Goal: Communication & Community: Answer question/provide support

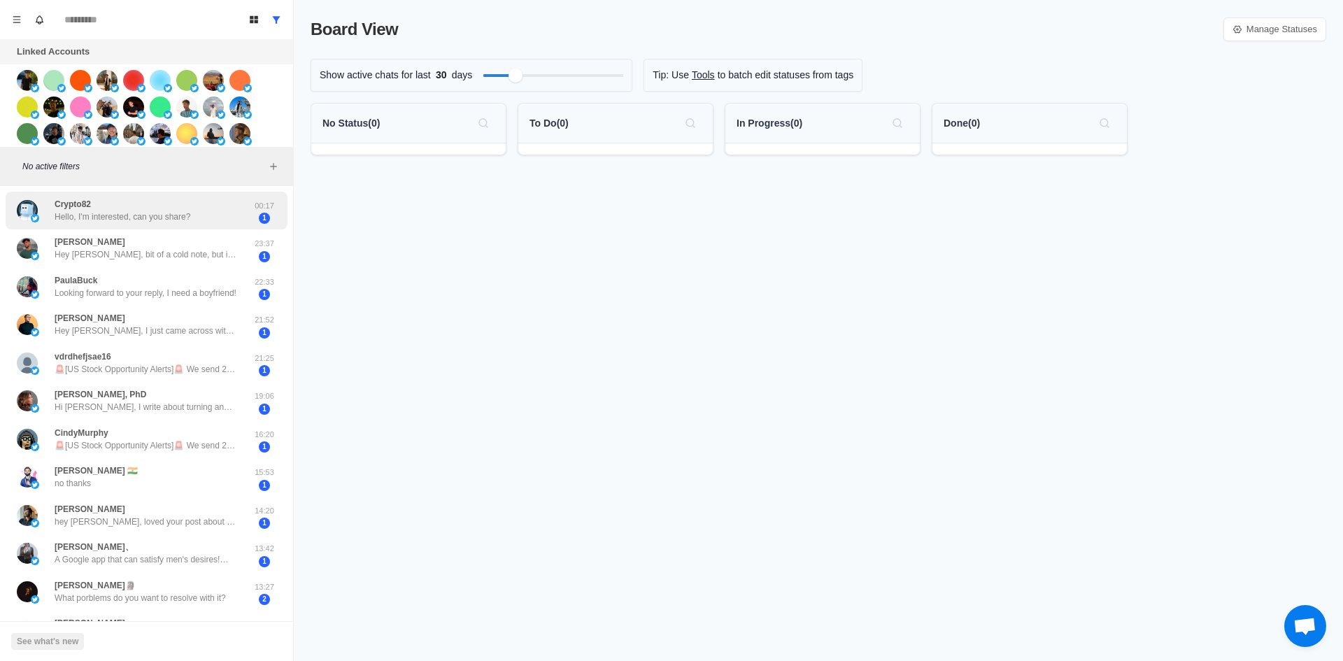
click at [171, 227] on div "Crypto82 Hello, I'm interested, can you share? 00:17 1" at bounding box center [147, 211] width 282 height 38
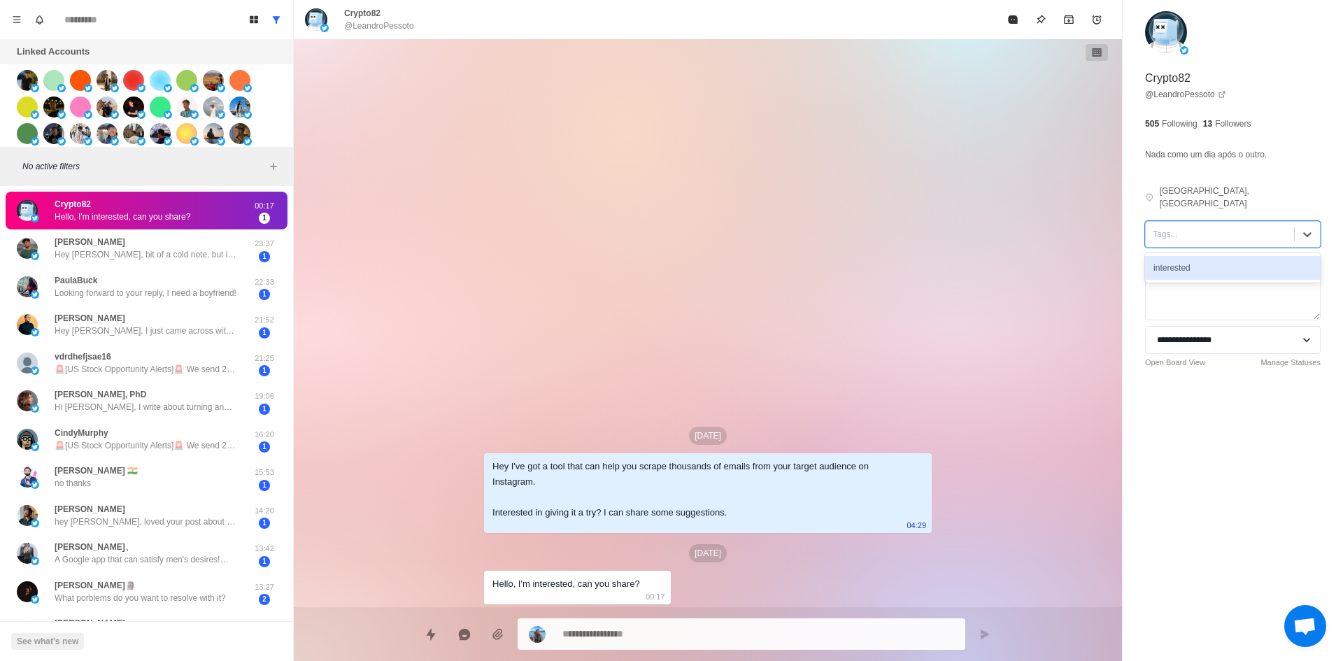
click at [1195, 231] on div "Tags..." at bounding box center [1220, 234] width 148 height 21
drag, startPoint x: 1198, startPoint y: 261, endPoint x: 1100, endPoint y: 316, distance: 112.4
click at [1198, 261] on div "interested" at bounding box center [1233, 268] width 176 height 24
click at [434, 632] on icon "Quick replies" at bounding box center [431, 634] width 14 height 14
type textarea "*"
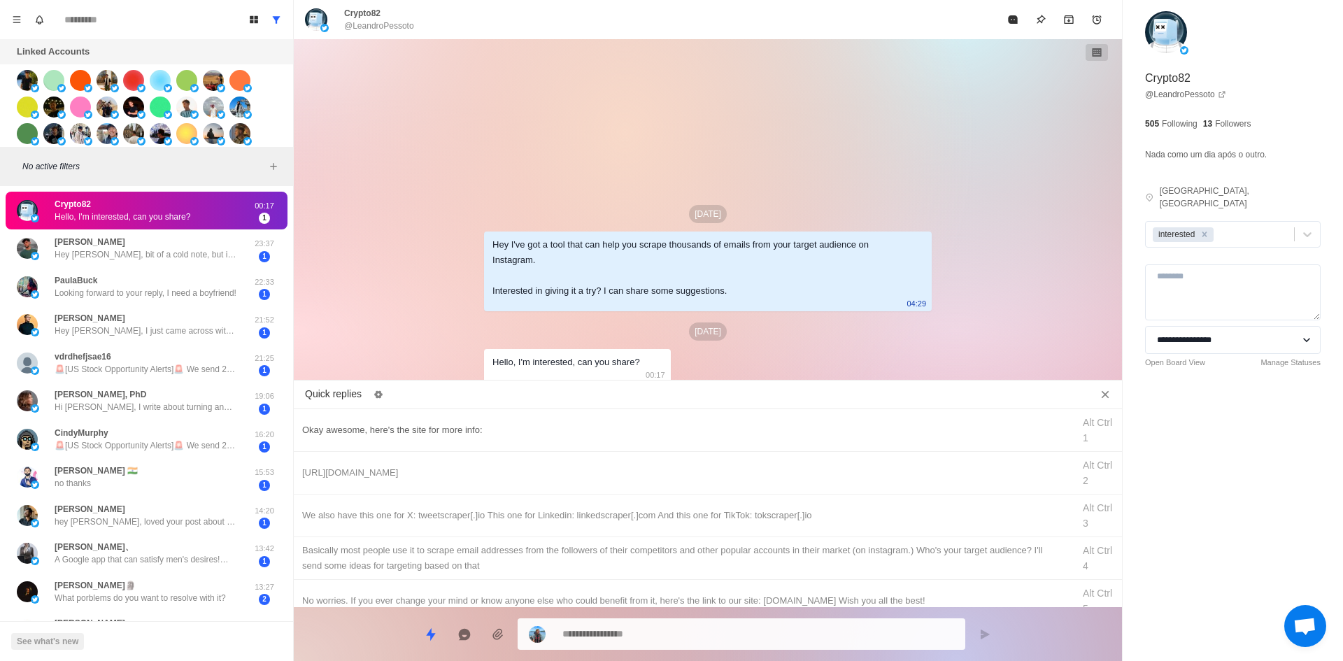
click at [600, 430] on div "Okay awesome, here's the site for more info:" at bounding box center [683, 430] width 762 height 15
type textarea "**********"
click at [688, 638] on textarea "**********" at bounding box center [758, 634] width 392 height 20
type textarea "*"
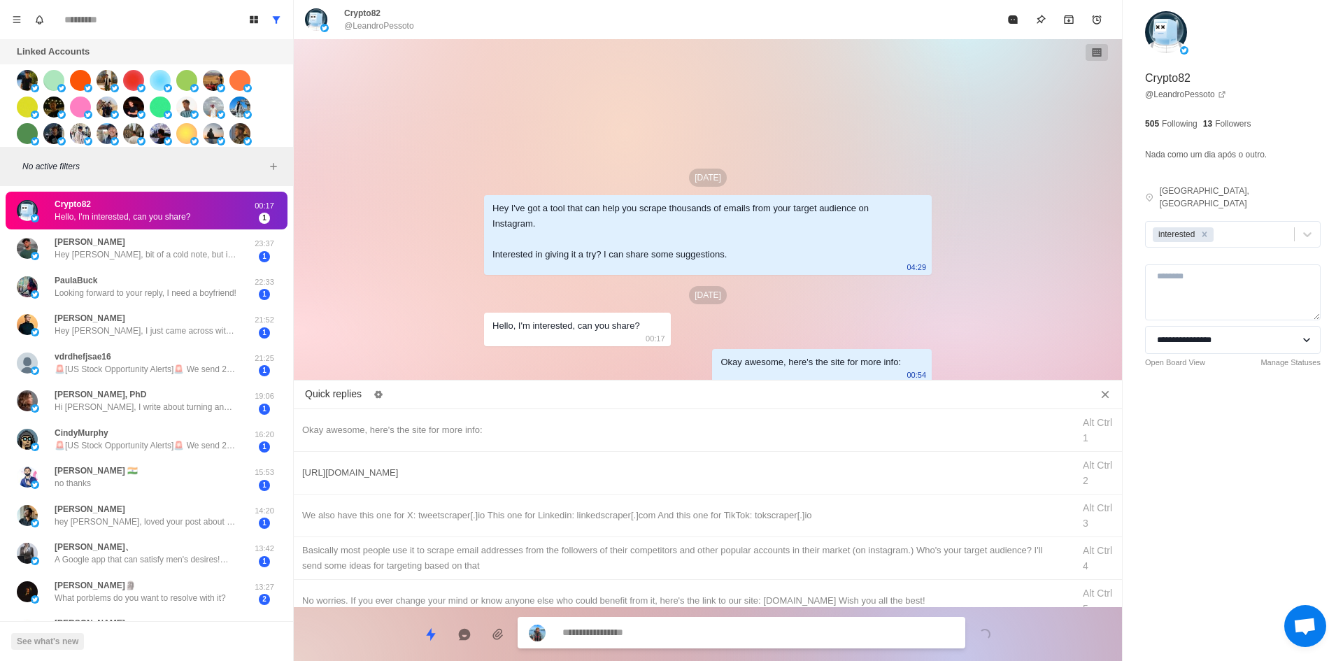
type textarea "*"
click at [699, 482] on div "[URL][DOMAIN_NAME] Alt Ctrl 2" at bounding box center [708, 473] width 828 height 43
type textarea "**********"
click at [707, 641] on textarea "**********" at bounding box center [758, 633] width 392 height 20
type textarea "*"
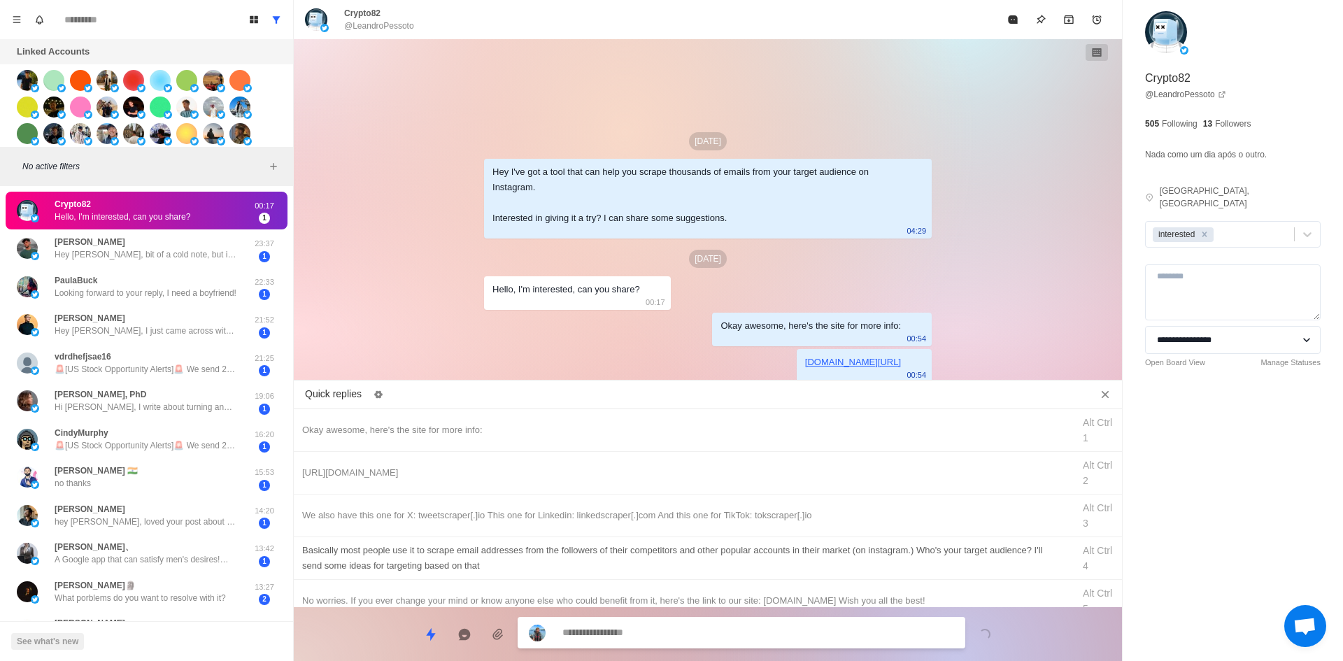
type textarea "*"
click at [759, 513] on div "We also have this one for X: tweetscraper[.]io This one for Linkedin: linkedscr…" at bounding box center [683, 515] width 762 height 15
type textarea "**********"
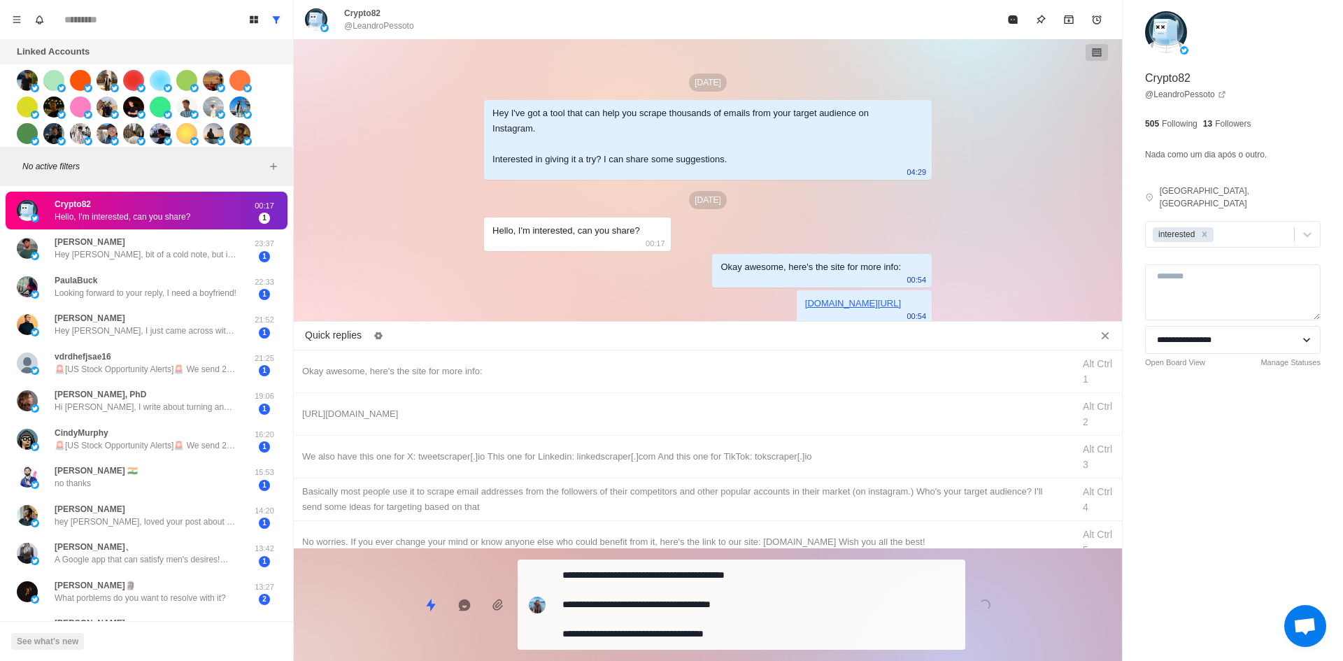
click at [742, 637] on textarea "**********" at bounding box center [758, 604] width 392 height 79
type textarea "*"
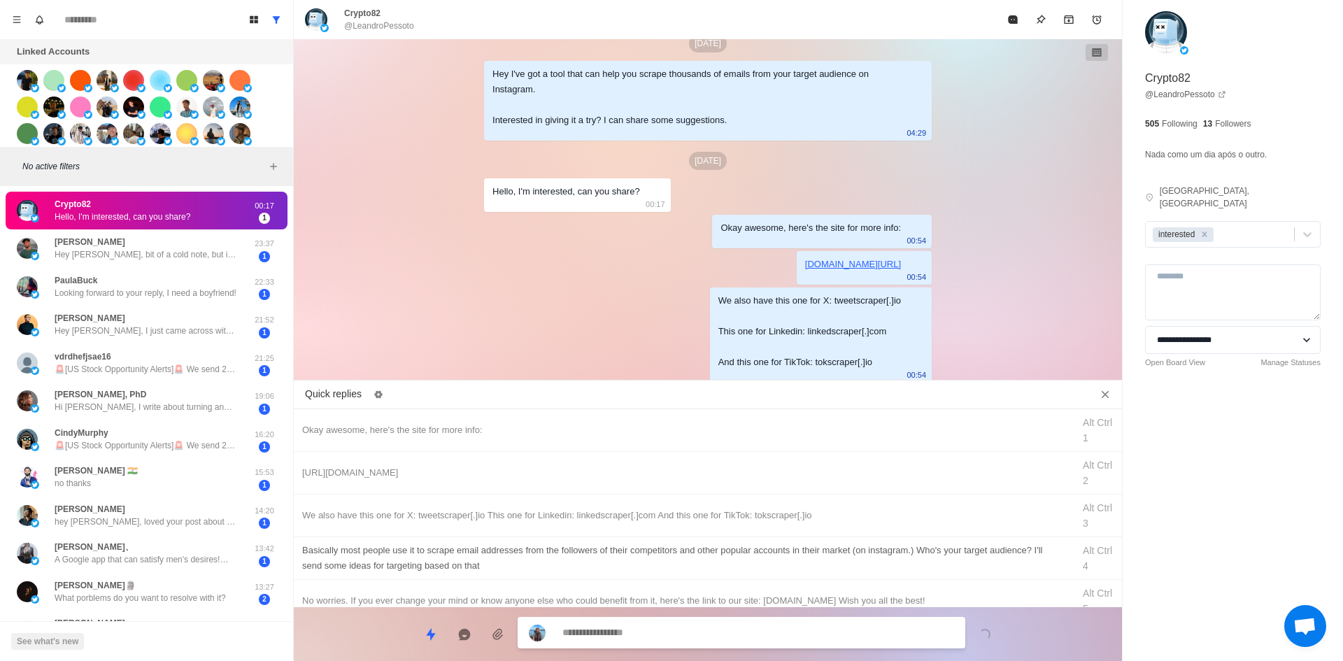
type textarea "*"
click at [770, 544] on div "​​Basically most people use it to scrape email addresses from the followers of …" at bounding box center [683, 558] width 762 height 31
type textarea "**********"
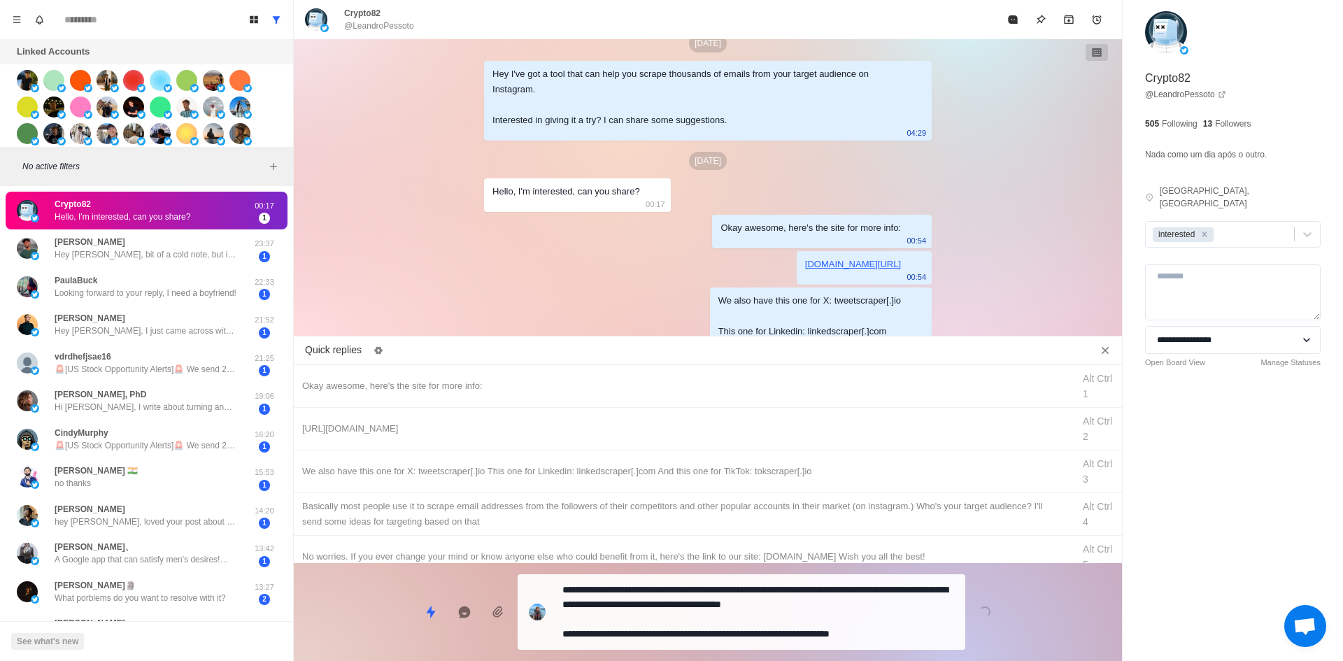
click at [755, 607] on div "**********" at bounding box center [708, 606] width 828 height 87
type textarea "*"
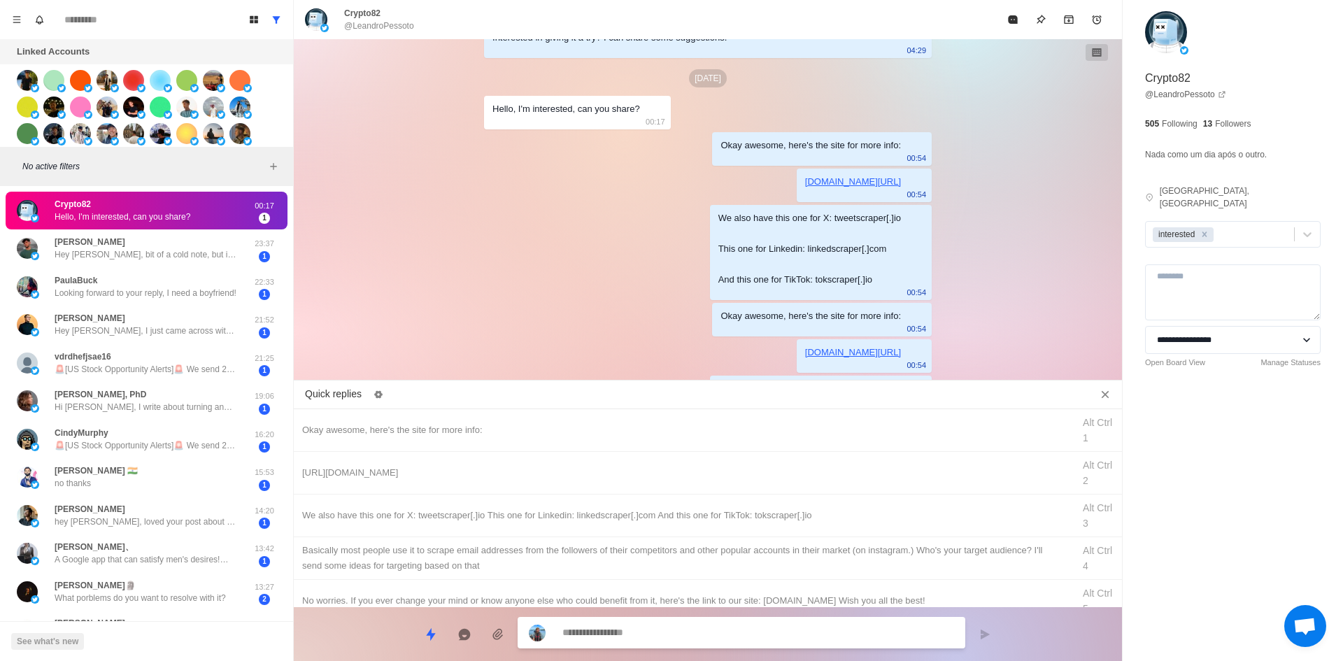
scroll to position [278, 0]
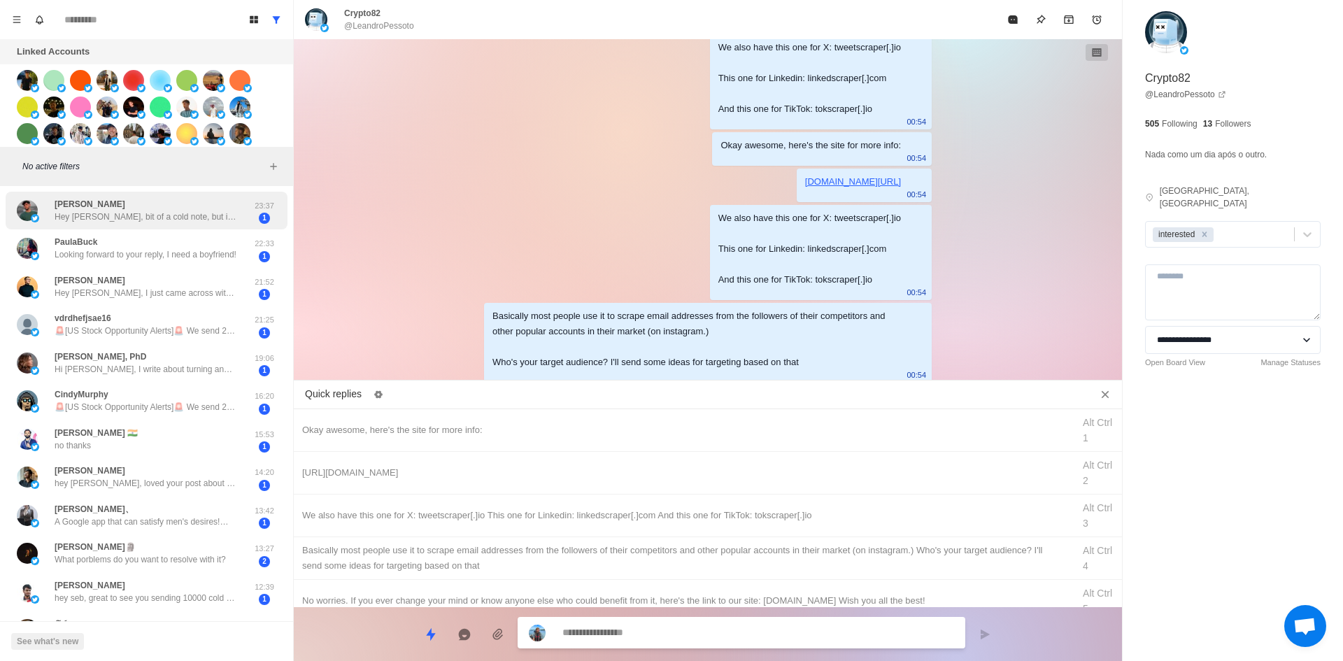
click at [157, 217] on p "Hey [PERSON_NAME], bit of a cold note, but if you’re still doing client acquisi…" at bounding box center [146, 217] width 182 height 13
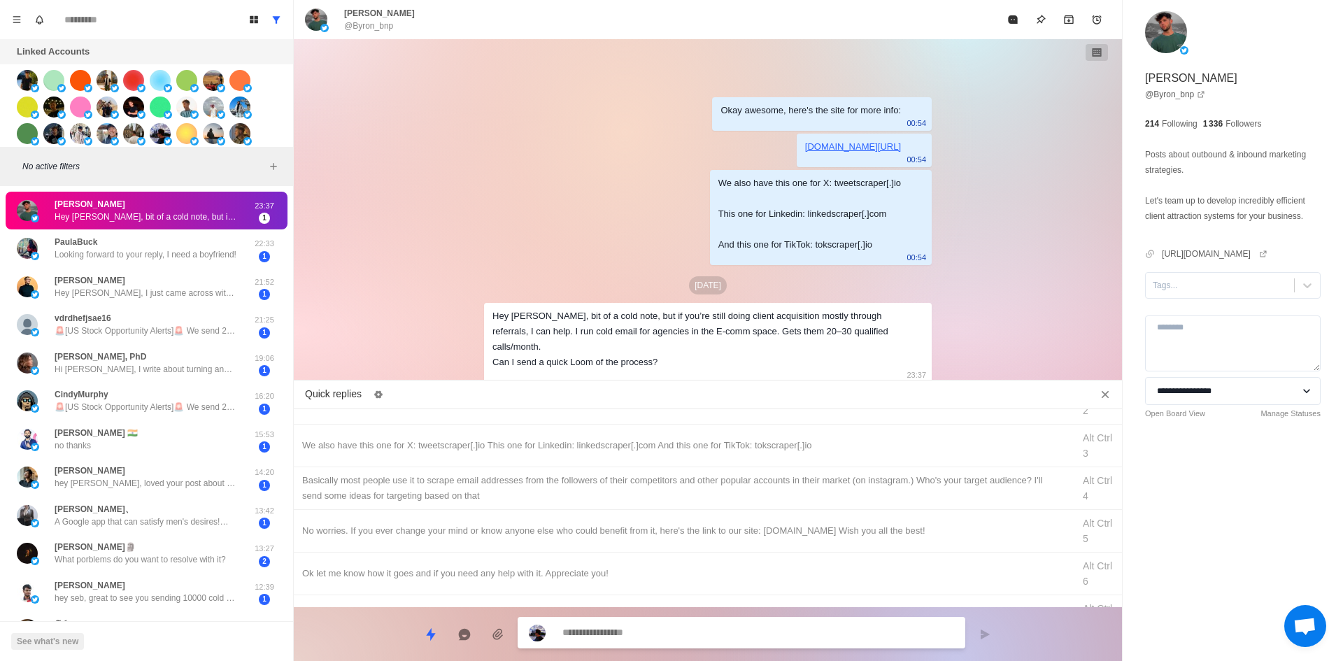
scroll to position [140, 0]
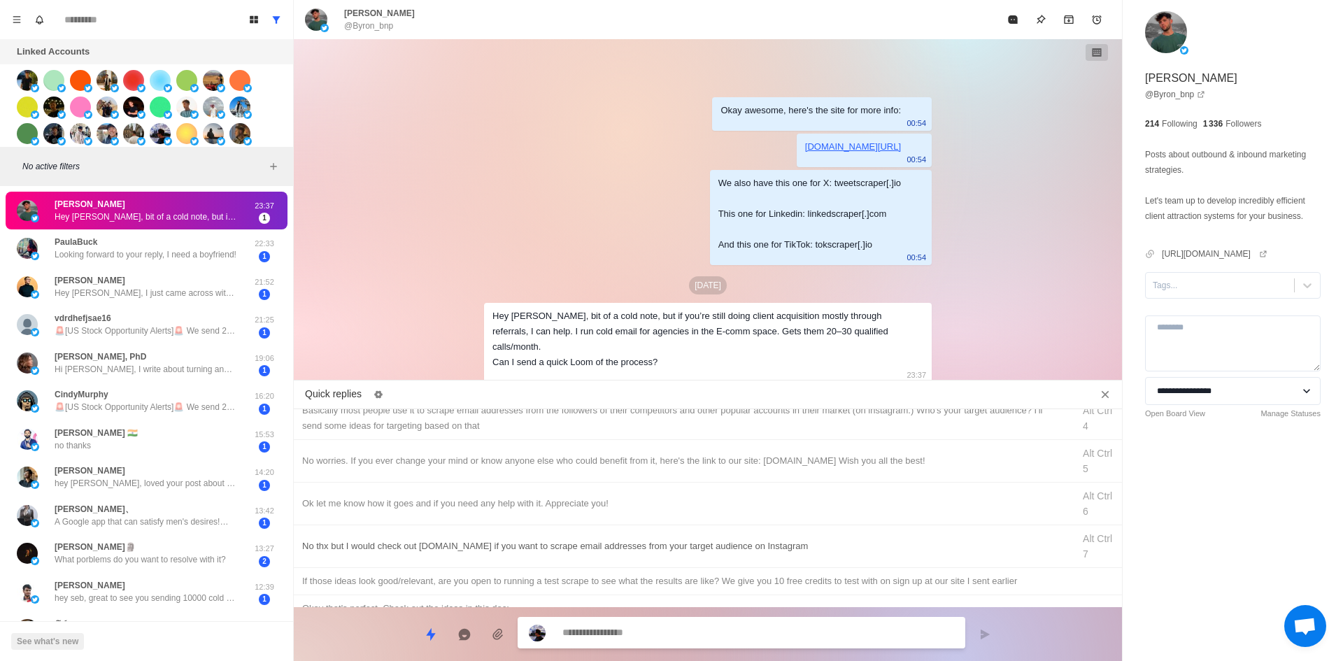
type textarea "*"
click at [496, 544] on div "No thx but I would check out [DOMAIN_NAME] if you want to scrape email addresse…" at bounding box center [683, 546] width 762 height 15
type textarea "**********"
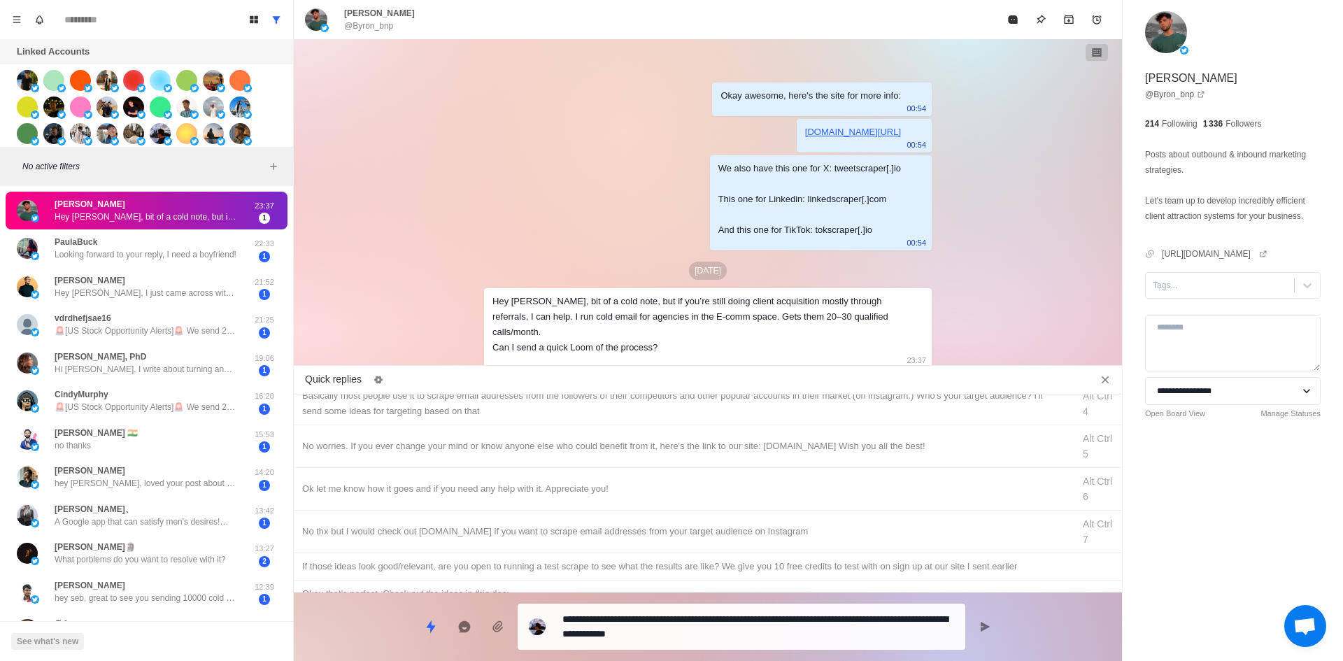
click at [725, 633] on textarea "**********" at bounding box center [758, 626] width 392 height 35
type textarea "*"
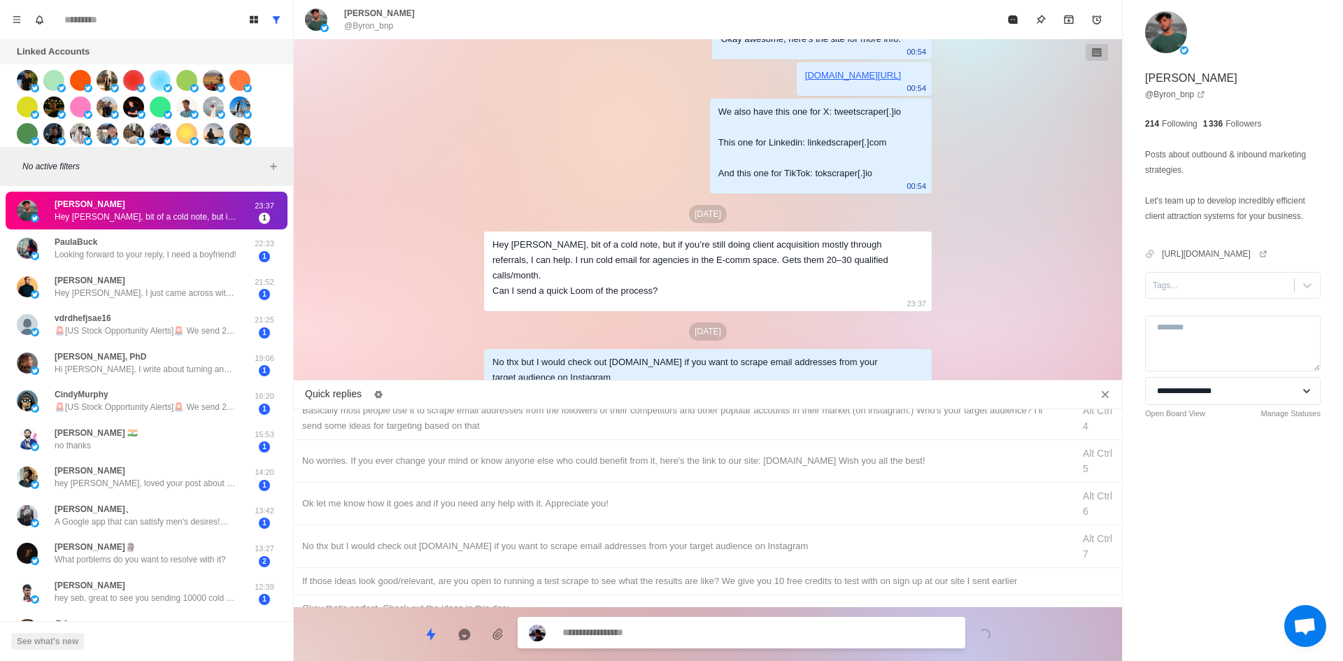
scroll to position [0, 0]
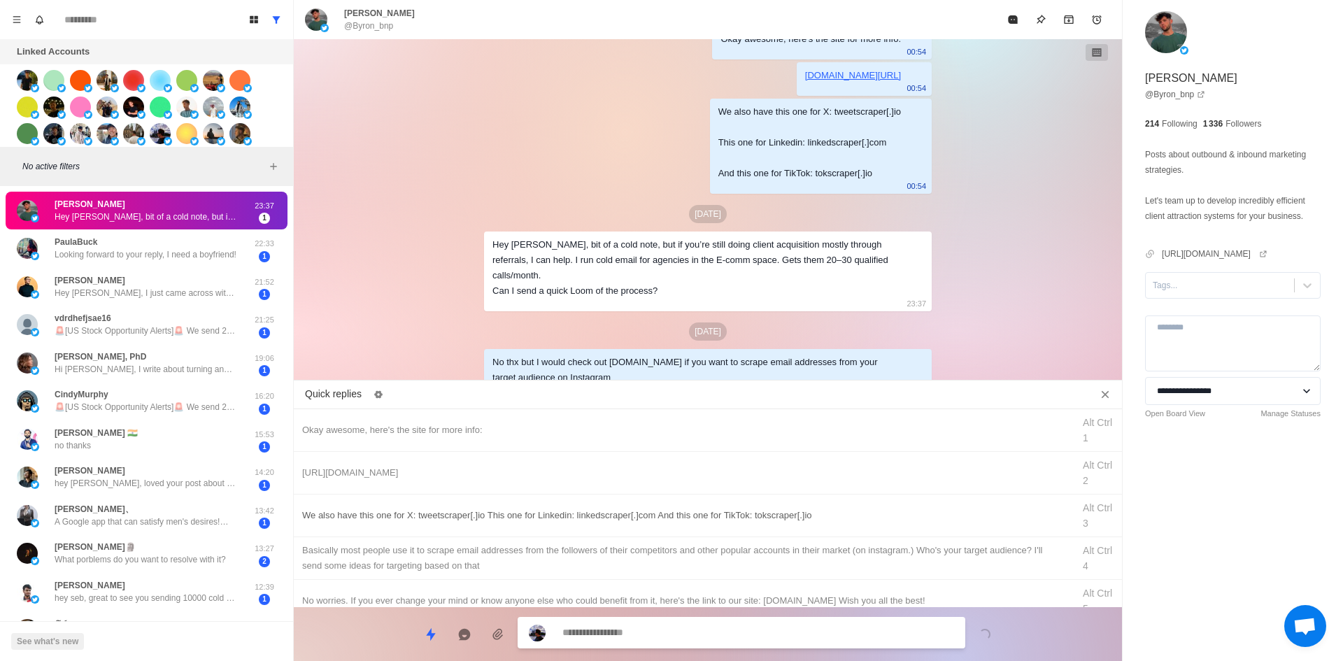
type textarea "*"
click at [601, 518] on div "We also have this one for X: tweetscraper[.]io This one for Linkedin: linkedscr…" at bounding box center [683, 515] width 762 height 15
type textarea "**********"
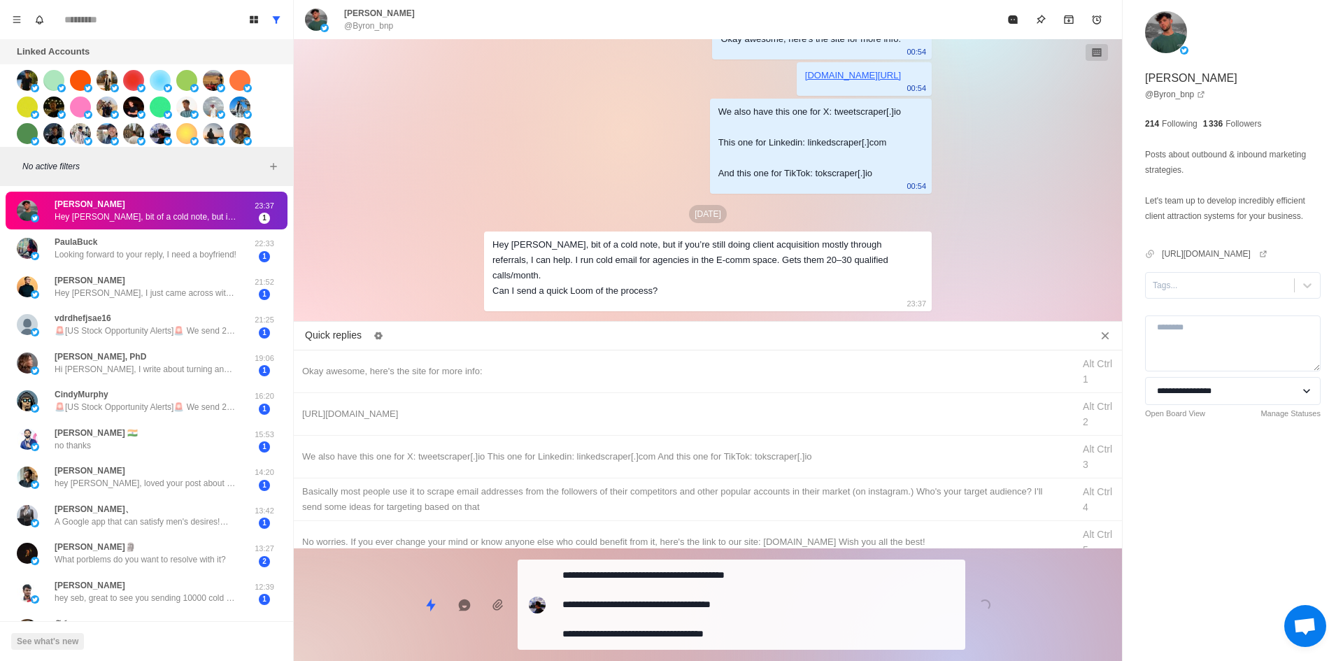
click at [676, 623] on textarea "**********" at bounding box center [758, 604] width 392 height 79
type textarea "*"
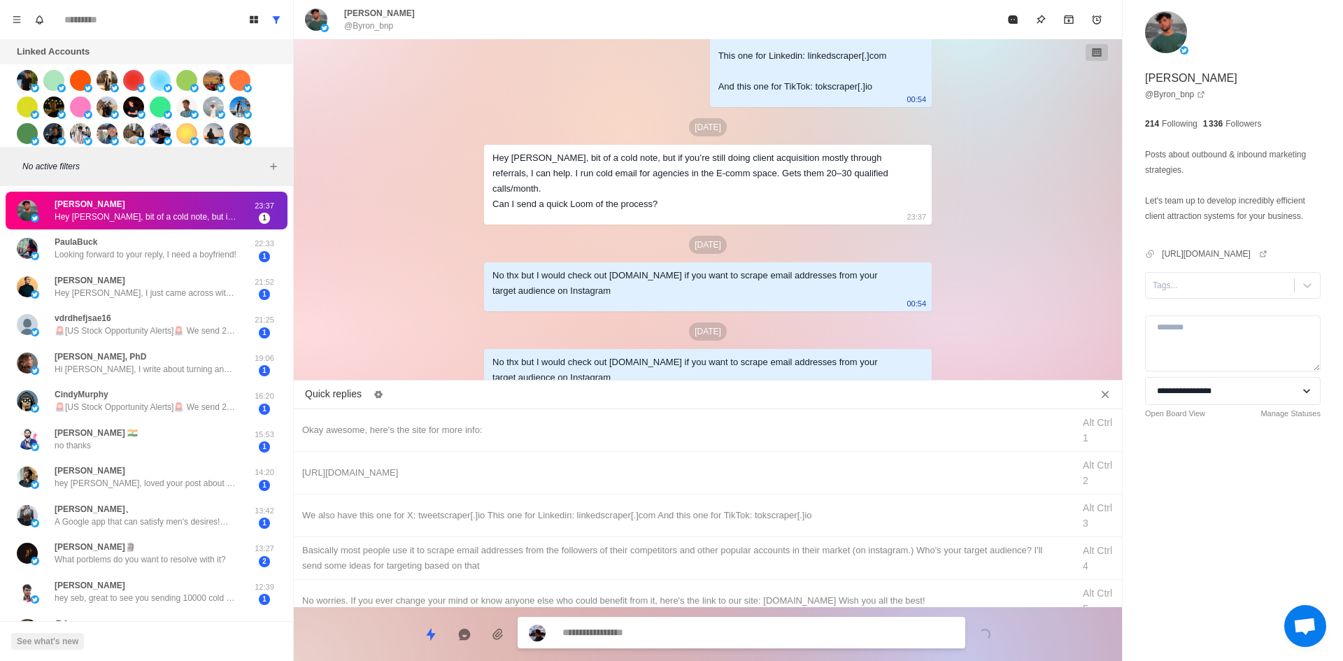
scroll to position [209, 0]
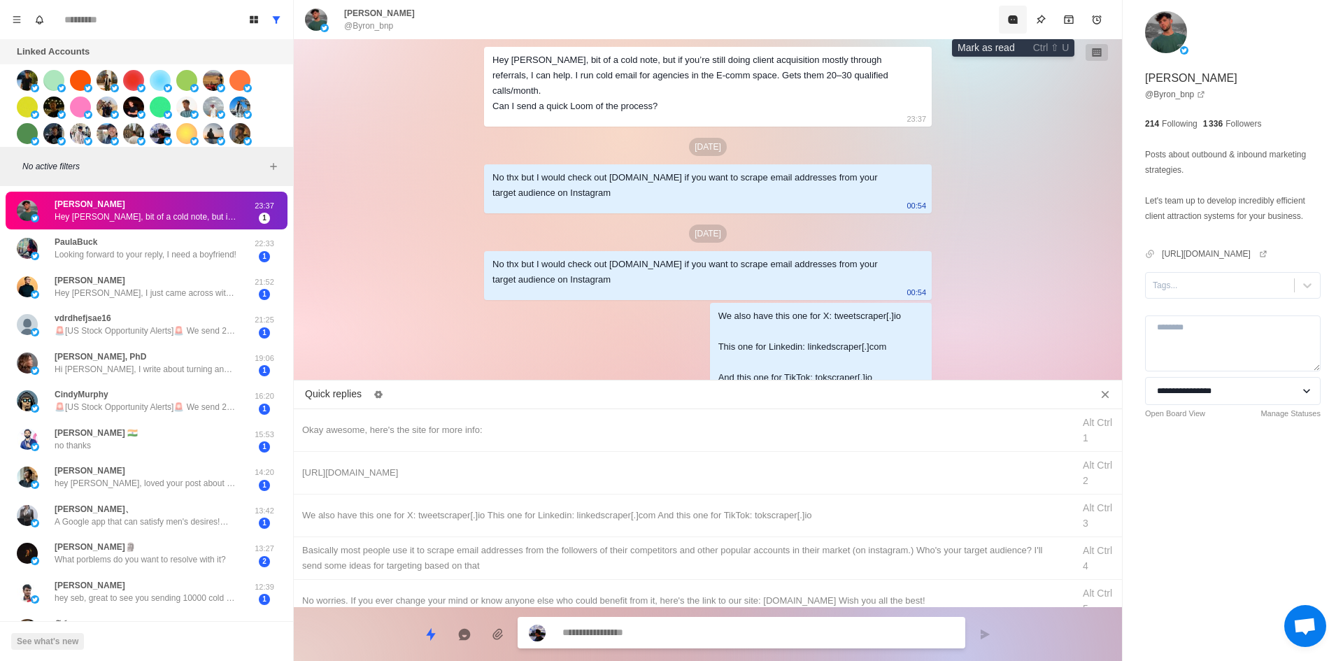
click at [1013, 22] on icon "Mark as read" at bounding box center [1012, 19] width 9 height 8
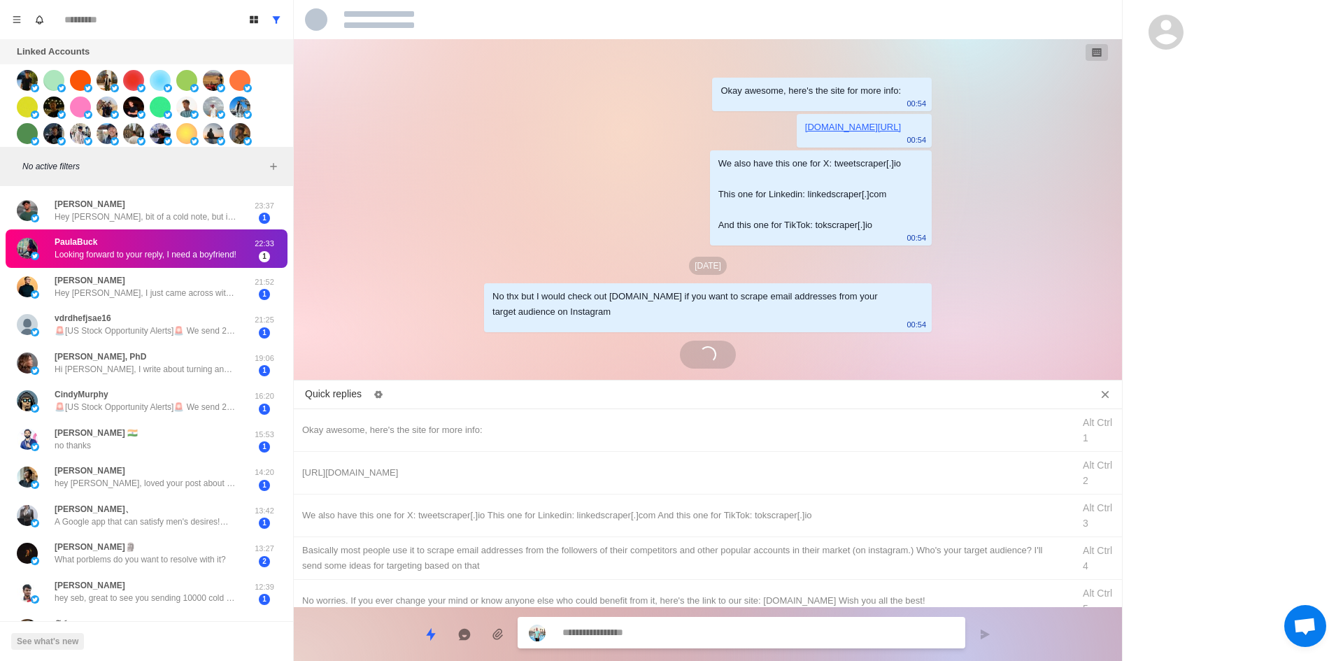
scroll to position [0, 0]
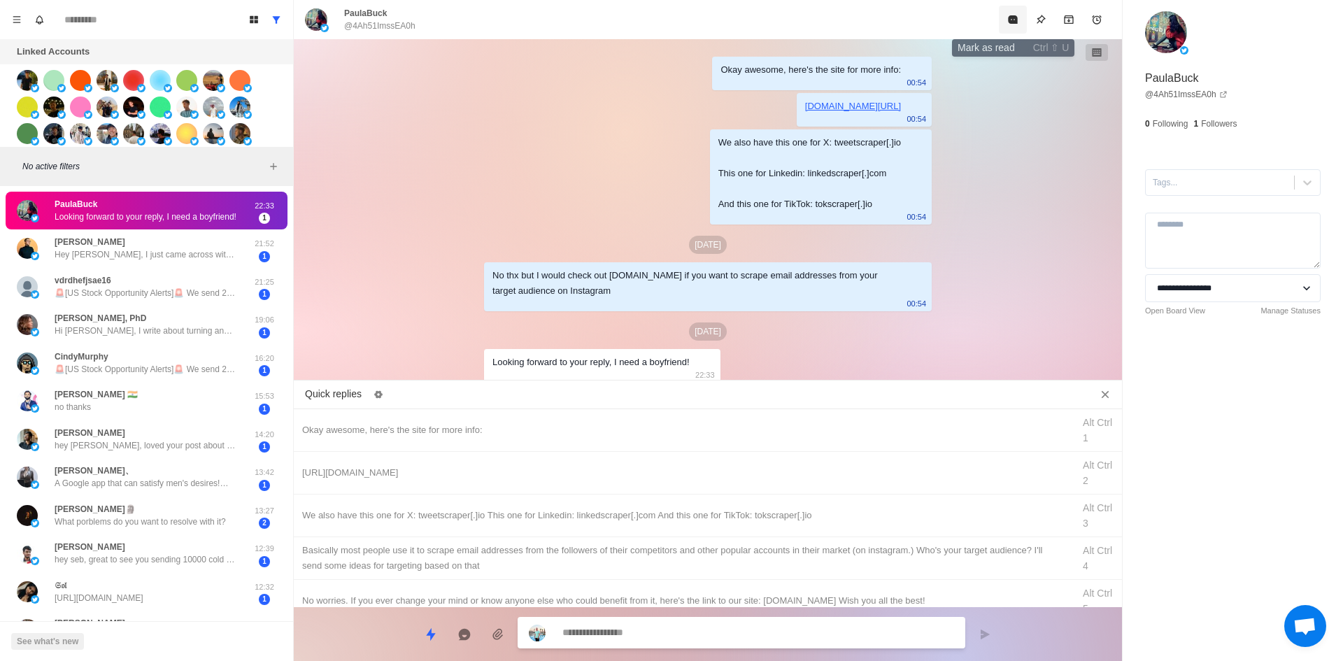
click at [1012, 14] on icon "Mark as read" at bounding box center [1012, 19] width 11 height 11
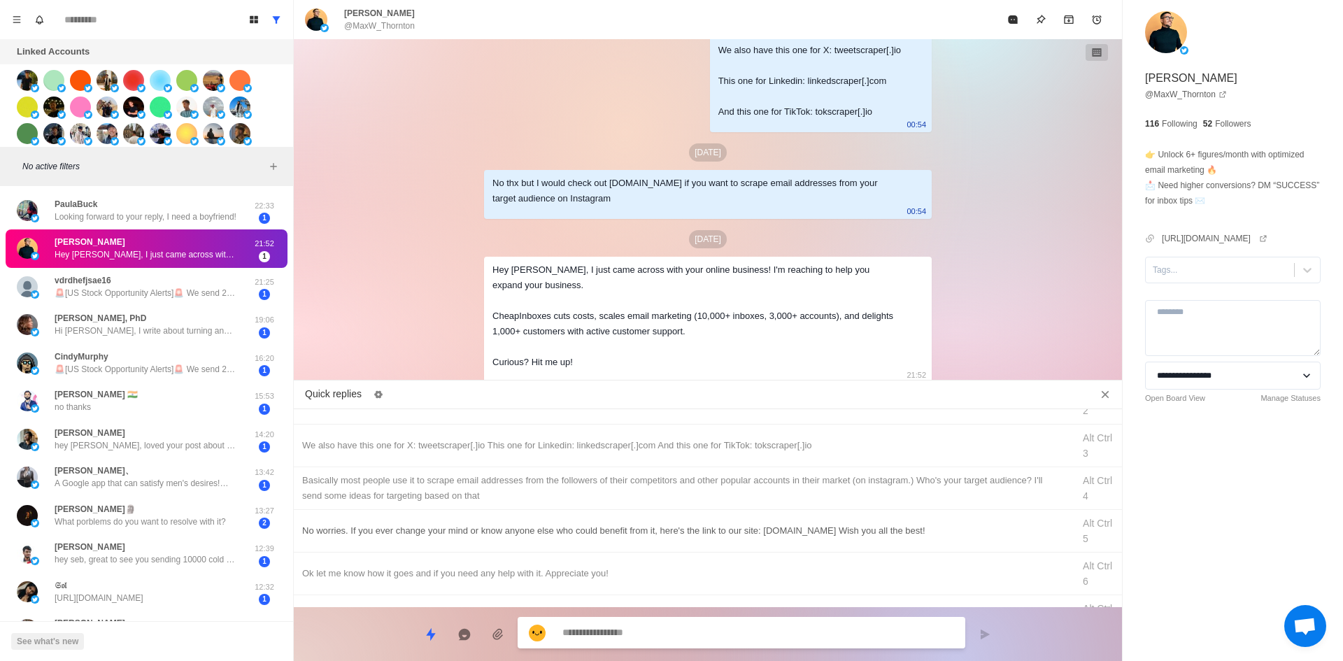
scroll to position [140, 0]
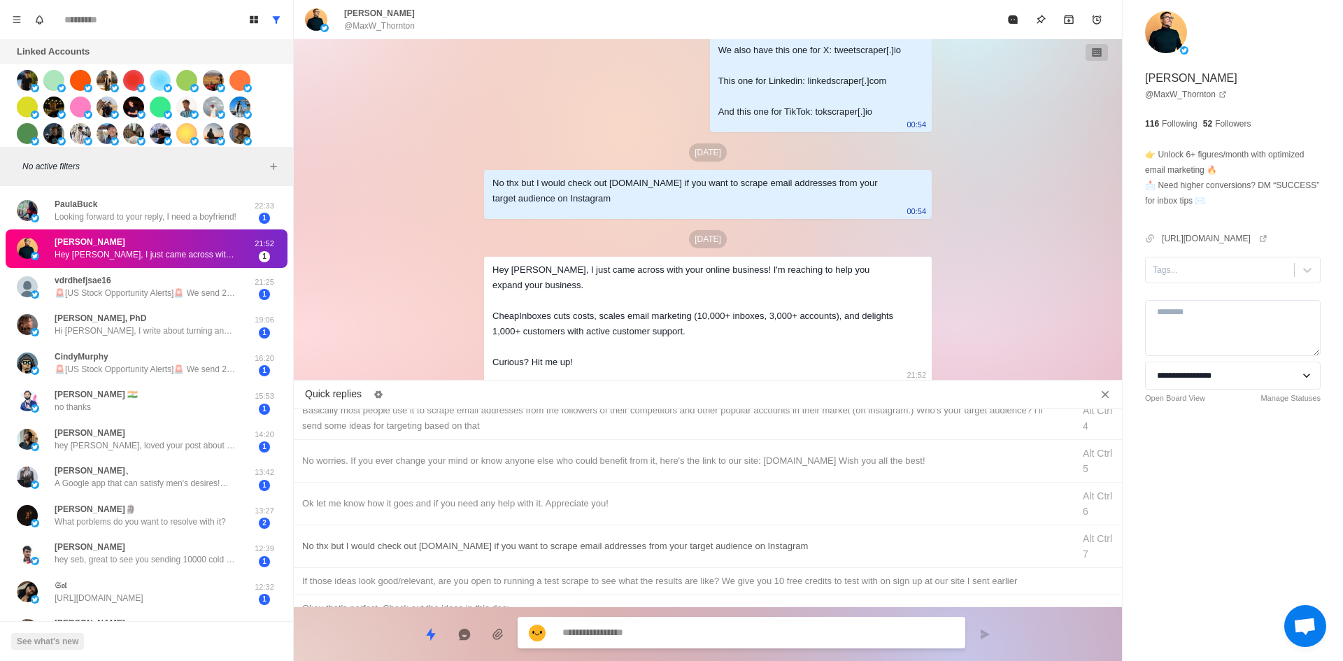
type textarea "*"
drag, startPoint x: 474, startPoint y: 545, endPoint x: 686, endPoint y: 629, distance: 228.0
click at [476, 544] on div "No thx but I would check out [DOMAIN_NAME] if you want to scrape email addresse…" at bounding box center [683, 546] width 762 height 15
type textarea "**********"
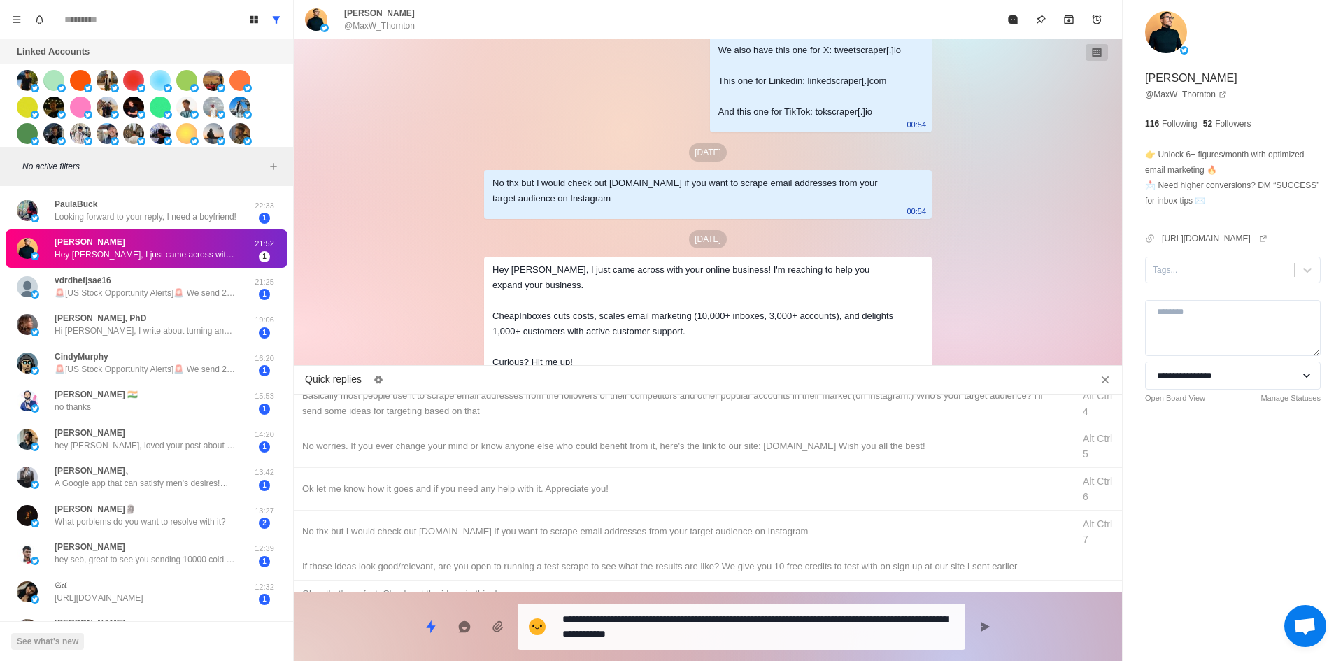
click at [686, 630] on textarea "**********" at bounding box center [758, 626] width 392 height 35
type textarea "*"
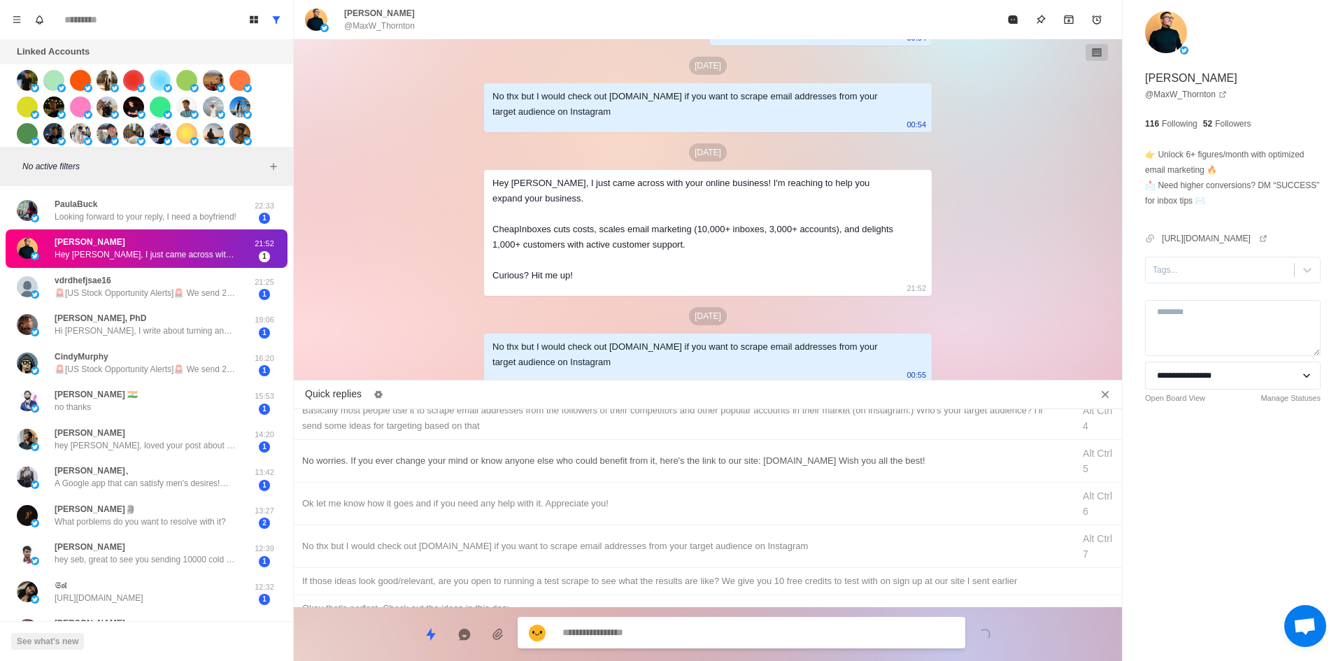
scroll to position [0, 0]
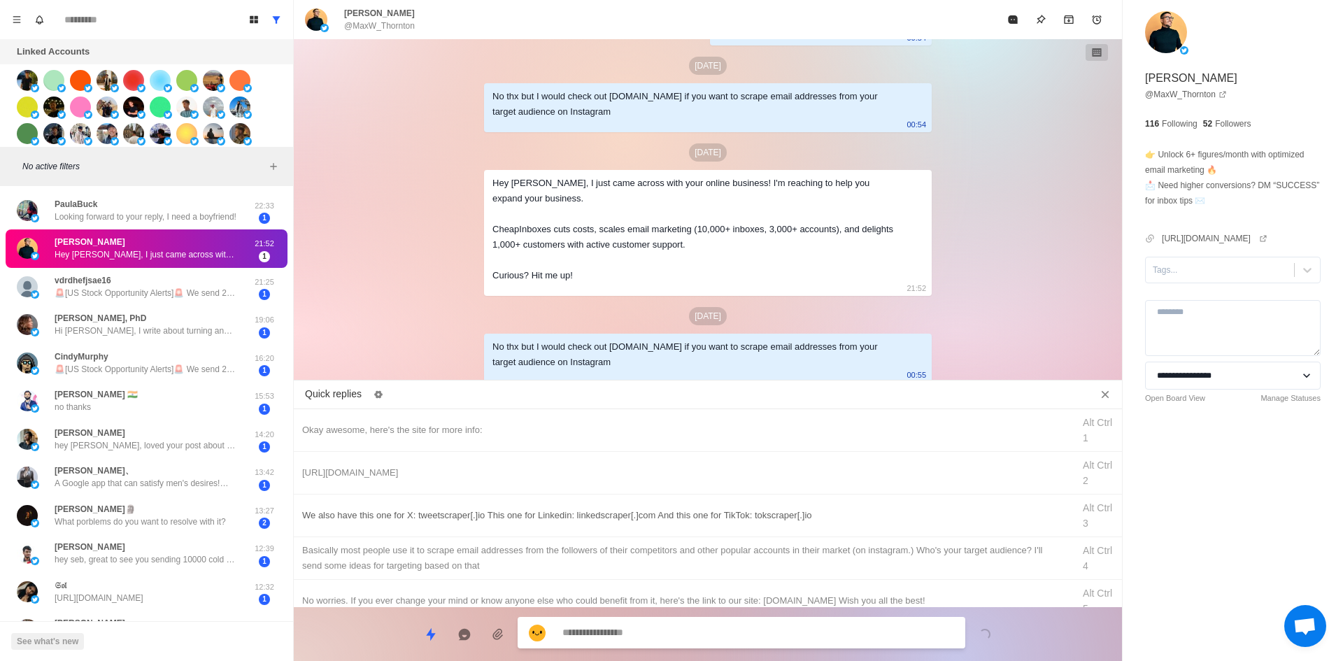
type textarea "*"
click at [590, 506] on div "We also have this one for X: tweetscraper[.]io This one for Linkedin: linkedscr…" at bounding box center [708, 516] width 828 height 43
type textarea "**********"
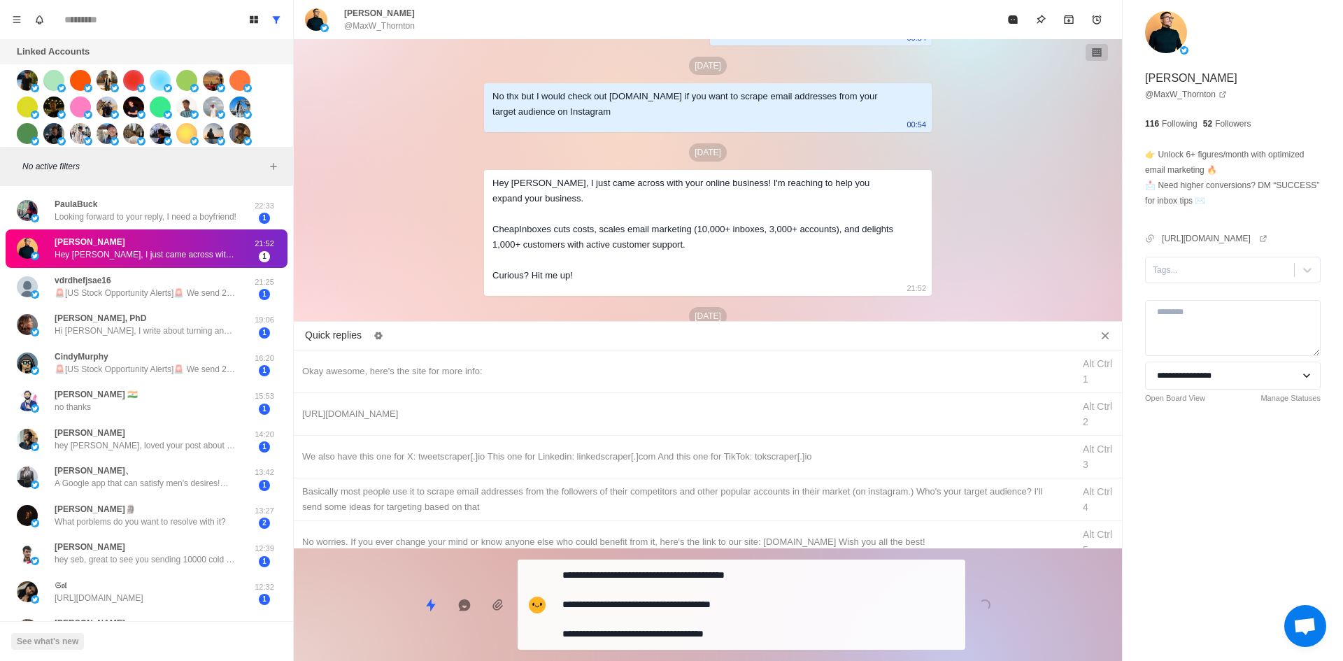
click at [638, 619] on div "**********" at bounding box center [742, 605] width 448 height 90
type textarea "*"
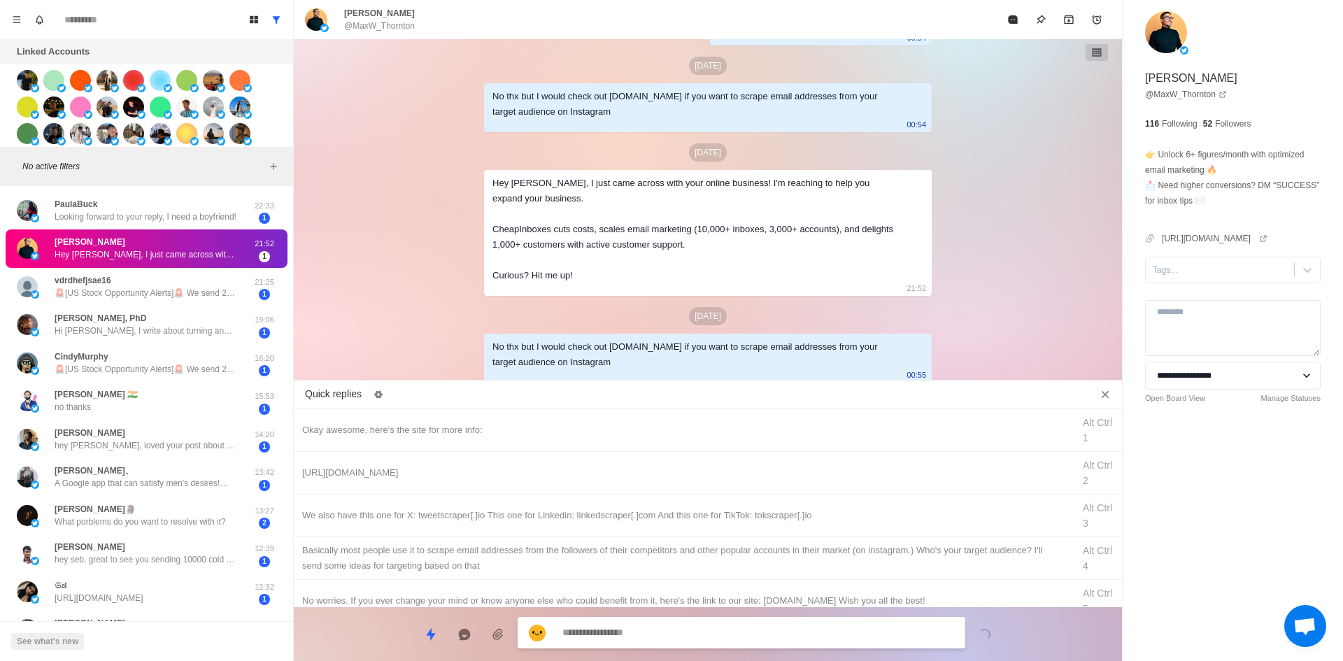
scroll to position [271, 0]
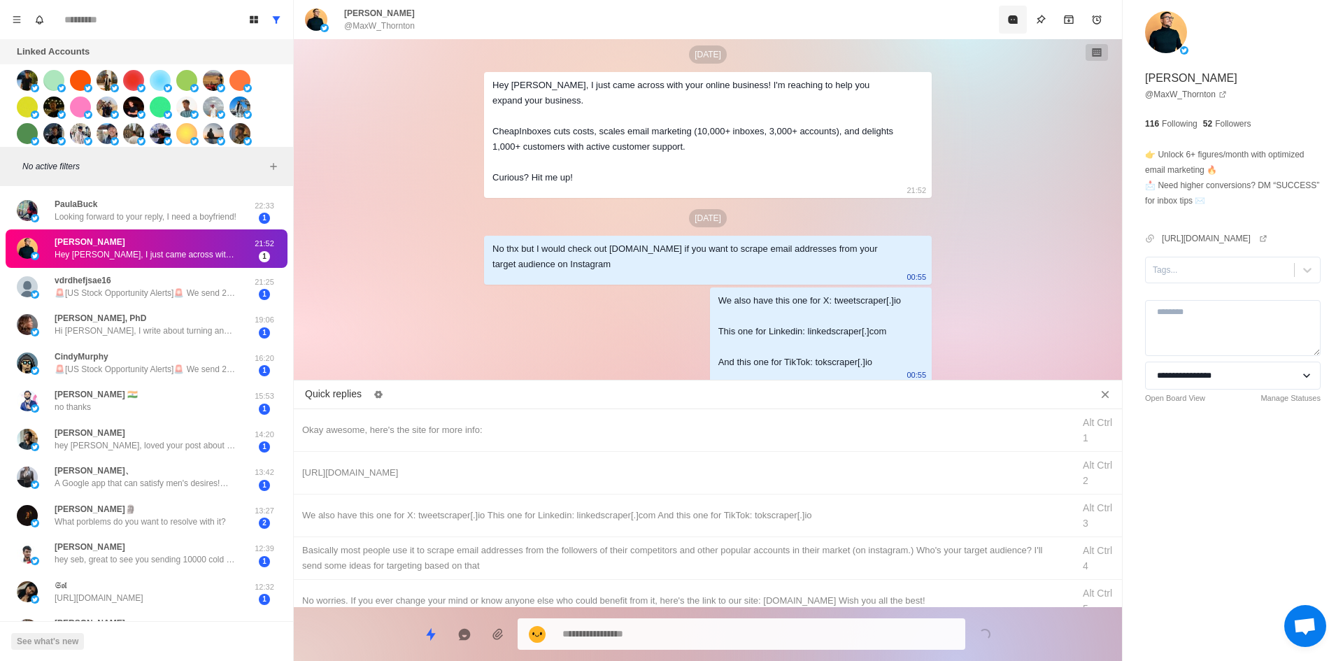
click at [1009, 30] on div "[PERSON_NAME] @MaxW_Thornton" at bounding box center [708, 19] width 828 height 39
click at [1009, 30] on button "Mark as read" at bounding box center [1013, 20] width 28 height 28
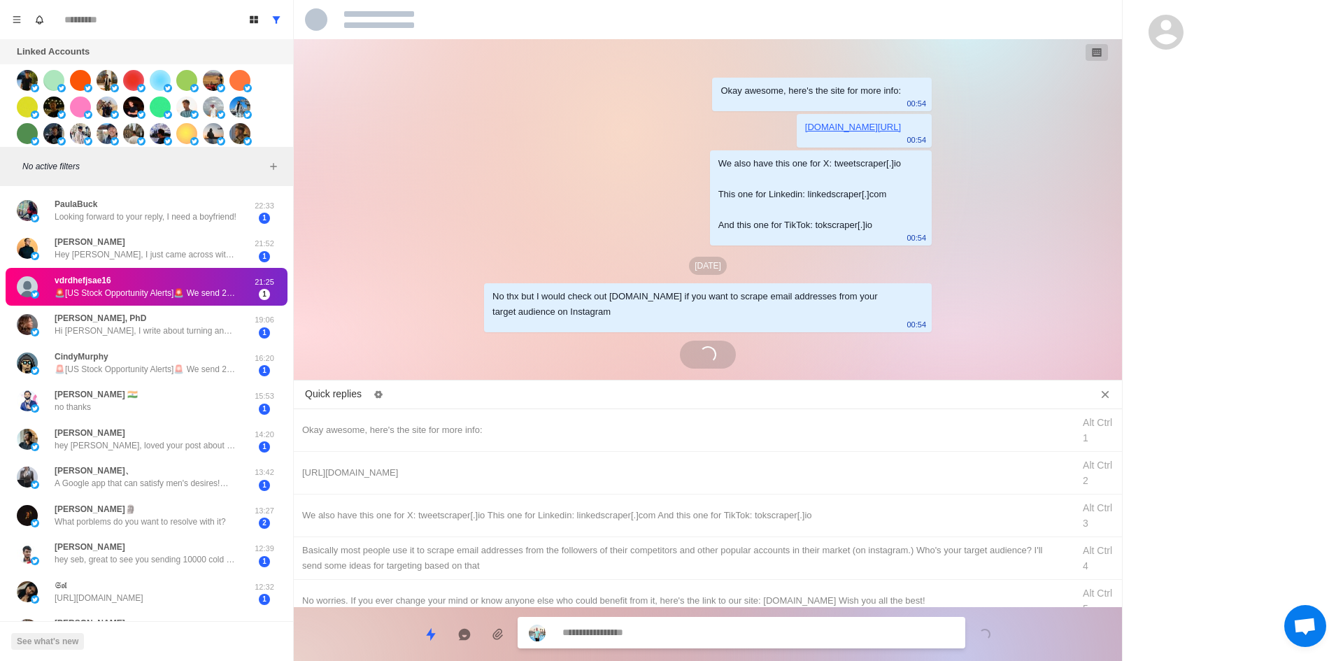
scroll to position [71, 0]
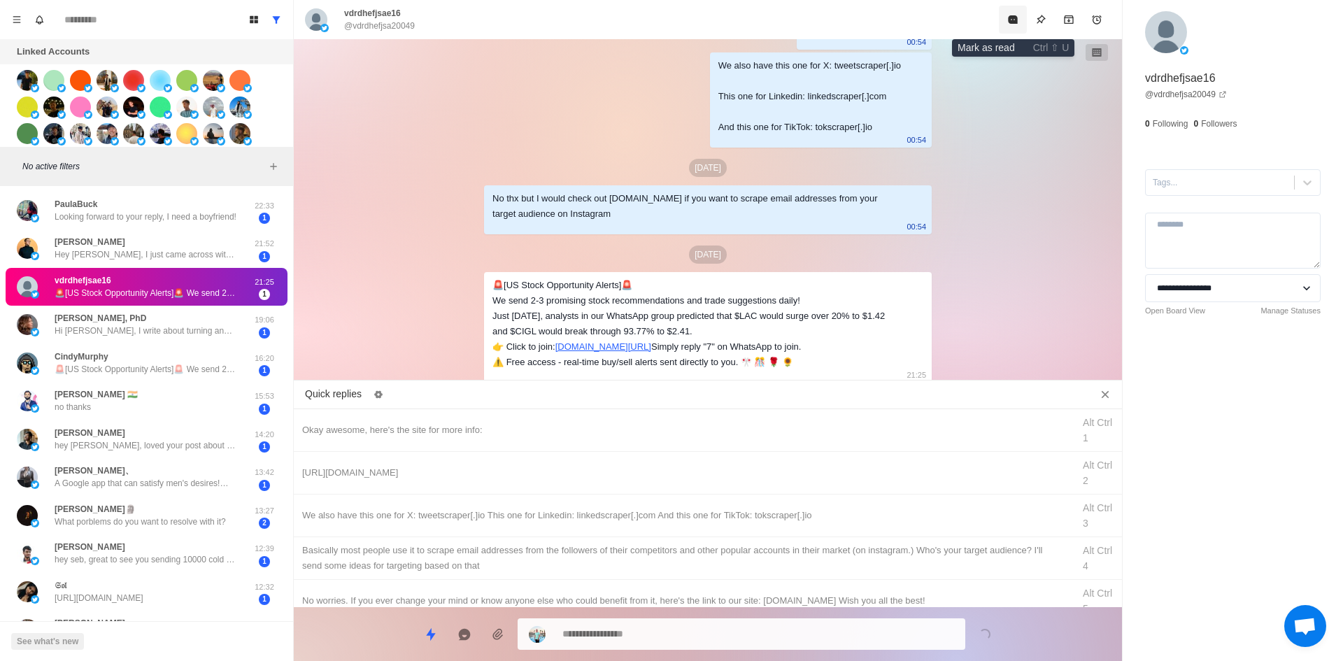
click at [1012, 20] on icon "Mark as read" at bounding box center [1012, 19] width 9 height 8
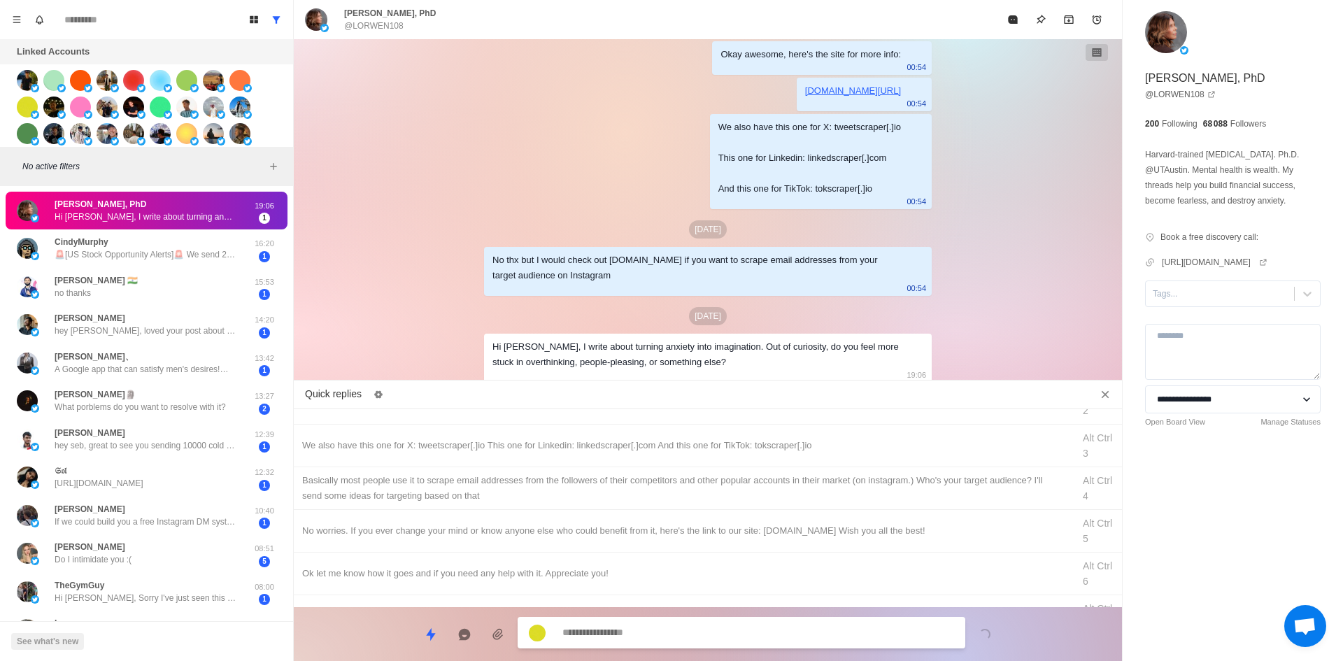
scroll to position [210, 0]
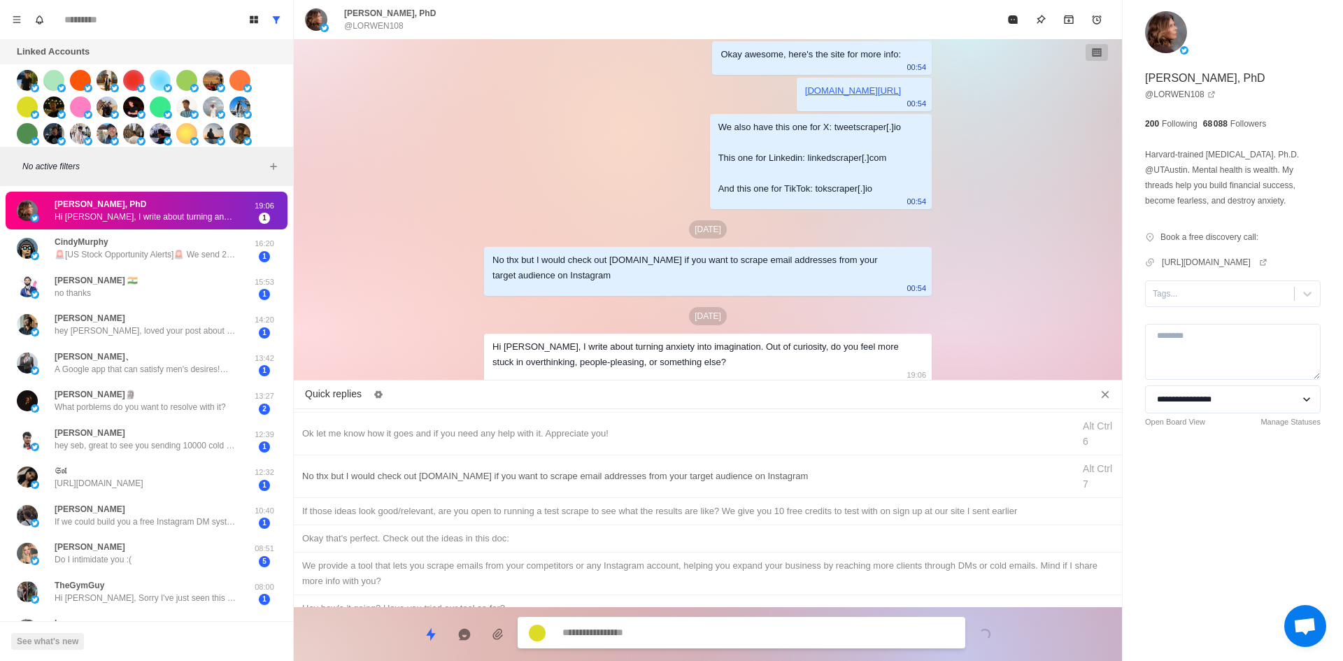
type textarea "*"
click at [446, 487] on div "No thx but I would check out [DOMAIN_NAME] if you want to scrape email addresse…" at bounding box center [708, 476] width 828 height 43
type textarea "**********"
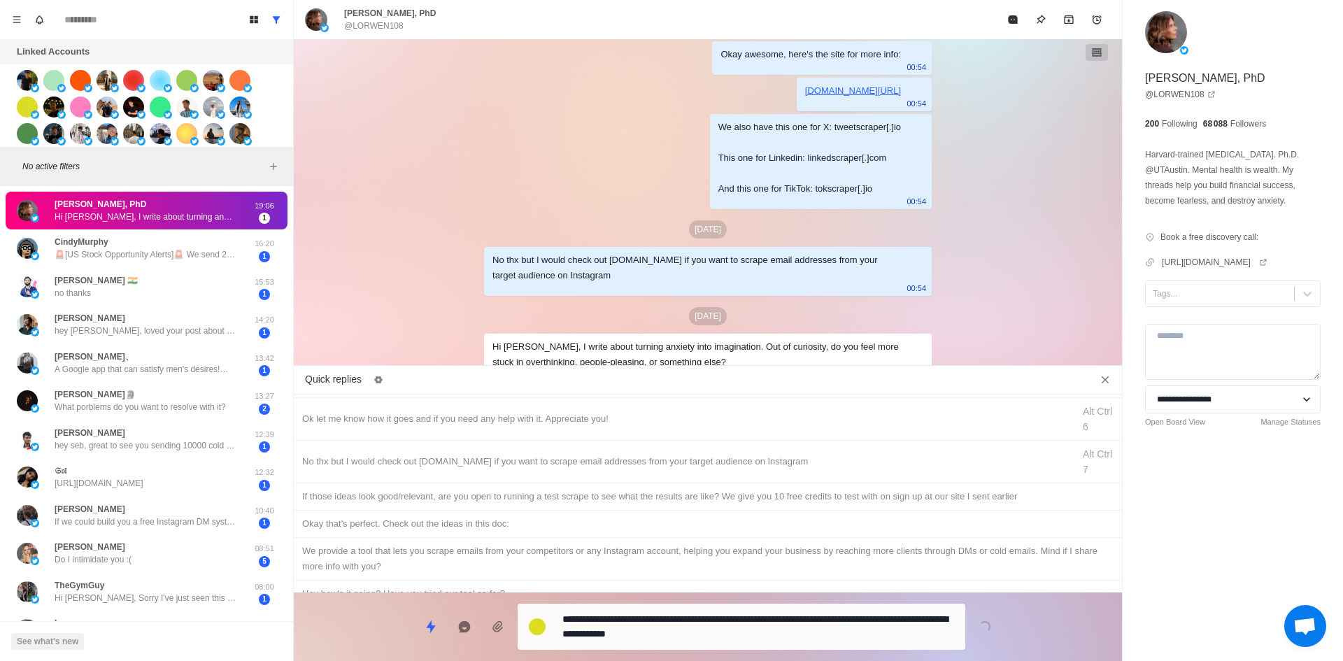
click at [694, 631] on textarea "**********" at bounding box center [758, 626] width 392 height 35
type textarea "*"
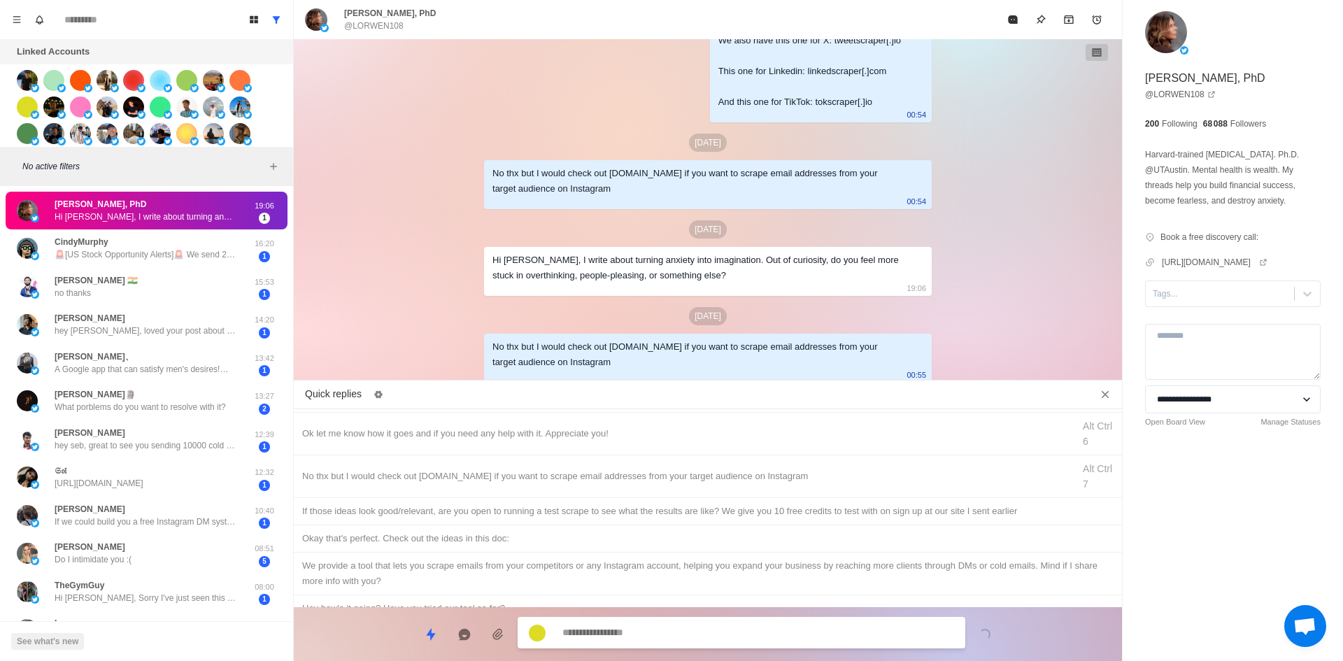
scroll to position [0, 0]
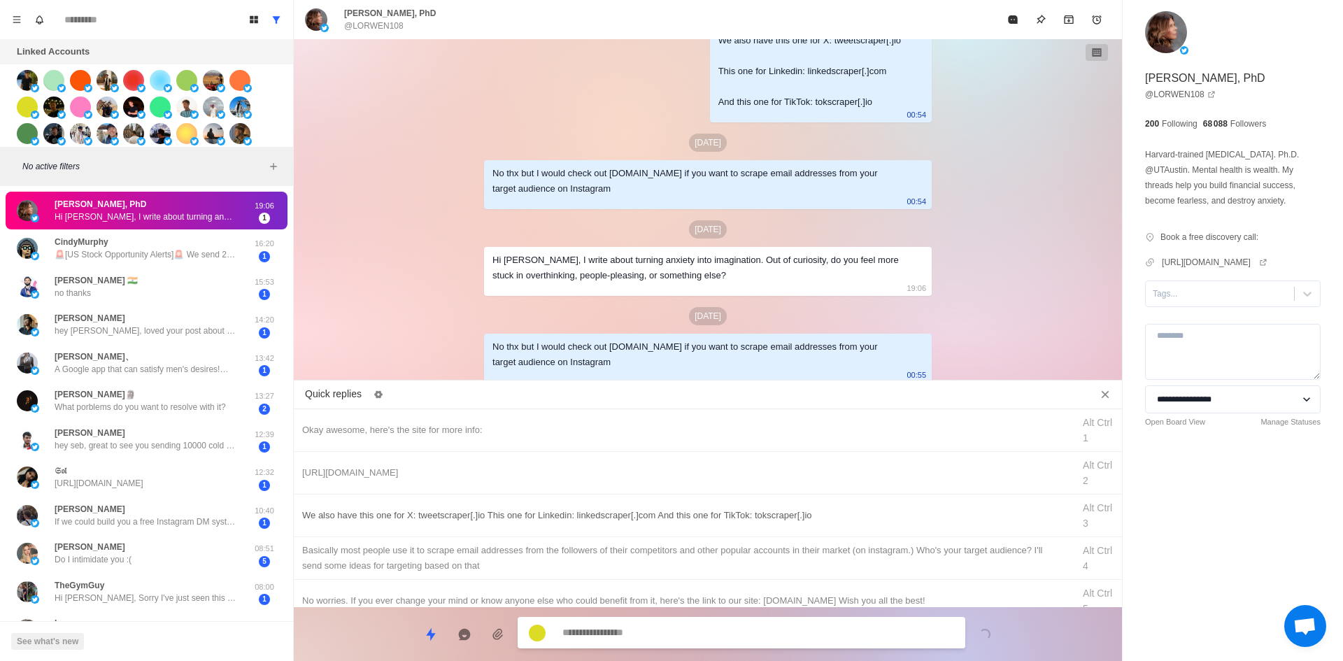
type textarea "*"
click at [523, 516] on div "We also have this one for X: tweetscraper[.]io This one for Linkedin: linkedscr…" at bounding box center [683, 515] width 762 height 15
type textarea "**********"
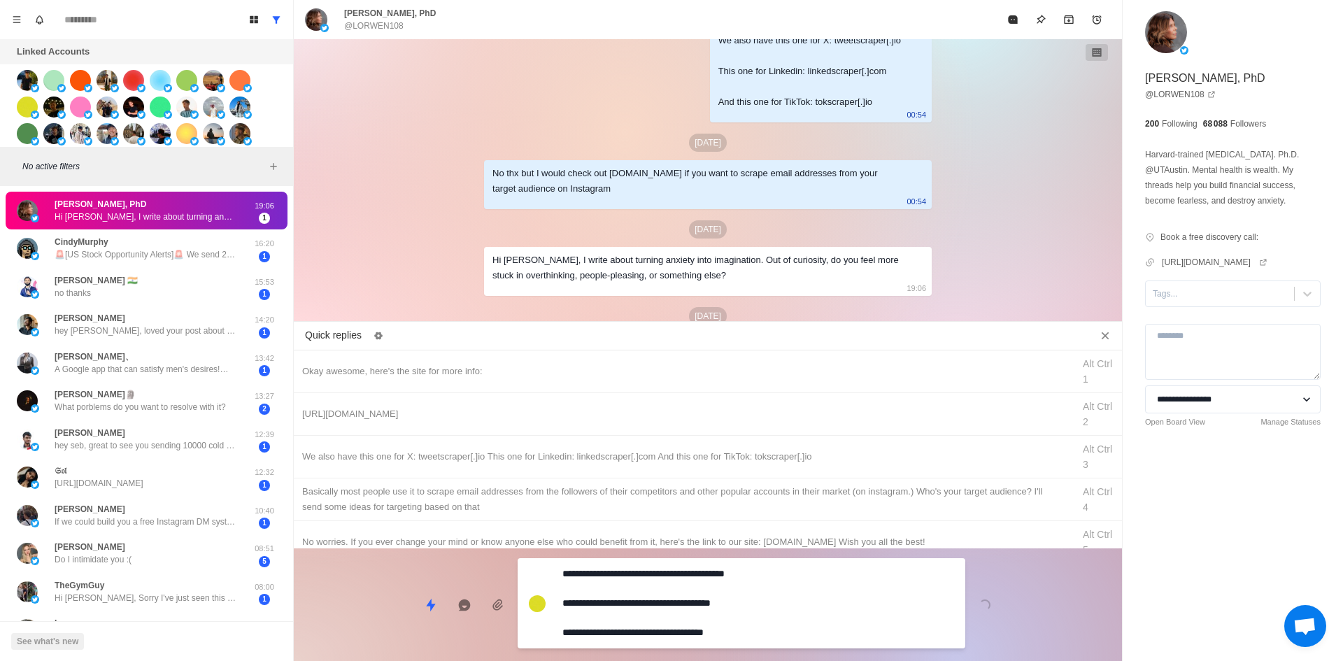
click at [687, 630] on textarea "**********" at bounding box center [758, 603] width 392 height 79
type textarea "*"
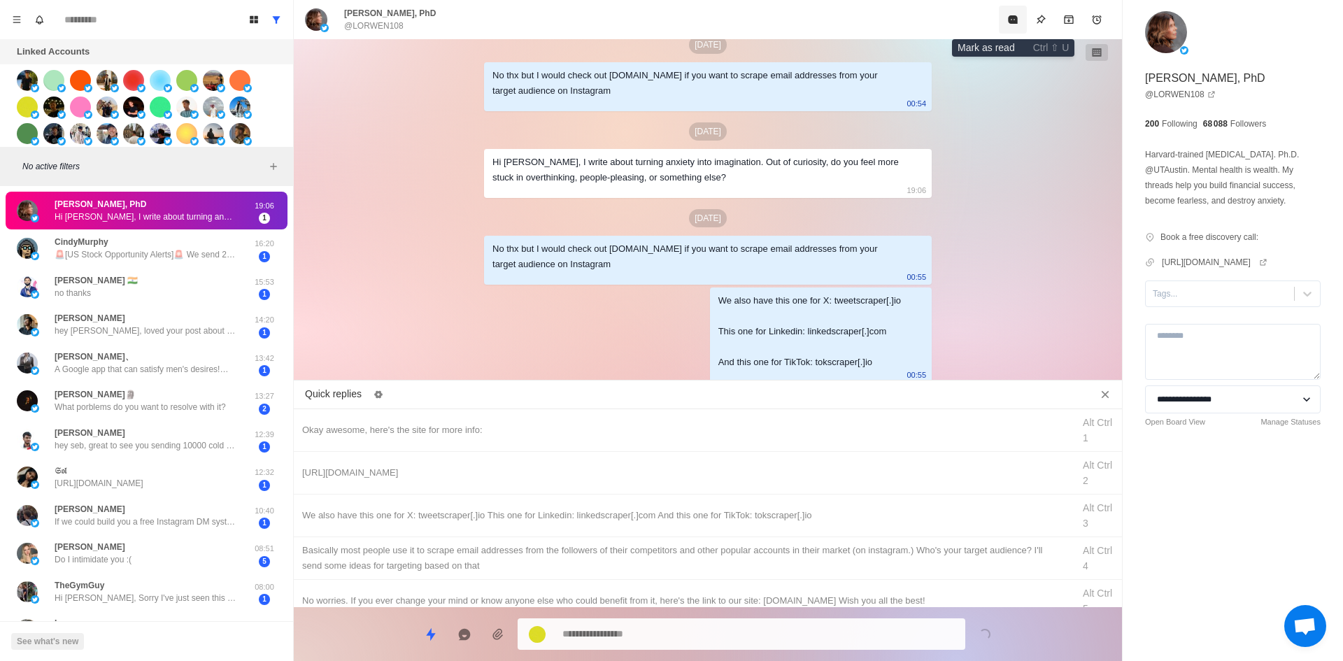
click at [1009, 24] on icon "Mark as read" at bounding box center [1012, 19] width 11 height 11
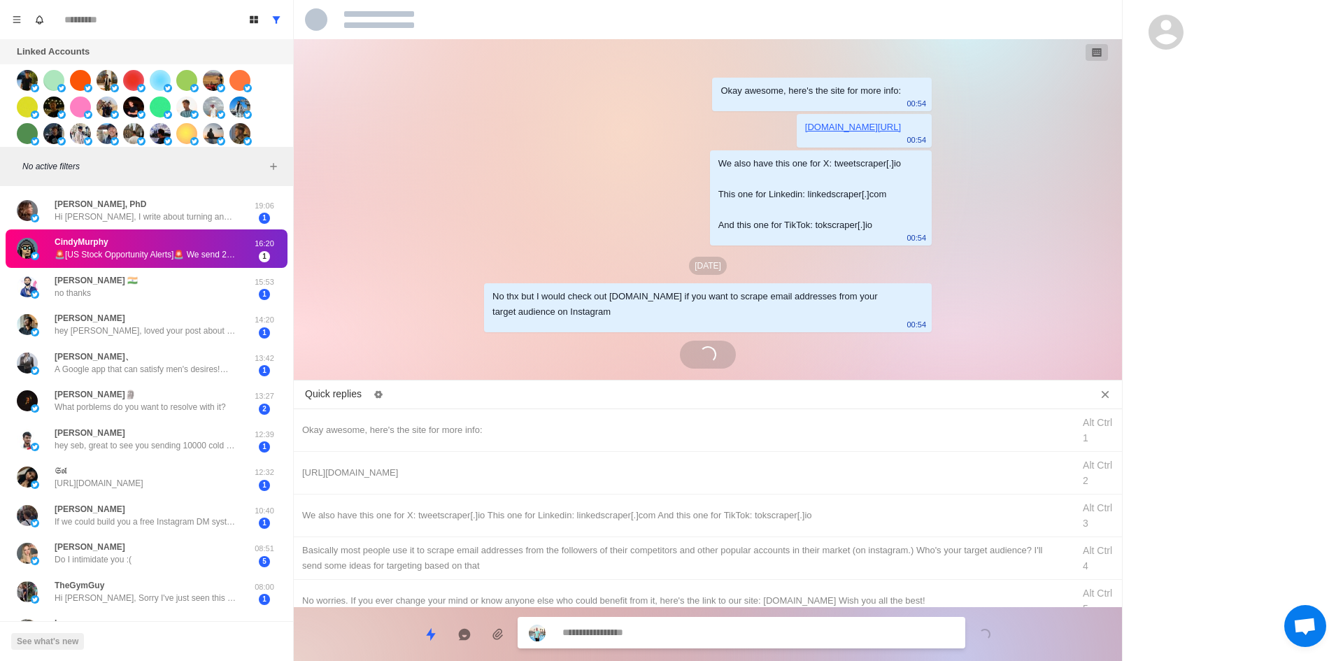
scroll to position [71, 0]
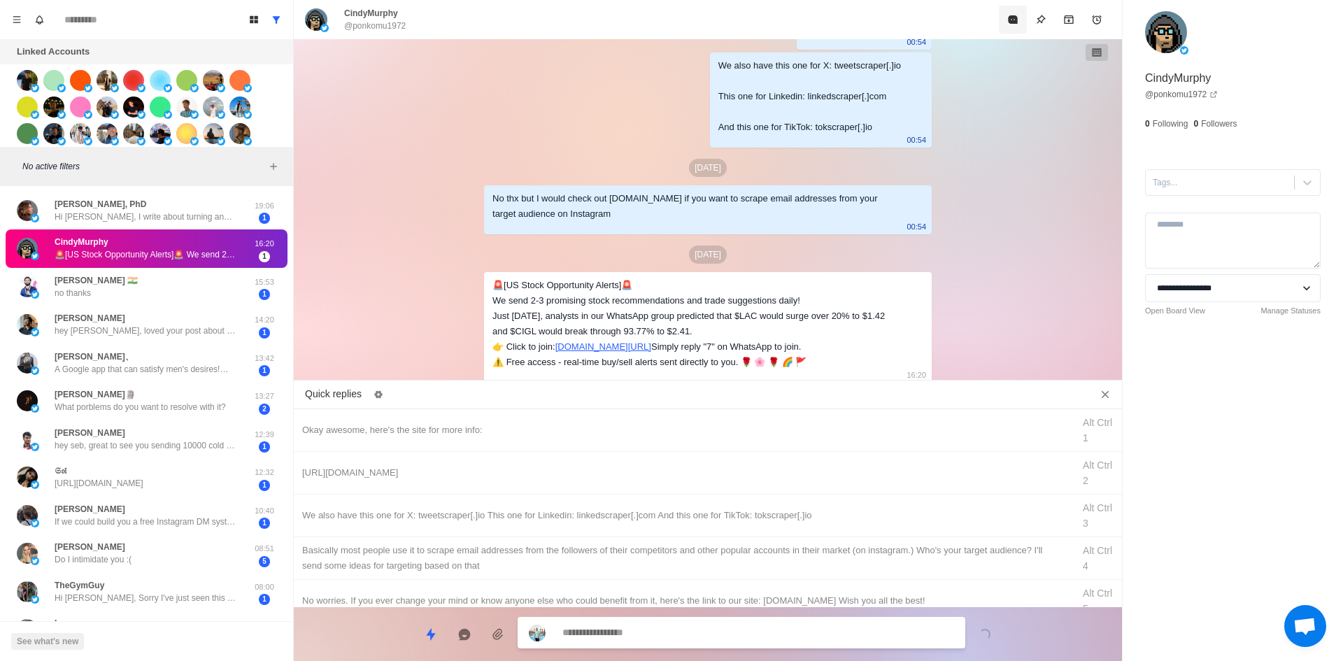
click at [1005, 17] on button "Mark as read" at bounding box center [1013, 20] width 28 height 28
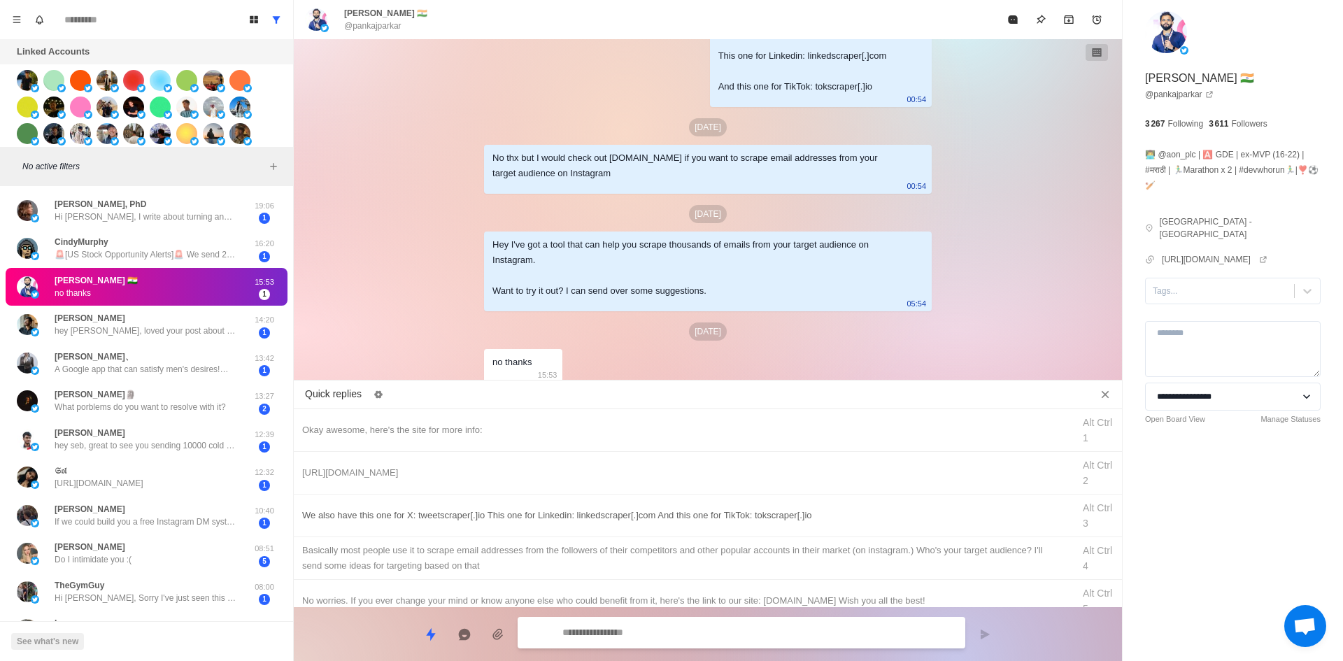
scroll to position [70, 0]
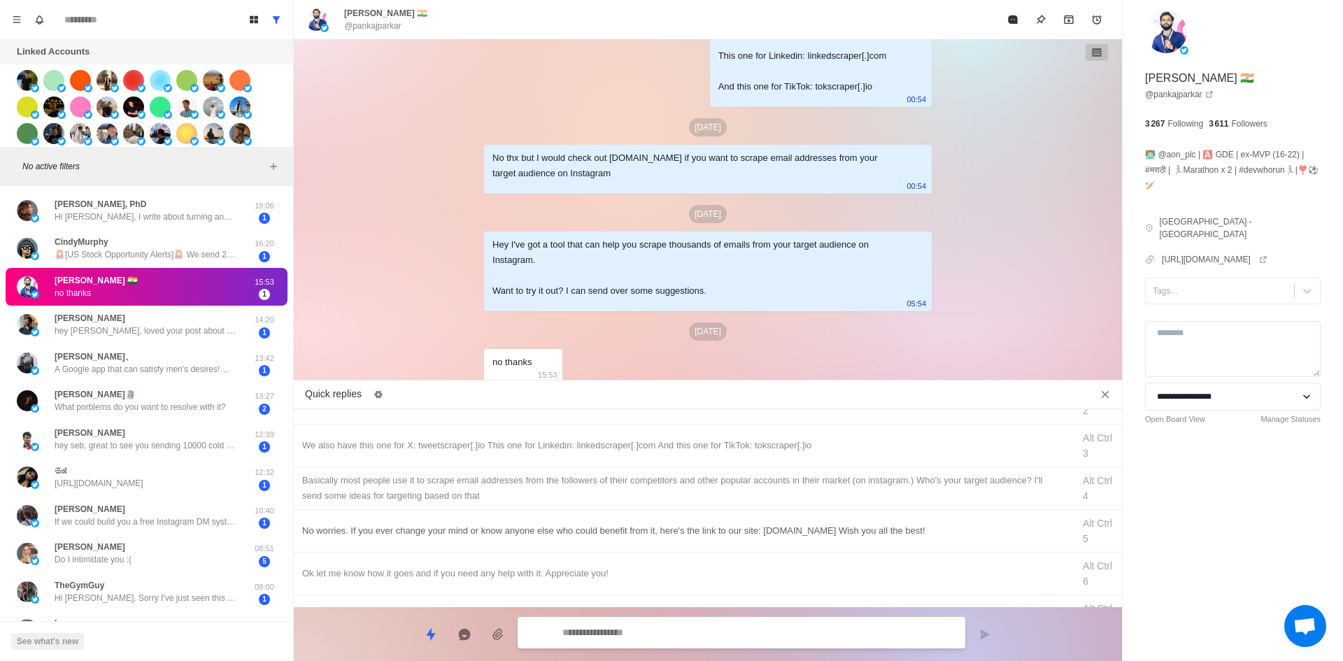
type textarea "*"
click at [504, 518] on div "No worries. If you ever change your mind or know anyone else who could benefit …" at bounding box center [708, 531] width 828 height 43
type textarea "**********"
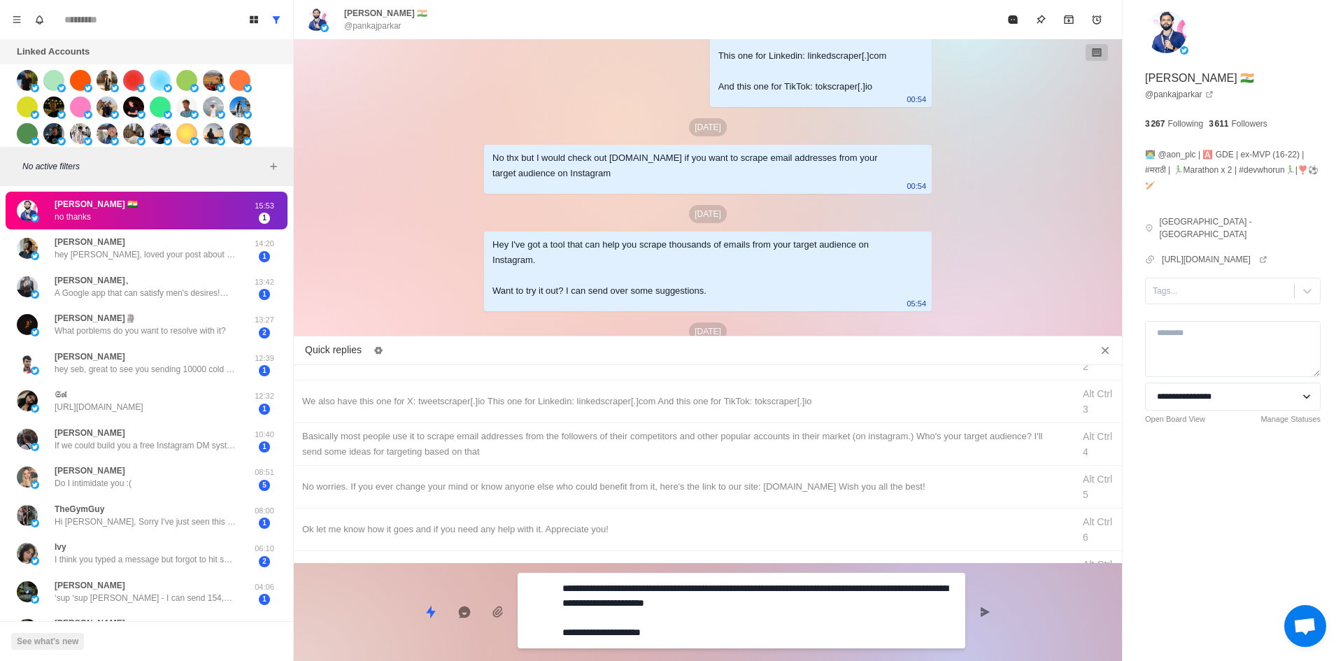
click at [695, 627] on textarea "**********" at bounding box center [758, 611] width 392 height 64
type textarea "*"
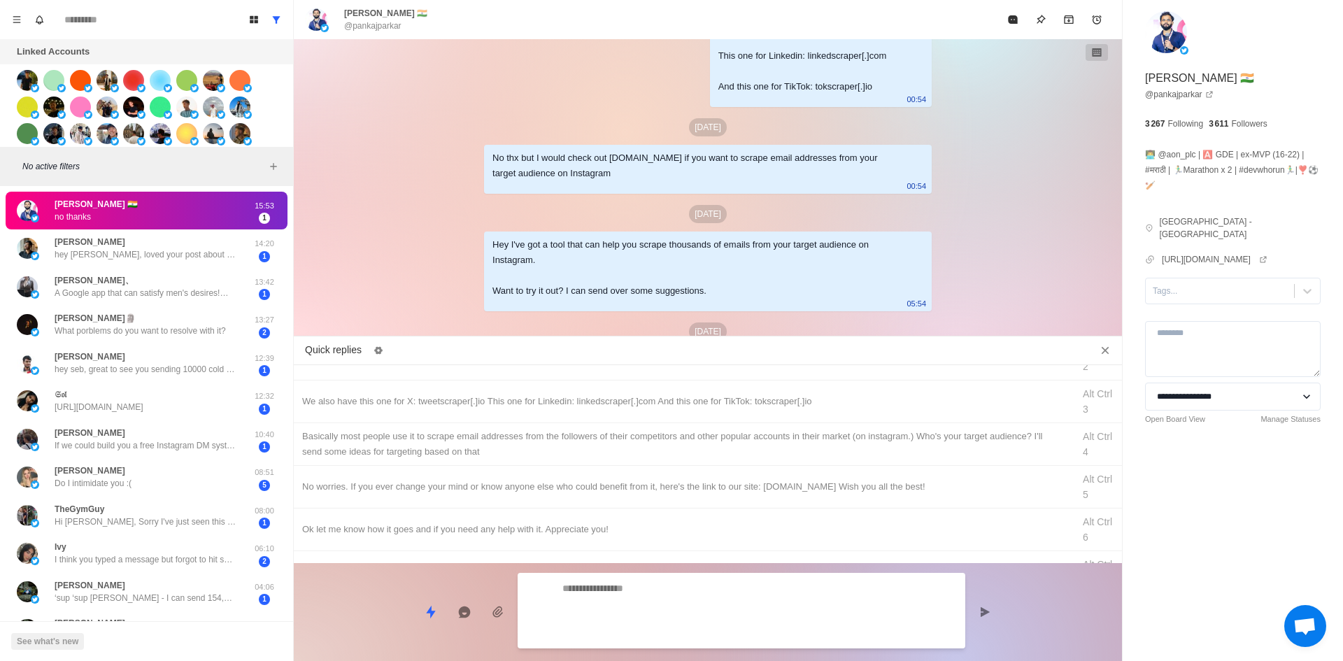
scroll to position [229, 0]
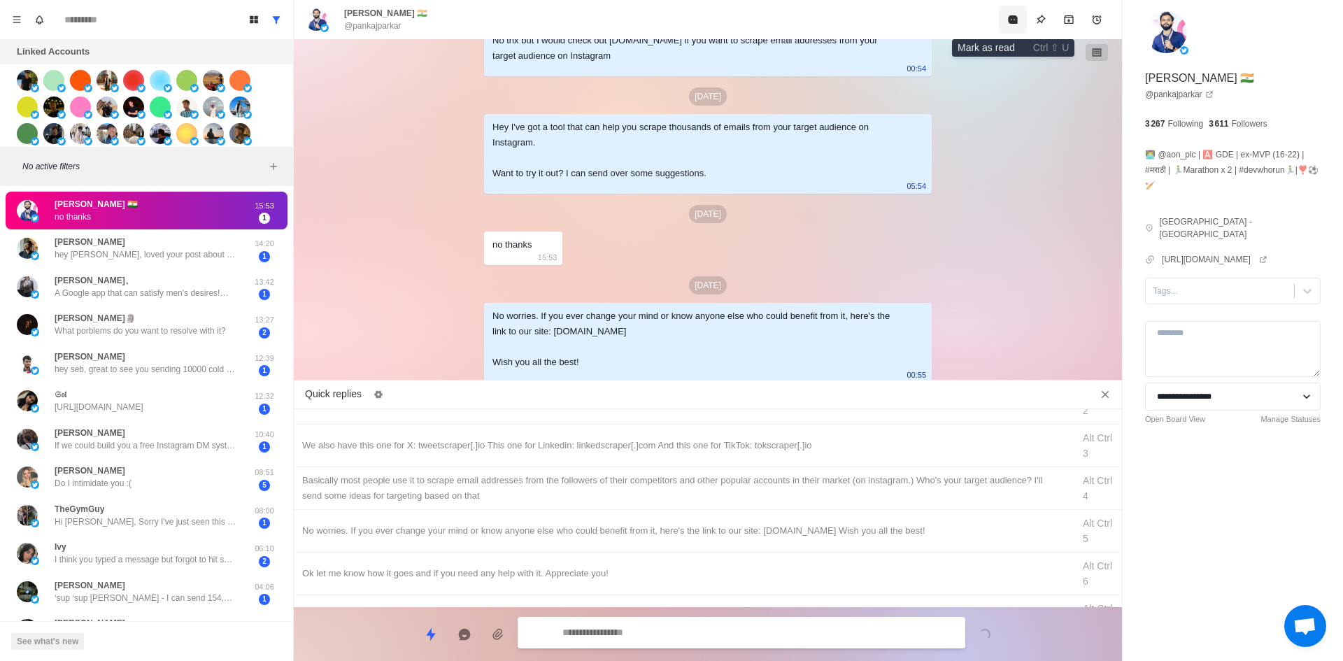
click at [1007, 22] on button "Mark as read" at bounding box center [1013, 20] width 28 height 28
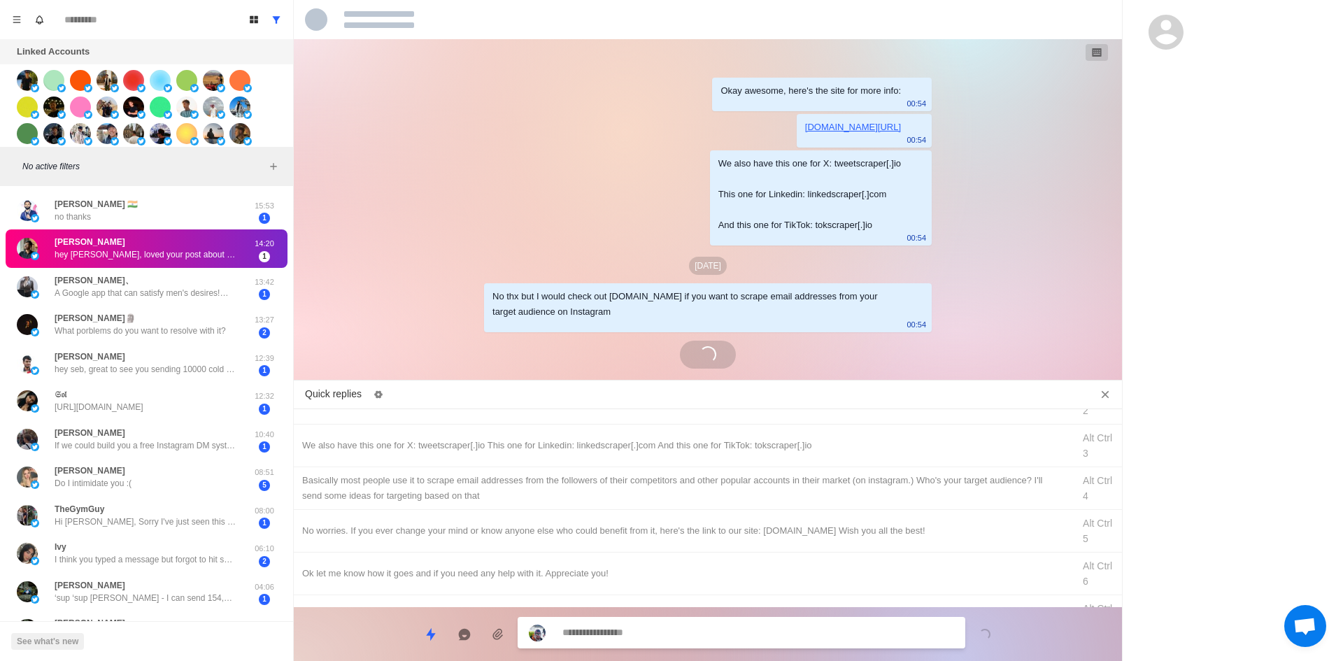
scroll to position [40, 0]
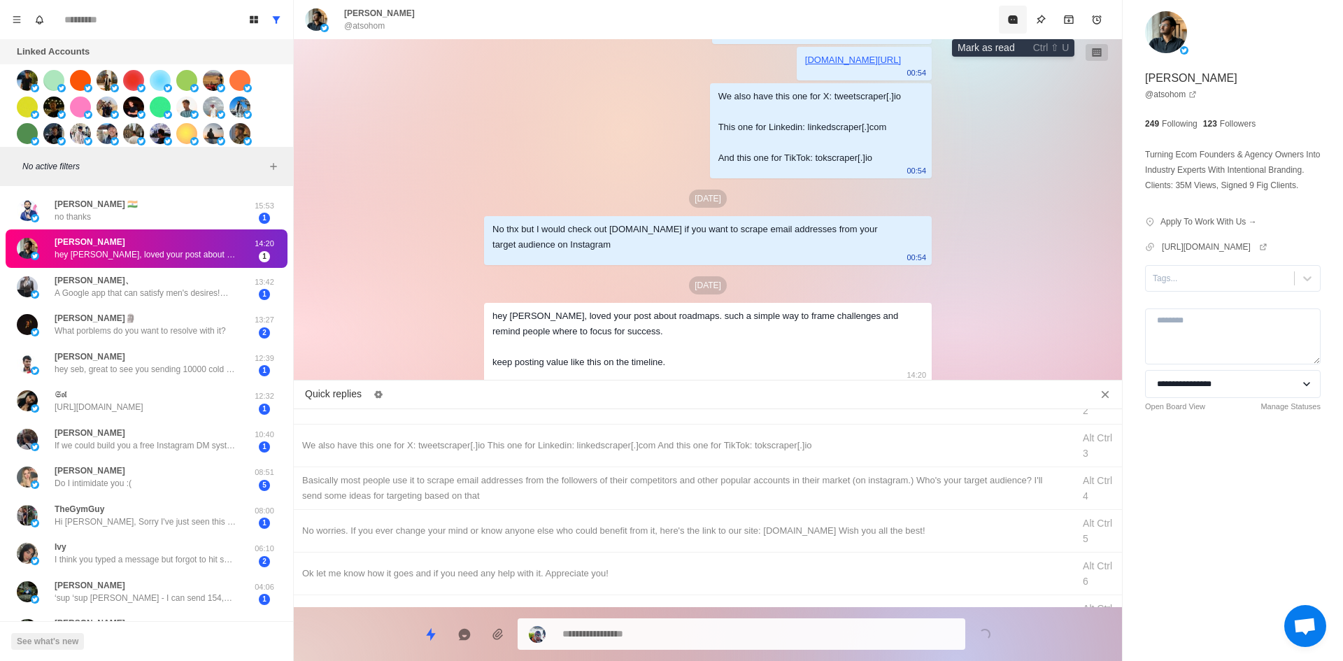
click at [1016, 24] on icon "Mark as read" at bounding box center [1012, 19] width 11 height 11
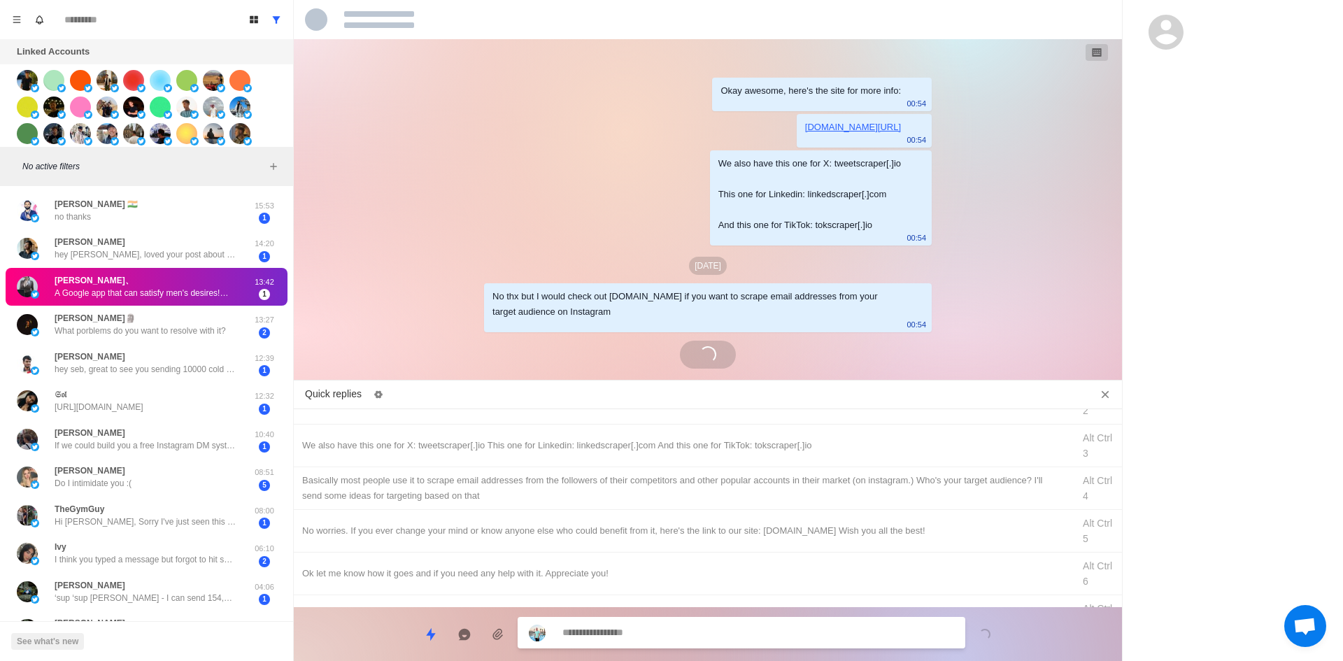
scroll to position [101, 0]
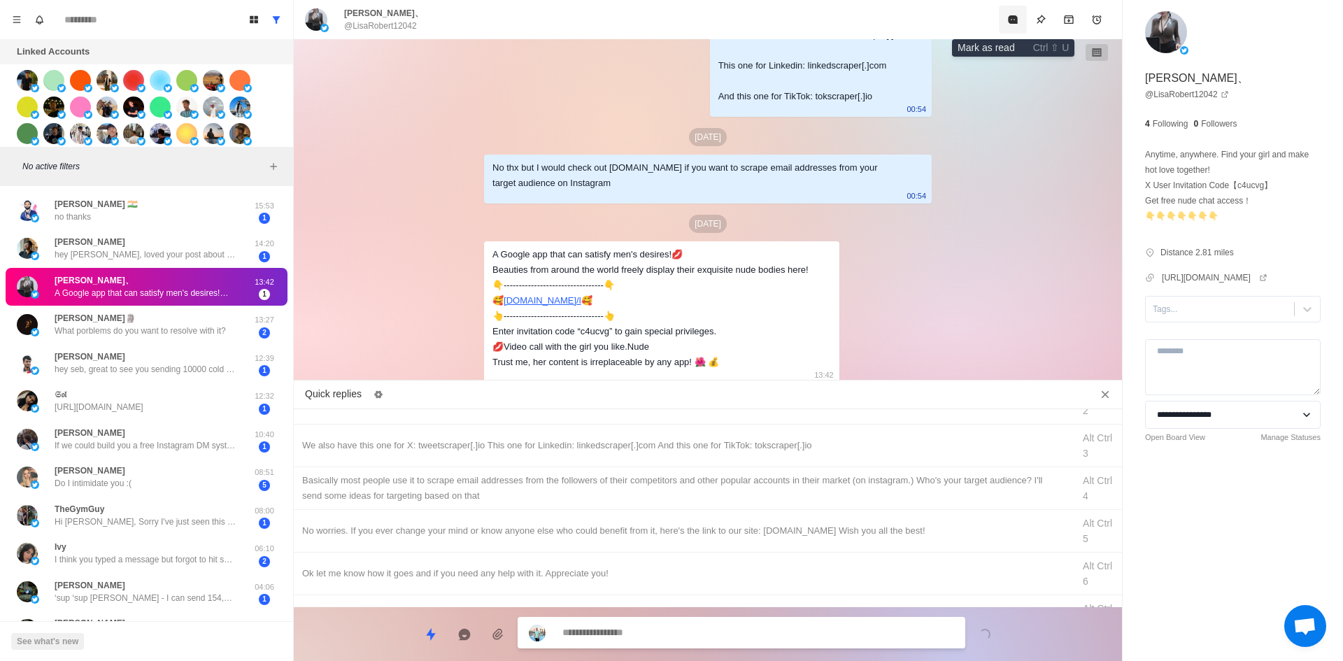
click at [1016, 24] on icon "Mark as read" at bounding box center [1012, 19] width 11 height 11
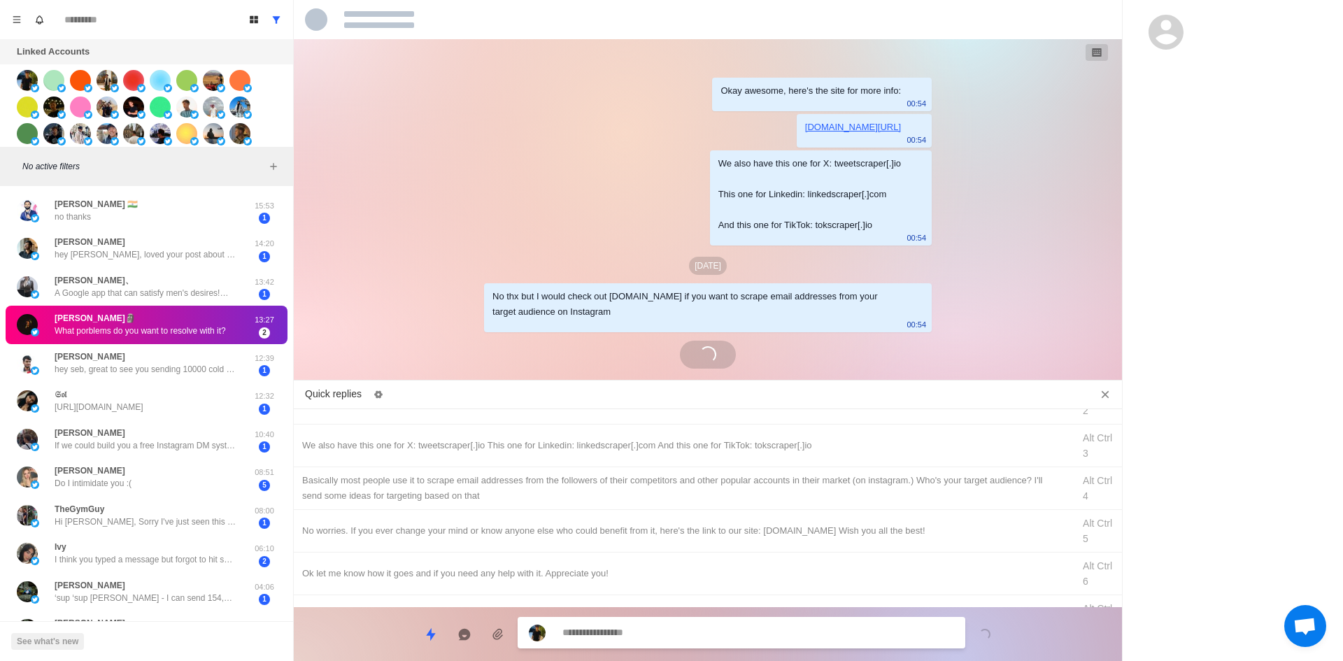
scroll to position [0, 0]
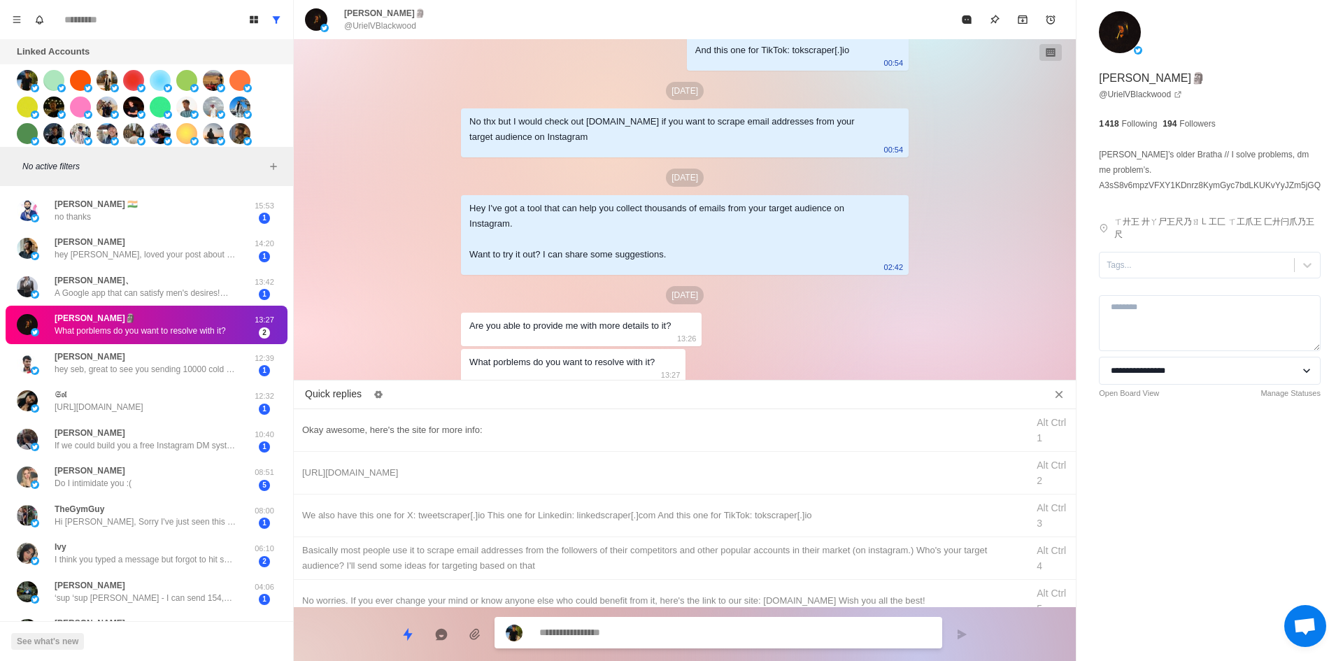
type textarea "*"
click at [466, 428] on div "Okay awesome, here's the site for more info:" at bounding box center [660, 430] width 716 height 15
type textarea "**********"
click at [684, 639] on textarea "**********" at bounding box center [735, 634] width 392 height 20
type textarea "*"
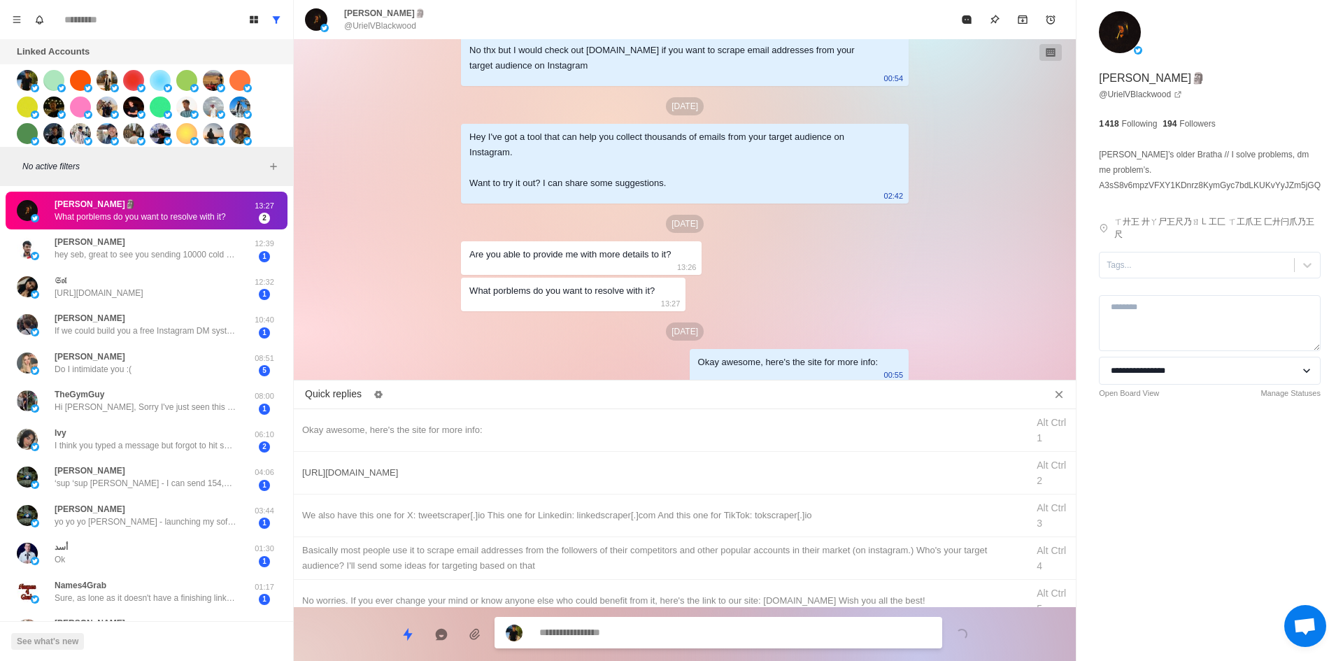
type textarea "*"
click at [442, 473] on div "[URL][DOMAIN_NAME]" at bounding box center [660, 472] width 716 height 15
type textarea "**********"
click at [643, 628] on textarea "**********" at bounding box center [735, 633] width 392 height 20
type textarea "*"
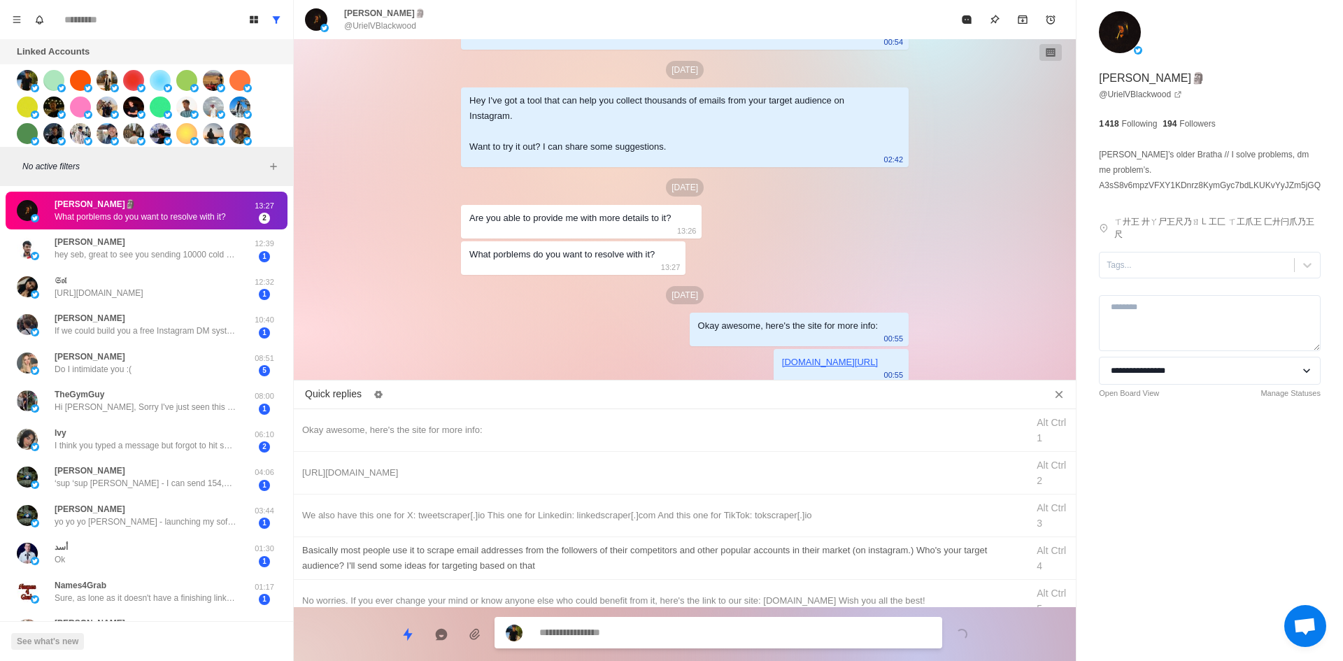
type textarea "*"
click at [572, 510] on div "We also have this one for X: tweetscraper[.]io This one for Linkedin: linkedscr…" at bounding box center [660, 515] width 716 height 15
type textarea "**********"
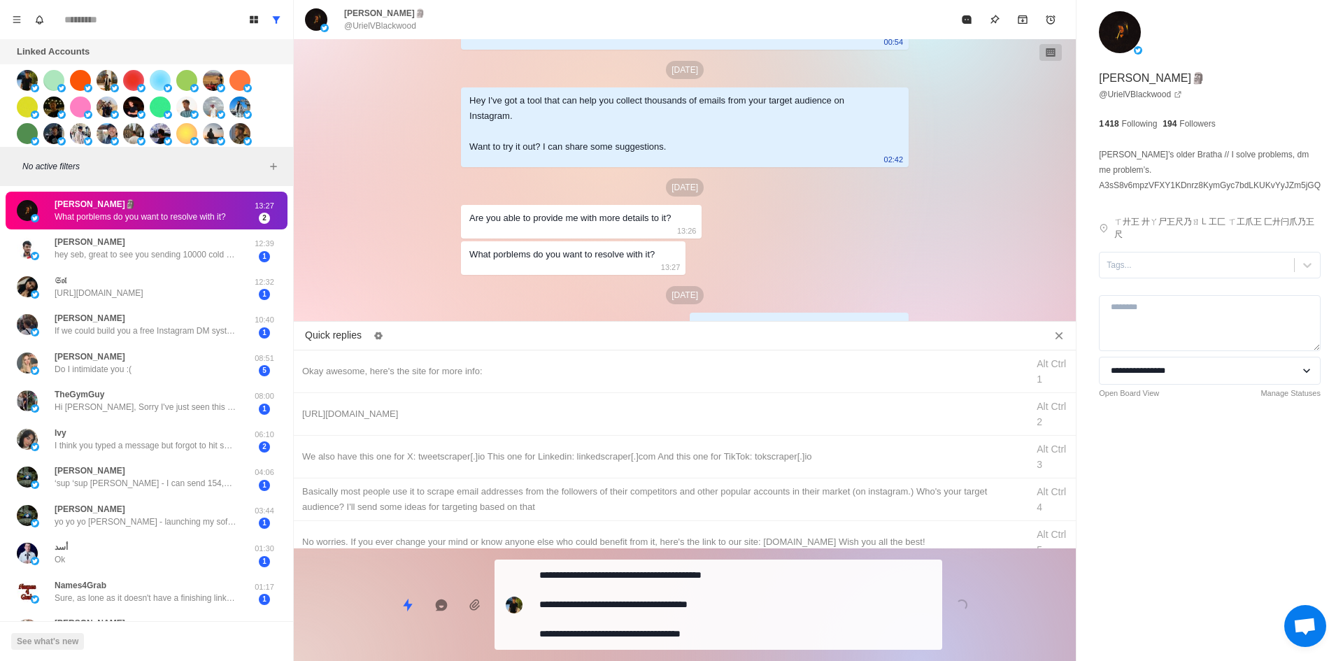
click at [639, 639] on textarea "**********" at bounding box center [735, 604] width 392 height 79
type textarea "*"
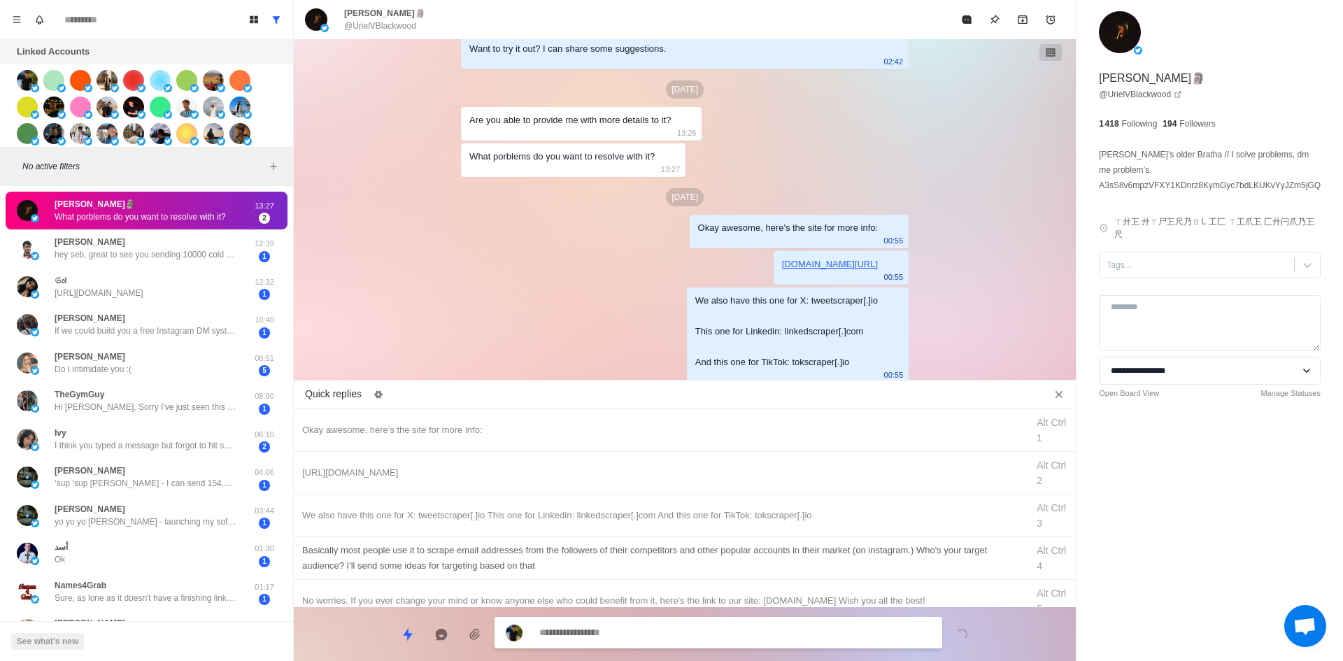
type textarea "*"
click at [655, 552] on div "​​Basically most people use it to scrape email addresses from the followers of …" at bounding box center [660, 558] width 716 height 31
type textarea "**********"
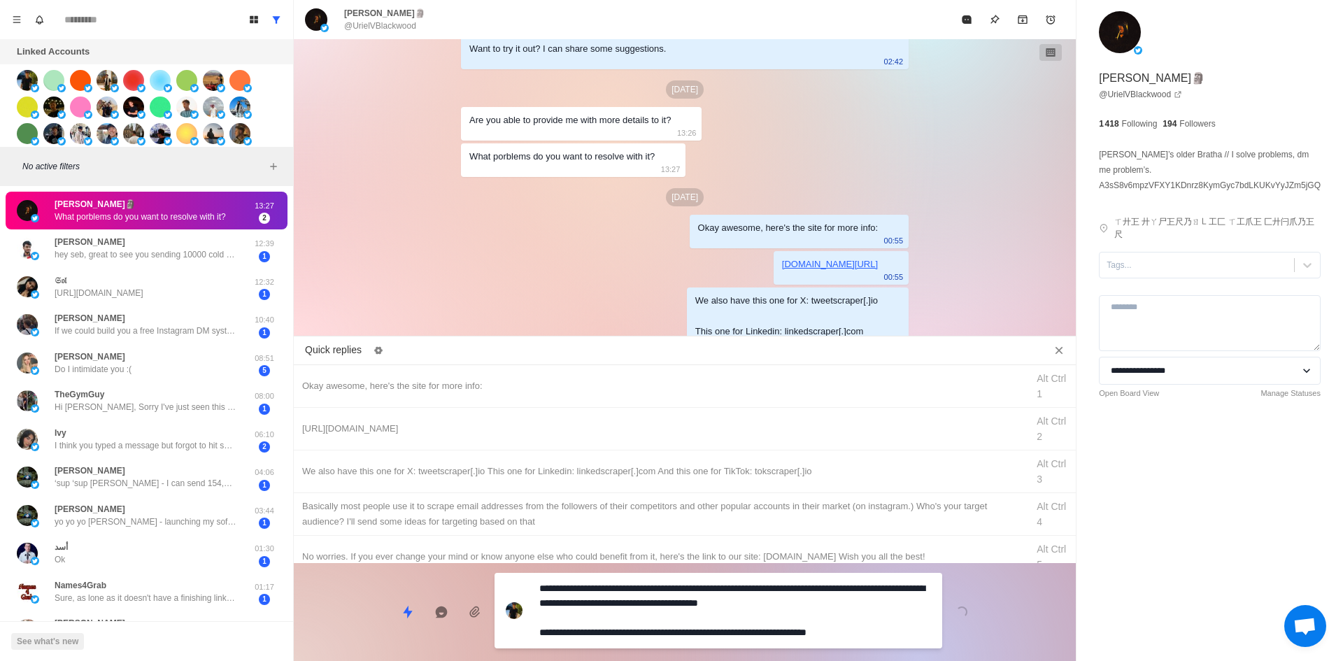
click at [667, 613] on div "**********" at bounding box center [685, 606] width 782 height 87
type textarea "*"
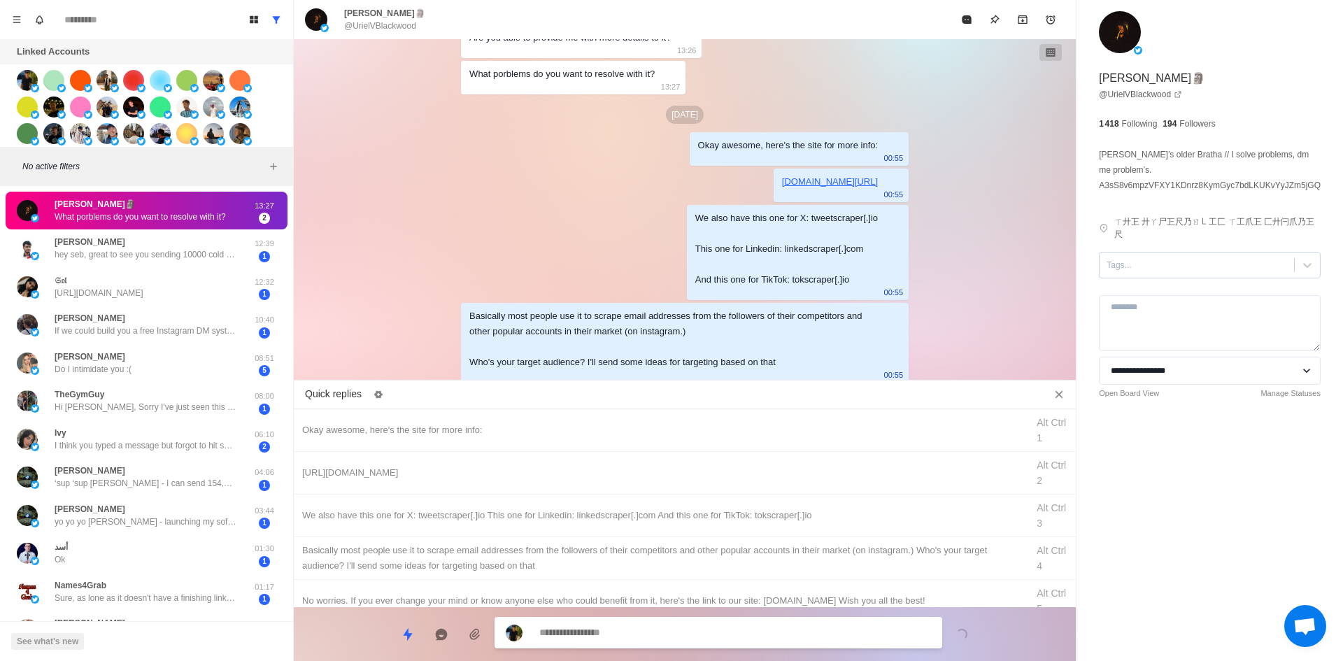
click at [1171, 274] on div "Tags..." at bounding box center [1197, 265] width 194 height 21
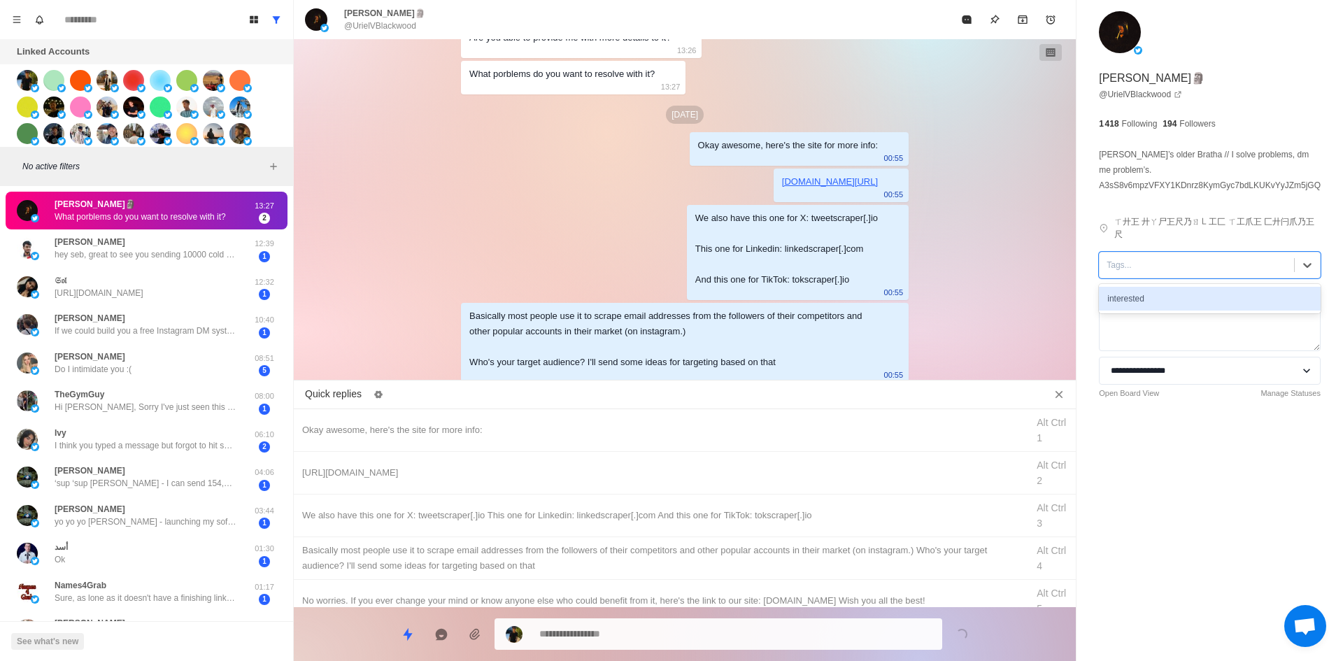
click at [1168, 306] on div "interested" at bounding box center [1210, 299] width 222 height 24
click at [970, 27] on button "Mark as read" at bounding box center [967, 20] width 28 height 28
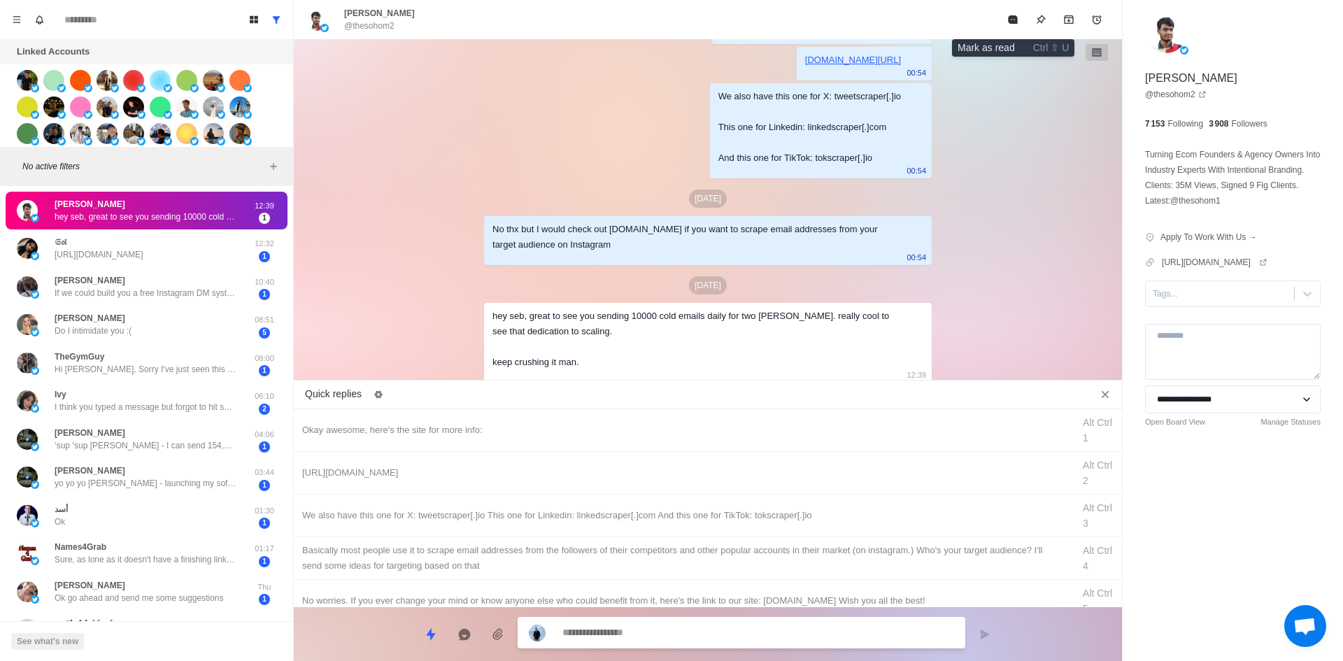
drag, startPoint x: 1011, startPoint y: 20, endPoint x: 997, endPoint y: 35, distance: 20.3
click at [1011, 20] on icon "Mark as read" at bounding box center [1012, 19] width 9 height 8
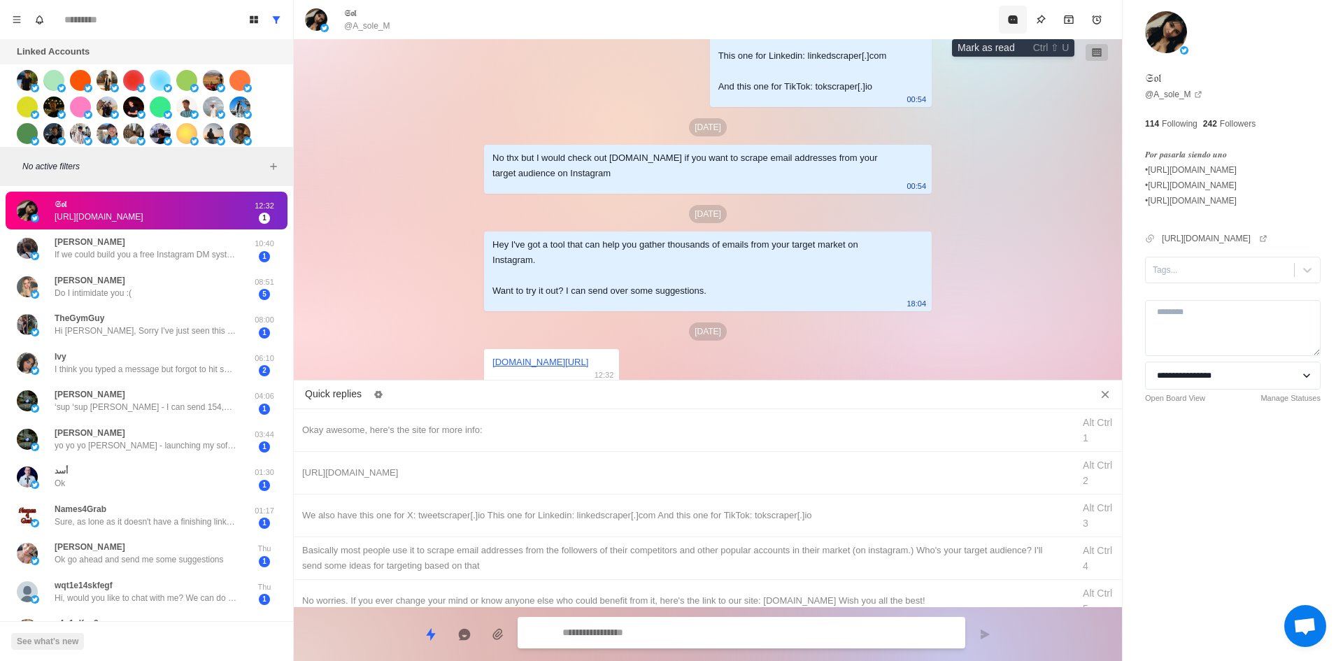
click at [1016, 18] on icon "Mark as read" at bounding box center [1012, 19] width 9 height 8
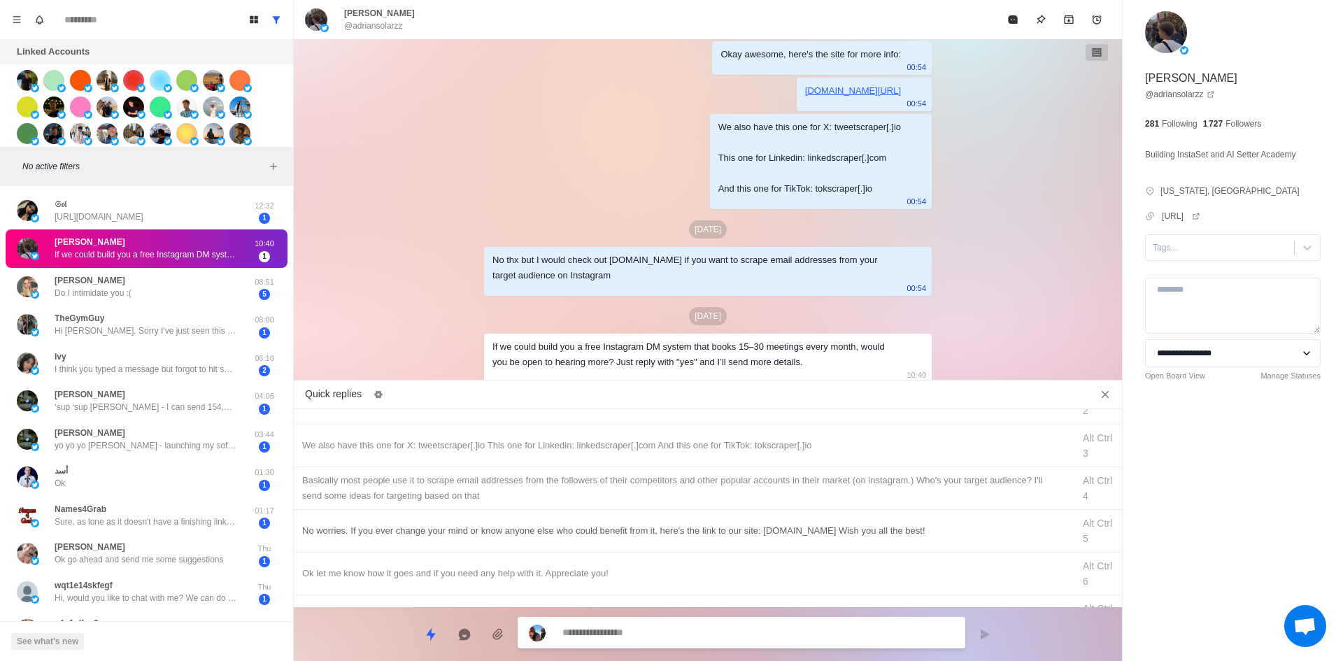
type textarea "*"
click at [527, 528] on div "No worries. If you ever change your mind or know anyone else who could benefit …" at bounding box center [683, 530] width 762 height 15
type textarea "**********"
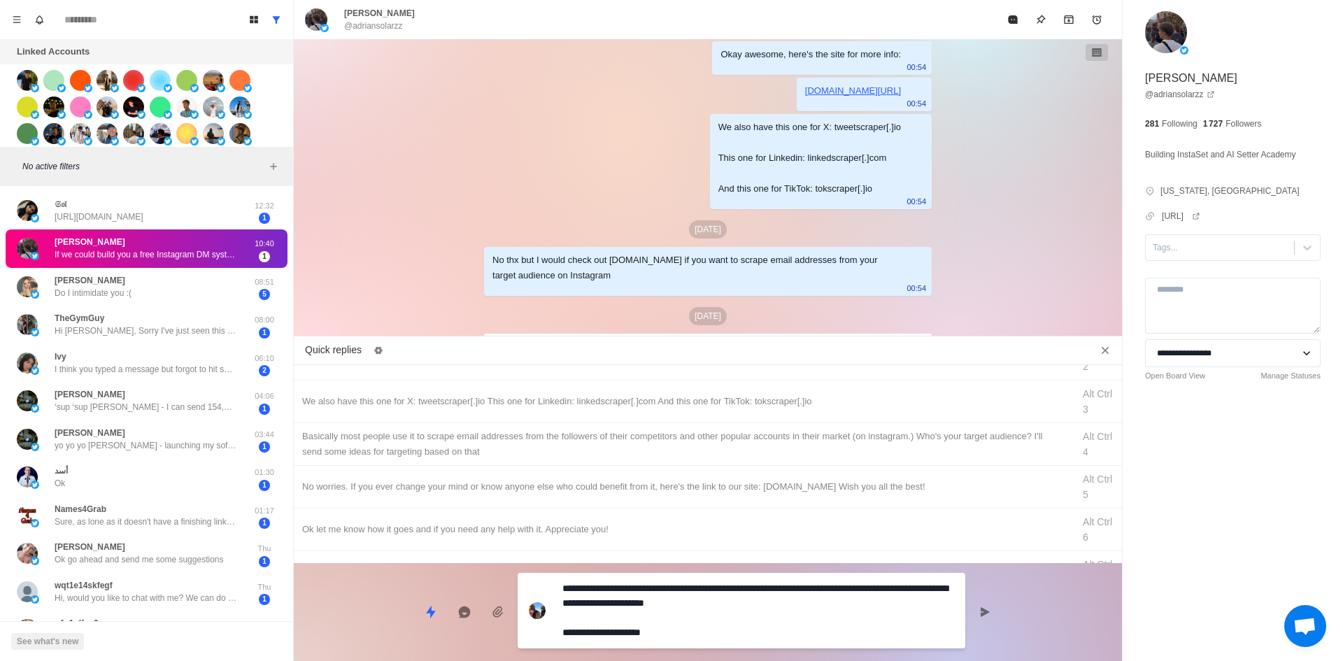
click at [648, 623] on textarea "**********" at bounding box center [758, 611] width 392 height 64
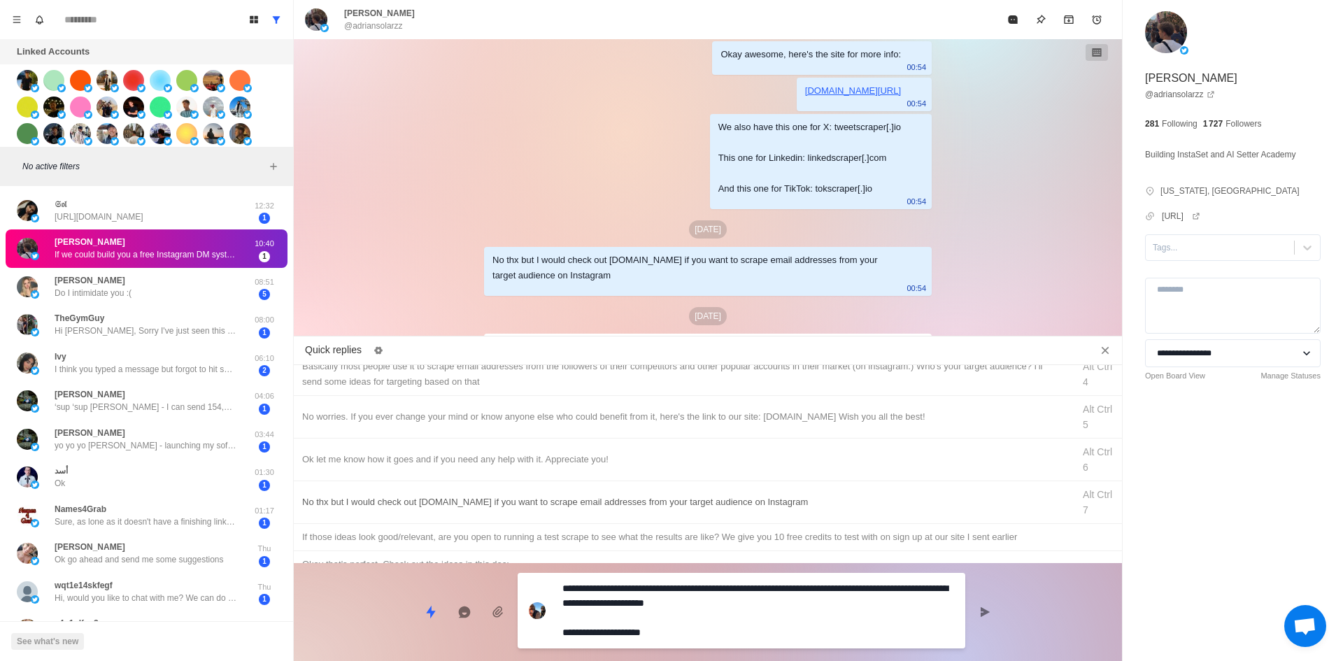
type textarea "*"
click at [465, 498] on div "No thx but I would check out [DOMAIN_NAME] if you want to scrape email addresse…" at bounding box center [683, 502] width 762 height 15
type textarea "**********"
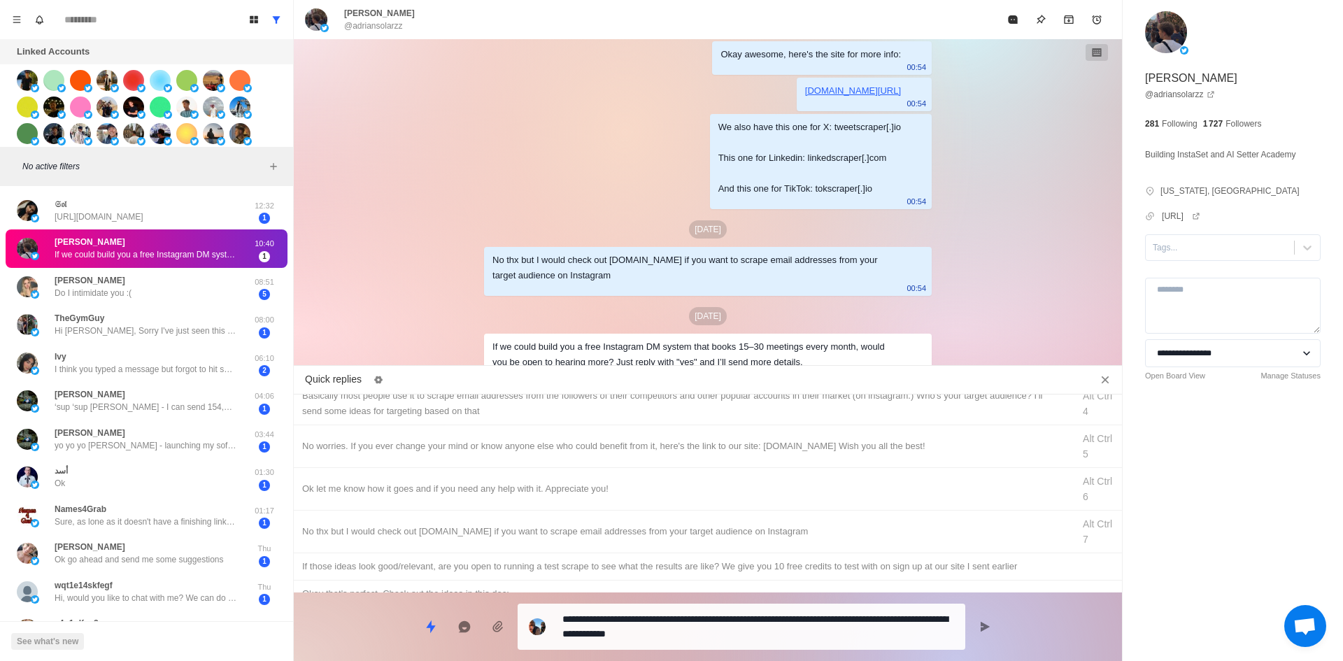
click at [674, 597] on div "**********" at bounding box center [708, 620] width 828 height 57
click at [681, 623] on textarea "**********" at bounding box center [758, 626] width 392 height 35
type textarea "*"
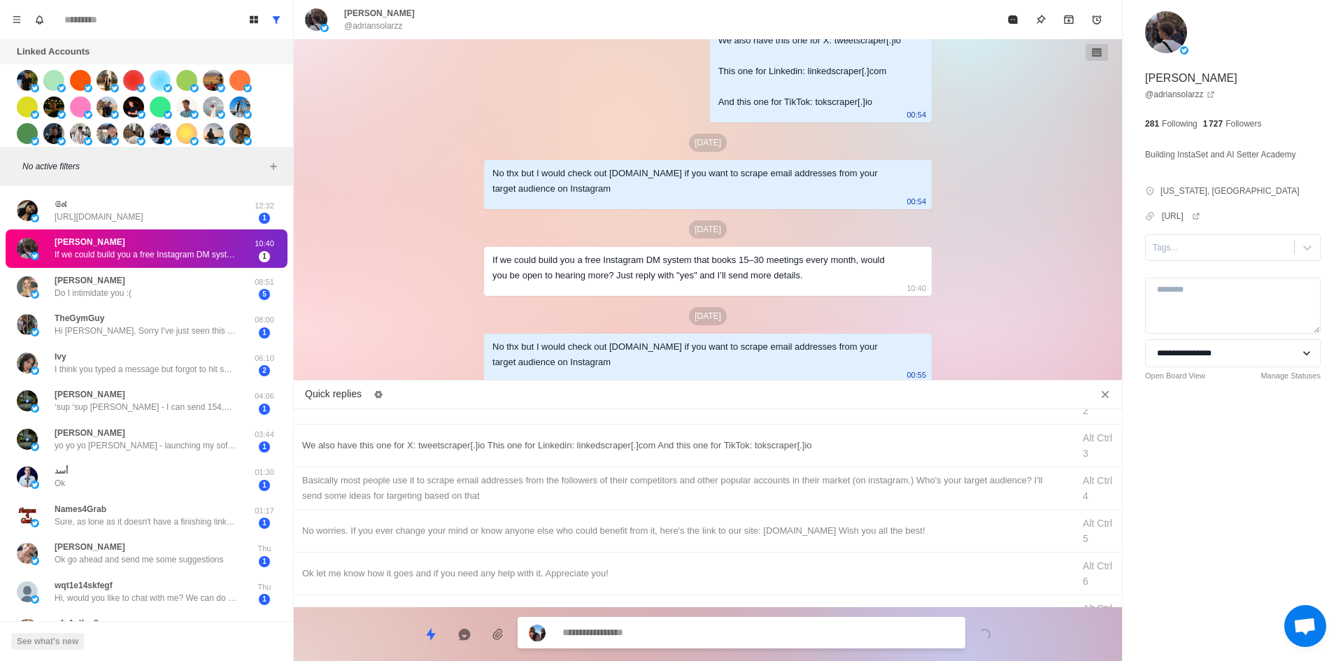
type textarea "*"
click at [589, 434] on div "We also have this one for X: tweetscraper[.]io This one for Linkedin: linkedscr…" at bounding box center [708, 446] width 828 height 43
type textarea "**********"
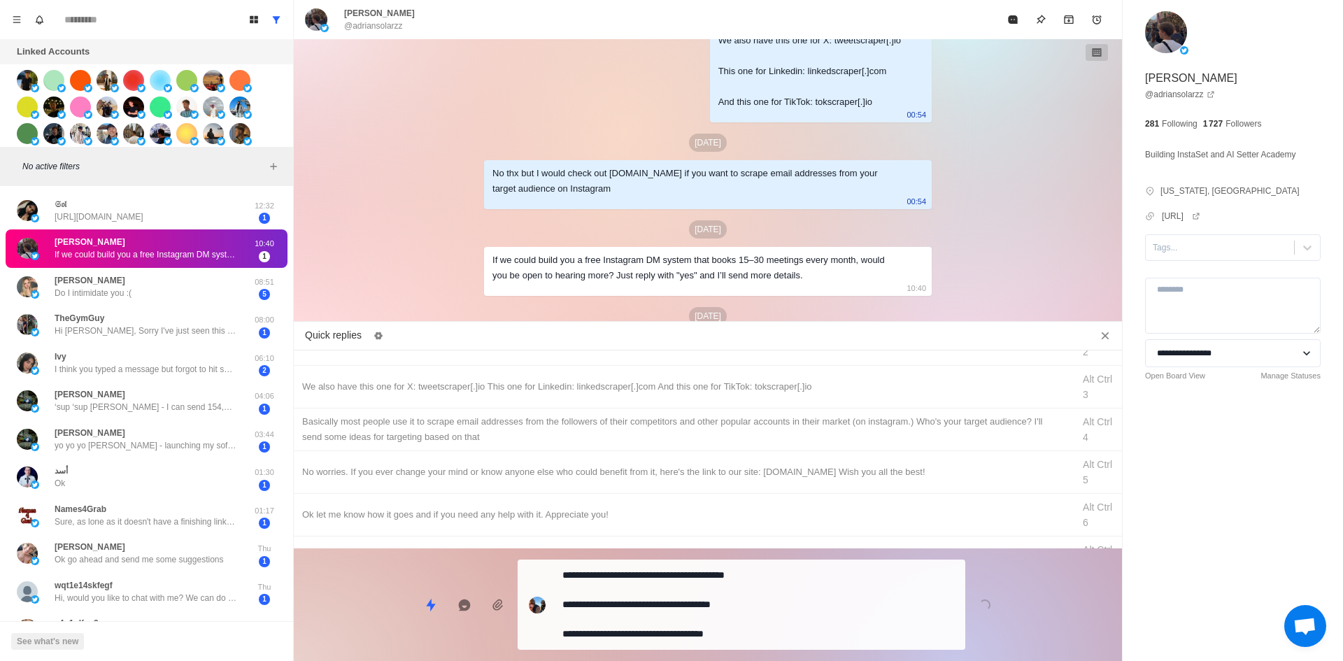
click at [662, 627] on textarea "**********" at bounding box center [758, 604] width 392 height 79
type textarea "*"
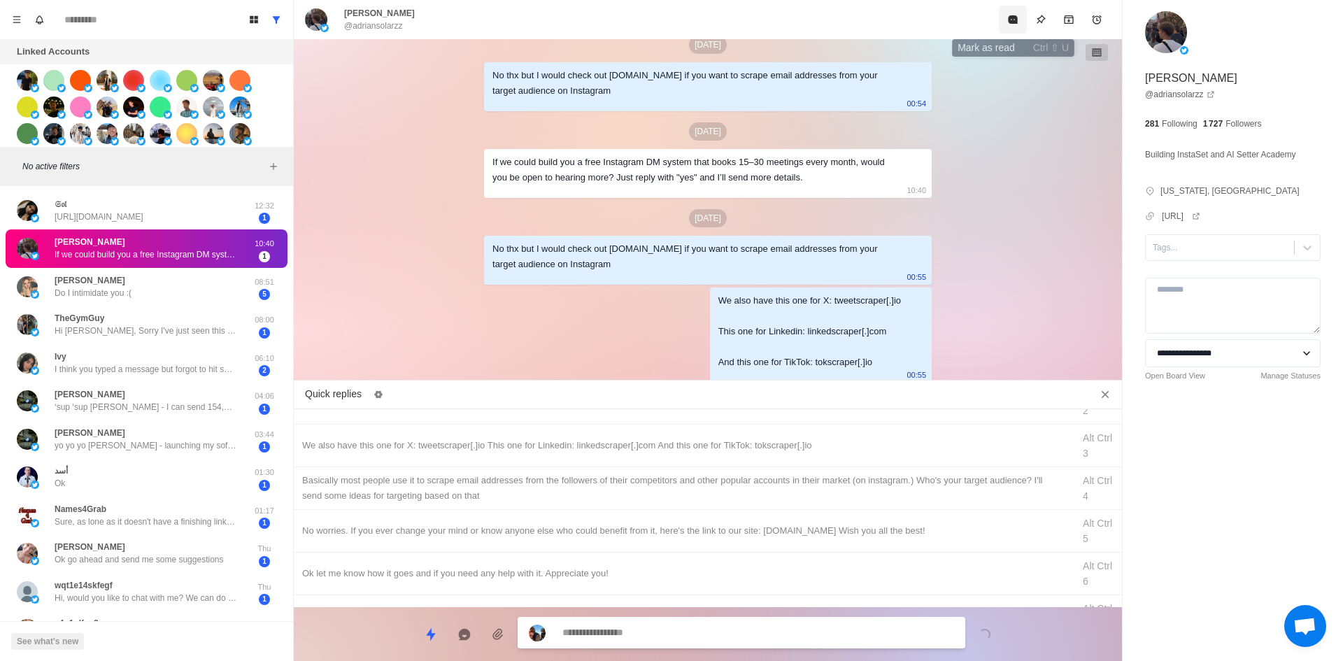
click at [1012, 18] on icon "Mark as read" at bounding box center [1012, 19] width 9 height 8
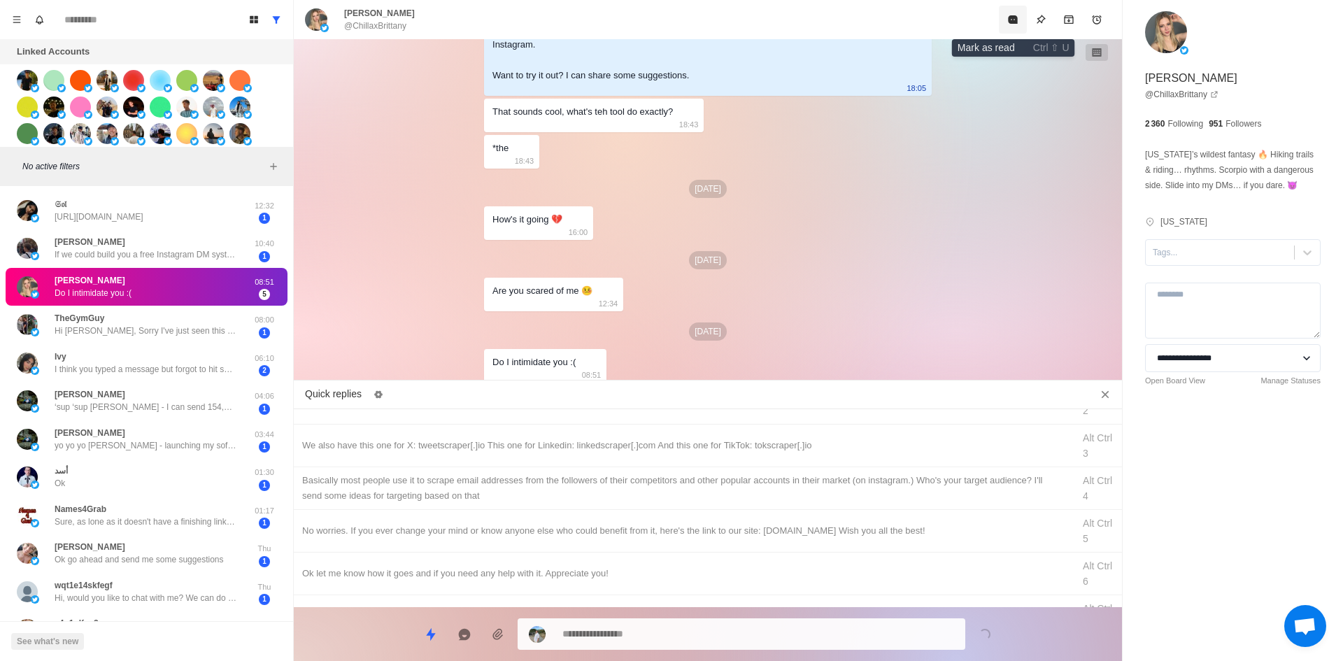
click at [1011, 24] on icon "Mark as read" at bounding box center [1012, 19] width 11 height 11
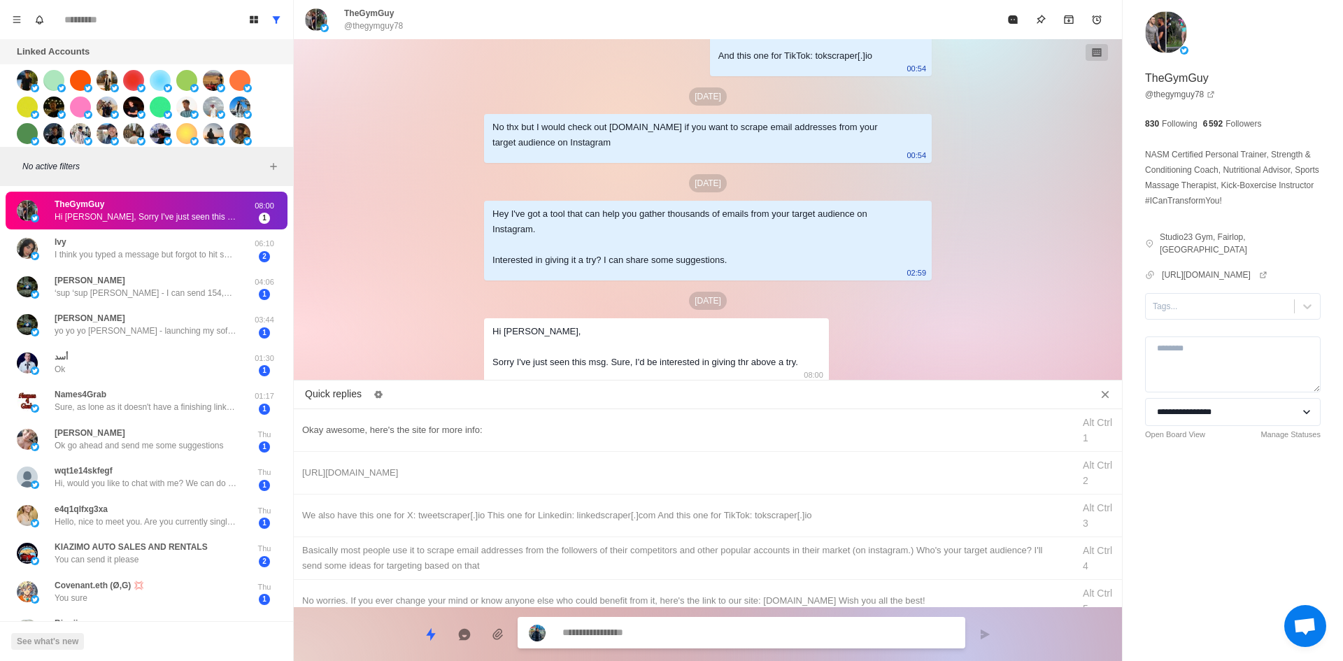
type textarea "*"
click at [509, 427] on div "Okay awesome, here's the site for more info:" at bounding box center [683, 430] width 762 height 15
type textarea "**********"
click at [662, 638] on textarea "**********" at bounding box center [758, 633] width 392 height 20
type textarea "*"
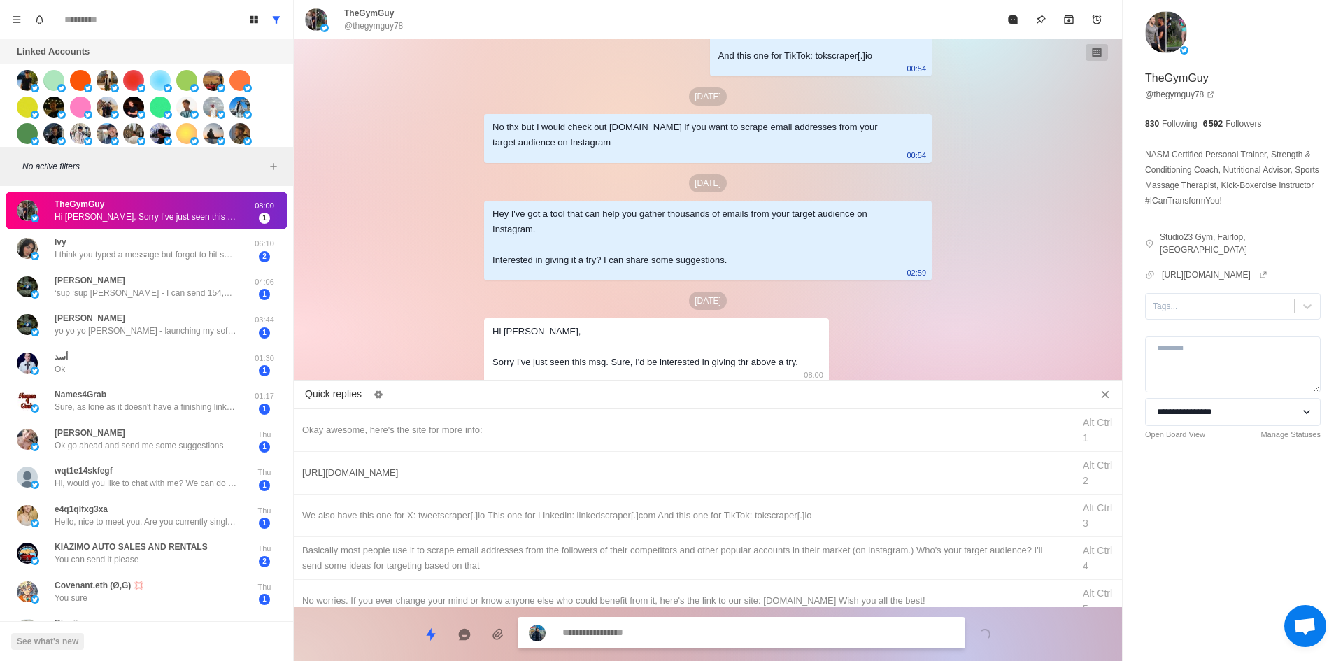
type textarea "*"
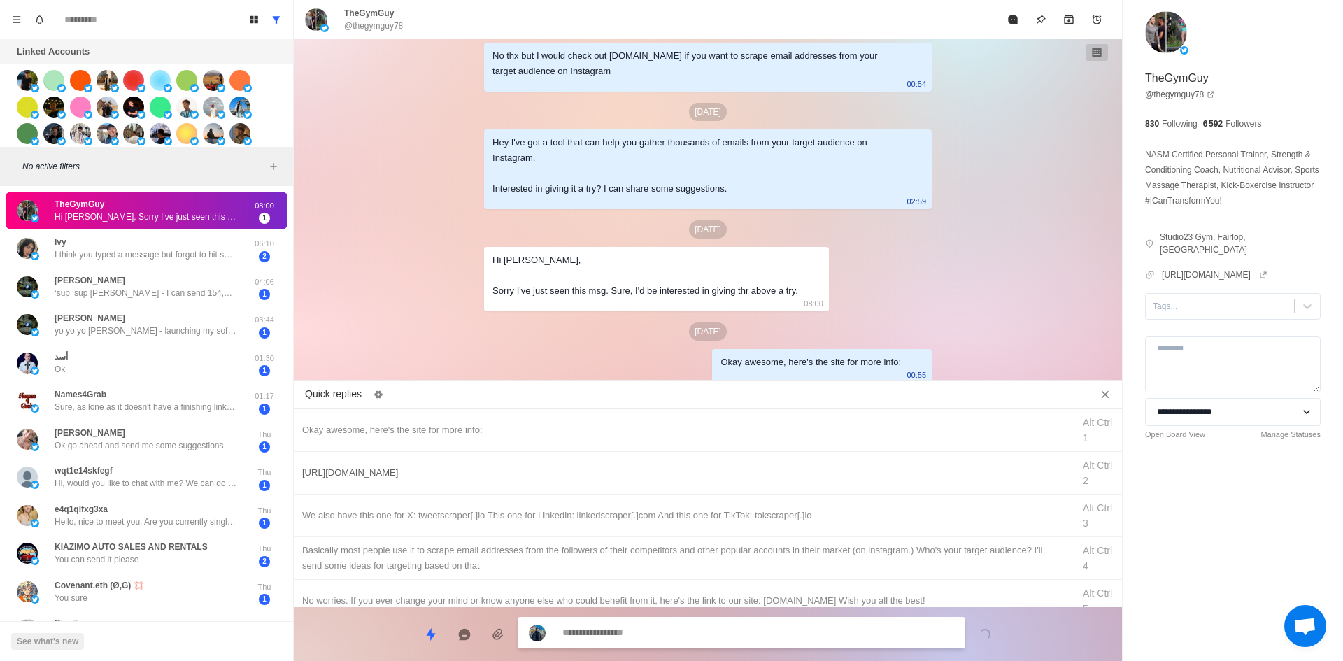
drag, startPoint x: 450, startPoint y: 475, endPoint x: 590, endPoint y: 604, distance: 190.6
click at [450, 475] on div "[URL][DOMAIN_NAME]" at bounding box center [683, 472] width 762 height 15
type textarea "**********"
click at [629, 644] on div "**********" at bounding box center [742, 633] width 448 height 31
click at [630, 636] on textarea "**********" at bounding box center [758, 633] width 392 height 20
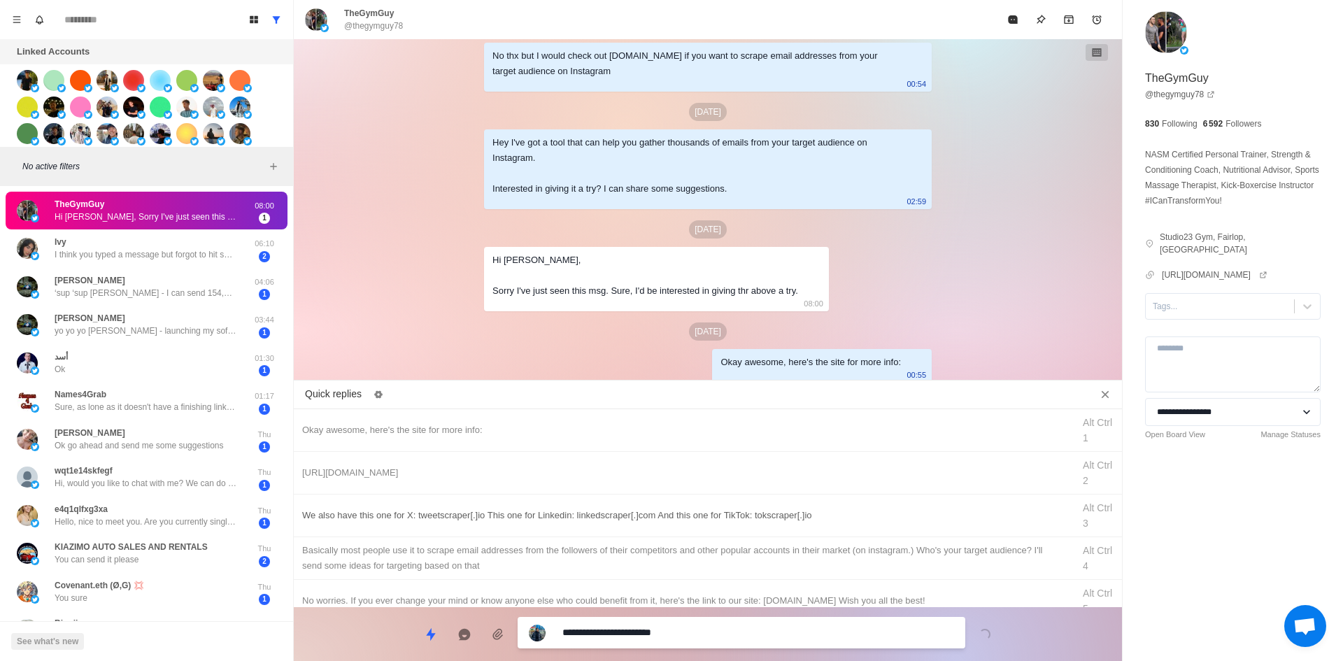
type textarea "*"
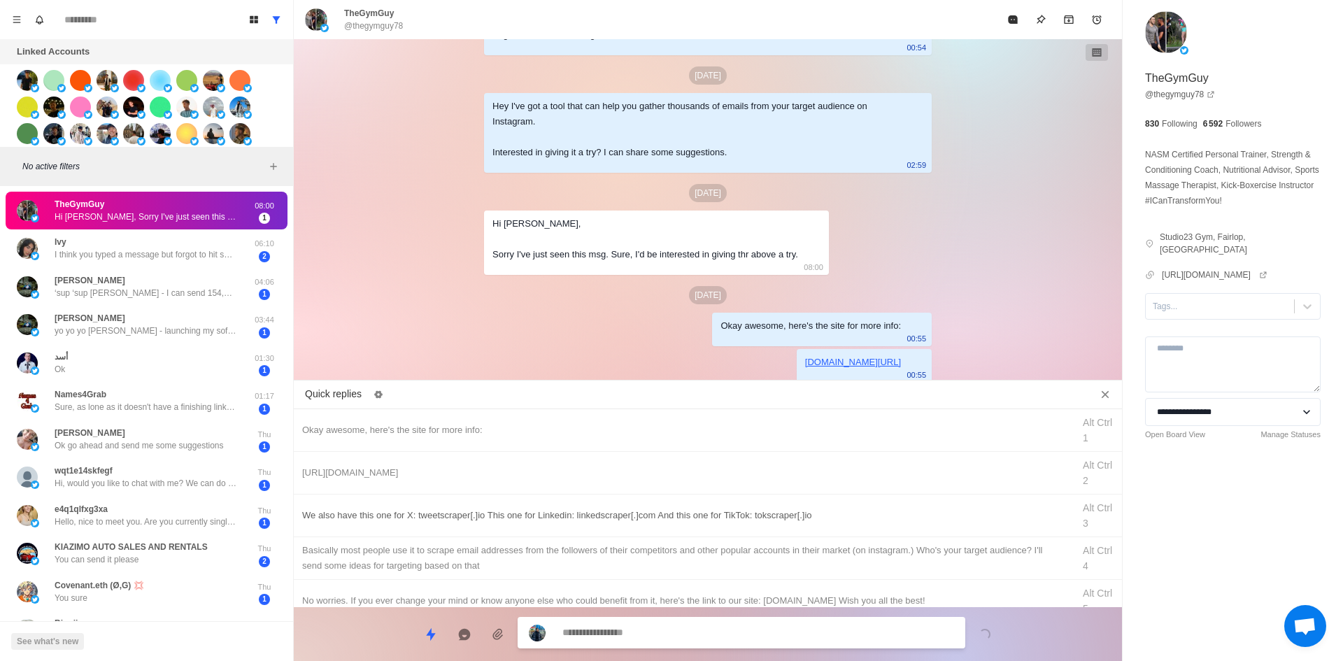
type textarea "*"
click at [682, 504] on div "We also have this one for X: tweetscraper[.]io This one for Linkedin: linkedscr…" at bounding box center [708, 516] width 828 height 43
type textarea "**********"
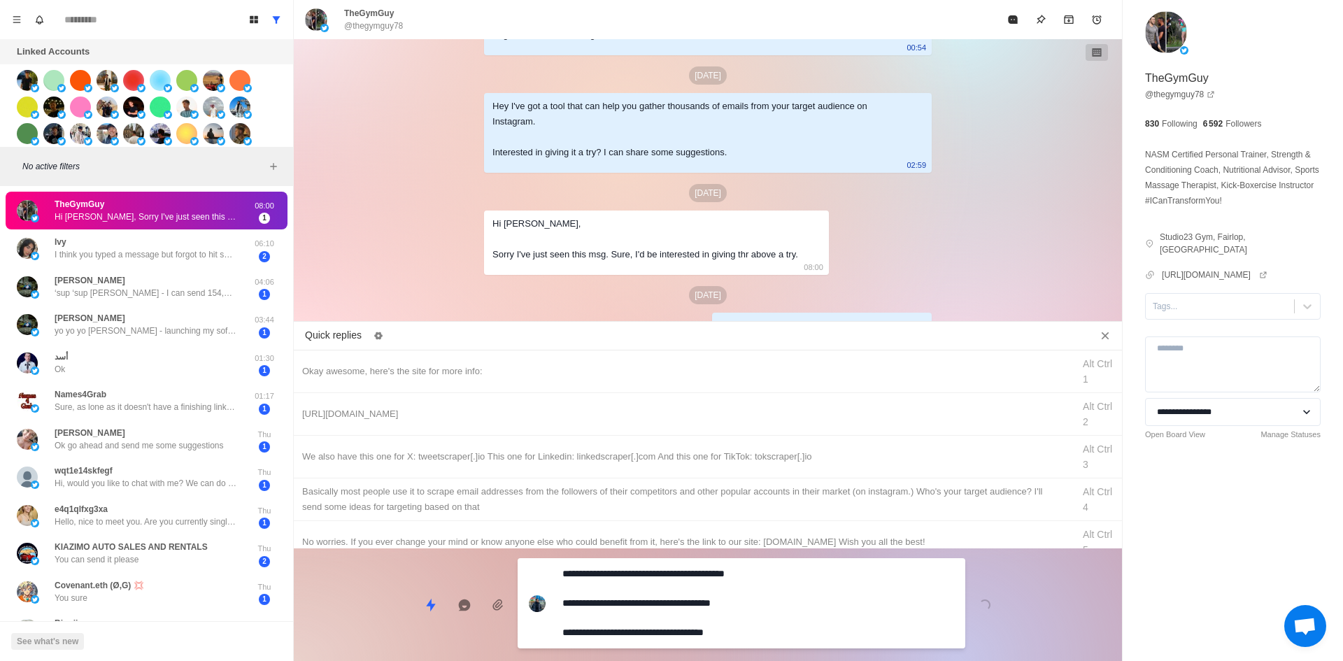
drag, startPoint x: 662, startPoint y: 638, endPoint x: 691, endPoint y: 567, distance: 76.3
click at [662, 637] on textarea "**********" at bounding box center [758, 603] width 392 height 79
type textarea "*"
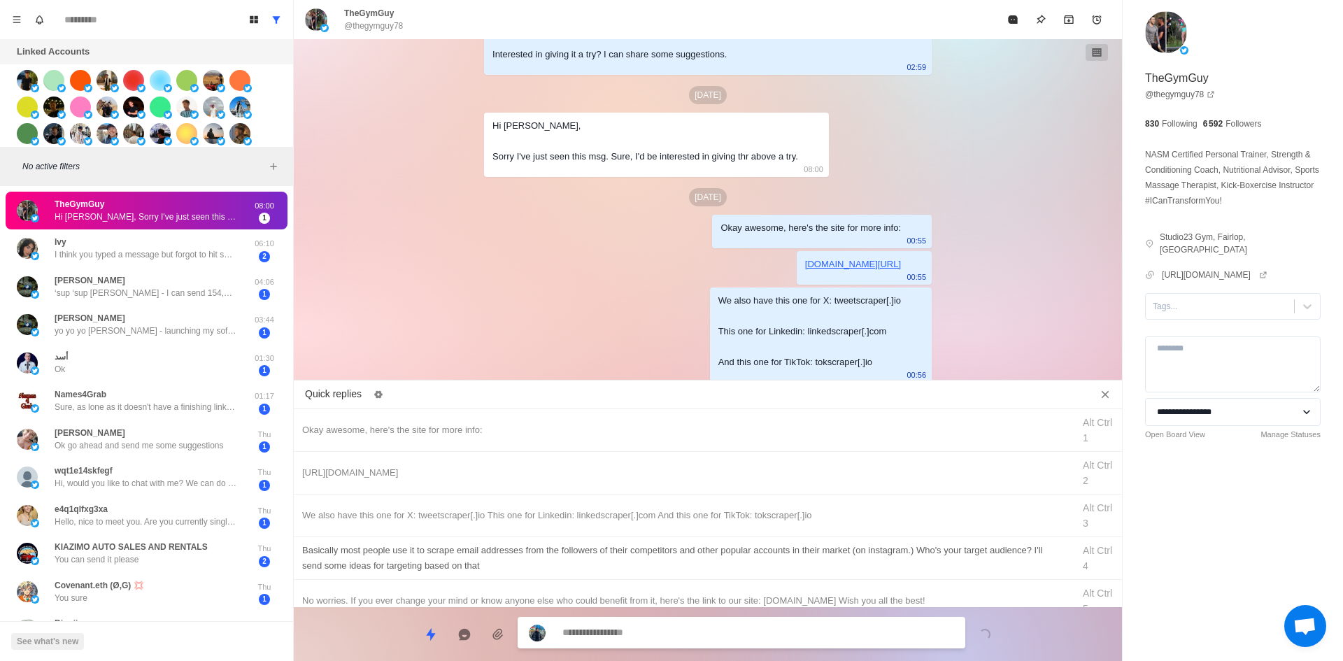
type textarea "*"
click at [694, 562] on div "​​Basically most people use it to scrape email addresses from the followers of …" at bounding box center [683, 558] width 762 height 31
type textarea "**********"
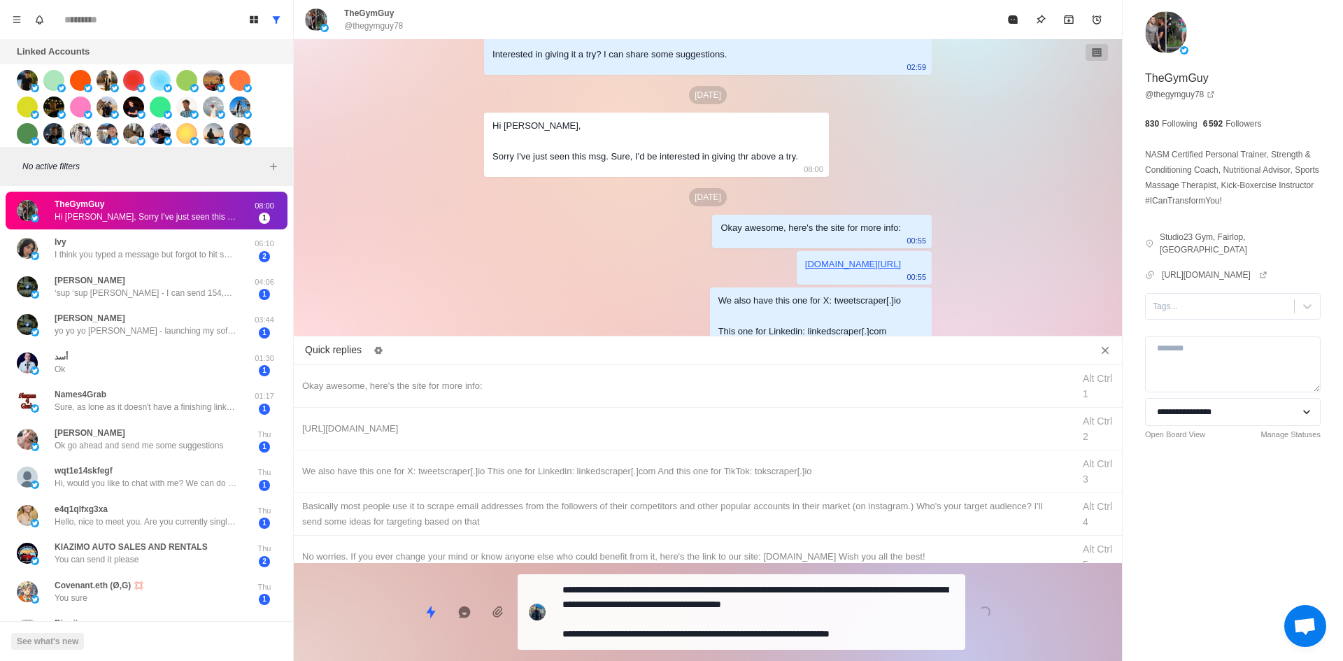
type textarea "*"
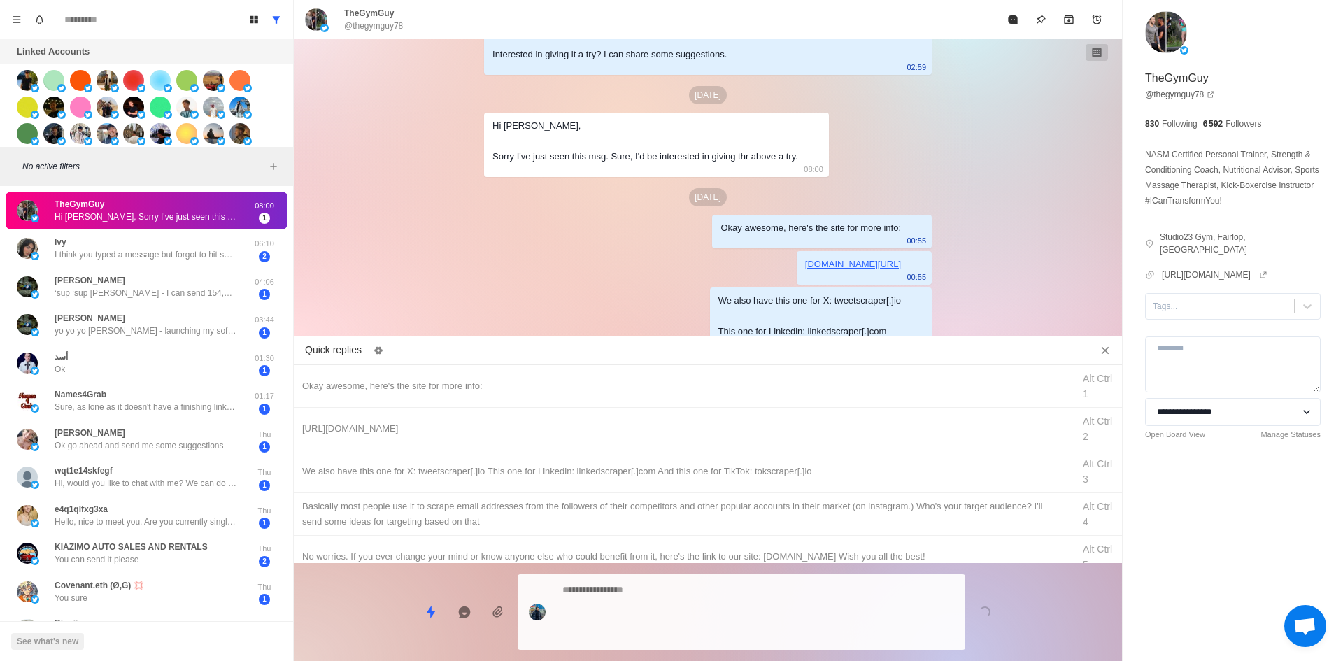
click at [691, 611] on div "Loading..." at bounding box center [708, 606] width 828 height 87
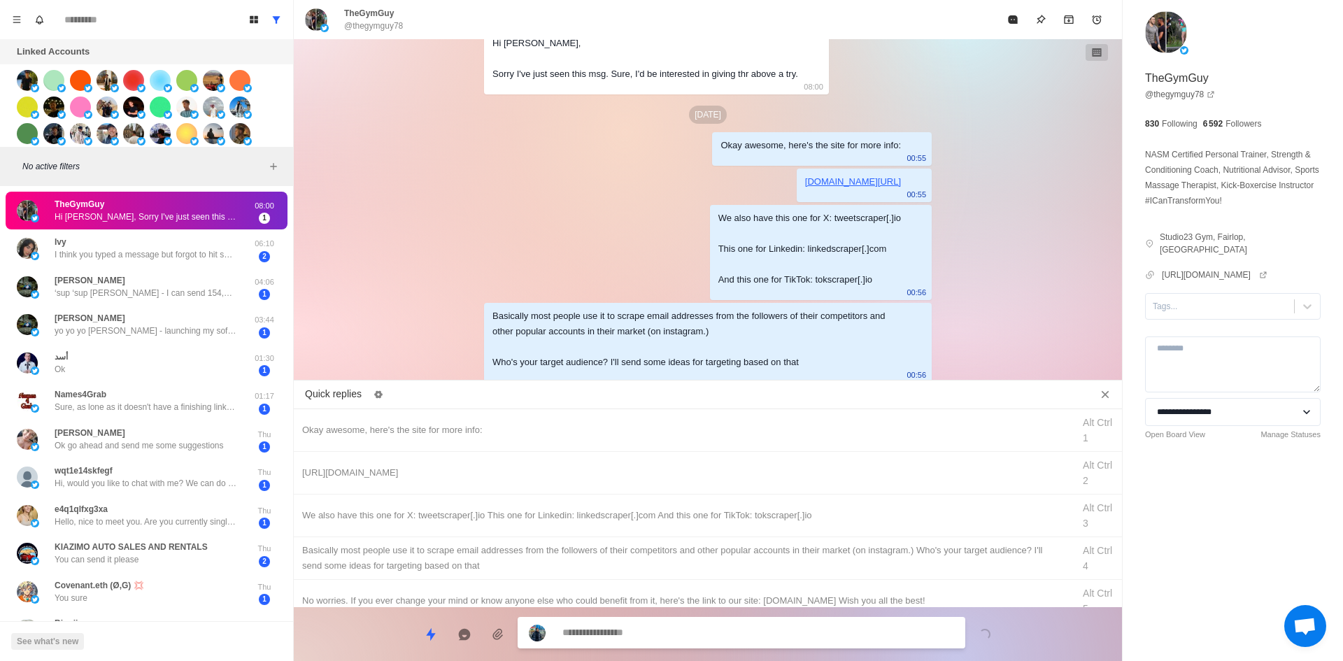
click at [1178, 315] on div "Tags..." at bounding box center [1220, 306] width 148 height 21
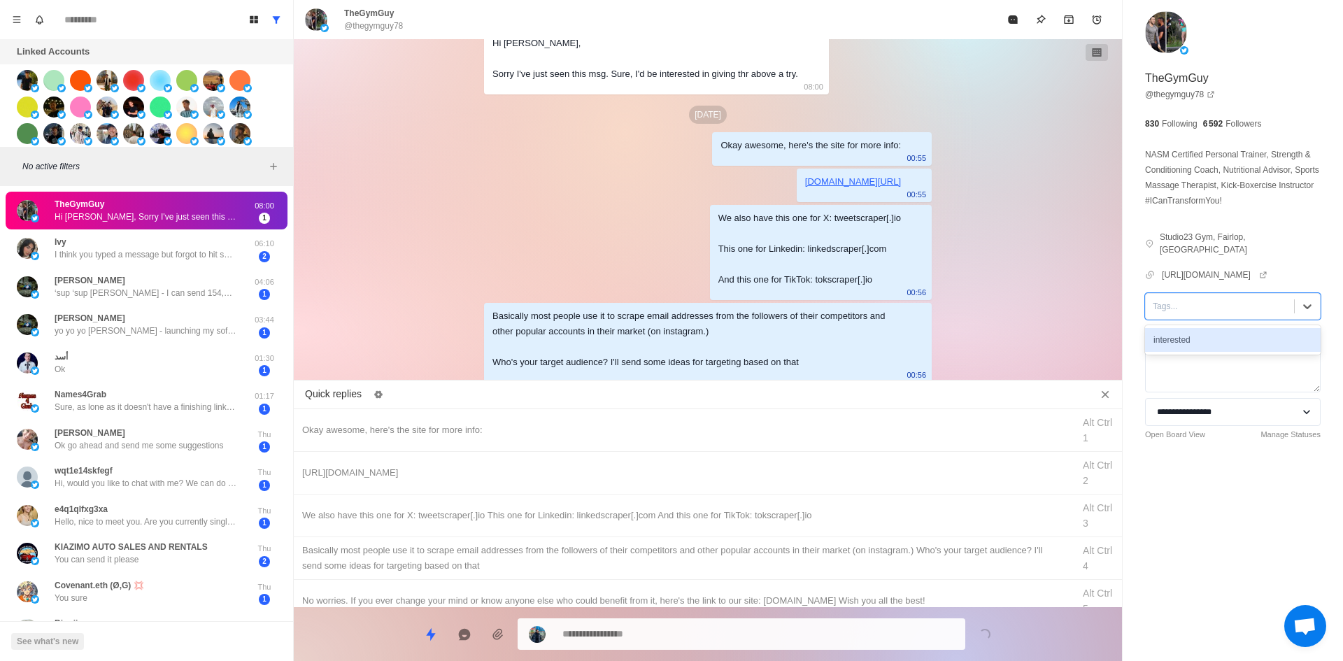
click at [1186, 343] on div "interested" at bounding box center [1233, 340] width 176 height 24
click at [1010, 8] on button "Mark as read" at bounding box center [1013, 20] width 28 height 28
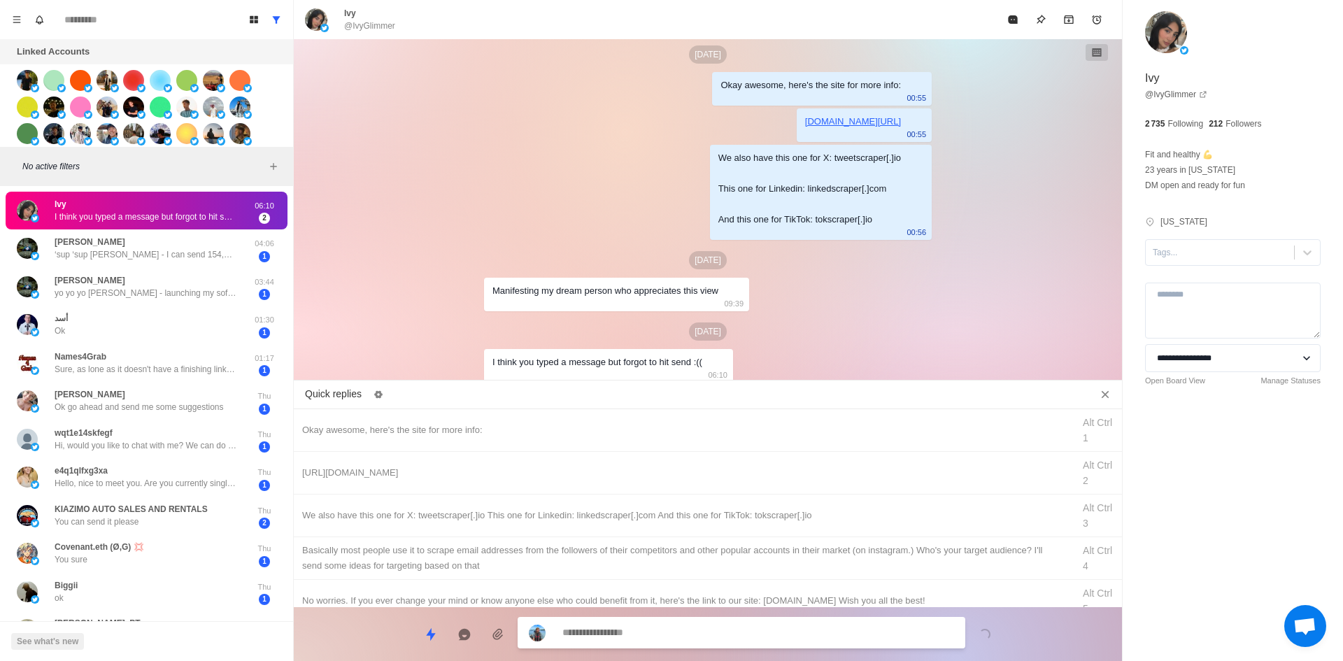
type textarea "*"
click at [1018, 25] on button "Mark as read" at bounding box center [1013, 20] width 28 height 28
type textarea "*"
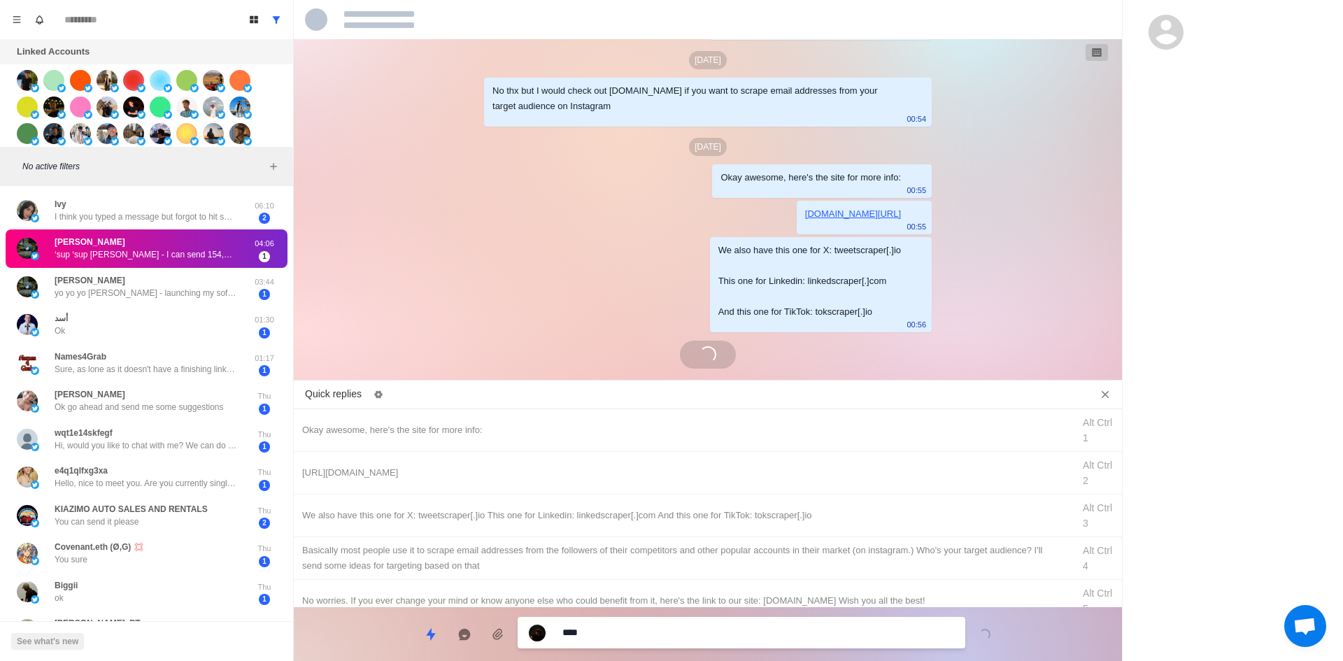
type textarea "*"
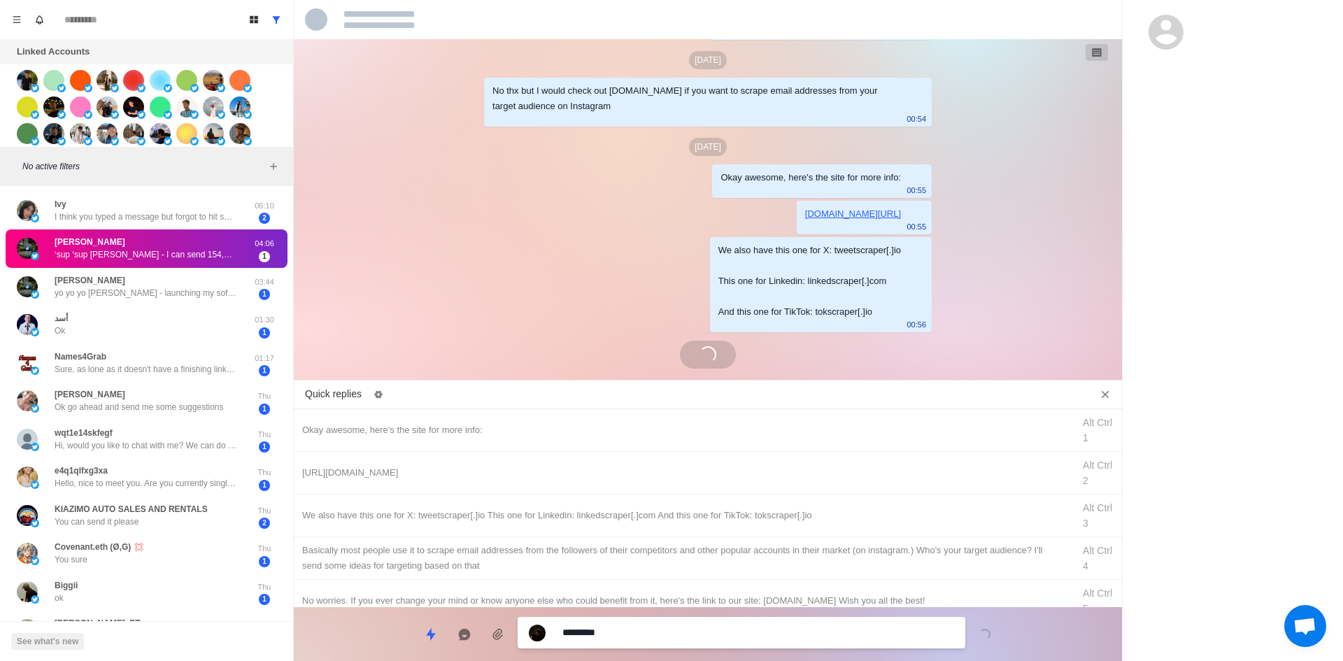
type textarea "*"
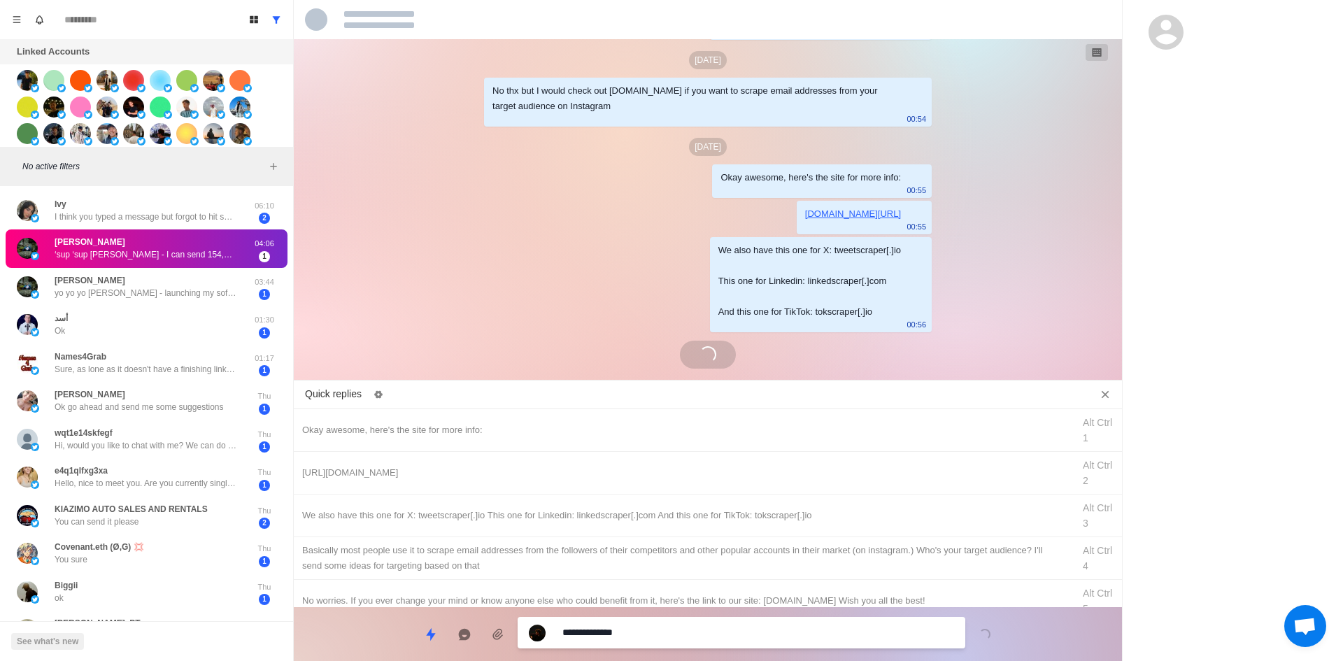
type textarea "*"
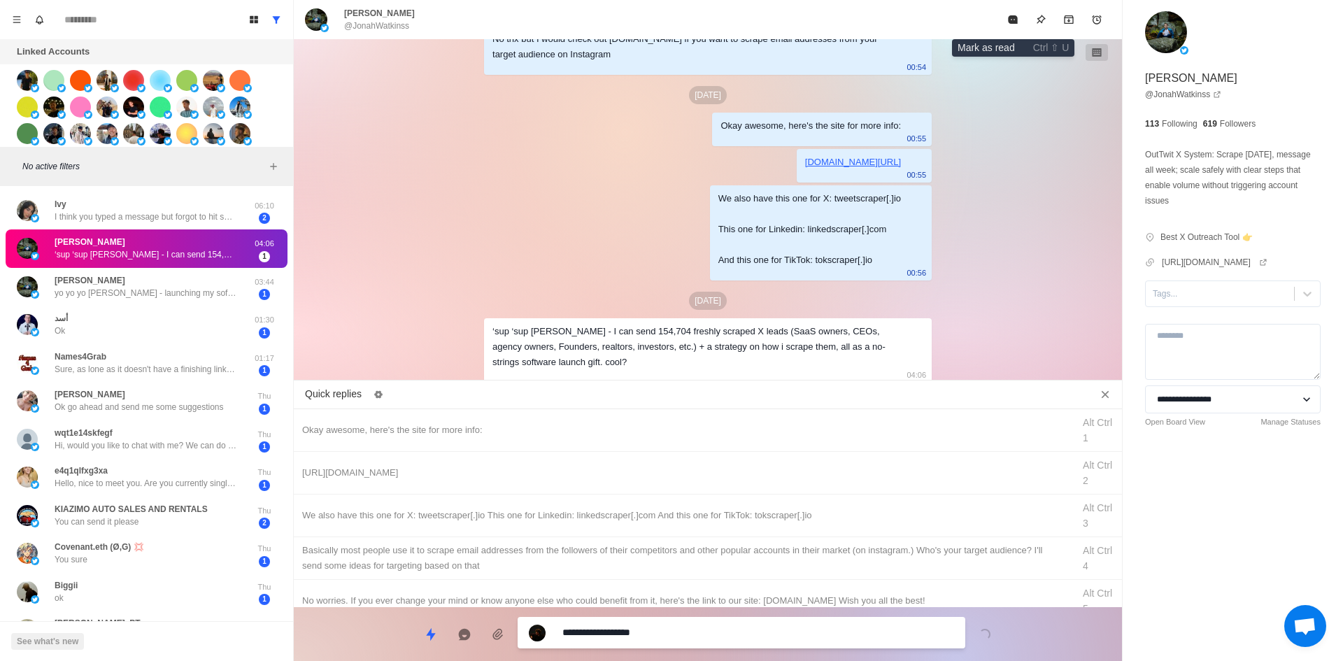
type textarea "*"
click at [1018, 24] on icon "Mark as read" at bounding box center [1012, 19] width 11 height 11
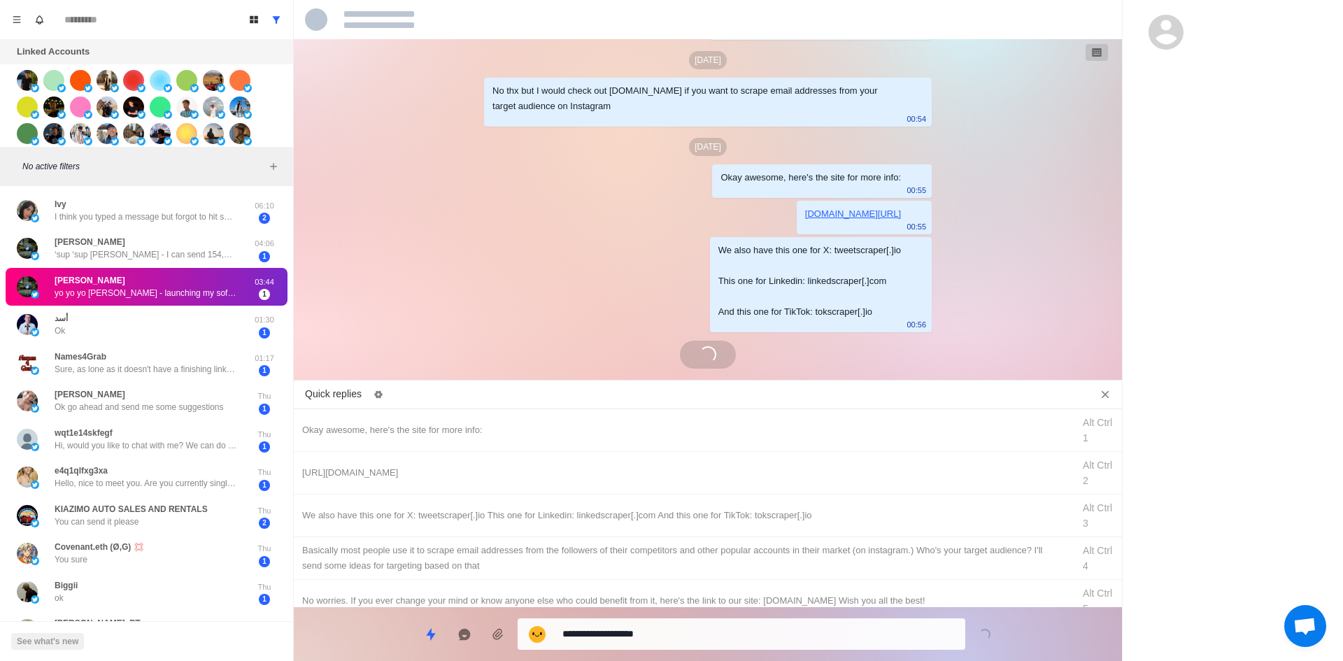
type textarea "*"
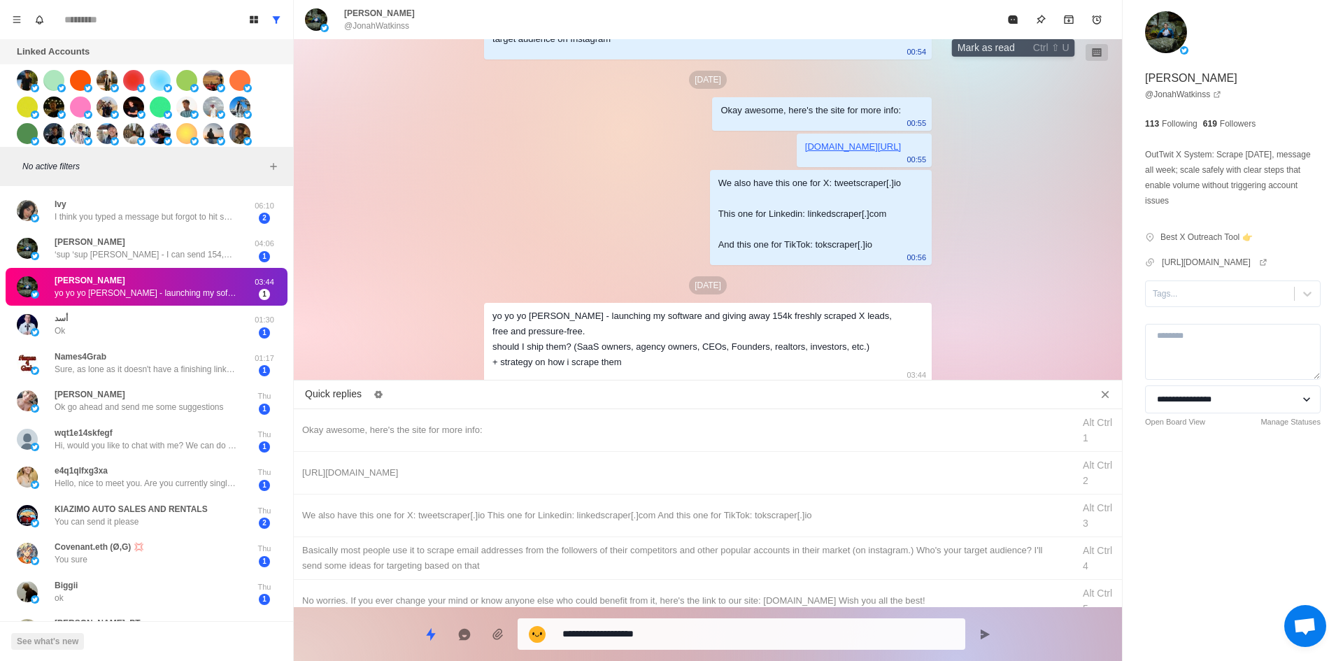
click at [1018, 24] on icon "Mark as read" at bounding box center [1012, 19] width 11 height 11
type textarea "*"
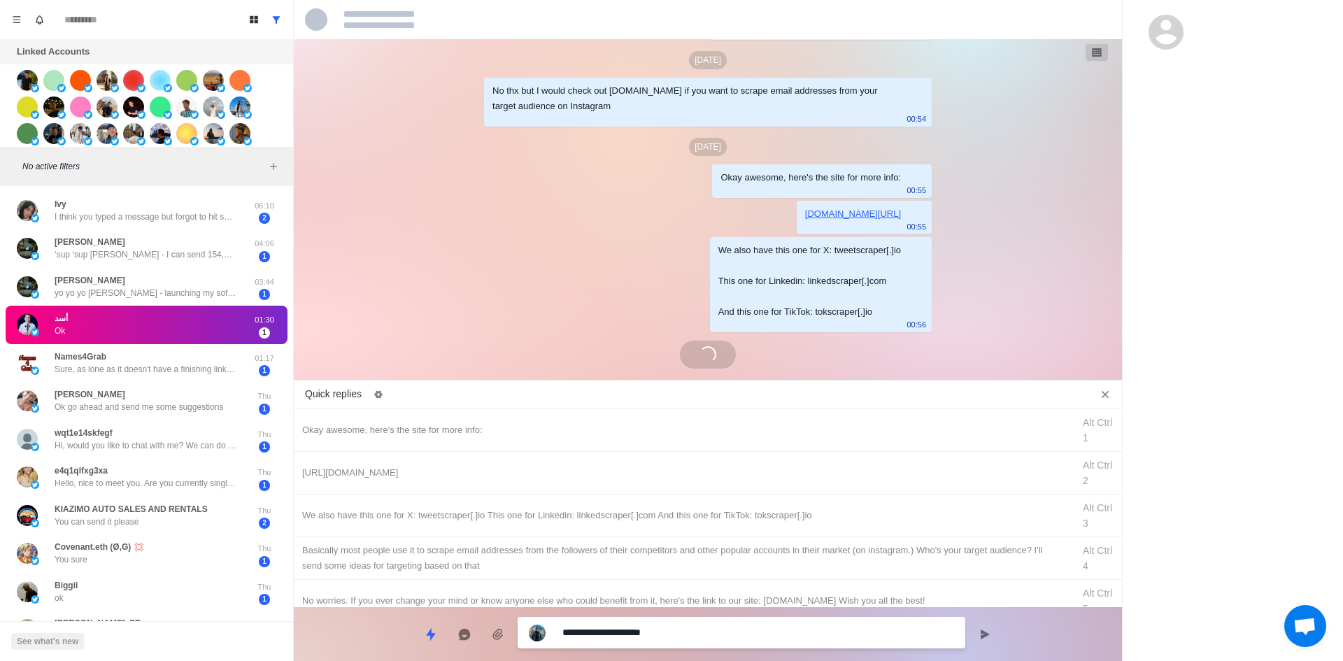
type textarea "*"
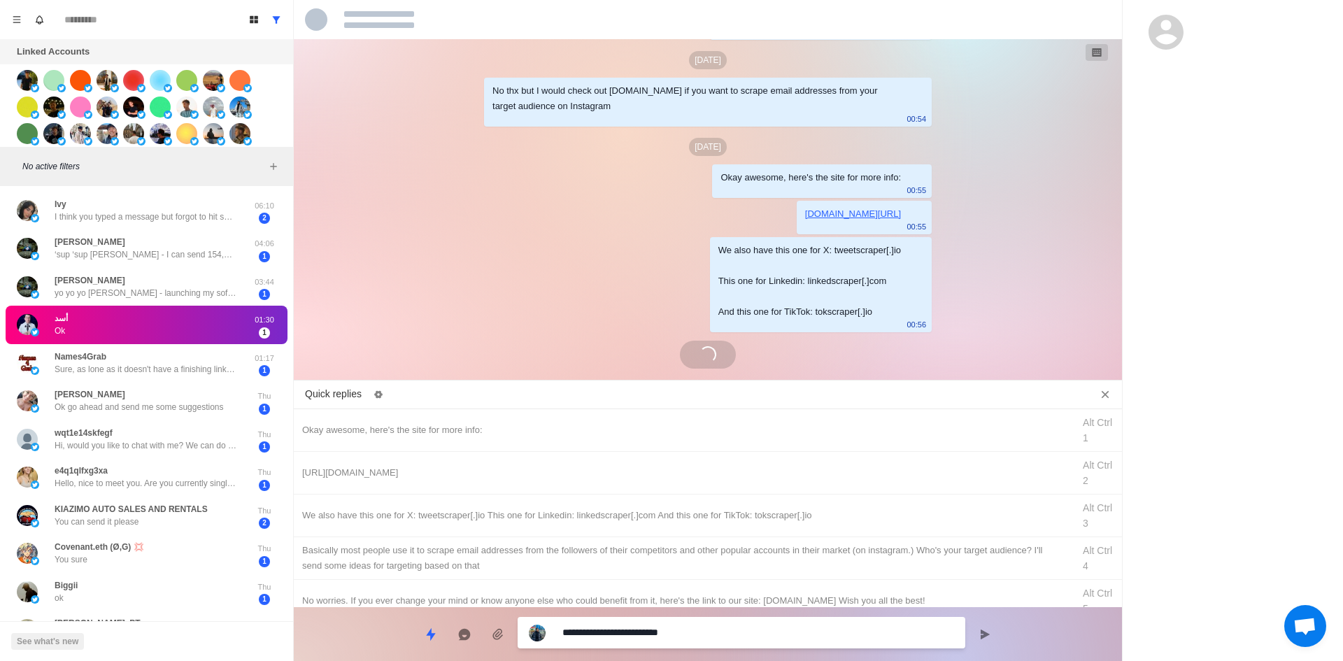
type textarea "*"
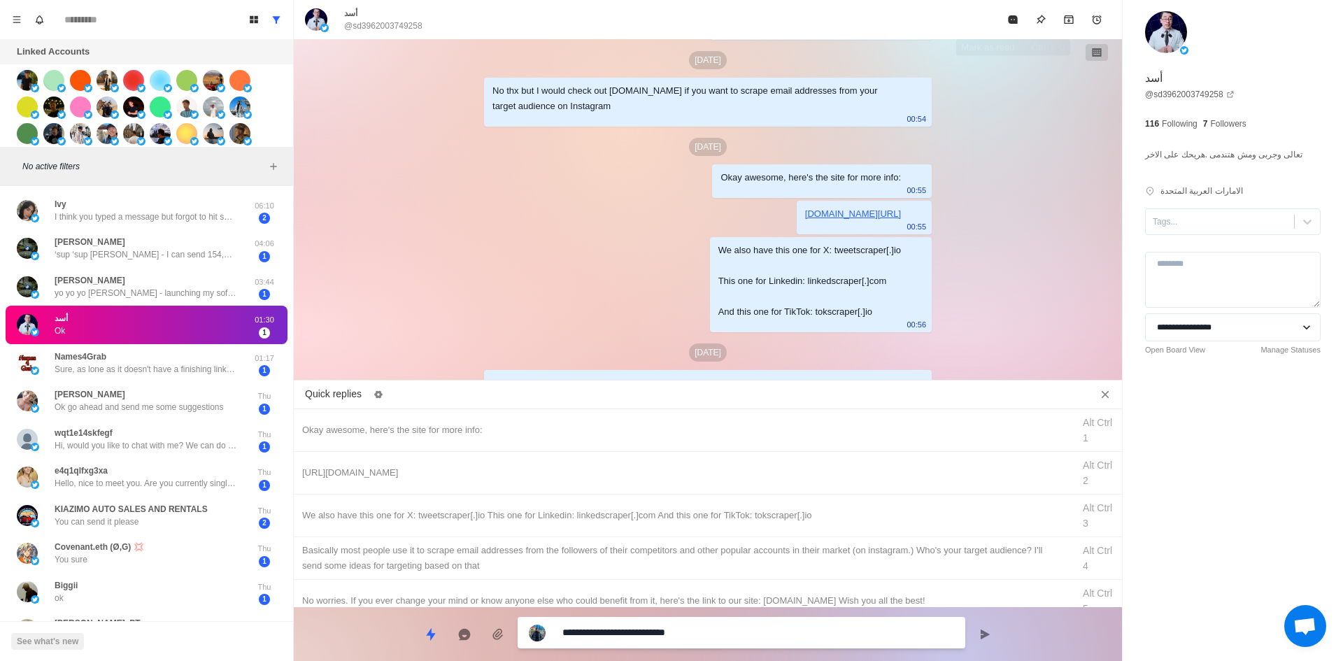
type textarea "*"
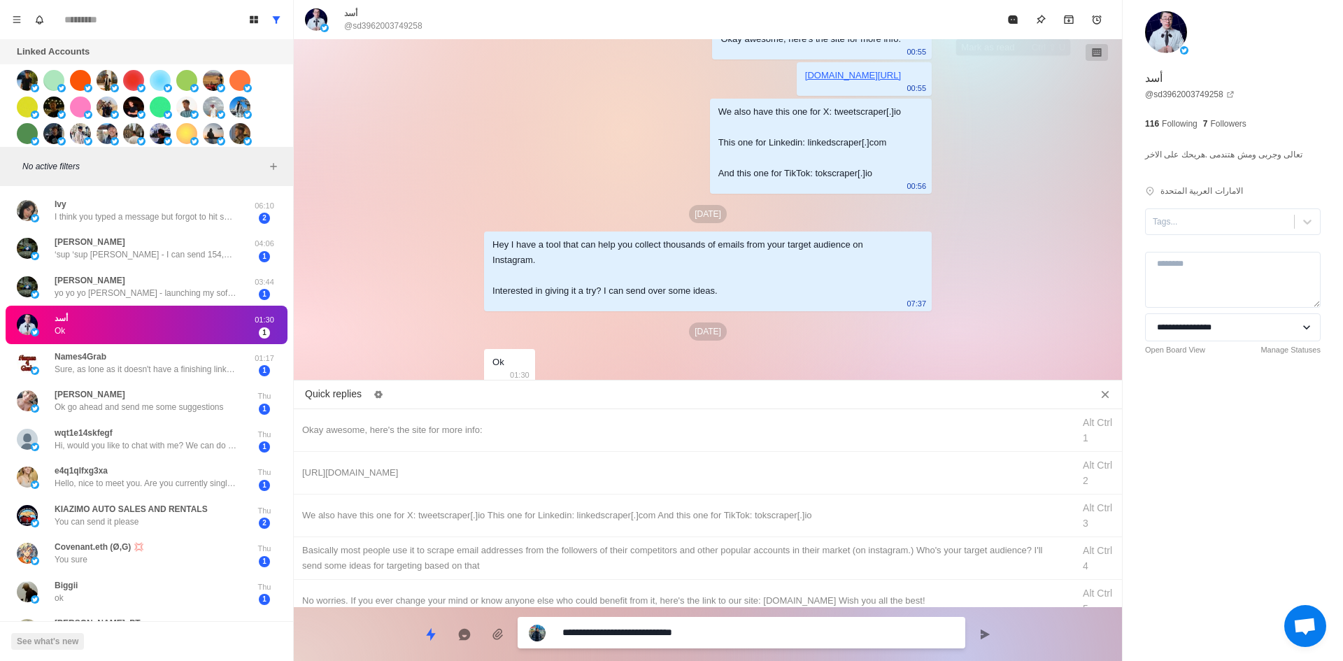
type textarea "*"
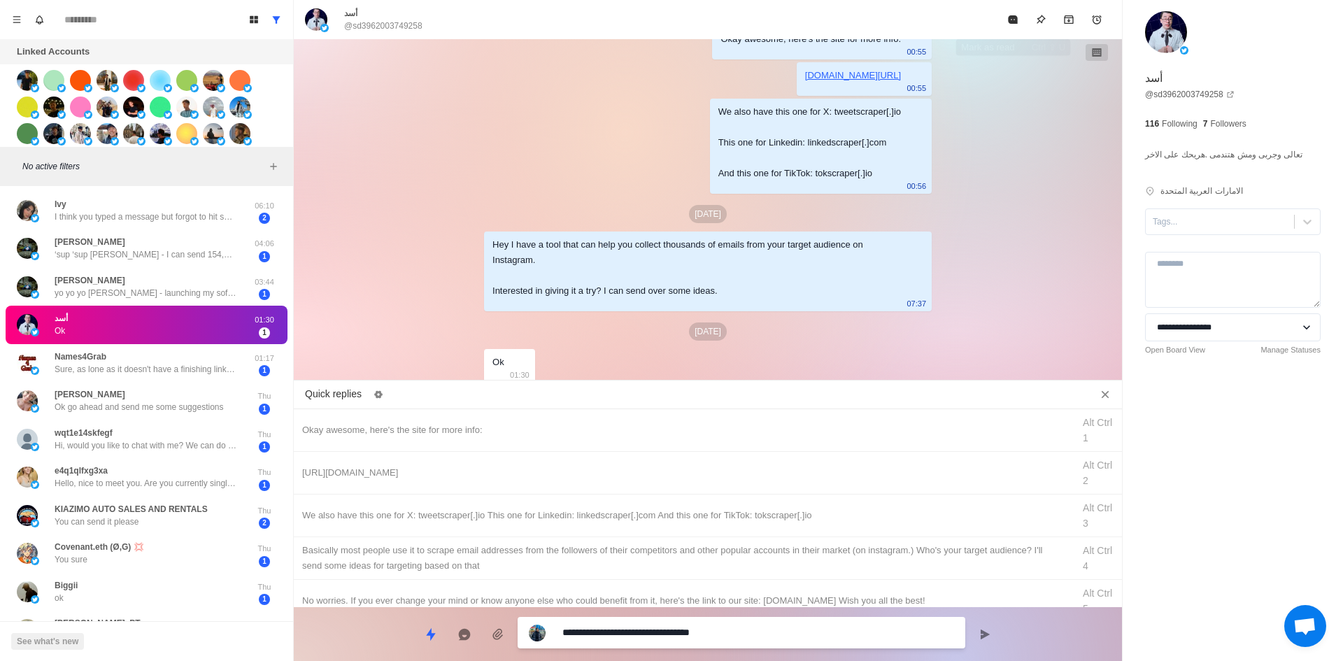
type textarea "*"
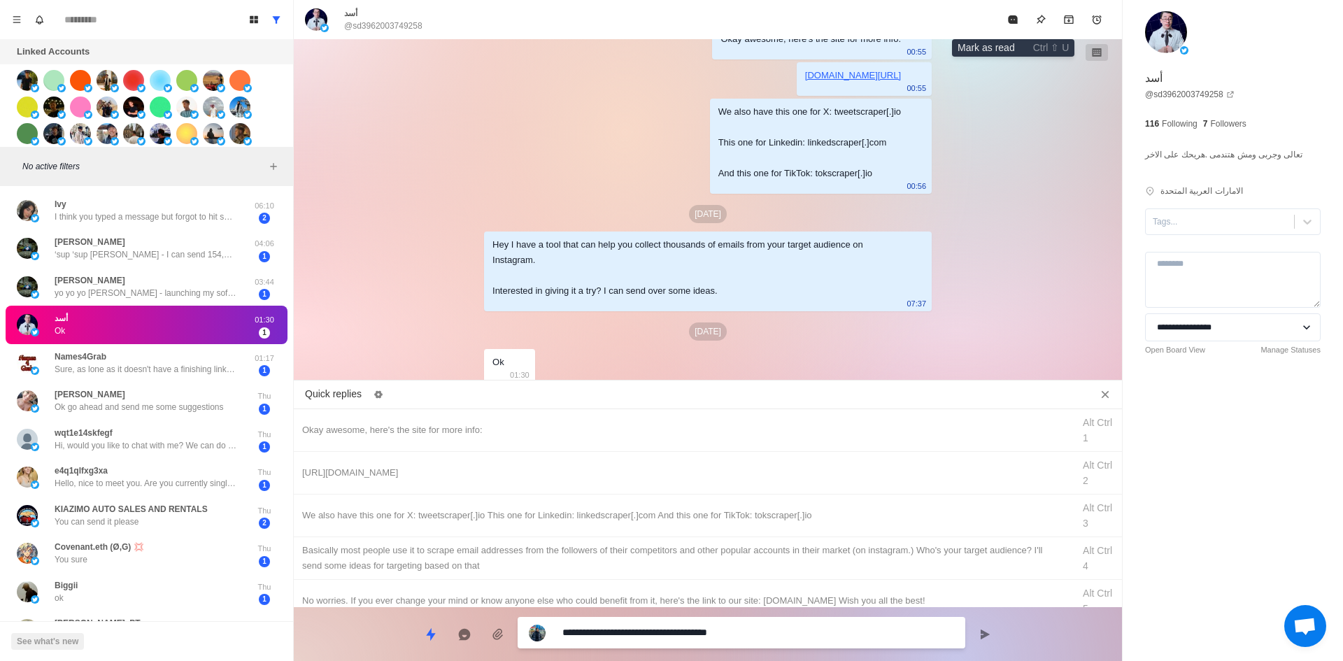
type textarea "*"
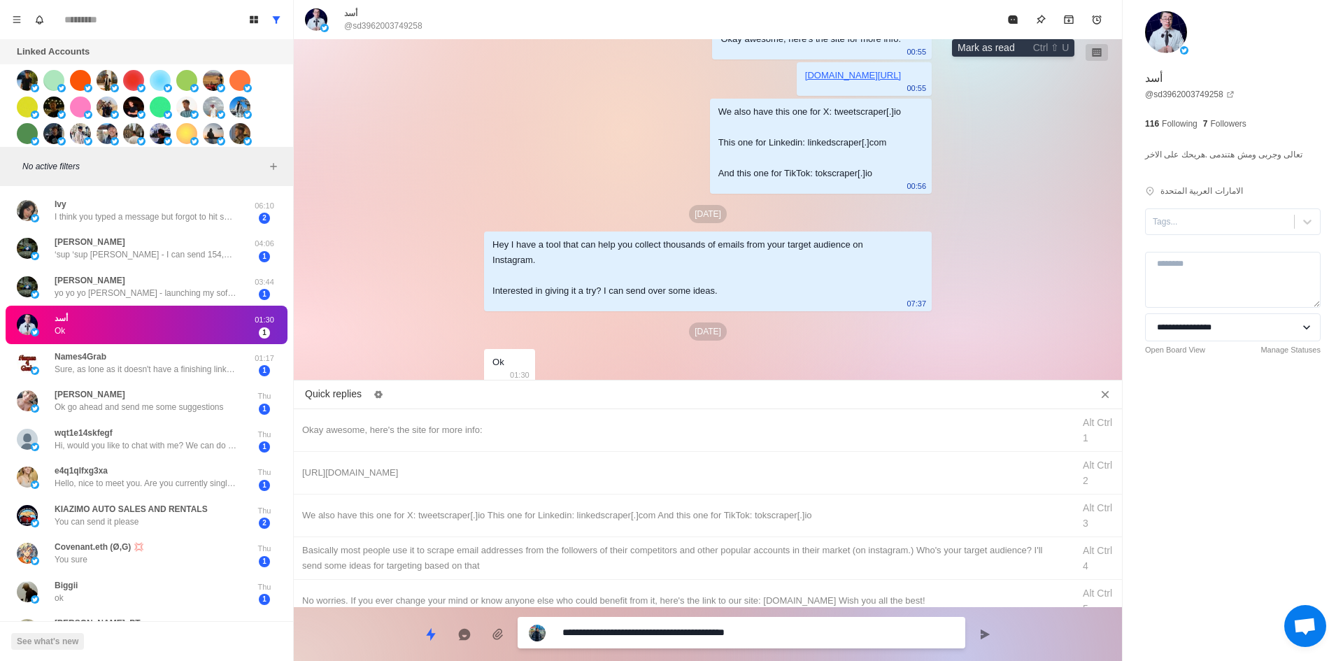
type textarea "*"
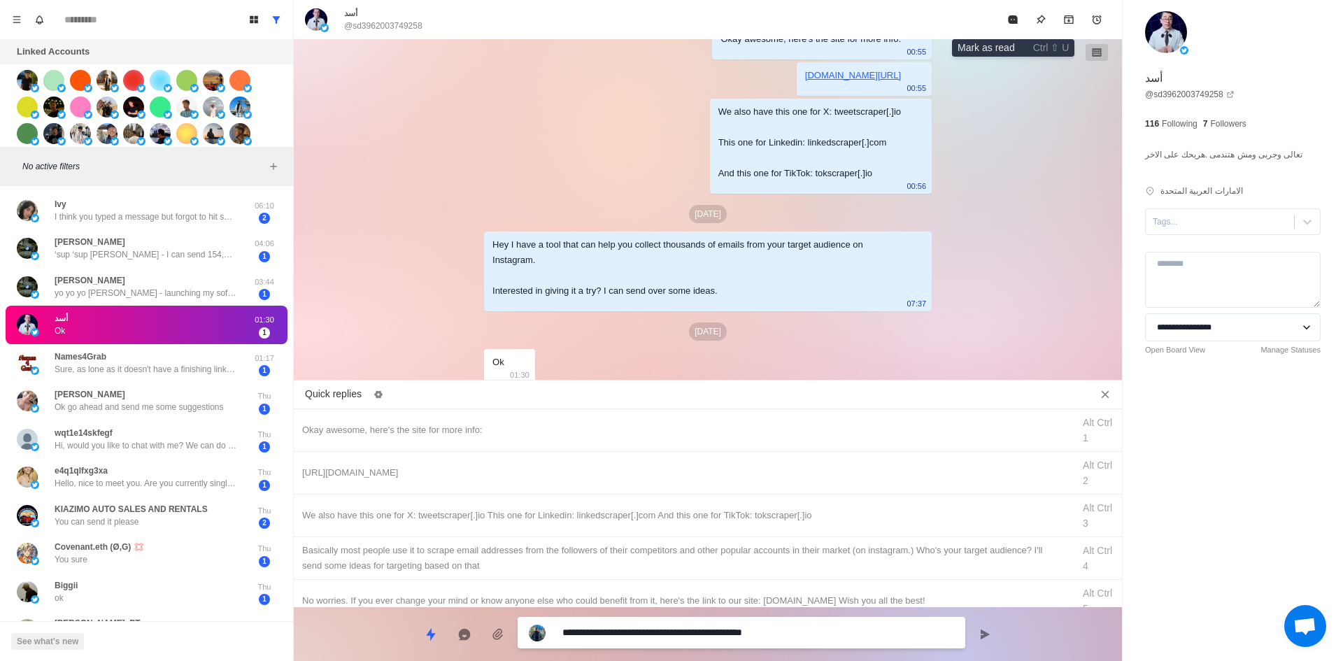
type textarea "*"
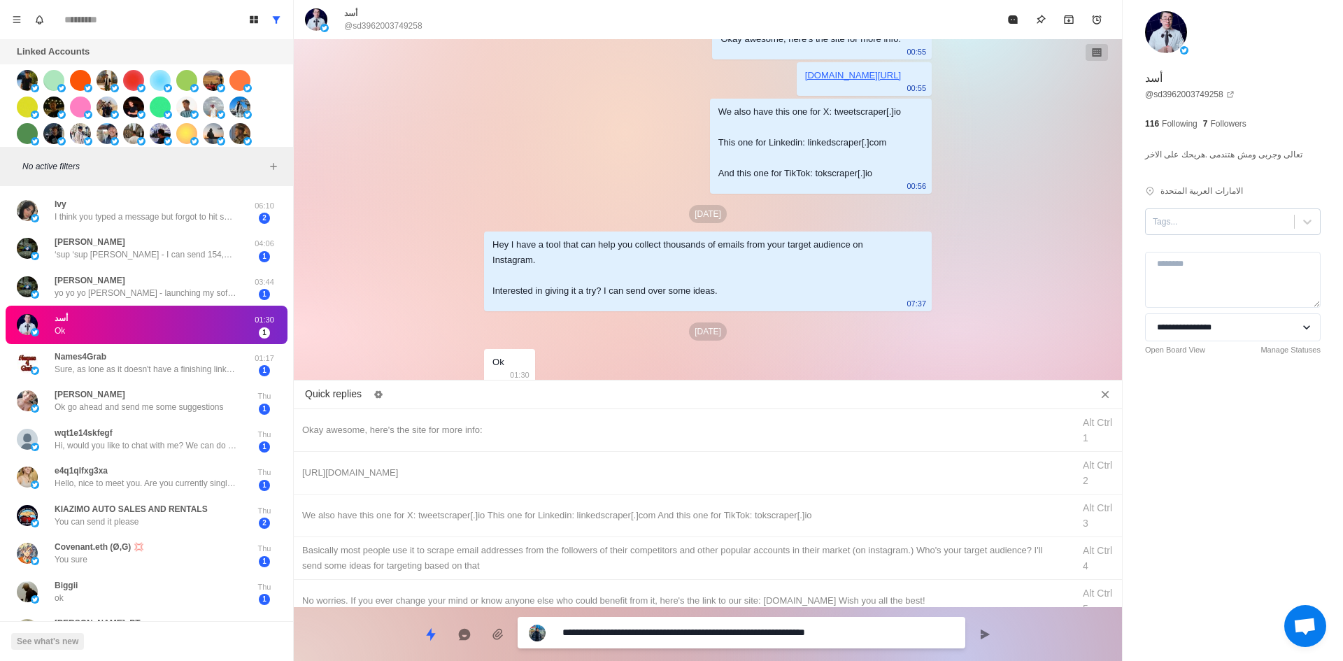
click at [1219, 227] on div at bounding box center [1220, 221] width 134 height 15
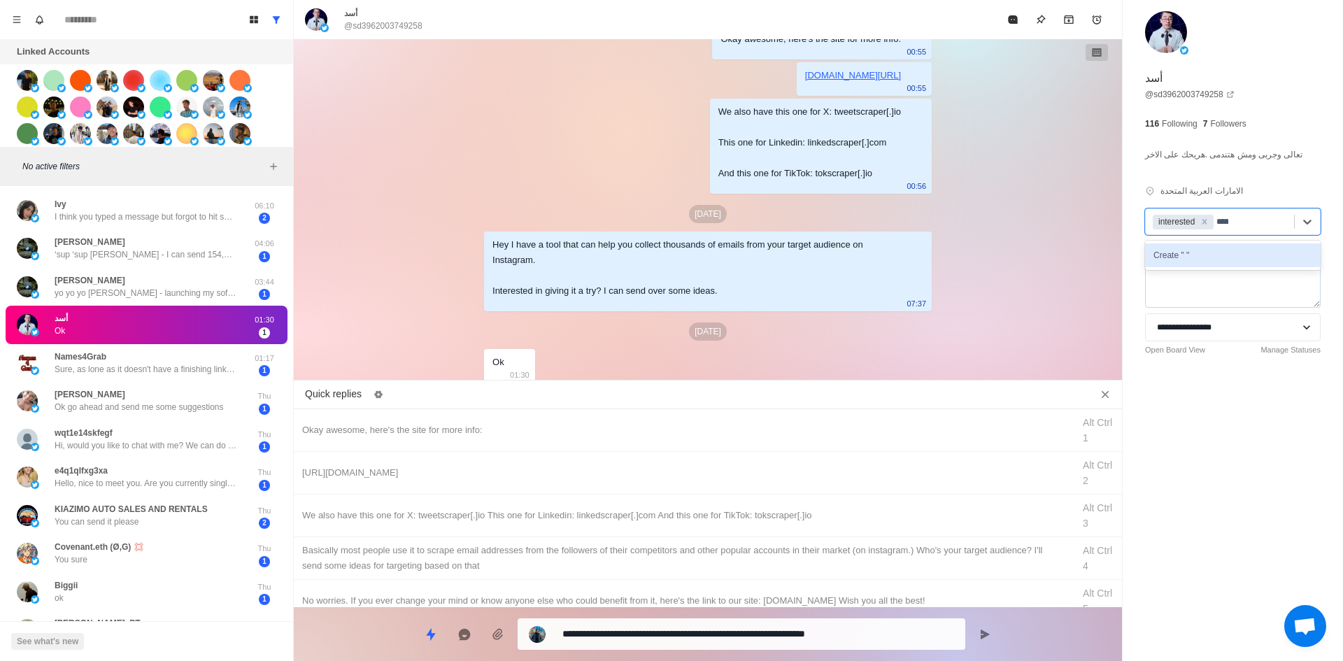
drag, startPoint x: 1217, startPoint y: 256, endPoint x: 1200, endPoint y: 260, distance: 17.8
click at [1216, 256] on div "Create " "" at bounding box center [1233, 255] width 176 height 24
click at [1230, 218] on icon "Remove" at bounding box center [1232, 222] width 10 height 10
drag, startPoint x: 1213, startPoint y: 266, endPoint x: 1235, endPoint y: 225, distance: 46.6
click at [1235, 225] on div at bounding box center [1251, 221] width 71 height 15
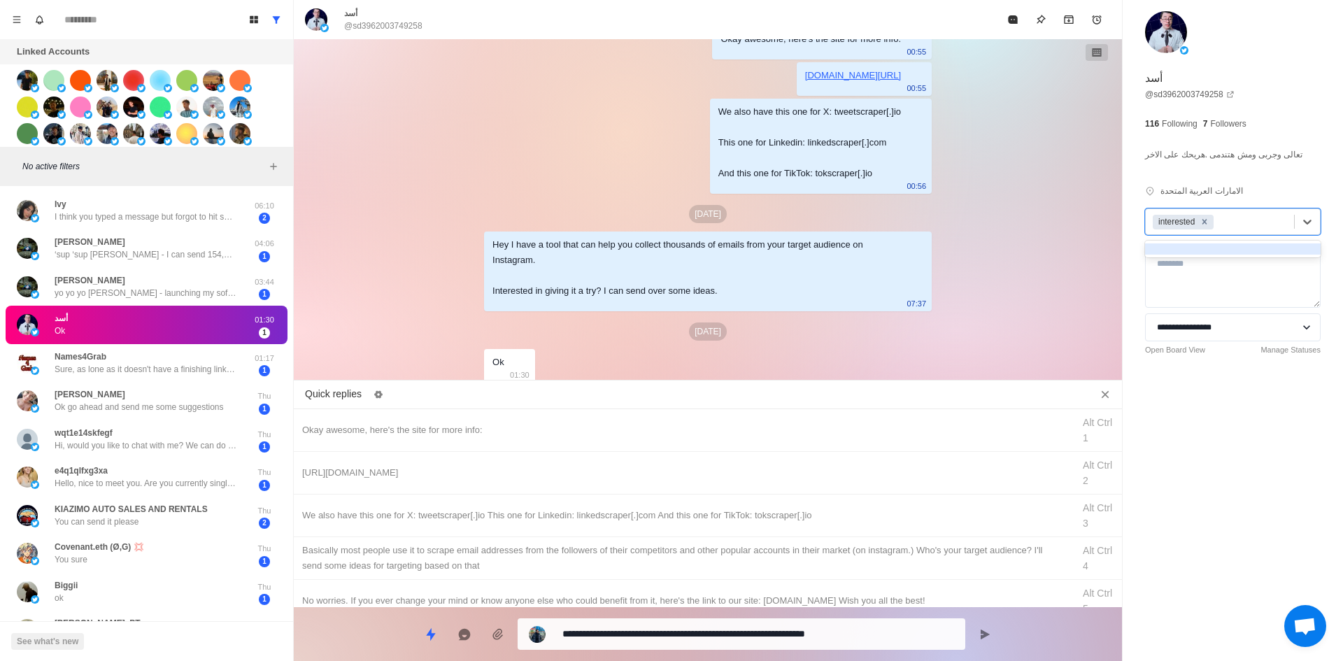
click at [1206, 225] on icon "Remove interested" at bounding box center [1205, 222] width 10 height 10
click at [1190, 271] on div "interested" at bounding box center [1233, 267] width 176 height 24
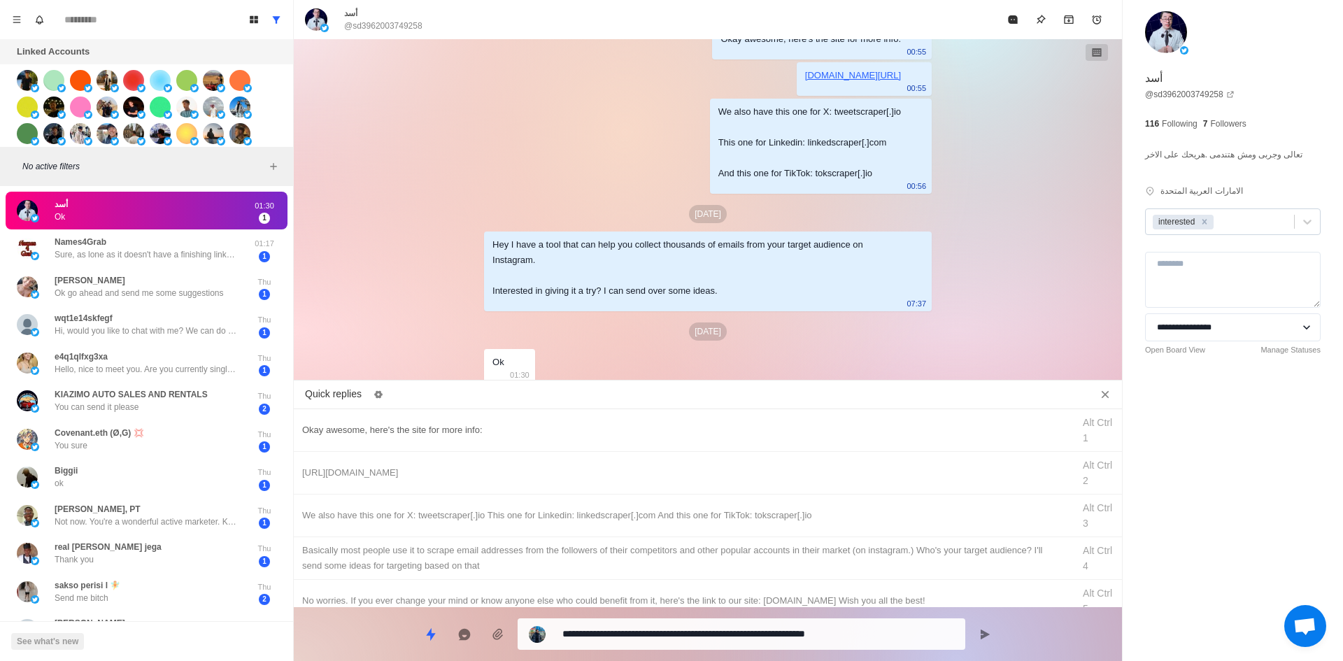
click at [531, 420] on div "Okay awesome, here's the site for more info: Alt Ctrl 1" at bounding box center [708, 430] width 828 height 43
drag, startPoint x: 650, startPoint y: 635, endPoint x: 639, endPoint y: 611, distance: 26.3
click at [648, 634] on textarea "**********" at bounding box center [758, 634] width 392 height 20
click at [637, 626] on textarea "**********" at bounding box center [758, 633] width 392 height 20
click at [534, 473] on div "[URL][DOMAIN_NAME]" at bounding box center [683, 472] width 762 height 15
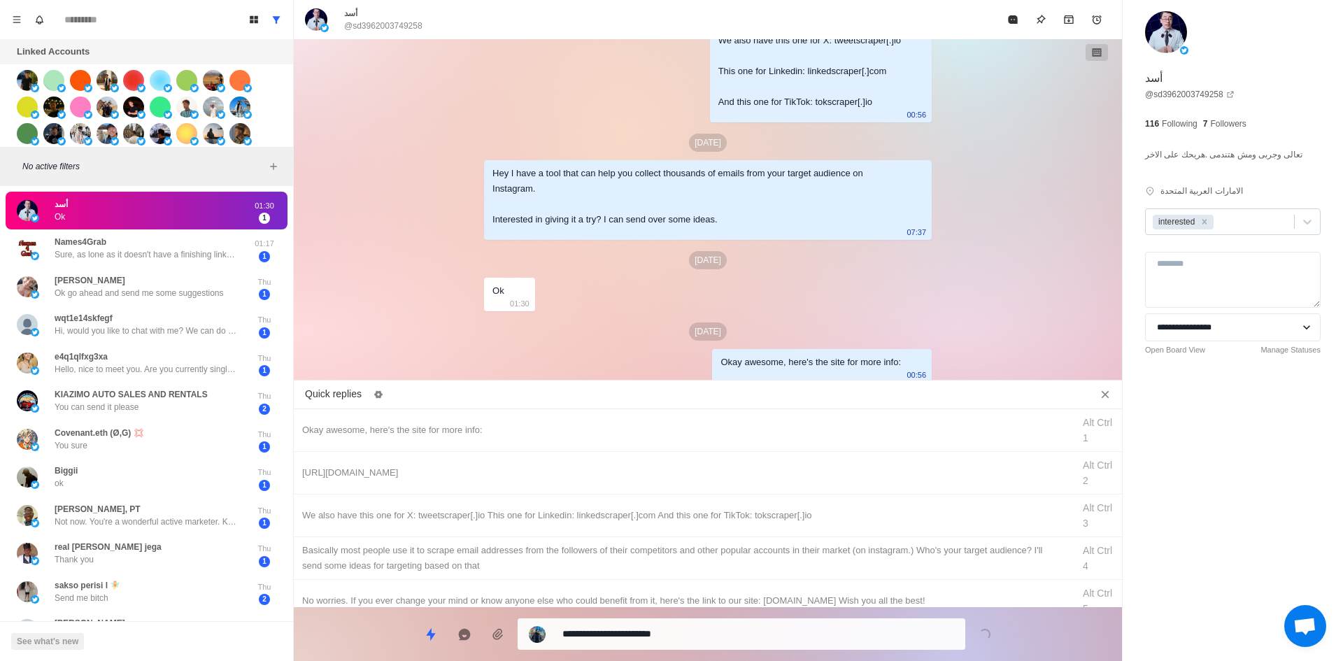
click at [620, 634] on textarea "**********" at bounding box center [758, 634] width 392 height 20
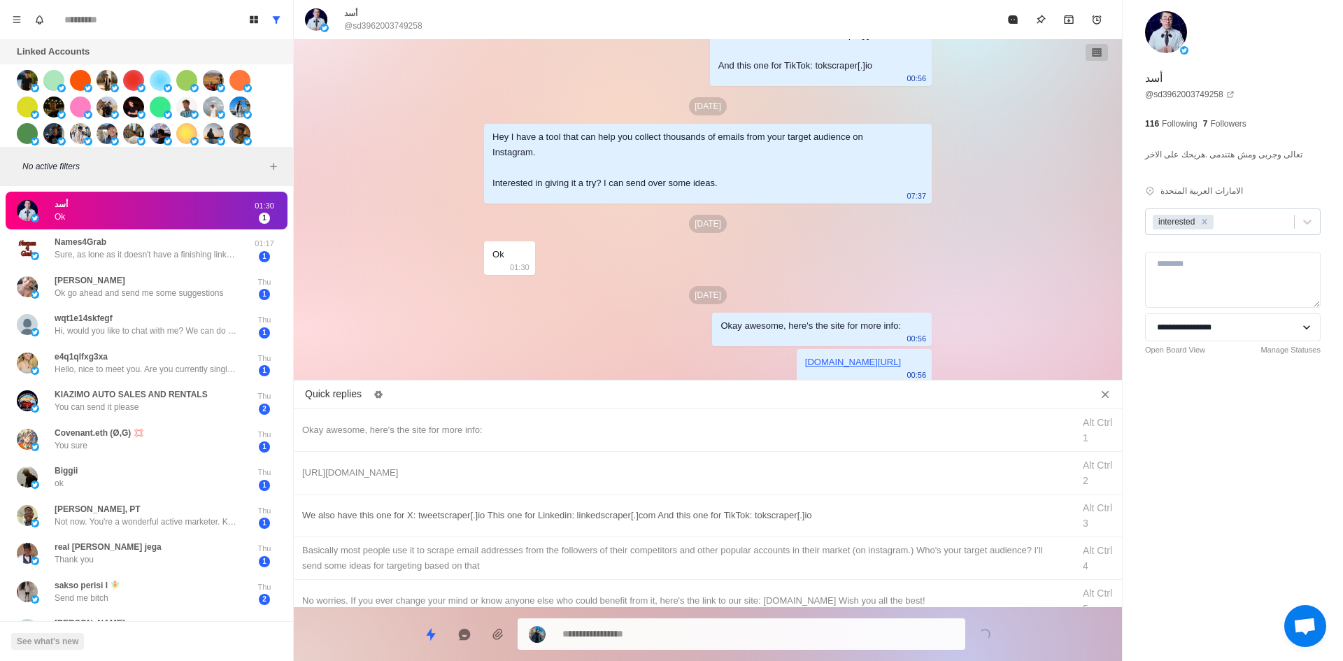
click at [649, 535] on div "We also have this one for X: tweetscraper[.]io This one for Linkedin: linkedscr…" at bounding box center [708, 516] width 828 height 43
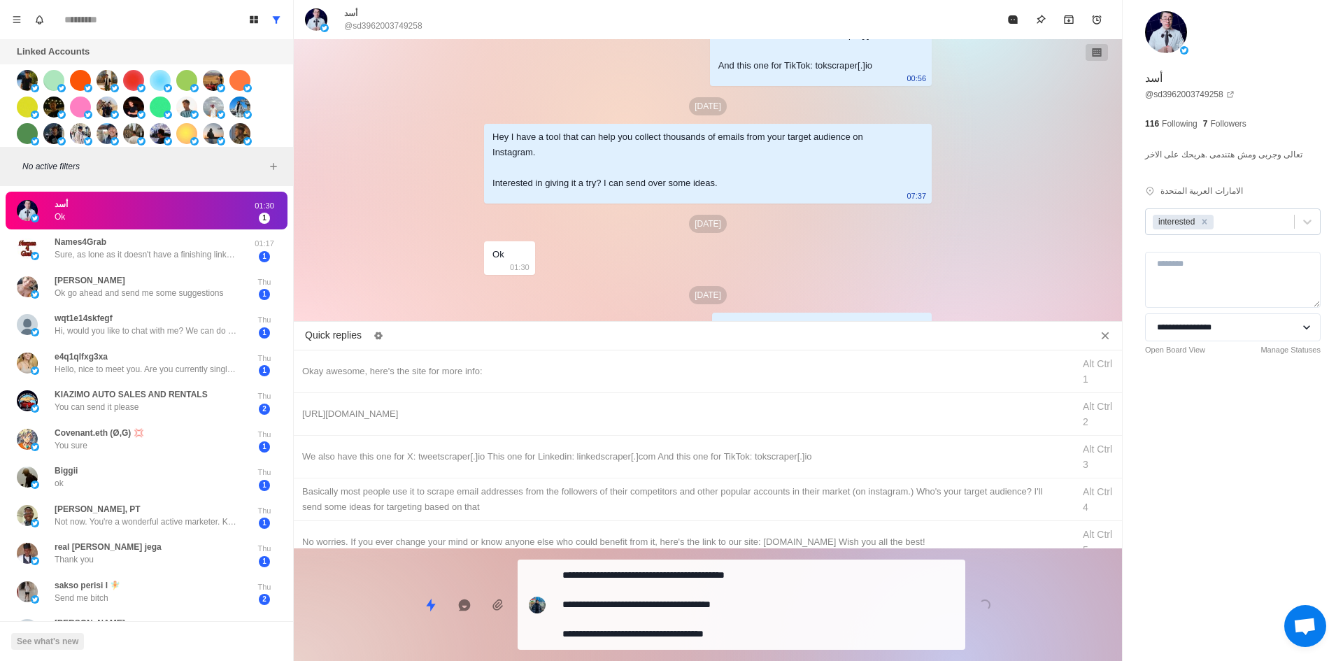
click at [667, 635] on textarea "**********" at bounding box center [758, 604] width 392 height 79
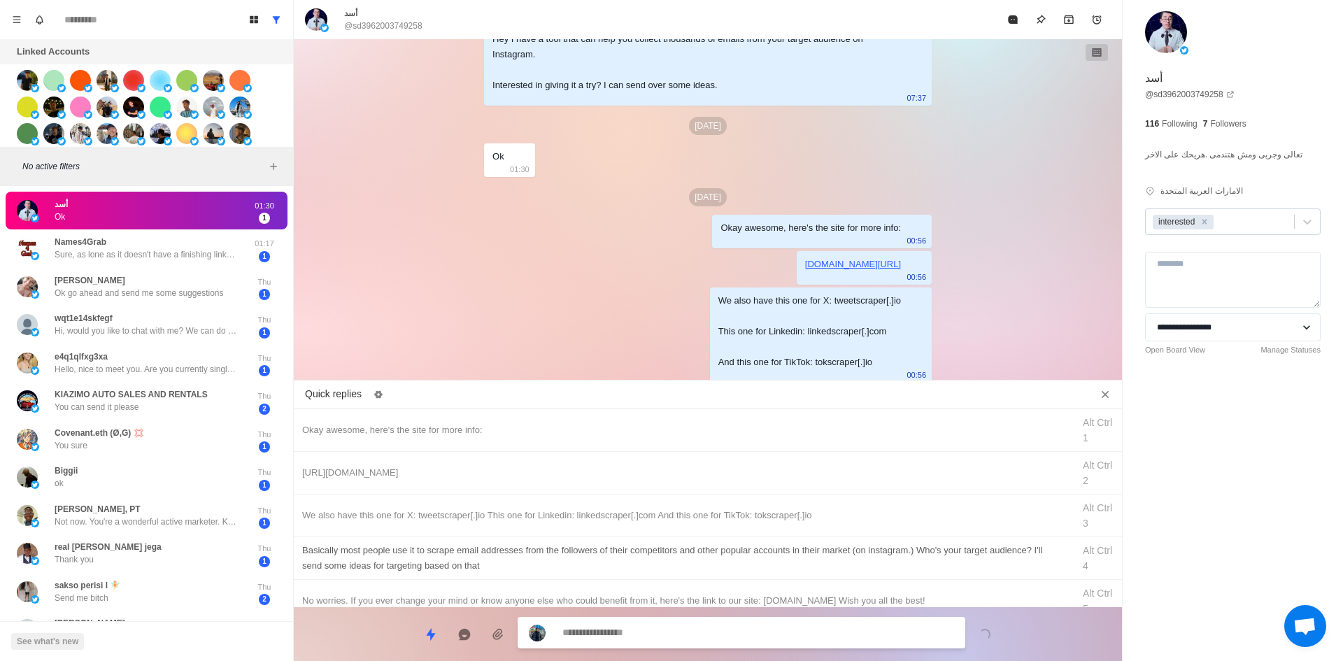
click at [701, 560] on div "​​Basically most people use it to scrape email addresses from the followers of …" at bounding box center [683, 558] width 762 height 31
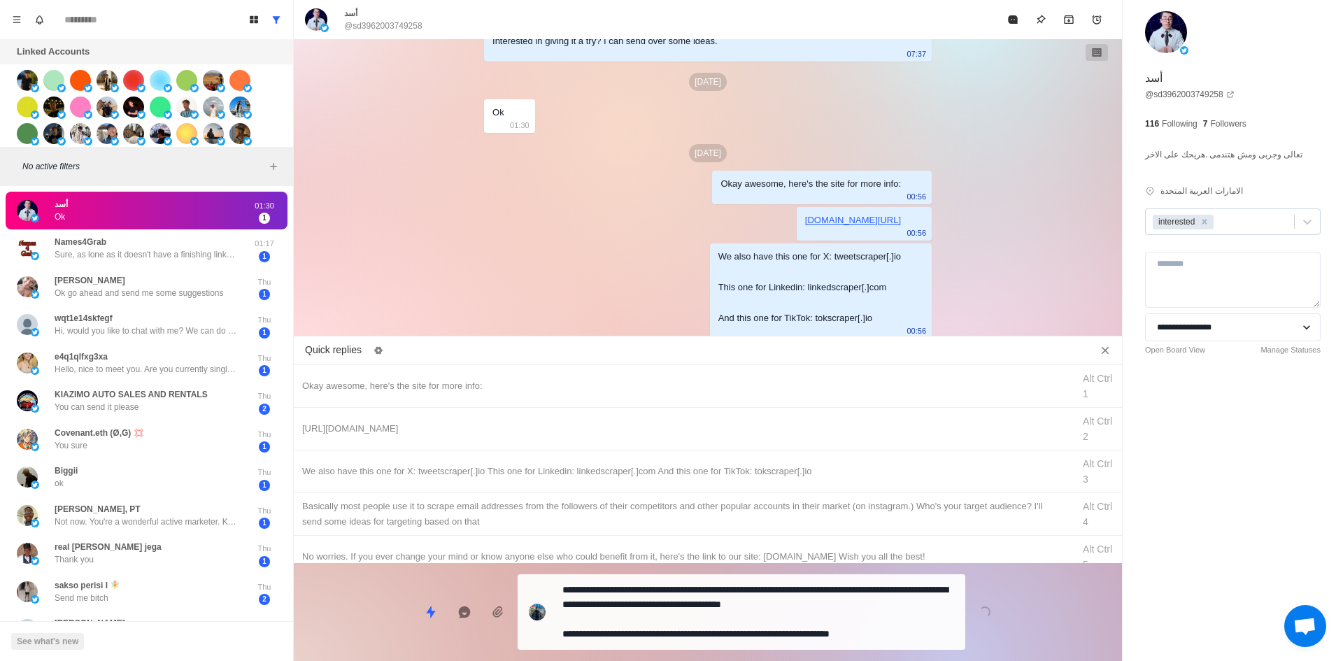
click at [696, 619] on div "**********" at bounding box center [742, 612] width 448 height 76
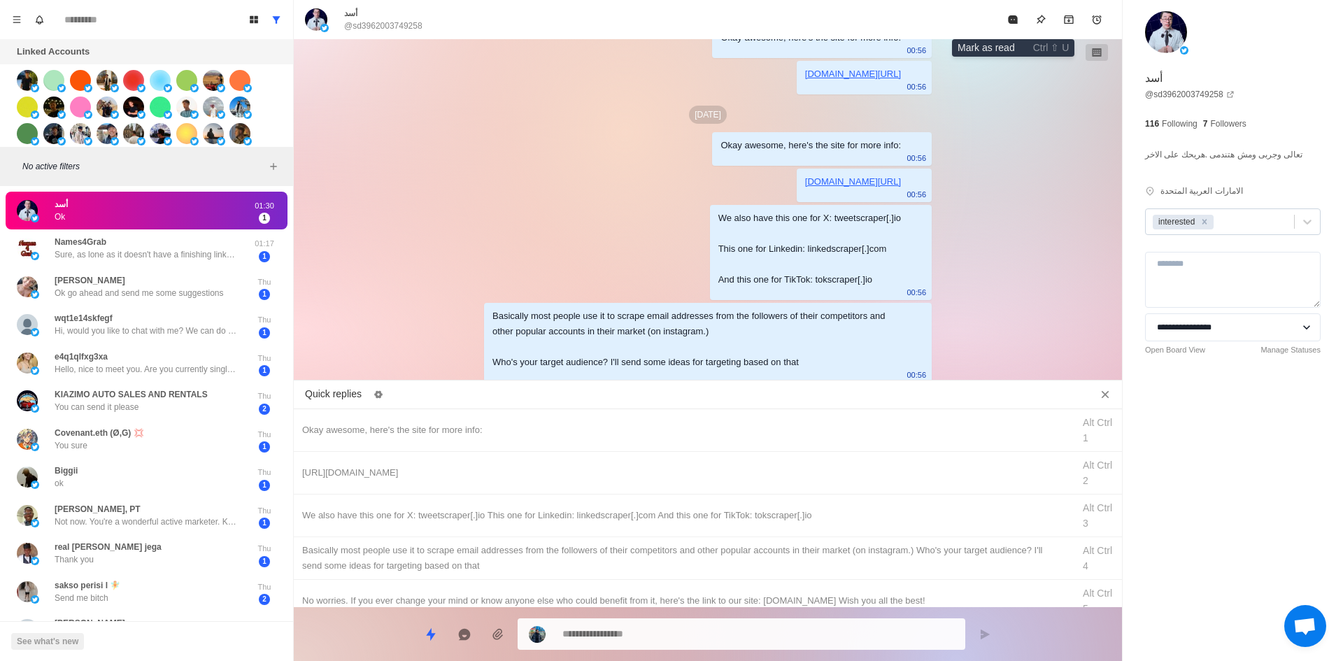
drag, startPoint x: 1016, startPoint y: 8, endPoint x: 994, endPoint y: 39, distance: 38.1
click at [1016, 9] on button "Mark as read" at bounding box center [1013, 20] width 28 height 28
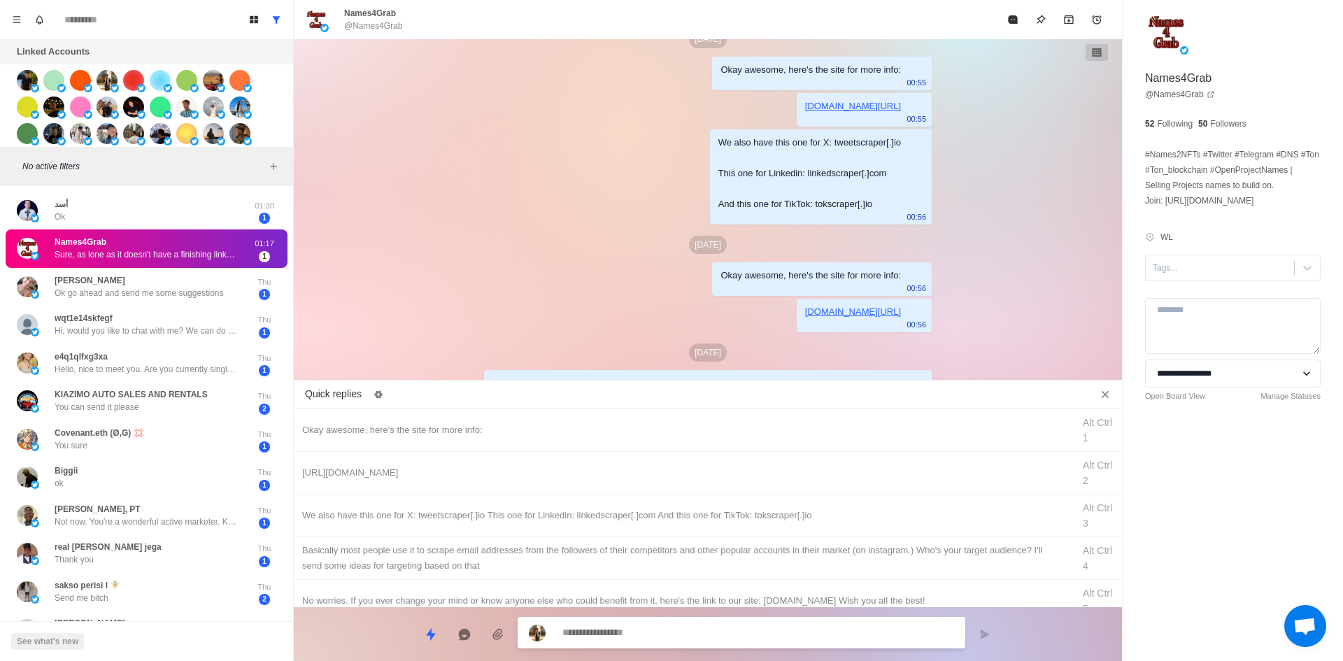
scroll to position [440, 0]
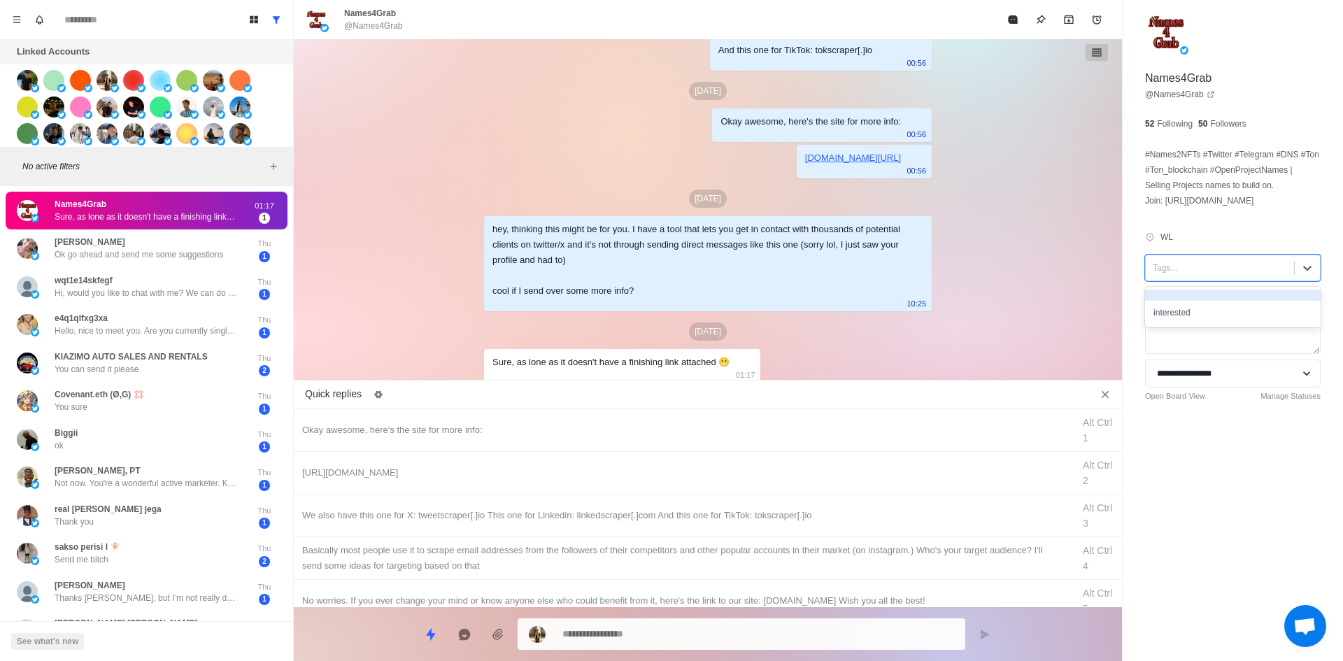
click at [1195, 276] on div at bounding box center [1220, 267] width 134 height 15
click at [1189, 324] on div "interested" at bounding box center [1233, 313] width 176 height 24
click at [599, 633] on textarea at bounding box center [758, 633] width 392 height 20
drag, startPoint x: 496, startPoint y: 432, endPoint x: 687, endPoint y: 614, distance: 264.2
click at [497, 433] on div "Okay awesome, here's the site for more info:" at bounding box center [683, 430] width 762 height 15
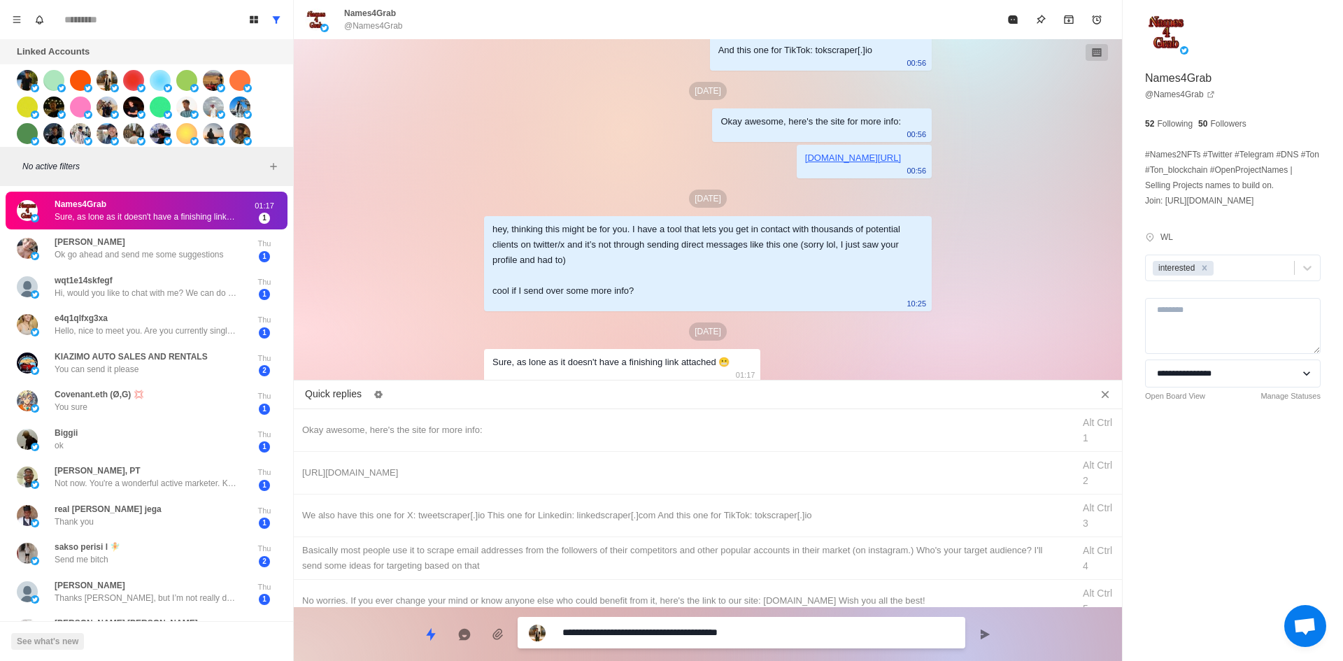
click at [685, 637] on textarea "**********" at bounding box center [758, 633] width 392 height 20
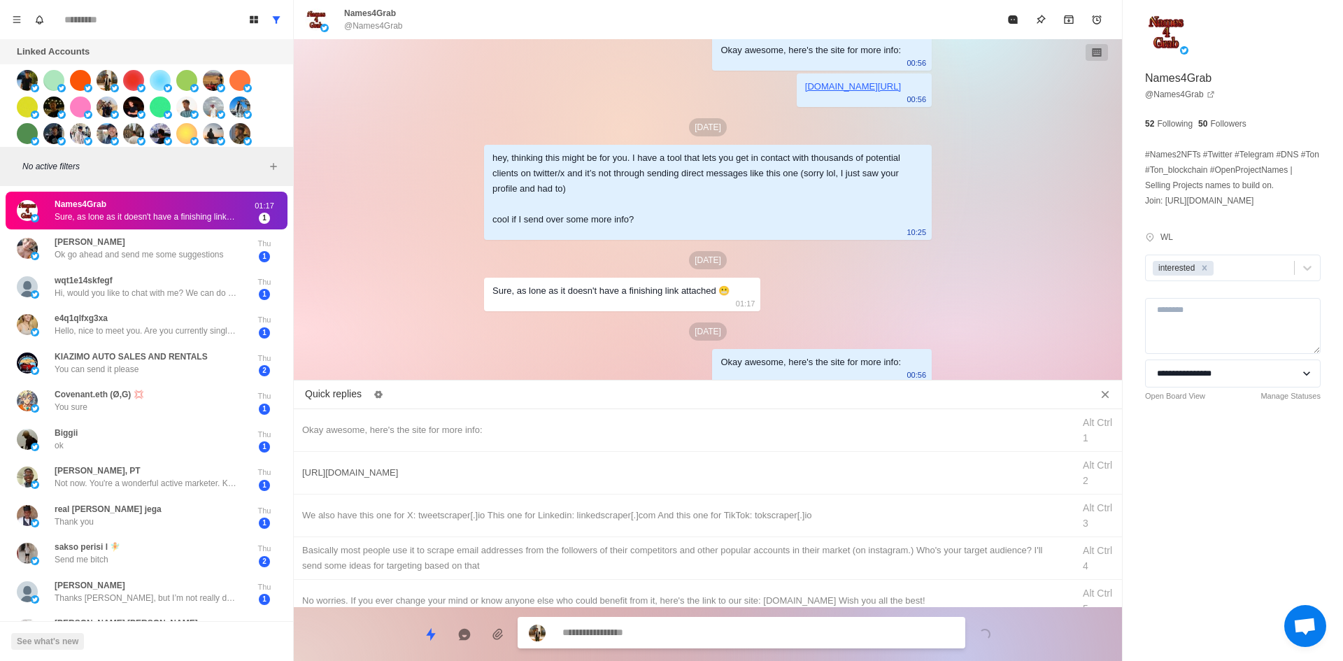
click at [471, 474] on div "[URL][DOMAIN_NAME]" at bounding box center [683, 472] width 762 height 15
click at [693, 639] on textarea "**********" at bounding box center [758, 633] width 392 height 20
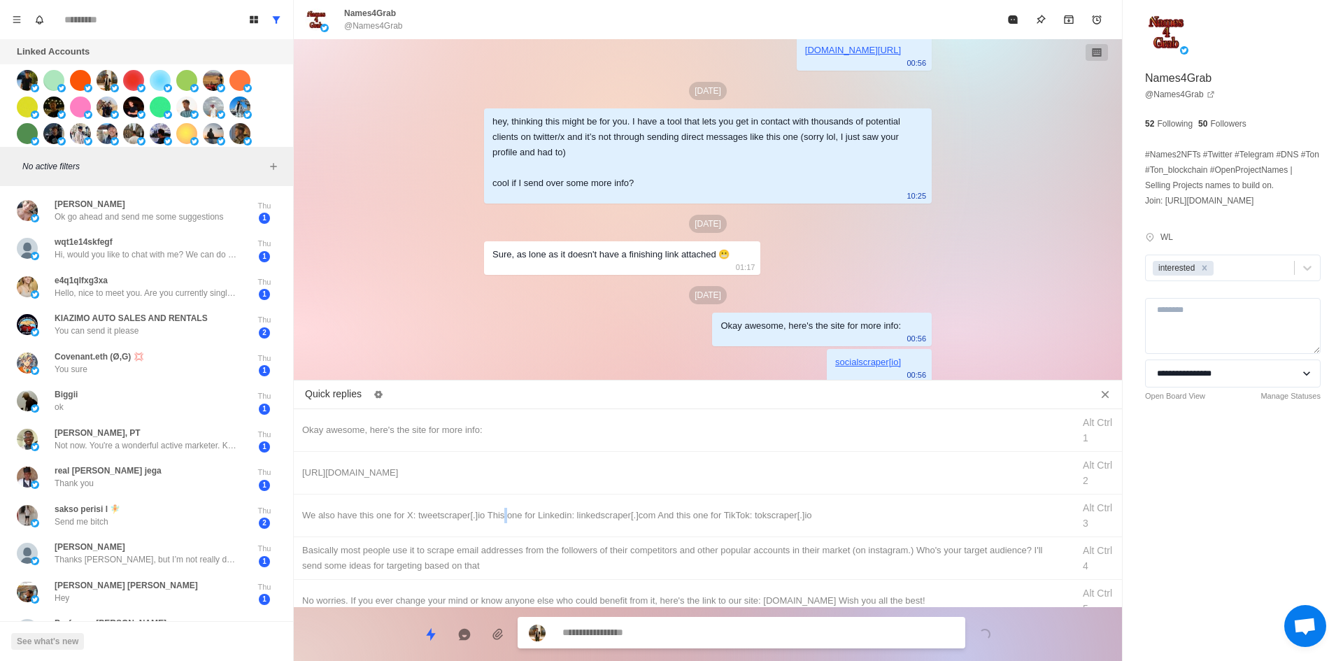
drag, startPoint x: 502, startPoint y: 514, endPoint x: 633, endPoint y: 614, distance: 165.2
click at [504, 515] on div "We also have this one for X: tweetscraper[.]io This one for Linkedin: linkedscr…" at bounding box center [683, 515] width 762 height 15
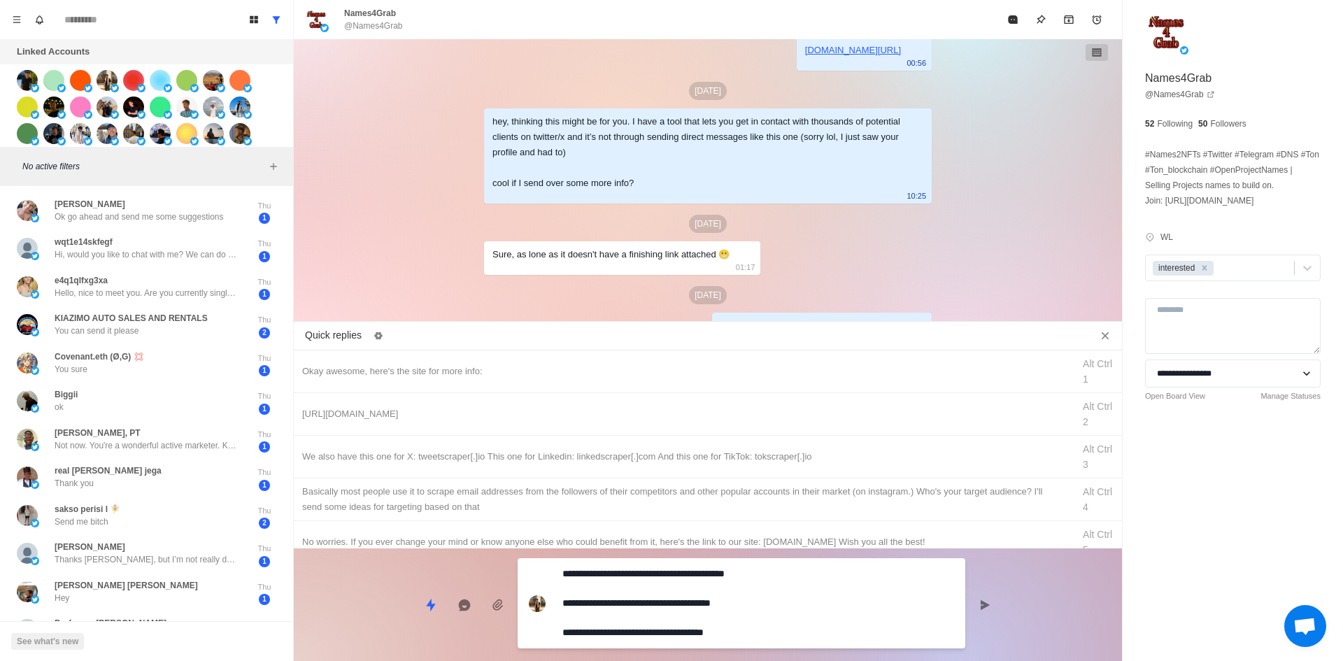
click at [655, 631] on textarea "**********" at bounding box center [758, 603] width 392 height 79
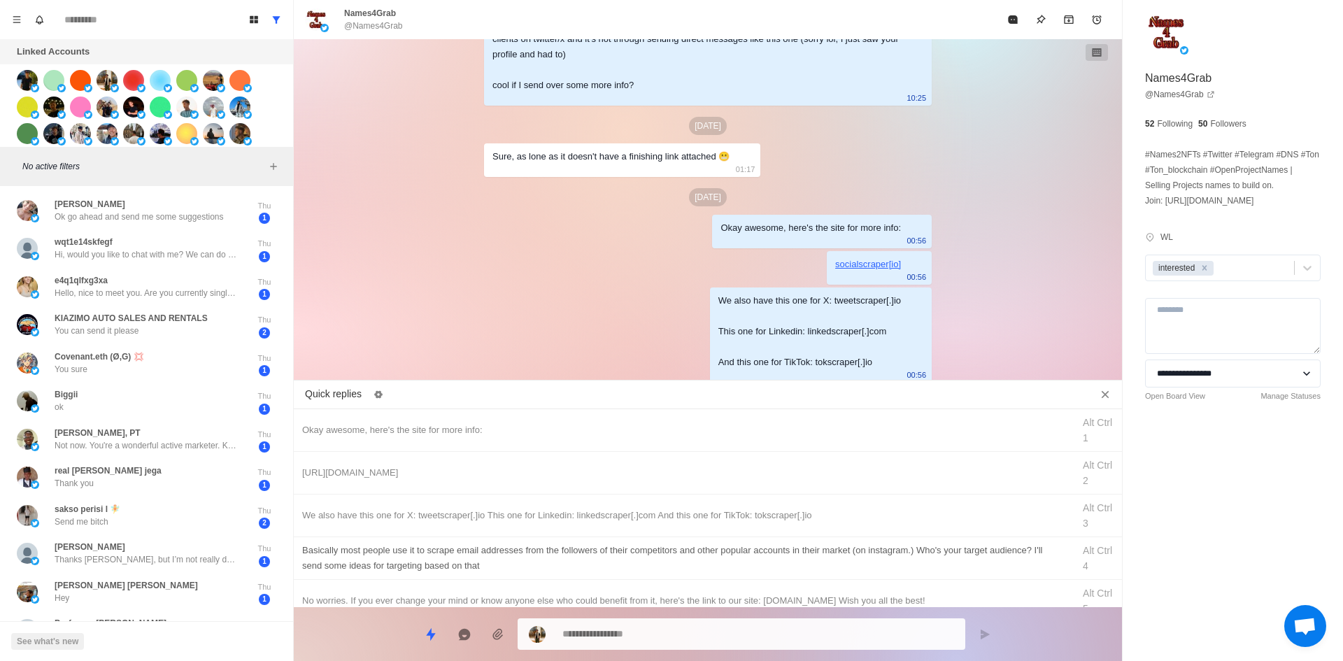
click at [758, 553] on div "​​Basically most people use it to scrape email addresses from the followers of …" at bounding box center [683, 558] width 762 height 31
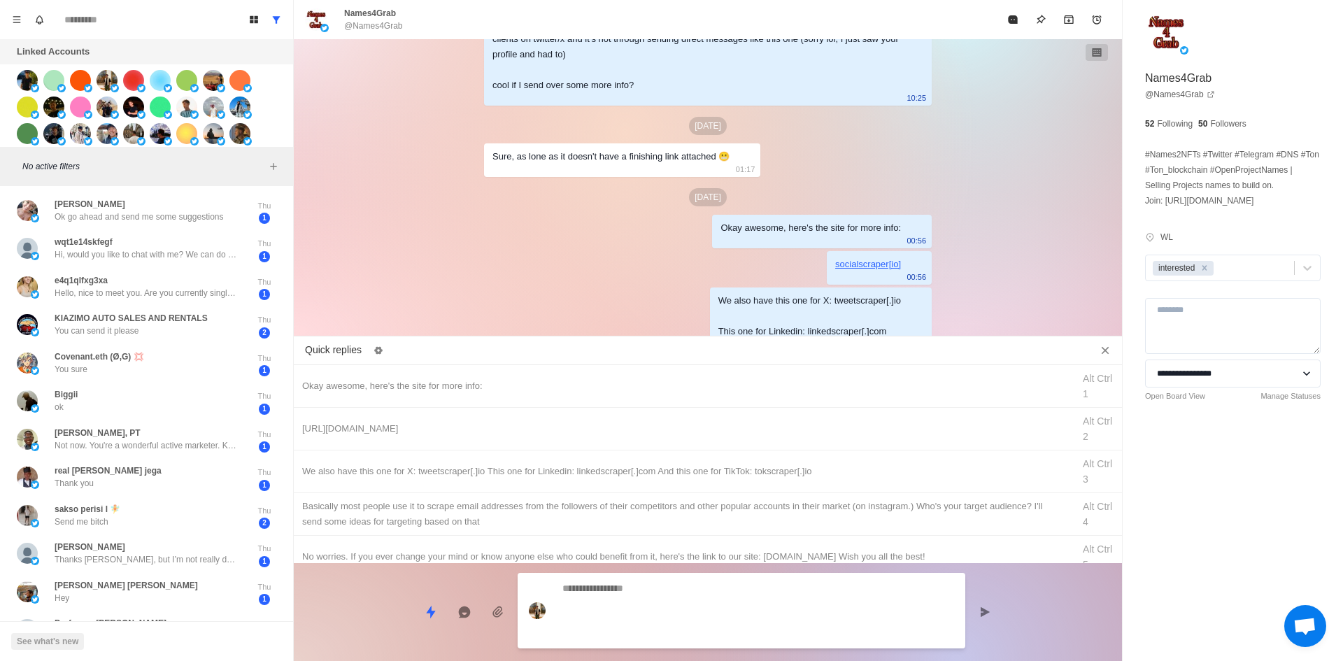
click at [790, 640] on textarea at bounding box center [758, 611] width 392 height 64
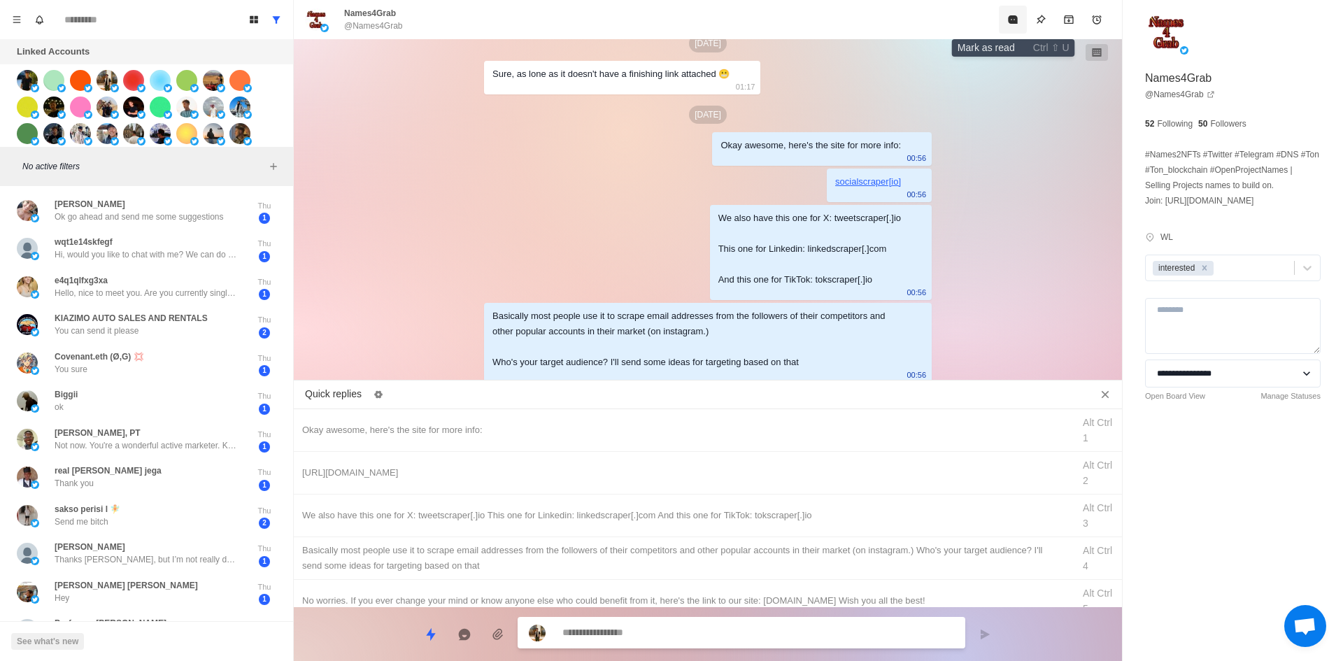
click at [1018, 20] on icon "Mark as read" at bounding box center [1012, 19] width 11 height 11
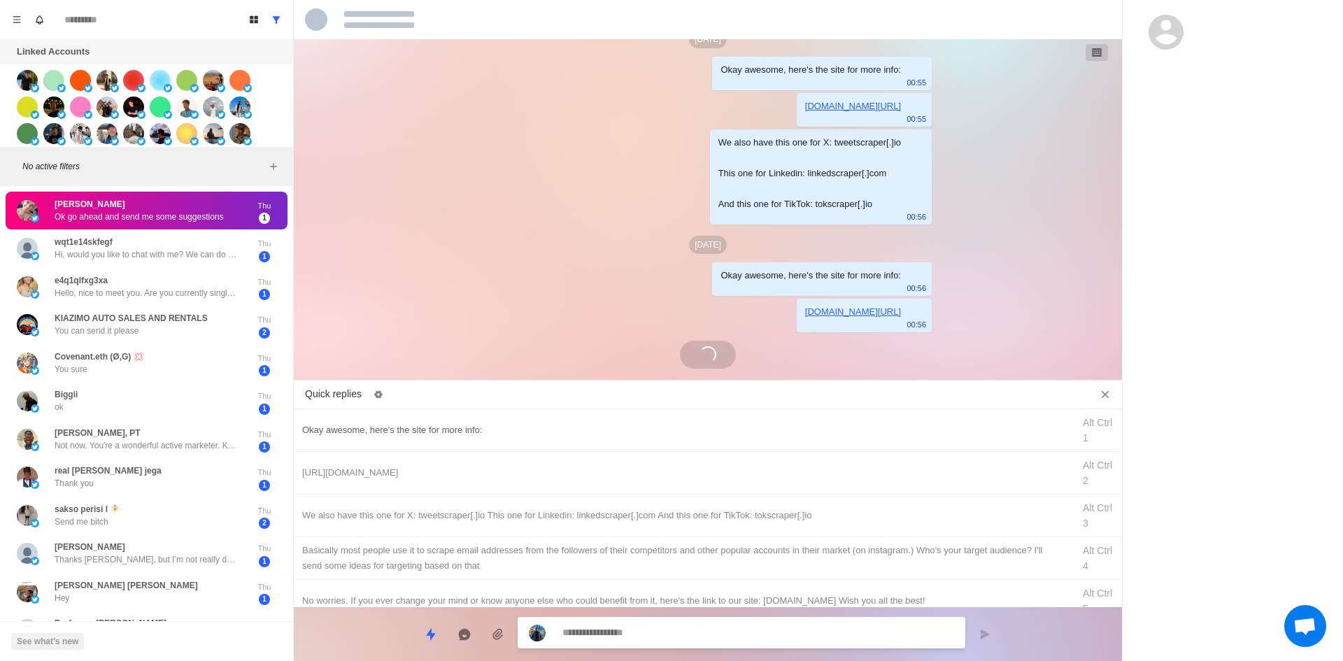
scroll to position [425, 0]
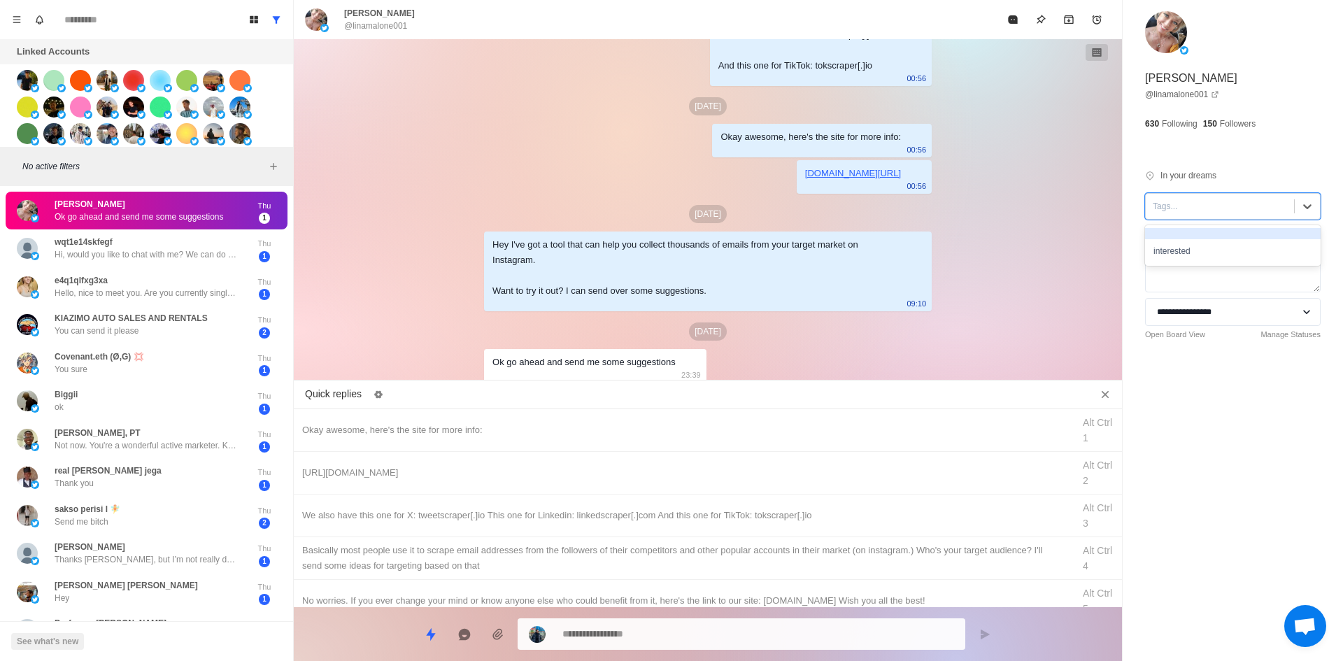
click at [1186, 212] on div at bounding box center [1220, 206] width 134 height 15
drag, startPoint x: 1193, startPoint y: 242, endPoint x: 462, endPoint y: 471, distance: 766.0
click at [1193, 245] on div "interested" at bounding box center [1233, 251] width 176 height 24
click at [645, 629] on textarea at bounding box center [758, 634] width 392 height 20
click at [518, 430] on div "Okay awesome, here's the site for more info:" at bounding box center [683, 430] width 762 height 15
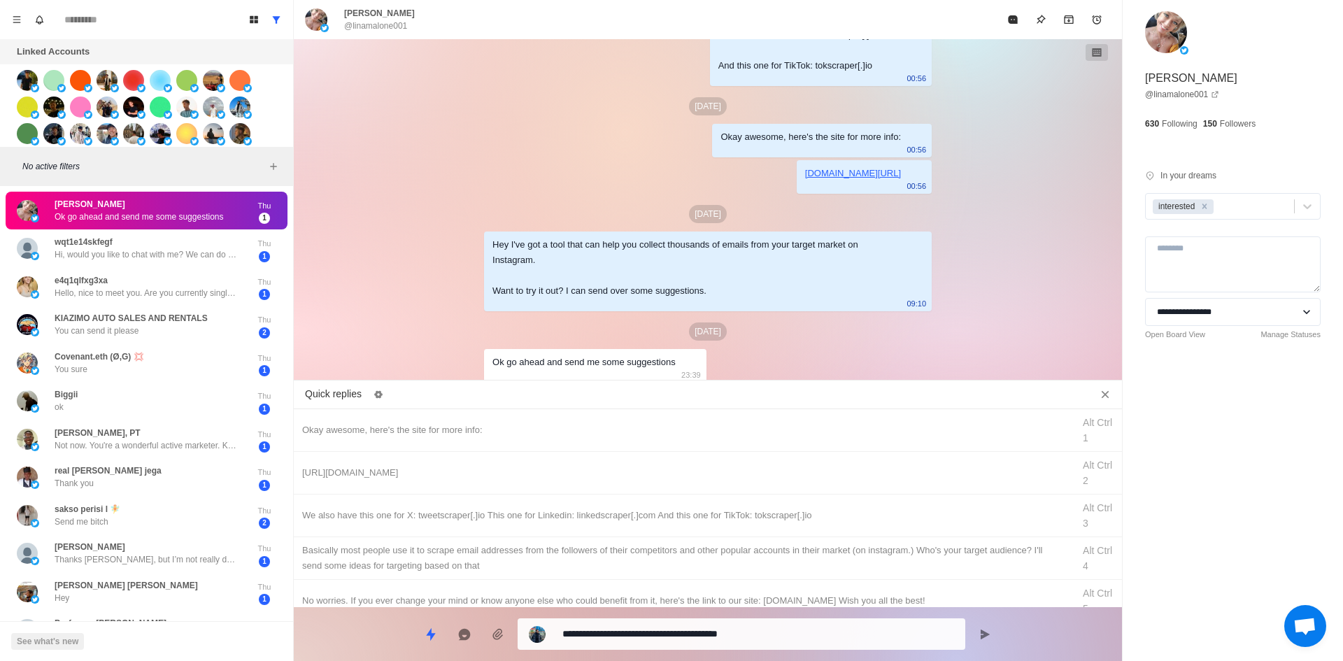
click at [631, 628] on textarea "**********" at bounding box center [758, 634] width 392 height 20
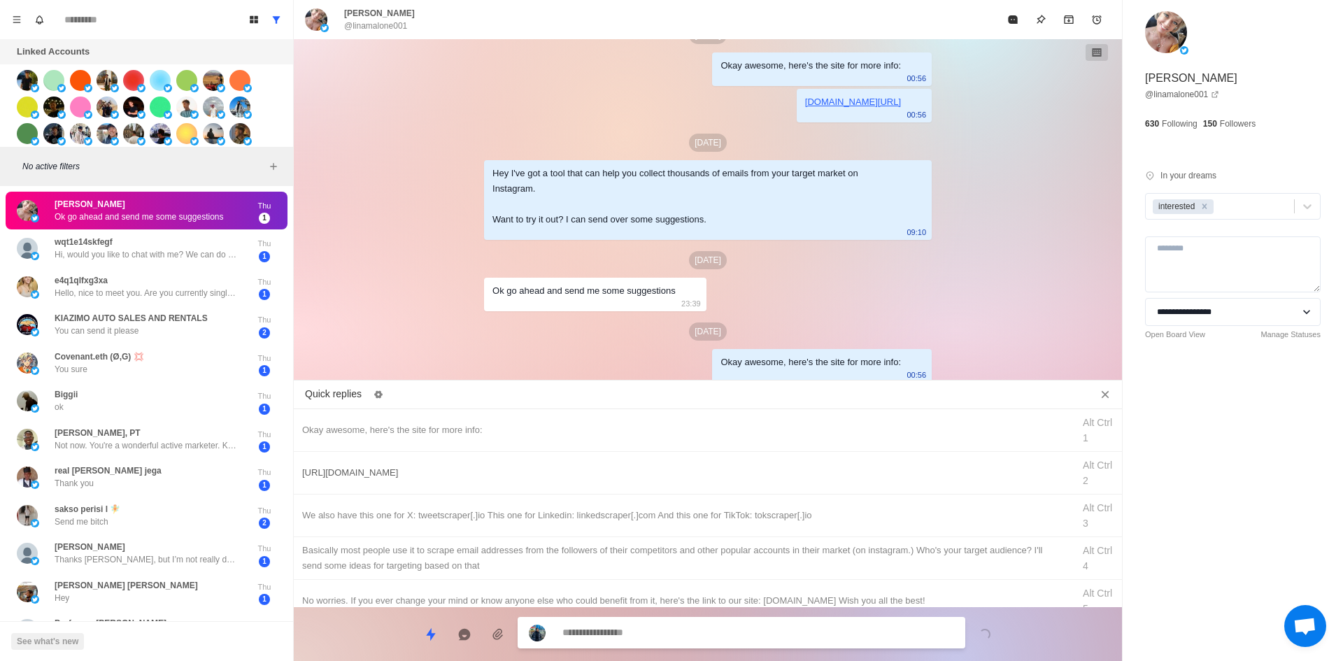
click at [502, 468] on div "[URL][DOMAIN_NAME]" at bounding box center [683, 472] width 762 height 15
click at [646, 633] on textarea "**********" at bounding box center [758, 634] width 392 height 20
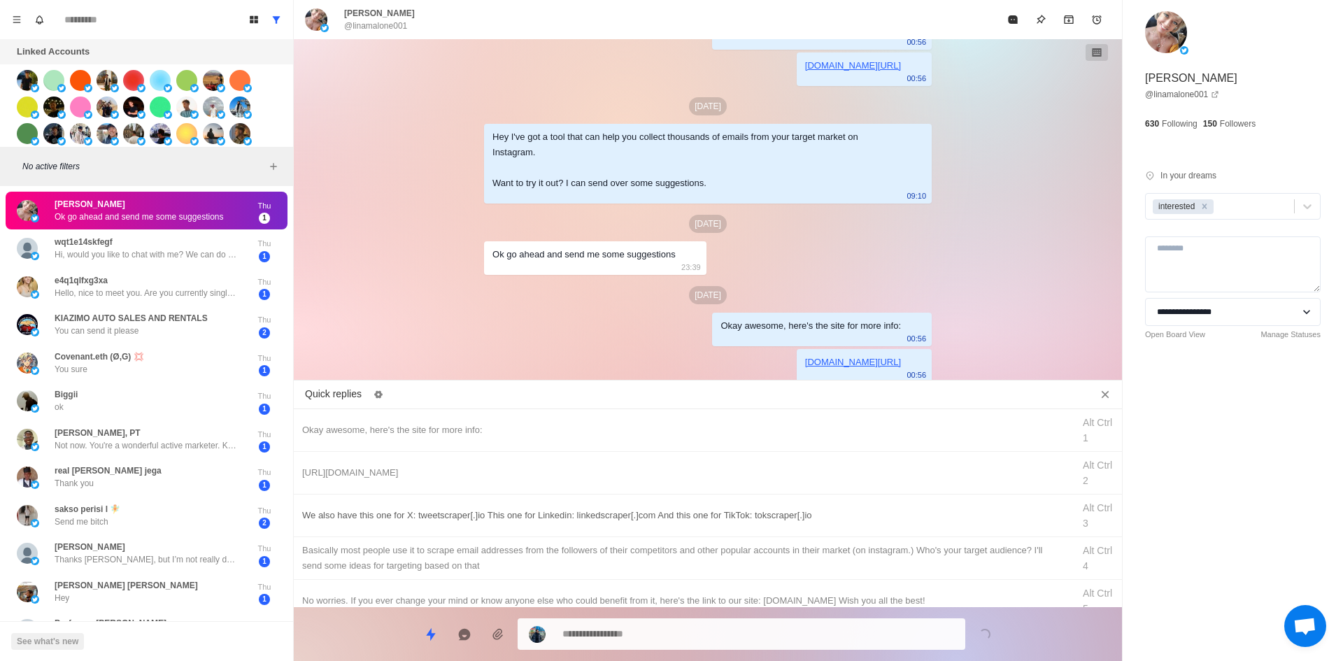
click at [681, 499] on div "We also have this one for X: tweetscraper[.]io This one for Linkedin: linkedscr…" at bounding box center [708, 516] width 828 height 43
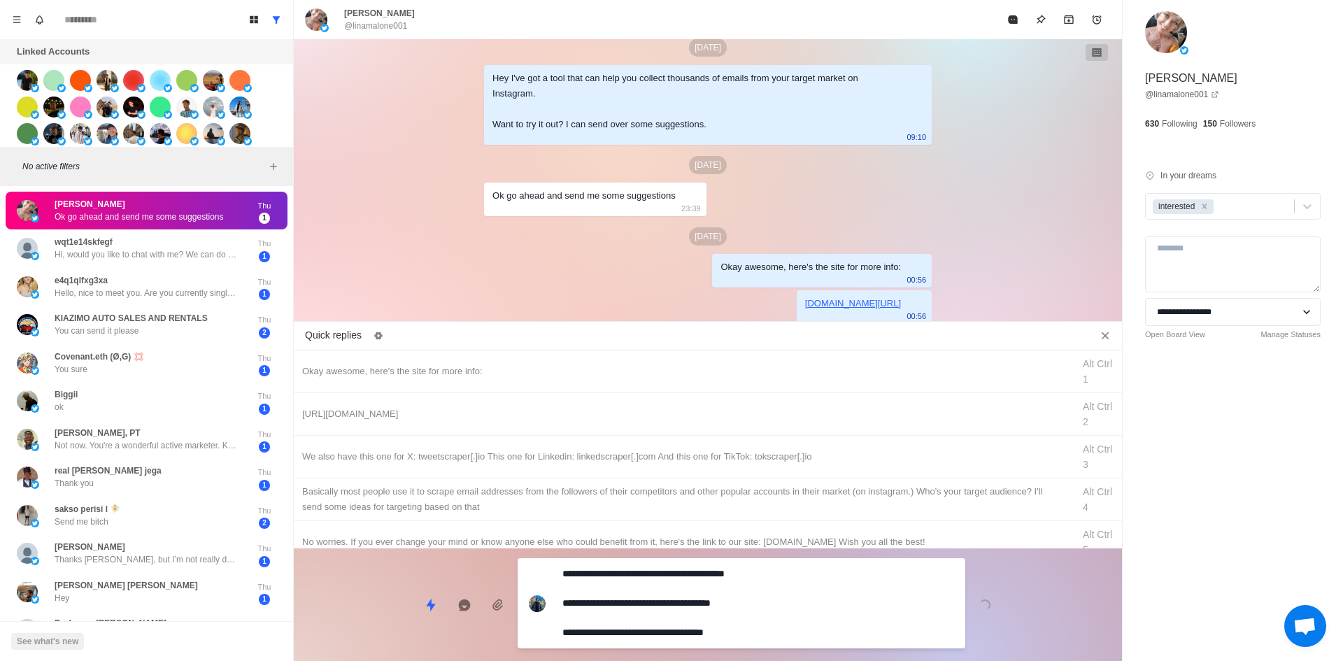
click at [669, 616] on textarea "**********" at bounding box center [758, 603] width 392 height 79
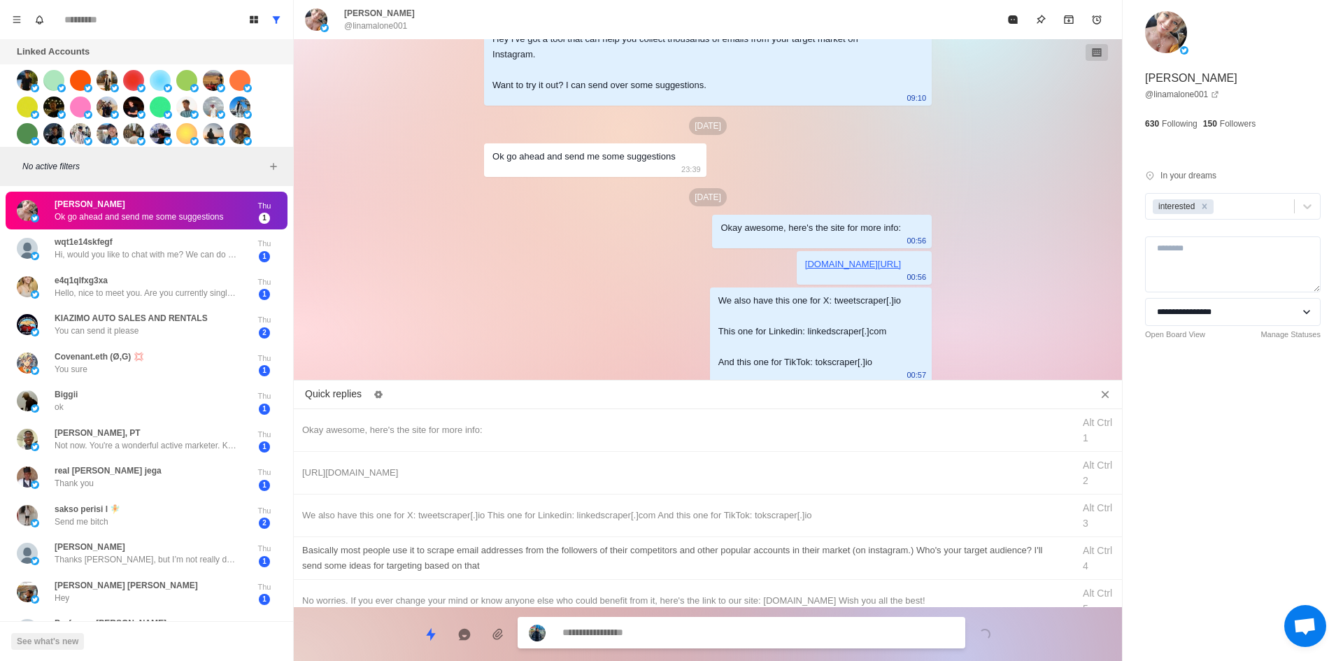
drag, startPoint x: 700, startPoint y: 541, endPoint x: 695, endPoint y: 581, distance: 39.5
click at [700, 543] on div "​​Basically most people use it to scrape email addresses from the followers of …" at bounding box center [708, 558] width 828 height 43
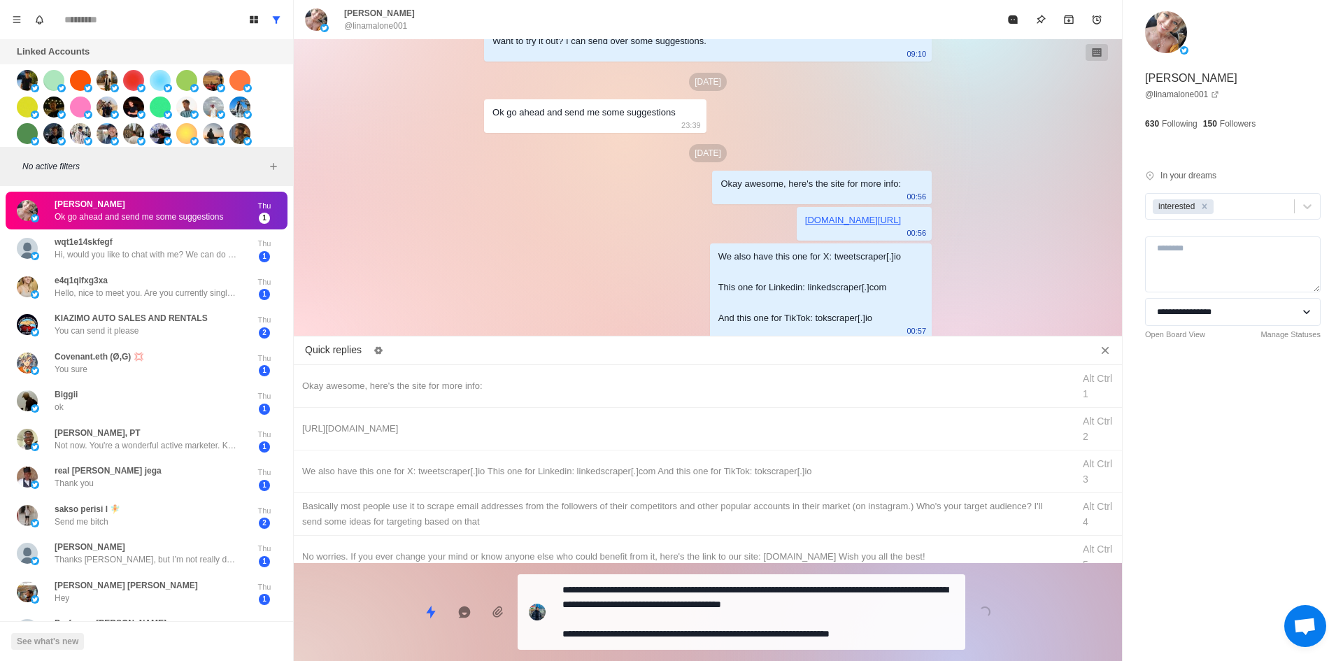
click at [695, 593] on div "Quick replies Okay awesome, here's the site for more info: Alt Ctrl 1 [URL][DOM…" at bounding box center [708, 501] width 828 height 320
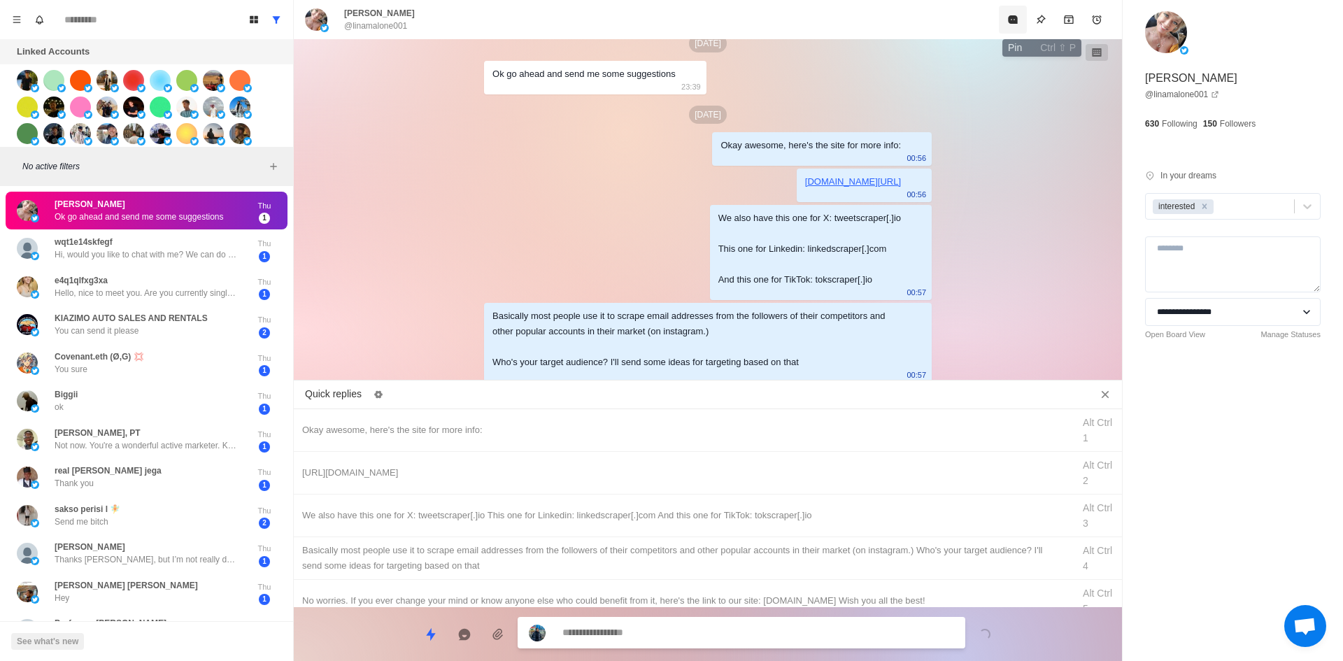
click at [1016, 13] on button "Mark as read" at bounding box center [1013, 20] width 28 height 28
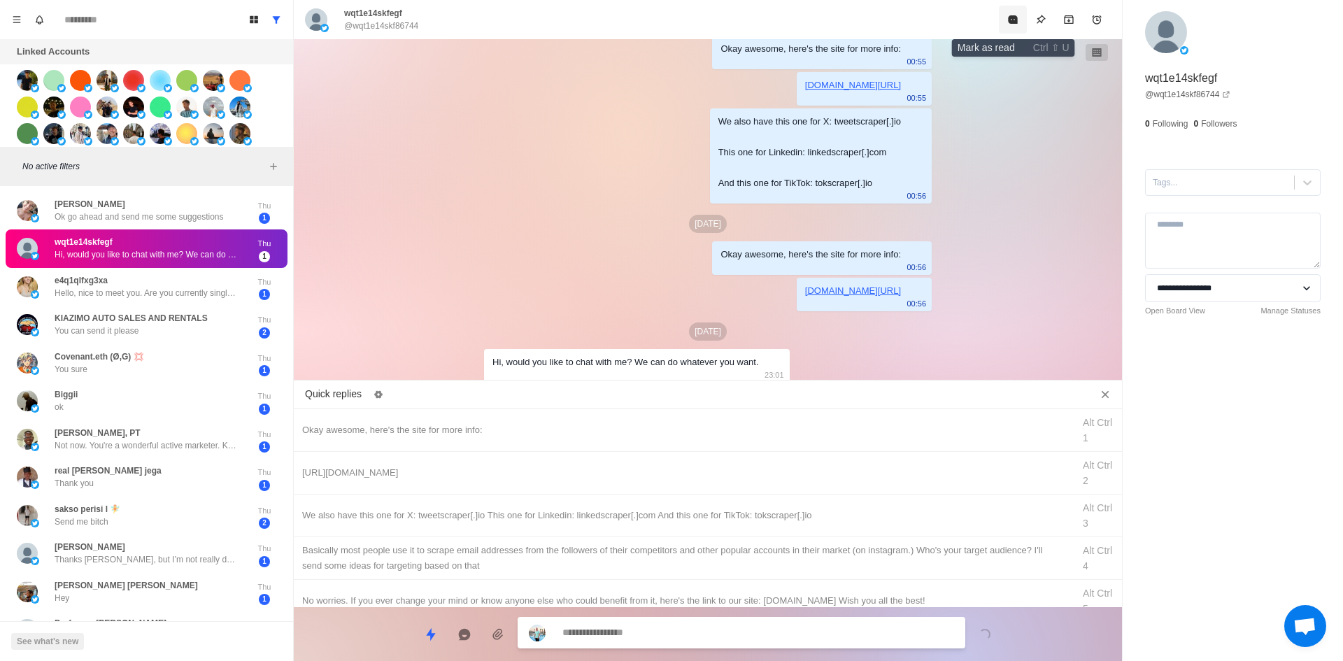
click at [1005, 20] on button "Mark as read" at bounding box center [1013, 20] width 28 height 28
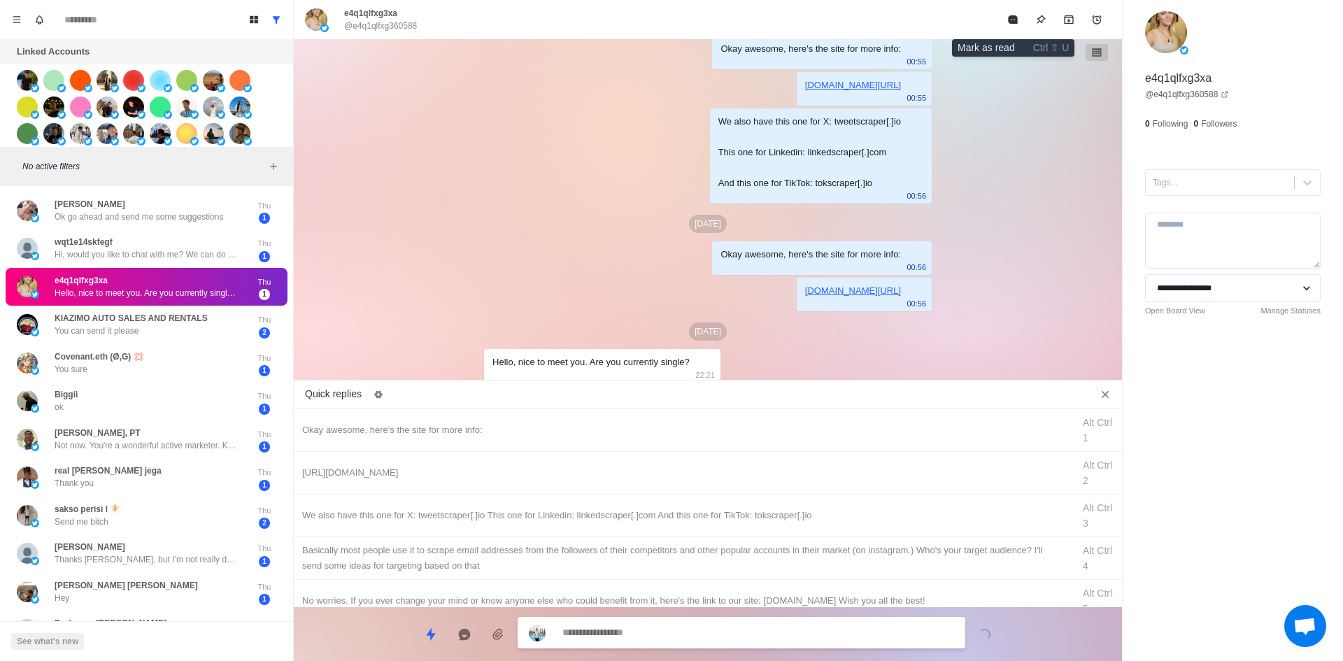
click at [1005, 20] on button "Mark as read" at bounding box center [1013, 20] width 28 height 28
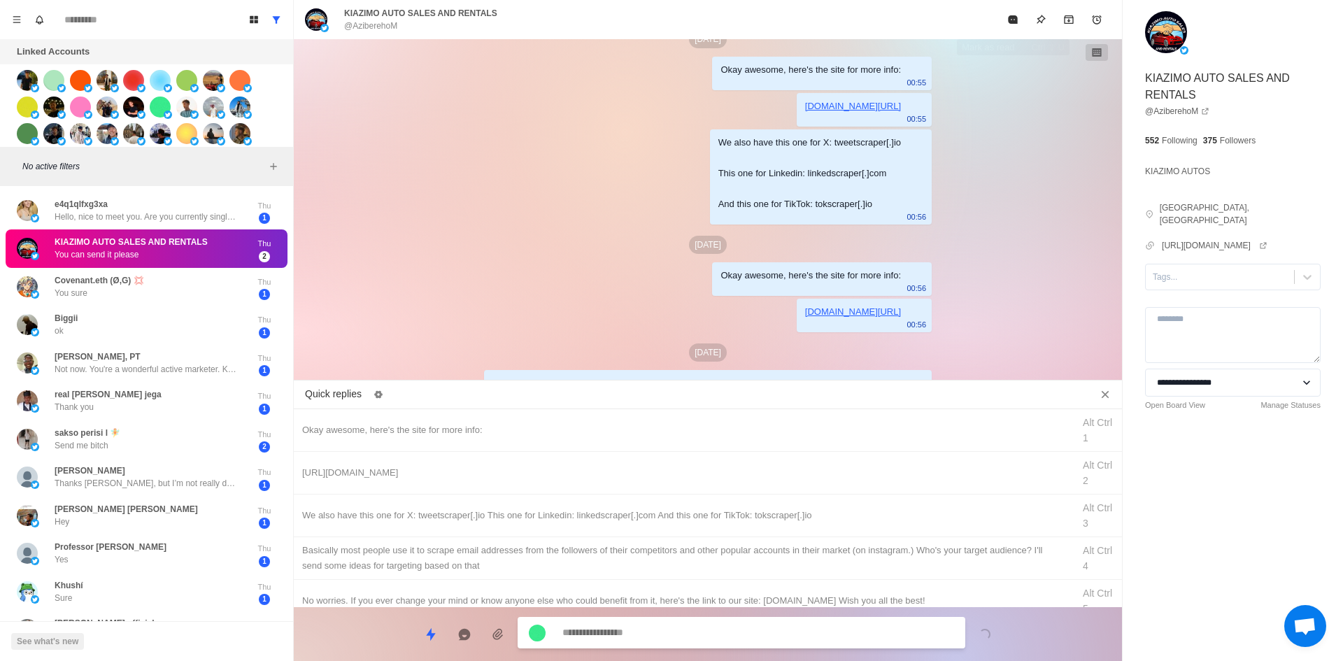
scroll to position [476, 0]
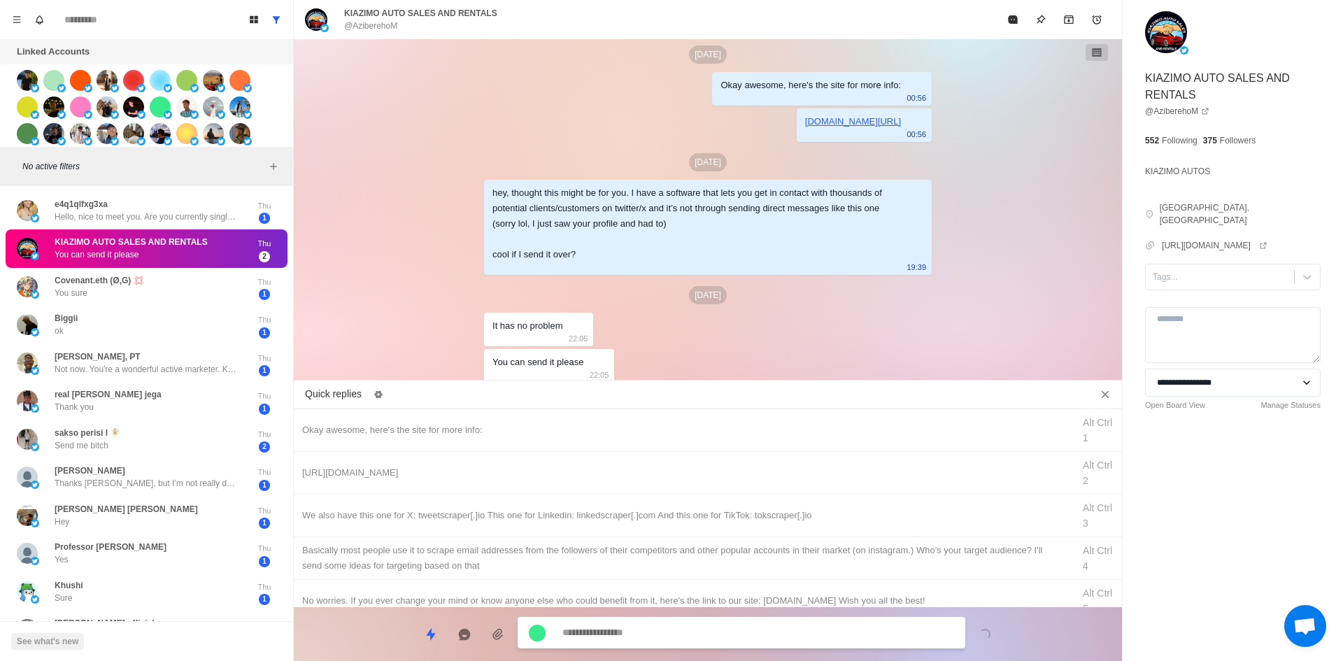
click at [1216, 246] on div "**********" at bounding box center [1233, 236] width 220 height 473
click at [1211, 269] on div at bounding box center [1220, 276] width 134 height 15
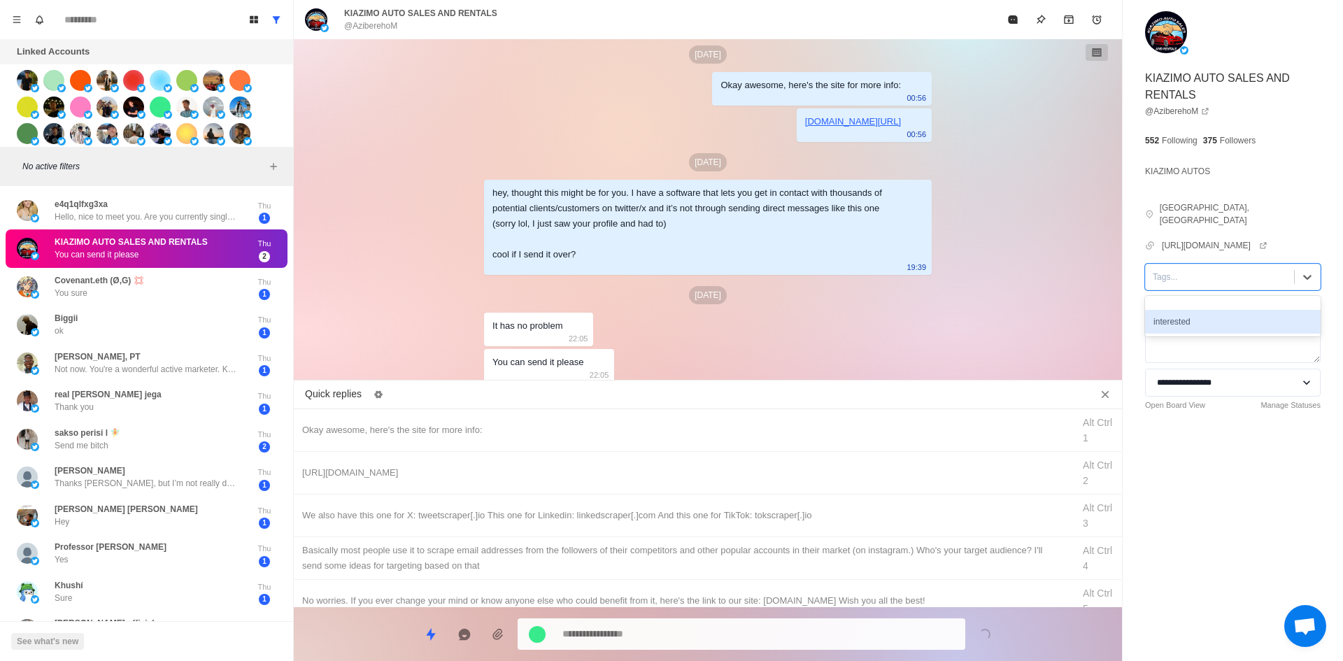
click at [1198, 310] on div "interested" at bounding box center [1233, 322] width 176 height 24
click at [579, 424] on div "Okay awesome, here's the site for more info:" at bounding box center [683, 430] width 762 height 15
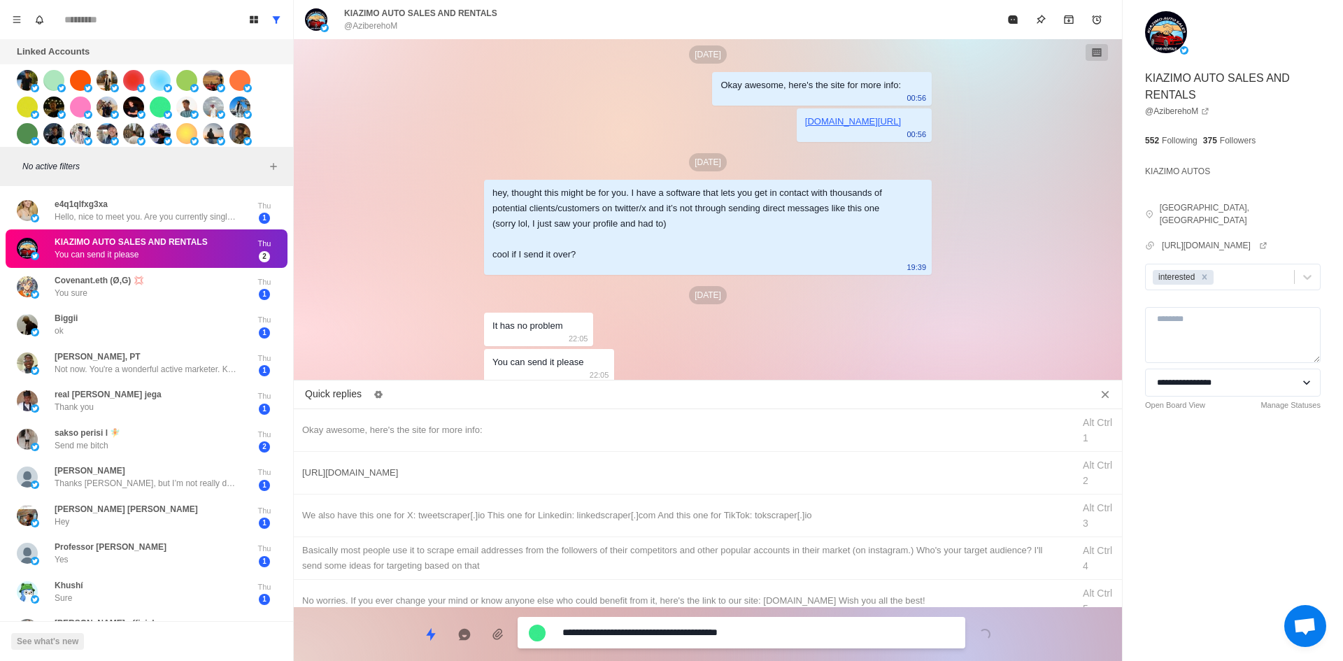
drag, startPoint x: 675, startPoint y: 629, endPoint x: 690, endPoint y: 488, distance: 141.4
click at [674, 629] on textarea "**********" at bounding box center [758, 633] width 392 height 20
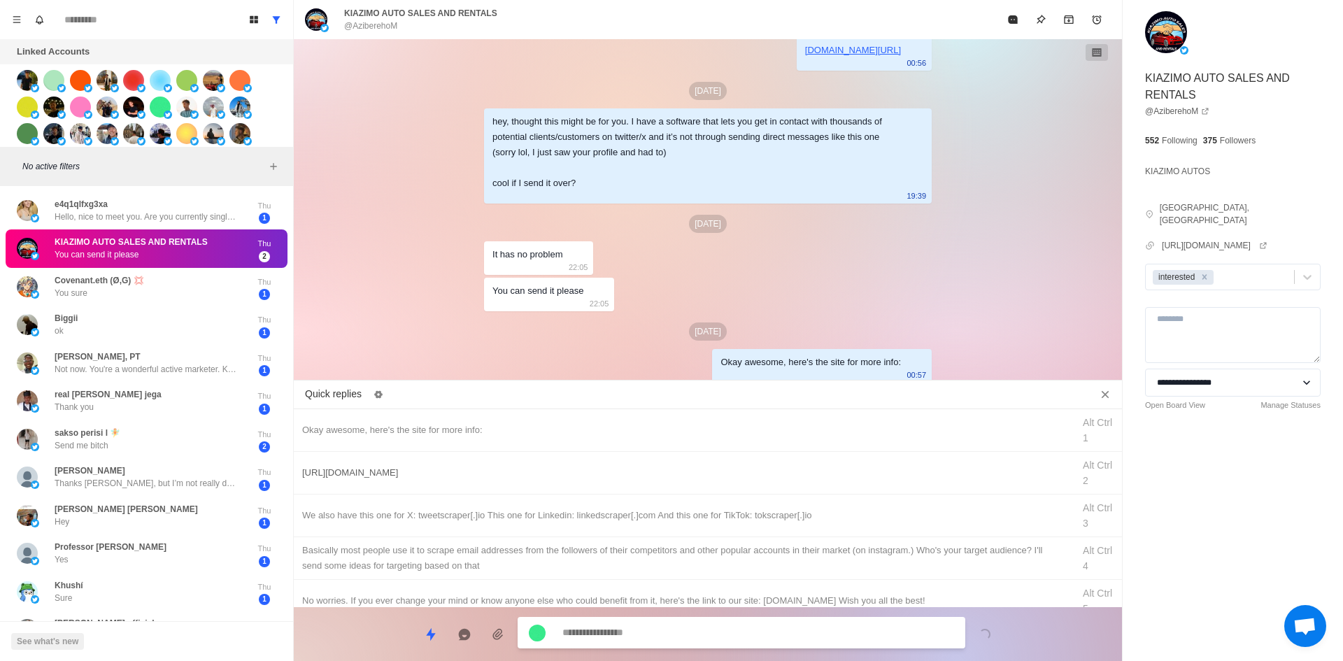
click at [693, 475] on div "[URL][DOMAIN_NAME]" at bounding box center [683, 472] width 762 height 15
click at [700, 622] on div "**********" at bounding box center [742, 633] width 448 height 31
click at [700, 637] on textarea "**********" at bounding box center [758, 633] width 392 height 20
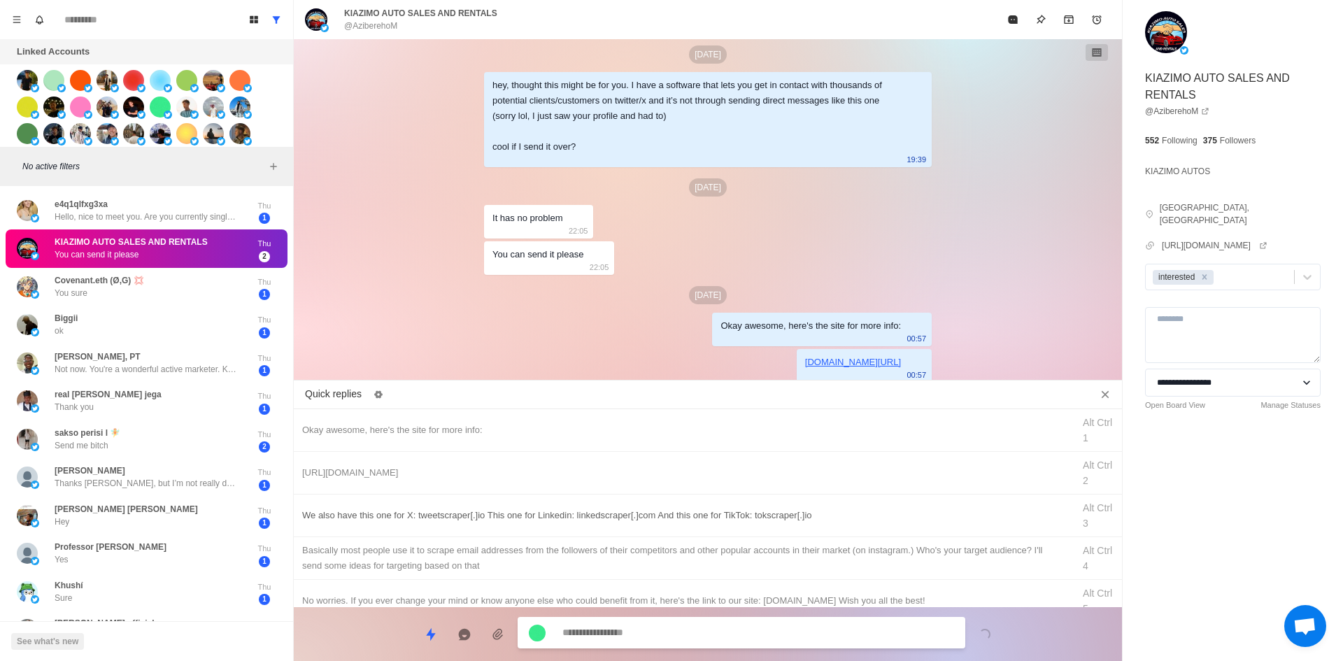
click at [723, 528] on div "We also have this one for X: tweetscraper[.]io This one for Linkedin: linkedscr…" at bounding box center [708, 516] width 828 height 43
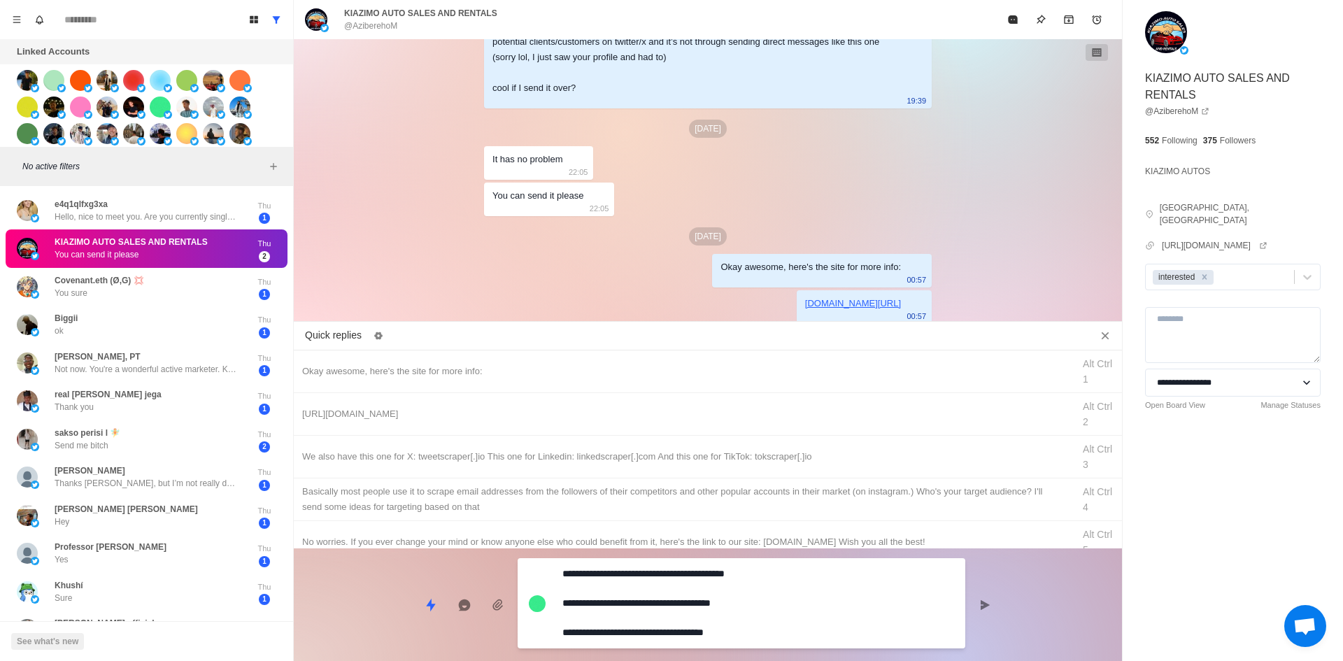
click at [701, 627] on textarea "**********" at bounding box center [758, 603] width 392 height 79
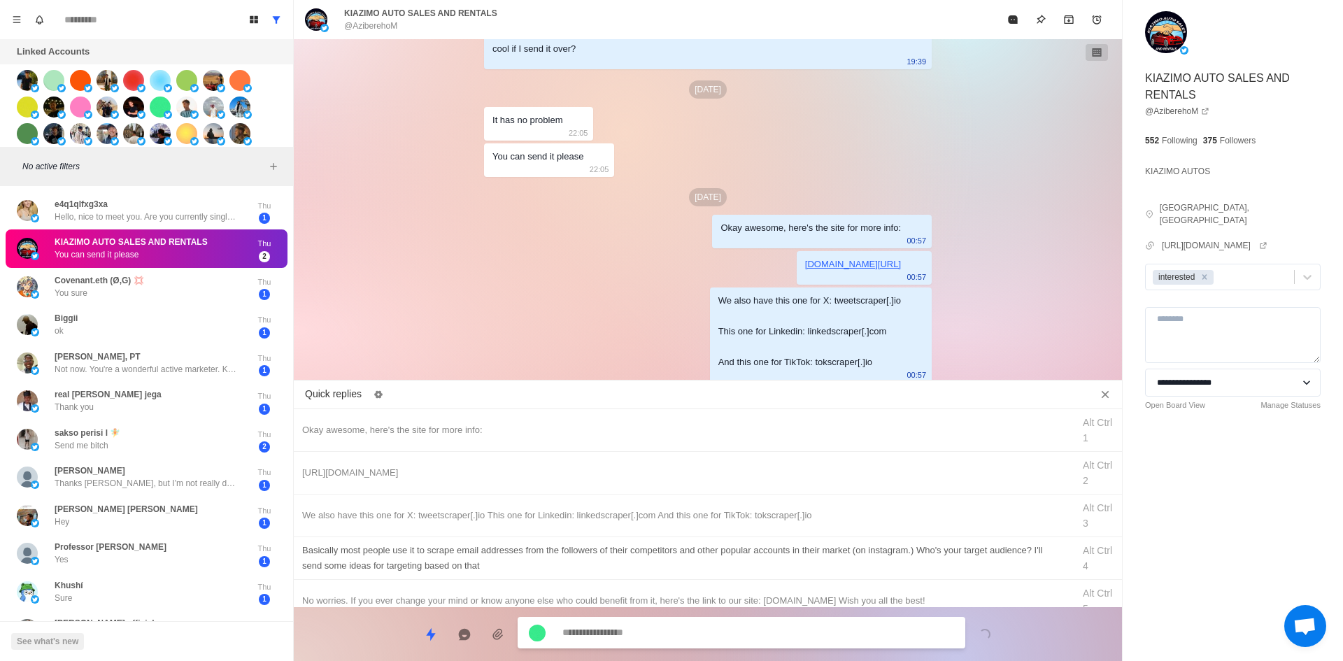
click at [736, 558] on div "​​Basically most people use it to scrape email addresses from the followers of …" at bounding box center [683, 558] width 762 height 31
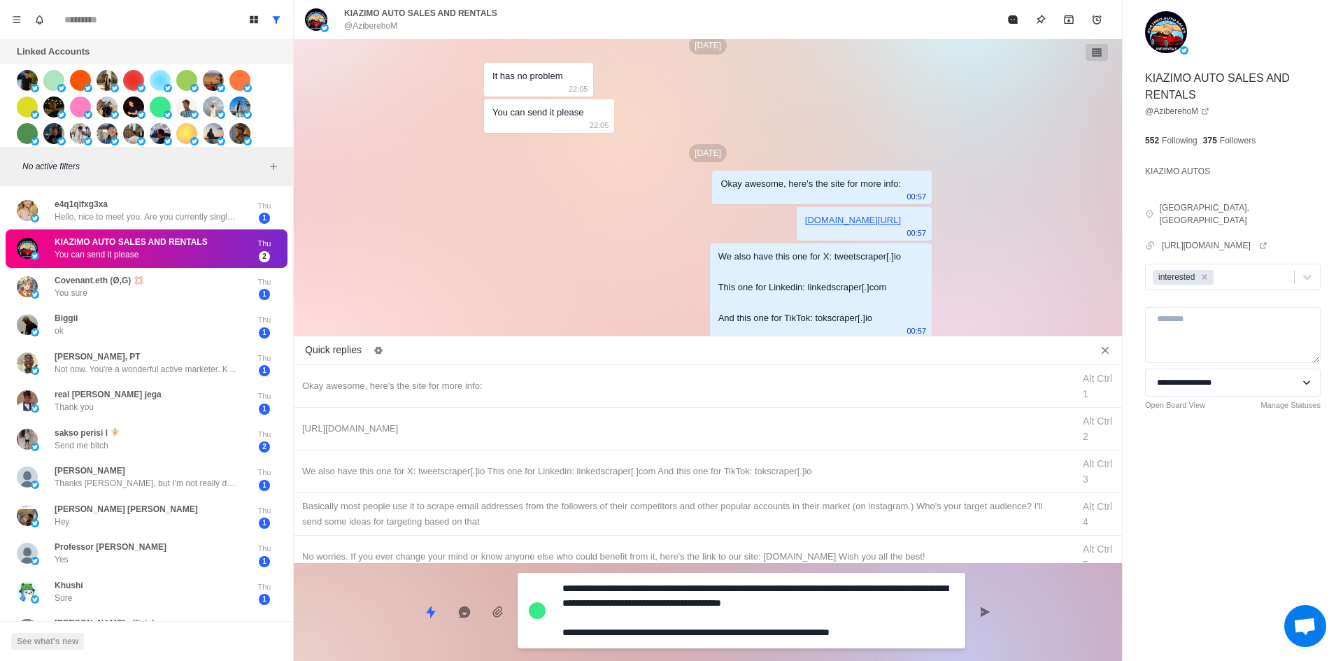
click at [713, 616] on div "**********" at bounding box center [708, 606] width 828 height 87
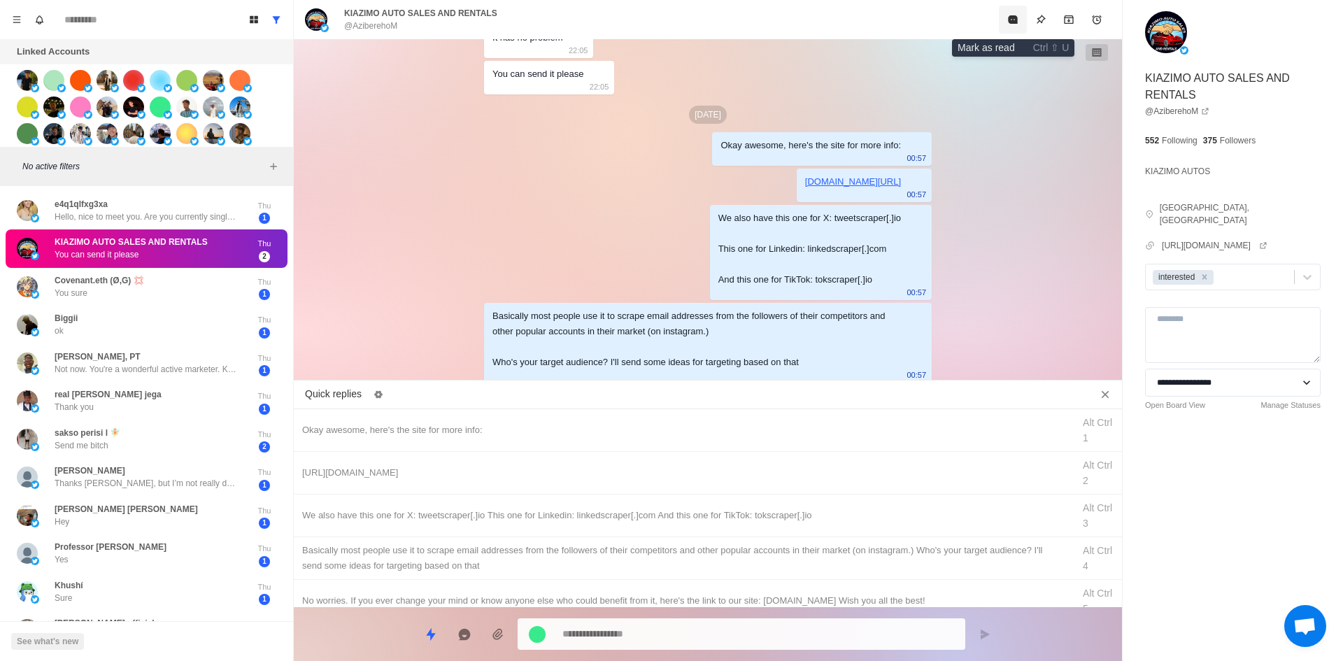
click at [1016, 20] on icon "Mark as read" at bounding box center [1012, 19] width 9 height 8
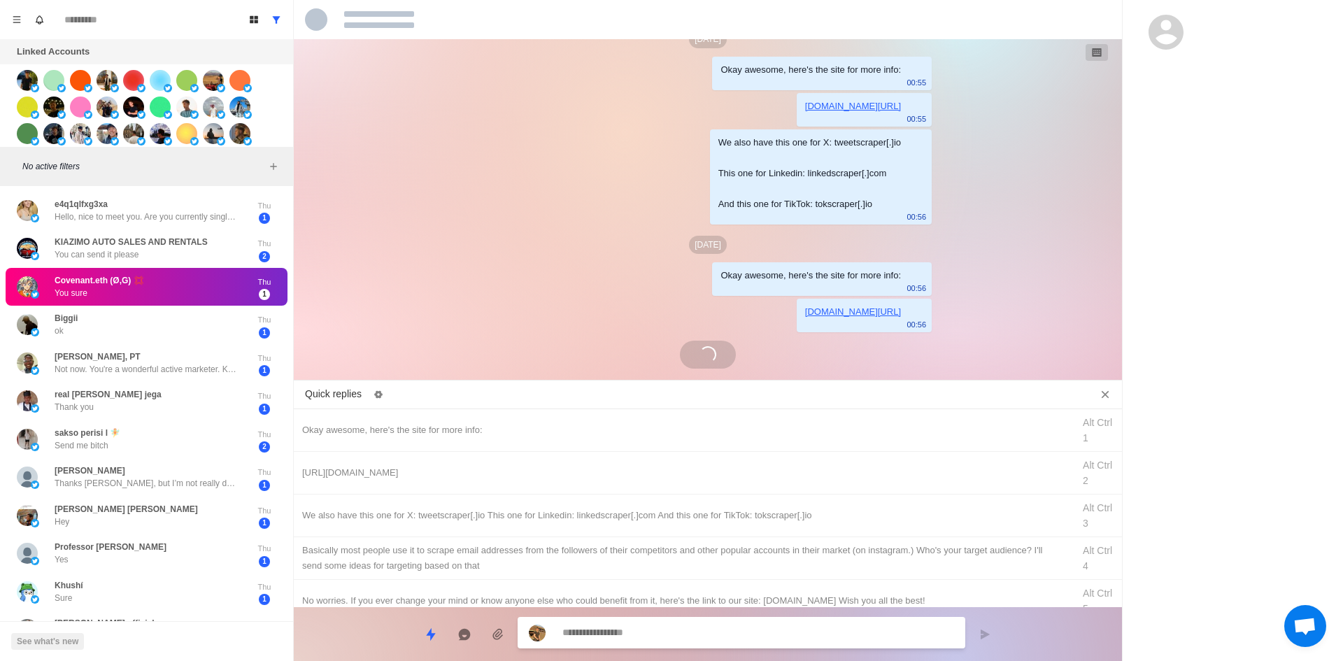
scroll to position [409, 0]
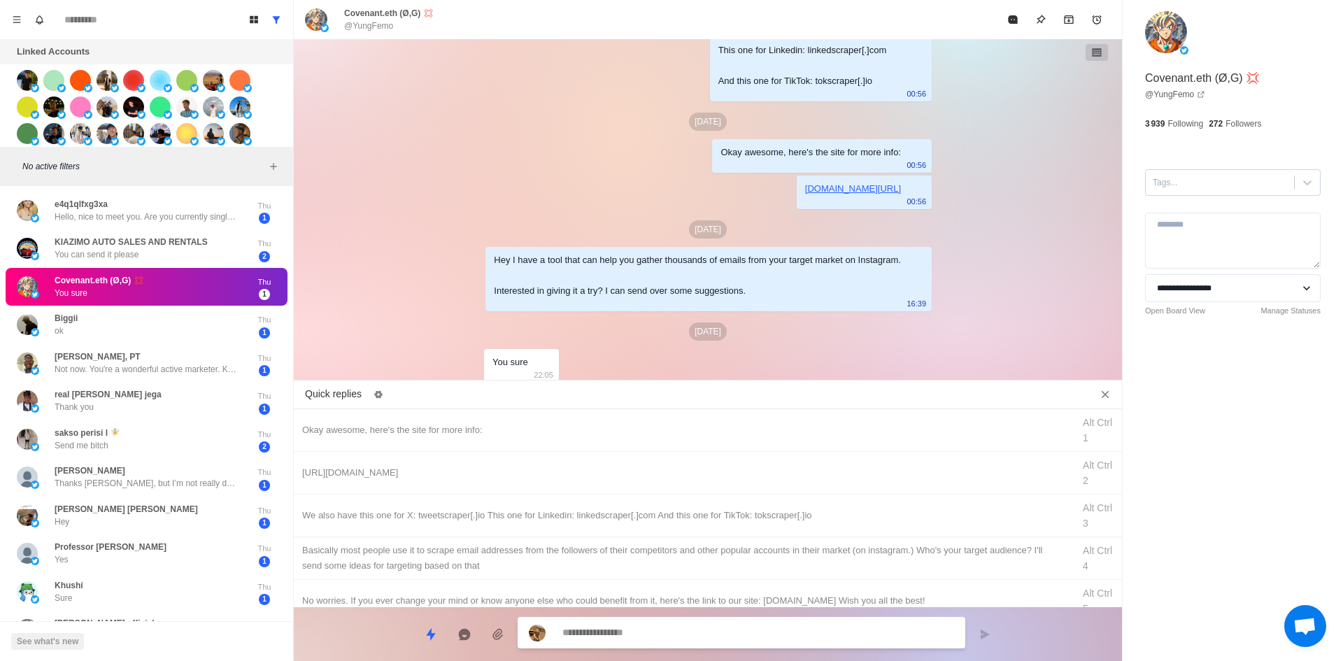
click at [1184, 183] on div at bounding box center [1220, 182] width 134 height 15
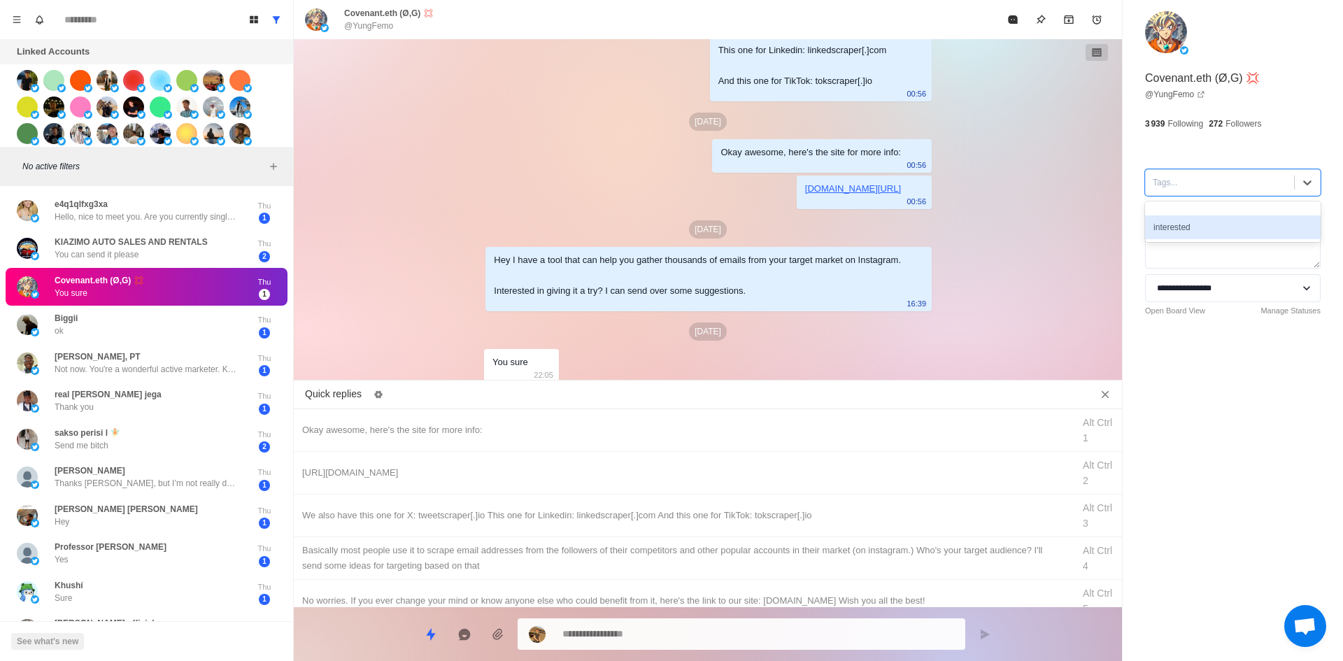
click at [1199, 221] on div "interested" at bounding box center [1233, 227] width 176 height 24
click at [499, 432] on div "Okay awesome, here's the site for more info:" at bounding box center [683, 430] width 762 height 15
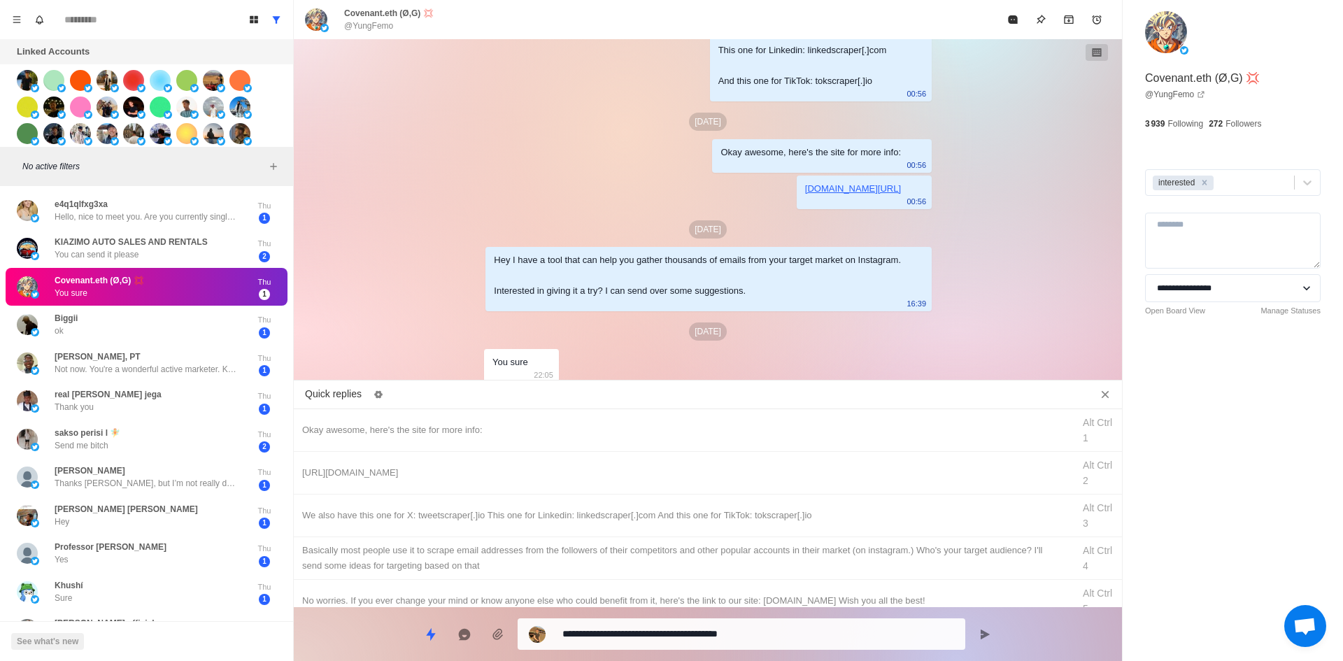
click at [650, 630] on textarea "**********" at bounding box center [758, 634] width 392 height 20
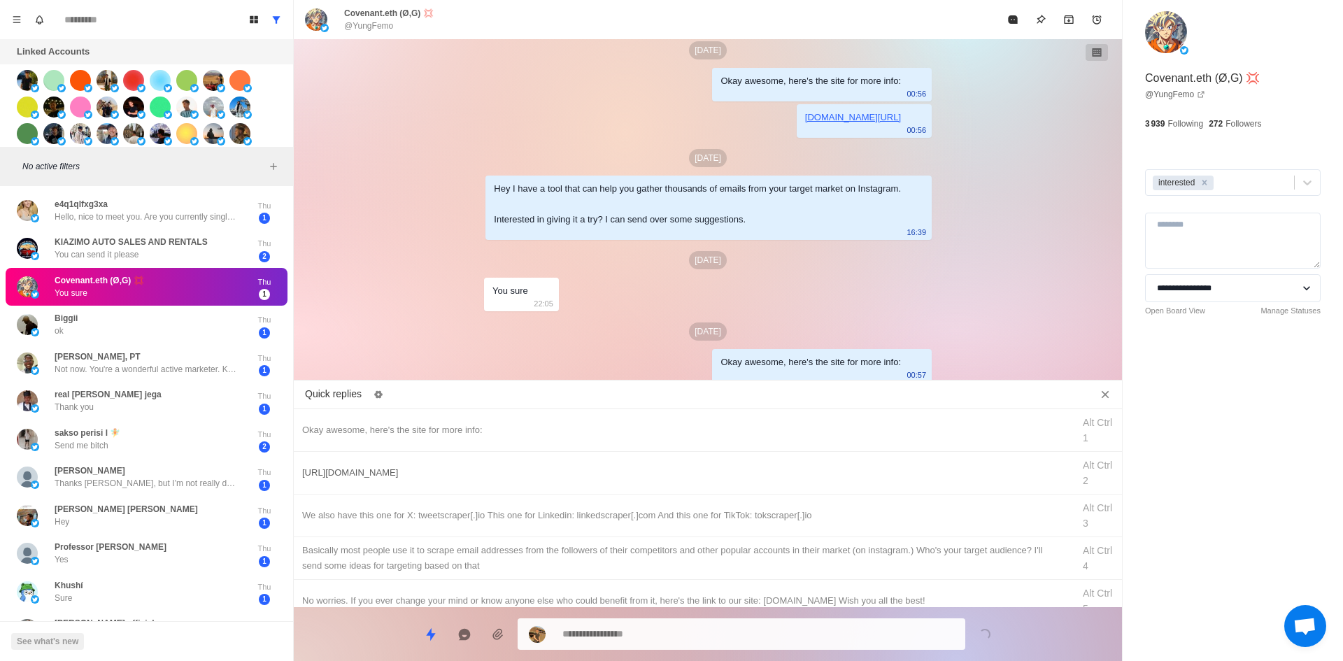
click at [446, 469] on div "[URL][DOMAIN_NAME]" at bounding box center [683, 472] width 762 height 15
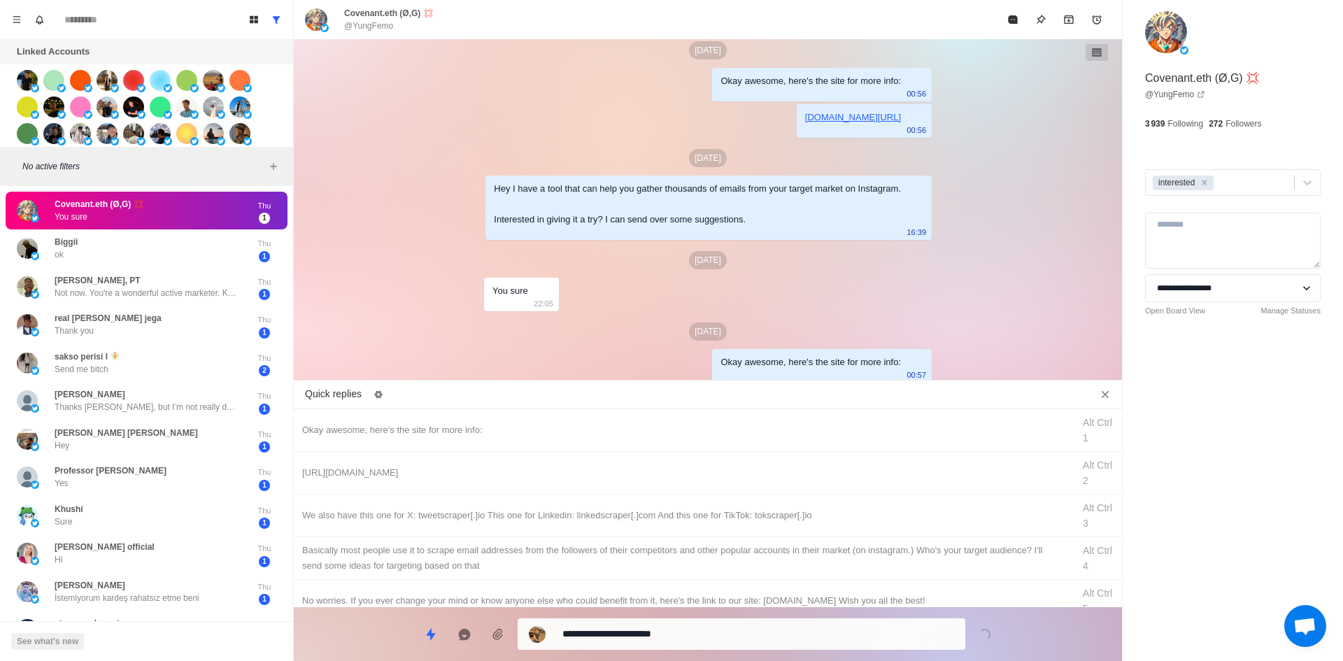
drag, startPoint x: 657, startPoint y: 634, endPoint x: 655, endPoint y: 626, distance: 8.5
click at [656, 634] on textarea "**********" at bounding box center [758, 634] width 392 height 20
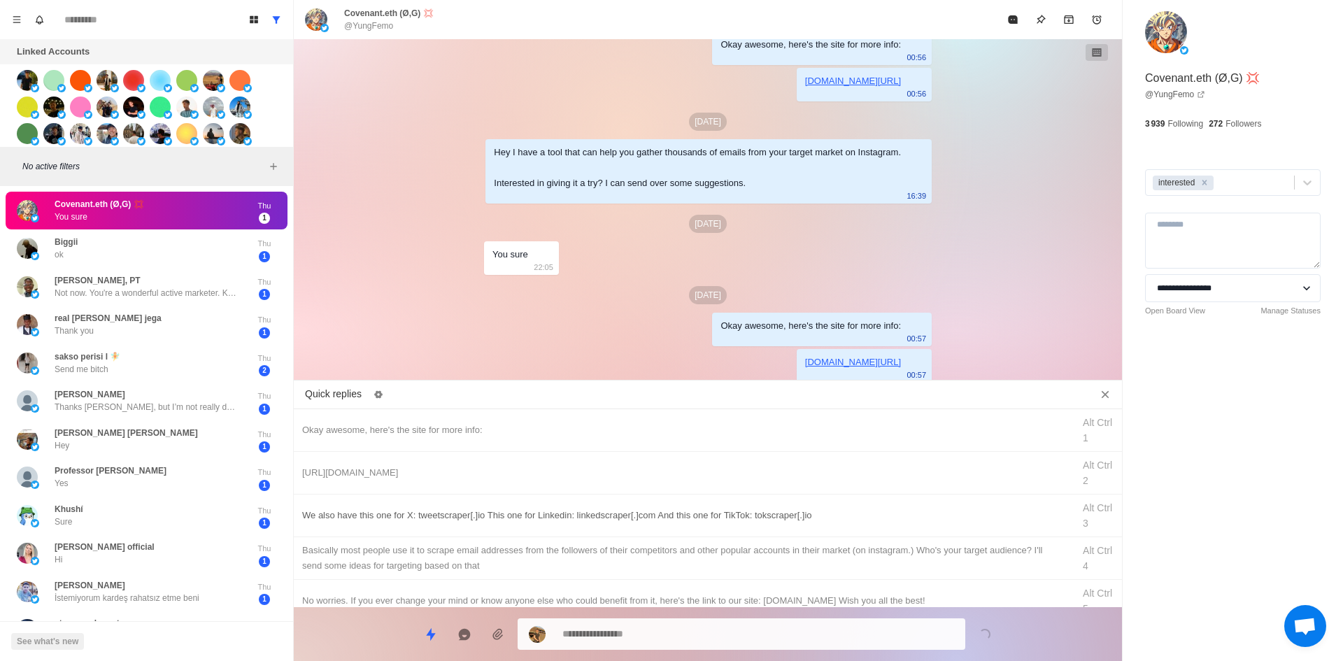
click at [701, 508] on div "We also have this one for X: tweetscraper[.]io This one for Linkedin: linkedscr…" at bounding box center [683, 515] width 762 height 15
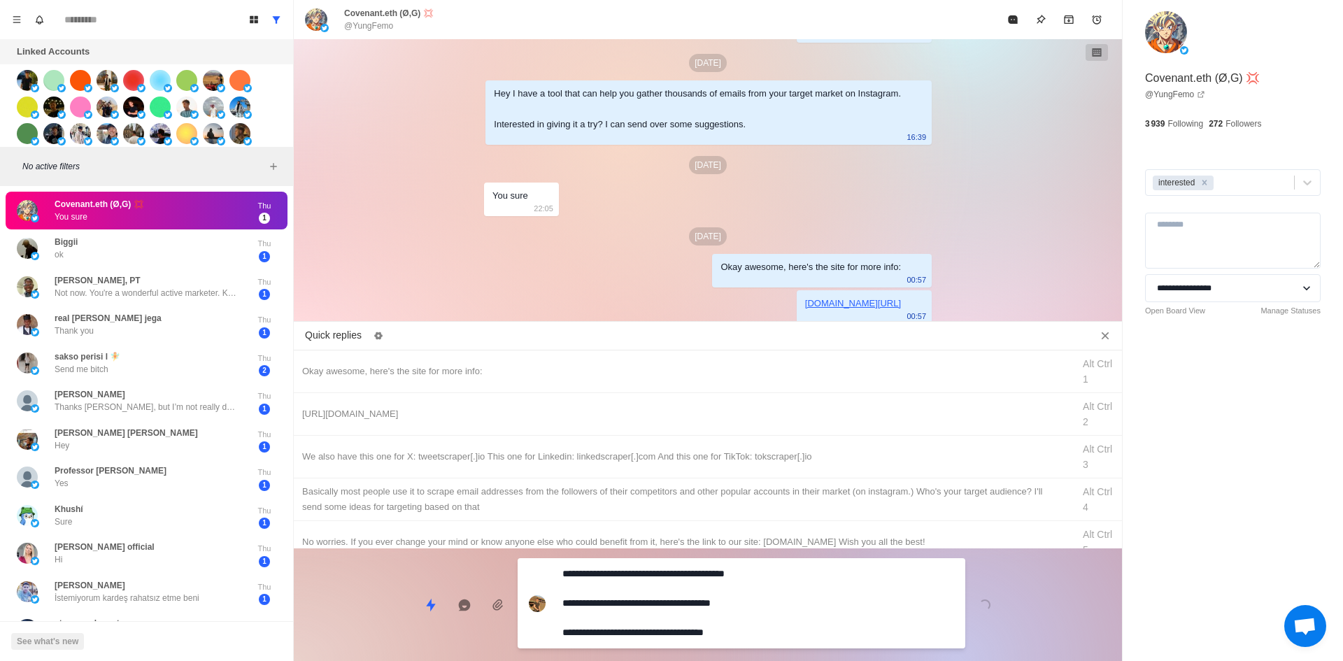
click at [694, 620] on div "**********" at bounding box center [742, 603] width 448 height 90
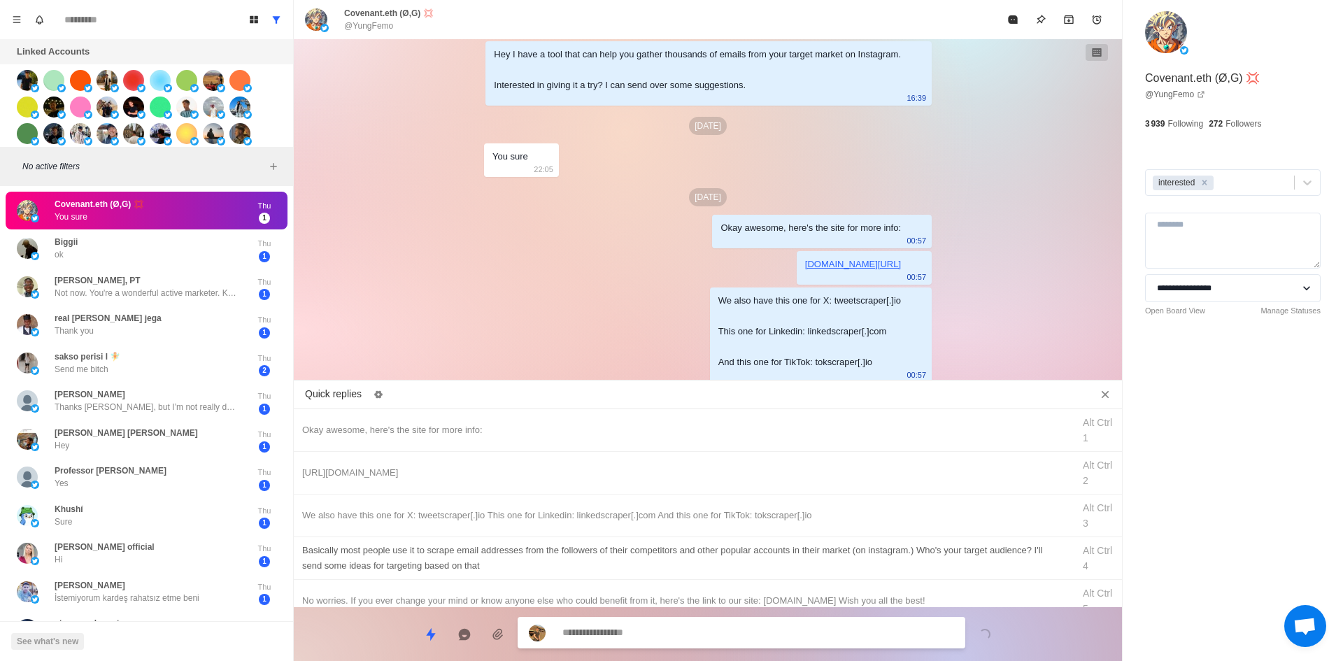
drag, startPoint x: 728, startPoint y: 565, endPoint x: 705, endPoint y: 633, distance: 71.7
click at [728, 567] on div "​​Basically most people use it to scrape email addresses from the followers of …" at bounding box center [683, 558] width 762 height 31
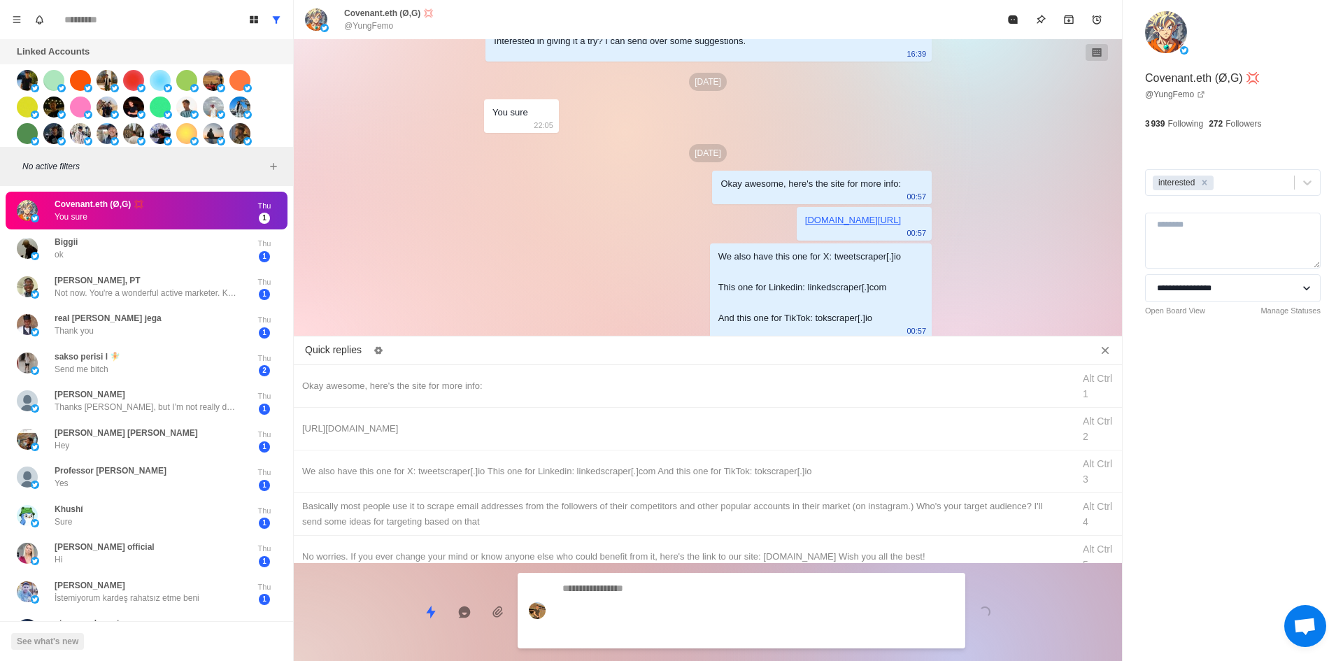
click at [705, 633] on textarea at bounding box center [758, 611] width 392 height 64
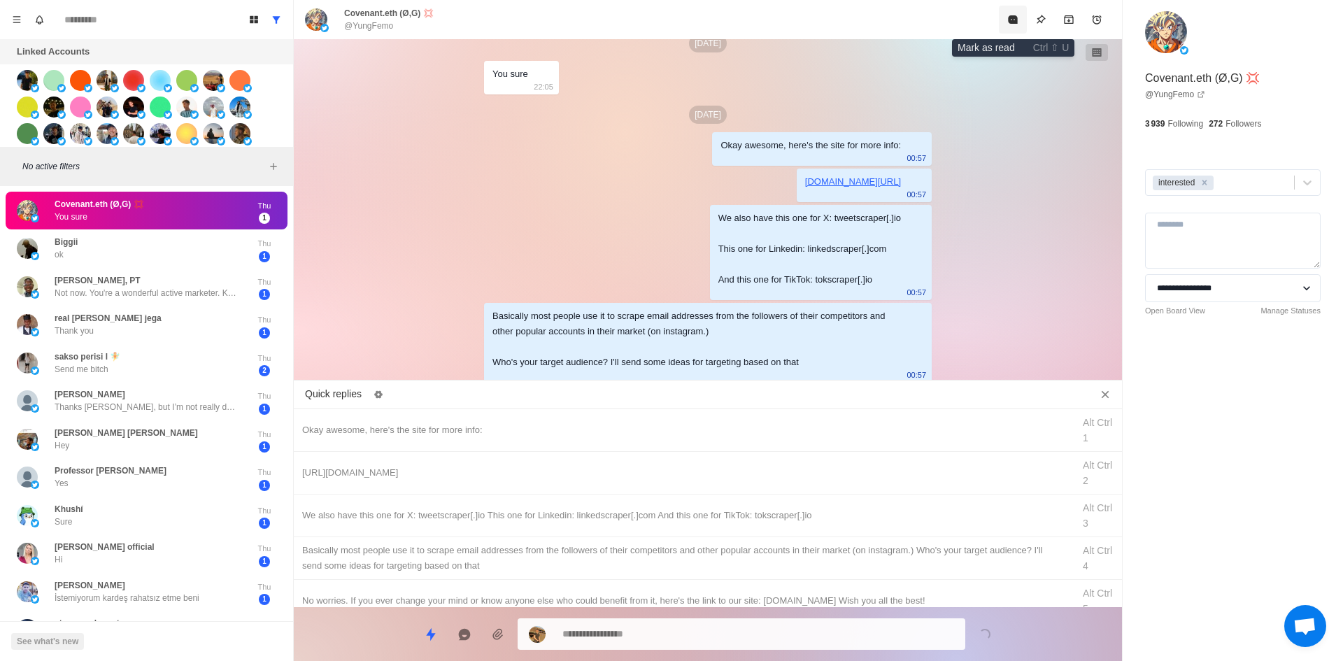
click at [1010, 24] on icon "Mark as read" at bounding box center [1012, 19] width 11 height 11
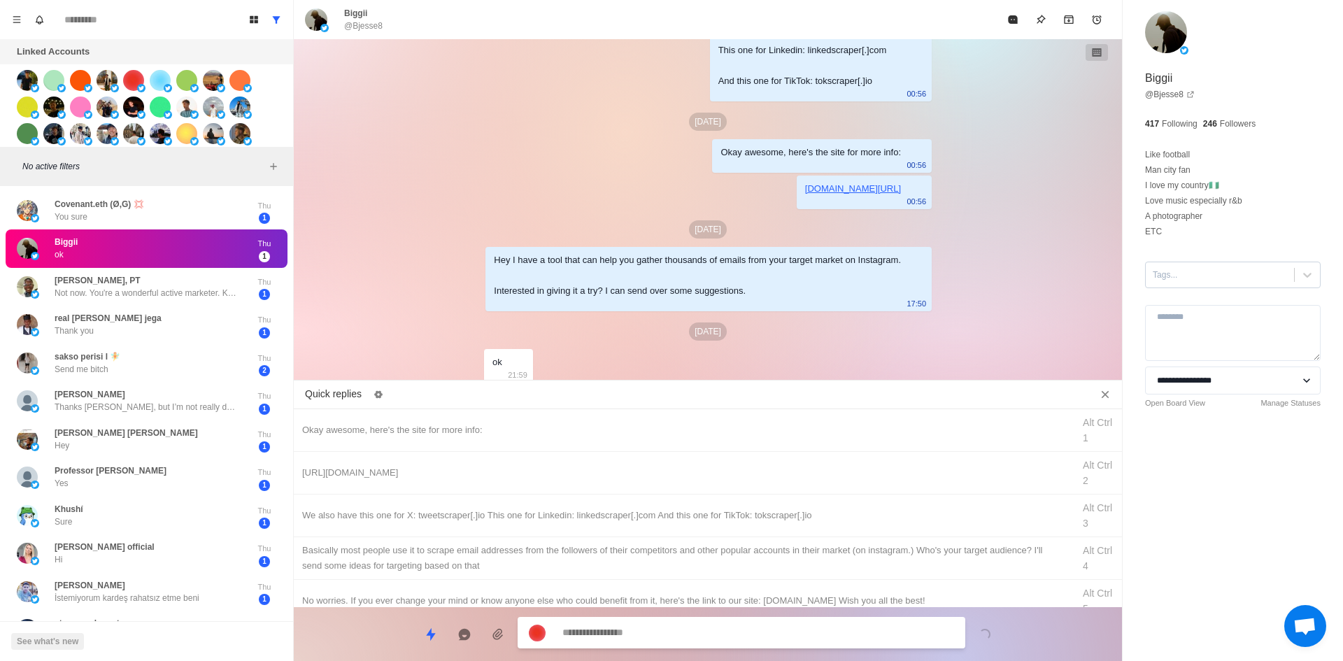
click at [1191, 276] on div at bounding box center [1220, 274] width 134 height 15
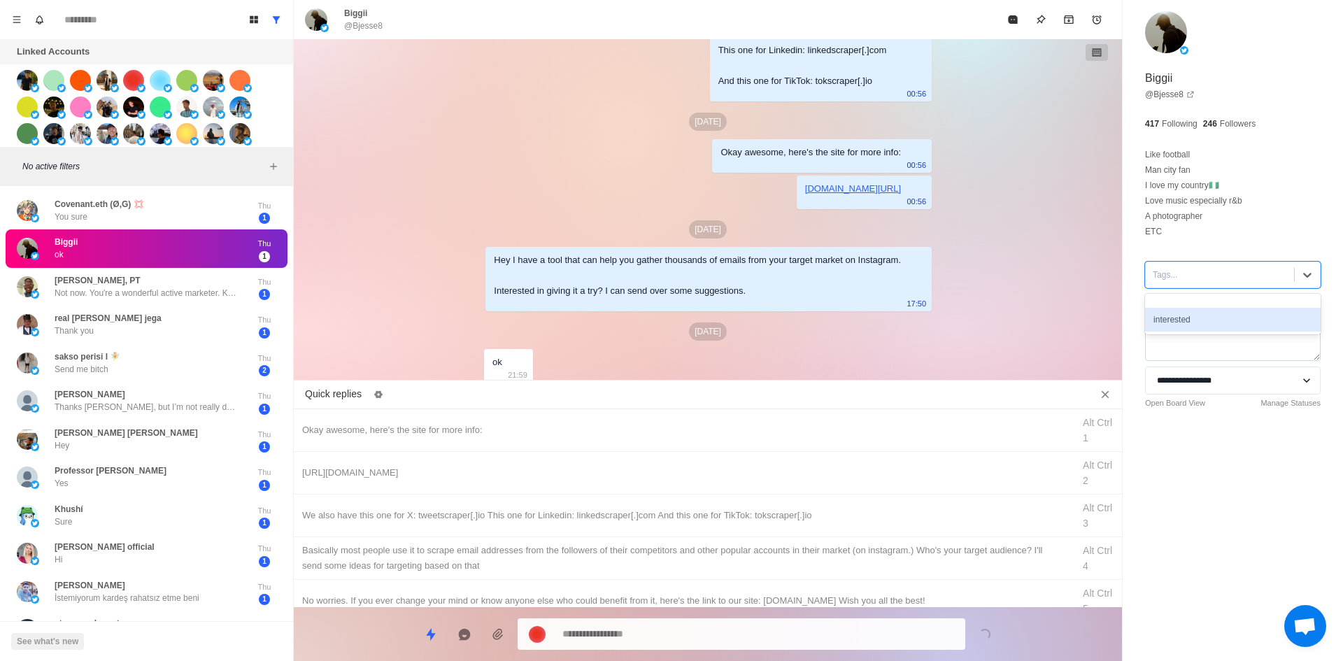
drag, startPoint x: 1206, startPoint y: 328, endPoint x: 1181, endPoint y: 339, distance: 27.3
click at [1205, 328] on div "interested" at bounding box center [1233, 320] width 176 height 24
click at [528, 436] on div "Okay awesome, here's the site for more info:" at bounding box center [683, 430] width 762 height 15
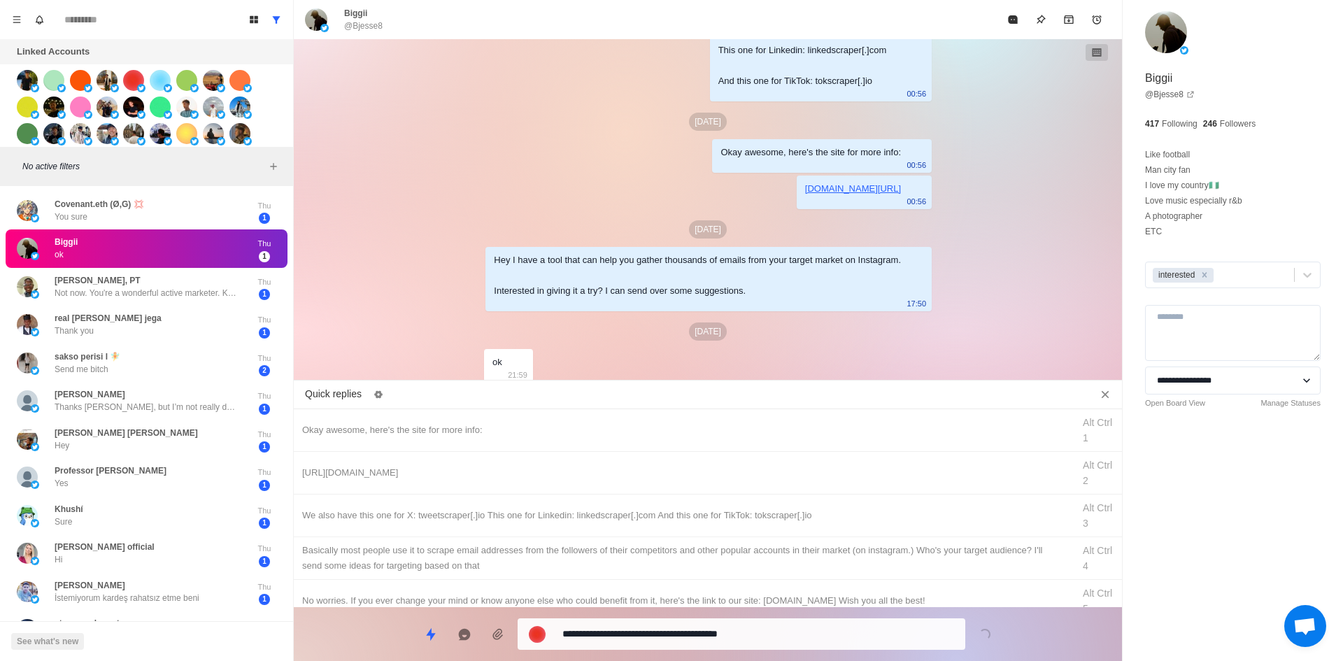
click at [662, 635] on textarea "**********" at bounding box center [758, 634] width 392 height 20
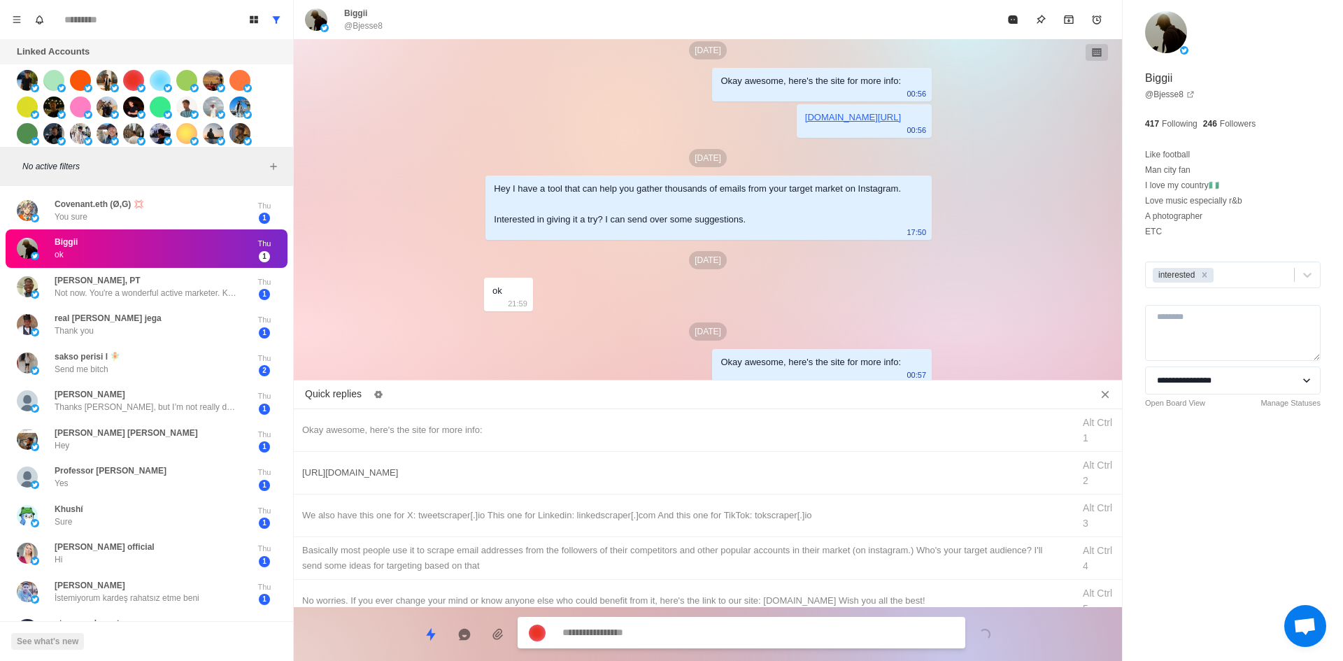
drag, startPoint x: 686, startPoint y: 469, endPoint x: 687, endPoint y: 483, distance: 14.0
click at [687, 473] on div "[URL][DOMAIN_NAME]" at bounding box center [683, 472] width 762 height 15
click at [681, 623] on div "**********" at bounding box center [742, 633] width 448 height 31
click at [690, 636] on textarea "**********" at bounding box center [758, 633] width 392 height 20
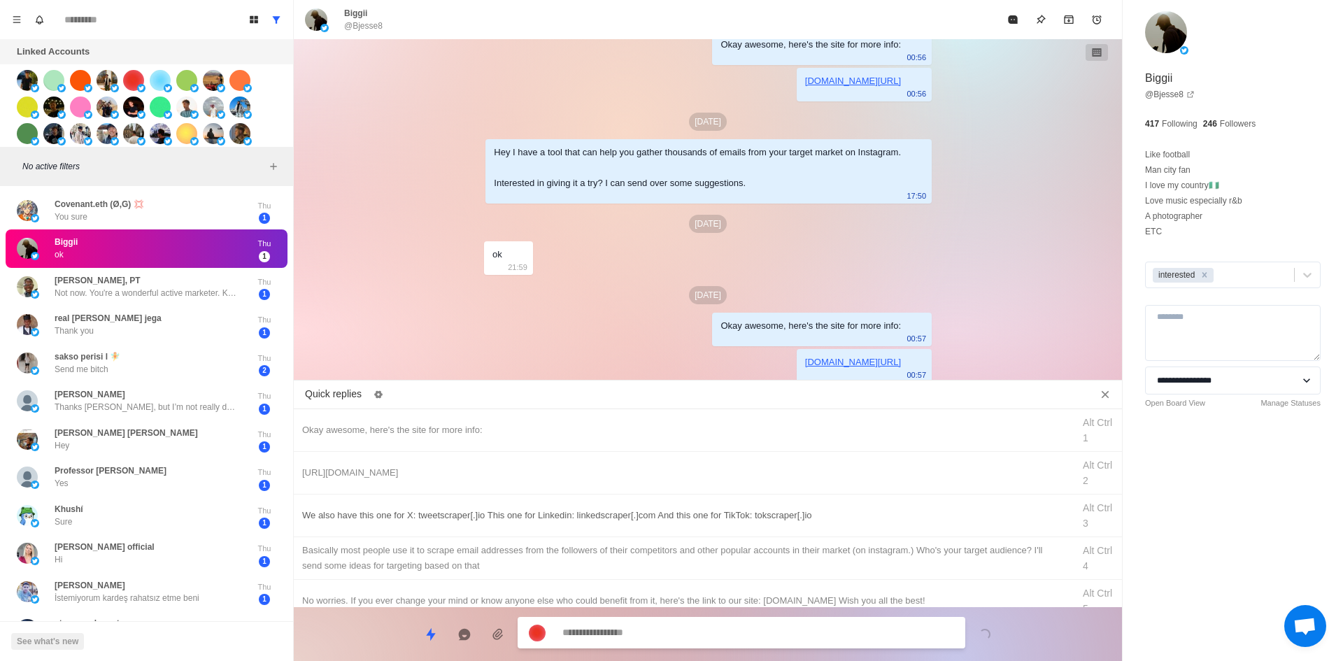
drag, startPoint x: 740, startPoint y: 520, endPoint x: 709, endPoint y: 616, distance: 100.9
click at [740, 522] on div "We also have this one for X: tweetscraper[.]io This one for Linkedin: linkedscr…" at bounding box center [683, 515] width 762 height 15
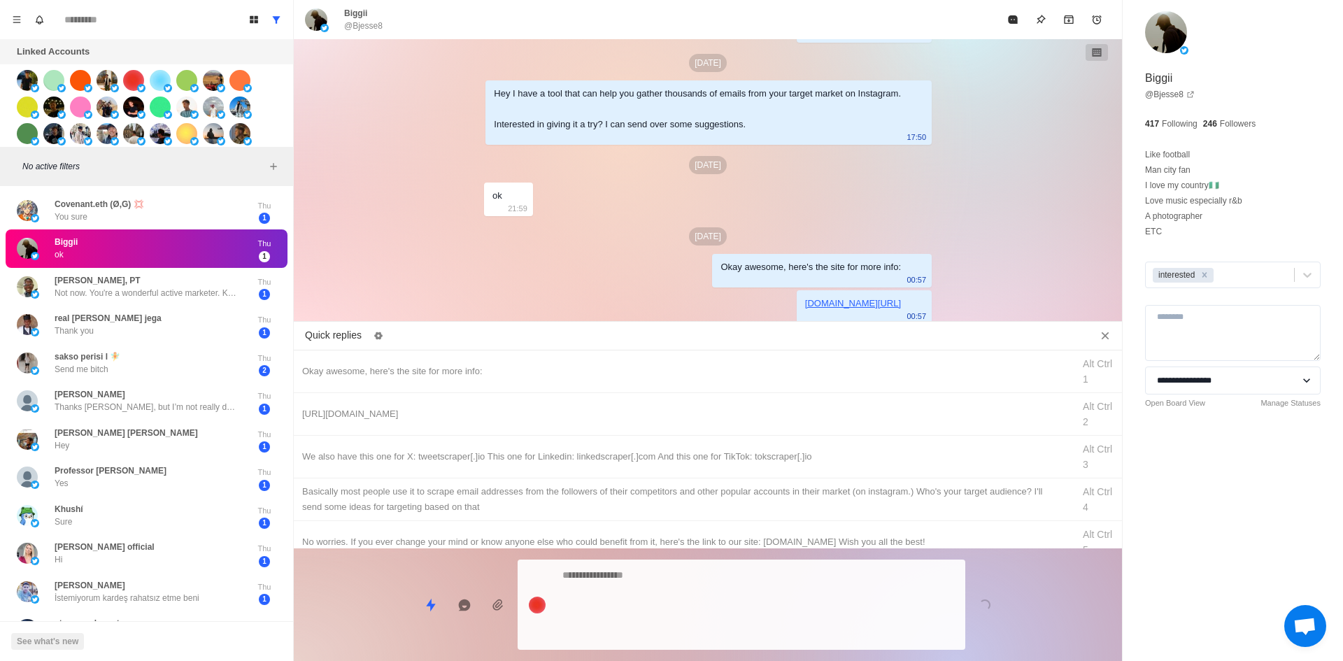
click at [703, 637] on textarea at bounding box center [758, 604] width 392 height 79
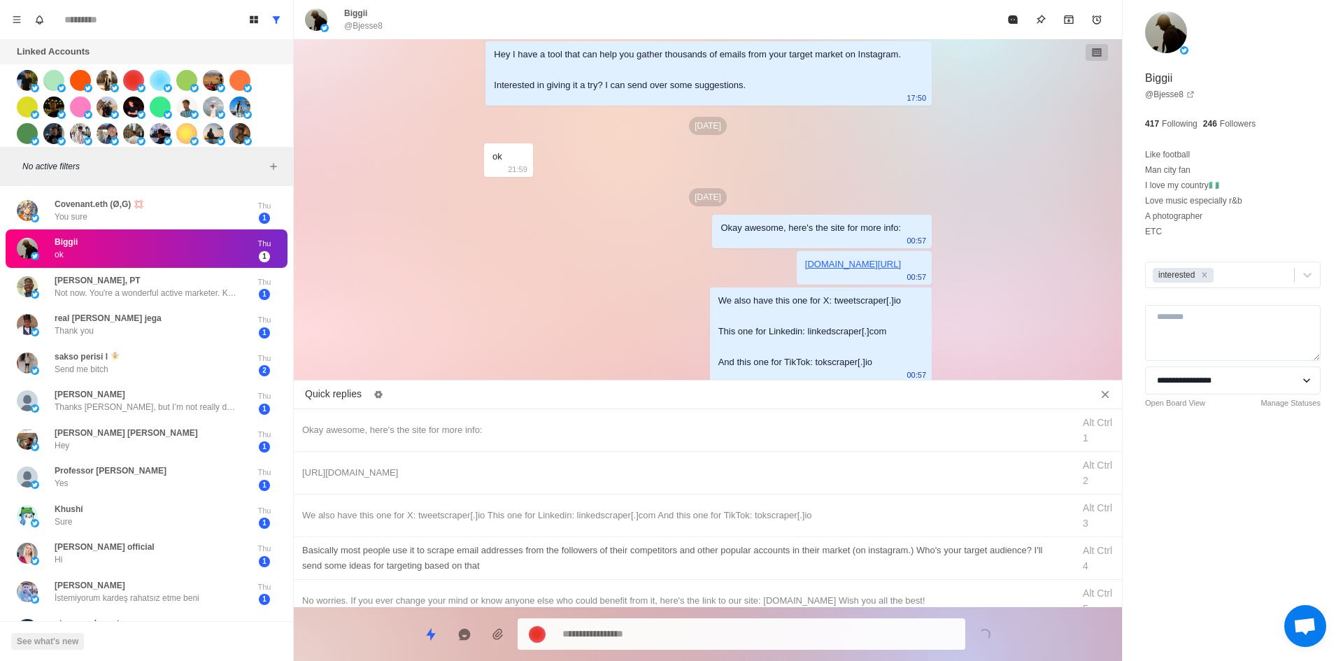
click at [742, 560] on div "​​Basically most people use it to scrape email addresses from the followers of …" at bounding box center [683, 558] width 762 height 31
click at [712, 624] on textarea "**********" at bounding box center [758, 634] width 392 height 20
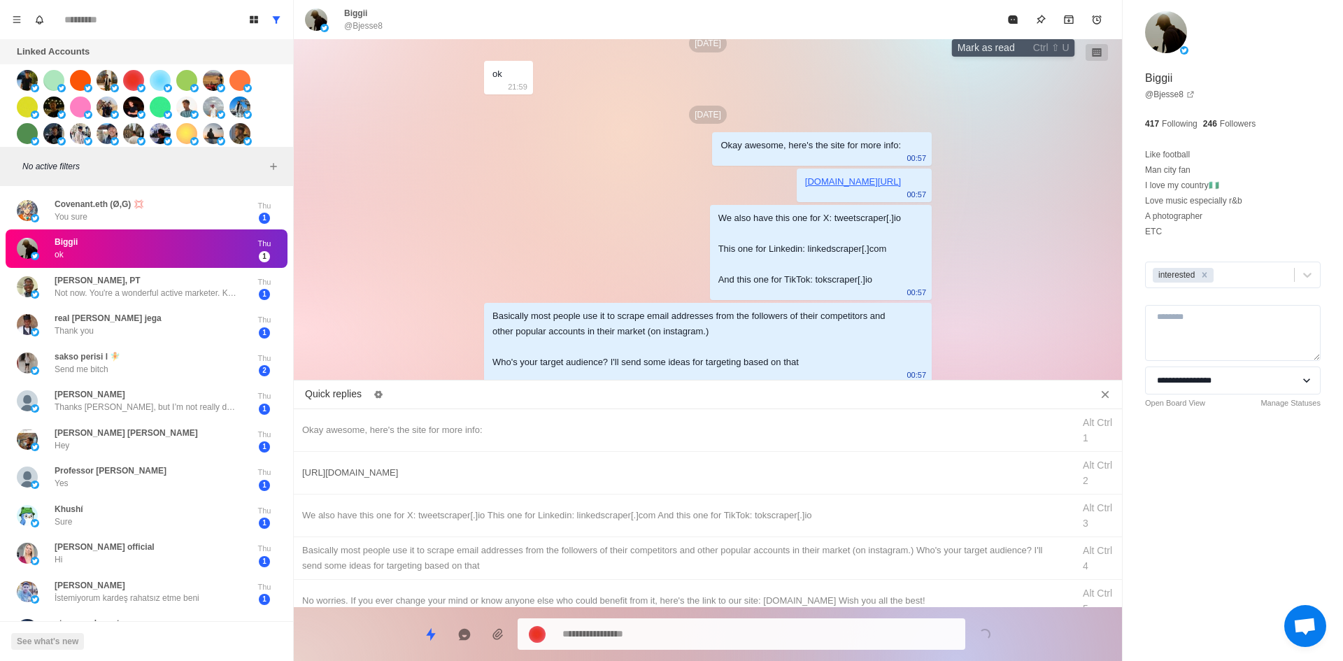
drag, startPoint x: 1014, startPoint y: 22, endPoint x: 797, endPoint y: 457, distance: 485.8
click at [1011, 29] on button "Mark as read" at bounding box center [1013, 20] width 28 height 28
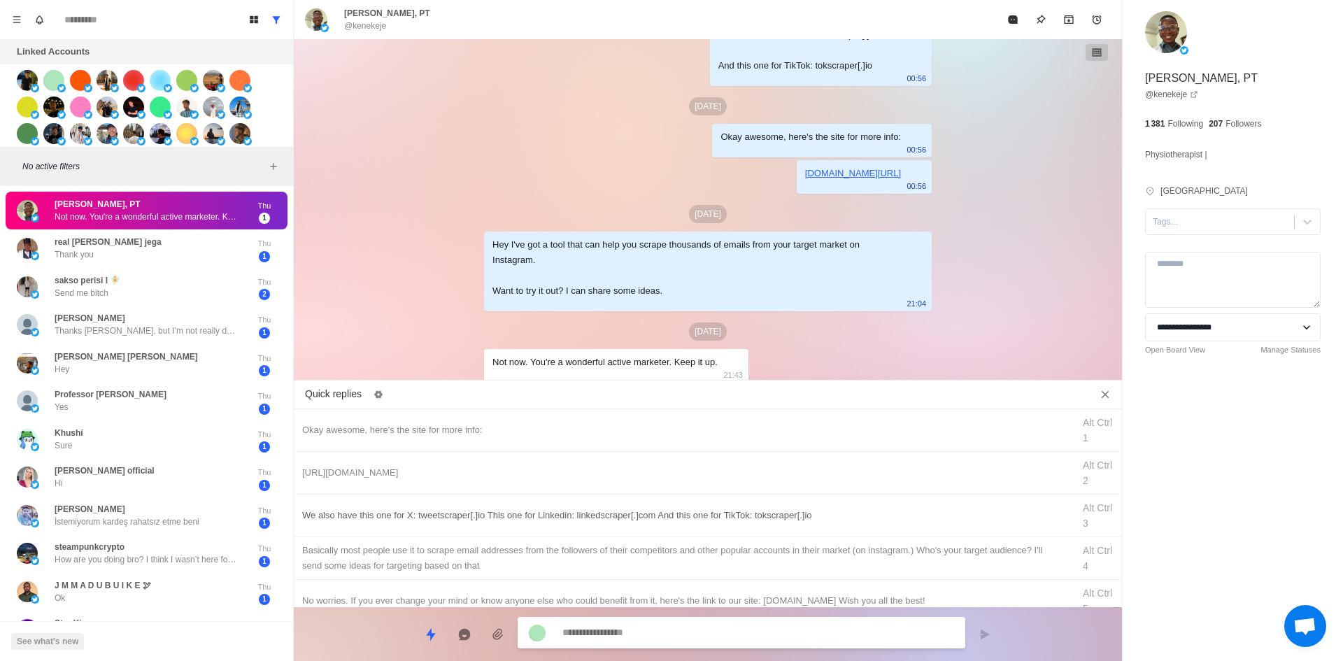
scroll to position [70, 0]
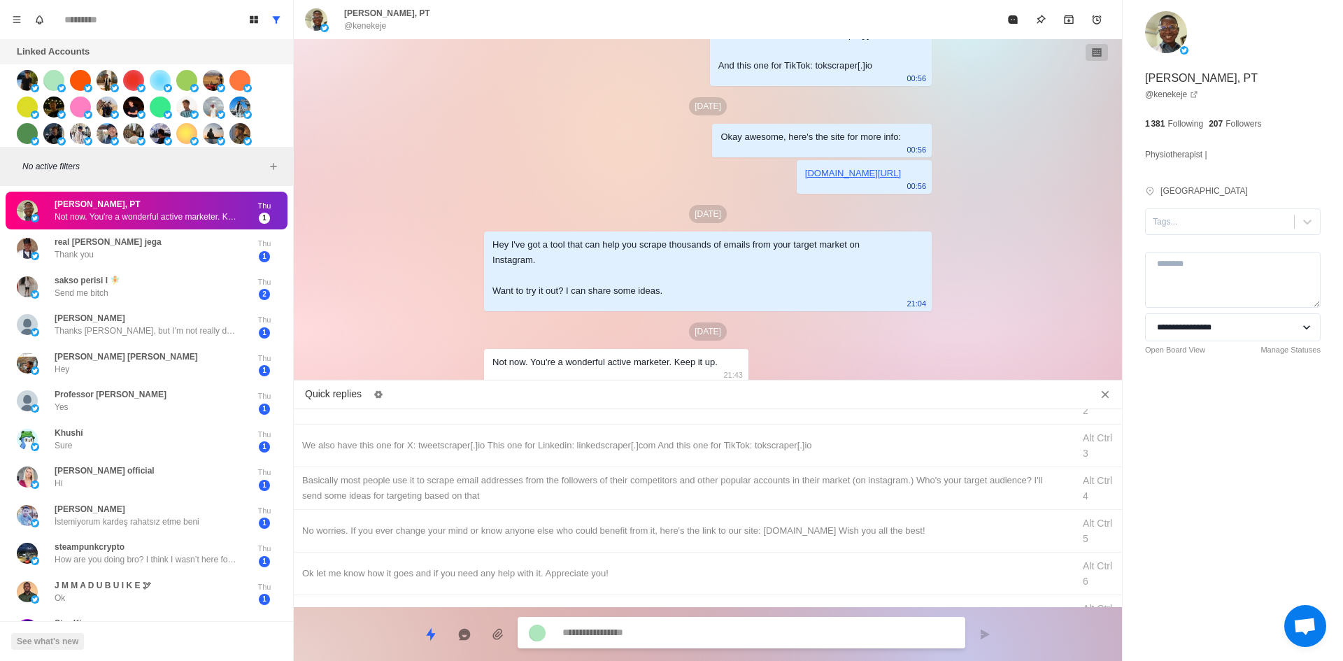
drag, startPoint x: 446, startPoint y: 525, endPoint x: 571, endPoint y: 568, distance: 131.9
click at [446, 525] on div "No worries. If you ever change your mind or know anyone else who could benefit …" at bounding box center [683, 530] width 762 height 15
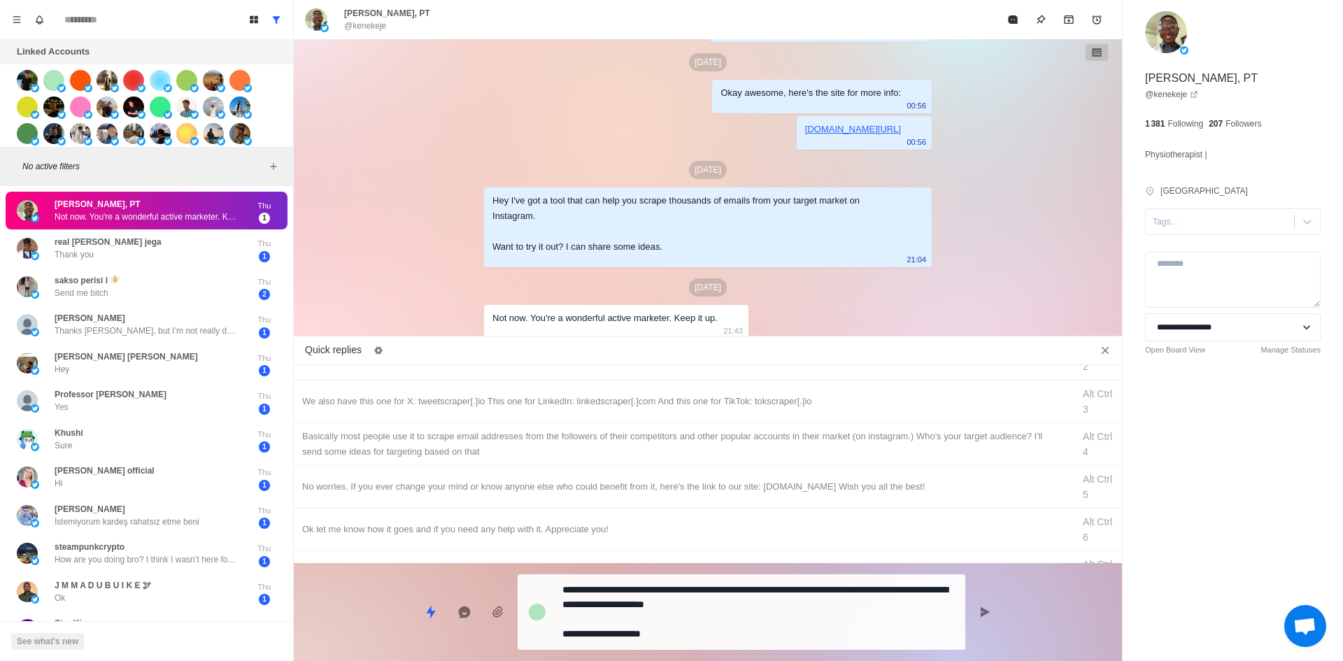
drag, startPoint x: 700, startPoint y: 628, endPoint x: 719, endPoint y: 595, distance: 38.9
click at [700, 627] on textarea "**********" at bounding box center [758, 612] width 392 height 64
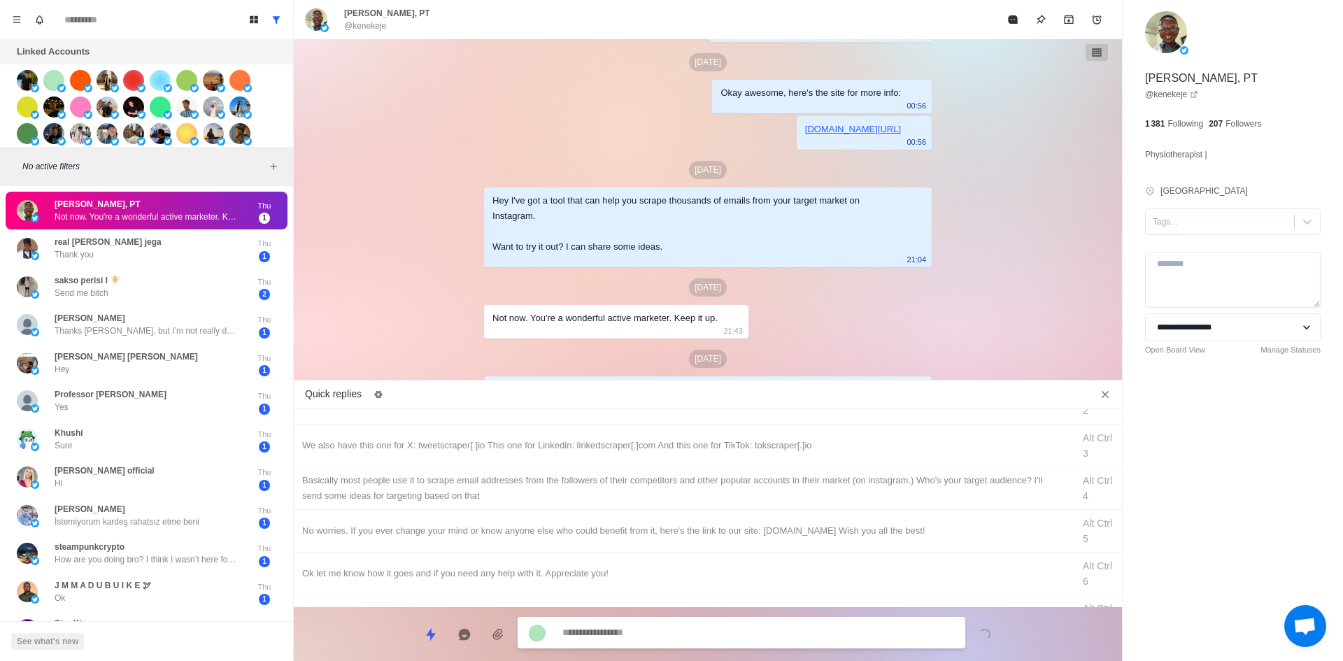
scroll to position [542, 0]
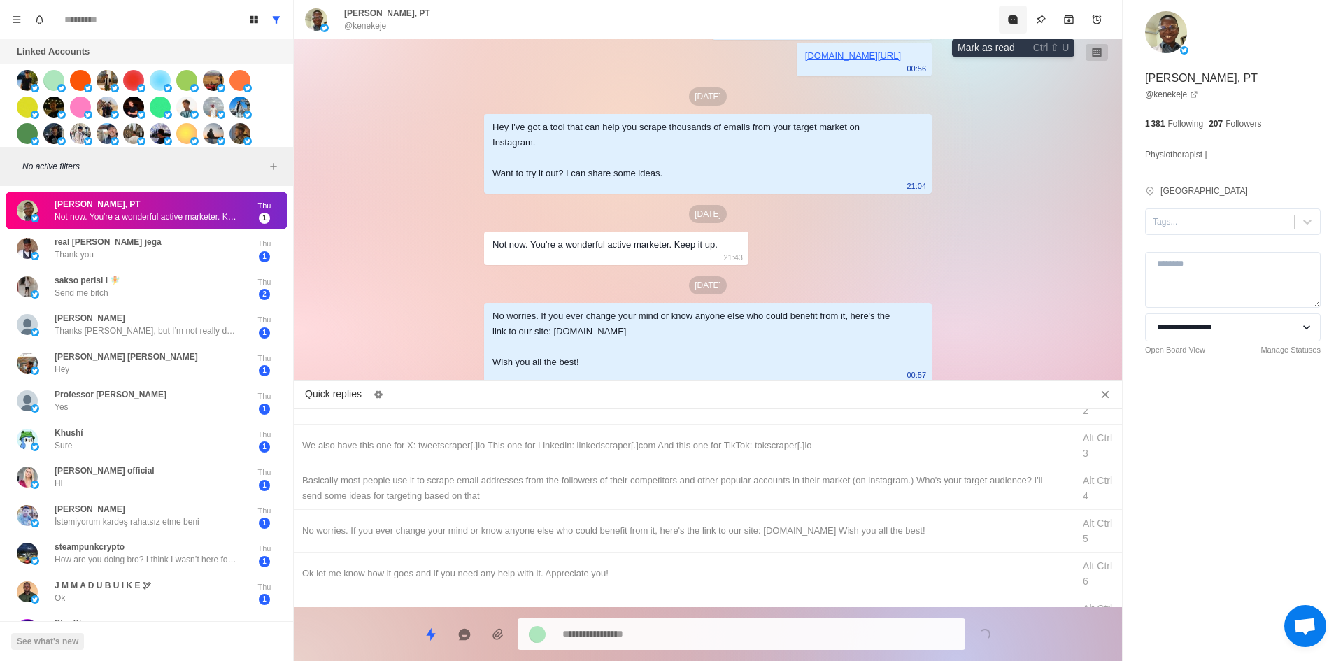
click at [1002, 20] on button "Mark as read" at bounding box center [1013, 20] width 28 height 28
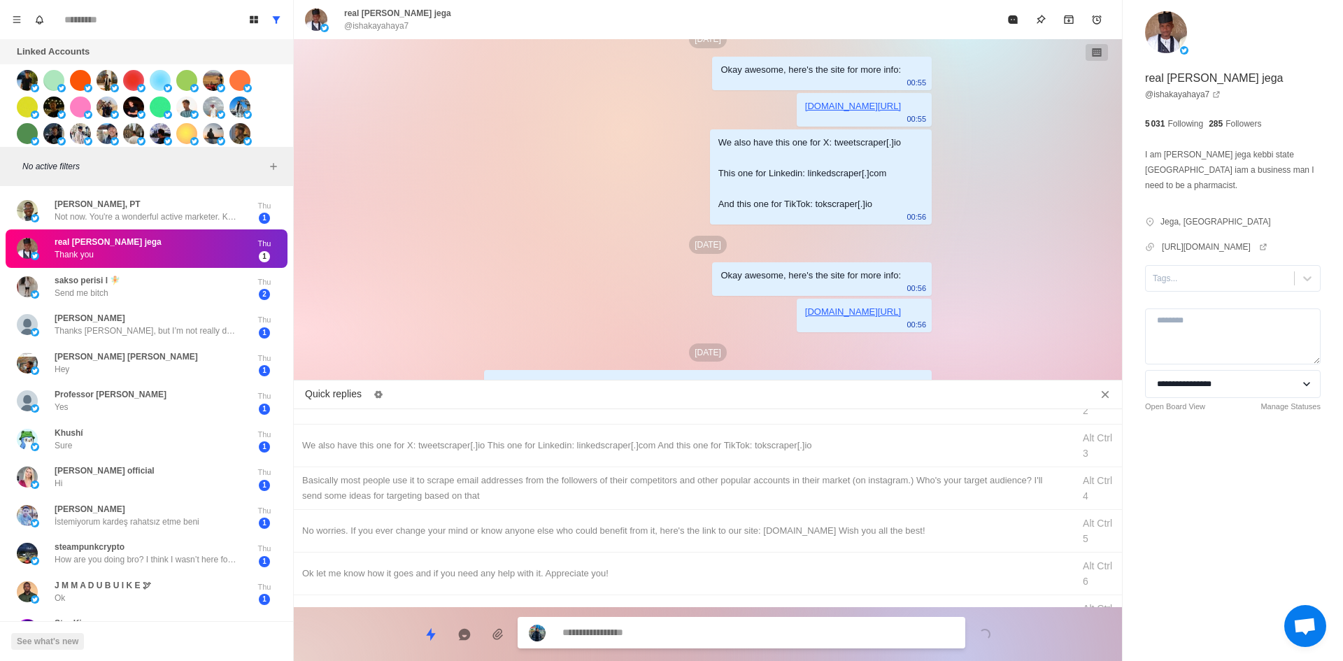
scroll to position [409, 0]
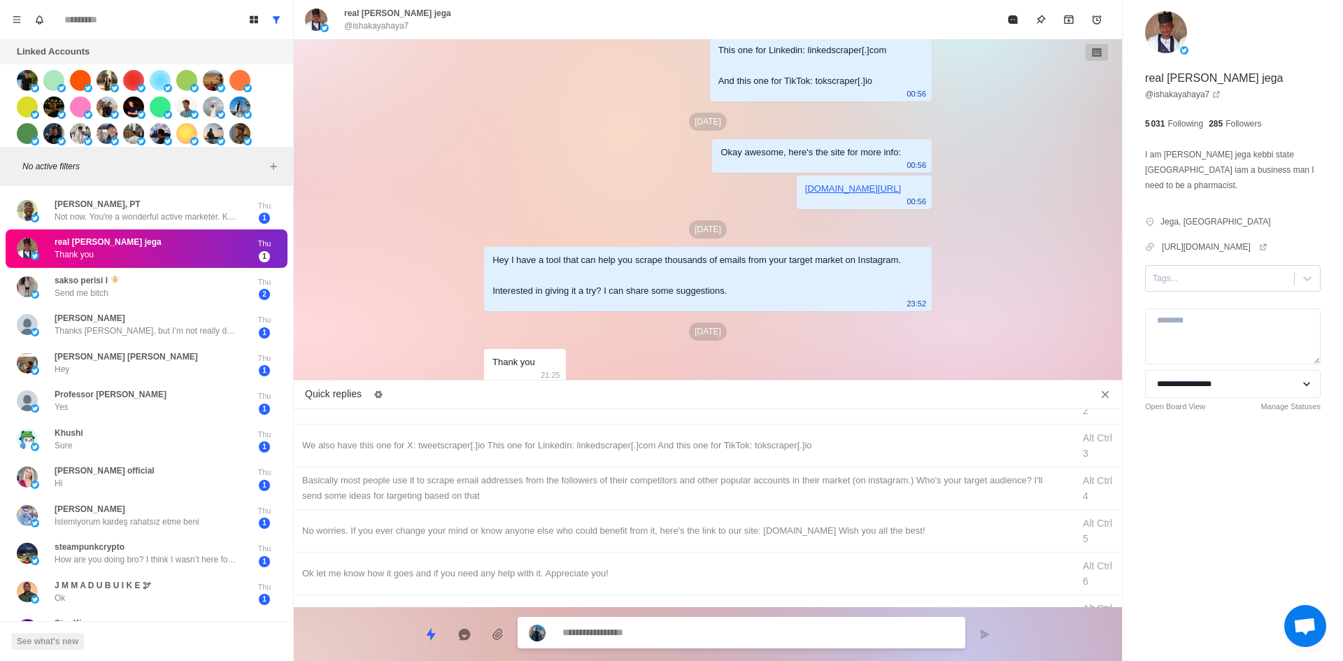
click at [1229, 281] on div at bounding box center [1220, 278] width 134 height 15
click at [1198, 325] on div "interested" at bounding box center [1233, 323] width 176 height 24
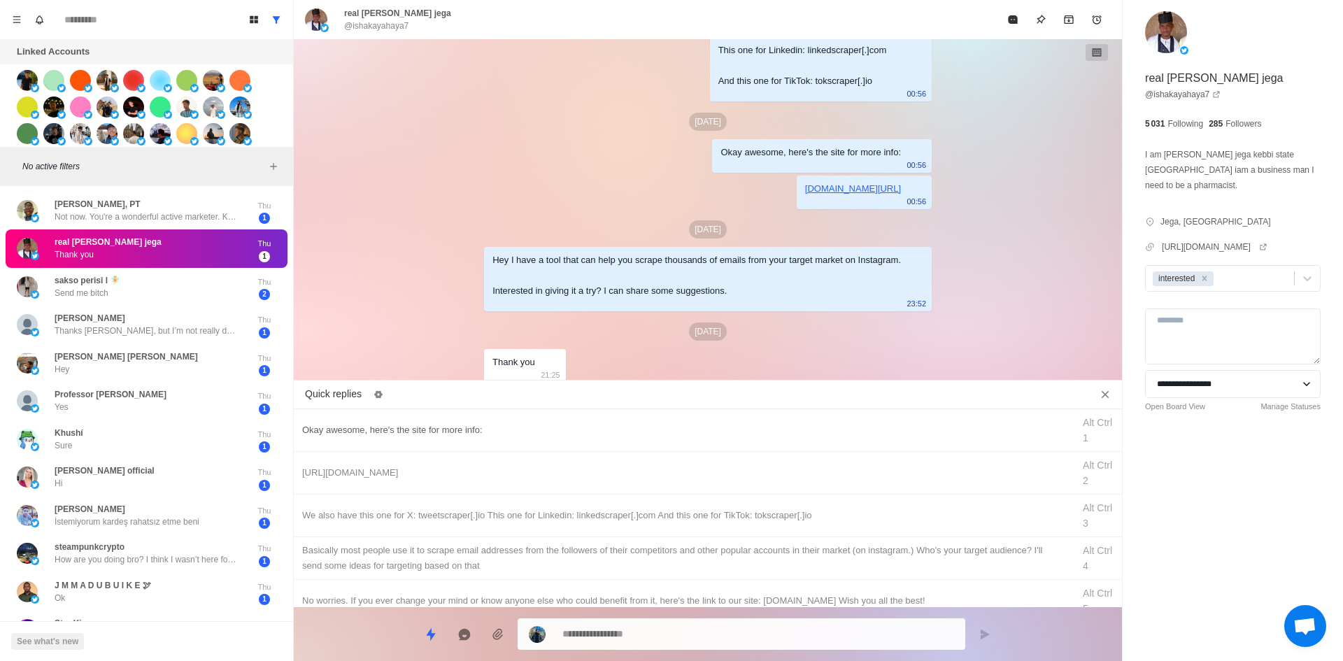
click at [511, 437] on div "Okay awesome, here's the site for more info: Alt Ctrl 1" at bounding box center [708, 430] width 828 height 43
click at [623, 644] on div "**********" at bounding box center [742, 633] width 448 height 31
click at [623, 637] on textarea "**********" at bounding box center [758, 634] width 392 height 20
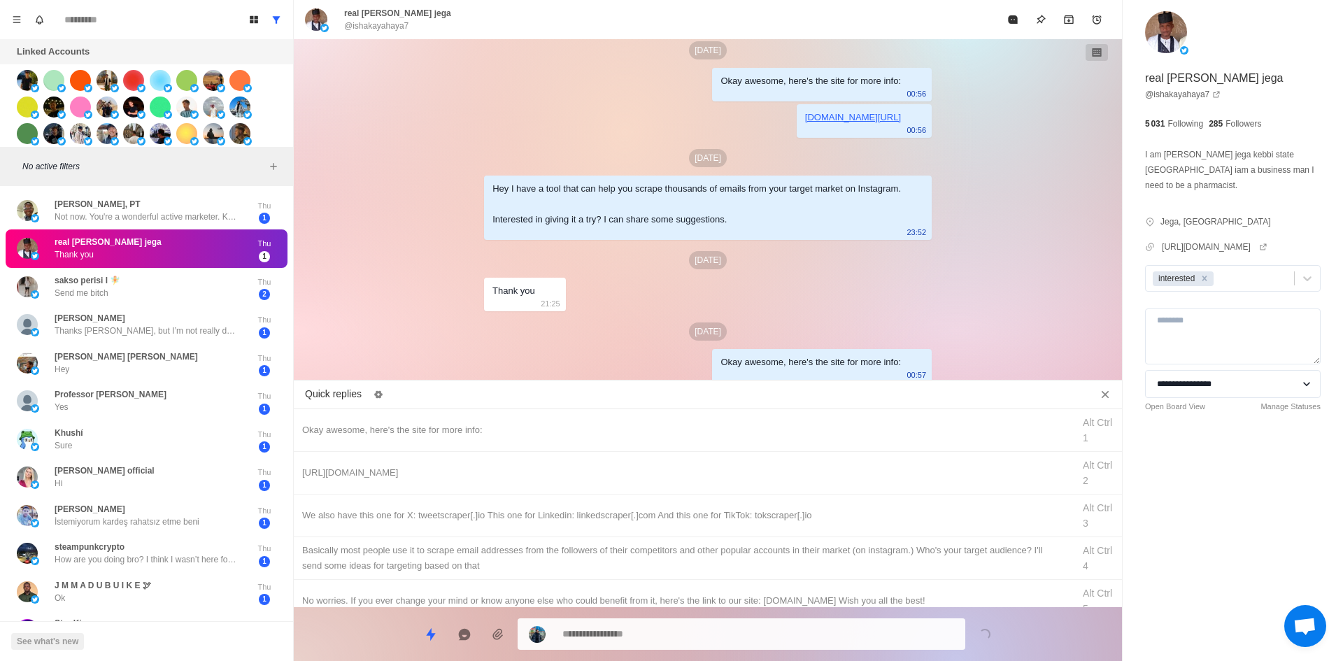
drag, startPoint x: 676, startPoint y: 474, endPoint x: 662, endPoint y: 611, distance: 137.7
click at [674, 484] on div "[URL][DOMAIN_NAME] Alt Ctrl 2" at bounding box center [708, 473] width 828 height 43
click at [667, 636] on textarea "**********" at bounding box center [758, 633] width 392 height 20
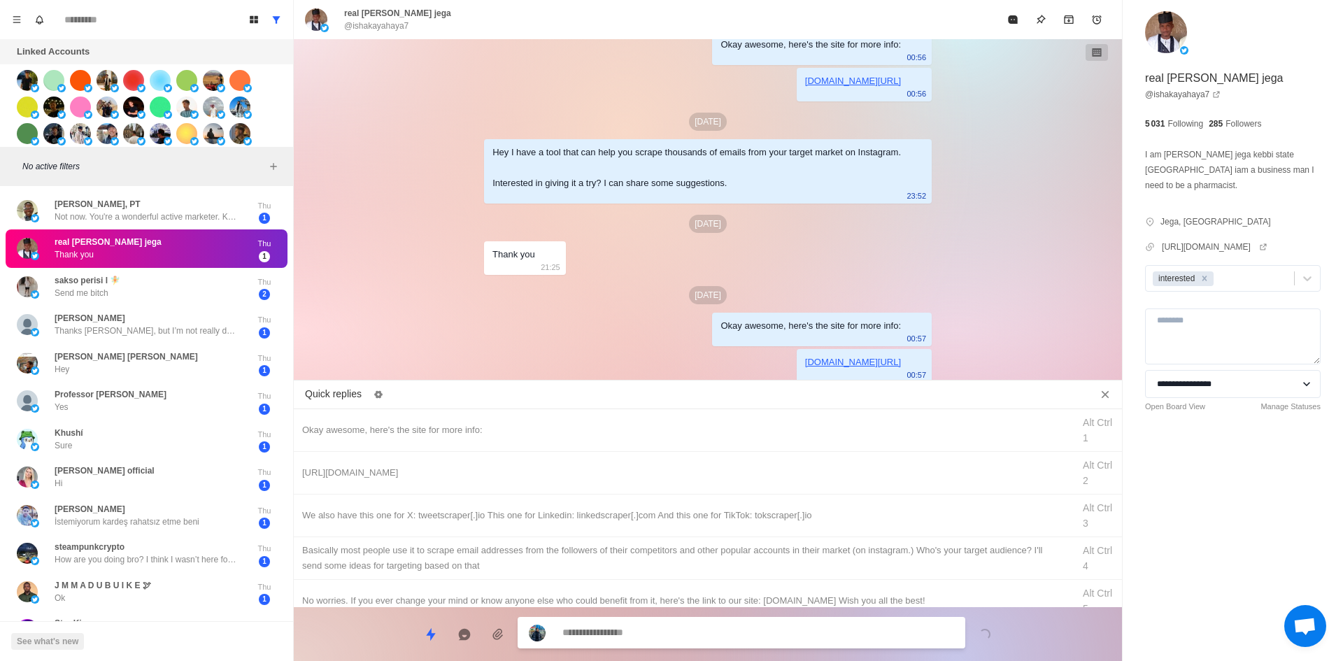
drag, startPoint x: 702, startPoint y: 522, endPoint x: 693, endPoint y: 581, distance: 60.3
click at [702, 522] on div "We also have this one for X: tweetscraper[.]io This one for Linkedin: linkedscr…" at bounding box center [708, 516] width 828 height 43
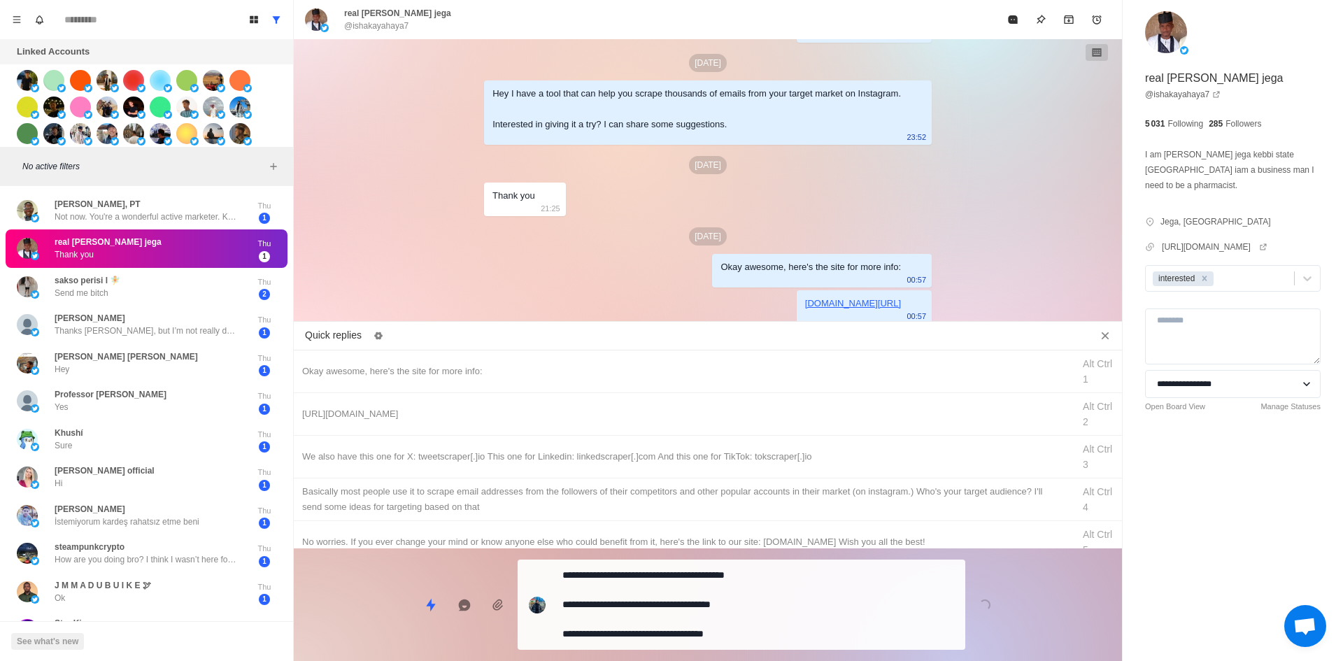
click at [686, 617] on textarea "**********" at bounding box center [758, 604] width 392 height 79
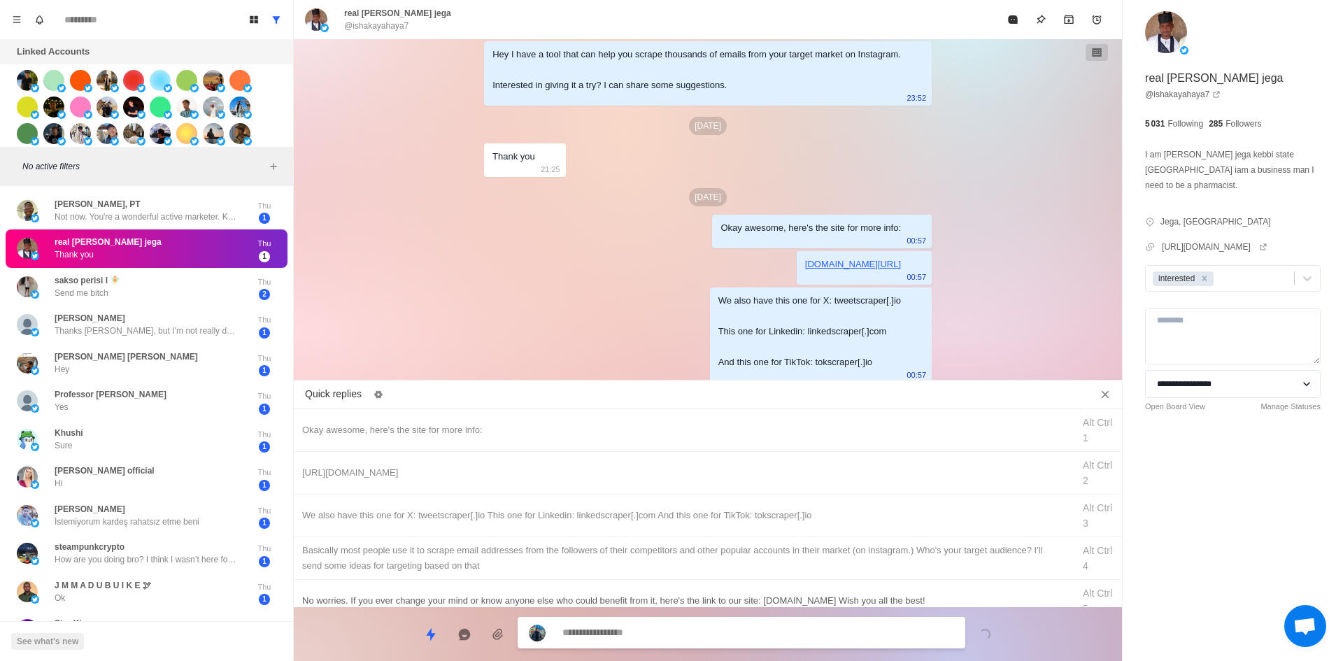
click at [729, 553] on div "​​Basically most people use it to scrape email addresses from the followers of …" at bounding box center [683, 558] width 762 height 31
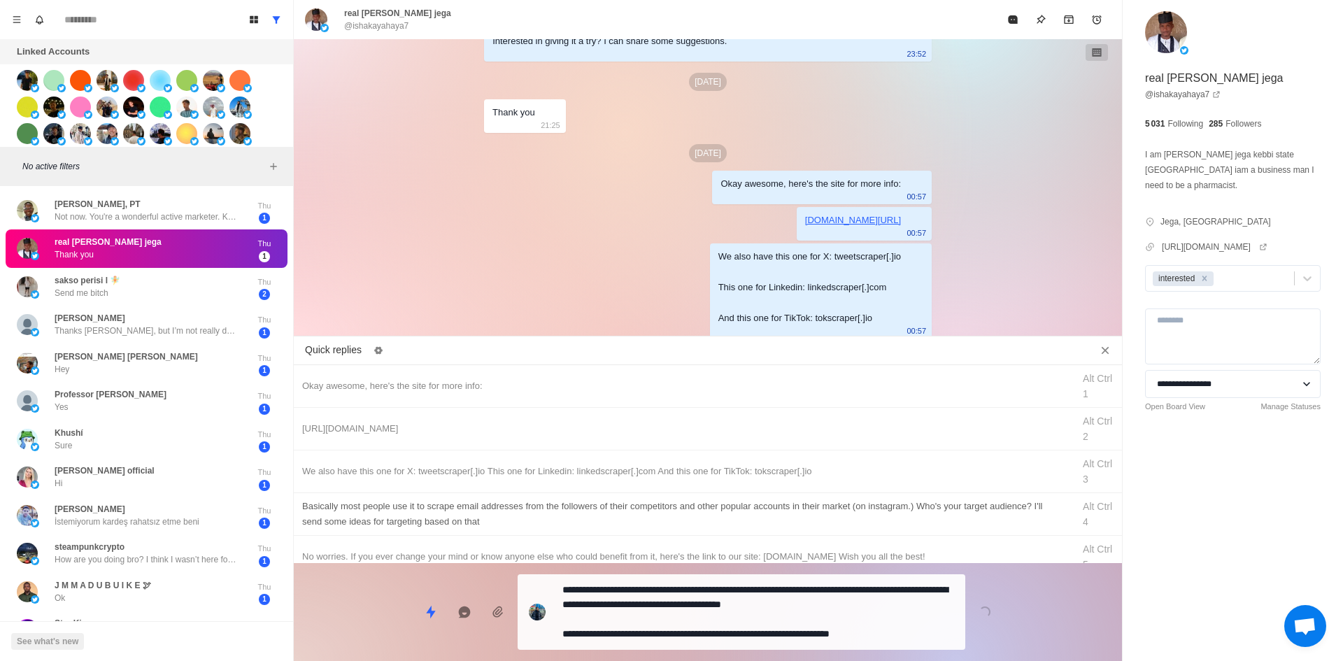
drag, startPoint x: 709, startPoint y: 610, endPoint x: 748, endPoint y: 552, distance: 70.0
click at [711, 607] on textarea "**********" at bounding box center [758, 612] width 392 height 64
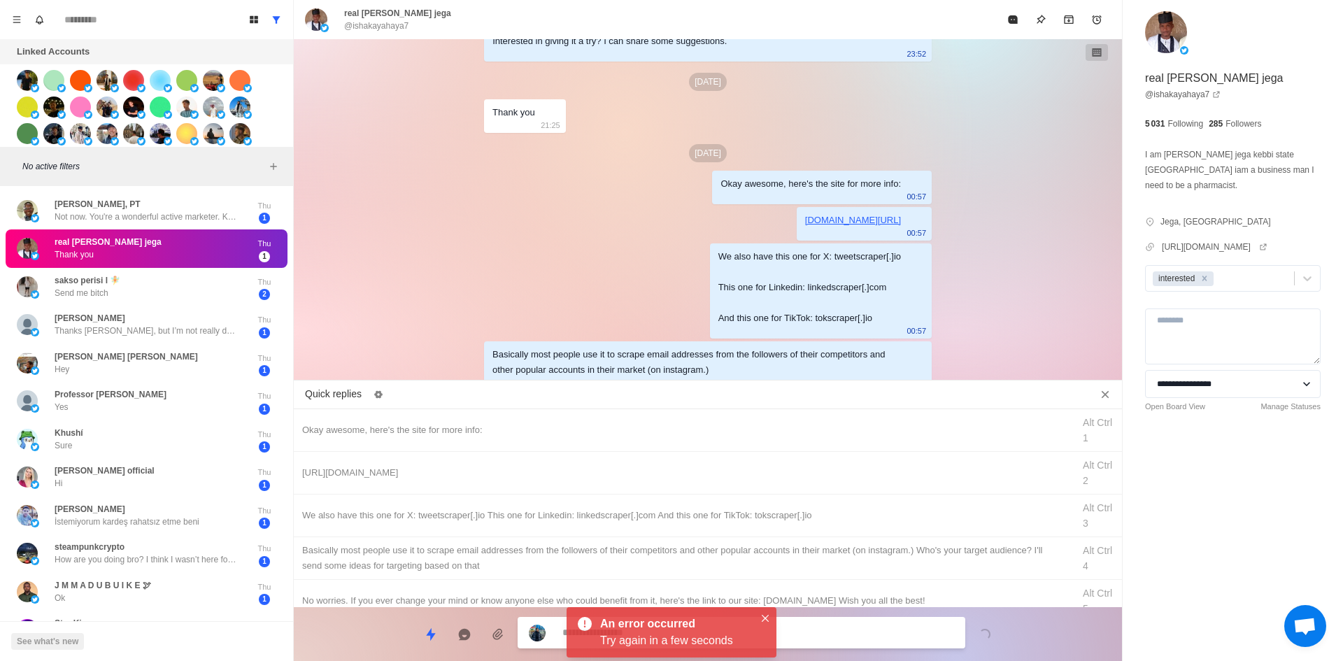
scroll to position [697, 0]
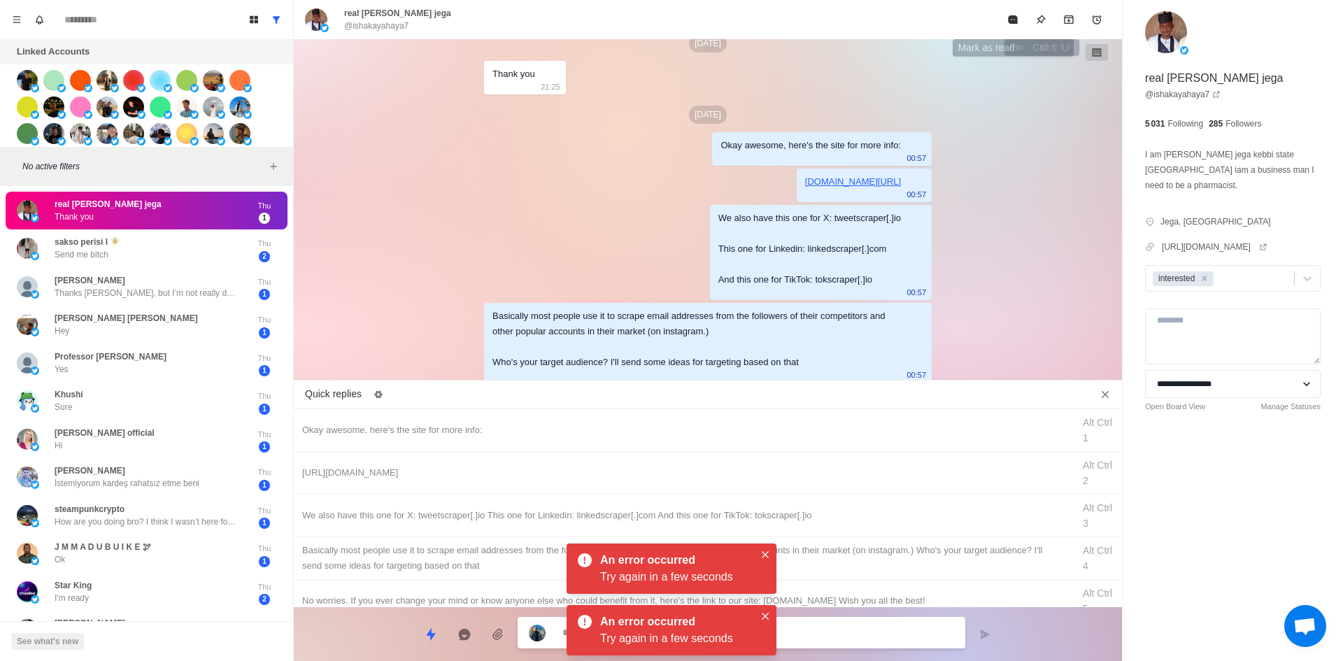
click at [1019, 14] on button "Mark as read" at bounding box center [1013, 20] width 28 height 28
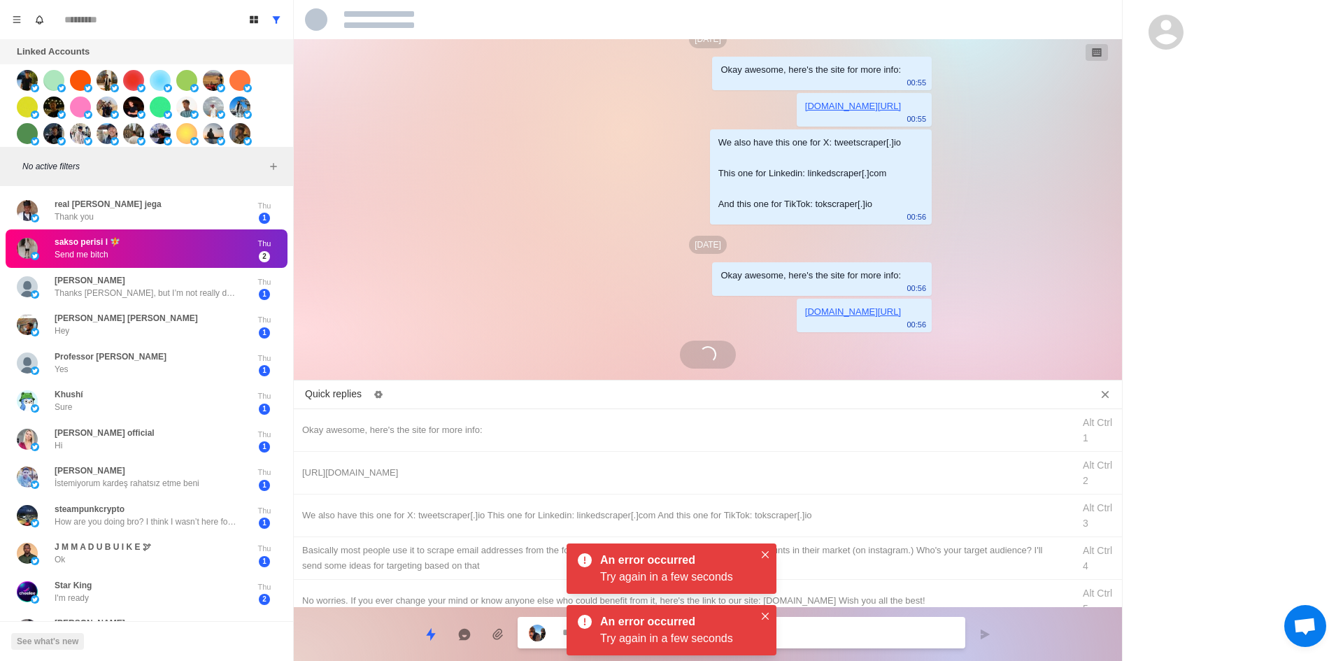
scroll to position [426, 0]
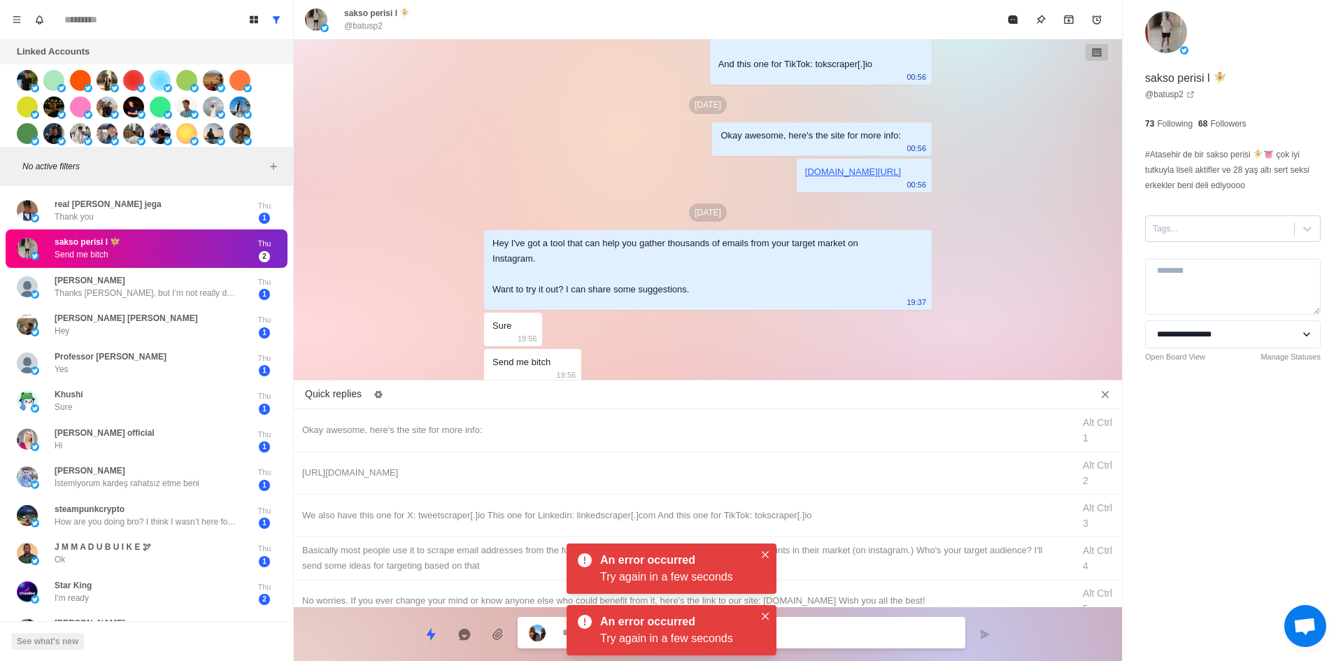
click at [1177, 234] on div at bounding box center [1220, 228] width 134 height 15
click at [1196, 269] on div "interested" at bounding box center [1233, 274] width 176 height 24
drag, startPoint x: 765, startPoint y: 558, endPoint x: 765, endPoint y: 575, distance: 16.8
click at [764, 564] on div "An error occurred Try again in a few seconds" at bounding box center [672, 569] width 210 height 50
click at [768, 613] on icon "Close" at bounding box center [765, 616] width 7 height 7
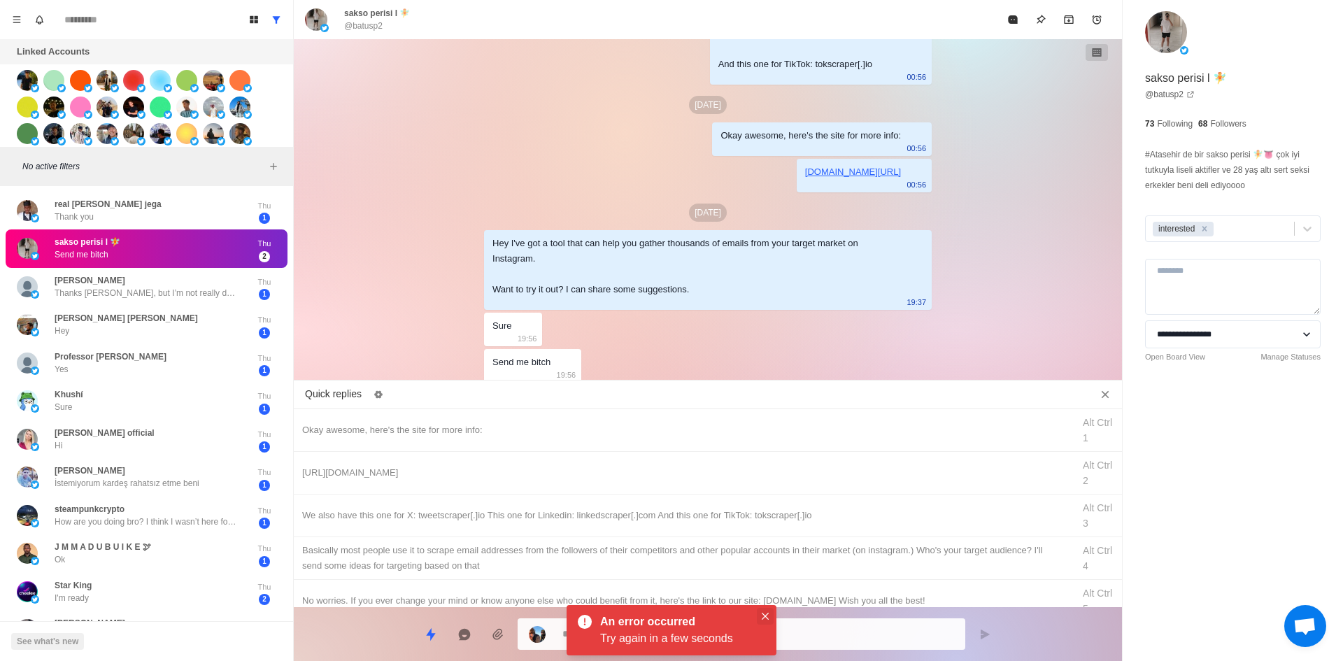
click at [765, 613] on icon "Close" at bounding box center [765, 616] width 7 height 7
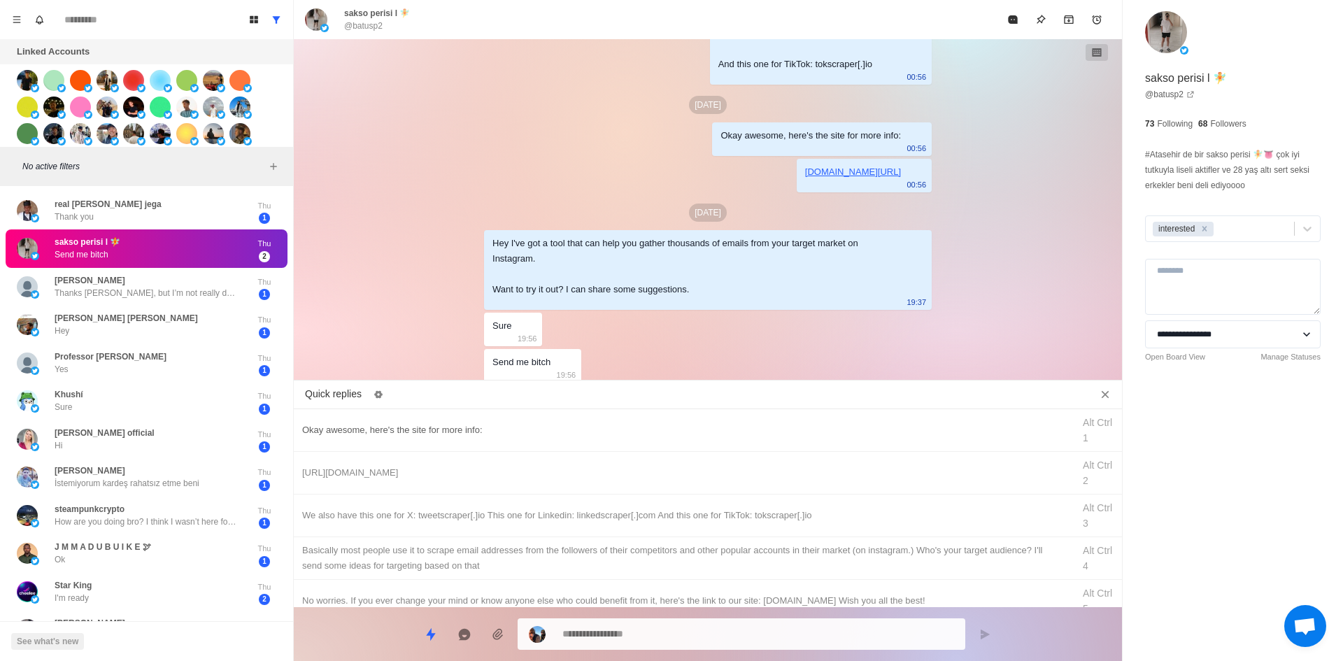
click at [588, 438] on div "Okay awesome, here's the site for more info: Alt Ctrl 1" at bounding box center [708, 430] width 828 height 43
drag, startPoint x: 632, startPoint y: 634, endPoint x: 460, endPoint y: 592, distance: 177.1
click at [315, 659] on div "Quick replies Okay awesome, here's the site for more info: Alt Ctrl 1 [URL][DOM…" at bounding box center [708, 523] width 828 height 276
click at [459, 474] on div "[URL][DOMAIN_NAME]" at bounding box center [683, 472] width 762 height 15
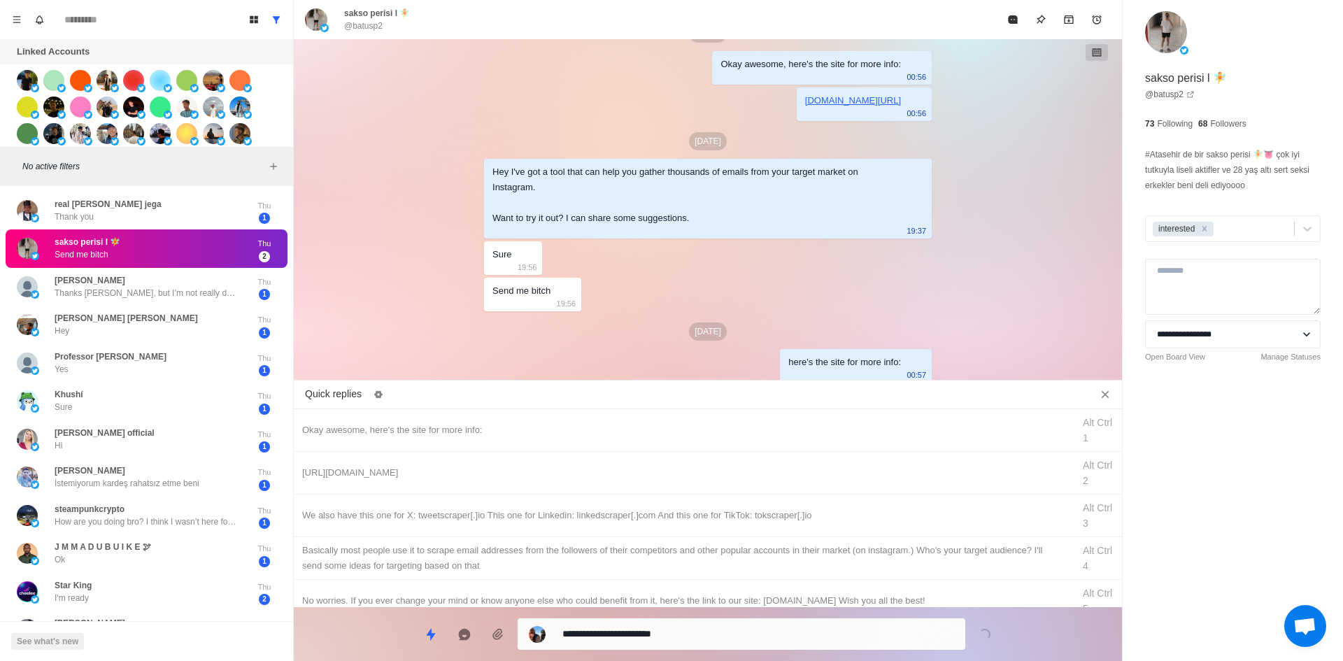
click at [648, 644] on div "**********" at bounding box center [742, 633] width 448 height 31
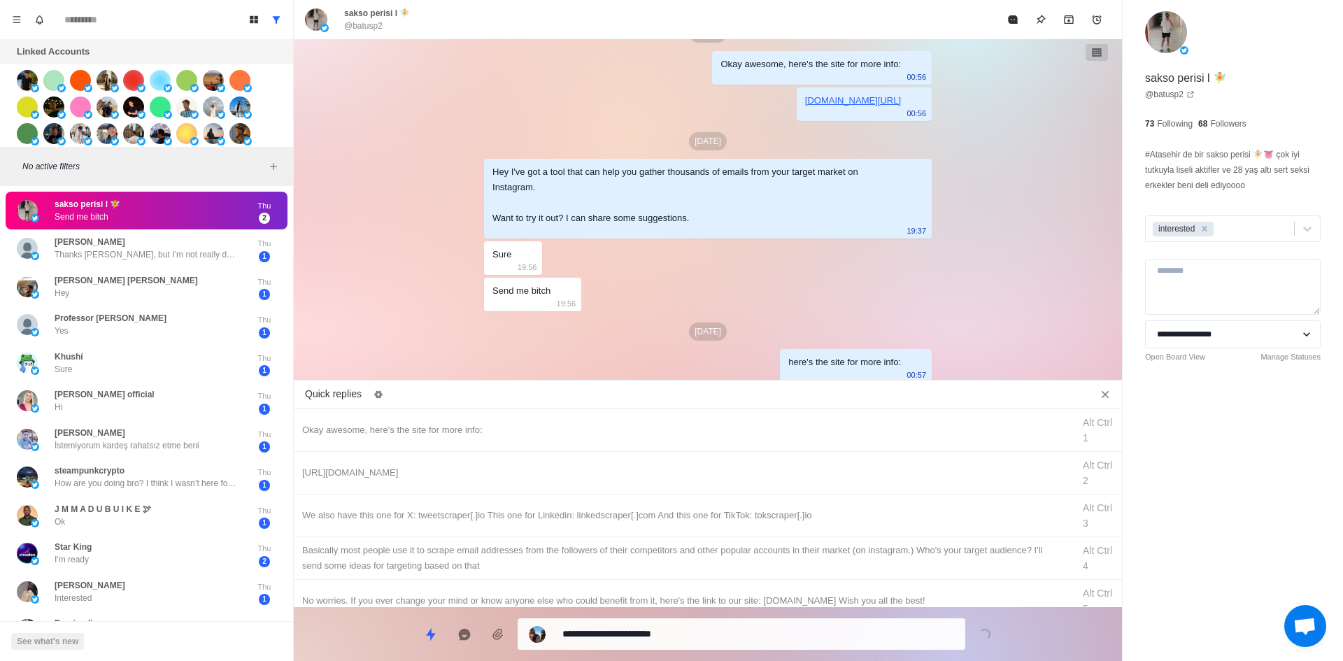
click at [649, 637] on textarea "**********" at bounding box center [758, 634] width 392 height 20
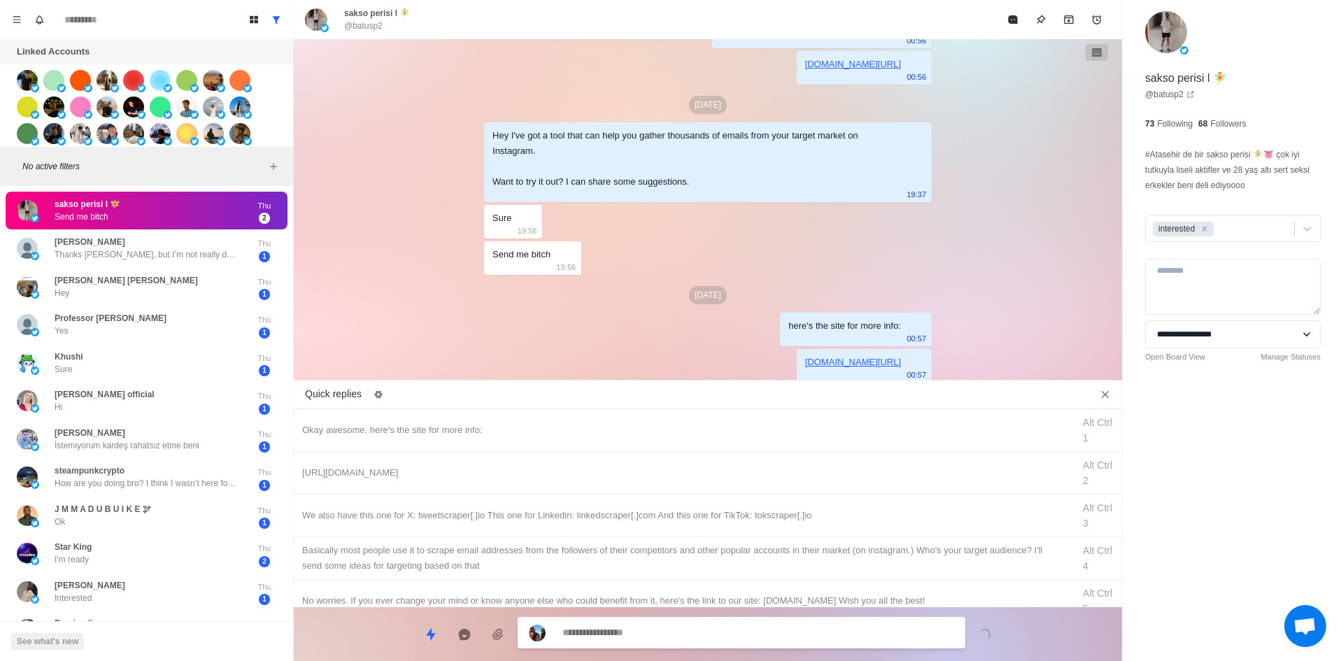
drag, startPoint x: 684, startPoint y: 509, endPoint x: 674, endPoint y: 574, distance: 66.6
click at [684, 515] on div "We also have this one for X: tweetscraper[.]io This one for Linkedin: linkedscr…" at bounding box center [683, 515] width 762 height 15
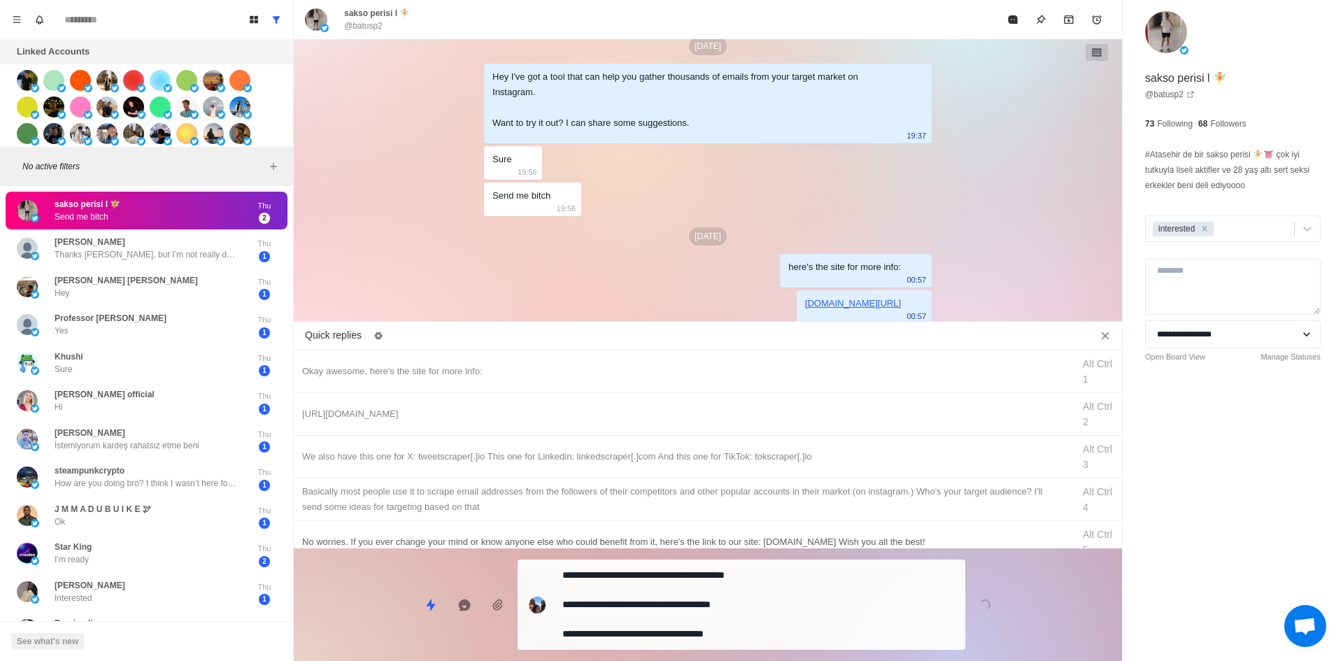
click at [669, 628] on textarea "**********" at bounding box center [758, 604] width 392 height 79
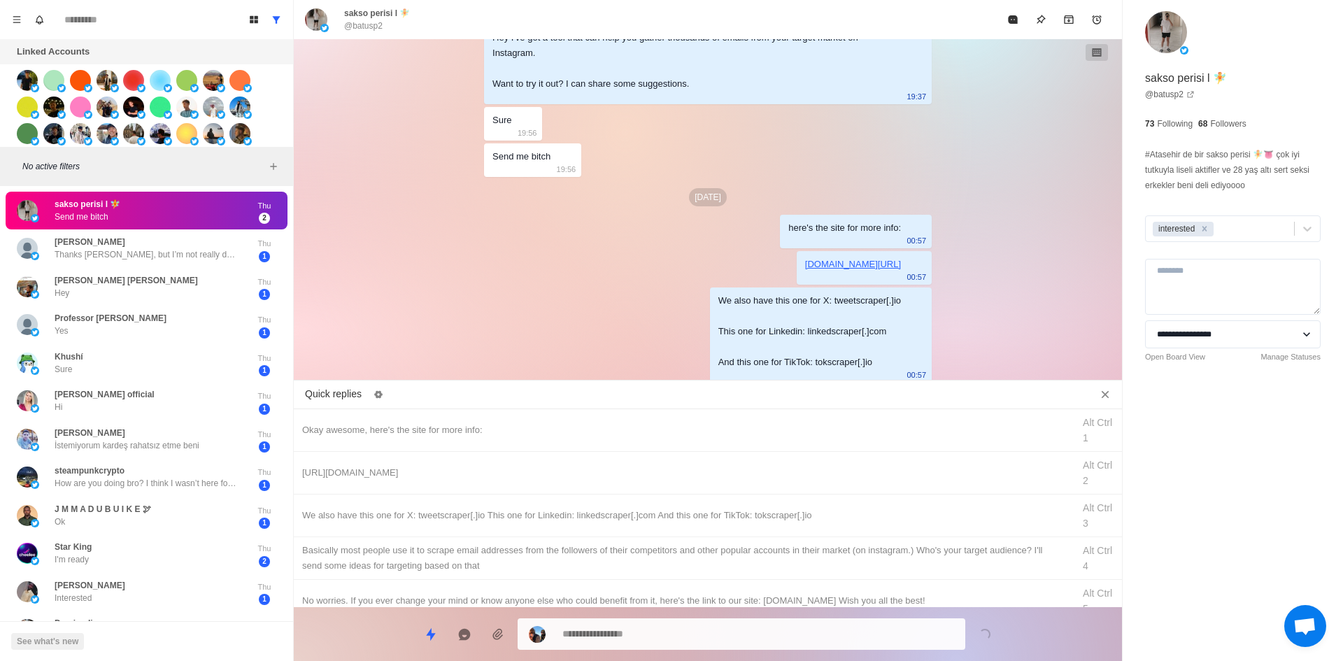
drag, startPoint x: 703, startPoint y: 565, endPoint x: 692, endPoint y: 611, distance: 48.2
click at [703, 569] on div "​​Basically most people use it to scrape email addresses from the followers of …" at bounding box center [683, 558] width 762 height 31
click at [688, 627] on textarea "**********" at bounding box center [758, 634] width 392 height 20
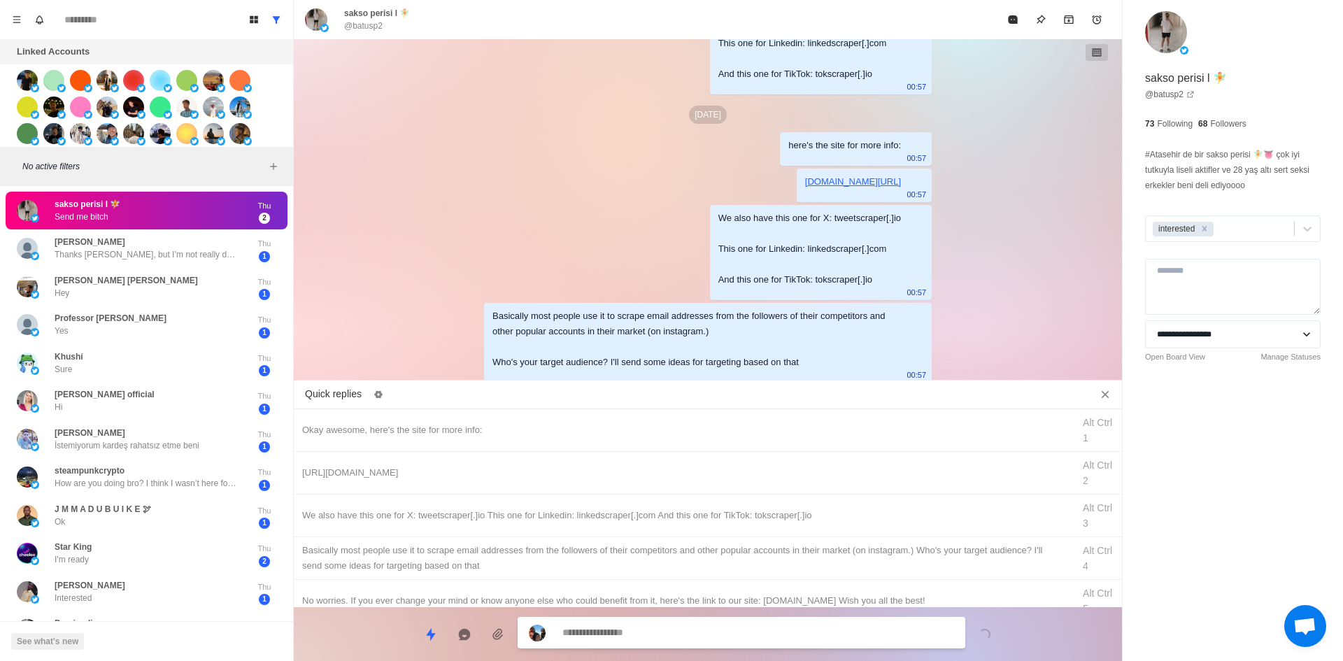
scroll to position [956, 0]
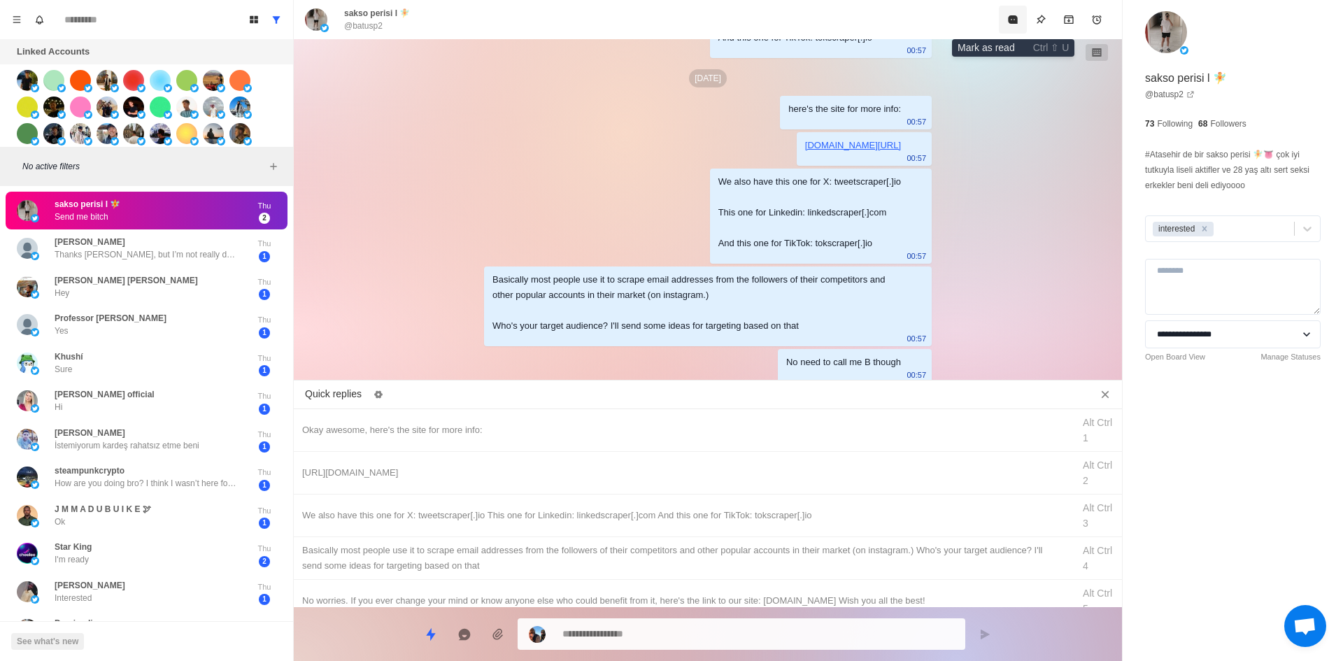
click at [1017, 24] on icon "Mark as read" at bounding box center [1012, 19] width 9 height 8
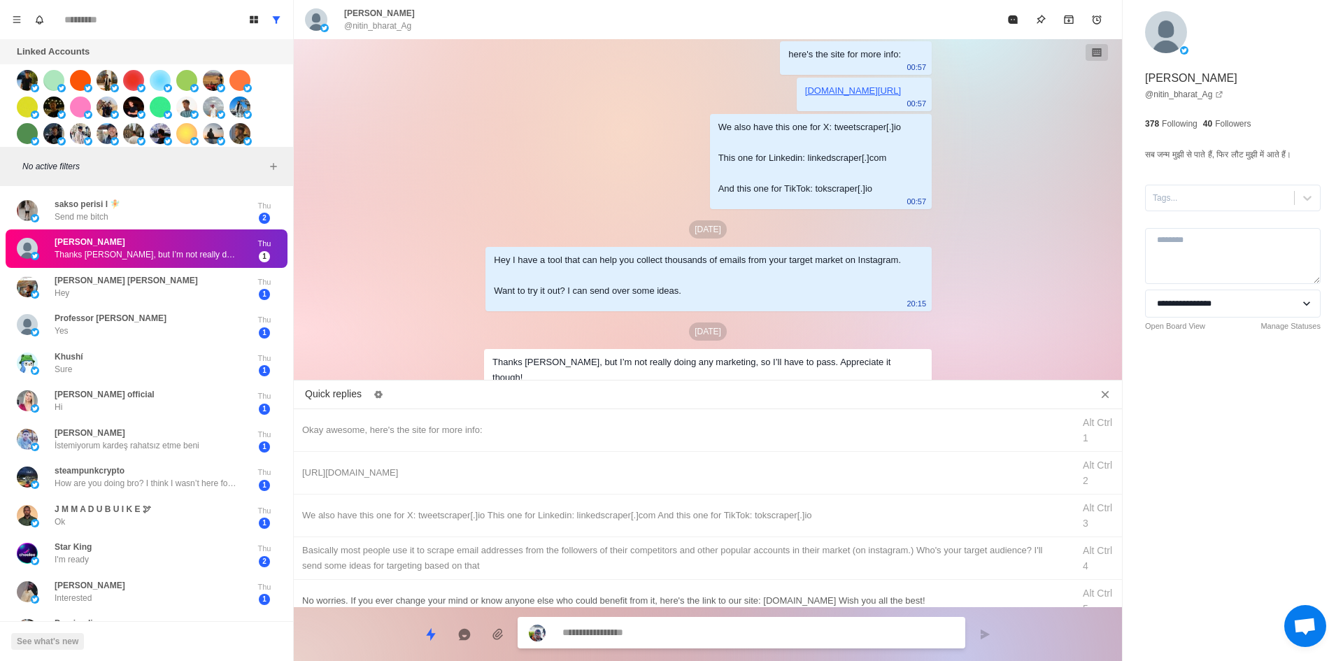
scroll to position [70, 0]
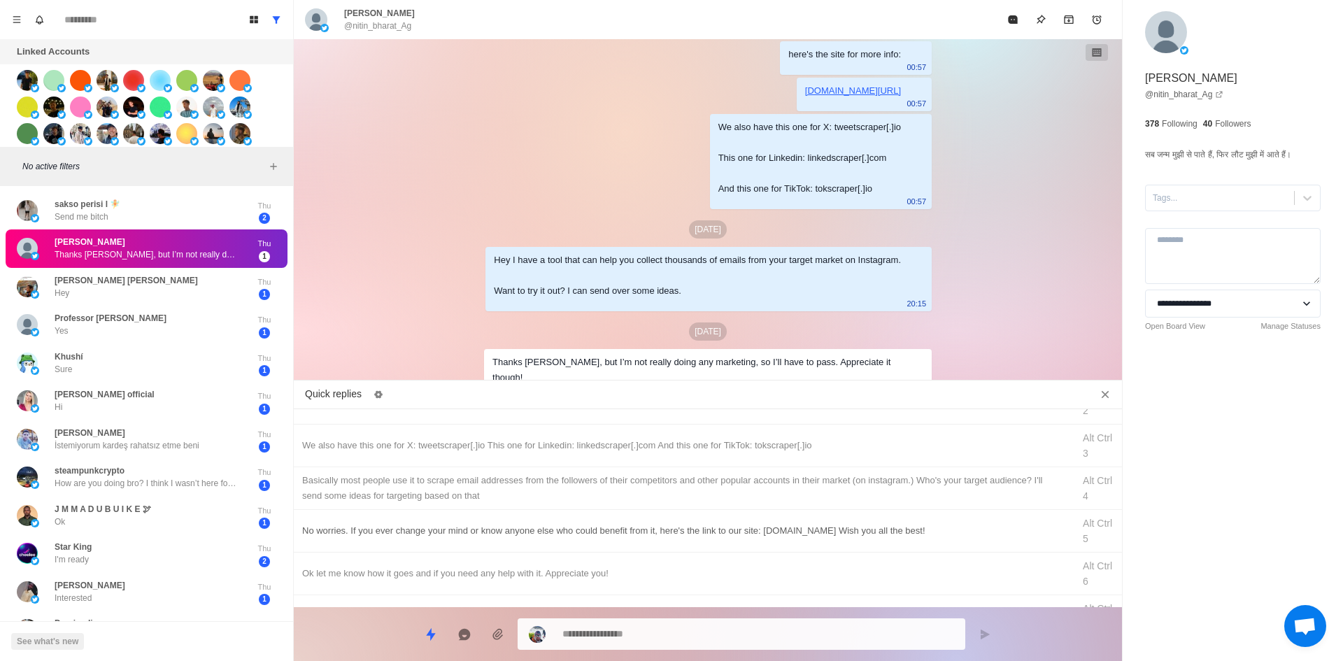
click at [491, 531] on div "No worries. If you ever change your mind or know anyone else who could benefit …" at bounding box center [683, 530] width 762 height 15
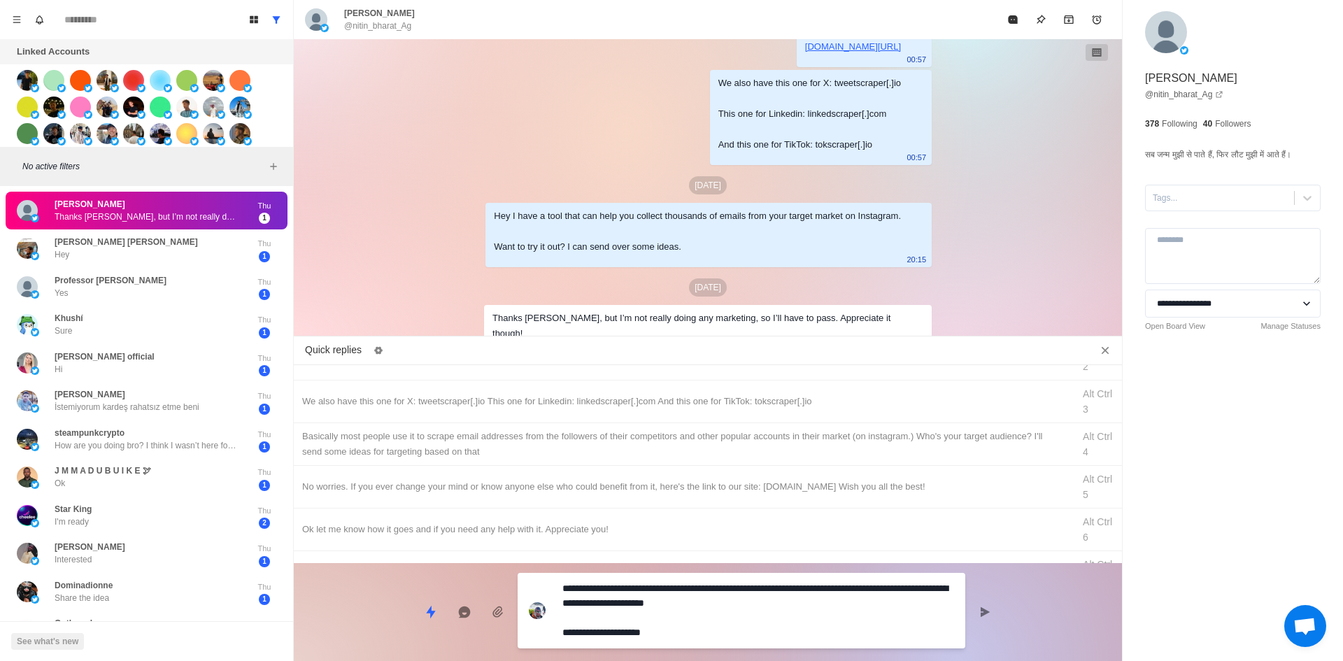
click at [695, 638] on textarea "**********" at bounding box center [758, 611] width 392 height 64
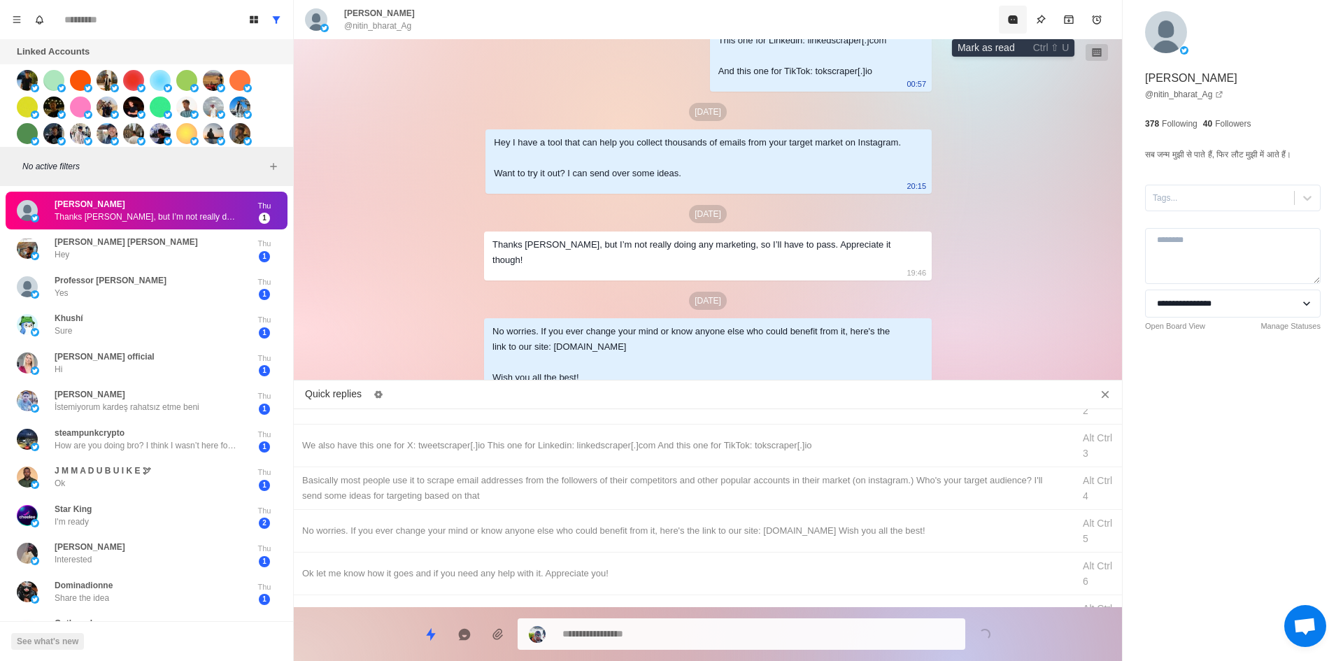
click at [1007, 27] on button "Mark as read" at bounding box center [1013, 20] width 28 height 28
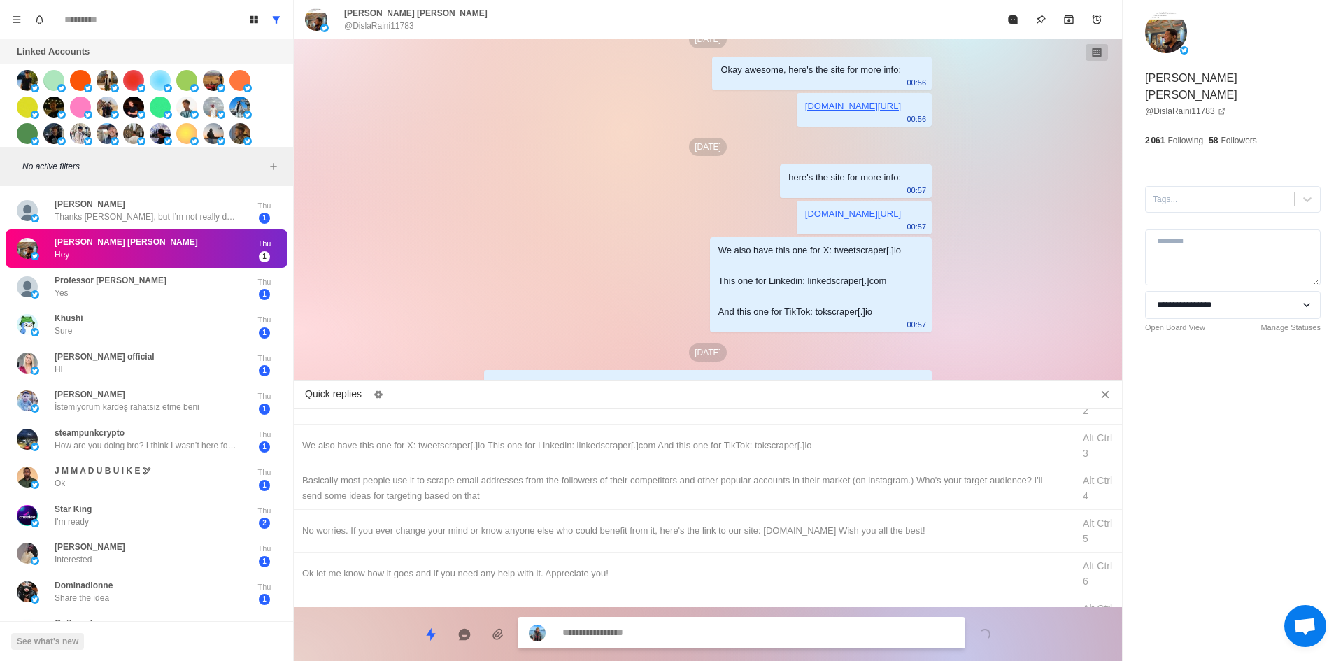
scroll to position [615, 0]
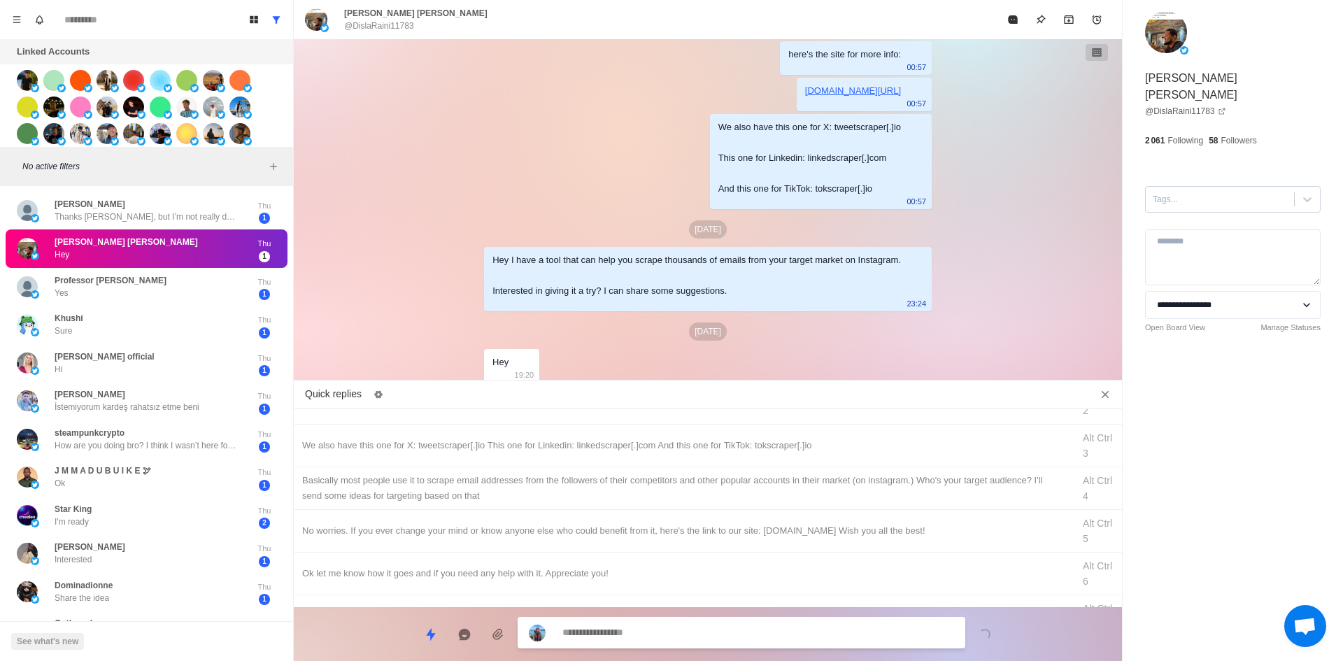
click at [1192, 192] on div at bounding box center [1220, 199] width 134 height 15
click at [1198, 232] on div "interested" at bounding box center [1233, 244] width 176 height 24
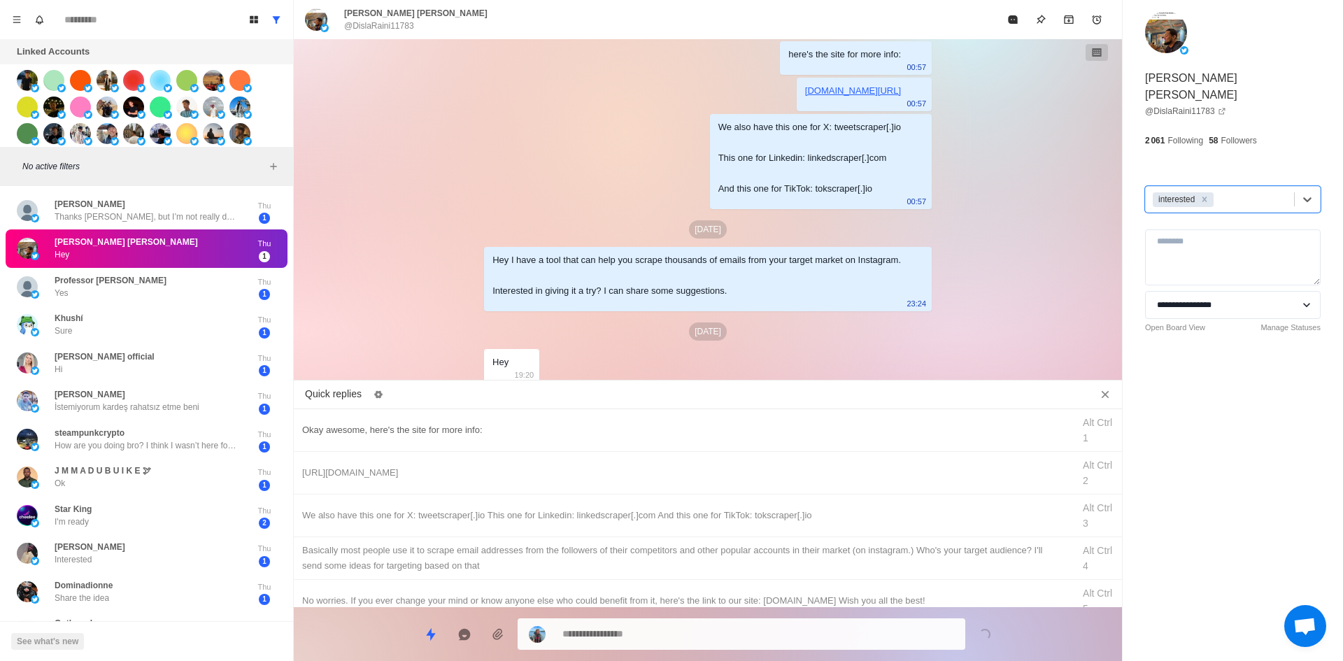
click at [534, 421] on div "Okay awesome, here's the site for more info: Alt Ctrl 1" at bounding box center [708, 430] width 828 height 43
drag, startPoint x: 587, startPoint y: 640, endPoint x: 430, endPoint y: 688, distance: 164.4
click at [430, 660] on html "Board View Tools Archived Chats Mark many as read Keyboard shortcuts Team Setti…" at bounding box center [671, 330] width 1343 height 661
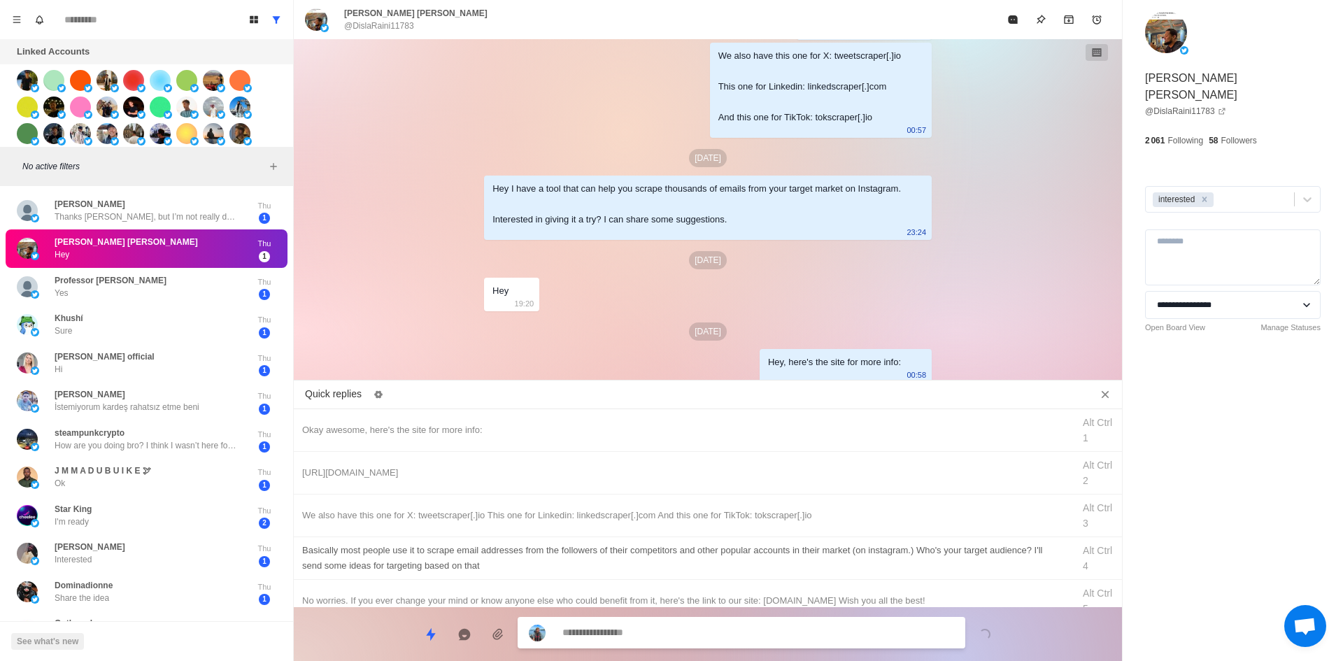
drag, startPoint x: 523, startPoint y: 468, endPoint x: 590, endPoint y: 544, distance: 101.6
click at [525, 469] on div "[URL][DOMAIN_NAME]" at bounding box center [683, 472] width 762 height 15
click at [643, 632] on textarea "**********" at bounding box center [758, 634] width 392 height 20
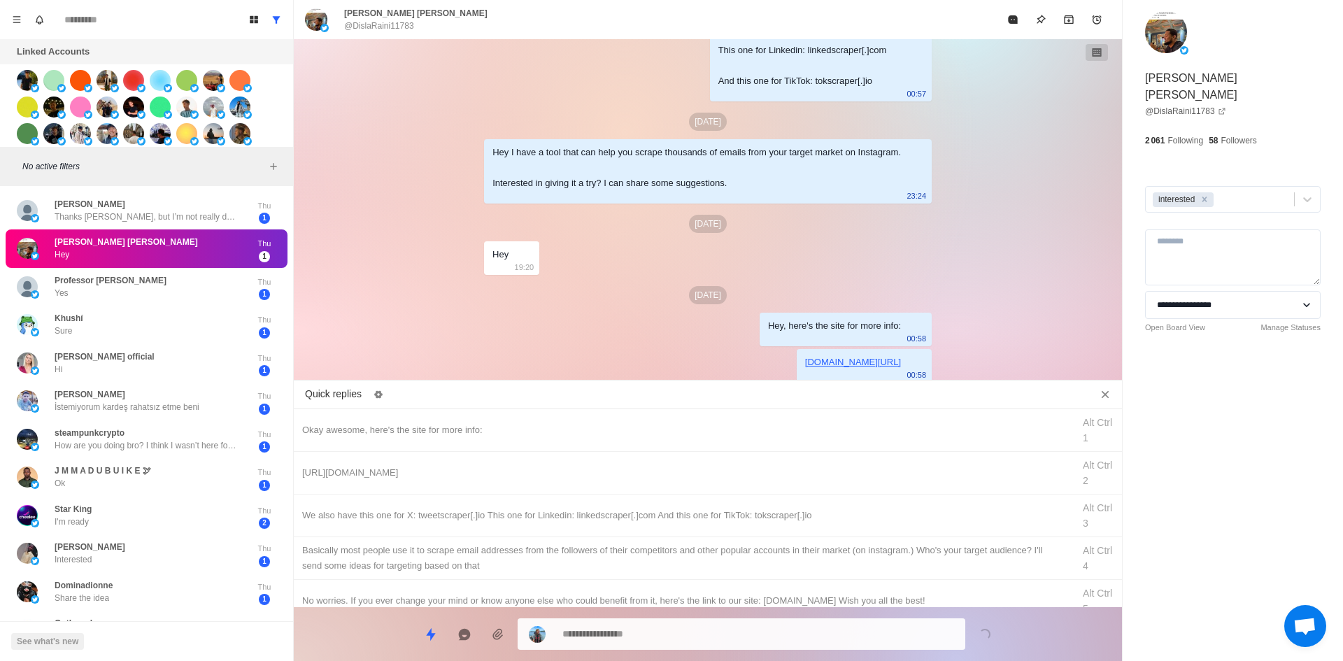
drag, startPoint x: 676, startPoint y: 511, endPoint x: 674, endPoint y: 618, distance: 107.1
click at [676, 516] on div "We also have this one for X: tweetscraper[.]io This one for Linkedin: linkedscr…" at bounding box center [683, 515] width 762 height 15
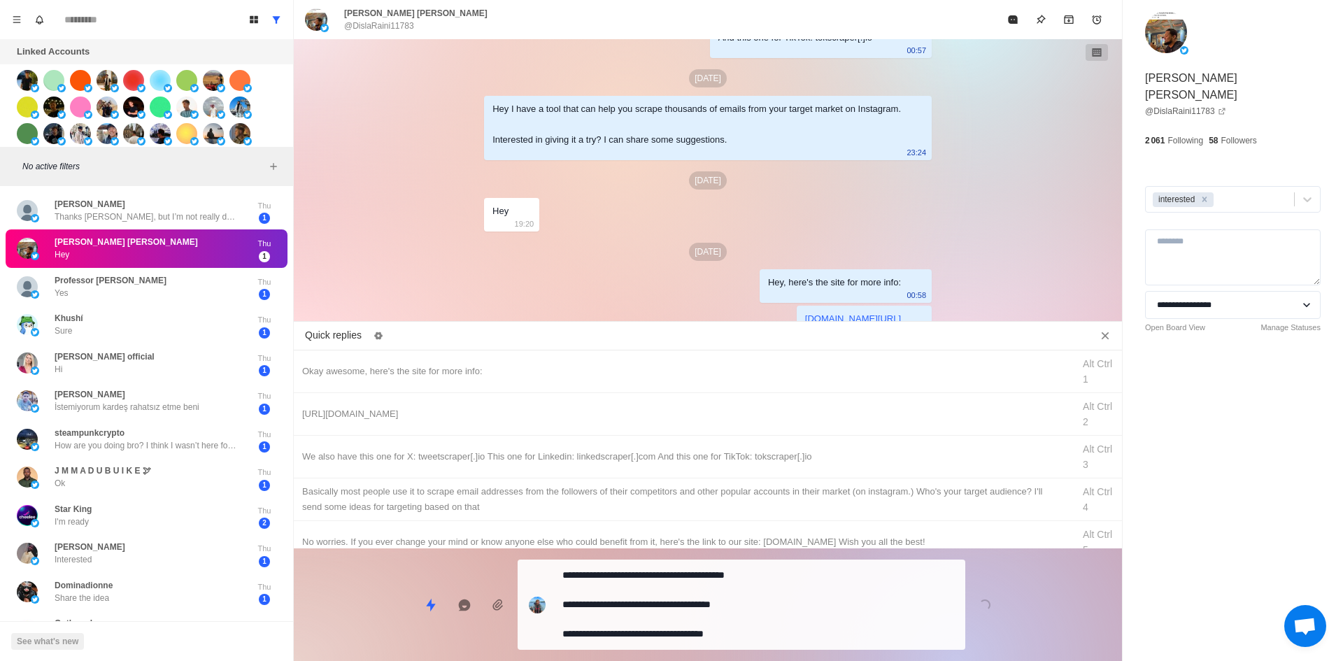
click at [674, 619] on div "**********" at bounding box center [742, 605] width 448 height 90
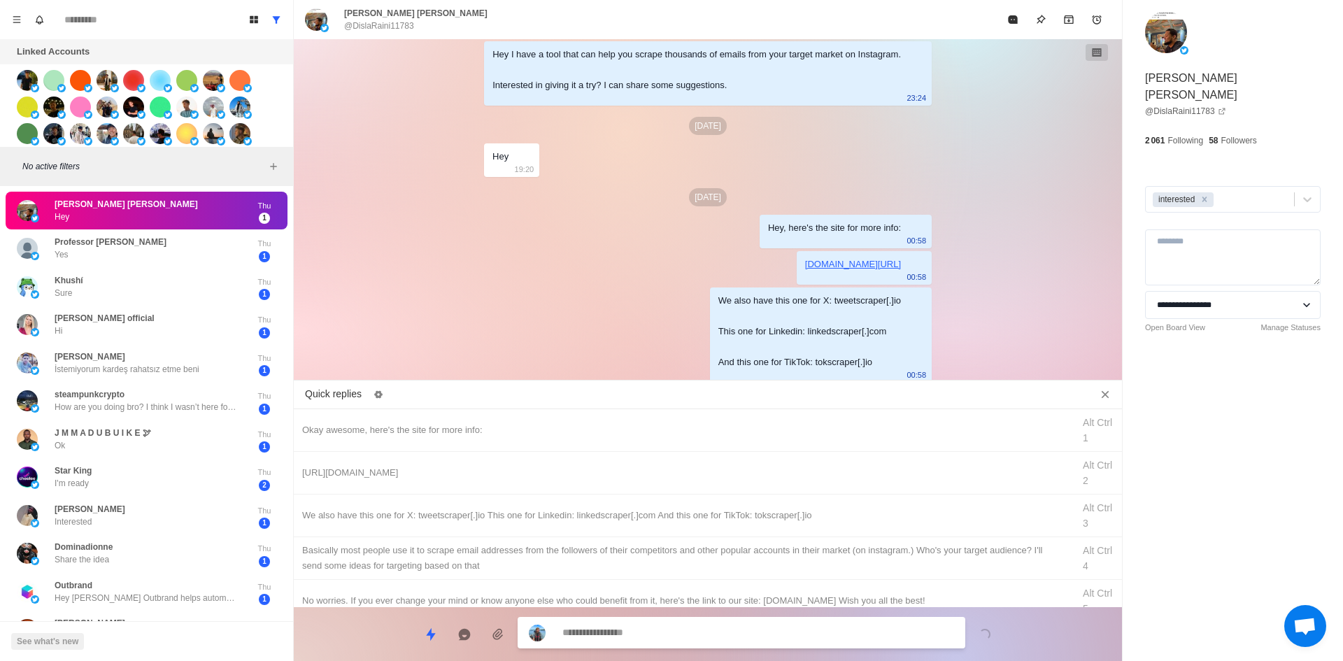
click at [700, 563] on div "​​Basically most people use it to scrape email addresses from the followers of …" at bounding box center [683, 558] width 762 height 31
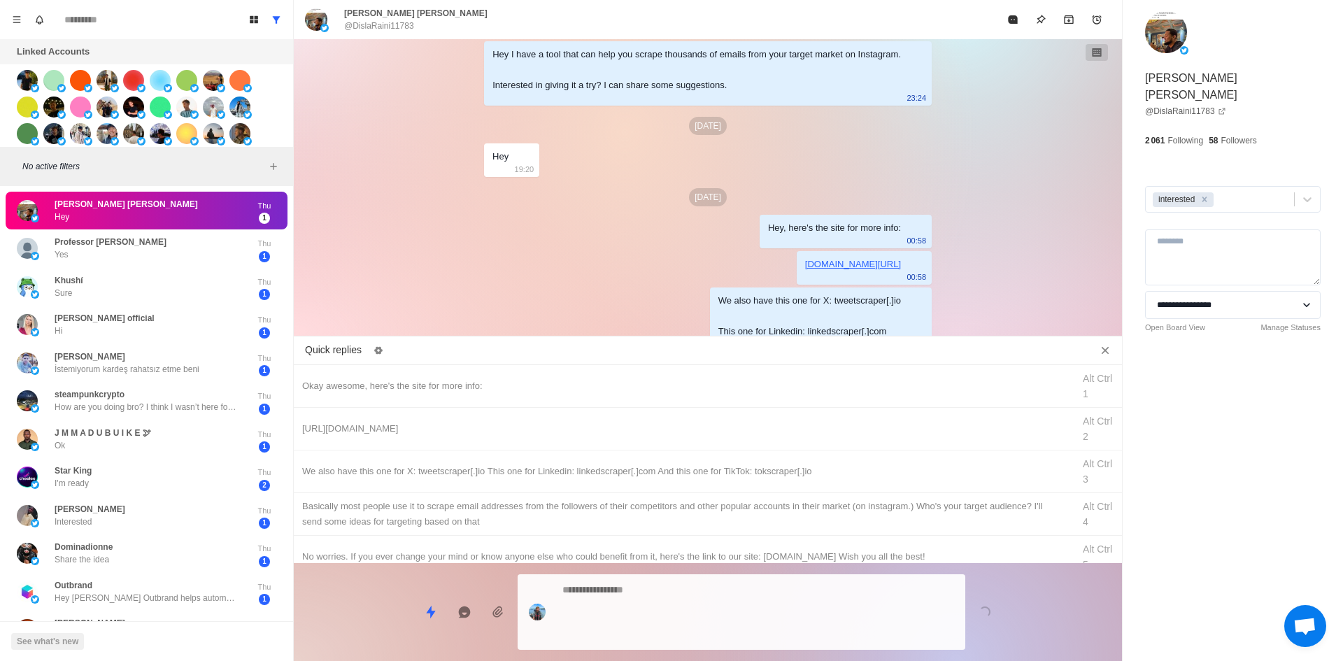
click at [686, 611] on div "Loading..." at bounding box center [708, 606] width 828 height 87
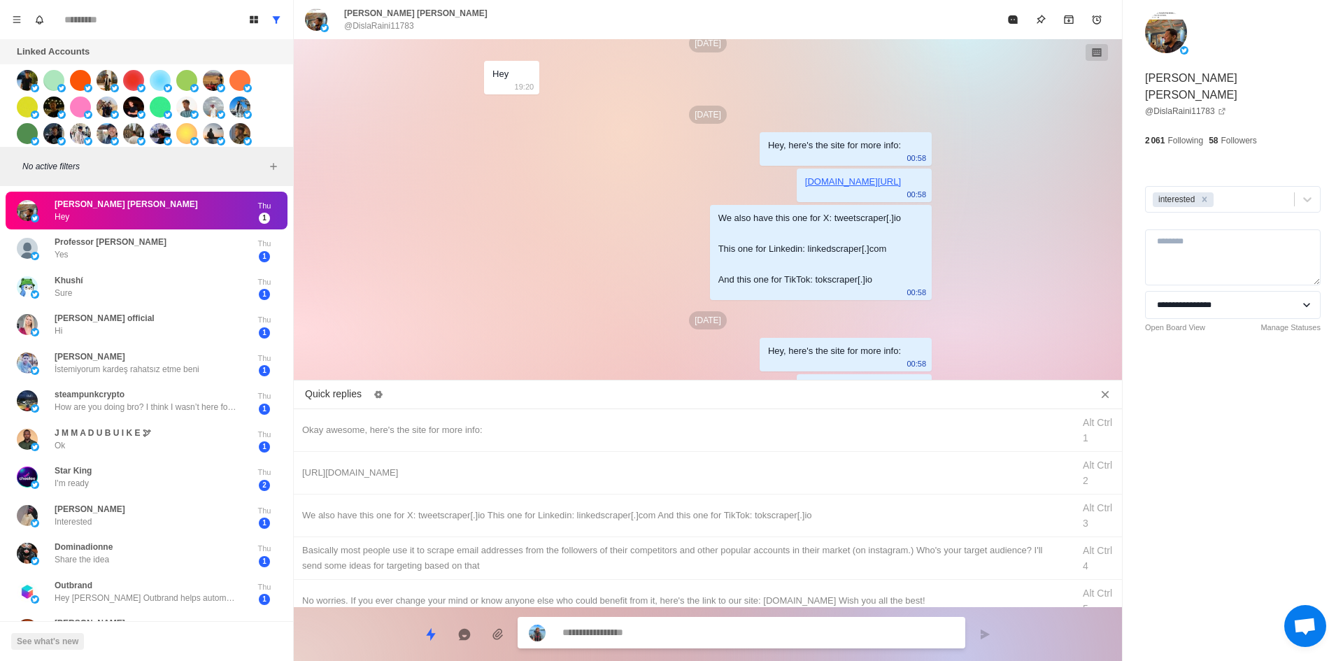
scroll to position [1109, 0]
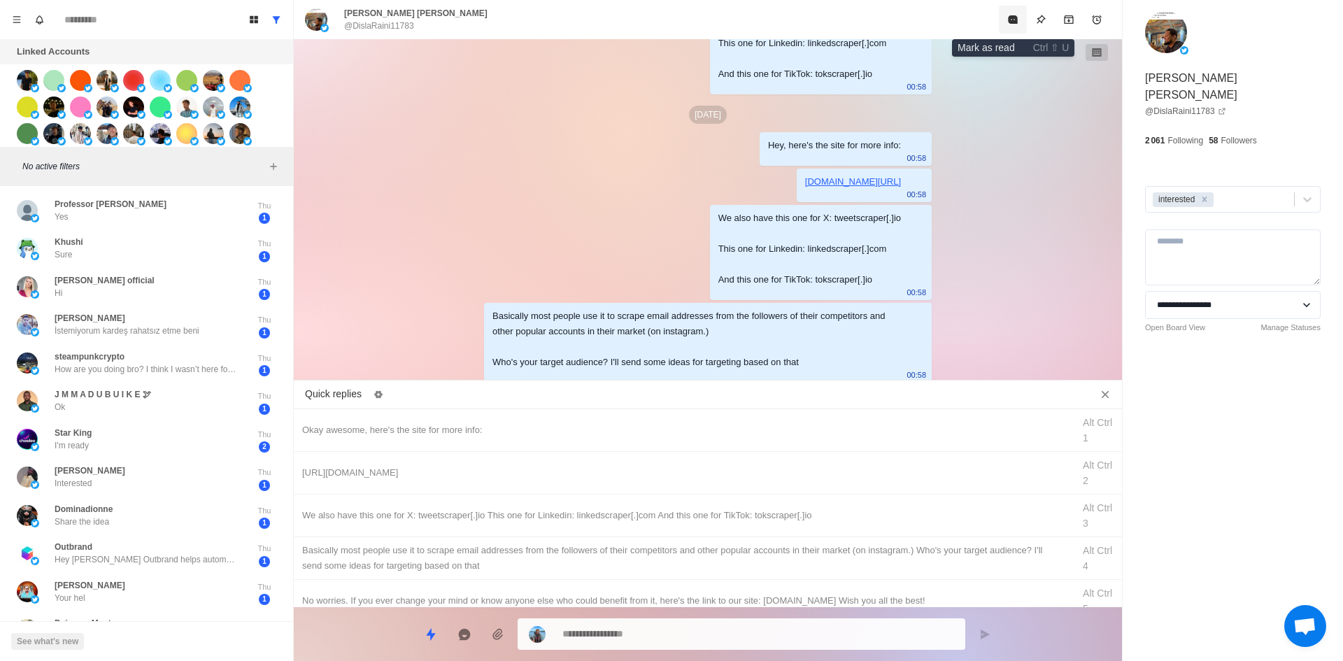
drag, startPoint x: 1023, startPoint y: 21, endPoint x: 1016, endPoint y: 22, distance: 7.8
click at [1016, 22] on button "Mark as read" at bounding box center [1013, 20] width 28 height 28
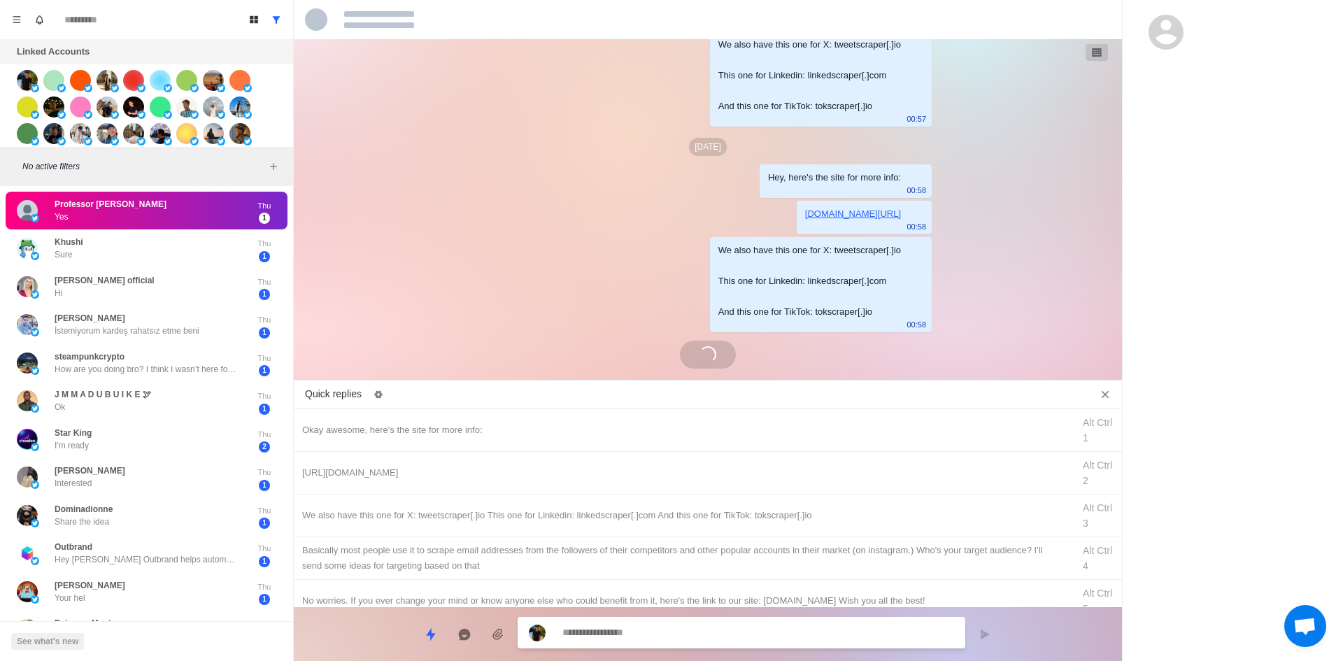
scroll to position [836, 0]
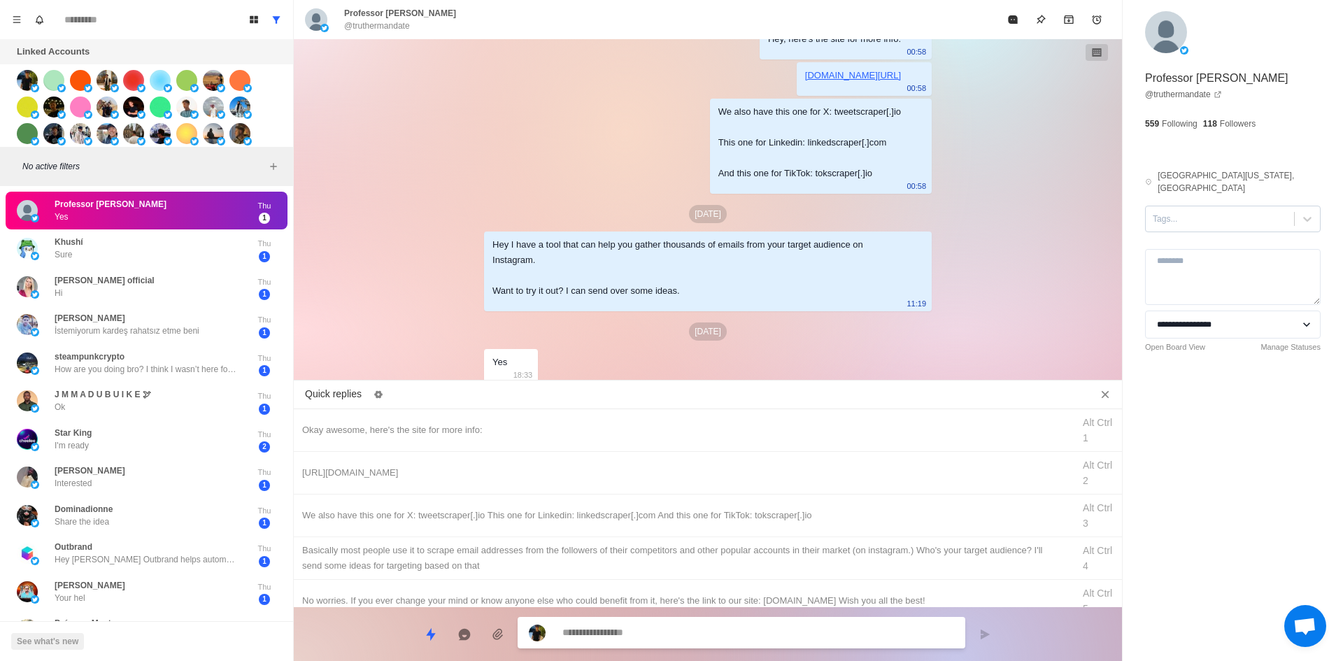
click at [1196, 211] on div at bounding box center [1220, 218] width 134 height 15
drag, startPoint x: 1200, startPoint y: 219, endPoint x: 1216, endPoint y: 250, distance: 34.7
click at [1216, 250] on div "interested" at bounding box center [1233, 258] width 176 height 41
click at [1216, 252] on div "interested" at bounding box center [1233, 264] width 176 height 24
drag, startPoint x: 496, startPoint y: 430, endPoint x: 509, endPoint y: 446, distance: 19.9
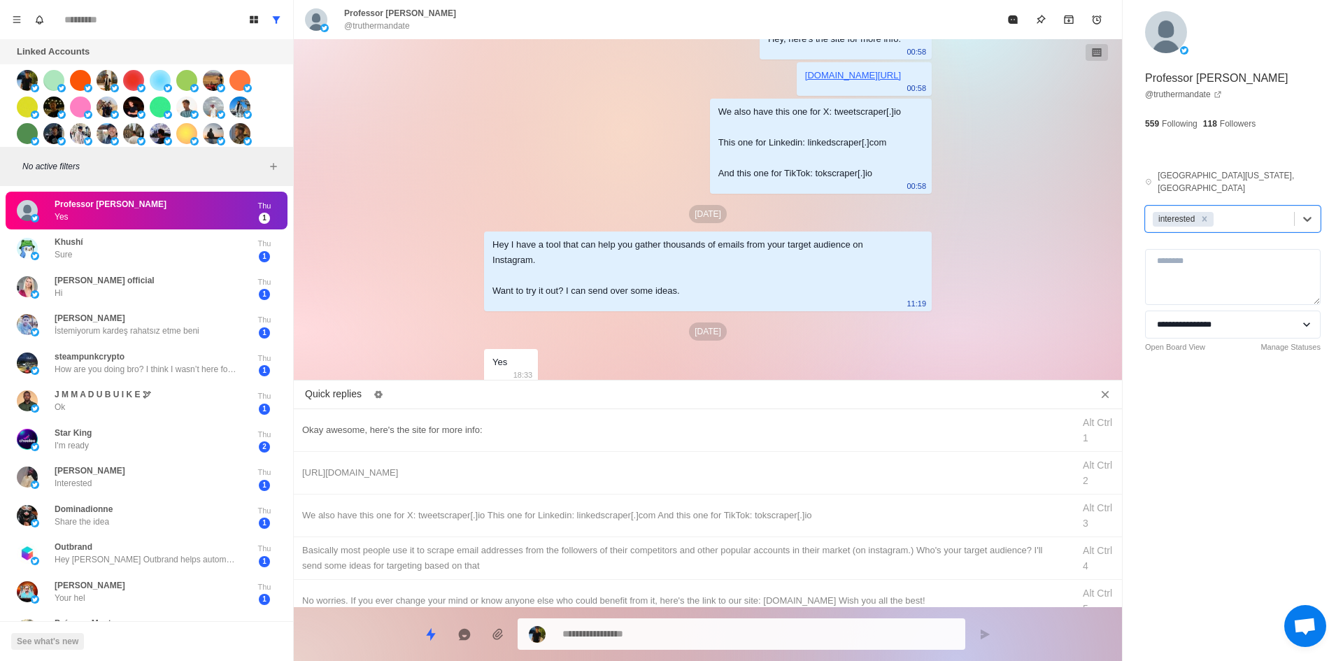
click at [498, 430] on div "Okay awesome, here's the site for more info:" at bounding box center [683, 430] width 762 height 15
click at [639, 624] on textarea "**********" at bounding box center [758, 634] width 392 height 20
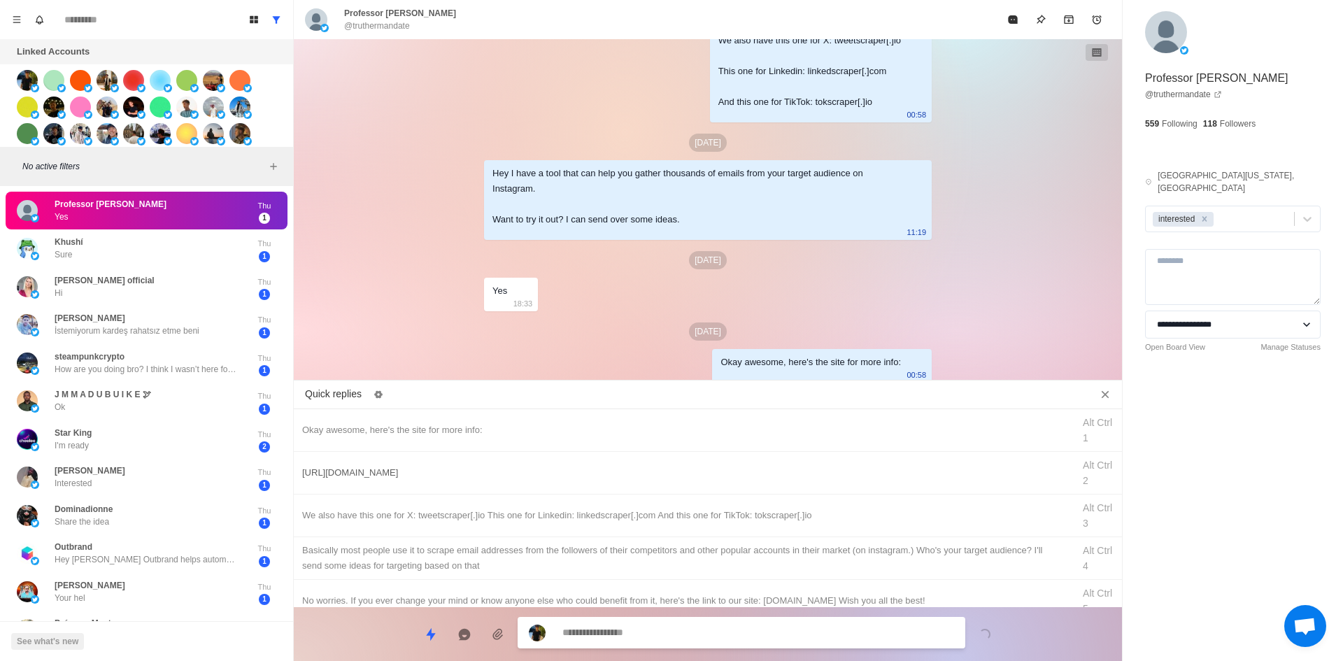
click at [687, 475] on div "[URL][DOMAIN_NAME]" at bounding box center [683, 472] width 762 height 15
drag, startPoint x: 690, startPoint y: 641, endPoint x: 690, endPoint y: 612, distance: 29.4
click at [688, 641] on textarea "**********" at bounding box center [758, 633] width 392 height 20
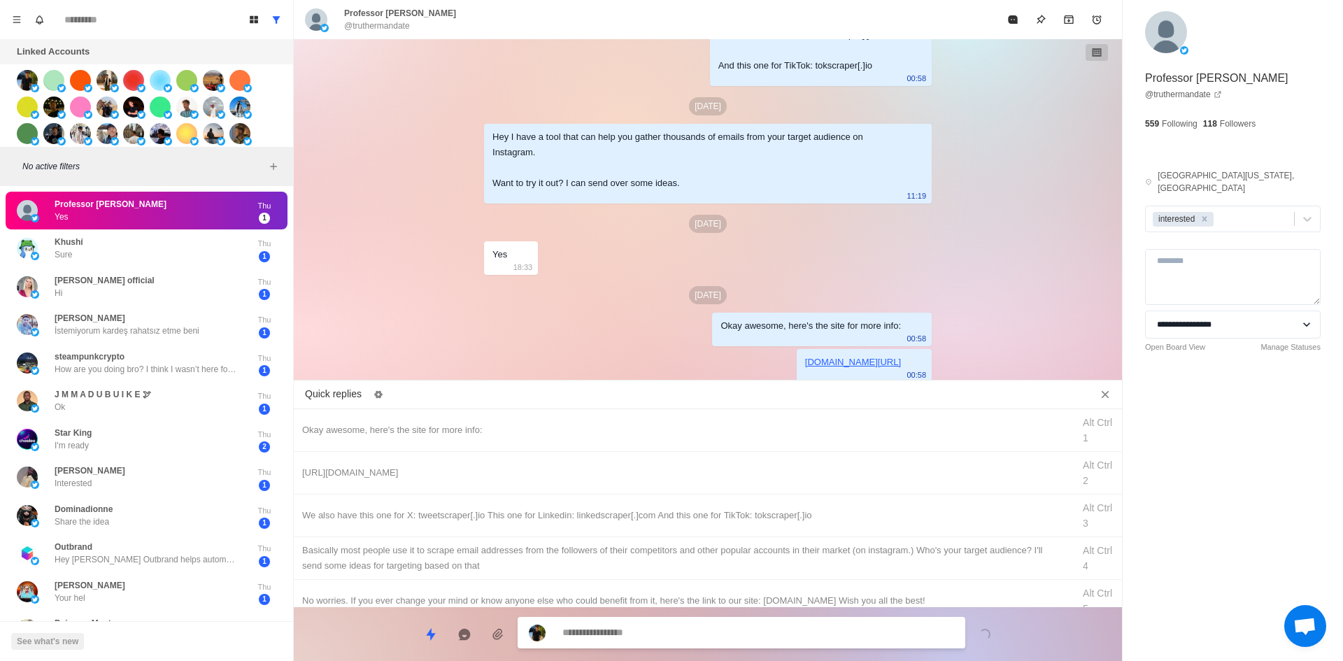
drag, startPoint x: 723, startPoint y: 517, endPoint x: 700, endPoint y: 630, distance: 115.5
click at [723, 518] on div "We also have this one for X: tweetscraper[.]io This one for Linkedin: linkedscr…" at bounding box center [683, 515] width 762 height 15
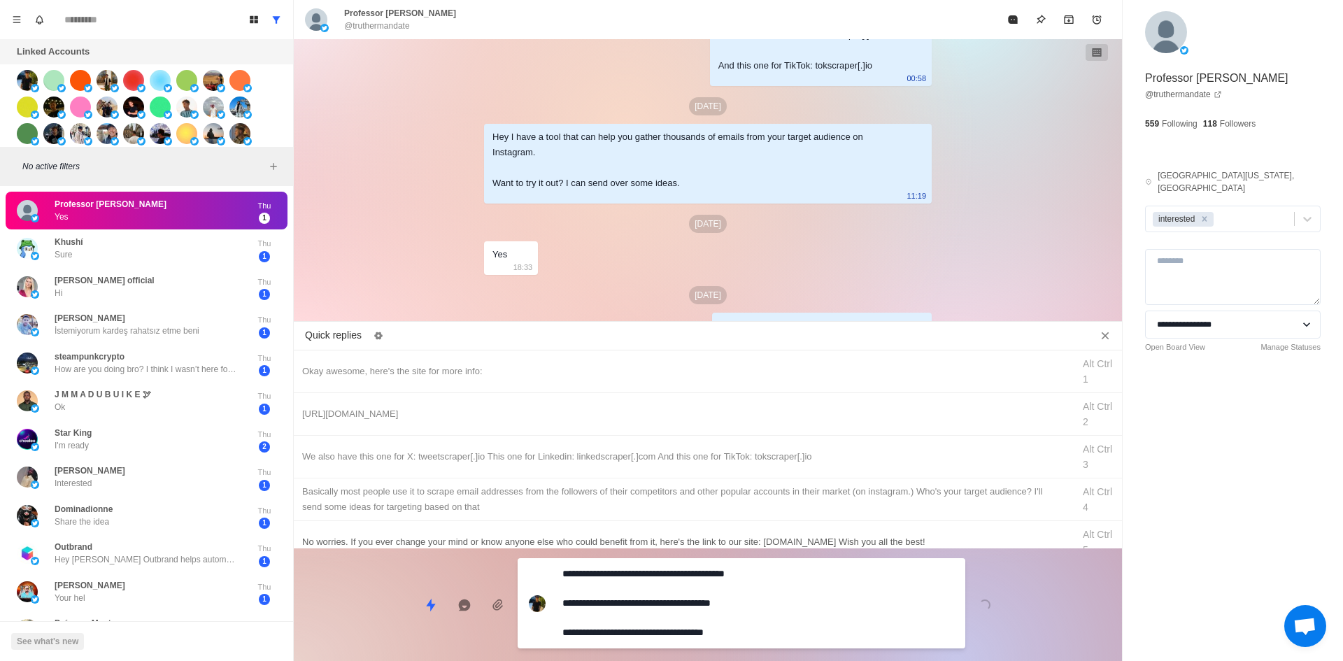
drag, startPoint x: 700, startPoint y: 630, endPoint x: 729, endPoint y: 581, distance: 57.4
click at [700, 630] on textarea "**********" at bounding box center [758, 603] width 392 height 79
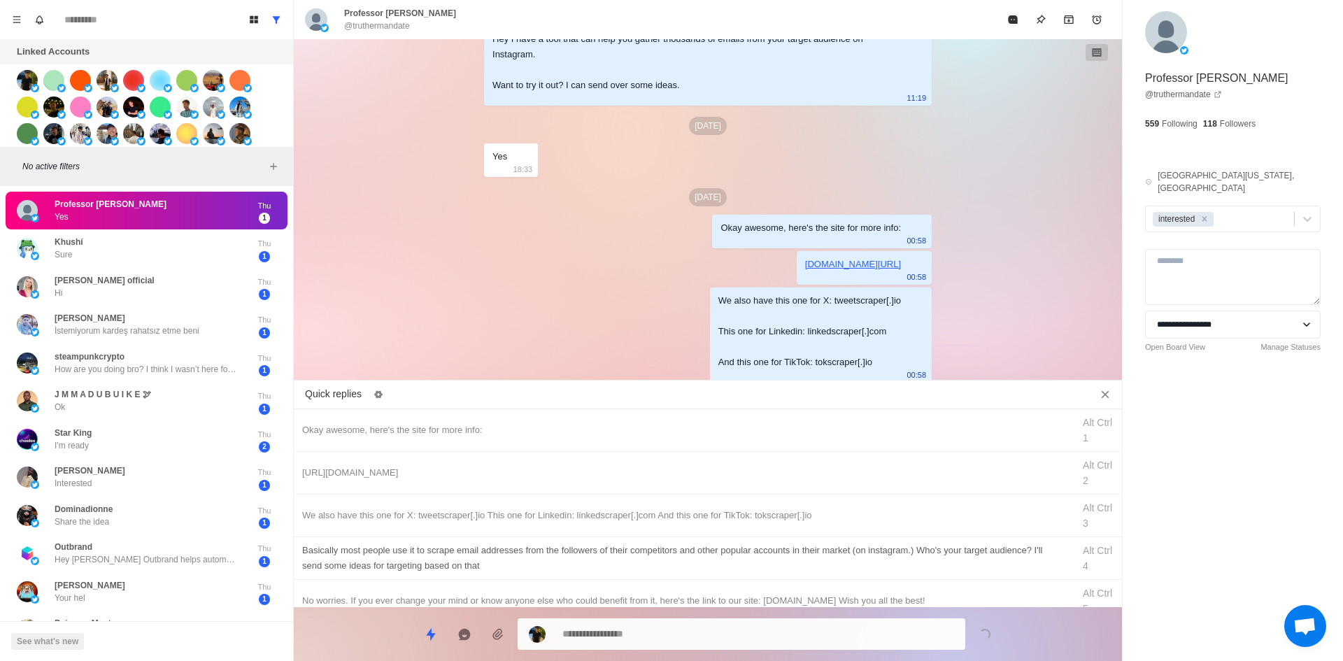
drag, startPoint x: 737, startPoint y: 562, endPoint x: 718, endPoint y: 619, distance: 60.6
click at [737, 562] on div "​​Basically most people use it to scrape email addresses from the followers of …" at bounding box center [683, 558] width 762 height 31
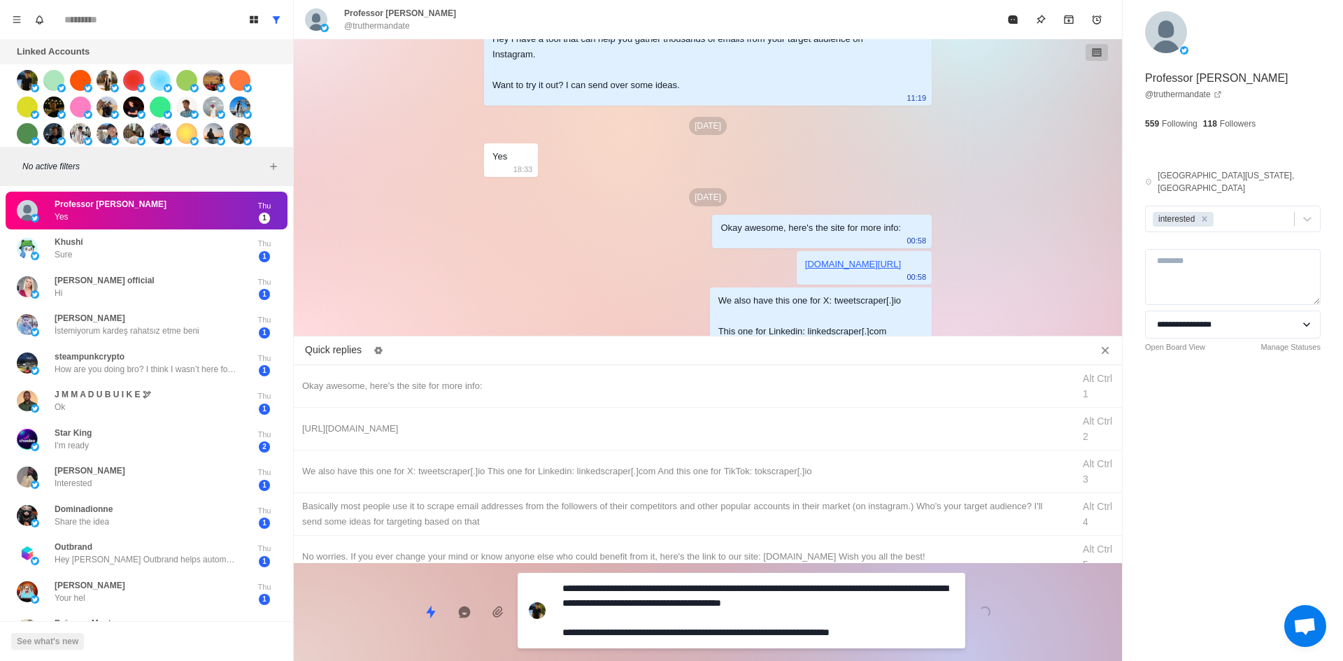
drag, startPoint x: 718, startPoint y: 619, endPoint x: 965, endPoint y: 142, distance: 537.2
click at [718, 618] on div "**********" at bounding box center [742, 611] width 448 height 76
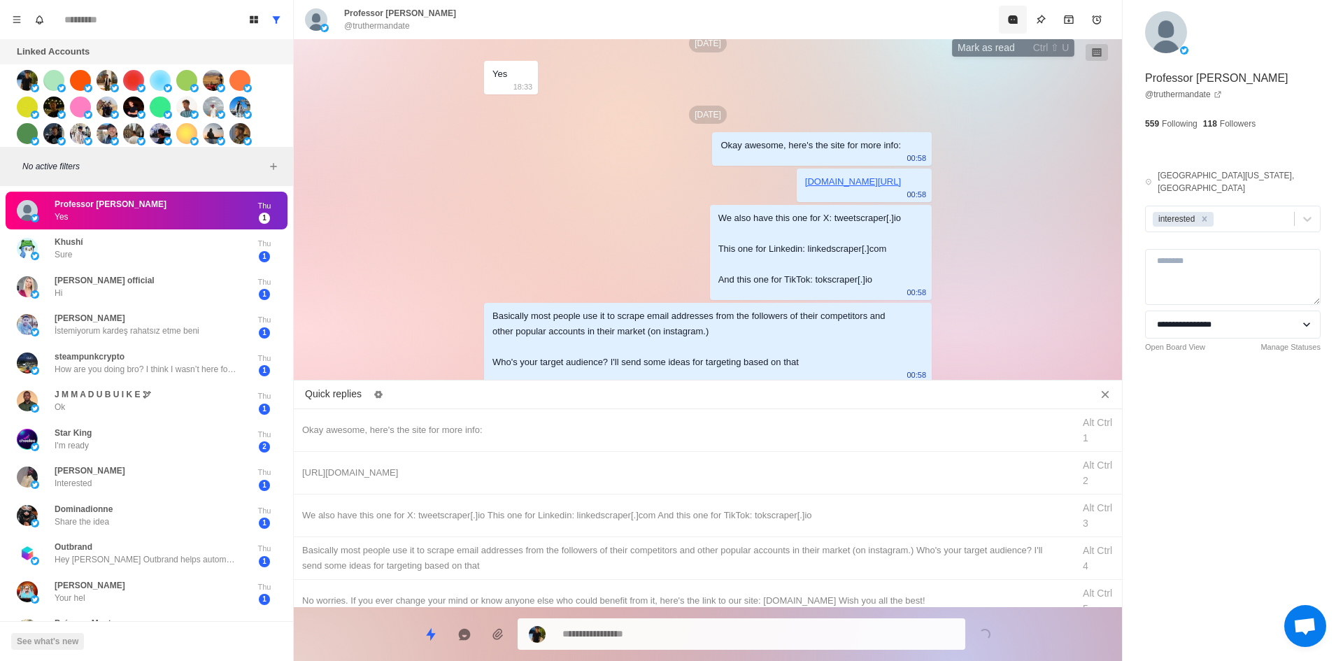
drag, startPoint x: 1008, startPoint y: 26, endPoint x: 993, endPoint y: 79, distance: 55.2
click at [1009, 26] on button "Mark as read" at bounding box center [1013, 20] width 28 height 28
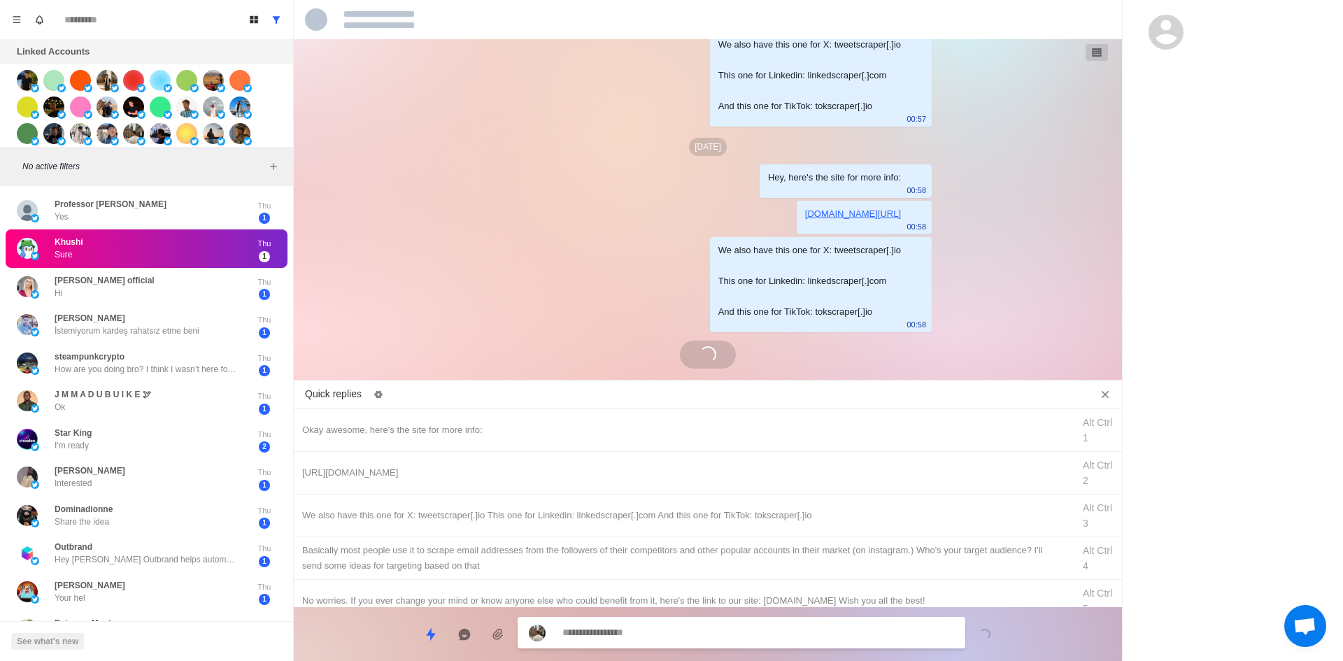
scroll to position [786, 0]
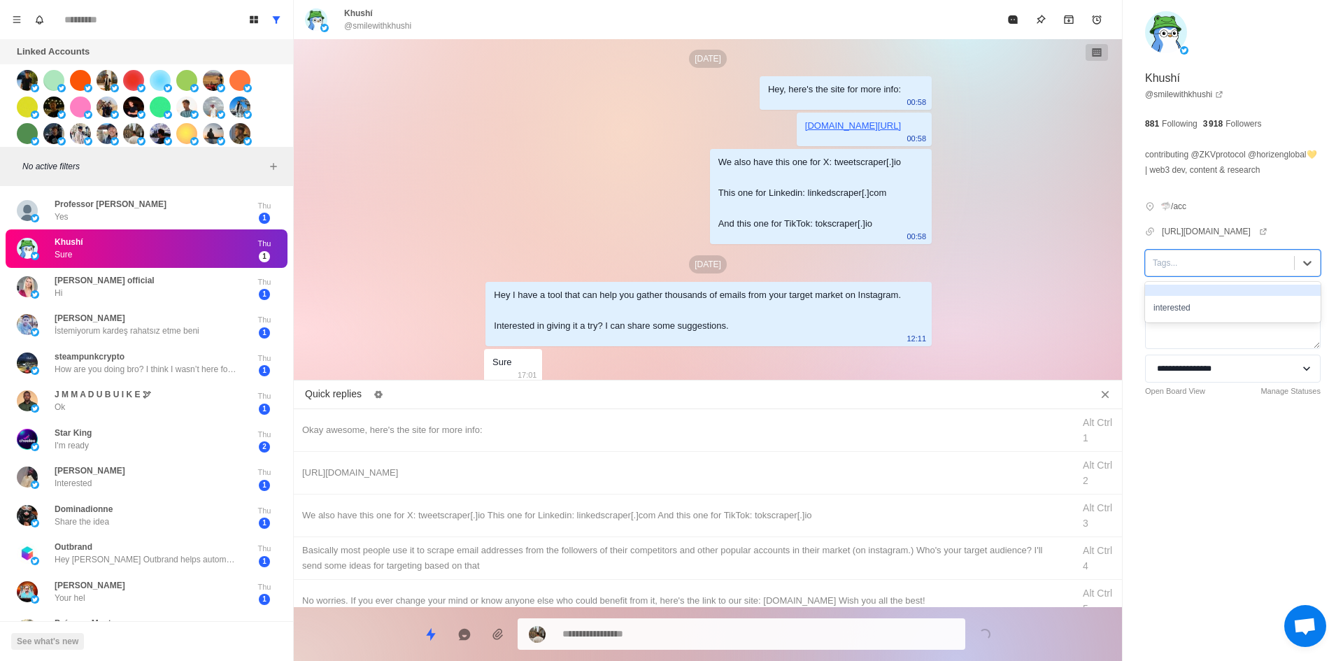
click at [1207, 271] on div at bounding box center [1220, 262] width 134 height 15
drag, startPoint x: 1198, startPoint y: 325, endPoint x: 877, endPoint y: 404, distance: 330.7
click at [1192, 320] on div "interested" at bounding box center [1233, 308] width 176 height 24
drag, startPoint x: 550, startPoint y: 423, endPoint x: 568, endPoint y: 478, distance: 57.5
click at [553, 425] on div "Okay awesome, here's the site for more info:" at bounding box center [683, 430] width 762 height 15
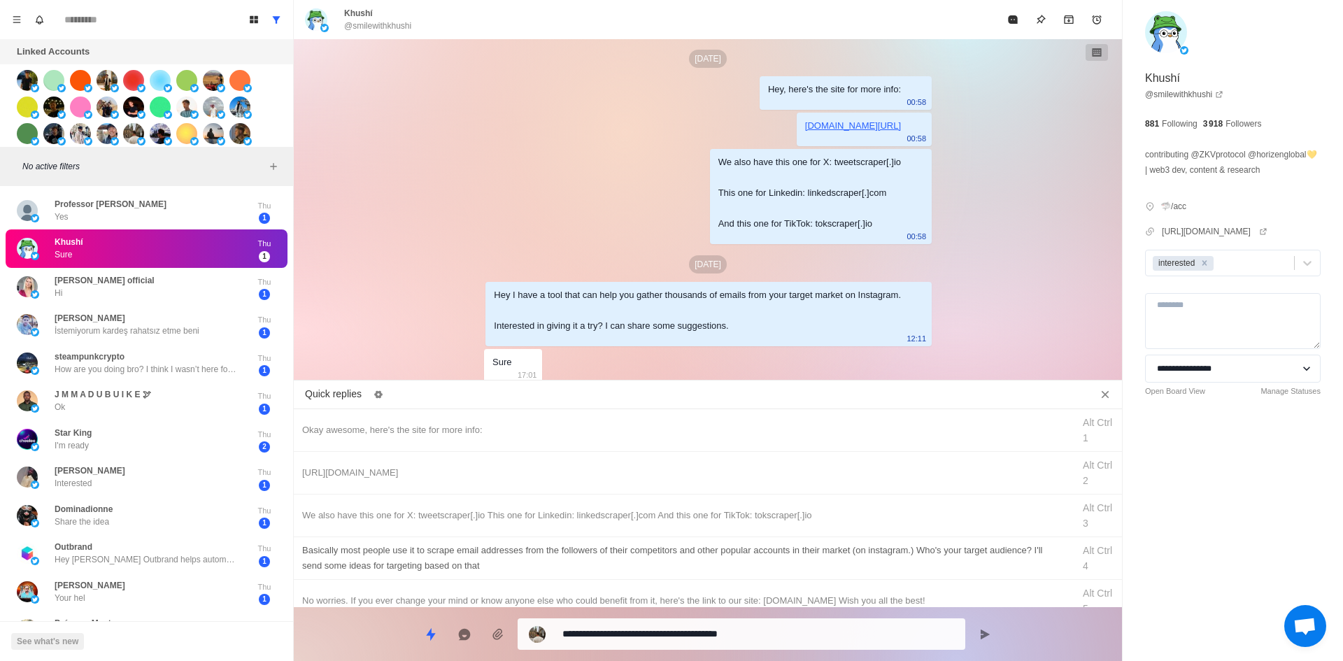
drag, startPoint x: 630, startPoint y: 636, endPoint x: 643, endPoint y: 575, distance: 62.1
click at [630, 635] on textarea "**********" at bounding box center [758, 634] width 392 height 20
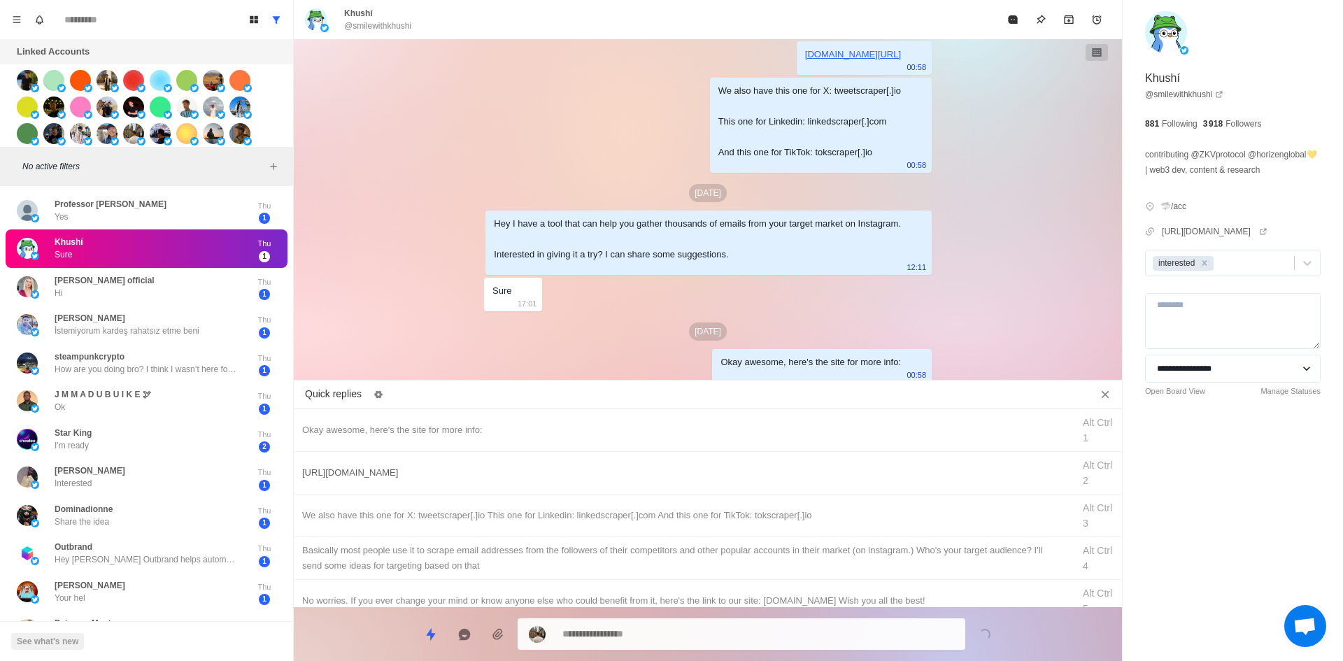
click at [667, 455] on div "[URL][DOMAIN_NAME] Alt Ctrl 2" at bounding box center [708, 473] width 828 height 43
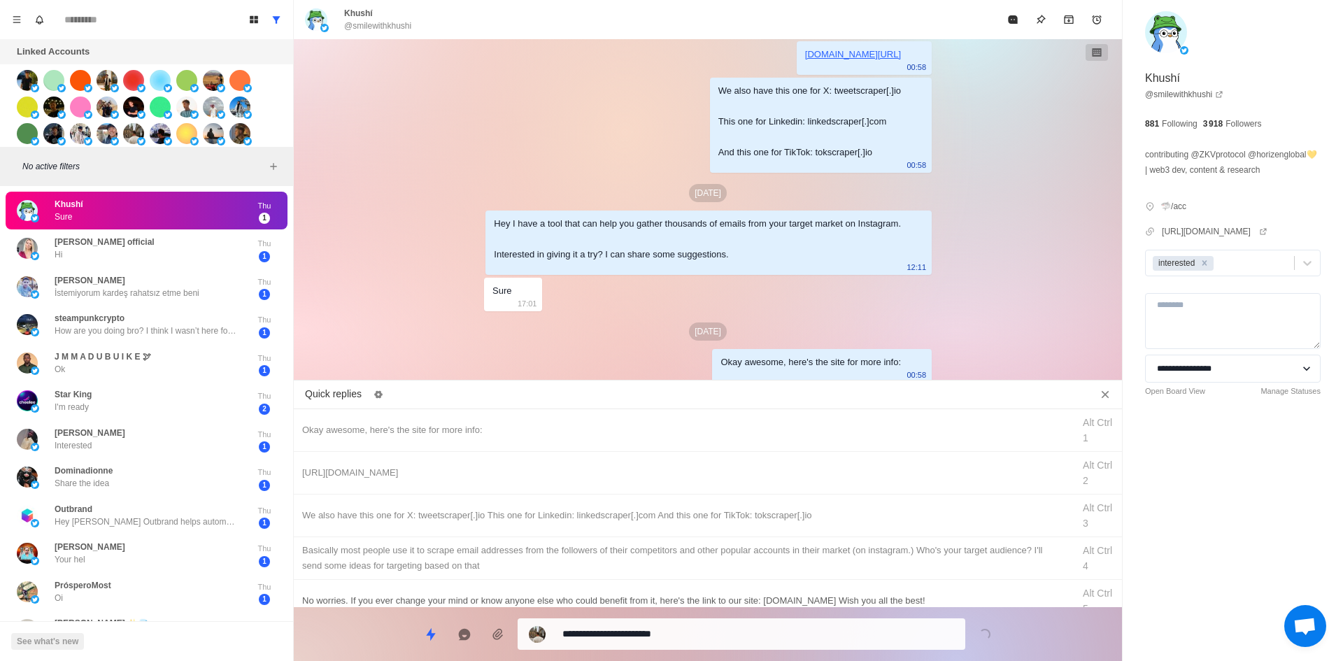
drag, startPoint x: 676, startPoint y: 632, endPoint x: 692, endPoint y: 599, distance: 37.2
click at [676, 630] on textarea "**********" at bounding box center [758, 634] width 392 height 20
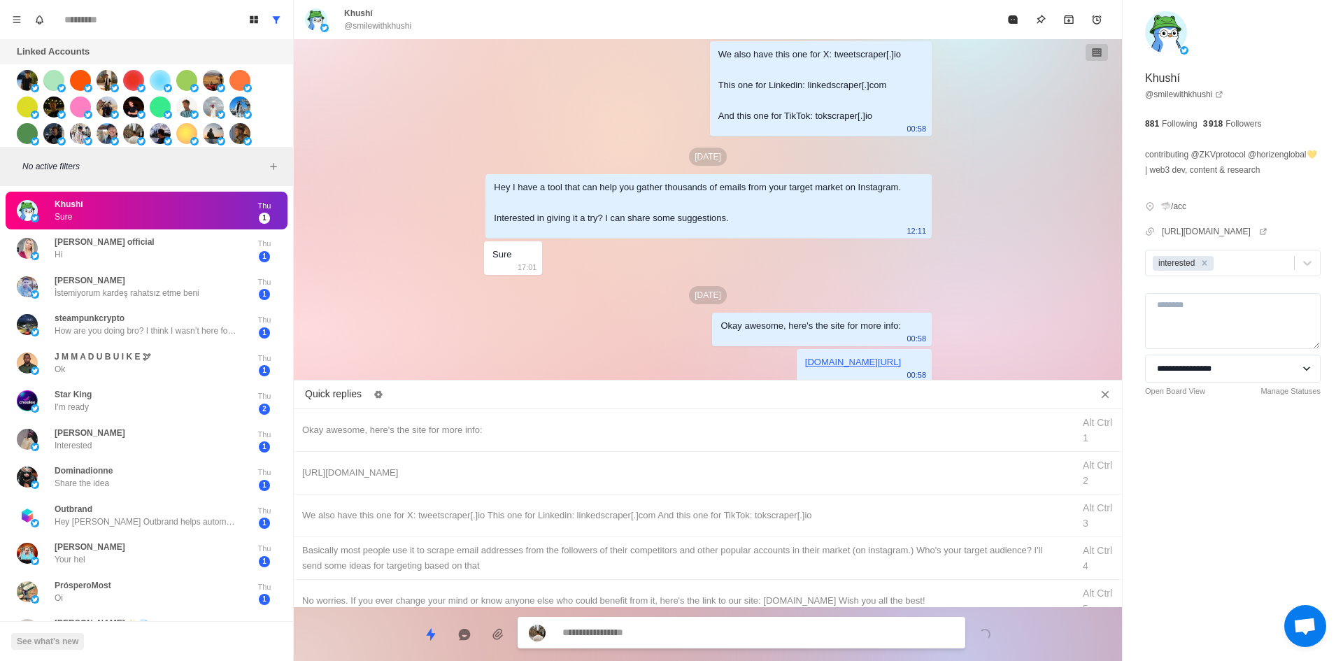
drag, startPoint x: 716, startPoint y: 525, endPoint x: 697, endPoint y: 625, distance: 101.9
click at [716, 532] on div "We also have this one for X: tweetscraper[.]io This one for Linkedin: linkedscr…" at bounding box center [708, 516] width 828 height 43
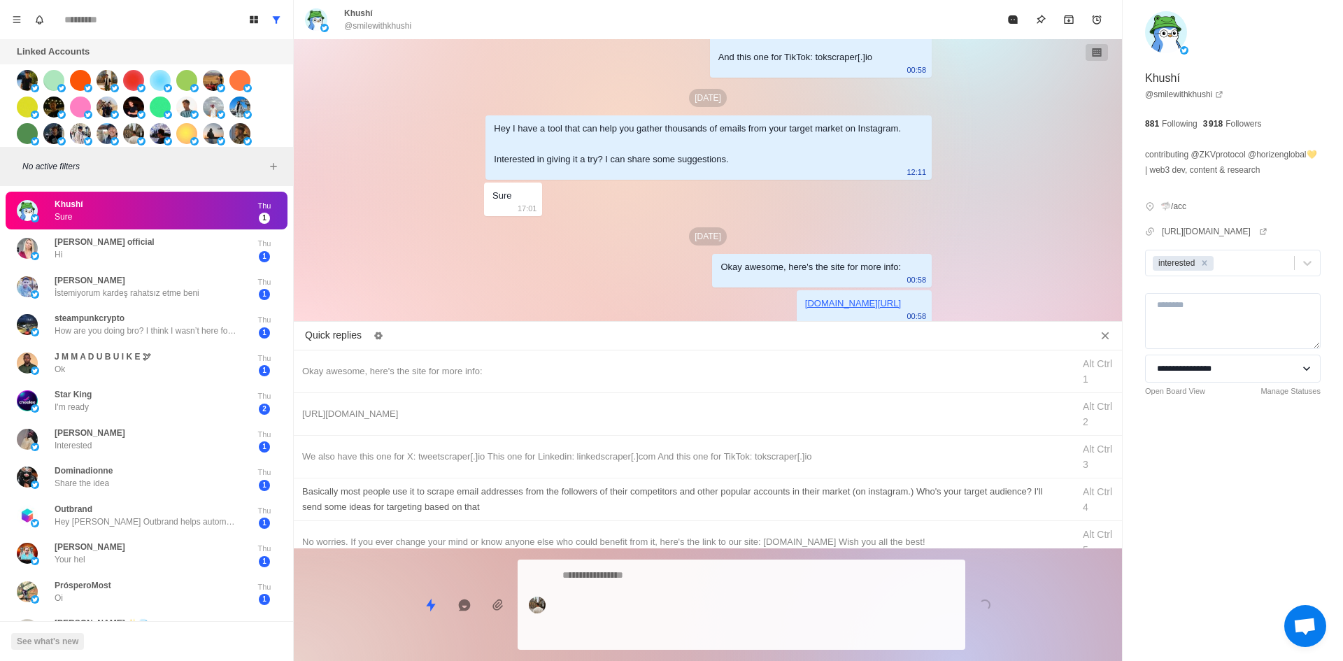
drag, startPoint x: 697, startPoint y: 625, endPoint x: 739, endPoint y: 565, distance: 73.4
click at [698, 618] on div at bounding box center [742, 605] width 448 height 90
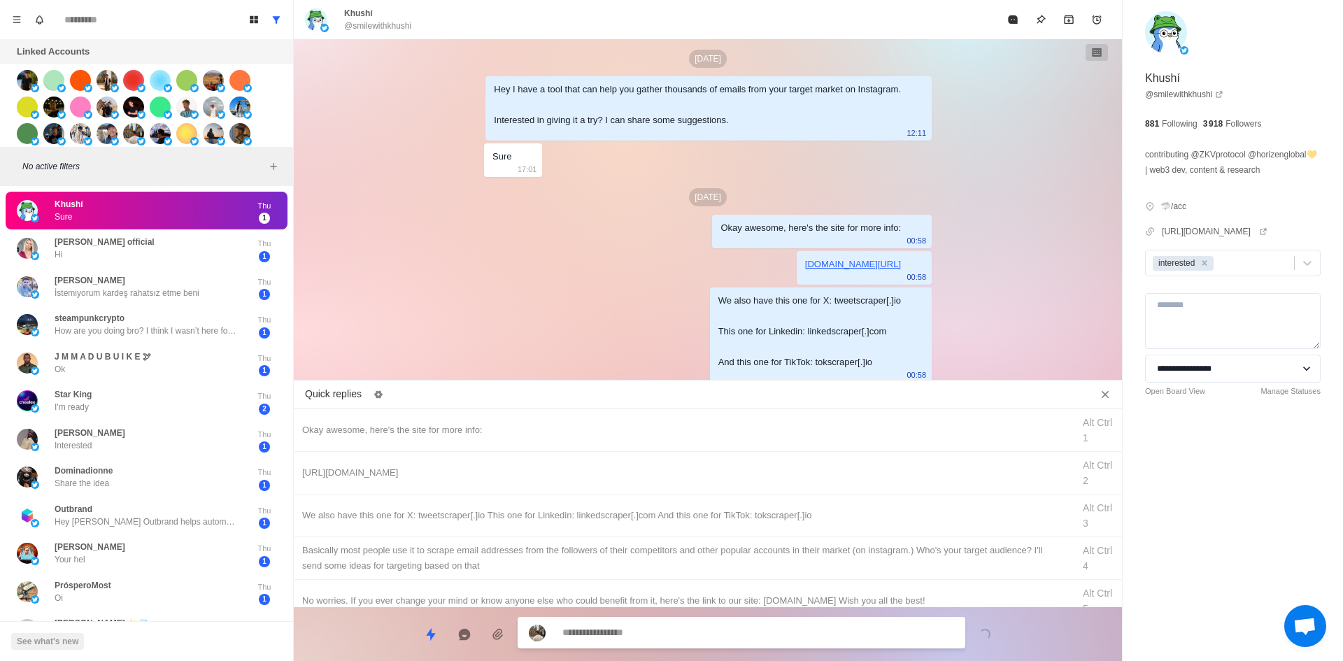
drag, startPoint x: 744, startPoint y: 552, endPoint x: 721, endPoint y: 623, distance: 75.0
click at [744, 558] on div "​​Basically most people use it to scrape email addresses from the followers of …" at bounding box center [683, 558] width 762 height 31
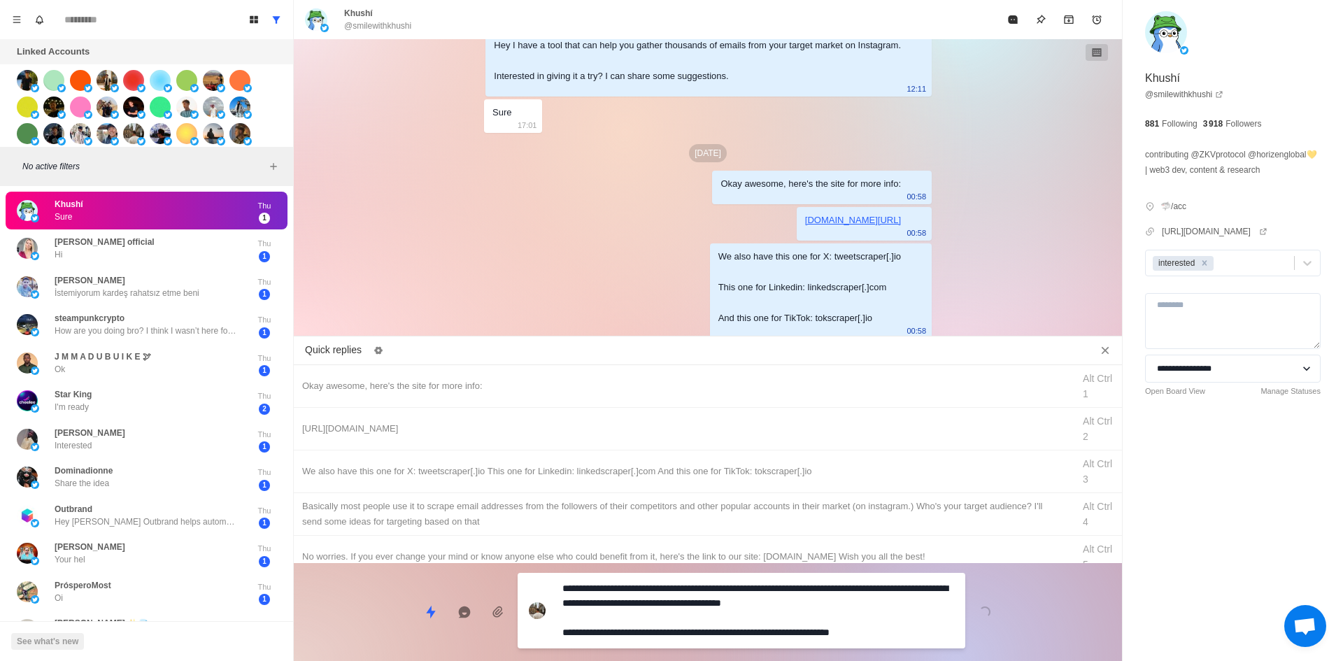
drag, startPoint x: 721, startPoint y: 623, endPoint x: 951, endPoint y: 204, distance: 478.4
click at [719, 623] on textarea "**********" at bounding box center [758, 611] width 392 height 64
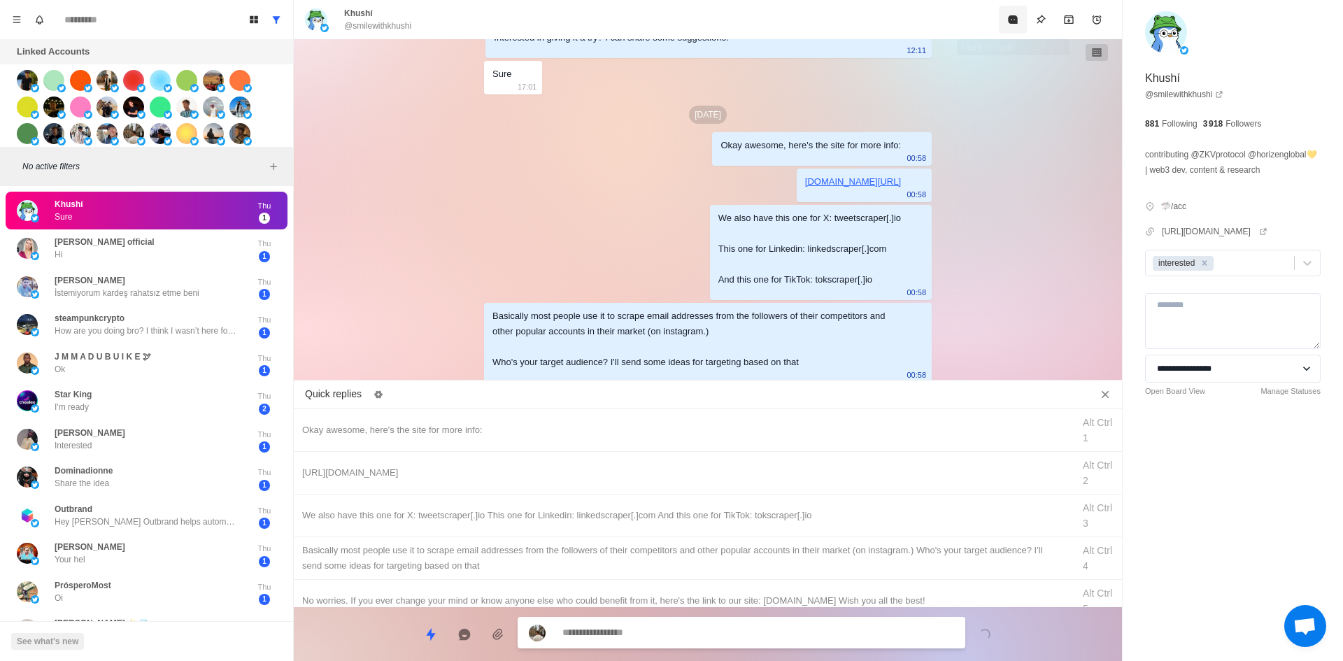
click at [1009, 21] on icon "Mark as read" at bounding box center [1012, 19] width 9 height 8
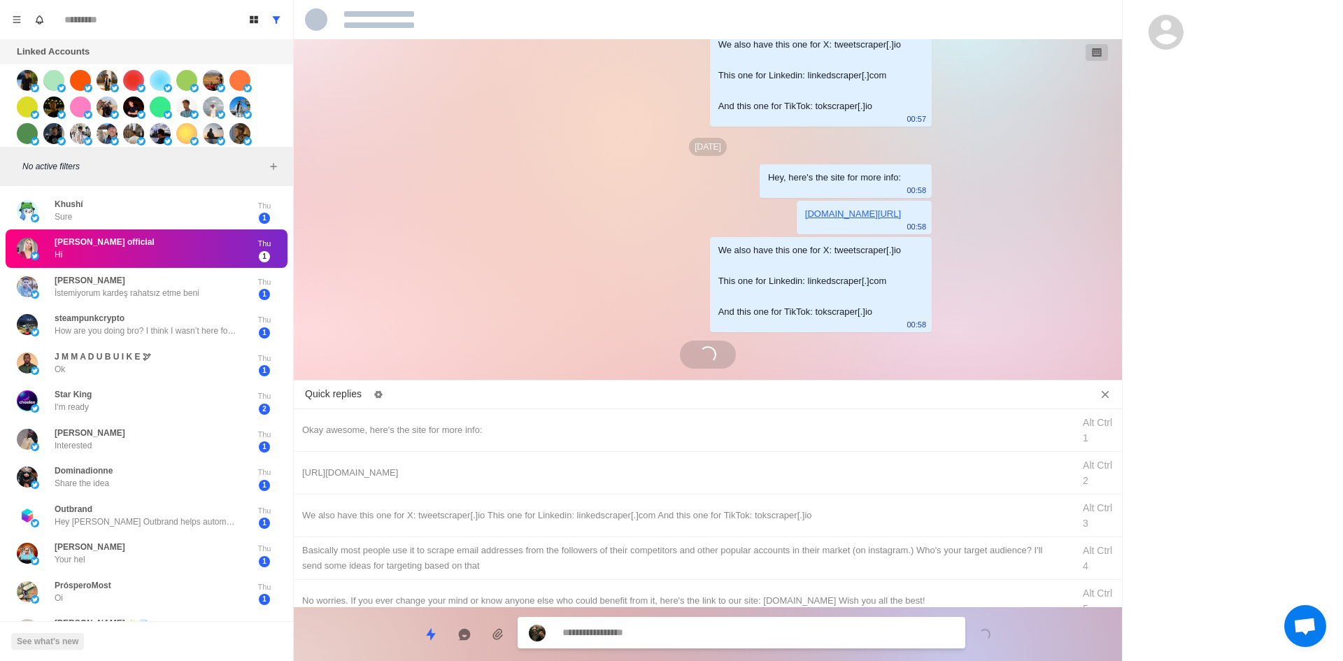
scroll to position [821, 0]
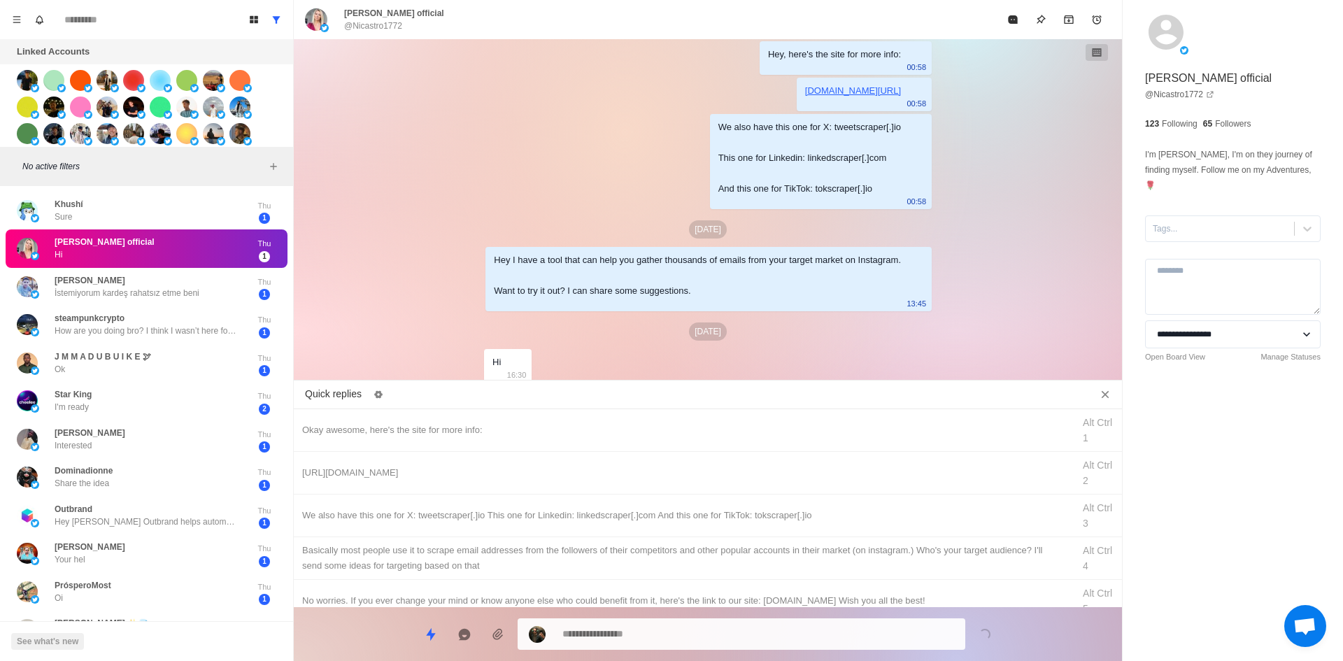
click at [998, 18] on div "[PERSON_NAME] official @Nicastro1772" at bounding box center [652, 19] width 694 height 25
click at [1014, 18] on icon "Mark as read" at bounding box center [1012, 19] width 9 height 8
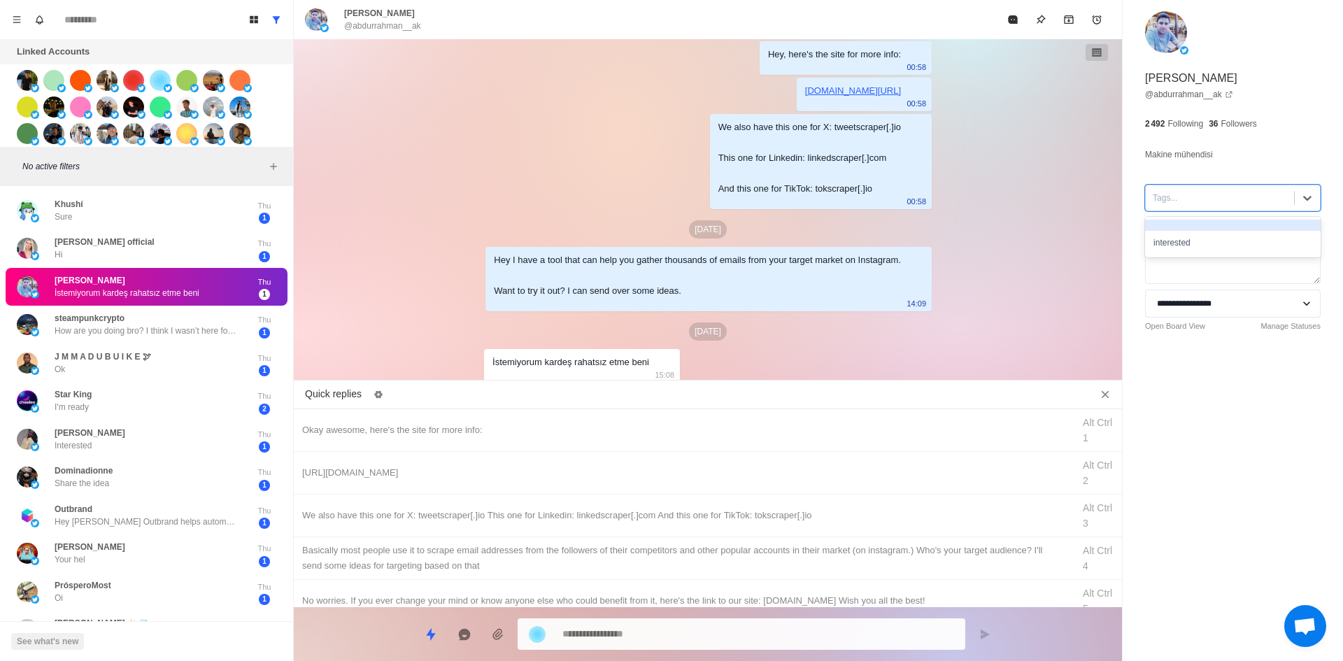
click at [1183, 196] on div at bounding box center [1220, 197] width 134 height 15
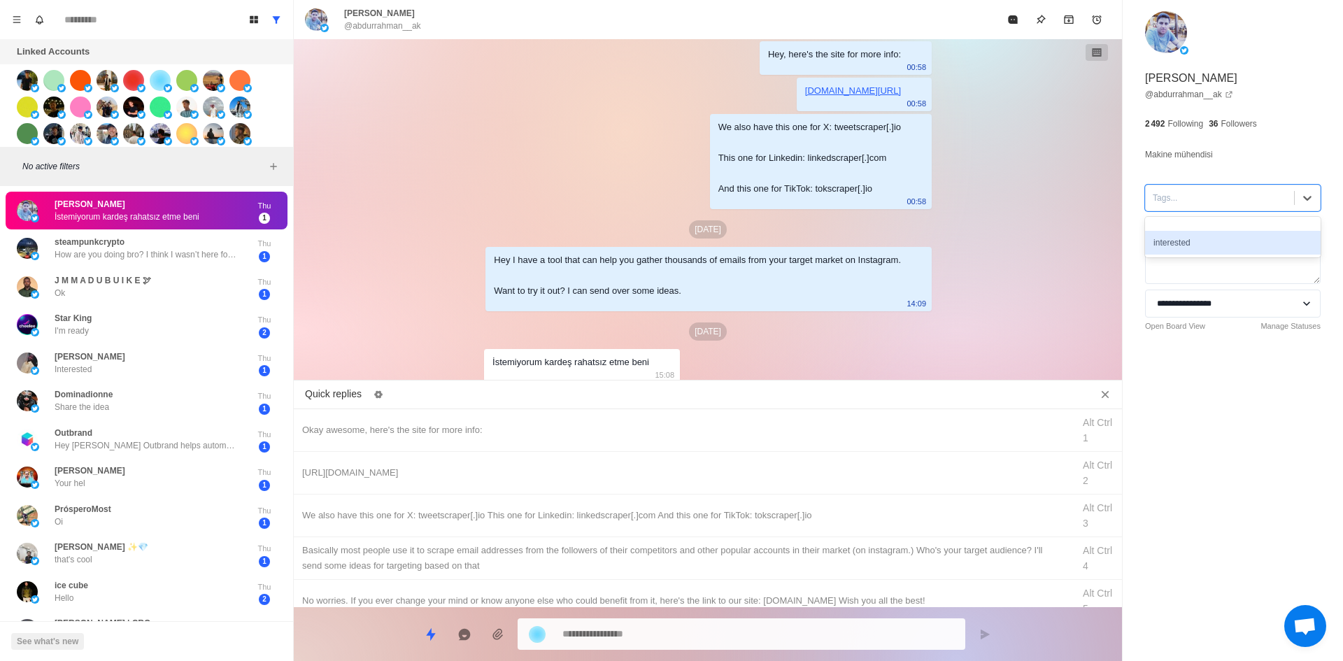
click at [1196, 241] on div "interested" at bounding box center [1233, 243] width 176 height 24
click at [534, 434] on div "Okay awesome, here's the site for more info:" at bounding box center [683, 430] width 762 height 15
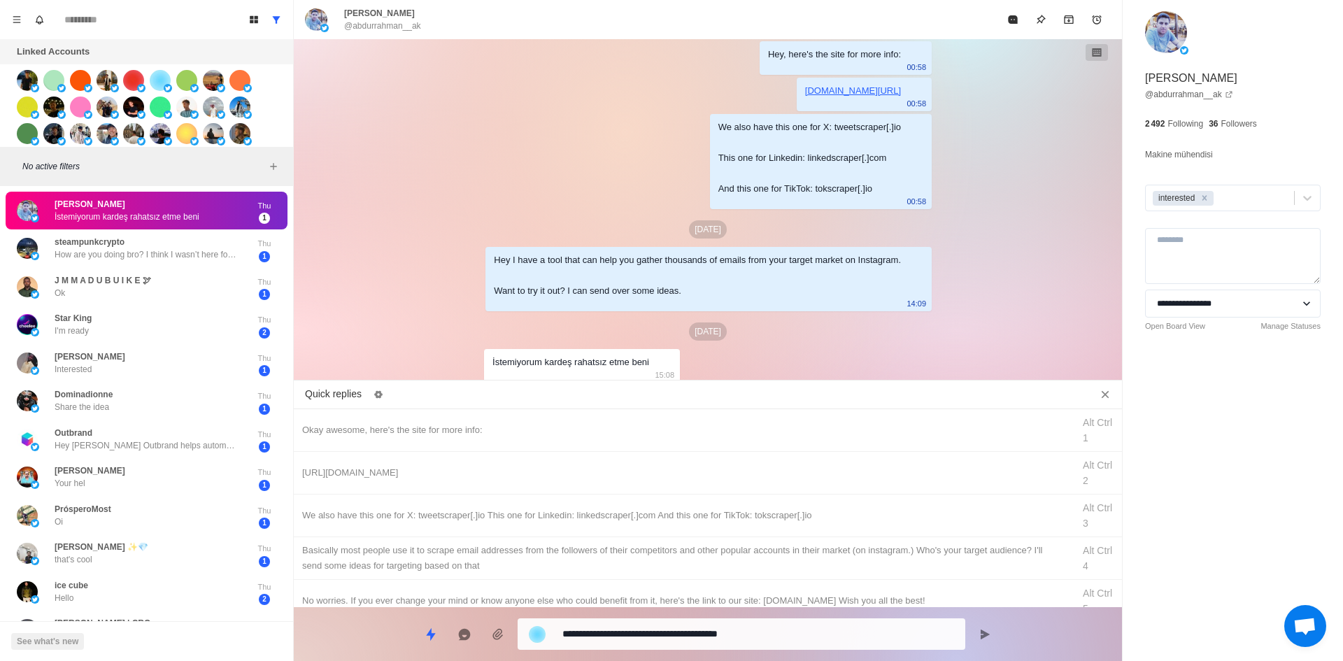
drag, startPoint x: 632, startPoint y: 639, endPoint x: 291, endPoint y: 646, distance: 340.7
click at [299, 655] on div "Quick replies Okay awesome, here's the site for more info: Alt Ctrl 1 [URL][DOM…" at bounding box center [708, 523] width 828 height 276
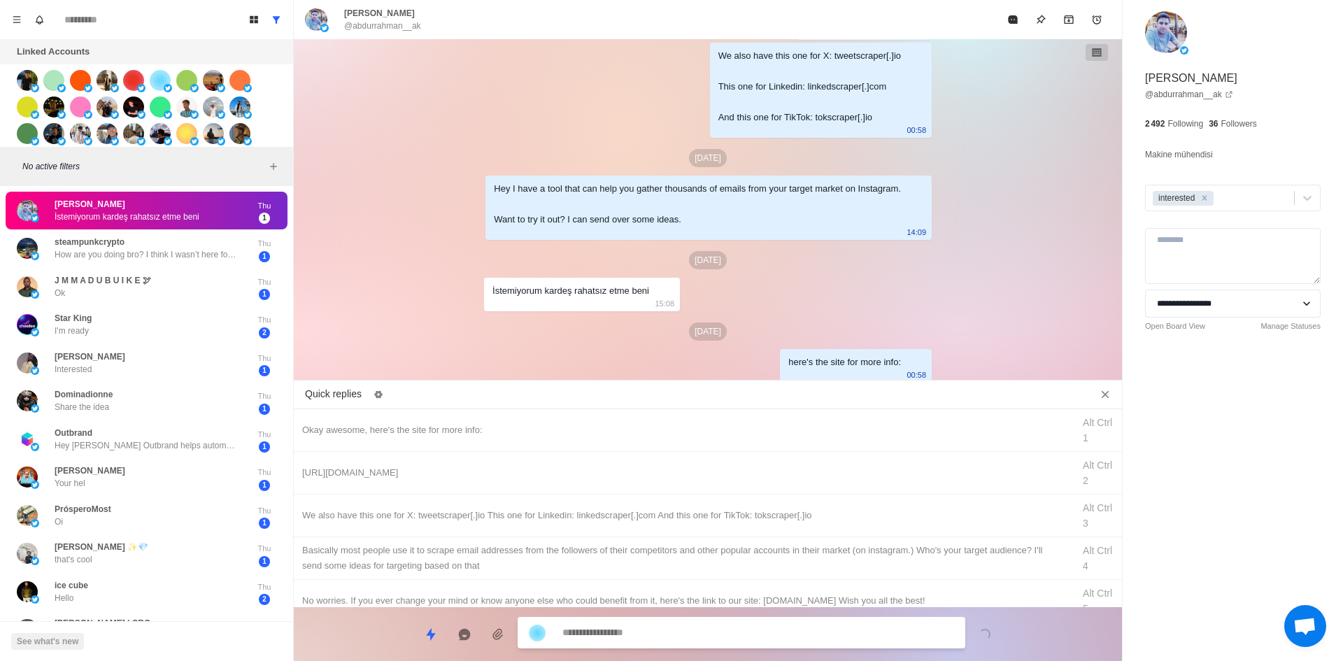
drag, startPoint x: 455, startPoint y: 463, endPoint x: 634, endPoint y: 608, distance: 229.8
click at [459, 469] on div "[URL][DOMAIN_NAME] Alt Ctrl 2" at bounding box center [708, 473] width 828 height 43
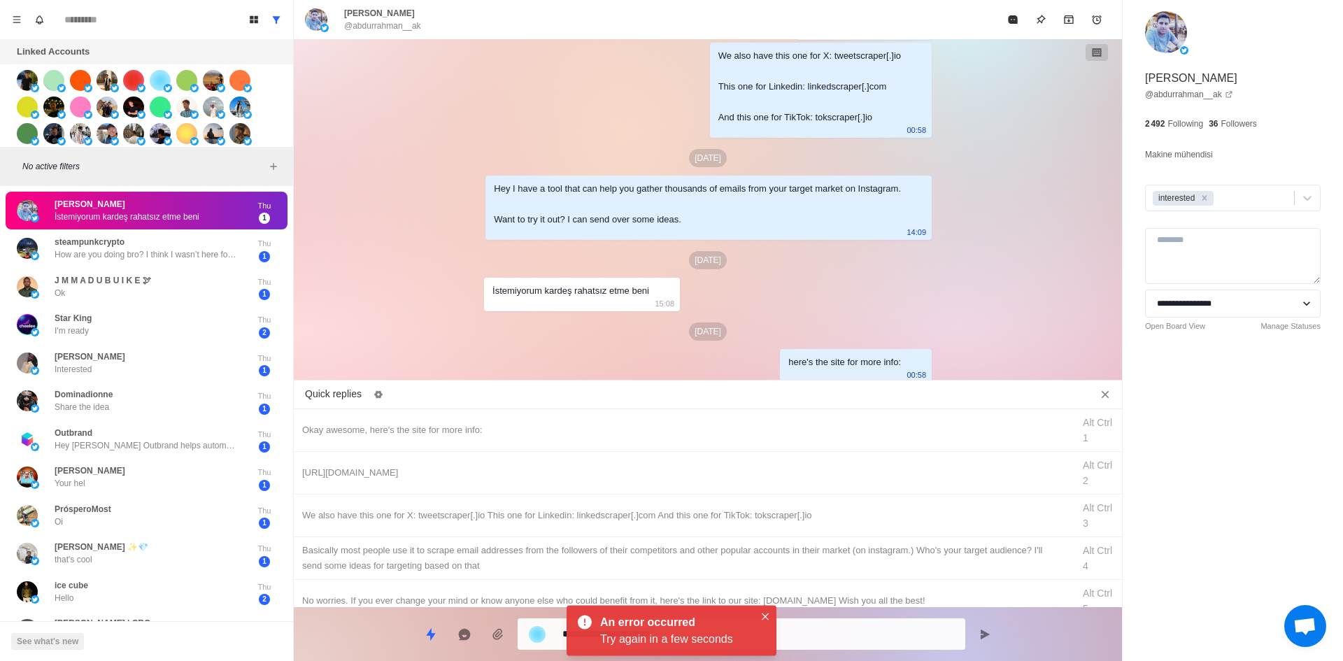
click at [641, 632] on div "Try again in a few seconds" at bounding box center [677, 639] width 154 height 17
click at [644, 631] on div "Try again in a few seconds" at bounding box center [677, 639] width 154 height 17
click at [842, 627] on textarea "**********" at bounding box center [758, 634] width 392 height 20
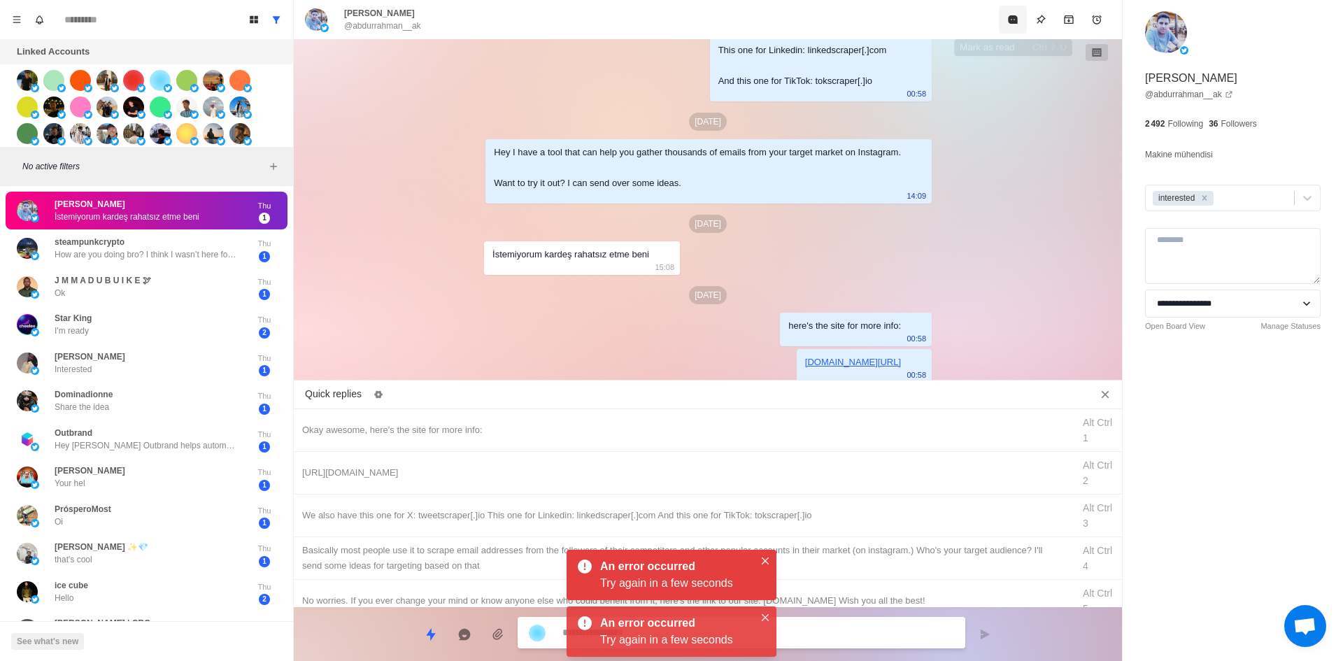
click at [1013, 29] on button "Mark as read" at bounding box center [1013, 20] width 28 height 28
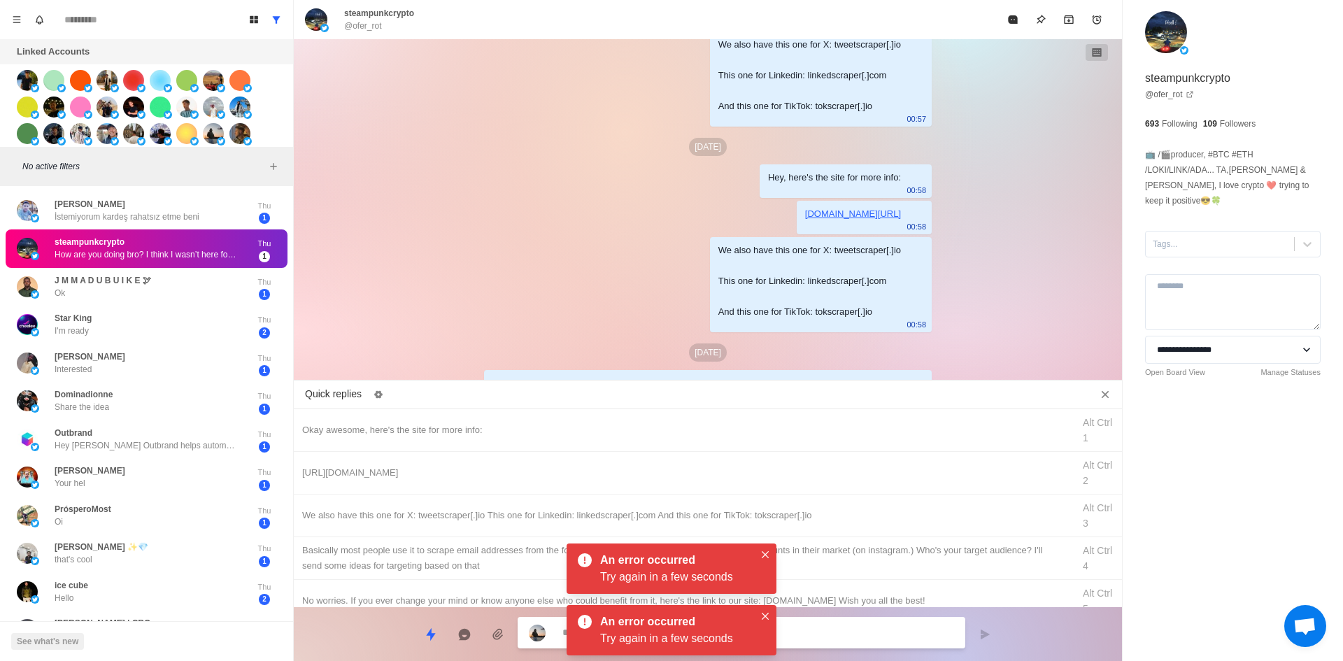
scroll to position [897, 0]
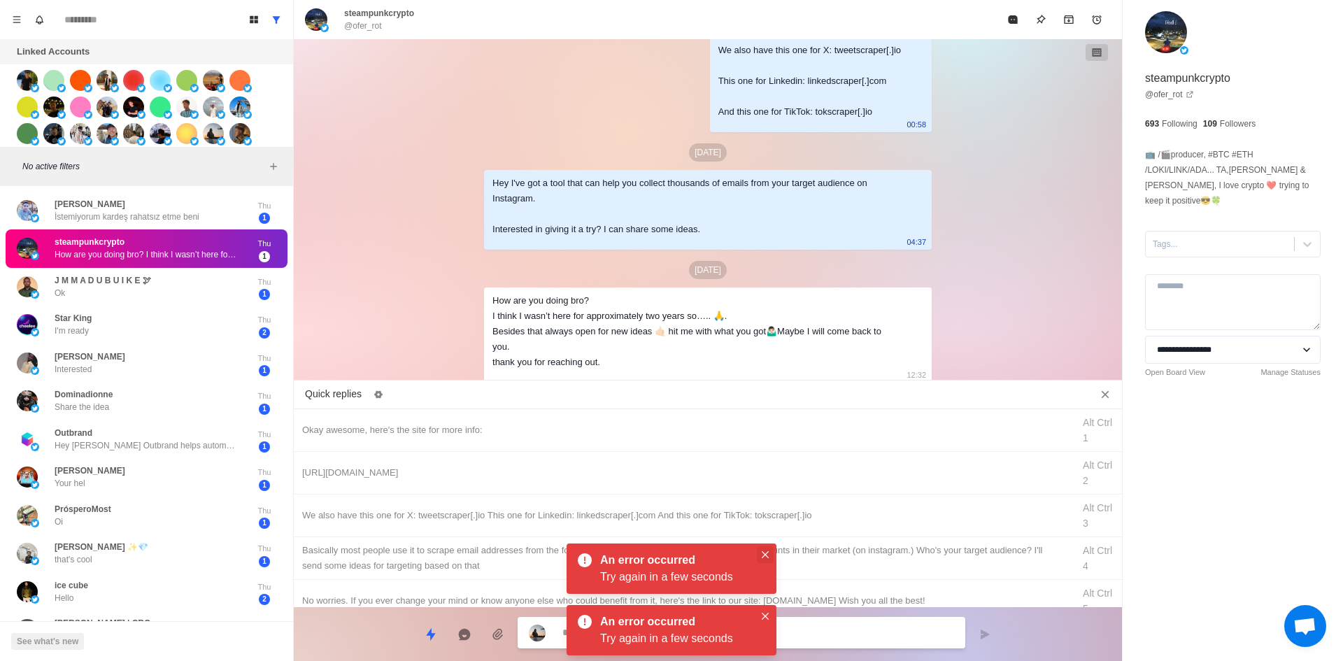
click at [767, 555] on icon "Close" at bounding box center [765, 554] width 7 height 7
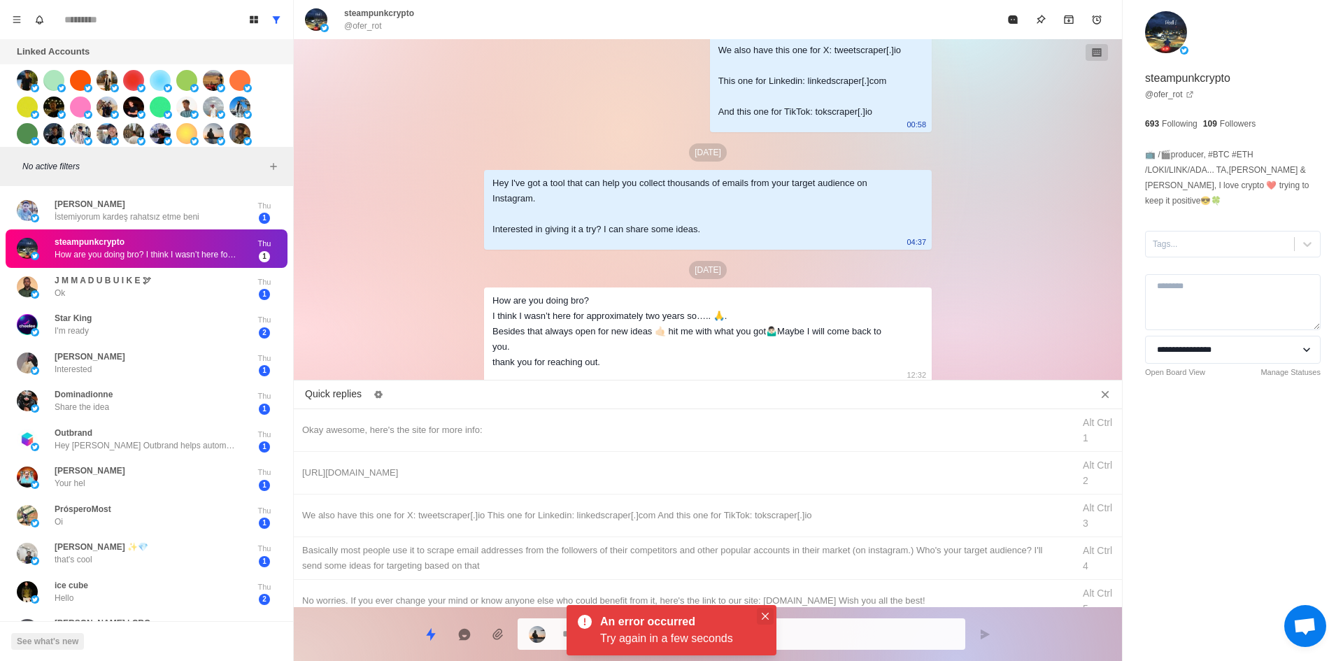
click at [770, 611] on button "Close" at bounding box center [765, 616] width 17 height 17
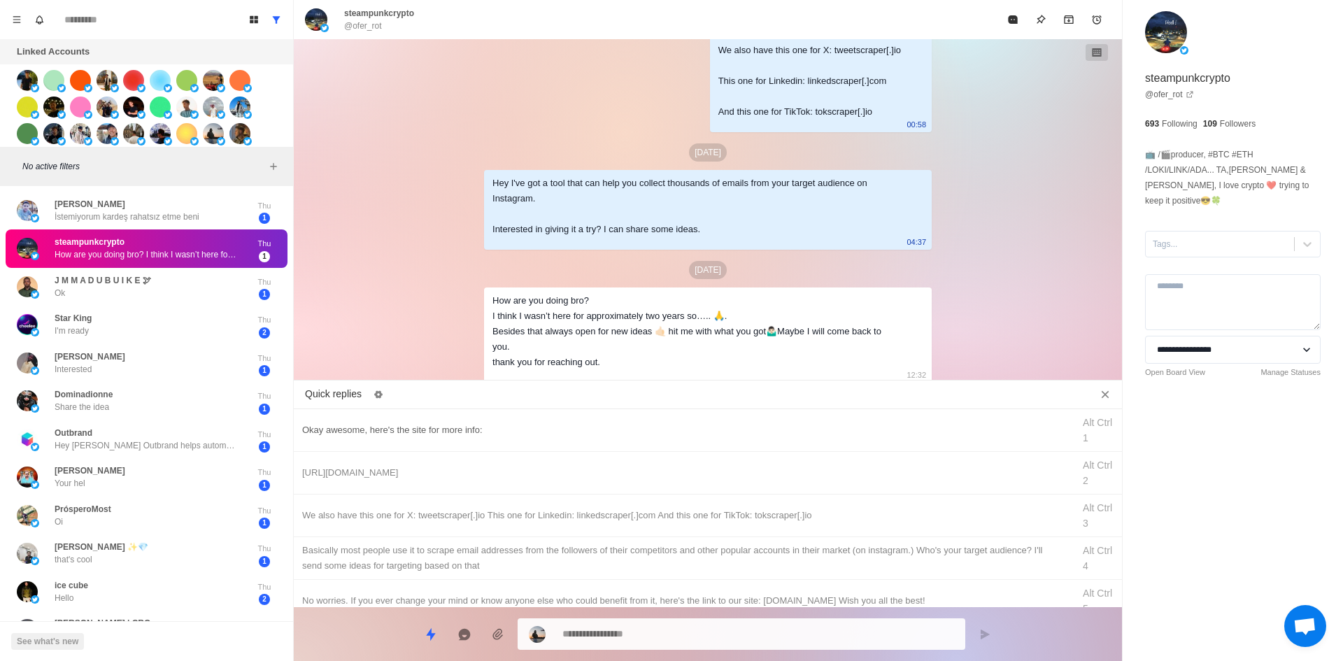
click at [513, 430] on div "Okay awesome, here's the site for more info:" at bounding box center [683, 430] width 762 height 15
click at [715, 634] on textarea "**********" at bounding box center [758, 633] width 392 height 20
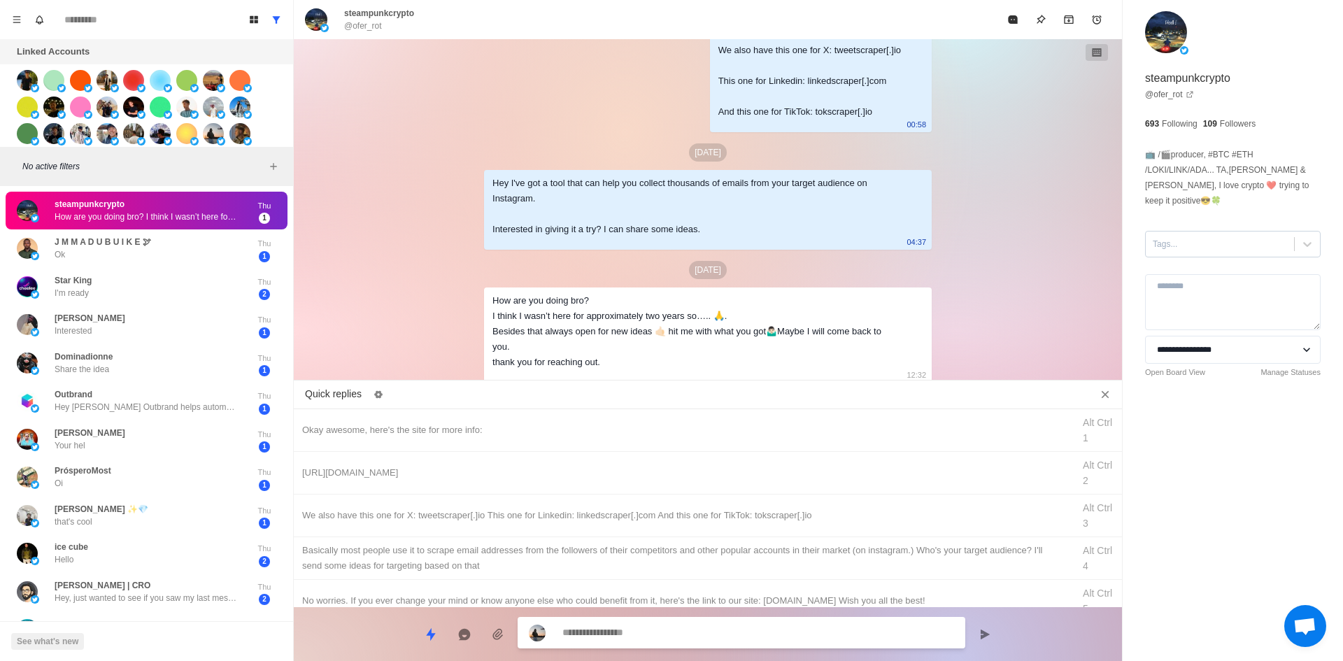
scroll to position [969, 0]
click at [1220, 236] on div at bounding box center [1220, 243] width 134 height 15
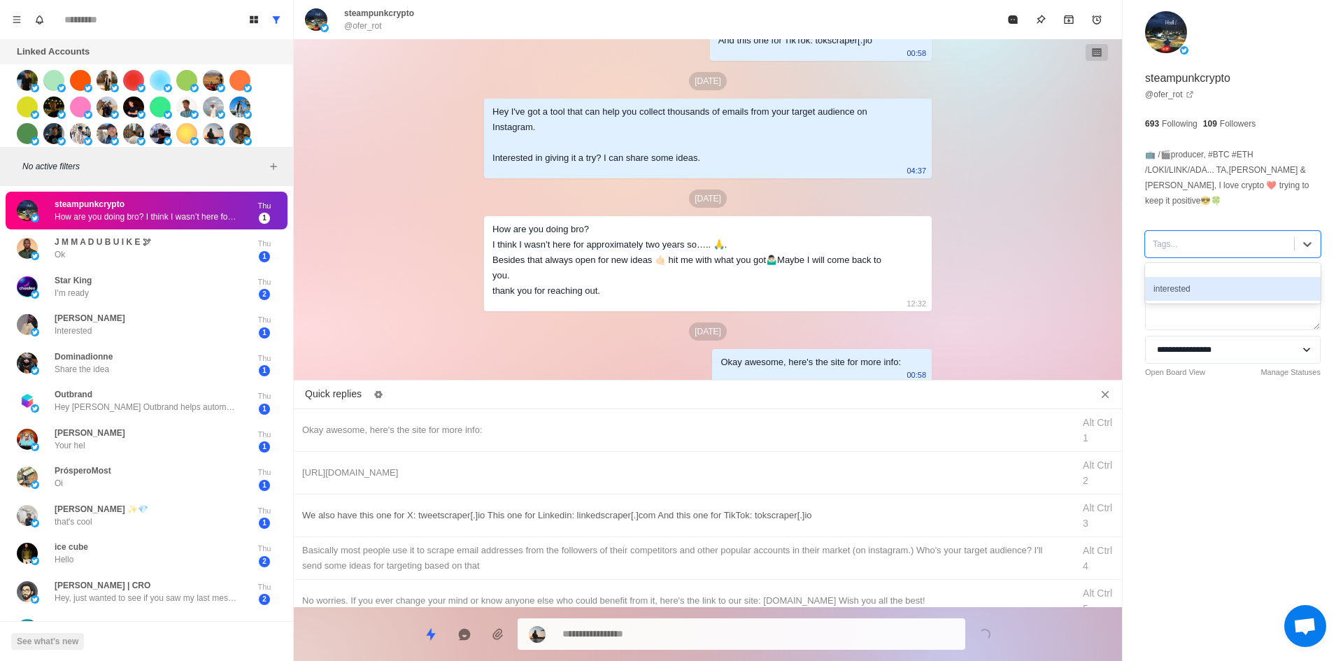
drag, startPoint x: 1209, startPoint y: 273, endPoint x: 572, endPoint y: 509, distance: 679.1
click at [1208, 277] on div "interested" at bounding box center [1233, 289] width 176 height 24
drag, startPoint x: 569, startPoint y: 477, endPoint x: 652, endPoint y: 579, distance: 131.2
click at [569, 477] on div "[URL][DOMAIN_NAME]" at bounding box center [683, 472] width 762 height 15
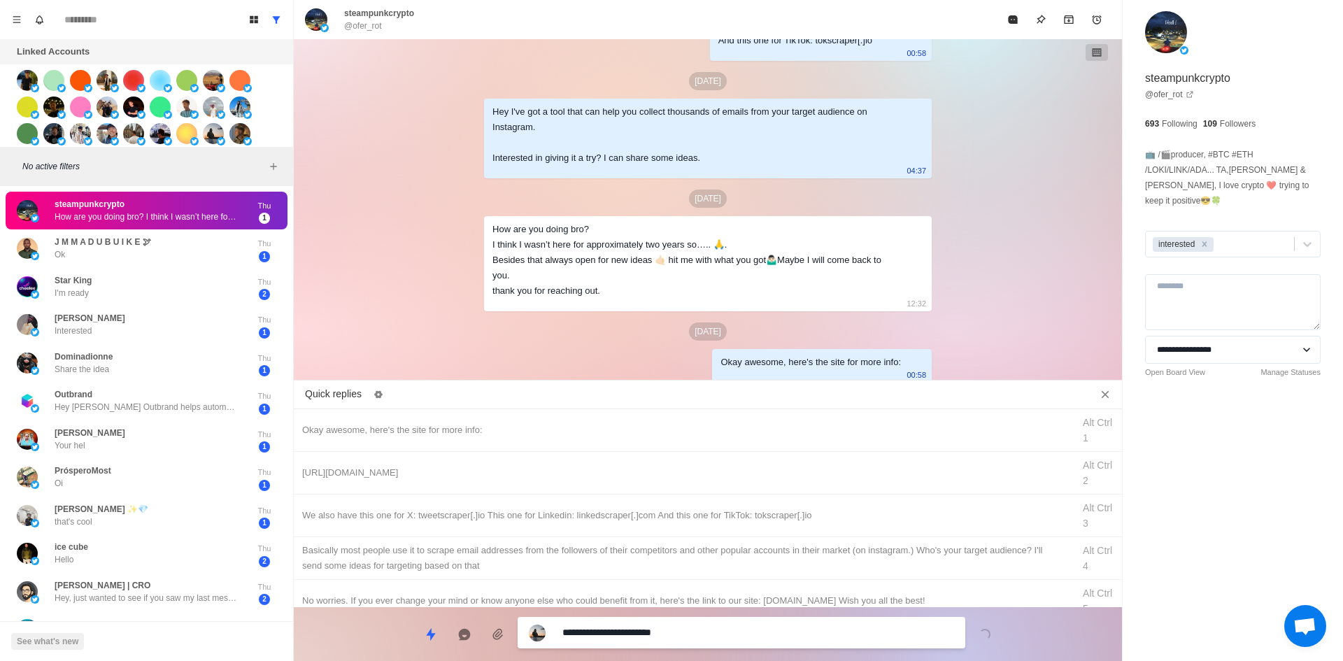
click at [688, 632] on textarea "**********" at bounding box center [758, 633] width 392 height 20
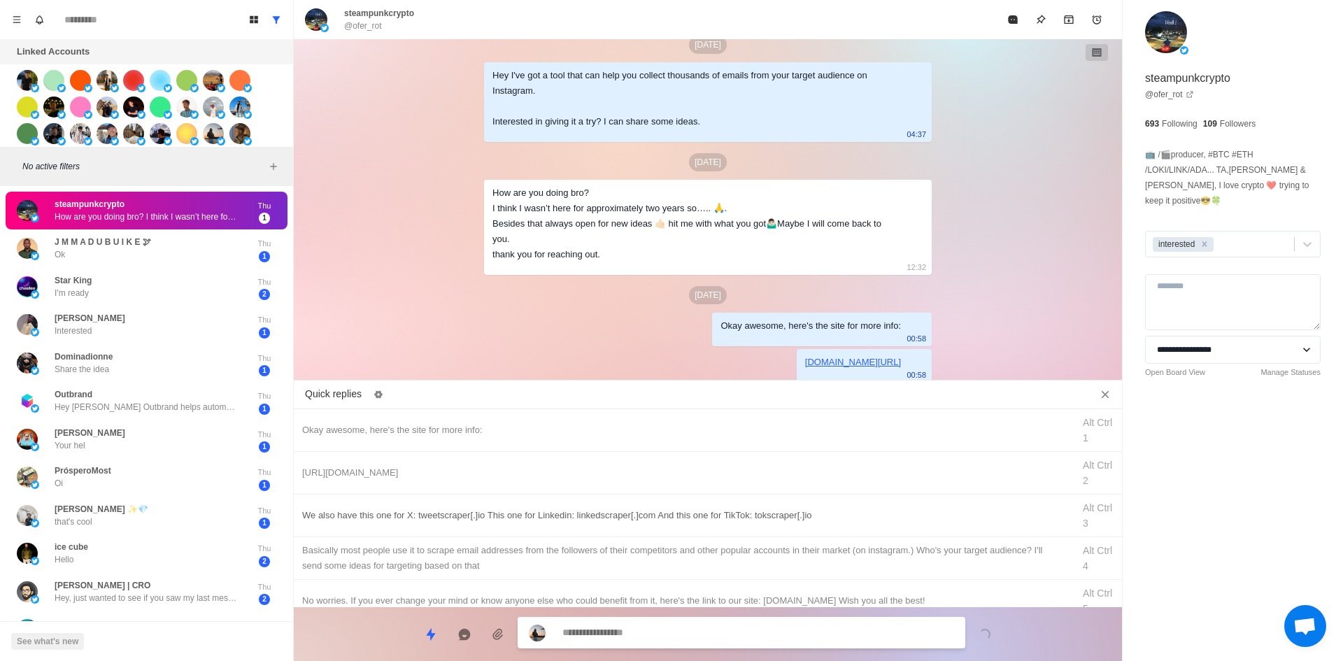
drag, startPoint x: 723, startPoint y: 511, endPoint x: 699, endPoint y: 625, distance: 116.6
click at [723, 513] on div "We also have this one for X: tweetscraper[.]io This one for Linkedin: linkedscr…" at bounding box center [683, 515] width 762 height 15
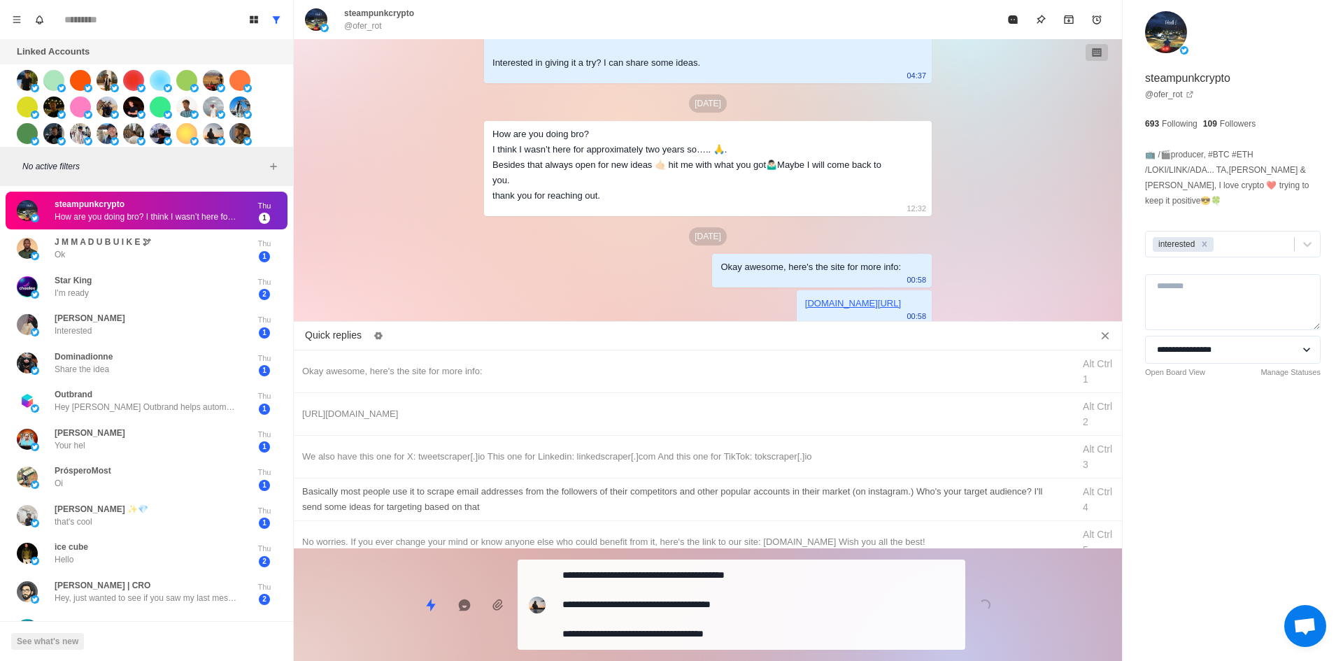
drag, startPoint x: 700, startPoint y: 625, endPoint x: 732, endPoint y: 578, distance: 57.8
click at [700, 625] on textarea "**********" at bounding box center [758, 604] width 392 height 79
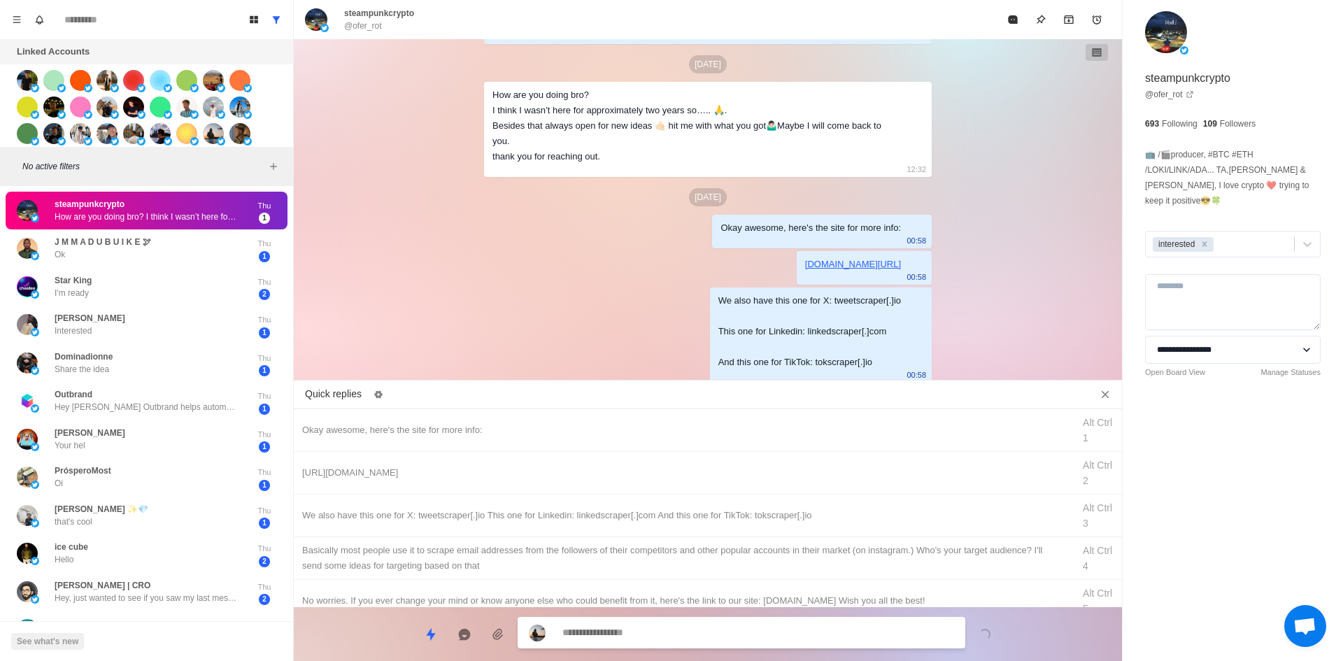
drag, startPoint x: 741, startPoint y: 567, endPoint x: 714, endPoint y: 627, distance: 66.1
click at [741, 568] on div "​​Basically most people use it to scrape email addresses from the followers of …" at bounding box center [683, 558] width 762 height 31
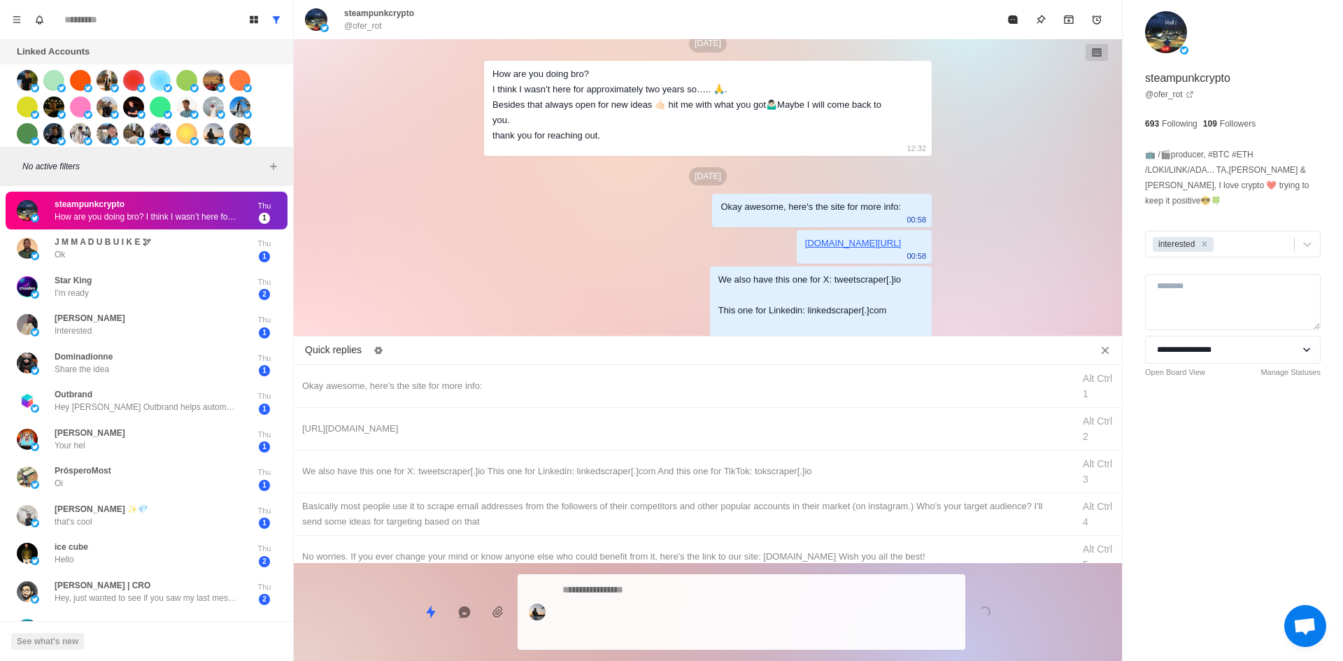
drag, startPoint x: 711, startPoint y: 635, endPoint x: 945, endPoint y: 185, distance: 507.5
click at [711, 634] on textarea at bounding box center [758, 612] width 392 height 64
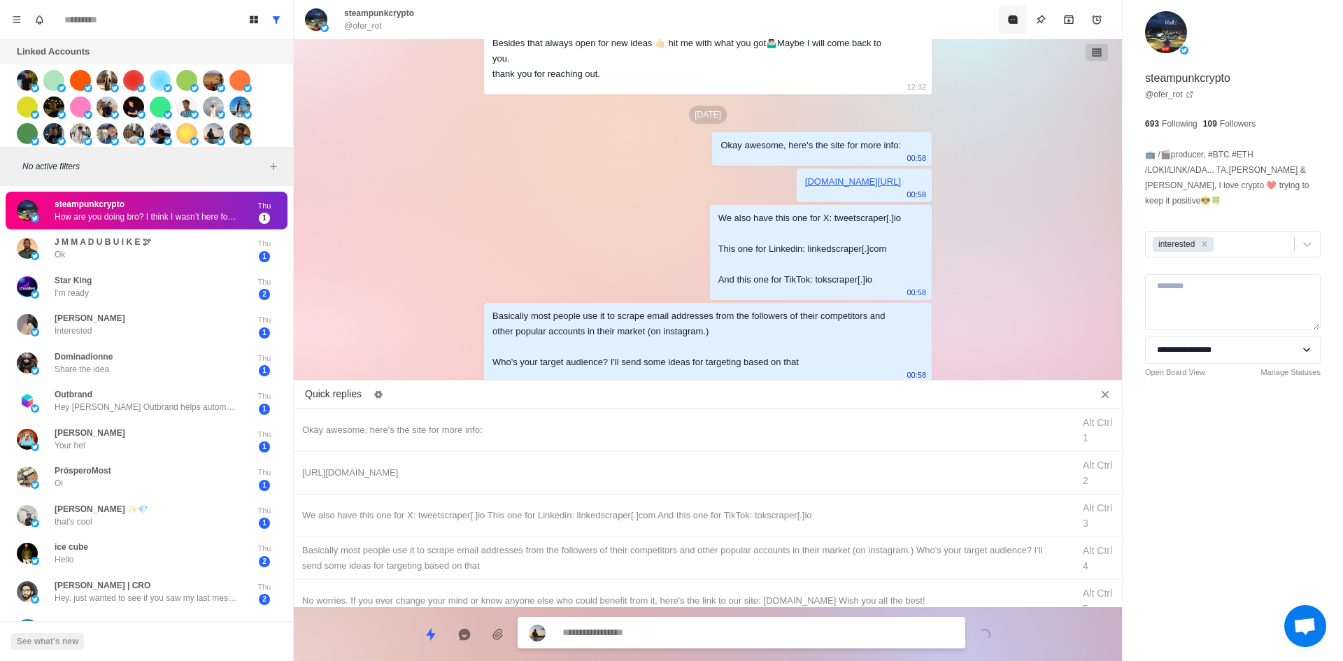
click at [1009, 29] on button "Mark as read" at bounding box center [1013, 20] width 28 height 28
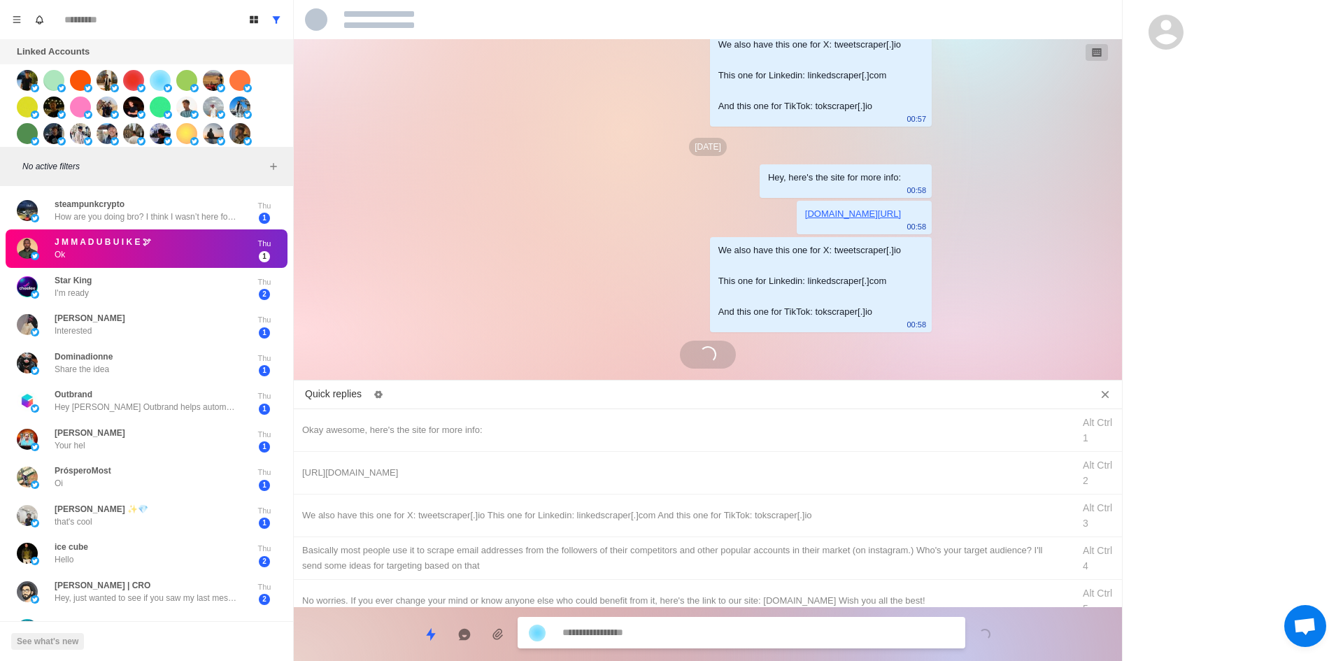
scroll to position [1123, 0]
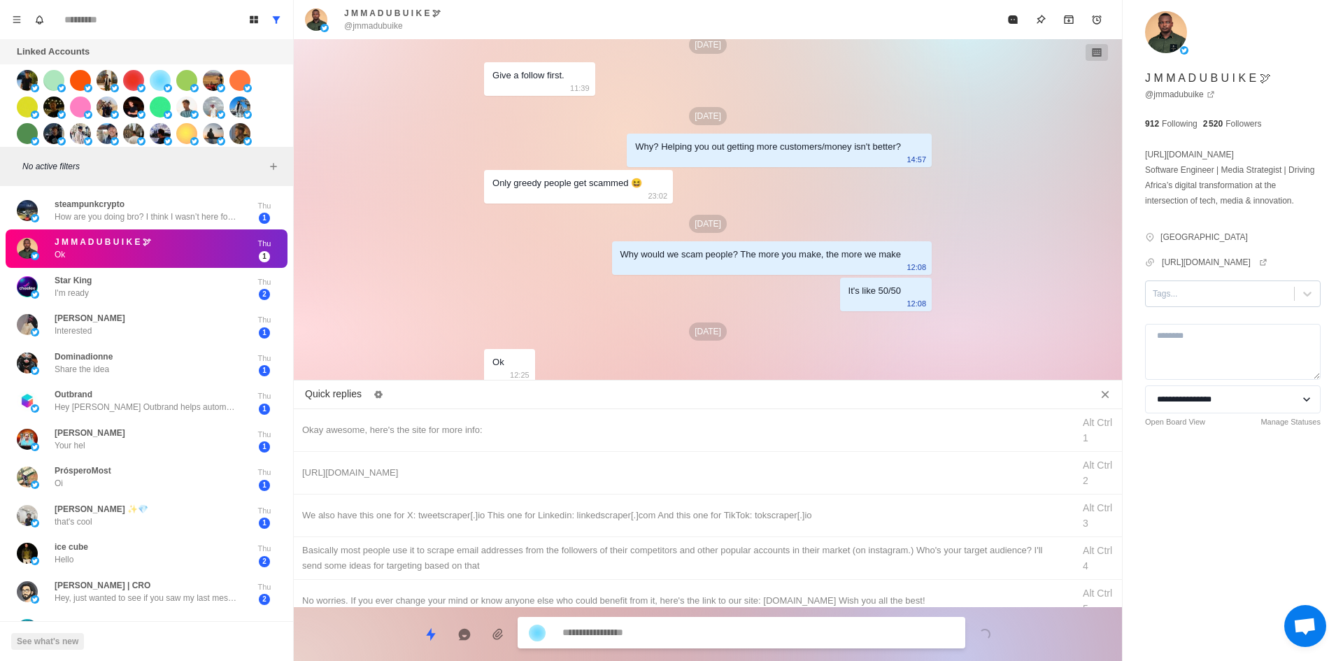
click at [1177, 293] on div at bounding box center [1220, 293] width 134 height 15
click at [721, 635] on textarea at bounding box center [758, 634] width 392 height 20
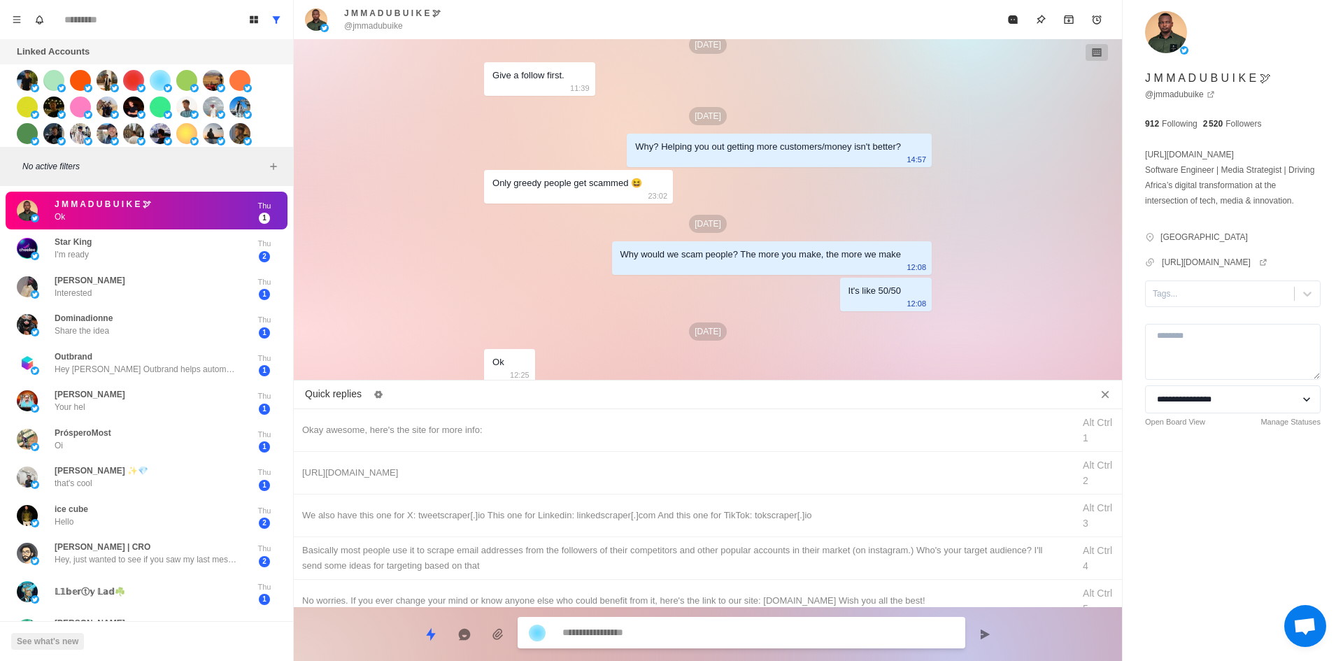
scroll to position [1194, 0]
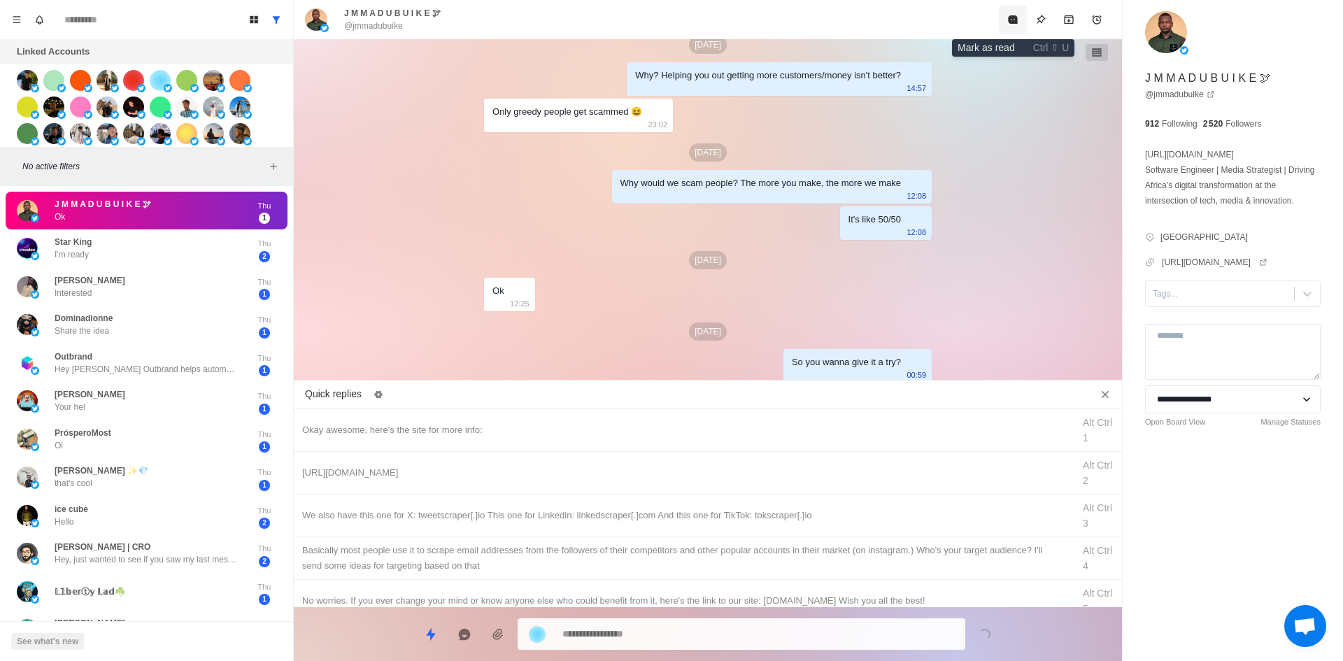
click at [1002, 21] on button "Mark as read" at bounding box center [1013, 20] width 28 height 28
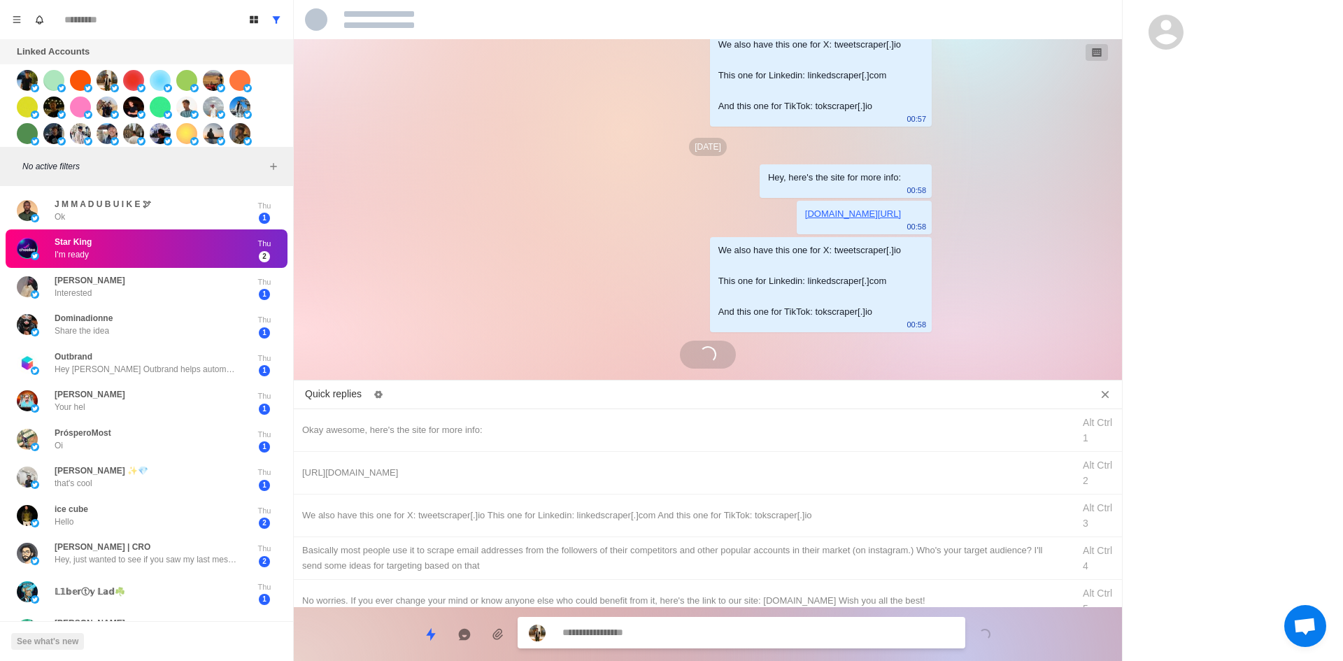
scroll to position [857, 0]
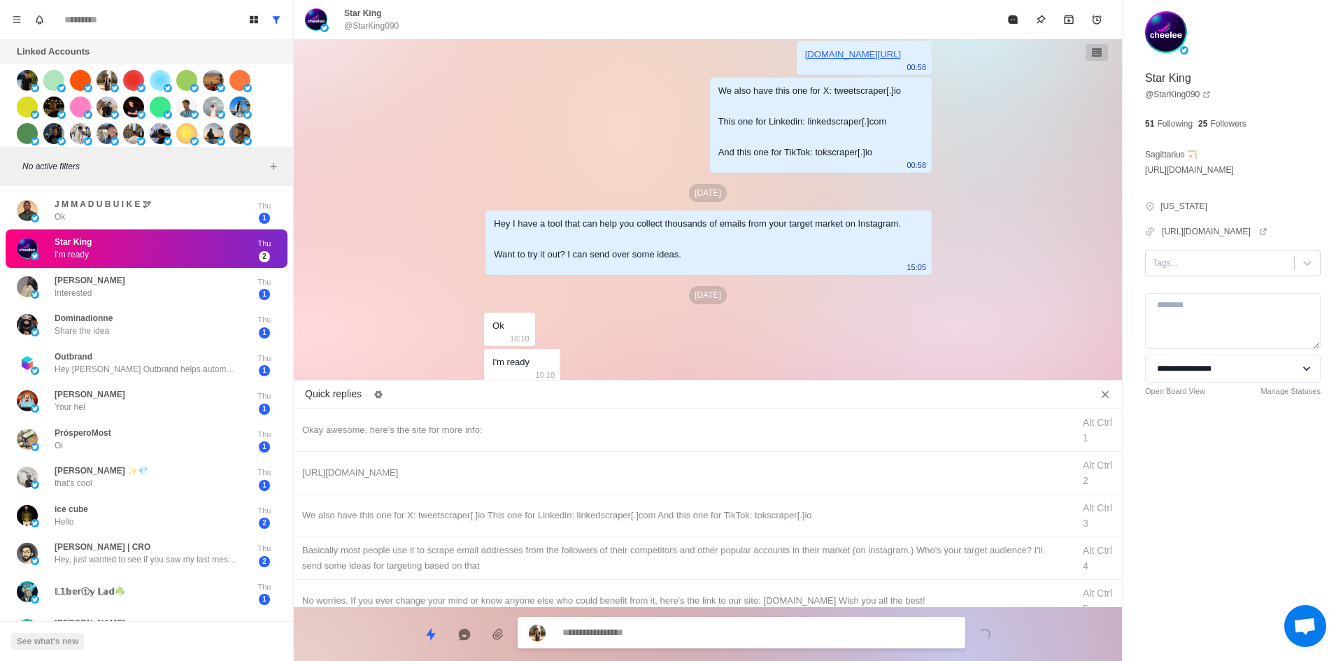
click at [1202, 271] on div at bounding box center [1220, 262] width 134 height 15
click at [1188, 320] on div "interested" at bounding box center [1233, 308] width 176 height 24
click at [536, 425] on div "Okay awesome, here's the site for more info:" at bounding box center [683, 430] width 762 height 15
drag, startPoint x: 622, startPoint y: 640, endPoint x: 666, endPoint y: 499, distance: 147.3
click at [623, 639] on textarea "**********" at bounding box center [758, 634] width 392 height 20
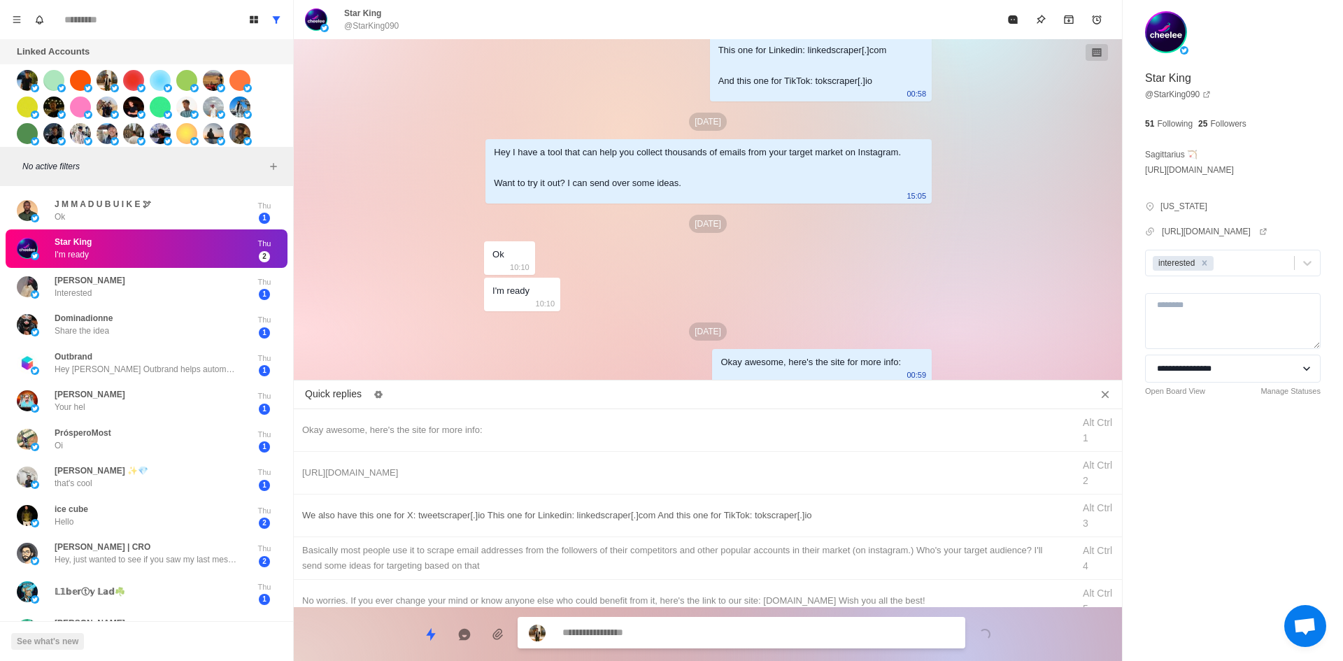
drag, startPoint x: 681, startPoint y: 469, endPoint x: 668, endPoint y: 526, distance: 58.9
click at [681, 476] on div "[URL][DOMAIN_NAME]" at bounding box center [683, 472] width 762 height 15
click at [660, 633] on textarea "**********" at bounding box center [758, 634] width 392 height 20
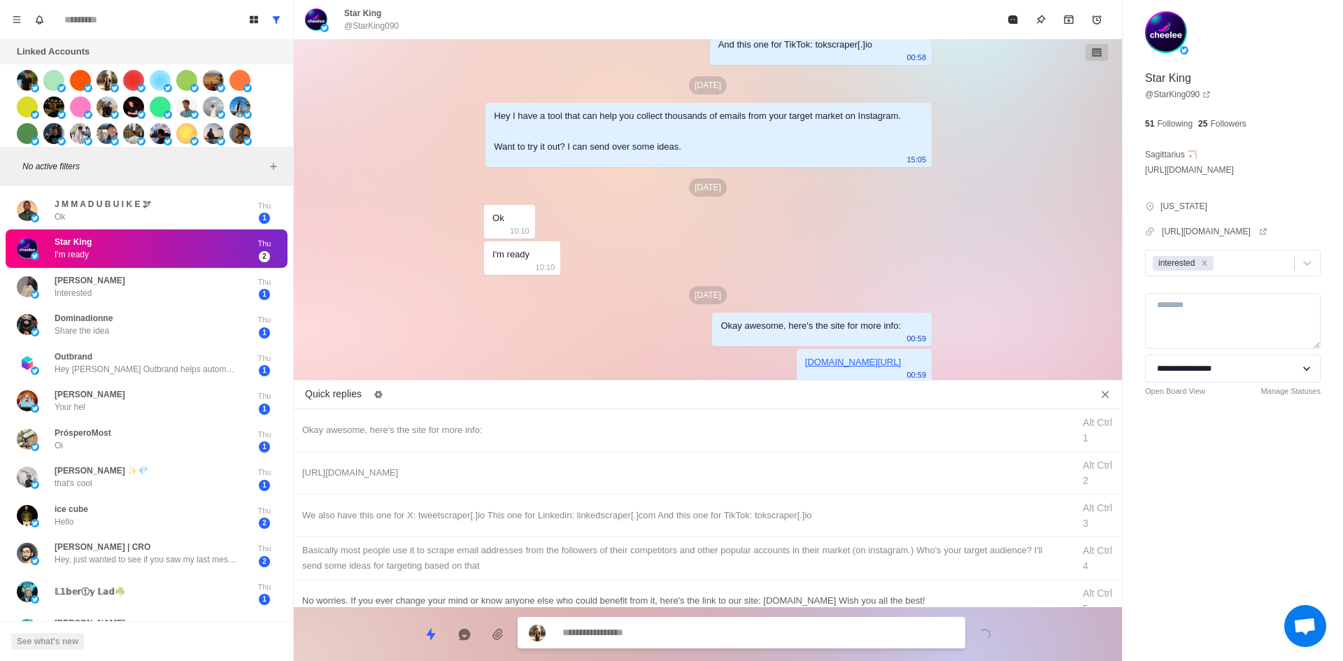
click at [728, 515] on div "We also have this one for X: tweetscraper[.]io This one for Linkedin: linkedscr…" at bounding box center [683, 515] width 762 height 15
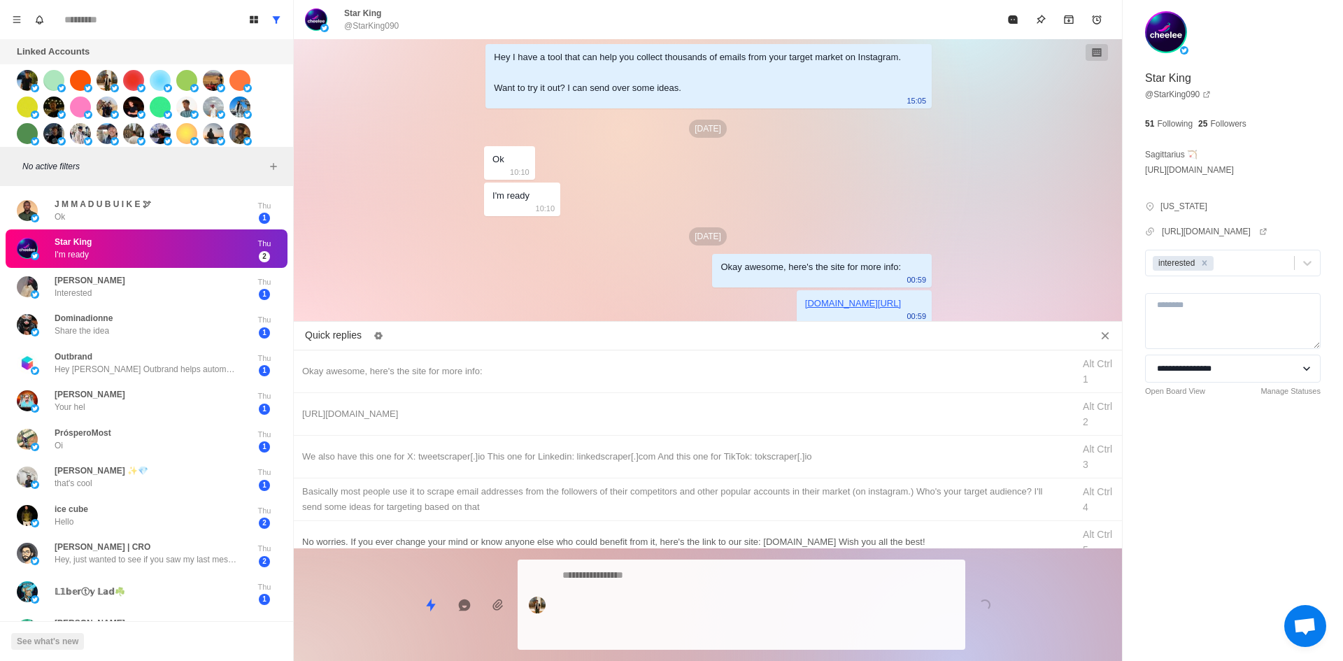
drag, startPoint x: 692, startPoint y: 632, endPoint x: 715, endPoint y: 599, distance: 39.6
click at [692, 631] on textarea at bounding box center [758, 604] width 392 height 79
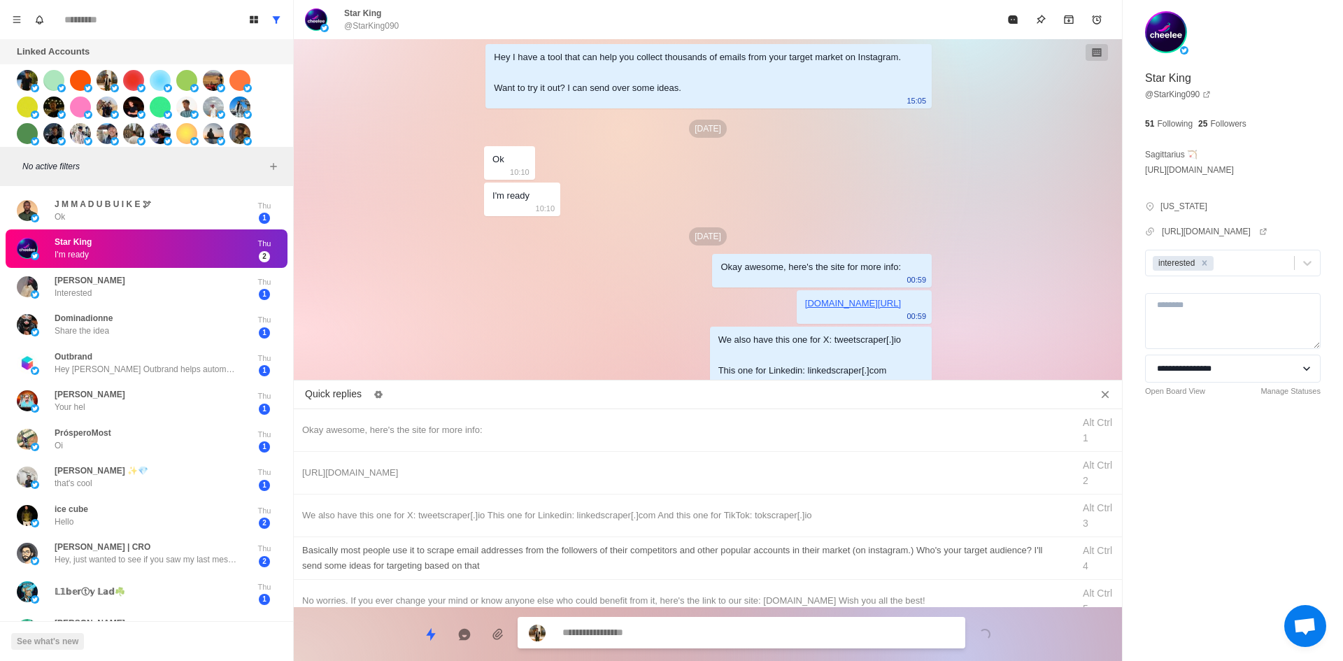
scroll to position [1063, 0]
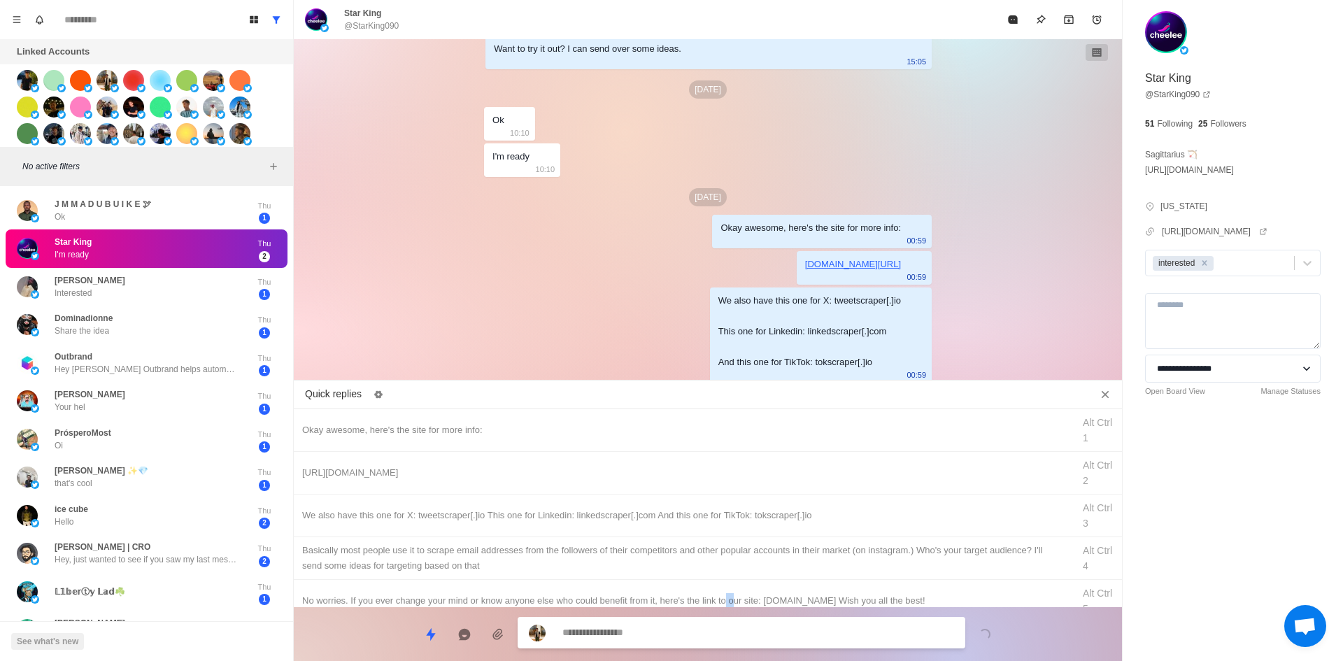
click at [738, 593] on div "No worries. If you ever change your mind or know anyone else who could benefit …" at bounding box center [683, 600] width 762 height 15
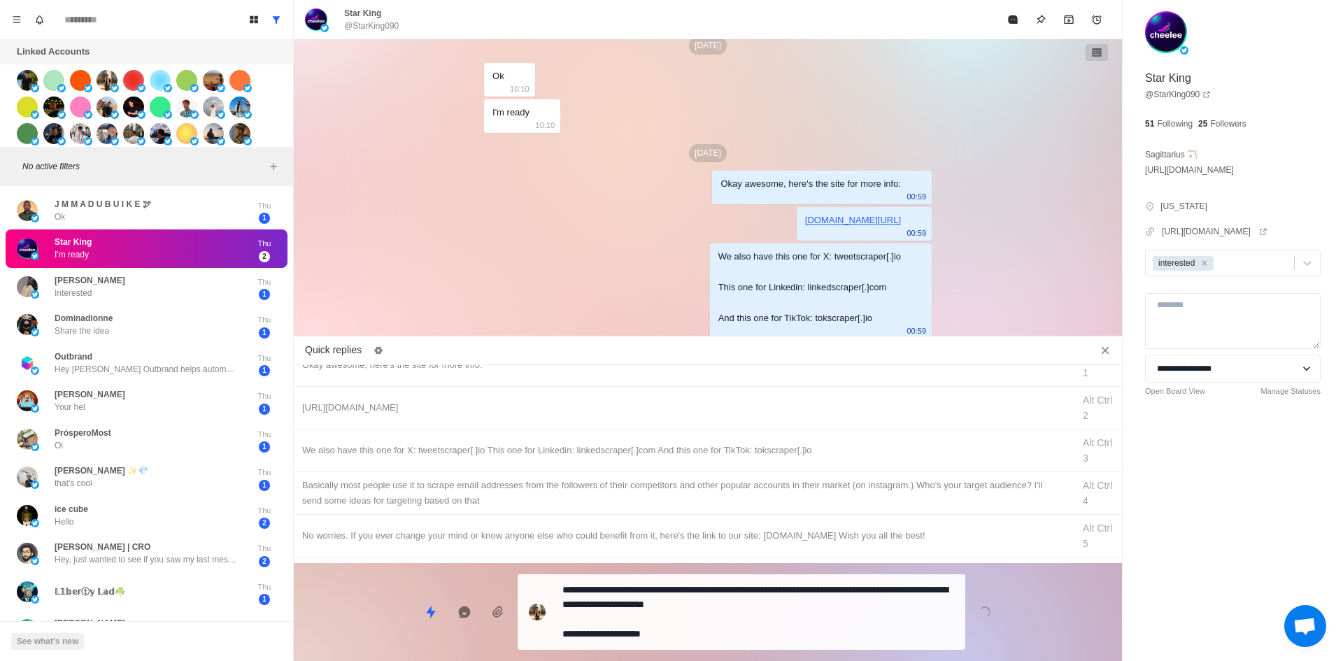
drag, startPoint x: 767, startPoint y: 488, endPoint x: 744, endPoint y: 610, distance: 124.7
click at [767, 490] on div "​​Basically most people use it to scrape email addresses from the followers of …" at bounding box center [683, 493] width 762 height 31
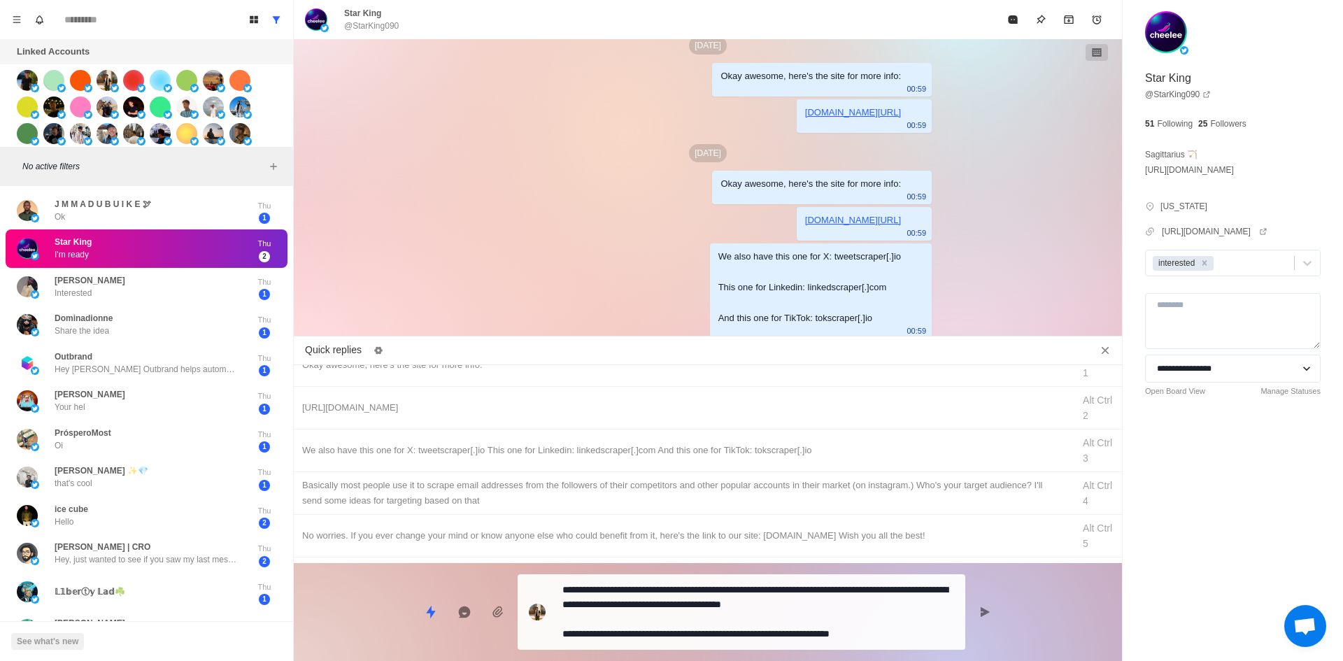
click at [744, 616] on textarea "**********" at bounding box center [758, 612] width 392 height 64
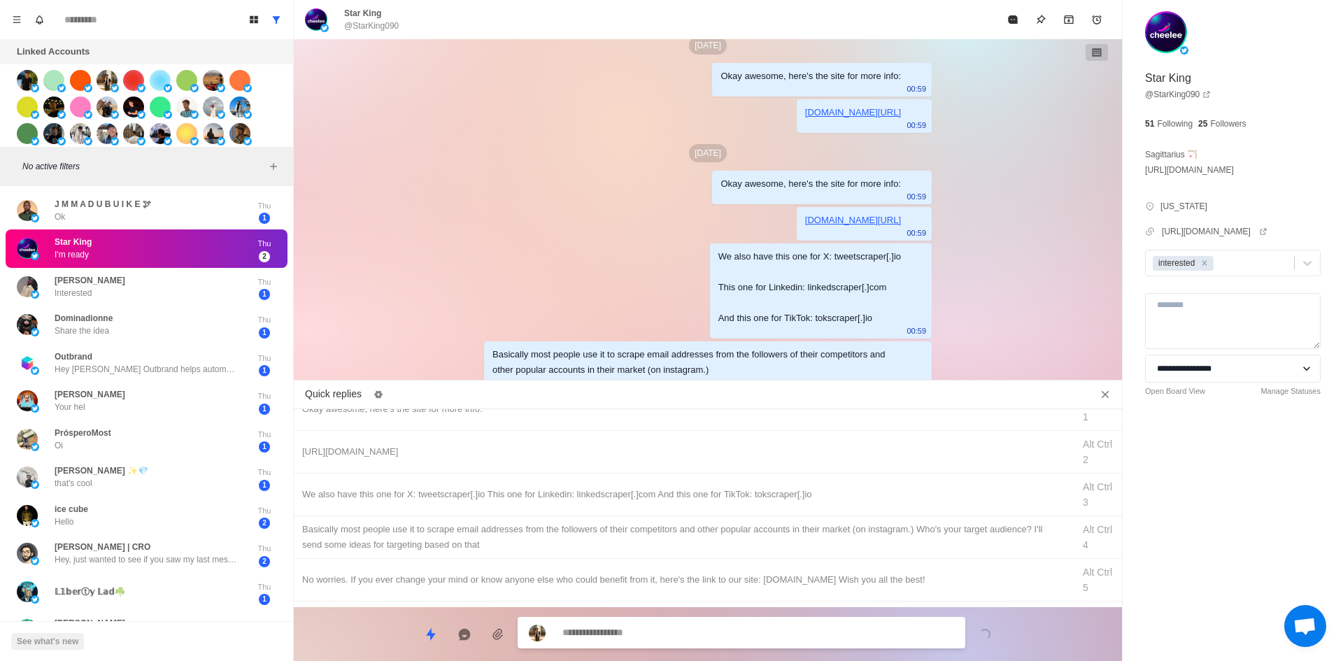
scroll to position [1253, 0]
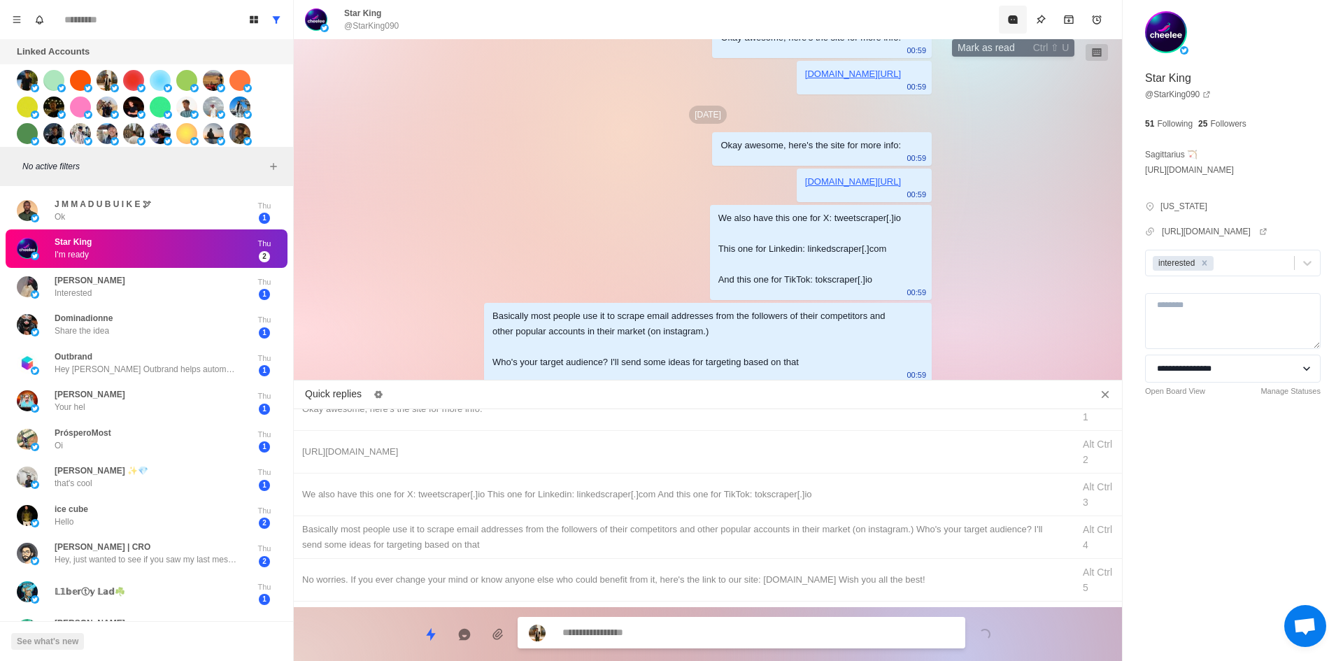
click at [1008, 20] on icon "Mark as read" at bounding box center [1012, 19] width 11 height 11
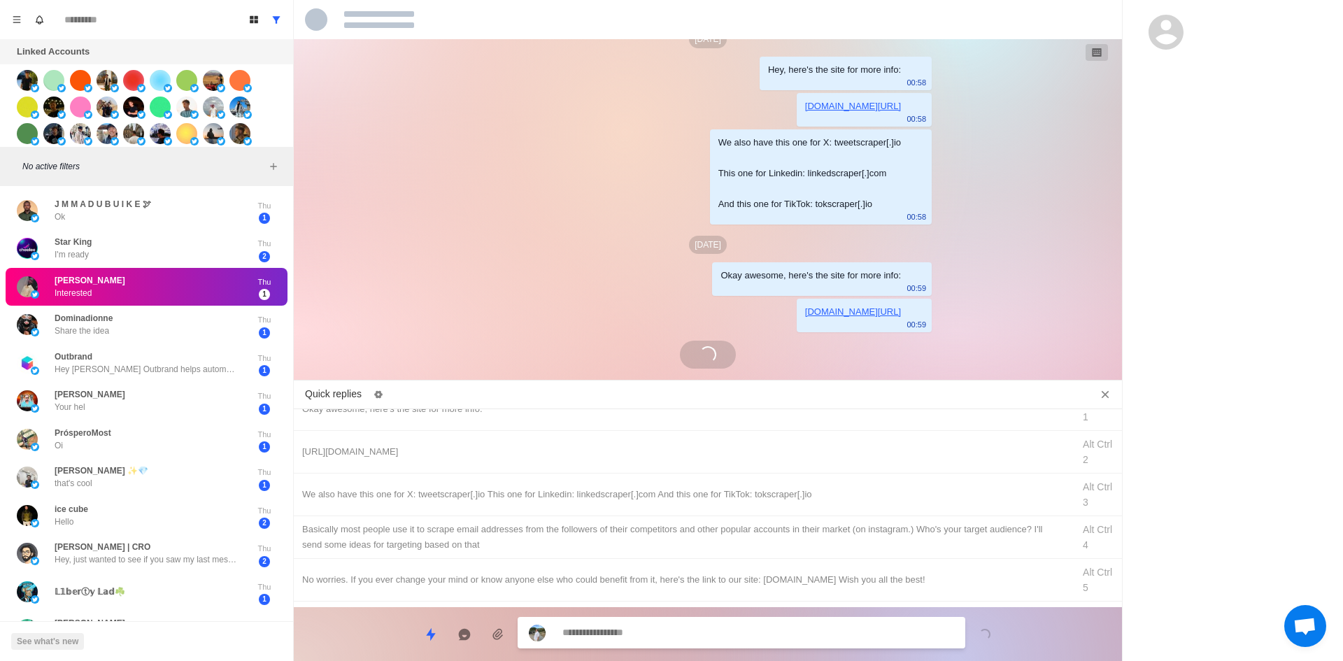
scroll to position [944, 0]
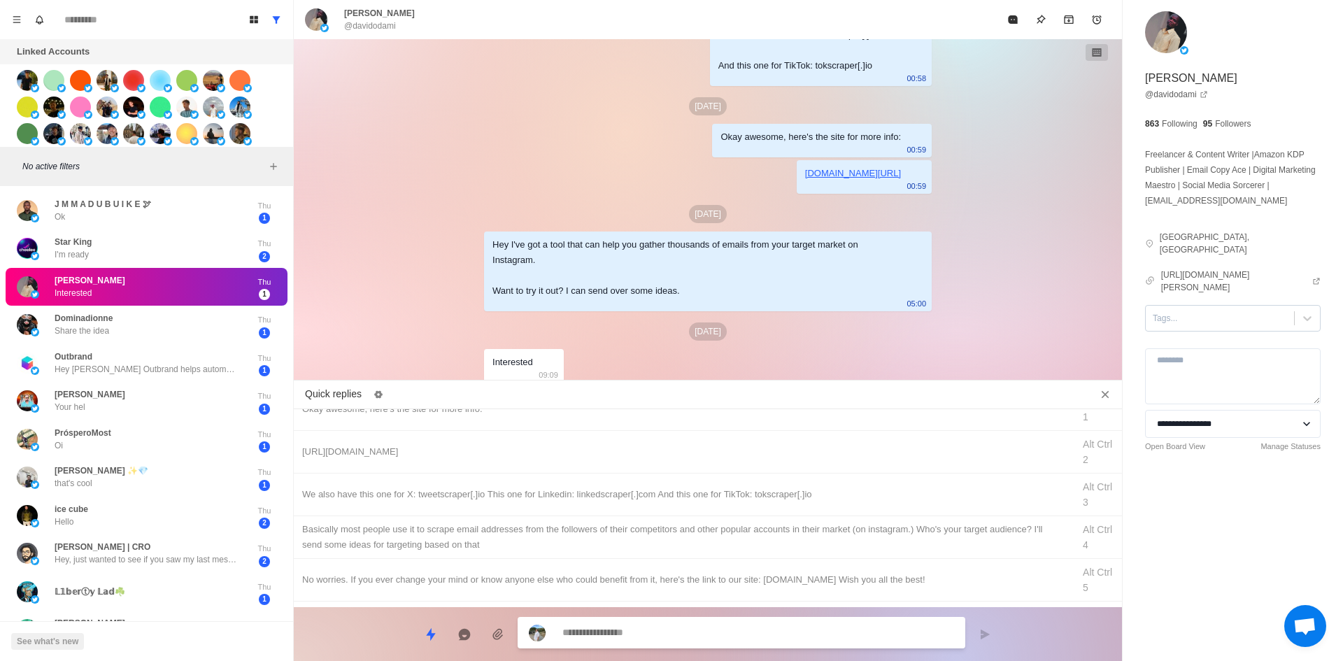
click at [1172, 311] on div at bounding box center [1220, 318] width 134 height 15
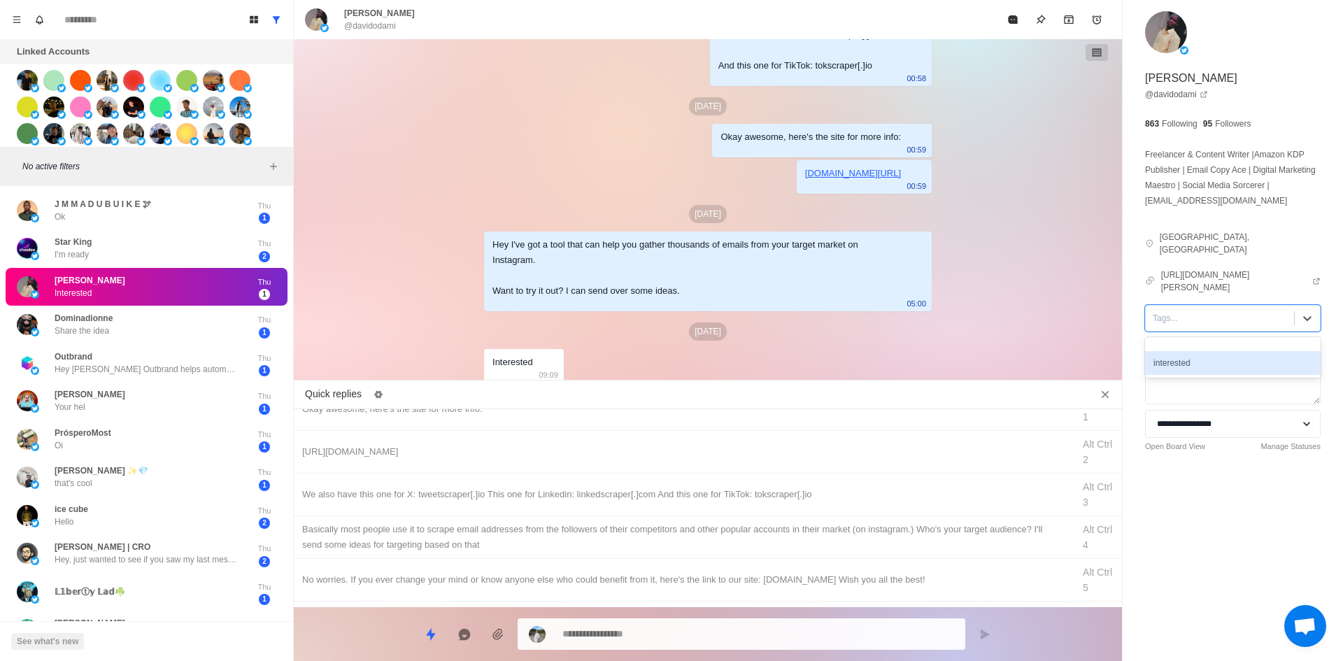
drag, startPoint x: 1188, startPoint y: 338, endPoint x: 1195, endPoint y: 346, distance: 10.9
click at [1195, 346] on div "interested" at bounding box center [1233, 357] width 176 height 41
click at [1195, 351] on div "interested" at bounding box center [1233, 363] width 176 height 24
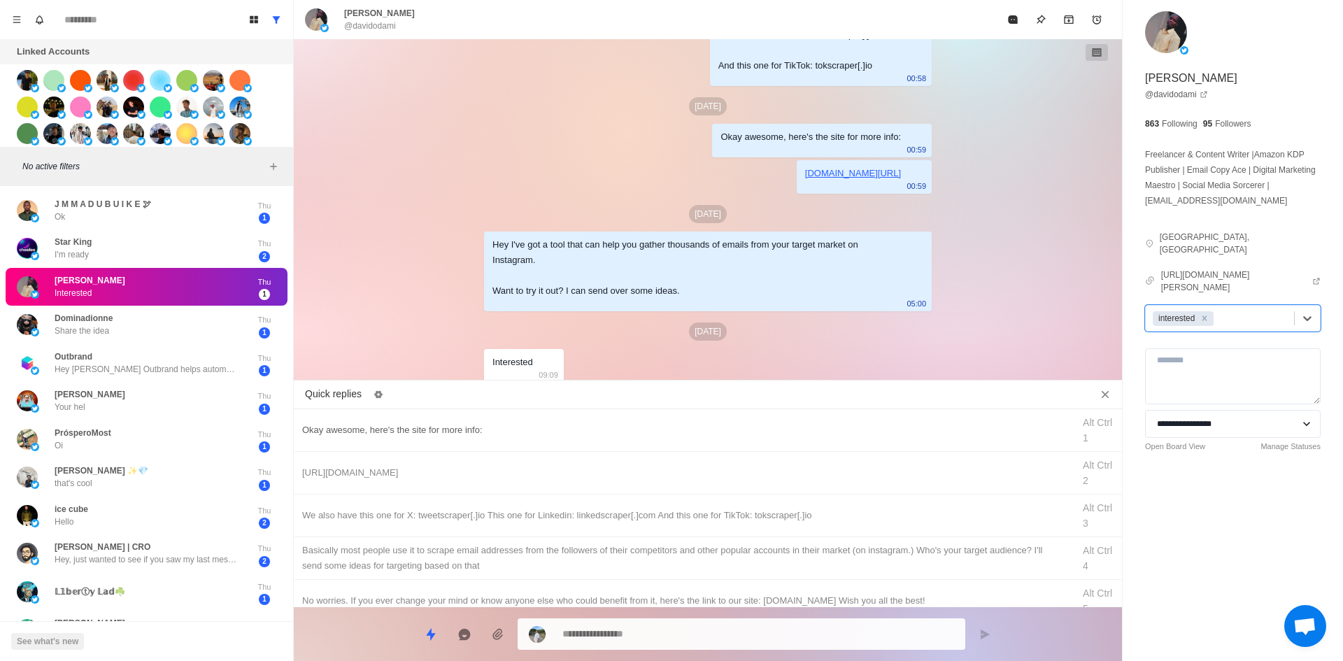
click at [510, 431] on div "Okay awesome, here's the site for more info:" at bounding box center [683, 430] width 762 height 15
click at [618, 632] on textarea "**********" at bounding box center [758, 634] width 392 height 20
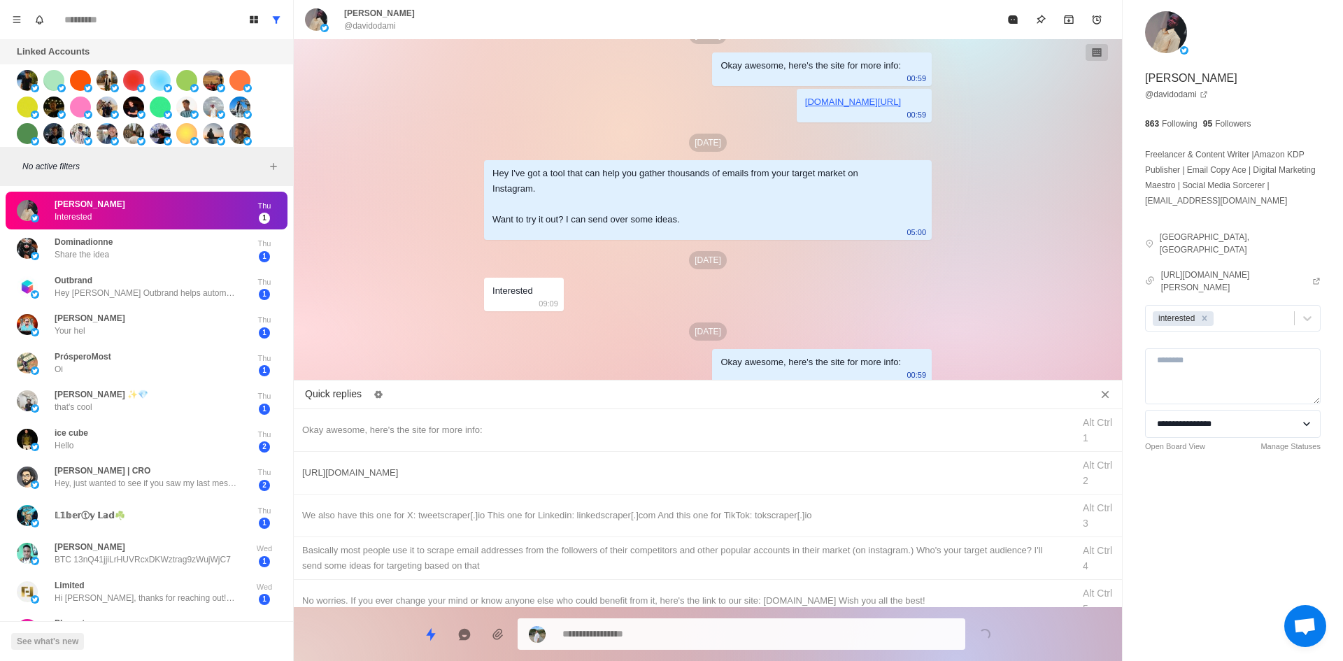
click at [652, 485] on div "[URL][DOMAIN_NAME] Alt Ctrl 2" at bounding box center [708, 473] width 828 height 43
click at [668, 628] on textarea "**********" at bounding box center [758, 634] width 392 height 20
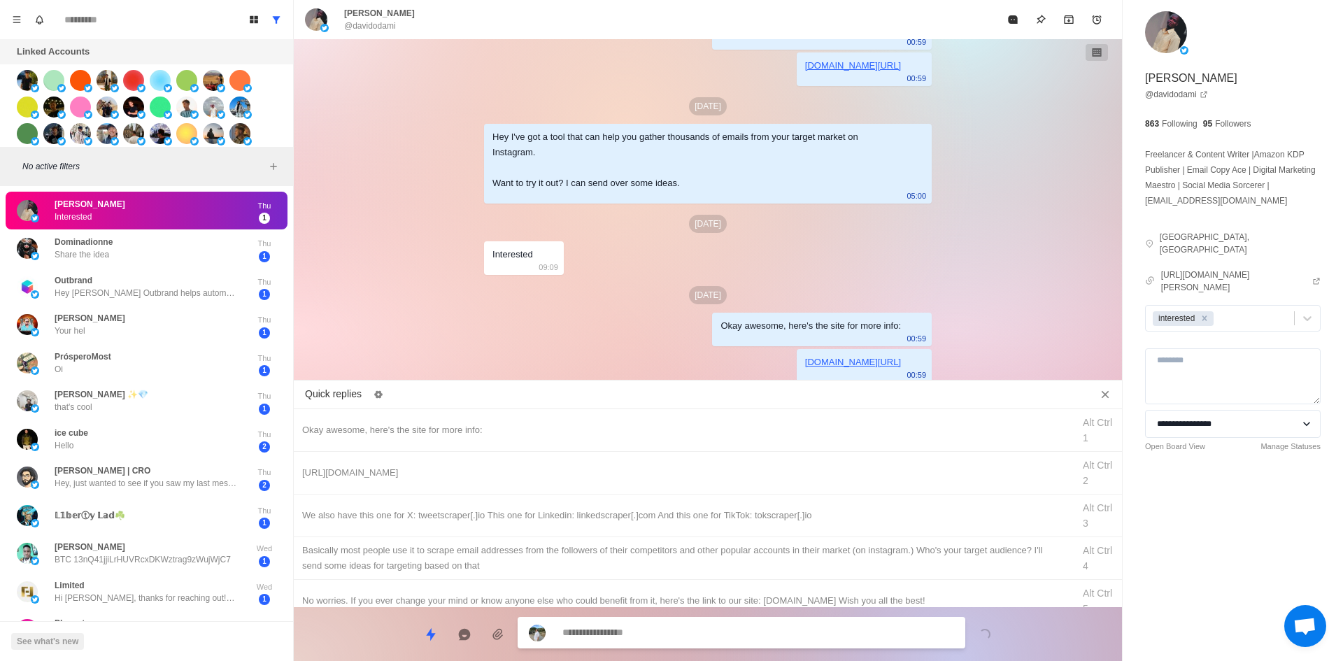
drag, startPoint x: 695, startPoint y: 509, endPoint x: 686, endPoint y: 598, distance: 89.4
click at [696, 512] on div "We also have this one for X: tweetscraper[.]io This one for Linkedin: linkedscr…" at bounding box center [683, 515] width 762 height 15
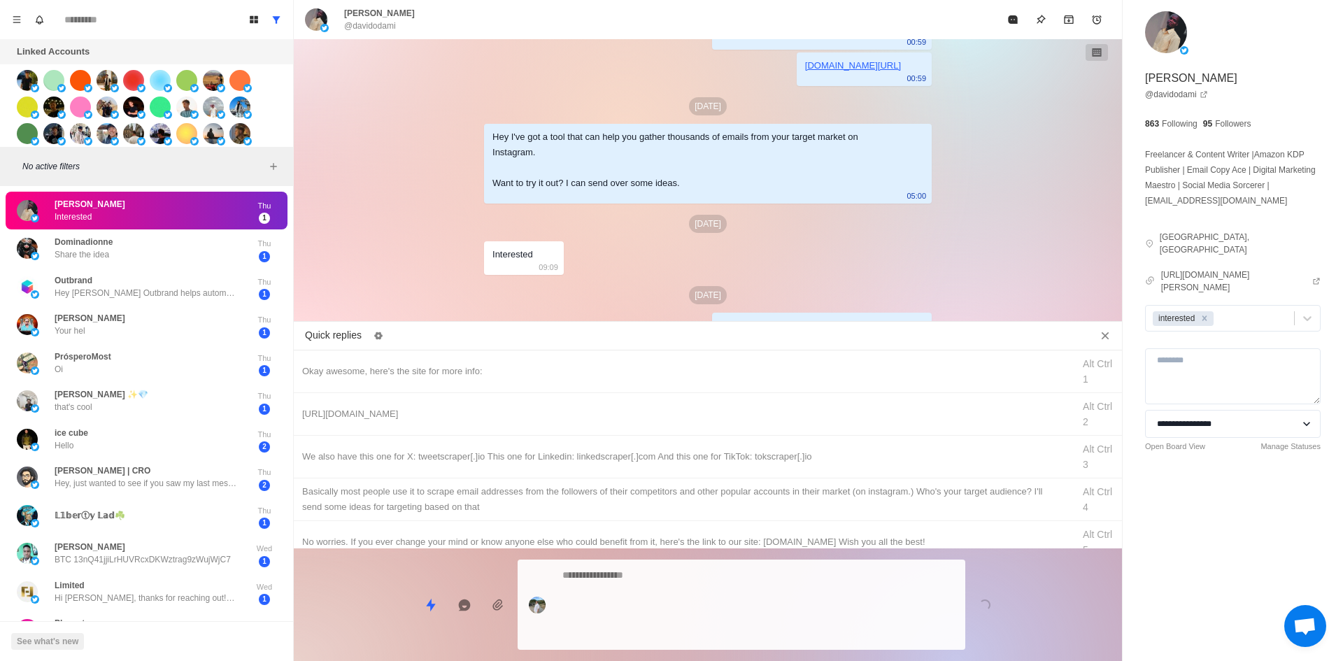
click at [686, 638] on textarea at bounding box center [758, 604] width 392 height 79
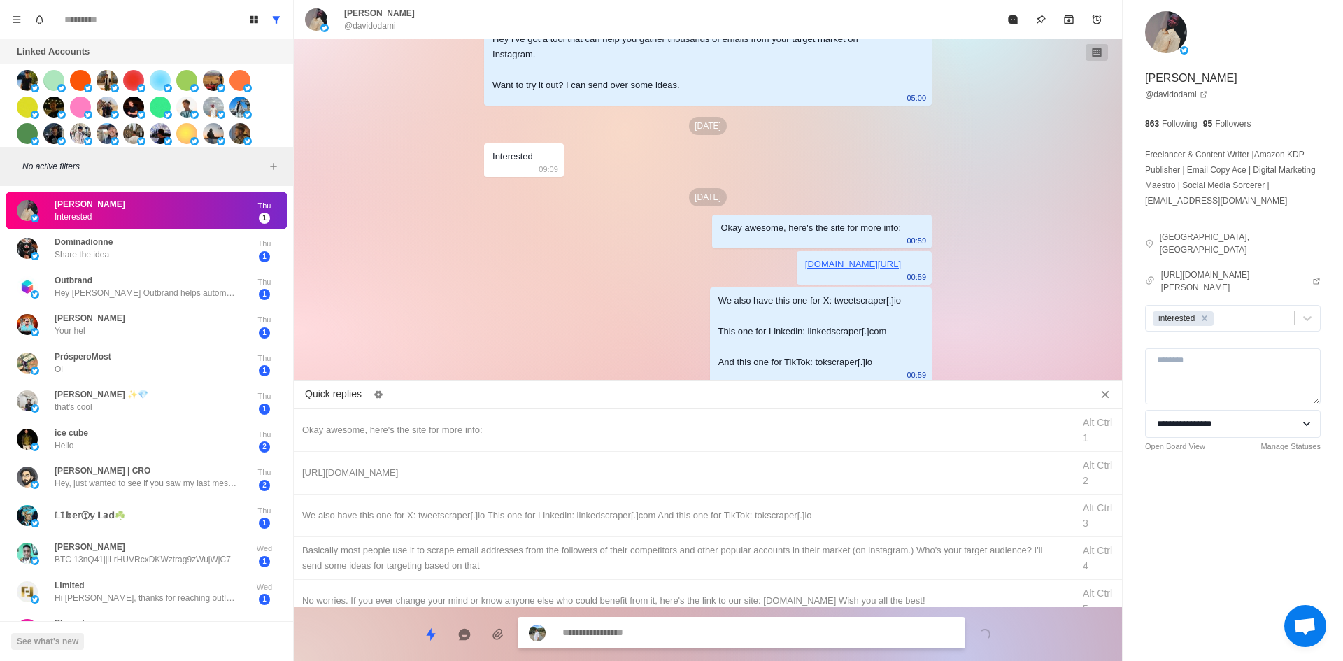
drag, startPoint x: 731, startPoint y: 553, endPoint x: 702, endPoint y: 610, distance: 63.8
click at [730, 553] on div "​​Basically most people use it to scrape email addresses from the followers of …" at bounding box center [683, 558] width 762 height 31
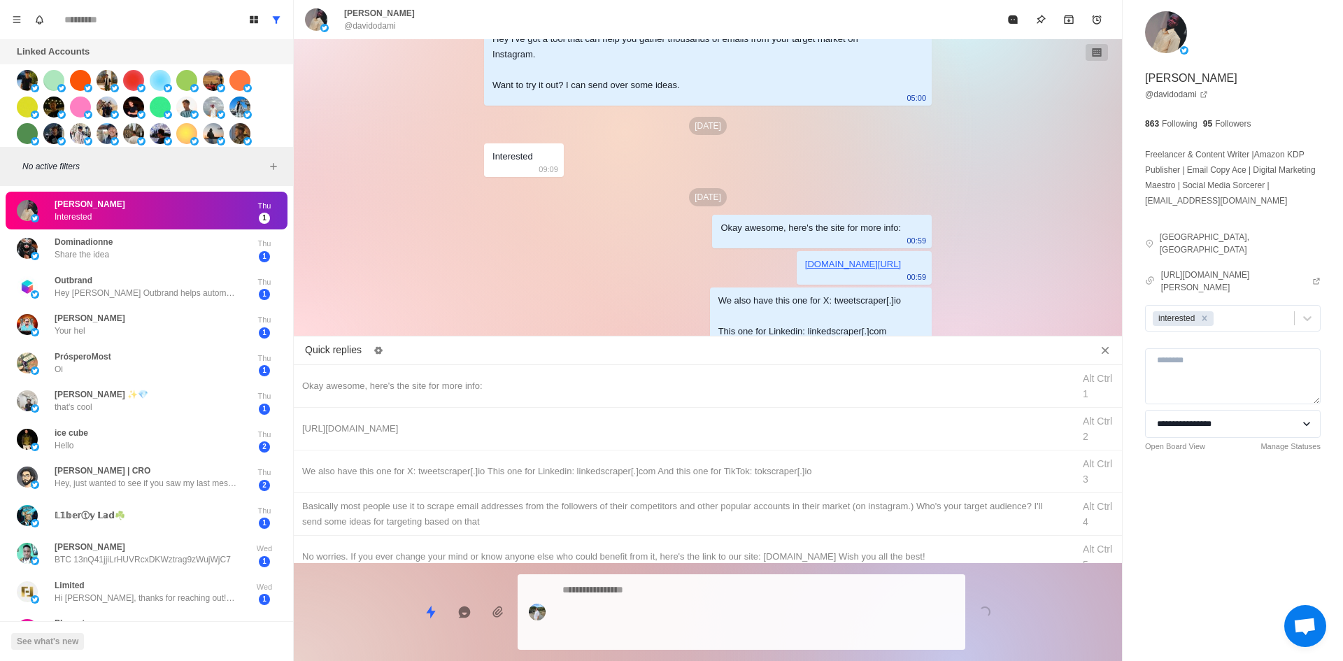
click at [699, 622] on div at bounding box center [742, 612] width 448 height 76
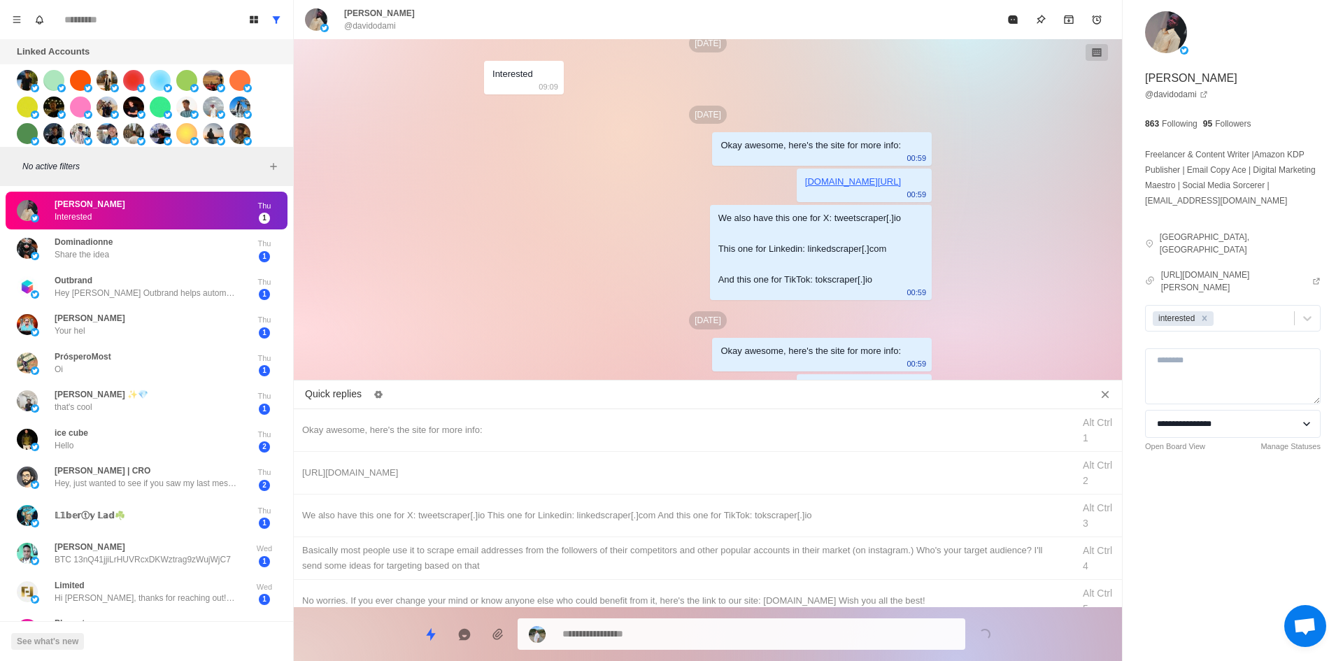
scroll to position [1789, 0]
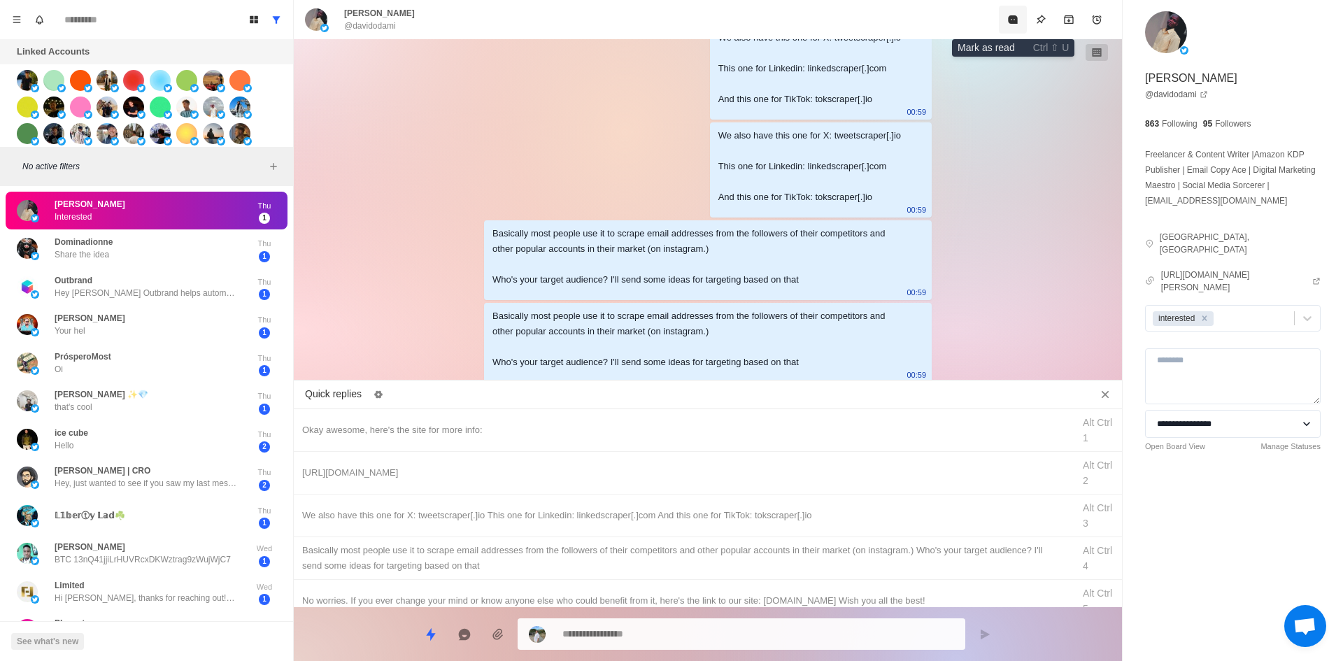
click at [1008, 21] on icon "Mark as read" at bounding box center [1012, 19] width 11 height 11
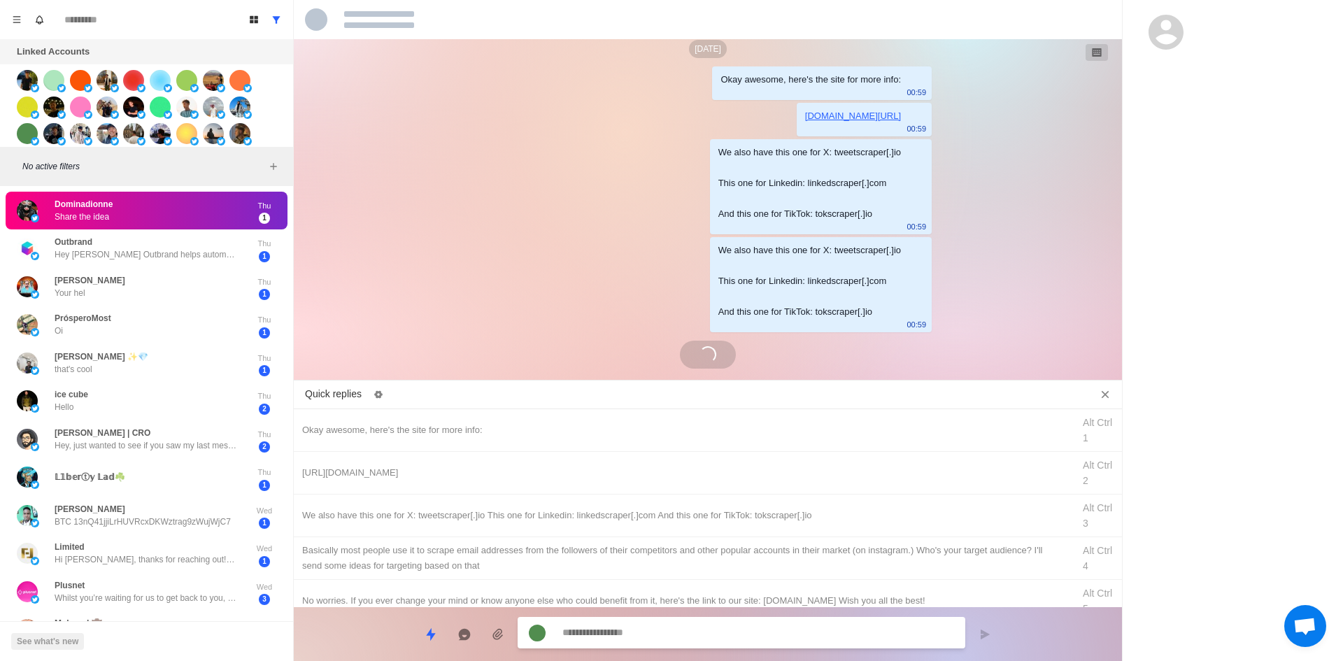
scroll to position [1232, 0]
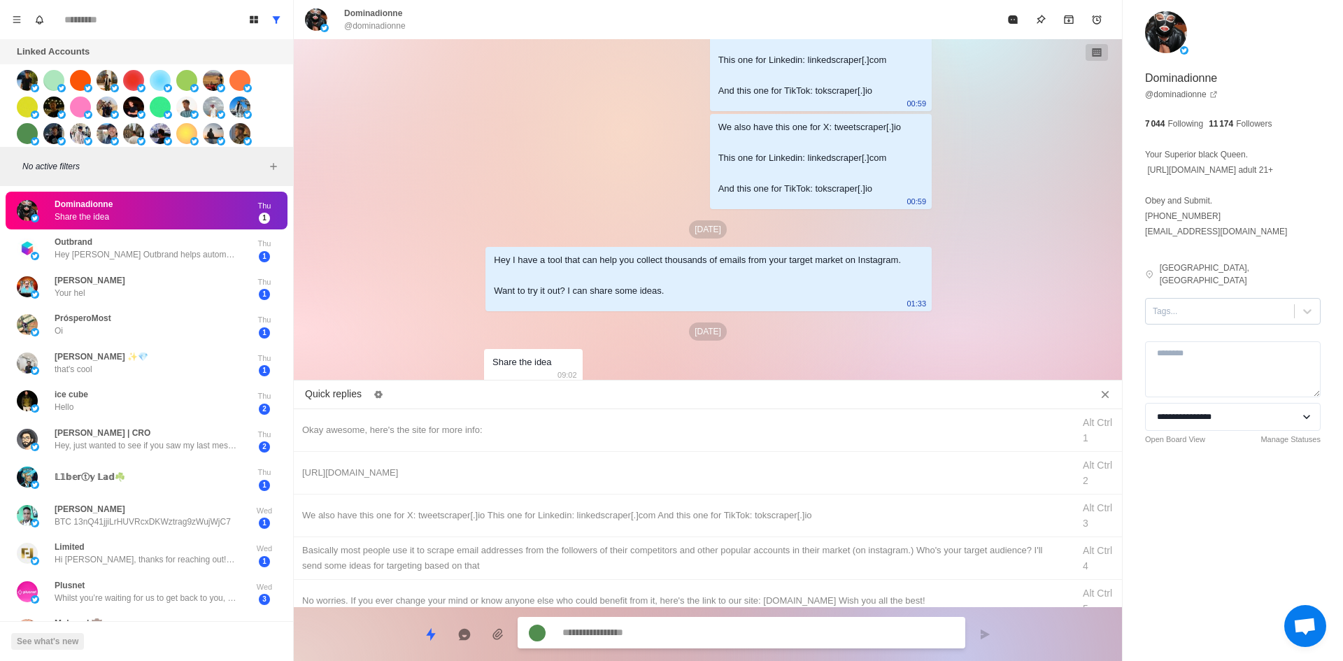
click at [1149, 322] on div "Tags..." at bounding box center [1220, 311] width 148 height 21
click at [1154, 368] on div "interested" at bounding box center [1233, 356] width 176 height 24
click at [450, 437] on div "Okay awesome, here's the site for more info:" at bounding box center [683, 430] width 762 height 15
click at [652, 637] on textarea "**********" at bounding box center [758, 634] width 392 height 20
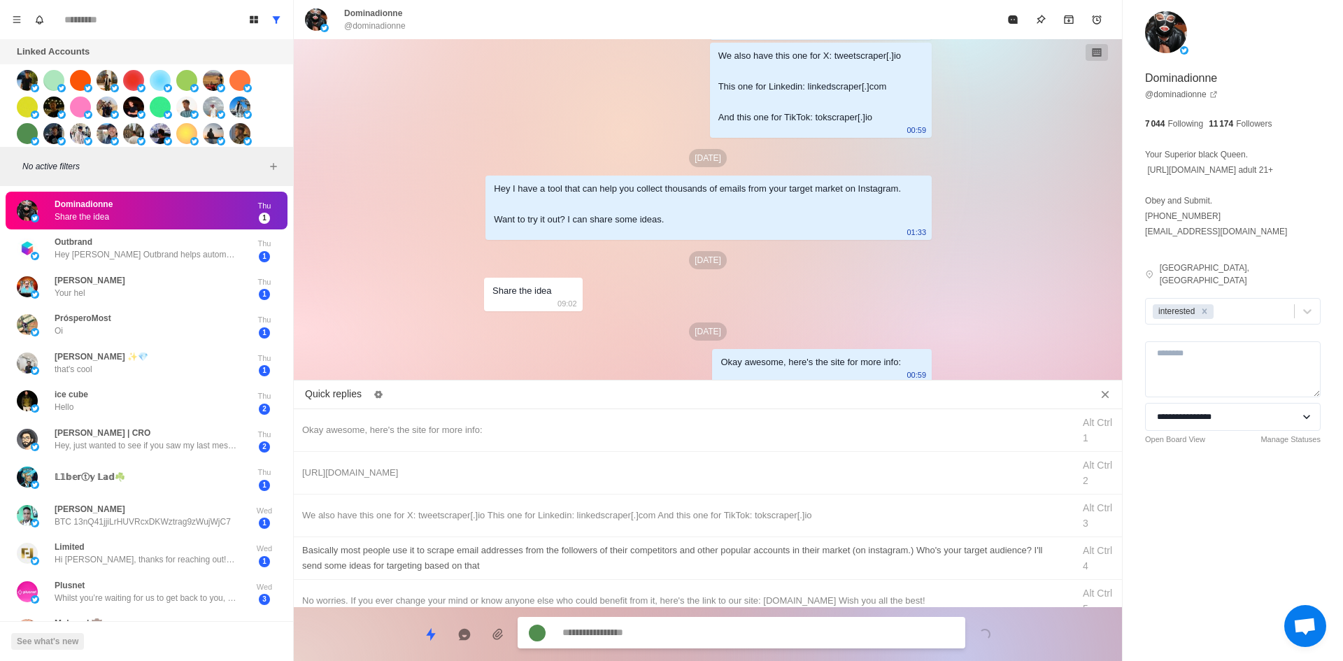
drag, startPoint x: 647, startPoint y: 471, endPoint x: 653, endPoint y: 561, distance: 89.7
click at [648, 474] on div "[URL][DOMAIN_NAME]" at bounding box center [683, 472] width 762 height 15
drag, startPoint x: 653, startPoint y: 651, endPoint x: 658, endPoint y: 641, distance: 11.6
click at [653, 649] on div "**********" at bounding box center [708, 523] width 828 height 276
click at [660, 637] on textarea at bounding box center [758, 633] width 392 height 20
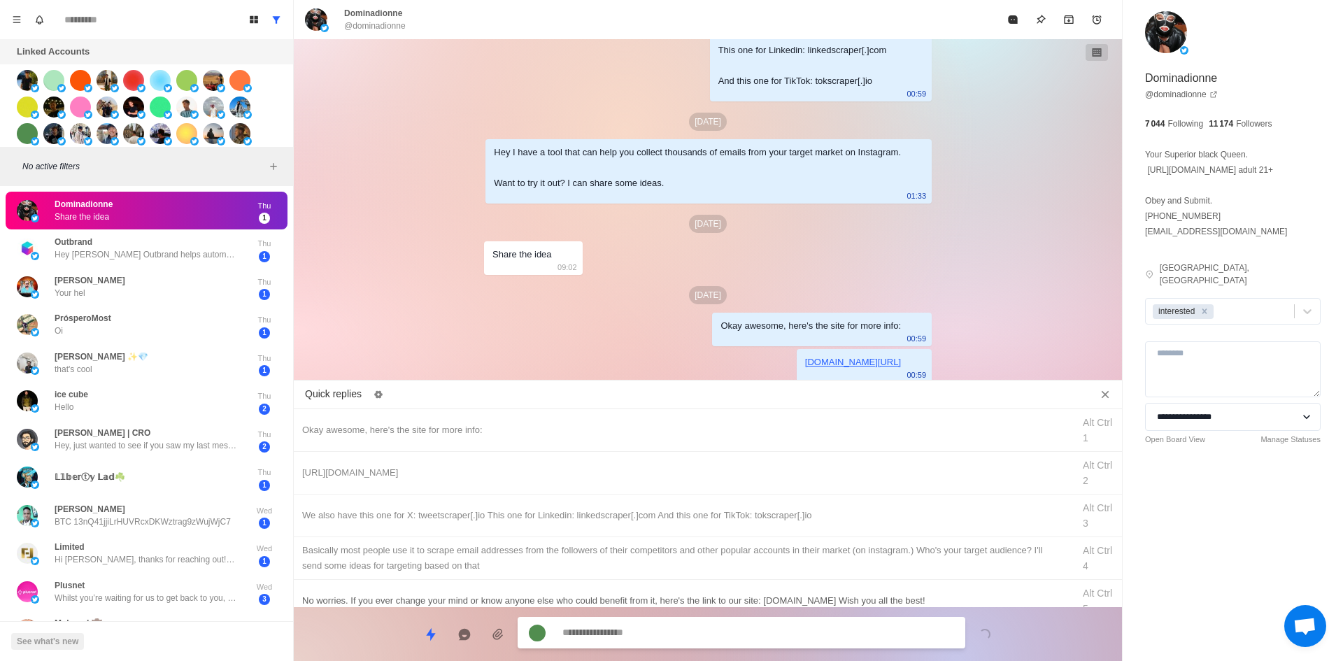
drag, startPoint x: 736, startPoint y: 509, endPoint x: 732, endPoint y: 530, distance: 21.4
click at [737, 513] on div "We also have this one for X: tweetscraper[.]io This one for Linkedin: linkedscr…" at bounding box center [683, 515] width 762 height 15
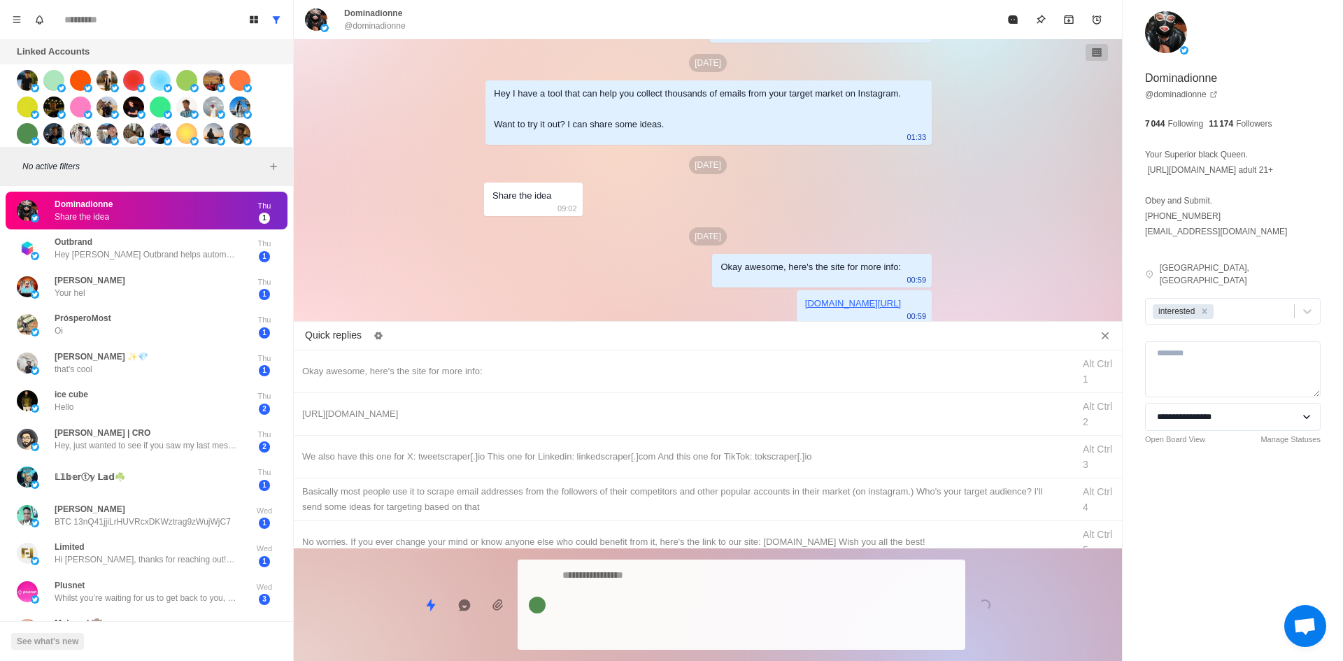
drag, startPoint x: 702, startPoint y: 641, endPoint x: 702, endPoint y: 620, distance: 21.0
click at [702, 640] on textarea at bounding box center [758, 604] width 392 height 79
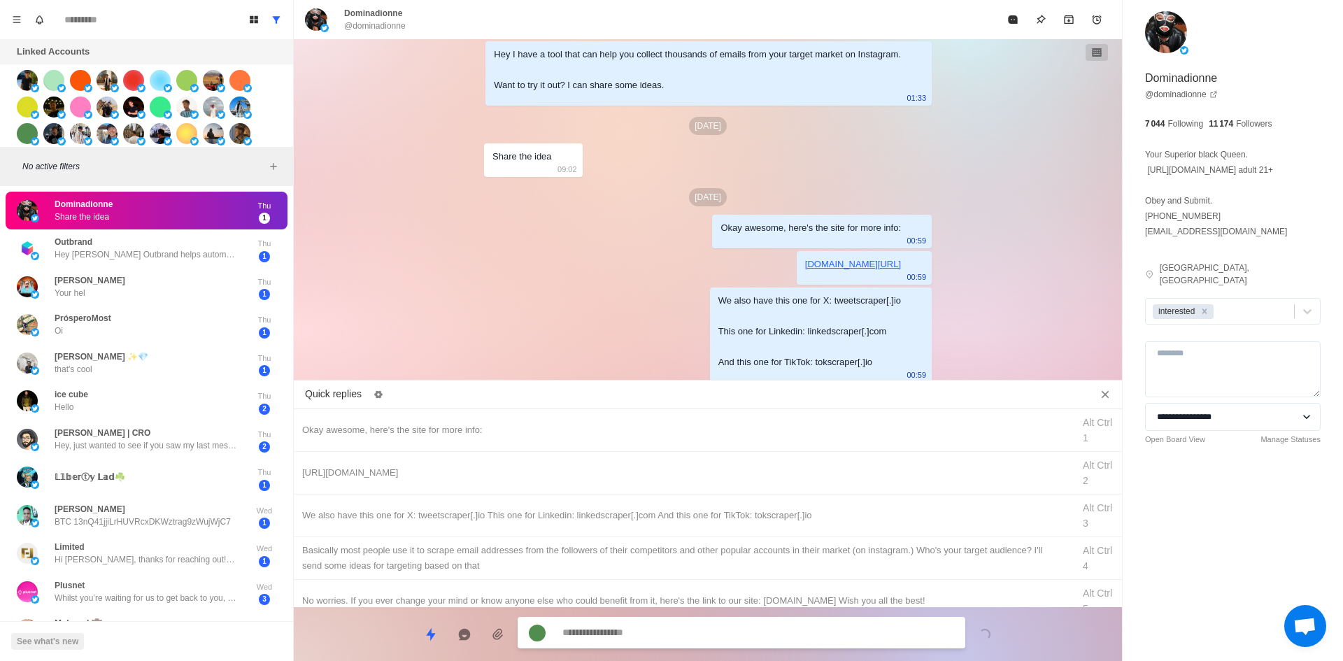
drag, startPoint x: 746, startPoint y: 560, endPoint x: 719, endPoint y: 615, distance: 61.6
click at [745, 563] on div "​​Basically most people use it to scrape email addresses from the followers of …" at bounding box center [683, 558] width 762 height 31
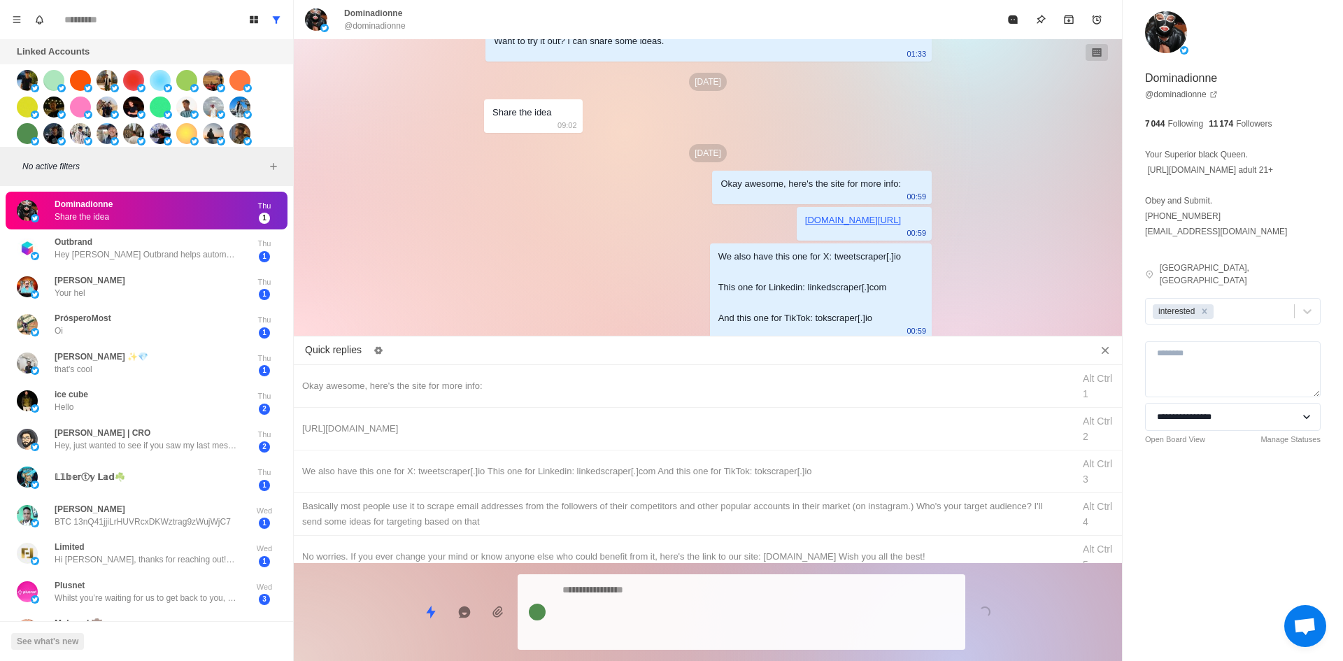
drag, startPoint x: 719, startPoint y: 615, endPoint x: 957, endPoint y: 225, distance: 457.1
click at [719, 613] on div "Loading..." at bounding box center [708, 606] width 828 height 87
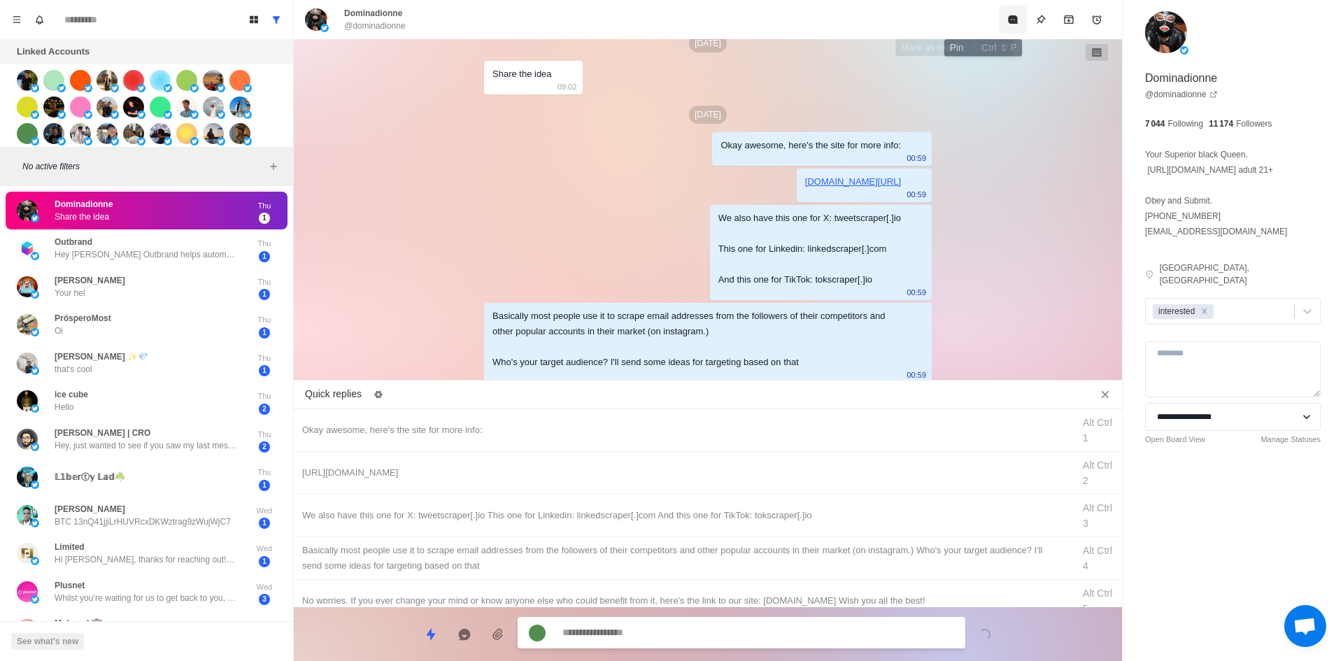
click at [999, 26] on button "Mark as read" at bounding box center [1013, 20] width 28 height 28
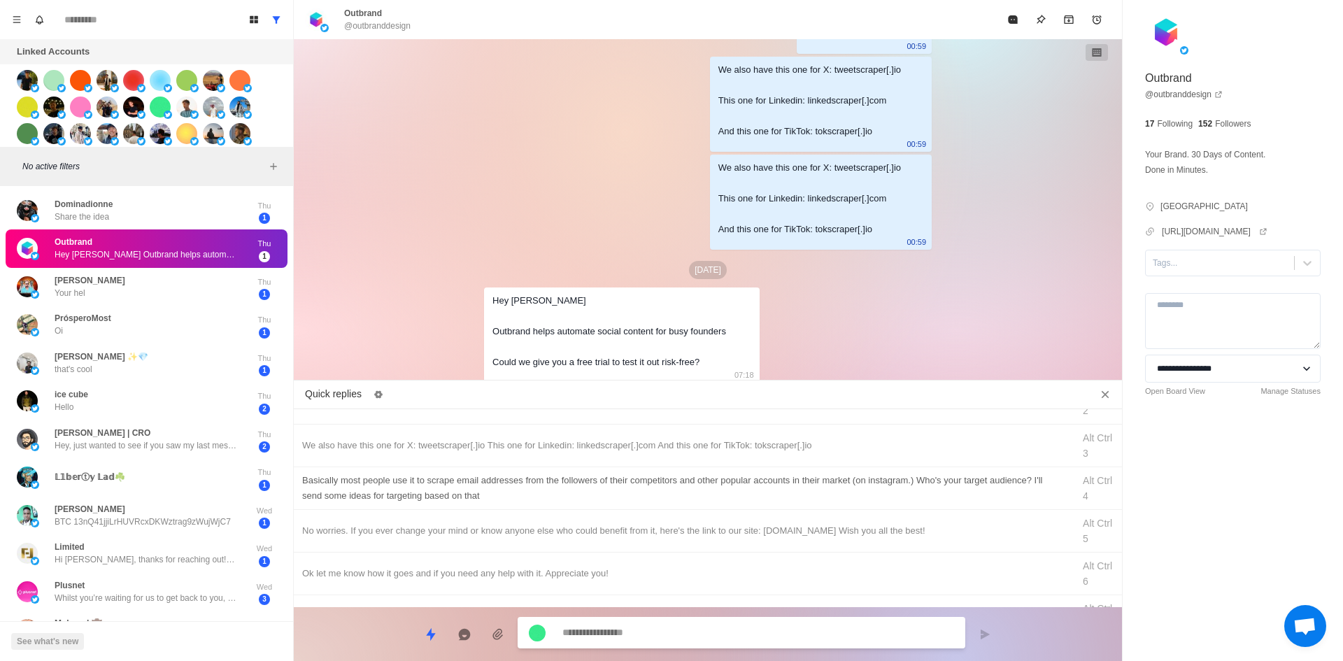
scroll to position [140, 0]
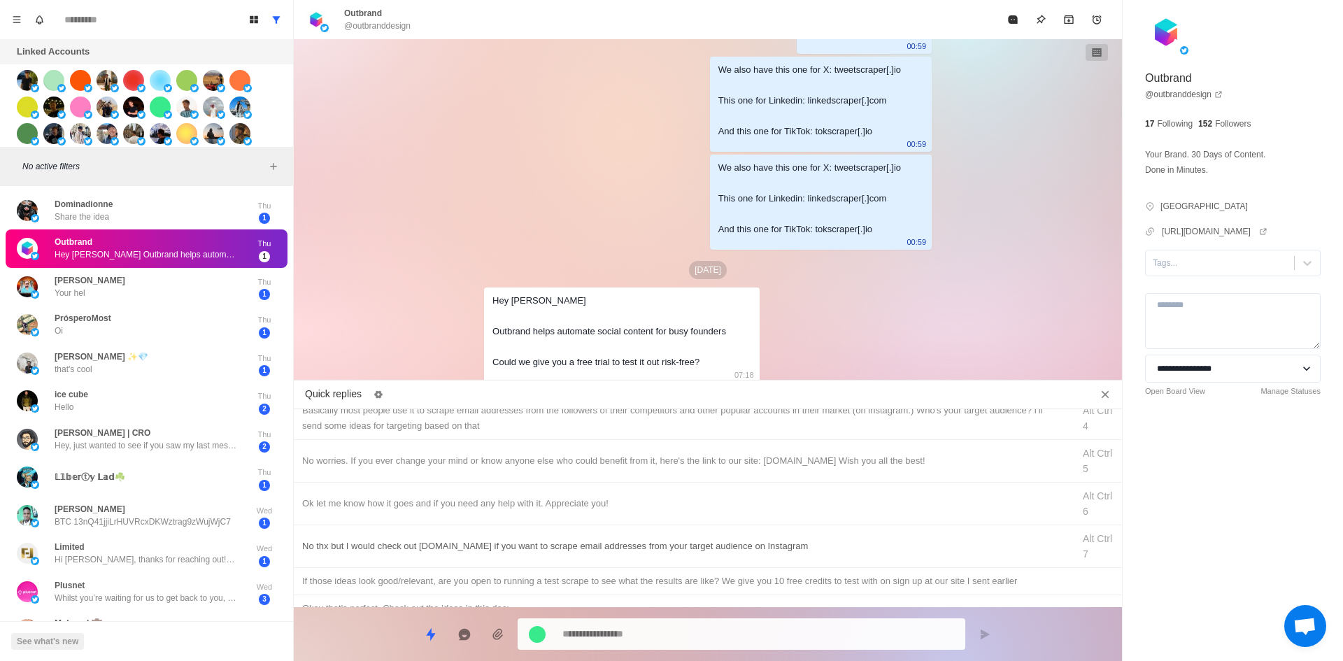
click at [425, 551] on div "No thx but I would check out [DOMAIN_NAME] if you want to scrape email addresse…" at bounding box center [683, 546] width 762 height 15
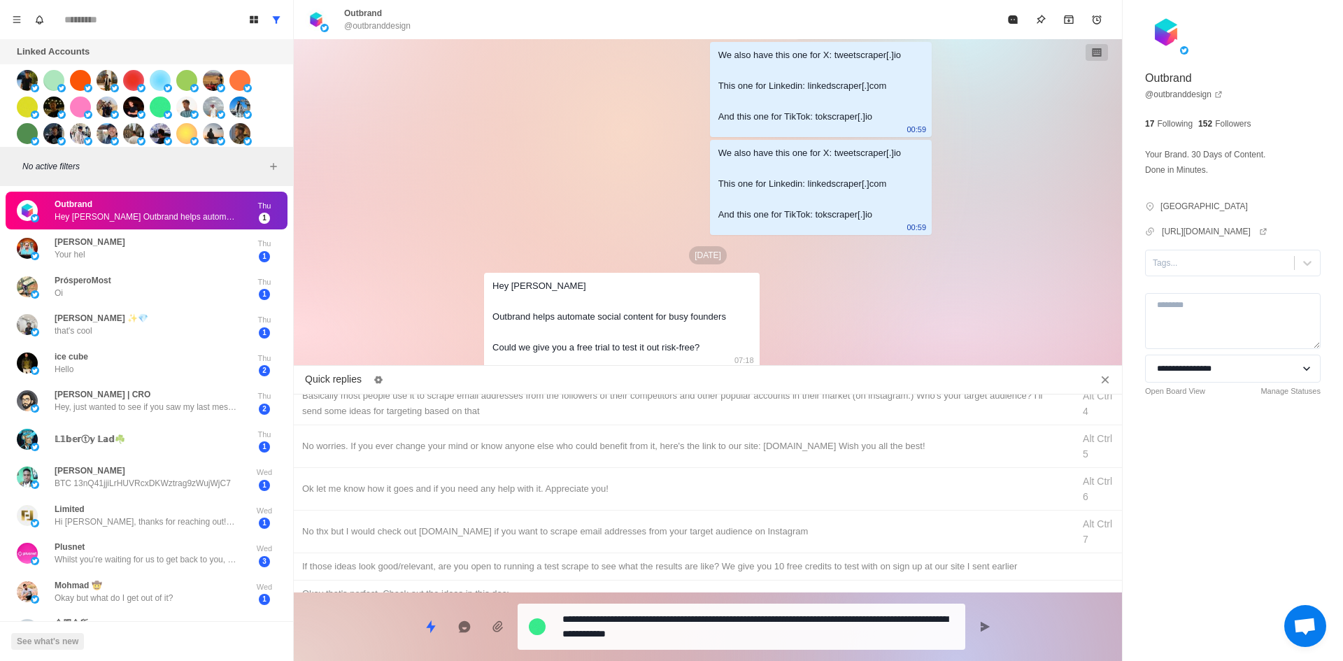
click at [665, 634] on textarea "**********" at bounding box center [758, 626] width 392 height 35
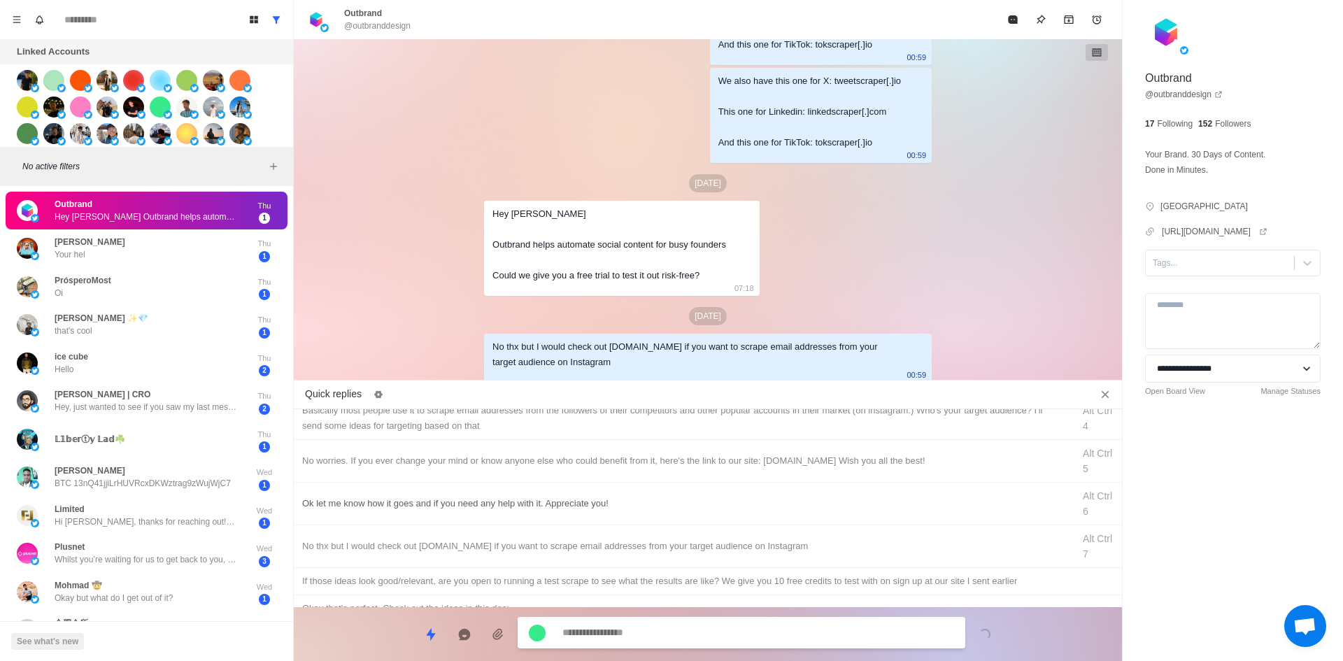
scroll to position [0, 0]
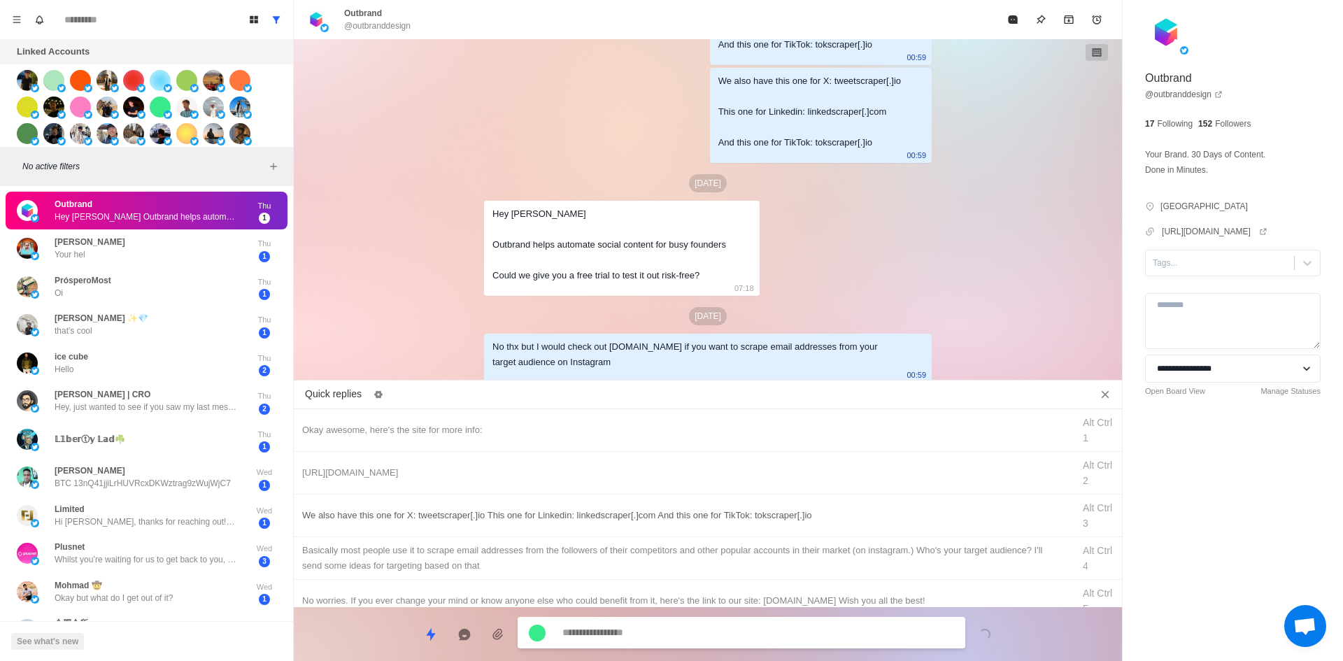
click at [630, 525] on div "We also have this one for X: tweetscraper[.]io This one for Linkedin: linkedscr…" at bounding box center [708, 516] width 828 height 43
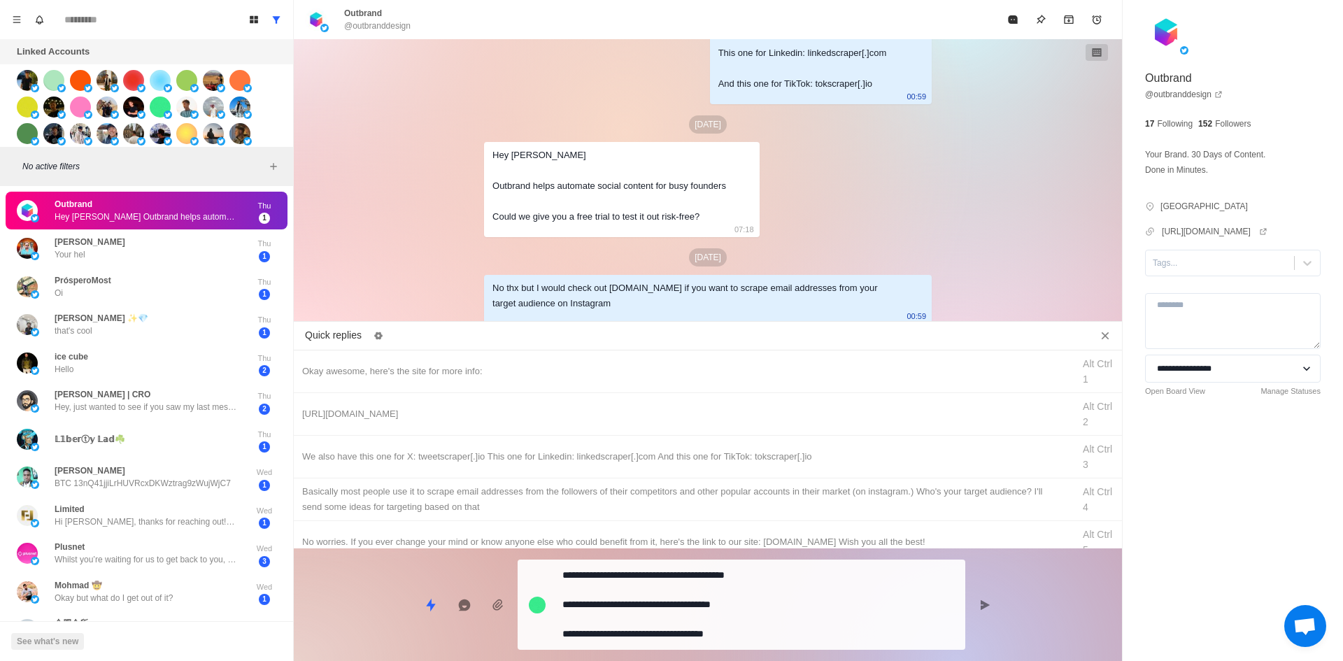
click at [668, 609] on div "**********" at bounding box center [708, 598] width 828 height 101
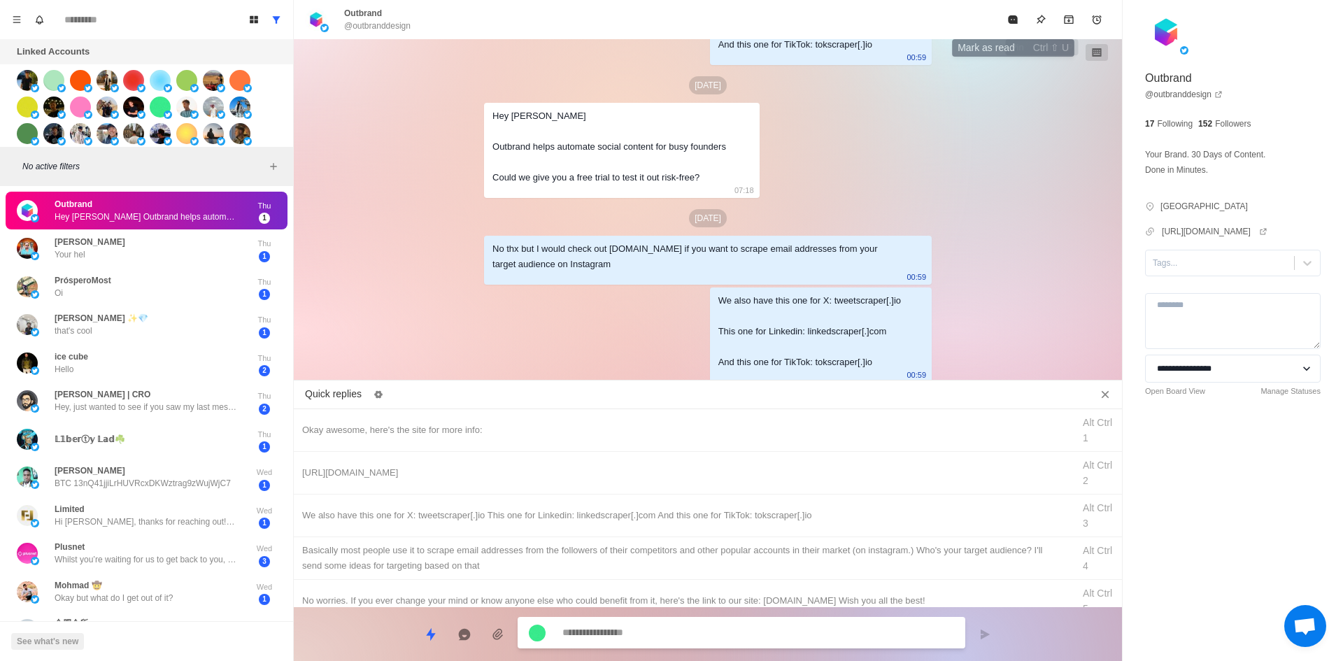
click at [1012, 15] on icon "Mark as read" at bounding box center [1012, 19] width 11 height 11
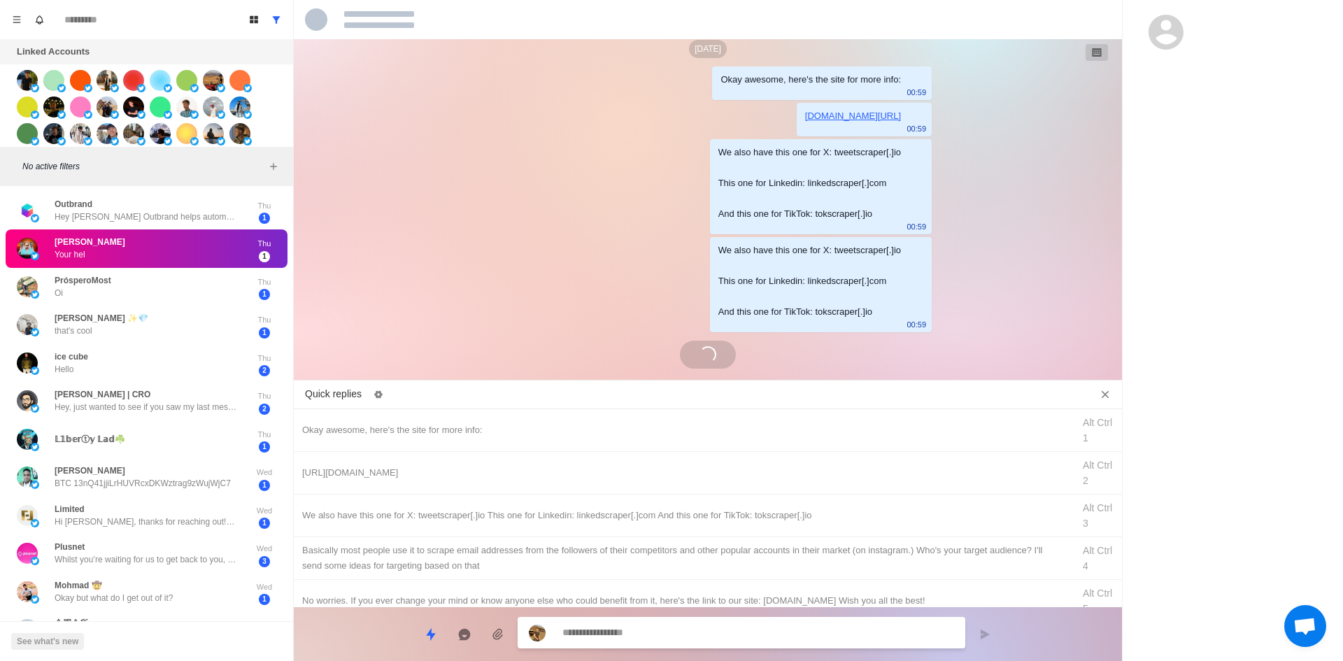
scroll to position [1247, 0]
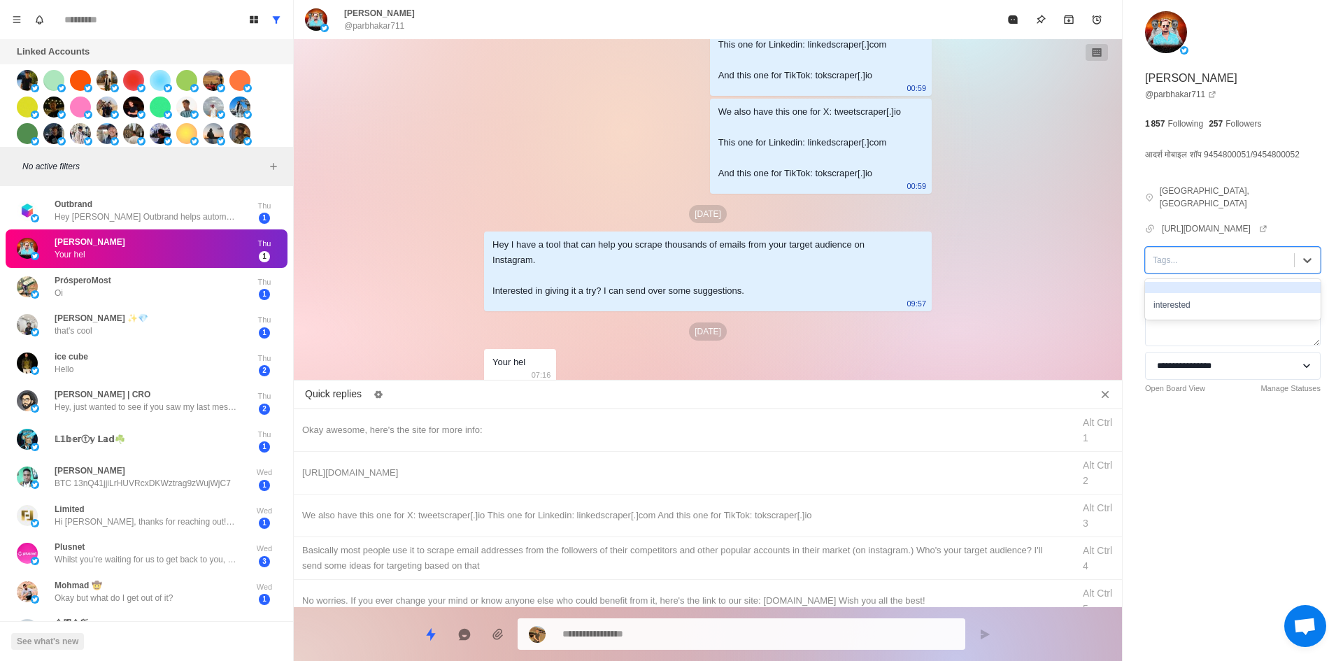
click at [1198, 253] on div at bounding box center [1220, 260] width 134 height 15
click at [1203, 297] on div "interested" at bounding box center [1233, 305] width 176 height 24
click at [534, 445] on div "Okay awesome, here's the site for more info: Alt Ctrl 1" at bounding box center [708, 430] width 828 height 43
drag, startPoint x: 634, startPoint y: 641, endPoint x: 236, endPoint y: 654, distance: 397.6
click at [247, 651] on div "Board View Tools Archived Chats Mark many as read Keyboard shortcuts Team Setti…" at bounding box center [671, 330] width 1343 height 661
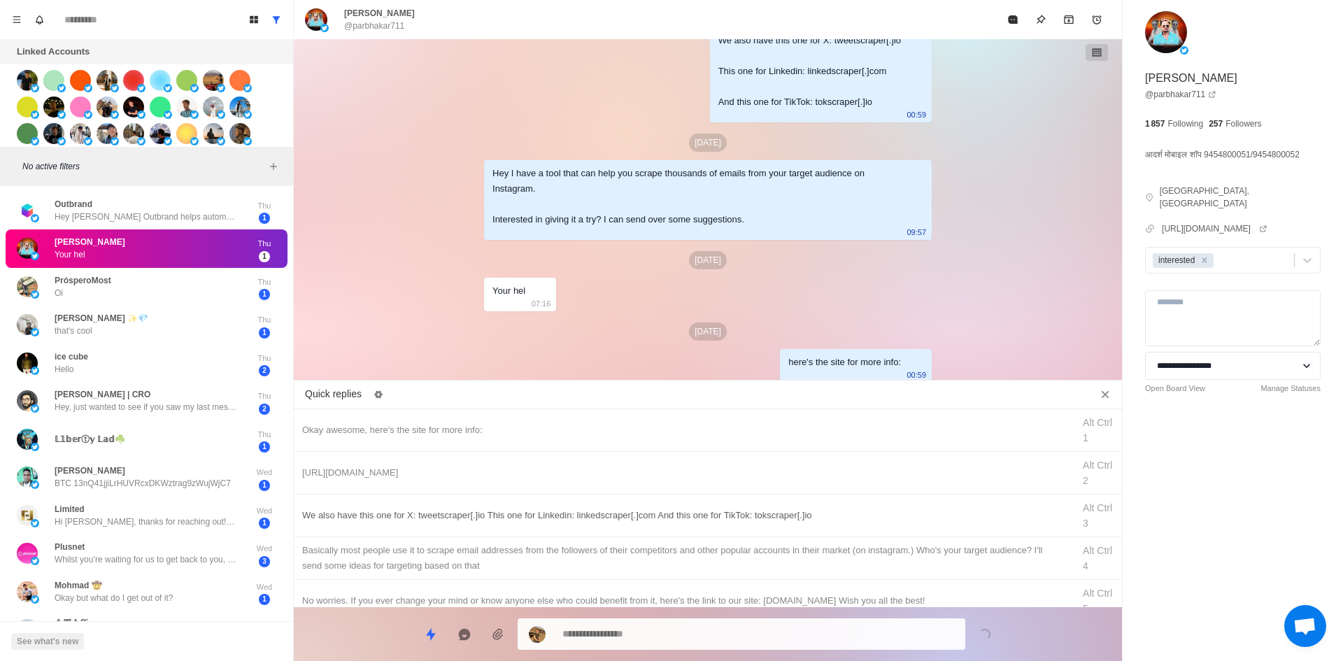
drag, startPoint x: 425, startPoint y: 476, endPoint x: 464, endPoint y: 507, distance: 49.8
click at [430, 481] on div "[URL][DOMAIN_NAME] Alt Ctrl 2" at bounding box center [708, 473] width 828 height 43
click at [619, 630] on textarea "**********" at bounding box center [758, 634] width 392 height 20
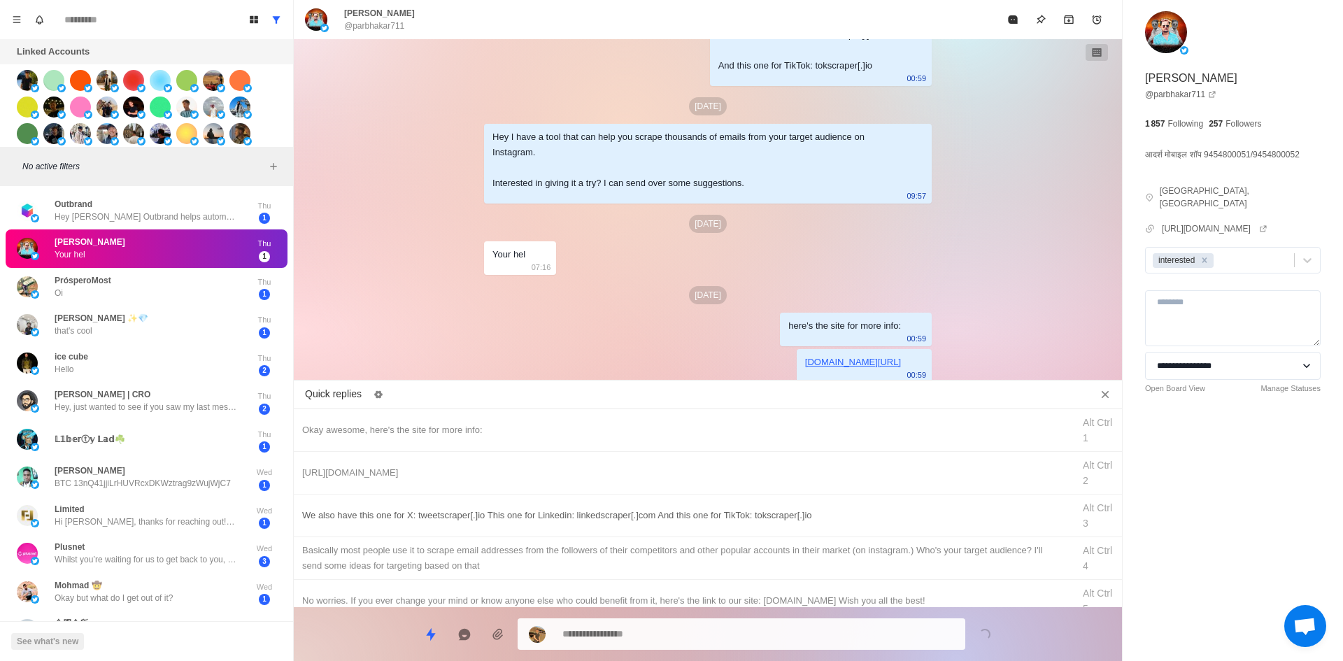
click at [682, 522] on div "We also have this one for X: tweetscraper[.]io This one for Linkedin: linkedscr…" at bounding box center [683, 515] width 762 height 15
click at [684, 624] on textarea "**********" at bounding box center [758, 634] width 392 height 20
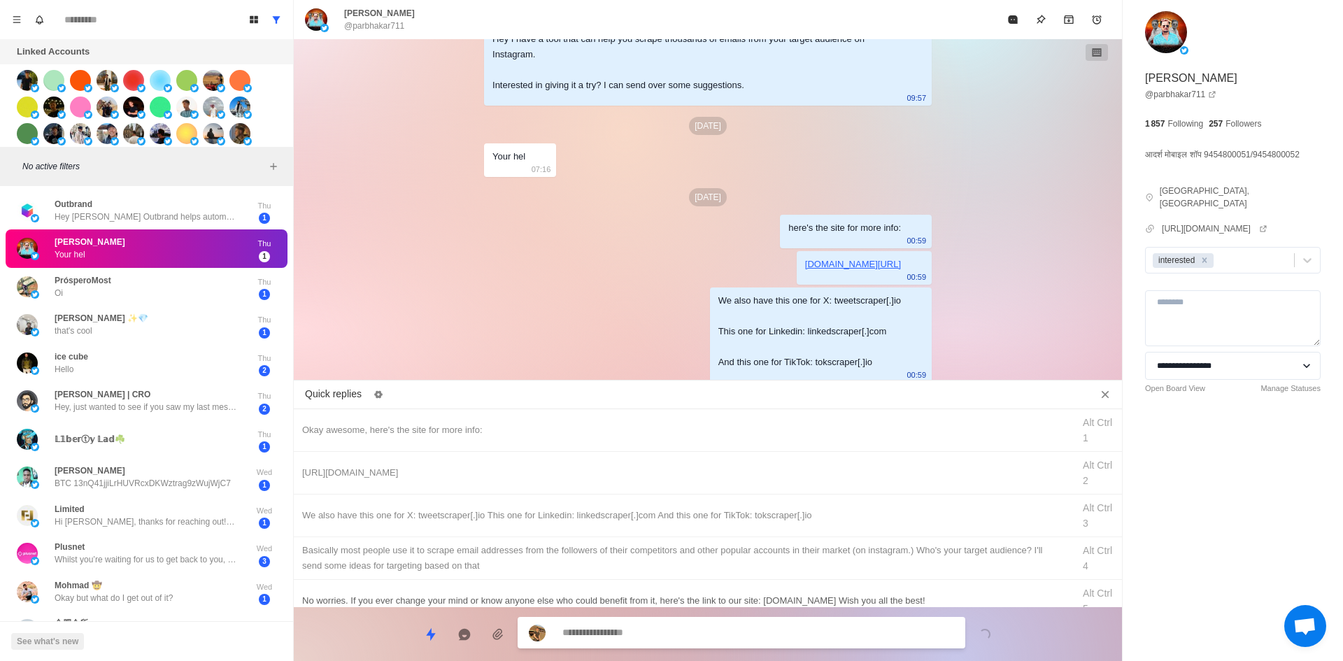
drag, startPoint x: 727, startPoint y: 544, endPoint x: 726, endPoint y: 562, distance: 18.2
click at [727, 548] on div "​​Basically most people use it to scrape email addresses from the followers of …" at bounding box center [683, 558] width 762 height 31
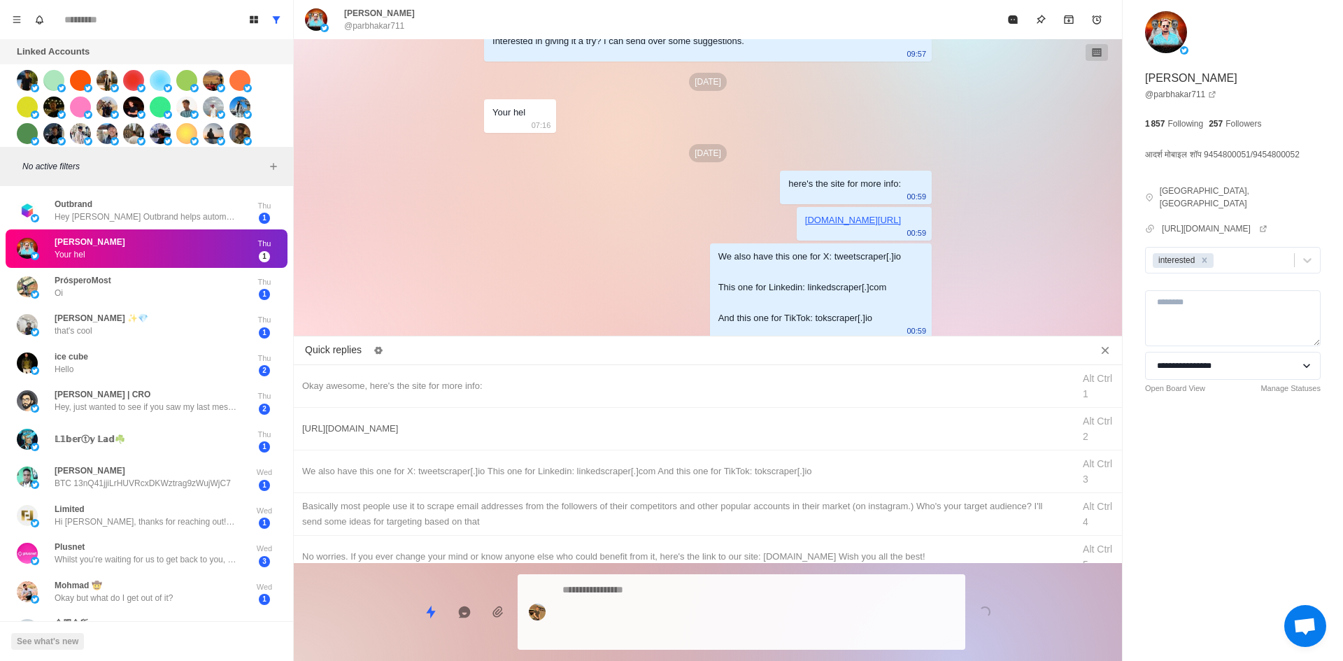
drag, startPoint x: 704, startPoint y: 620, endPoint x: 787, endPoint y: 474, distance: 168.2
click at [704, 618] on div at bounding box center [742, 612] width 448 height 76
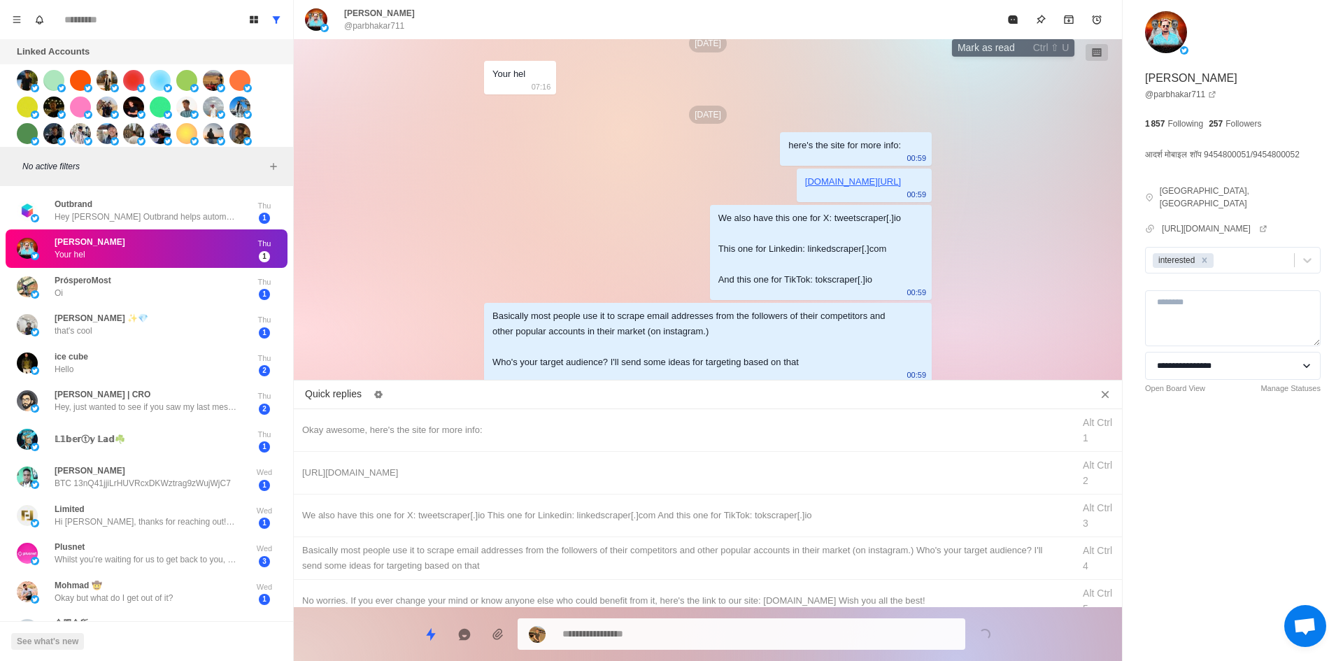
drag, startPoint x: 1006, startPoint y: 28, endPoint x: 939, endPoint y: 257, distance: 238.9
click at [1006, 29] on button "Mark as read" at bounding box center [1013, 20] width 28 height 28
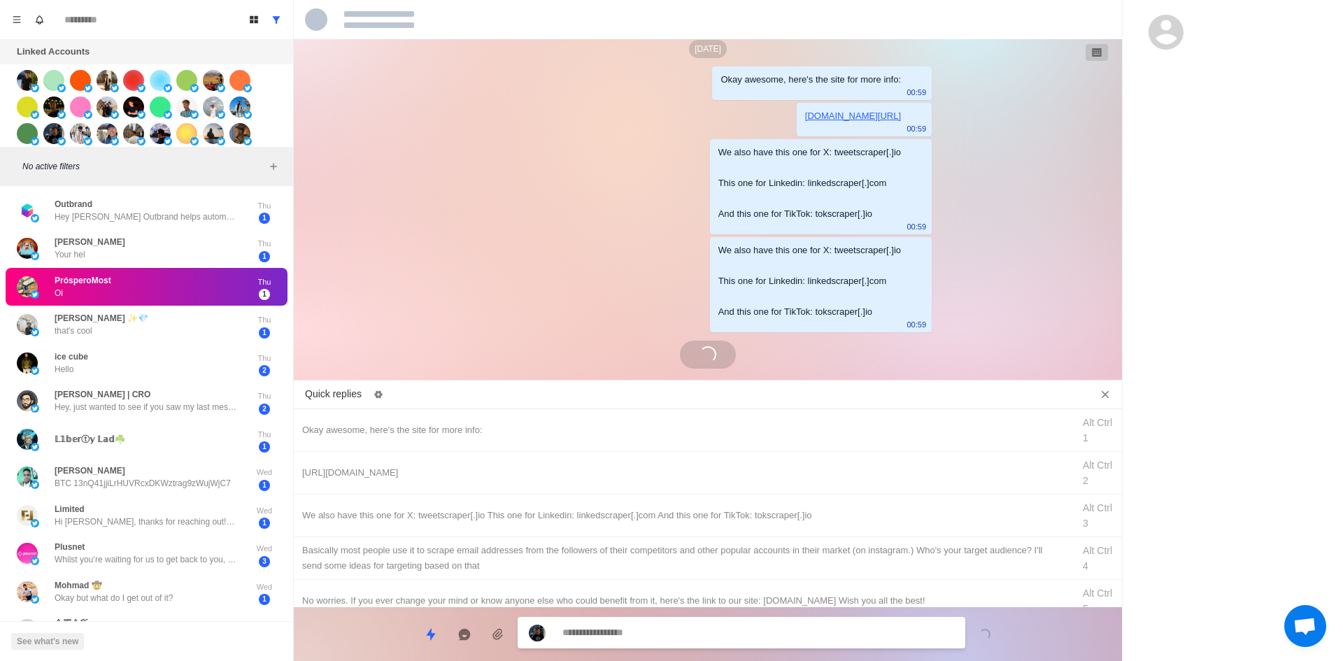
scroll to position [1232, 0]
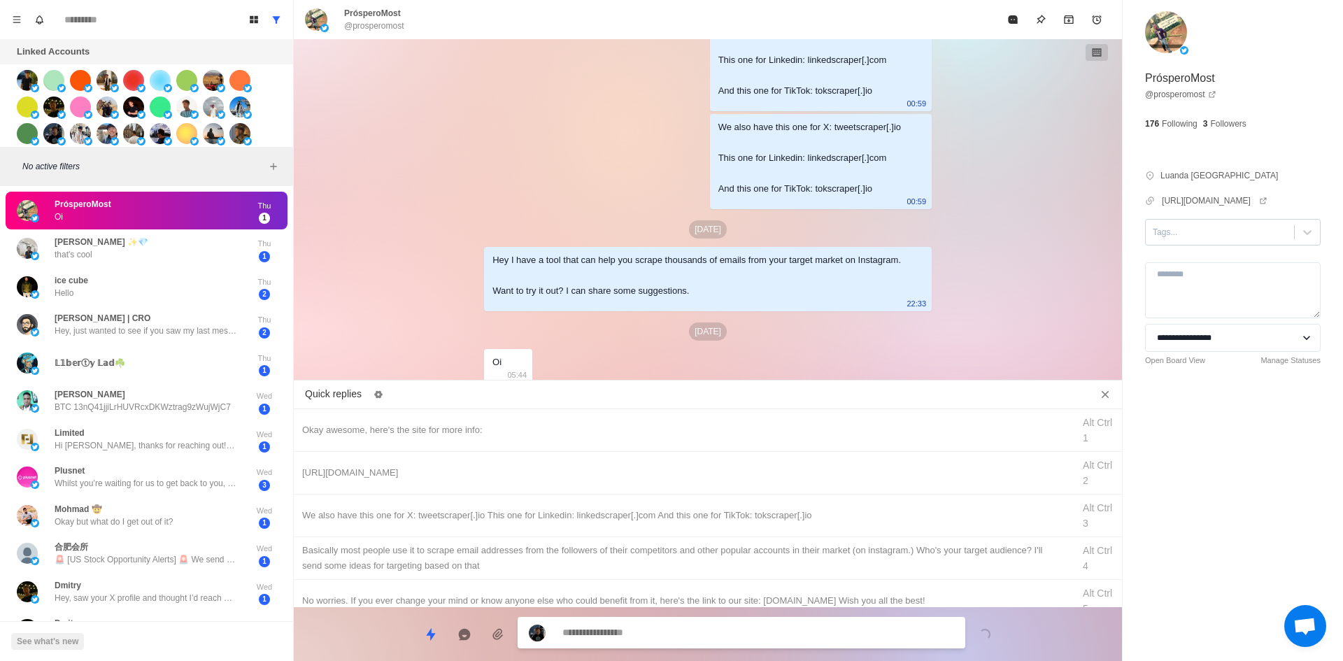
click at [1198, 237] on div at bounding box center [1220, 232] width 134 height 15
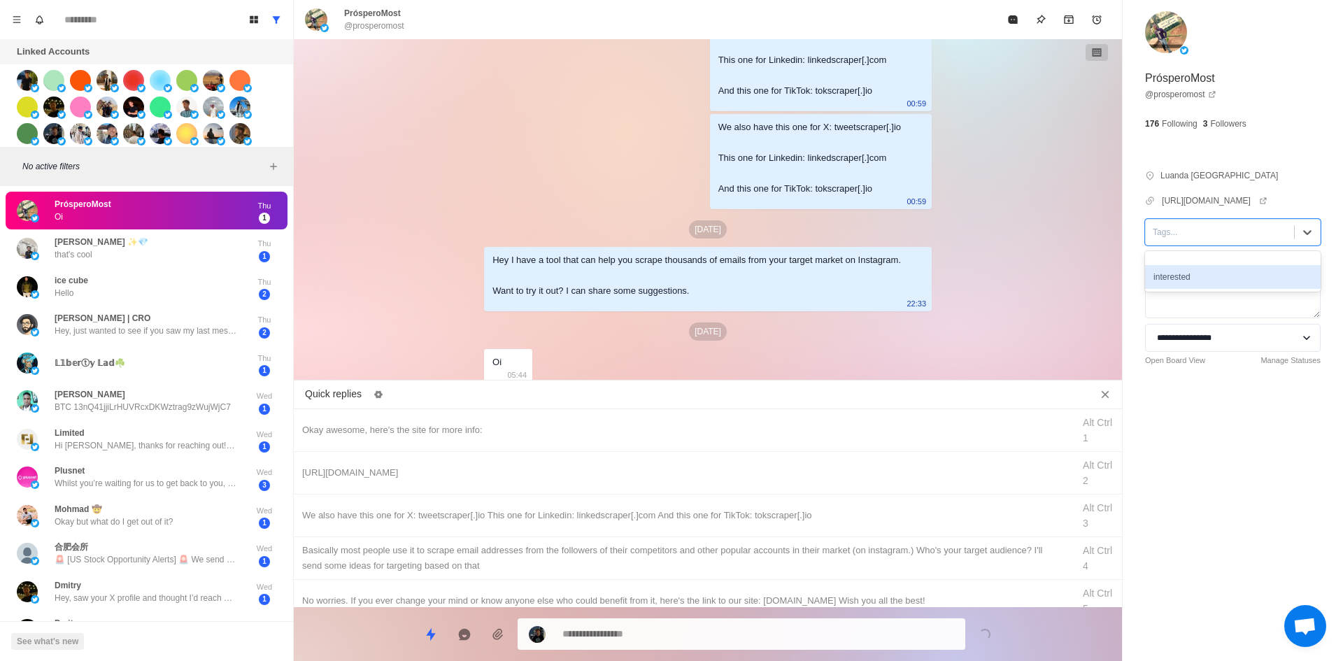
drag, startPoint x: 1198, startPoint y: 273, endPoint x: 577, endPoint y: 407, distance: 634.8
click at [1198, 274] on div "interested" at bounding box center [1233, 277] width 176 height 24
click at [533, 429] on div "Okay awesome, here's the site for more info:" at bounding box center [683, 430] width 762 height 15
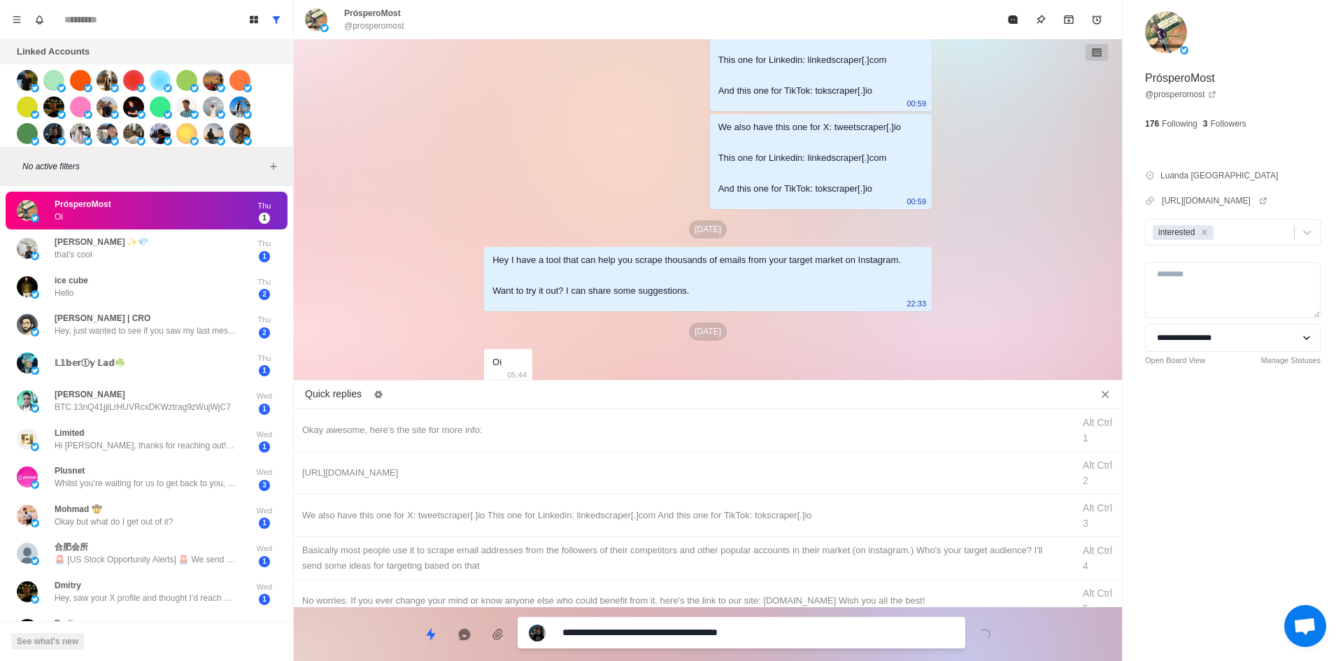
drag, startPoint x: 630, startPoint y: 632, endPoint x: 258, endPoint y: 694, distance: 377.2
click at [258, 660] on html "Board View Tools Archived Chats Mark many as read Keyboard shortcuts Team Setti…" at bounding box center [671, 330] width 1343 height 661
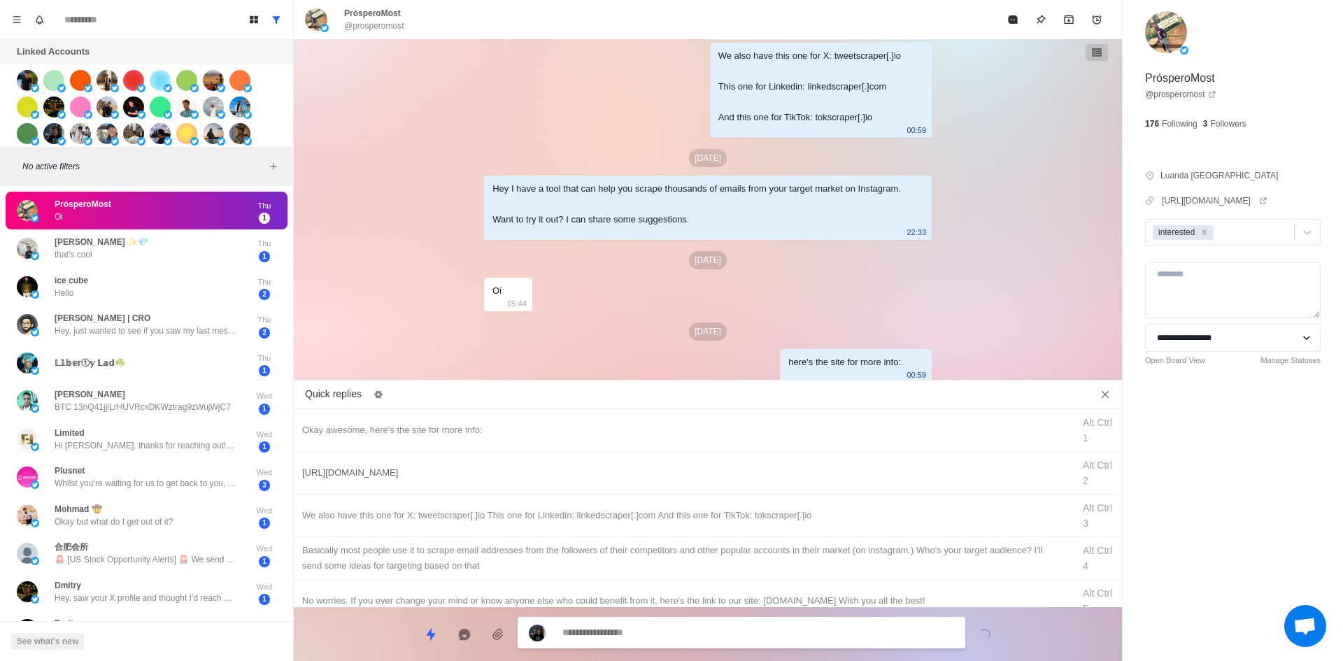
click at [576, 480] on div "[URL][DOMAIN_NAME] Alt Ctrl 2" at bounding box center [708, 473] width 828 height 43
drag, startPoint x: 649, startPoint y: 632, endPoint x: 705, endPoint y: 540, distance: 108.0
click at [650, 632] on textarea at bounding box center [758, 634] width 392 height 20
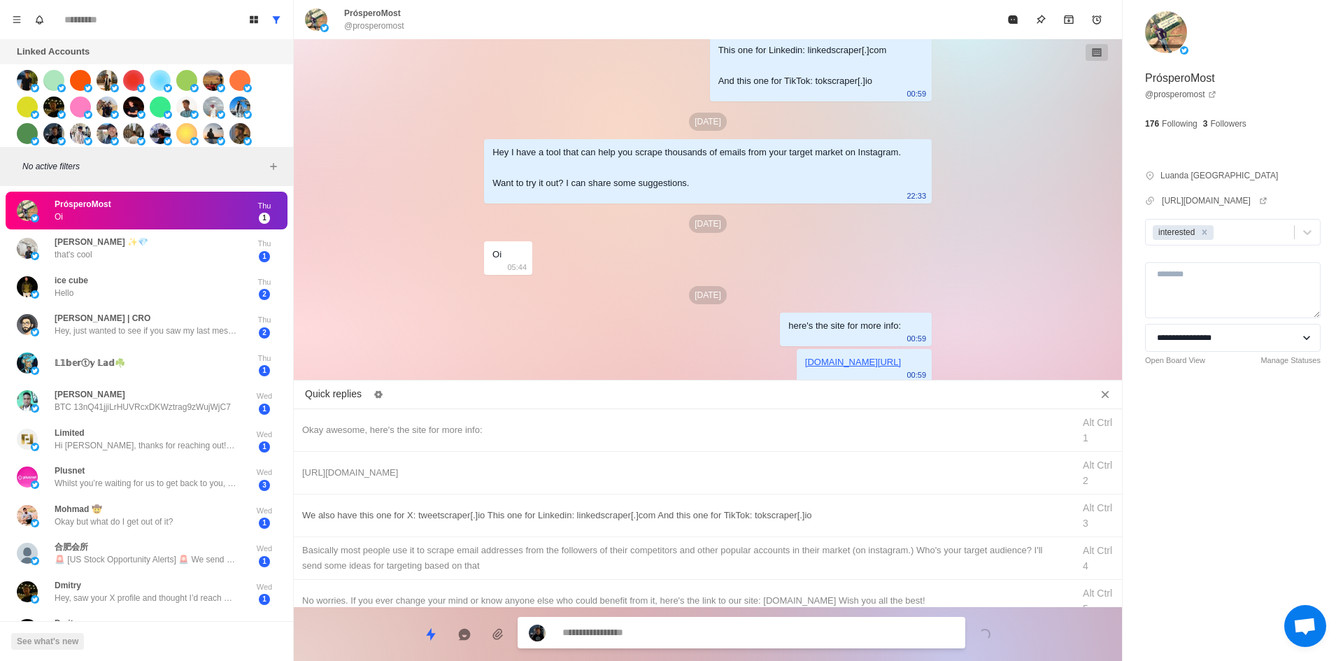
click at [714, 518] on div "We also have this one for X: tweetscraper[.]io This one for Linkedin: linkedscr…" at bounding box center [683, 515] width 762 height 15
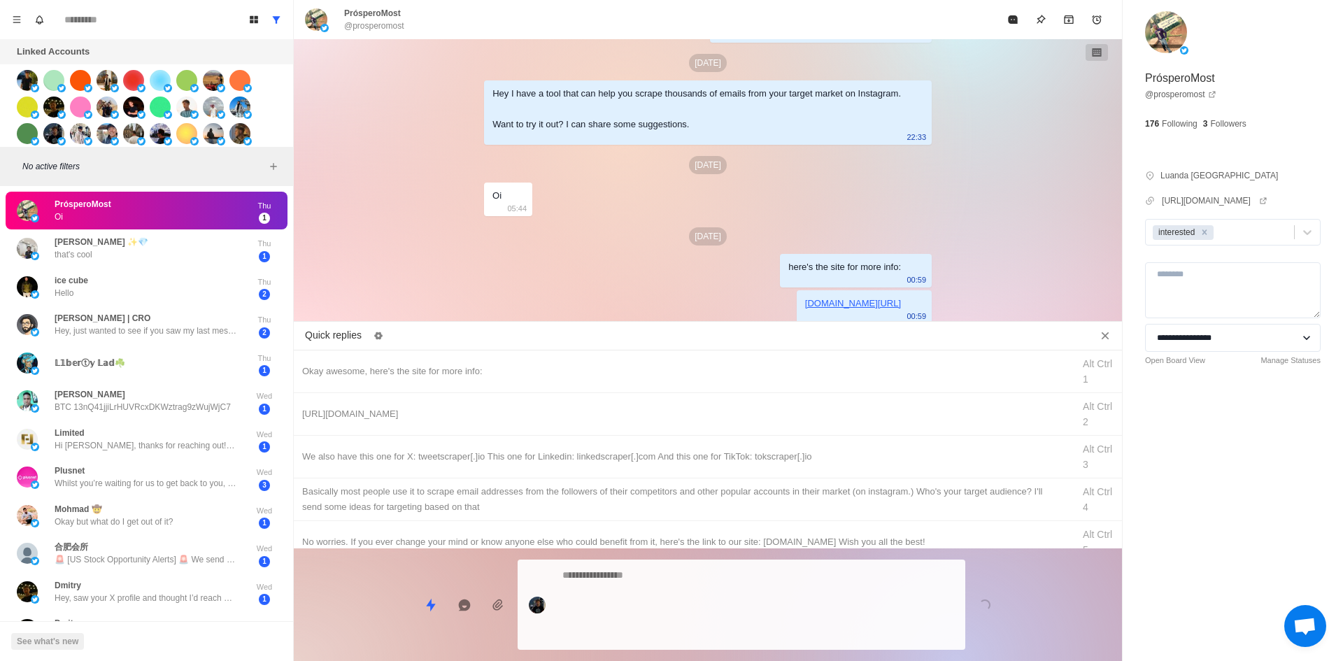
click at [695, 622] on div at bounding box center [742, 605] width 448 height 90
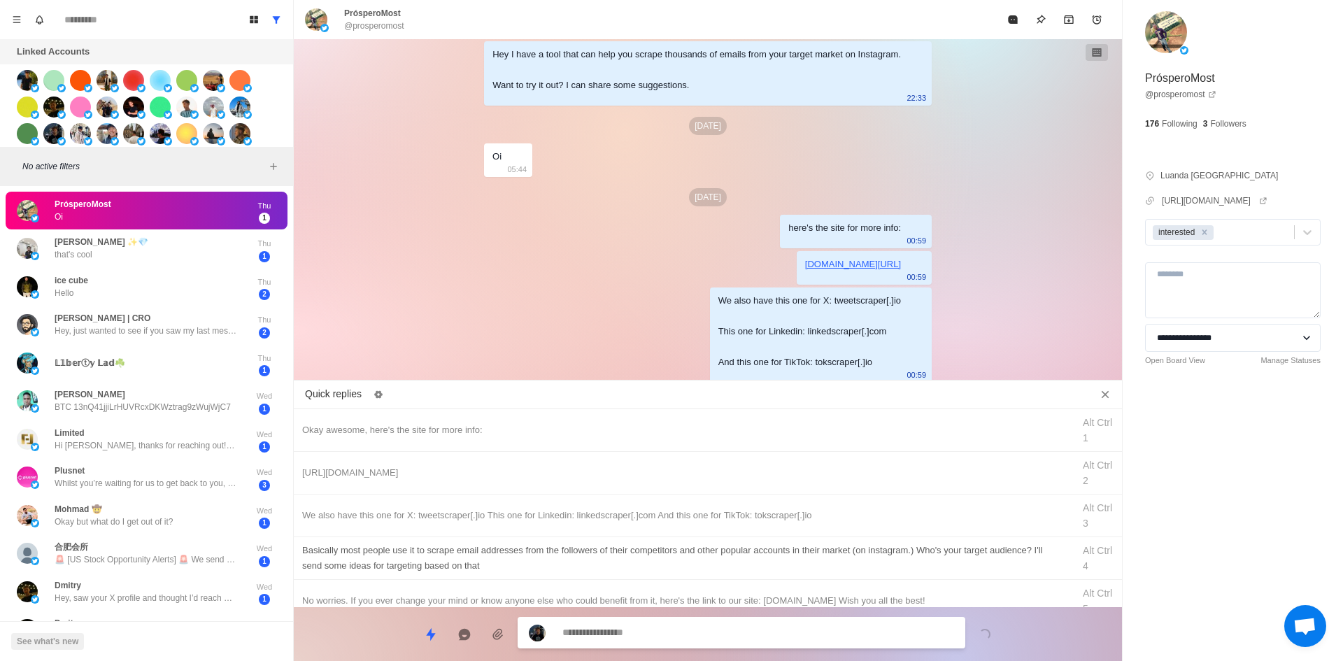
click at [739, 544] on div "​​Basically most people use it to scrape email addresses from the followers of …" at bounding box center [683, 558] width 762 height 31
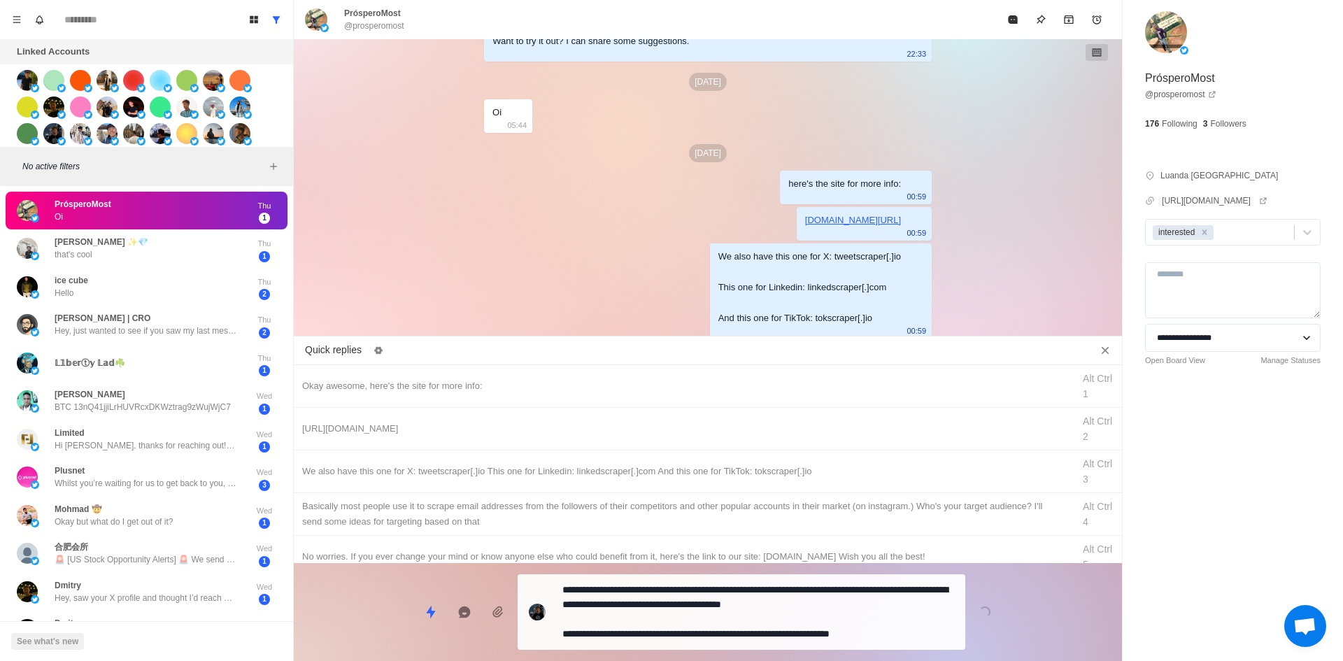
drag, startPoint x: 711, startPoint y: 605, endPoint x: 860, endPoint y: 400, distance: 253.4
click at [714, 602] on div "Quick replies Okay awesome, here's the site for more info: Alt Ctrl 1 [URL][DOM…" at bounding box center [708, 501] width 828 height 320
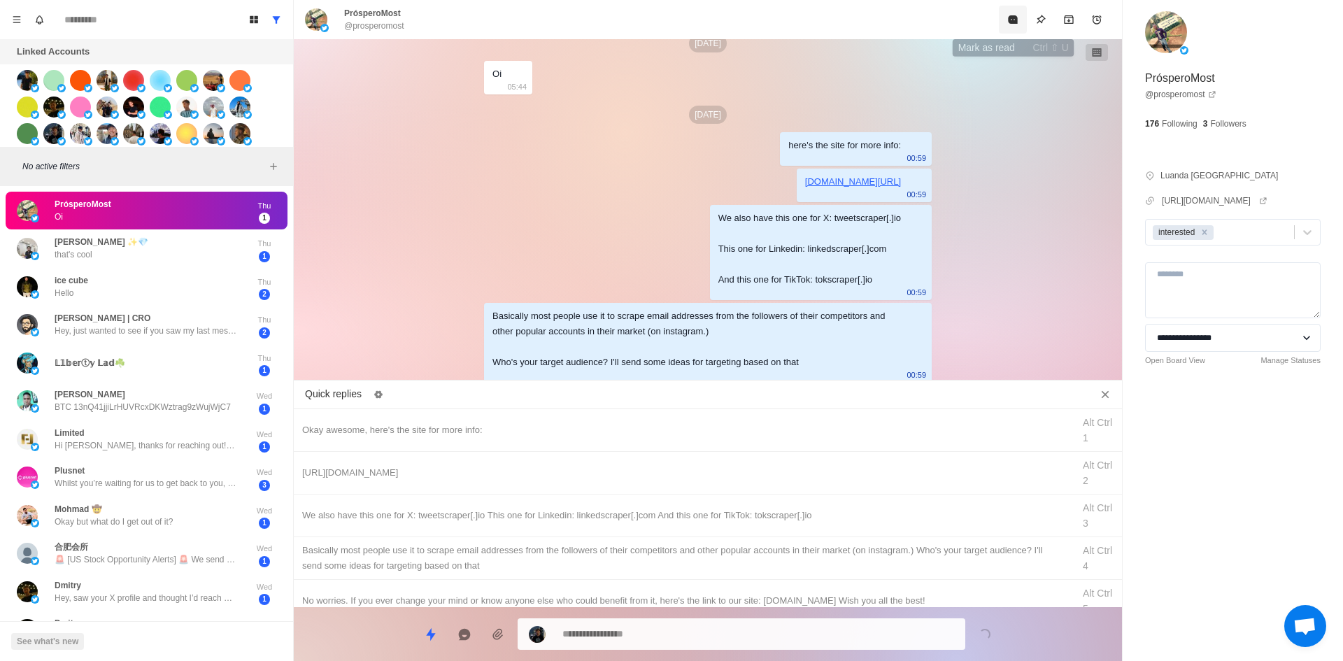
click at [1006, 33] on button "Mark as read" at bounding box center [1013, 20] width 28 height 28
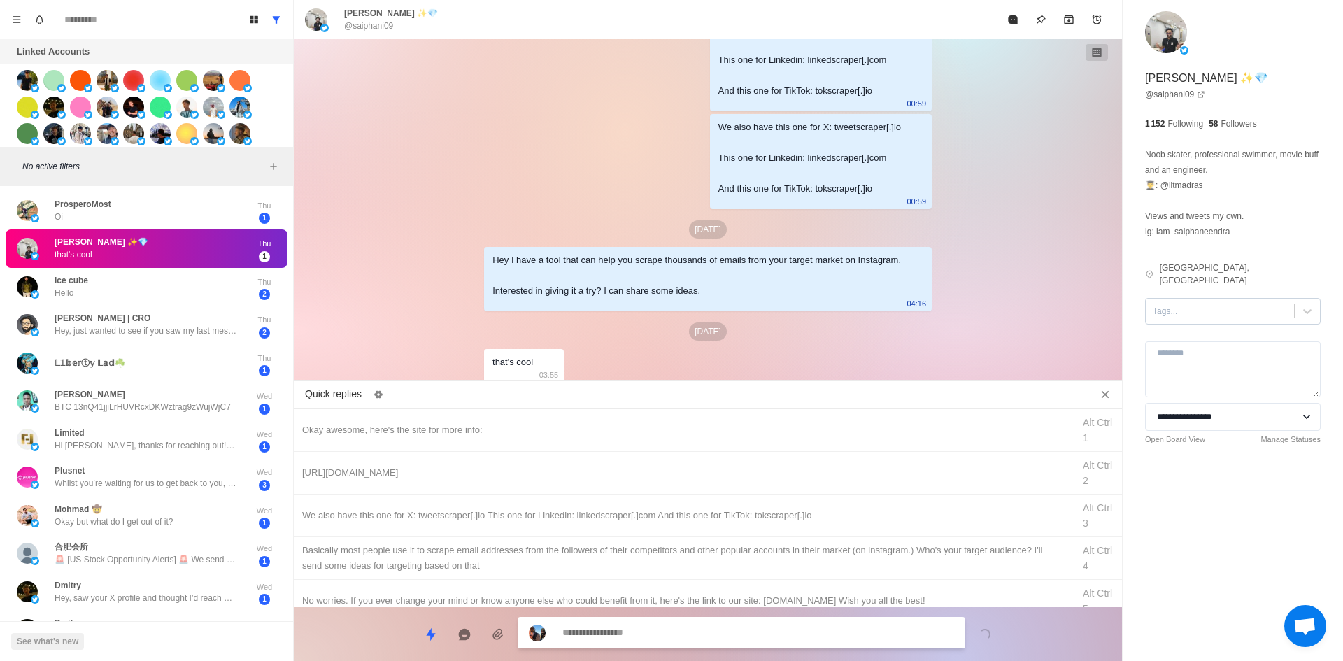
click at [1188, 301] on div "Tags..." at bounding box center [1220, 311] width 148 height 21
click at [1189, 344] on div "interested" at bounding box center [1233, 356] width 176 height 24
drag, startPoint x: 616, startPoint y: 431, endPoint x: 647, endPoint y: 500, distance: 75.8
click at [617, 431] on div "Okay awesome, here's the site for more info:" at bounding box center [683, 430] width 762 height 15
click at [685, 624] on textarea "**********" at bounding box center [758, 633] width 392 height 20
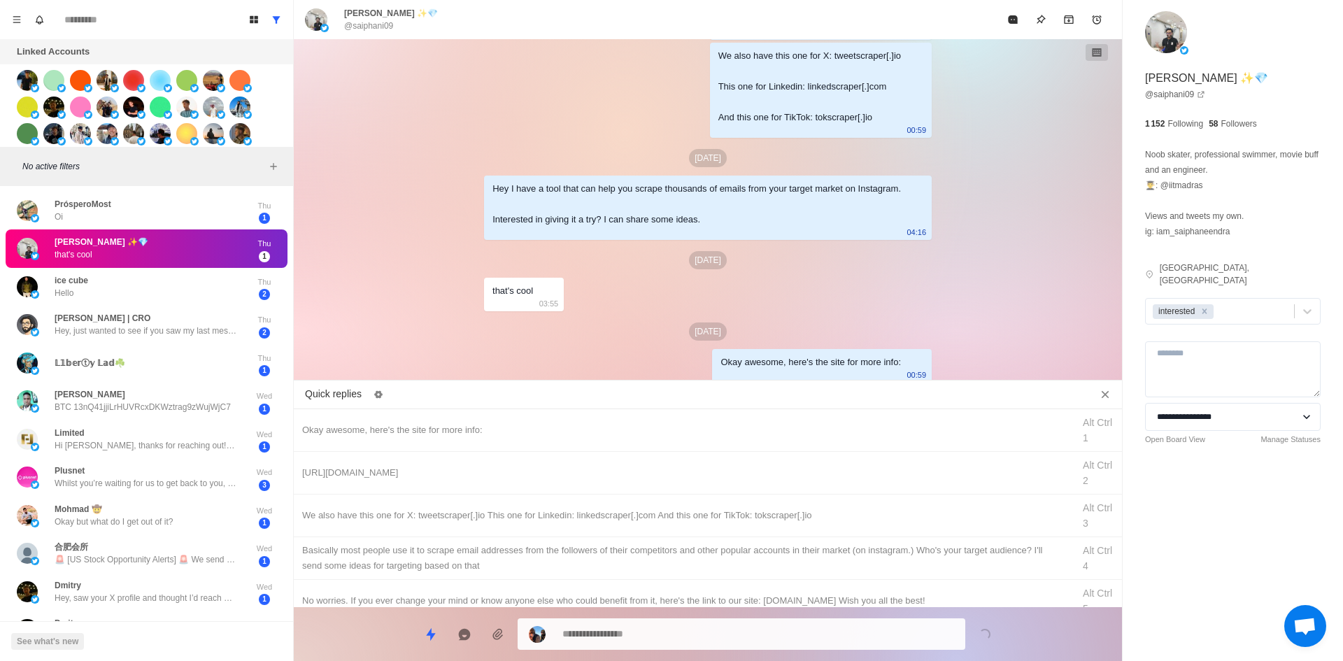
drag, startPoint x: 674, startPoint y: 481, endPoint x: 684, endPoint y: 656, distance: 175.2
click at [674, 482] on div "[URL][DOMAIN_NAME] Alt Ctrl 2" at bounding box center [708, 473] width 828 height 43
drag, startPoint x: 690, startPoint y: 632, endPoint x: 746, endPoint y: 517, distance: 128.6
click at [690, 630] on textarea "**********" at bounding box center [758, 633] width 392 height 20
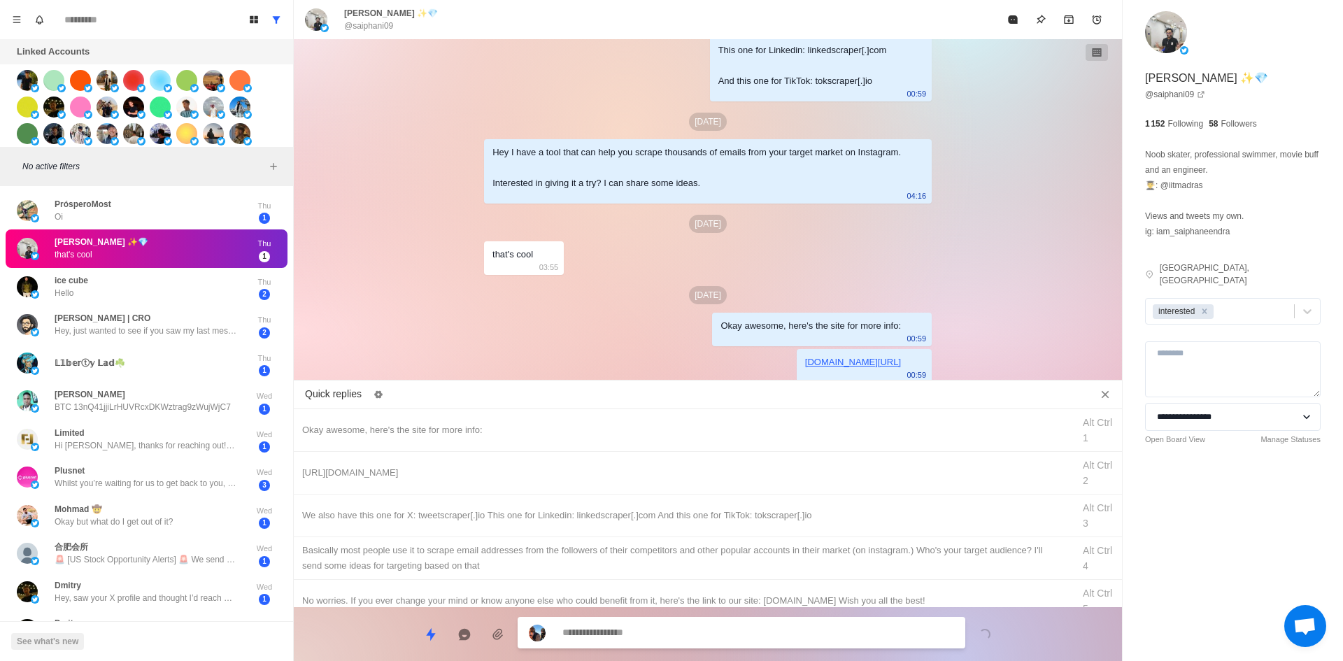
drag, startPoint x: 753, startPoint y: 506, endPoint x: 720, endPoint y: 620, distance: 118.7
click at [753, 510] on div "We also have this one for X: tweetscraper[.]io This one for Linkedin: linkedscr…" at bounding box center [708, 516] width 828 height 43
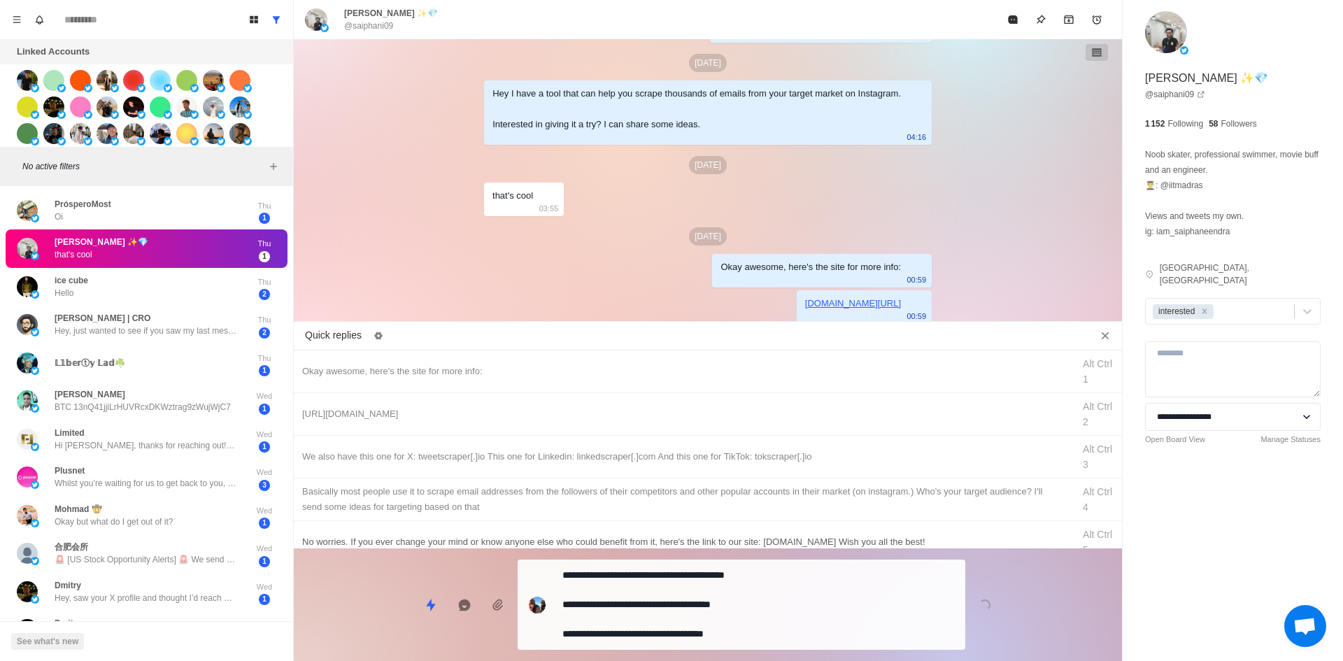
click at [722, 620] on div "**********" at bounding box center [742, 605] width 448 height 90
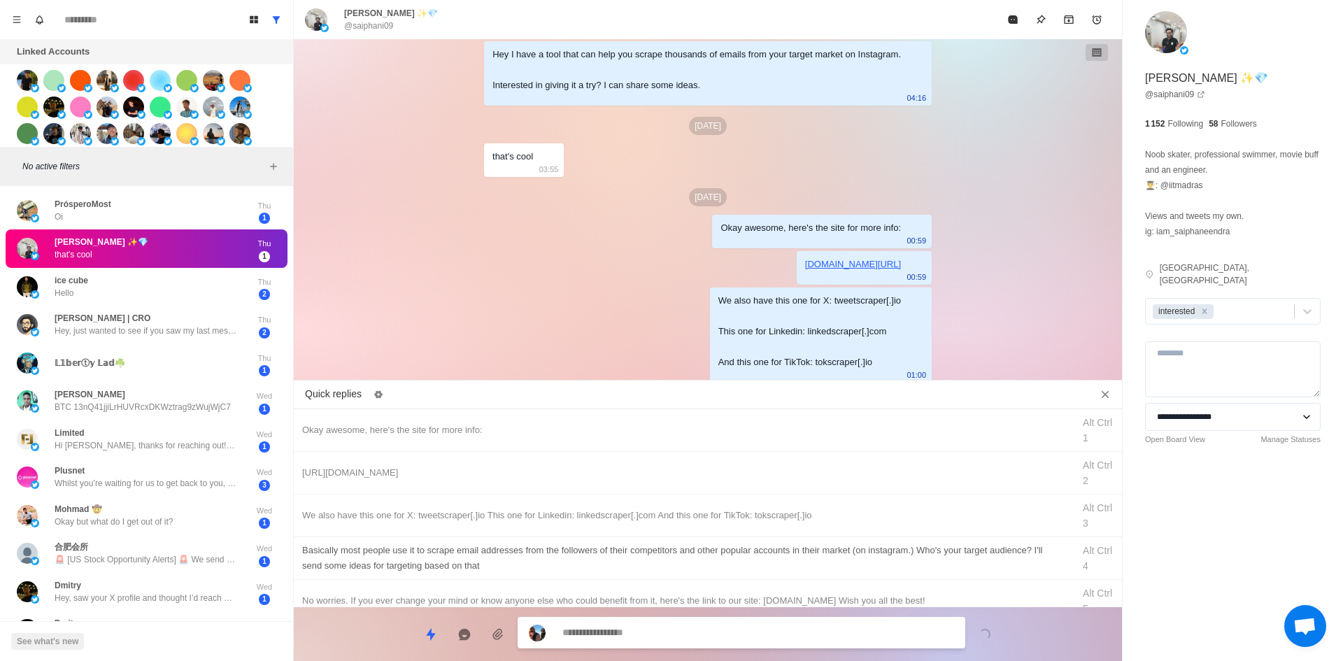
drag, startPoint x: 762, startPoint y: 546, endPoint x: 738, endPoint y: 630, distance: 88.1
click at [762, 546] on div "​​Basically most people use it to scrape email addresses from the followers of …" at bounding box center [683, 558] width 762 height 31
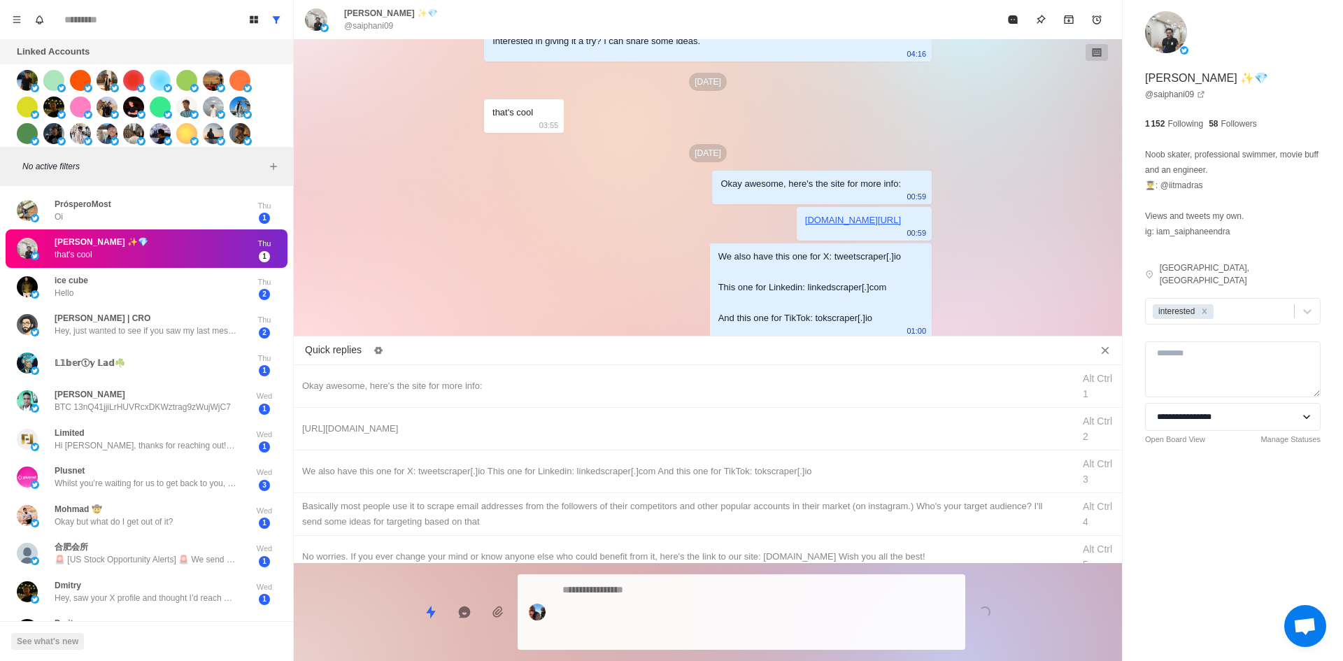
drag, startPoint x: 737, startPoint y: 632, endPoint x: 946, endPoint y: 151, distance: 524.1
click at [738, 631] on textarea at bounding box center [758, 612] width 392 height 64
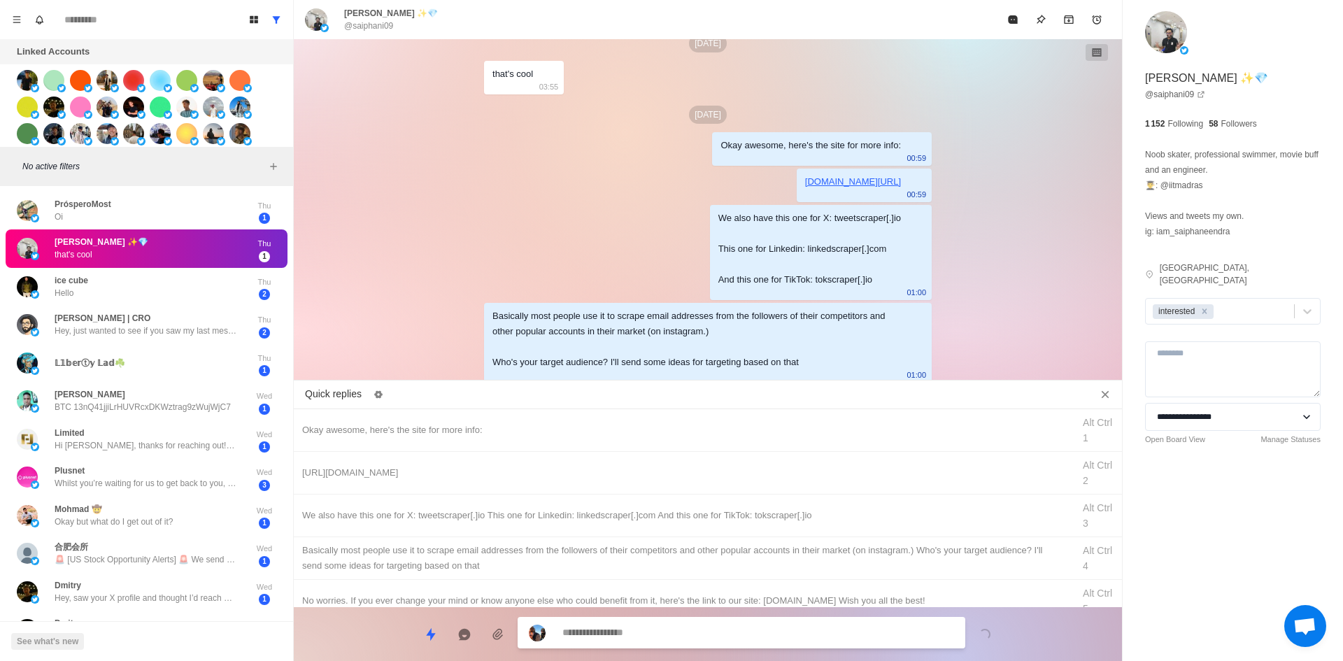
click at [1002, 29] on button "Mark as read" at bounding box center [1013, 20] width 28 height 28
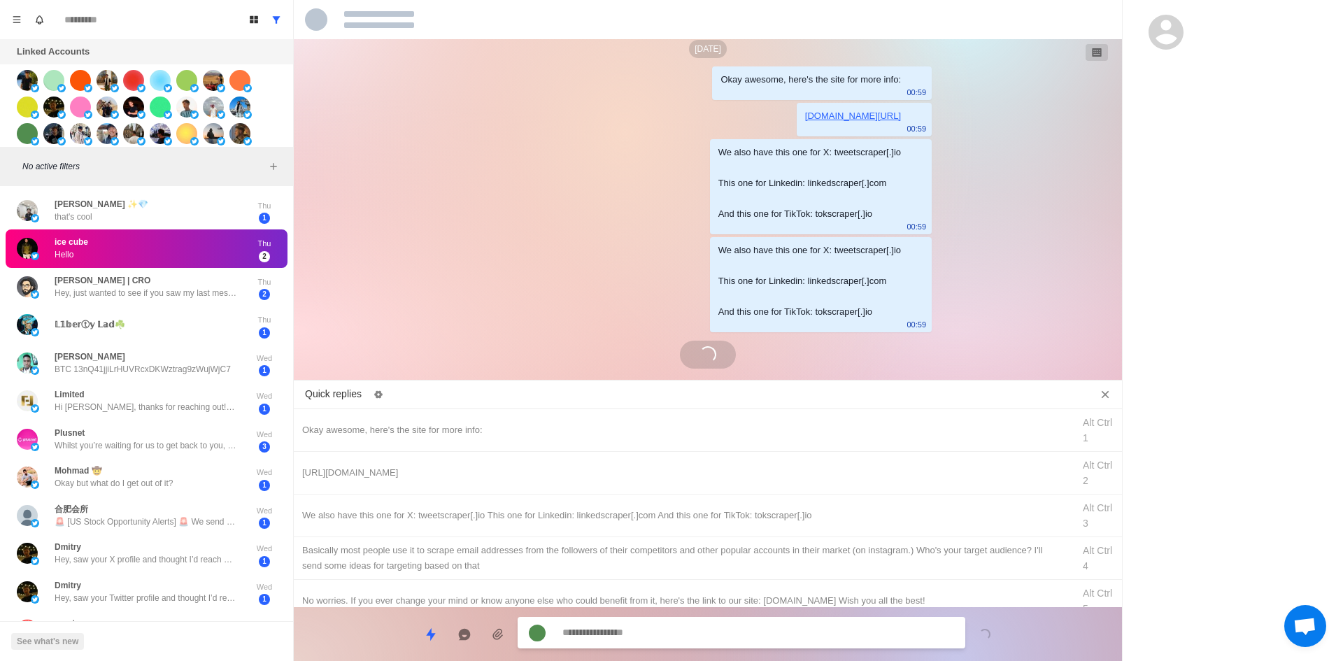
scroll to position [1303, 0]
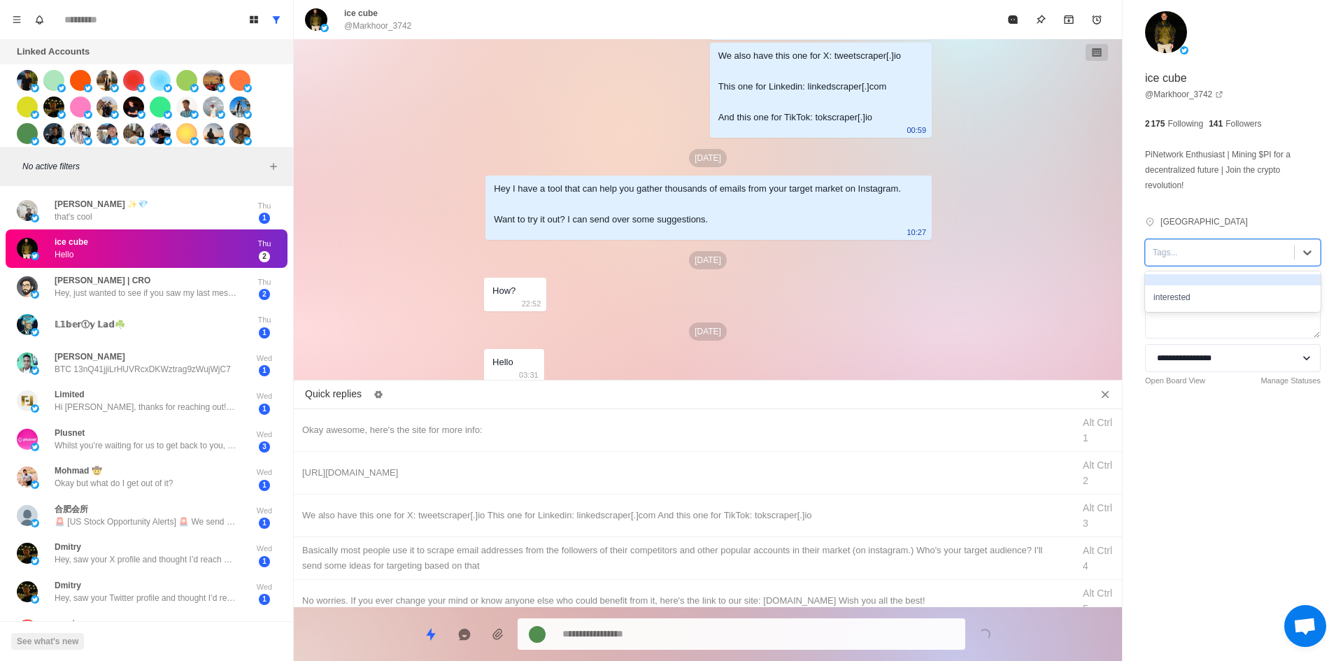
click at [1186, 259] on div at bounding box center [1220, 252] width 134 height 15
click at [1198, 292] on div "interested" at bounding box center [1233, 297] width 176 height 24
drag, startPoint x: 475, startPoint y: 425, endPoint x: 503, endPoint y: 468, distance: 51.0
click at [475, 426] on div "Okay awesome, here's the site for more info:" at bounding box center [683, 430] width 762 height 15
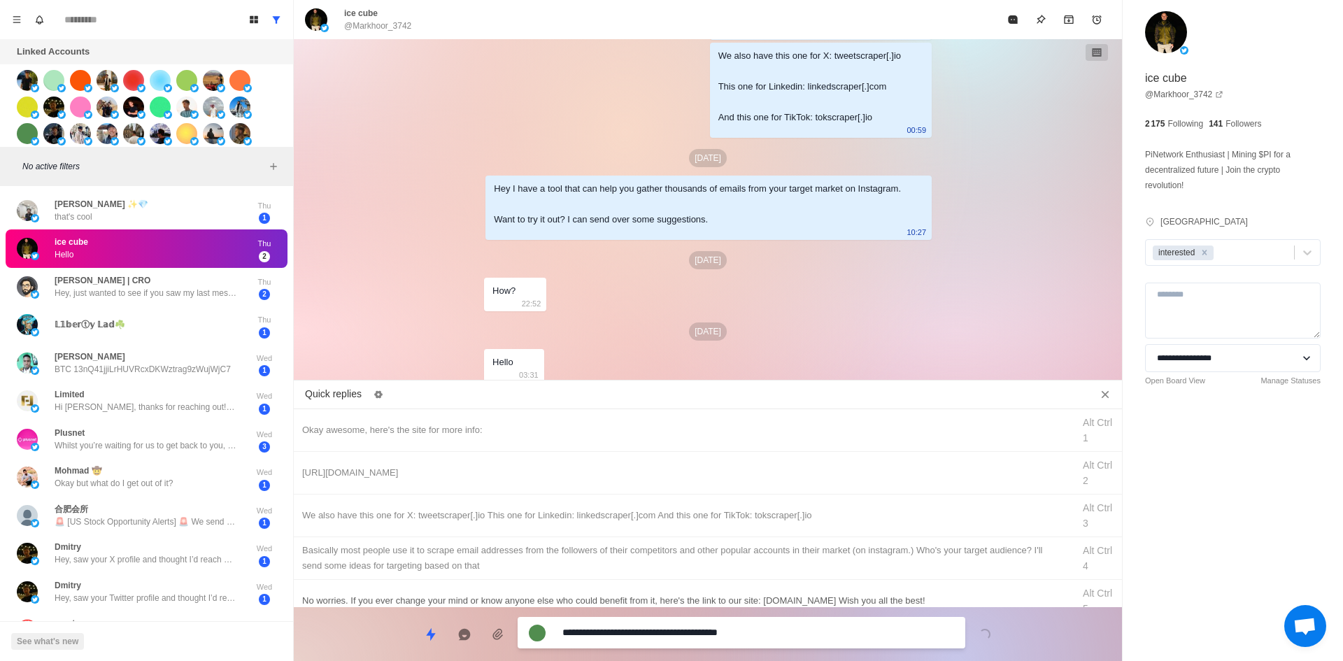
drag, startPoint x: 625, startPoint y: 636, endPoint x: 342, endPoint y: 583, distance: 287.4
click at [276, 660] on html "Board View Tools Archived Chats Mark many as read Keyboard shortcuts Team Setti…" at bounding box center [671, 330] width 1343 height 661
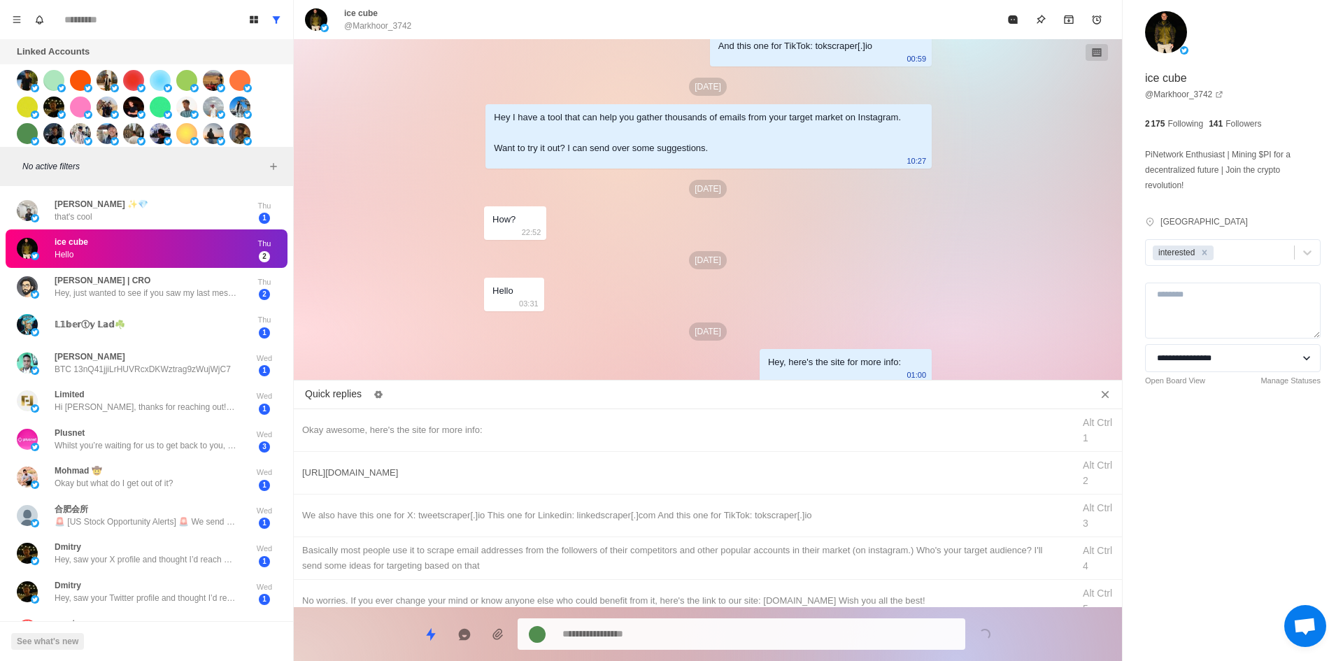
click at [429, 481] on div "[URL][DOMAIN_NAME] Alt Ctrl 2" at bounding box center [708, 473] width 828 height 43
click at [639, 635] on textarea "**********" at bounding box center [758, 633] width 392 height 20
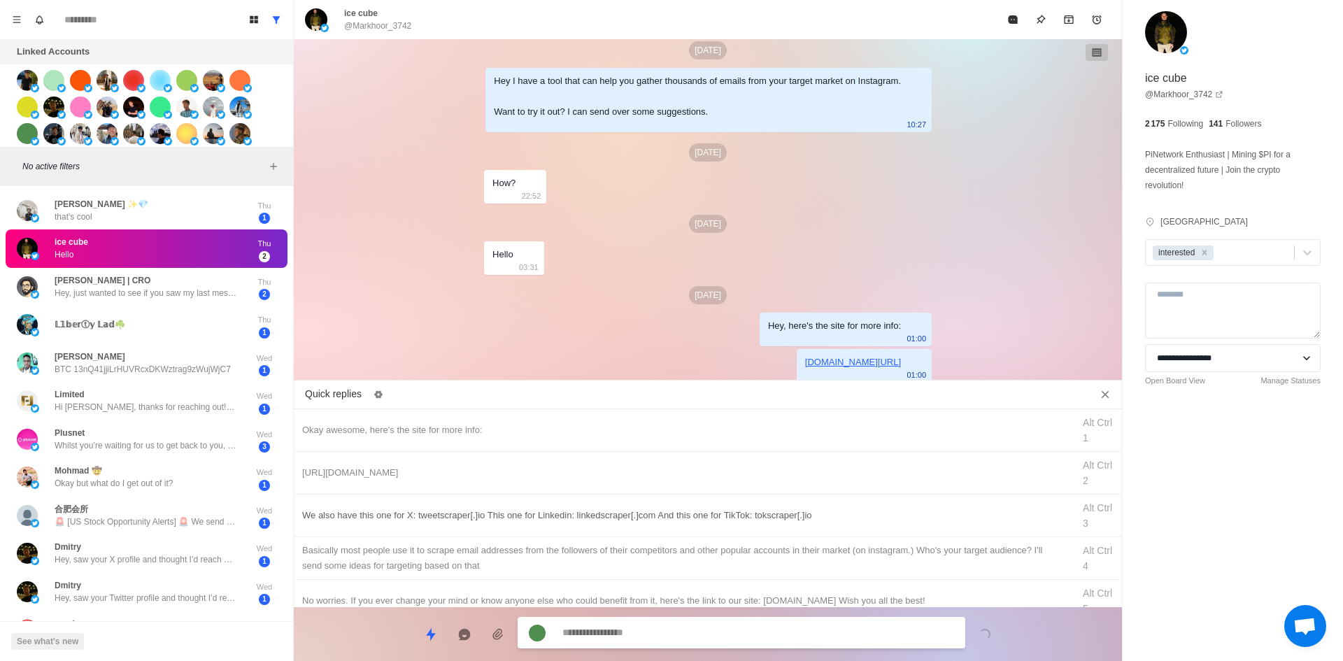
click at [700, 512] on div "We also have this one for X: tweetscraper[.]io This one for Linkedin: linkedscr…" at bounding box center [683, 515] width 762 height 15
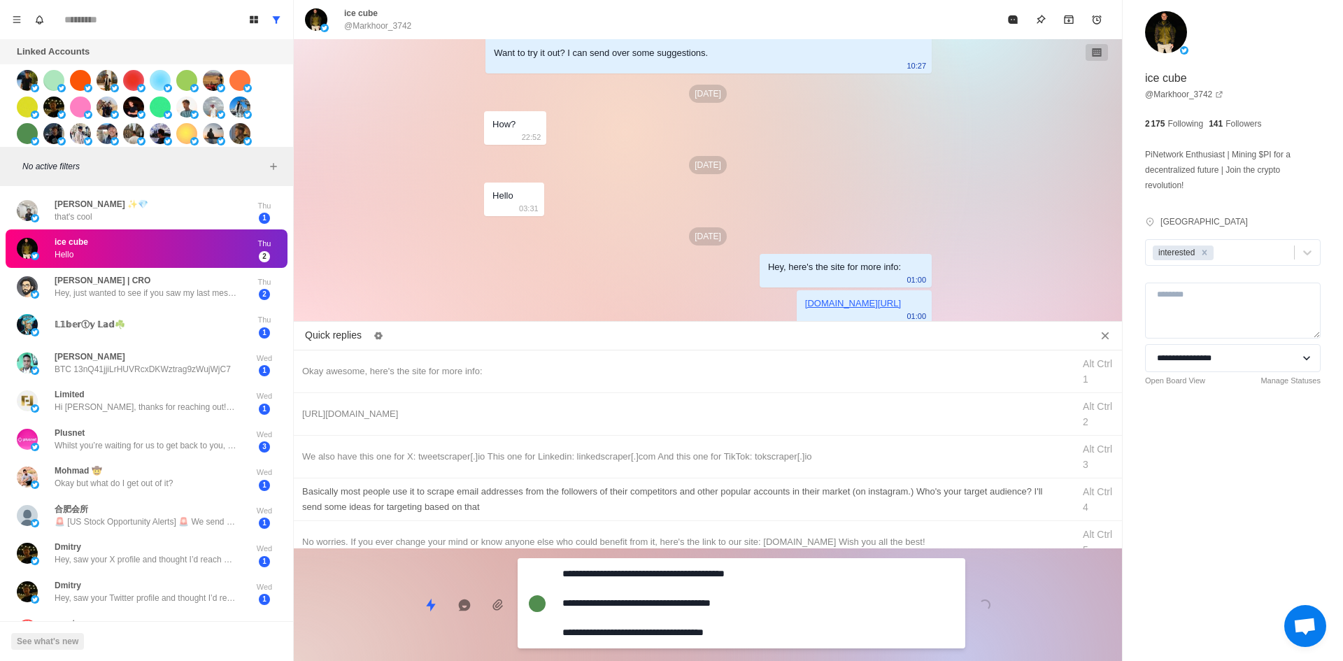
drag
click at [687, 606] on div "Quick replies Okay awesome, here's the site for more info: Alt Ctrl 1 [URL][DOM…" at bounding box center [708, 494] width 828 height 335
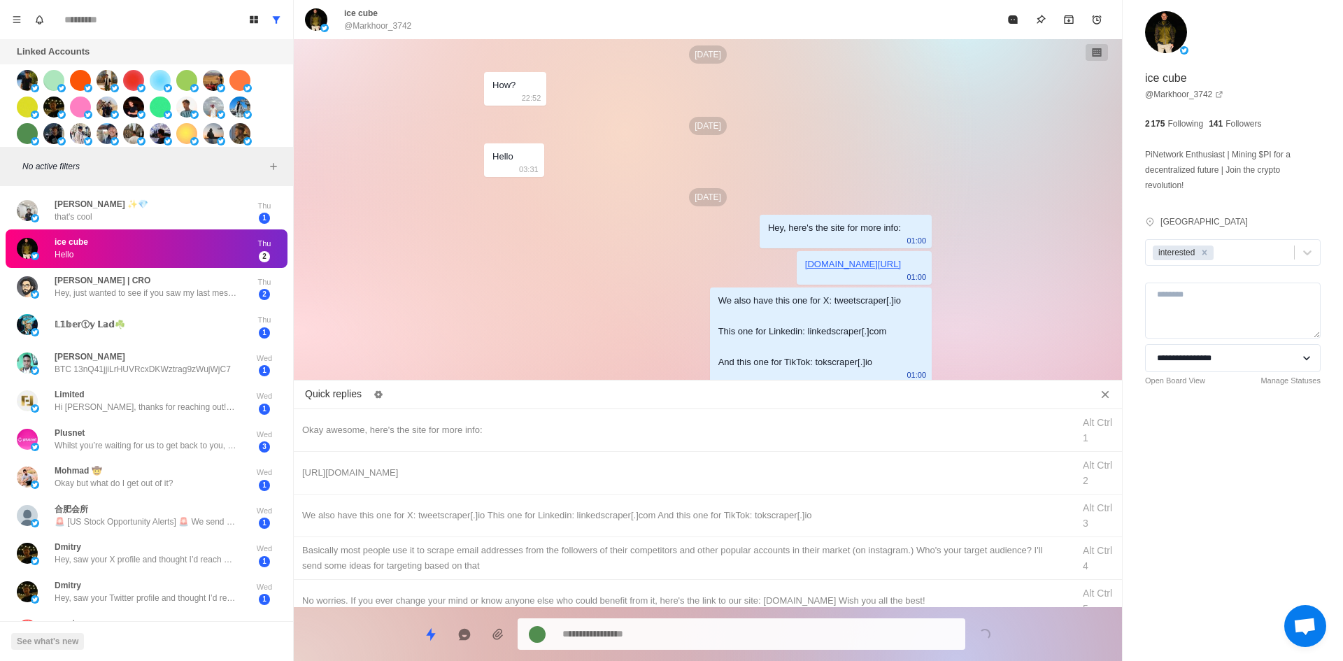
click at [722, 544] on div "​​Basically most people use it to scrape email addresses from the followers of …" at bounding box center [683, 558] width 762 height 31
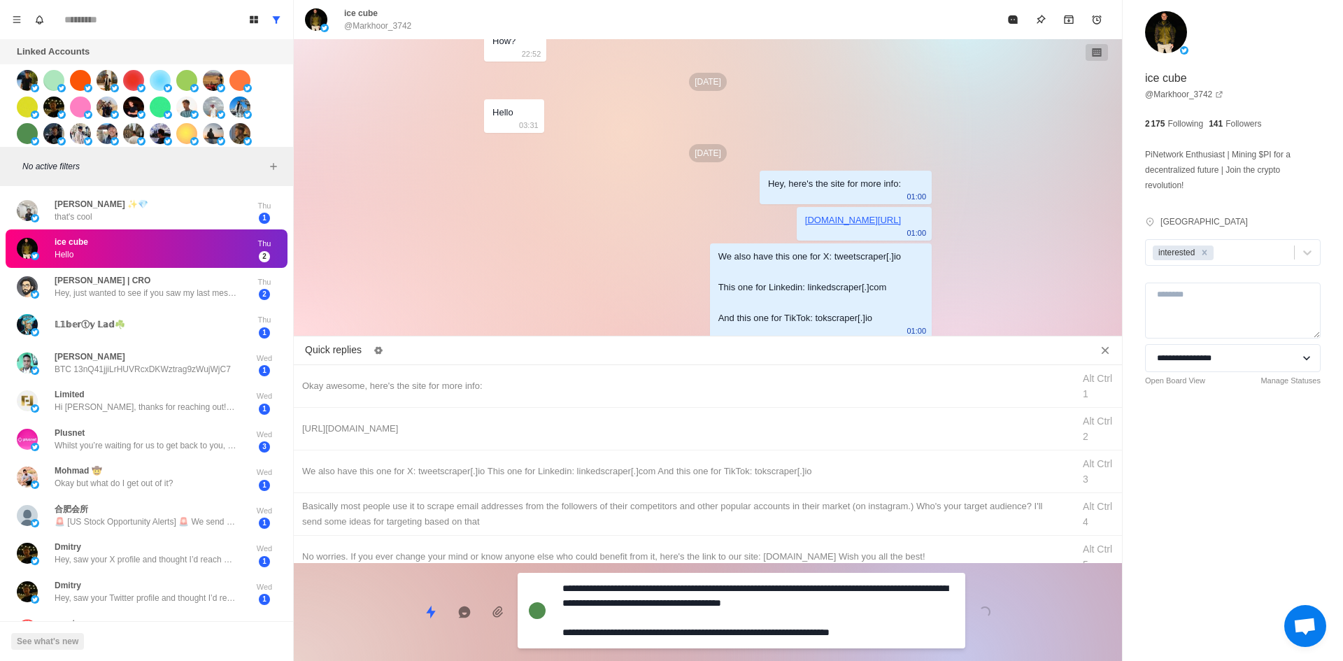
click at [703, 607] on div "**********" at bounding box center [708, 606] width 828 height 87
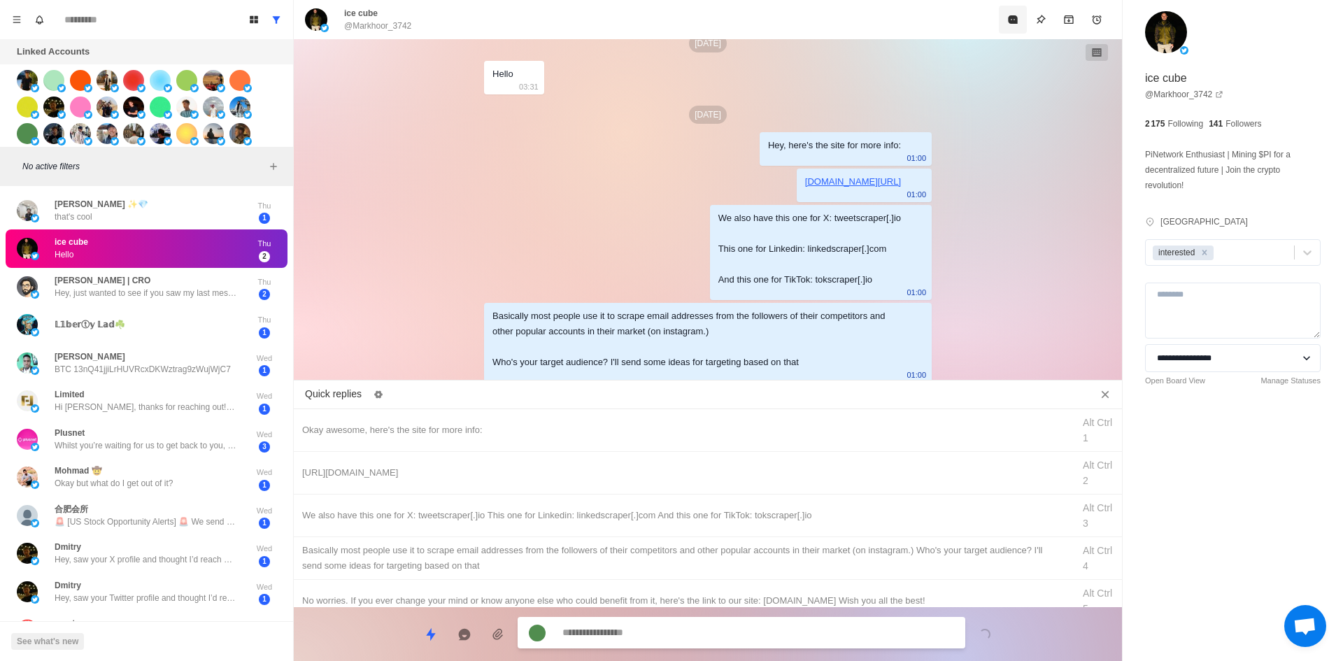
click at [1012, 13] on button "Mark as read" at bounding box center [1013, 20] width 28 height 28
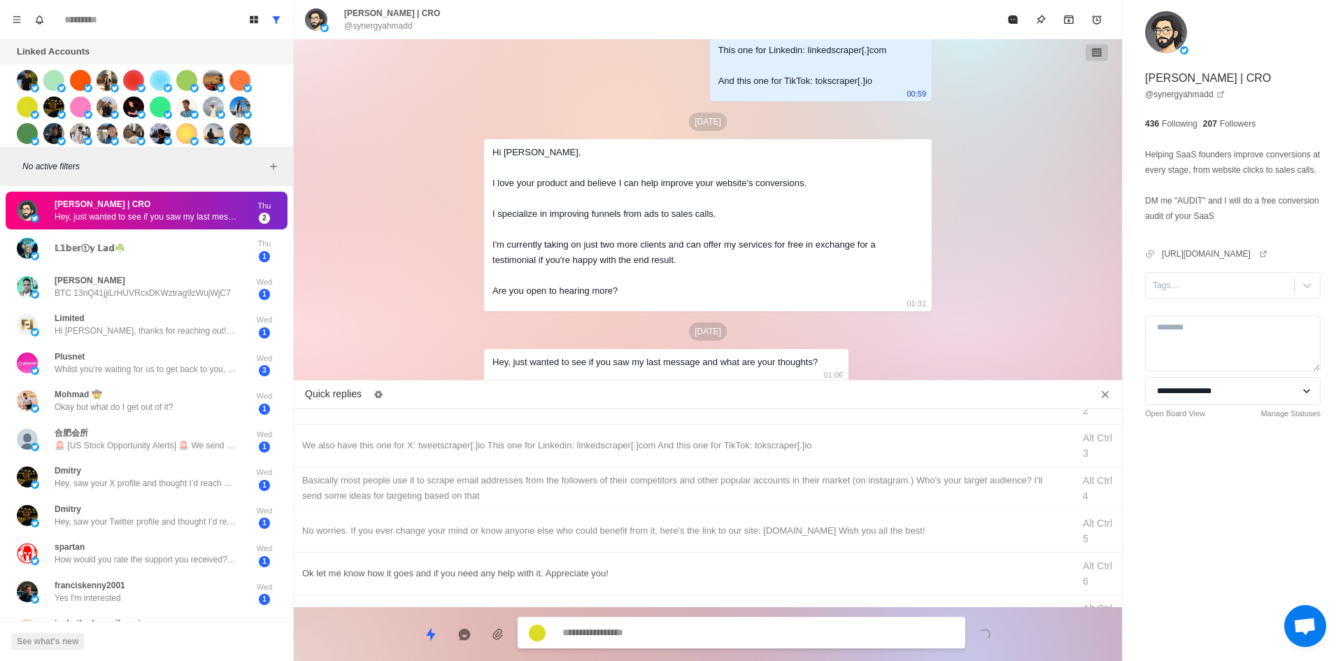
scroll to position [140, 0]
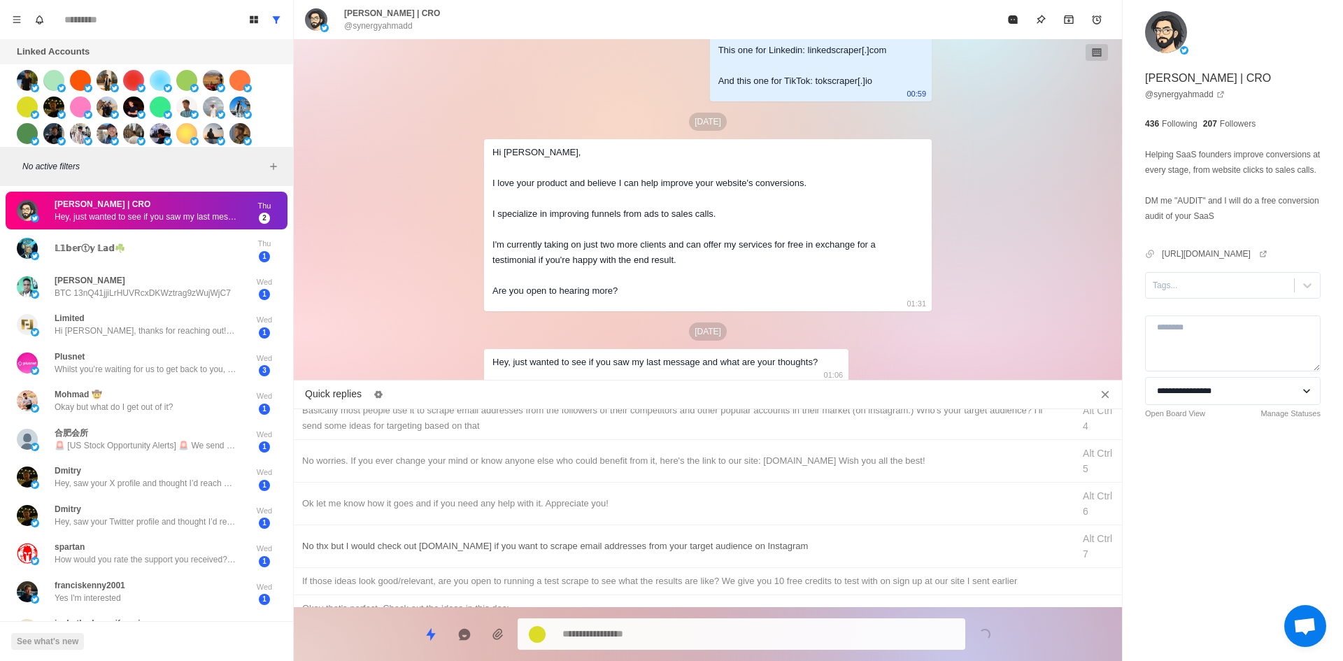
click at [473, 557] on div "No thx but I would check out [DOMAIN_NAME] if you want to scrape email addresse…" at bounding box center [708, 546] width 828 height 43
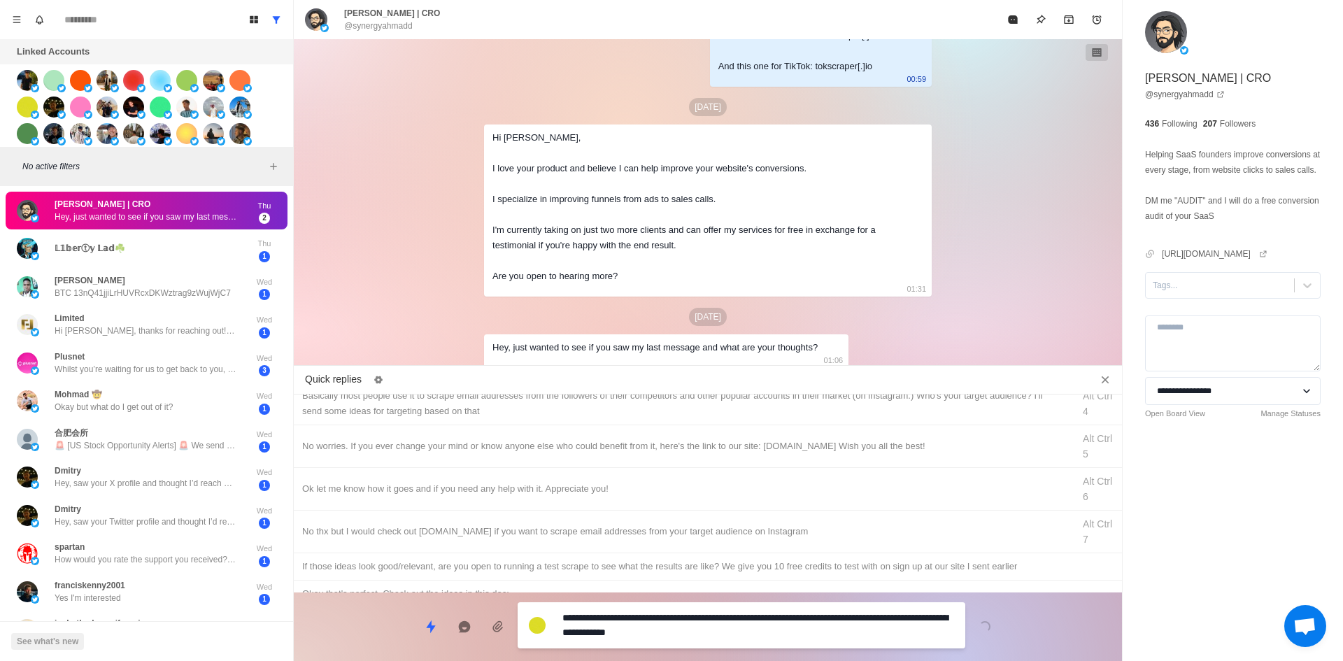
click at [592, 640] on textarea "**********" at bounding box center [758, 625] width 392 height 35
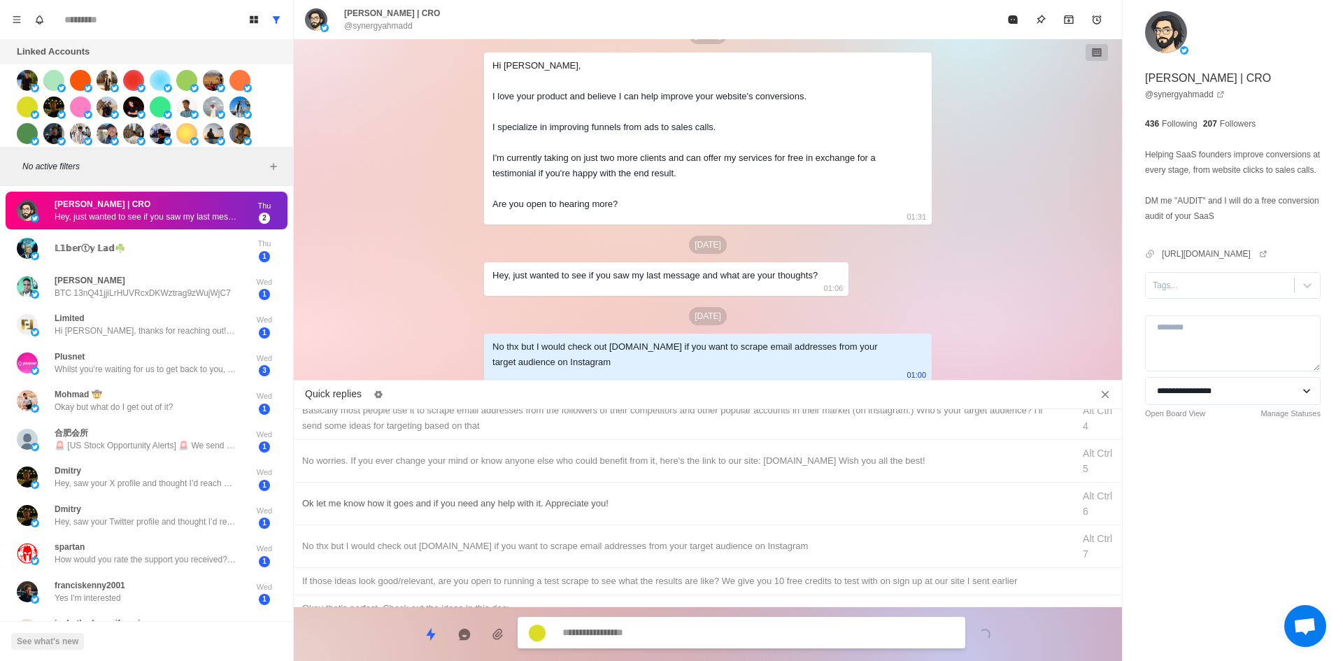
scroll to position [0, 0]
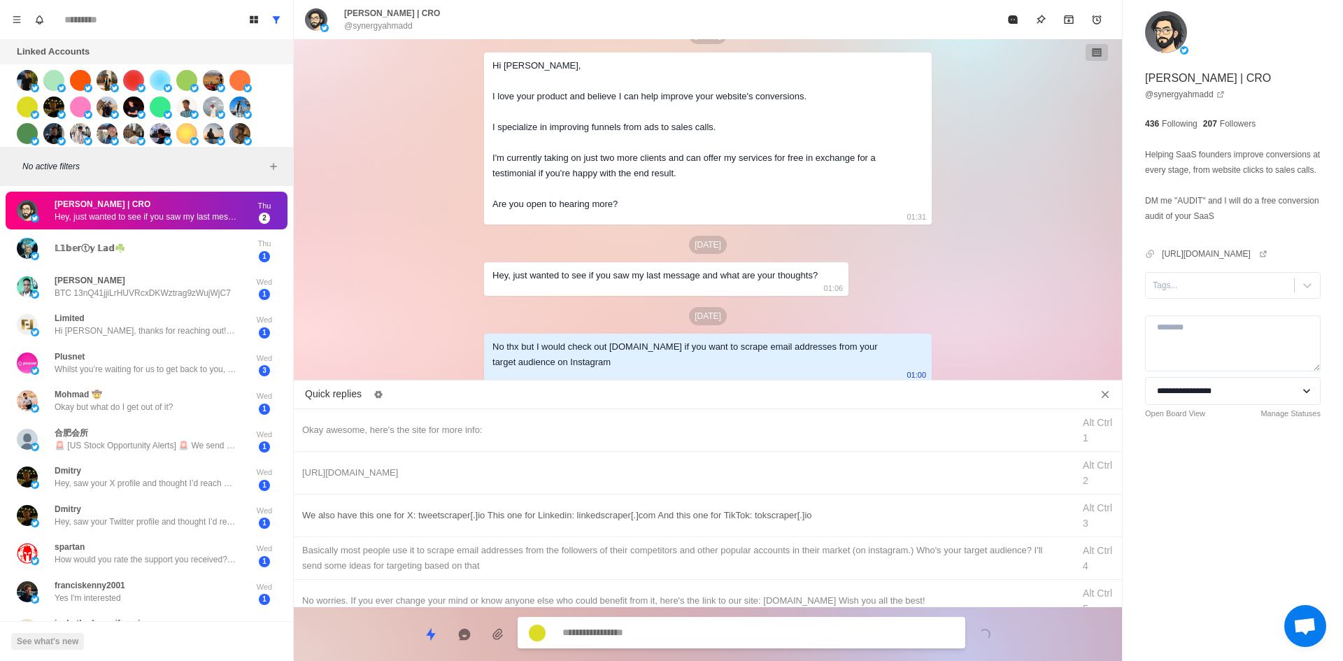
click at [625, 515] on div "We also have this one for X: tweetscraper[.]io This one for Linkedin: linkedscr…" at bounding box center [683, 515] width 762 height 15
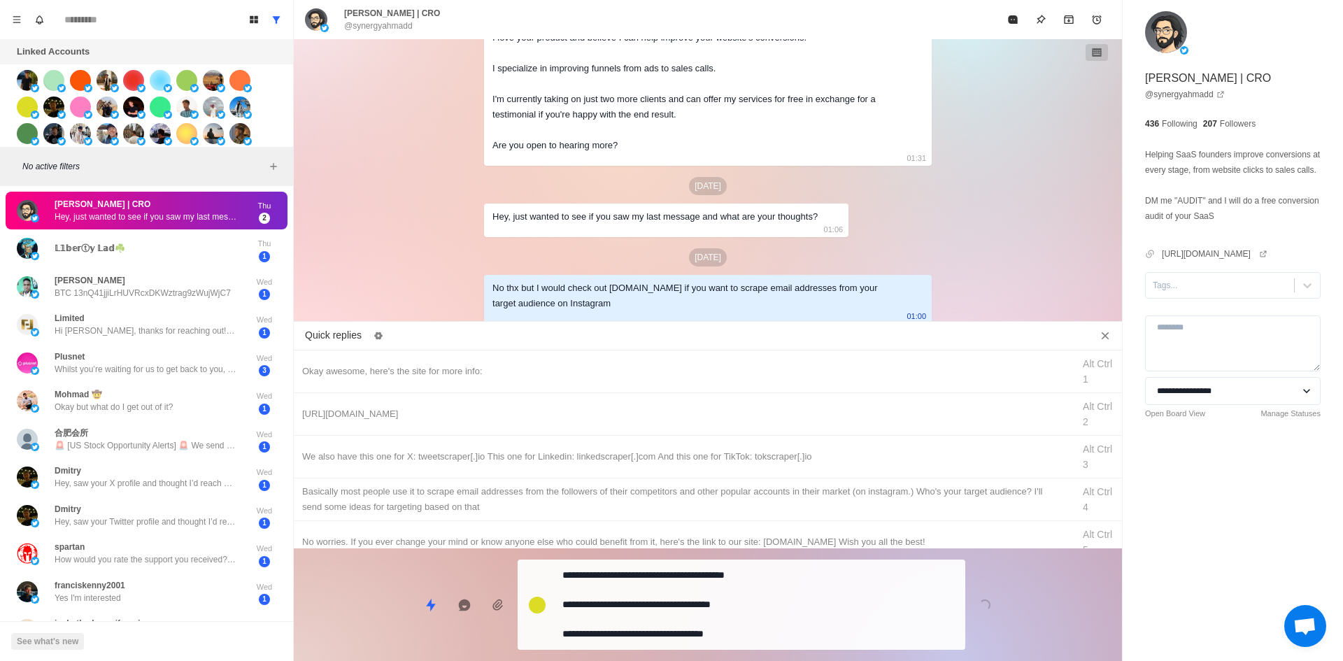
click at [674, 620] on div "**********" at bounding box center [742, 605] width 448 height 90
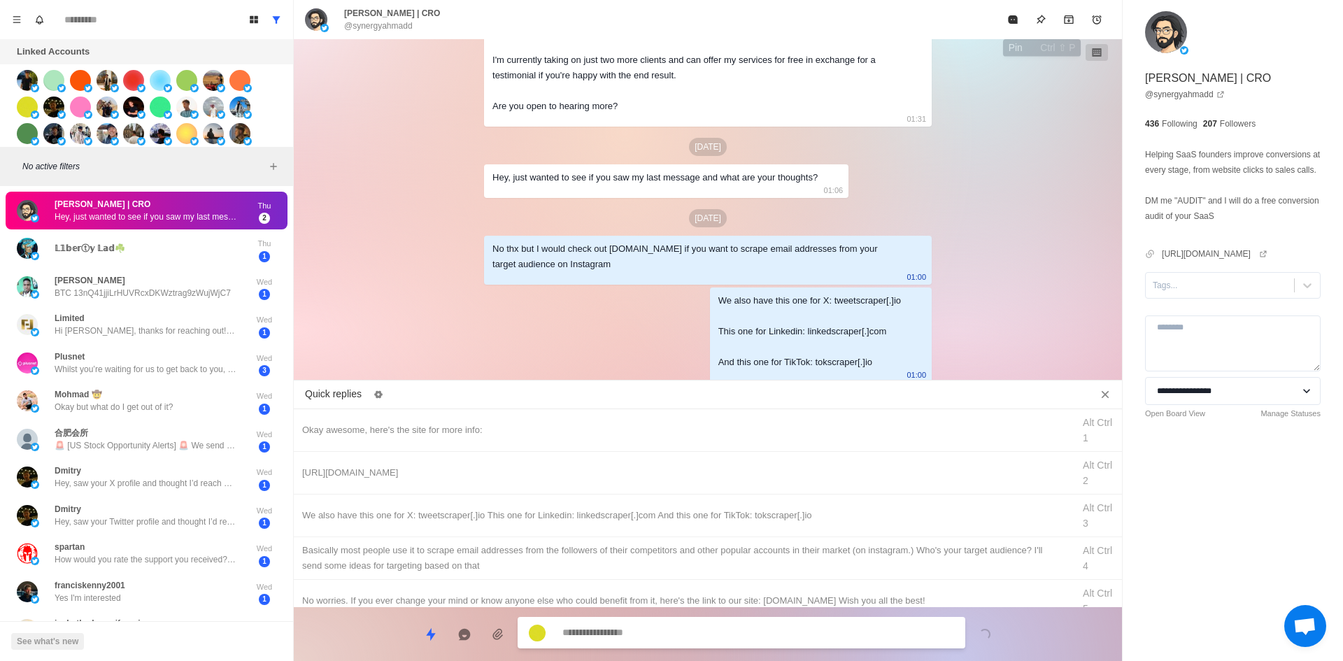
click at [1012, 19] on icon "Mark as read" at bounding box center [1012, 19] width 9 height 8
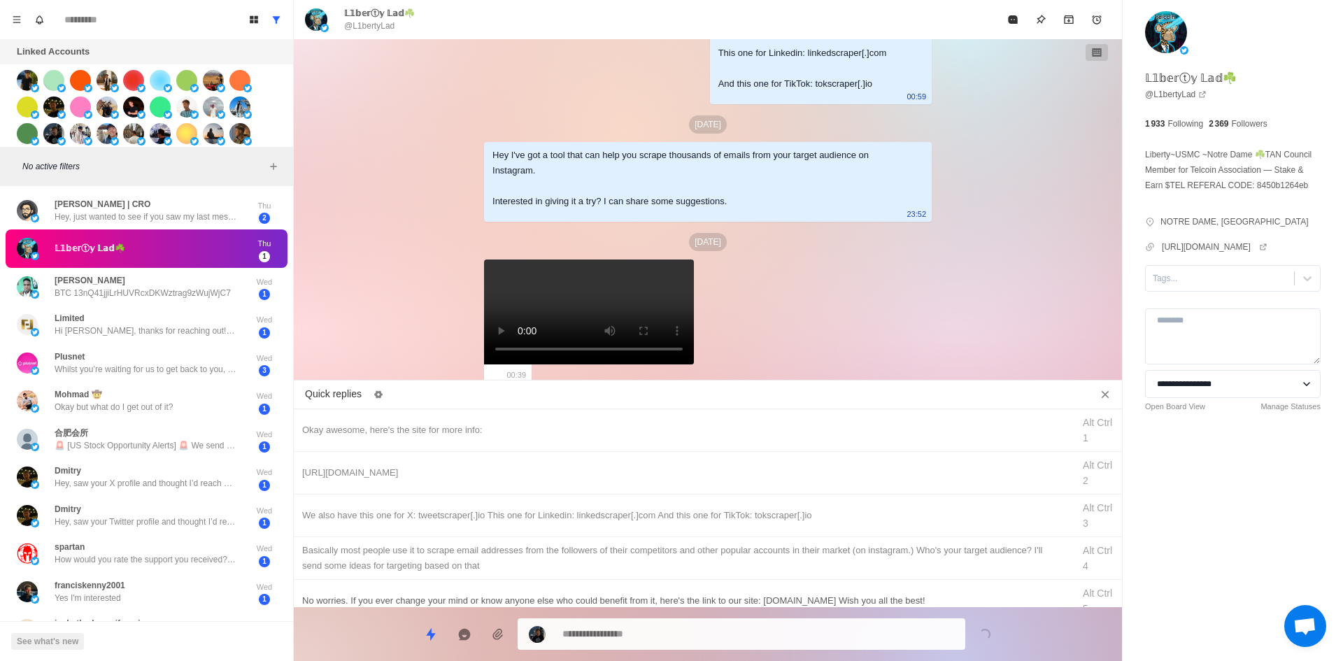
scroll to position [70, 0]
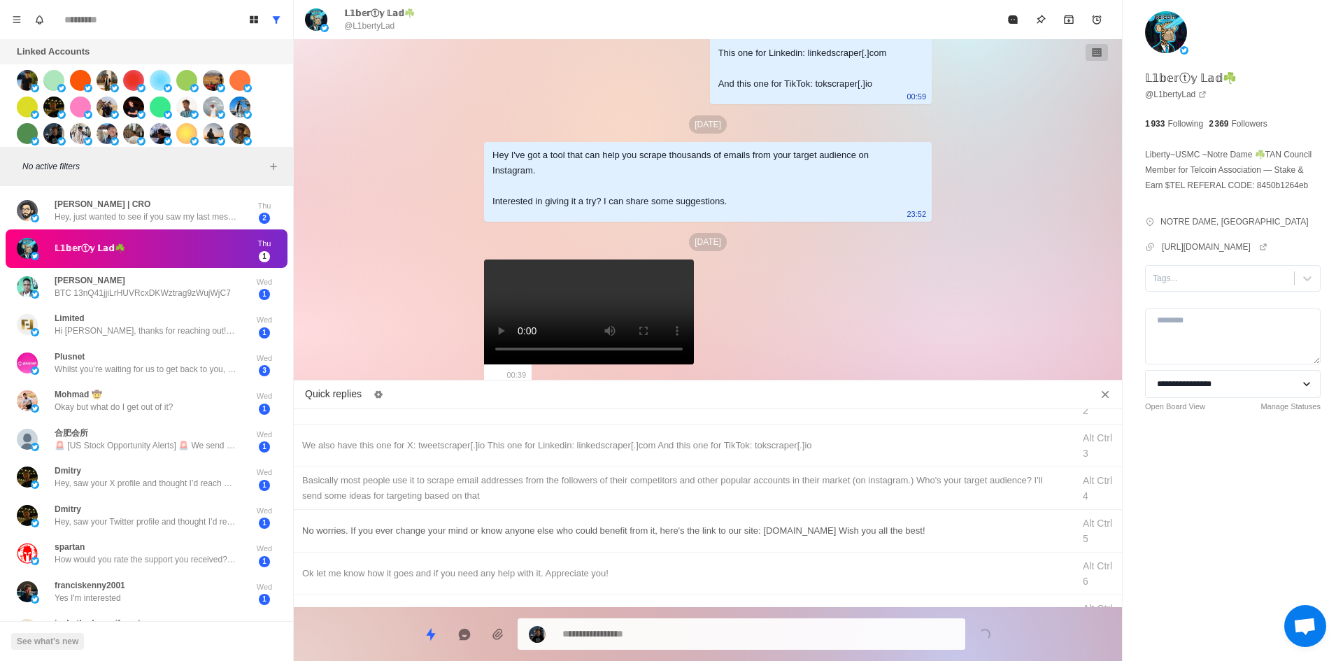
click at [412, 536] on div "No worries. If you ever change your mind or know anyone else who could benefit …" at bounding box center [683, 530] width 762 height 15
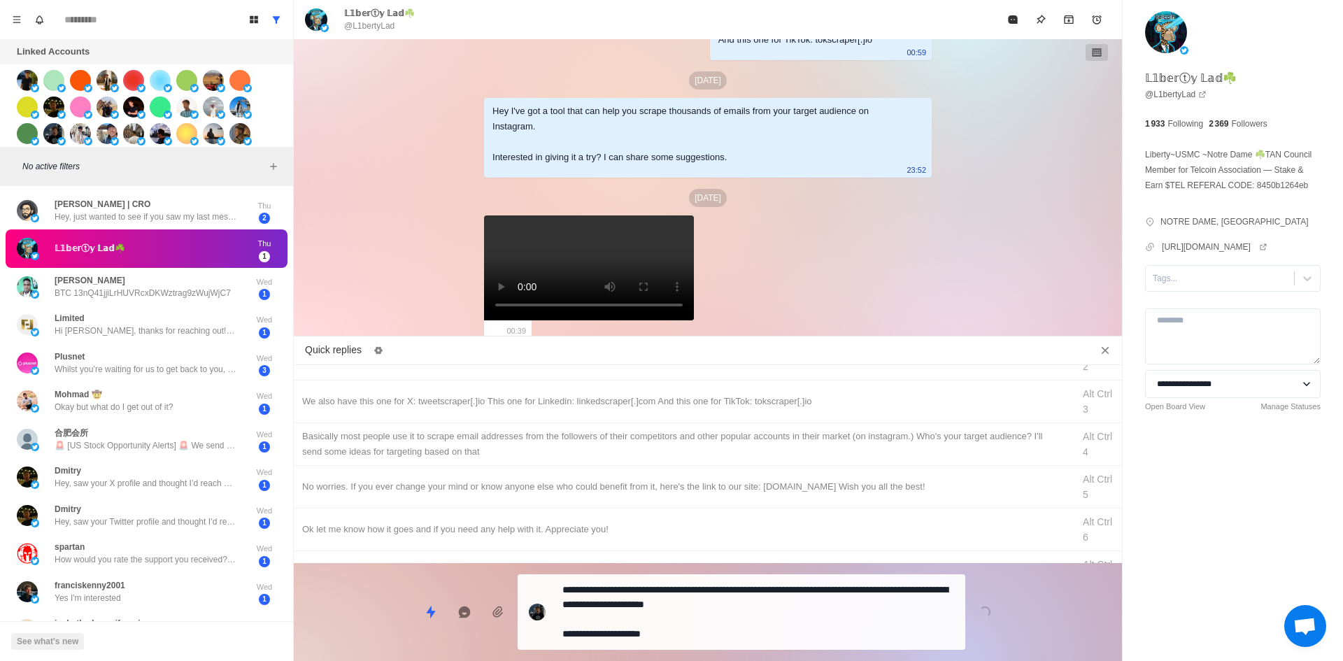
click at [676, 618] on textarea "**********" at bounding box center [758, 612] width 392 height 64
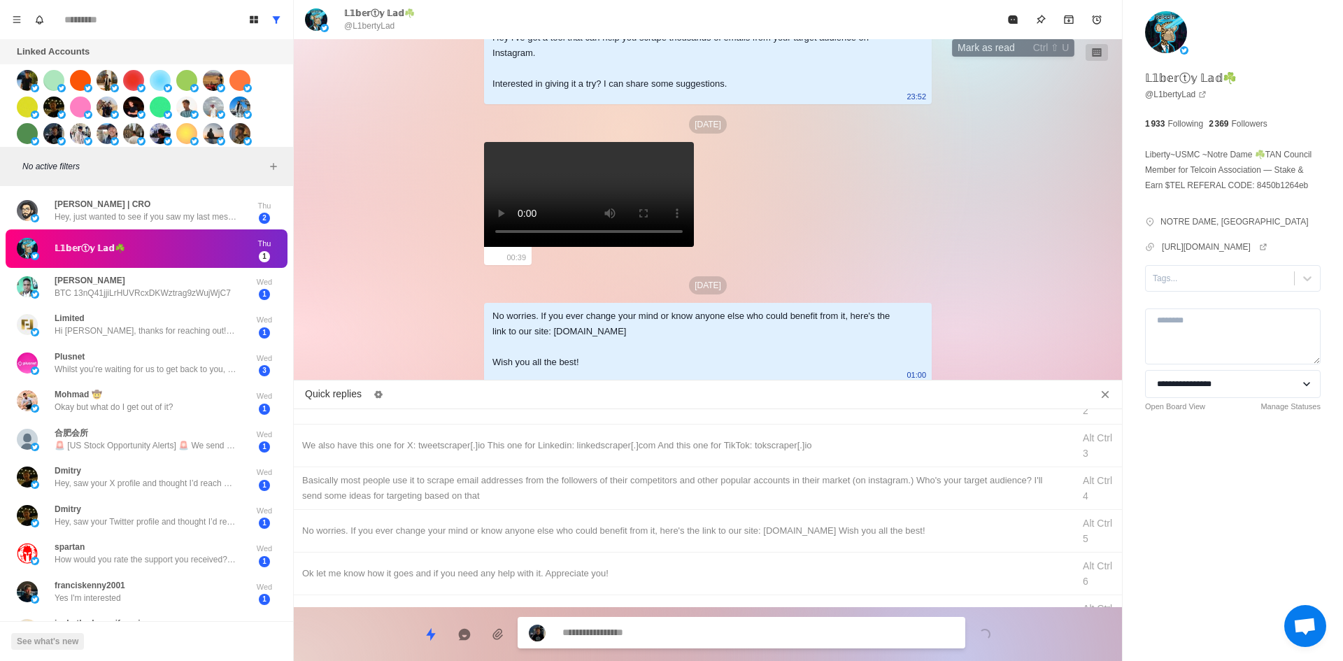
click at [1011, 22] on icon "Mark as read" at bounding box center [1012, 19] width 9 height 8
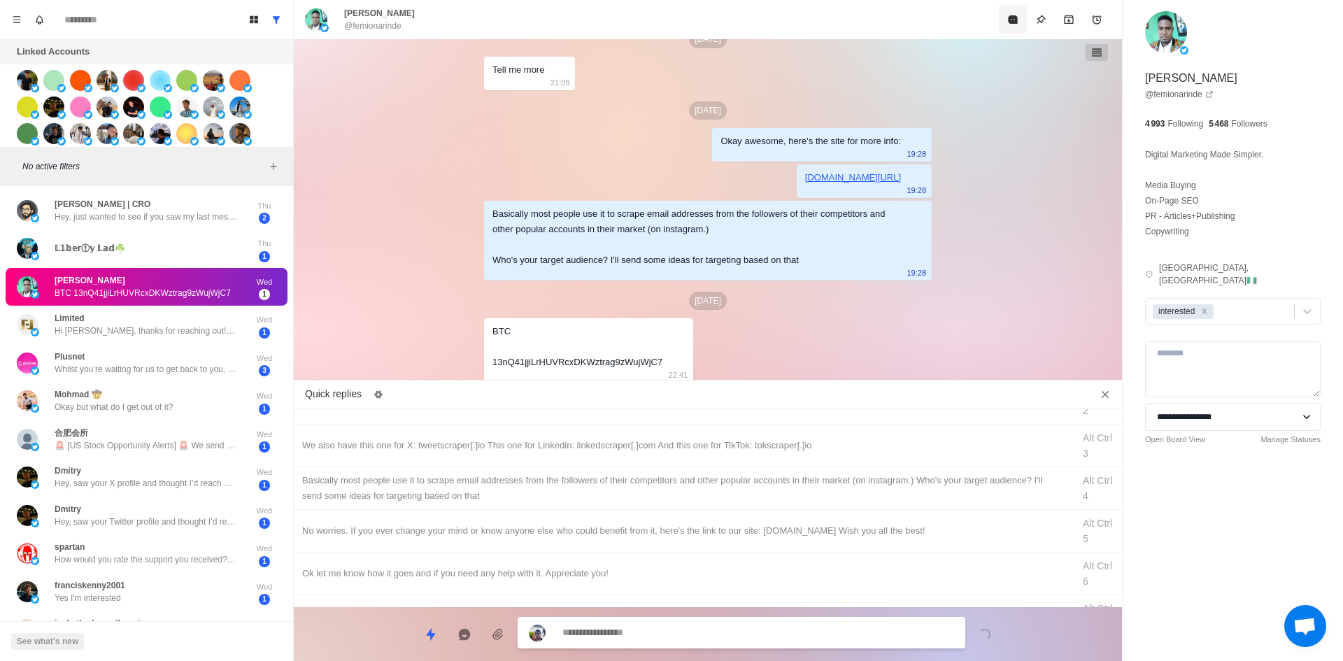
click at [1004, 24] on button "Mark as read" at bounding box center [1013, 20] width 28 height 28
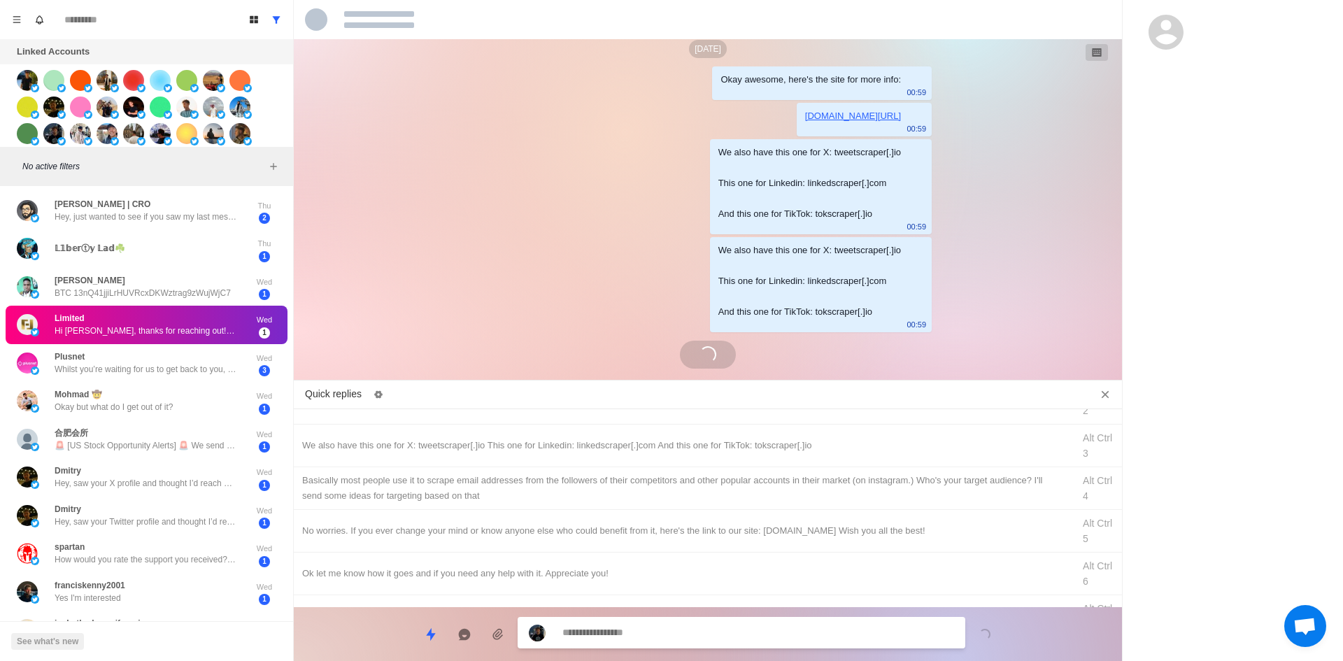
scroll to position [1228, 0]
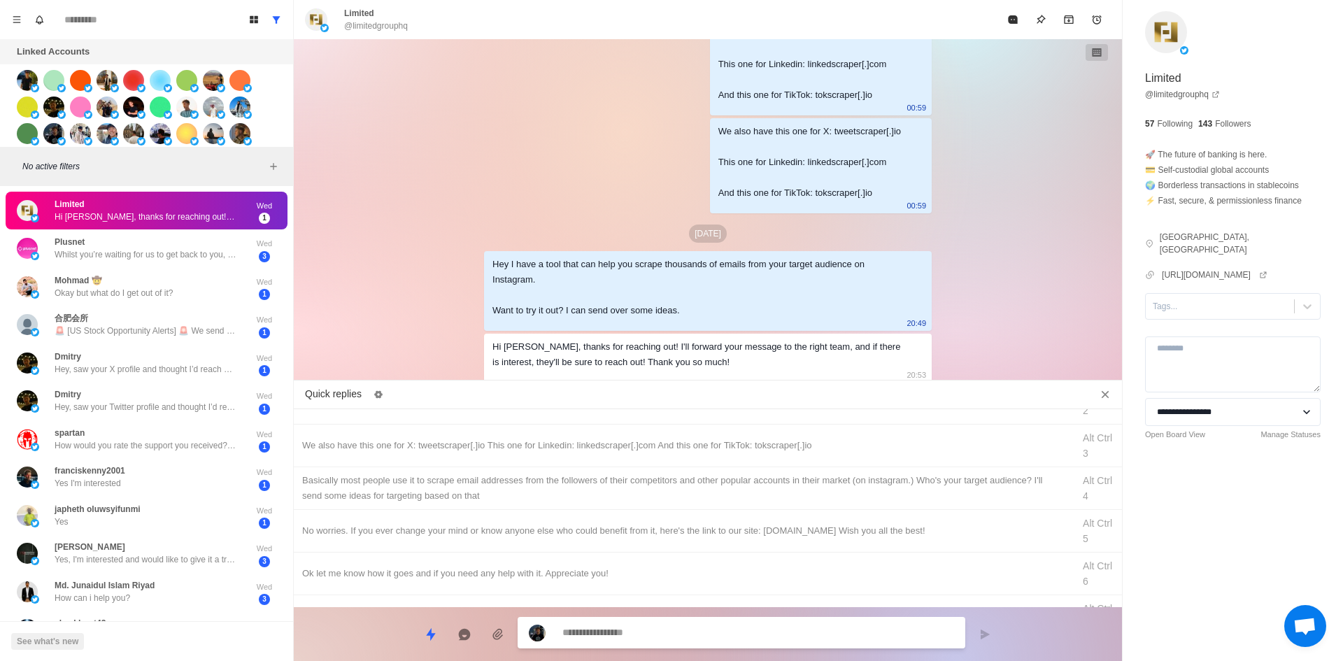
click at [597, 620] on div at bounding box center [742, 632] width 448 height 31
click at [593, 636] on textarea at bounding box center [758, 634] width 392 height 20
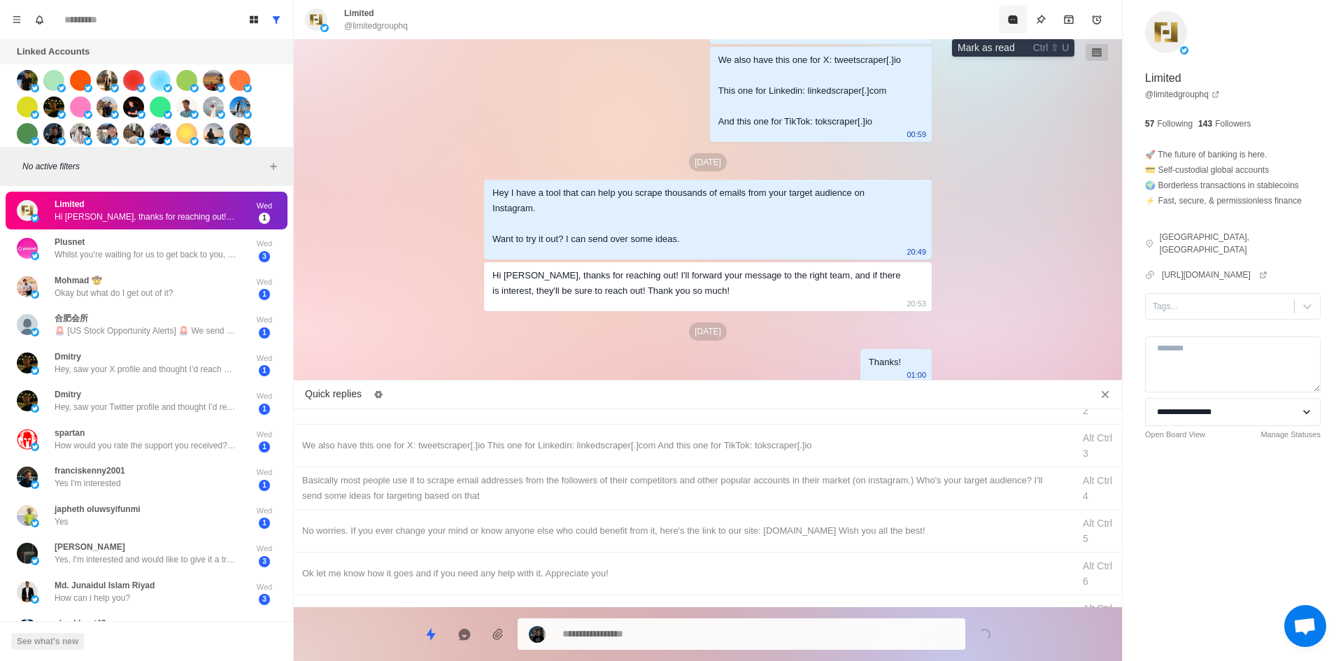
click at [1016, 18] on icon "Mark as read" at bounding box center [1012, 19] width 9 height 8
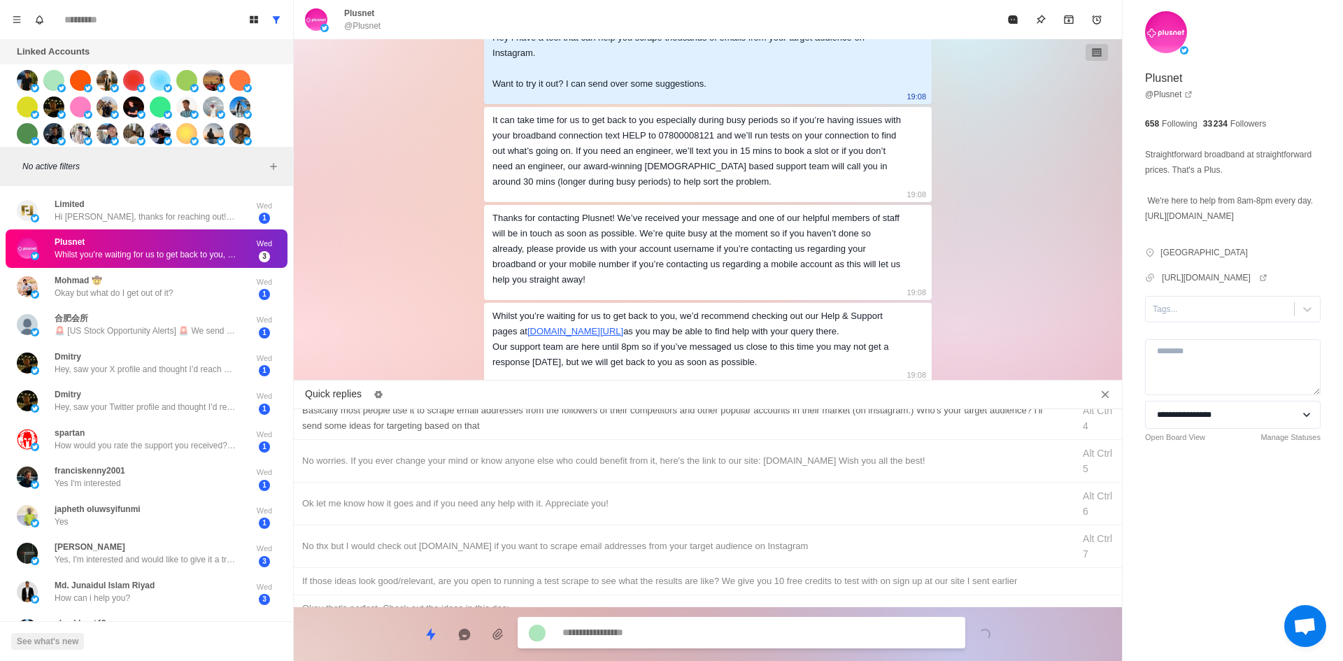
scroll to position [0, 0]
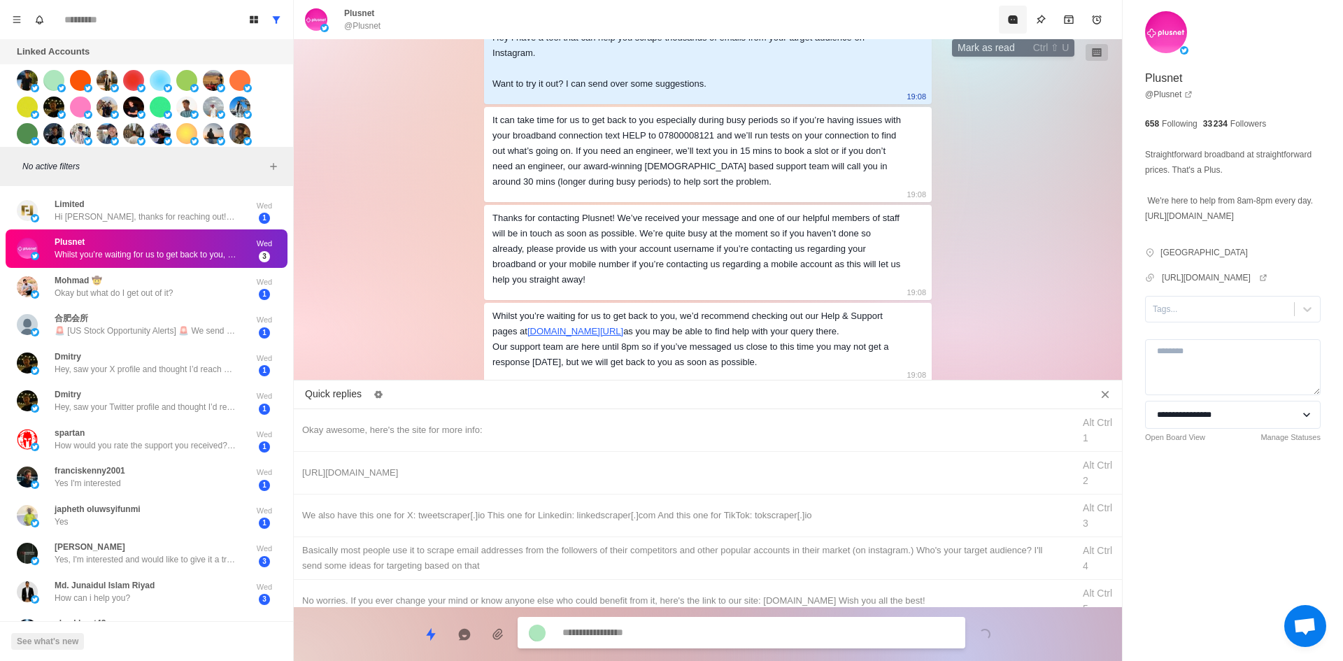
click at [1007, 28] on button "Mark as read" at bounding box center [1013, 20] width 28 height 28
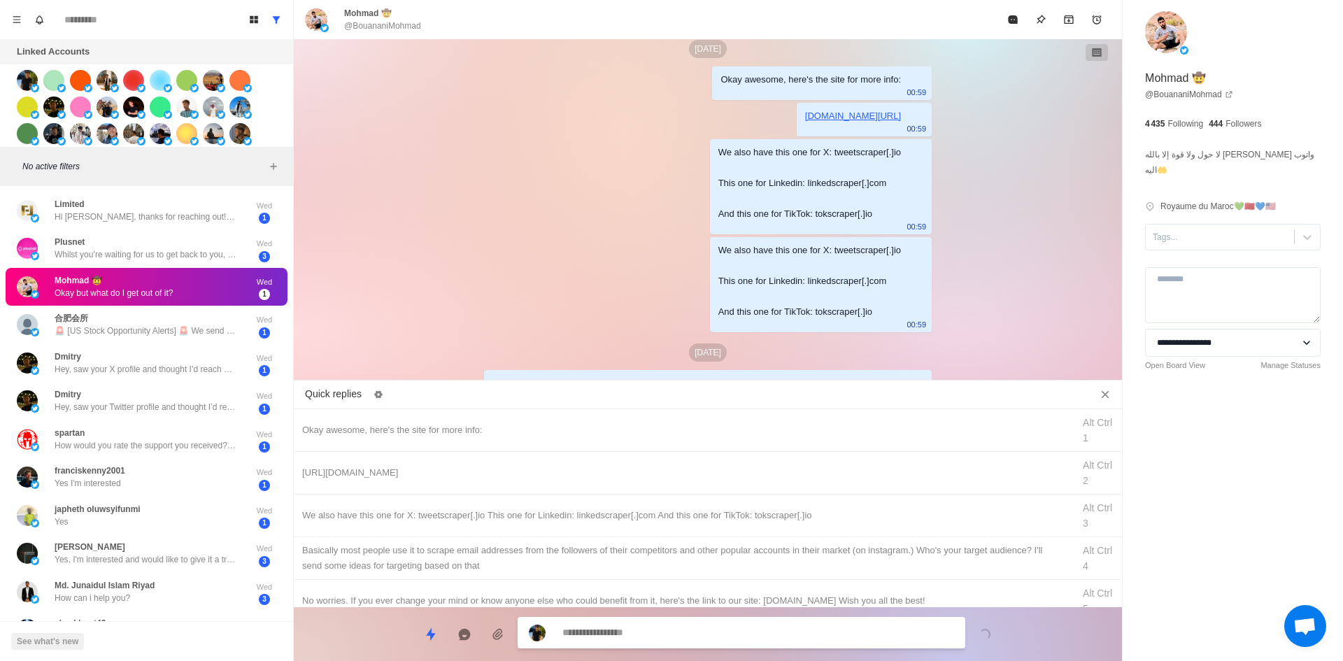
scroll to position [1232, 0]
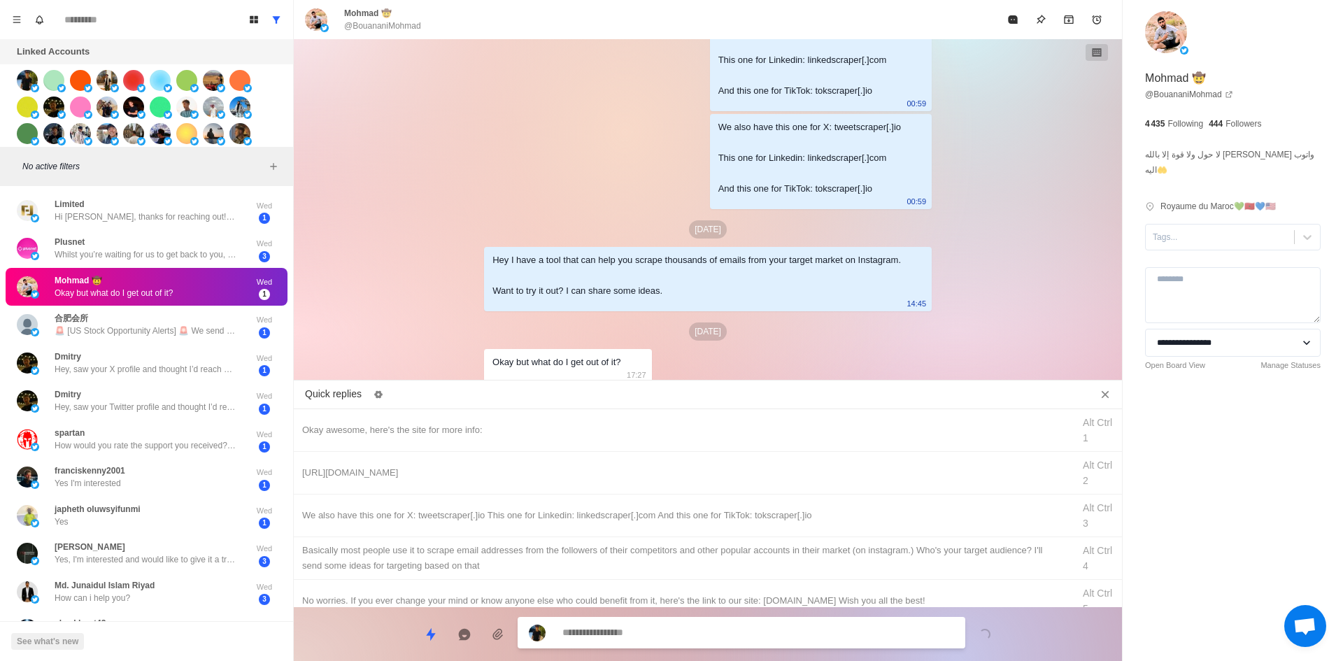
click at [681, 638] on textarea at bounding box center [758, 633] width 392 height 20
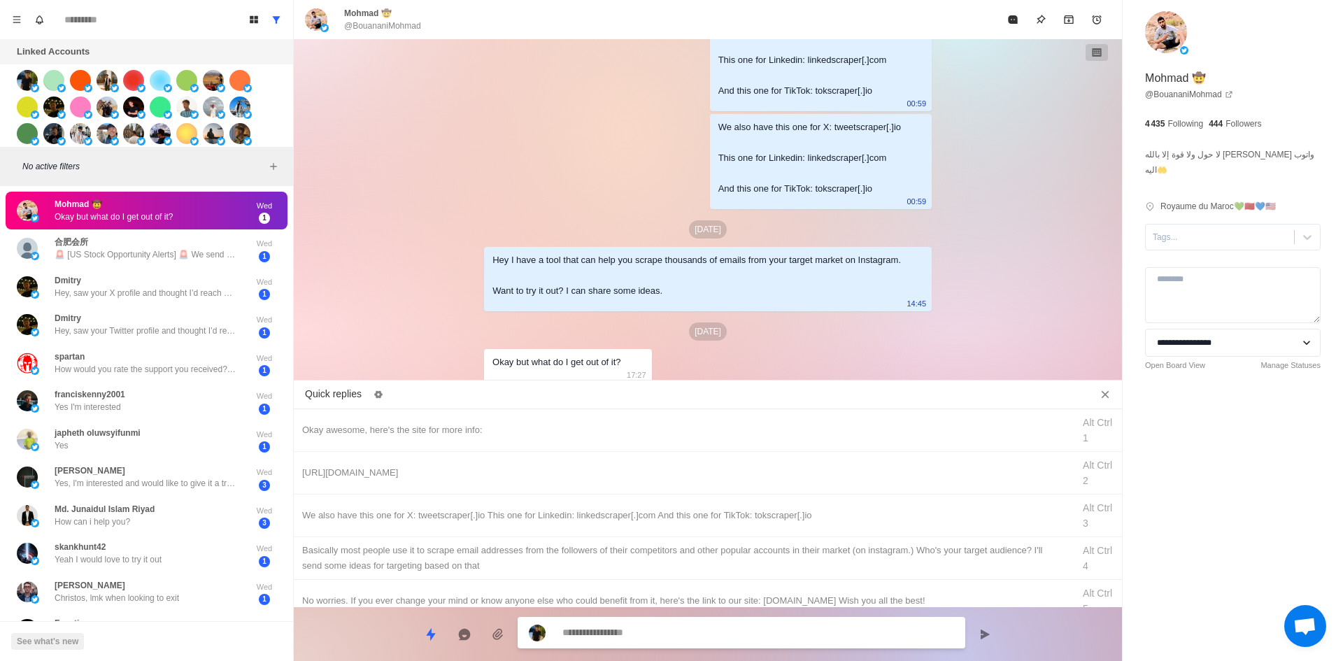
scroll to position [1303, 0]
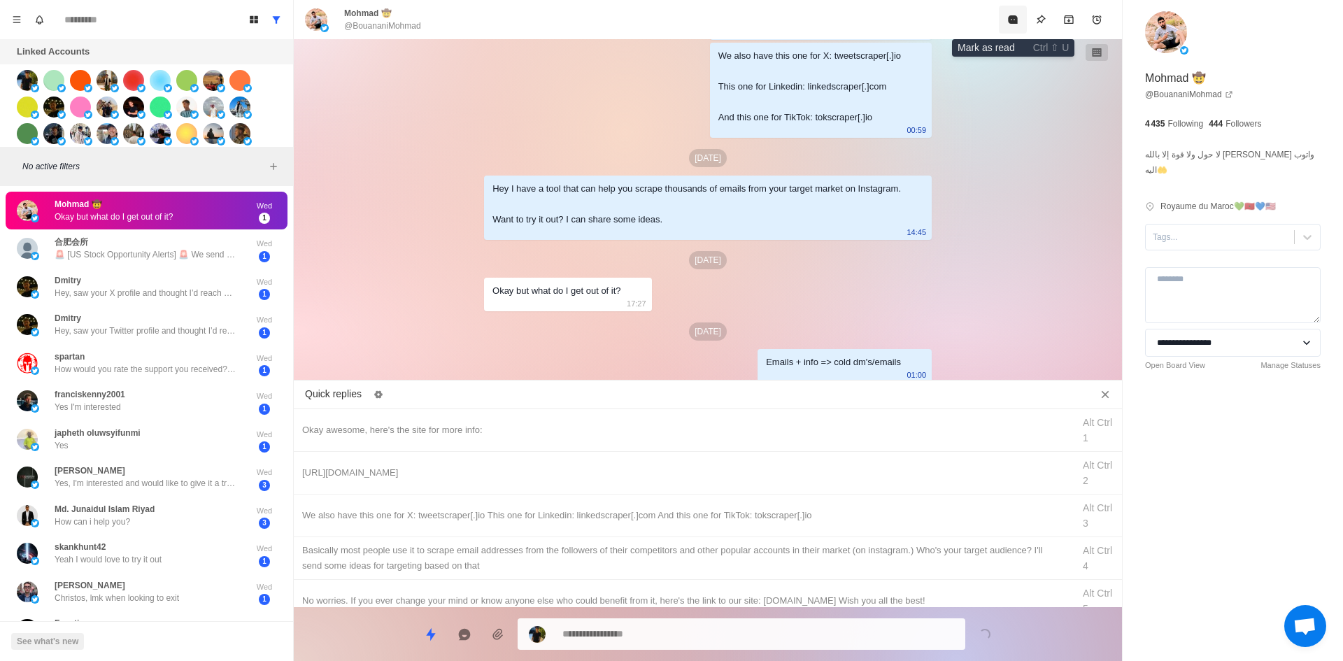
click at [1009, 24] on icon "Mark as read" at bounding box center [1012, 19] width 11 height 11
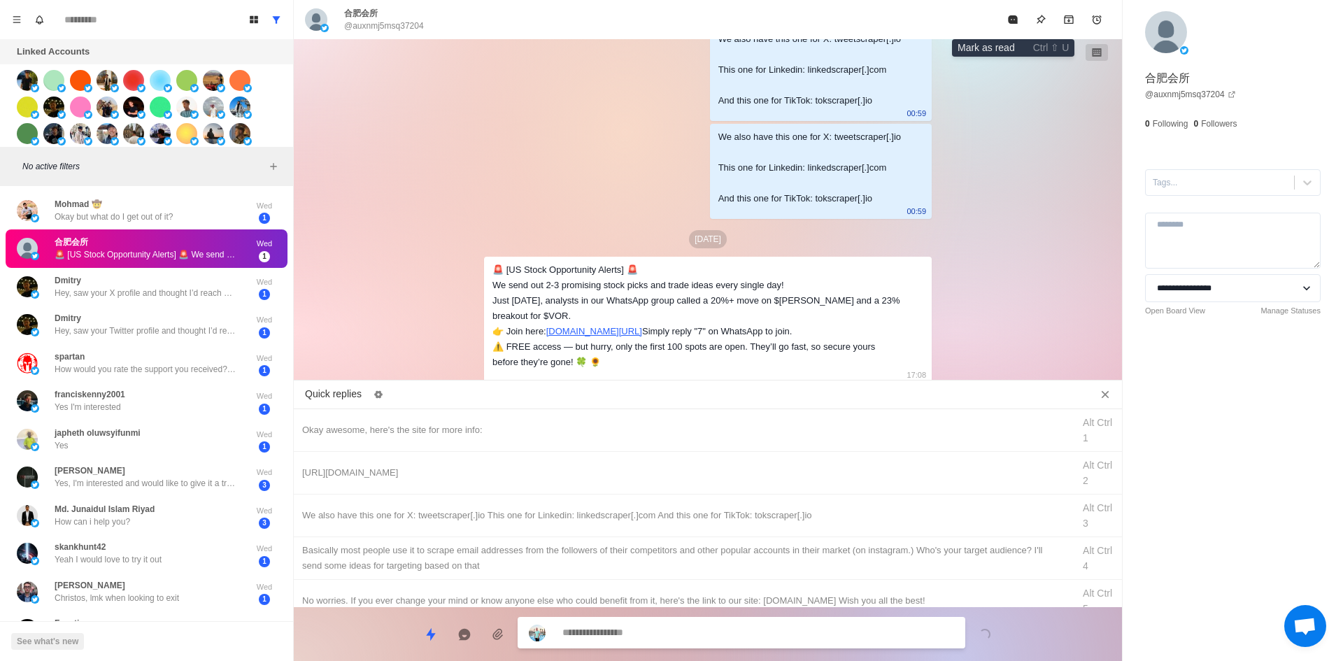
click at [1009, 24] on icon "Mark as read" at bounding box center [1012, 19] width 11 height 11
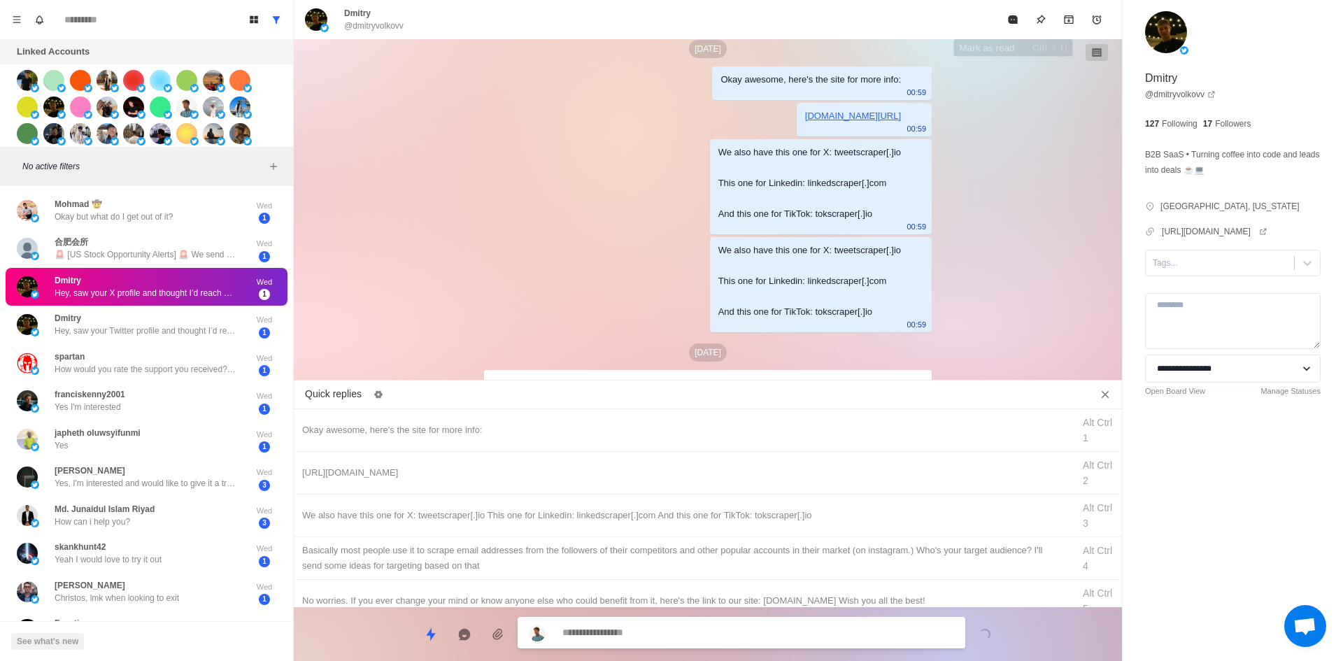
scroll to position [1222, 0]
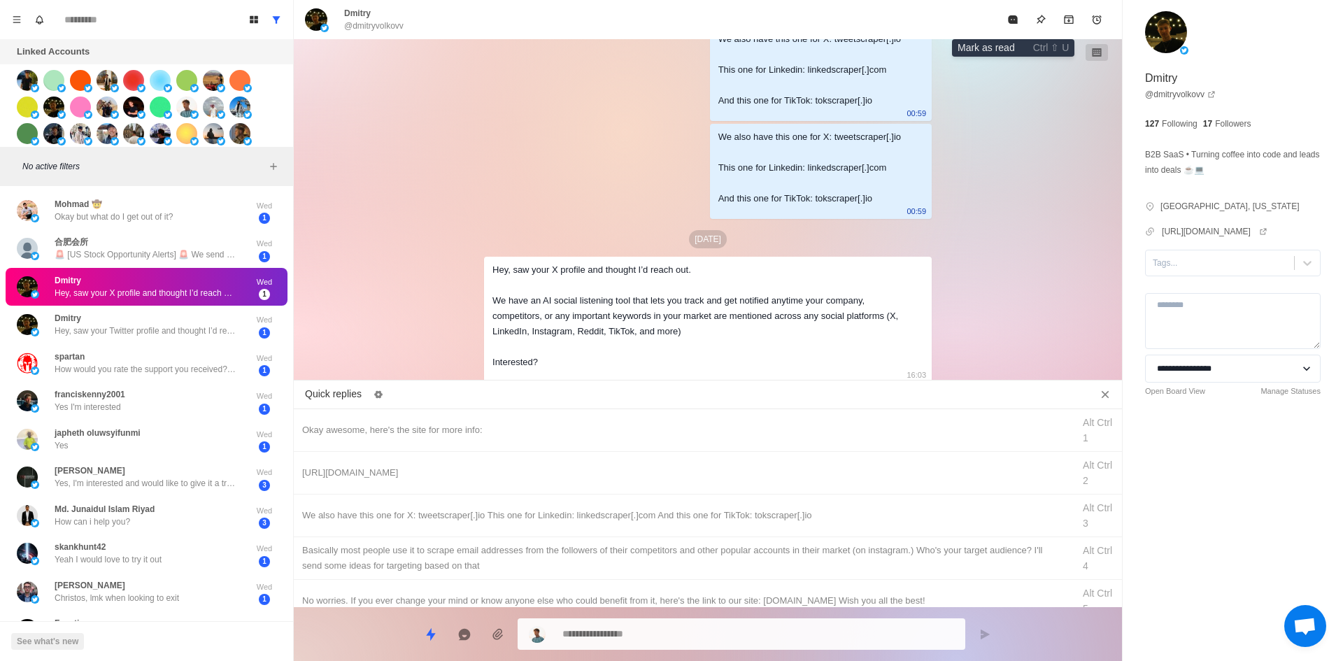
click at [1009, 24] on icon "Mark as read" at bounding box center [1012, 19] width 11 height 11
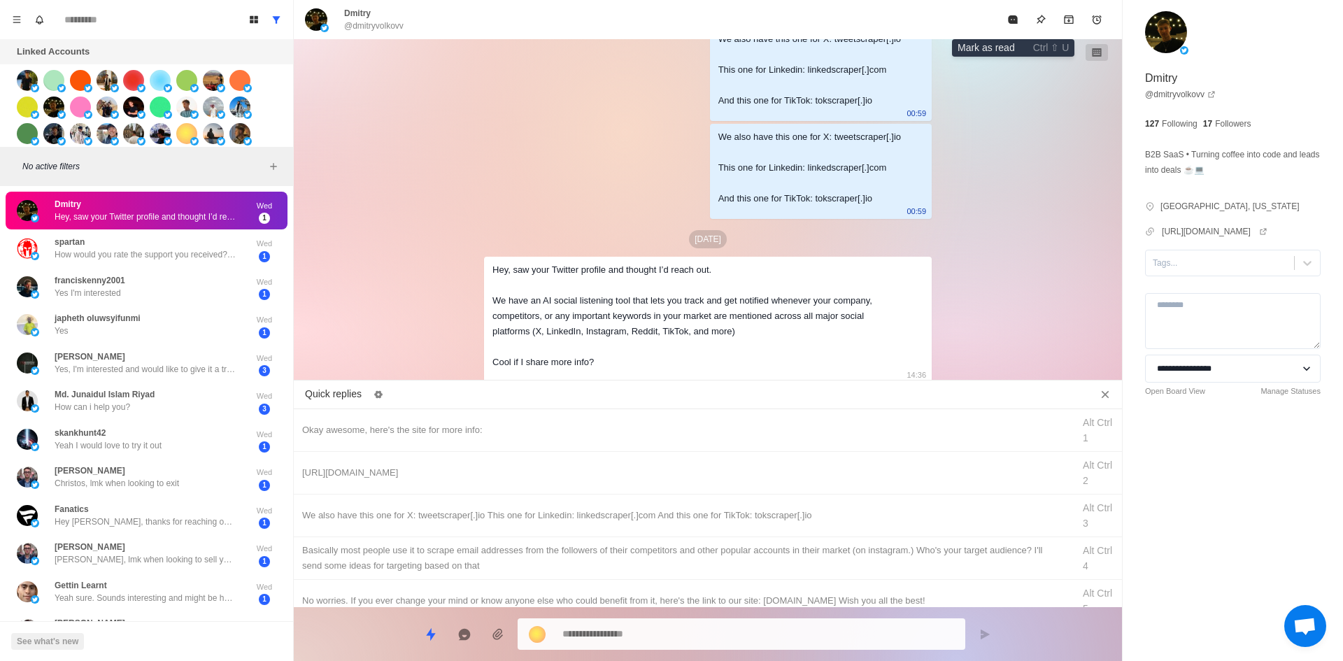
click at [1009, 24] on icon "Mark as read" at bounding box center [1012, 19] width 11 height 11
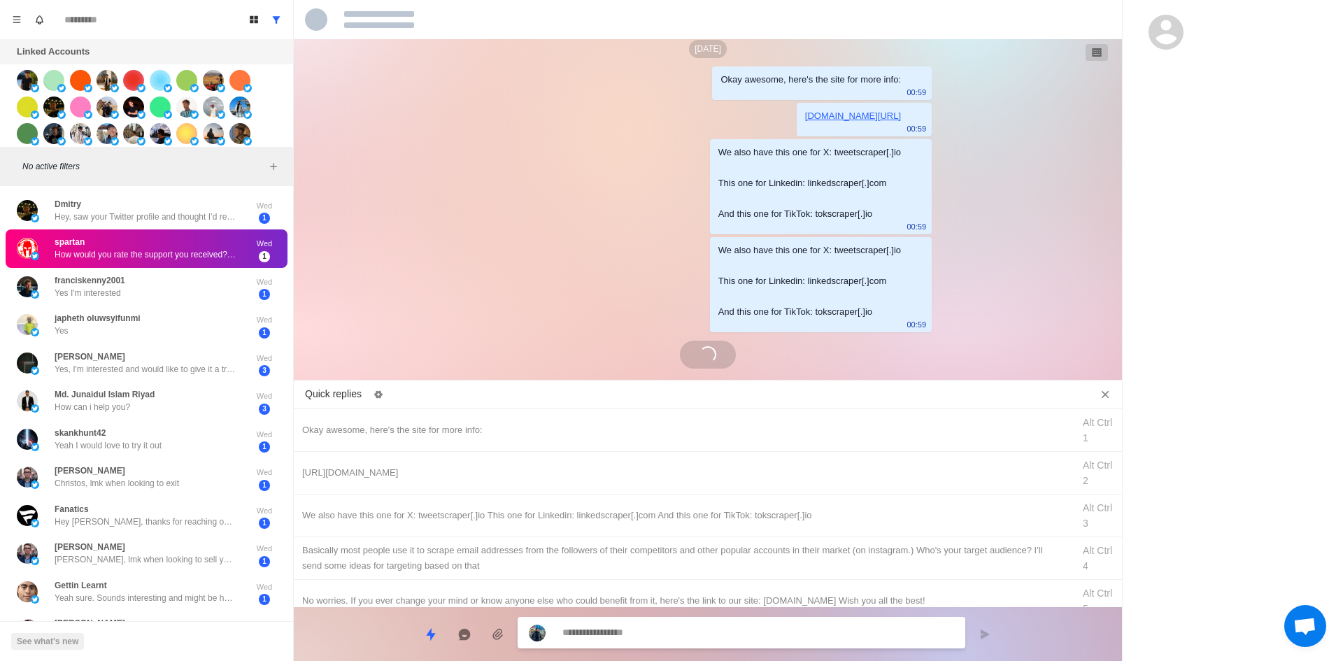
scroll to position [1243, 0]
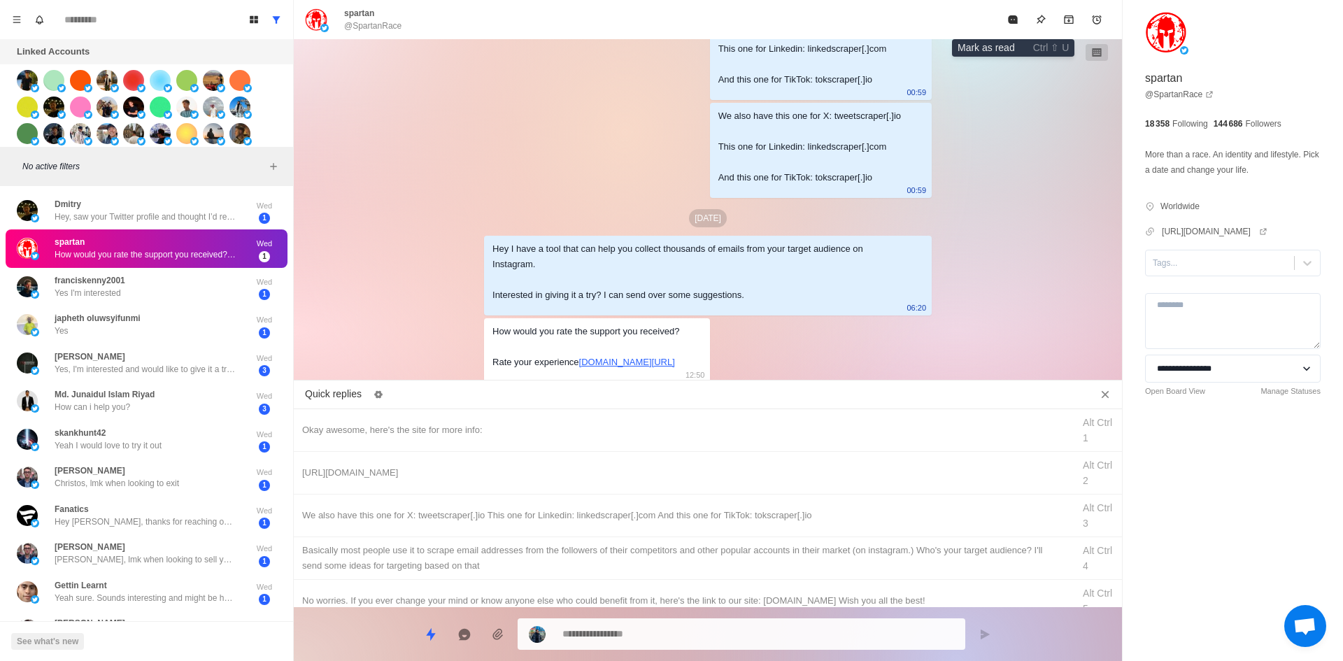
click at [1009, 24] on icon "Mark as read" at bounding box center [1012, 19] width 11 height 11
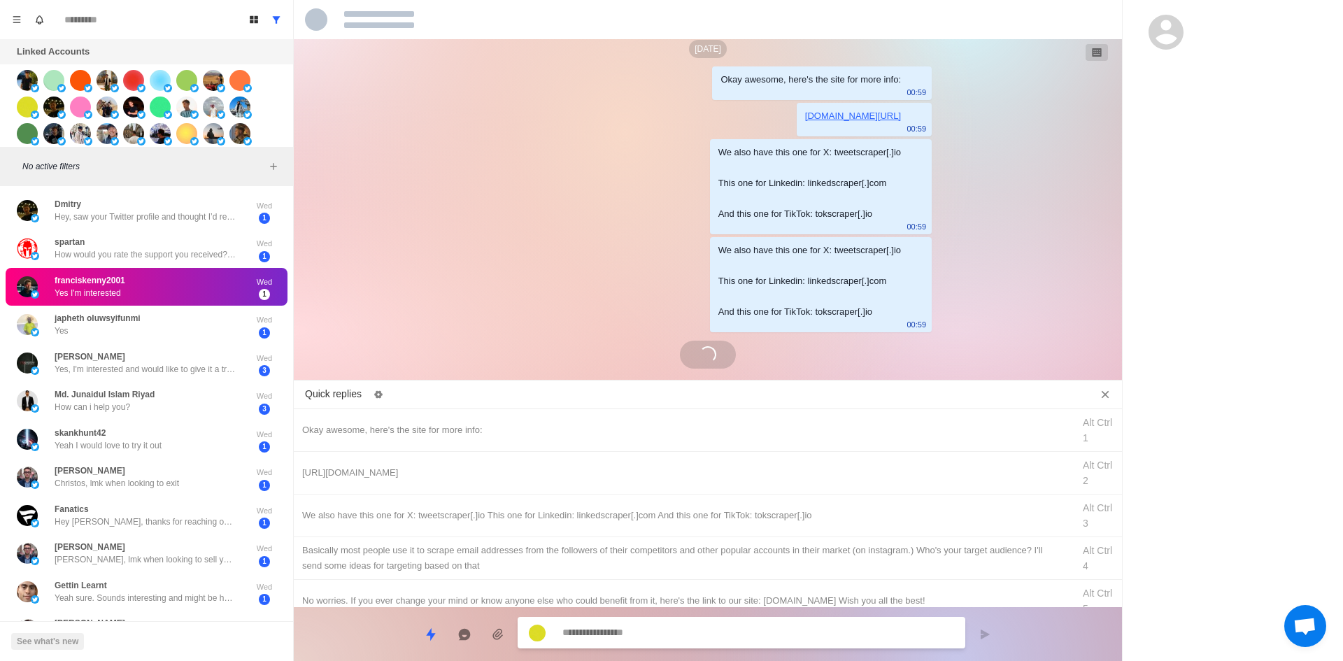
scroll to position [1247, 0]
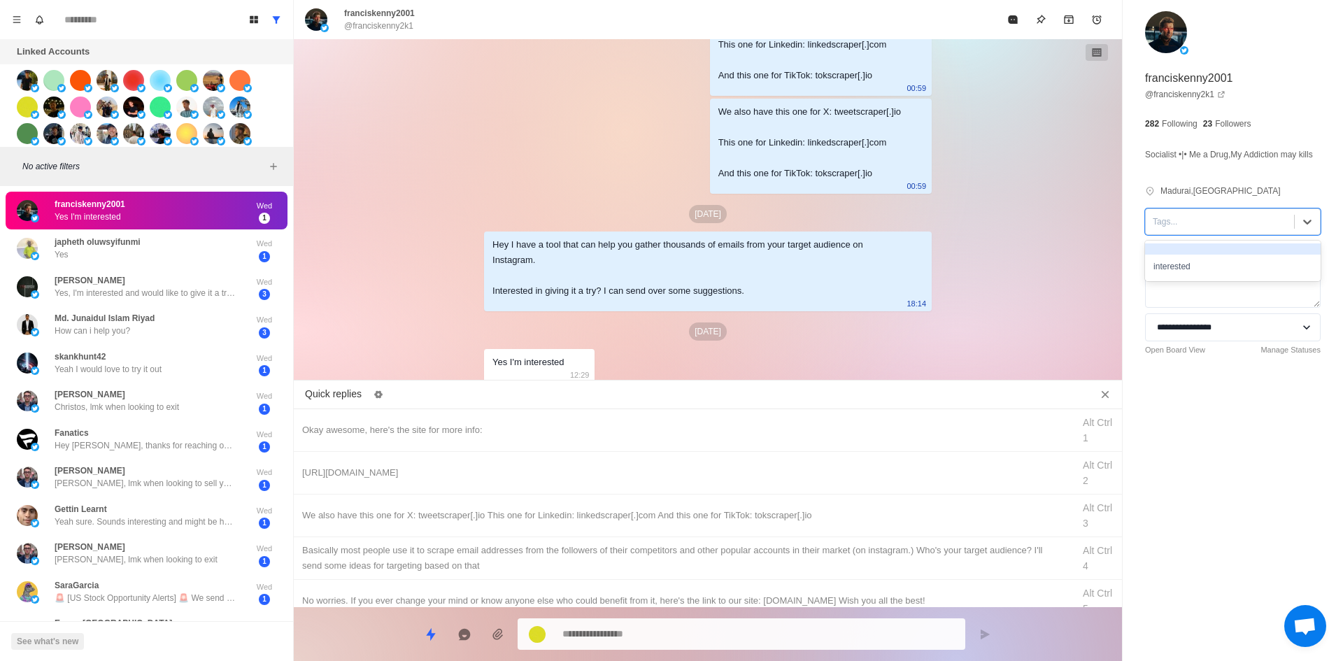
click at [1173, 229] on div at bounding box center [1220, 221] width 134 height 15
click at [1198, 278] on div "interested" at bounding box center [1233, 267] width 176 height 24
click at [545, 439] on div "Okay awesome, here's the site for more info: Alt Ctrl 1" at bounding box center [708, 430] width 828 height 43
click at [654, 630] on textarea "**********" at bounding box center [758, 634] width 392 height 20
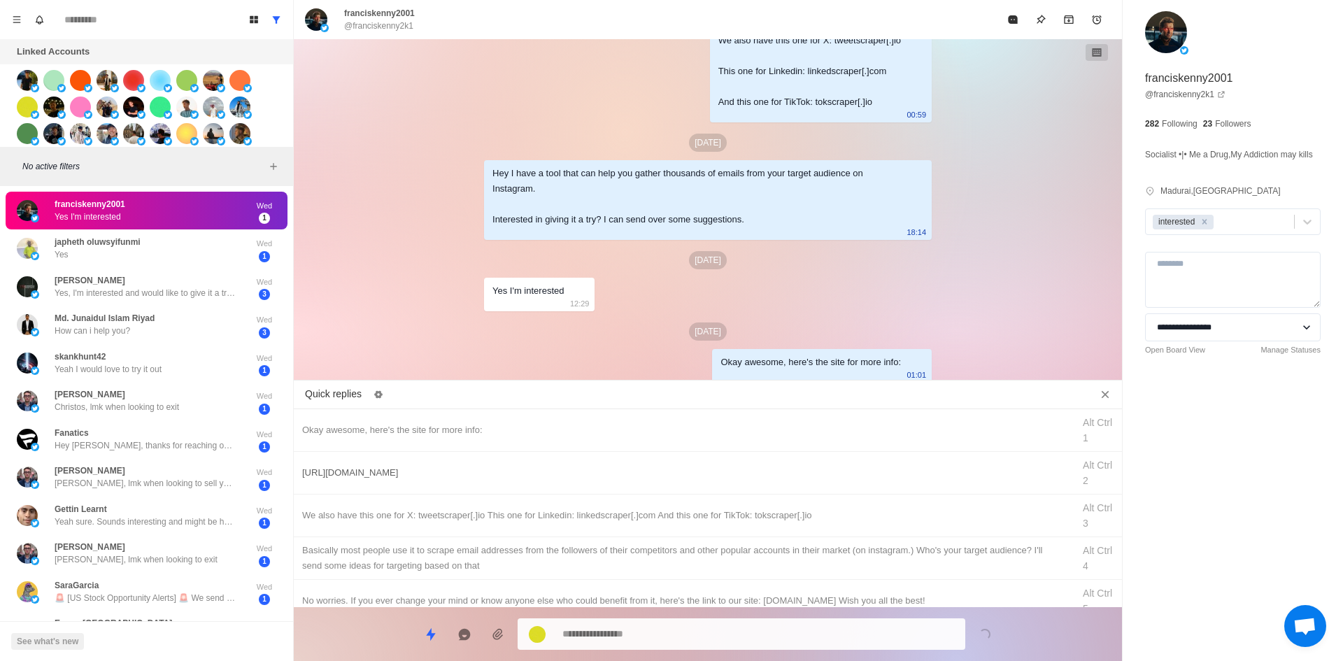
drag, startPoint x: 671, startPoint y: 492, endPoint x: 684, endPoint y: 476, distance: 20.9
click at [684, 476] on div "[URL][DOMAIN_NAME] Alt Ctrl 2" at bounding box center [708, 473] width 828 height 43
click at [684, 478] on div "[URL][DOMAIN_NAME]" at bounding box center [683, 472] width 762 height 15
click at [670, 627] on textarea "**********" at bounding box center [758, 634] width 392 height 20
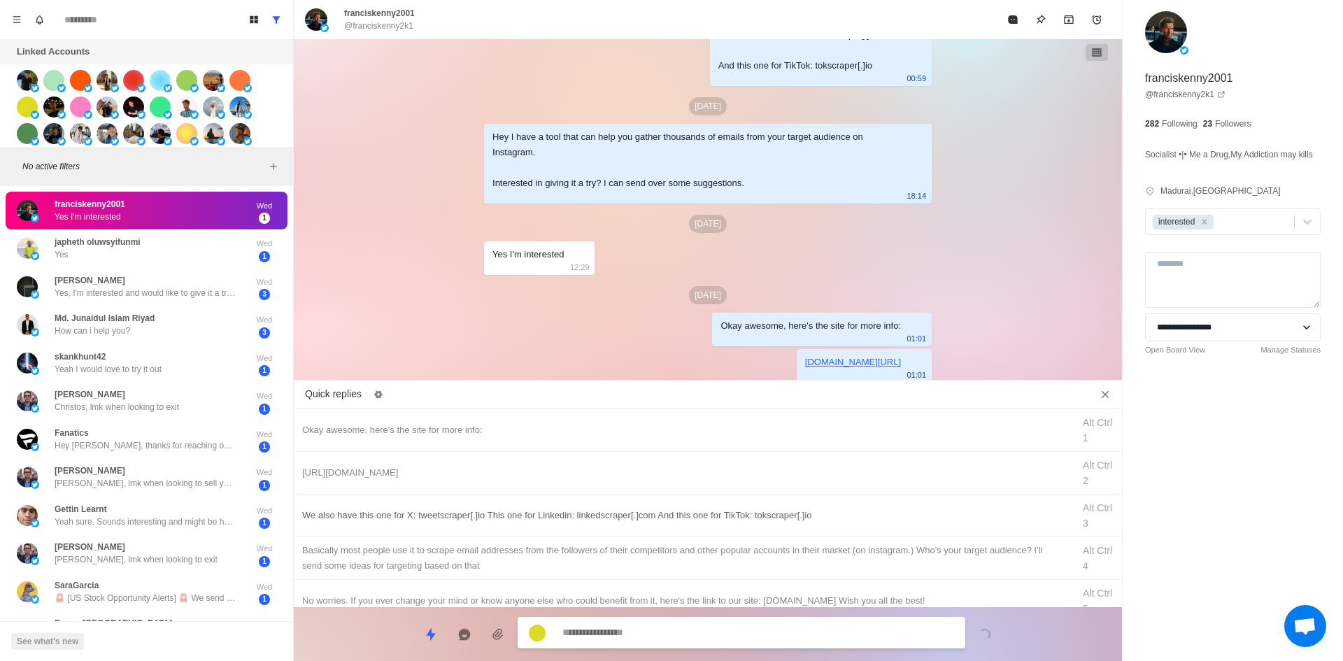
drag, startPoint x: 728, startPoint y: 514, endPoint x: 724, endPoint y: 557, distance: 42.9
click at [728, 515] on div "We also have this one for X: tweetscraper[.]io This one for Linkedin: linkedscr…" at bounding box center [683, 515] width 762 height 15
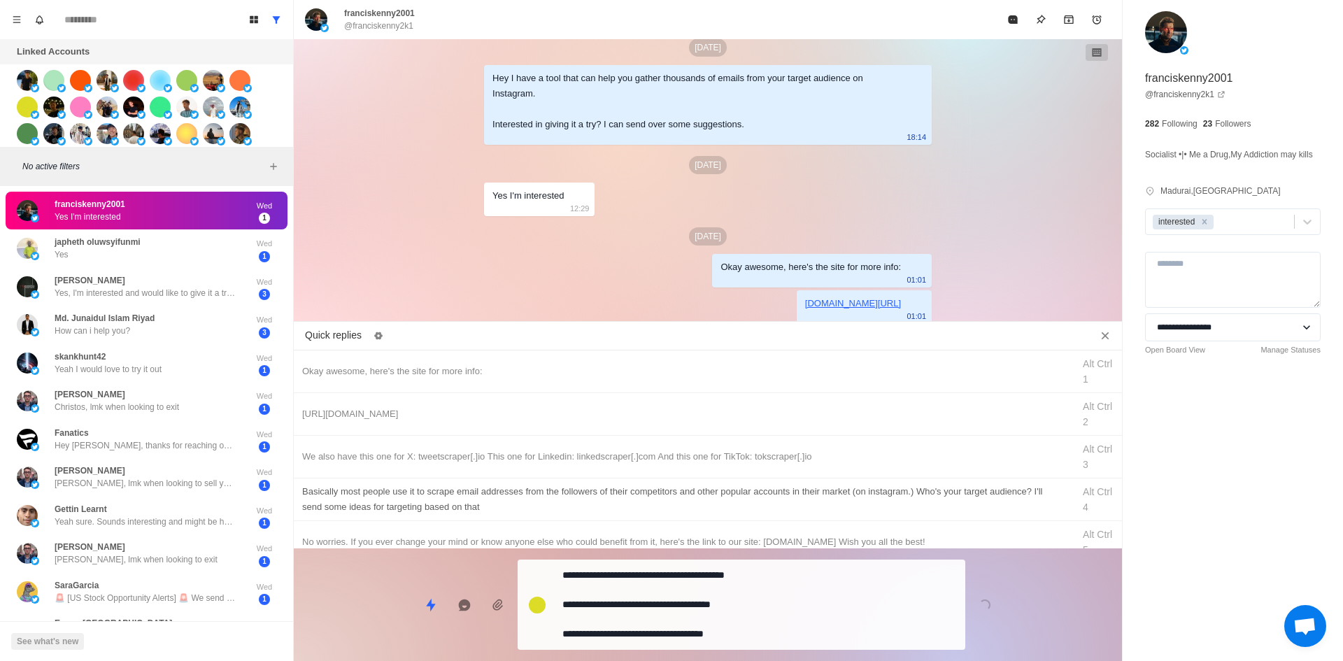
drag, startPoint x: 721, startPoint y: 620, endPoint x: 752, endPoint y: 567, distance: 62.0
click at [721, 620] on div "**********" at bounding box center [742, 605] width 448 height 90
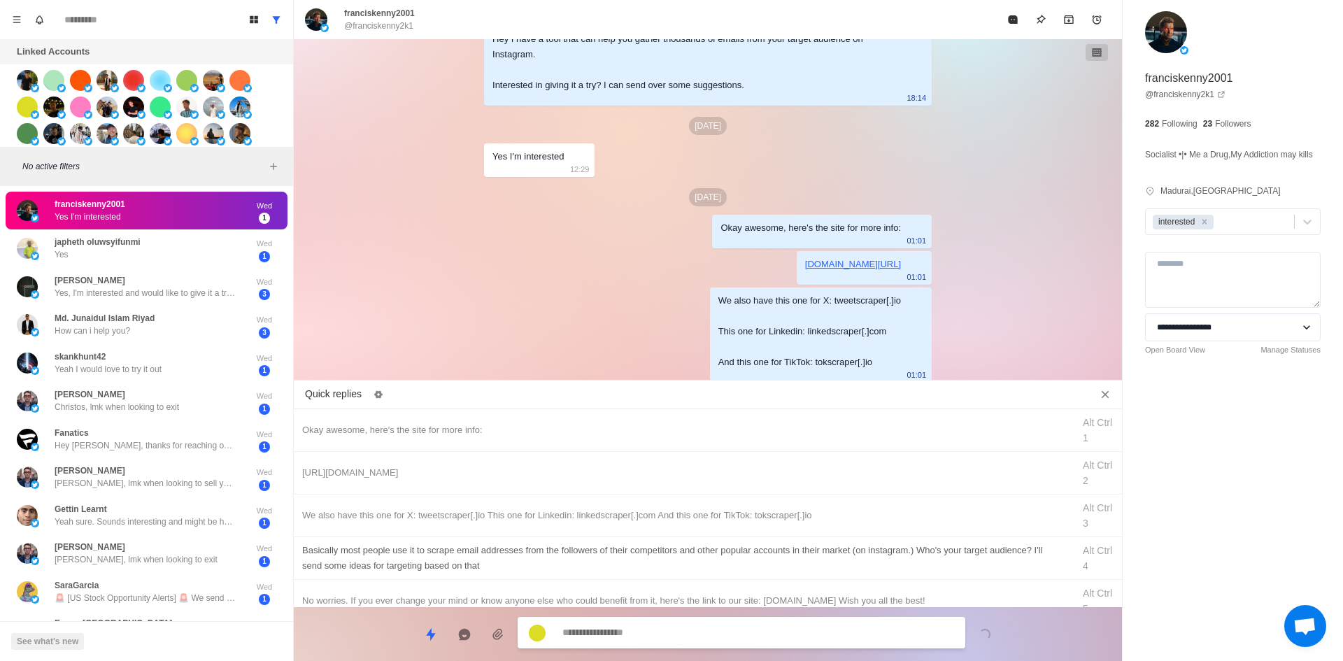
drag, startPoint x: 759, startPoint y: 546, endPoint x: 743, endPoint y: 581, distance: 39.1
click at [759, 546] on div "​​Basically most people use it to scrape email addresses from the followers of …" at bounding box center [683, 558] width 762 height 31
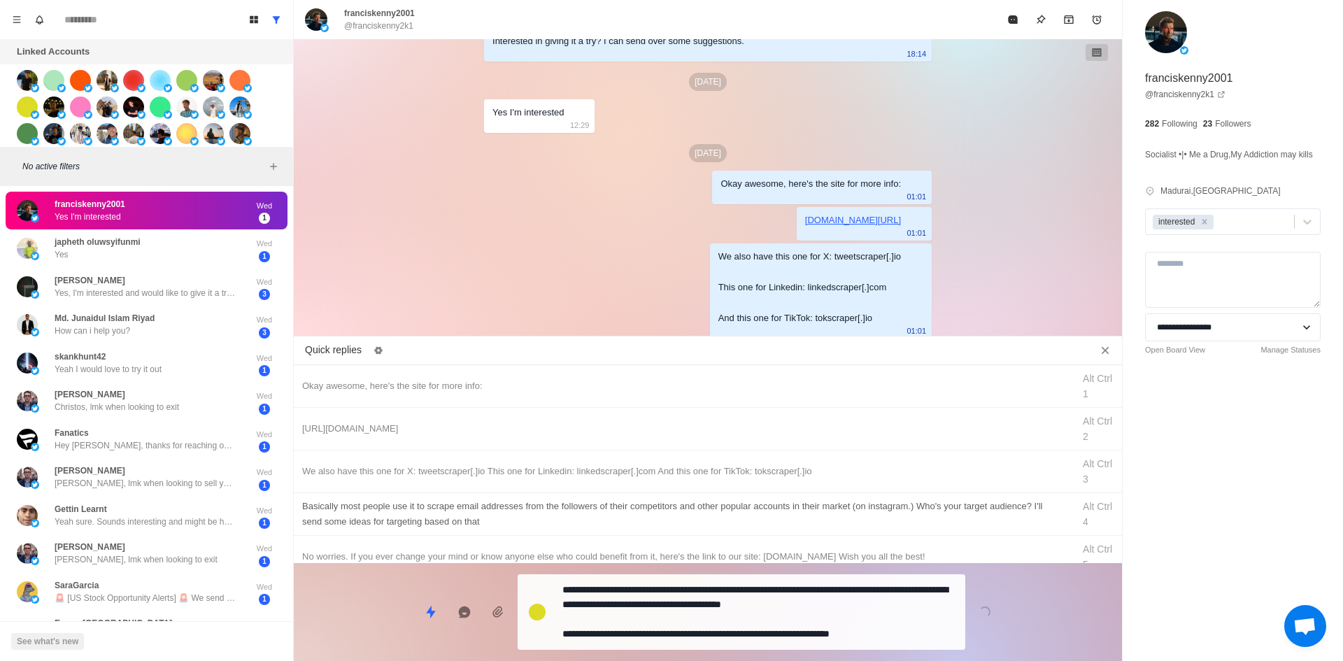
click at [722, 626] on textarea "**********" at bounding box center [758, 612] width 392 height 64
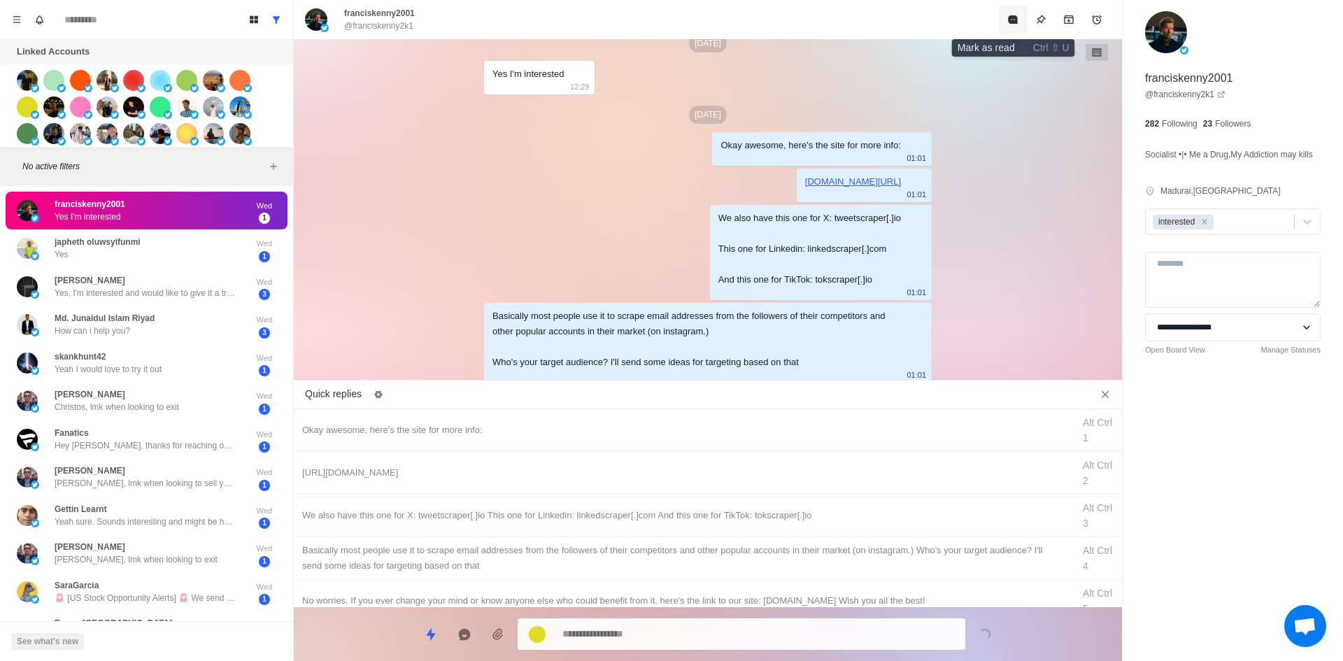
click at [1020, 20] on button "Mark as read" at bounding box center [1013, 20] width 28 height 28
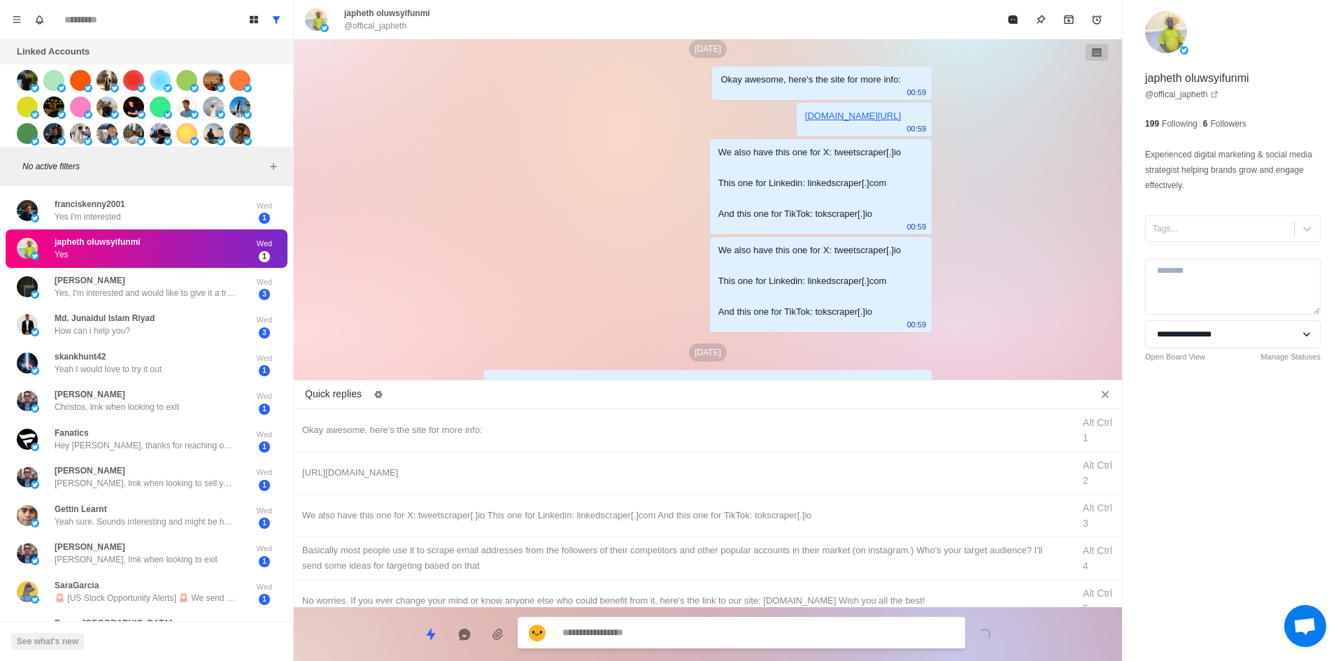
scroll to position [1232, 0]
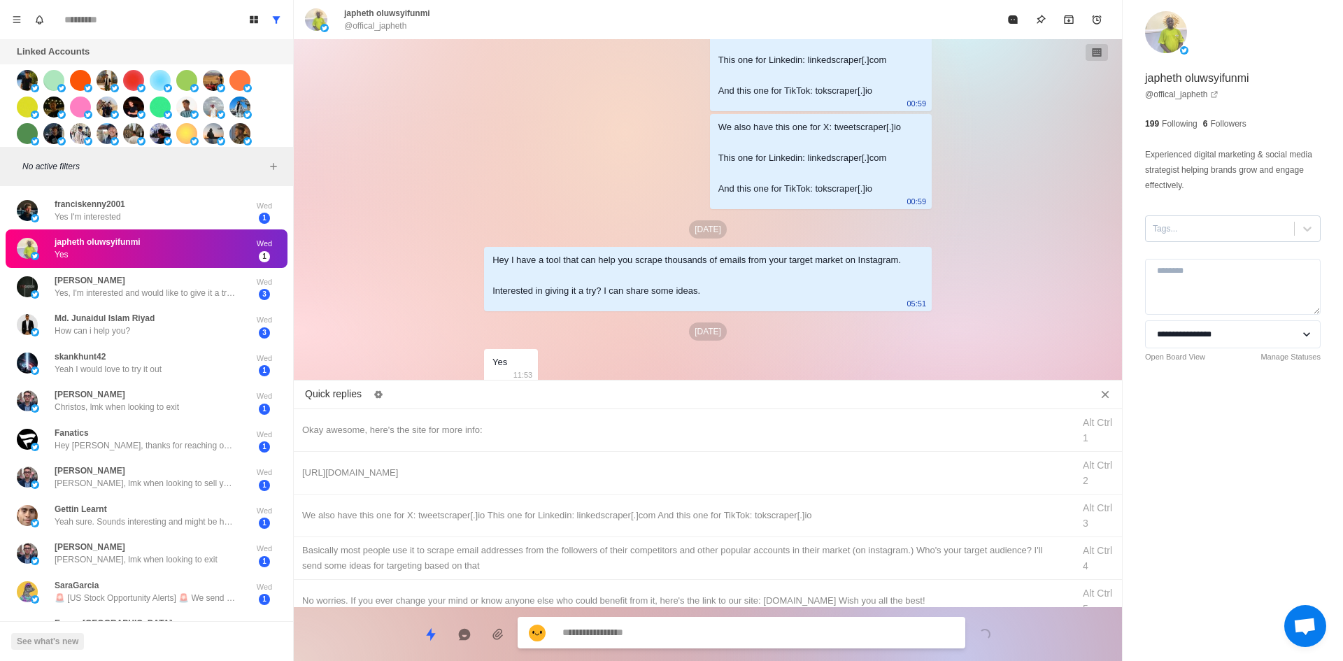
click at [1200, 227] on div at bounding box center [1220, 228] width 134 height 15
click at [1195, 274] on div "interested" at bounding box center [1233, 274] width 176 height 24
drag, startPoint x: 546, startPoint y: 423, endPoint x: 633, endPoint y: 568, distance: 168.8
click at [548, 423] on div "Okay awesome, here's the site for more info:" at bounding box center [683, 430] width 762 height 15
click at [673, 630] on textarea "**********" at bounding box center [758, 633] width 392 height 20
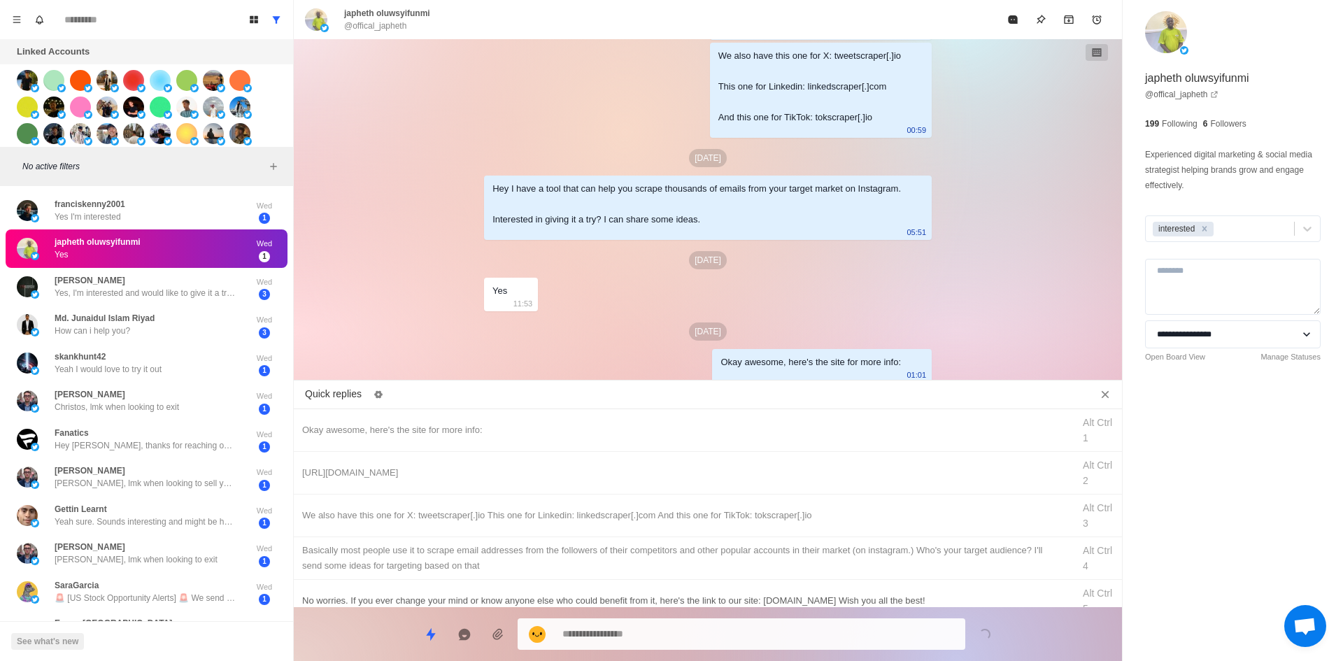
drag, startPoint x: 679, startPoint y: 464, endPoint x: 686, endPoint y: 606, distance: 141.4
click at [686, 488] on div "[URL][DOMAIN_NAME] Alt Ctrl 2" at bounding box center [708, 473] width 828 height 43
click at [693, 638] on textarea "**********" at bounding box center [758, 634] width 392 height 20
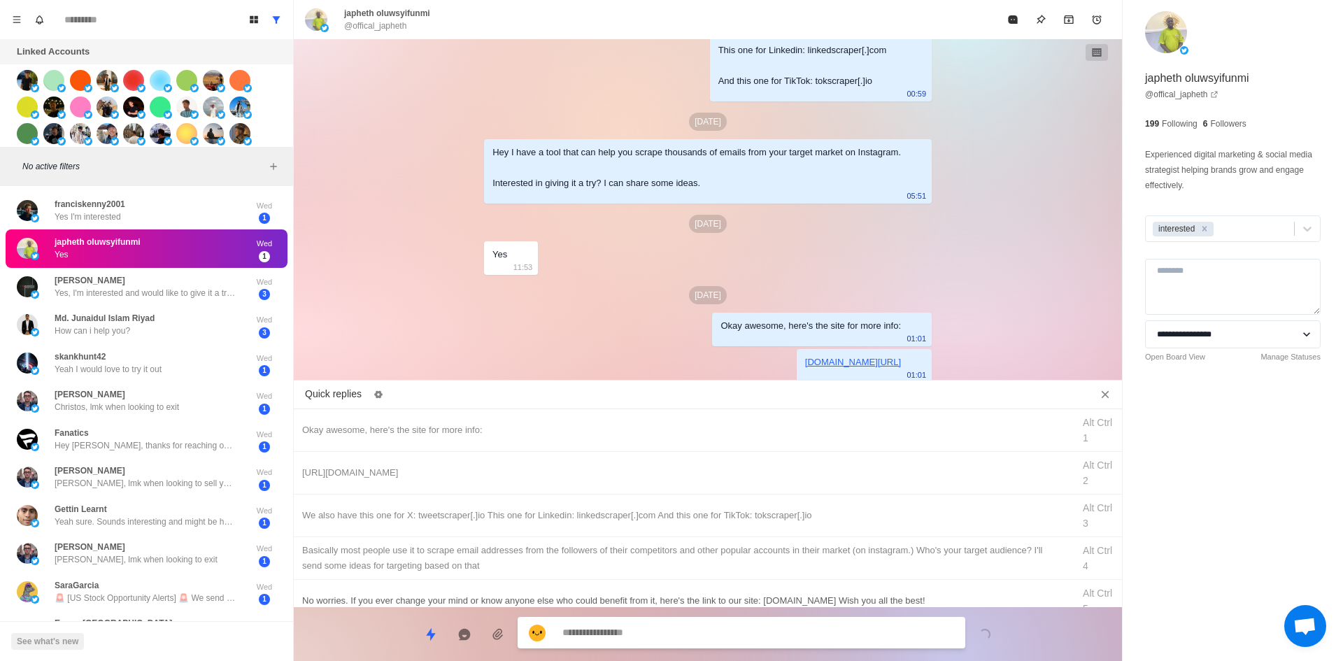
click at [742, 518] on div "We also have this one for X: tweetscraper[.]io This one for Linkedin: linkedscr…" at bounding box center [683, 515] width 762 height 15
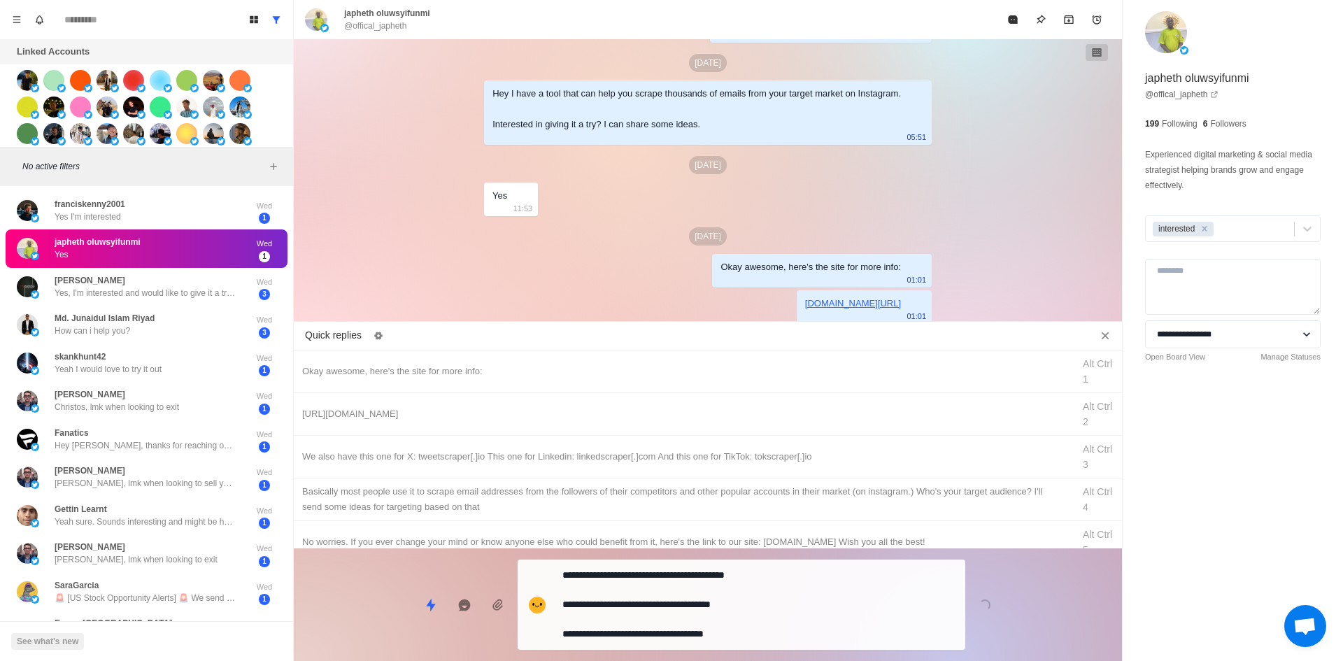
drag, startPoint x: 711, startPoint y: 626, endPoint x: 722, endPoint y: 608, distance: 21.0
click at [712, 625] on textarea "**********" at bounding box center [758, 604] width 392 height 79
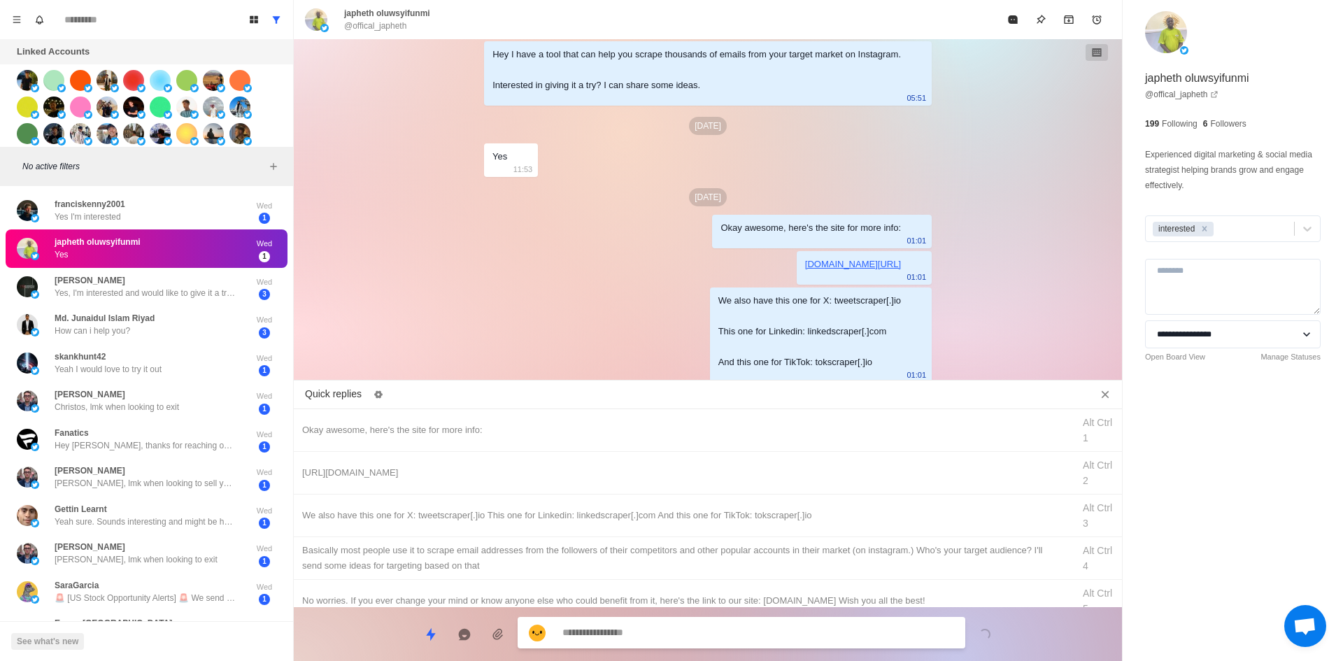
click at [750, 557] on div "​​Basically most people use it to scrape email addresses from the followers of …" at bounding box center [683, 558] width 762 height 31
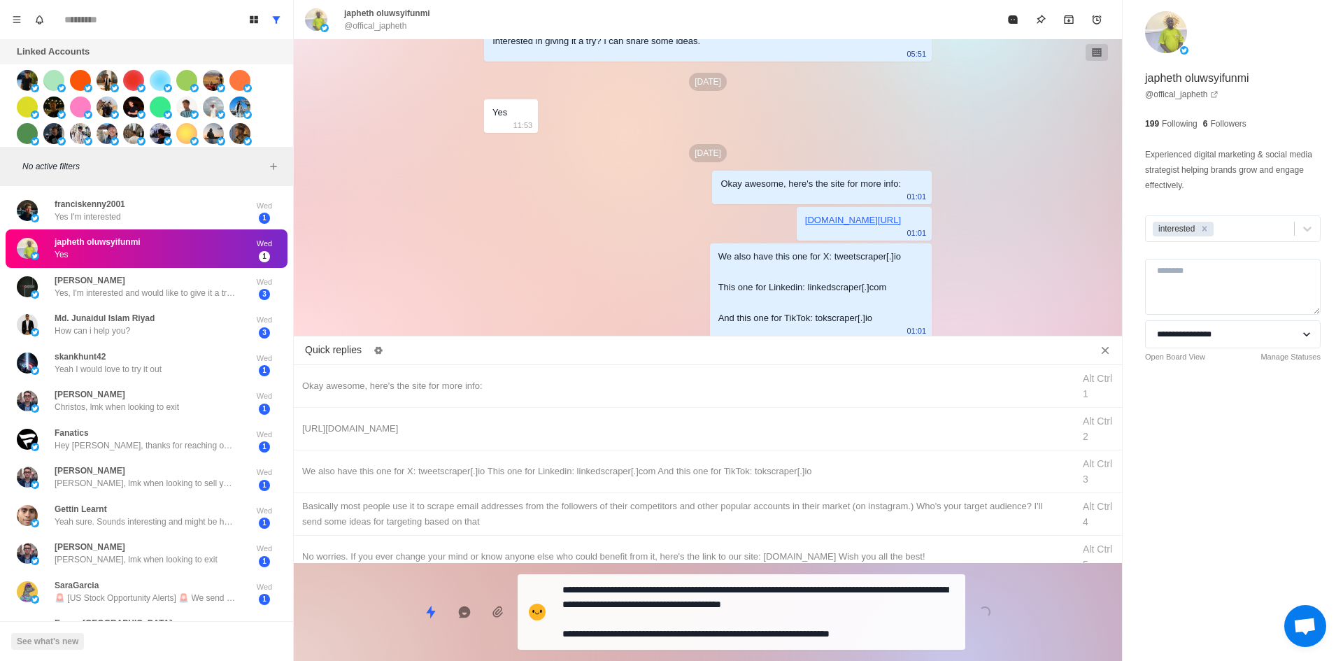
click at [718, 627] on textarea "**********" at bounding box center [758, 612] width 392 height 64
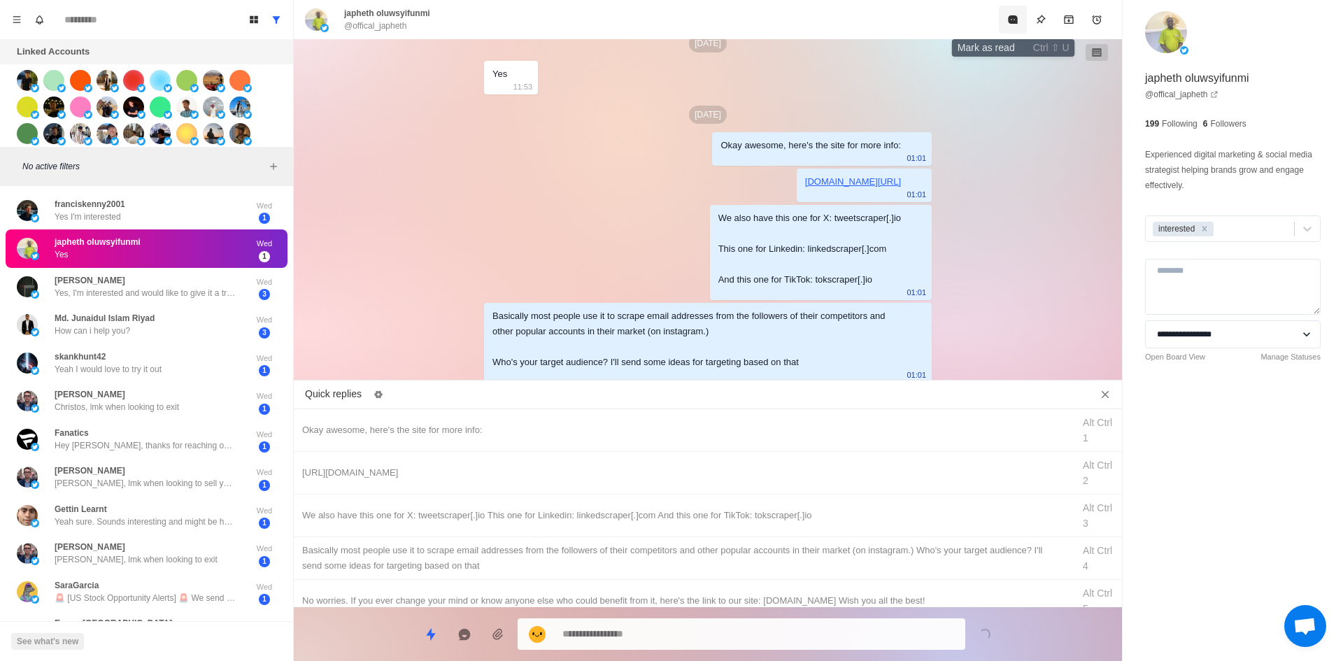
click at [1012, 20] on icon "Mark as read" at bounding box center [1012, 19] width 9 height 8
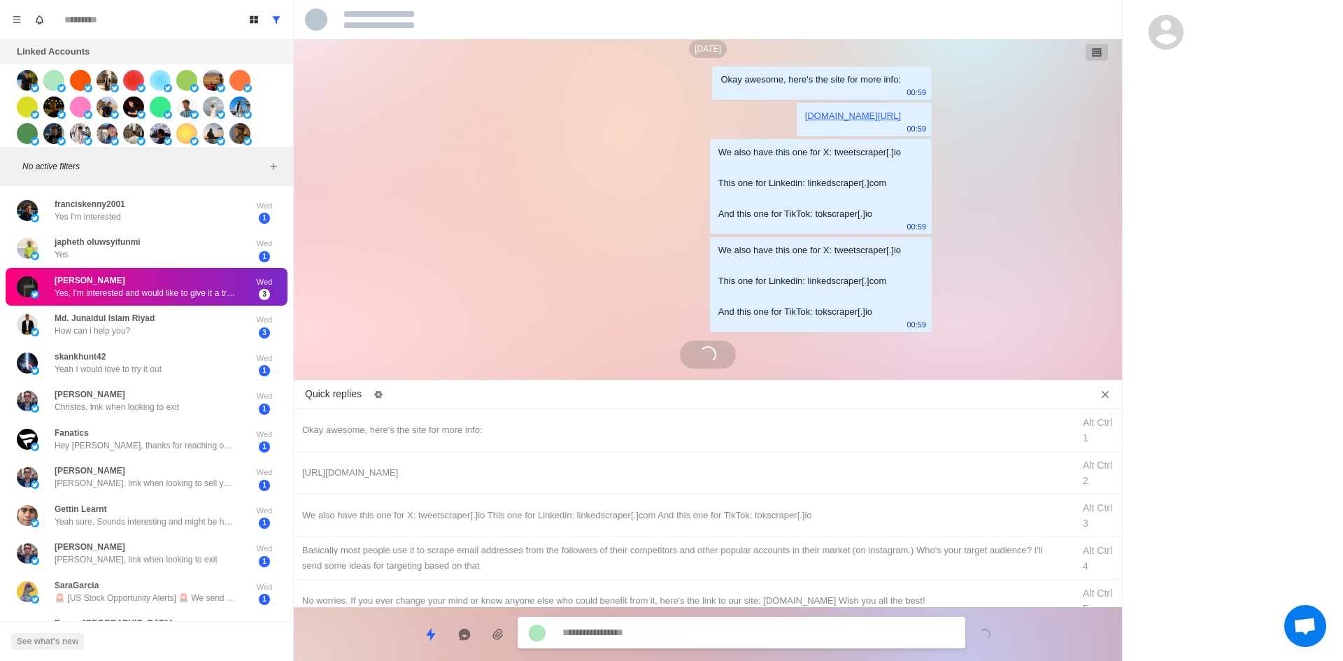
scroll to position [1320, 0]
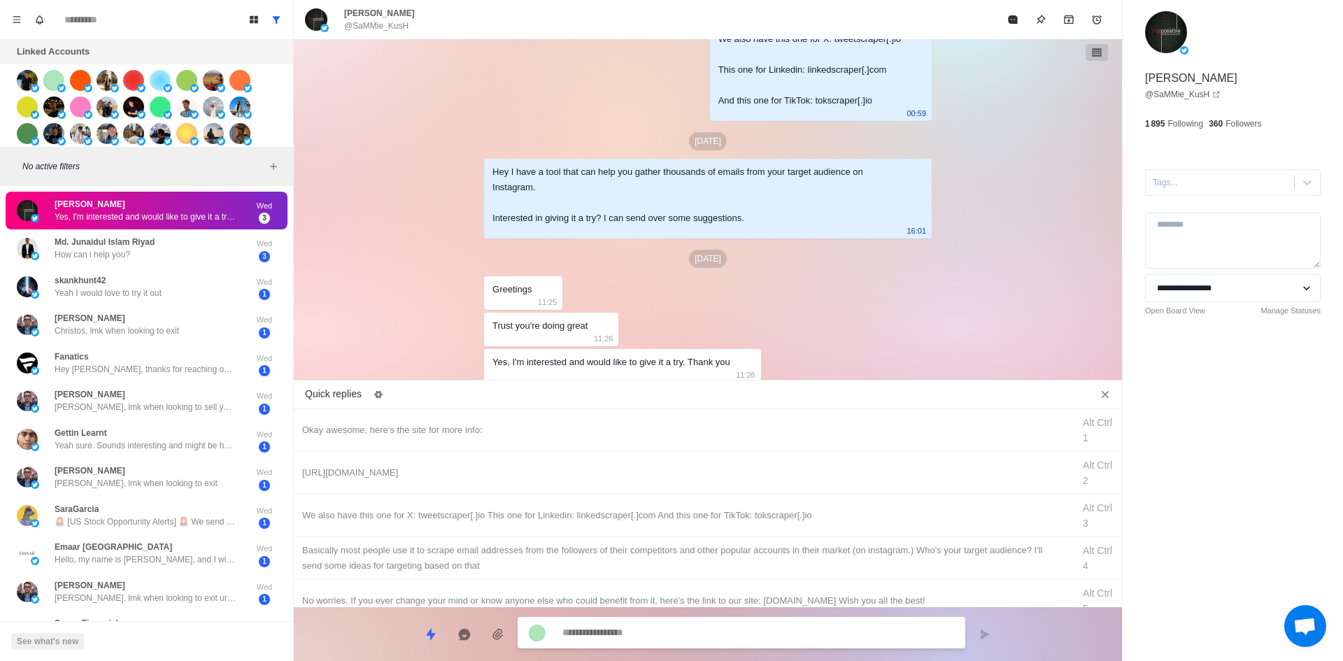
click at [1188, 187] on div at bounding box center [1220, 182] width 134 height 15
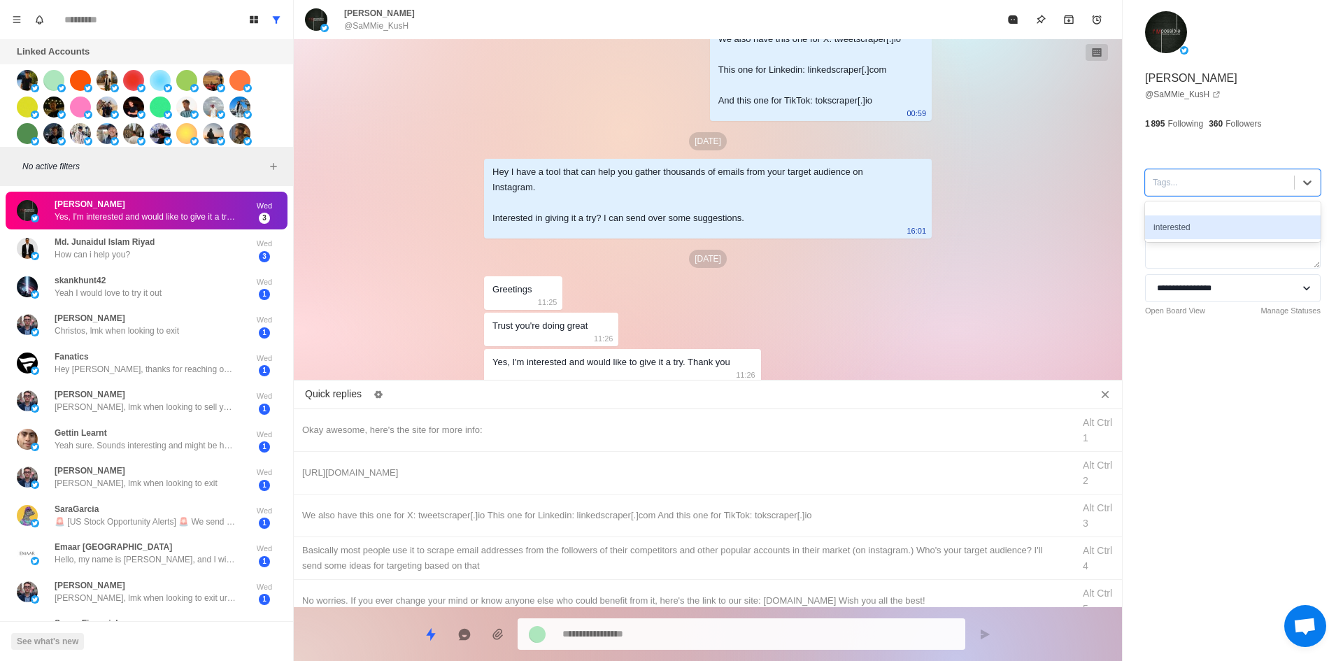
click at [1202, 222] on div "interested" at bounding box center [1233, 227] width 176 height 24
click at [548, 411] on div "Okay awesome, here's the site for more info: Alt Ctrl 1" at bounding box center [708, 430] width 828 height 43
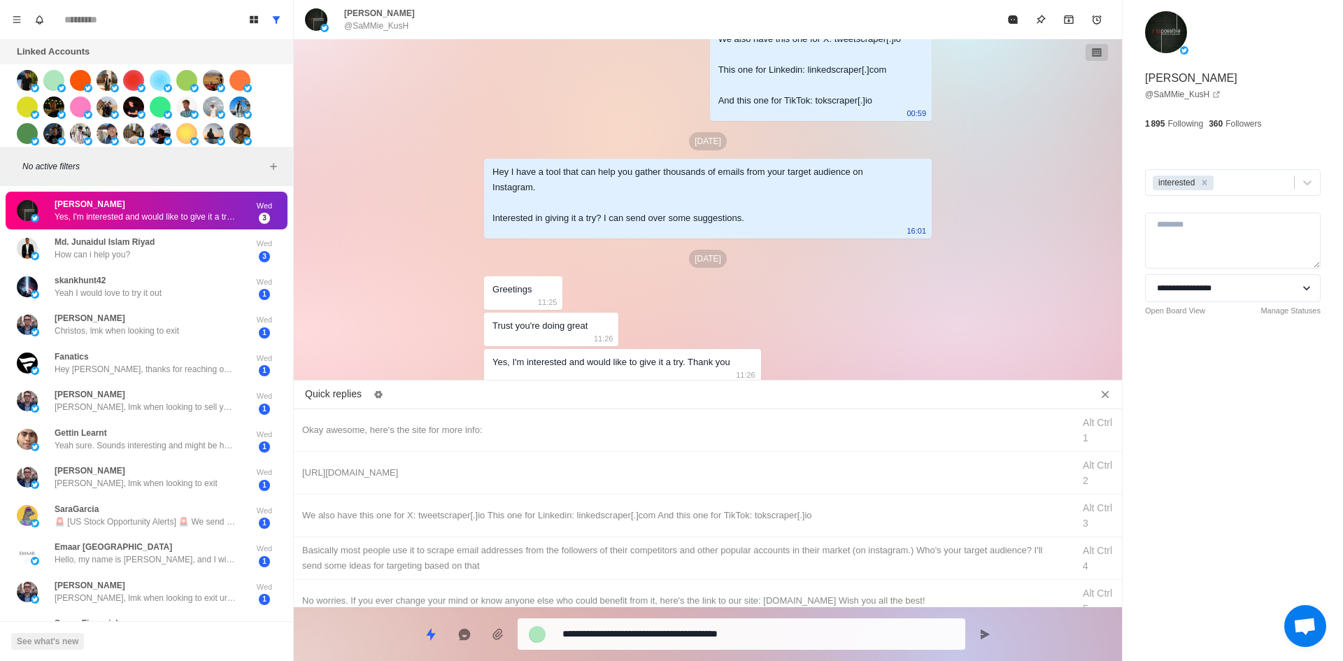
click at [666, 636] on textarea "**********" at bounding box center [758, 634] width 392 height 20
click at [685, 465] on div "[URL][DOMAIN_NAME]" at bounding box center [683, 472] width 762 height 15
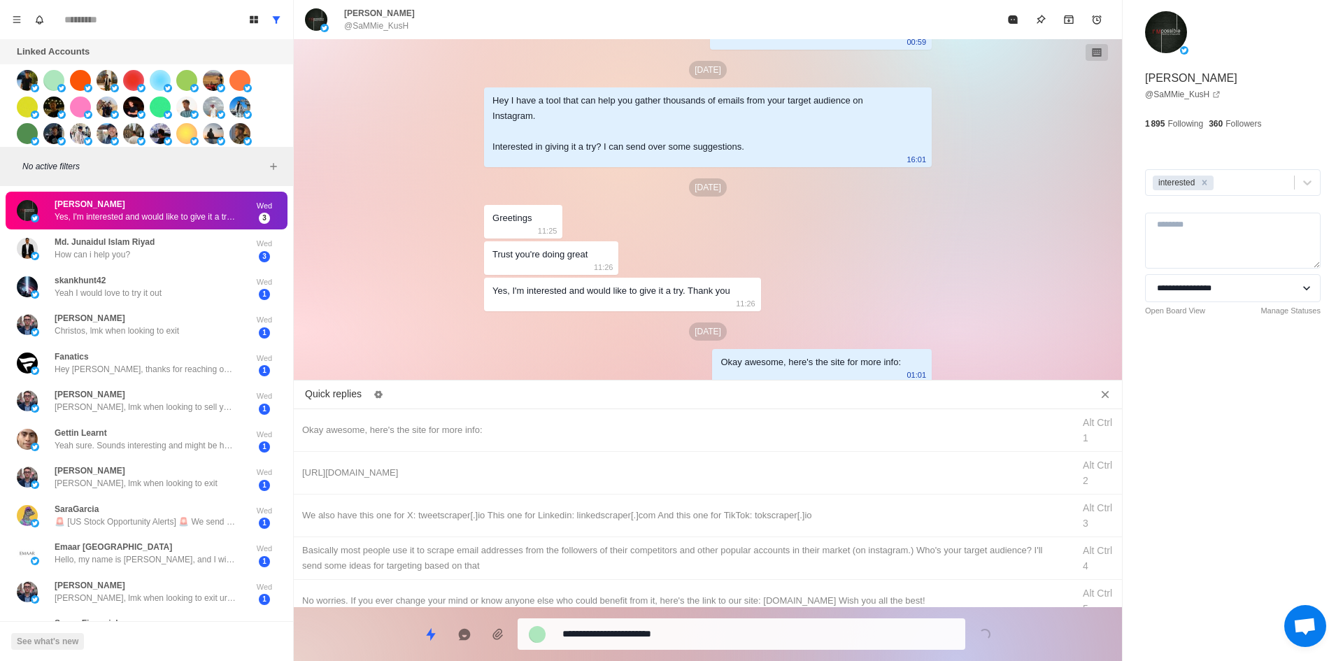
click at [692, 620] on div "**********" at bounding box center [742, 633] width 448 height 31
drag, startPoint x: 696, startPoint y: 629, endPoint x: 735, endPoint y: 532, distance: 104.2
click at [697, 628] on textarea "**********" at bounding box center [758, 634] width 392 height 20
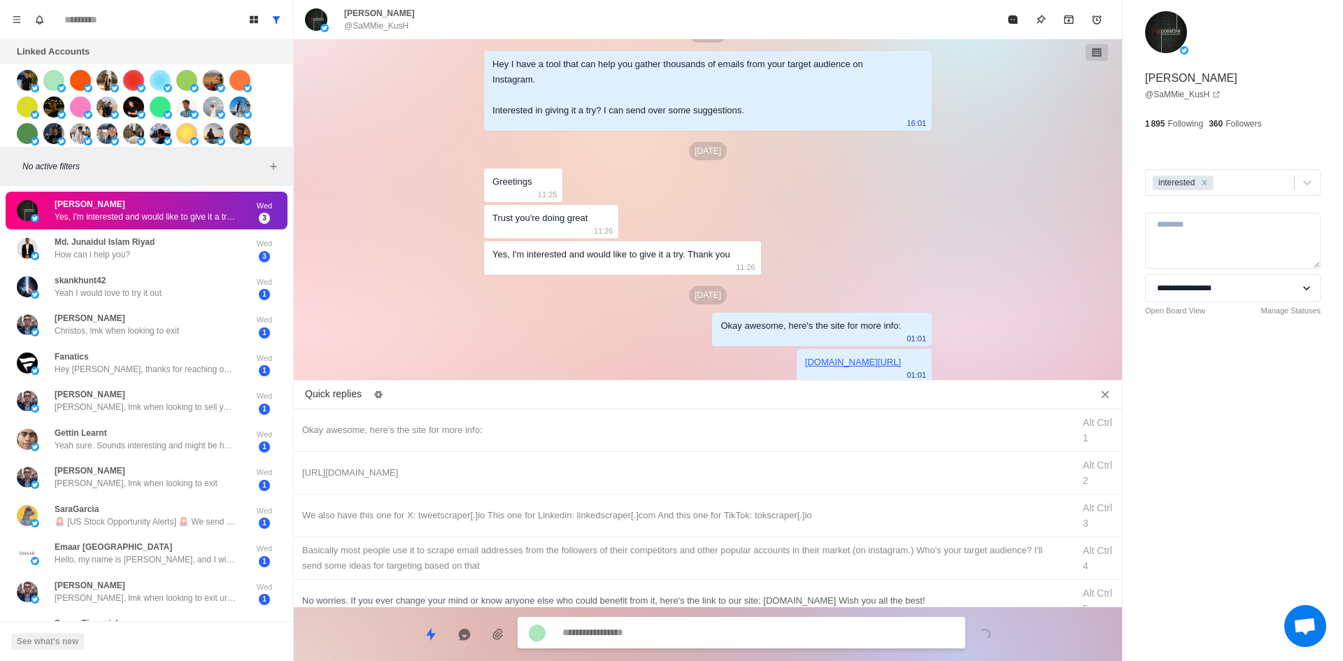
click at [737, 519] on div "We also have this one for X: tweetscraper[.]io This one for Linkedin: linkedscr…" at bounding box center [683, 515] width 762 height 15
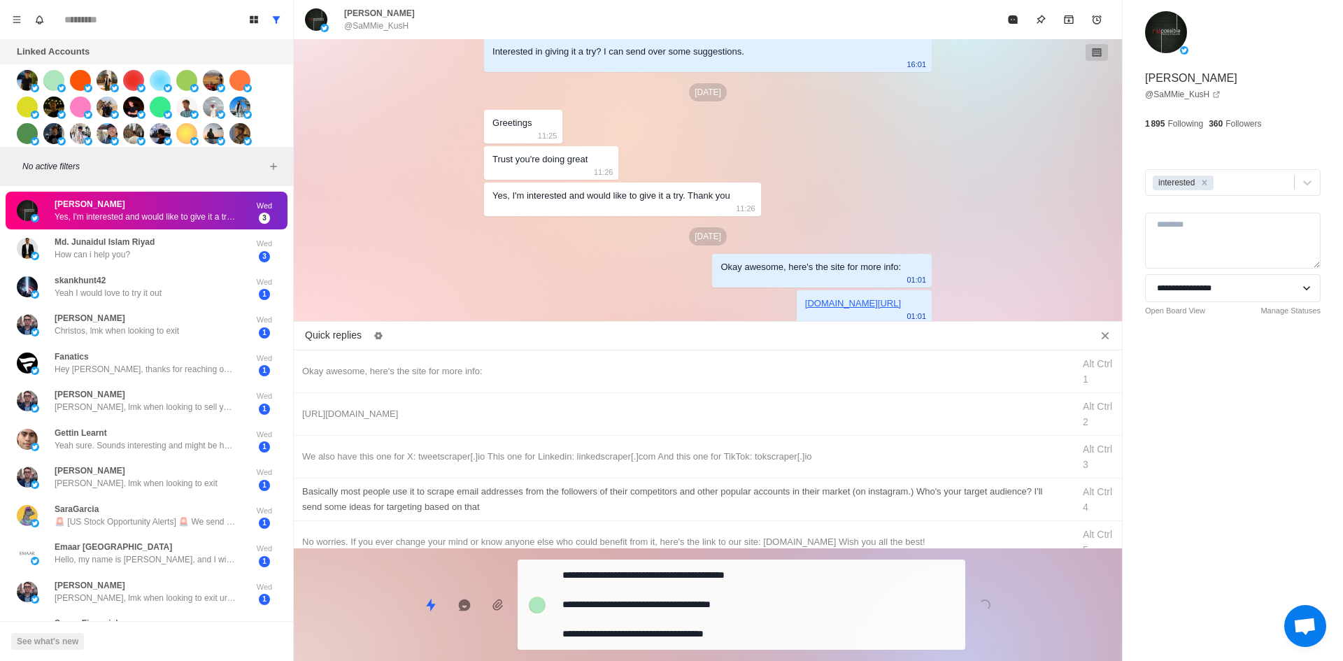
drag, startPoint x: 707, startPoint y: 626, endPoint x: 735, endPoint y: 578, distance: 56.1
click at [707, 626] on textarea "**********" at bounding box center [758, 604] width 392 height 79
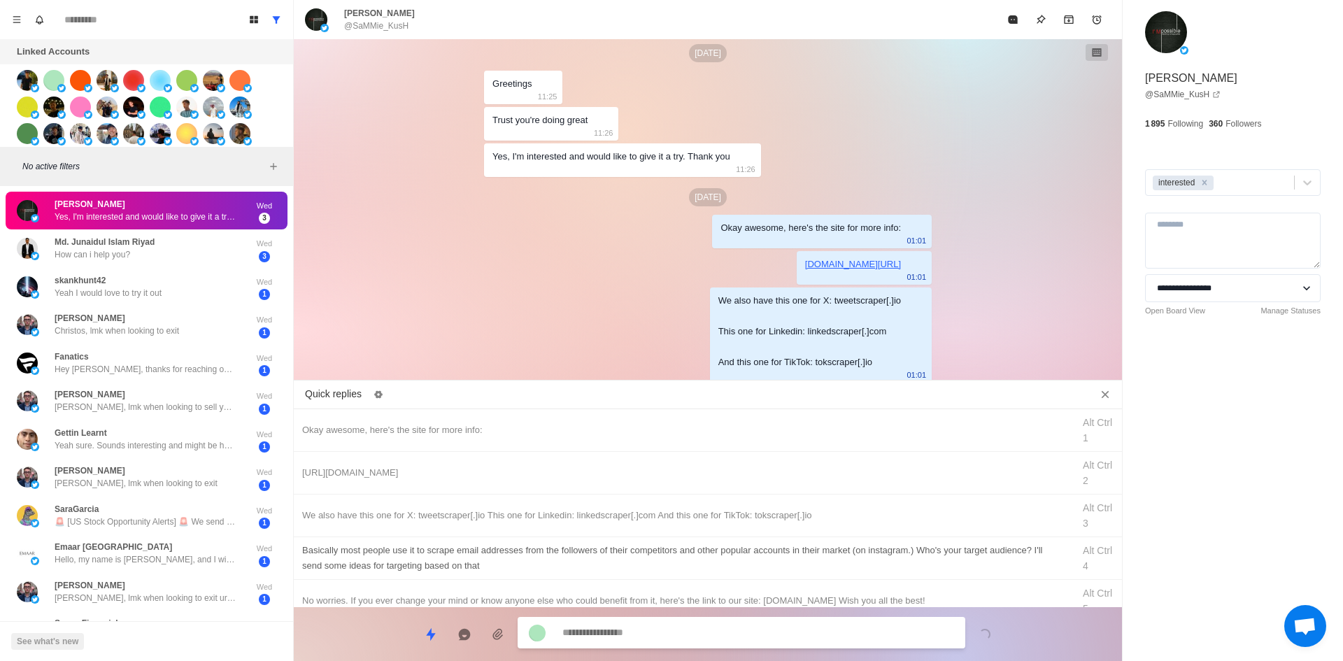
click at [748, 555] on div "​​Basically most people use it to scrape email addresses from the followers of …" at bounding box center [683, 558] width 762 height 31
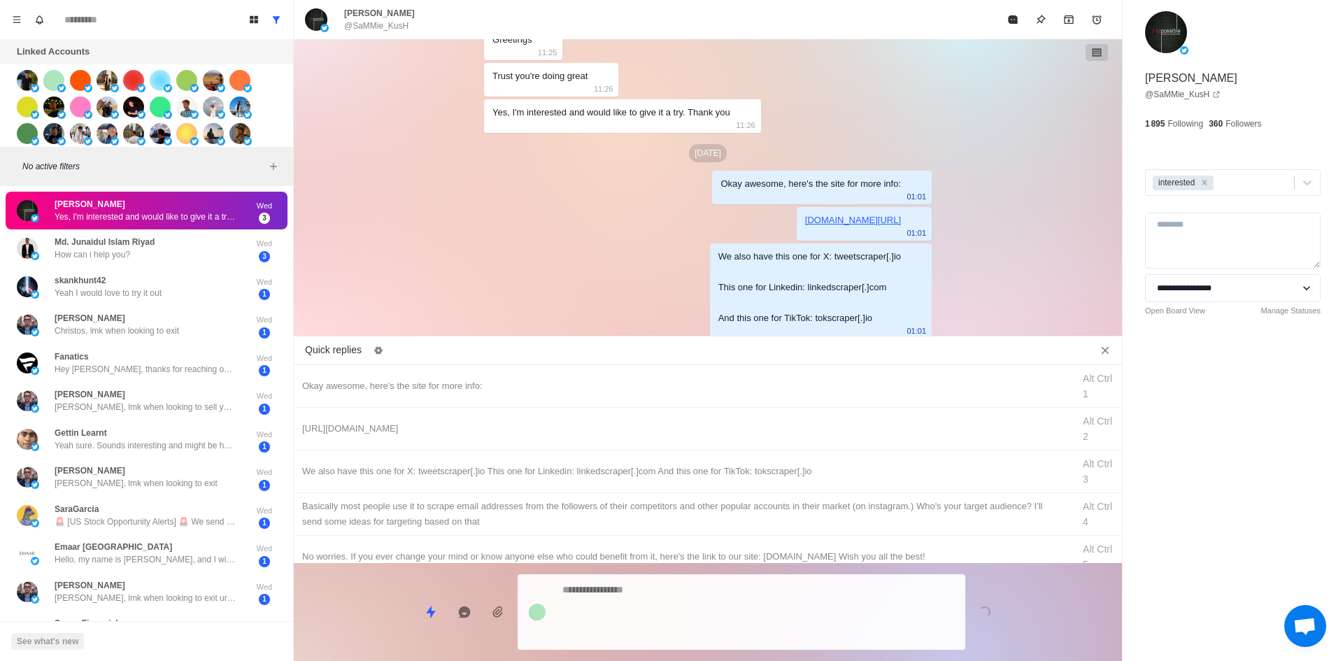
drag, startPoint x: 723, startPoint y: 626, endPoint x: 961, endPoint y: 236, distance: 457.1
click at [723, 622] on div at bounding box center [742, 612] width 448 height 76
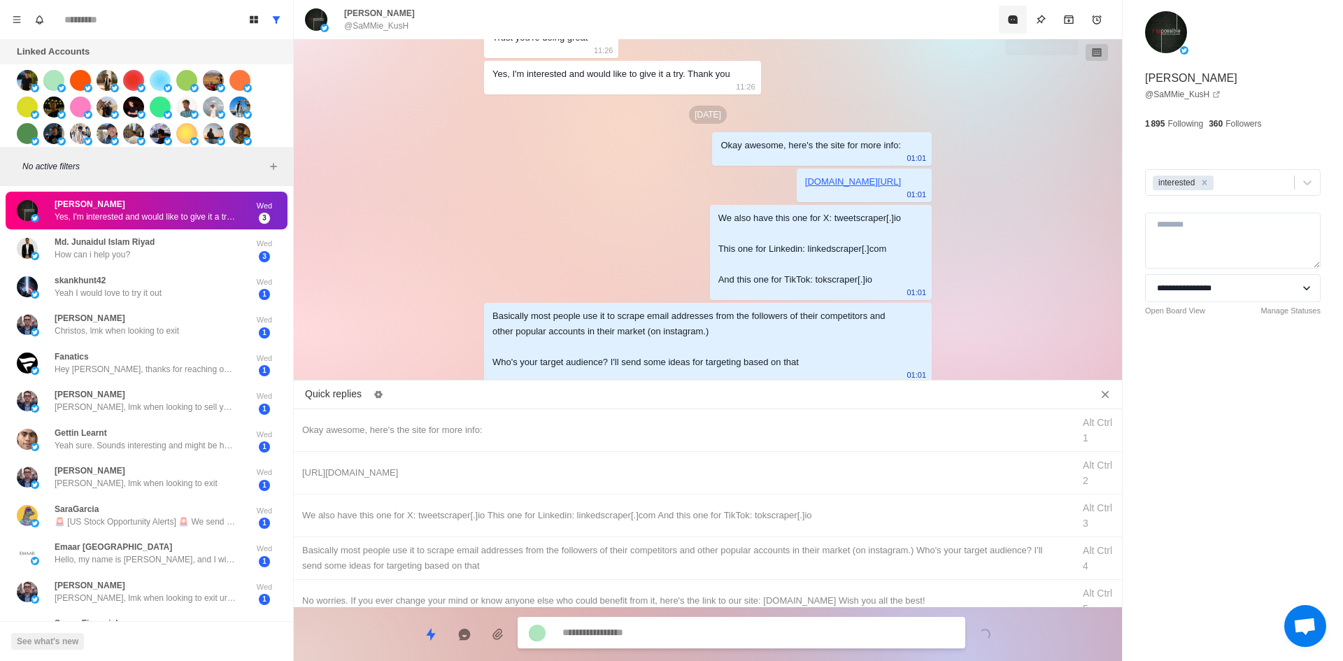
drag, startPoint x: 1013, startPoint y: 29, endPoint x: 988, endPoint y: 155, distance: 128.3
click at [1012, 31] on button "Mark as read" at bounding box center [1013, 20] width 28 height 28
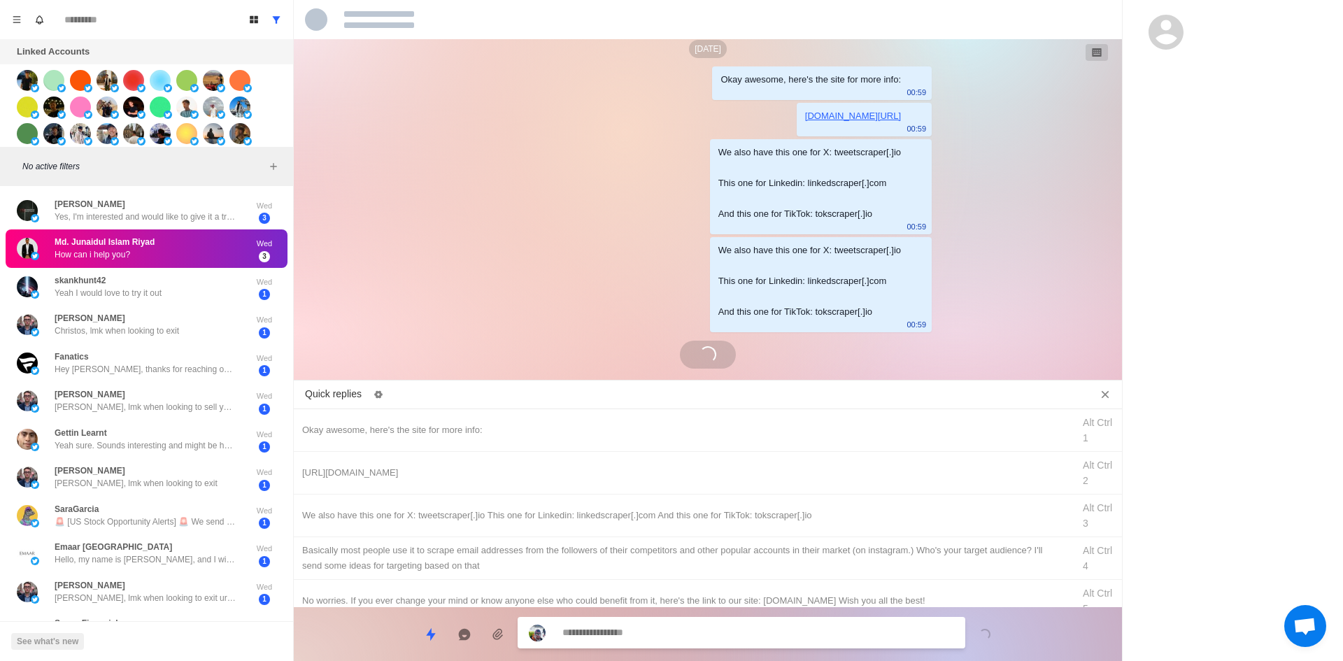
scroll to position [1335, 0]
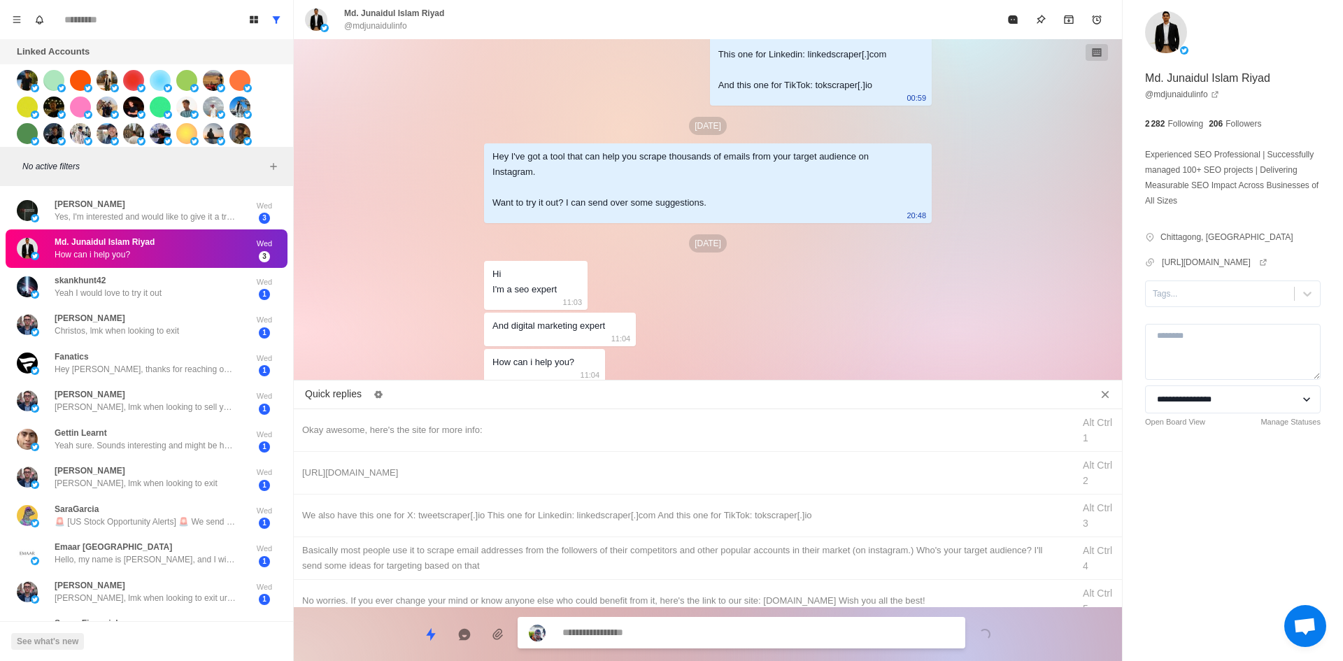
click at [1185, 301] on div at bounding box center [1220, 293] width 134 height 15
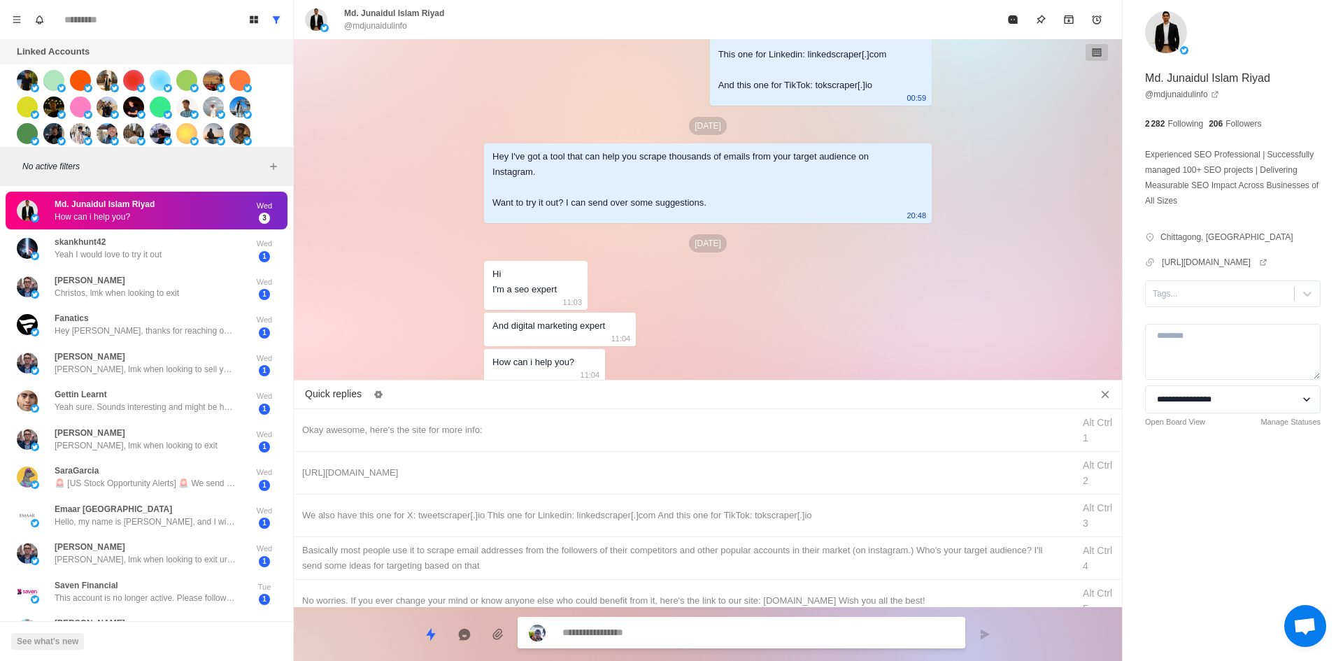
click at [660, 632] on textarea at bounding box center [758, 633] width 392 height 20
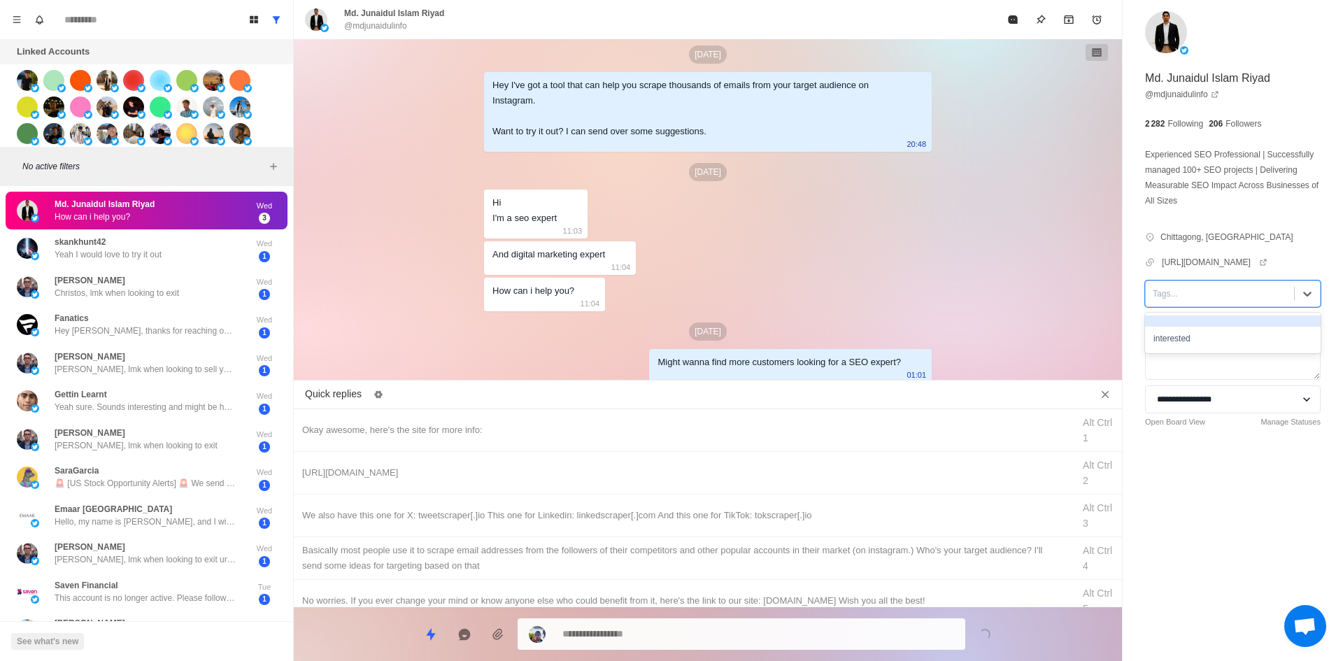
click at [1220, 304] on div "Tags..." at bounding box center [1220, 293] width 148 height 21
click at [1210, 347] on div "interested" at bounding box center [1233, 339] width 176 height 24
click at [539, 435] on div "Okay awesome, here's the site for more info:" at bounding box center [683, 430] width 762 height 15
drag, startPoint x: 633, startPoint y: 634, endPoint x: 297, endPoint y: 595, distance: 338.1
click at [297, 597] on div "Quick replies Okay awesome, here's the site for more info: Alt Ctrl 1 [URL][DOM…" at bounding box center [708, 523] width 828 height 276
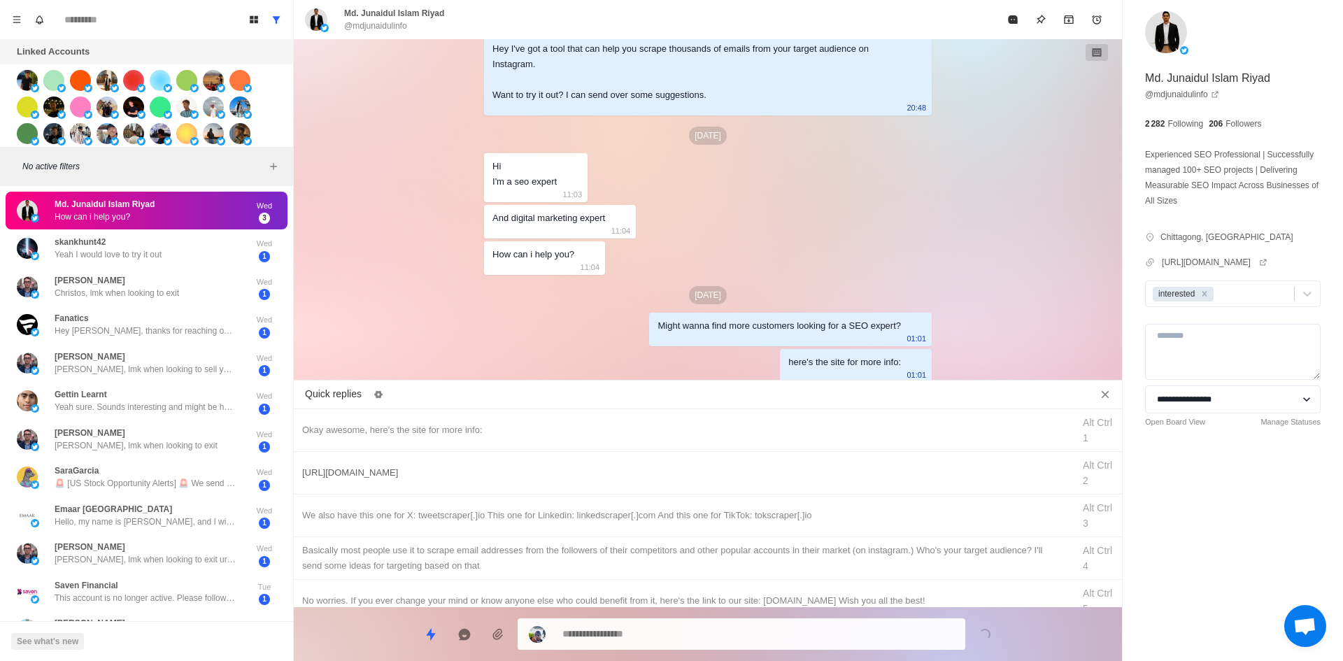
click at [399, 474] on div "[URL][DOMAIN_NAME]" at bounding box center [683, 472] width 762 height 15
click at [633, 633] on textarea "**********" at bounding box center [758, 634] width 392 height 20
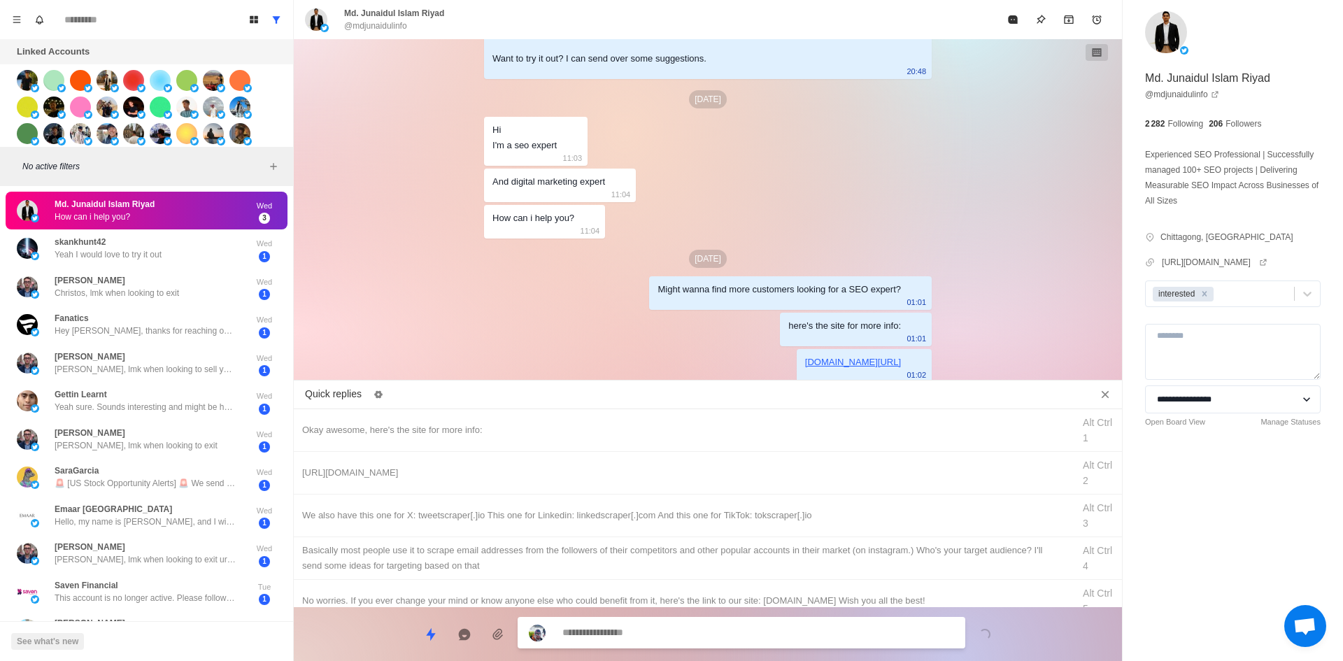
drag, startPoint x: 669, startPoint y: 516, endPoint x: 659, endPoint y: 596, distance: 80.3
click at [668, 518] on div "We also have this one for X: tweetscraper[.]io This one for Linkedin: linkedscr…" at bounding box center [683, 515] width 762 height 15
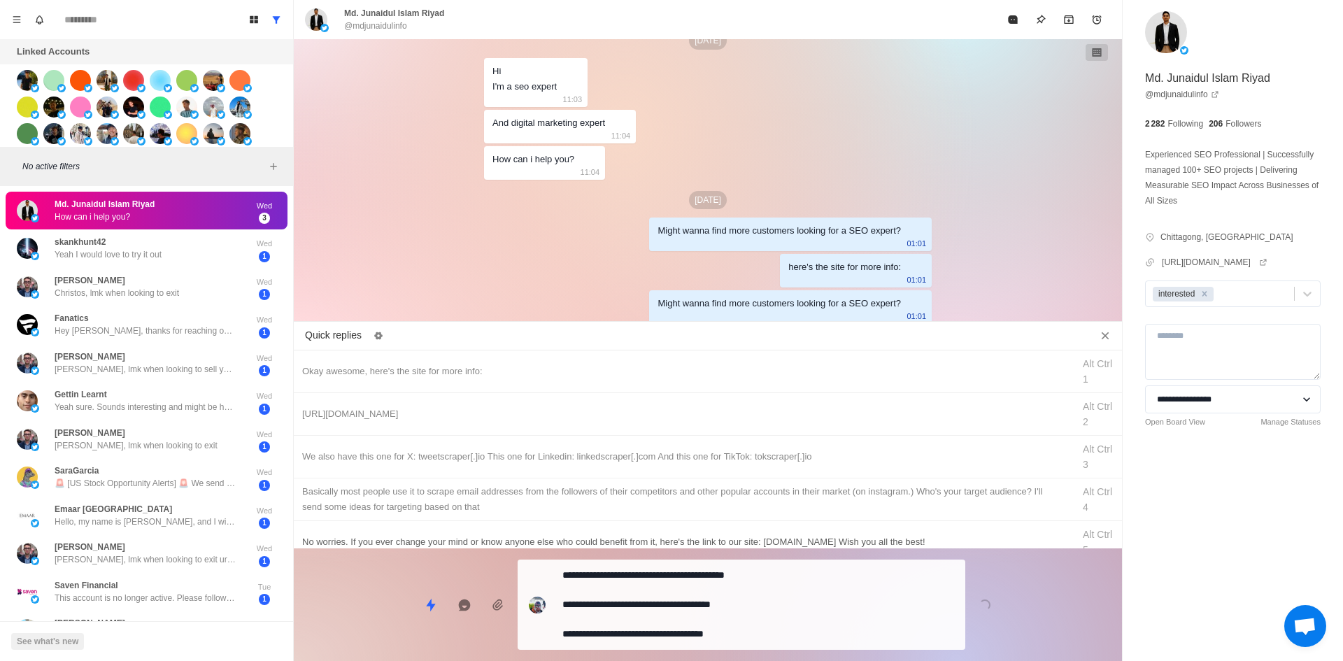
click at [662, 616] on div "**********" at bounding box center [708, 598] width 828 height 101
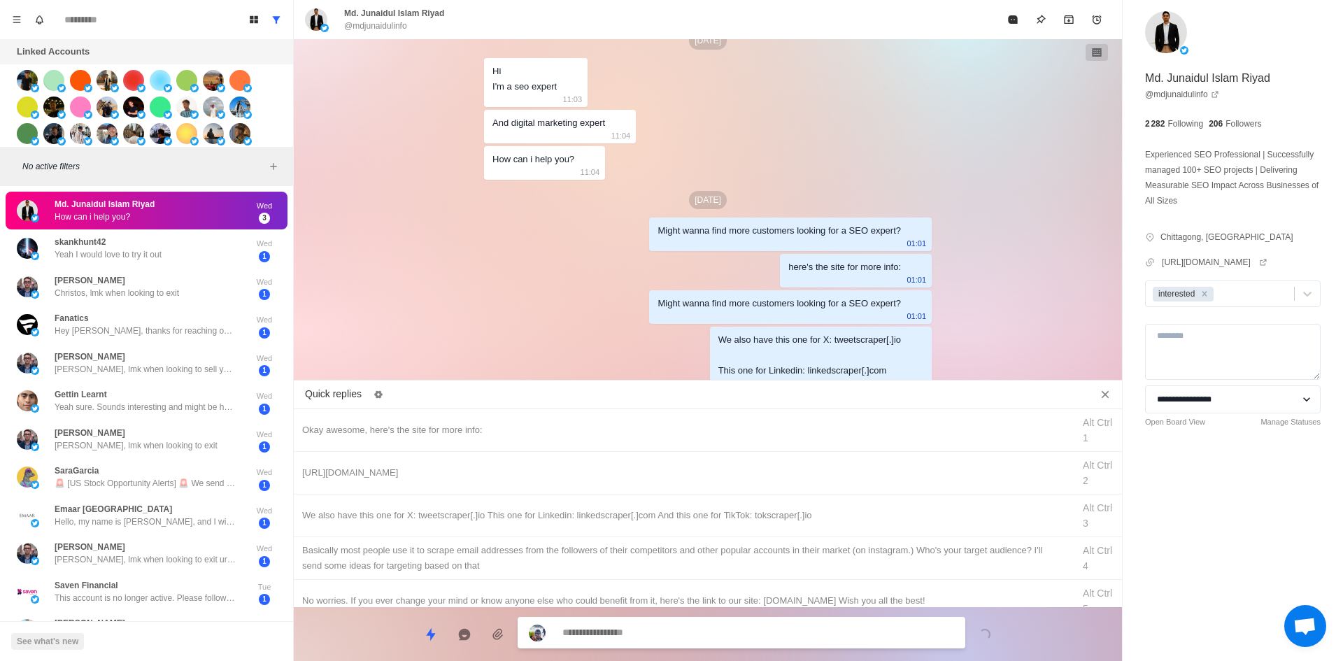
scroll to position [1577, 0]
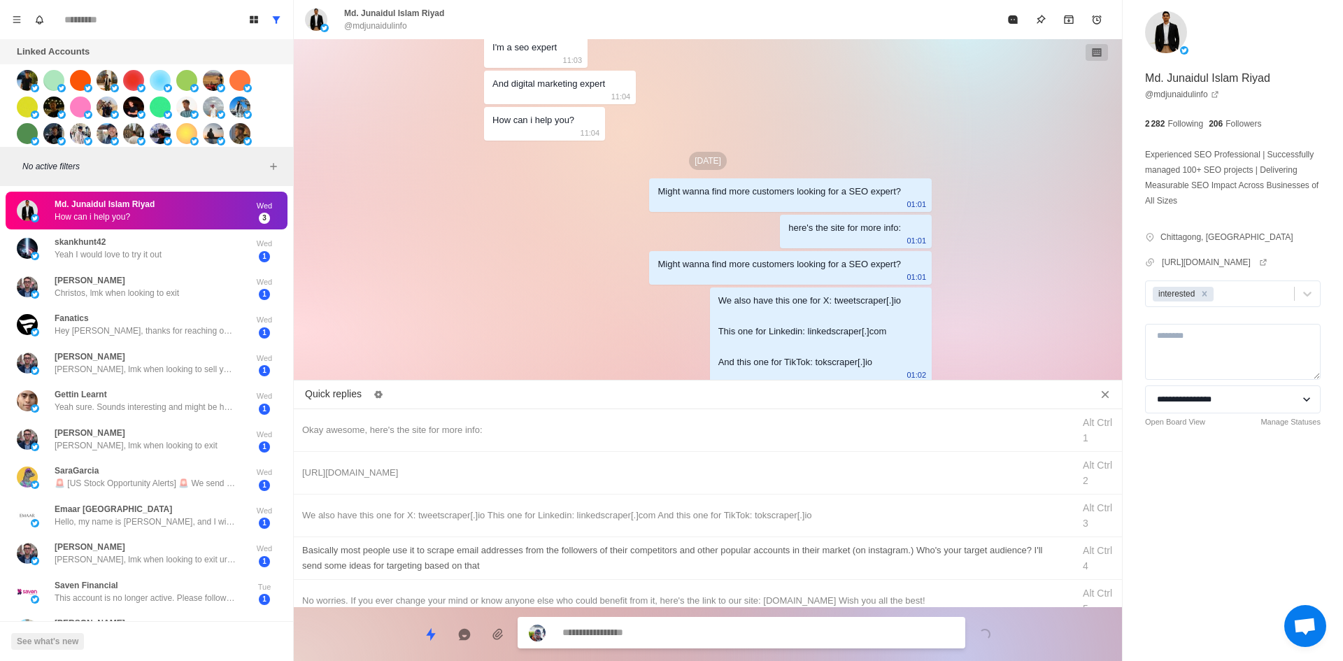
click at [691, 566] on div "​​Basically most people use it to scrape email addresses from the followers of …" at bounding box center [683, 558] width 762 height 31
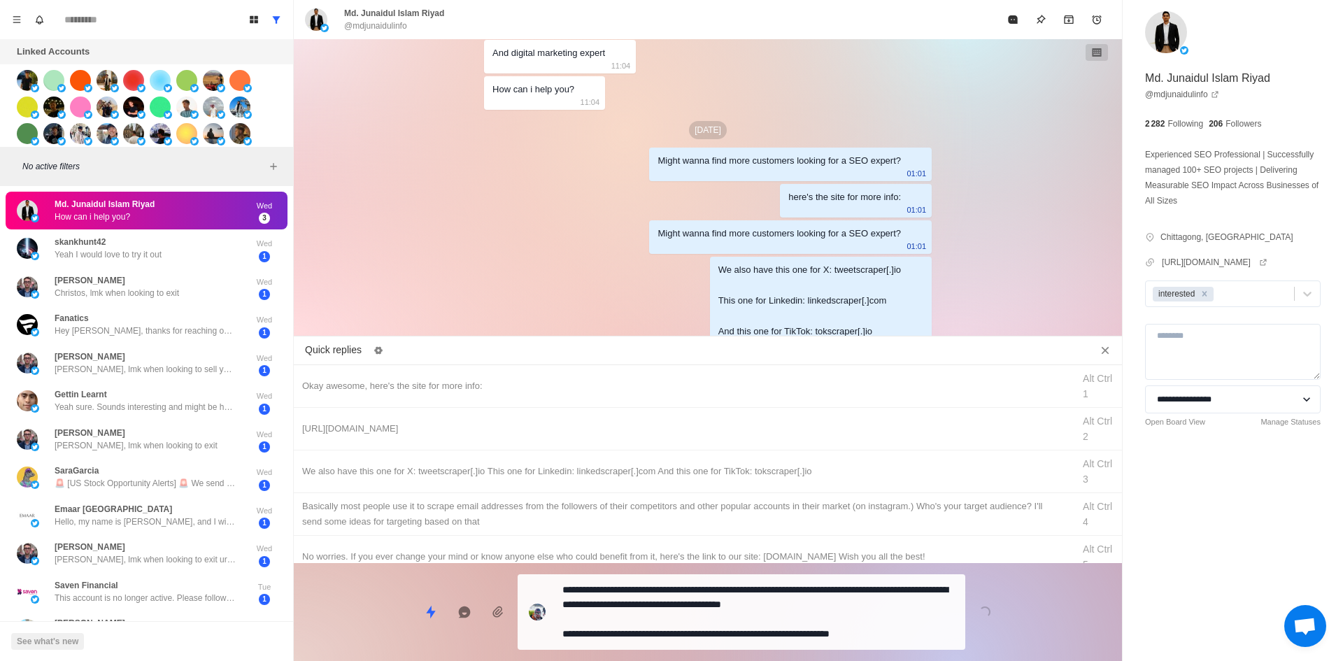
click at [926, 639] on textarea "**********" at bounding box center [758, 612] width 392 height 64
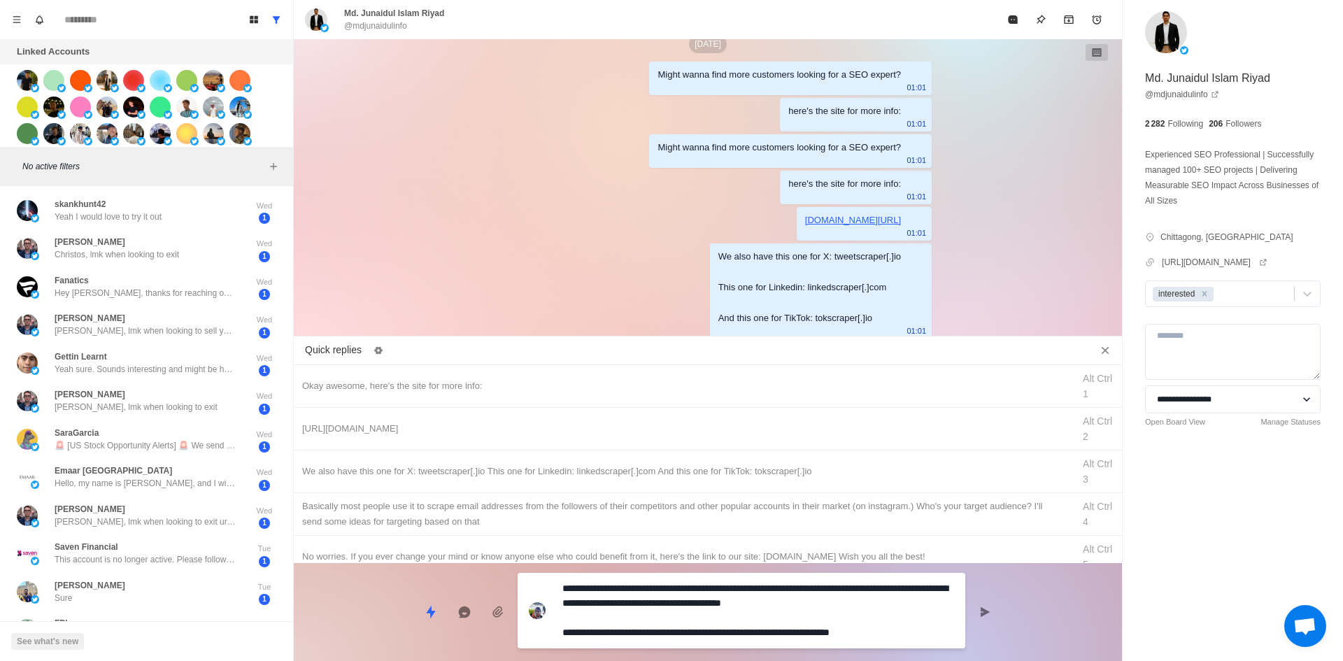
drag, startPoint x: 899, startPoint y: 637, endPoint x: 689, endPoint y: 642, distance: 209.9
click at [689, 642] on textarea "**********" at bounding box center [758, 611] width 392 height 64
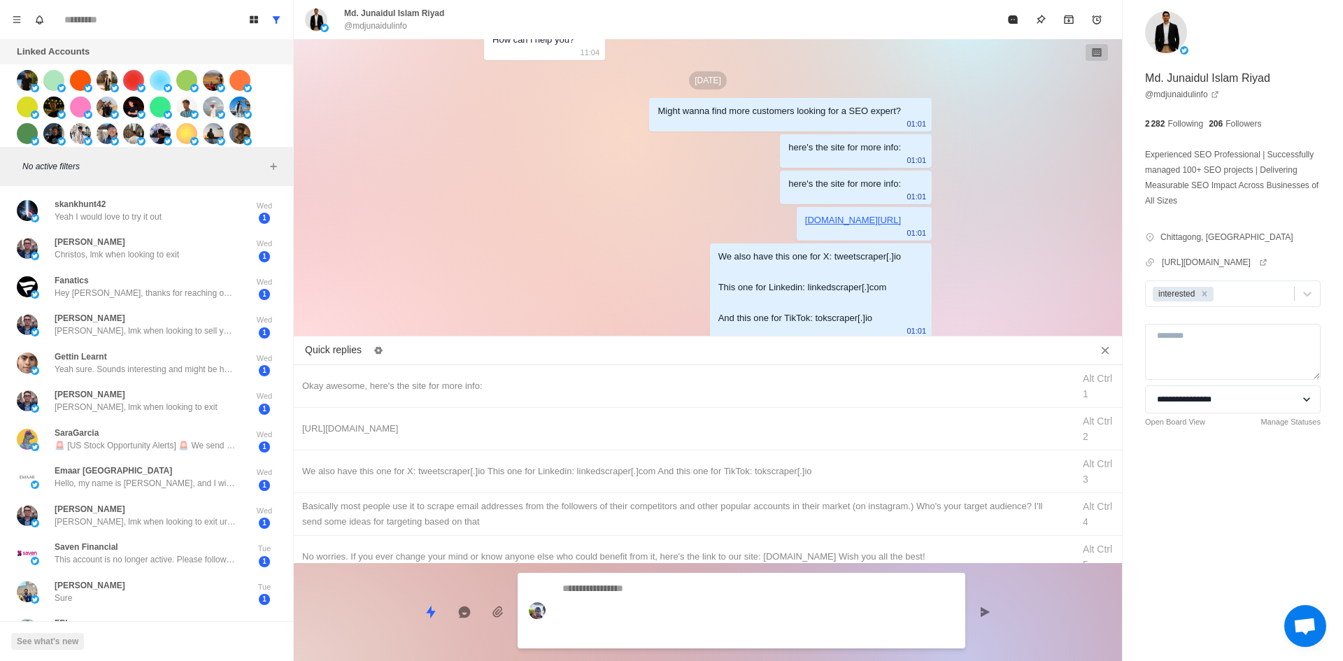
scroll to position [1696, 0]
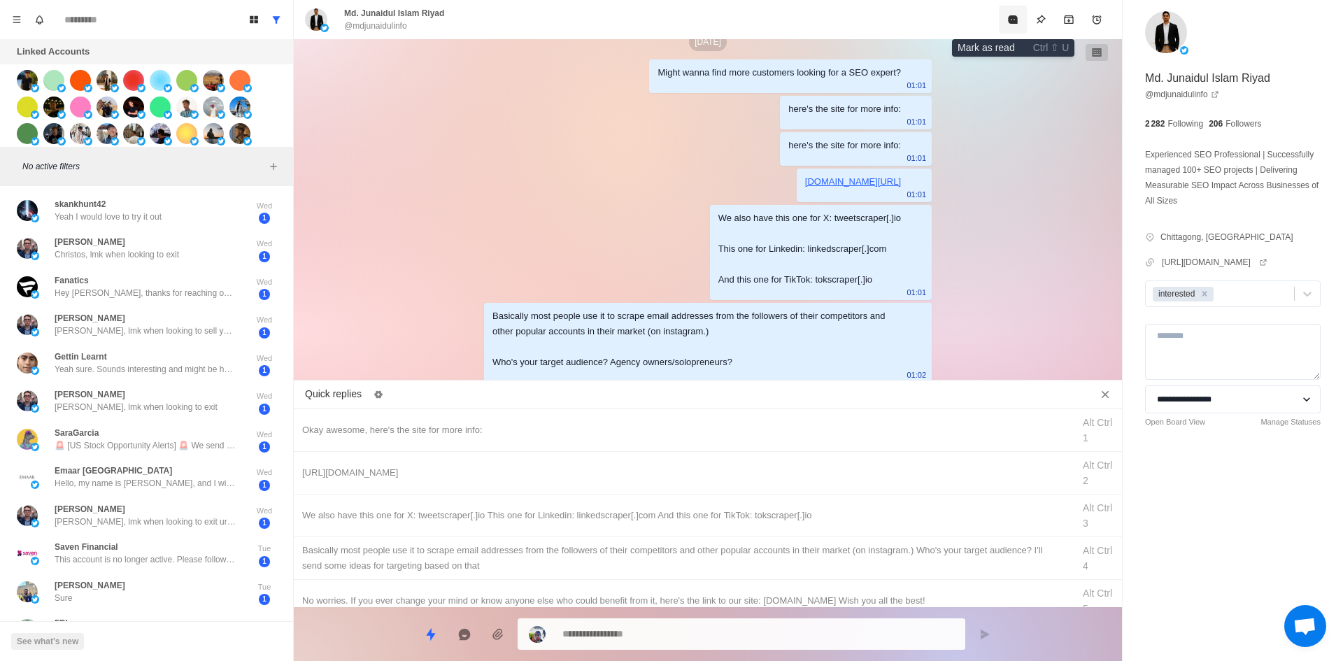
click at [1005, 17] on button "Mark as read" at bounding box center [1013, 20] width 28 height 28
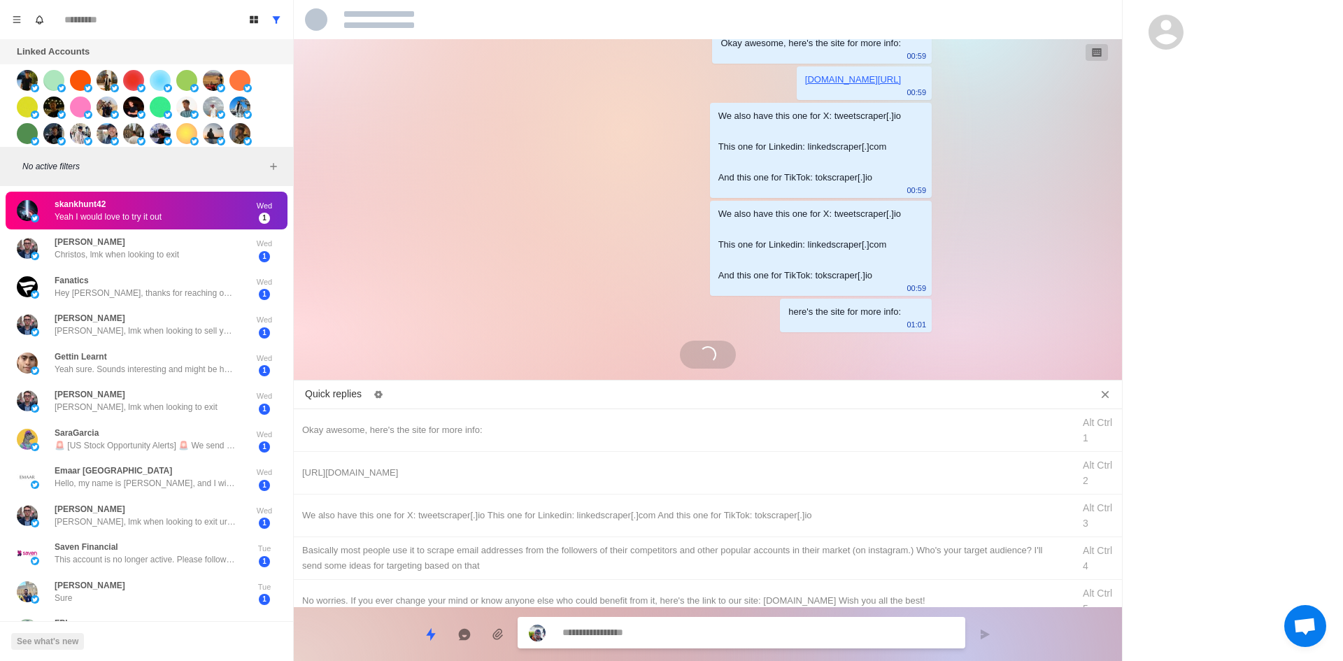
scroll to position [1284, 0]
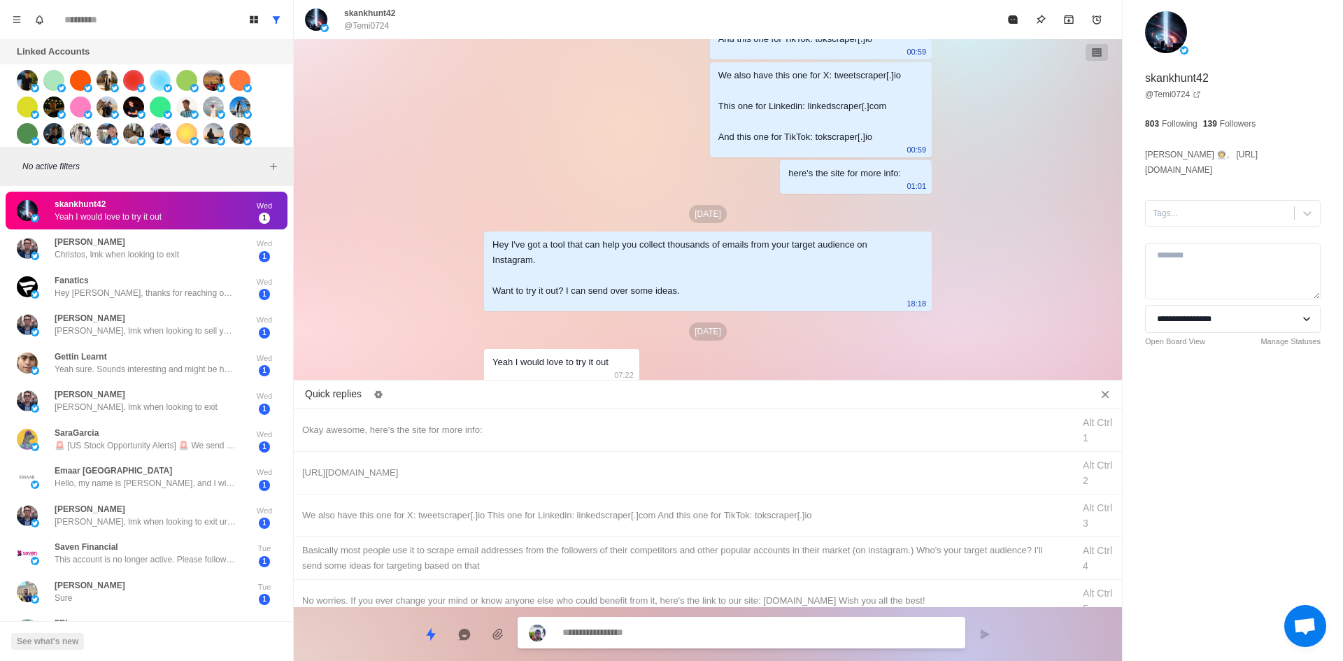
drag, startPoint x: 1187, startPoint y: 206, endPoint x: 1186, endPoint y: 214, distance: 7.7
click at [1187, 207] on div "Tags..." at bounding box center [1220, 213] width 148 height 21
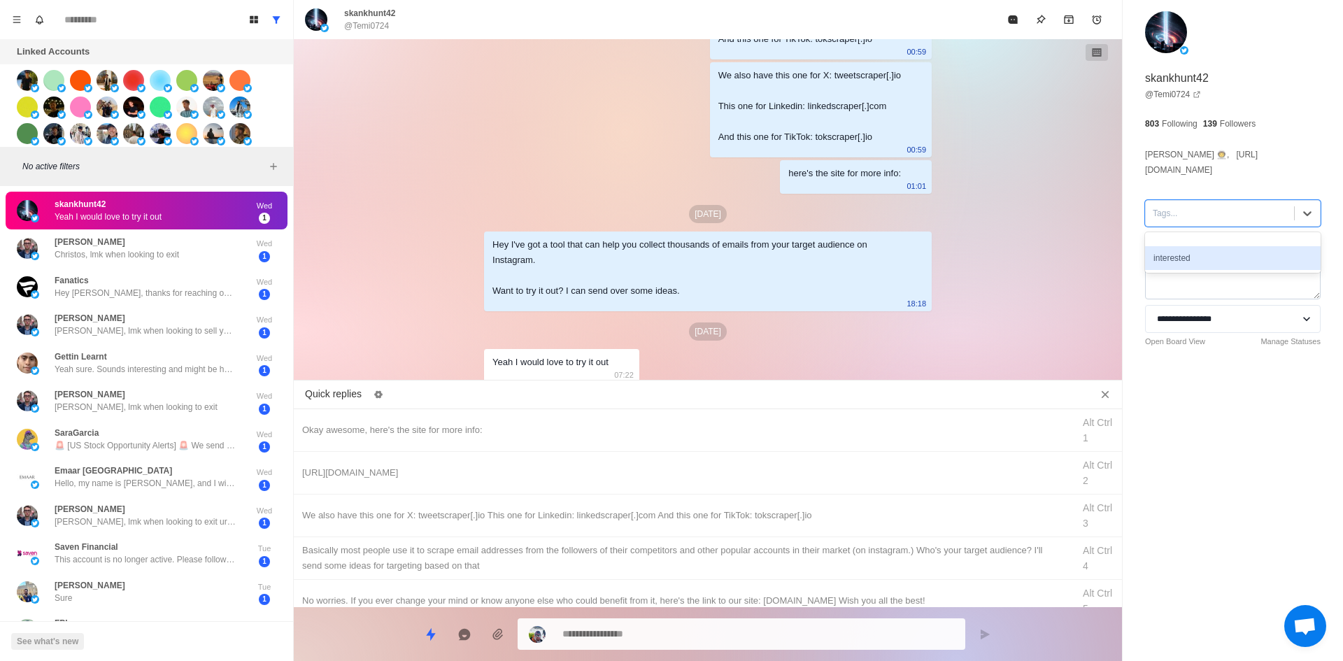
click at [1186, 246] on div "interested" at bounding box center [1233, 258] width 176 height 24
click at [519, 436] on div "Okay awesome, here's the site for more info:" at bounding box center [683, 430] width 762 height 15
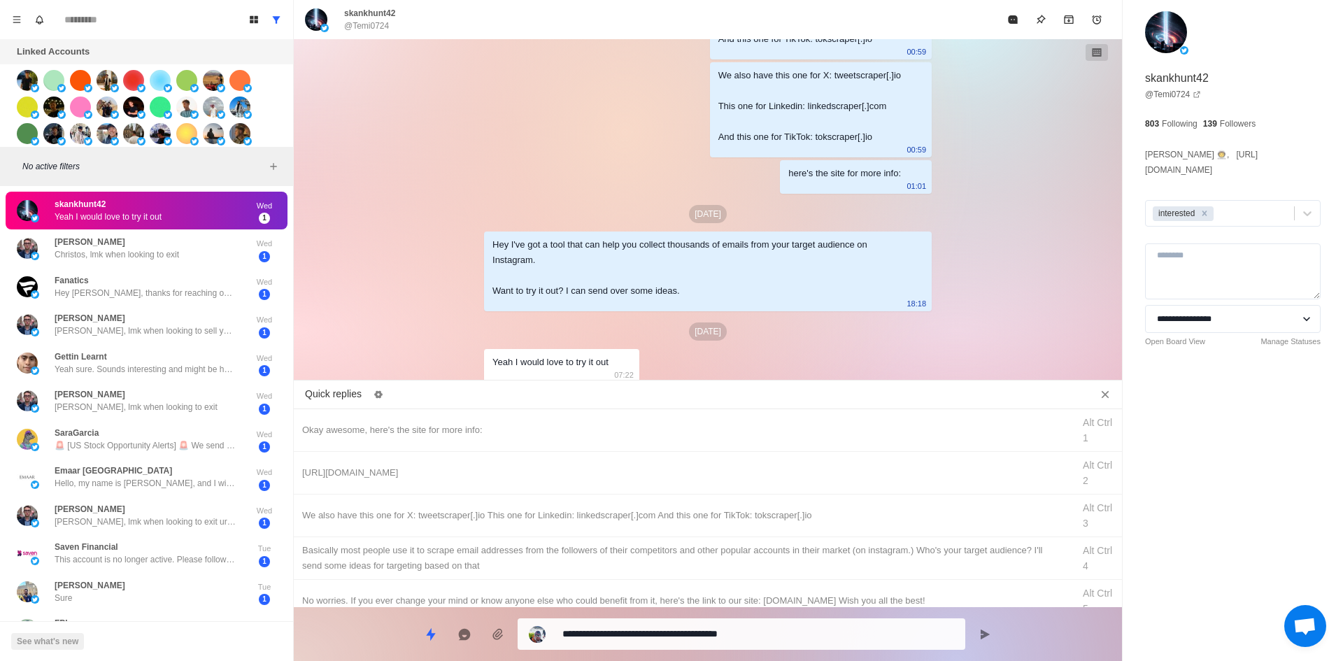
click at [675, 625] on textarea "**********" at bounding box center [758, 634] width 392 height 20
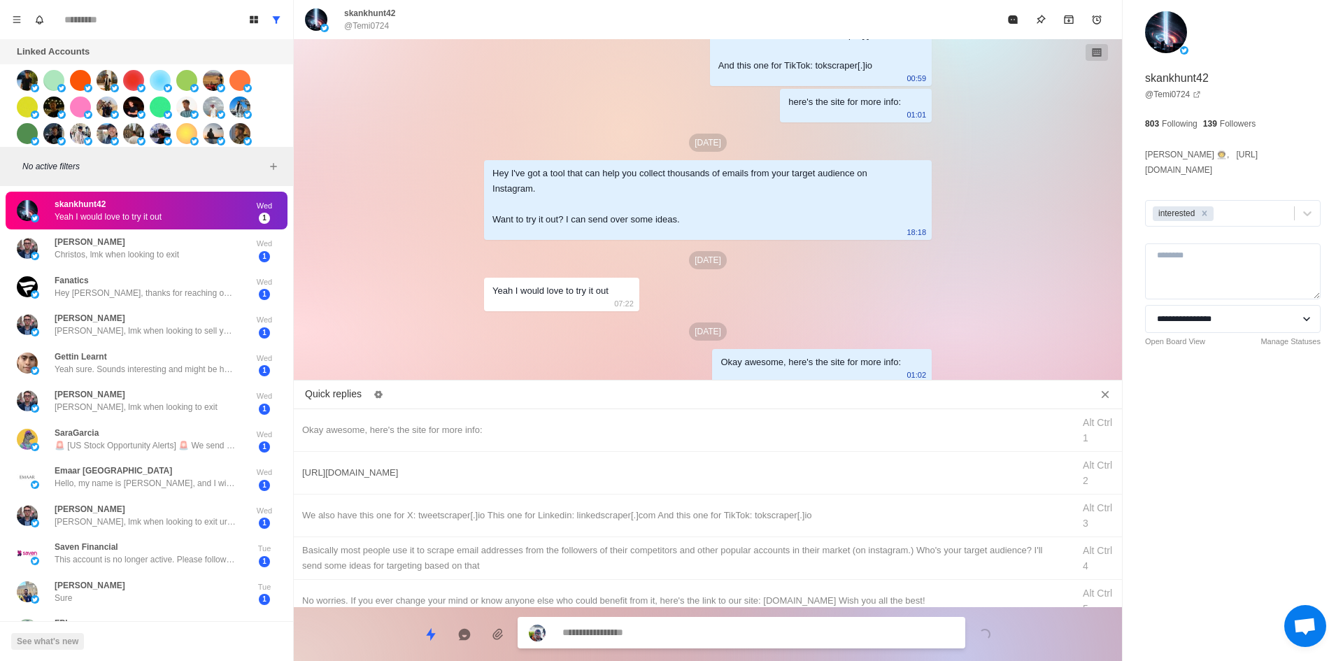
click at [696, 479] on div "[URL][DOMAIN_NAME]" at bounding box center [683, 472] width 762 height 15
drag, startPoint x: 681, startPoint y: 630, endPoint x: 694, endPoint y: 606, distance: 27.9
click at [681, 630] on textarea "**********" at bounding box center [758, 634] width 392 height 20
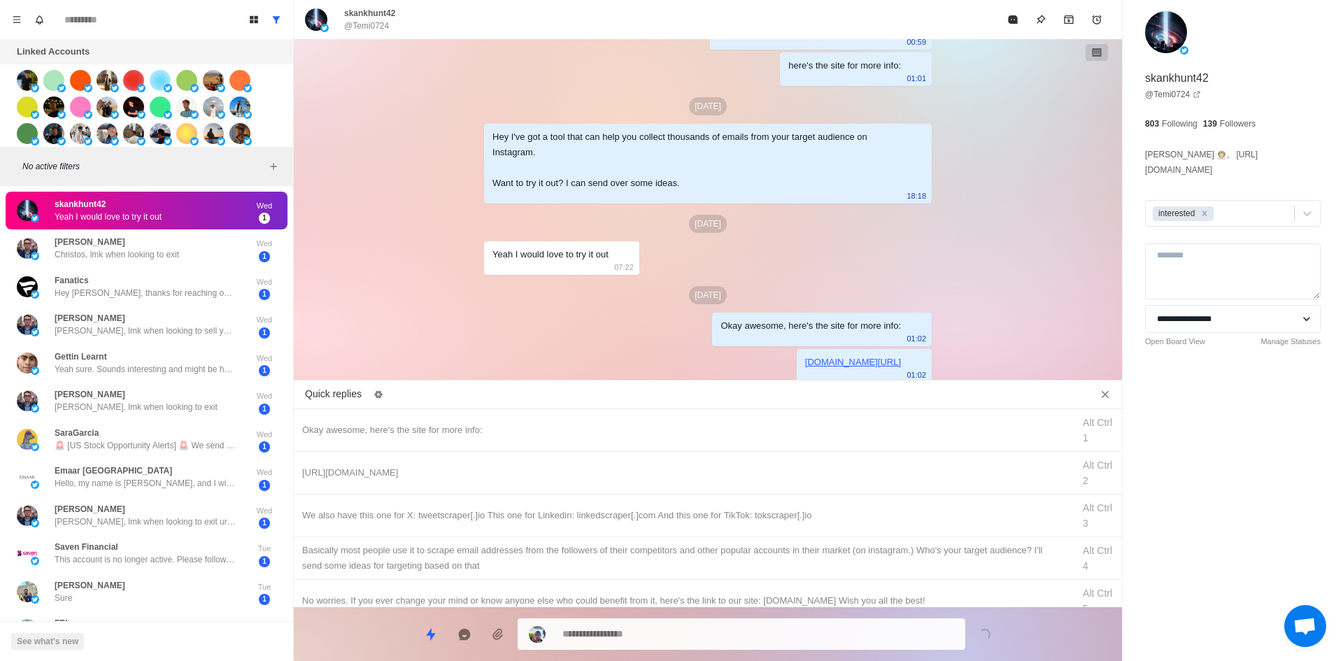
drag, startPoint x: 730, startPoint y: 511, endPoint x: 708, endPoint y: 620, distance: 112.1
click at [730, 514] on div "We also have this one for X: tweetscraper[.]io This one for Linkedin: linkedscr…" at bounding box center [683, 515] width 762 height 15
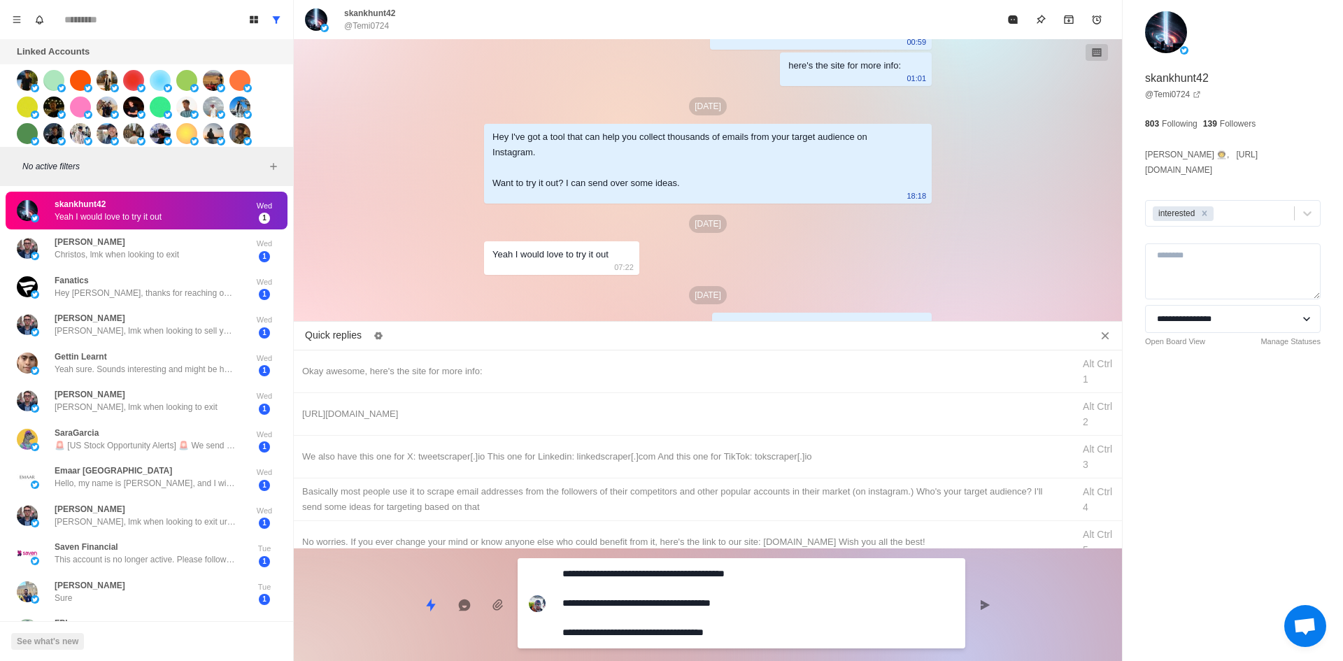
click at [708, 620] on textarea "**********" at bounding box center [758, 603] width 392 height 79
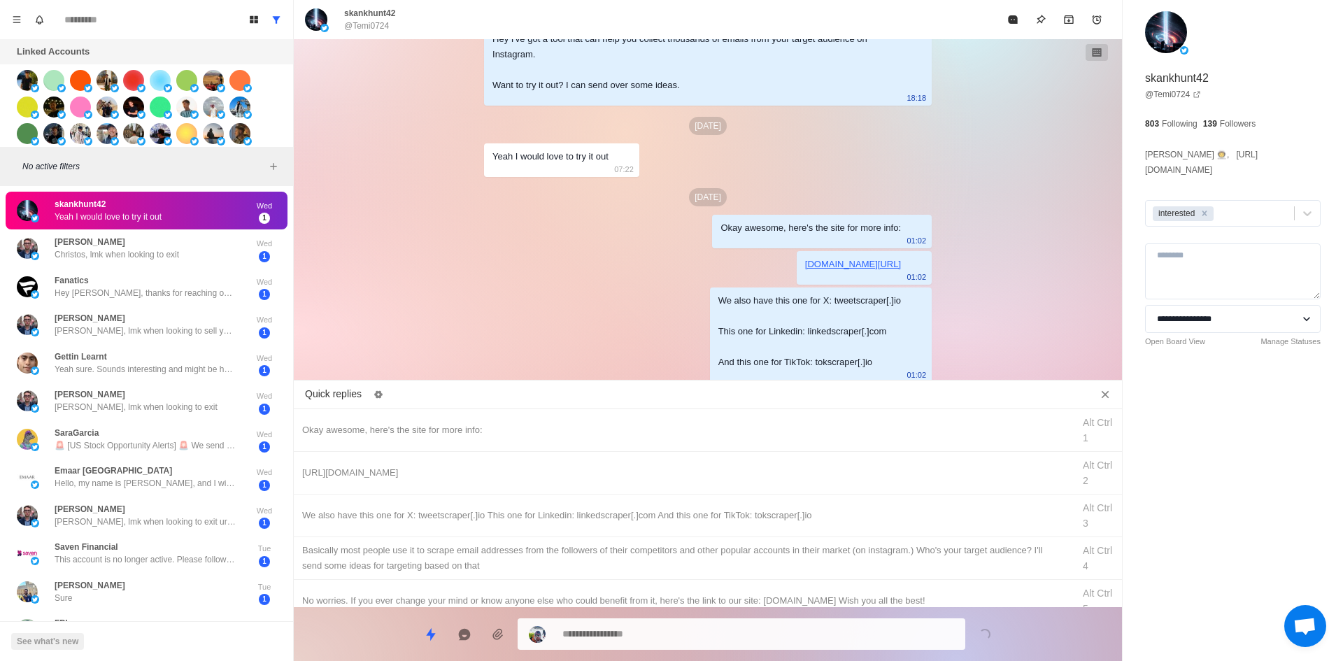
drag, startPoint x: 748, startPoint y: 551, endPoint x: 709, endPoint y: 637, distance: 93.6
click at [748, 552] on div "​​Basically most people use it to scrape email addresses from the followers of …" at bounding box center [683, 558] width 762 height 31
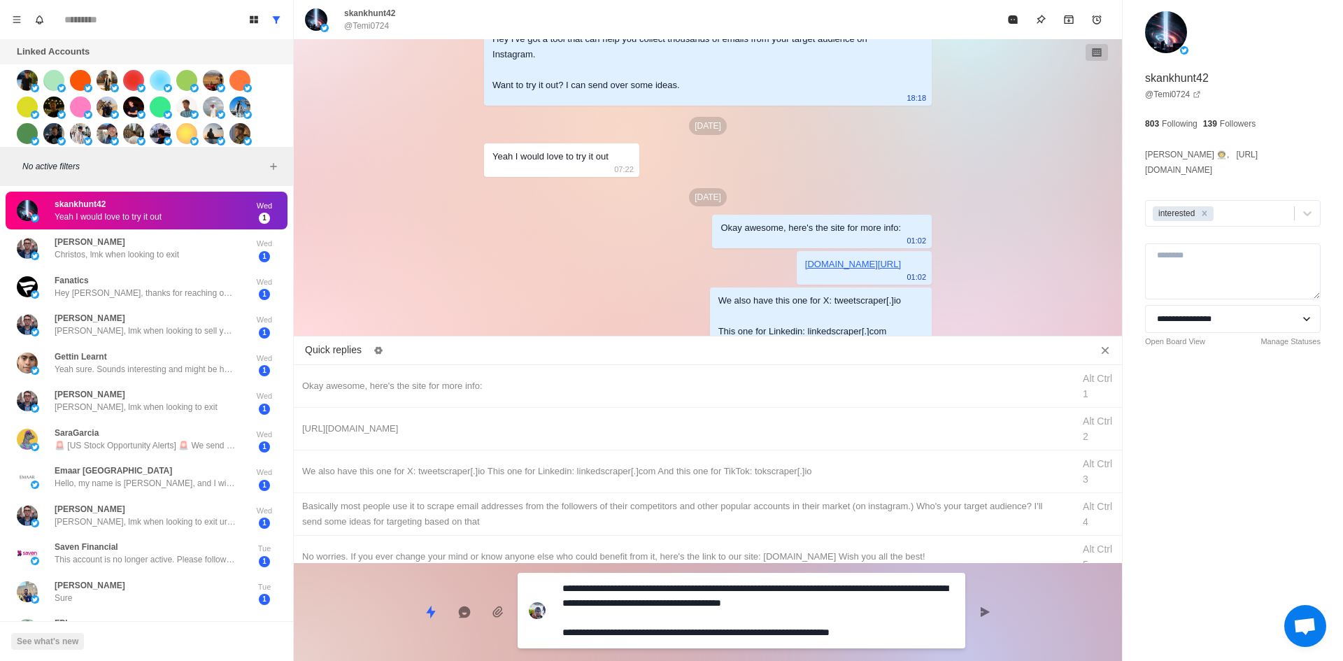
click at [711, 636] on textarea "**********" at bounding box center [758, 611] width 392 height 64
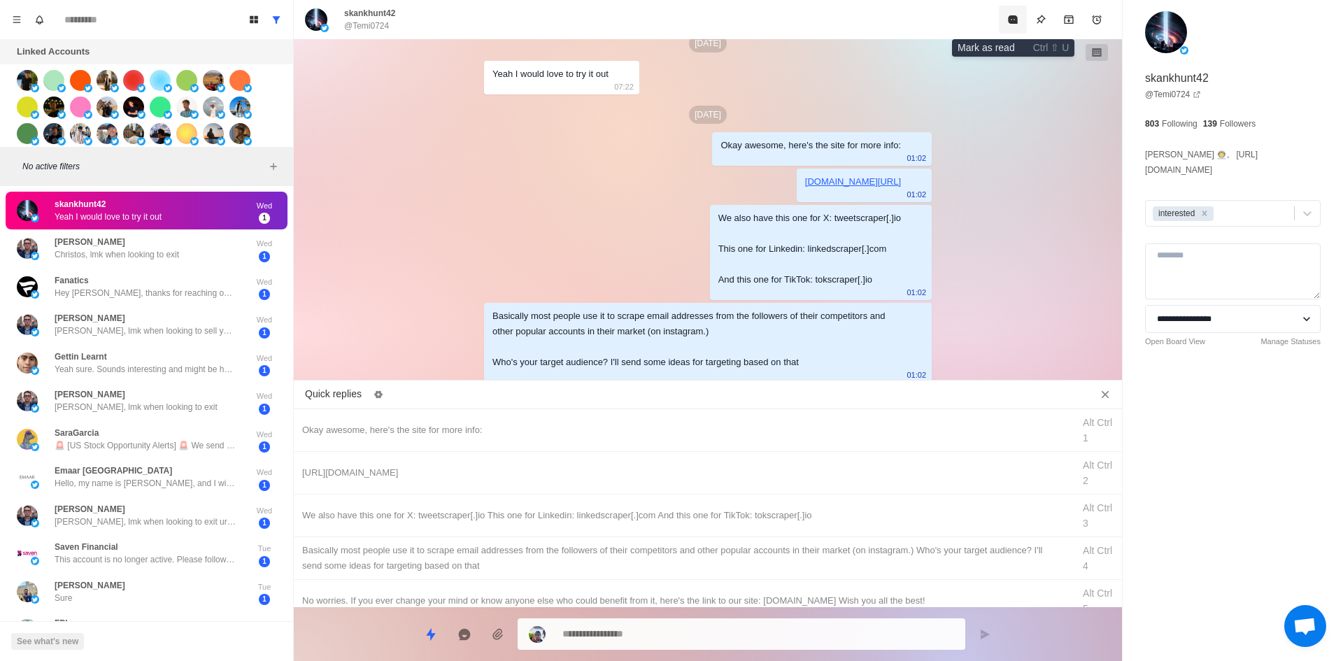
click at [1012, 20] on icon "Mark as read" at bounding box center [1012, 19] width 11 height 11
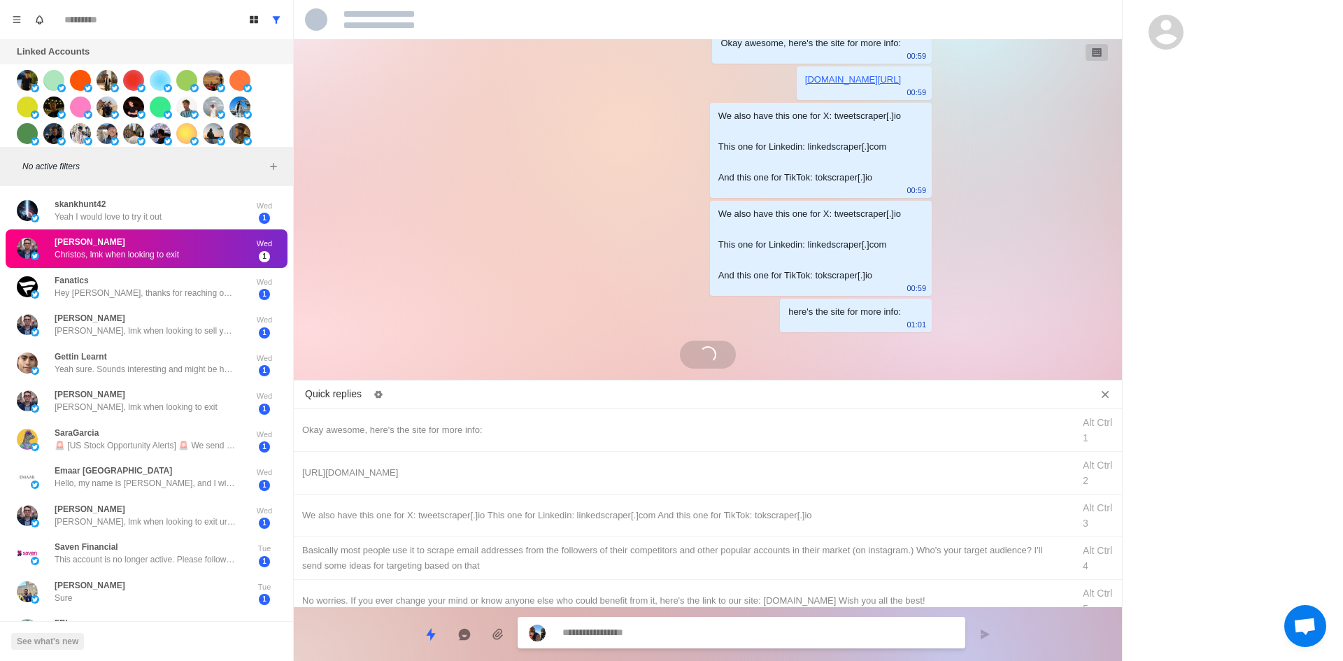
scroll to position [1166, 0]
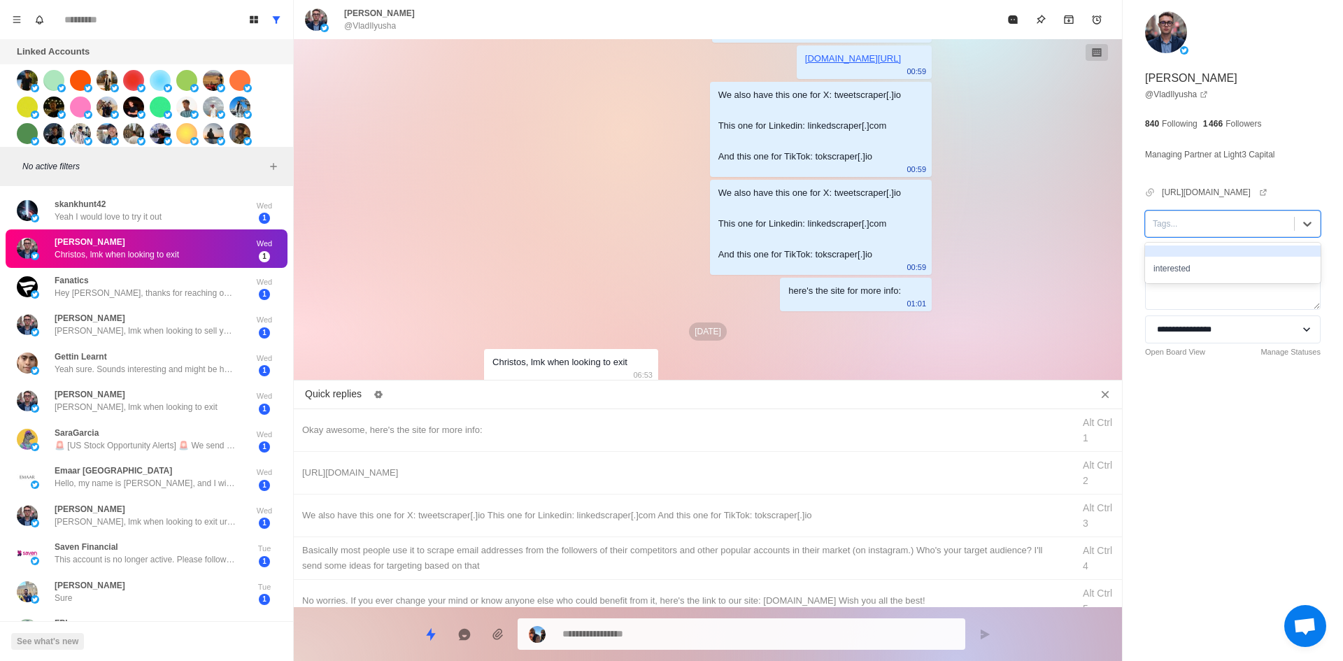
click at [1200, 224] on div at bounding box center [1220, 223] width 134 height 15
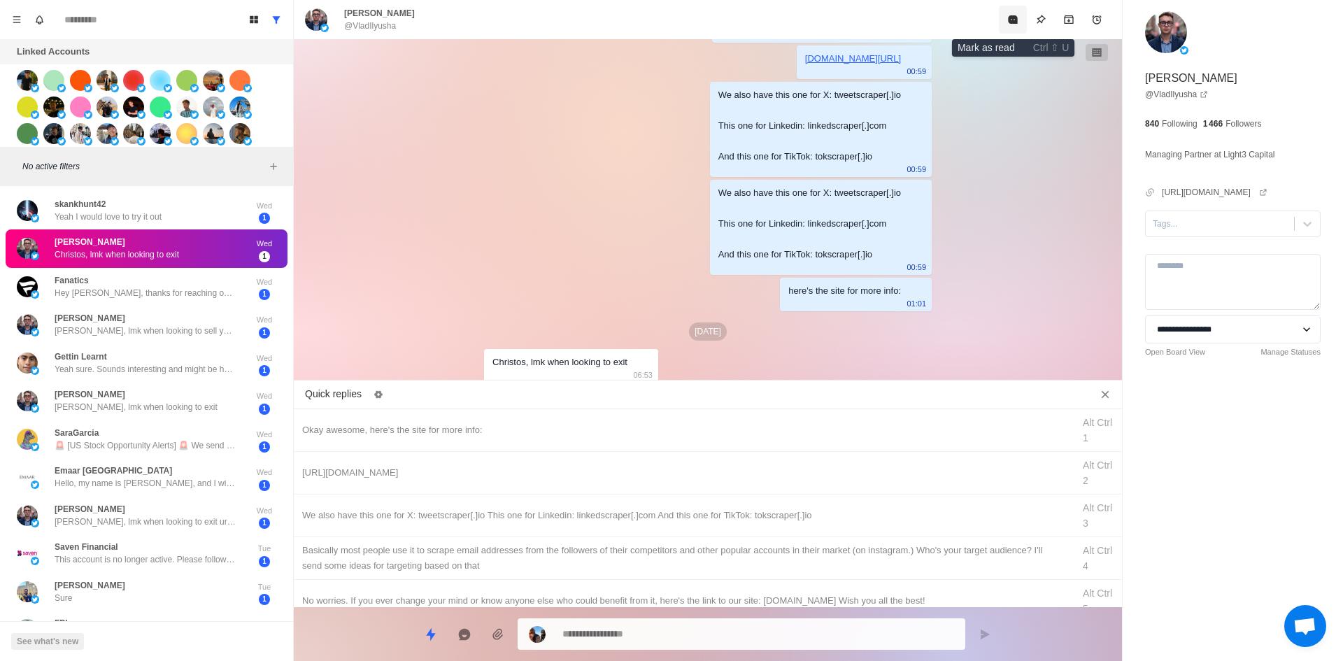
click at [1014, 30] on button "Mark as read" at bounding box center [1013, 20] width 28 height 28
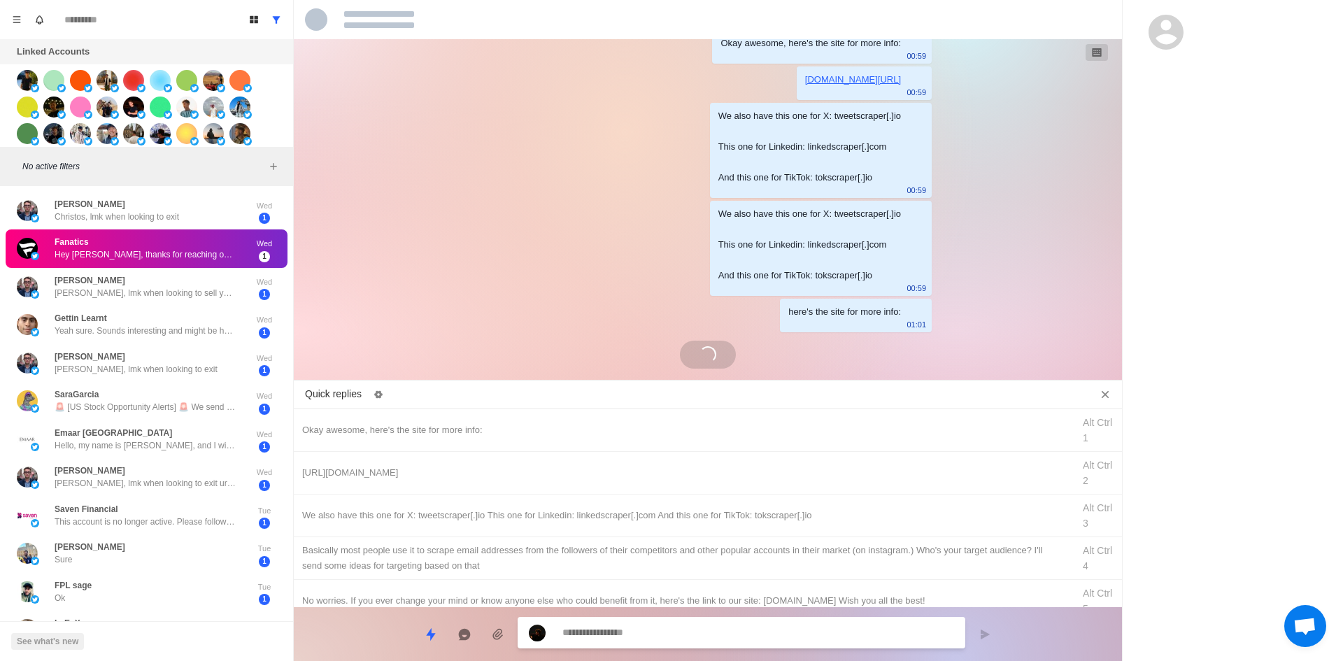
scroll to position [1279, 0]
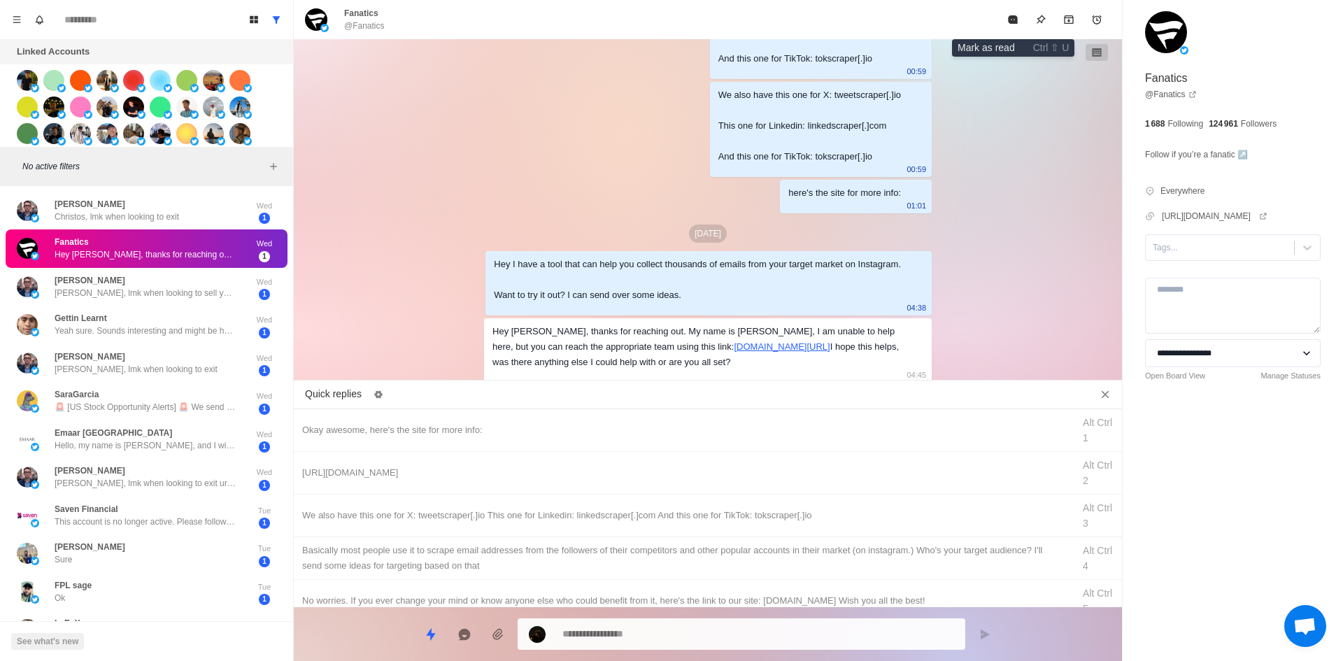
click at [1010, 19] on icon "Mark as read" at bounding box center [1012, 19] width 9 height 8
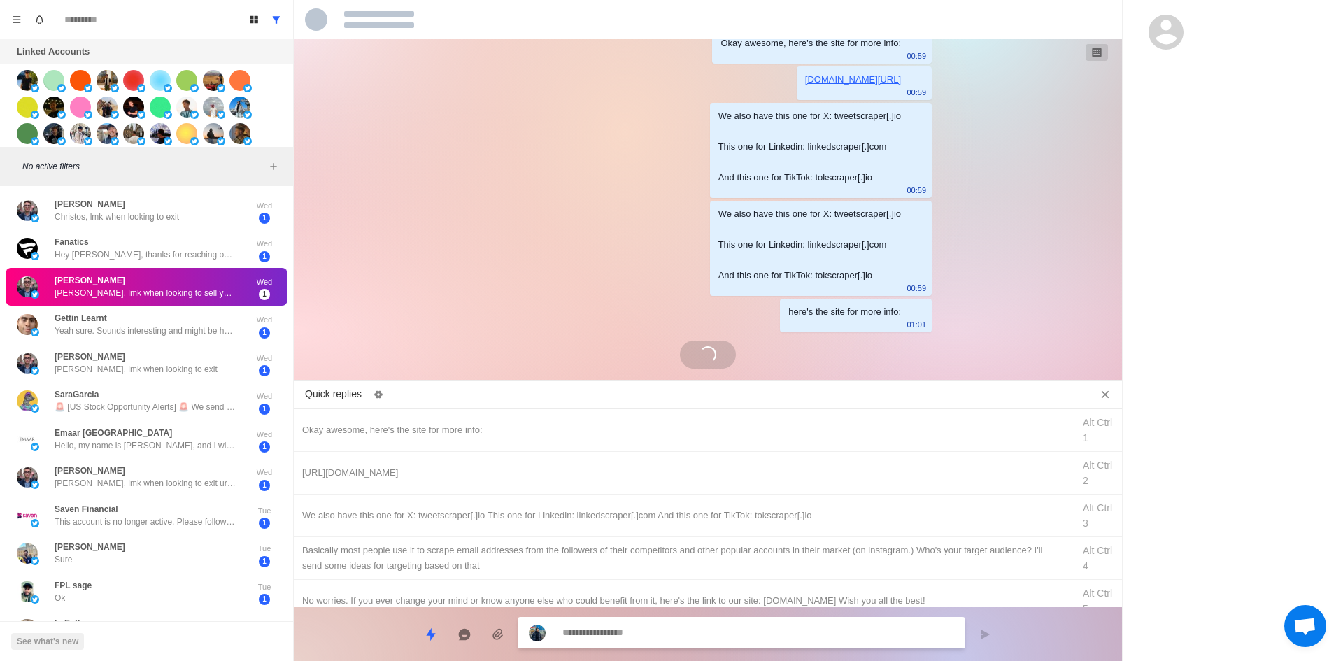
scroll to position [1166, 0]
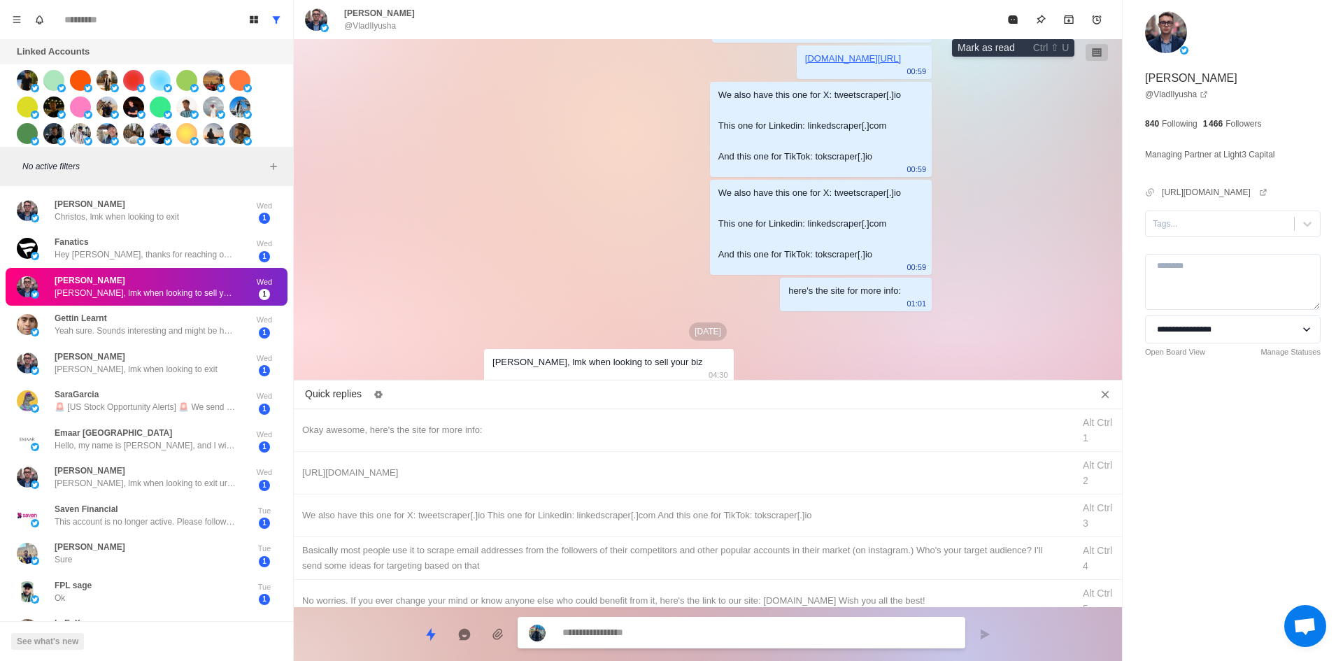
click at [1010, 19] on icon "Mark as read" at bounding box center [1012, 19] width 9 height 8
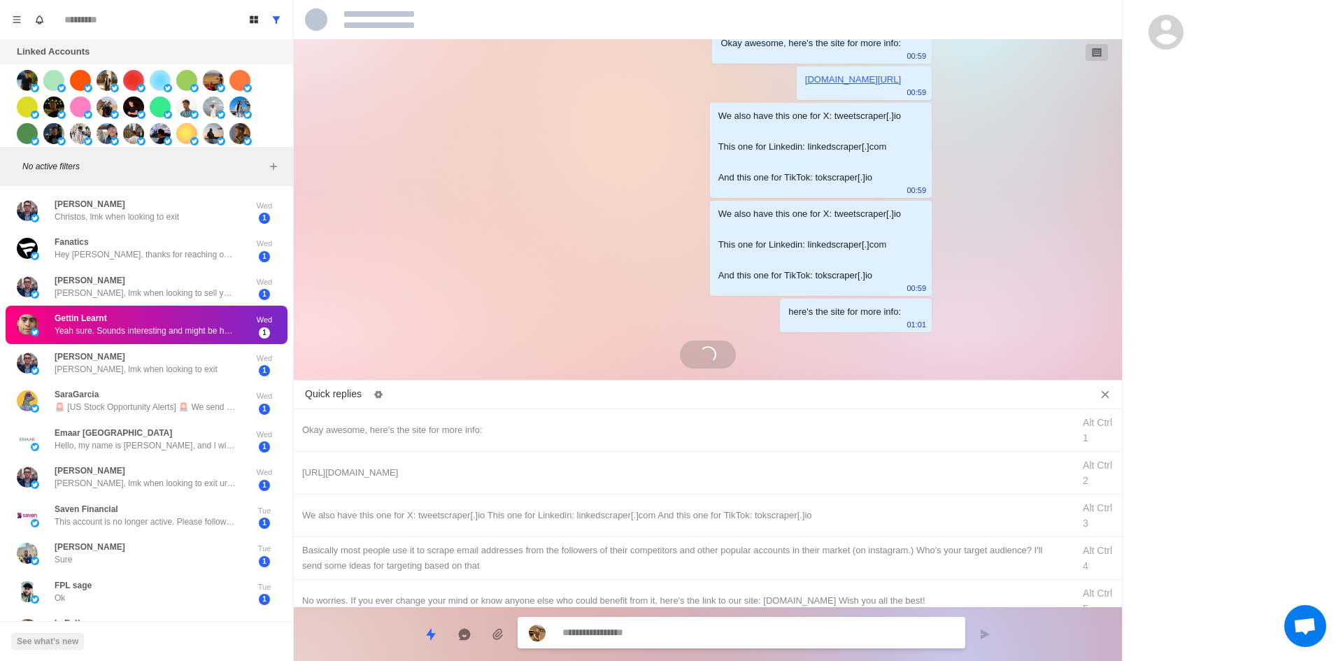
scroll to position [1284, 0]
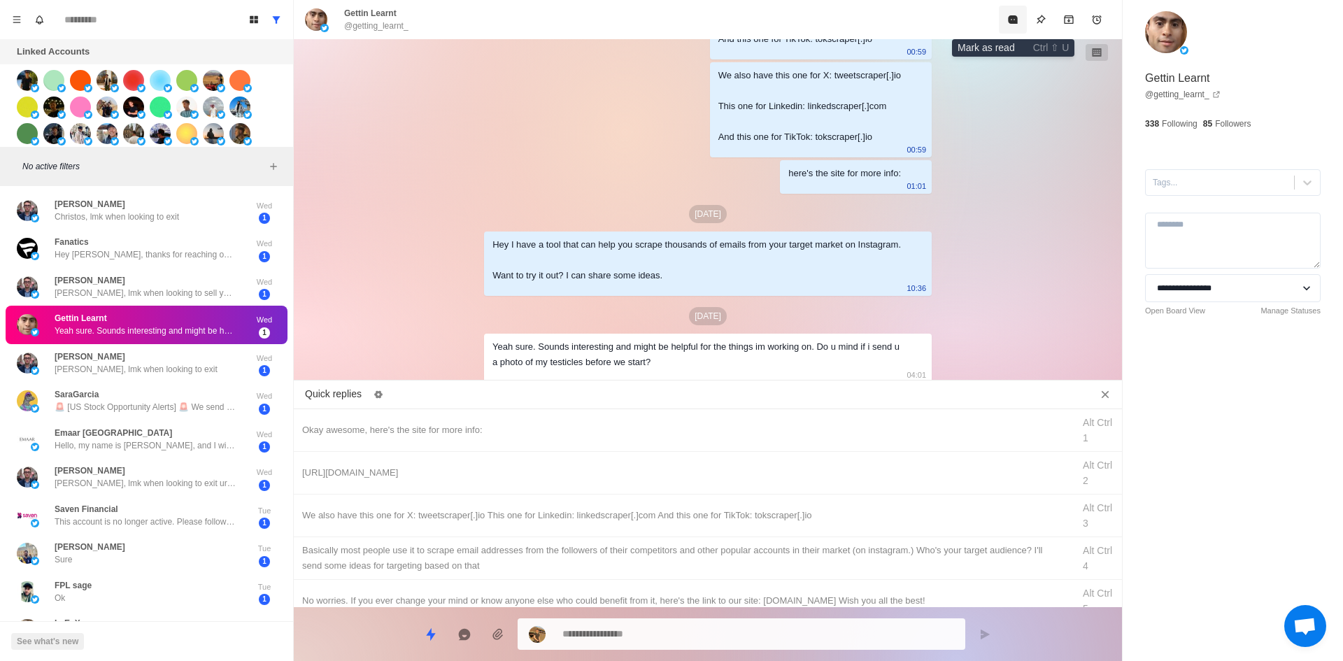
click at [1007, 30] on button "Mark as read" at bounding box center [1013, 20] width 28 height 28
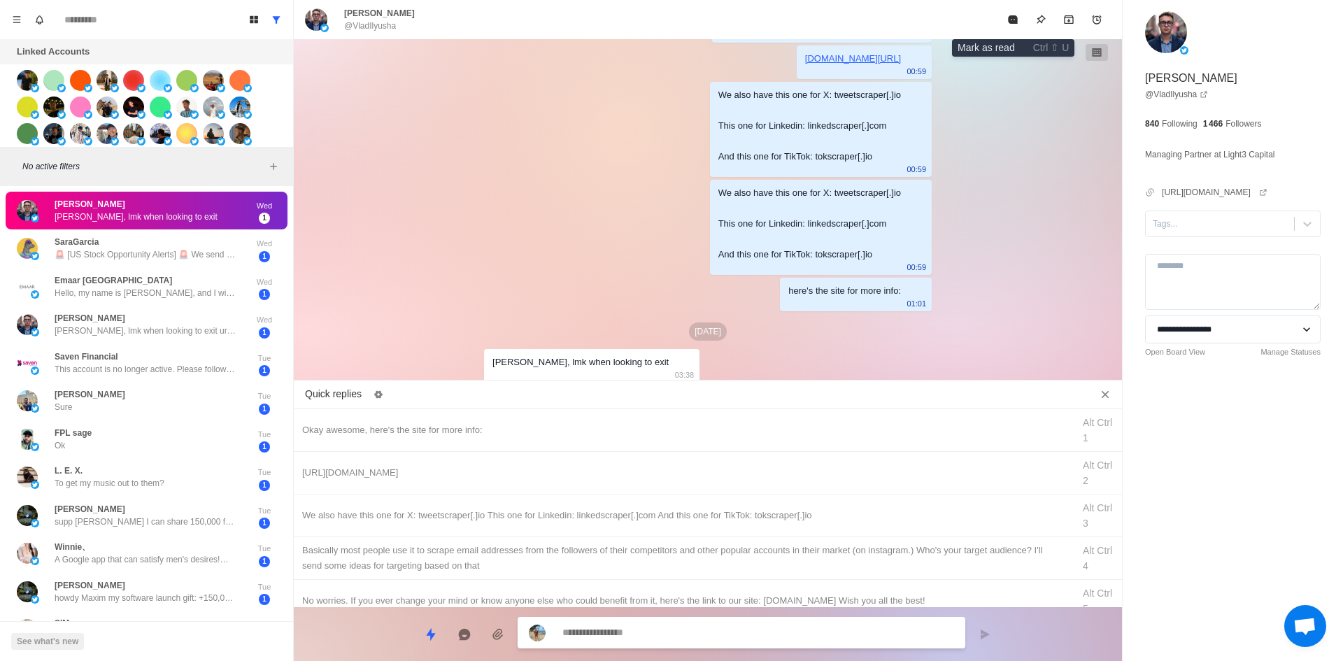
click at [1007, 30] on button "Mark as read" at bounding box center [1013, 20] width 28 height 28
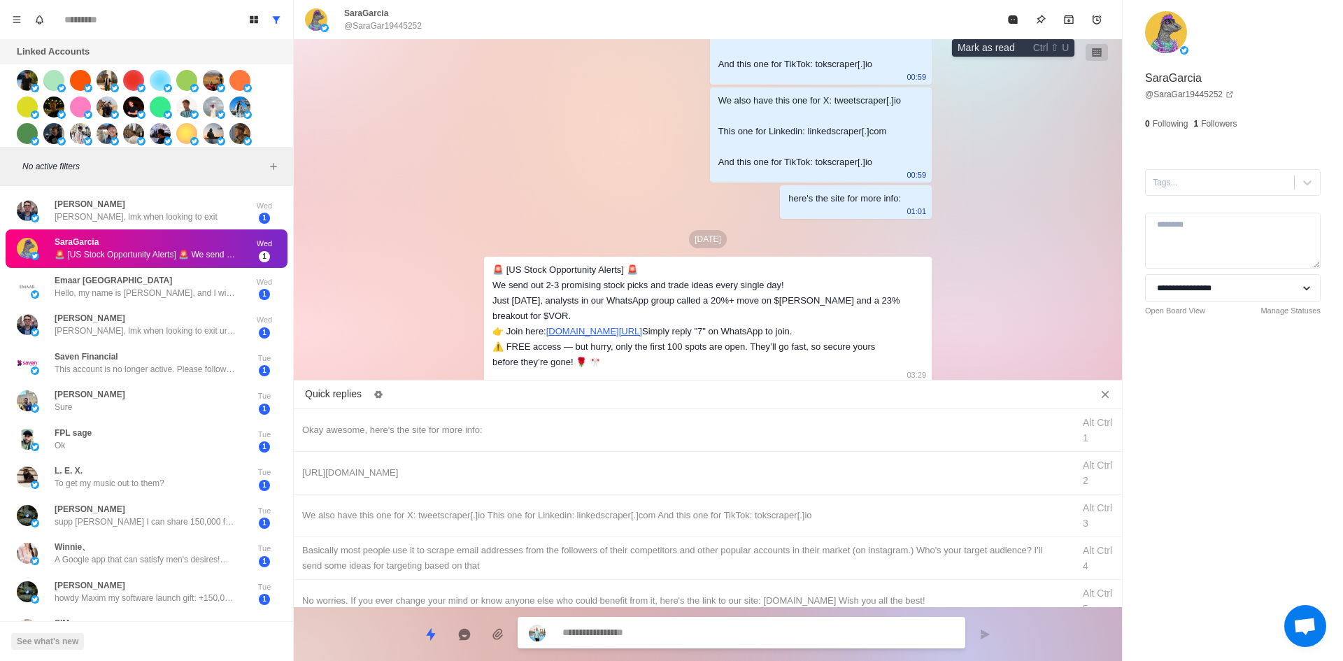
click at [1007, 30] on button "Mark as read" at bounding box center [1013, 20] width 28 height 28
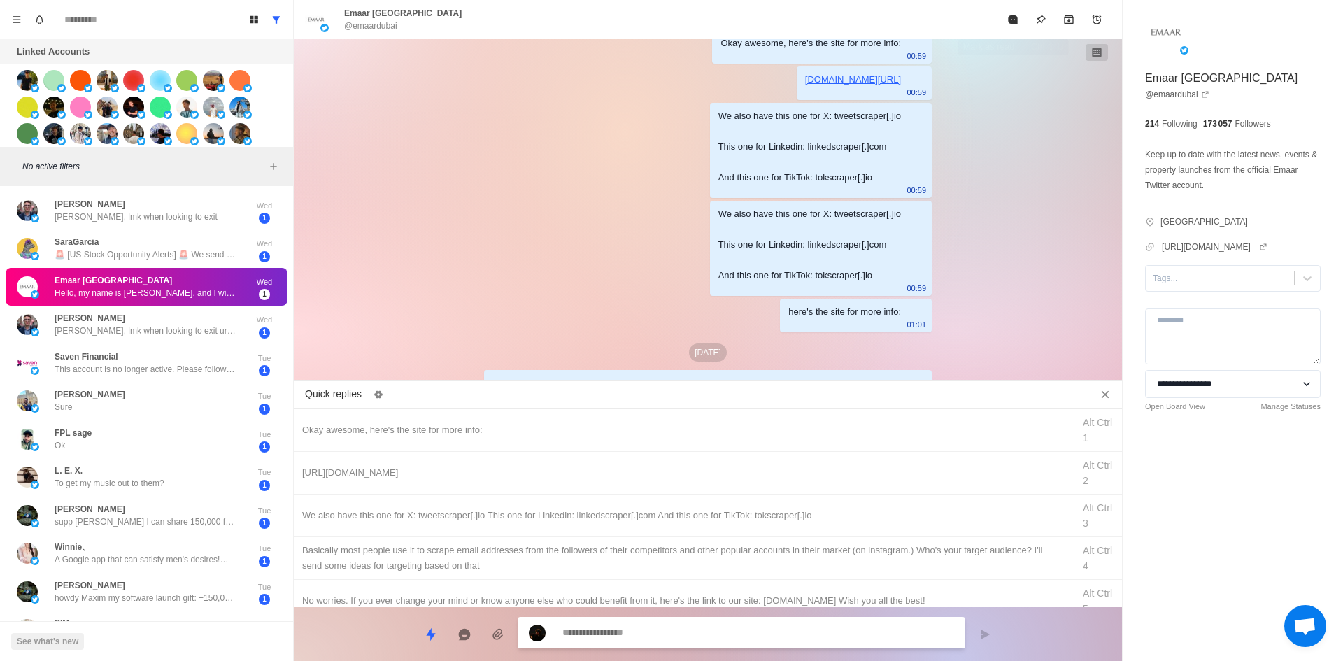
scroll to position [1249, 0]
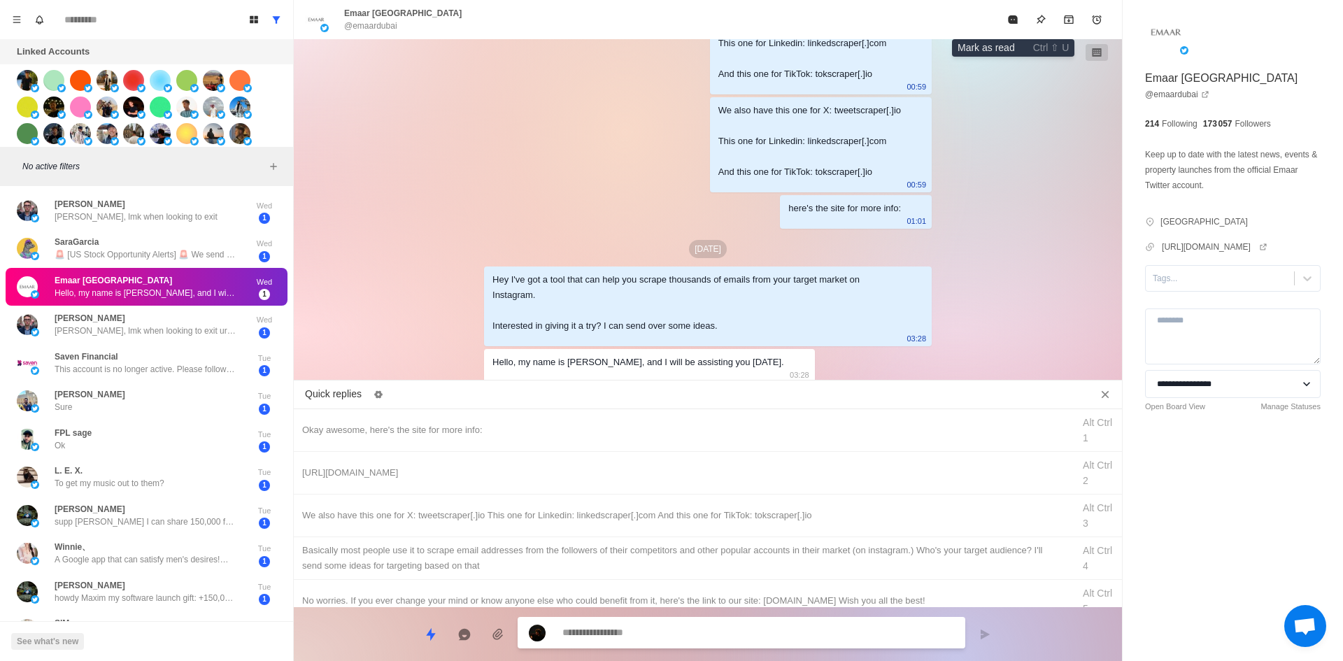
click at [1007, 30] on button "Mark as read" at bounding box center [1013, 20] width 28 height 28
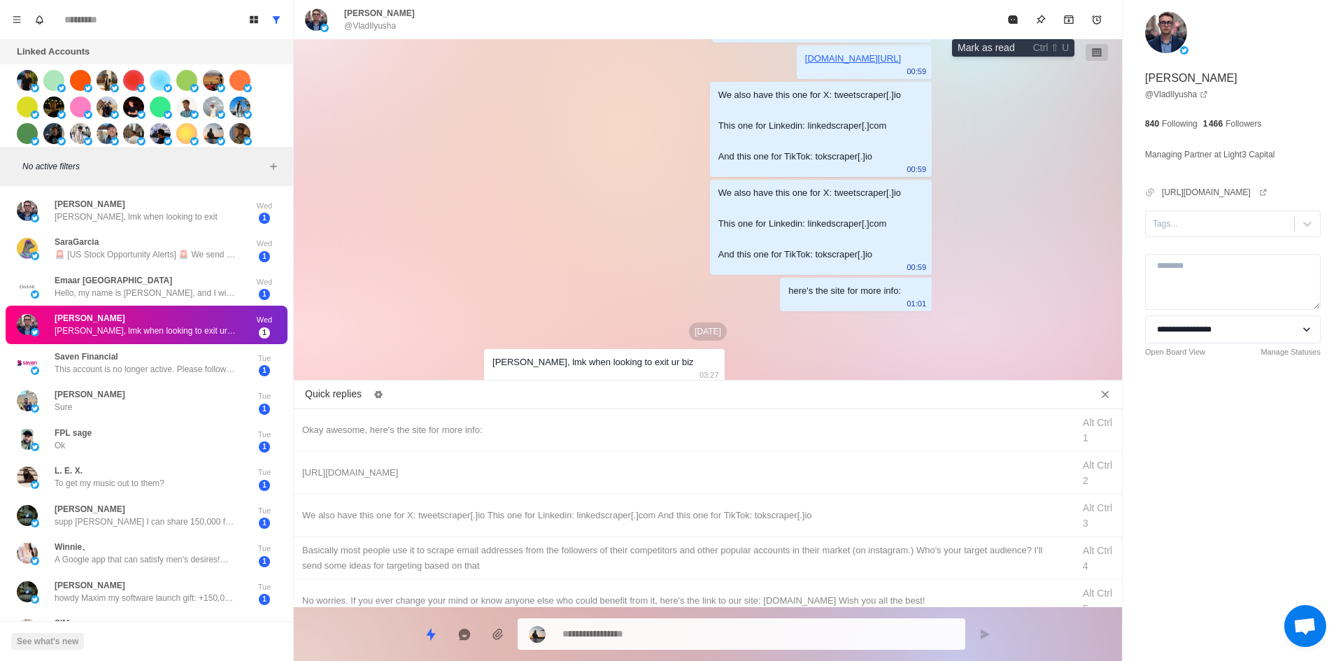
click at [1007, 30] on button "Mark as read" at bounding box center [1013, 20] width 28 height 28
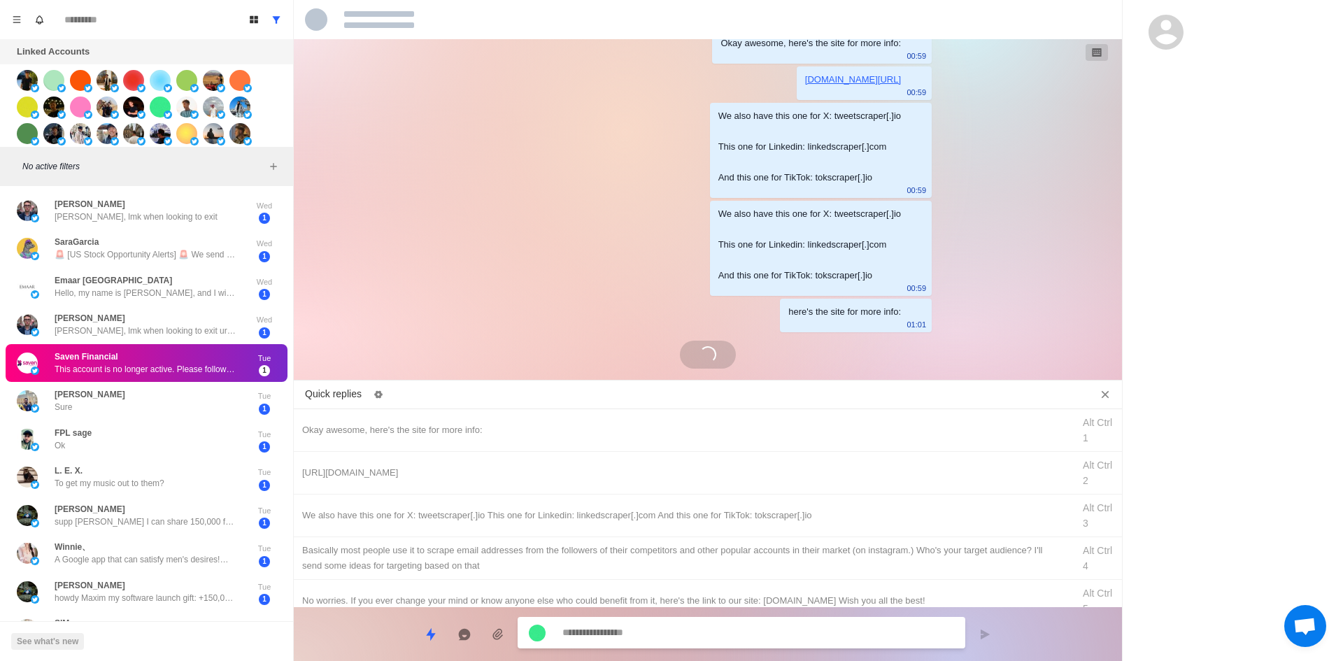
scroll to position [1279, 0]
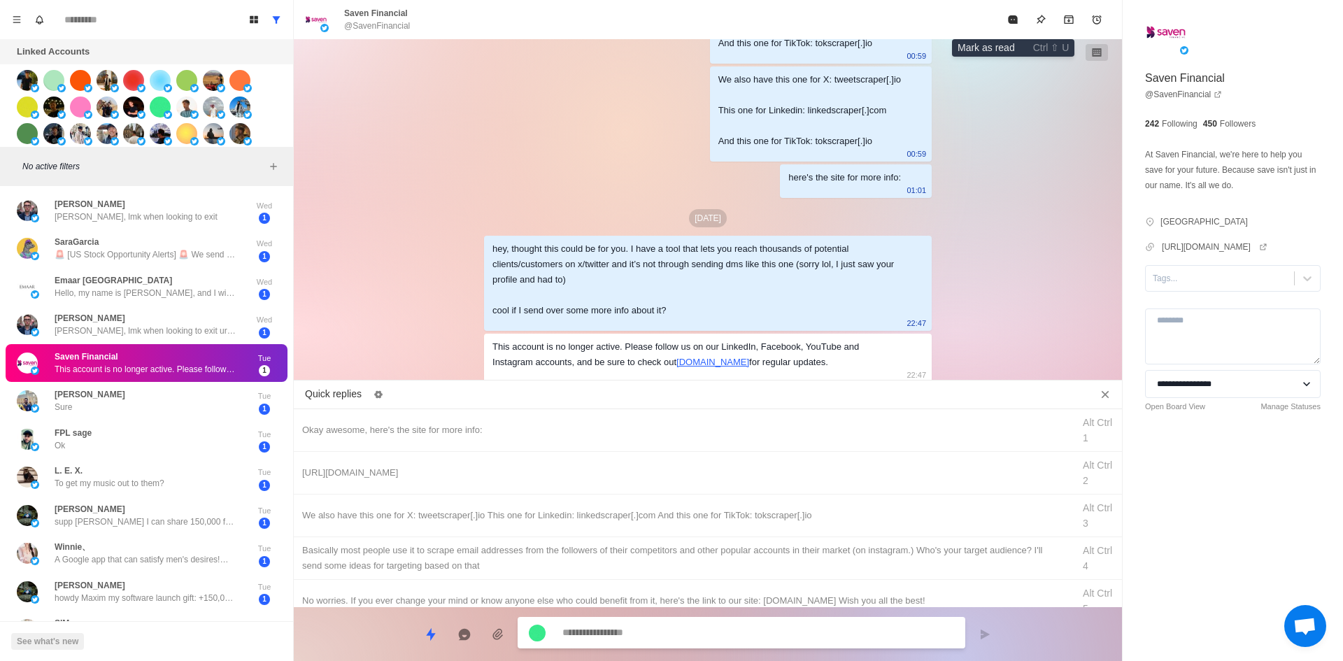
click at [1007, 30] on button "Mark as read" at bounding box center [1013, 20] width 28 height 28
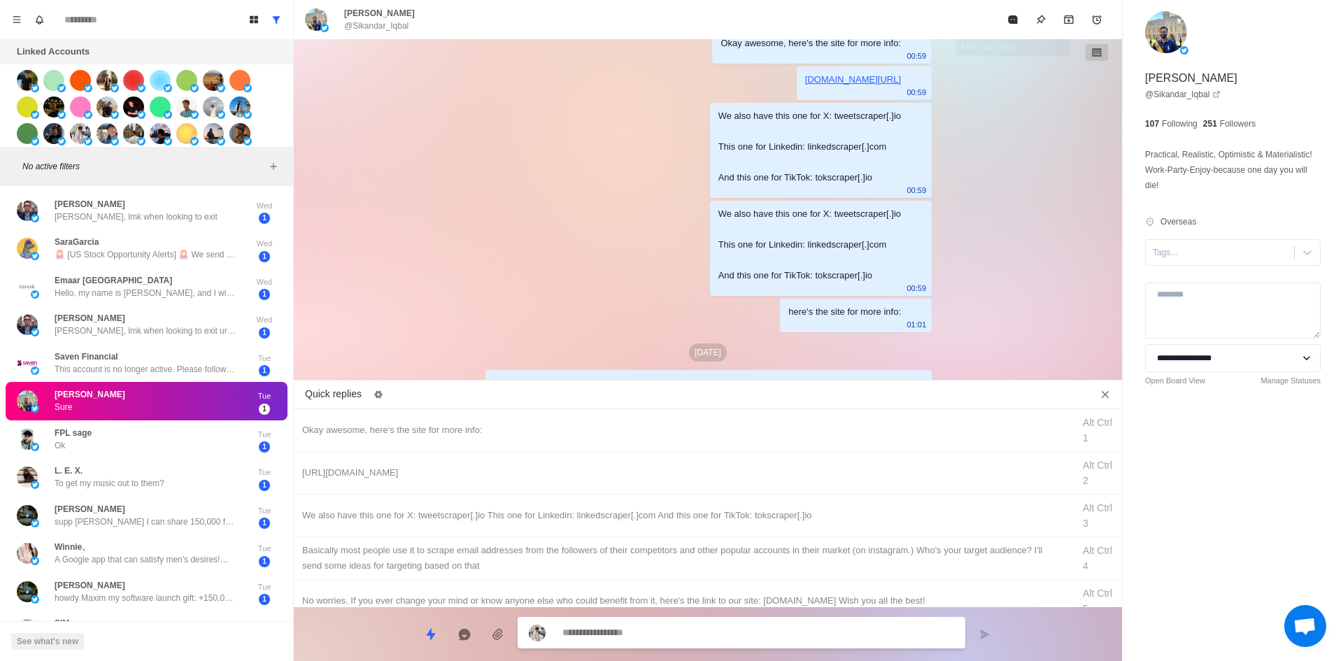
scroll to position [1268, 0]
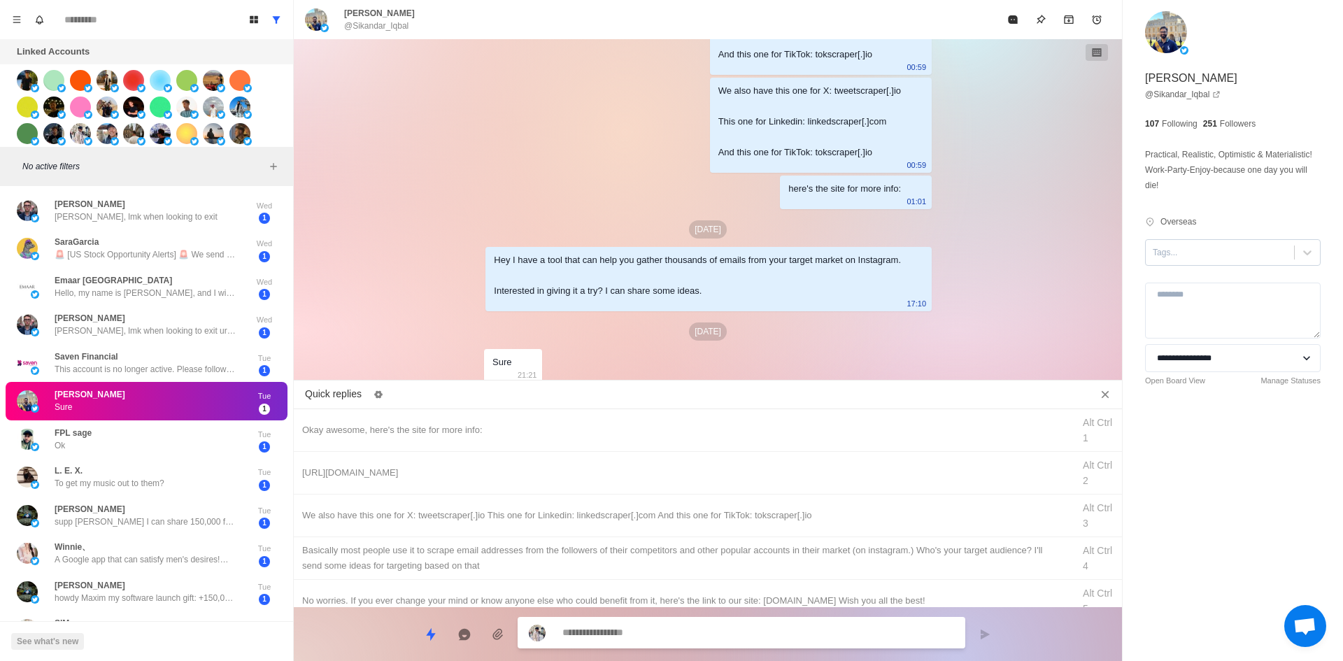
click at [1205, 247] on div at bounding box center [1220, 252] width 134 height 15
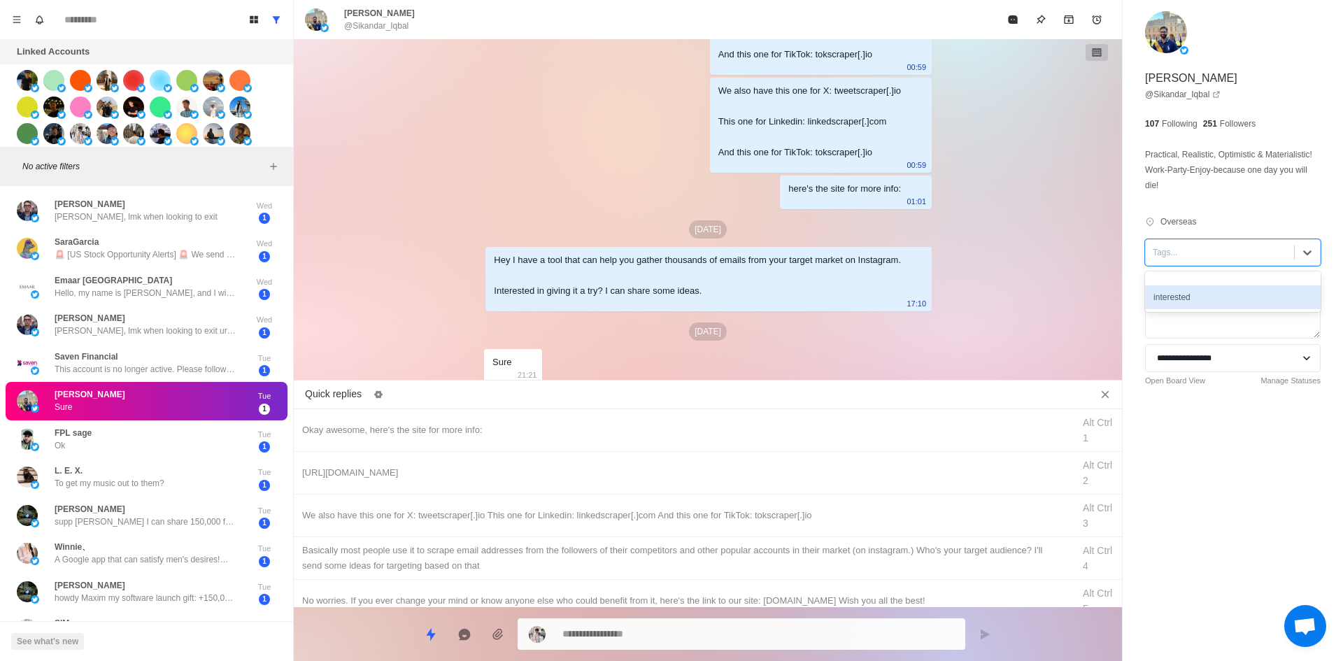
click at [1195, 290] on div "interested" at bounding box center [1233, 297] width 176 height 24
click at [570, 415] on div "Okay awesome, here's the site for more info: Alt Ctrl 1" at bounding box center [708, 430] width 828 height 43
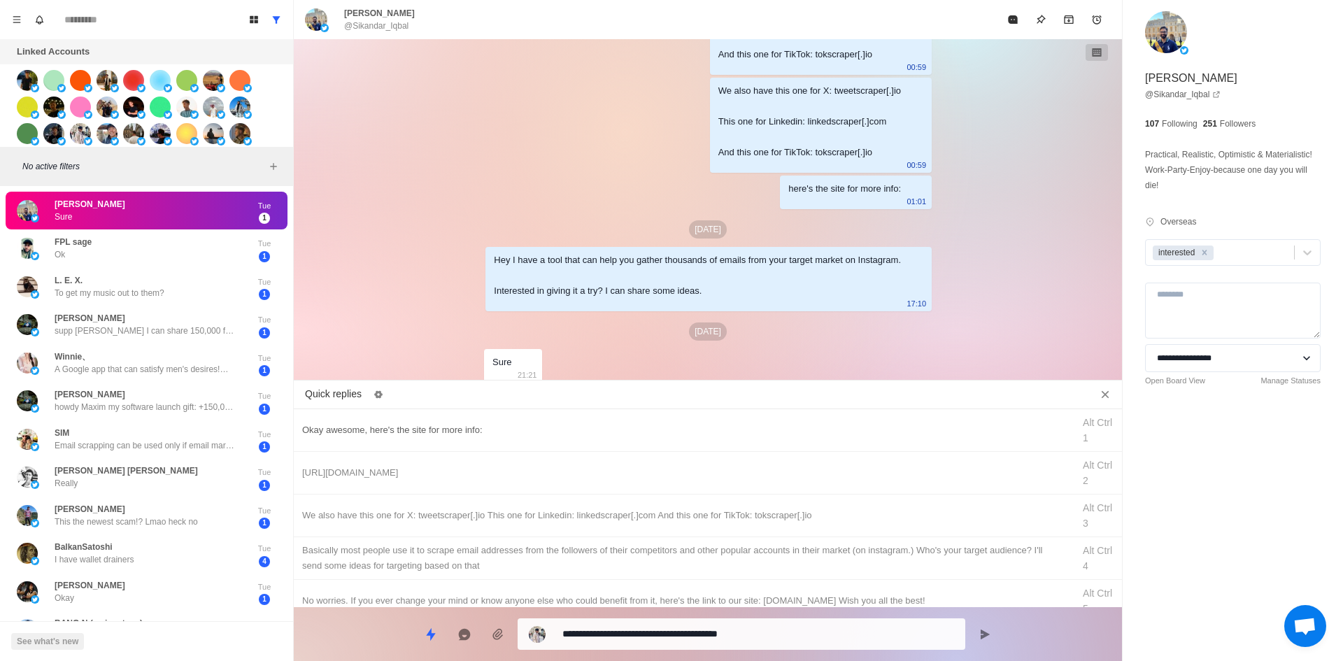
click at [575, 424] on div "Okay awesome, here's the site for more info:" at bounding box center [683, 430] width 762 height 15
click at [744, 621] on div "**********" at bounding box center [742, 633] width 448 height 31
click at [762, 634] on textarea "**********" at bounding box center [758, 634] width 392 height 20
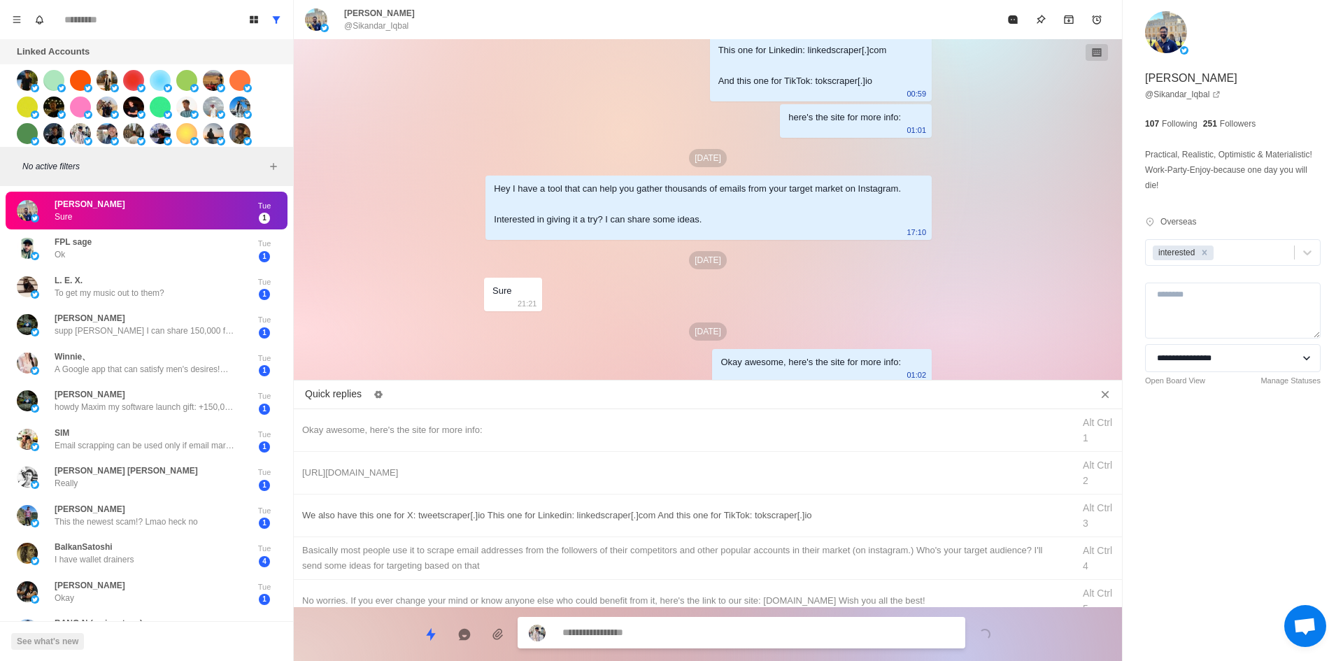
drag, startPoint x: 775, startPoint y: 468, endPoint x: 765, endPoint y: 519, distance: 52.1
click at [775, 469] on div "[URL][DOMAIN_NAME]" at bounding box center [683, 472] width 762 height 15
click at [746, 630] on textarea "**********" at bounding box center [758, 634] width 392 height 20
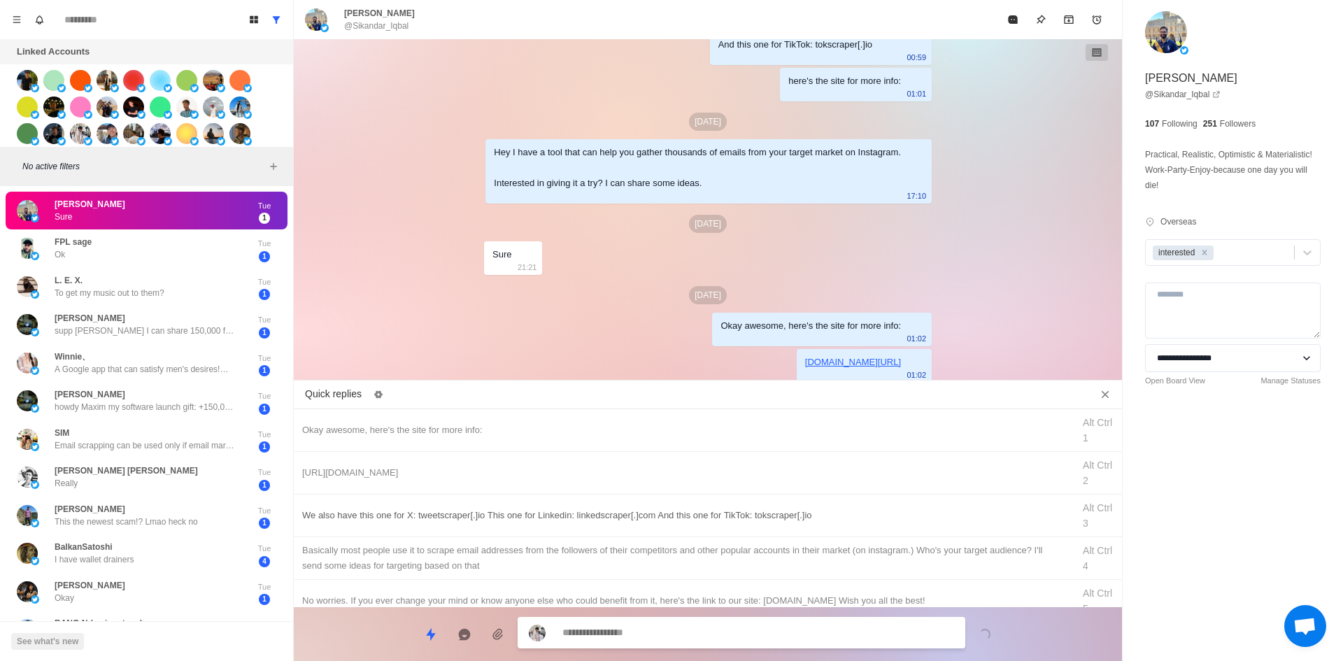
click at [785, 527] on div "We also have this one for X: tweetscraper[.]io This one for Linkedin: linkedscr…" at bounding box center [708, 516] width 828 height 43
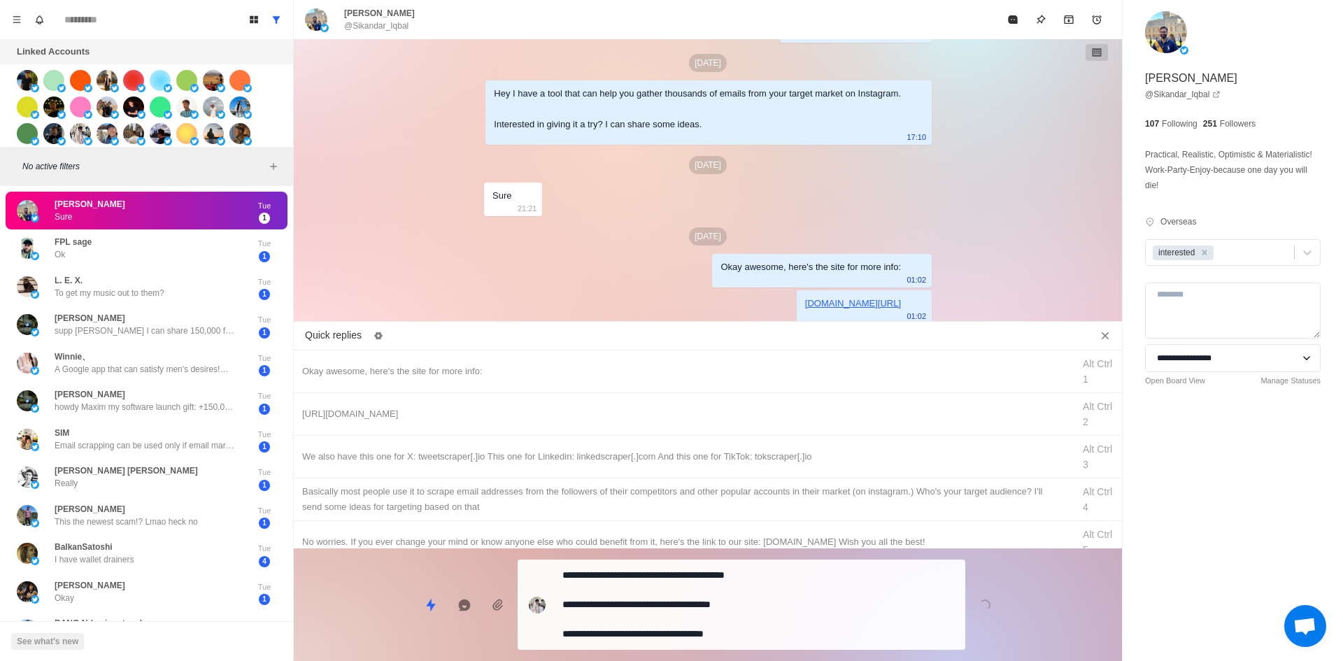
click at [758, 617] on textarea "**********" at bounding box center [758, 604] width 392 height 79
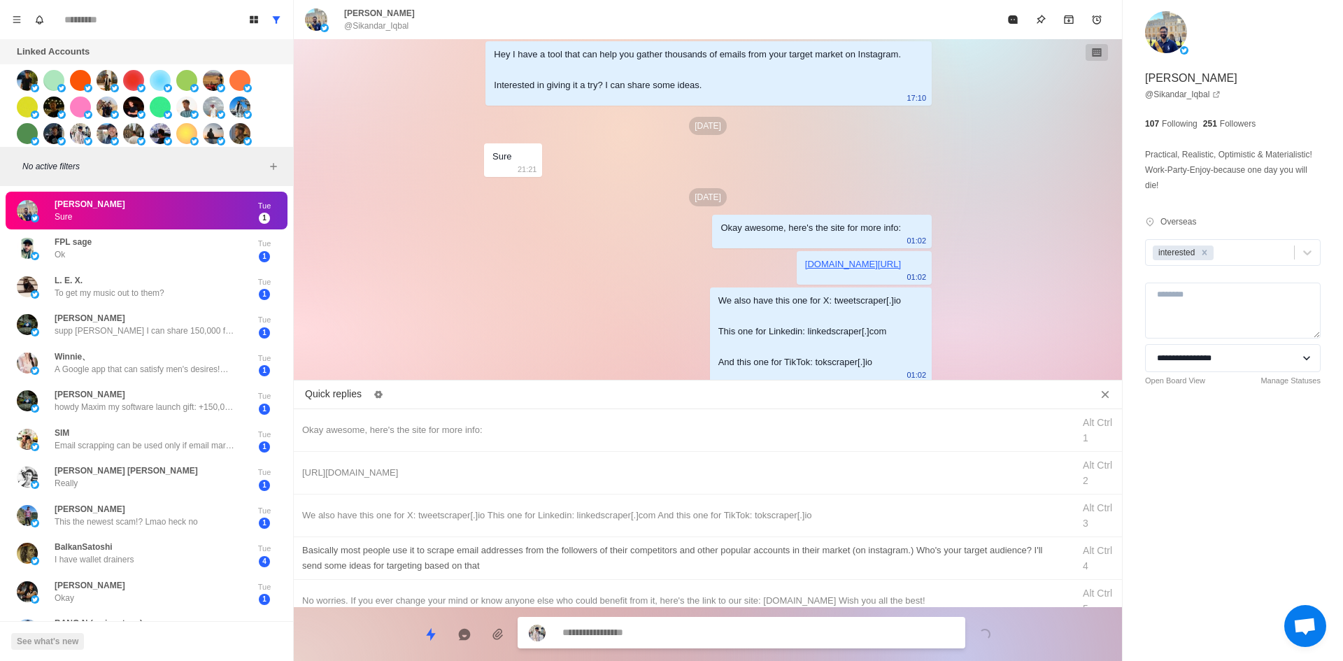
click at [795, 551] on div "​​Basically most people use it to scrape email addresses from the followers of …" at bounding box center [683, 558] width 762 height 31
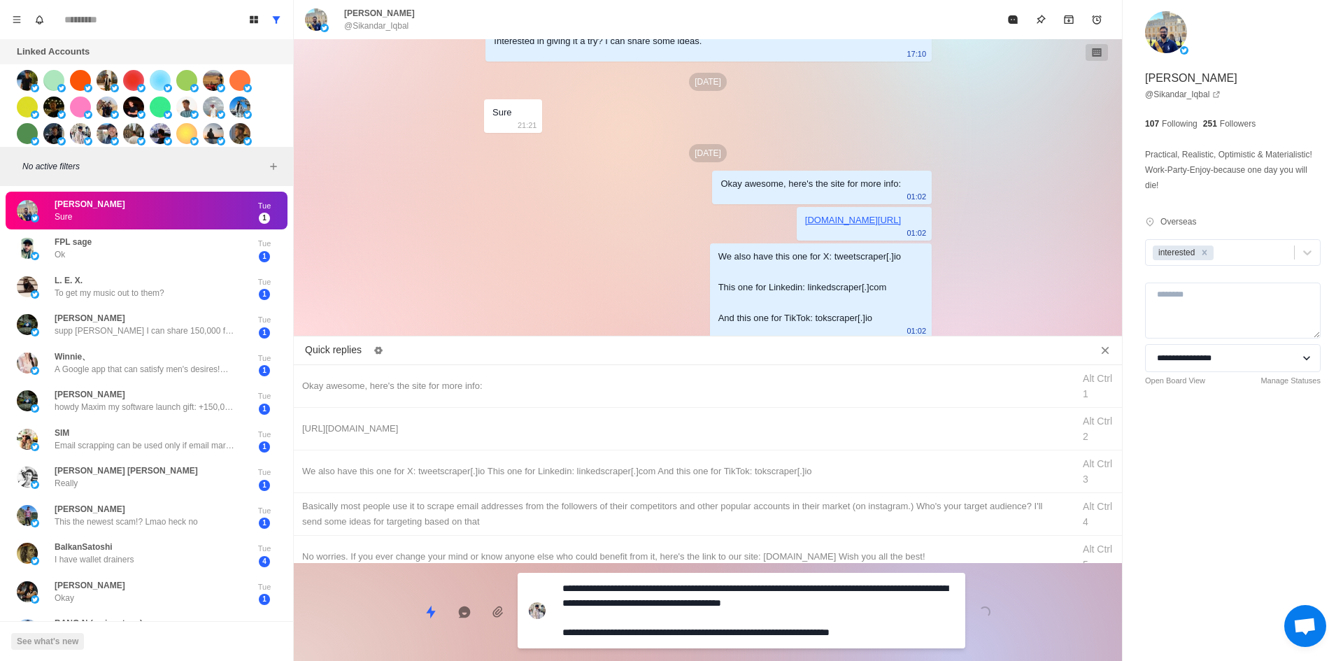
drag, startPoint x: 765, startPoint y: 613, endPoint x: 867, endPoint y: 392, distance: 243.5
click at [766, 611] on div "**********" at bounding box center [708, 606] width 828 height 87
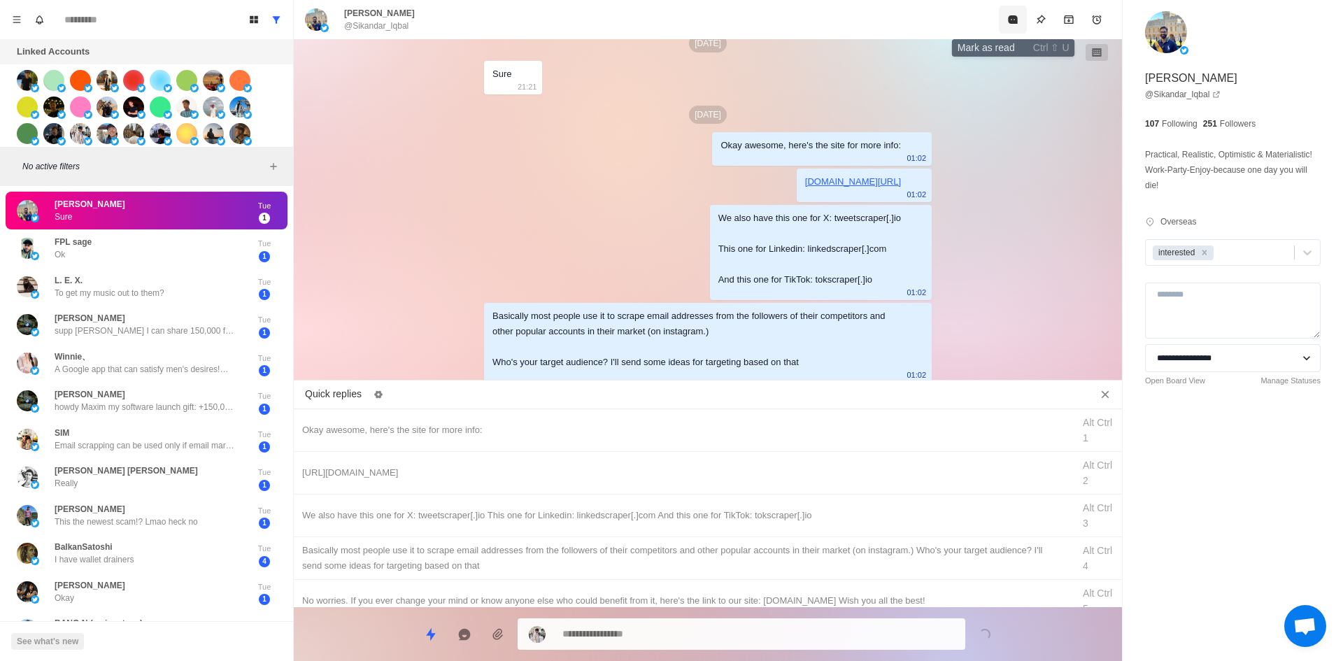
click at [1012, 28] on button "Mark as read" at bounding box center [1013, 20] width 28 height 28
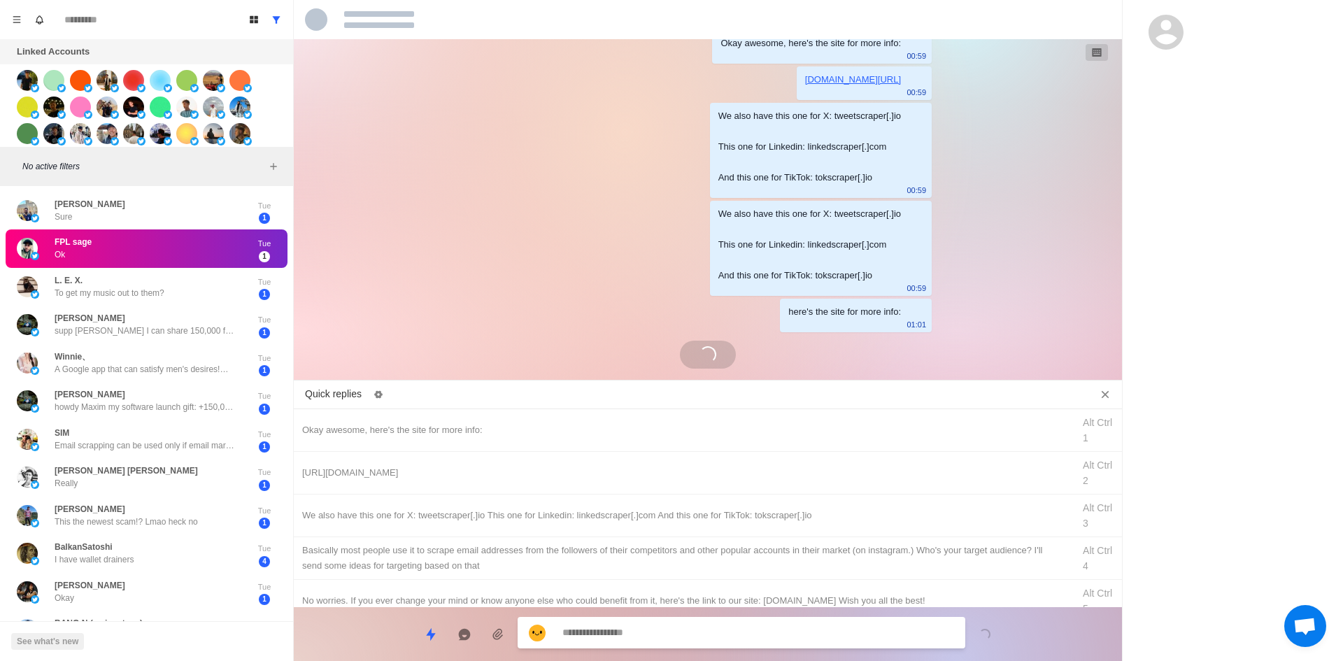
scroll to position [1249, 0]
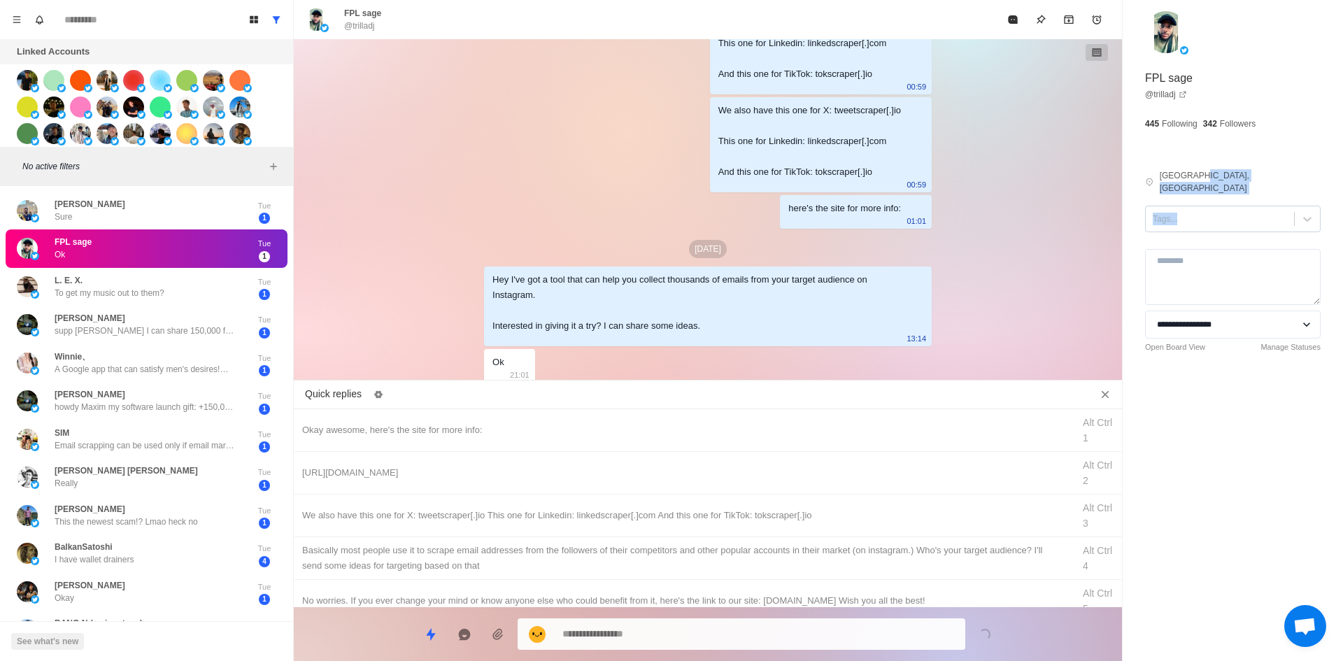
drag, startPoint x: 1195, startPoint y: 187, endPoint x: 1195, endPoint y: 211, distance: 23.8
click at [1195, 190] on div "**********" at bounding box center [1233, 207] width 220 height 415
click at [1195, 211] on div at bounding box center [1220, 218] width 134 height 15
click at [1185, 252] on div "interested" at bounding box center [1233, 264] width 176 height 24
click at [534, 439] on div "Okay awesome, here's the site for more info: Alt Ctrl 1" at bounding box center [708, 430] width 828 height 43
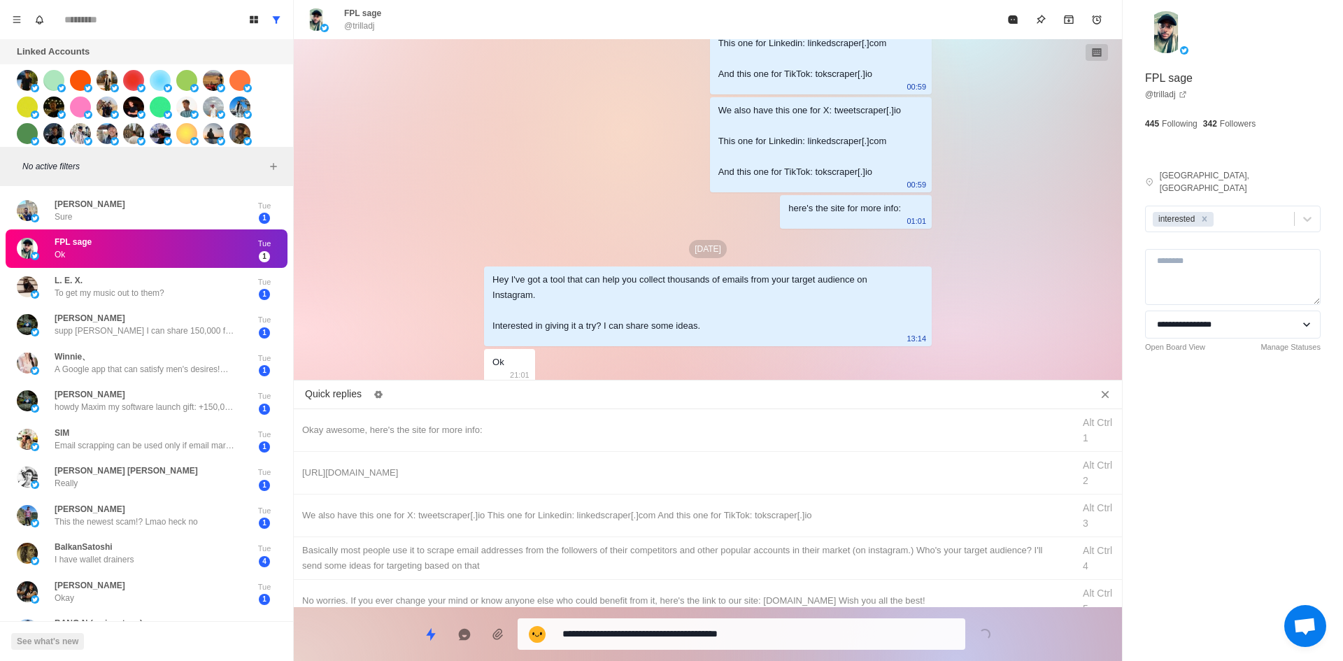
click at [659, 639] on textarea "**********" at bounding box center [758, 634] width 392 height 20
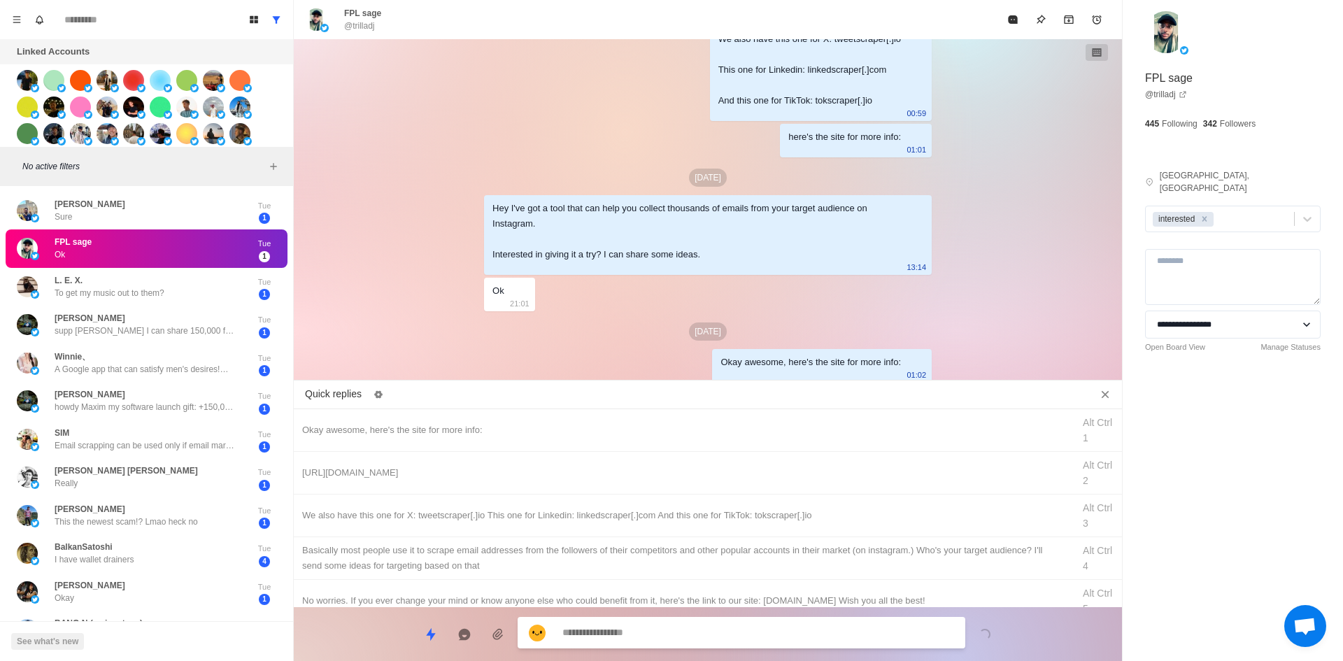
drag, startPoint x: 692, startPoint y: 470, endPoint x: 682, endPoint y: 627, distance: 157.0
click at [692, 473] on div "[URL][DOMAIN_NAME]" at bounding box center [683, 472] width 762 height 15
click at [683, 624] on textarea "**********" at bounding box center [758, 634] width 392 height 20
drag, startPoint x: 727, startPoint y: 506, endPoint x: 725, endPoint y: 520, distance: 13.4
click at [726, 518] on div "We also have this one for X: tweetscraper[.]io This one for Linkedin: linkedscr…" at bounding box center [708, 516] width 828 height 43
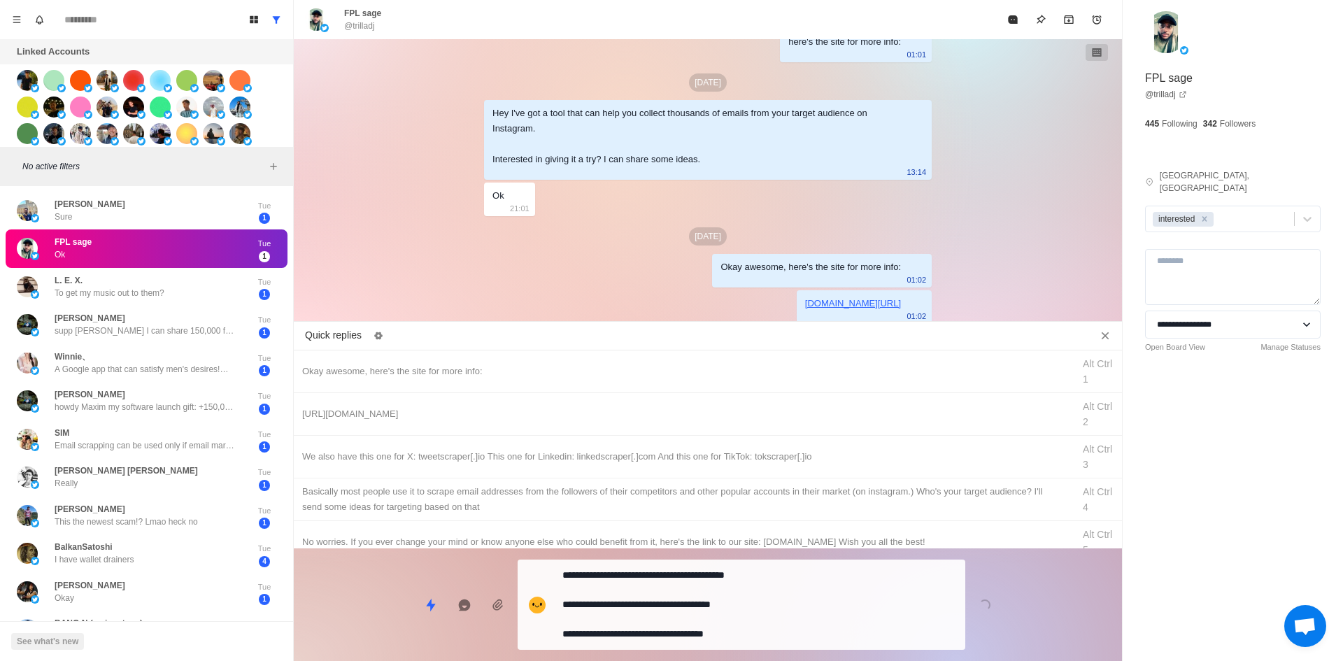
click at [704, 637] on textarea "**********" at bounding box center [758, 604] width 392 height 79
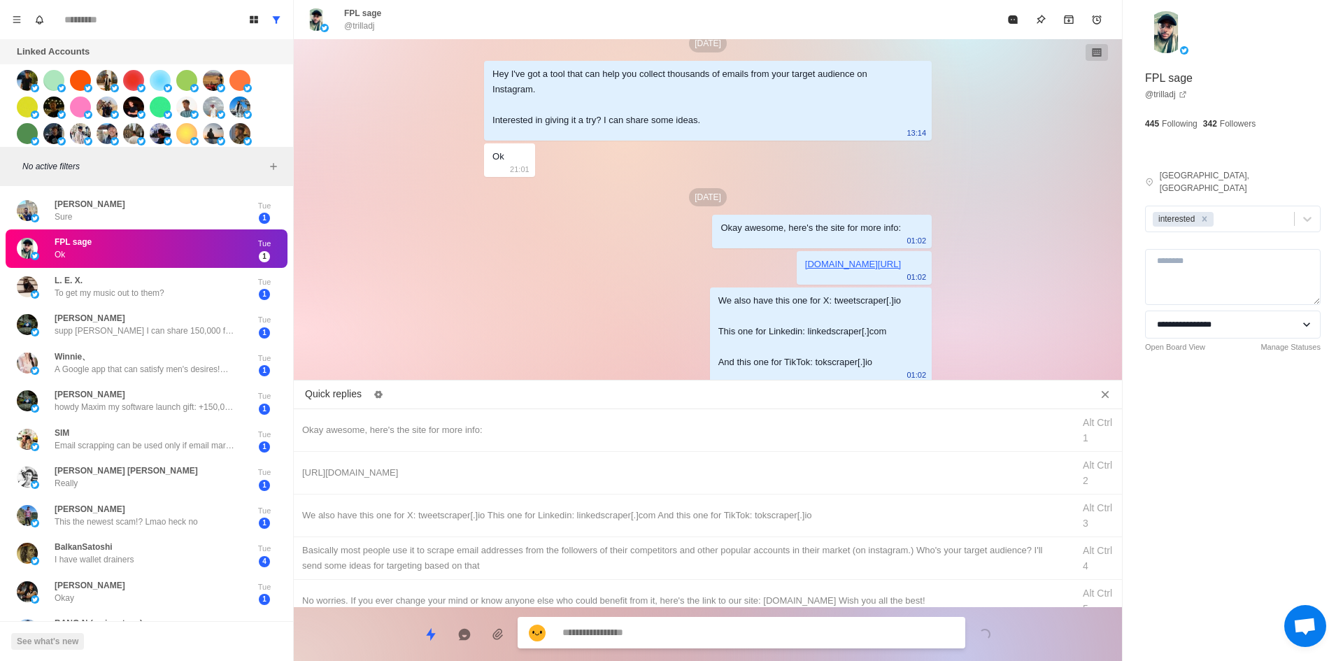
click at [746, 563] on div "​​Basically most people use it to scrape email addresses from the followers of …" at bounding box center [683, 558] width 762 height 31
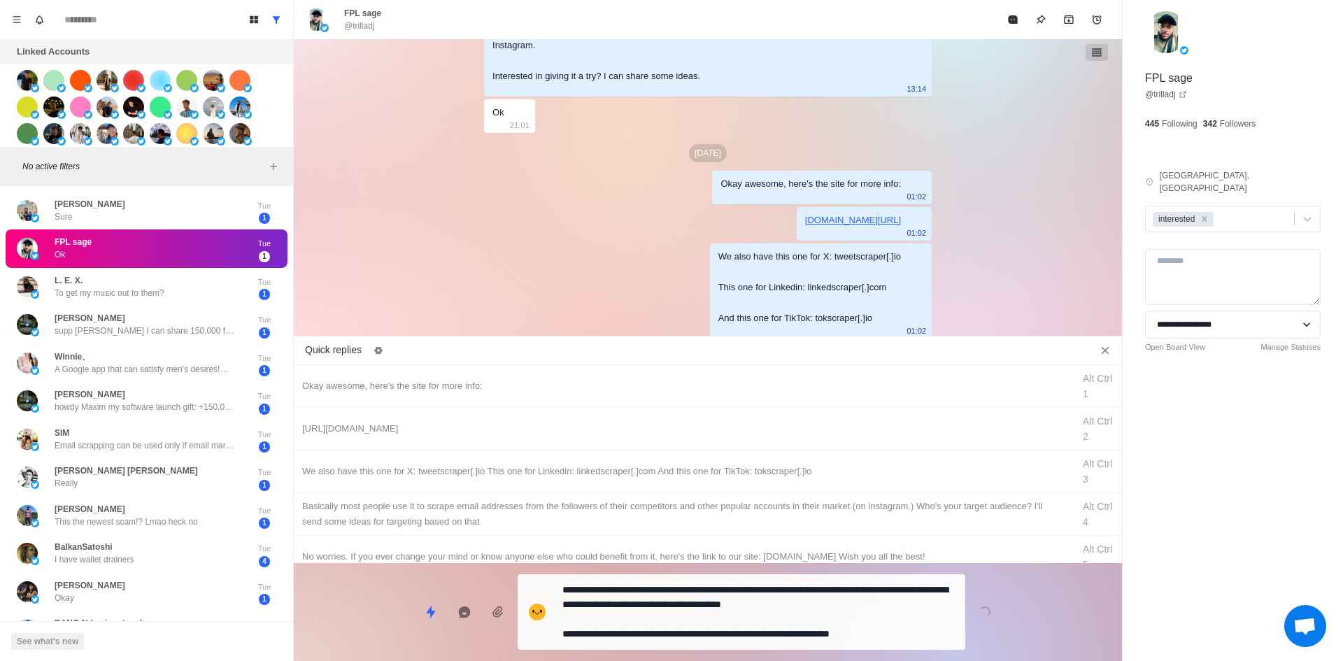
click at [725, 624] on textarea "**********" at bounding box center [758, 612] width 392 height 64
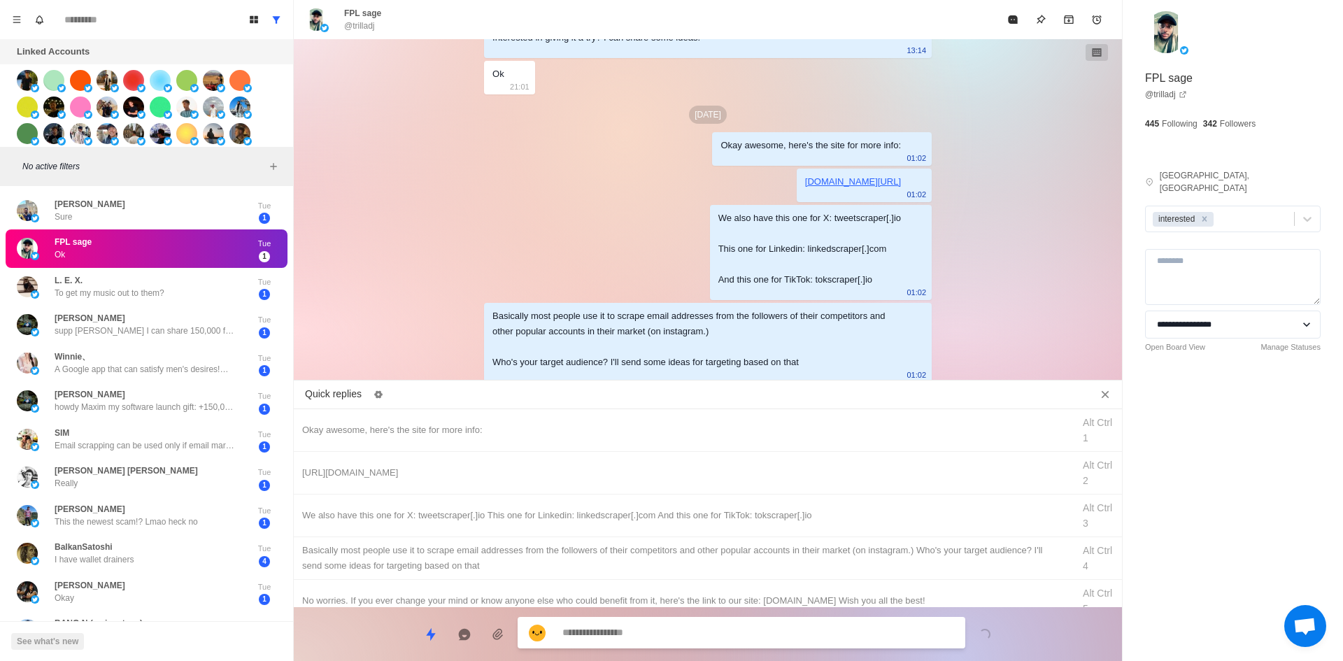
click at [1003, 10] on button "Mark as read" at bounding box center [1013, 20] width 28 height 28
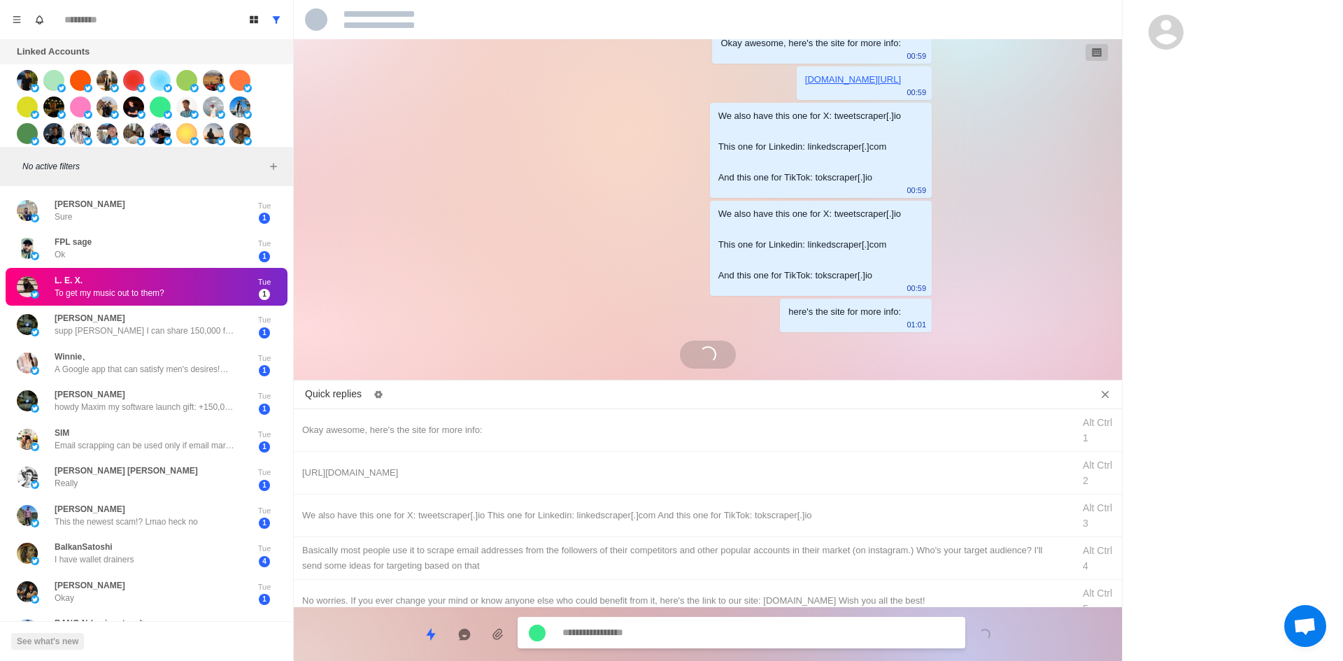
scroll to position [1299, 0]
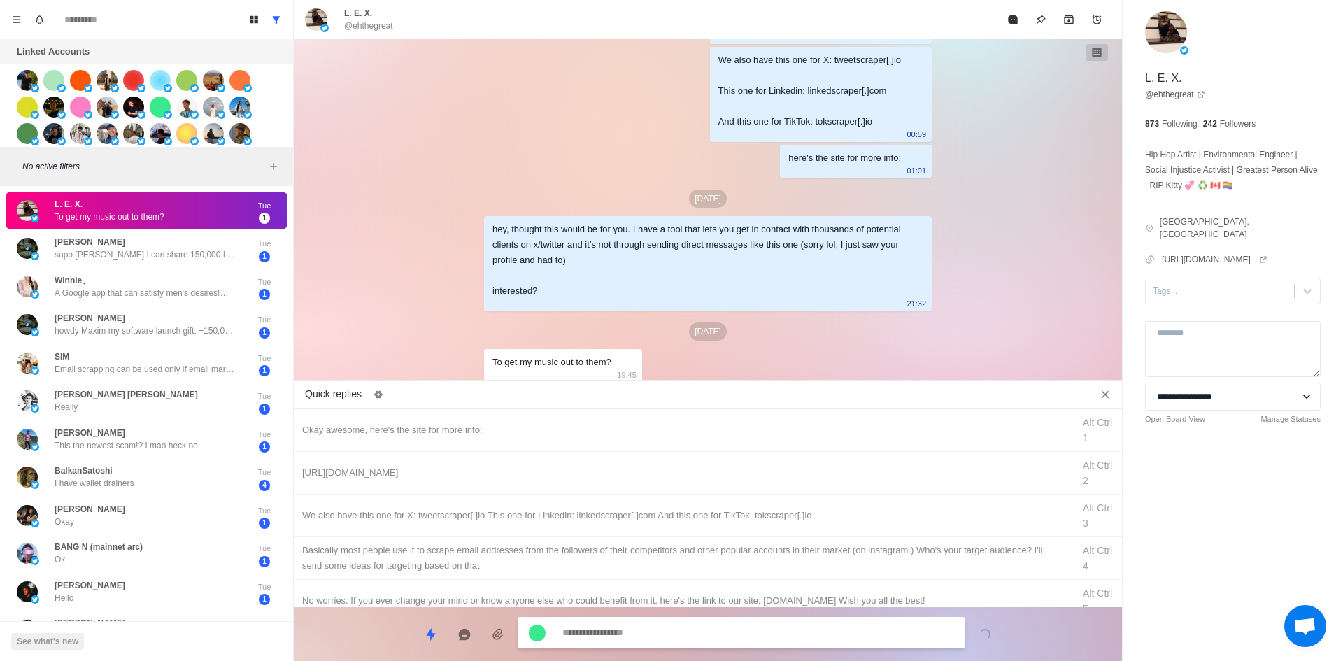
click at [755, 638] on textarea at bounding box center [758, 633] width 392 height 20
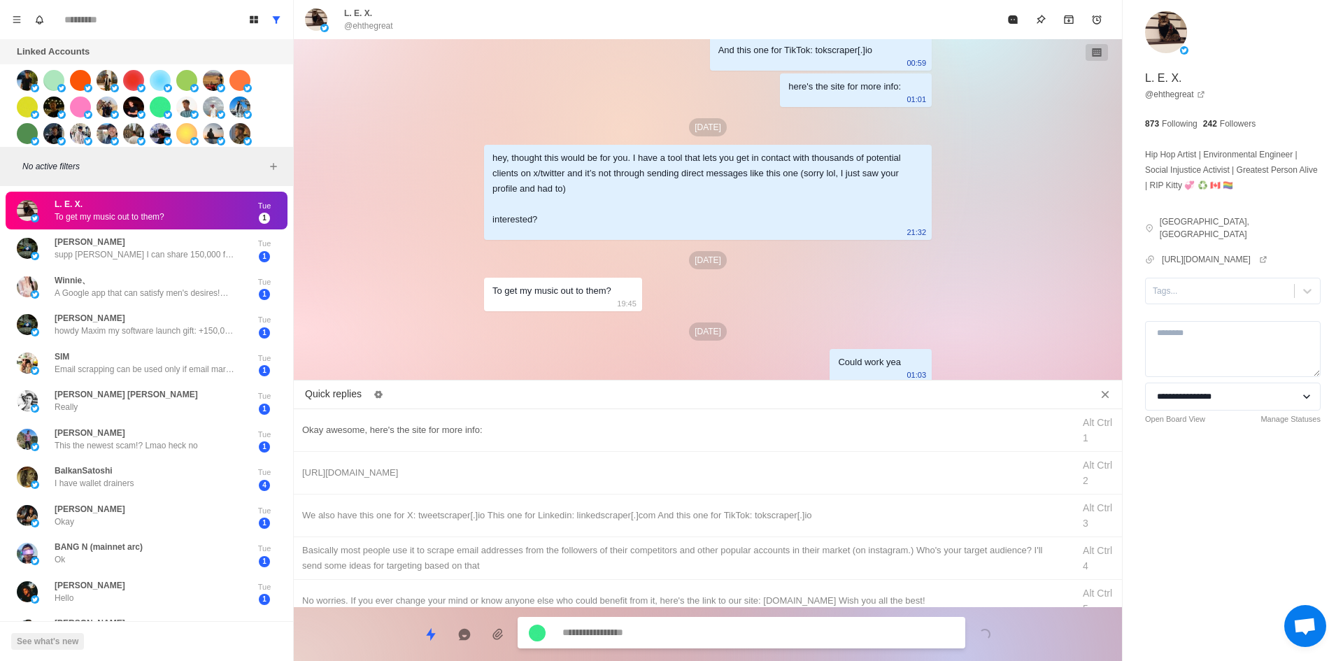
click at [547, 420] on div "Okay awesome, here's the site for more info: Alt Ctrl 1" at bounding box center [708, 430] width 828 height 43
drag, startPoint x: 634, startPoint y: 636, endPoint x: 298, endPoint y: 635, distance: 335.8
click at [185, 660] on html "Board View Tools Archived Chats Mark many as read Keyboard shortcuts Team Setti…" at bounding box center [671, 330] width 1343 height 661
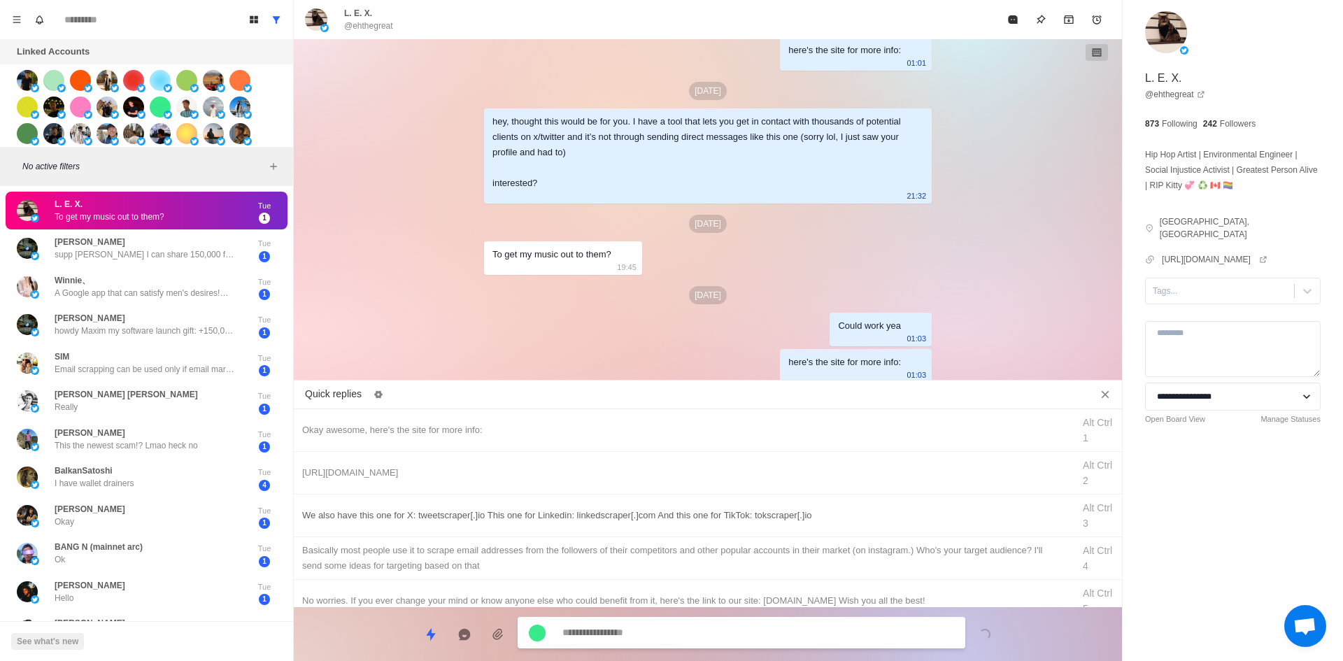
drag, startPoint x: 518, startPoint y: 460, endPoint x: 572, endPoint y: 509, distance: 72.8
click at [524, 467] on div "[URL][DOMAIN_NAME] Alt Ctrl 2" at bounding box center [708, 473] width 828 height 43
drag, startPoint x: 646, startPoint y: 644, endPoint x: 674, endPoint y: 579, distance: 71.1
click at [646, 643] on textarea "**********" at bounding box center [758, 634] width 392 height 20
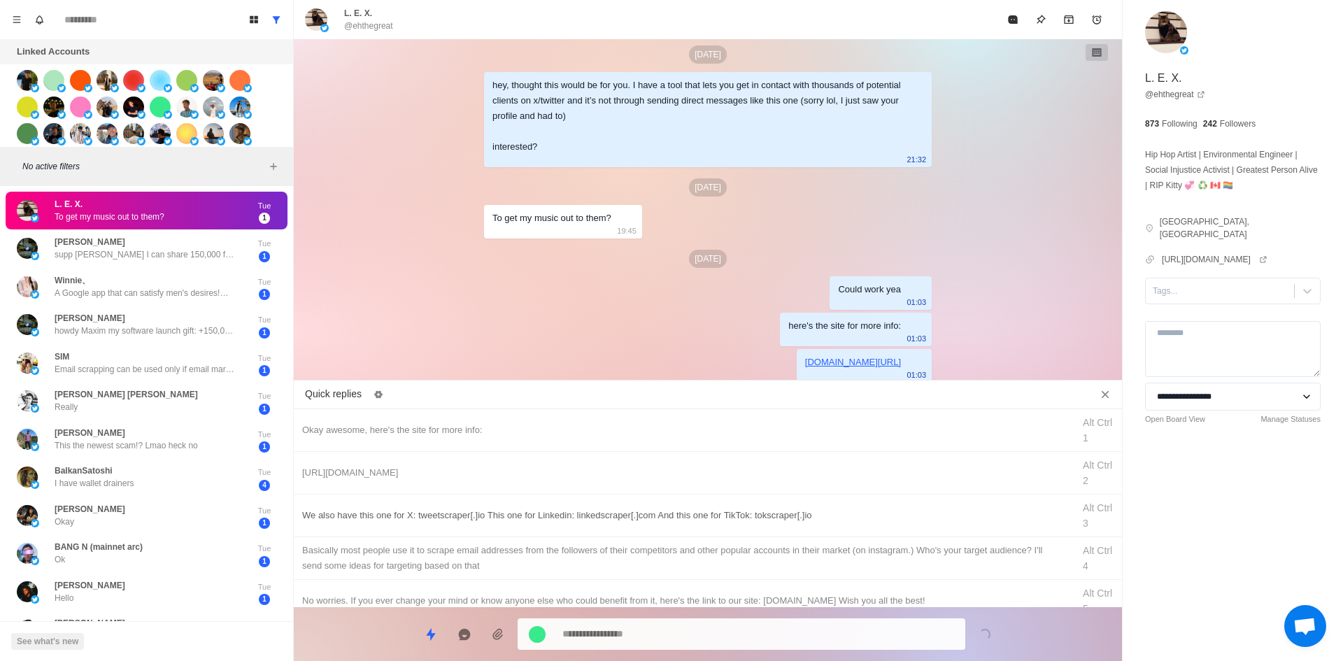
click at [703, 523] on div "We also have this one for X: tweetscraper[.]io This one for Linkedin: linkedscr…" at bounding box center [708, 516] width 828 height 43
click at [686, 623] on div "**********" at bounding box center [742, 633] width 448 height 31
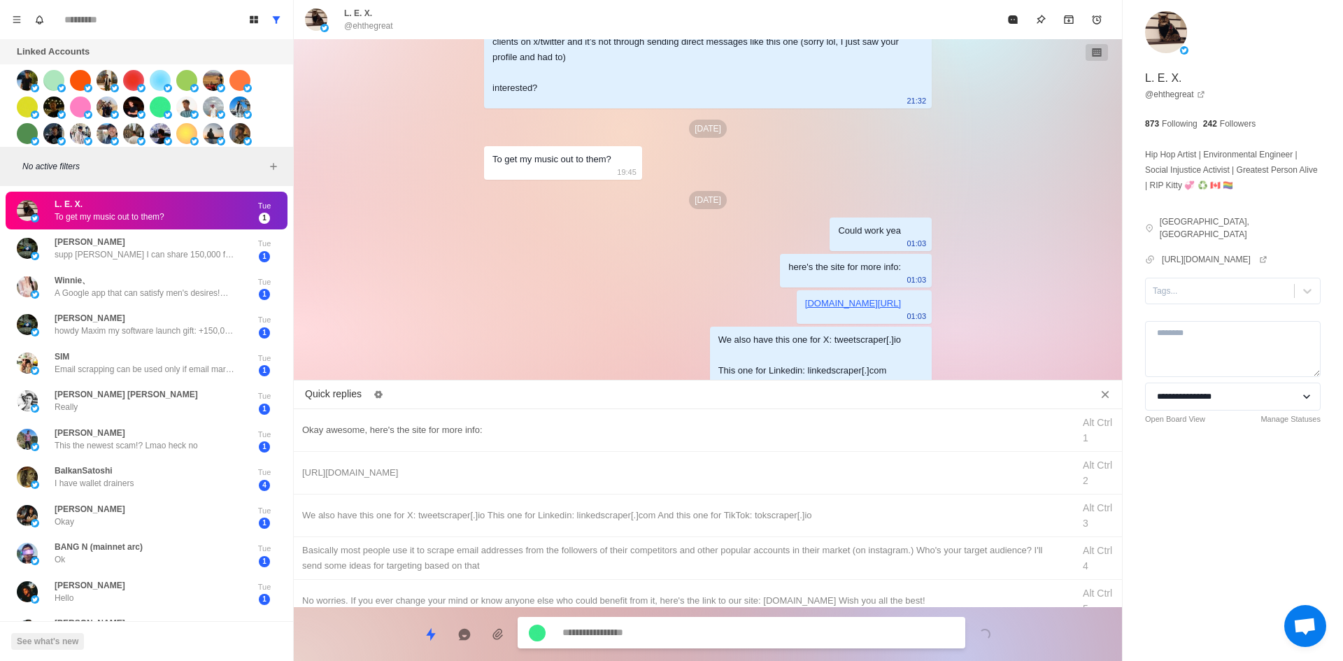
scroll to position [1541, 0]
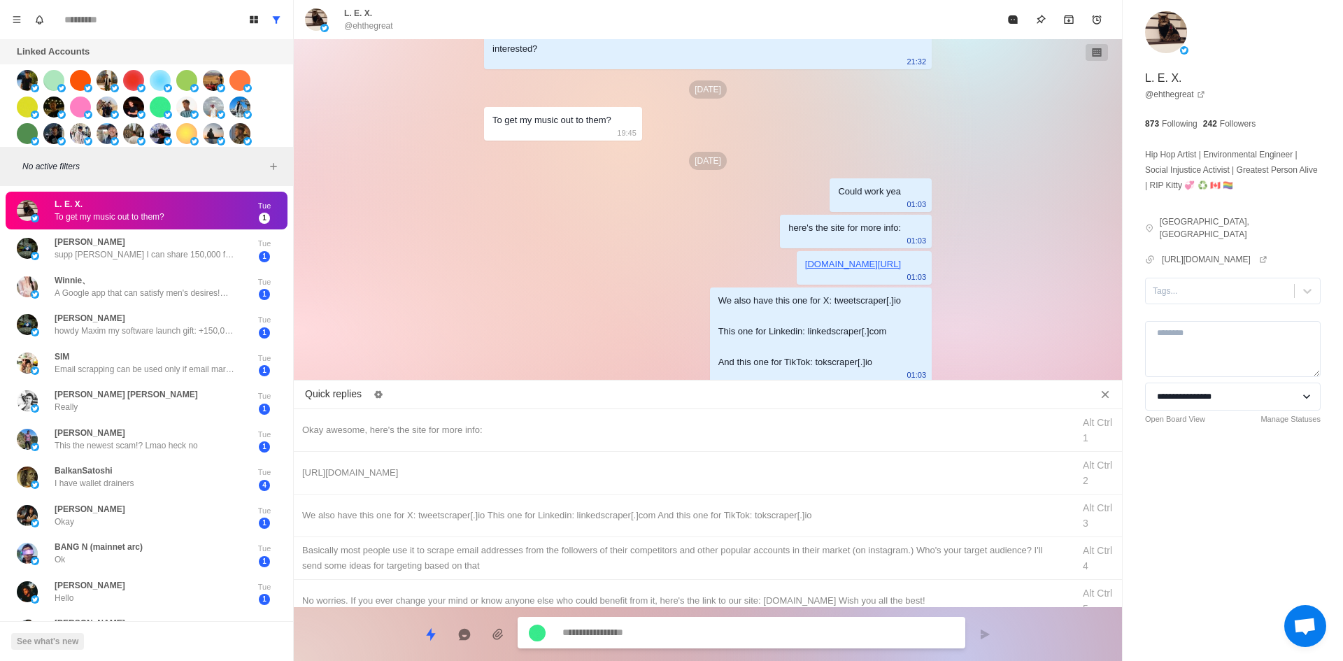
click at [1198, 295] on div at bounding box center [1220, 290] width 134 height 15
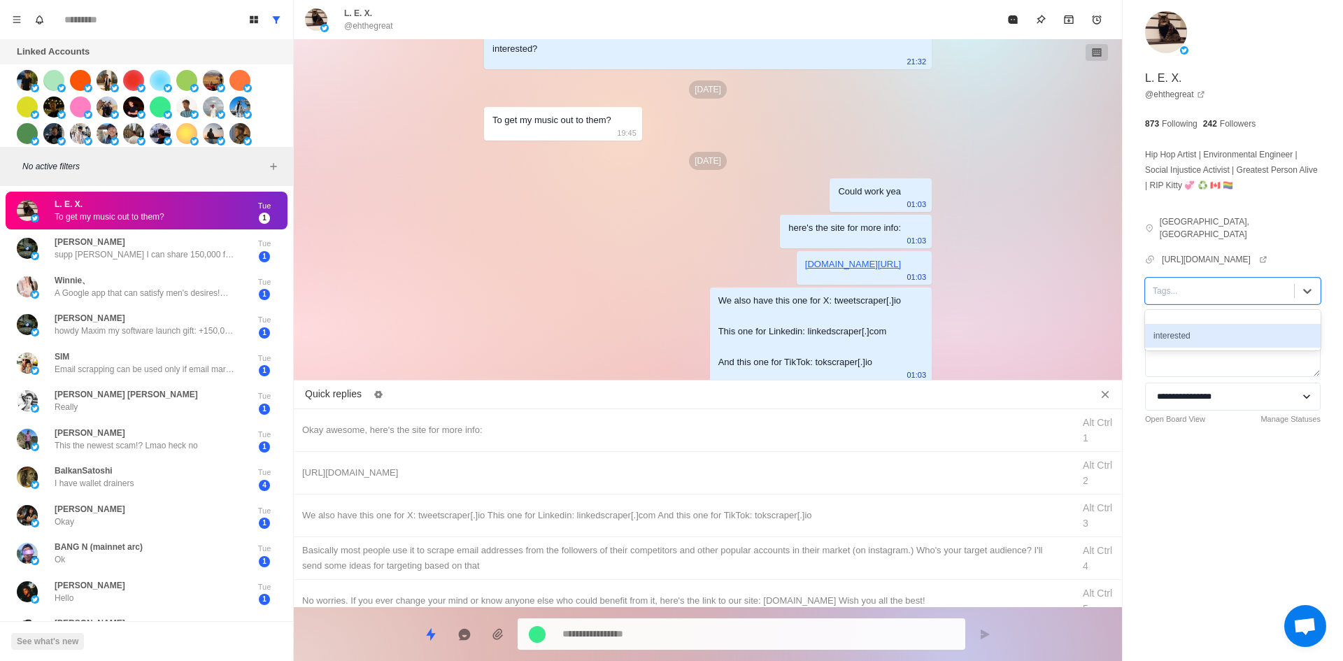
click at [1191, 332] on div "interested" at bounding box center [1233, 336] width 176 height 24
drag, startPoint x: 1016, startPoint y: 22, endPoint x: 1015, endPoint y: 64, distance: 42.0
click at [1015, 22] on icon "Mark as read" at bounding box center [1012, 19] width 9 height 8
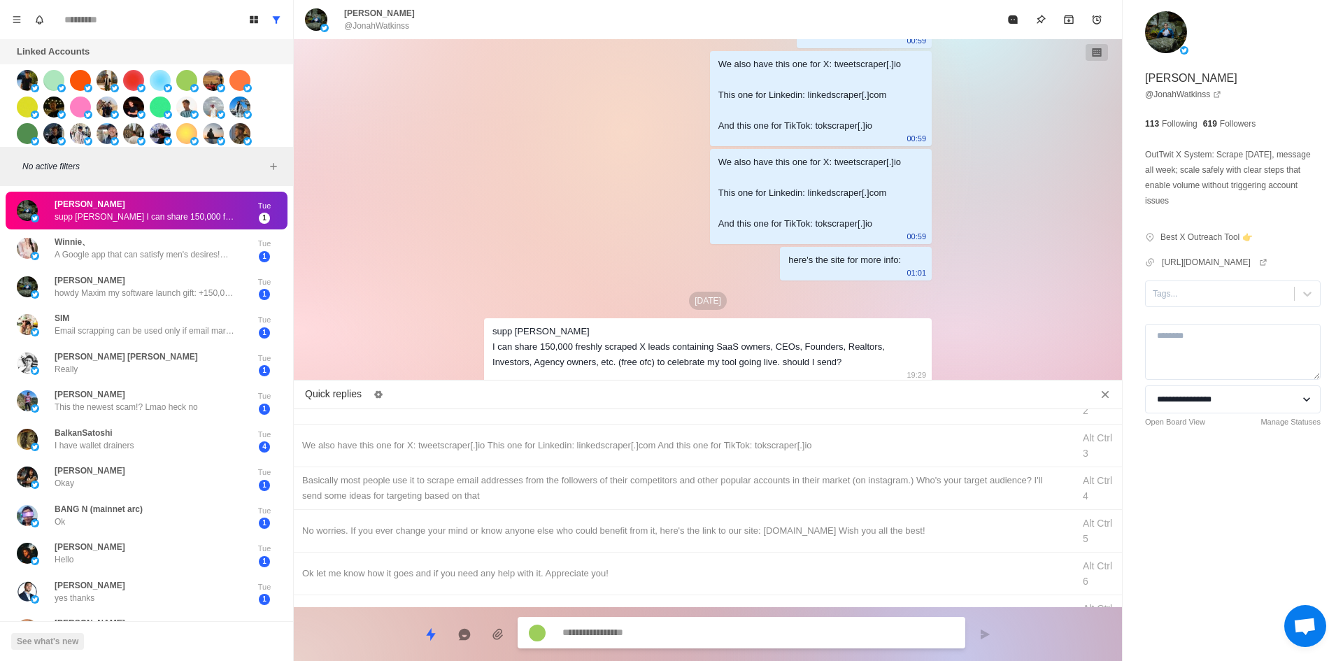
scroll to position [140, 0]
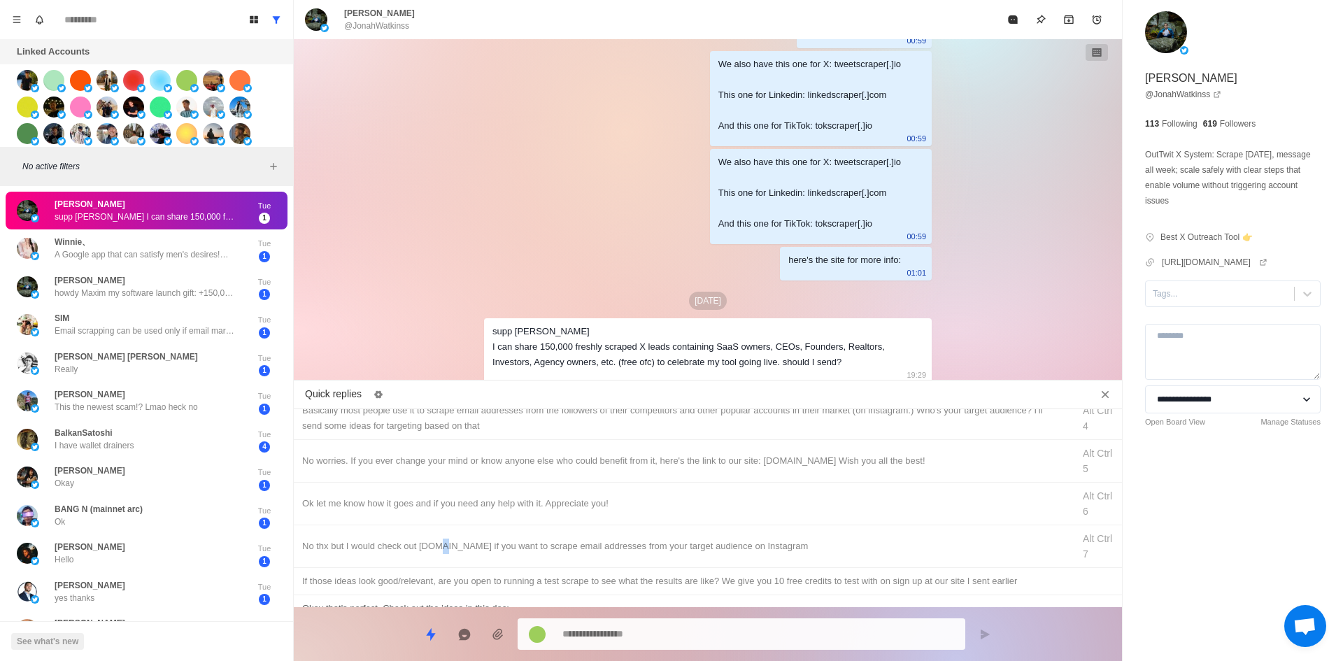
drag, startPoint x: 438, startPoint y: 550, endPoint x: 613, endPoint y: 581, distance: 177.7
click at [446, 553] on div "No thx but I would check out [DOMAIN_NAME] if you want to scrape email addresse…" at bounding box center [683, 546] width 762 height 15
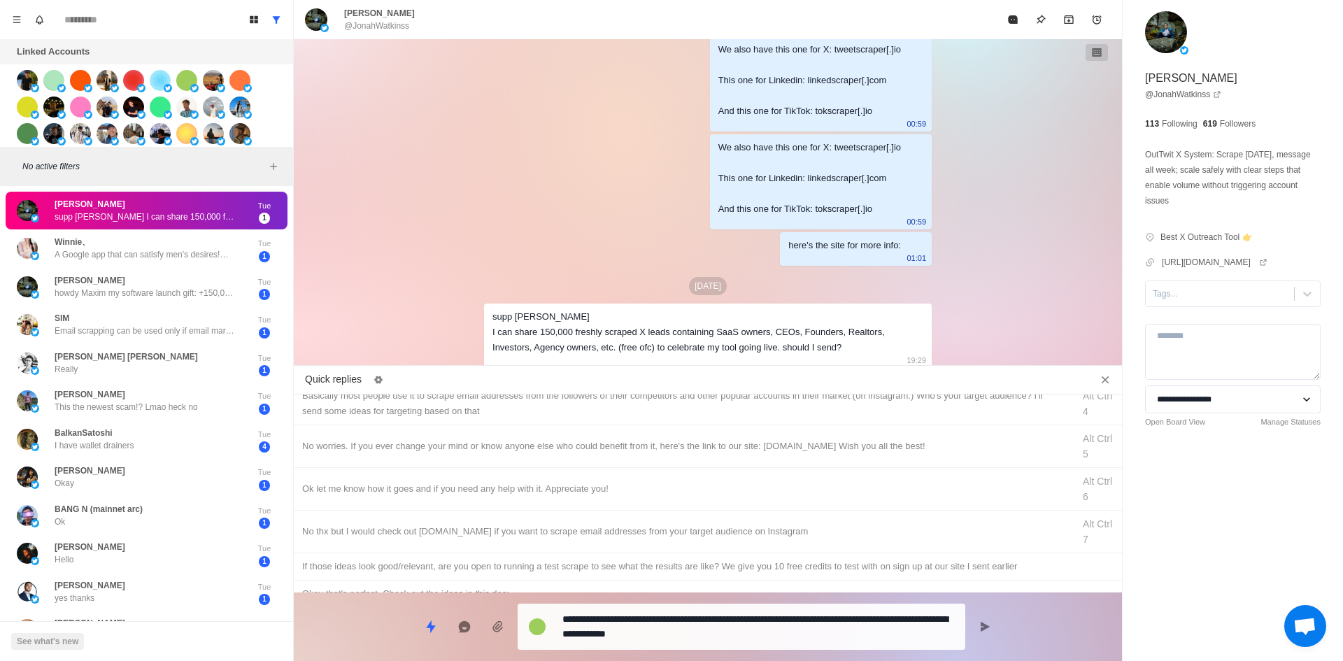
drag, startPoint x: 690, startPoint y: 636, endPoint x: 671, endPoint y: 616, distance: 28.2
click at [690, 636] on textarea "**********" at bounding box center [758, 626] width 392 height 35
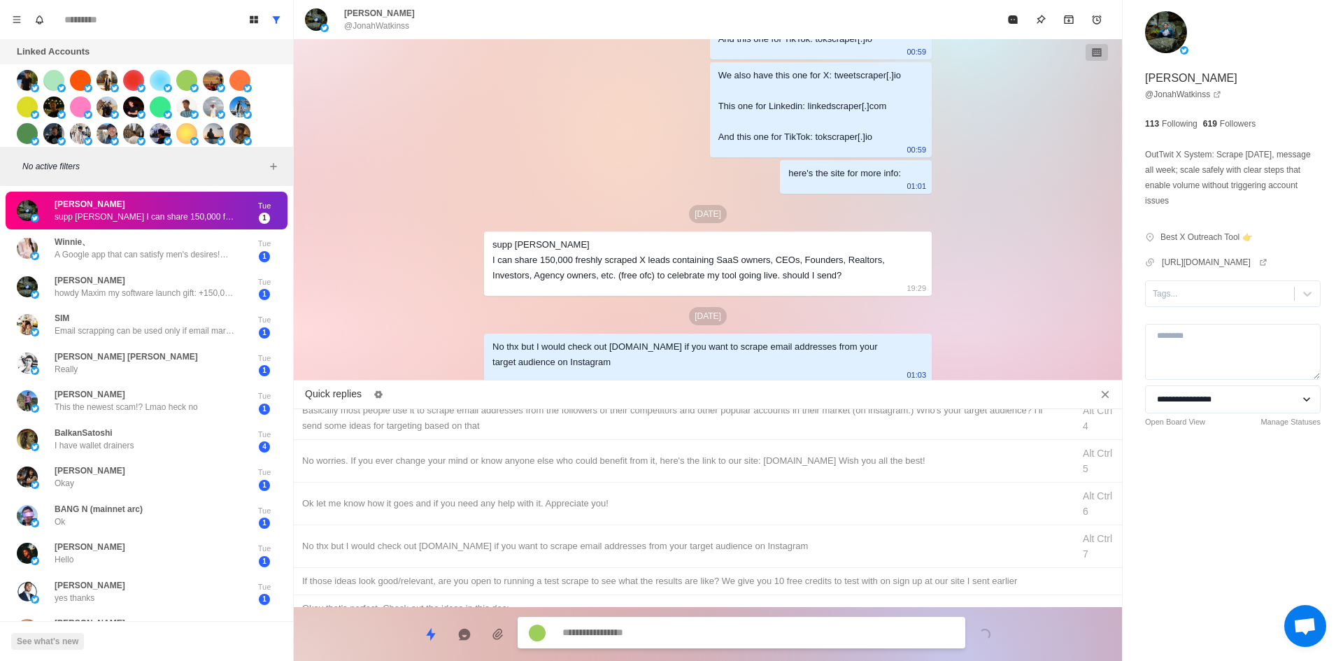
scroll to position [0, 0]
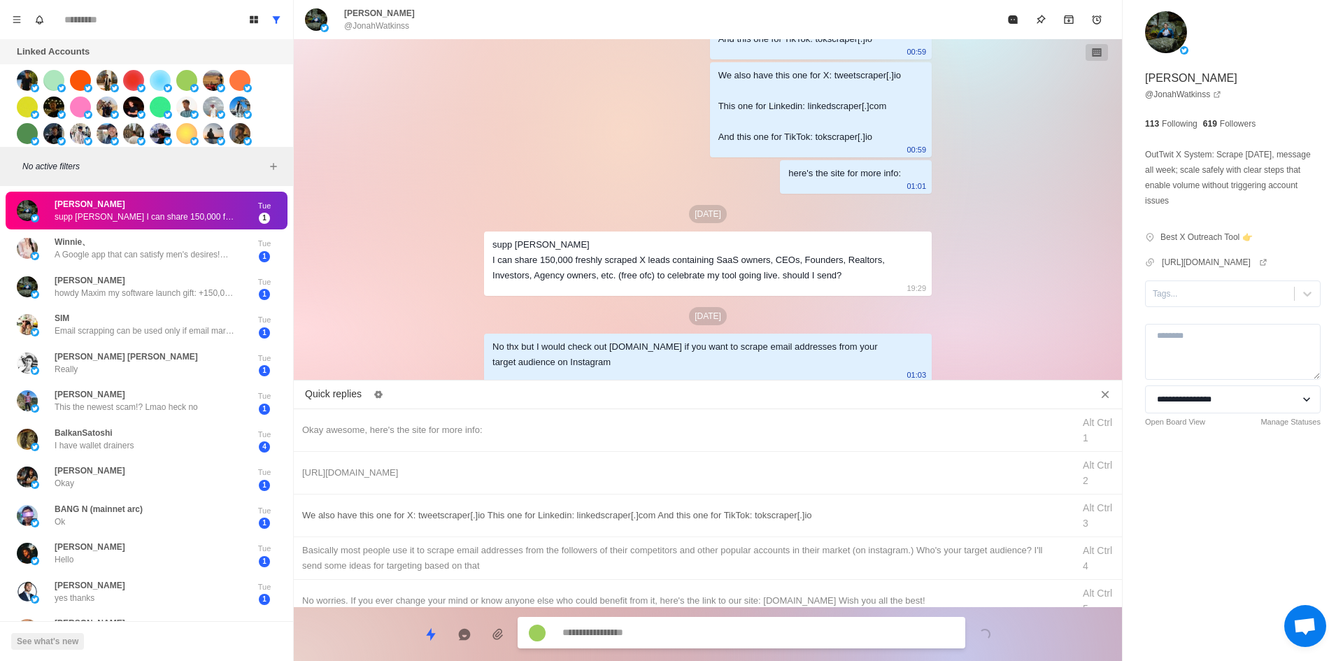
click at [602, 520] on div "We also have this one for X: tweetscraper[.]io This one for Linkedin: linkedscr…" at bounding box center [683, 515] width 762 height 15
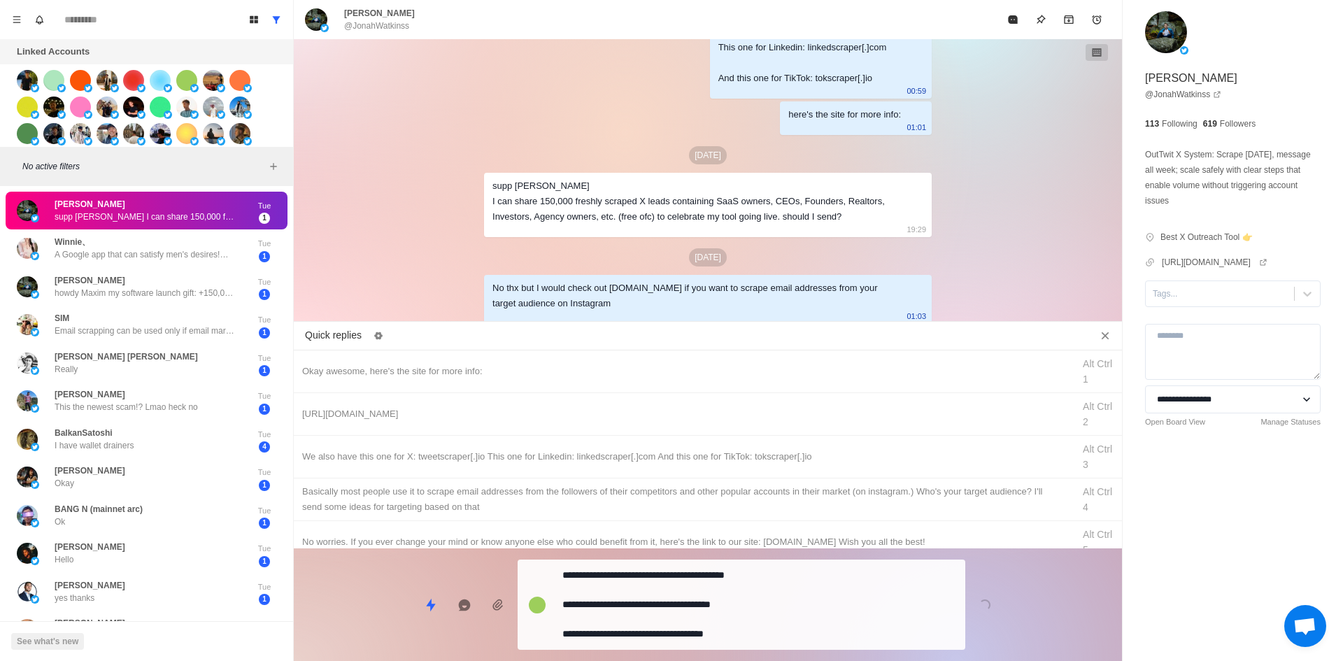
click at [691, 632] on textarea "**********" at bounding box center [758, 604] width 392 height 79
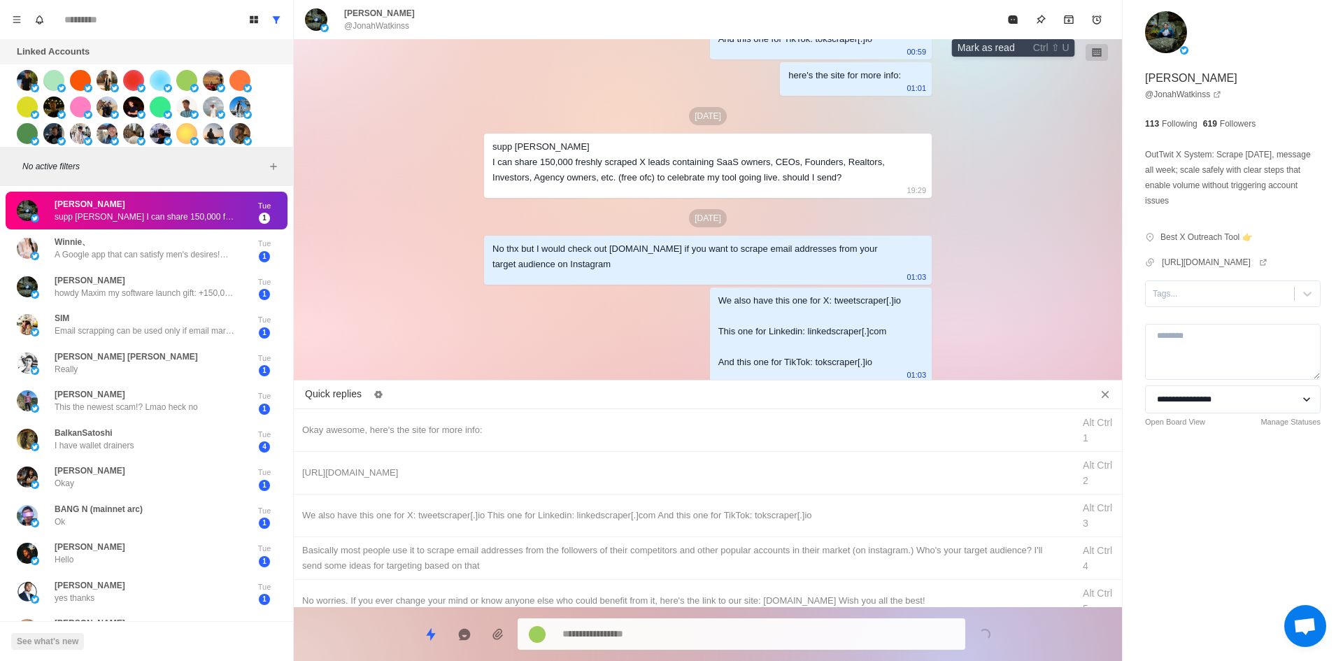
drag, startPoint x: 1011, startPoint y: 24, endPoint x: 936, endPoint y: 250, distance: 238.0
click at [1011, 25] on button "Mark as read" at bounding box center [1013, 20] width 28 height 28
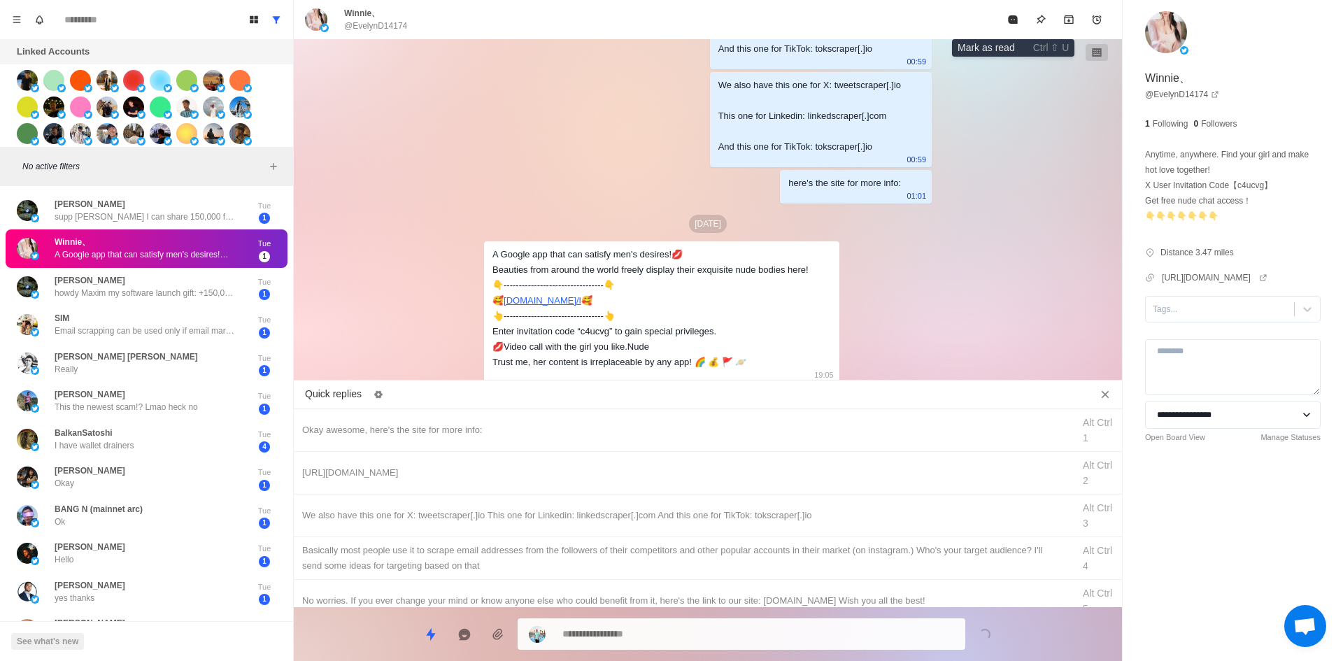
click at [1006, 20] on button "Mark as read" at bounding box center [1013, 20] width 28 height 28
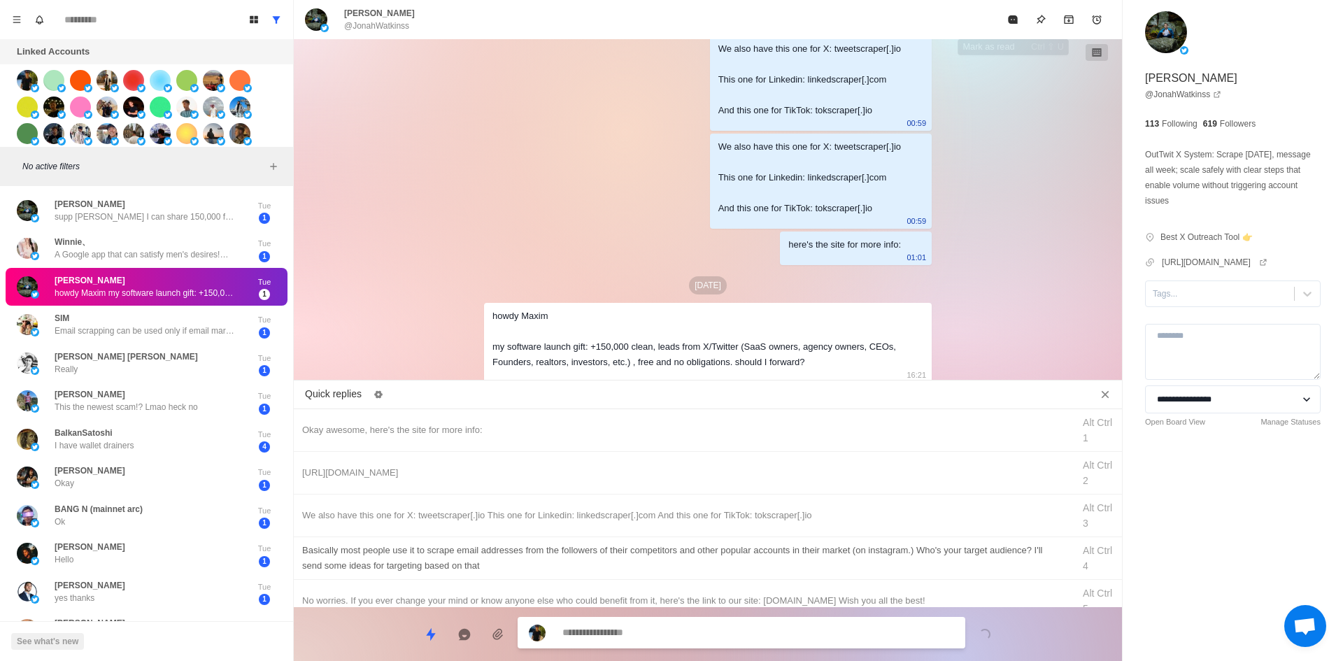
scroll to position [70, 0]
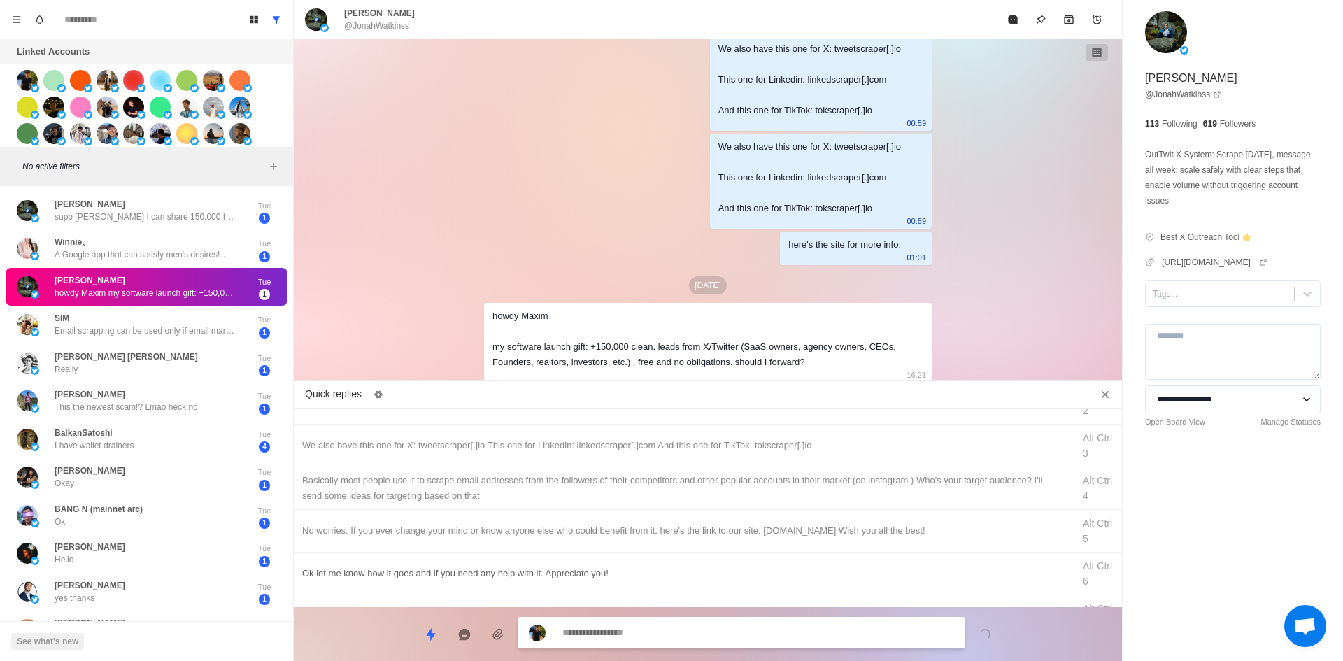
drag, startPoint x: 509, startPoint y: 541, endPoint x: 516, endPoint y: 547, distance: 8.9
click at [510, 540] on div "No worries. If you ever change your mind or know anyone else who could benefit …" at bounding box center [708, 531] width 828 height 43
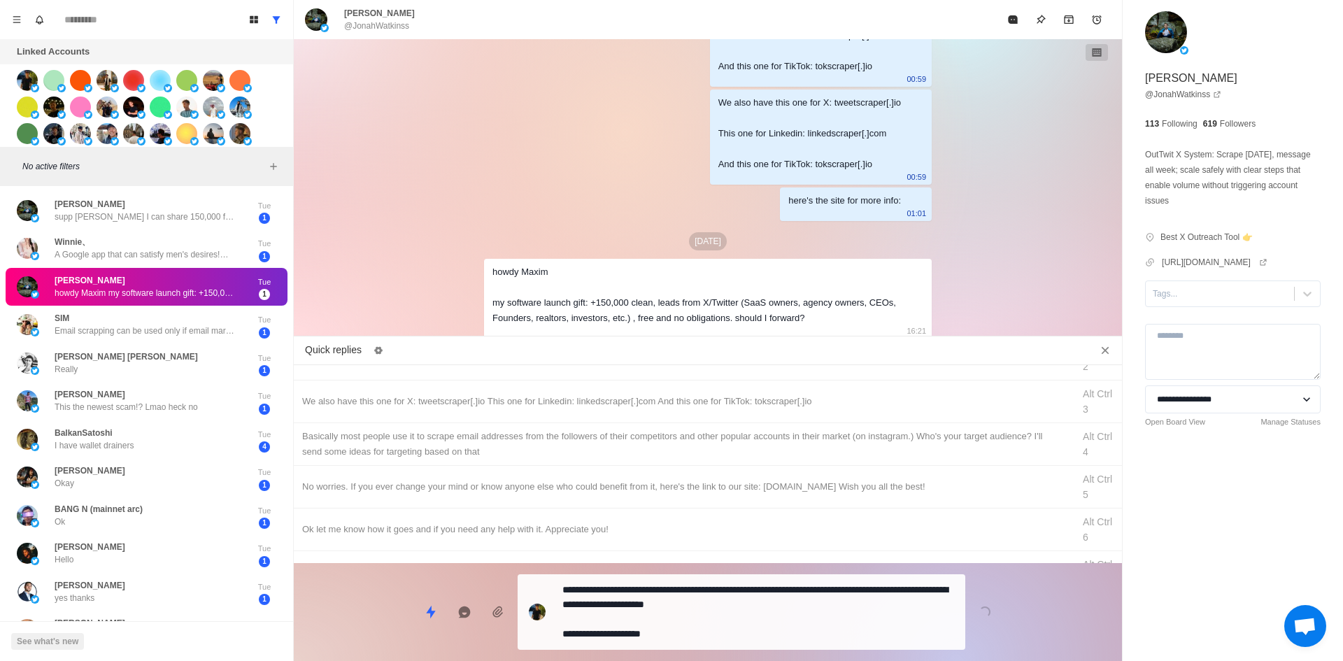
scroll to position [140, 0]
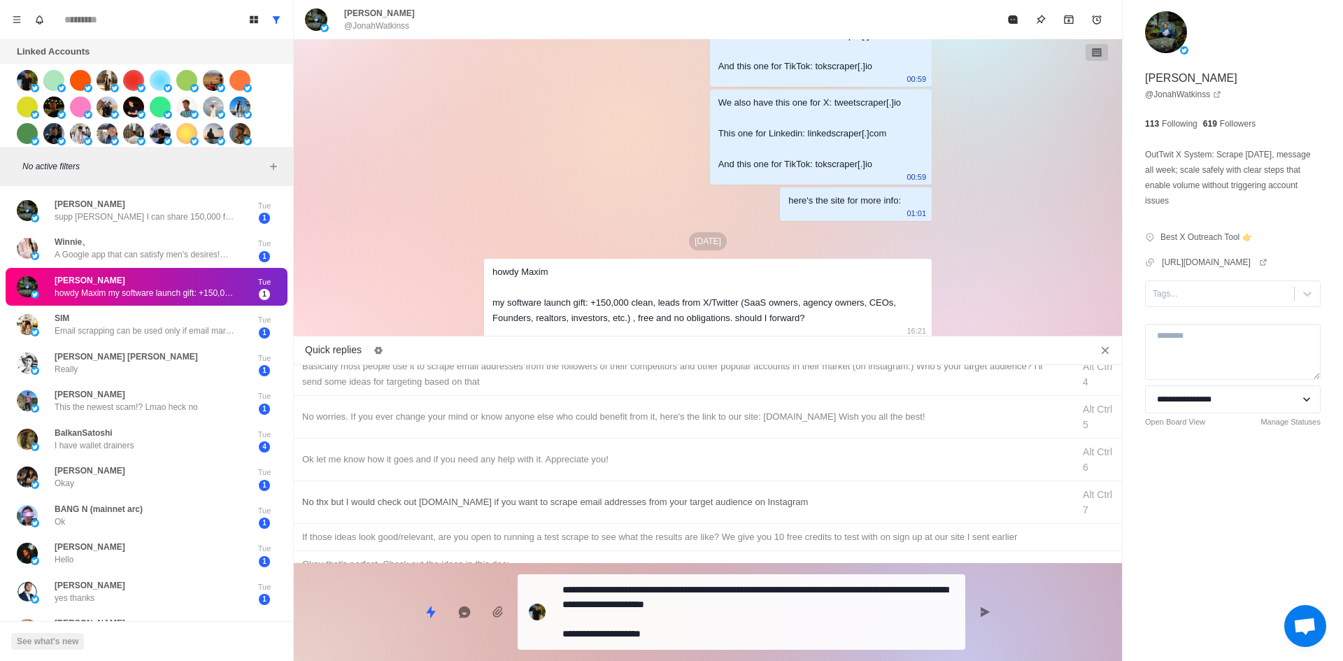
click at [515, 504] on div "No thx but I would check out [DOMAIN_NAME] if you want to scrape email addresse…" at bounding box center [683, 502] width 762 height 15
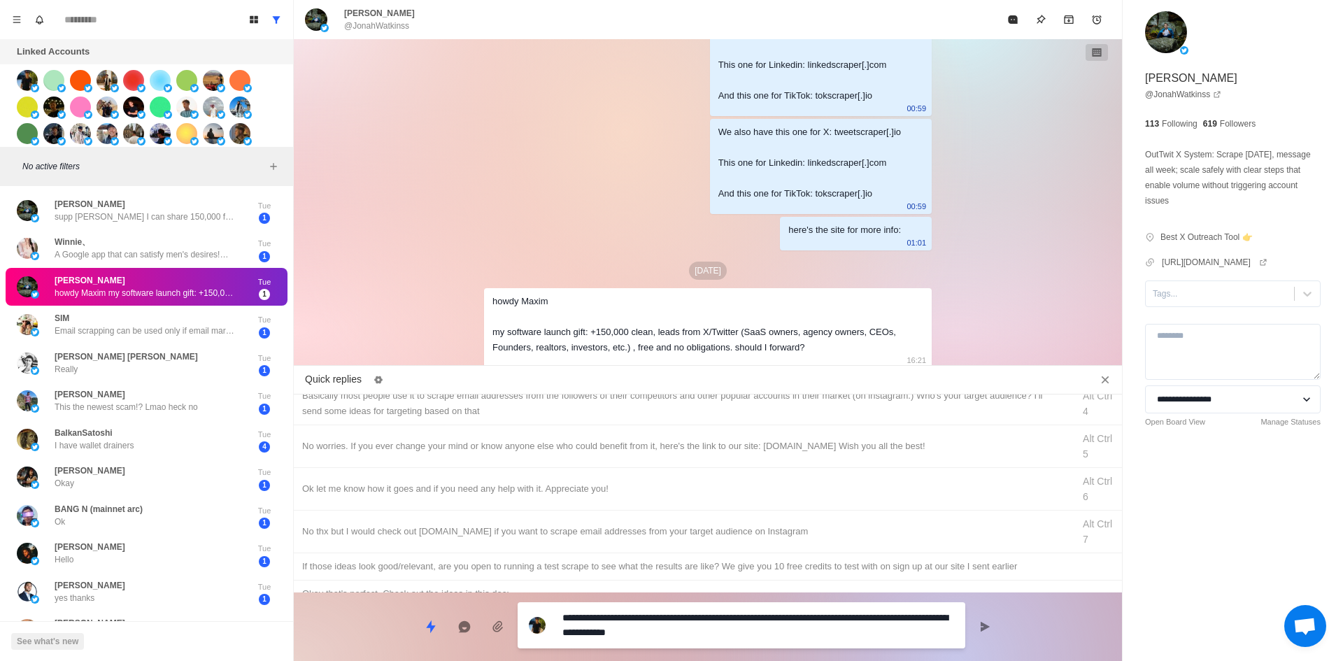
click at [669, 623] on textarea "**********" at bounding box center [758, 625] width 392 height 35
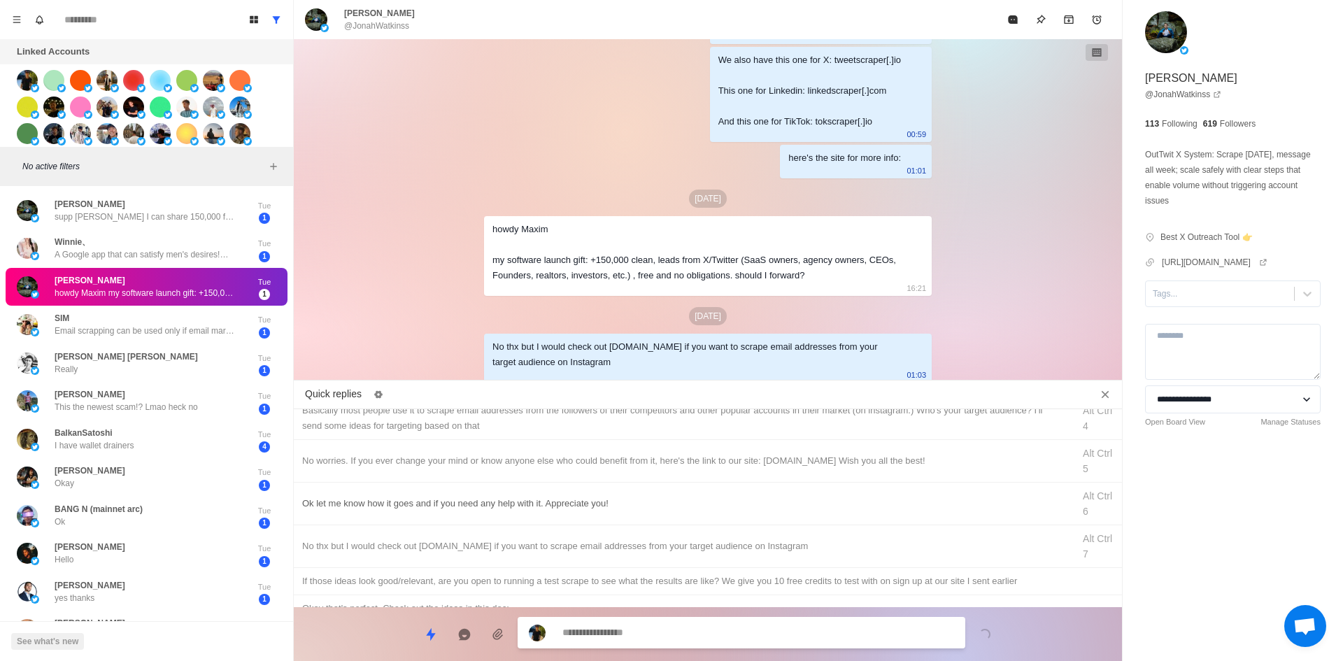
scroll to position [0, 0]
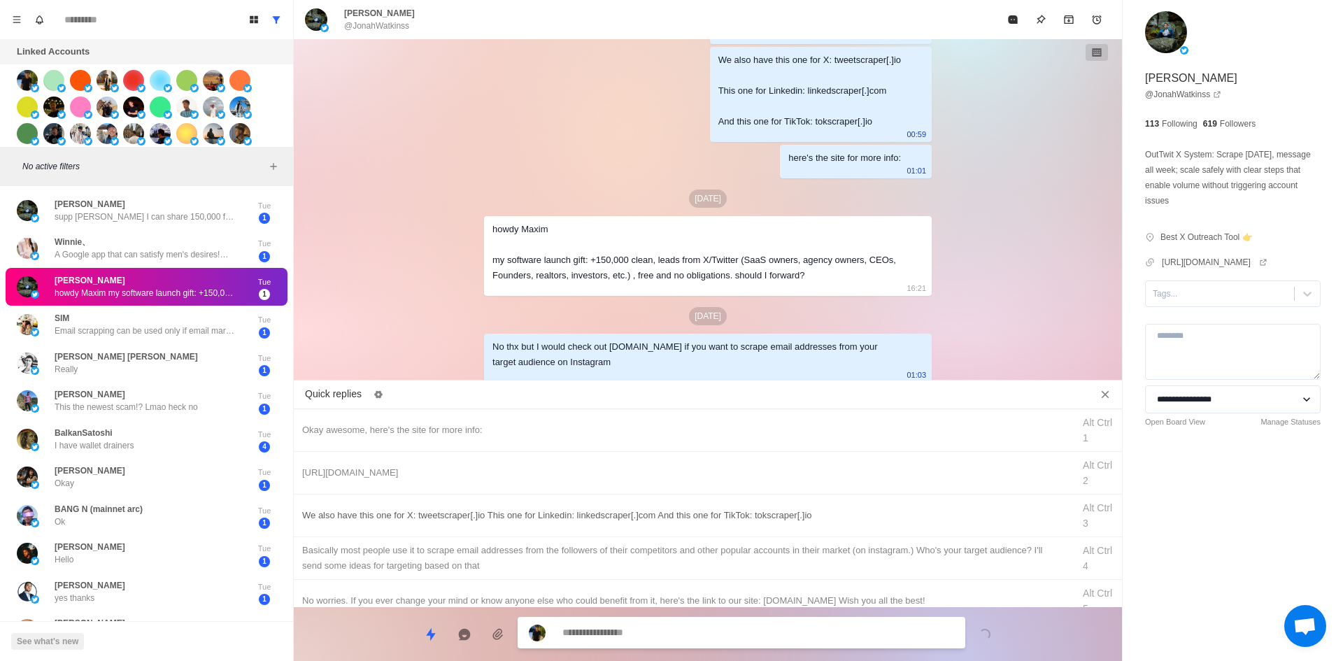
click at [617, 511] on div "We also have this one for X: tweetscraper[.]io This one for Linkedin: linkedscr…" at bounding box center [683, 515] width 762 height 15
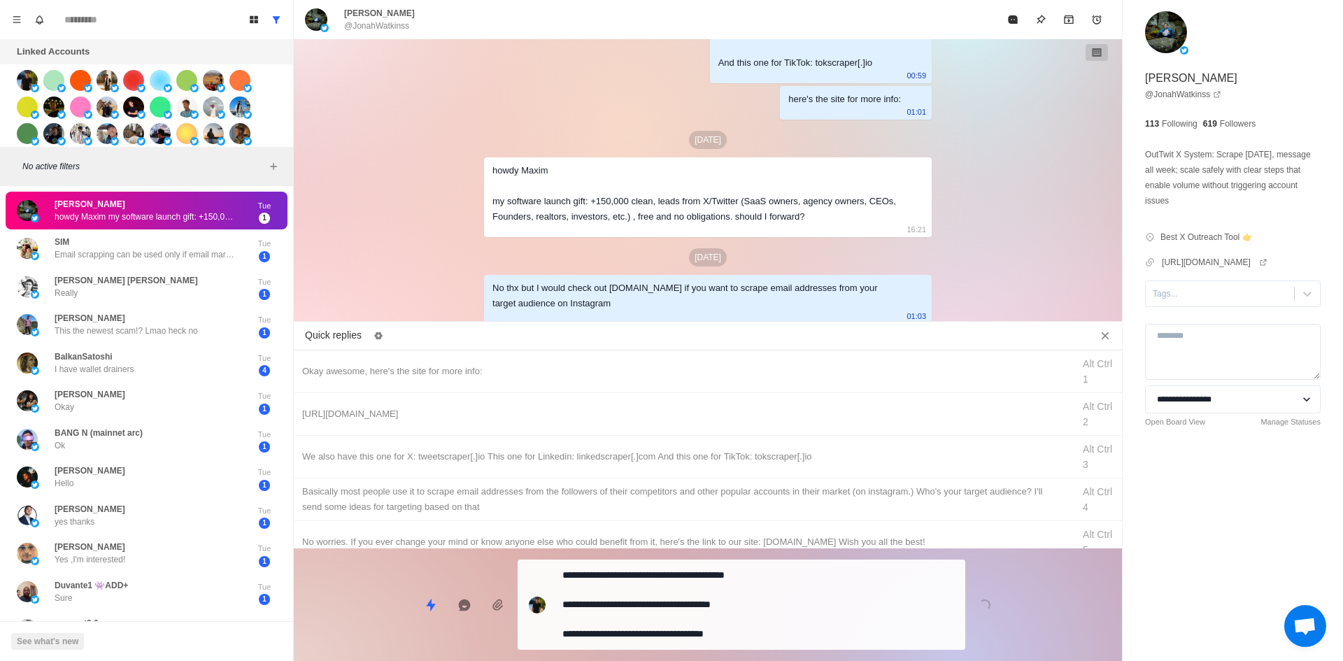
click at [670, 627] on textarea "**********" at bounding box center [758, 604] width 392 height 79
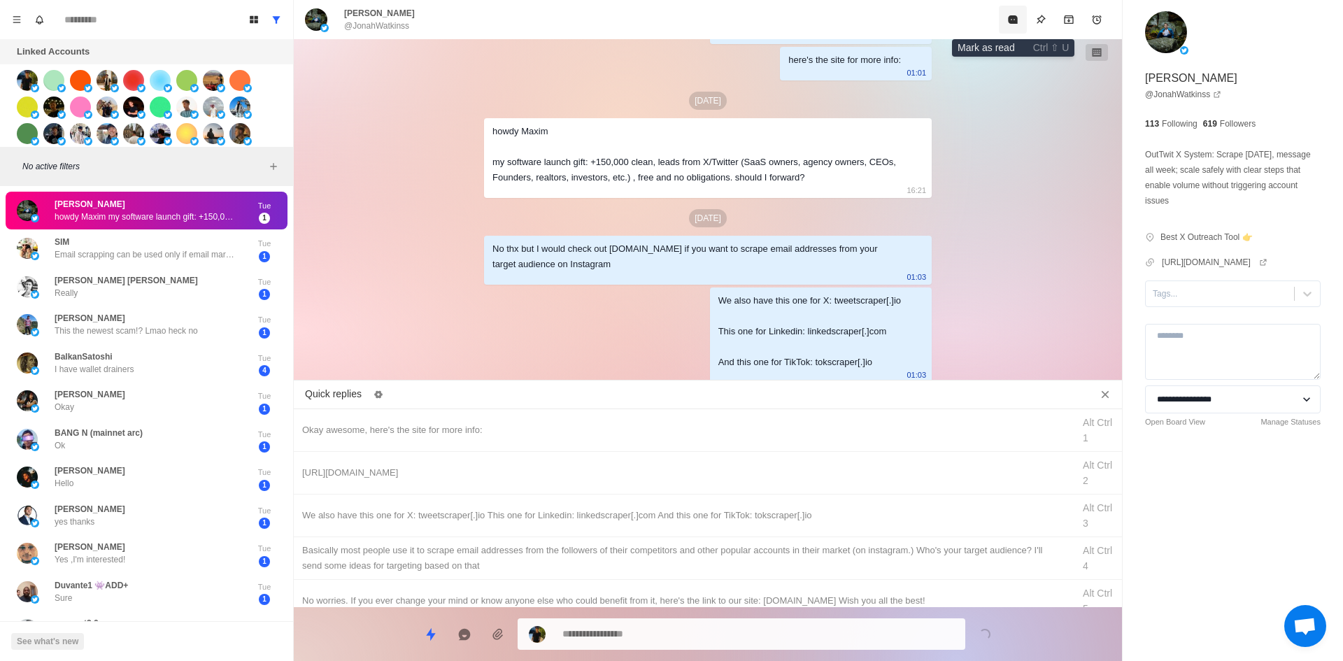
click at [1019, 17] on button "Mark as read" at bounding box center [1013, 20] width 28 height 28
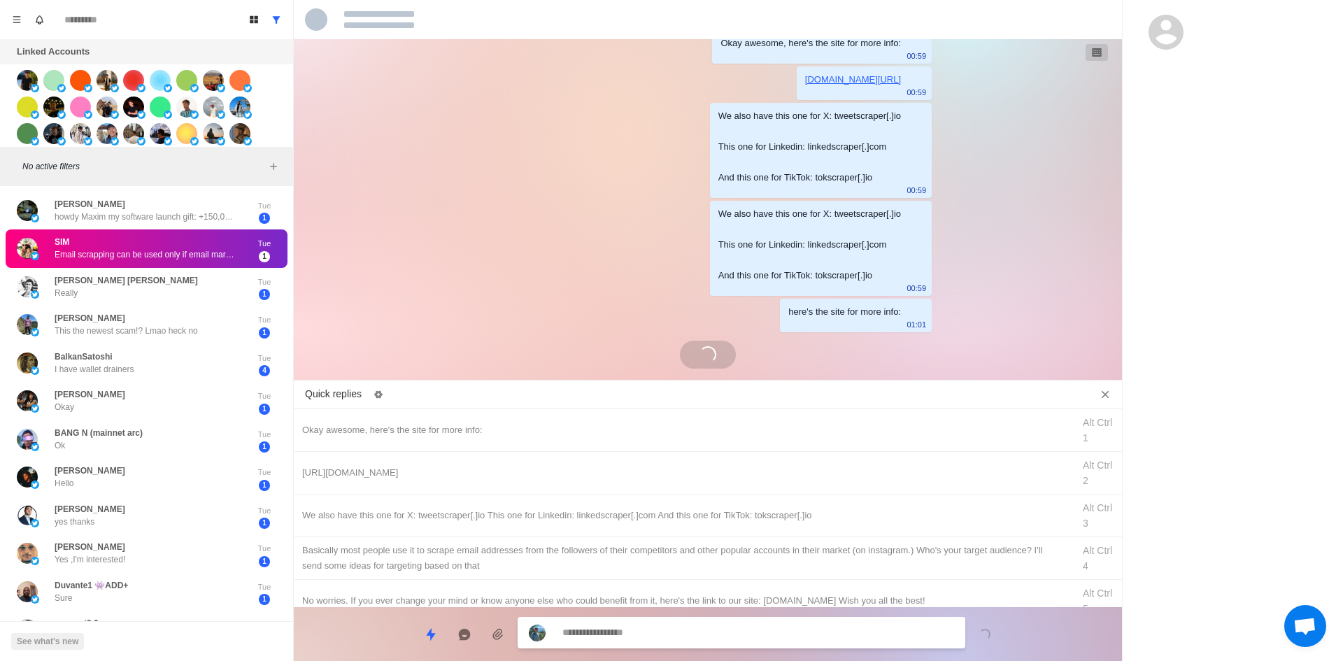
scroll to position [1659, 0]
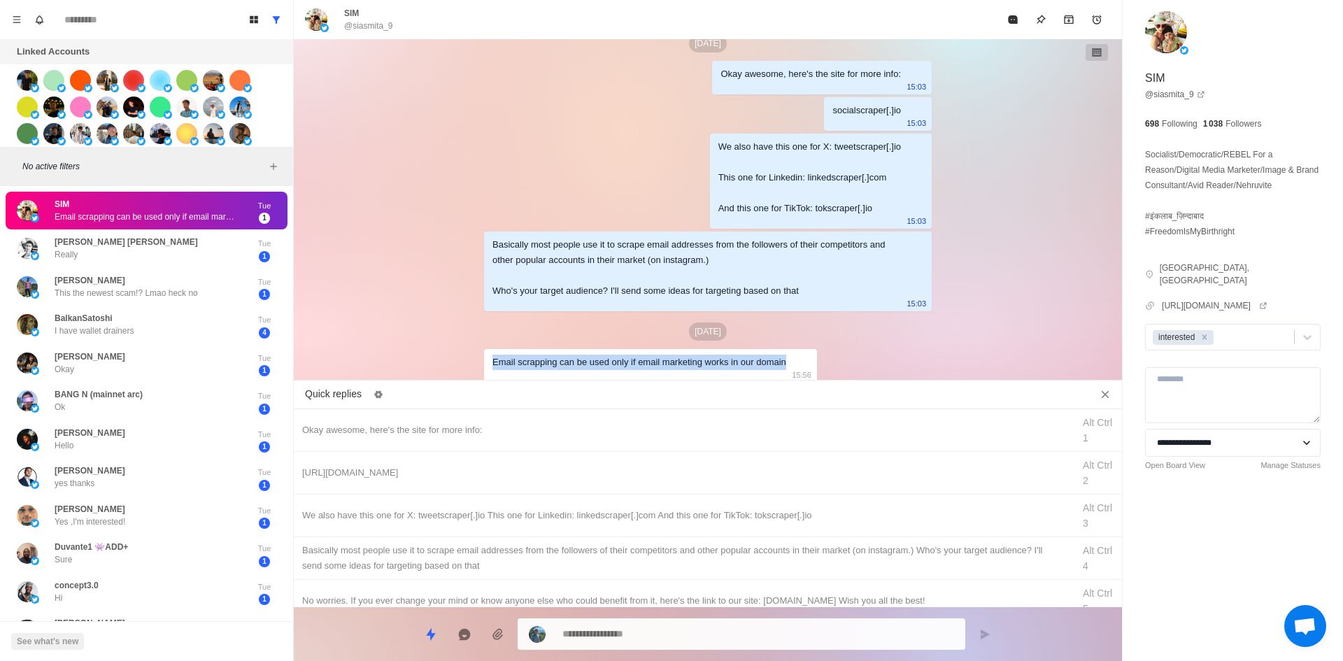
drag, startPoint x: 798, startPoint y: 360, endPoint x: 390, endPoint y: 366, distance: 407.9
click at [390, 366] on div "Okay awesome, here's the site for more info: 00:54 [DOMAIN_NAME][URL] 00:54 We …" at bounding box center [708, 212] width 828 height 346
copy div "Email scrapping can be used only if email marketing works in our domain"
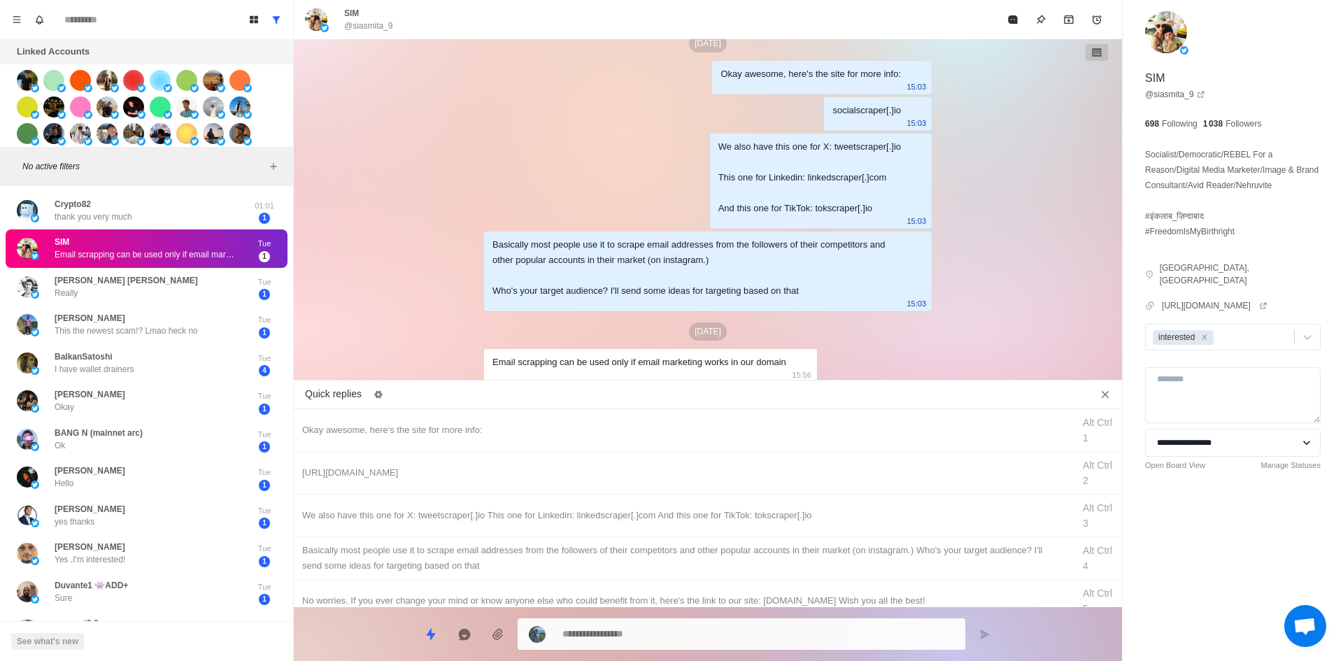
click at [744, 627] on textarea at bounding box center [758, 634] width 392 height 20
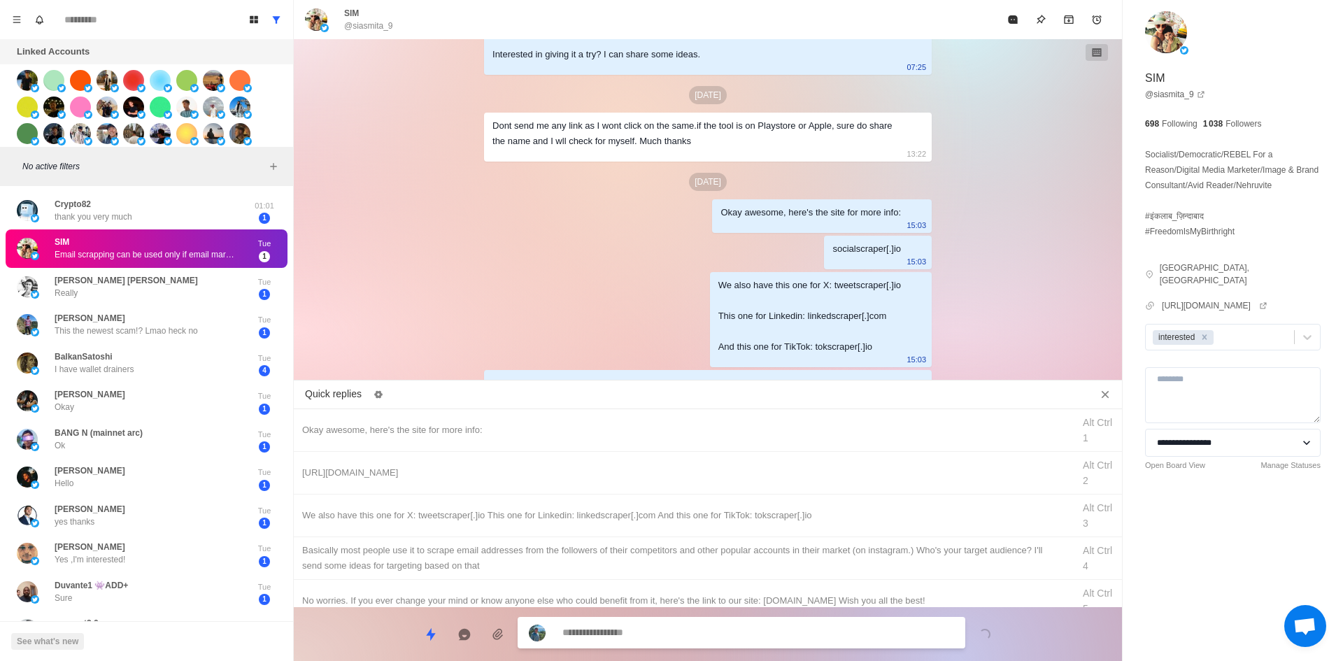
scroll to position [1730, 0]
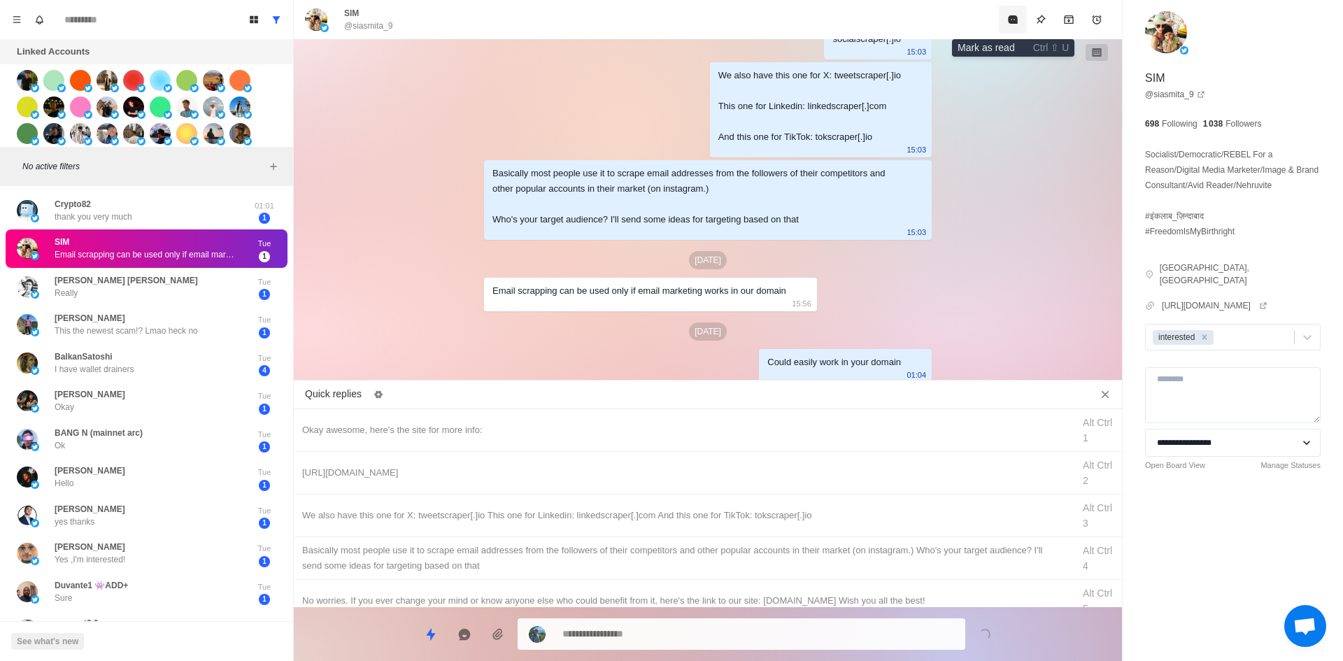
click at [1012, 14] on icon "Mark as read" at bounding box center [1012, 19] width 11 height 11
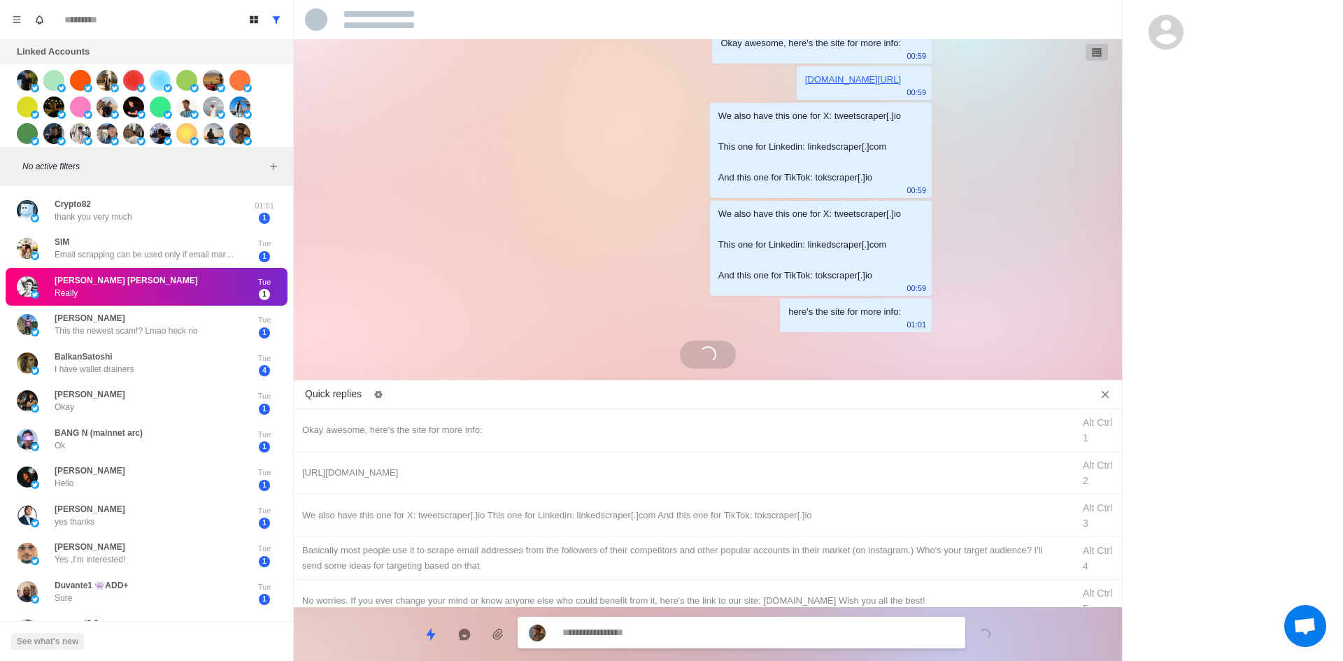
scroll to position [1253, 0]
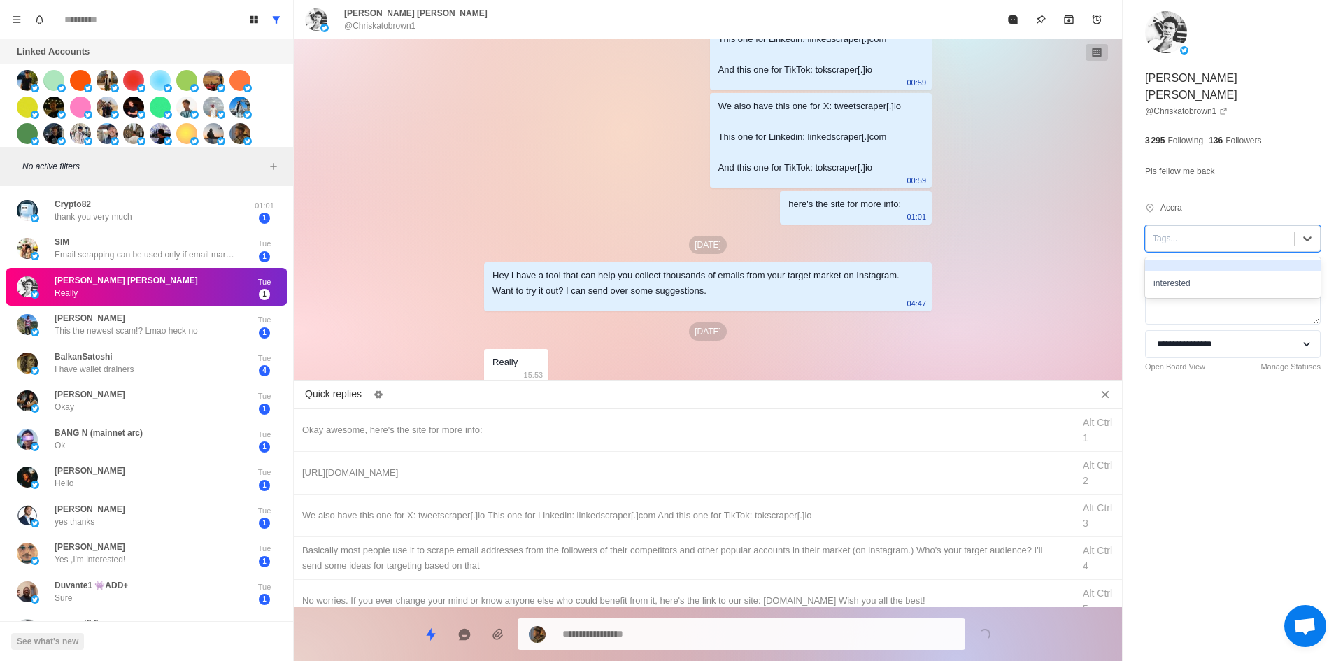
click at [1193, 231] on div at bounding box center [1220, 238] width 134 height 15
click at [1209, 271] on div "interested" at bounding box center [1233, 283] width 176 height 24
click at [488, 427] on div "Okay awesome, here's the site for more info:" at bounding box center [683, 430] width 762 height 15
drag, startPoint x: 632, startPoint y: 639, endPoint x: 258, endPoint y: 659, distance: 374.1
click at [261, 658] on div "Board View Tools Archived Chats Mark many as read Keyboard shortcuts Team Setti…" at bounding box center [671, 330] width 1343 height 661
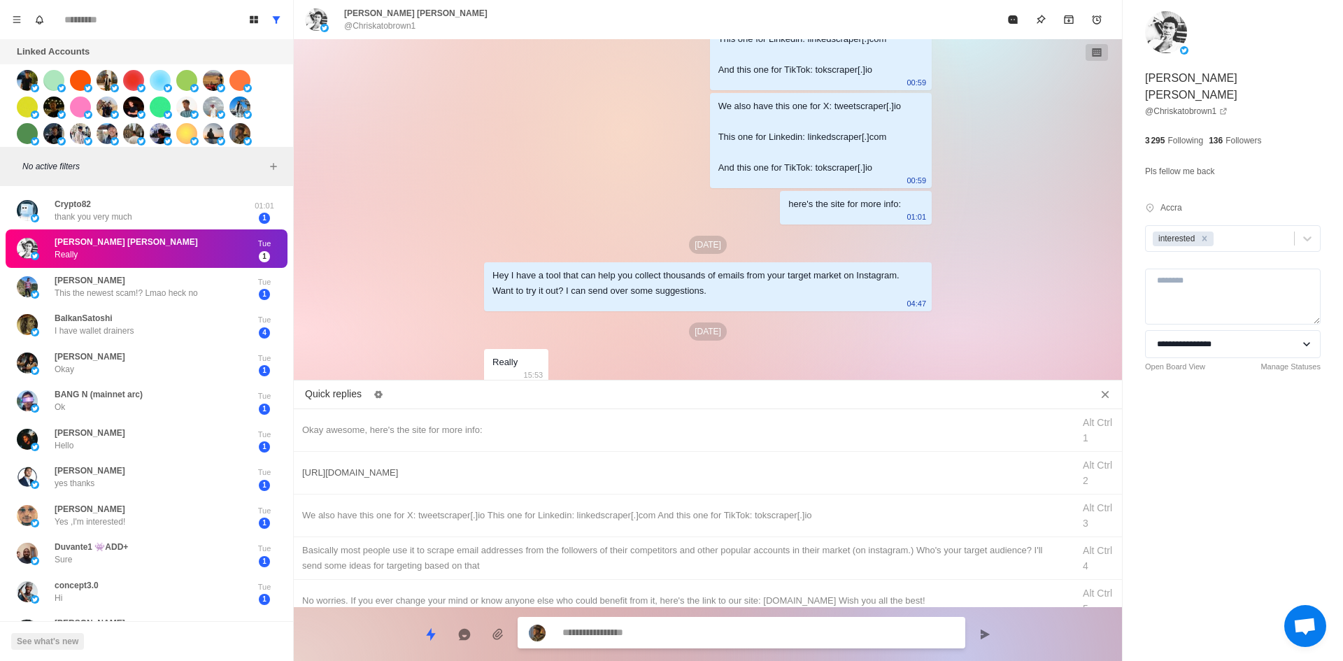
drag, startPoint x: 479, startPoint y: 474, endPoint x: 629, endPoint y: 616, distance: 206.8
click at [481, 475] on div "[URL][DOMAIN_NAME]" at bounding box center [683, 472] width 762 height 15
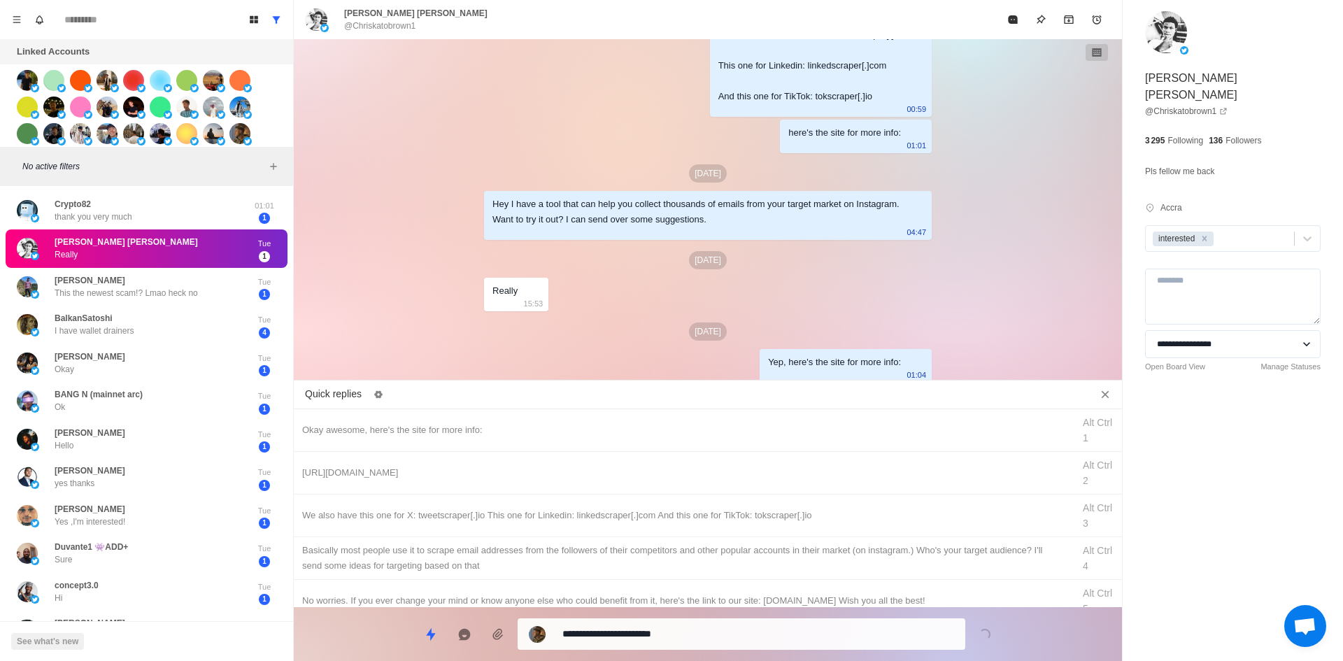
click at [630, 638] on textarea "**********" at bounding box center [758, 634] width 392 height 20
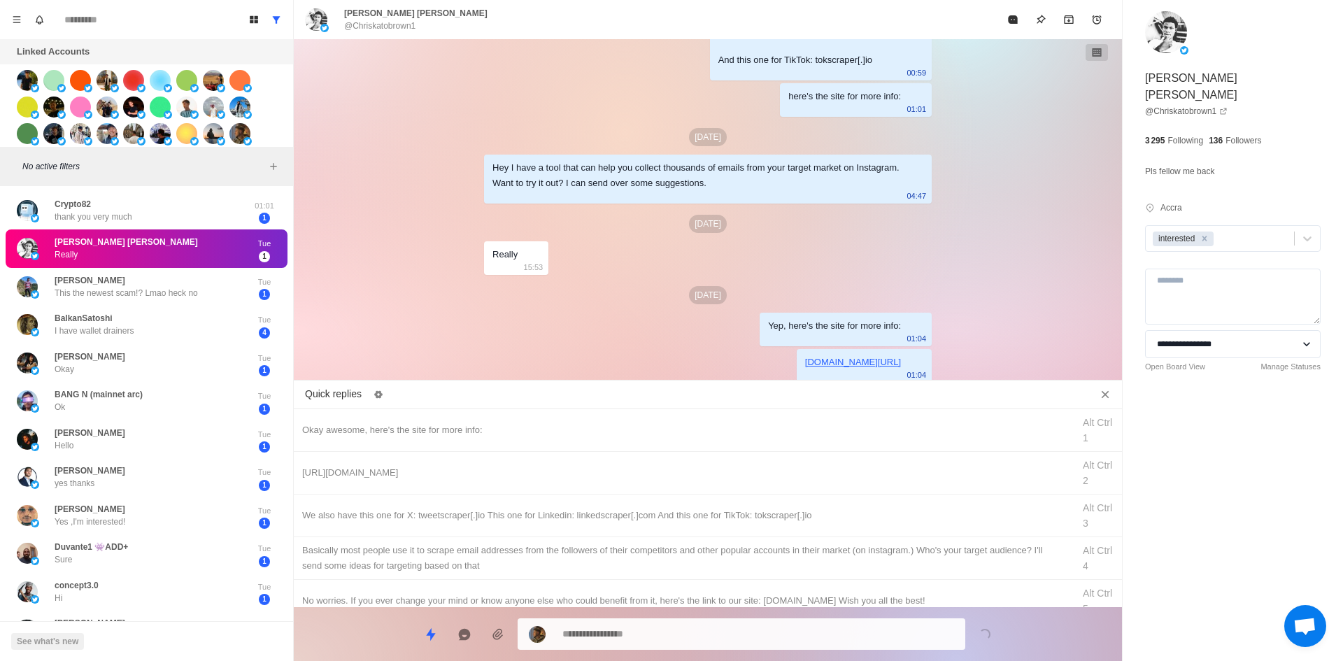
drag, startPoint x: 682, startPoint y: 518, endPoint x: 683, endPoint y: 636, distance: 117.5
click at [682, 523] on div "We also have this one for X: tweetscraper[.]io This one for Linkedin: linkedscr…" at bounding box center [708, 516] width 828 height 43
click at [683, 635] on textarea at bounding box center [758, 634] width 392 height 20
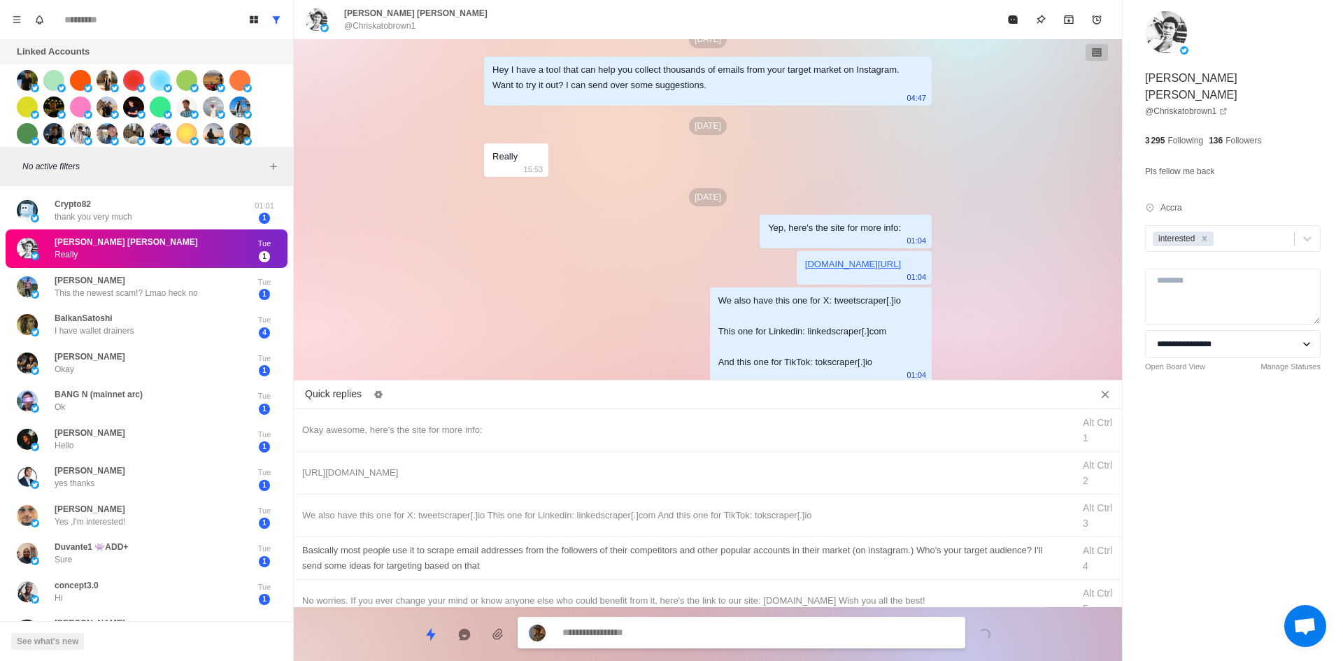
click at [714, 562] on div "​​Basically most people use it to scrape email addresses from the followers of …" at bounding box center [683, 558] width 762 height 31
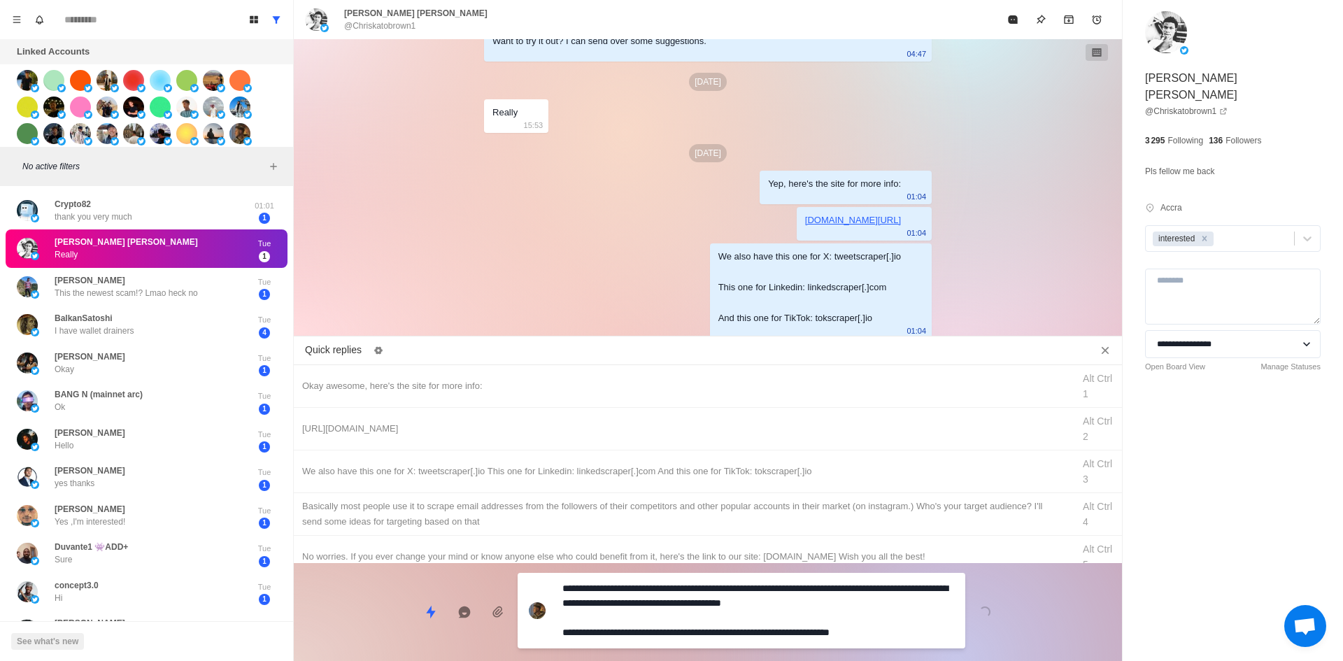
drag, startPoint x: 703, startPoint y: 618, endPoint x: 1016, endPoint y: 183, distance: 536.2
click at [704, 616] on textarea "**********" at bounding box center [758, 611] width 392 height 64
drag, startPoint x: 849, startPoint y: 621, endPoint x: 854, endPoint y: 610, distance: 12.5
click at [849, 622] on div "**********" at bounding box center [742, 611] width 448 height 76
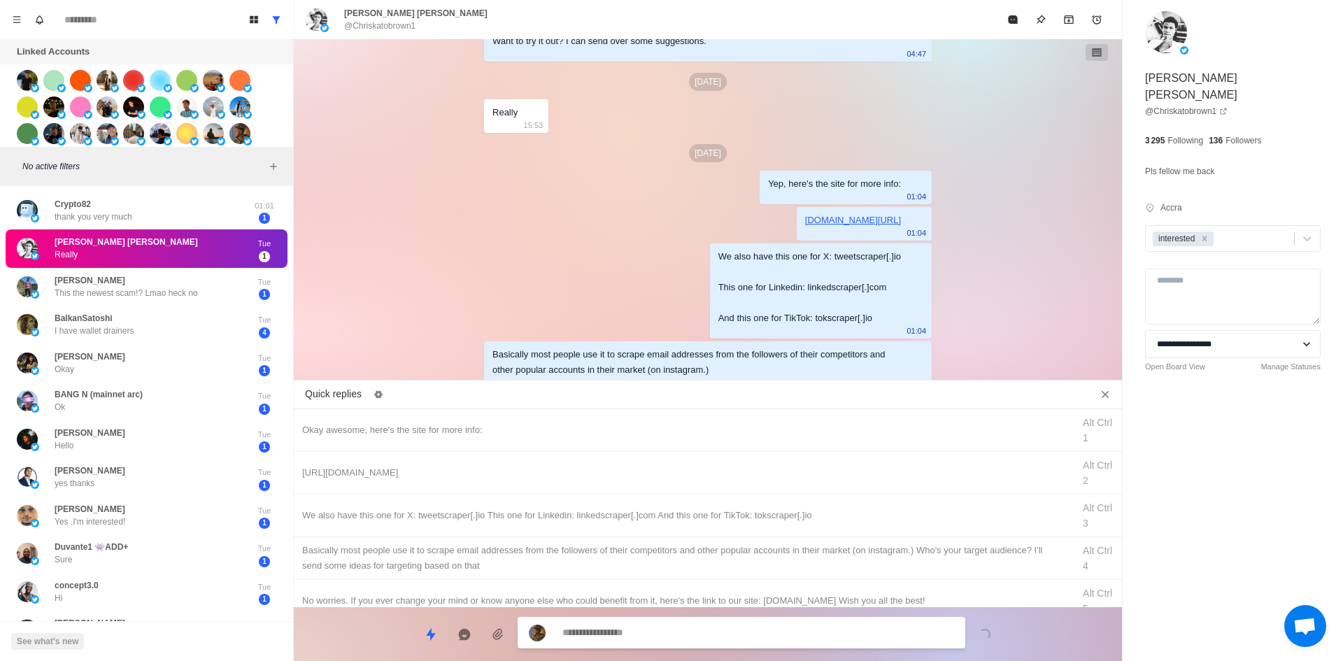
scroll to position [1541, 0]
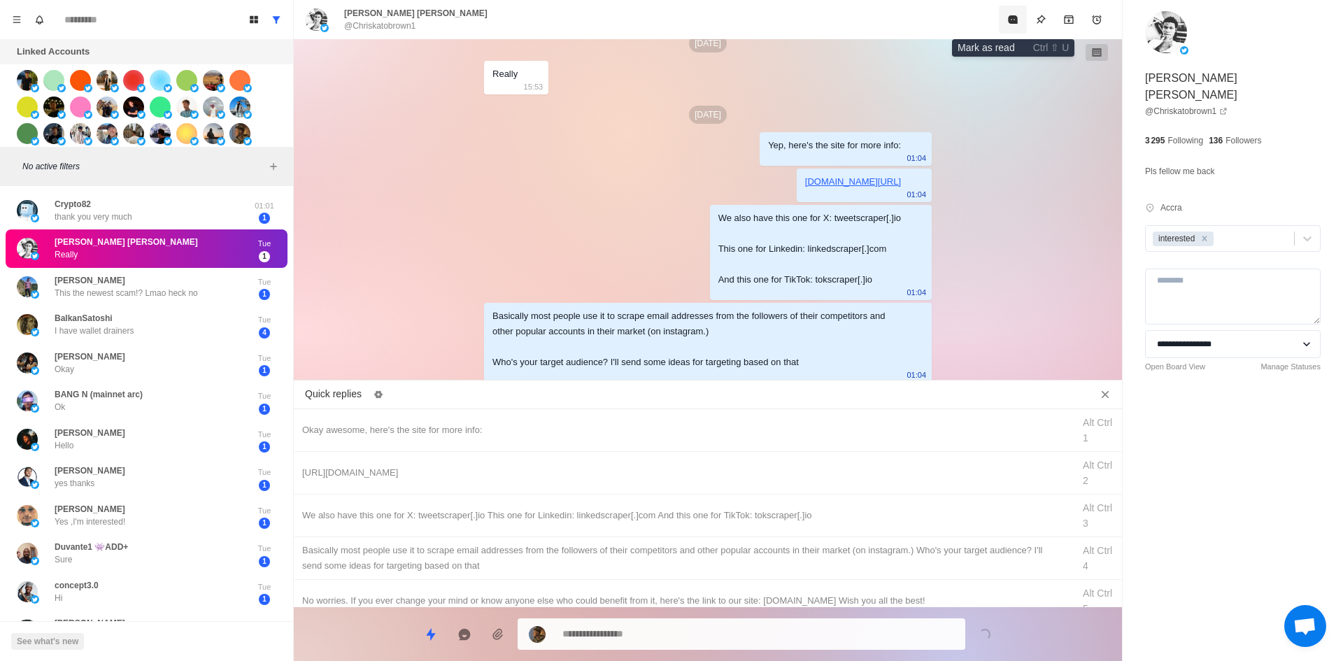
click at [1021, 13] on button "Mark as read" at bounding box center [1013, 20] width 28 height 28
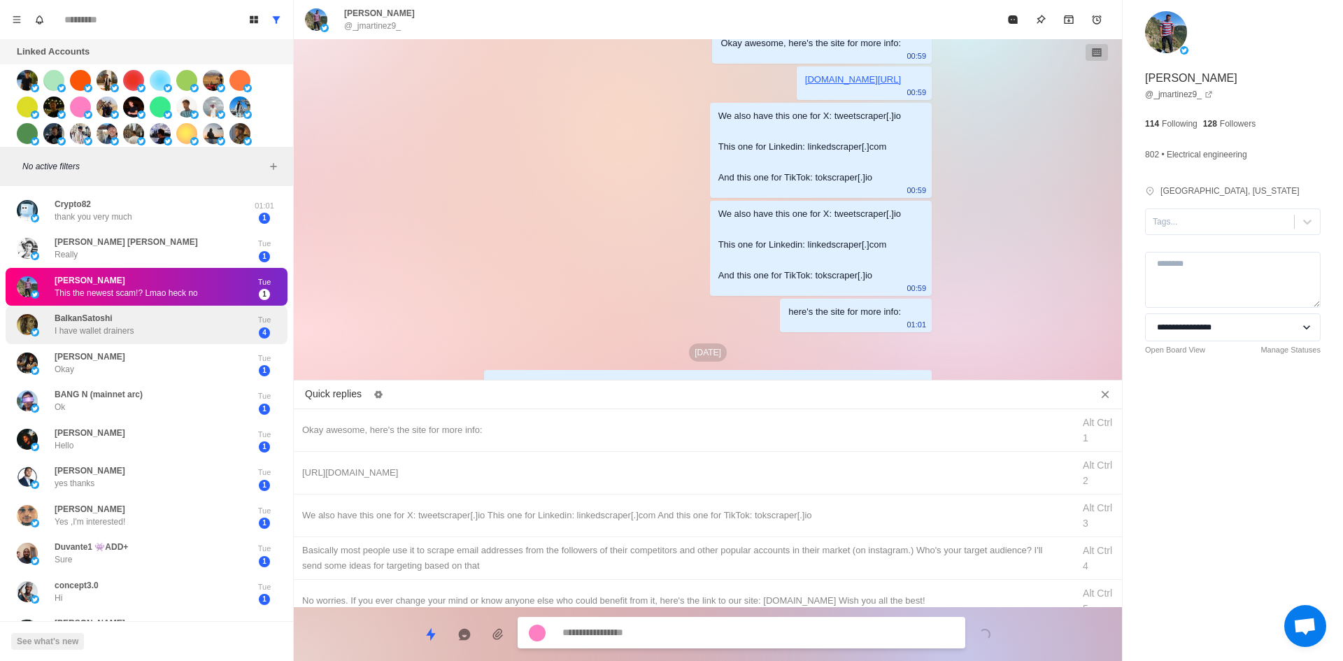
scroll to position [1268, 0]
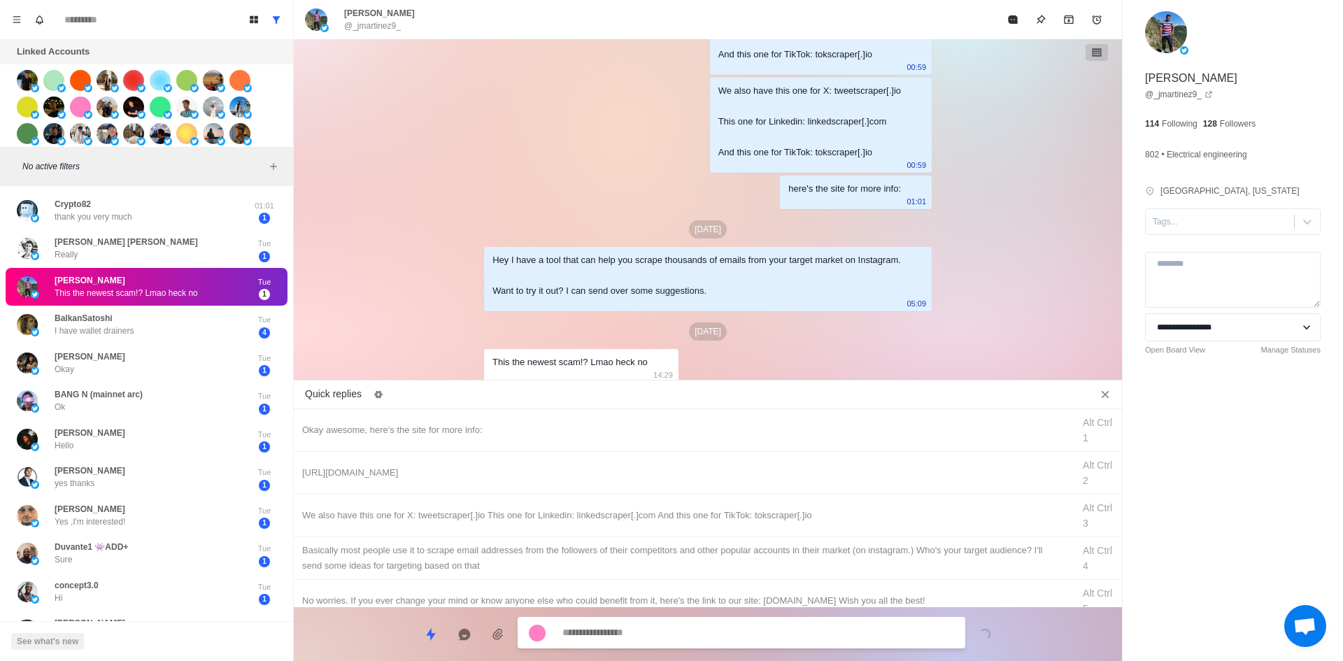
click at [691, 636] on textarea at bounding box center [758, 633] width 392 height 20
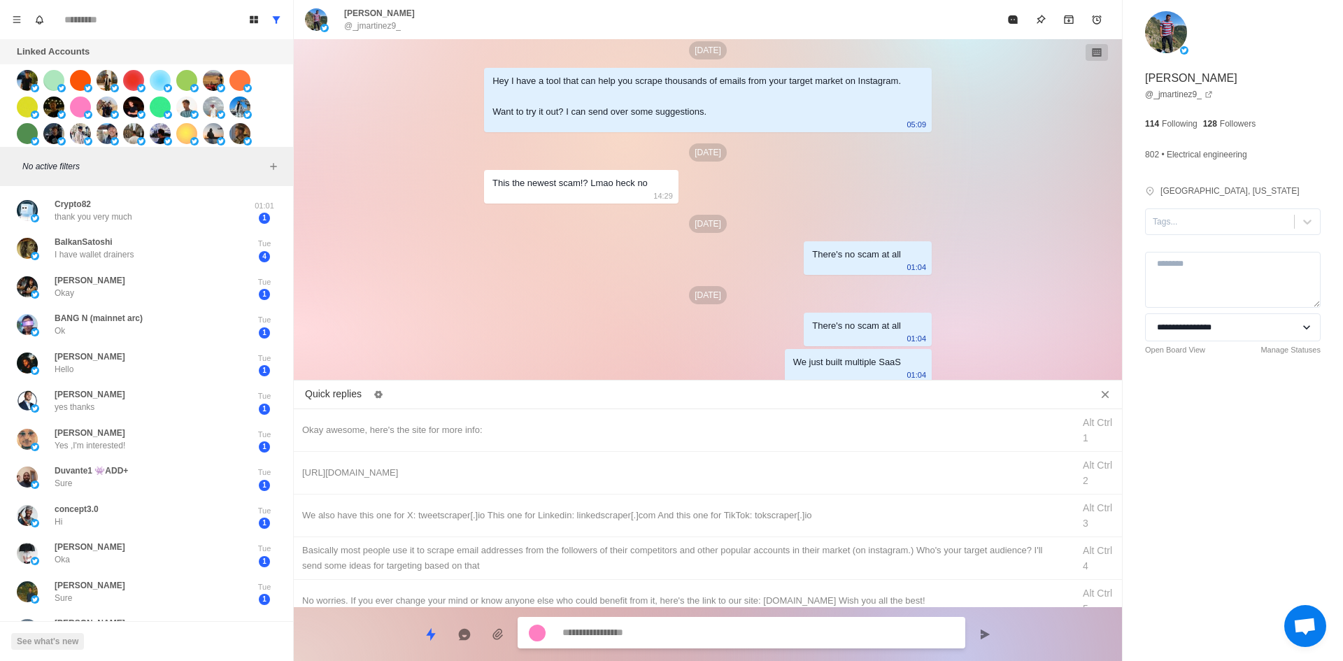
scroll to position [1484, 0]
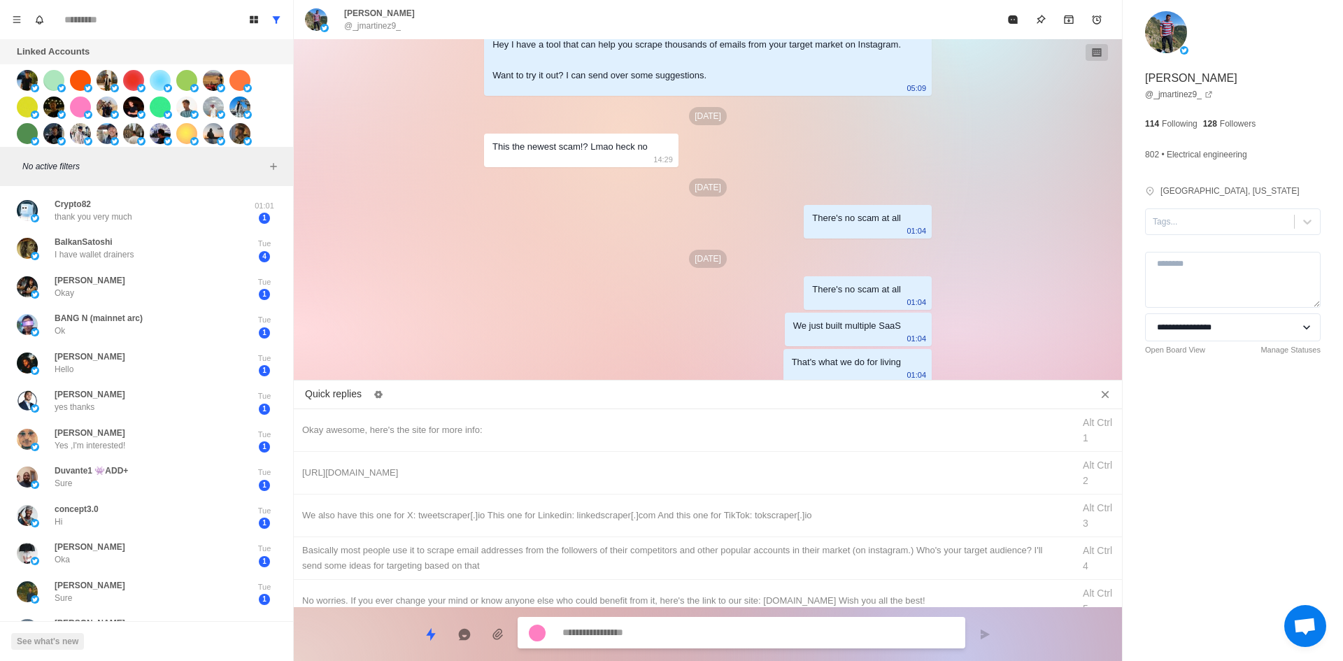
drag, startPoint x: 1242, startPoint y: 224, endPoint x: 1235, endPoint y: 238, distance: 15.6
click at [1242, 224] on div at bounding box center [1220, 221] width 134 height 15
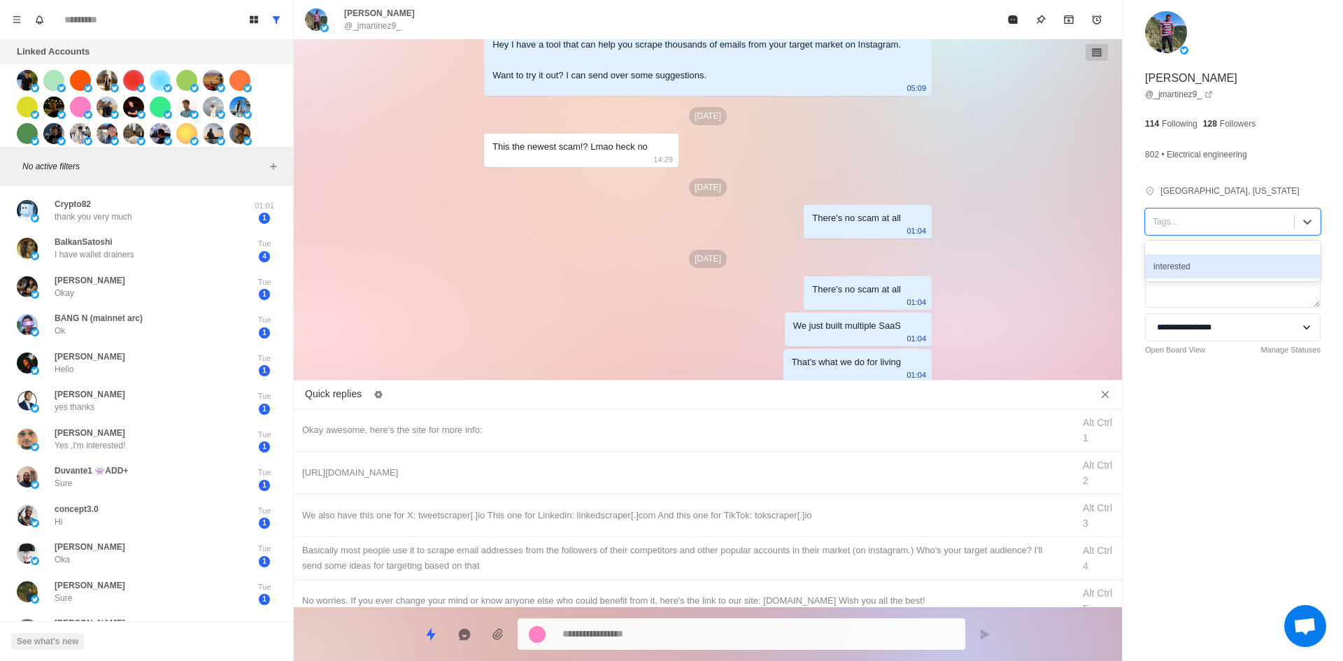
click at [1210, 264] on div "interested" at bounding box center [1233, 267] width 176 height 24
click at [665, 640] on textarea at bounding box center [758, 634] width 392 height 20
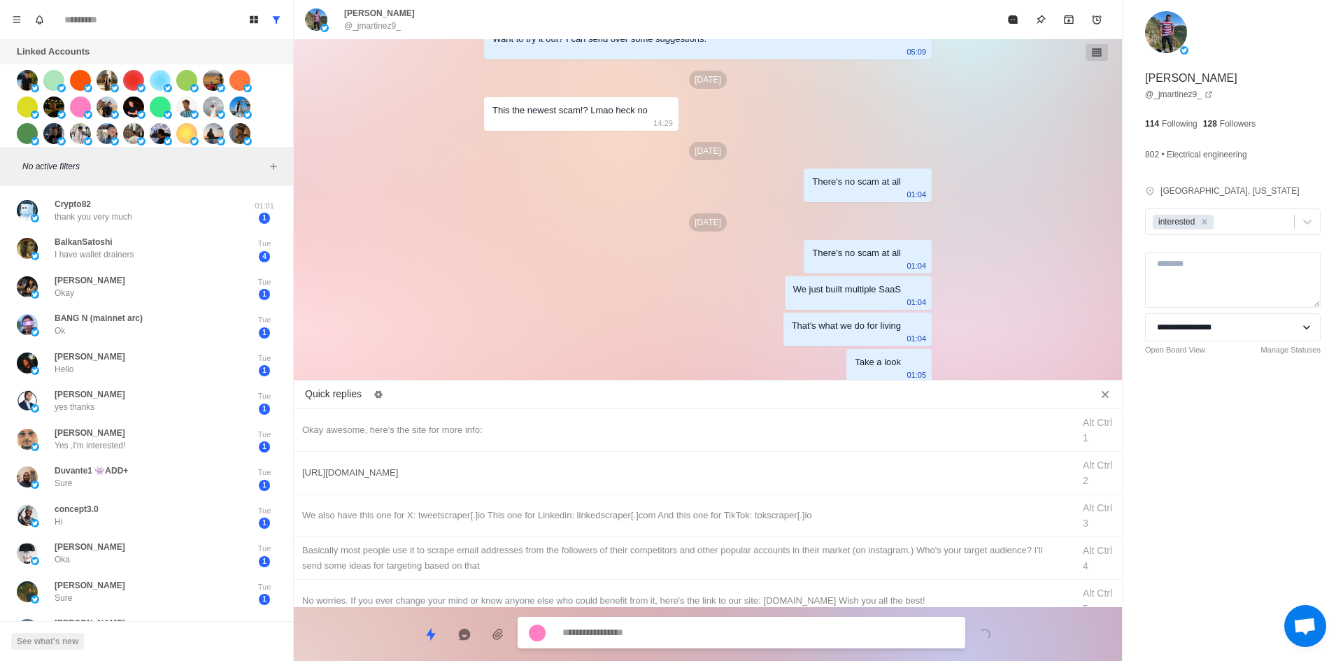
click at [523, 467] on div "[URL][DOMAIN_NAME]" at bounding box center [683, 472] width 762 height 15
click at [692, 629] on textarea "**********" at bounding box center [758, 633] width 392 height 20
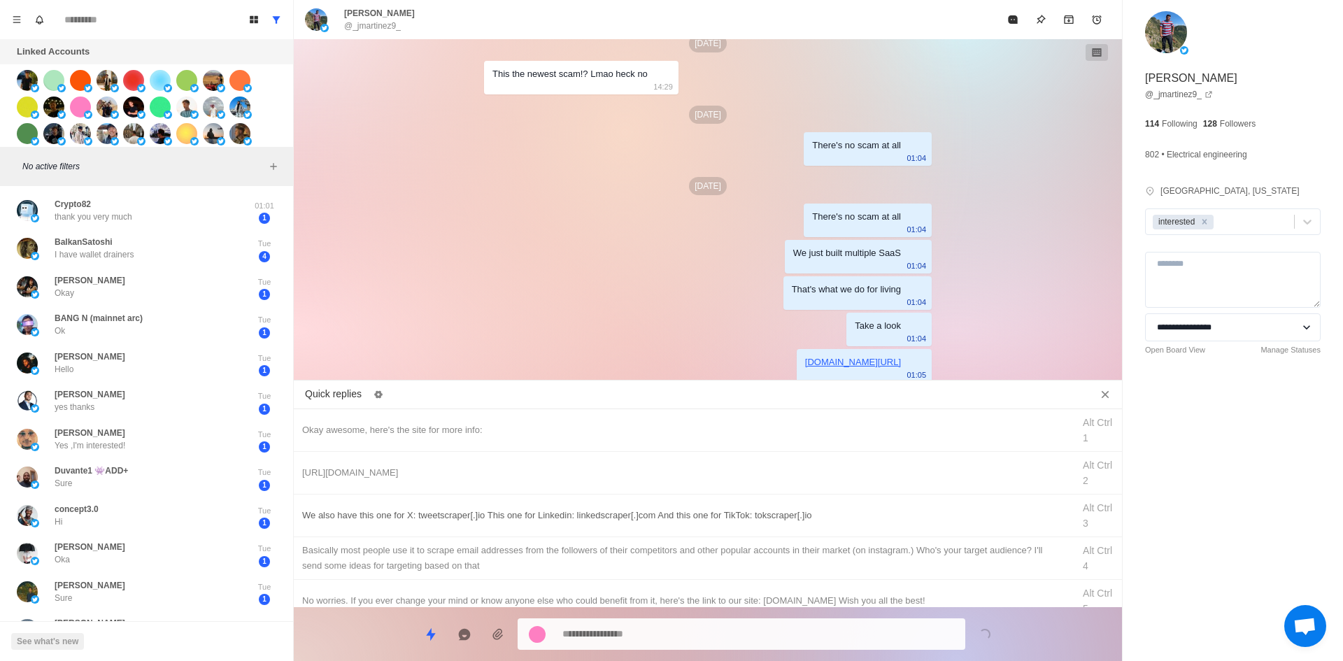
click at [722, 515] on div "We also have this one for X: tweetscraper[.]io This one for Linkedin: linkedscr…" at bounding box center [683, 515] width 762 height 15
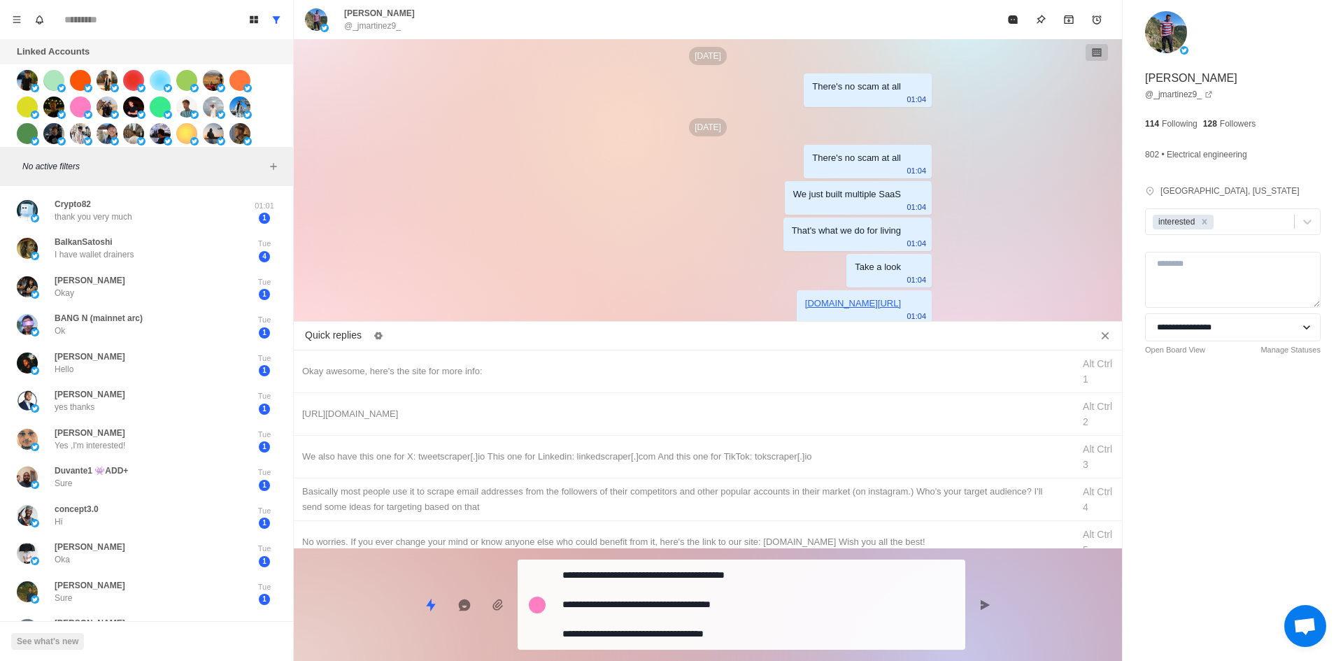
click at [738, 631] on textarea "**********" at bounding box center [758, 604] width 392 height 79
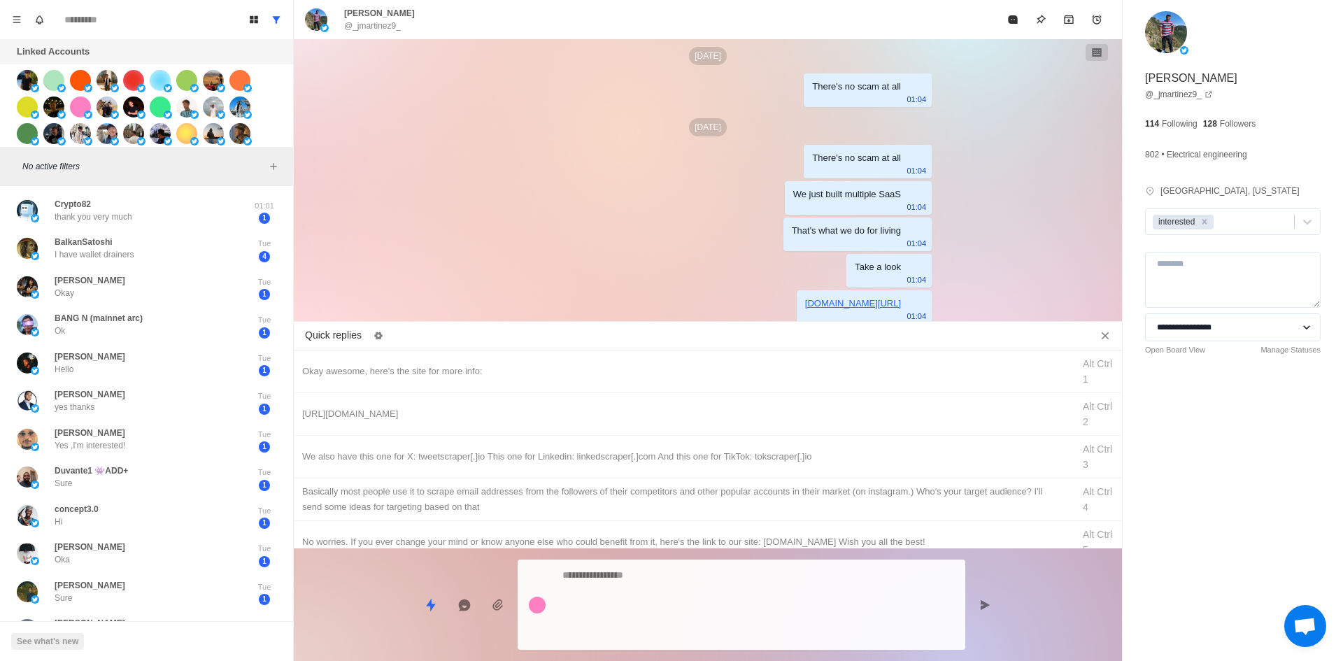
scroll to position [1654, 0]
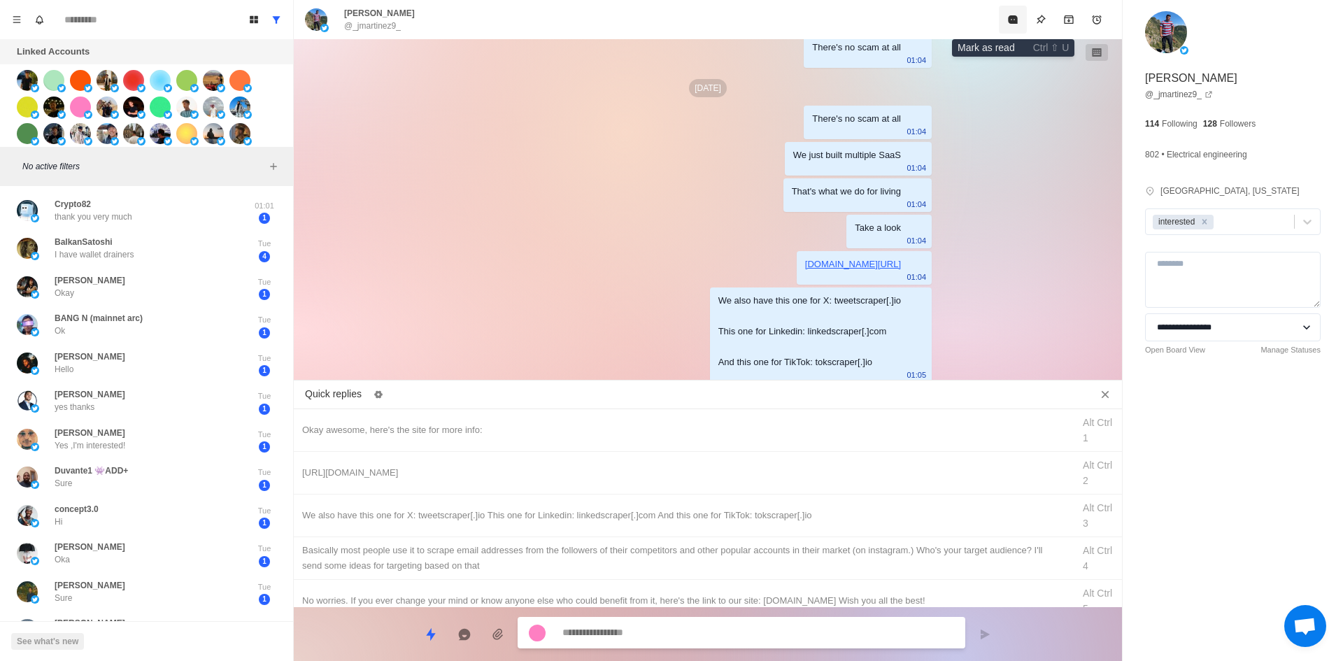
click at [1011, 16] on icon "Mark as read" at bounding box center [1012, 19] width 9 height 8
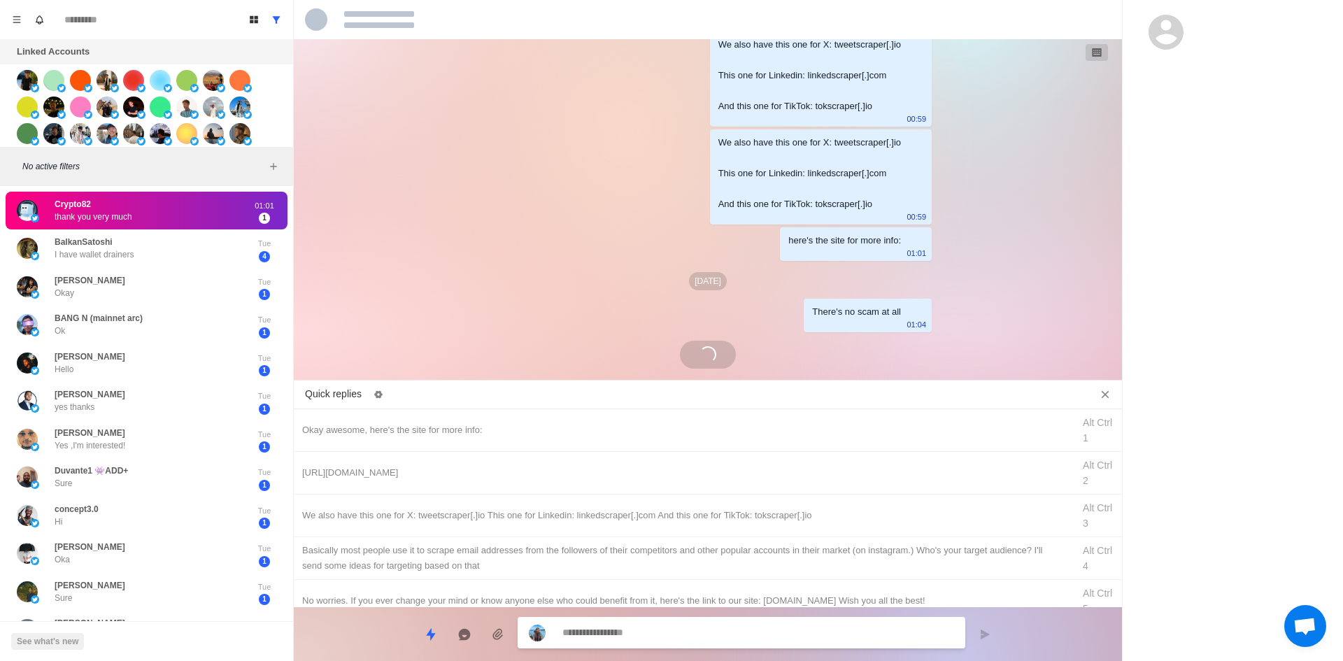
scroll to position [1645, 0]
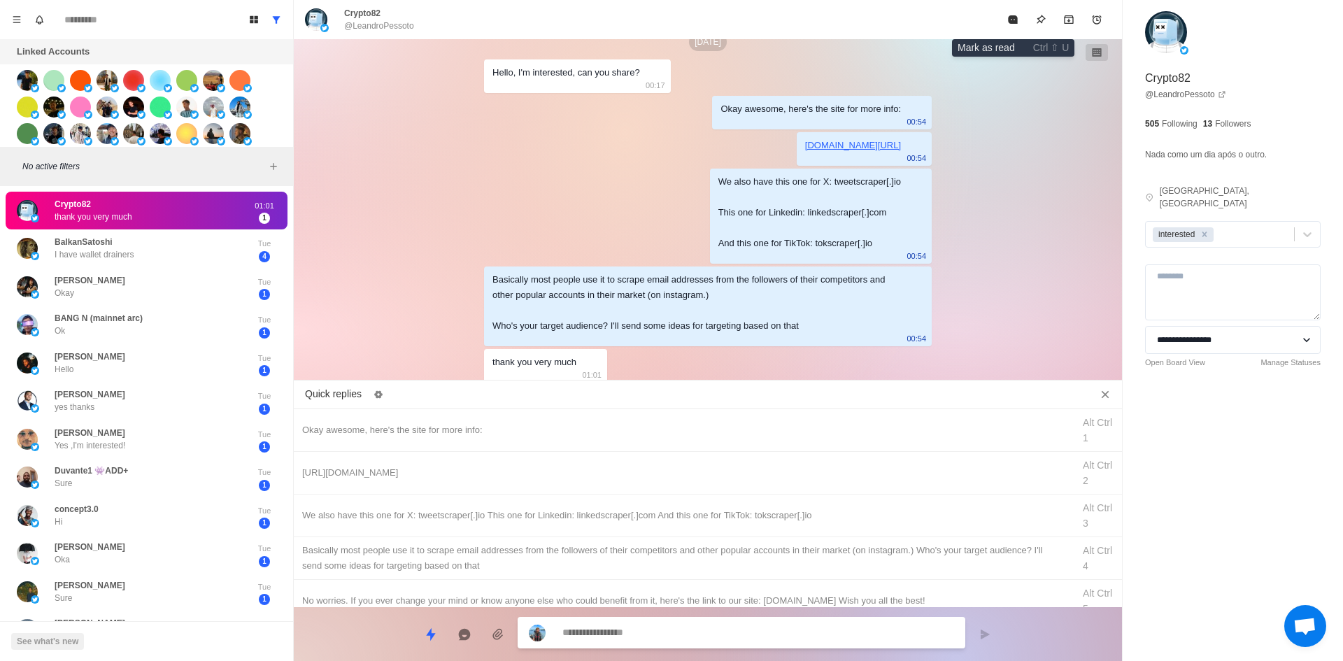
click at [1011, 16] on icon "Mark as read" at bounding box center [1012, 19] width 9 height 8
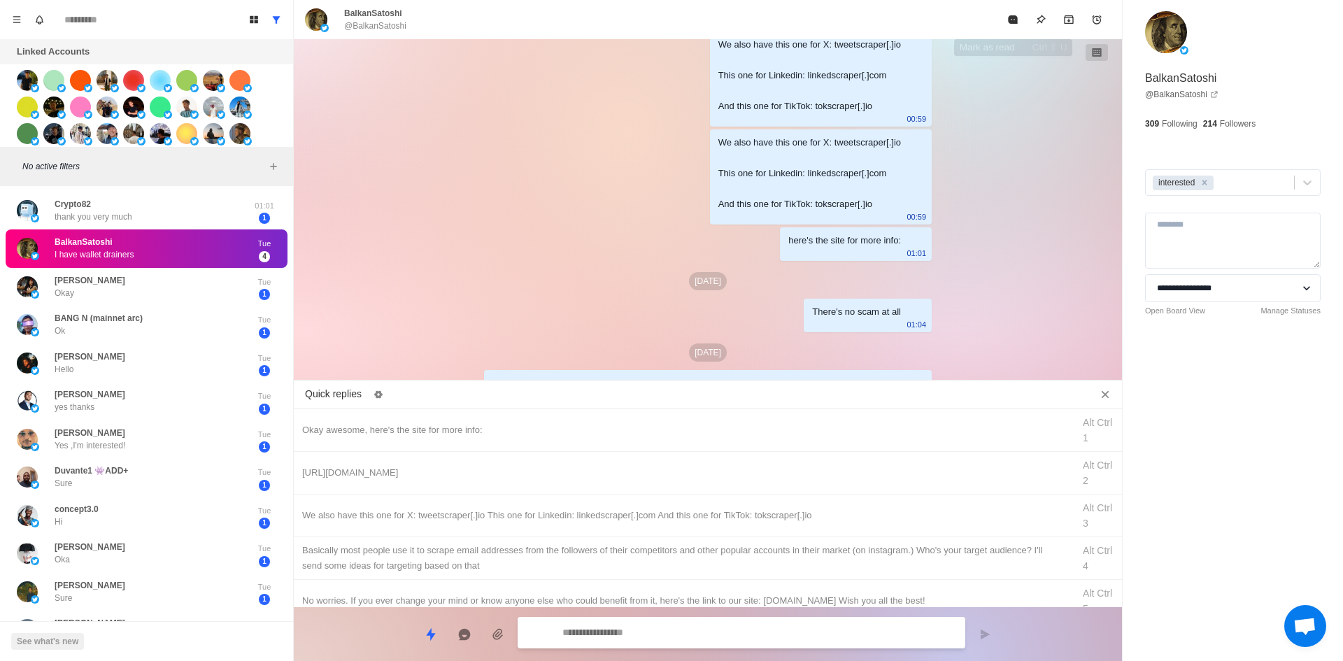
scroll to position [1896, 0]
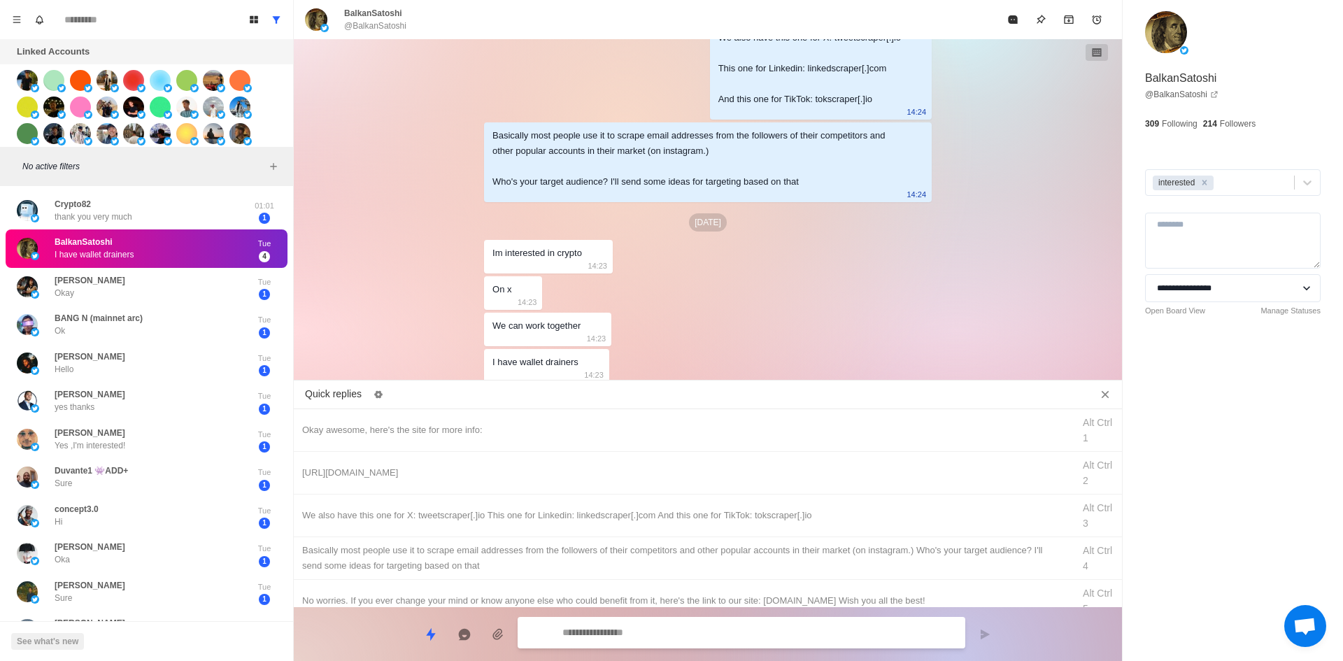
click at [709, 618] on div at bounding box center [742, 632] width 448 height 31
click at [701, 638] on textarea at bounding box center [758, 634] width 392 height 20
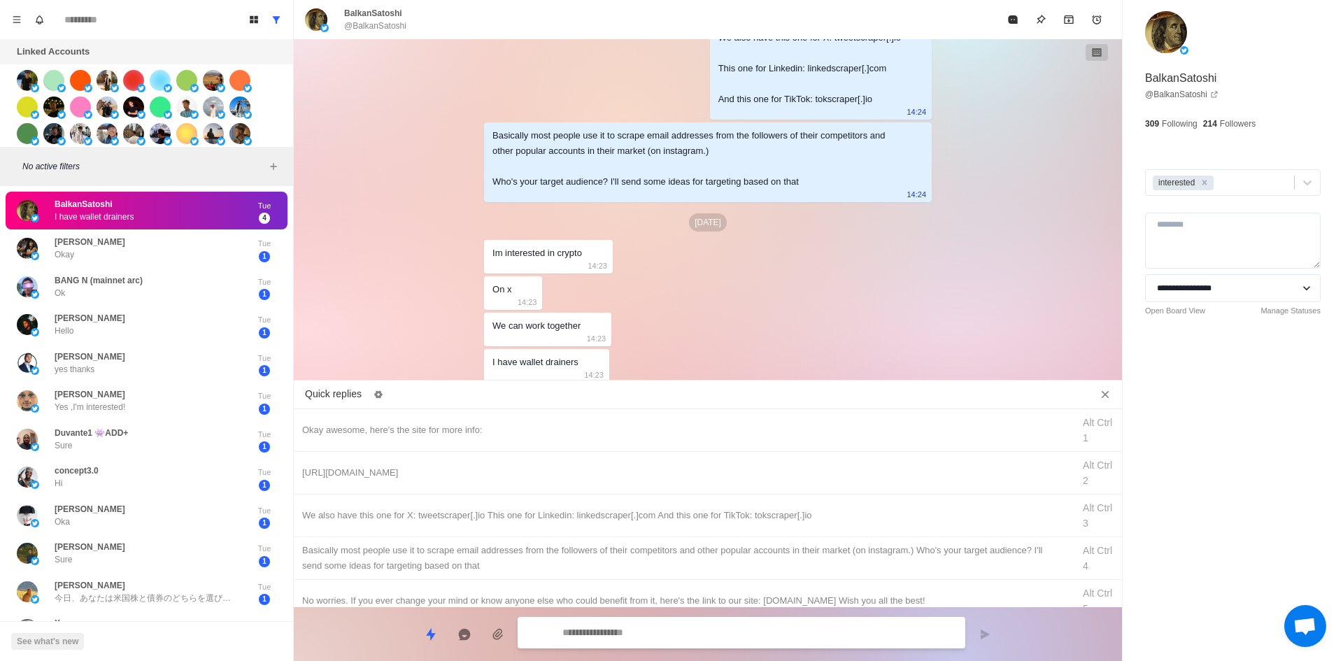
click at [701, 638] on textarea at bounding box center [758, 633] width 392 height 20
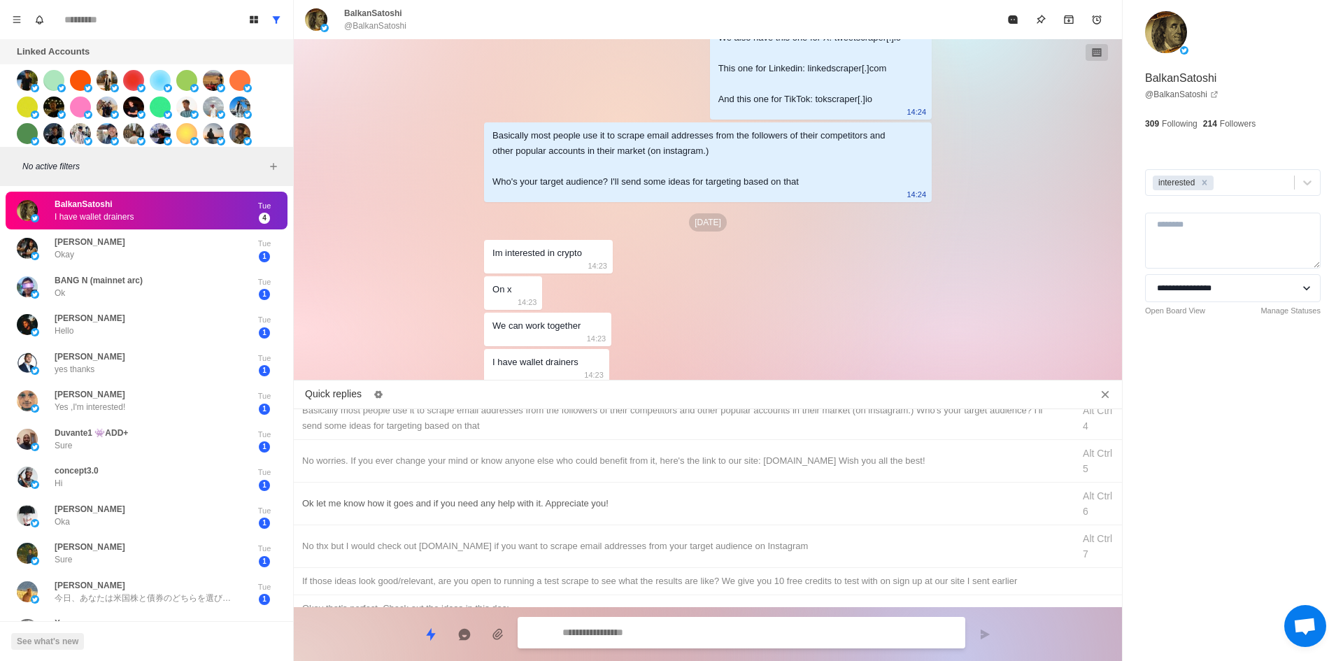
scroll to position [210, 0]
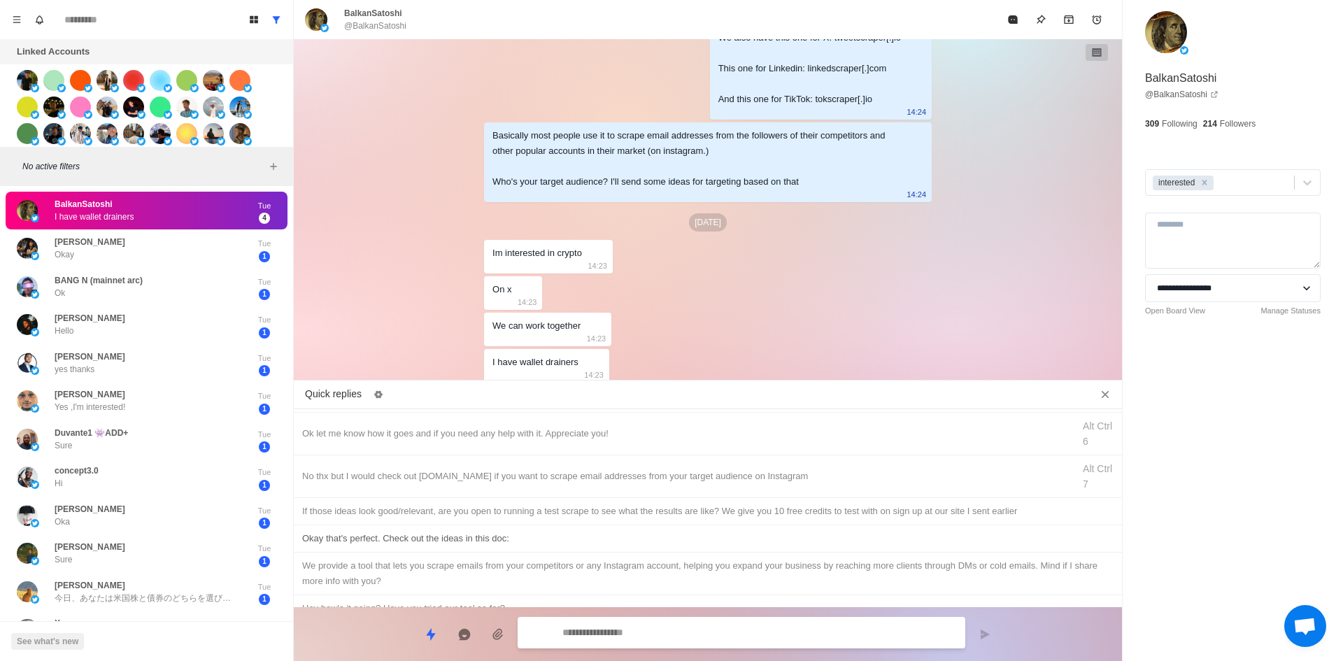
click at [478, 536] on div "Okay that's perfect. Check out the ideas in this doc:" at bounding box center [707, 538] width 811 height 15
click at [677, 638] on textarea "**********" at bounding box center [758, 634] width 392 height 20
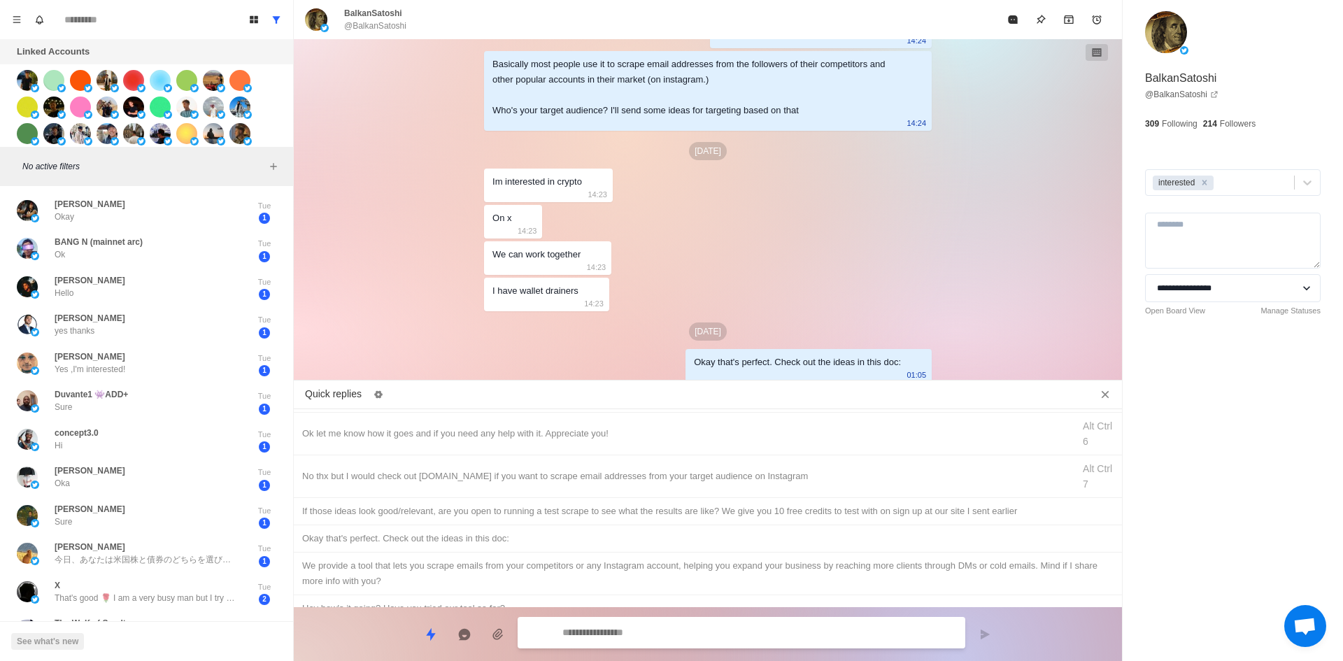
paste textarea "**********"
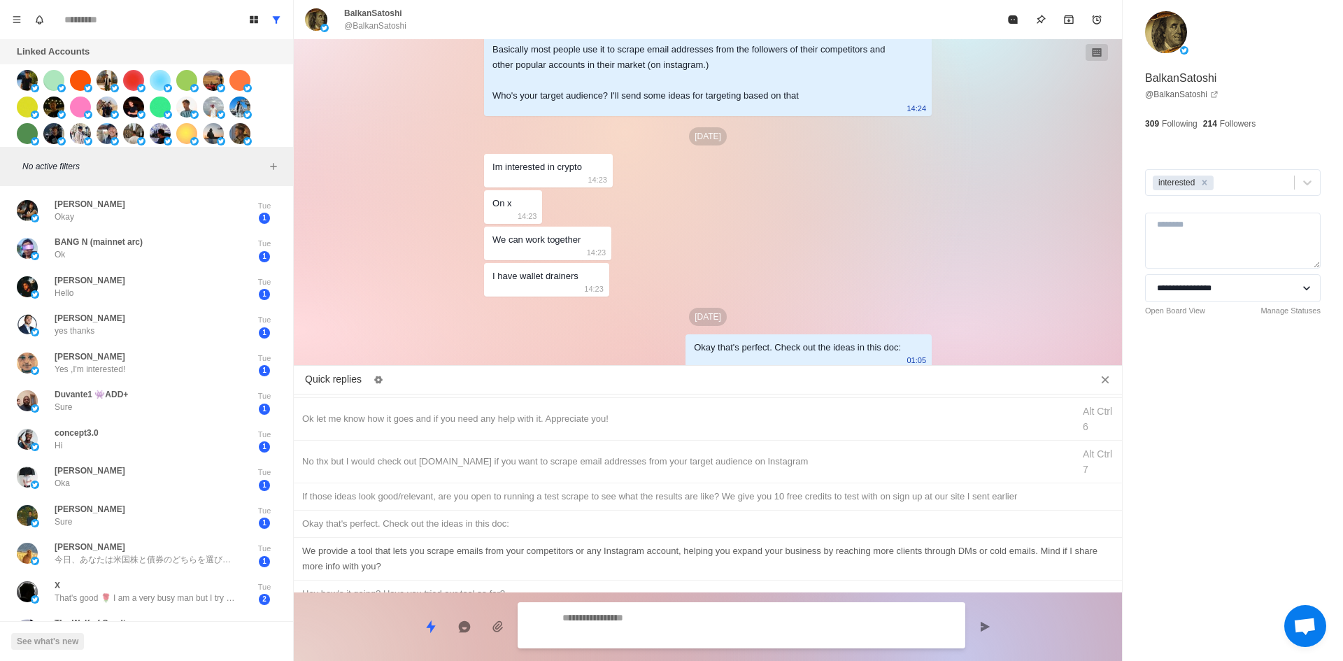
scroll to position [279, 0]
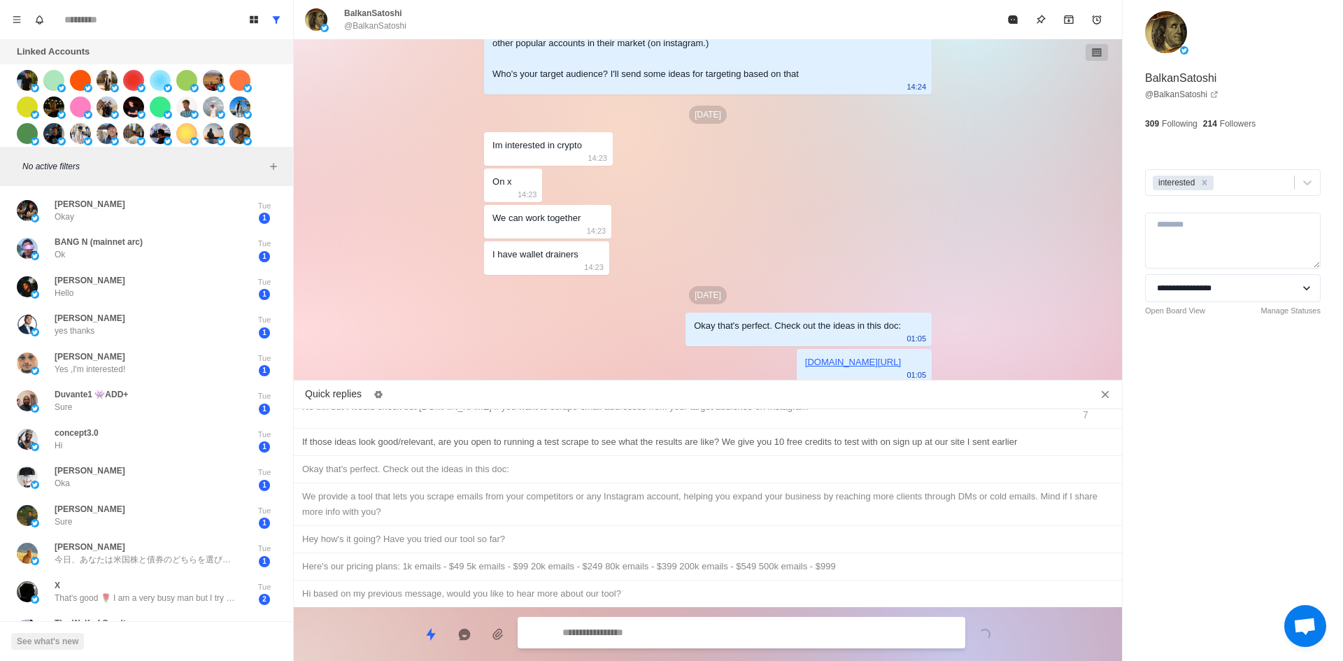
drag, startPoint x: 469, startPoint y: 438, endPoint x: 499, endPoint y: 464, distance: 39.6
click at [470, 438] on div "If those ideas look good/relevant, are you open to running a test scrape to see…" at bounding box center [707, 441] width 811 height 15
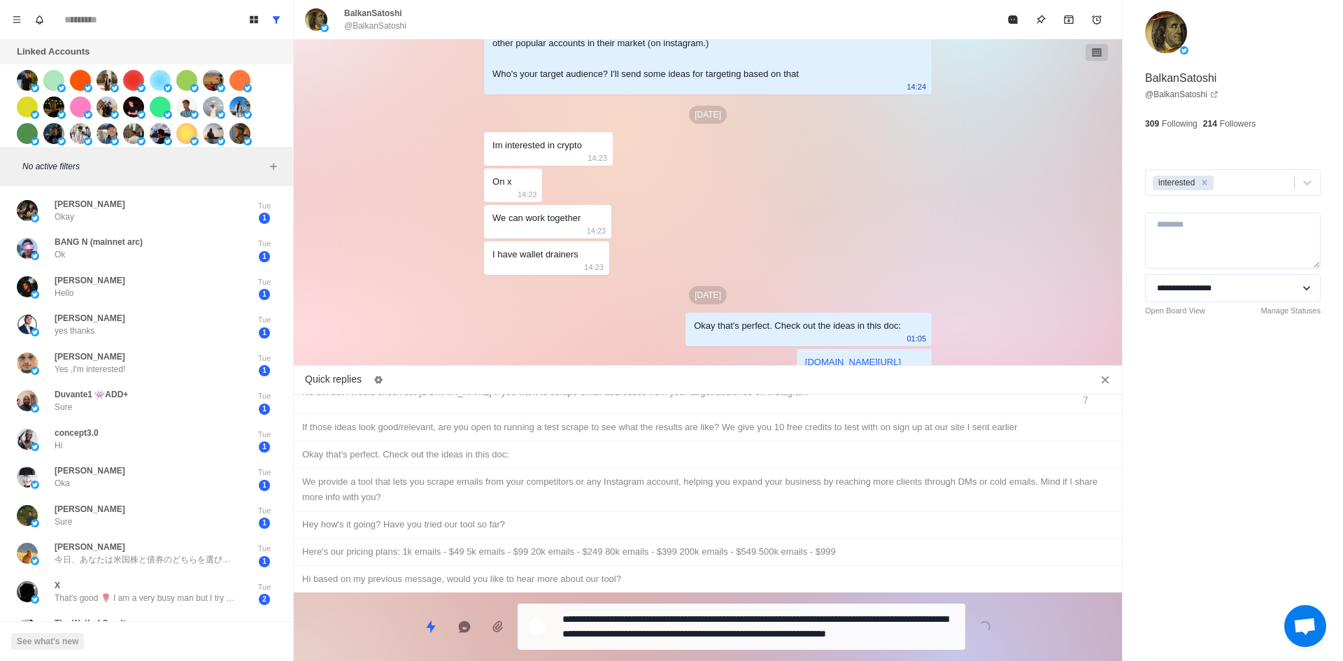
click at [666, 627] on textarea "**********" at bounding box center [758, 626] width 392 height 35
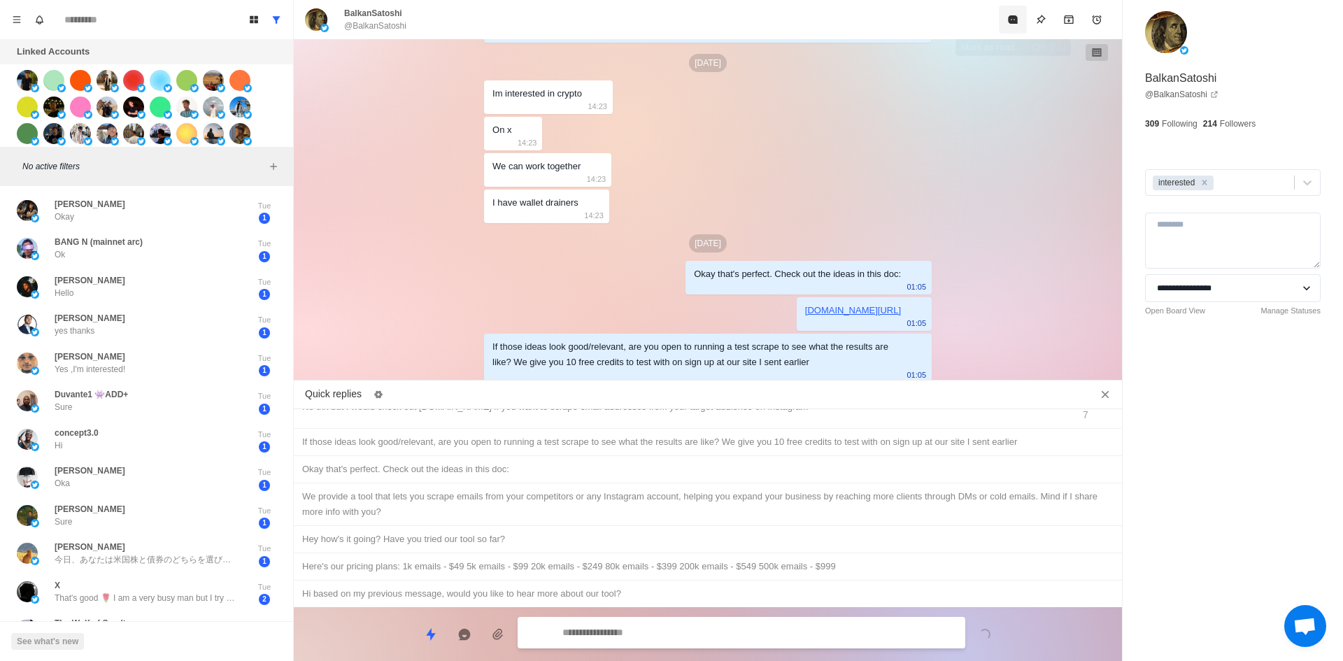
click at [1010, 22] on icon "Mark as read" at bounding box center [1012, 19] width 9 height 8
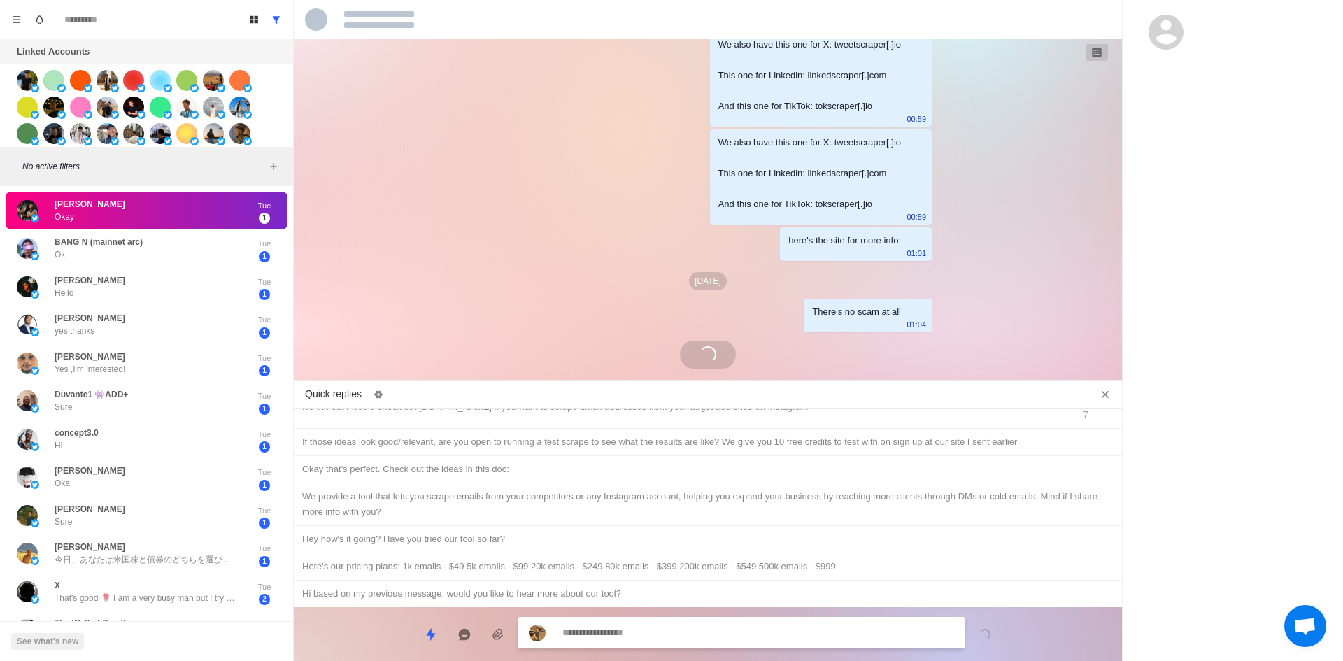
scroll to position [1305, 0]
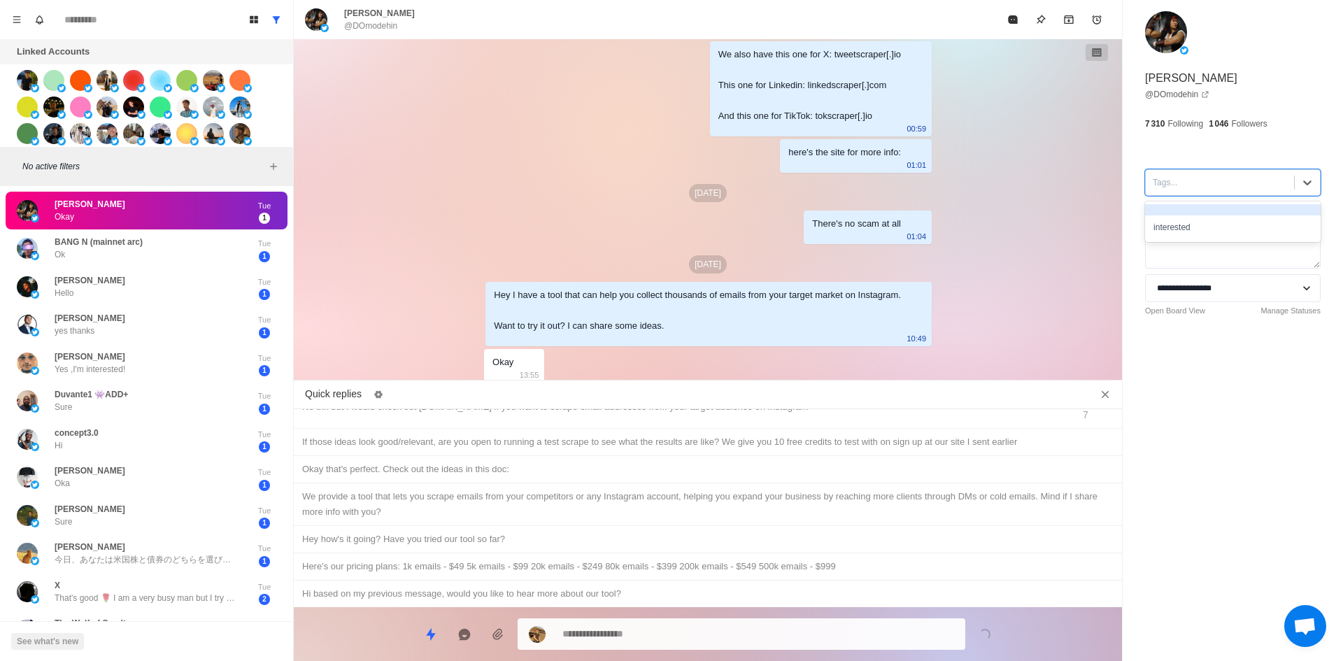
click at [1184, 191] on div "Tags..." at bounding box center [1220, 182] width 148 height 21
click at [1201, 227] on div "interested" at bounding box center [1233, 227] width 176 height 24
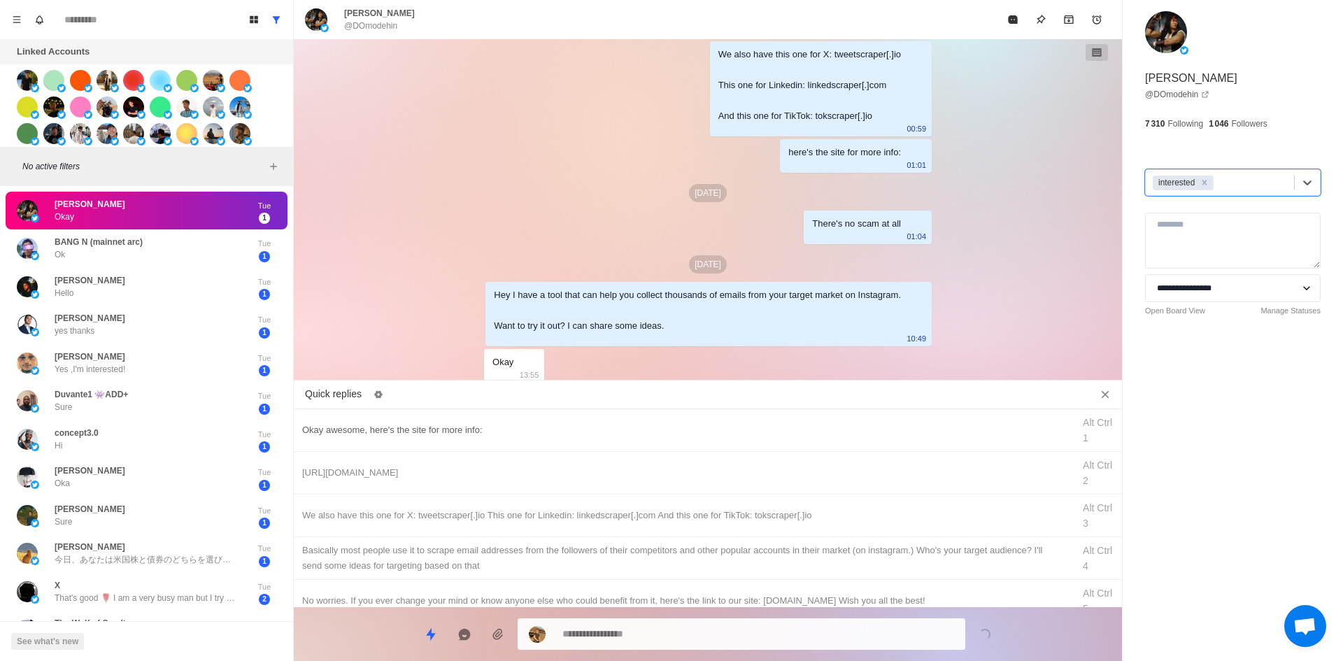
drag, startPoint x: 513, startPoint y: 429, endPoint x: 528, endPoint y: 444, distance: 21.8
click at [513, 430] on div "Okay awesome, here's the site for more info:" at bounding box center [683, 430] width 762 height 15
click at [662, 627] on textarea "**********" at bounding box center [758, 633] width 392 height 20
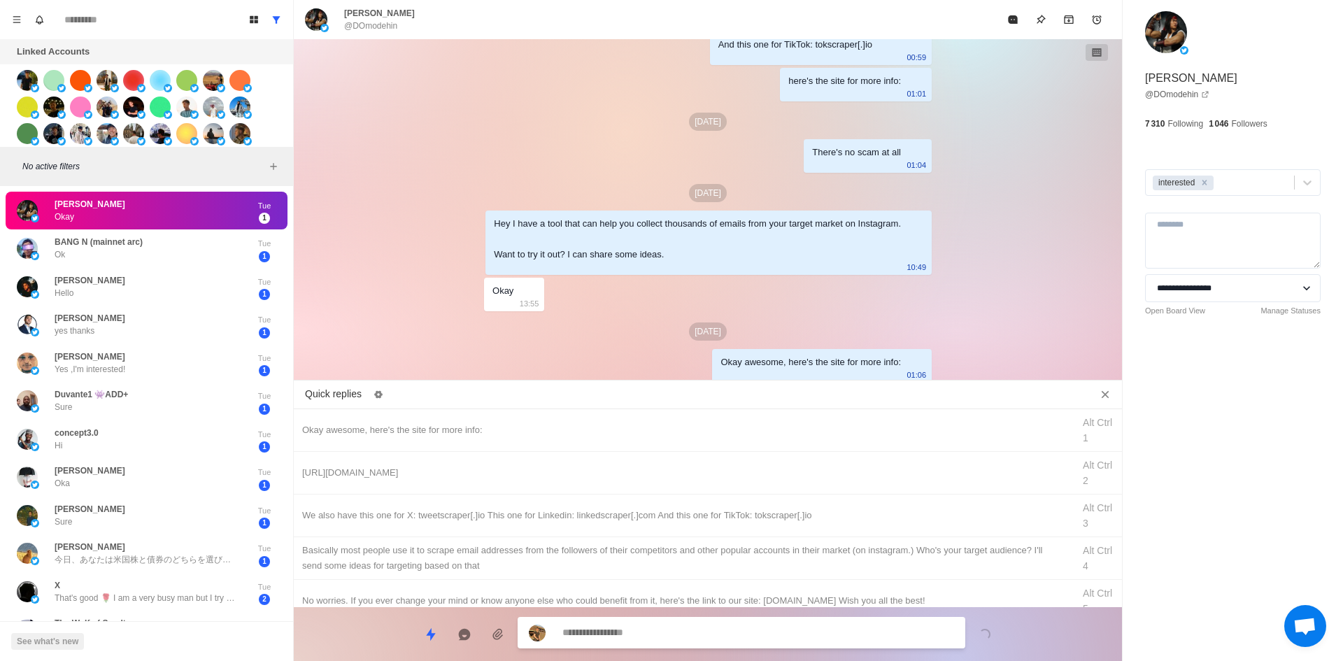
drag, startPoint x: 690, startPoint y: 476, endPoint x: 704, endPoint y: 619, distance: 143.4
click at [690, 478] on div "[URL][DOMAIN_NAME]" at bounding box center [683, 472] width 762 height 15
drag, startPoint x: 706, startPoint y: 632, endPoint x: 724, endPoint y: 539, distance: 94.1
click at [704, 631] on textarea "**********" at bounding box center [758, 633] width 392 height 20
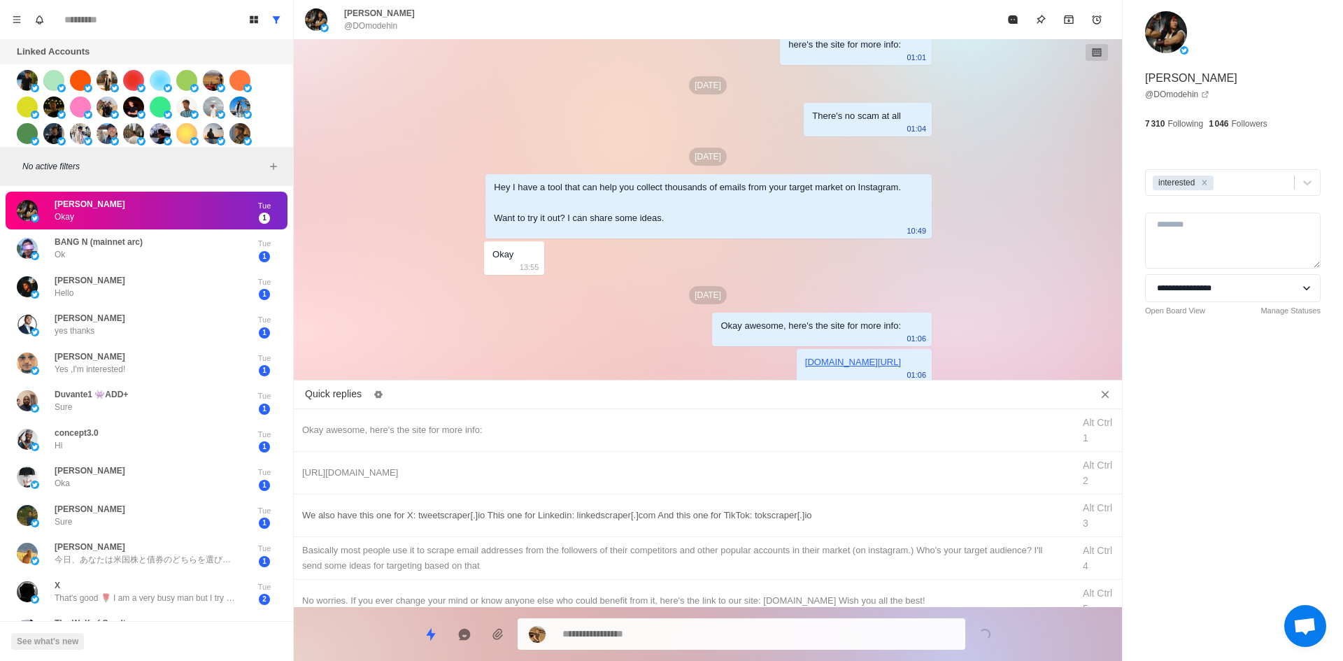
click at [731, 526] on div "We also have this one for X: tweetscraper[.]io This one for Linkedin: linkedscr…" at bounding box center [708, 516] width 828 height 43
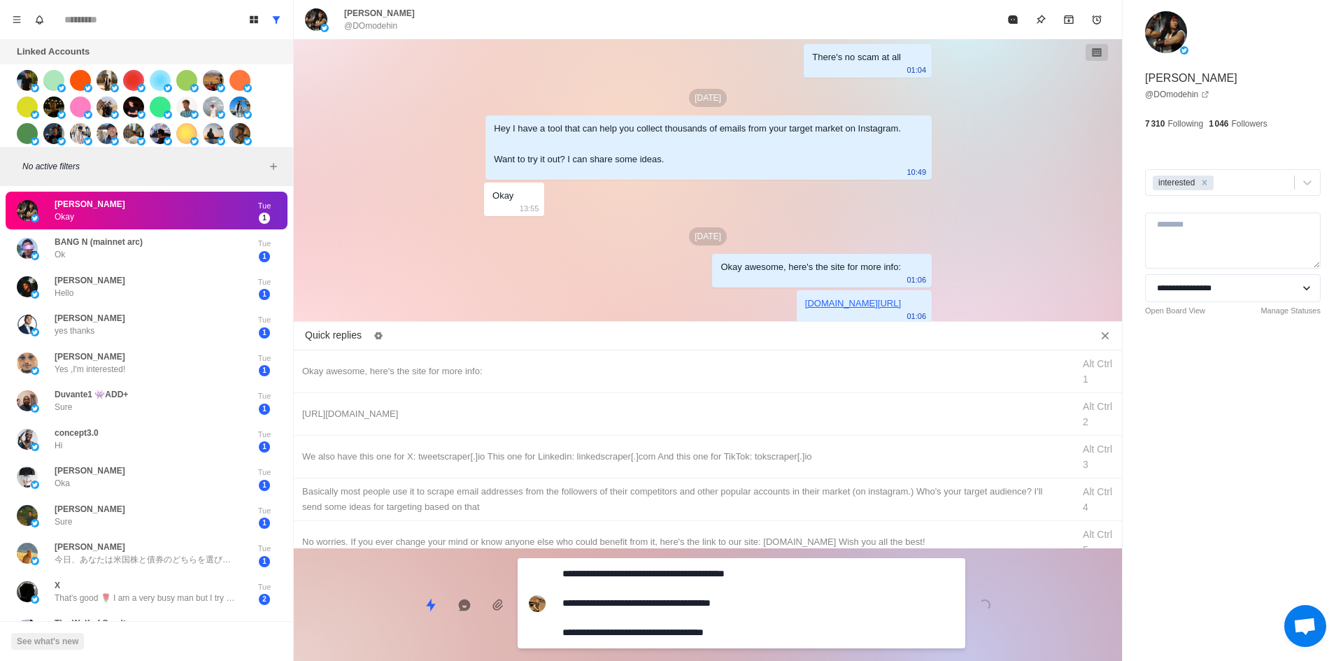
click at [704, 637] on textarea "**********" at bounding box center [758, 603] width 392 height 79
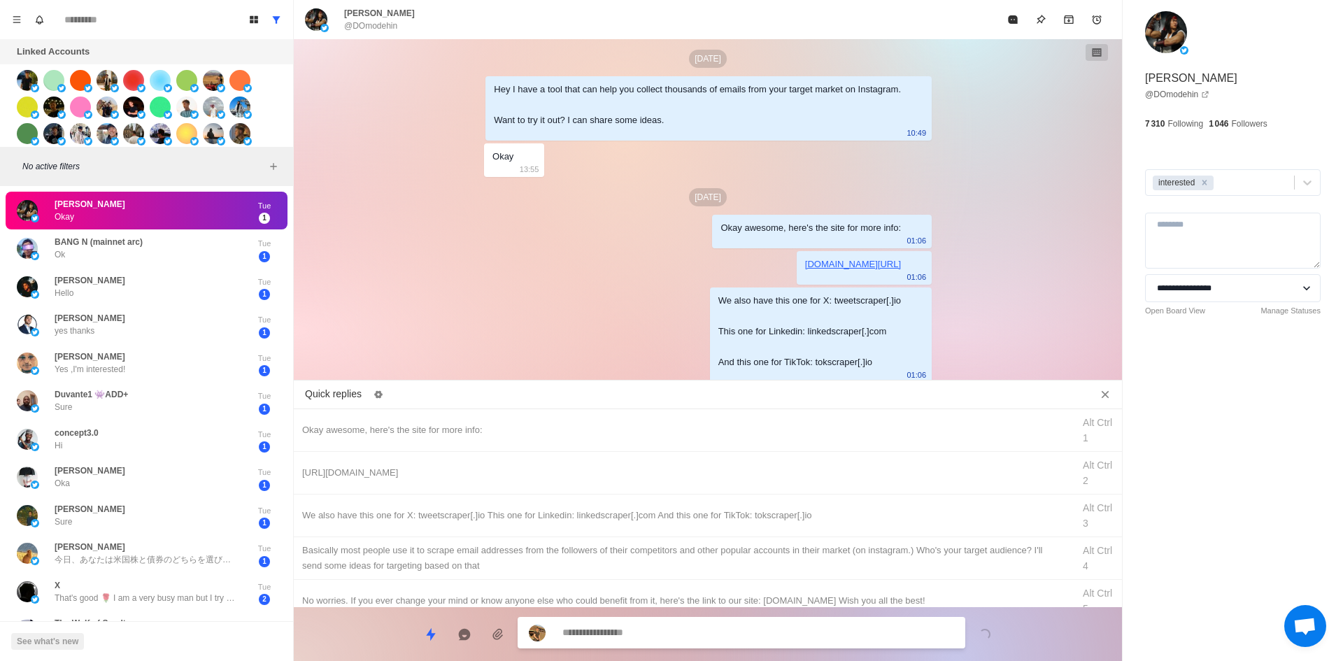
click at [755, 560] on div "​​Basically most people use it to scrape email addresses from the followers of …" at bounding box center [683, 558] width 762 height 31
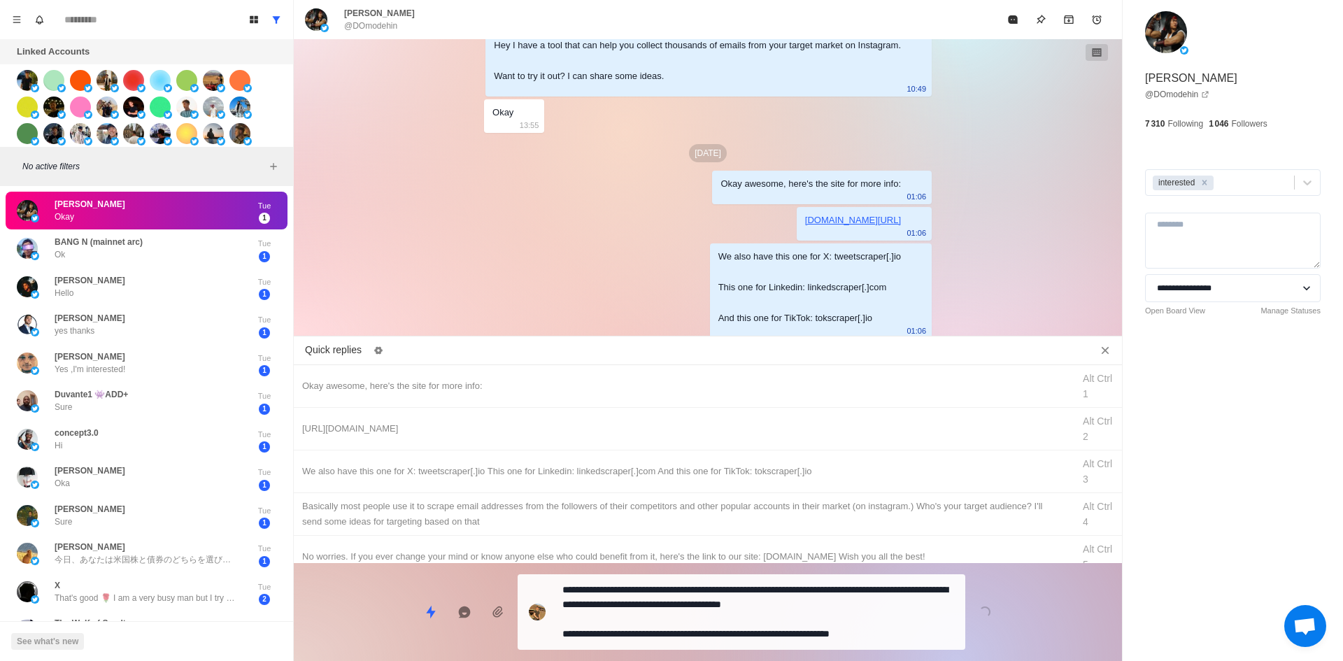
drag, startPoint x: 745, startPoint y: 616, endPoint x: 959, endPoint y: 225, distance: 445.8
click at [744, 616] on textarea "**********" at bounding box center [758, 612] width 392 height 64
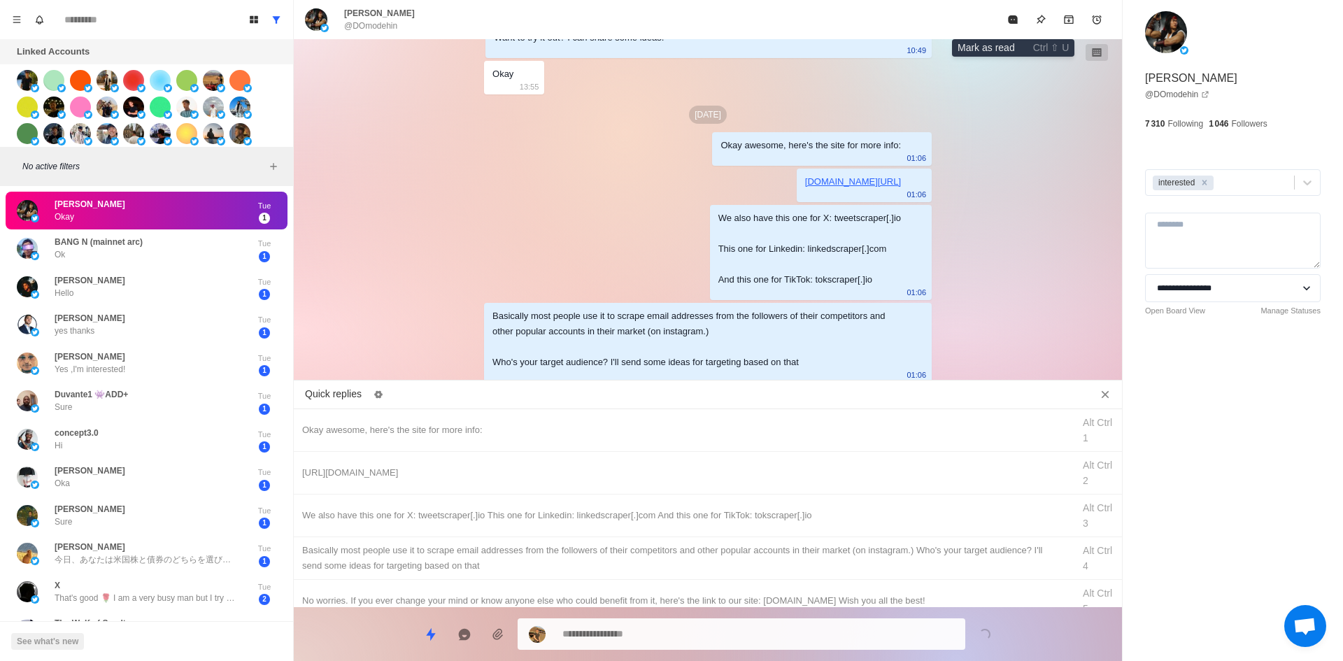
drag, startPoint x: 1012, startPoint y: 22, endPoint x: 891, endPoint y: 336, distance: 336.3
click at [1012, 25] on button "Mark as read" at bounding box center [1013, 20] width 28 height 28
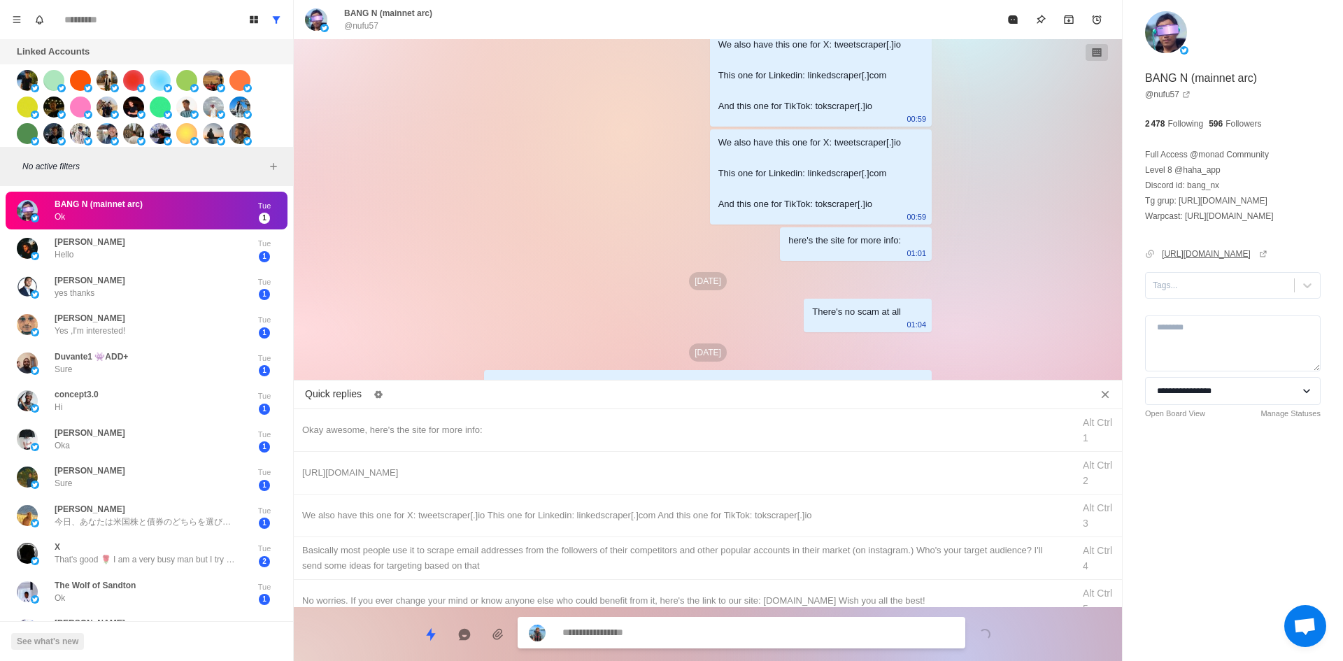
scroll to position [1355, 0]
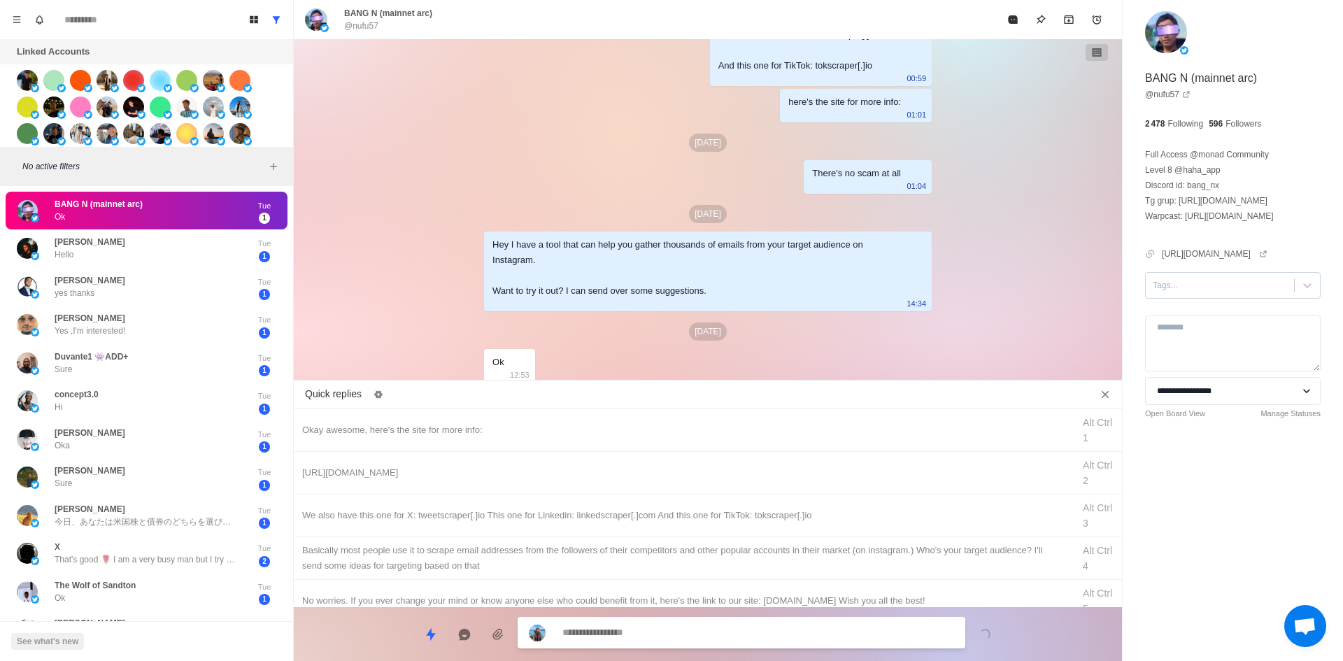
click at [1184, 292] on div at bounding box center [1220, 285] width 134 height 15
click at [1207, 326] on div "interested" at bounding box center [1233, 330] width 176 height 24
click at [553, 434] on div "Okay awesome, here's the site for more info:" at bounding box center [683, 430] width 762 height 15
click at [644, 625] on textarea "**********" at bounding box center [758, 634] width 392 height 20
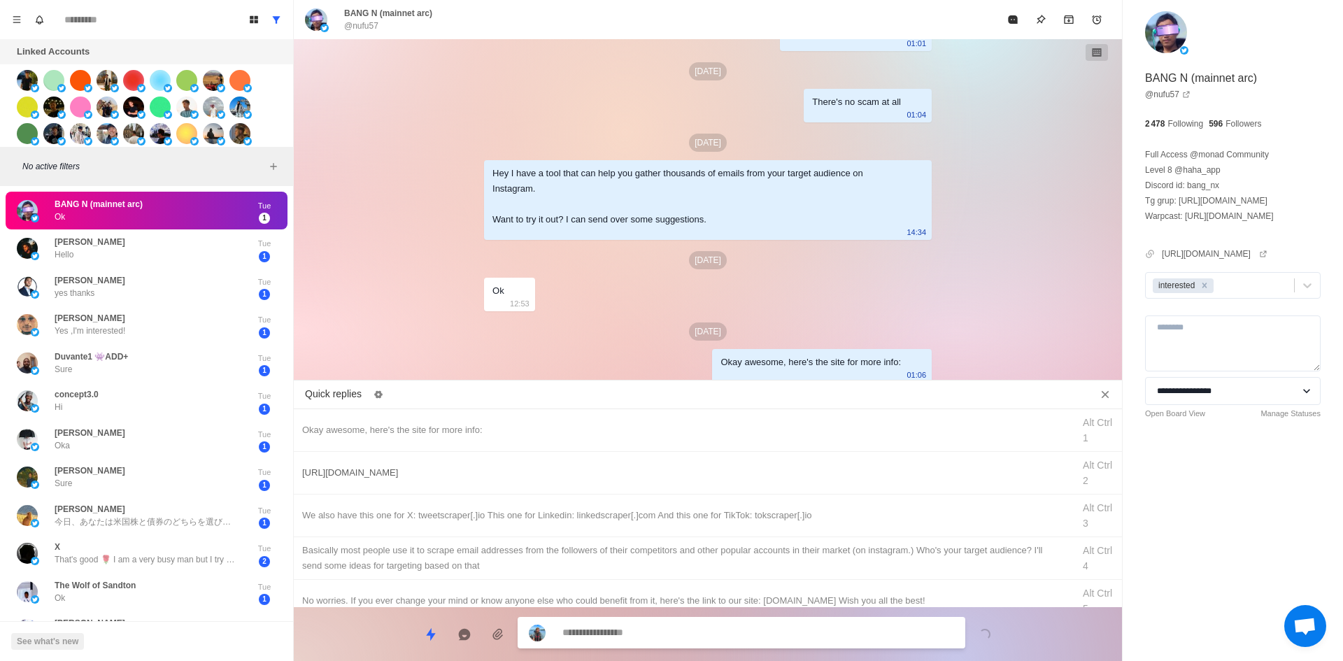
click at [678, 482] on div "[URL][DOMAIN_NAME] Alt Ctrl 2" at bounding box center [708, 473] width 828 height 43
click at [689, 639] on textarea "**********" at bounding box center [758, 633] width 392 height 20
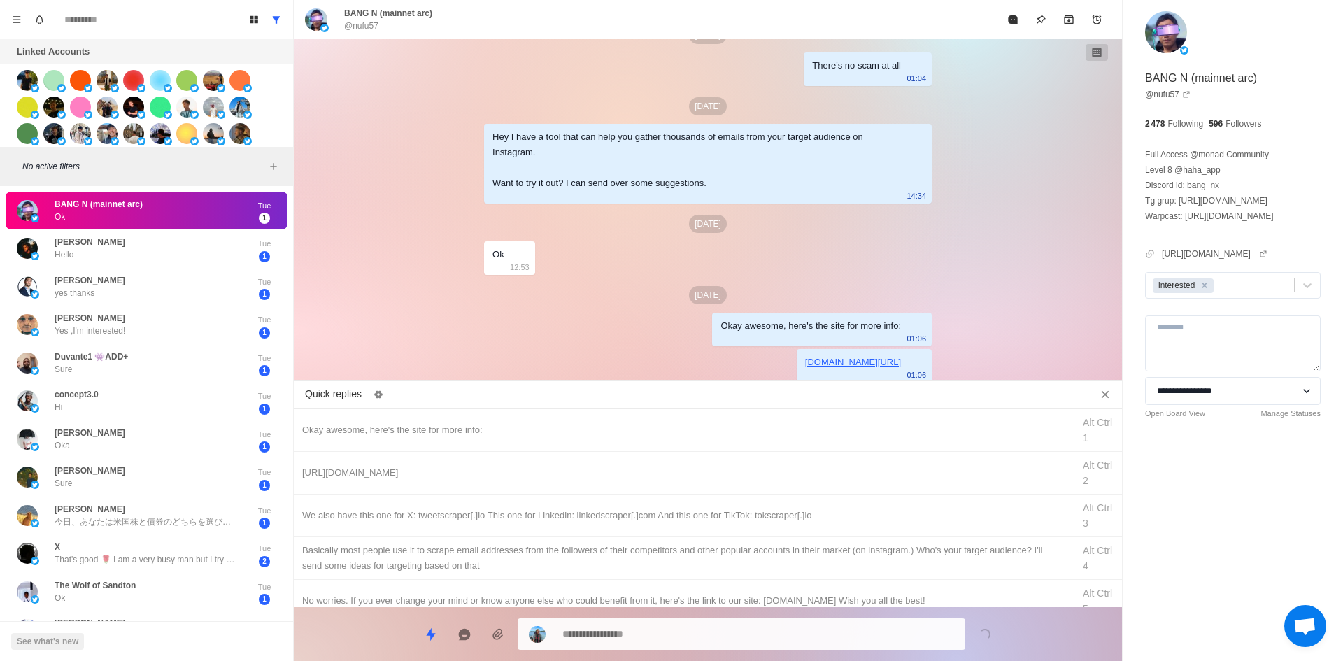
drag, startPoint x: 744, startPoint y: 504, endPoint x: 718, endPoint y: 627, distance: 126.6
click at [744, 511] on div "We also have this one for X: tweetscraper[.]io This one for Linkedin: linkedscr…" at bounding box center [708, 516] width 828 height 43
click at [719, 627] on textarea "**********" at bounding box center [758, 634] width 392 height 20
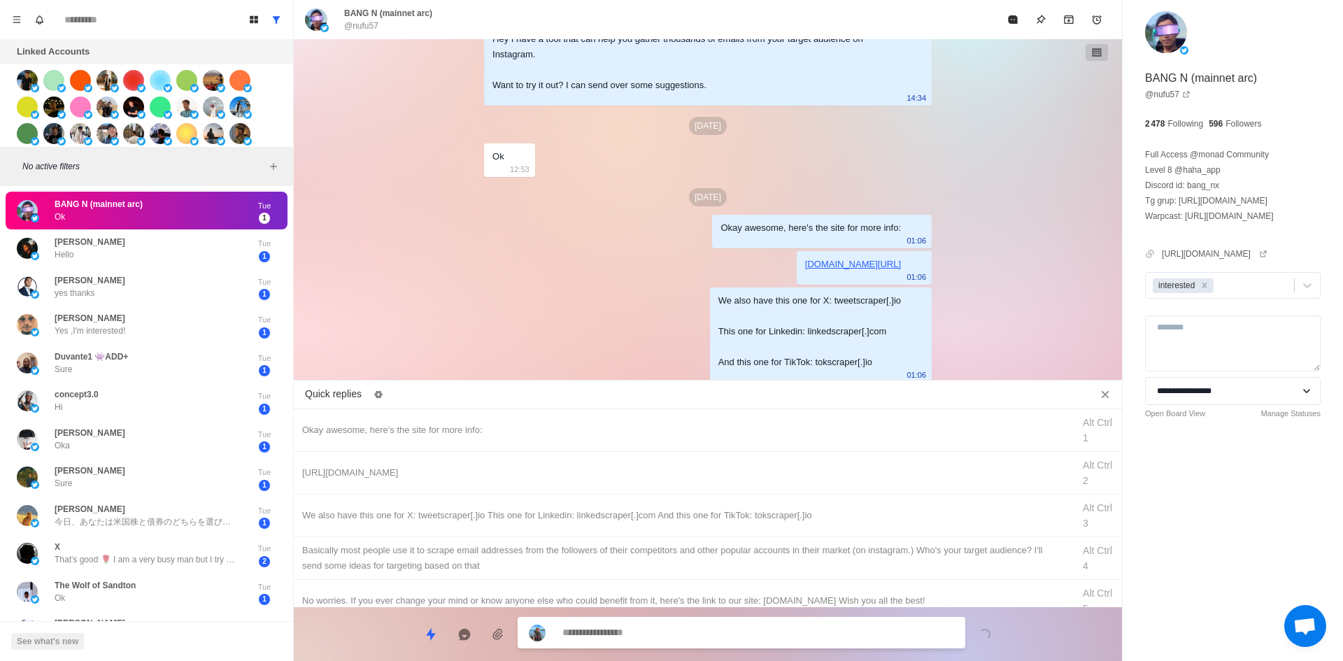
click at [755, 561] on div "​​Basically most people use it to scrape email addresses from the followers of …" at bounding box center [683, 558] width 762 height 31
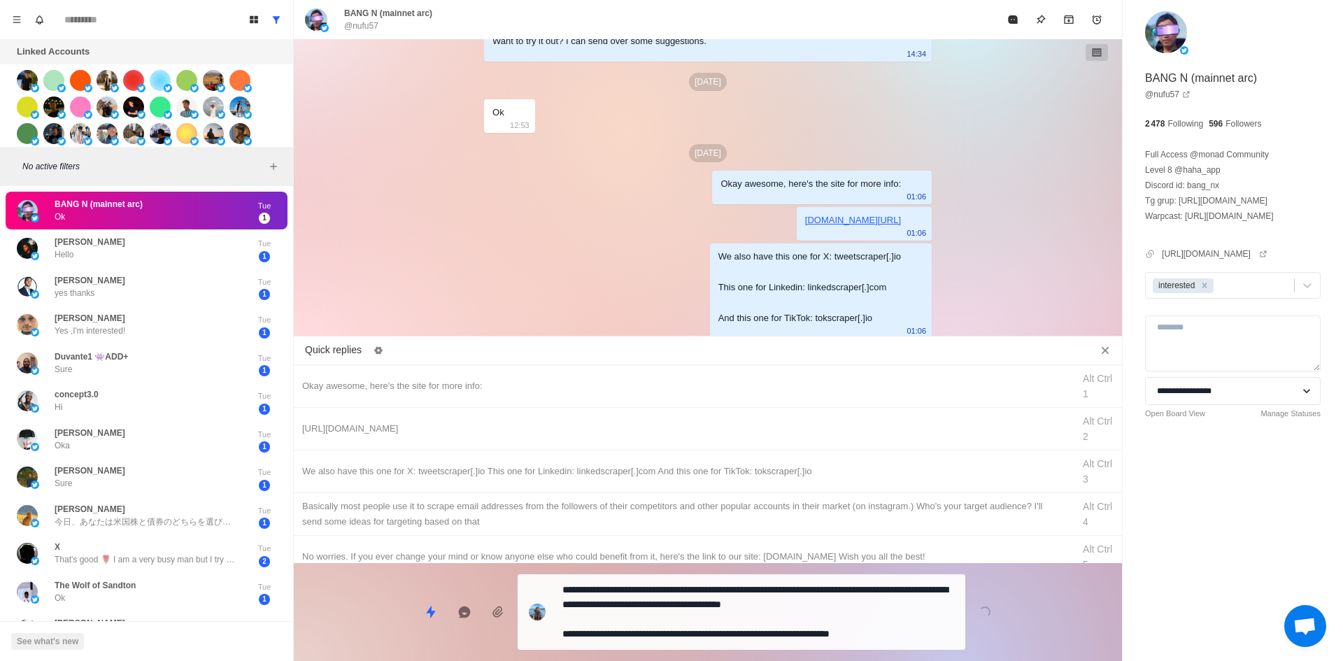
click at [742, 604] on div "Quick replies Okay awesome, here's the site for more info: Alt Ctrl 1 [URL][DOM…" at bounding box center [708, 501] width 828 height 320
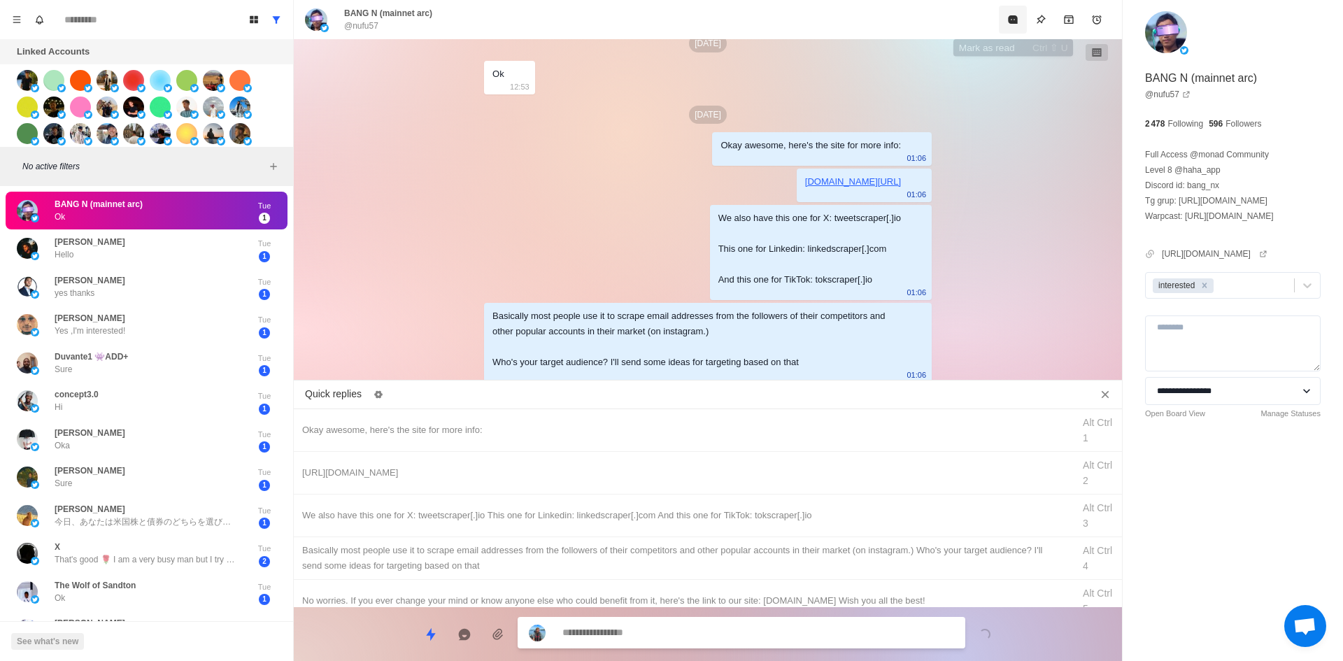
click at [1013, 27] on button "Mark as read" at bounding box center [1013, 20] width 28 height 28
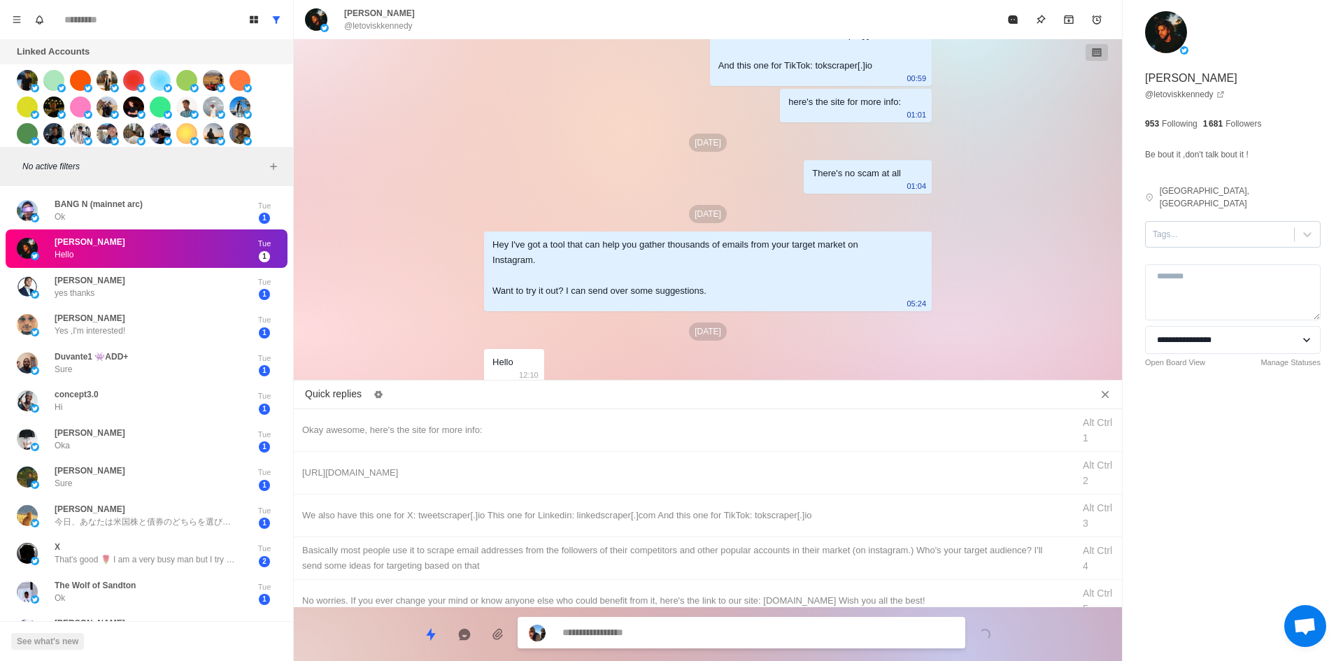
click at [1188, 227] on div at bounding box center [1220, 234] width 134 height 15
click at [1191, 267] on div "interested" at bounding box center [1233, 279] width 176 height 24
click at [470, 435] on div "Okay awesome, here's the site for more info:" at bounding box center [683, 430] width 762 height 15
drag, startPoint x: 633, startPoint y: 632, endPoint x: 304, endPoint y: 665, distance: 331.2
click at [304, 660] on html "Board View Tools Archived Chats Mark many as read Keyboard shortcuts Team Setti…" at bounding box center [671, 330] width 1343 height 661
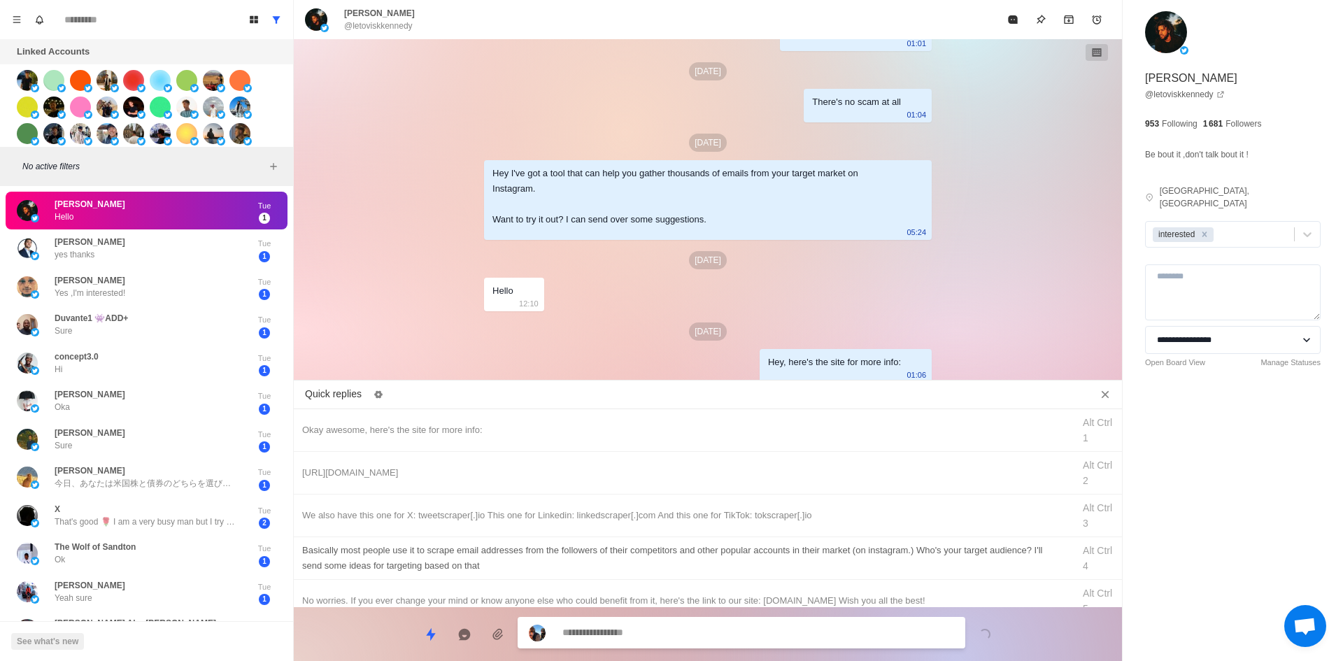
drag, startPoint x: 623, startPoint y: 460, endPoint x: 682, endPoint y: 569, distance: 124.3
click at [624, 462] on div "[URL][DOMAIN_NAME] Alt Ctrl 2" at bounding box center [708, 473] width 828 height 43
click at [684, 630] on textarea "**********" at bounding box center [758, 634] width 392 height 20
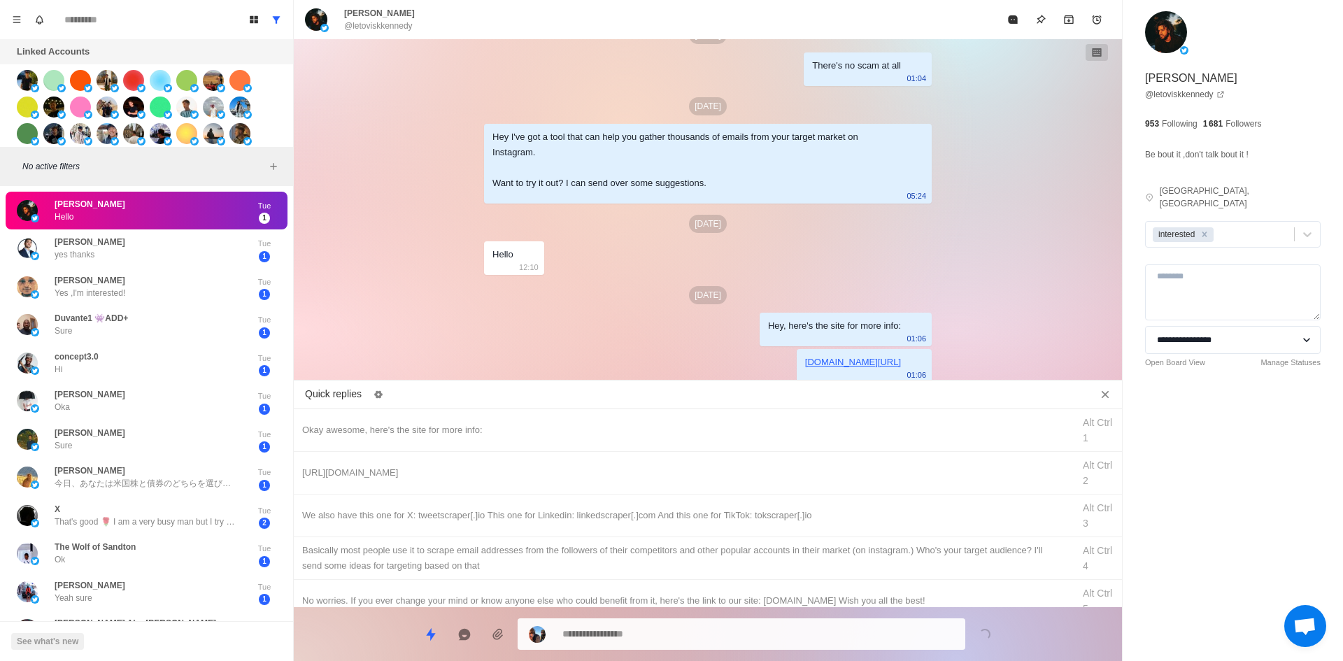
drag, startPoint x: 744, startPoint y: 506, endPoint x: 728, endPoint y: 648, distance: 142.9
click at [746, 518] on div "We also have this one for X: tweetscraper[.]io This one for Linkedin: linkedscr…" at bounding box center [708, 516] width 828 height 43
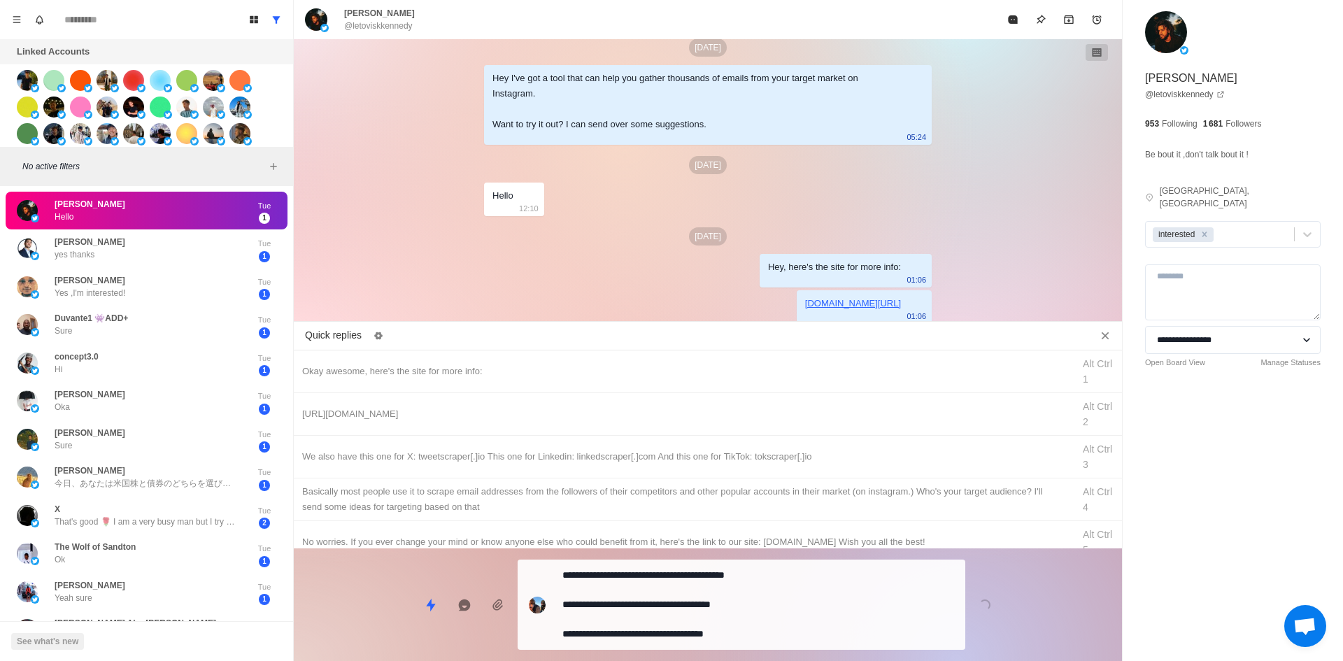
drag, startPoint x: 728, startPoint y: 646, endPoint x: 729, endPoint y: 630, distance: 15.5
click at [728, 645] on div "**********" at bounding box center [742, 605] width 448 height 90
click at [737, 606] on textarea "**********" at bounding box center [758, 603] width 392 height 79
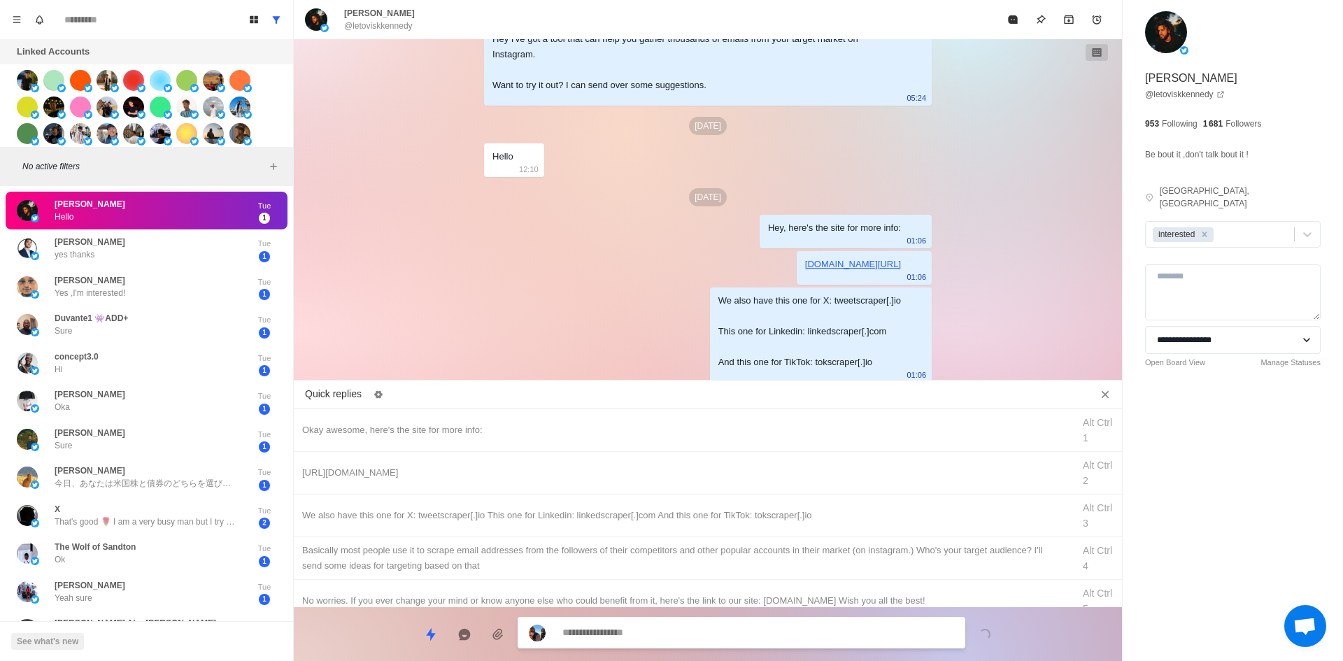
drag, startPoint x: 767, startPoint y: 551, endPoint x: 750, endPoint y: 596, distance: 47.8
click at [767, 553] on div "​​Basically most people use it to scrape email addresses from the followers of …" at bounding box center [683, 558] width 762 height 31
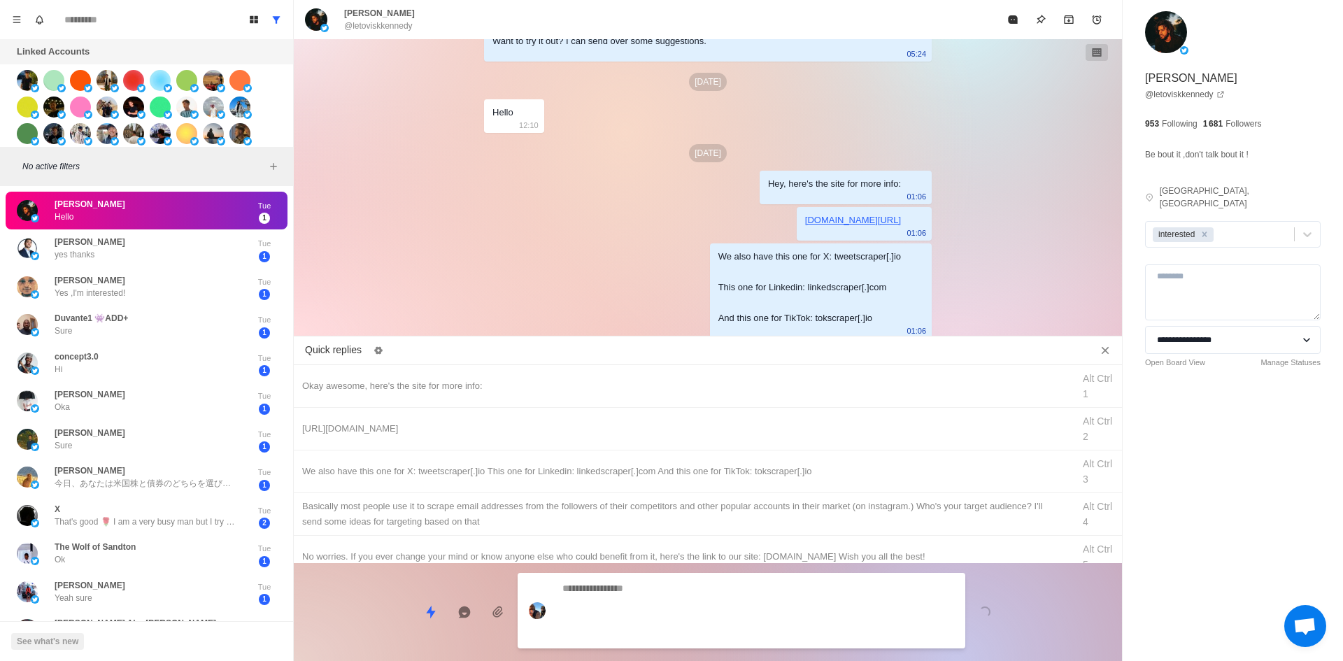
click at [730, 639] on textarea at bounding box center [758, 611] width 392 height 64
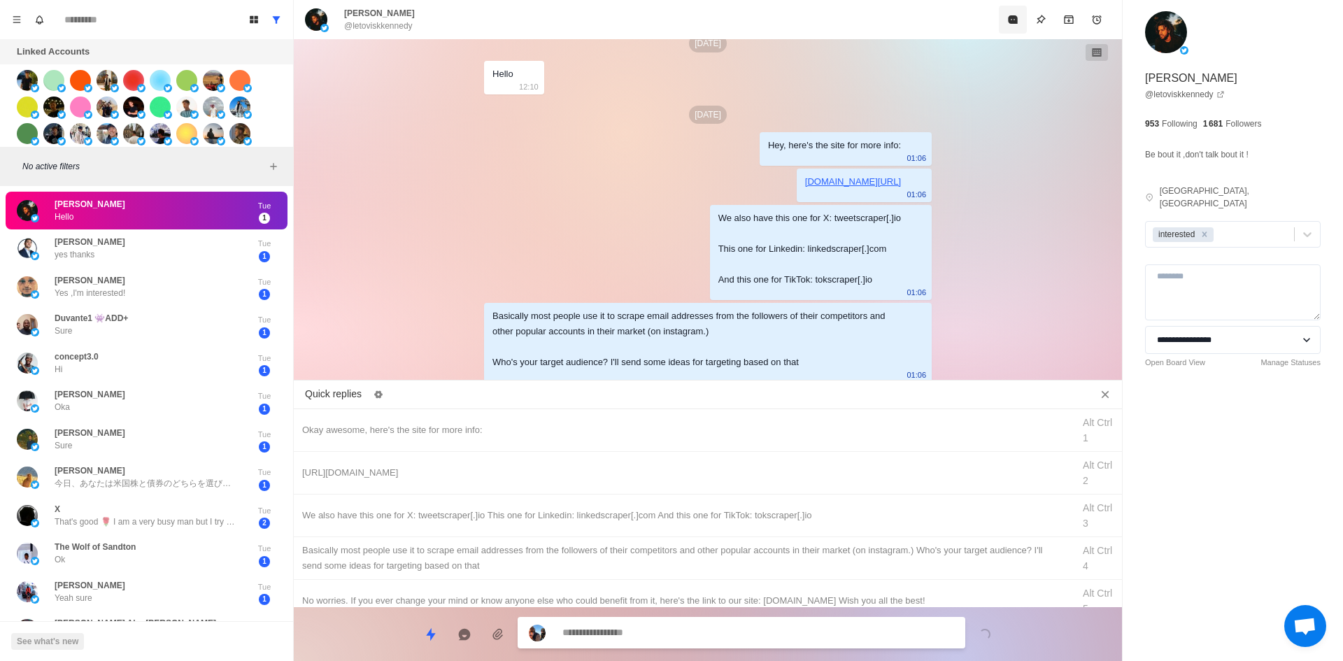
drag, startPoint x: 1012, startPoint y: 30, endPoint x: 1014, endPoint y: 67, distance: 37.1
click at [1012, 31] on button "Mark as read" at bounding box center [1013, 20] width 28 height 28
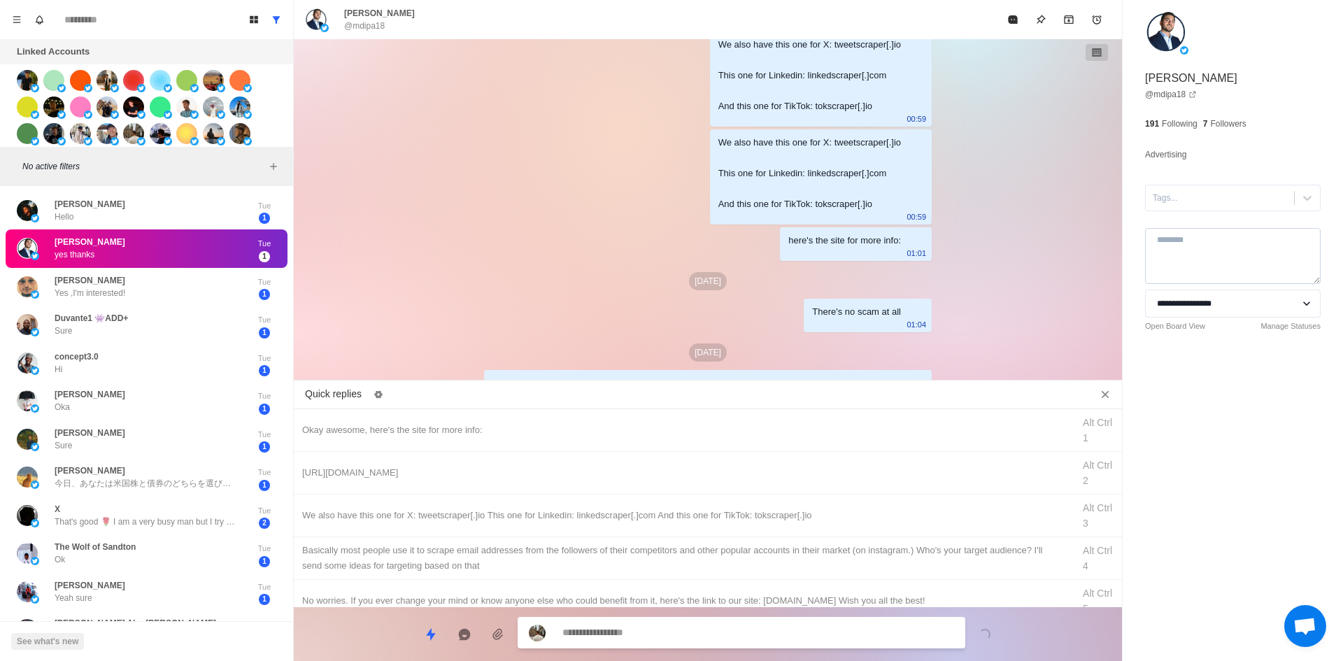
scroll to position [1601, 0]
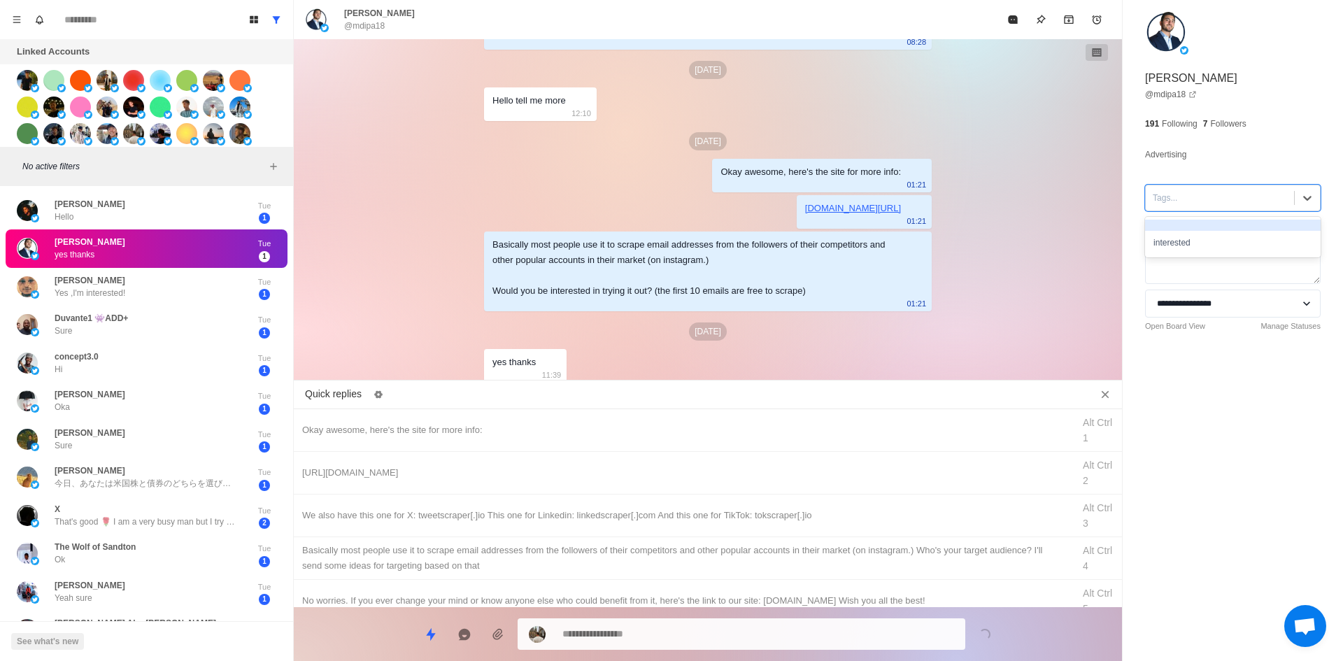
click at [1201, 204] on div at bounding box center [1220, 197] width 134 height 15
click at [1208, 241] on div "interested" at bounding box center [1233, 243] width 176 height 24
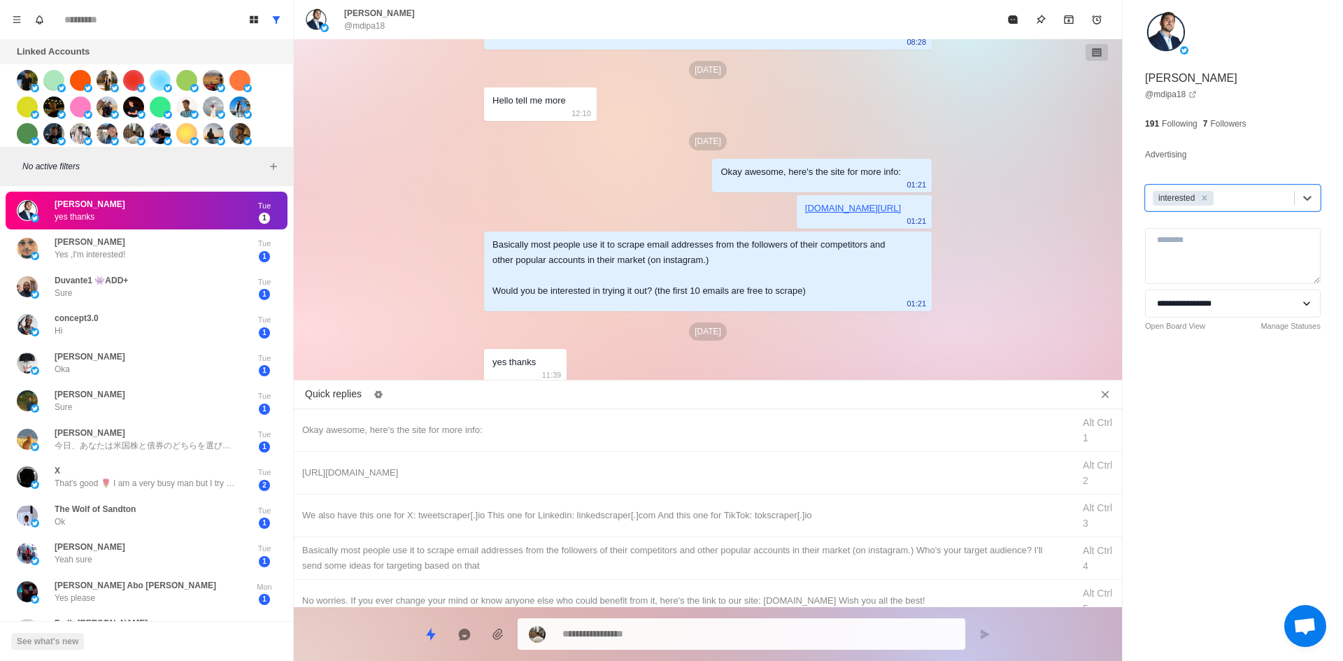
click at [616, 640] on textarea at bounding box center [758, 634] width 392 height 20
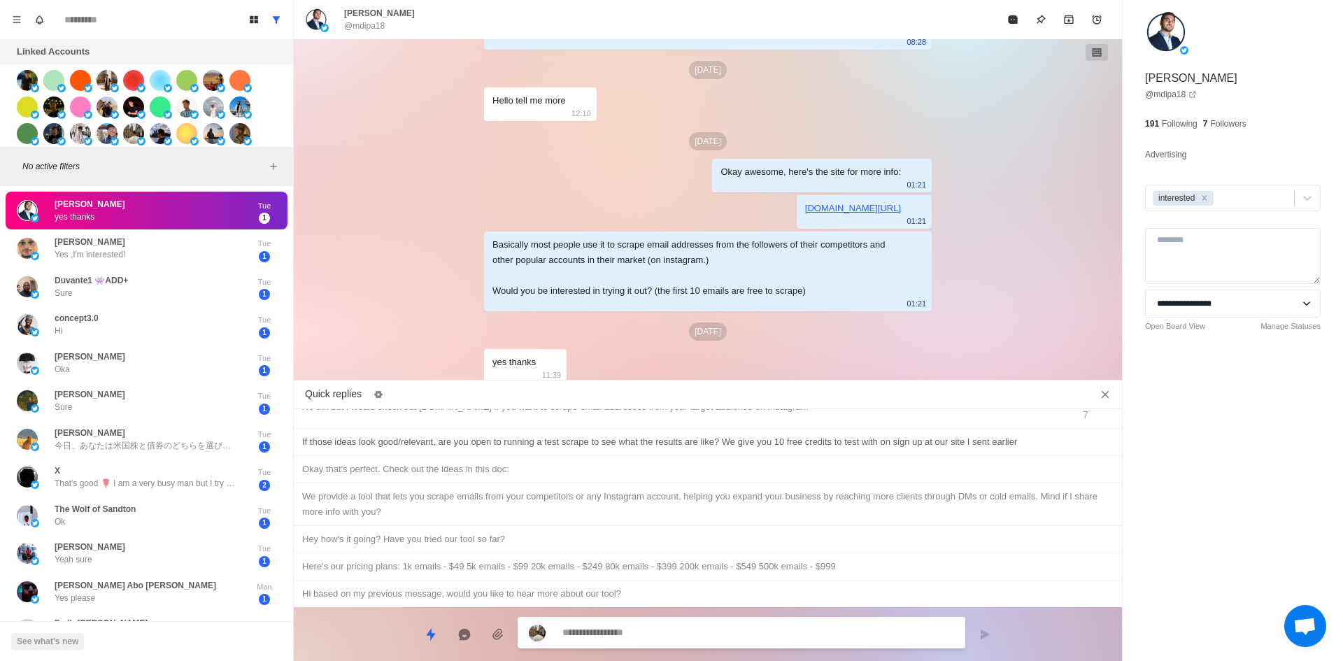
scroll to position [0, 0]
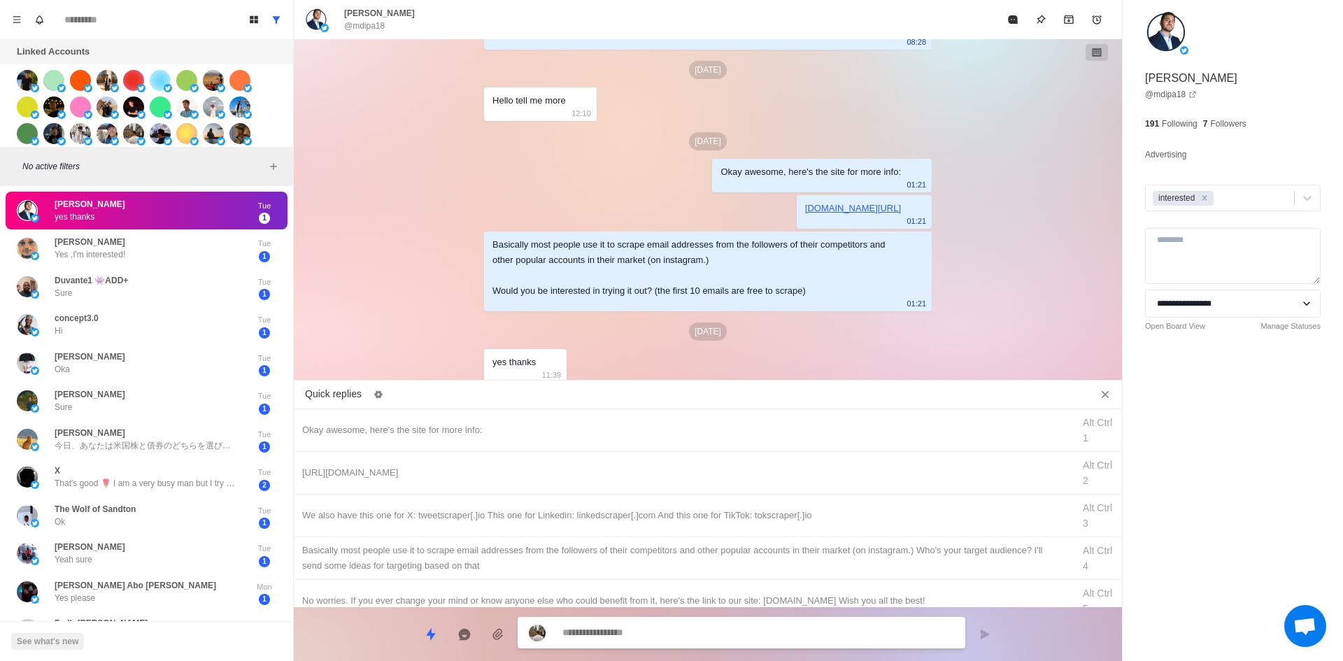
click at [617, 628] on textarea at bounding box center [758, 633] width 392 height 20
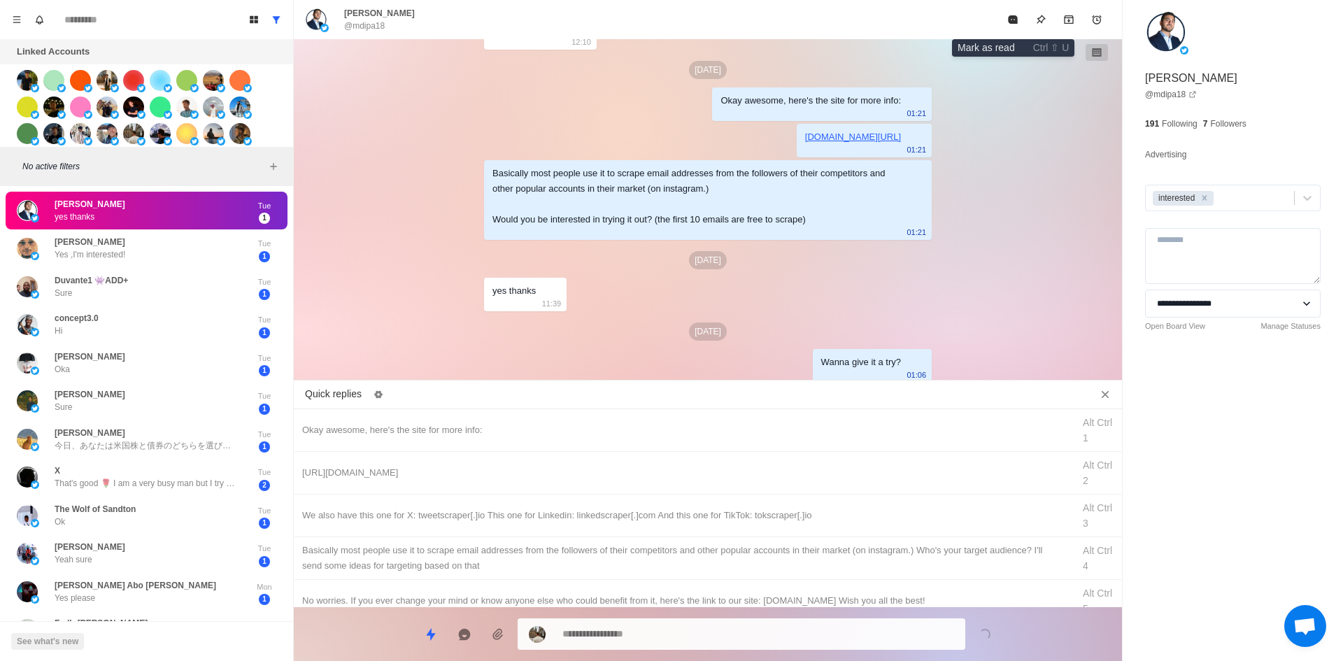
click at [1005, 17] on button "Mark as read" at bounding box center [1013, 20] width 28 height 28
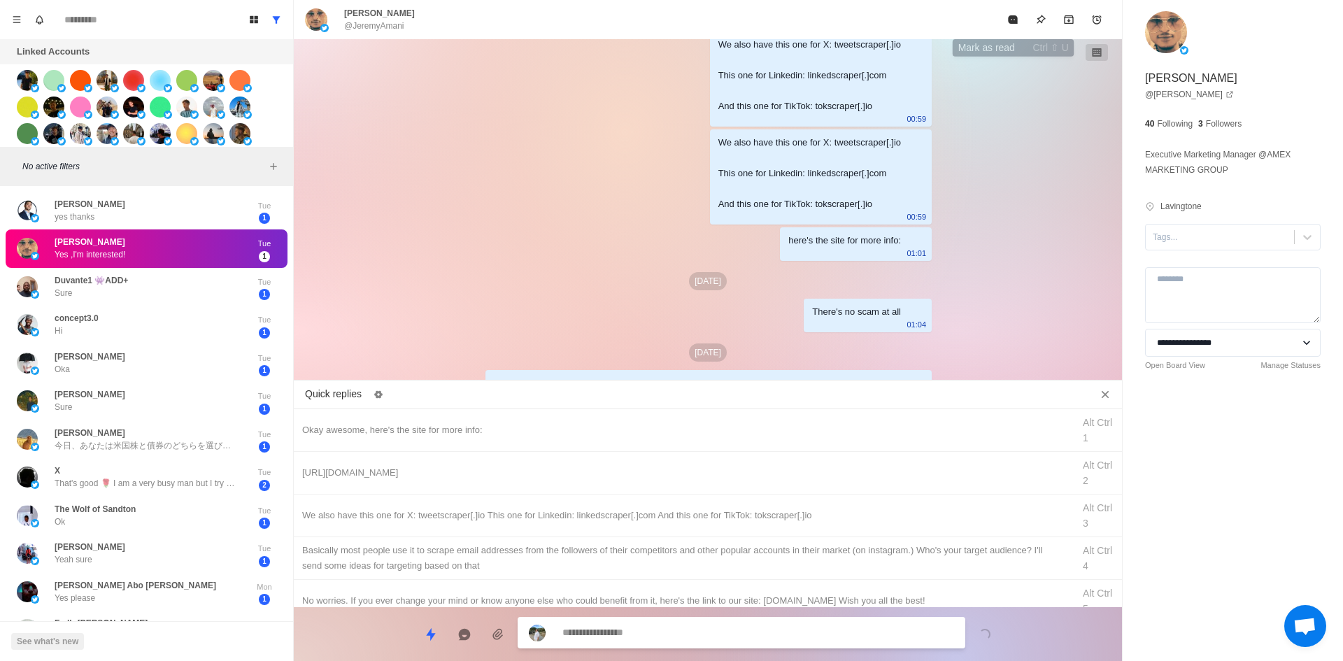
scroll to position [1340, 0]
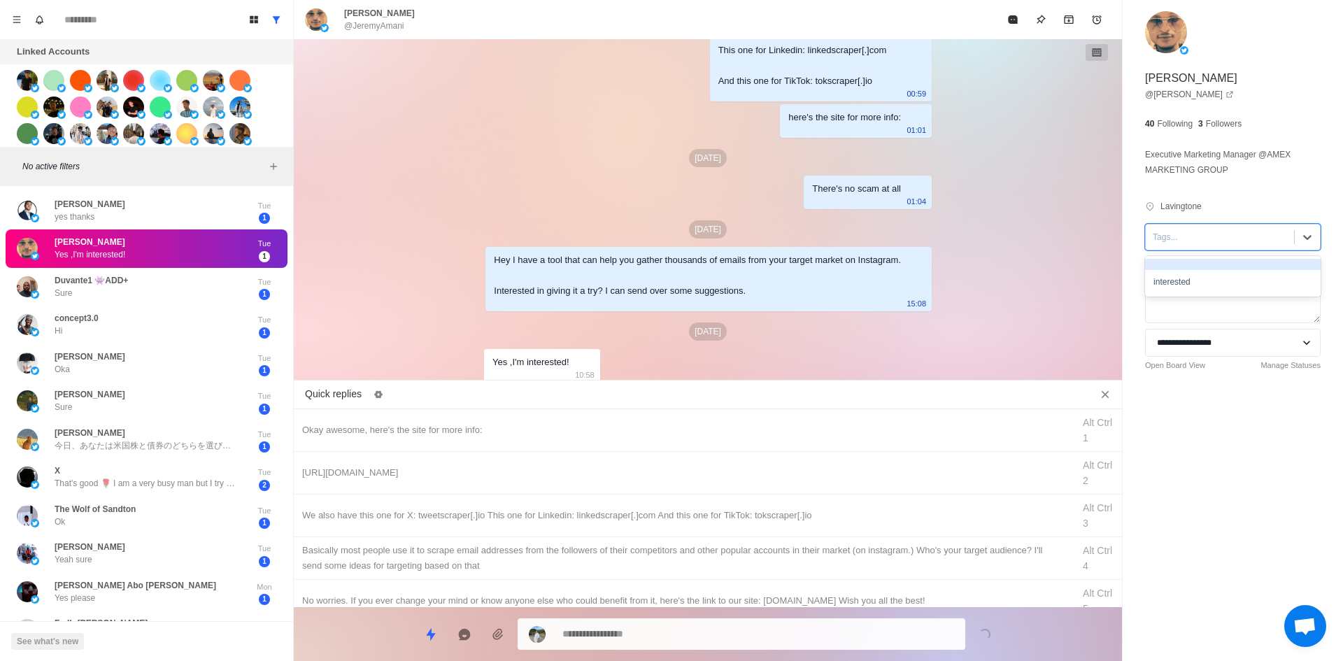
click at [1185, 228] on div "Tags..." at bounding box center [1220, 237] width 148 height 21
click at [1195, 271] on div "interested" at bounding box center [1233, 282] width 176 height 24
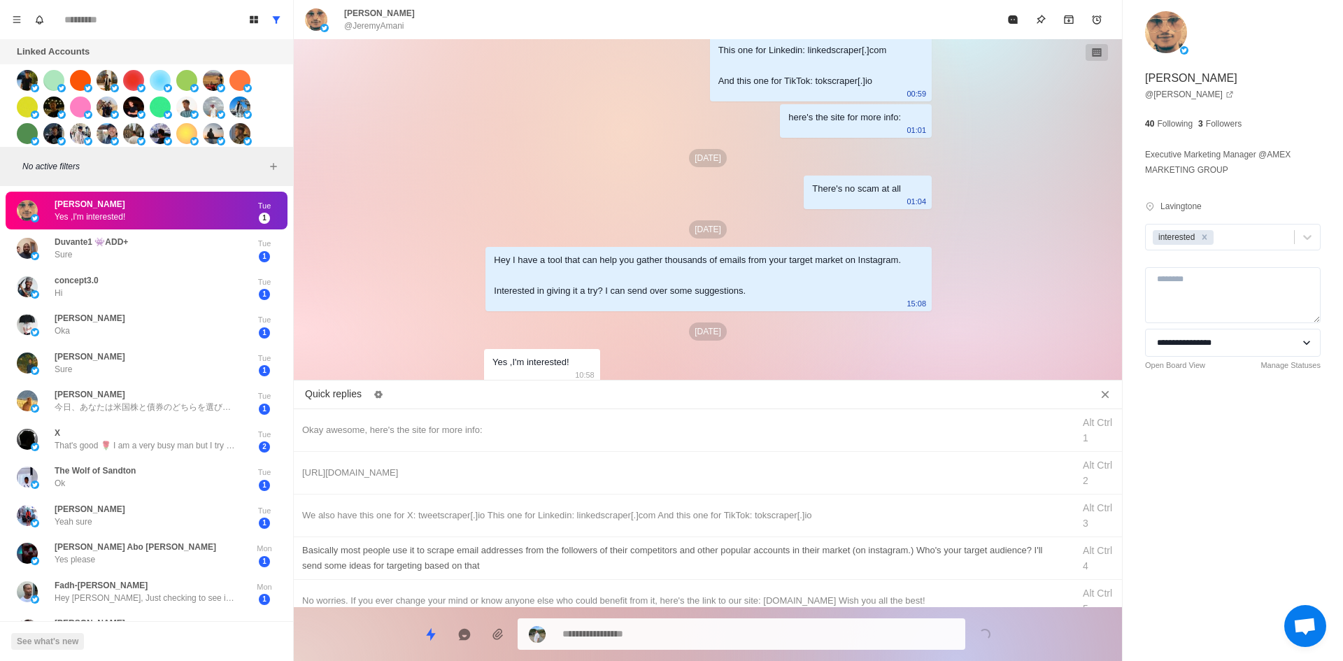
drag, startPoint x: 448, startPoint y: 423, endPoint x: 641, endPoint y: 548, distance: 230.5
click at [450, 424] on div "Okay awesome, here's the site for more info:" at bounding box center [683, 430] width 762 height 15
drag, startPoint x: 673, startPoint y: 639, endPoint x: 711, endPoint y: 519, distance: 126.1
click at [673, 637] on textarea "**********" at bounding box center [758, 634] width 392 height 20
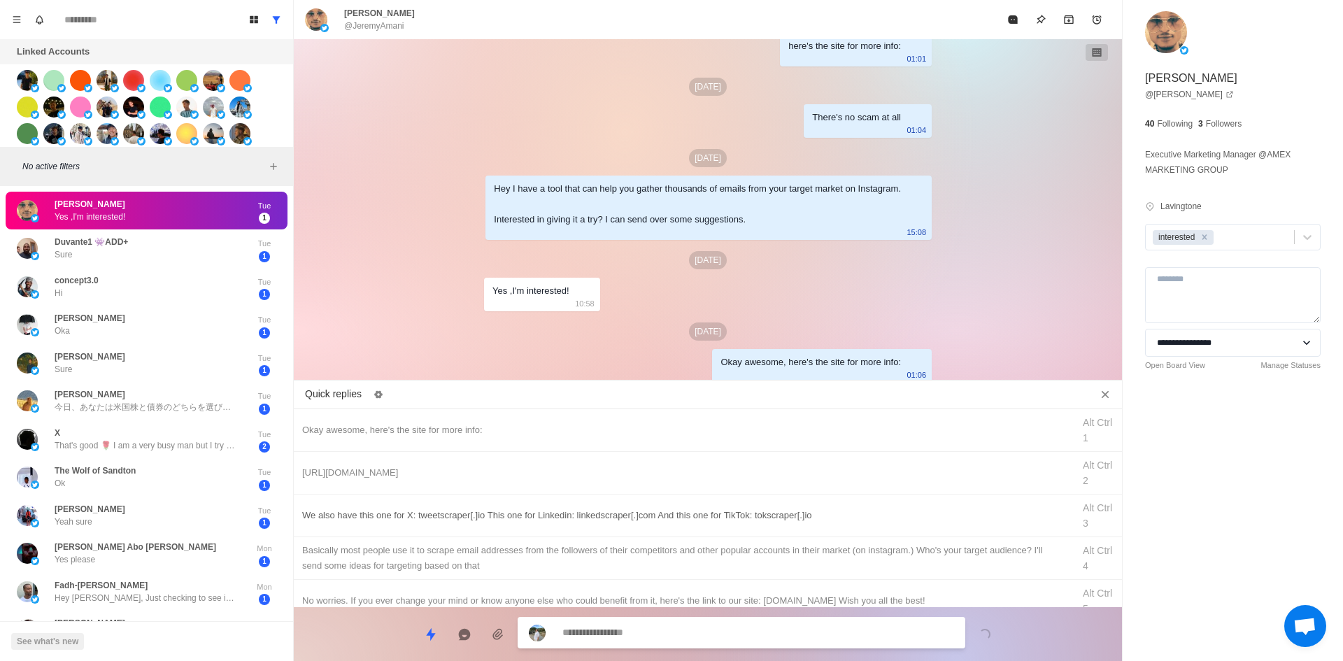
drag, startPoint x: 721, startPoint y: 478, endPoint x: 714, endPoint y: 501, distance: 23.9
click at [721, 479] on div "[URL][DOMAIN_NAME]" at bounding box center [683, 472] width 762 height 15
click at [693, 631] on textarea "**********" at bounding box center [758, 633] width 392 height 20
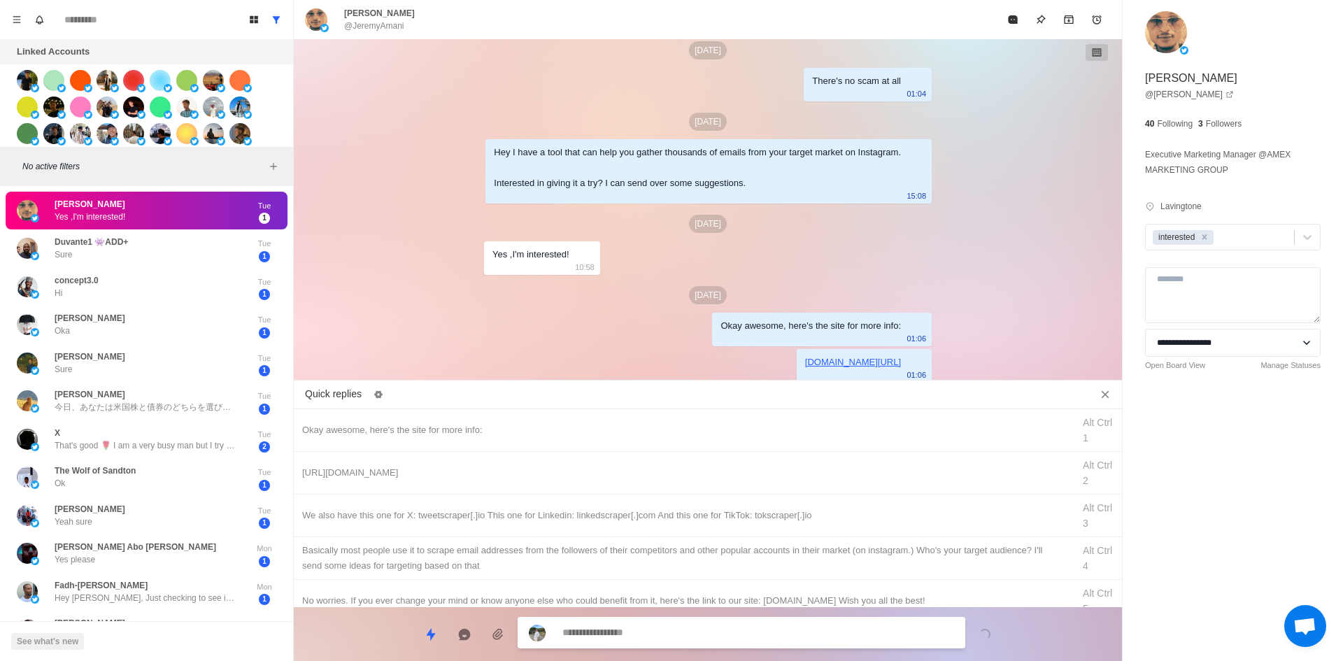
drag, startPoint x: 746, startPoint y: 523, endPoint x: 736, endPoint y: 565, distance: 42.6
click at [746, 527] on div "We also have this one for X: tweetscraper[.]io This one for Linkedin: linkedscr…" at bounding box center [708, 516] width 828 height 43
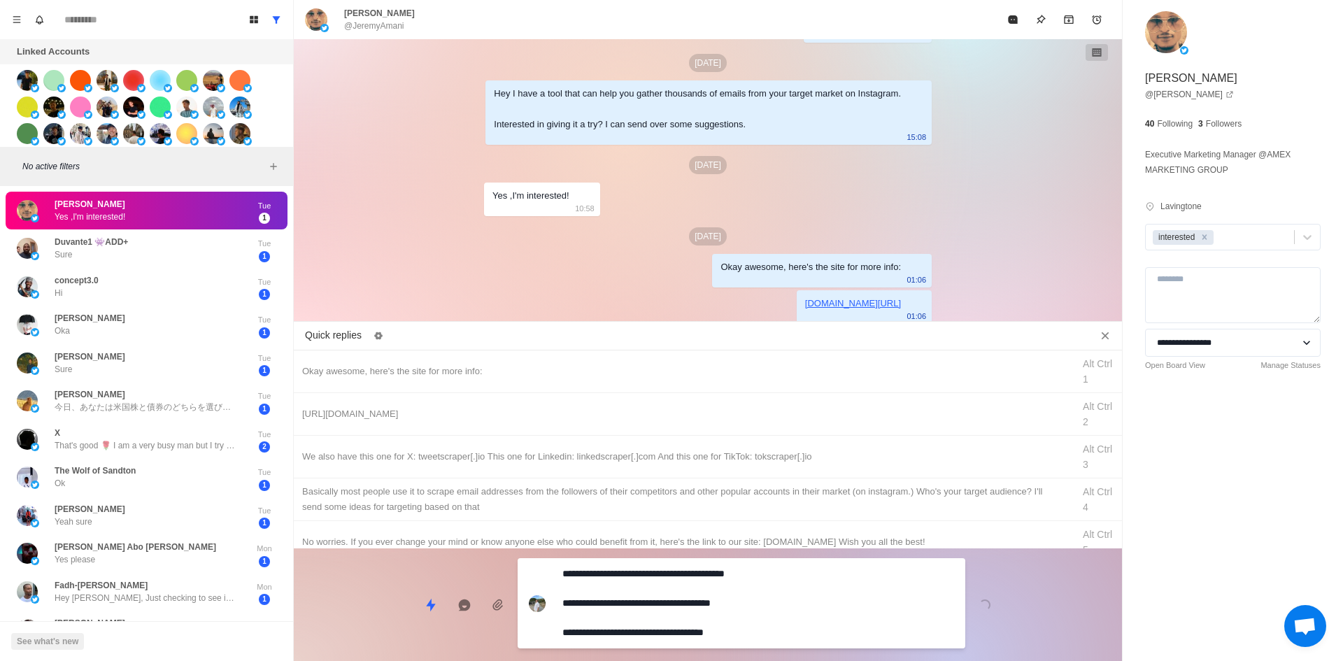
click at [726, 618] on div "**********" at bounding box center [742, 603] width 448 height 90
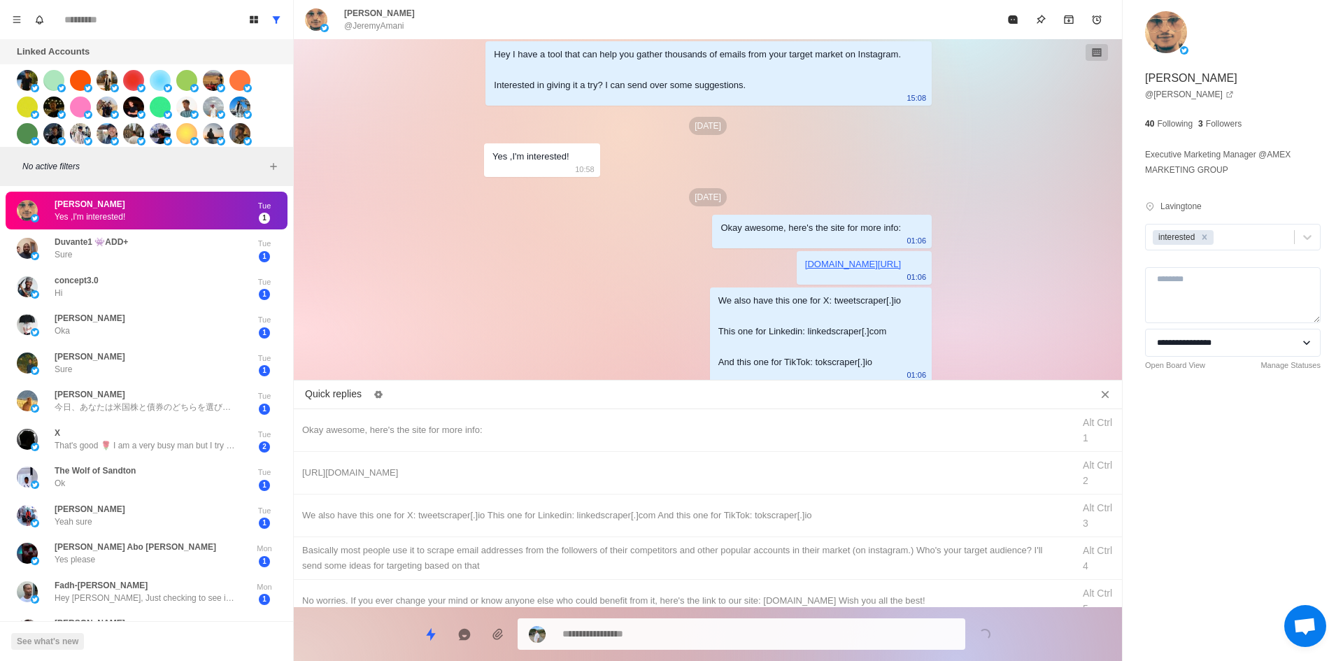
drag, startPoint x: 772, startPoint y: 552, endPoint x: 746, endPoint y: 629, distance: 81.2
click at [773, 556] on div "​​Basically most people use it to scrape email addresses from the followers of …" at bounding box center [683, 558] width 762 height 31
drag, startPoint x: 746, startPoint y: 629, endPoint x: 793, endPoint y: 554, distance: 87.9
click at [746, 628] on textarea "**********" at bounding box center [758, 634] width 392 height 20
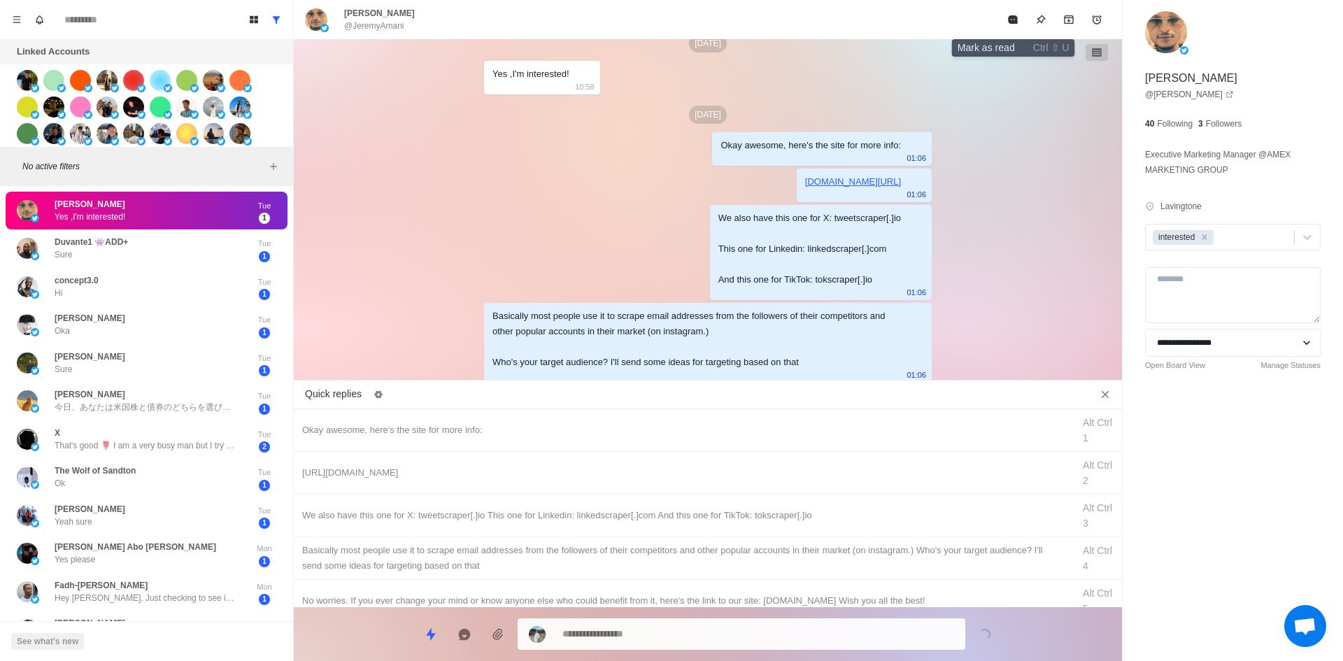
drag, startPoint x: 1006, startPoint y: 19, endPoint x: 1049, endPoint y: 308, distance: 292.1
click at [1005, 21] on button "Mark as read" at bounding box center [1013, 20] width 28 height 28
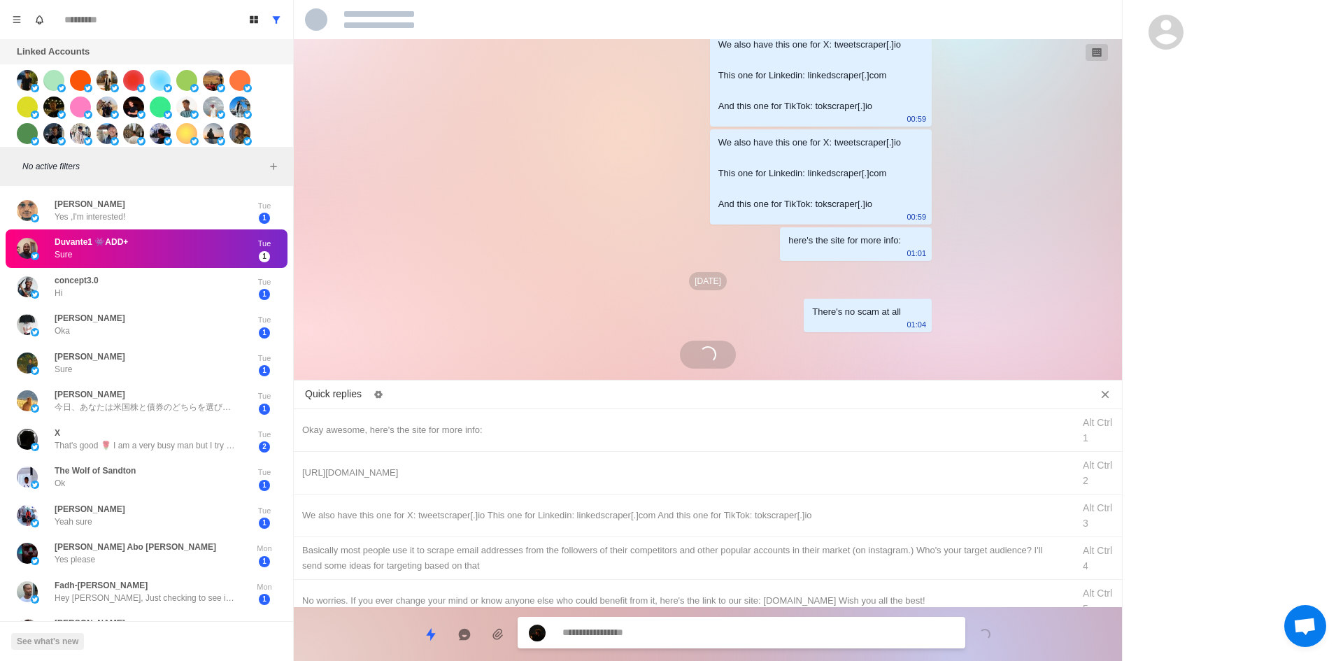
scroll to position [1355, 0]
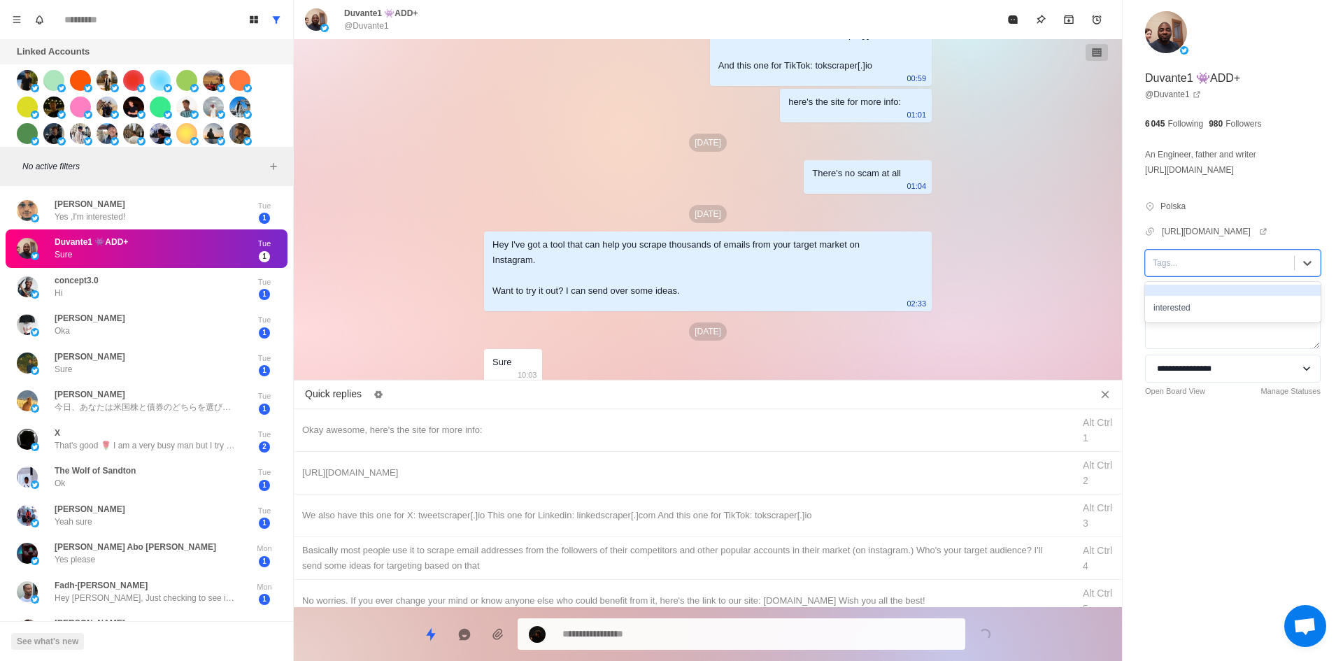
click at [1212, 274] on div "Tags..." at bounding box center [1220, 263] width 148 height 21
click at [1207, 320] on div "interested" at bounding box center [1233, 308] width 176 height 24
drag, startPoint x: 510, startPoint y: 432, endPoint x: 662, endPoint y: 627, distance: 247.2
click at [513, 433] on div "Okay awesome, here's the site for more info:" at bounding box center [683, 430] width 762 height 15
drag, startPoint x: 682, startPoint y: 632, endPoint x: 697, endPoint y: 549, distance: 84.5
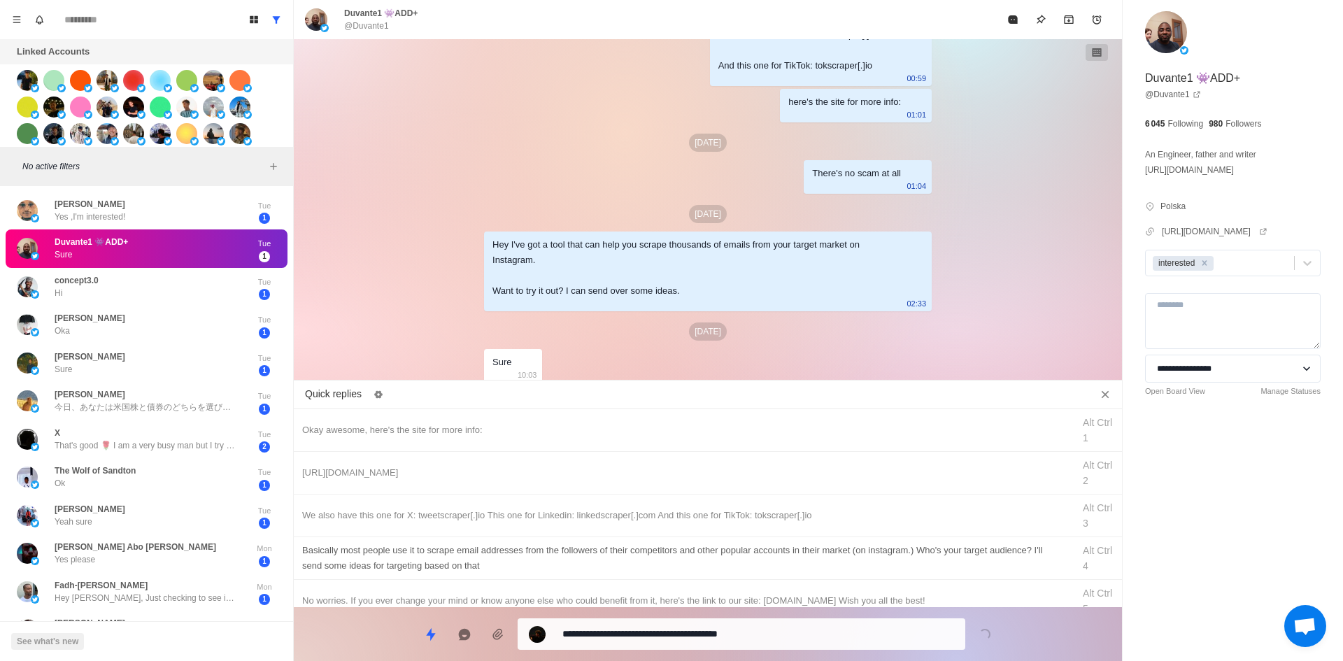
click at [682, 632] on textarea "**********" at bounding box center [758, 634] width 392 height 20
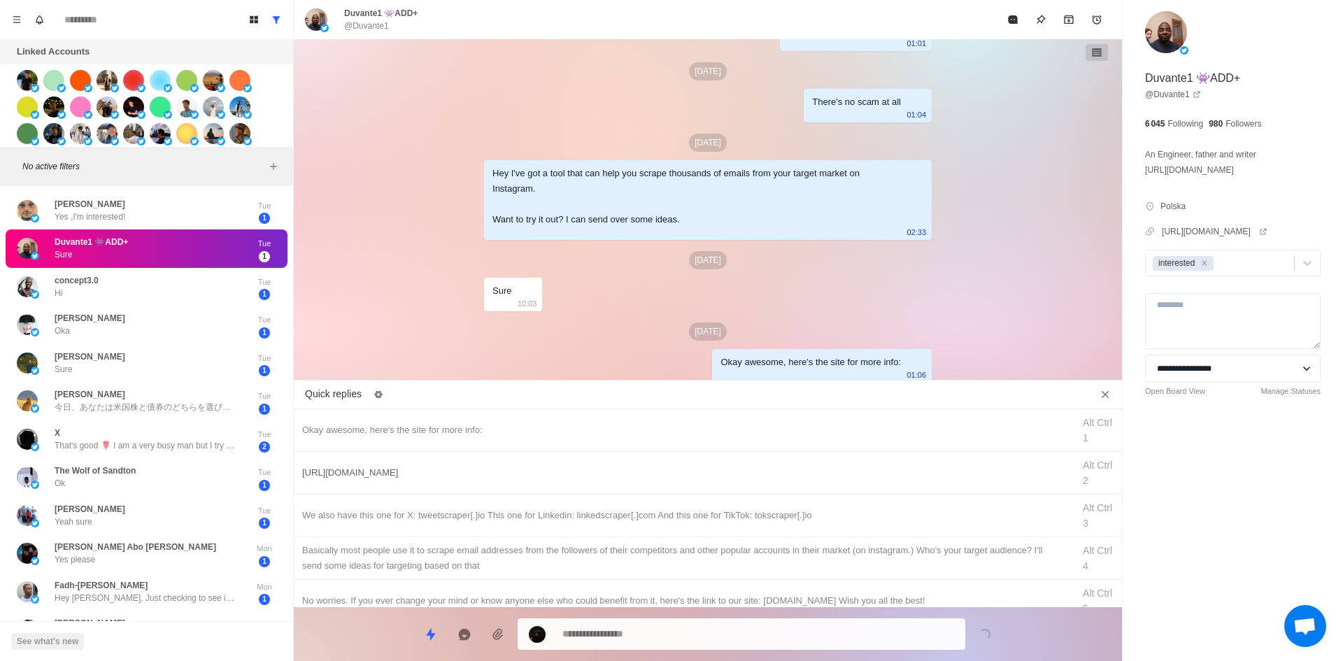
drag, startPoint x: 709, startPoint y: 483, endPoint x: 702, endPoint y: 605, distance: 122.6
click at [709, 491] on div "[URL][DOMAIN_NAME] Alt Ctrl 2" at bounding box center [708, 473] width 828 height 43
drag, startPoint x: 707, startPoint y: 634, endPoint x: 751, endPoint y: 523, distance: 120.3
click at [707, 634] on textarea "**********" at bounding box center [758, 633] width 392 height 20
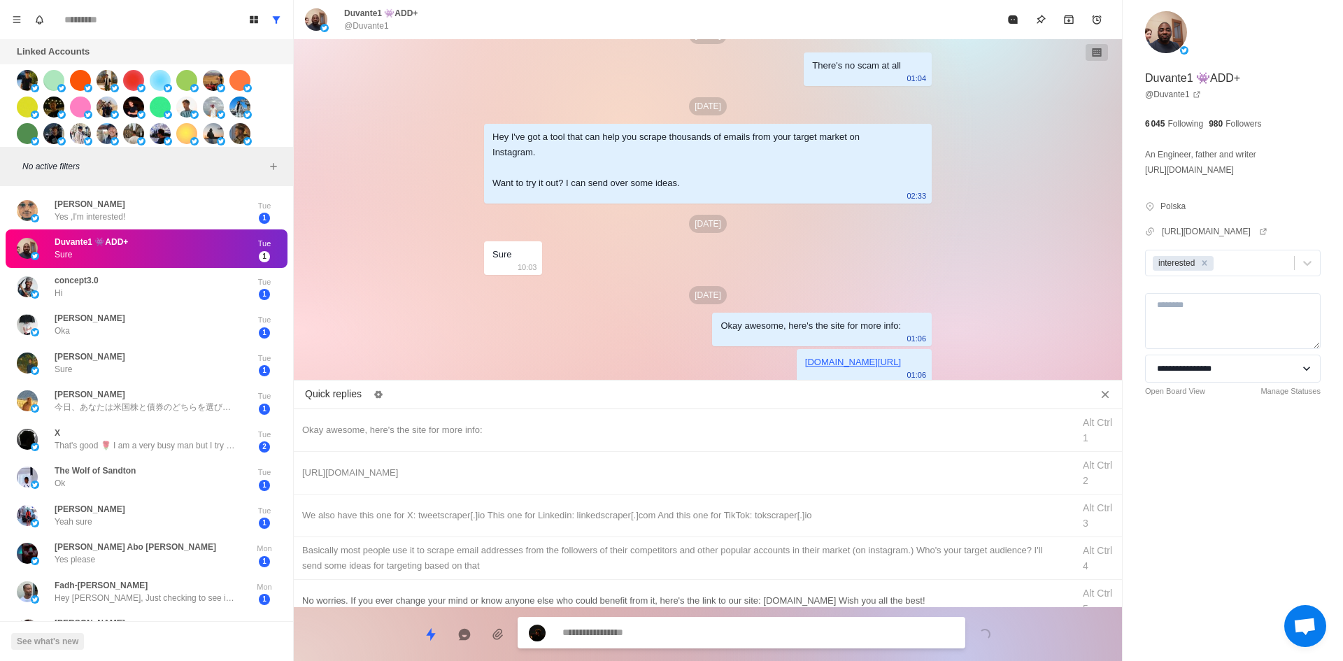
click at [758, 521] on div "We also have this one for X: tweetscraper[.]io This one for Linkedin: linkedscr…" at bounding box center [683, 515] width 762 height 15
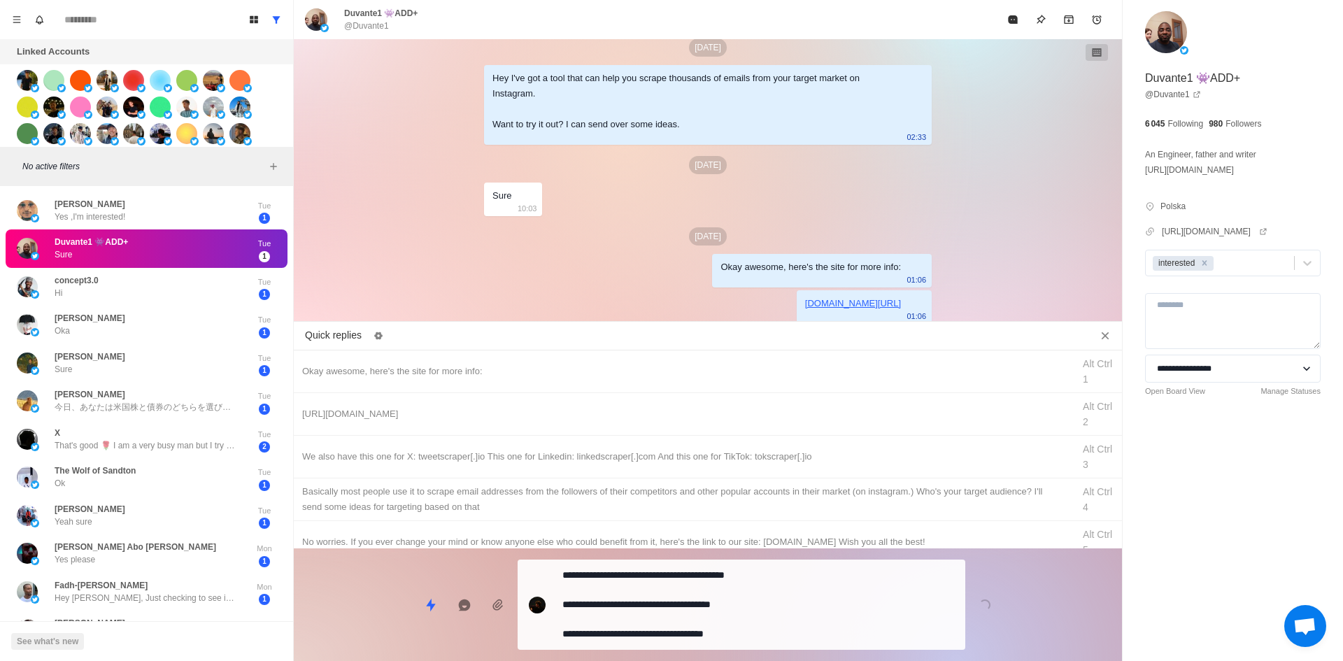
click at [726, 644] on div "**********" at bounding box center [742, 605] width 448 height 90
click at [747, 621] on textarea "**********" at bounding box center [758, 604] width 392 height 79
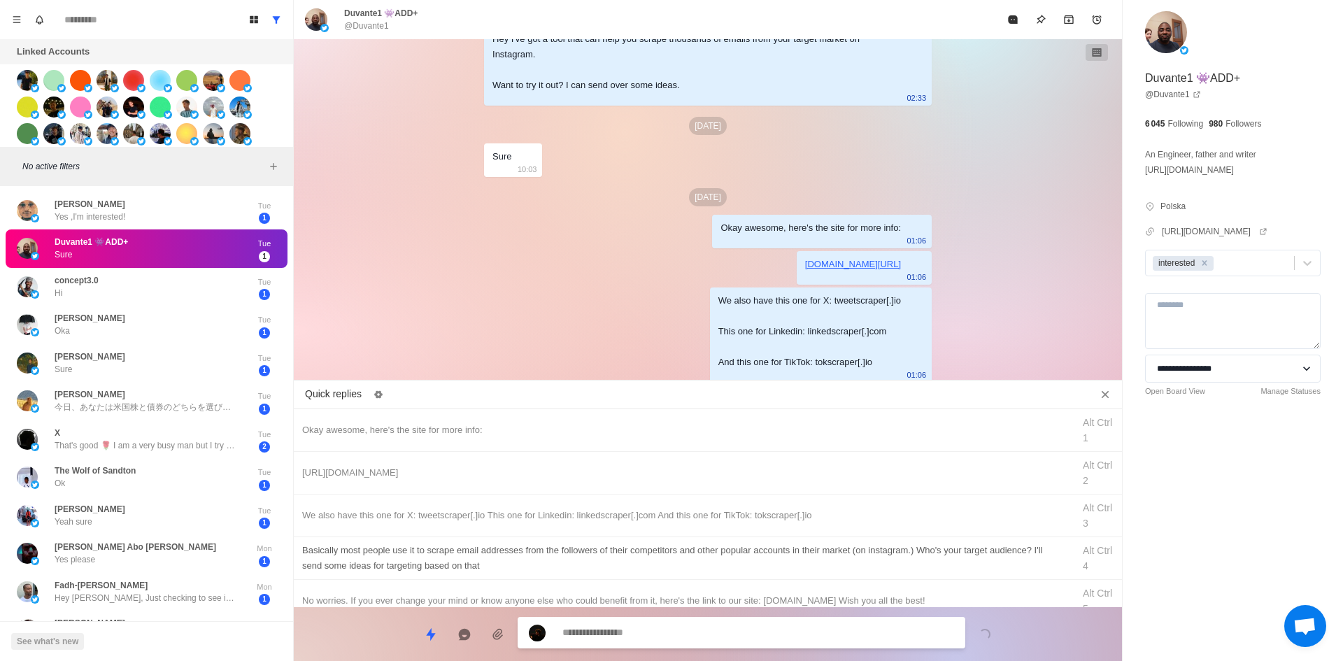
drag, startPoint x: 779, startPoint y: 560, endPoint x: 775, endPoint y: 571, distance: 11.7
click at [779, 562] on div "​​Basically most people use it to scrape email addresses from the followers of …" at bounding box center [683, 558] width 762 height 31
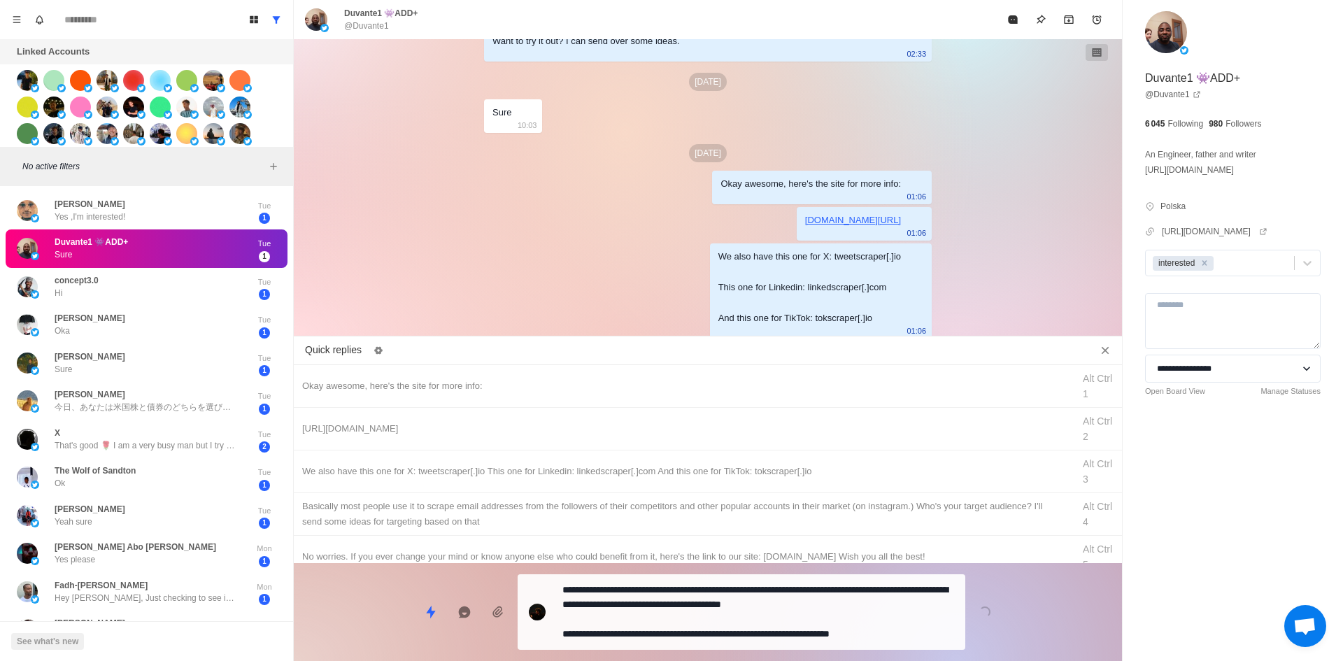
click at [746, 634] on textarea "**********" at bounding box center [758, 612] width 392 height 64
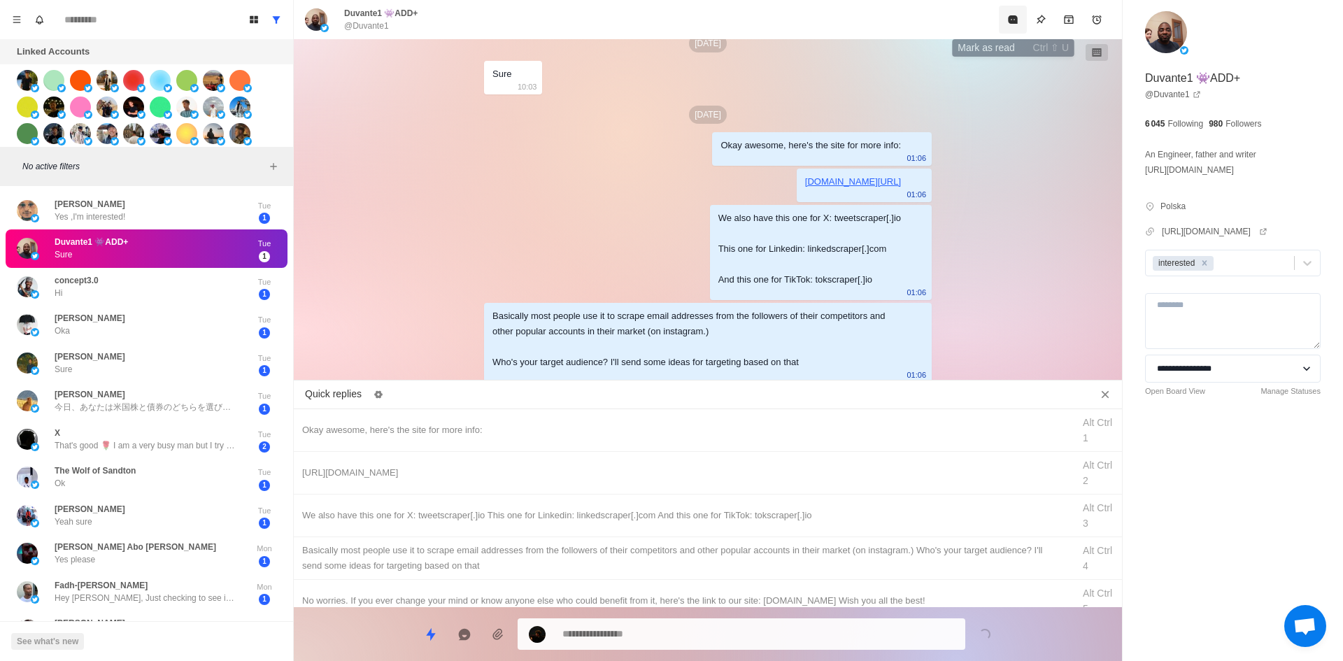
click at [1004, 30] on button "Mark as read" at bounding box center [1013, 20] width 28 height 28
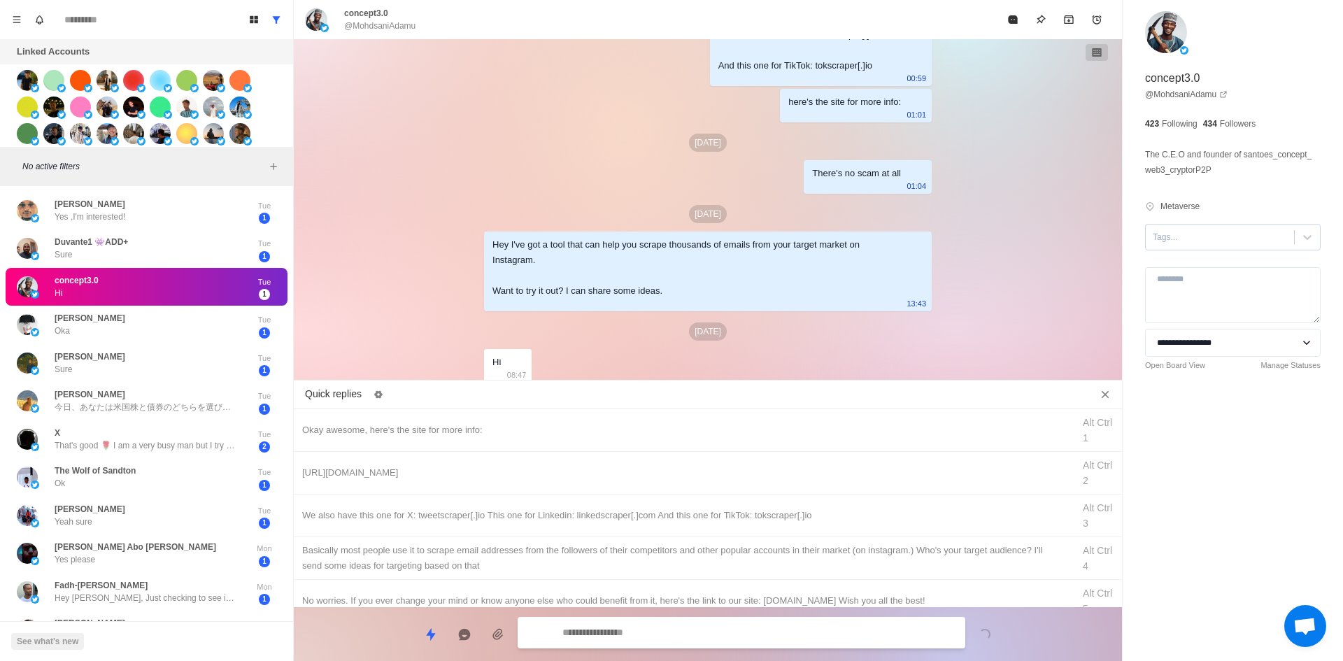
click at [1188, 250] on div "**********" at bounding box center [1233, 216] width 220 height 433
drag, startPoint x: 1195, startPoint y: 277, endPoint x: 1179, endPoint y: 232, distance: 47.6
click at [1184, 250] on div "**********" at bounding box center [1233, 216] width 220 height 433
drag, startPoint x: 1179, startPoint y: 232, endPoint x: 1191, endPoint y: 282, distance: 51.2
click at [1181, 239] on div at bounding box center [1220, 236] width 134 height 15
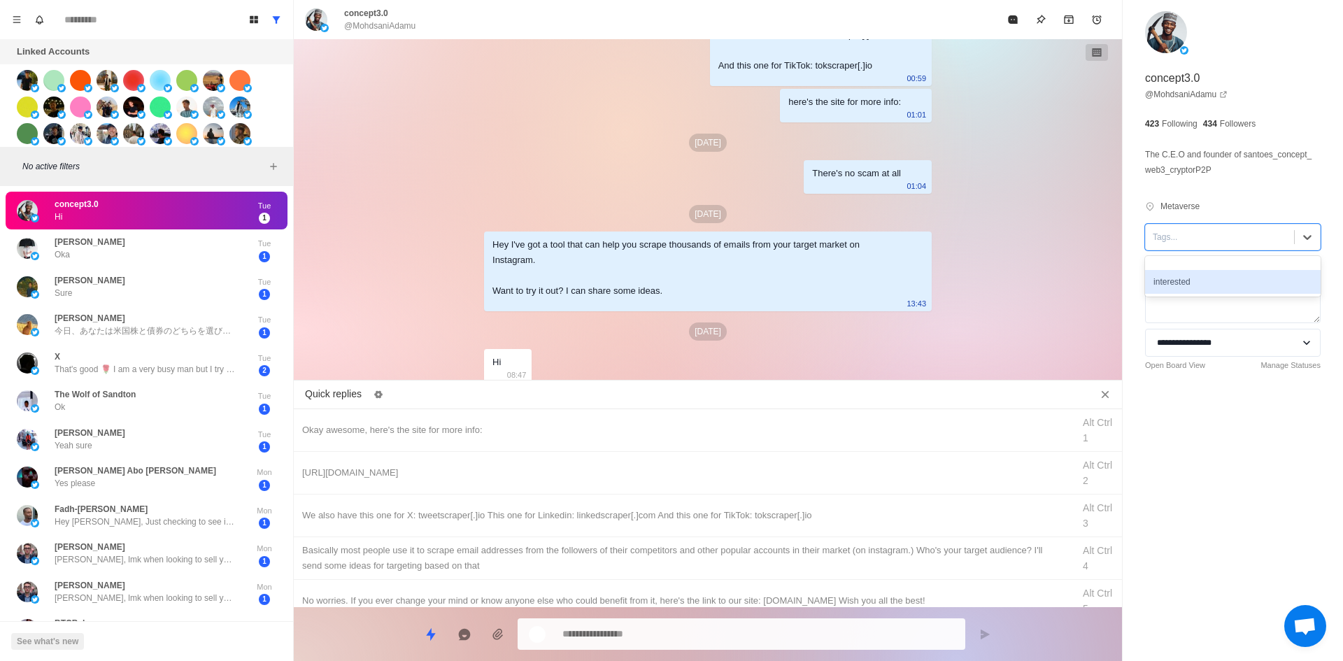
click at [1192, 285] on div "interested" at bounding box center [1233, 282] width 176 height 24
click at [503, 430] on div "Okay awesome, here's the site for more info:" at bounding box center [683, 430] width 762 height 15
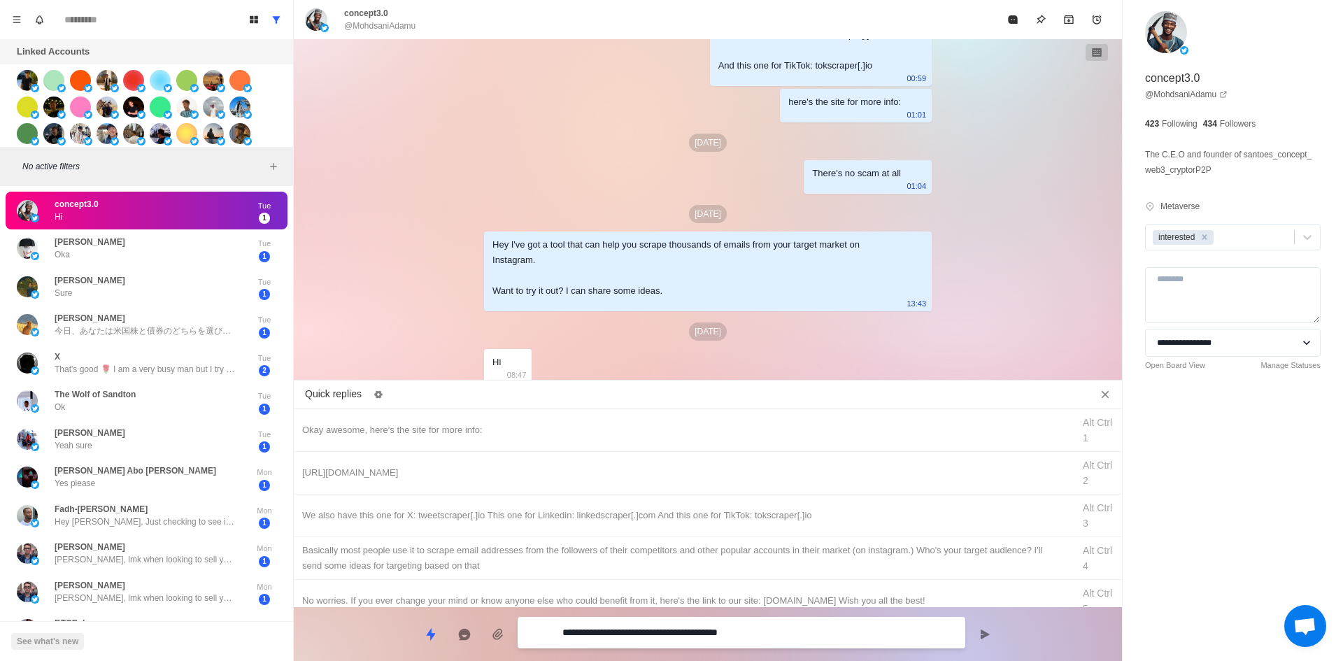
drag, startPoint x: 627, startPoint y: 629, endPoint x: 201, endPoint y: 681, distance: 428.4
click at [201, 660] on html "Board View Tools Archived Chats Mark many as read Keyboard shortcuts Team Setti…" at bounding box center [671, 330] width 1343 height 661
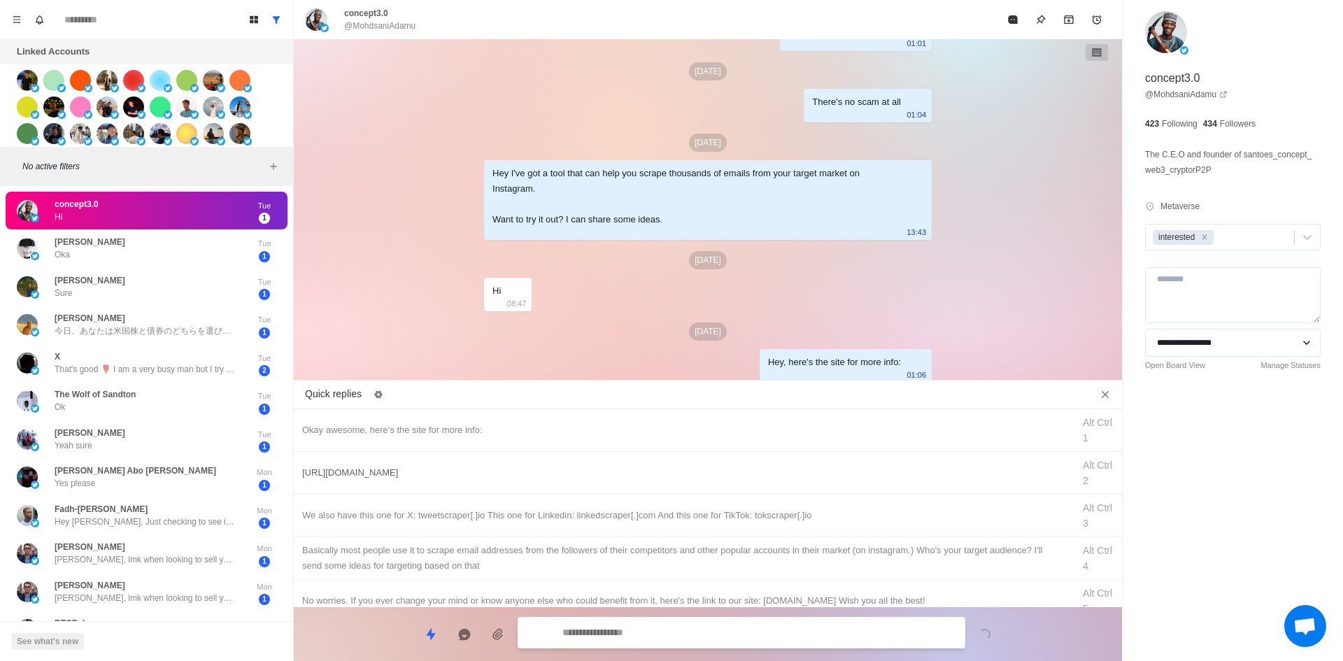
click at [632, 474] on div "[URL][DOMAIN_NAME]" at bounding box center [683, 472] width 762 height 15
click at [675, 630] on textarea "**********" at bounding box center [758, 634] width 392 height 20
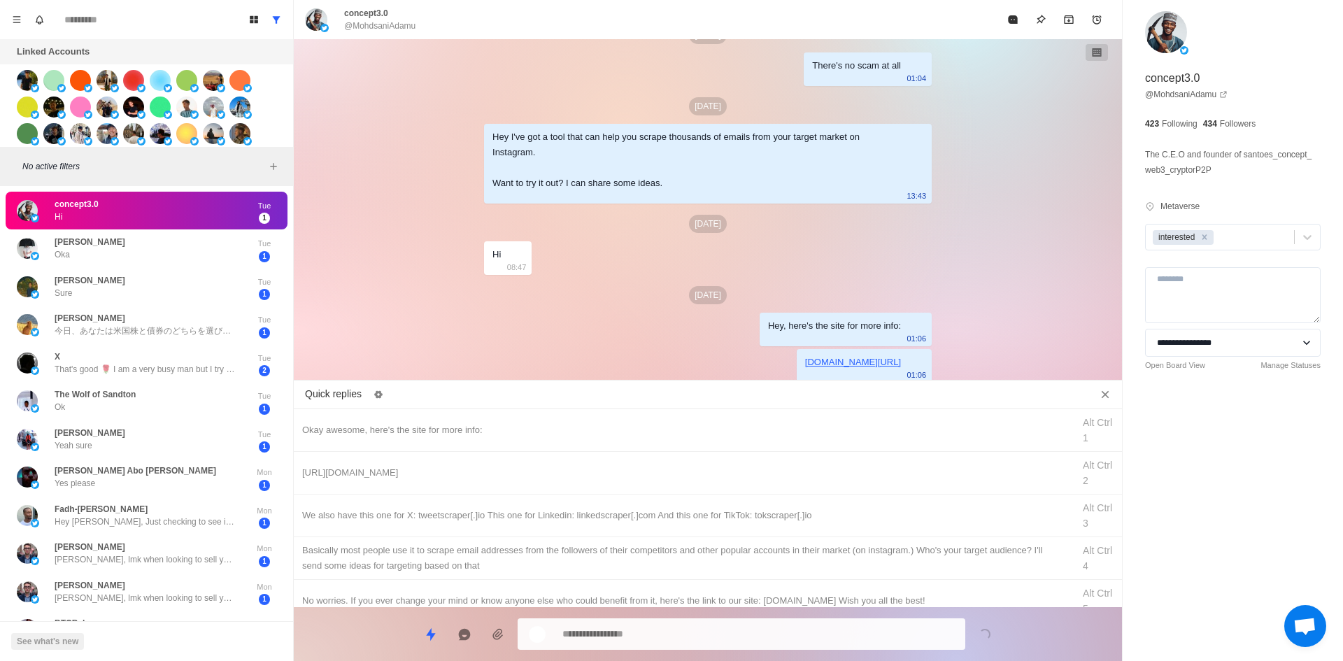
drag, startPoint x: 729, startPoint y: 523, endPoint x: 702, endPoint y: 612, distance: 93.6
click at [729, 524] on div "We also have this one for X: tweetscraper[.]io This one for Linkedin: linkedscr…" at bounding box center [708, 516] width 828 height 43
click at [702, 612] on div "**********" at bounding box center [708, 628] width 828 height 43
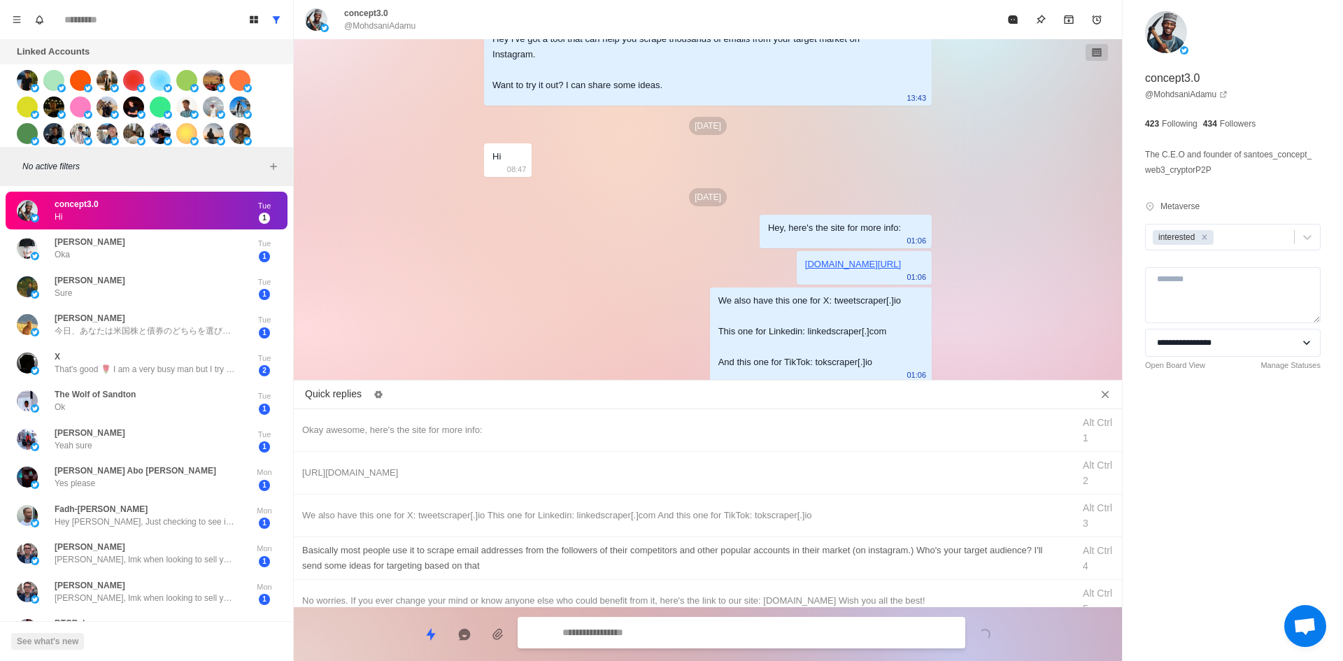
click at [737, 546] on div "​​Basically most people use it to scrape email addresses from the followers of …" at bounding box center [683, 558] width 762 height 31
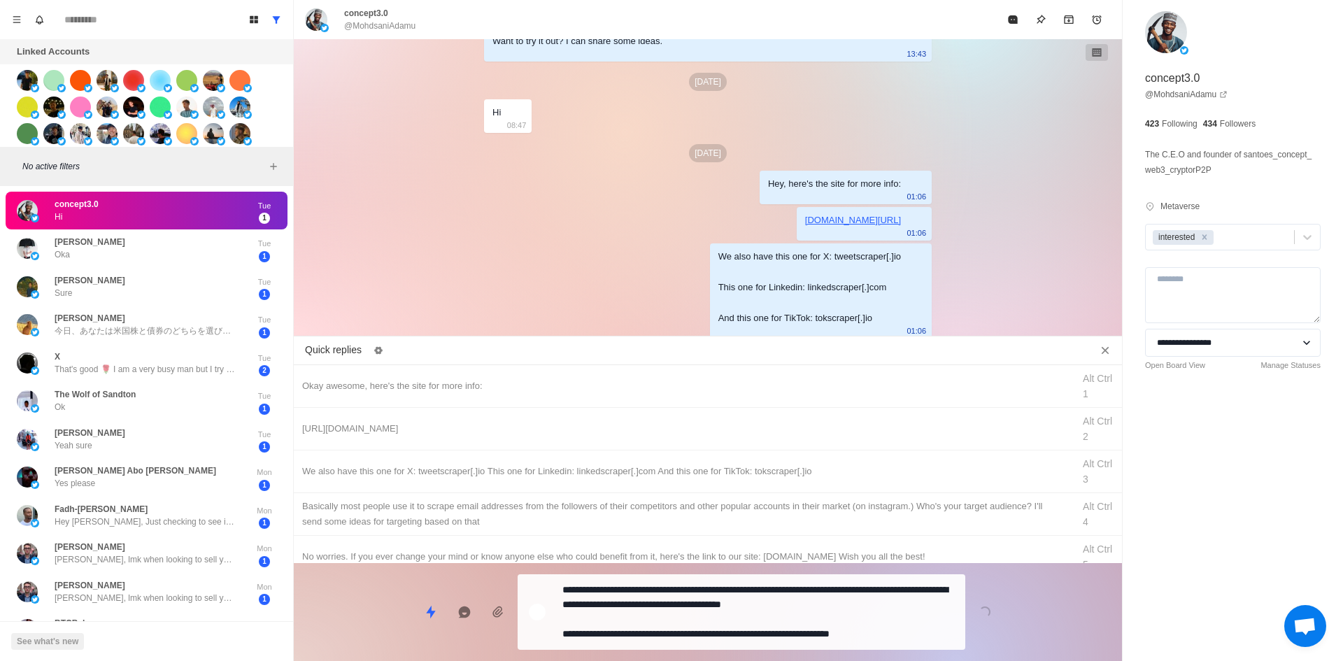
click at [706, 622] on div "**********" at bounding box center [742, 612] width 448 height 76
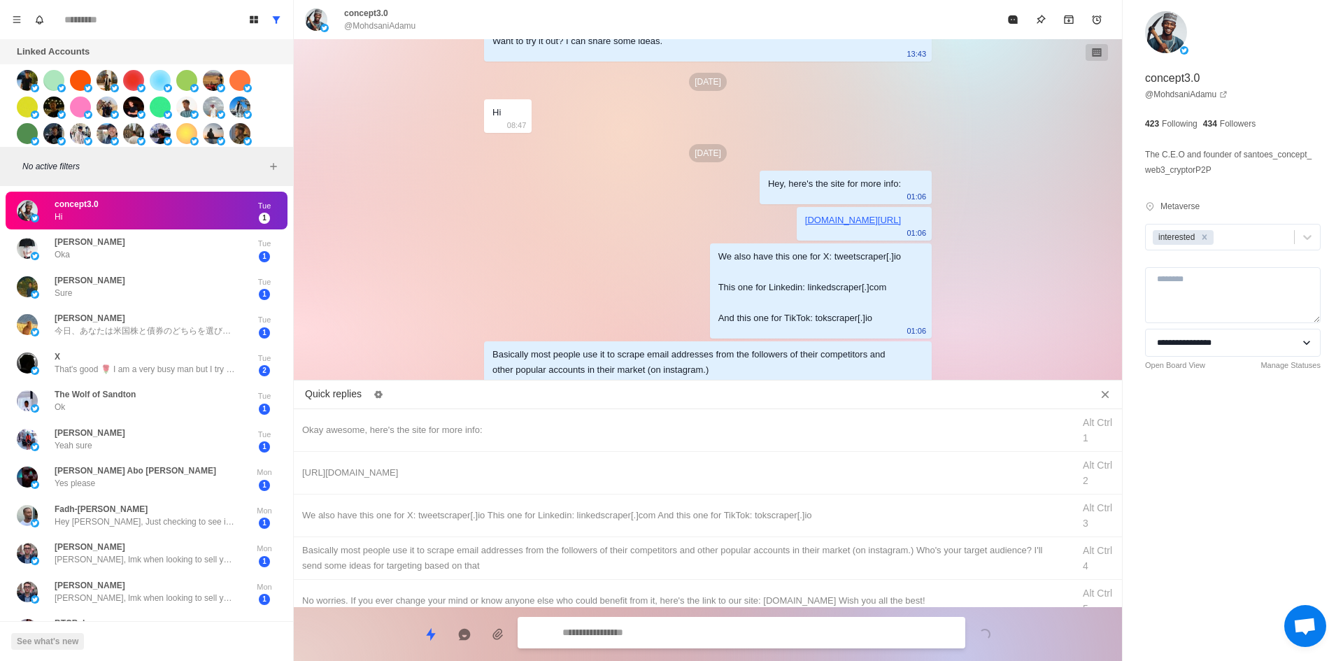
scroll to position [1643, 0]
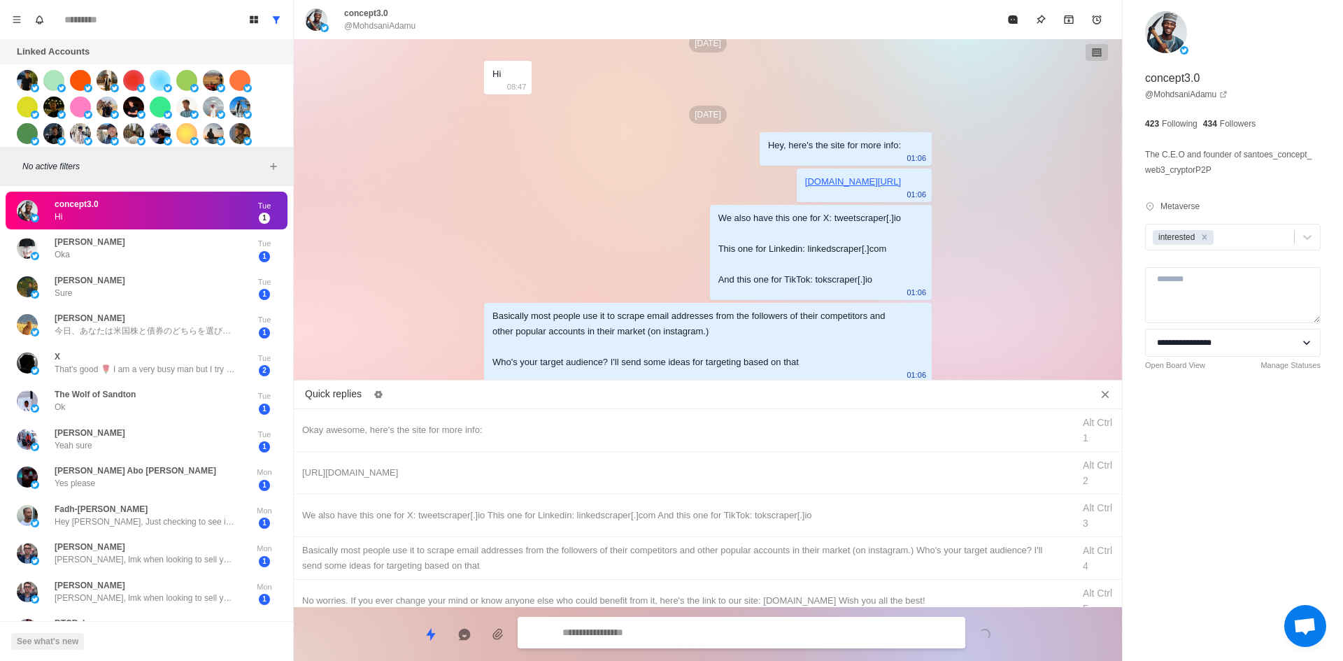
click at [1012, 34] on div "concept3.0 @MohdsaniAdamu" at bounding box center [708, 19] width 828 height 39
click at [1006, 23] on button "Mark as read" at bounding box center [1013, 20] width 28 height 28
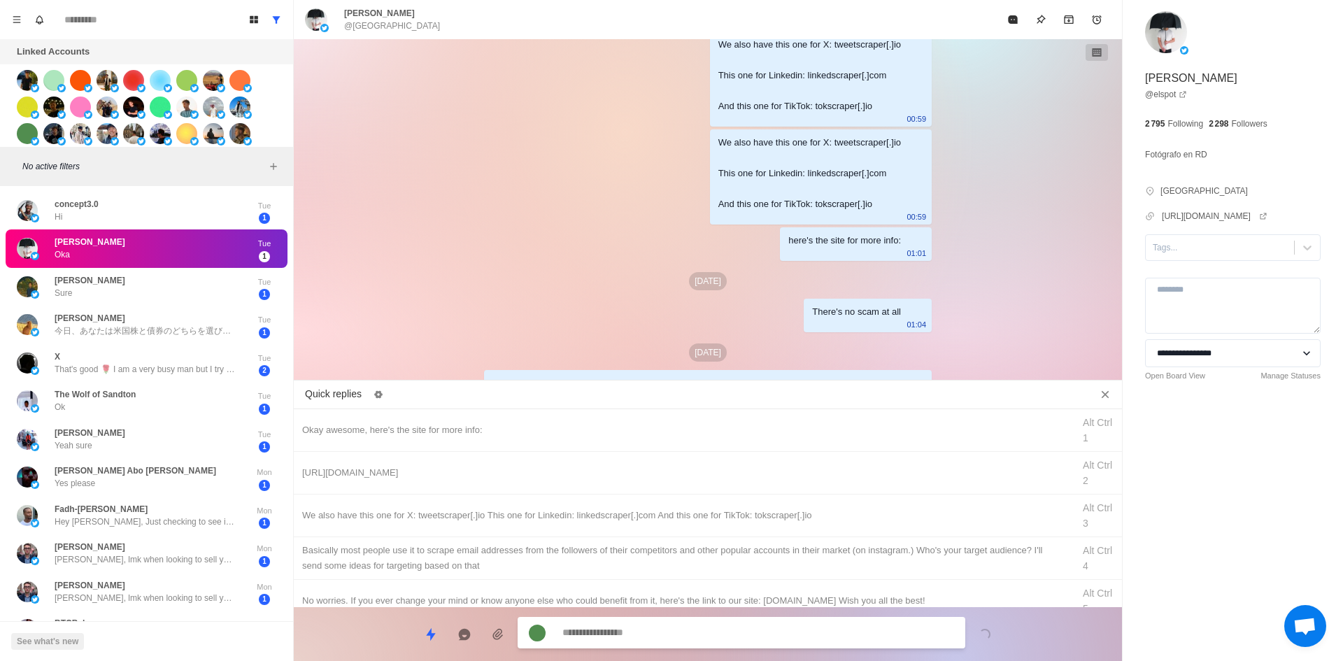
scroll to position [1340, 0]
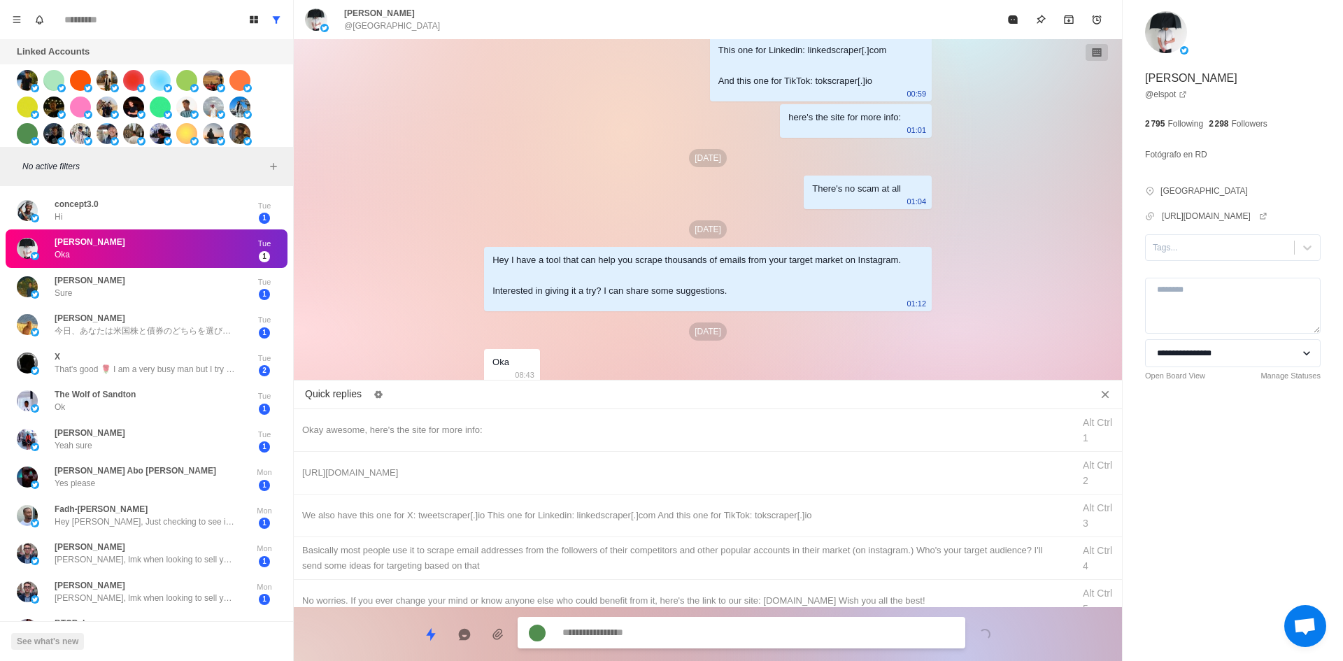
drag, startPoint x: 1198, startPoint y: 244, endPoint x: 1200, endPoint y: 264, distance: 20.5
click at [1198, 246] on div at bounding box center [1220, 247] width 134 height 15
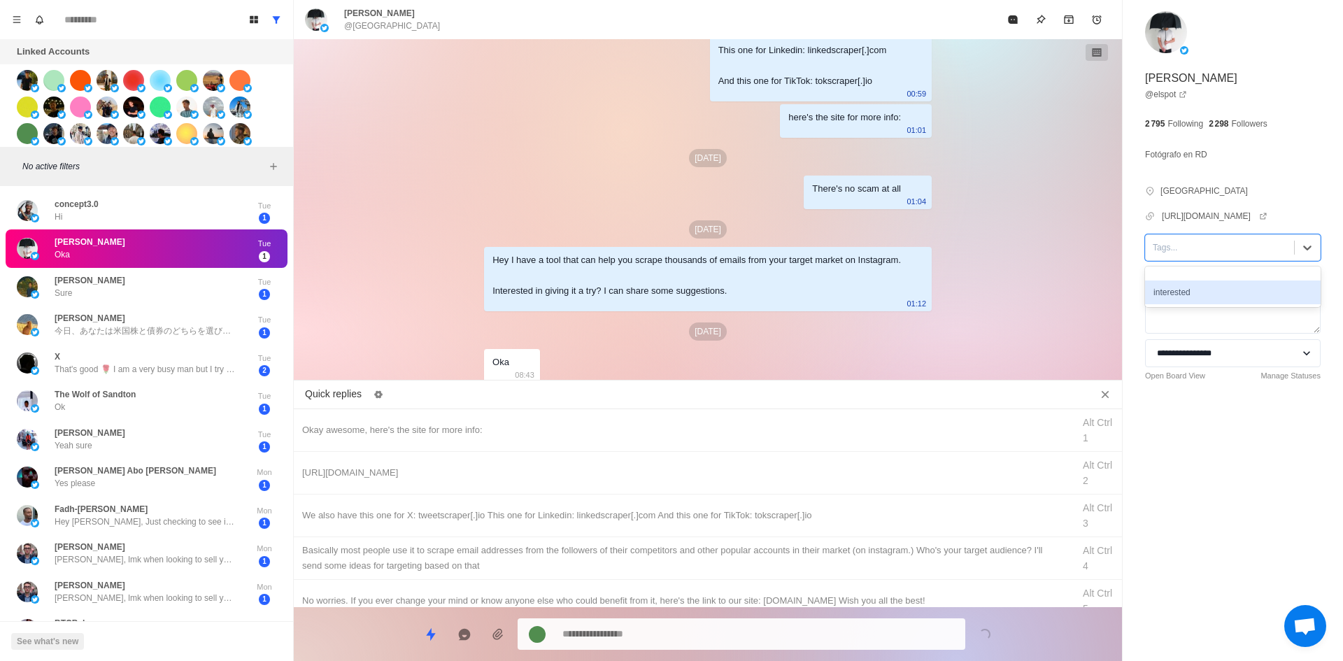
click at [1205, 286] on div "interested" at bounding box center [1233, 293] width 176 height 24
click at [586, 427] on div "Okay awesome, here's the site for more info:" at bounding box center [683, 430] width 762 height 15
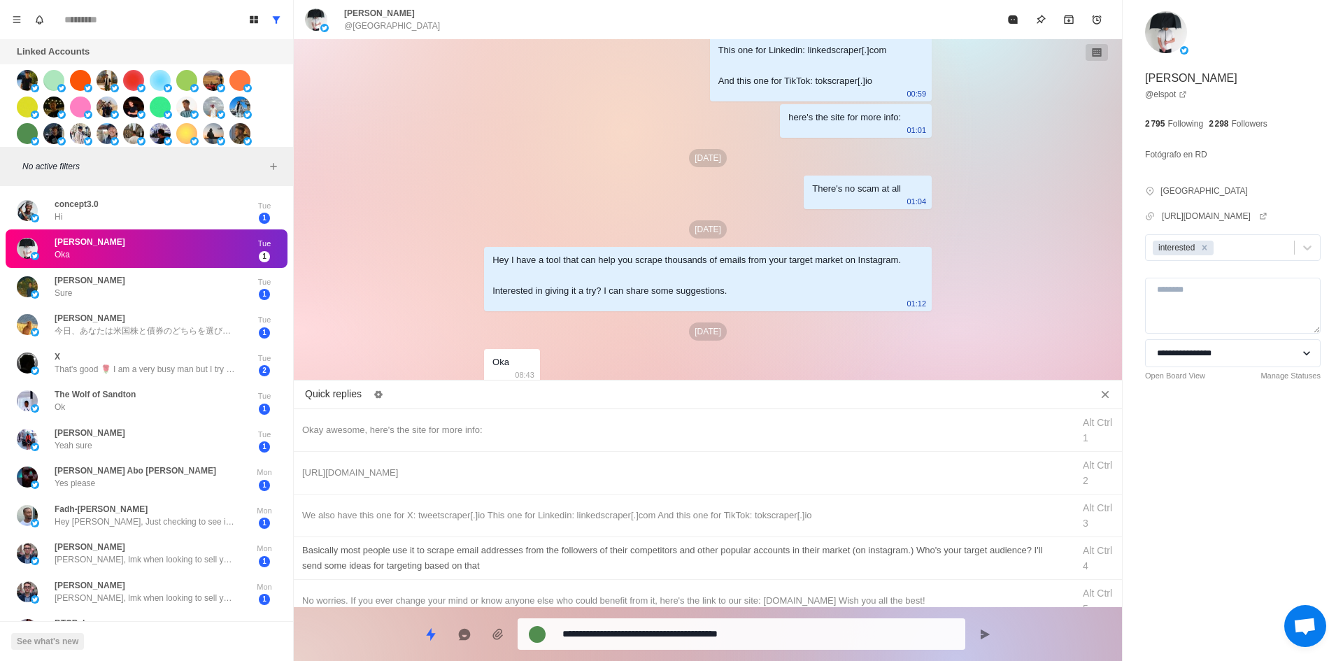
click at [654, 627] on textarea "**********" at bounding box center [758, 634] width 392 height 20
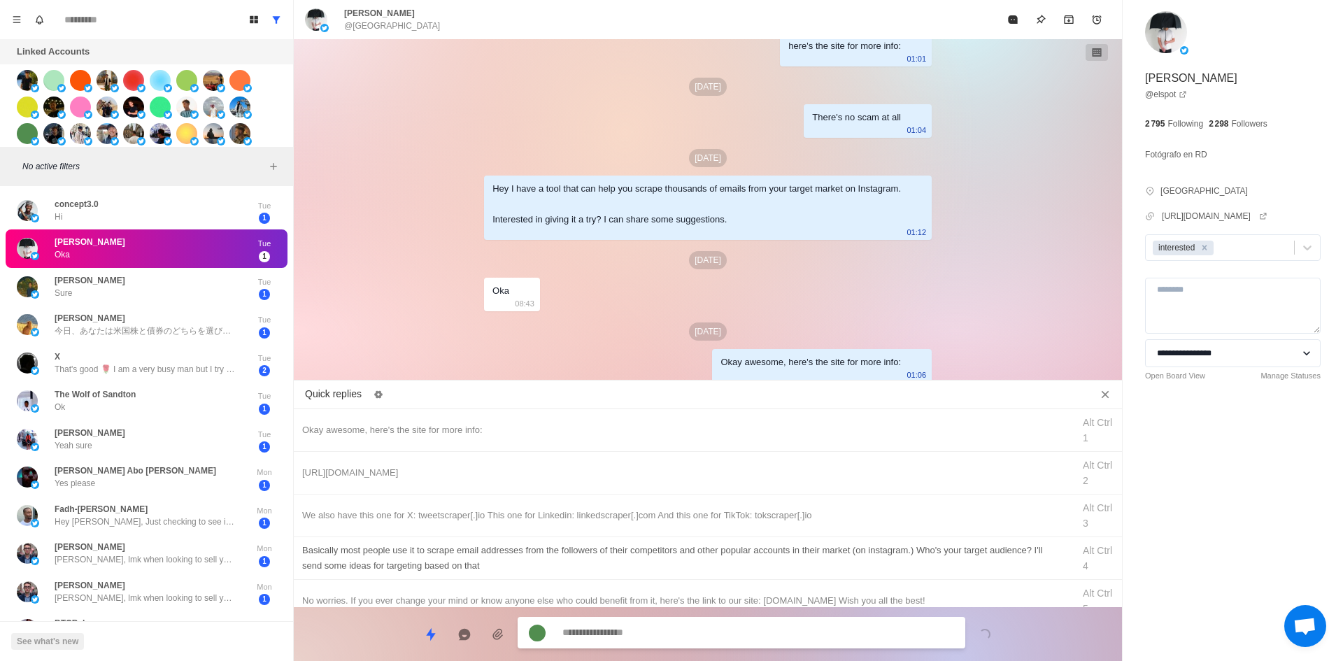
click at [717, 478] on div "[URL][DOMAIN_NAME]" at bounding box center [683, 472] width 762 height 15
click at [669, 633] on textarea "**********" at bounding box center [758, 633] width 392 height 20
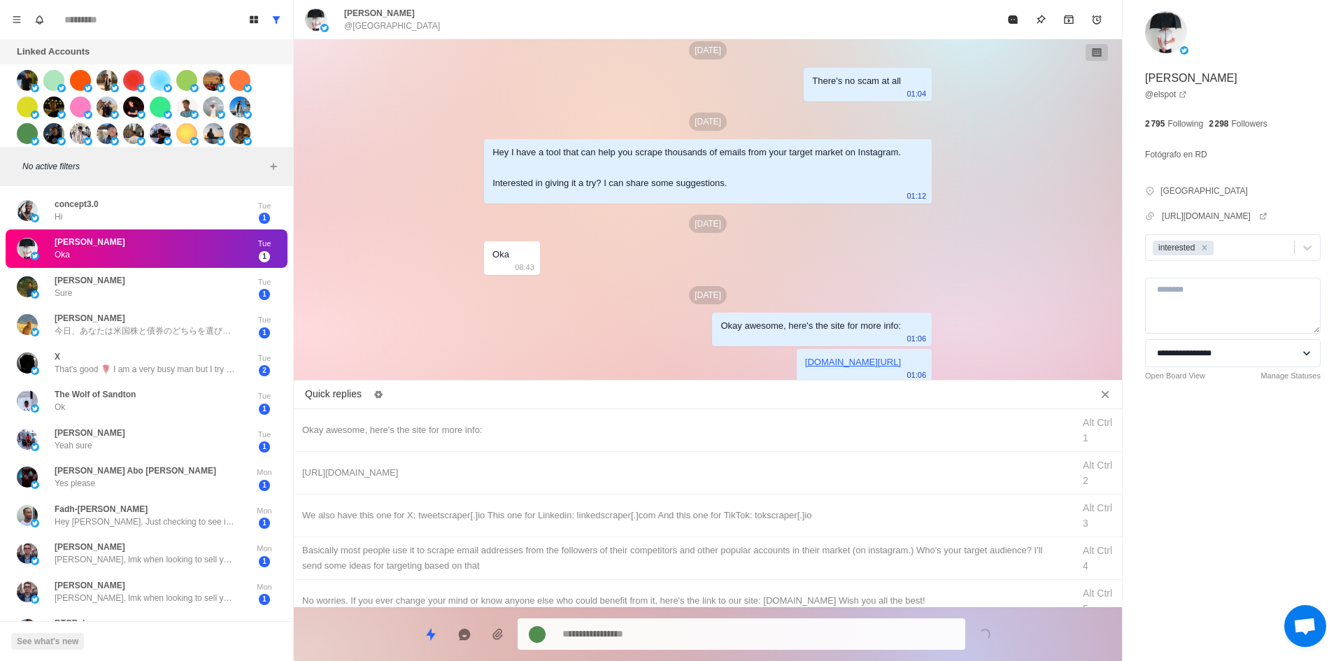
click at [743, 526] on div "We also have this one for X: tweetscraper[.]io This one for Linkedin: linkedscr…" at bounding box center [708, 516] width 828 height 43
click at [714, 624] on textarea "**********" at bounding box center [758, 634] width 392 height 20
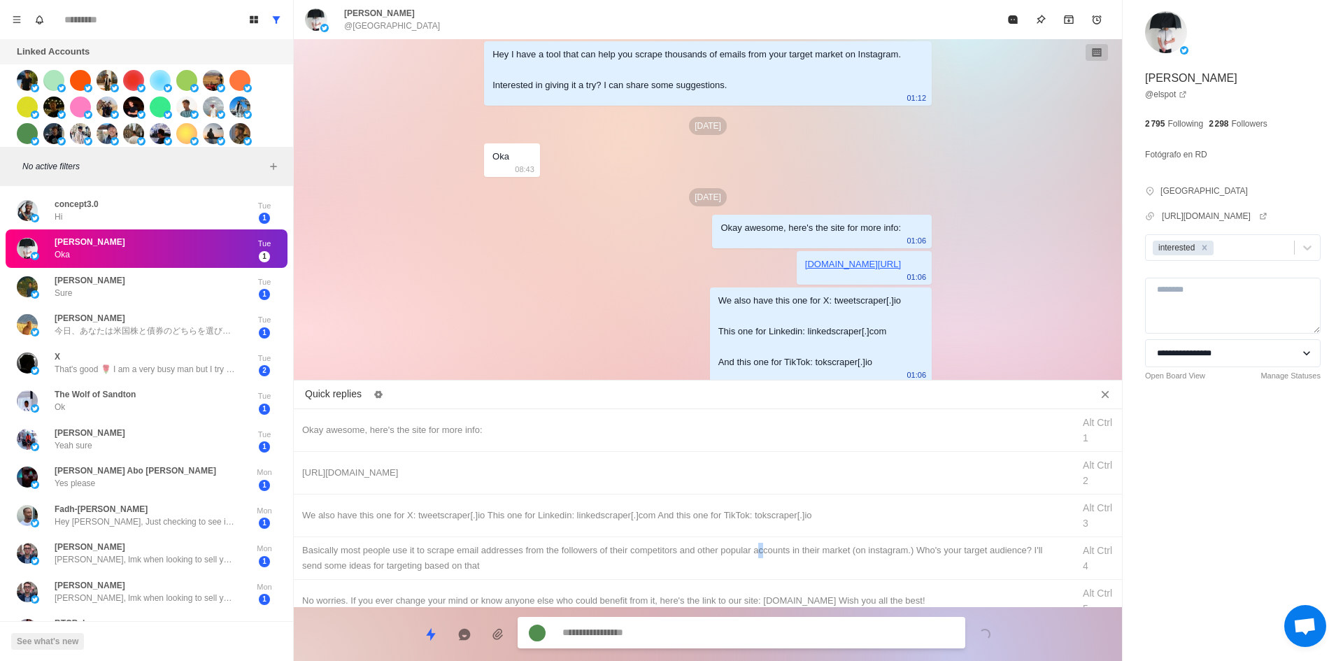
click at [761, 552] on div "​​Basically most people use it to scrape email addresses from the followers of …" at bounding box center [683, 558] width 762 height 31
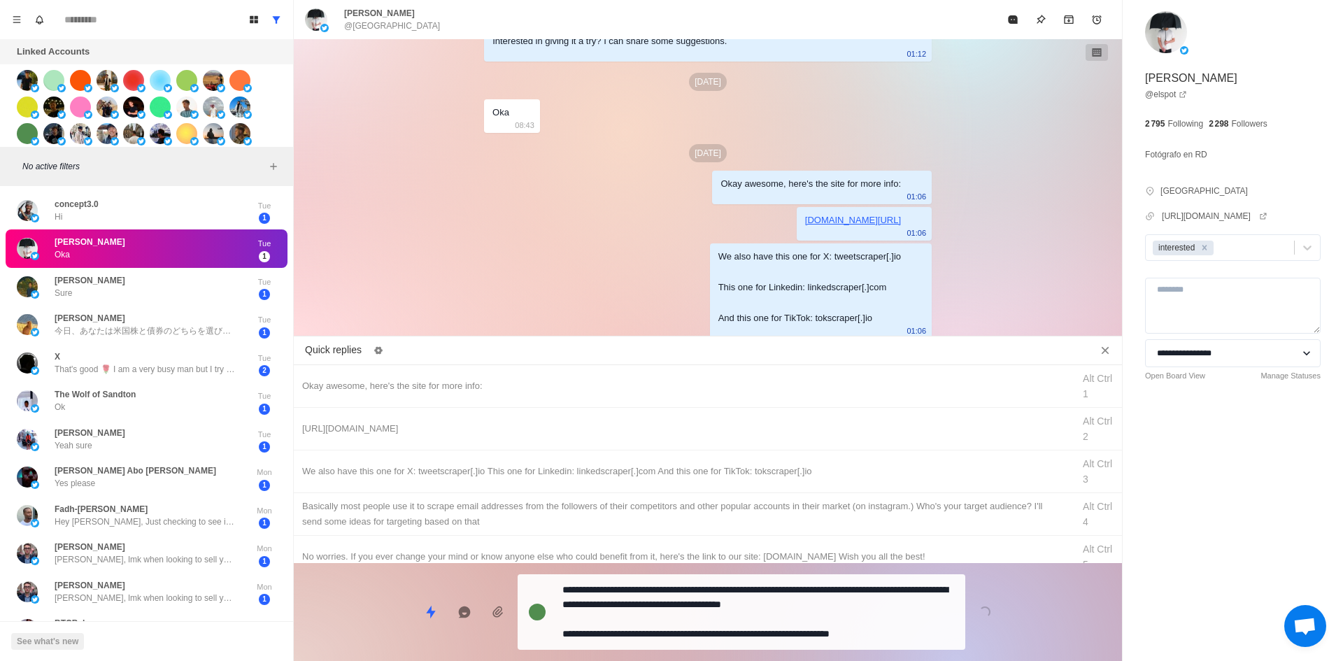
click at [743, 594] on textarea "**********" at bounding box center [758, 612] width 392 height 64
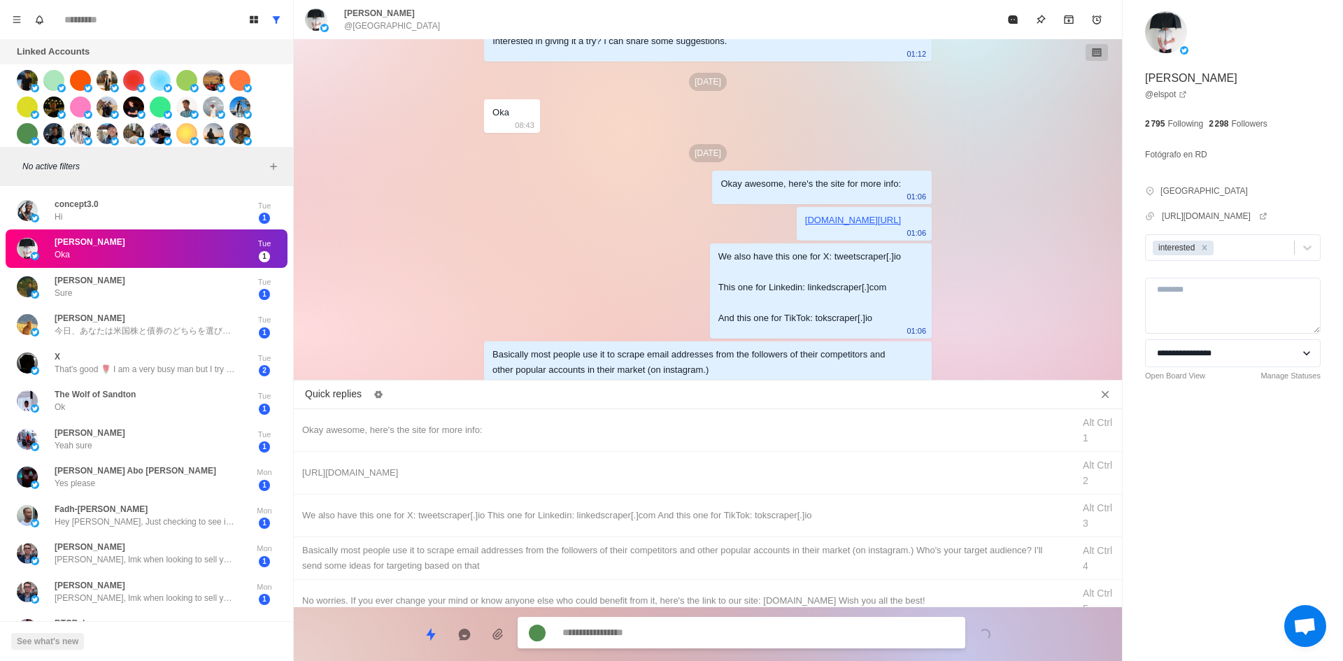
scroll to position [1628, 0]
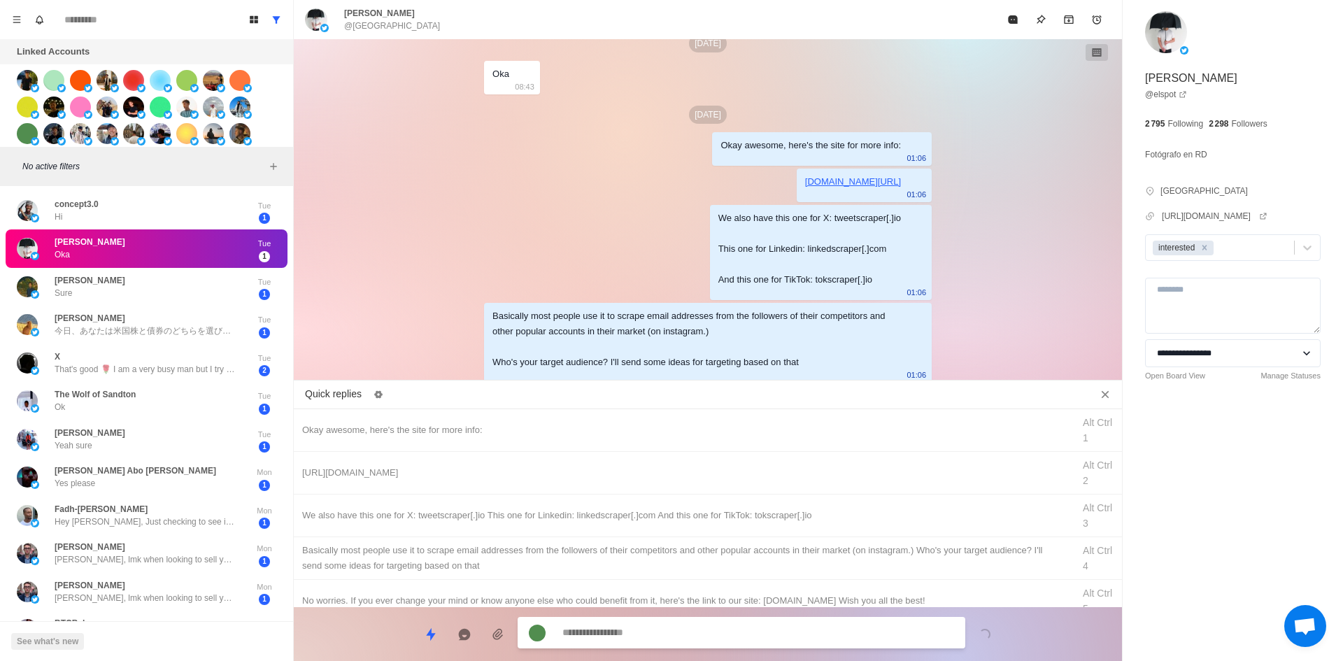
click at [1008, 35] on div "[PERSON_NAME] @[GEOGRAPHIC_DATA]" at bounding box center [708, 19] width 828 height 39
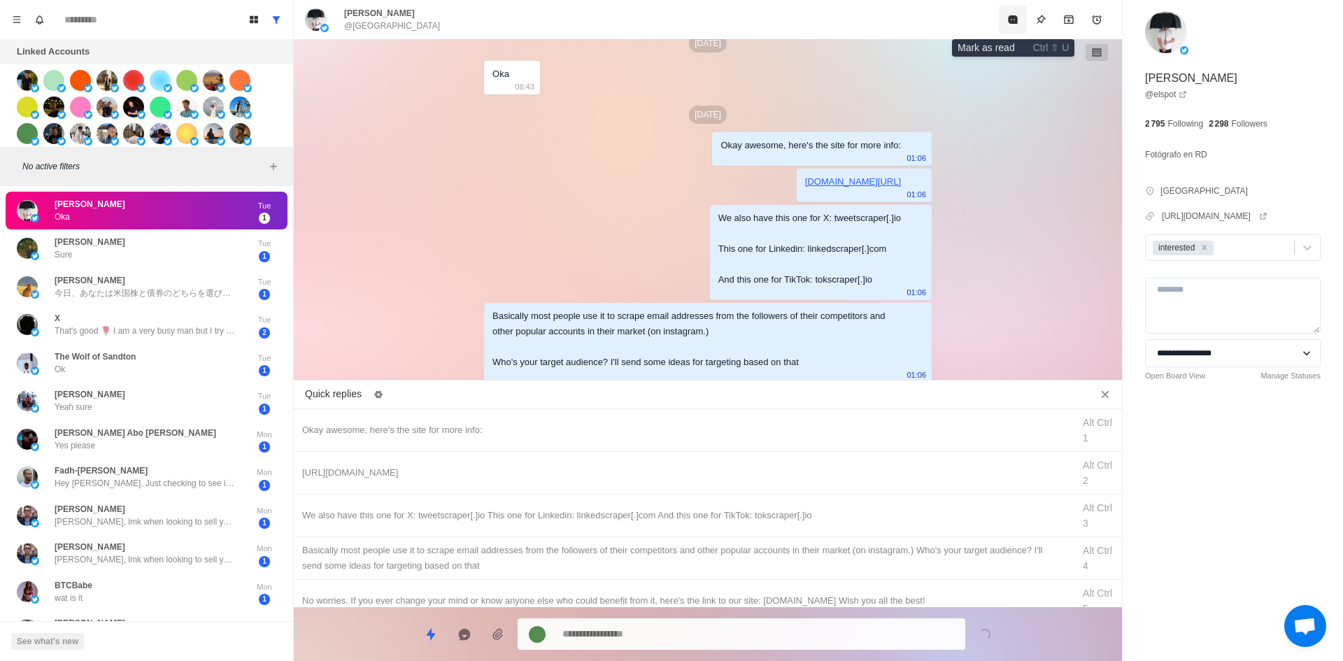
click at [1009, 25] on button "Mark as read" at bounding box center [1013, 20] width 28 height 28
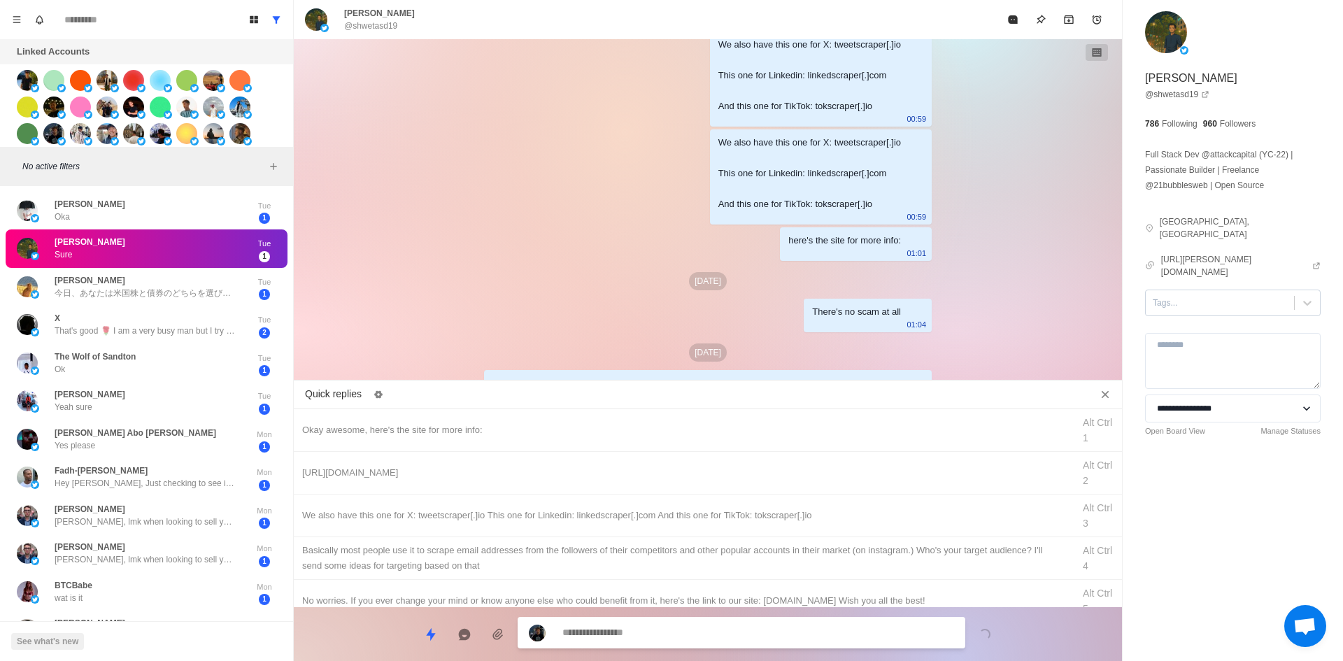
scroll to position [1320, 0]
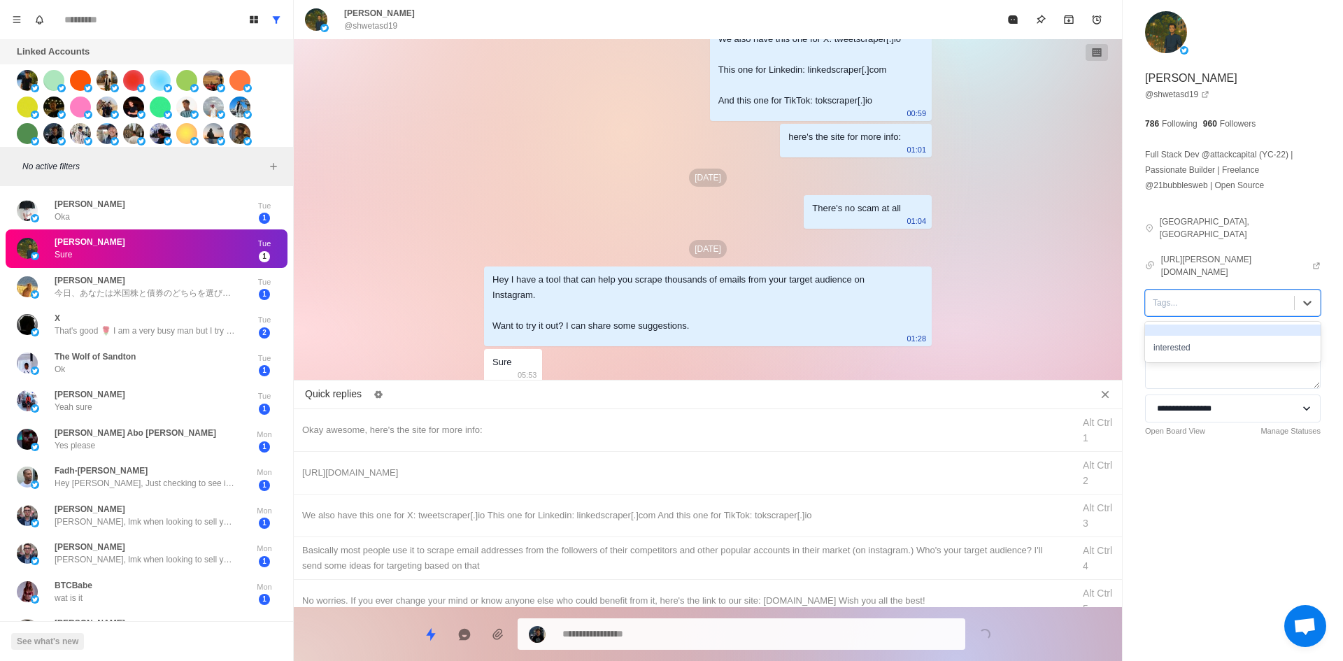
click at [1193, 295] on div at bounding box center [1220, 302] width 134 height 15
click at [1184, 336] on div "interested" at bounding box center [1233, 348] width 176 height 24
click at [641, 430] on div "Okay awesome, here's the site for more info:" at bounding box center [683, 430] width 762 height 15
click at [662, 627] on textarea "**********" at bounding box center [758, 634] width 392 height 20
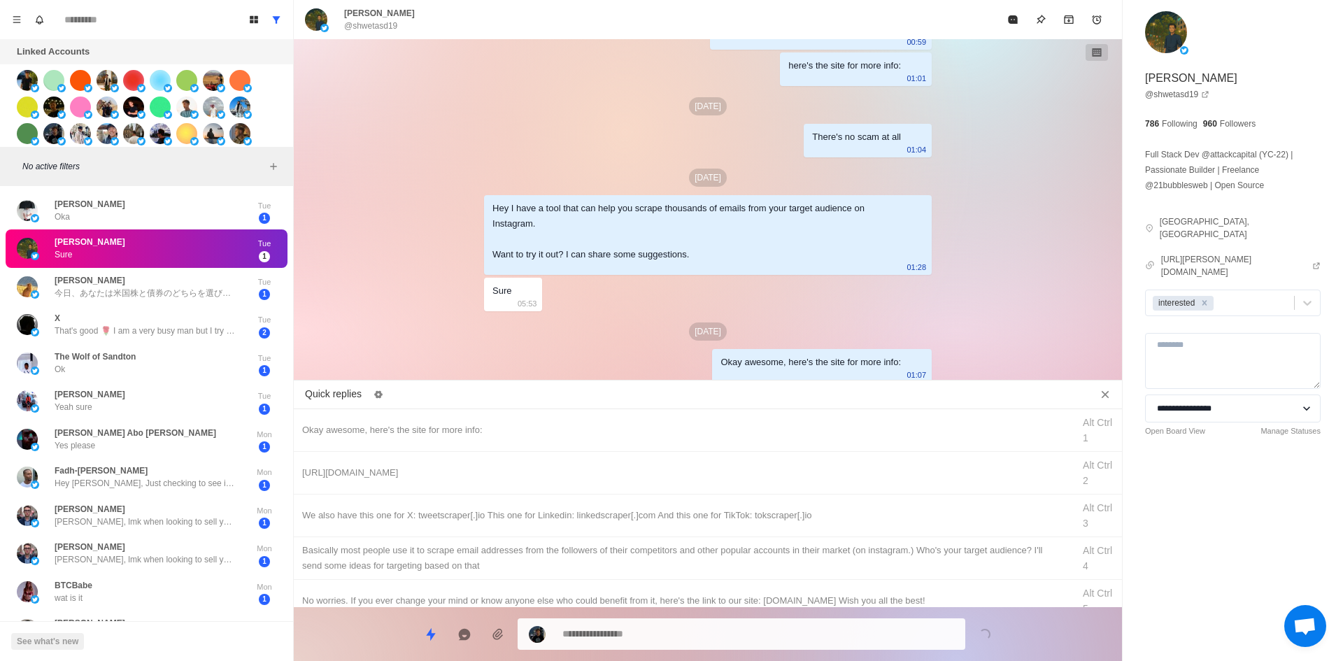
click at [716, 478] on div "[URL][DOMAIN_NAME]" at bounding box center [683, 472] width 762 height 15
click at [687, 630] on textarea "**********" at bounding box center [758, 634] width 392 height 20
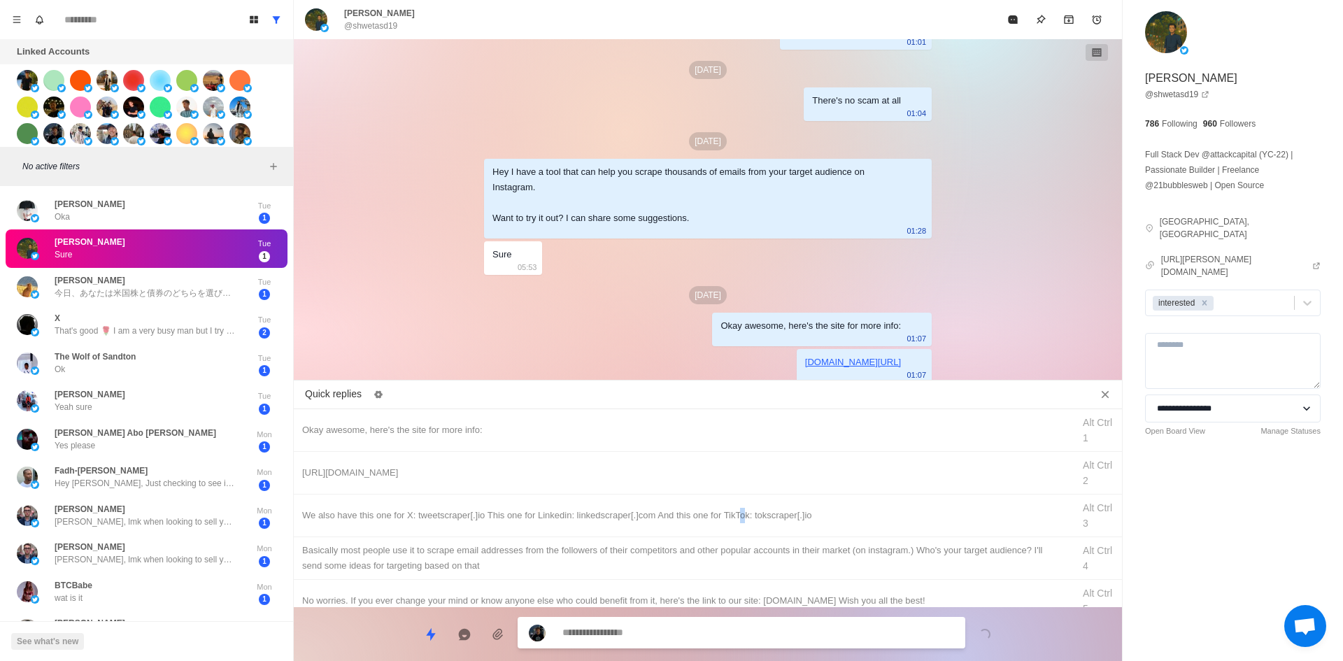
click at [738, 522] on div "We also have this one for X: tweetscraper[.]io This one for Linkedin: linkedscr…" at bounding box center [683, 515] width 762 height 15
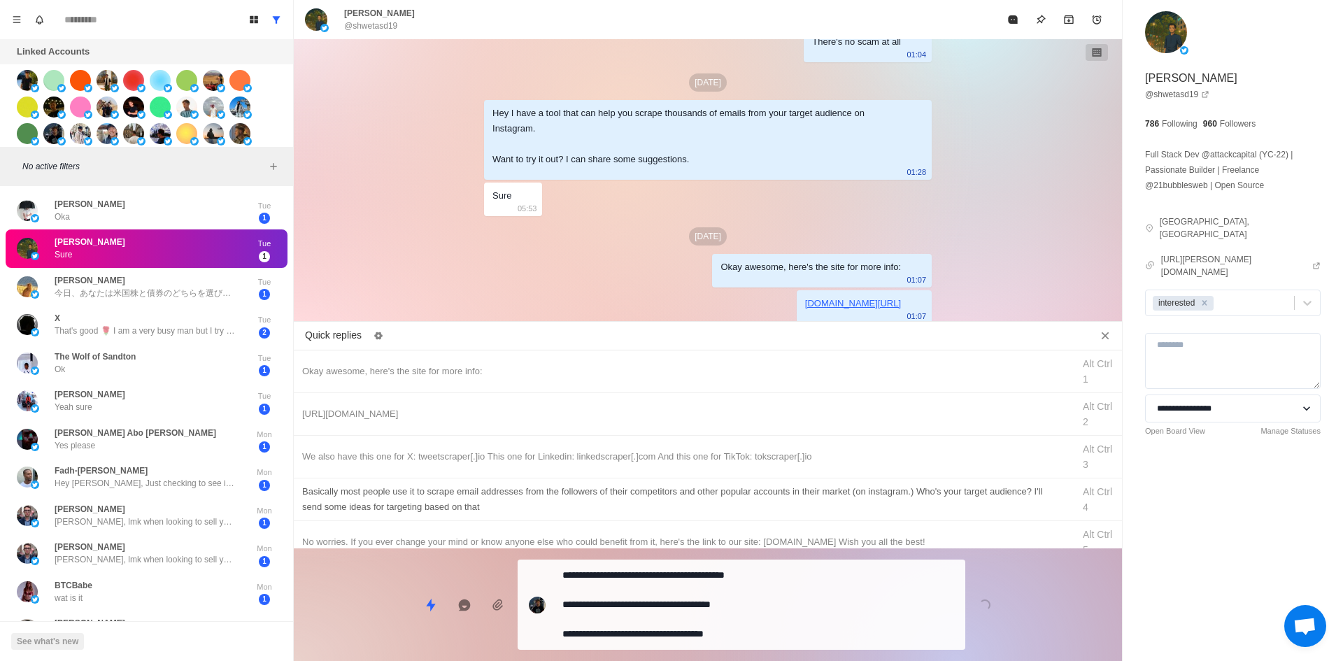
click at [700, 629] on textarea "**********" at bounding box center [758, 604] width 392 height 79
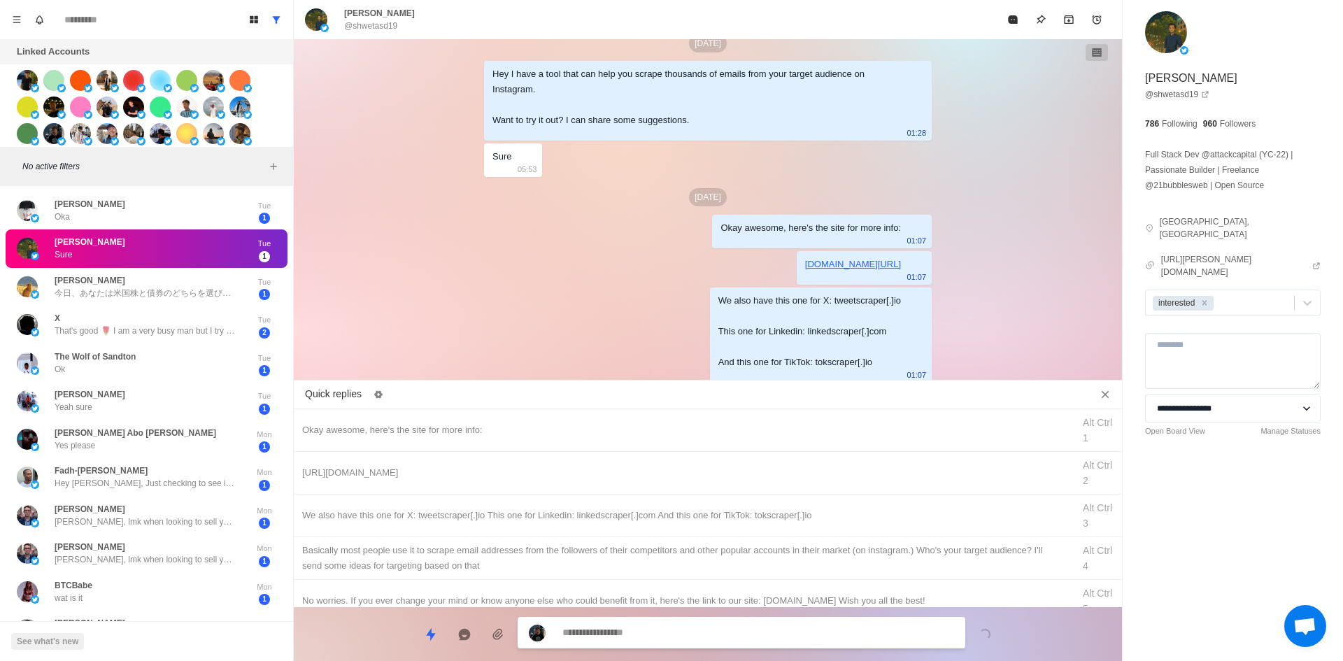
click at [748, 574] on div "​​Basically most people use it to scrape email addresses from the followers of …" at bounding box center [708, 558] width 828 height 43
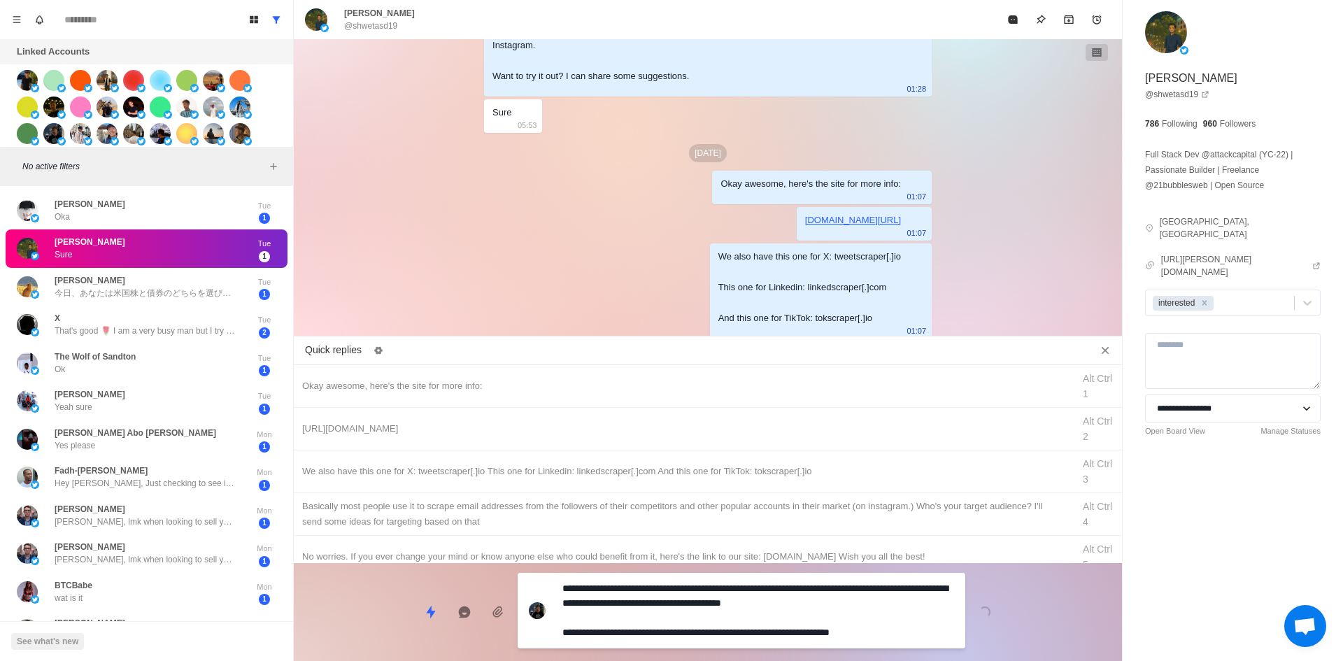
click at [719, 626] on textarea "**********" at bounding box center [758, 611] width 392 height 64
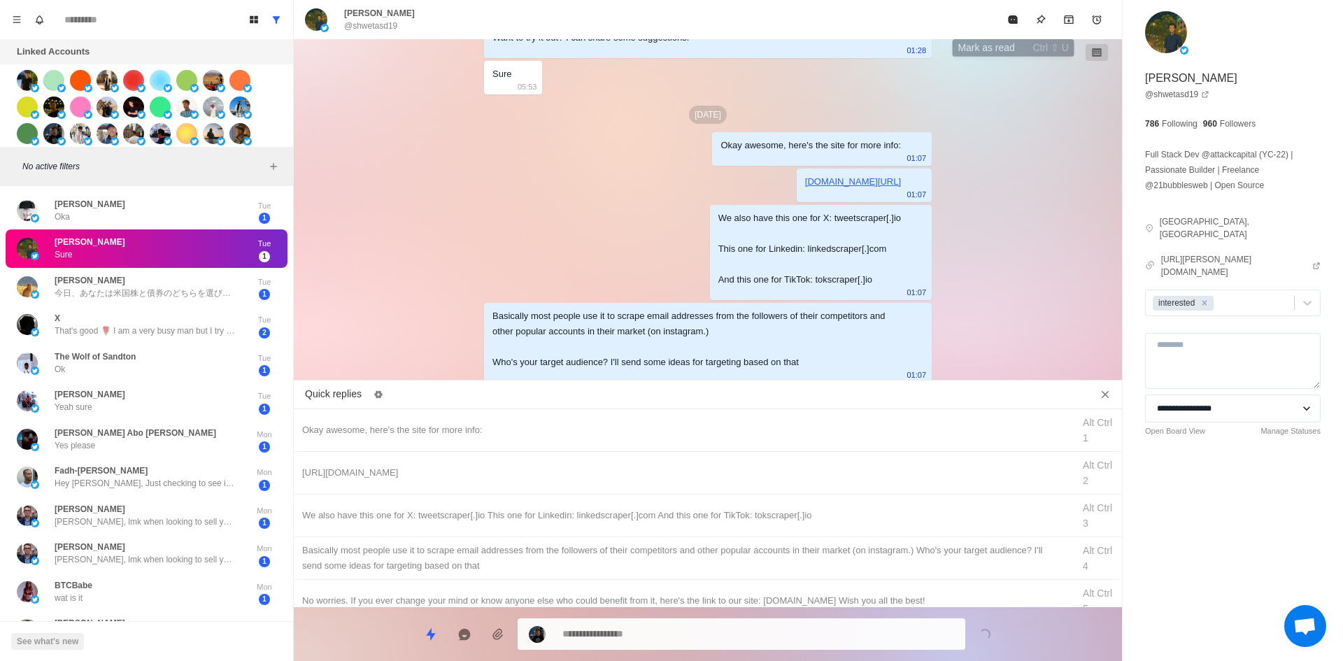
click at [1013, 31] on button "Mark as read" at bounding box center [1013, 20] width 28 height 28
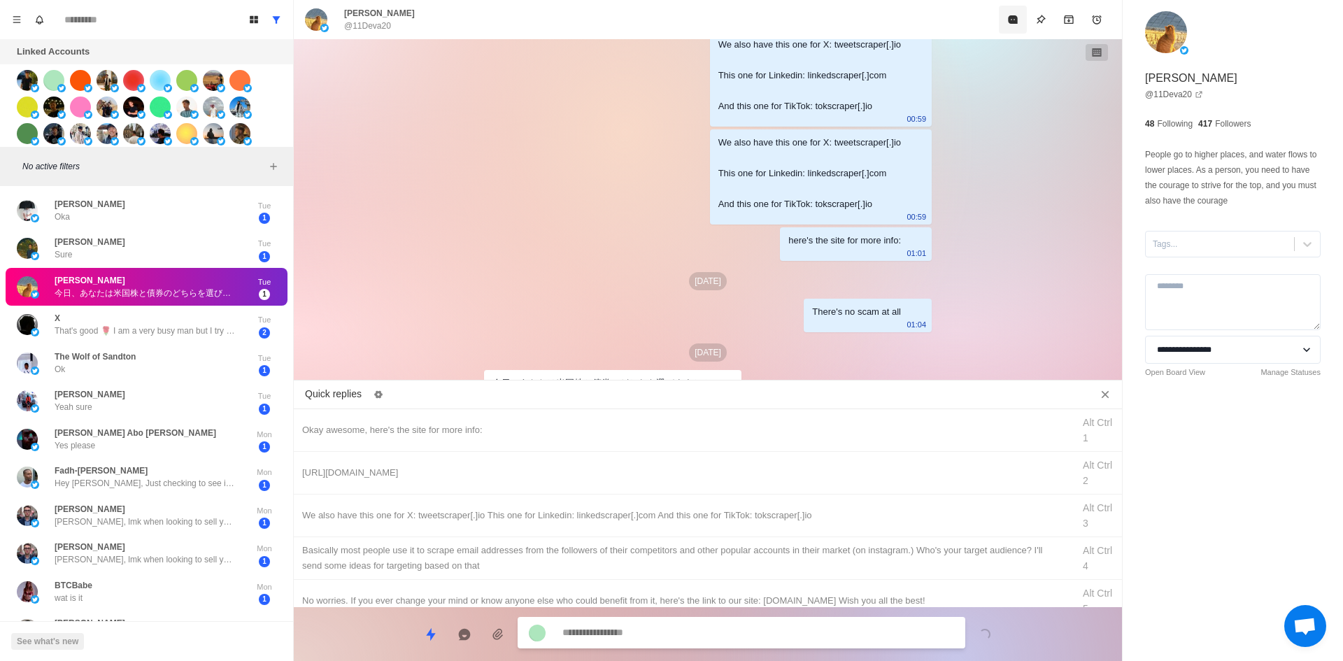
scroll to position [1237, 0]
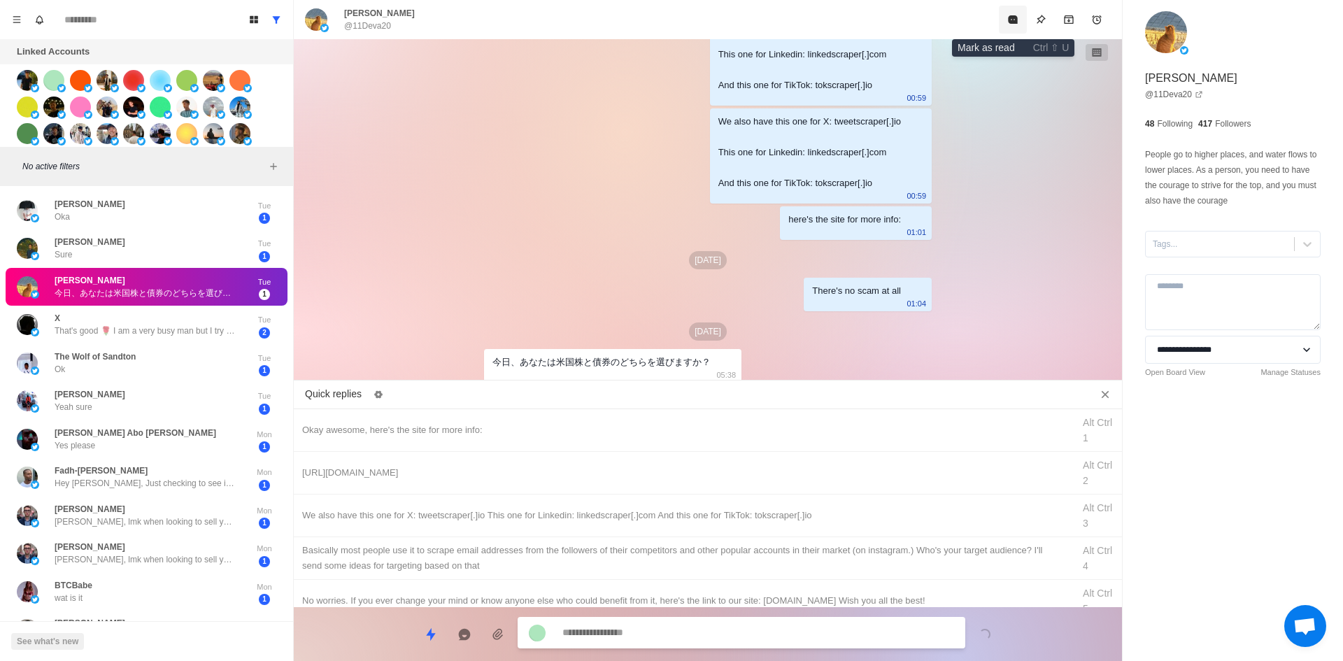
click at [1012, 22] on icon "Mark as read" at bounding box center [1012, 19] width 9 height 8
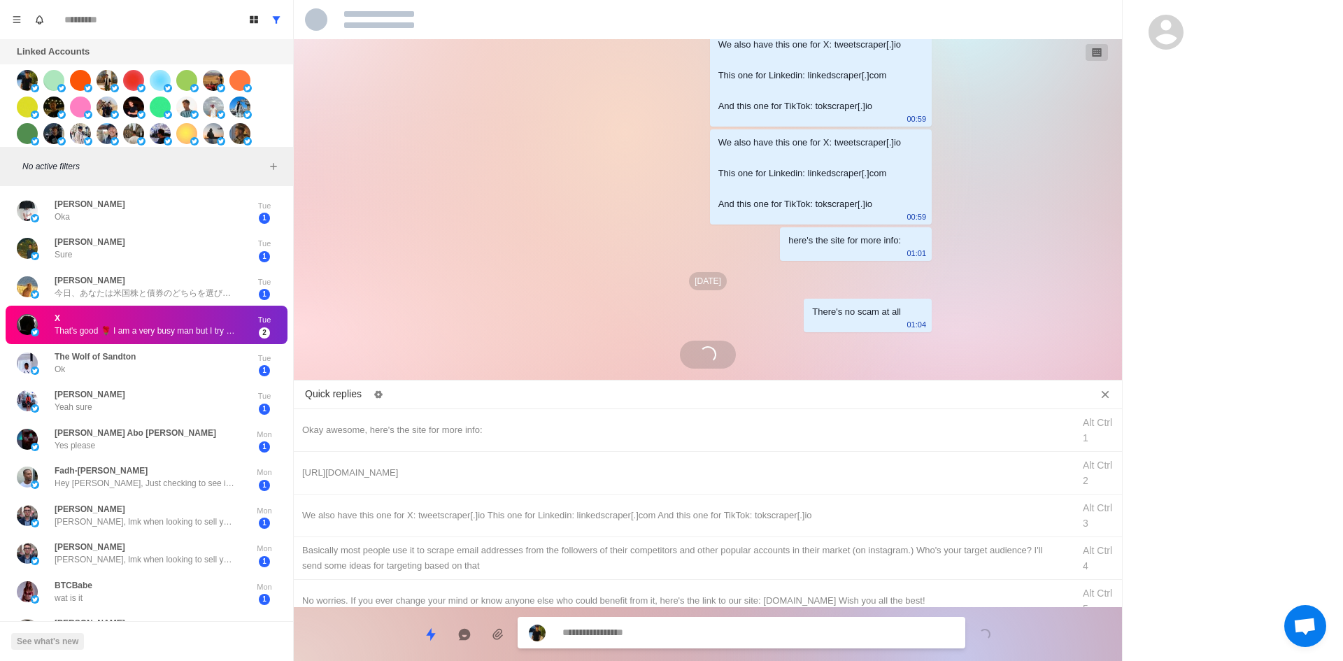
scroll to position [1754, 0]
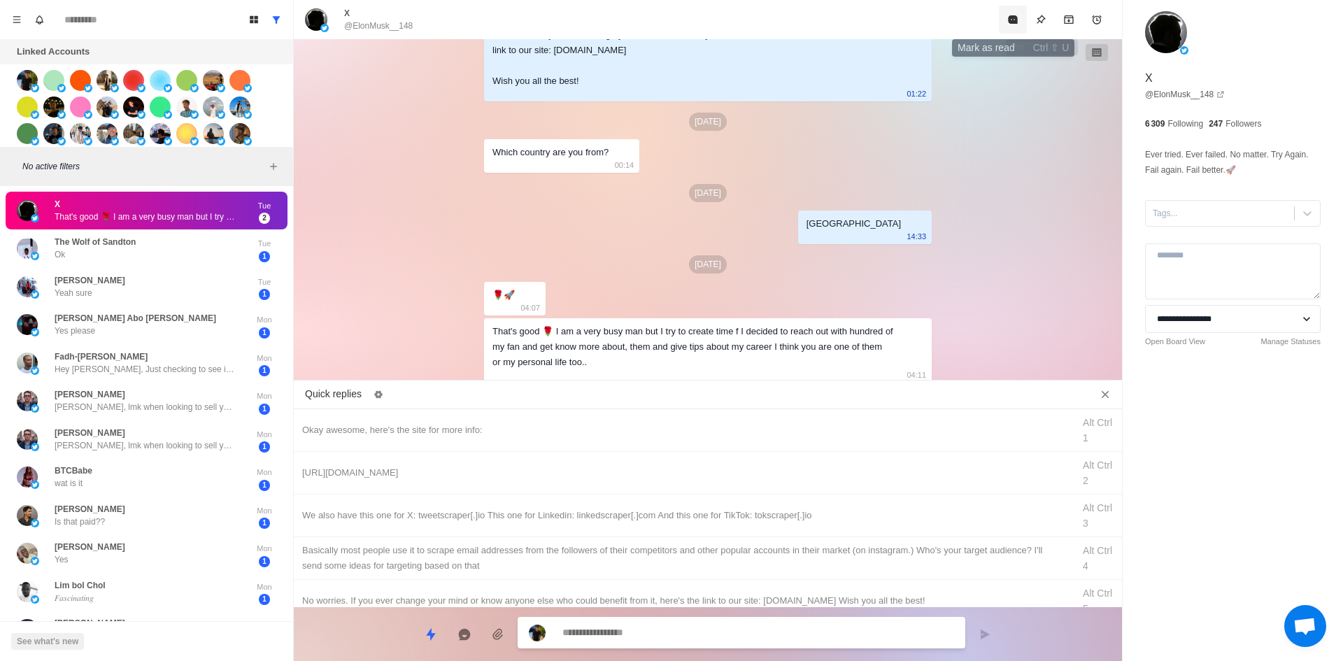
click at [1018, 17] on icon "Mark as read" at bounding box center [1012, 19] width 11 height 11
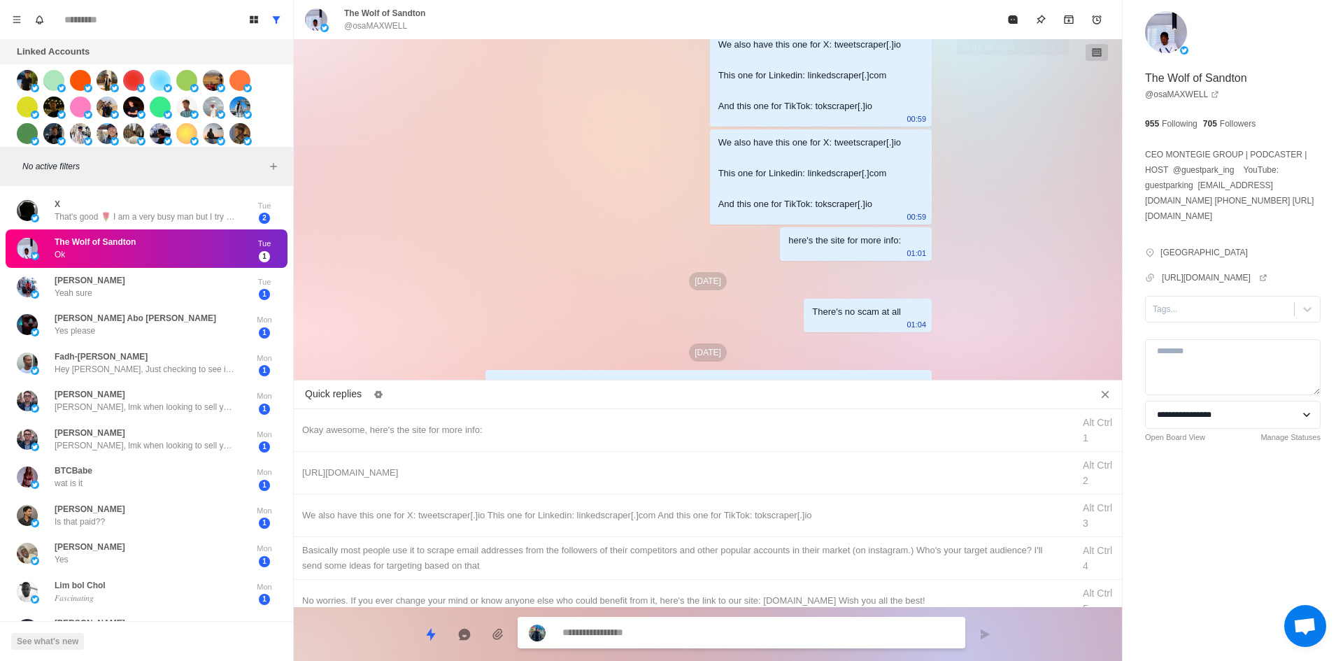
scroll to position [1340, 0]
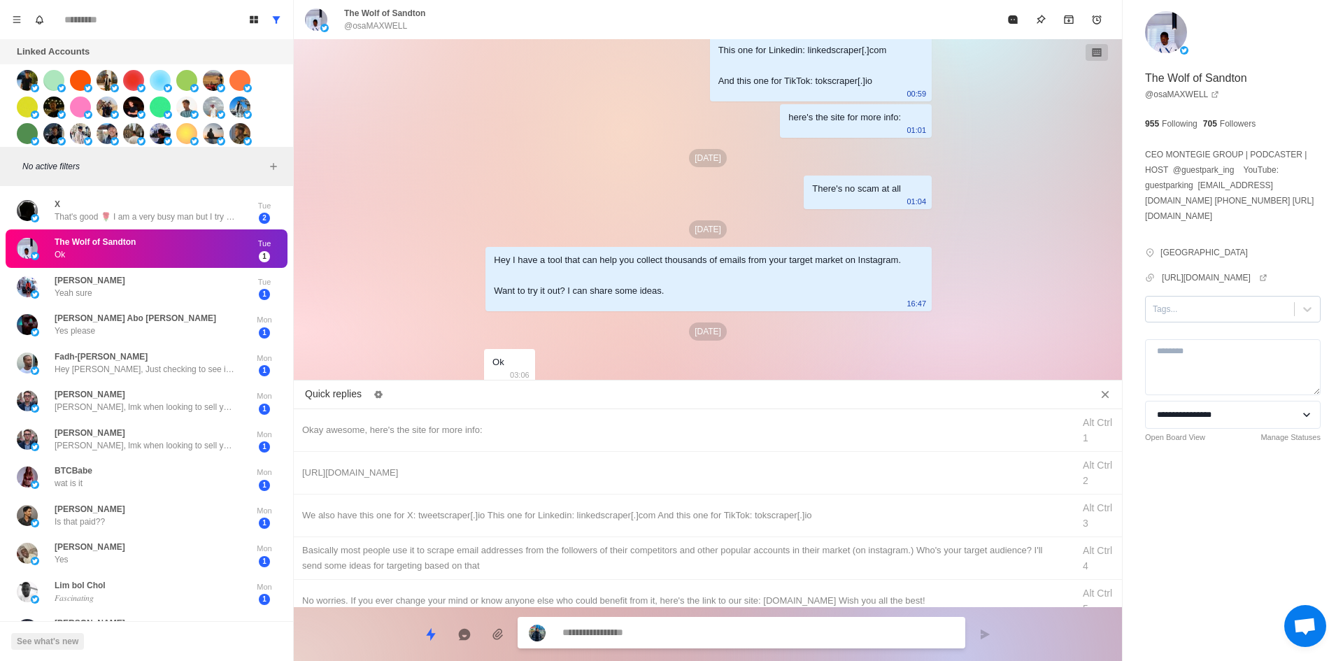
click at [1201, 306] on div at bounding box center [1220, 308] width 134 height 15
drag, startPoint x: 1203, startPoint y: 356, endPoint x: 539, endPoint y: 424, distance: 667.3
click at [1199, 355] on div "interested" at bounding box center [1233, 354] width 176 height 24
click at [502, 416] on div "Okay awesome, here's the site for more info: Alt Ctrl 1" at bounding box center [708, 430] width 828 height 43
click at [660, 628] on textarea "**********" at bounding box center [758, 634] width 392 height 20
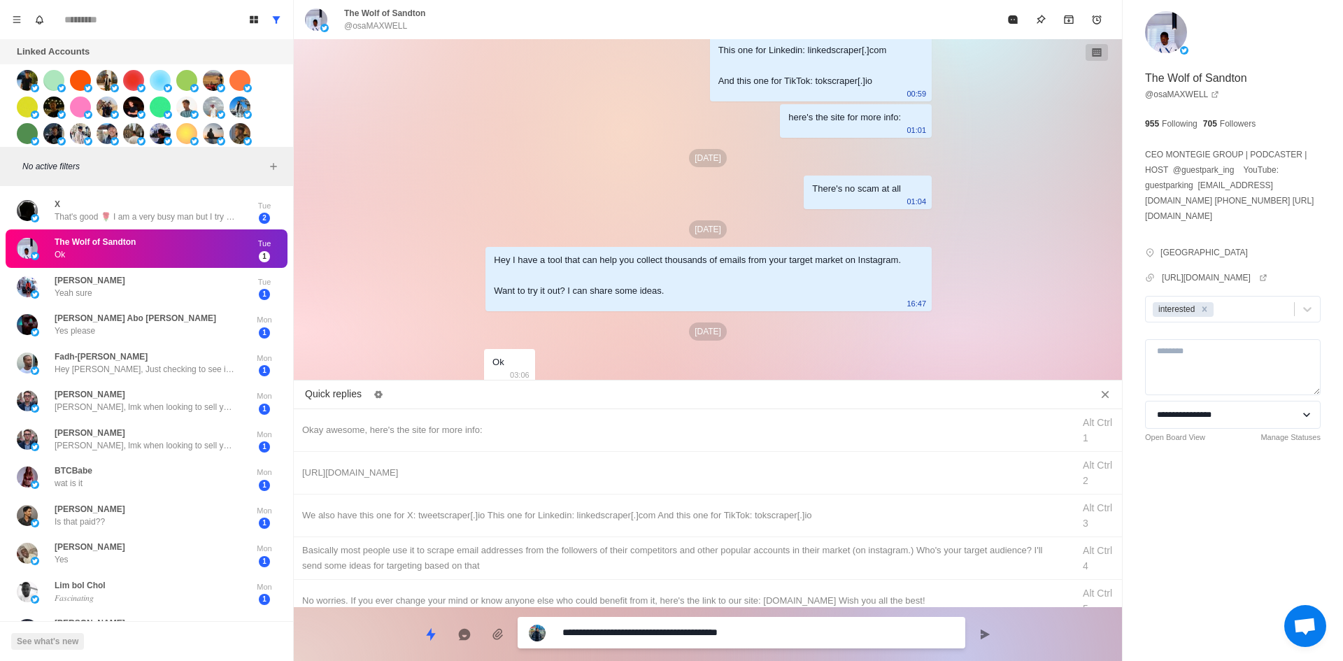
click at [633, 627] on textarea "**********" at bounding box center [758, 633] width 392 height 20
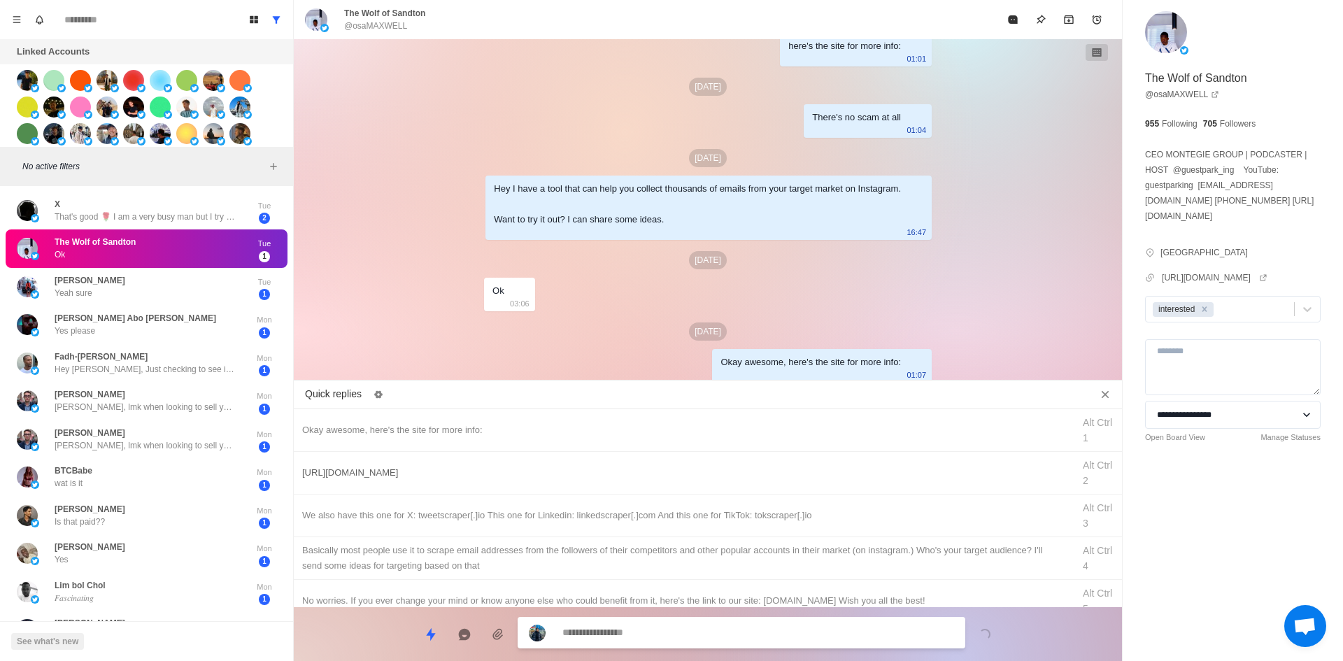
click at [590, 479] on div "[URL][DOMAIN_NAME]" at bounding box center [683, 472] width 762 height 15
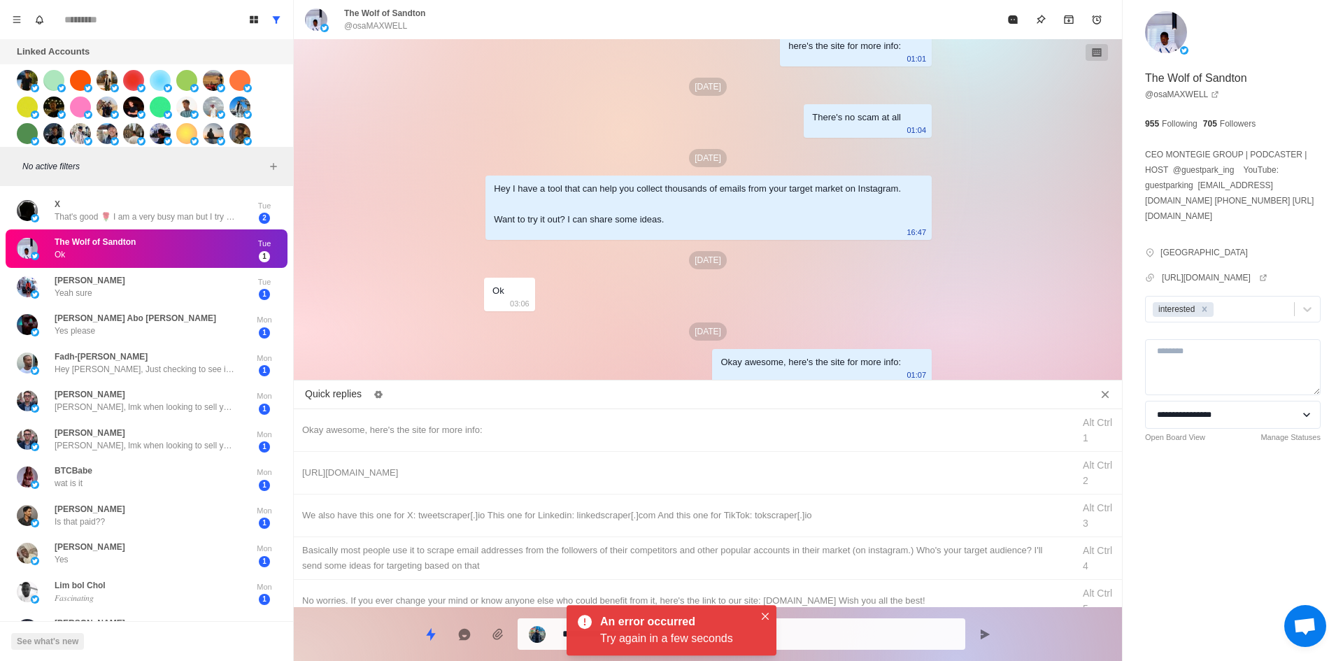
click at [655, 632] on div "Try again in a few seconds" at bounding box center [677, 638] width 154 height 17
click at [832, 633] on textarea "**********" at bounding box center [758, 633] width 392 height 20
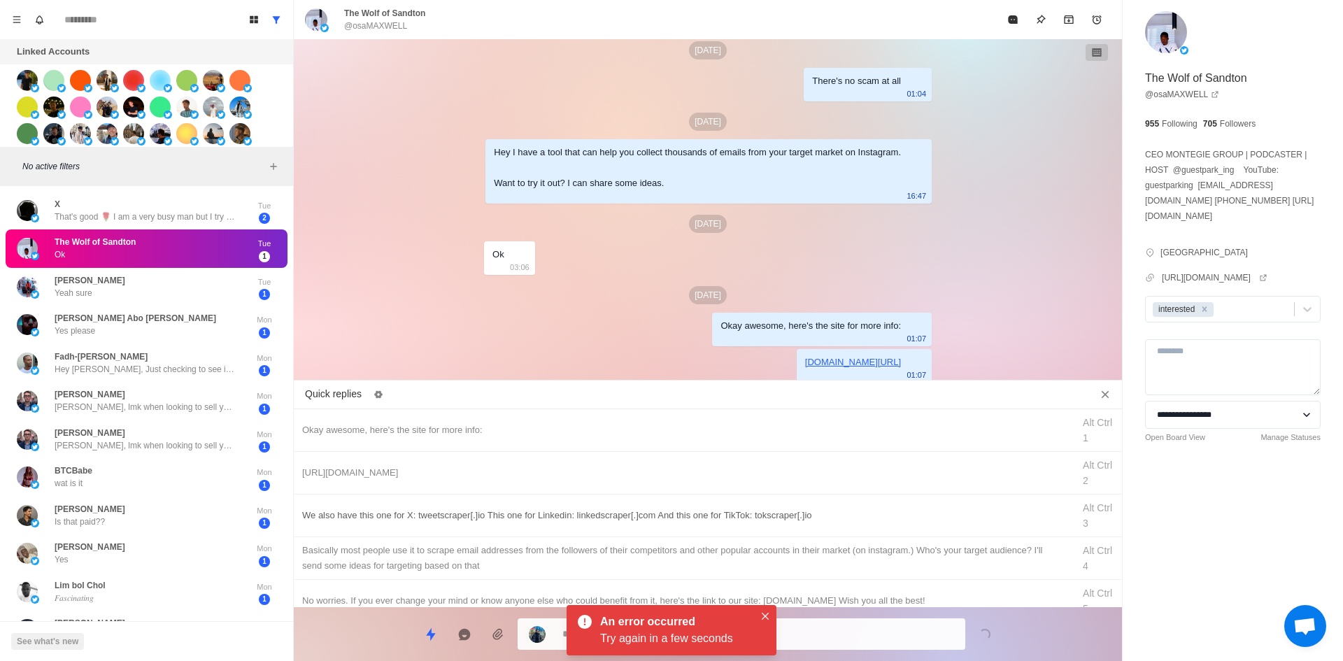
click at [806, 510] on div "We also have this one for X: tweetscraper[.]io This one for Linkedin: linkedscr…" at bounding box center [683, 515] width 762 height 15
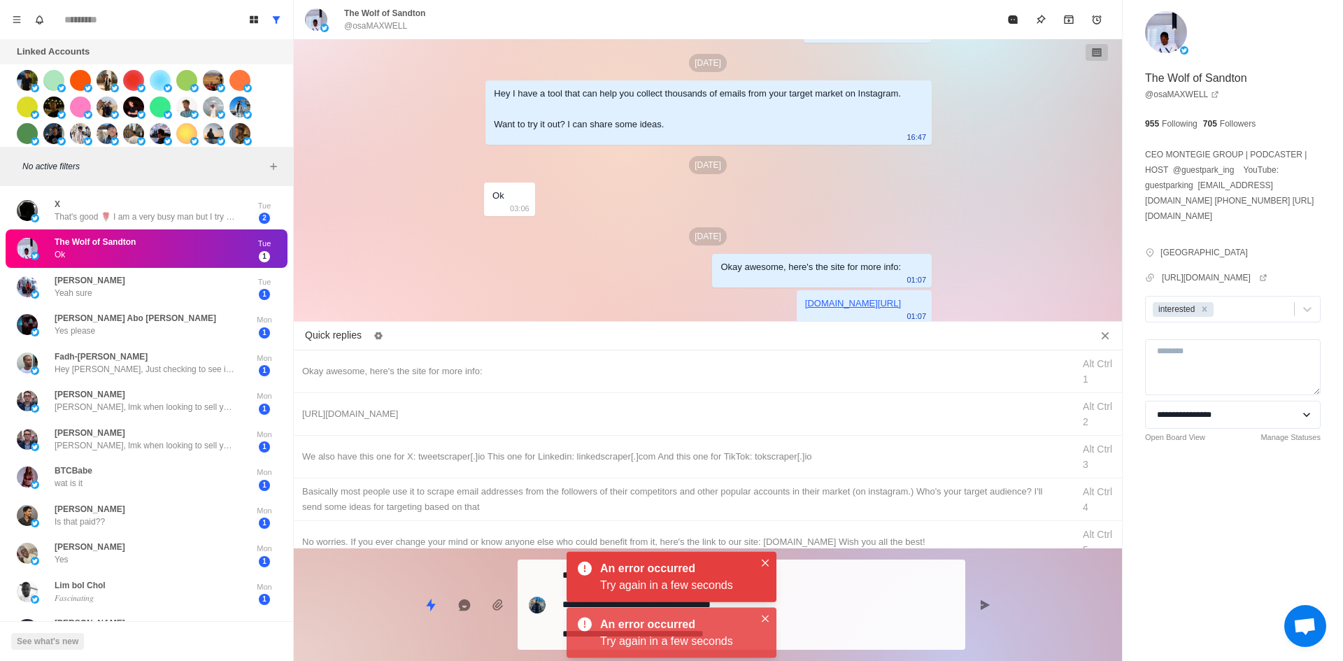
click at [823, 624] on textarea "**********" at bounding box center [758, 604] width 392 height 79
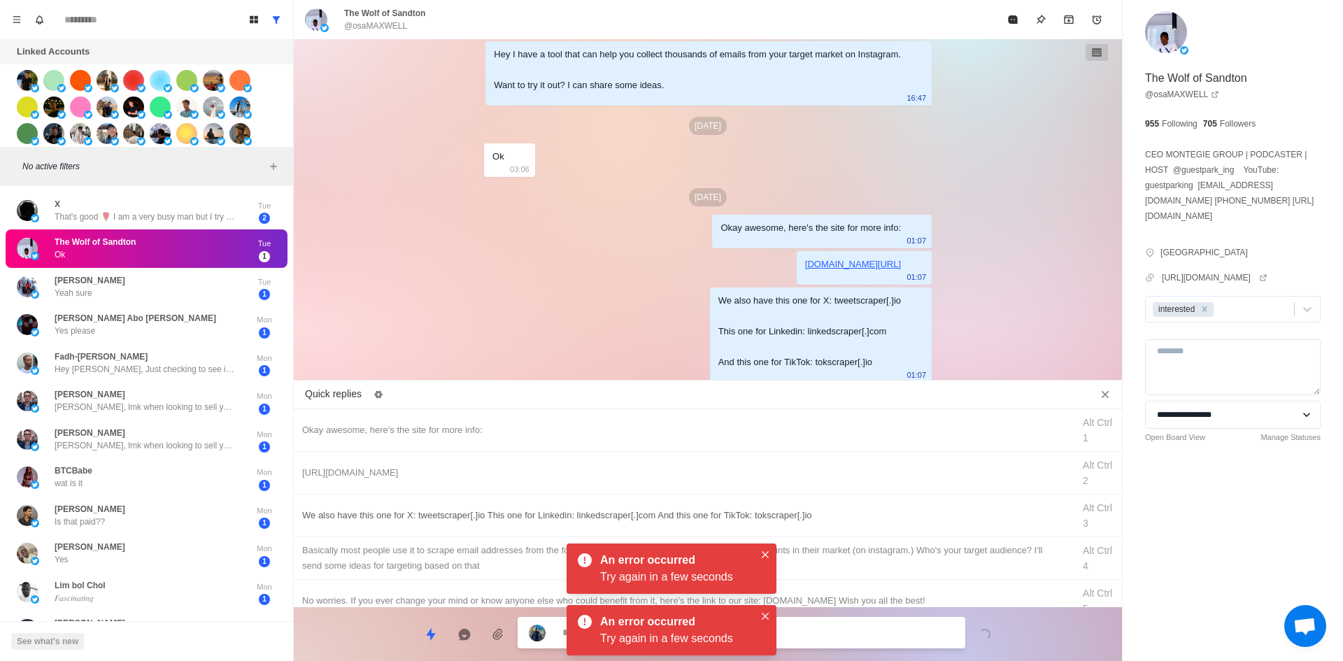
click at [840, 536] on div "We also have this one for X: tweetscraper[.]io This one for Linkedin: linkedscr…" at bounding box center [708, 516] width 828 height 43
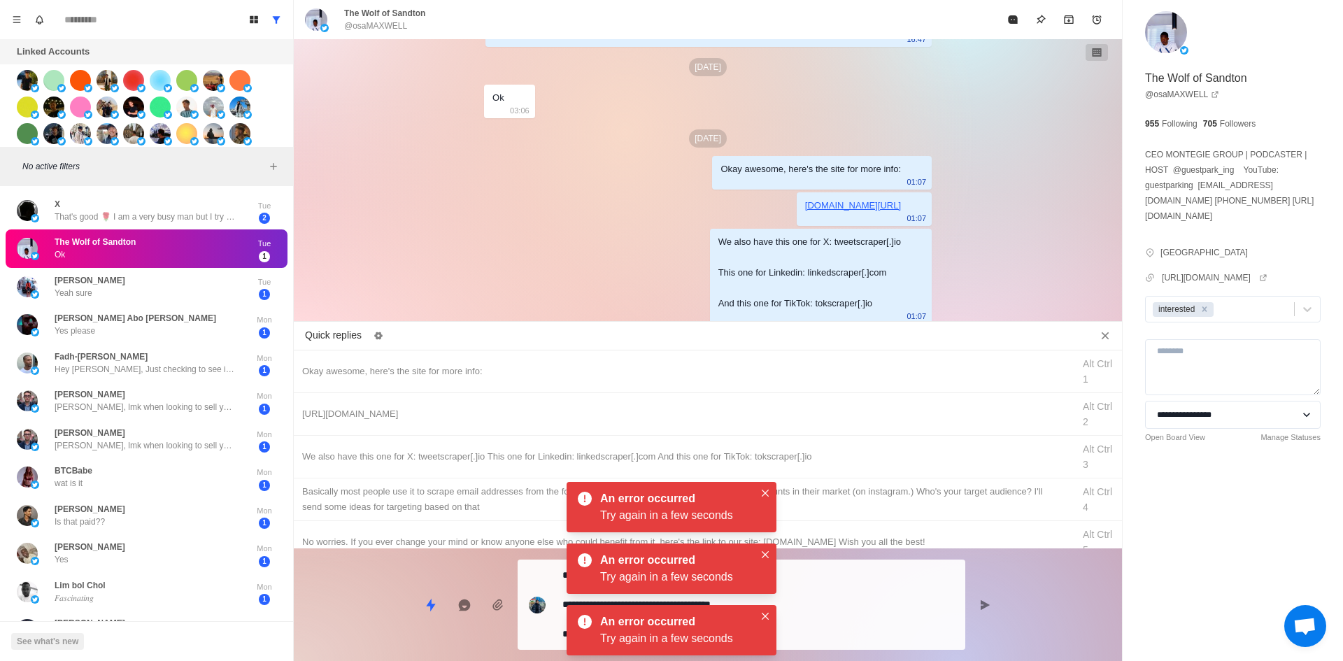
click at [846, 607] on textarea "**********" at bounding box center [758, 604] width 392 height 79
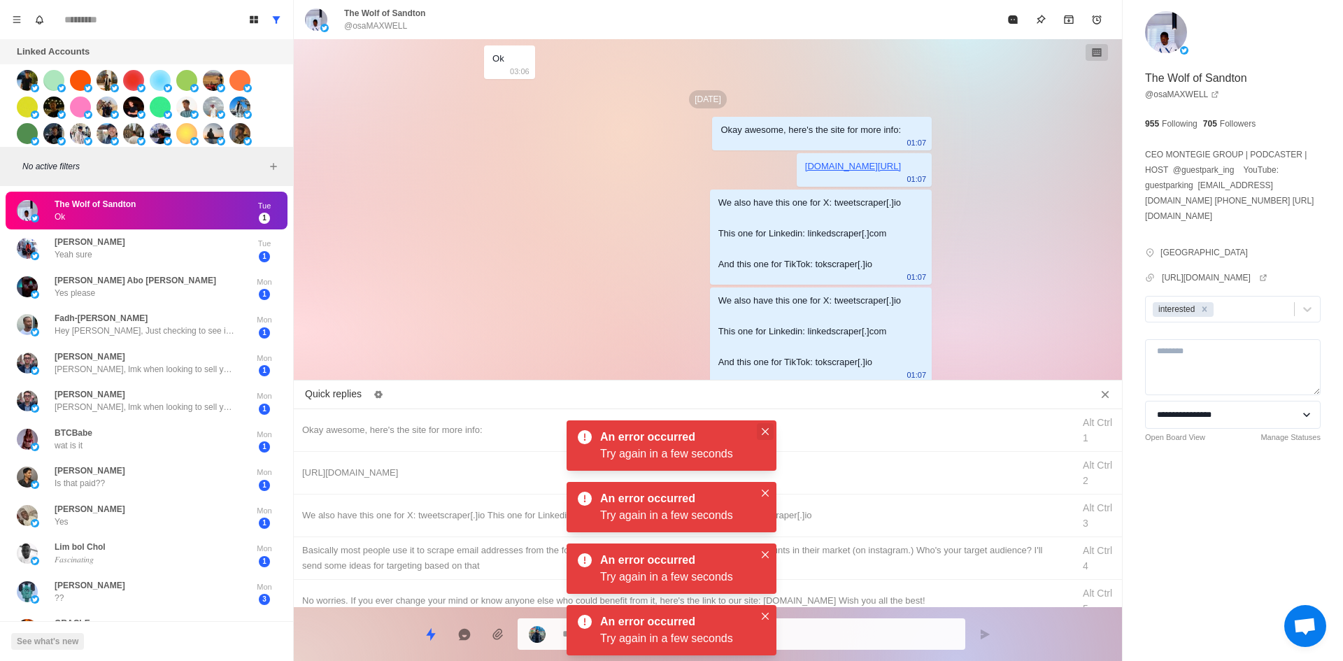
click at [762, 423] on button "Close" at bounding box center [765, 431] width 17 height 17
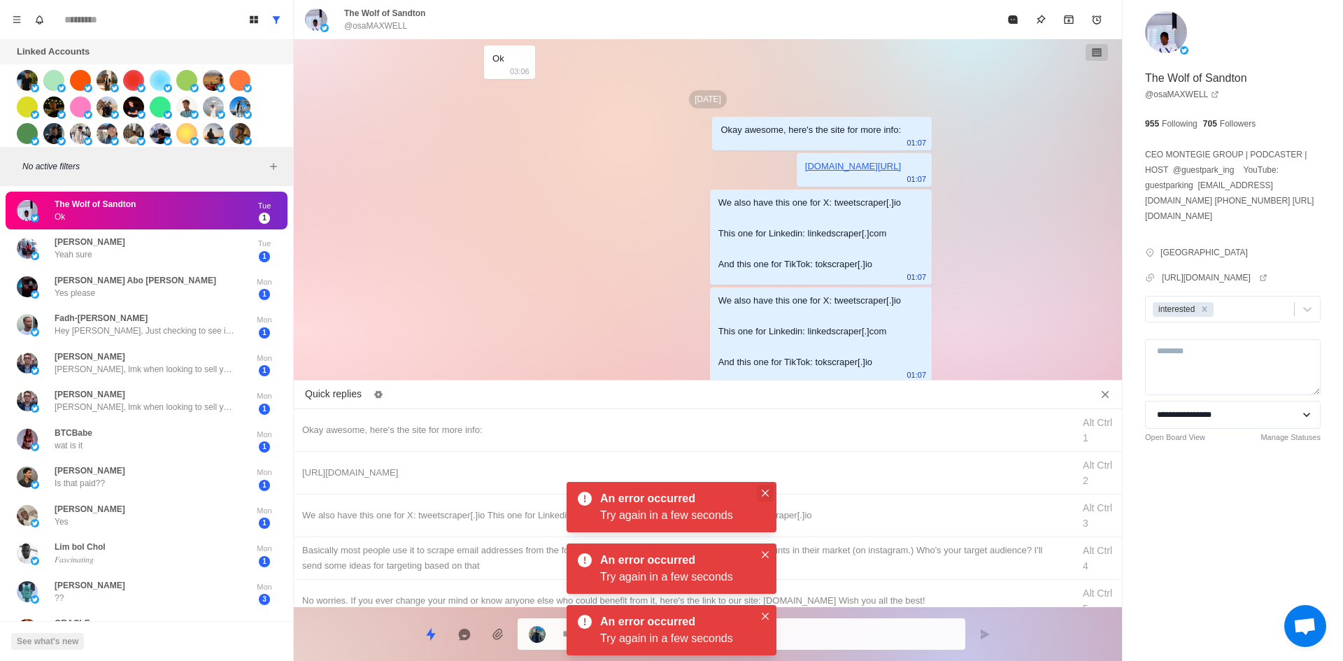
click at [765, 492] on icon "Close" at bounding box center [765, 493] width 7 height 7
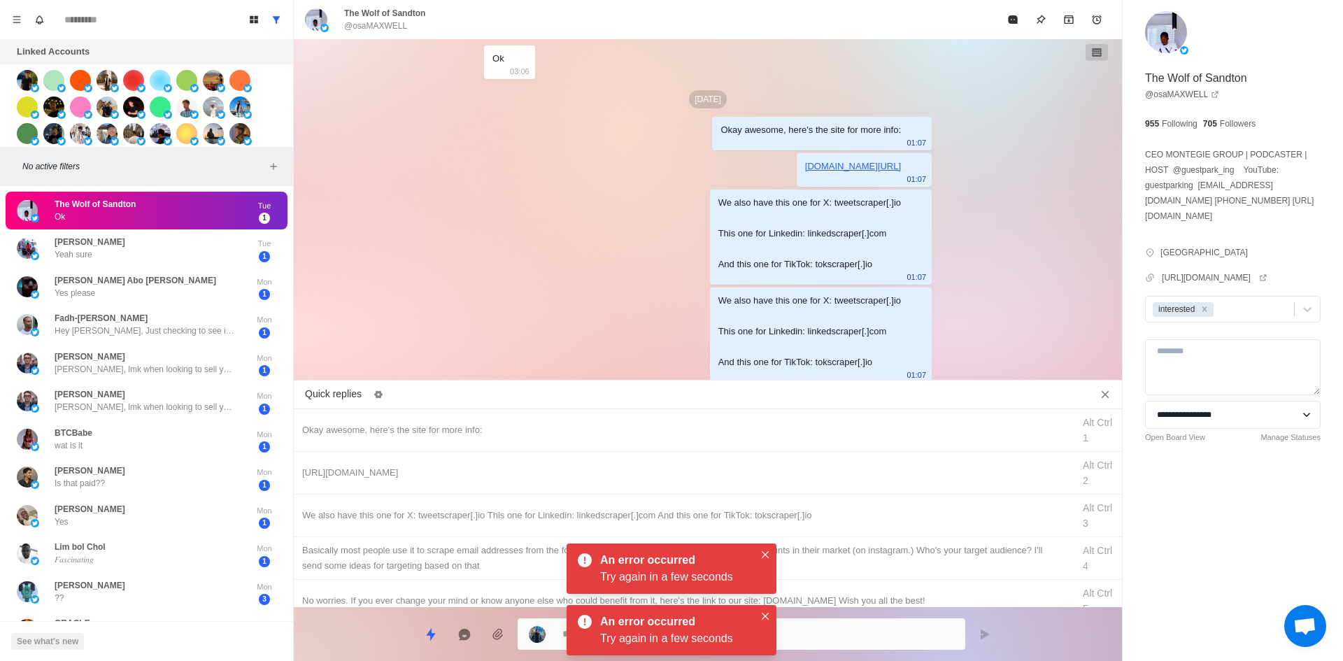
click at [767, 554] on icon "Close" at bounding box center [765, 554] width 7 height 7
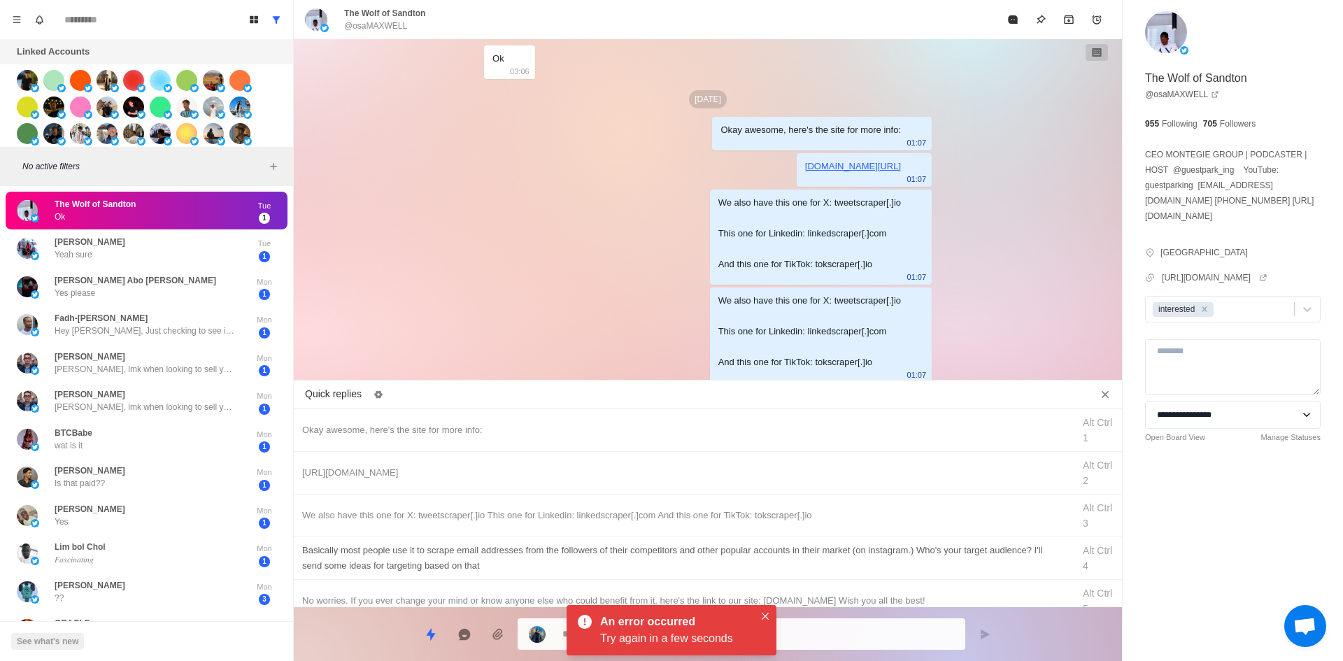
click at [764, 612] on button "Close" at bounding box center [765, 616] width 17 height 17
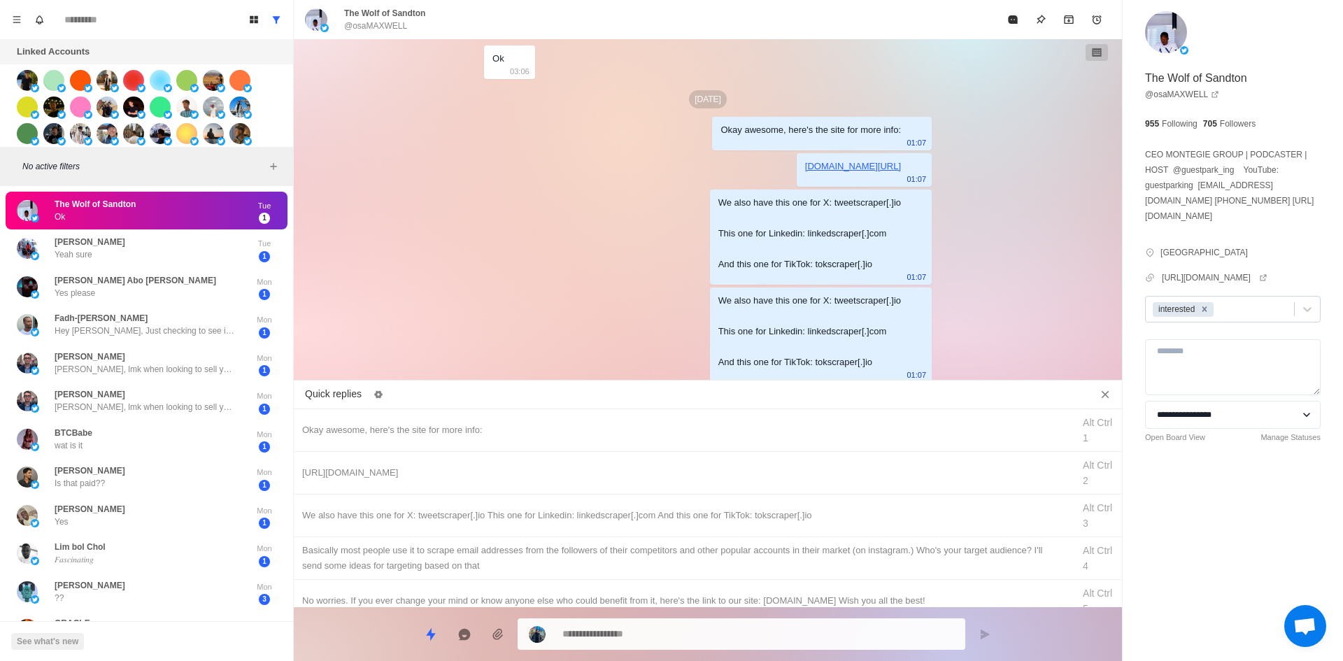
click at [1208, 310] on icon "Remove interested" at bounding box center [1205, 309] width 10 height 10
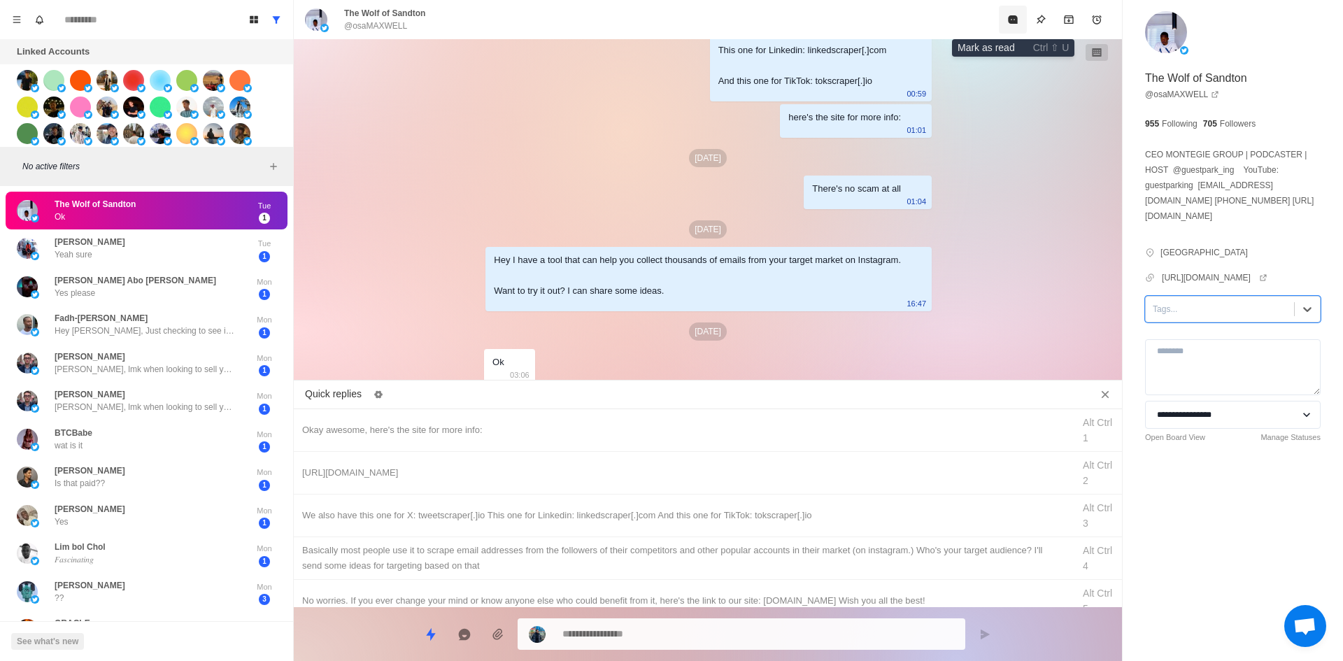
click at [1016, 21] on icon "Mark as read" at bounding box center [1012, 19] width 9 height 8
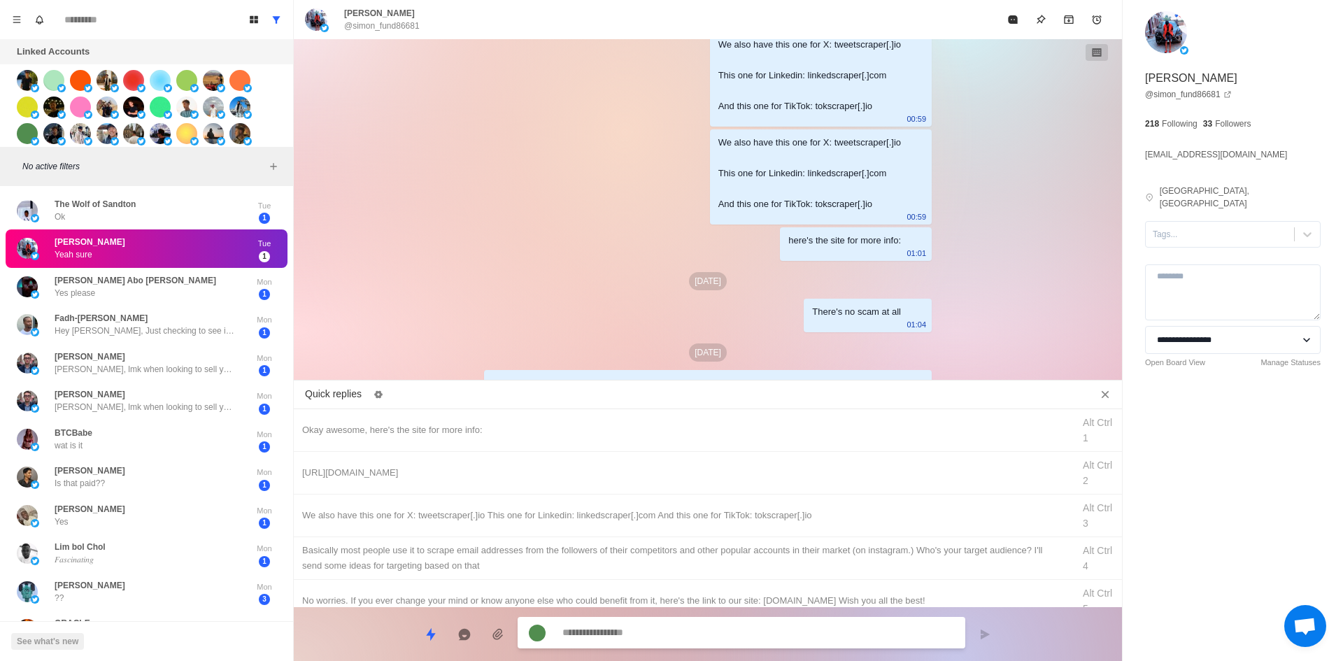
scroll to position [1355, 0]
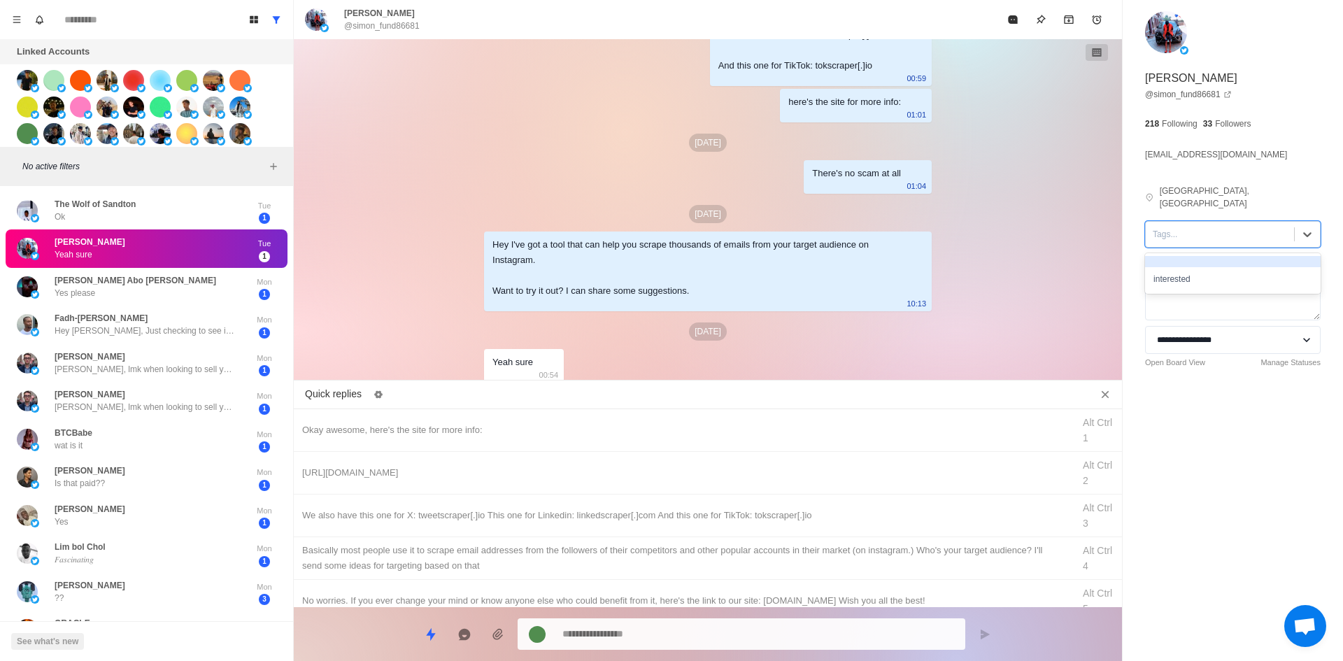
click at [1204, 227] on div at bounding box center [1220, 234] width 134 height 15
click at [1180, 276] on div "interested" at bounding box center [1233, 279] width 176 height 24
click at [597, 427] on div "Okay awesome, here's the site for more info:" at bounding box center [683, 430] width 762 height 15
click at [645, 625] on textarea "**********" at bounding box center [758, 634] width 392 height 20
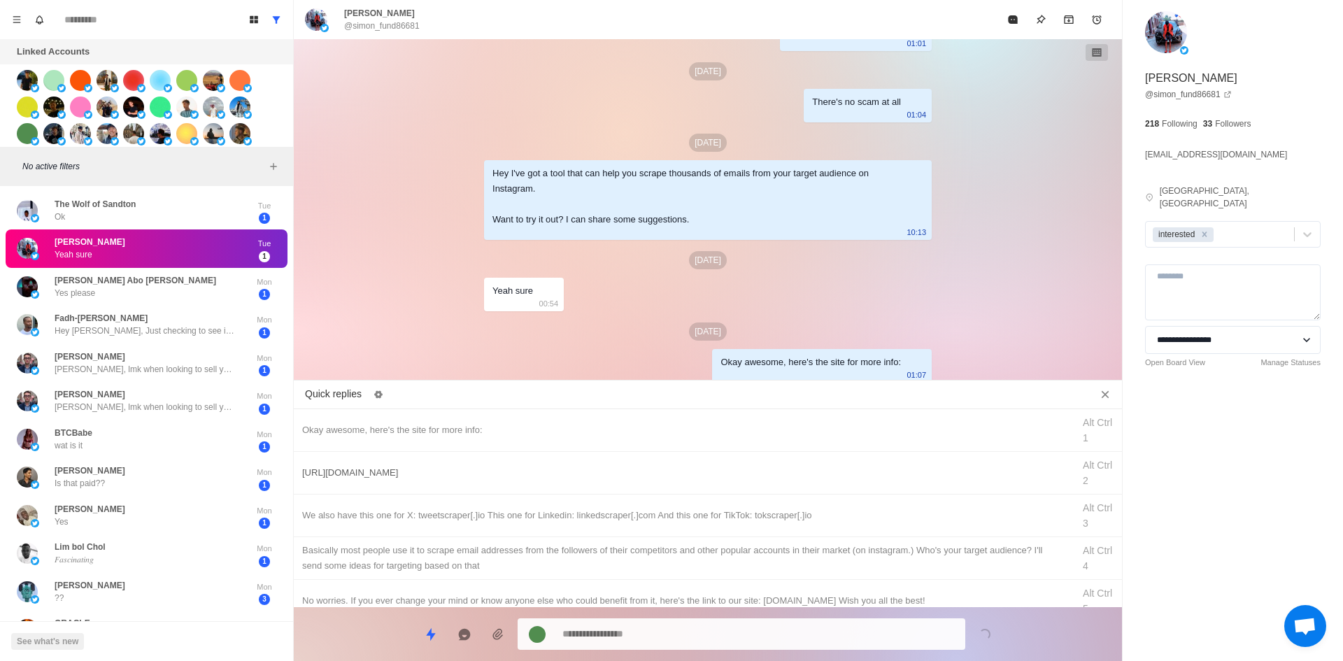
click at [652, 485] on div "[URL][DOMAIN_NAME] Alt Ctrl 2" at bounding box center [708, 473] width 828 height 43
click at [662, 633] on textarea "**********" at bounding box center [758, 634] width 392 height 20
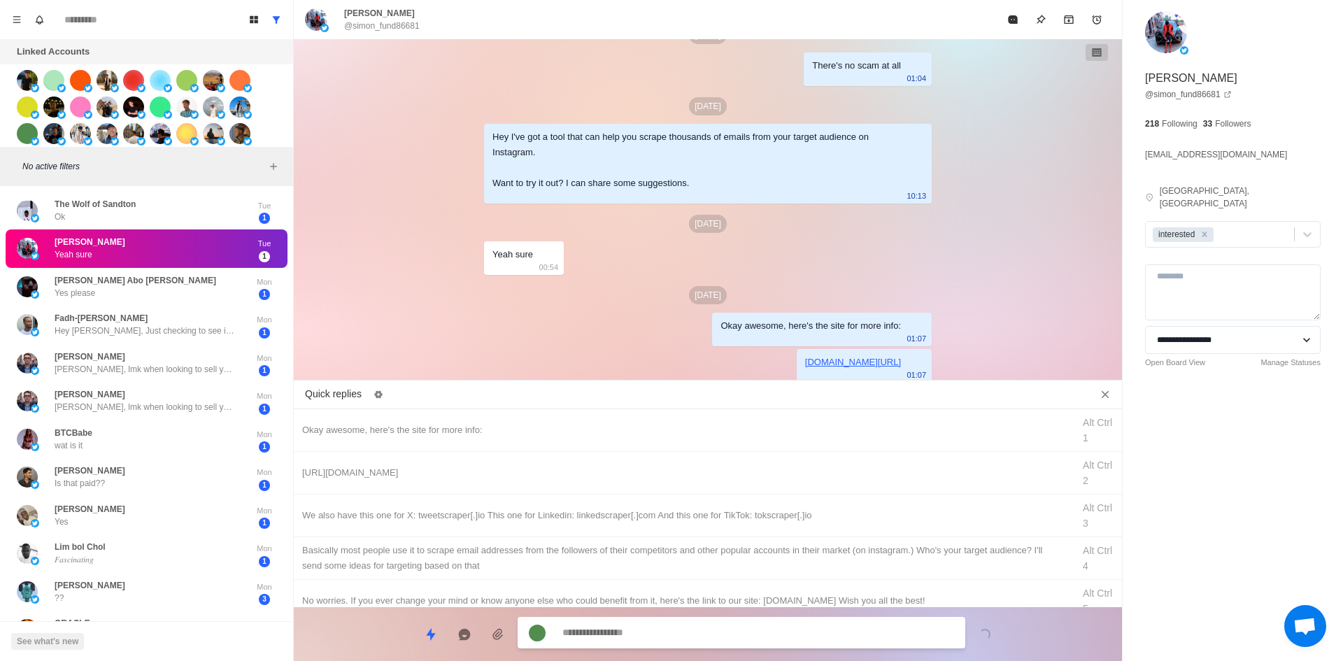
click at [738, 513] on div "We also have this one for X: tweetscraper[.]io This one for Linkedin: linkedscr…" at bounding box center [683, 515] width 762 height 15
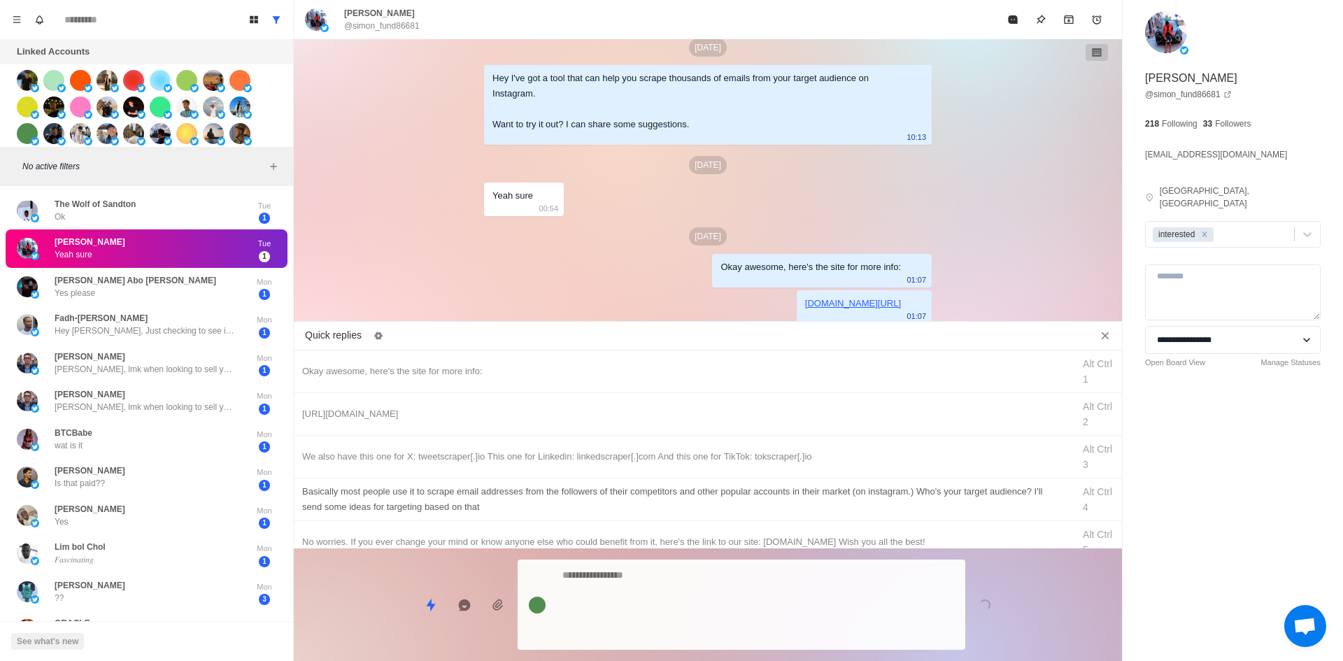
click at [718, 599] on div "Quick replies Okay awesome, here's the site for more info: Alt Ctrl 1 [URL][DOM…" at bounding box center [708, 494] width 828 height 335
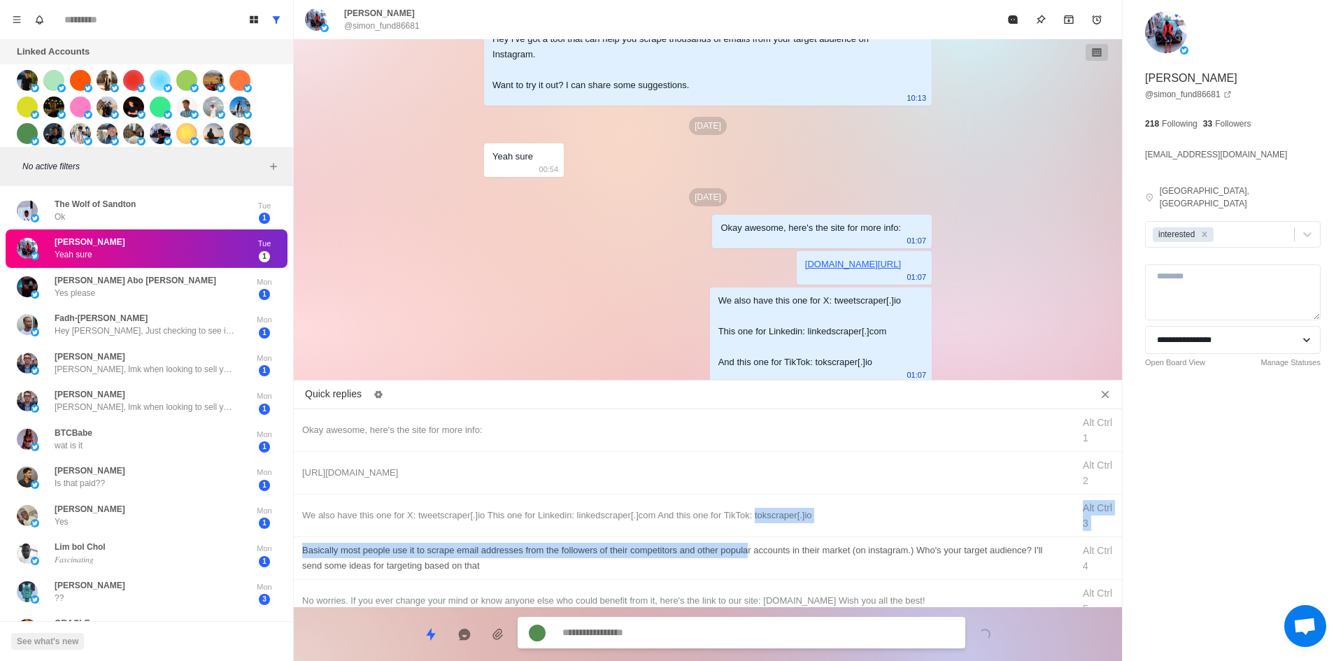
click at [749, 546] on div "Okay awesome, here's the site for more info: Alt Ctrl 1 [URL][DOMAIN_NAME] Alt …" at bounding box center [708, 508] width 828 height 199
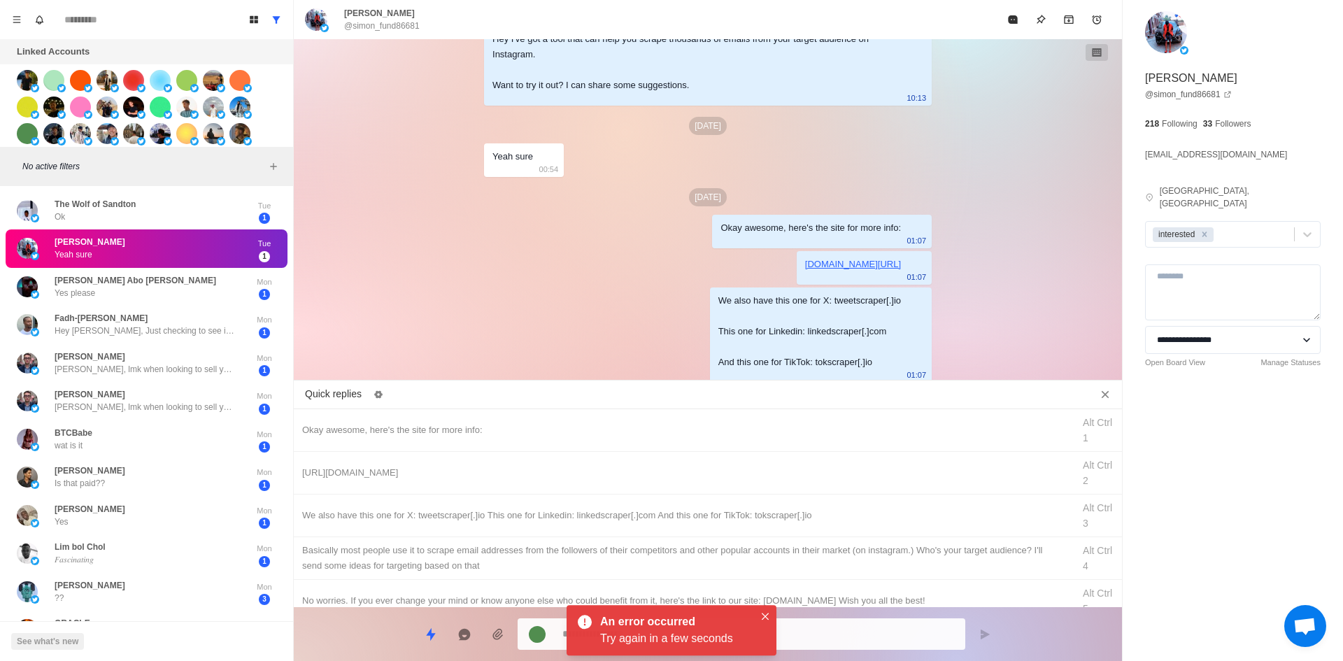
click at [758, 566] on div "​​Basically most people use it to scrape email addresses from the followers of …" at bounding box center [683, 558] width 762 height 31
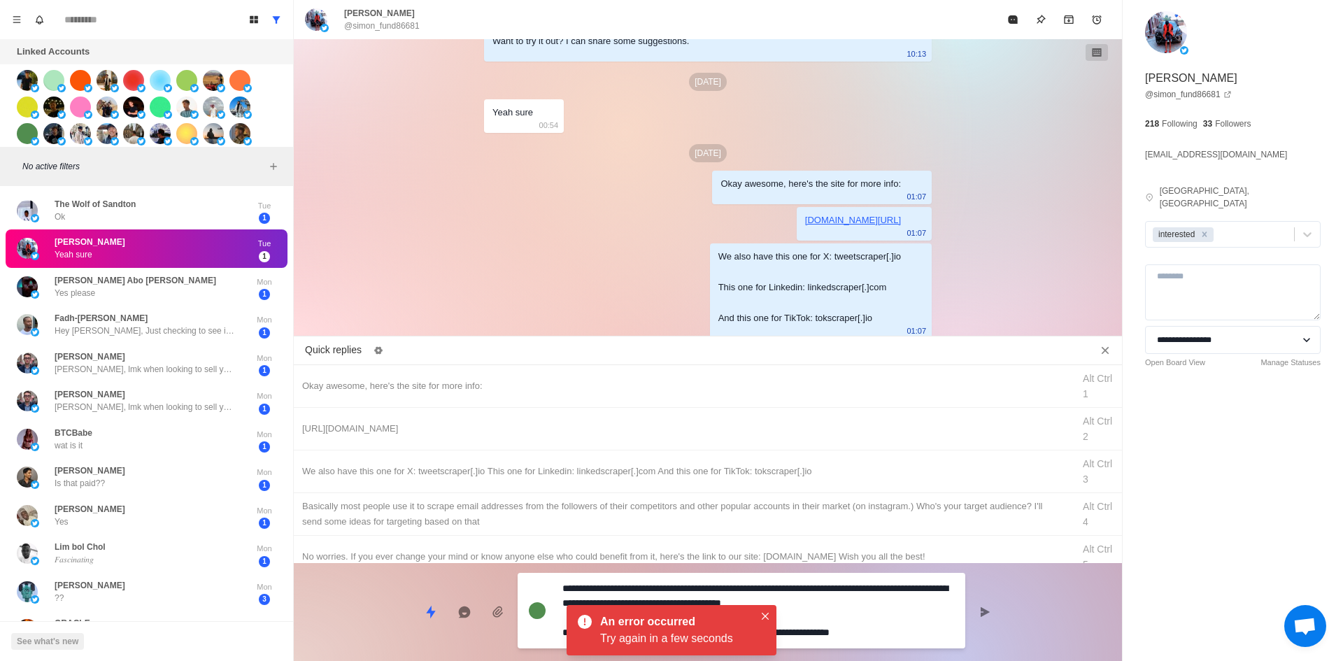
click at [844, 610] on textarea "**********" at bounding box center [758, 611] width 392 height 64
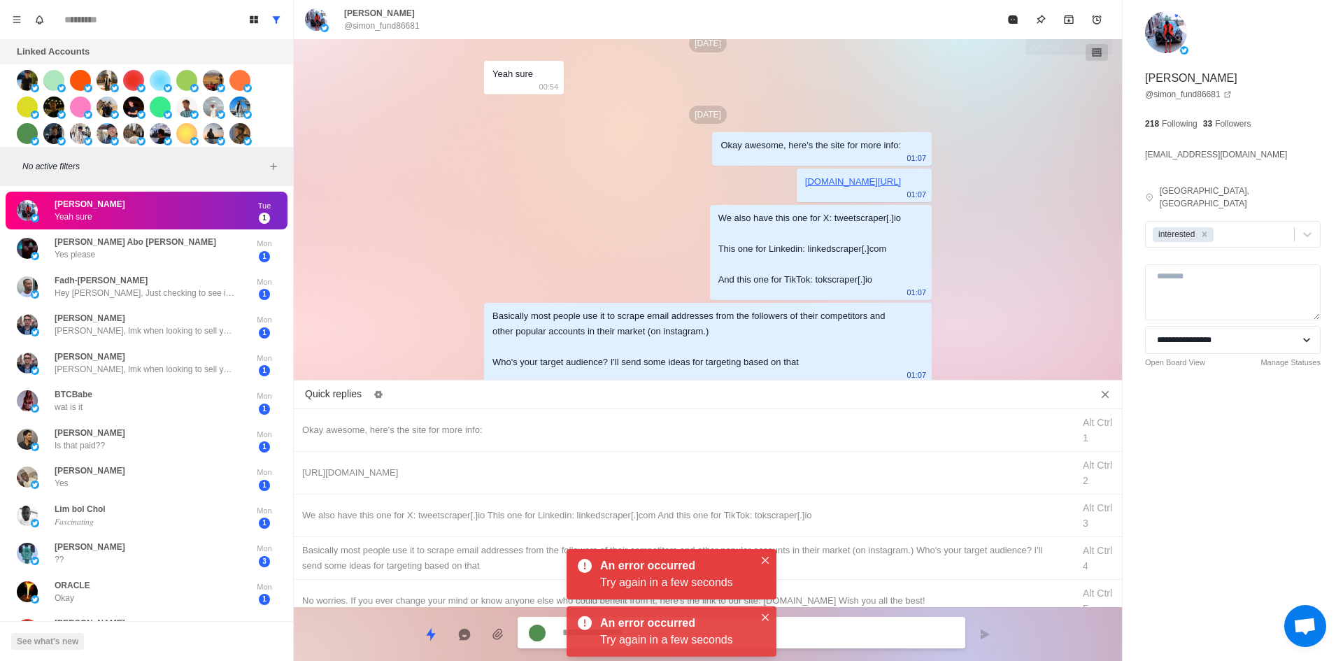
click at [1002, 20] on button "Mark as read" at bounding box center [1013, 20] width 28 height 28
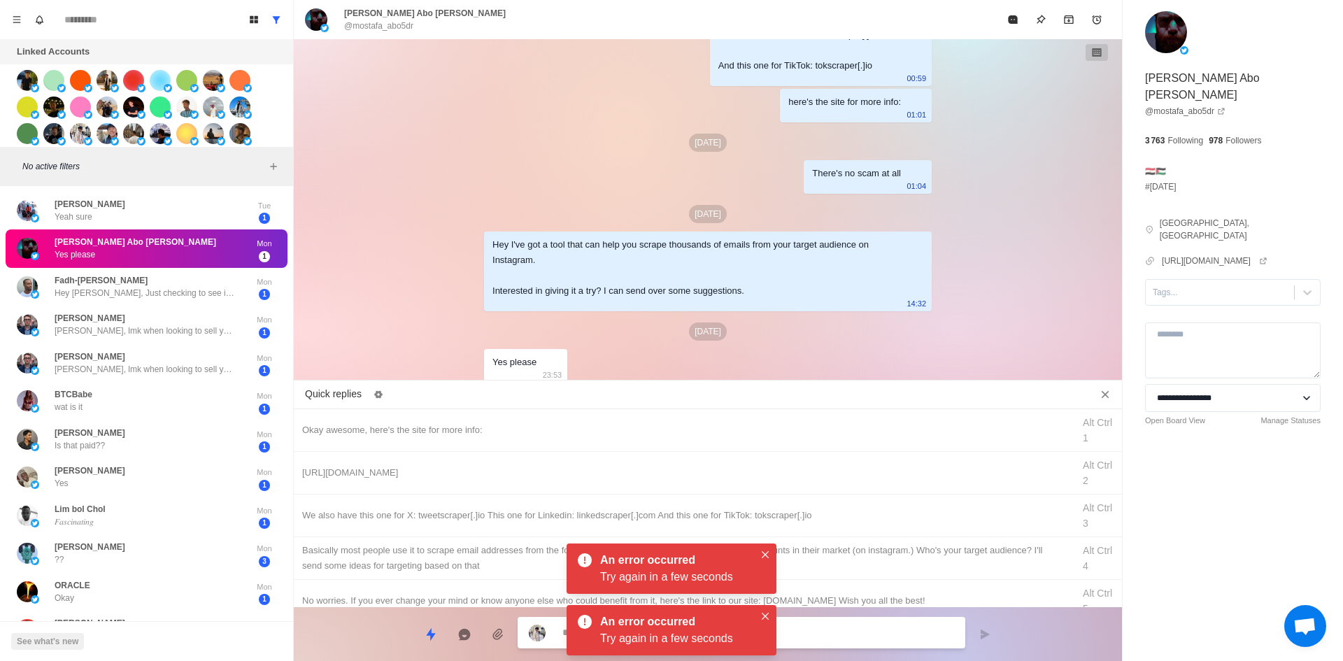
click at [767, 556] on icon "Close" at bounding box center [765, 554] width 7 height 7
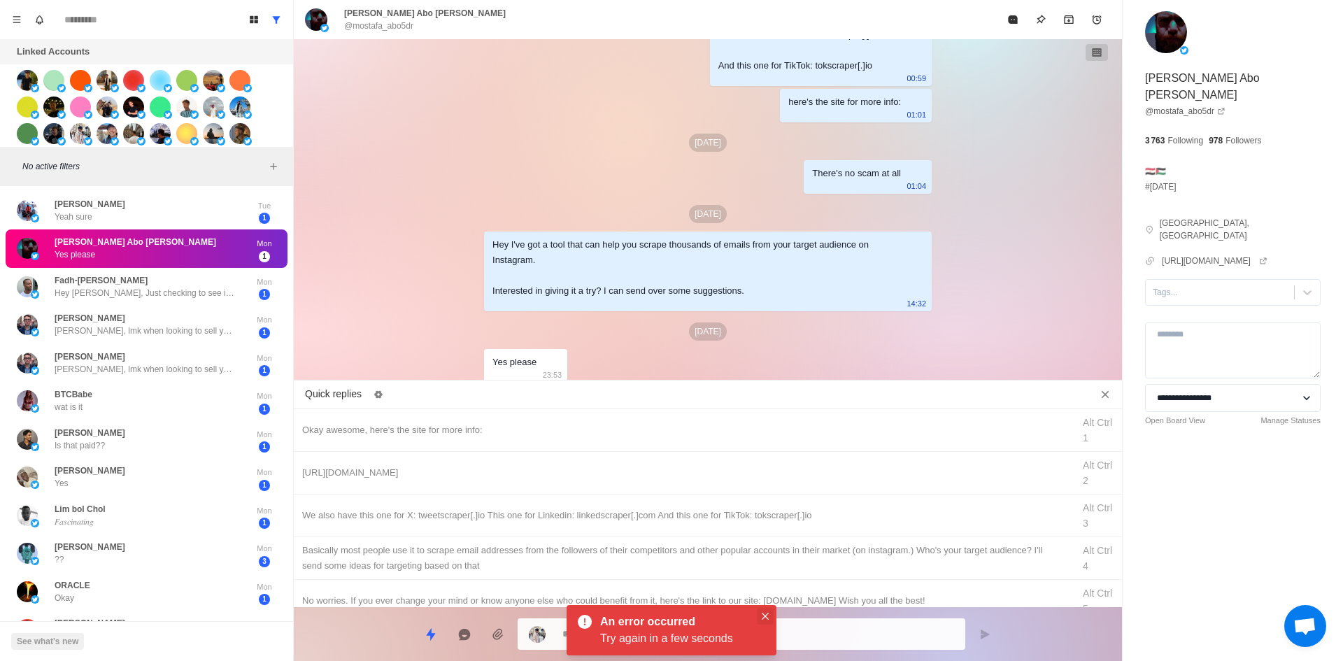
click at [763, 618] on icon "Close" at bounding box center [765, 616] width 7 height 7
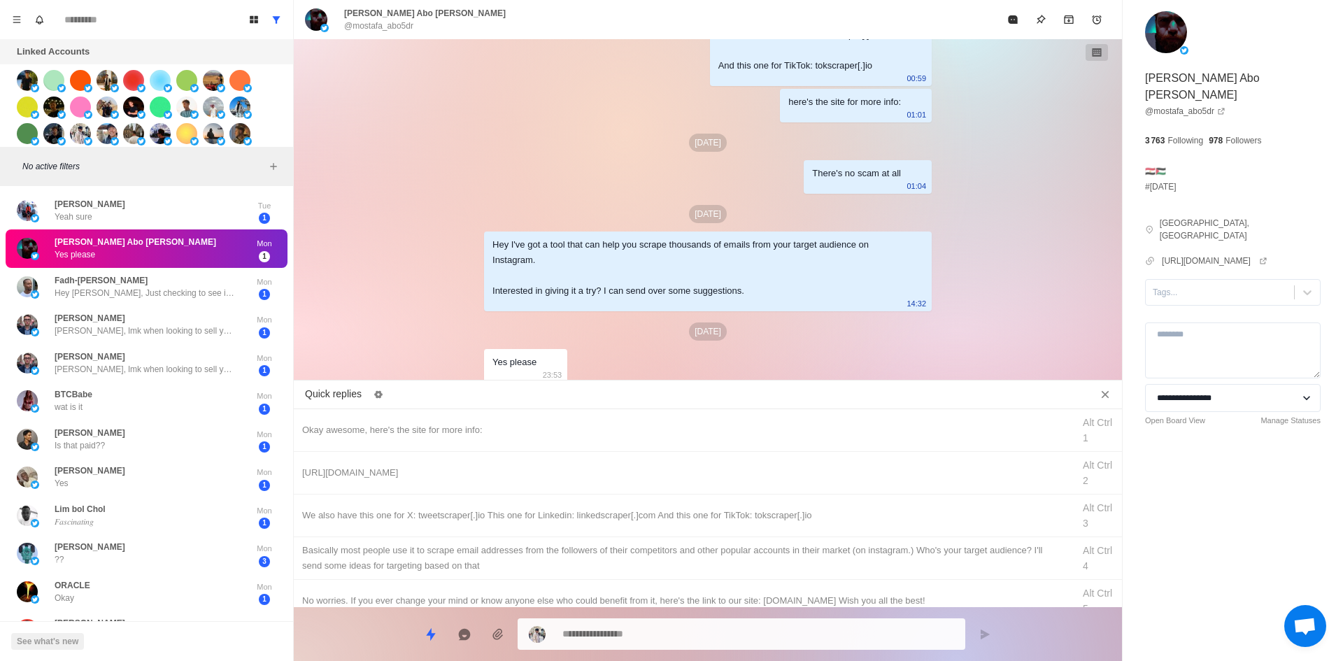
click at [1161, 285] on div at bounding box center [1220, 292] width 134 height 15
click at [1177, 325] on div "interested" at bounding box center [1233, 337] width 176 height 24
click at [532, 434] on div "Okay awesome, here's the site for more info:" at bounding box center [683, 430] width 762 height 15
click at [665, 644] on div "**********" at bounding box center [742, 633] width 448 height 31
click at [667, 641] on textarea "**********" at bounding box center [758, 634] width 392 height 20
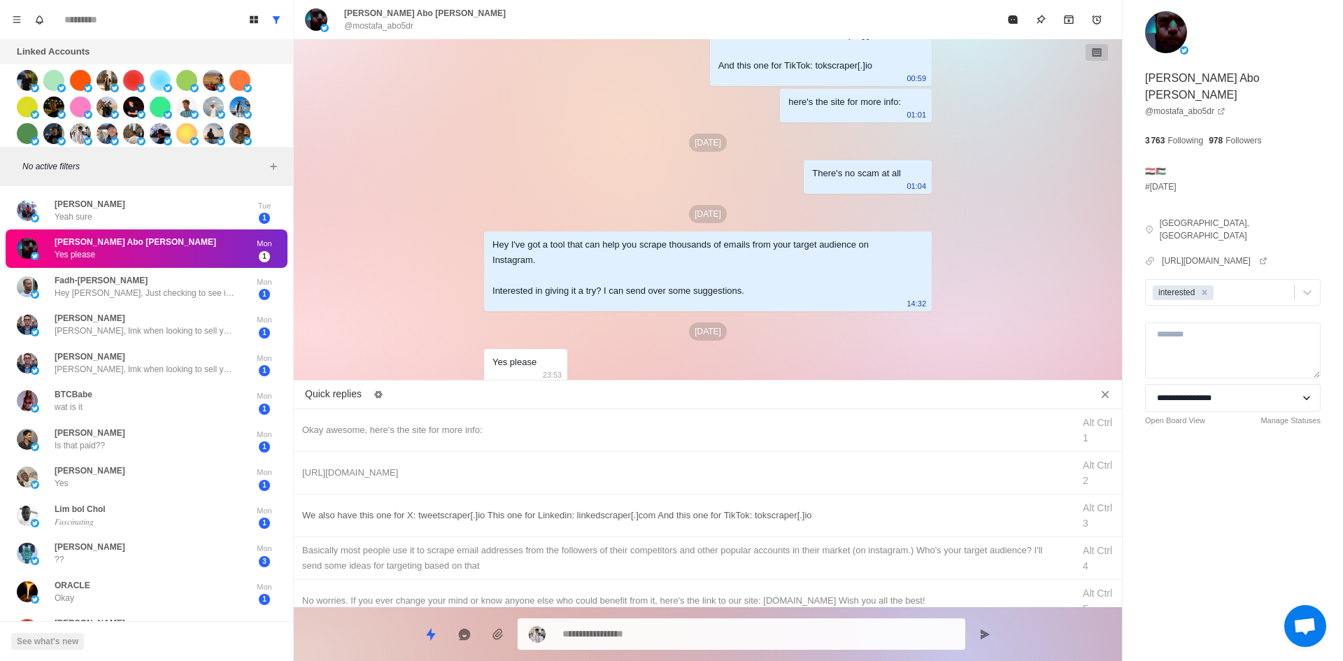
scroll to position [1426, 0]
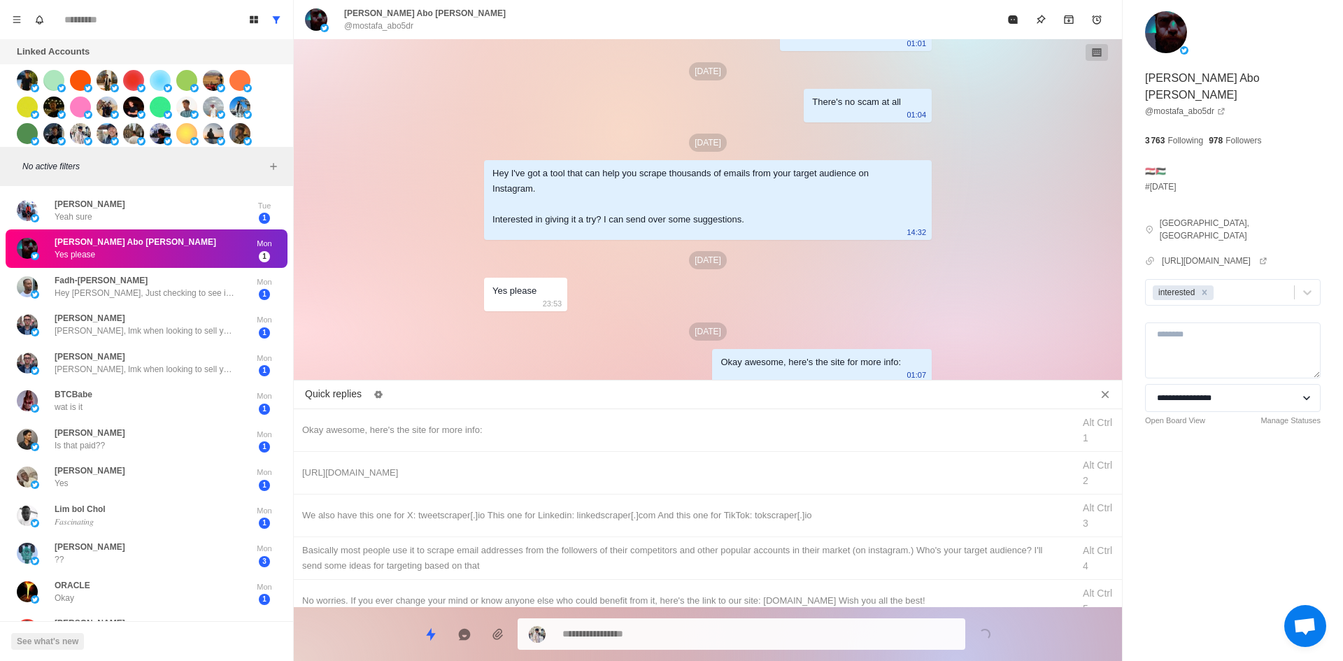
click at [742, 474] on div "[URL][DOMAIN_NAME]" at bounding box center [683, 472] width 762 height 15
click at [689, 623] on div "**********" at bounding box center [742, 633] width 448 height 31
click at [694, 637] on textarea "**********" at bounding box center [758, 634] width 392 height 20
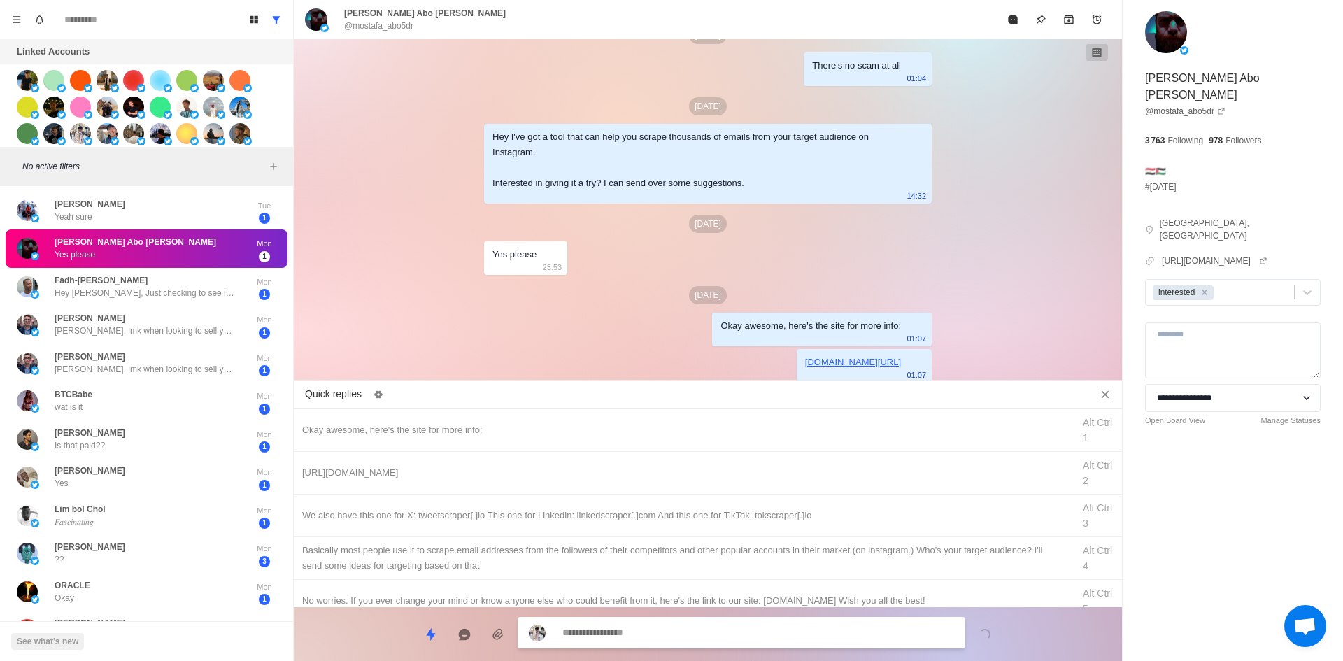
click at [765, 531] on div "We also have this one for X: tweetscraper[.]io This one for Linkedin: linkedscr…" at bounding box center [708, 516] width 828 height 43
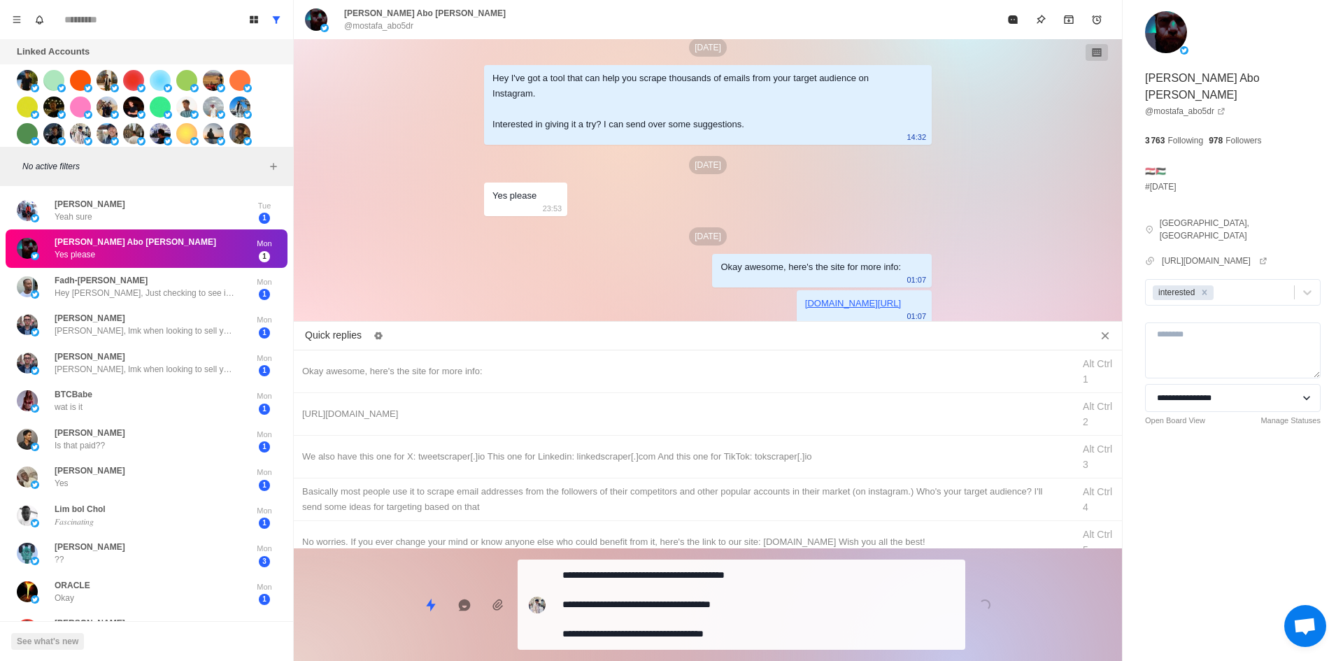
click at [732, 625] on textarea "**********" at bounding box center [758, 604] width 392 height 79
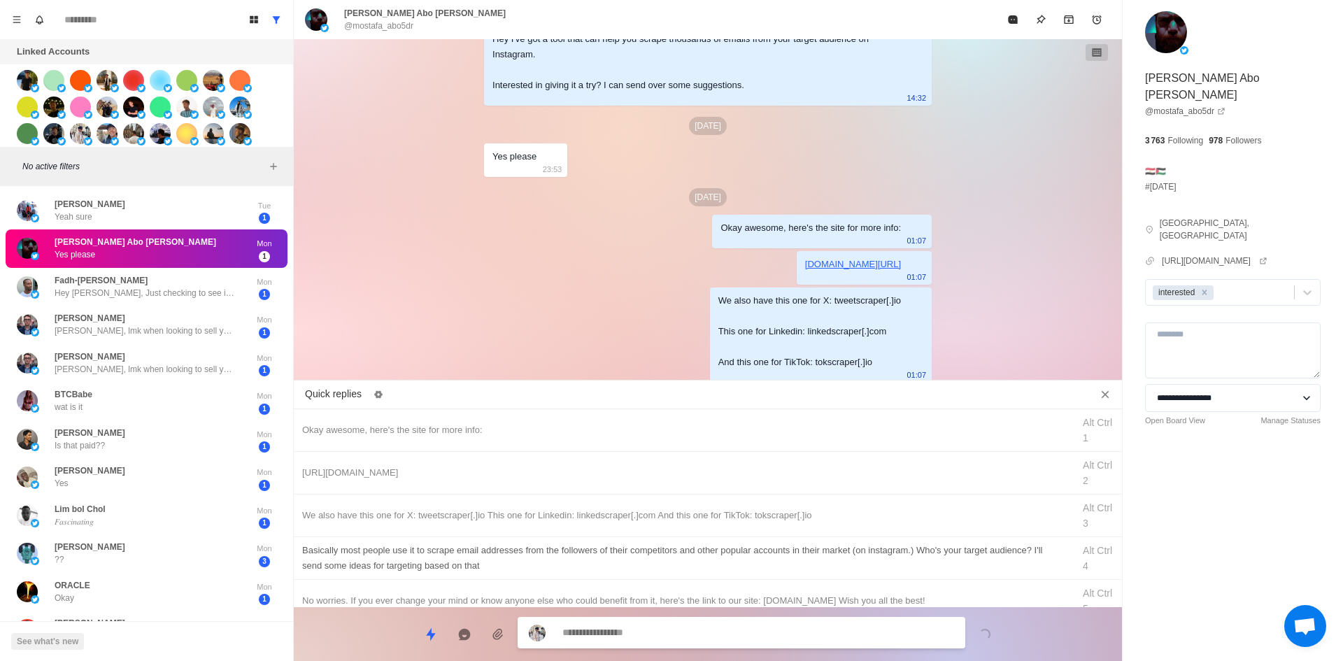
click at [776, 569] on div "​​Basically most people use it to scrape email addresses from the followers of …" at bounding box center [683, 558] width 762 height 31
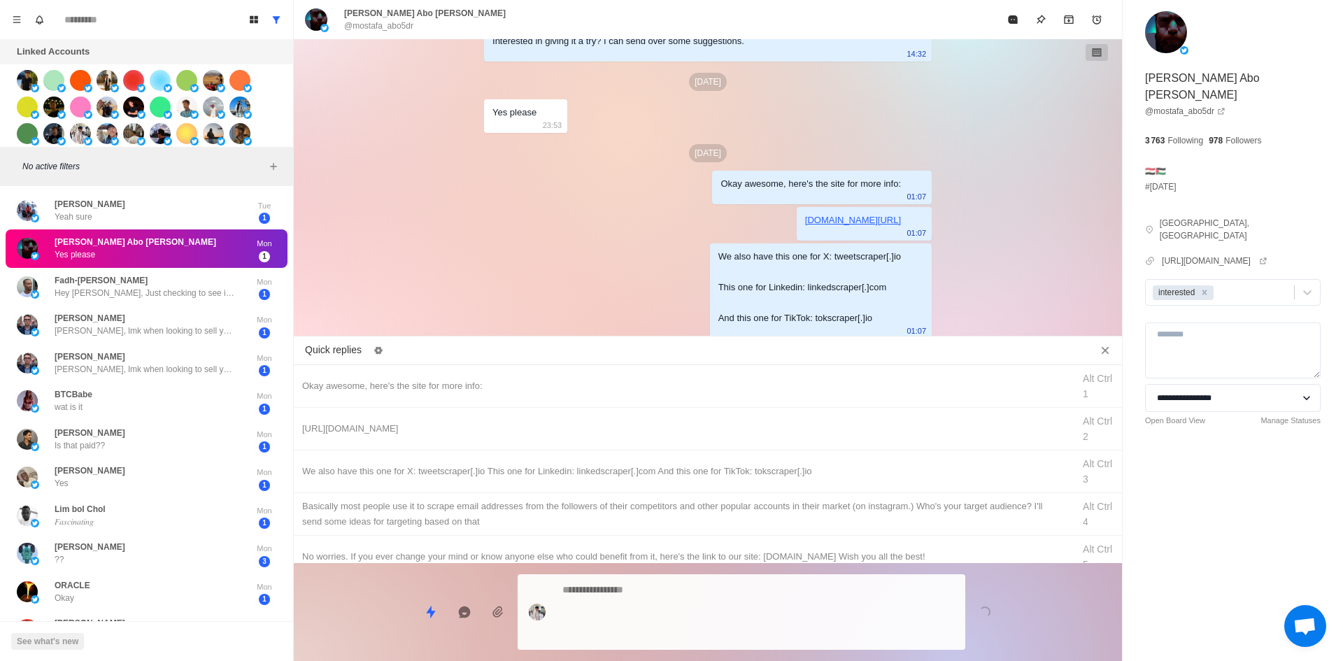
click at [746, 625] on textarea at bounding box center [758, 612] width 392 height 64
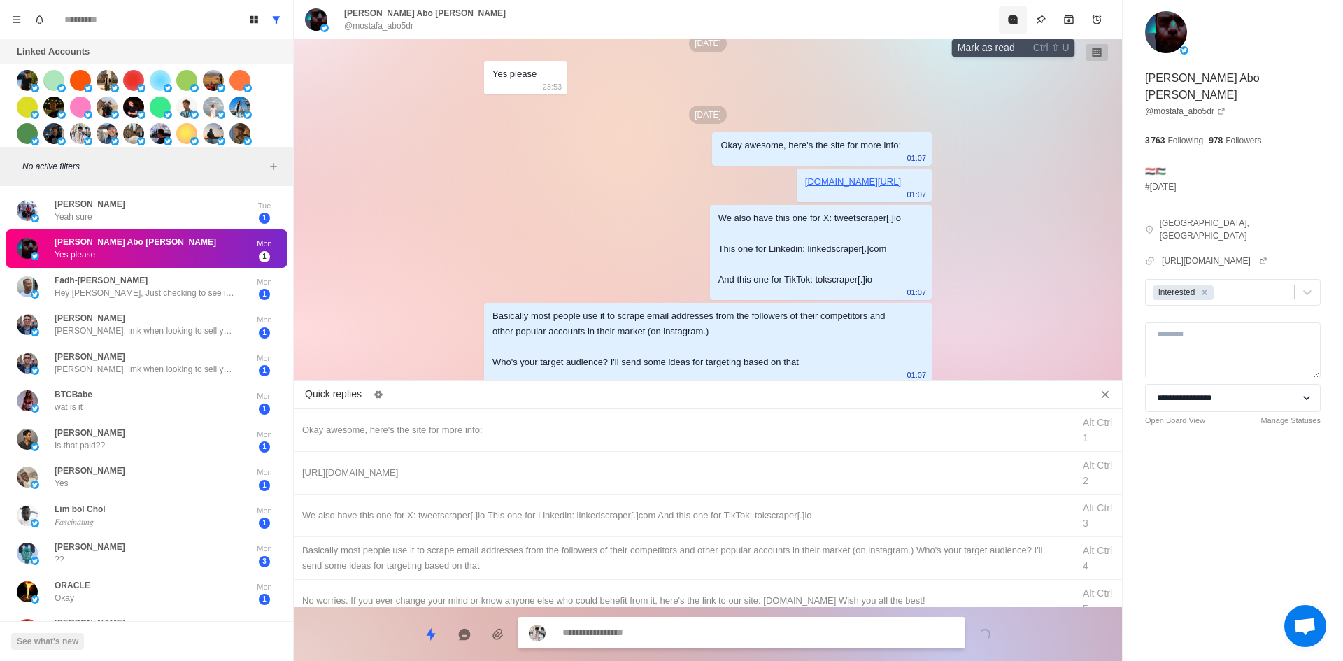
click at [1008, 28] on button "Mark as read" at bounding box center [1013, 20] width 28 height 28
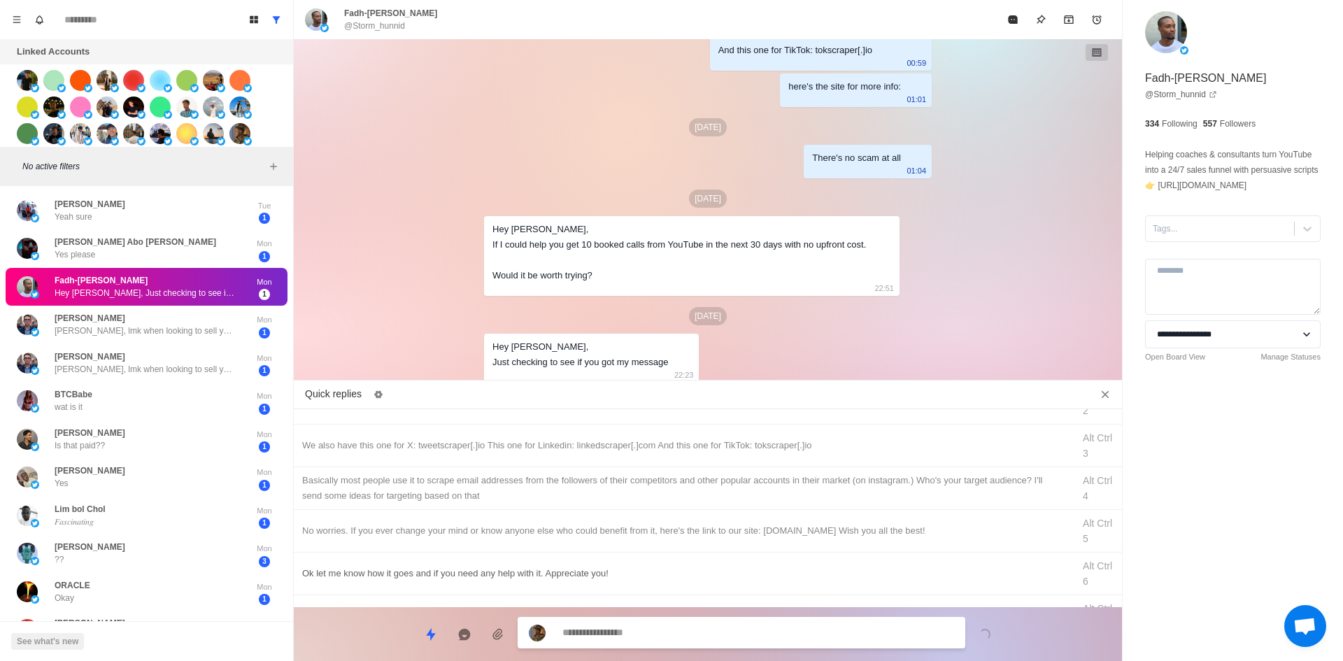
scroll to position [140, 0]
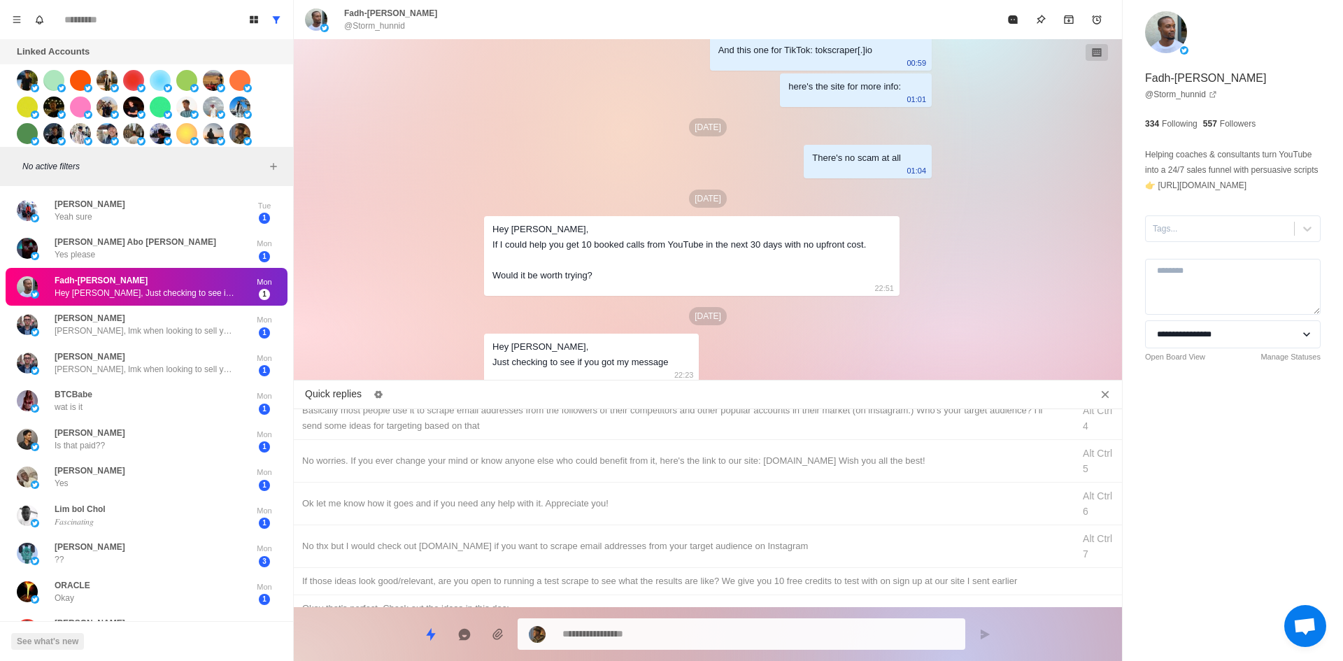
click at [442, 553] on div "No thx but I would check out [DOMAIN_NAME] if you want to scrape email addresse…" at bounding box center [708, 546] width 828 height 43
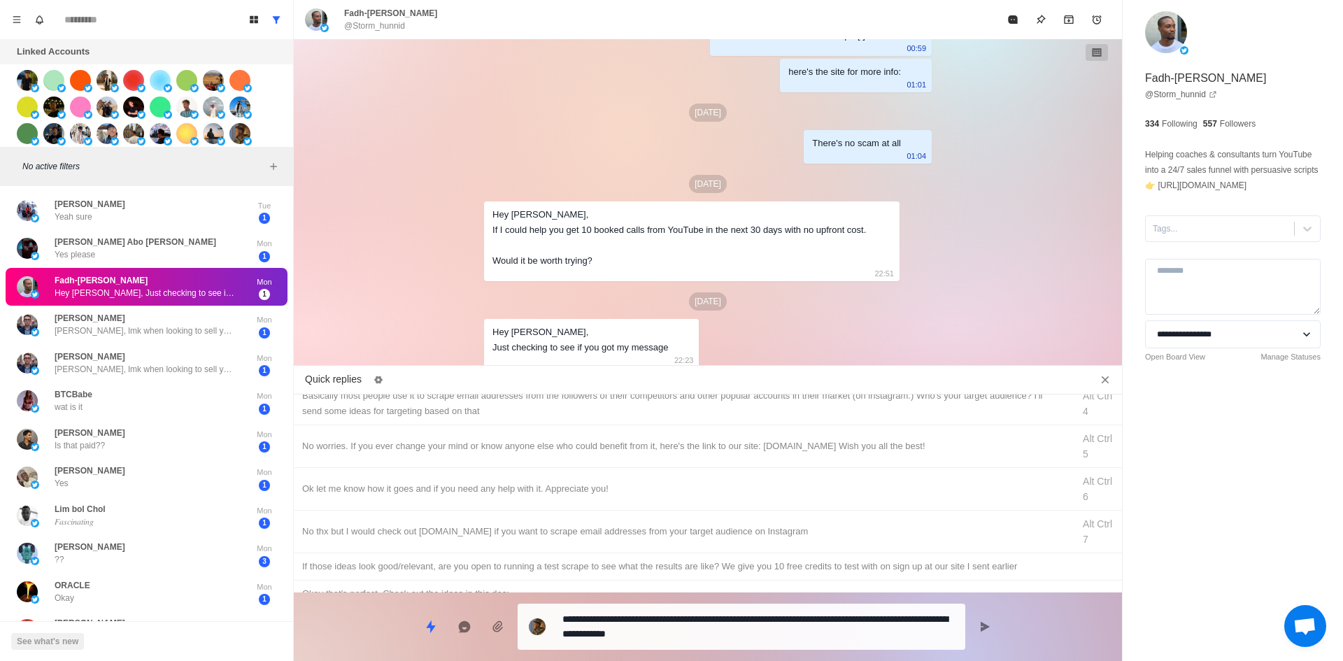
click at [707, 644] on div "**********" at bounding box center [742, 627] width 448 height 46
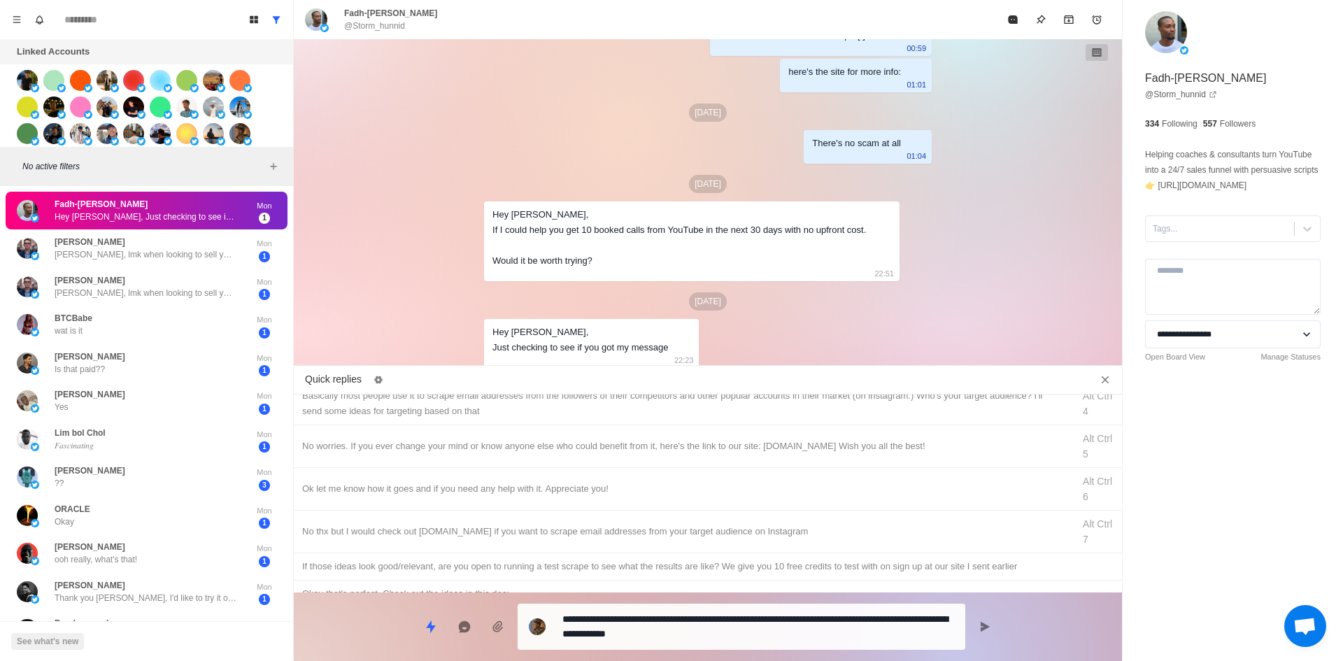
click at [696, 633] on textarea "**********" at bounding box center [758, 626] width 392 height 35
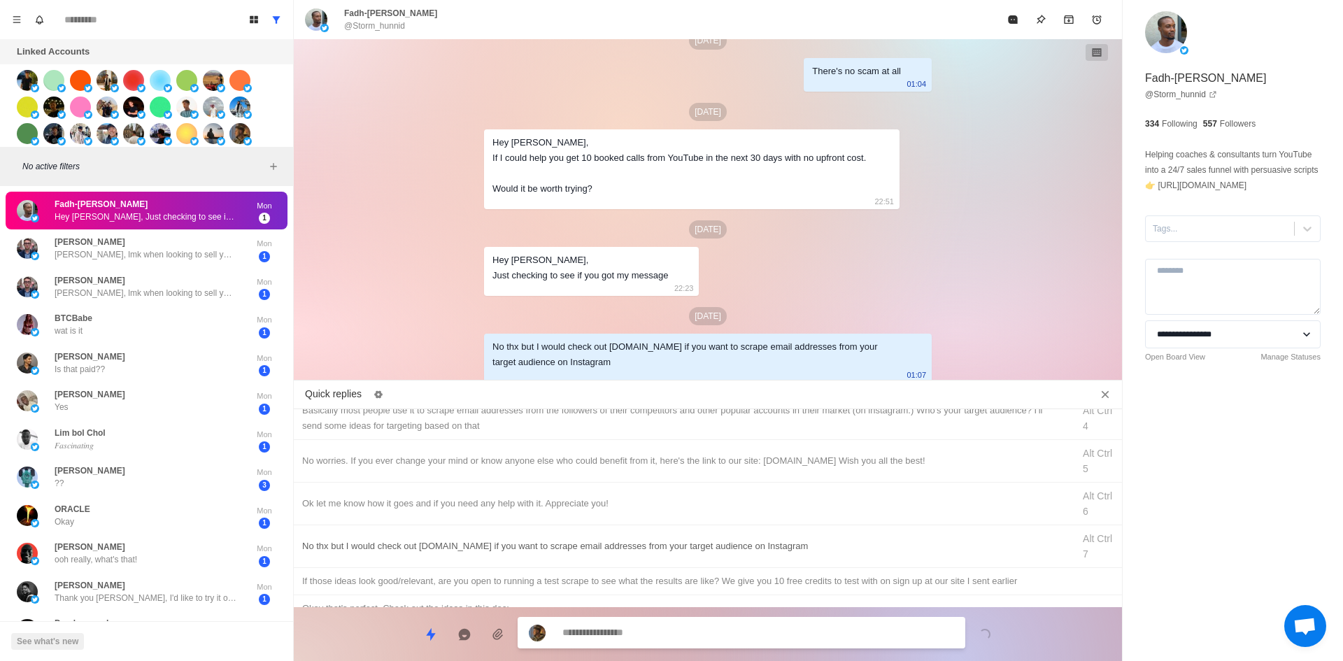
scroll to position [0, 0]
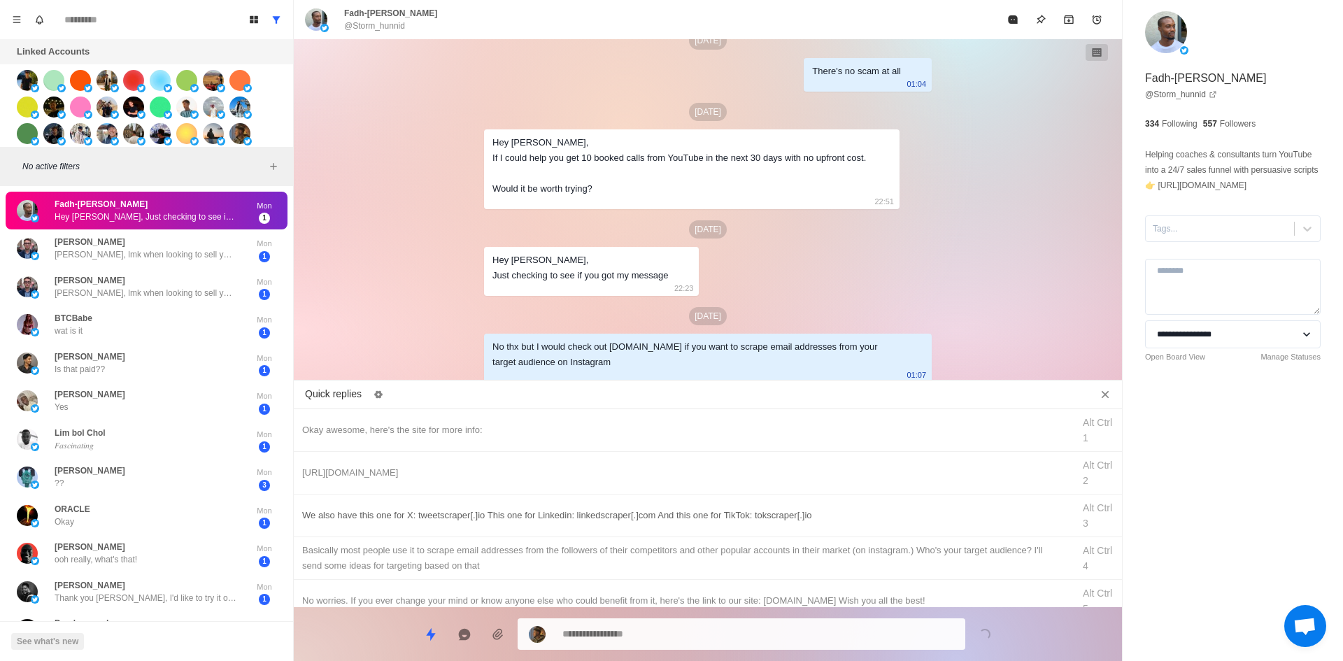
click at [699, 519] on div "We also have this one for X: tweetscraper[.]io This one for Linkedin: linkedscr…" at bounding box center [683, 515] width 762 height 15
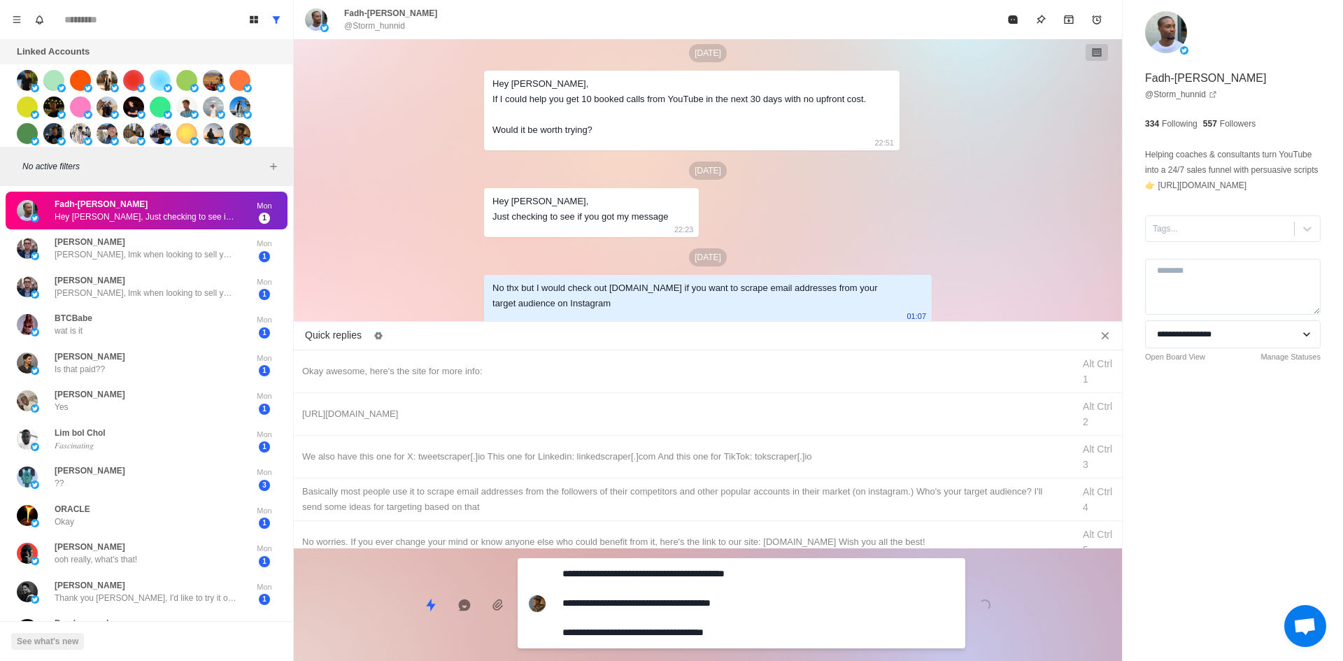
click at [727, 613] on div "**********" at bounding box center [708, 598] width 828 height 101
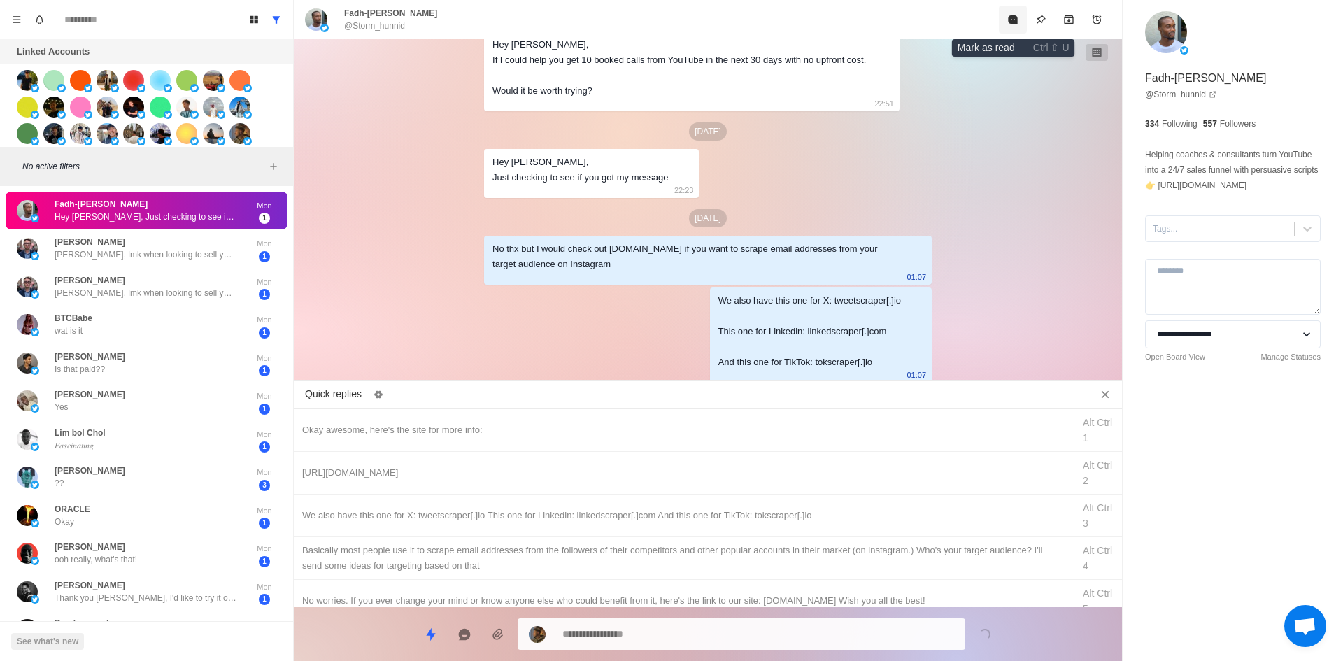
click at [1008, 22] on icon "Mark as read" at bounding box center [1012, 19] width 11 height 11
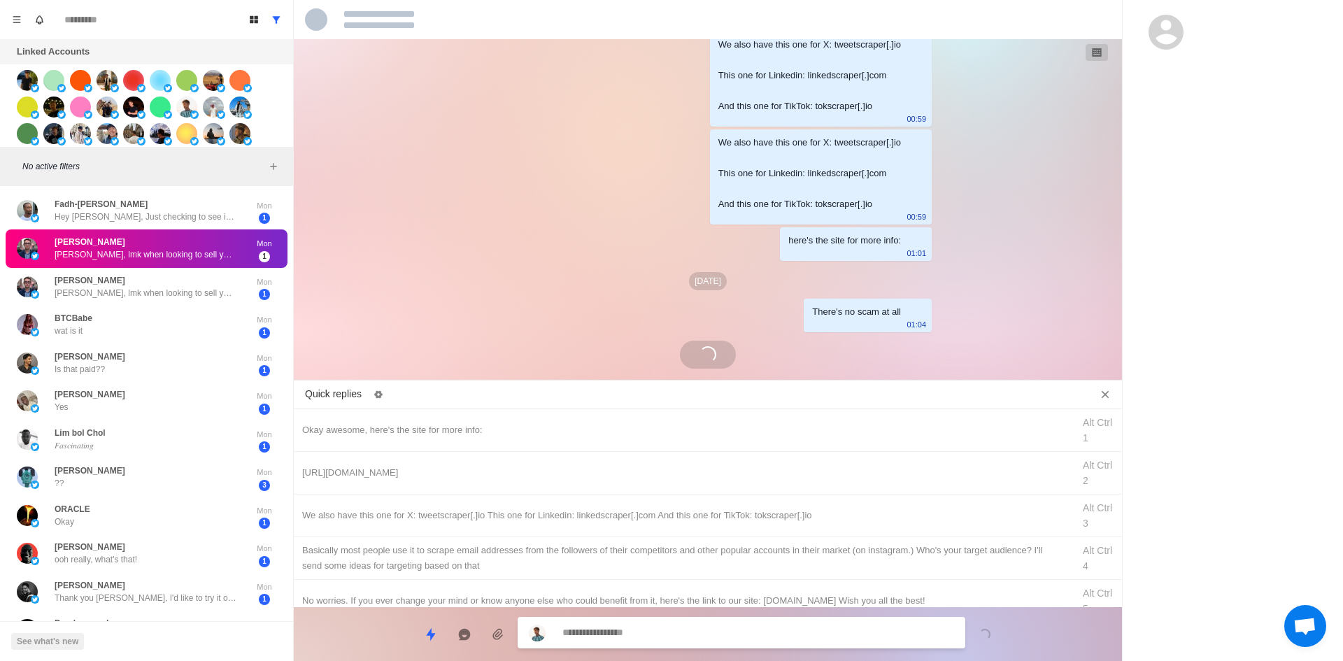
scroll to position [1237, 0]
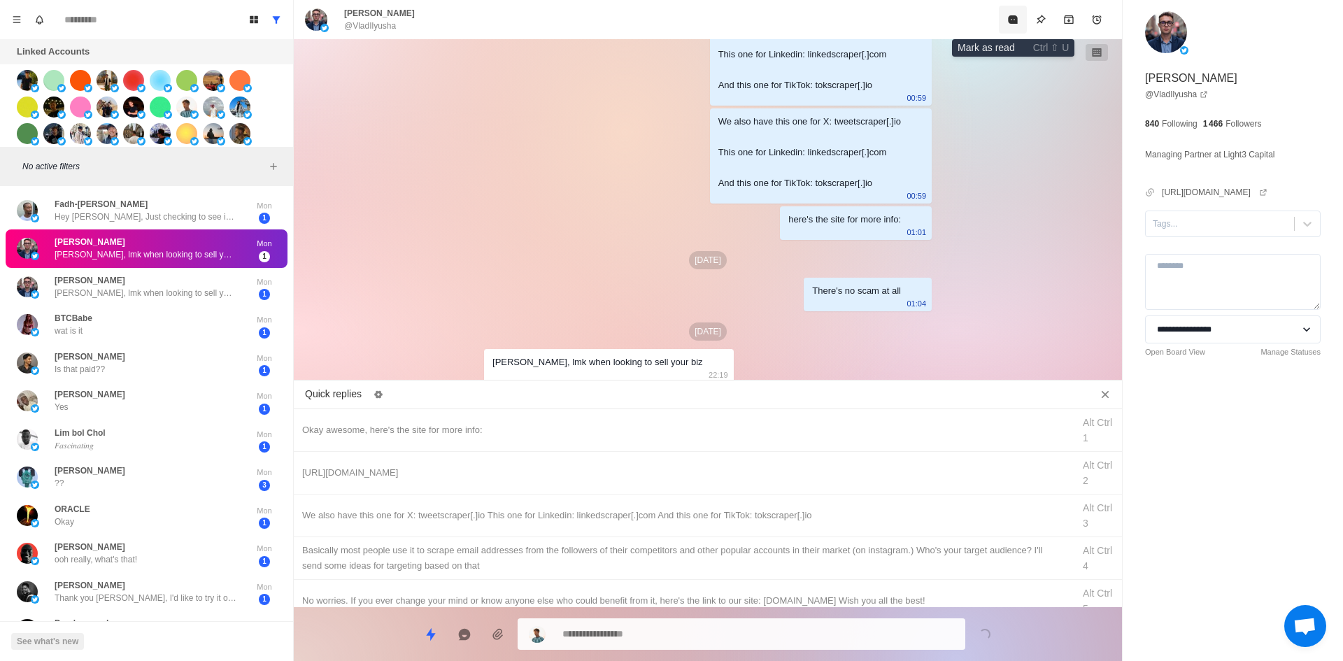
click at [1005, 25] on button "Mark as read" at bounding box center [1013, 20] width 28 height 28
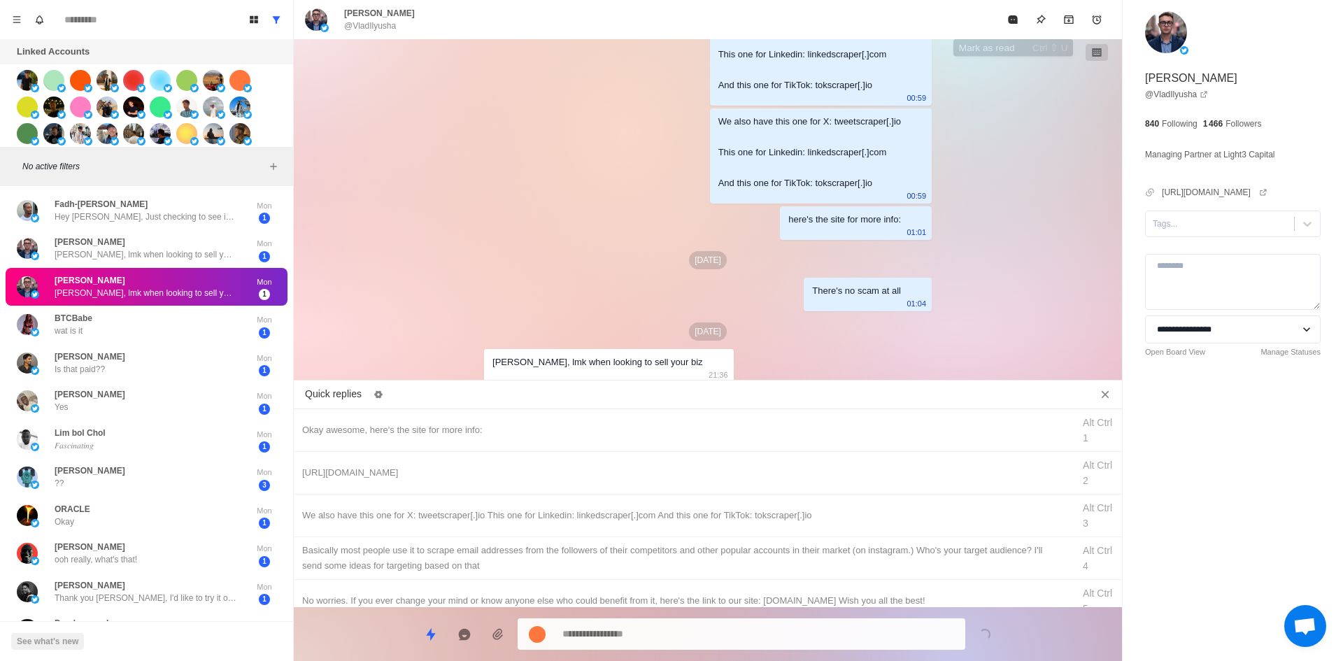
click at [1005, 25] on button "Mark as read" at bounding box center [1013, 20] width 28 height 28
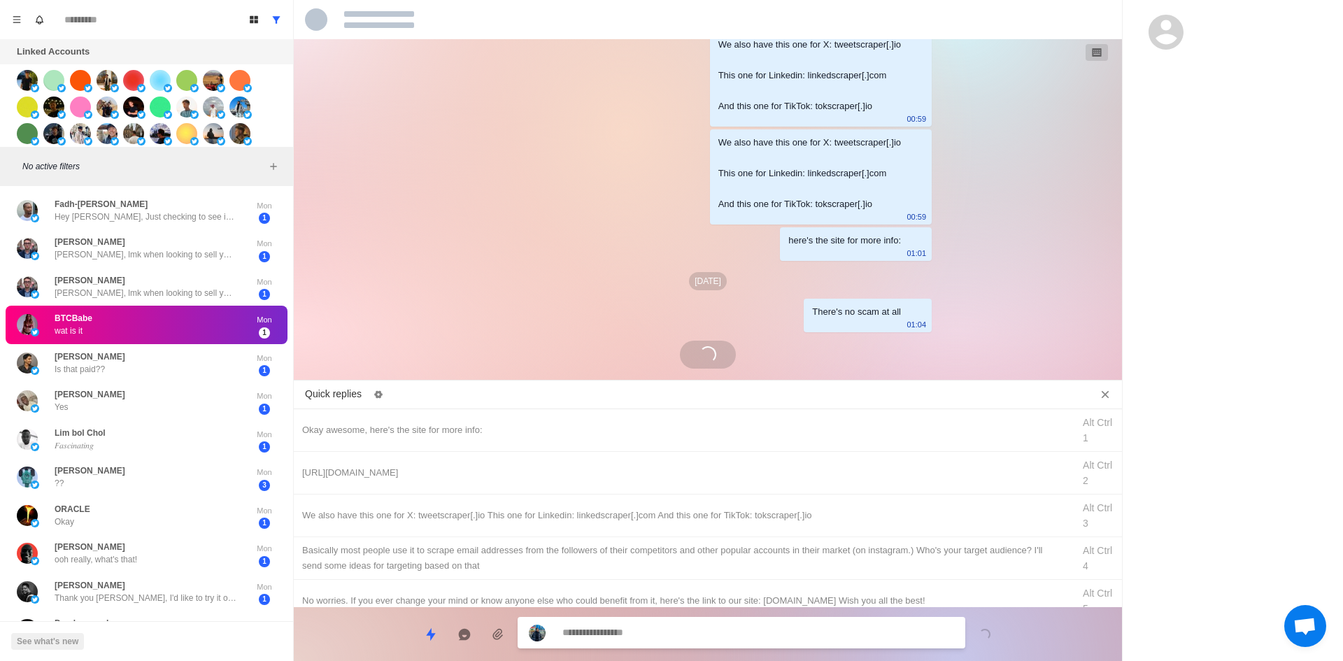
scroll to position [1320, 0]
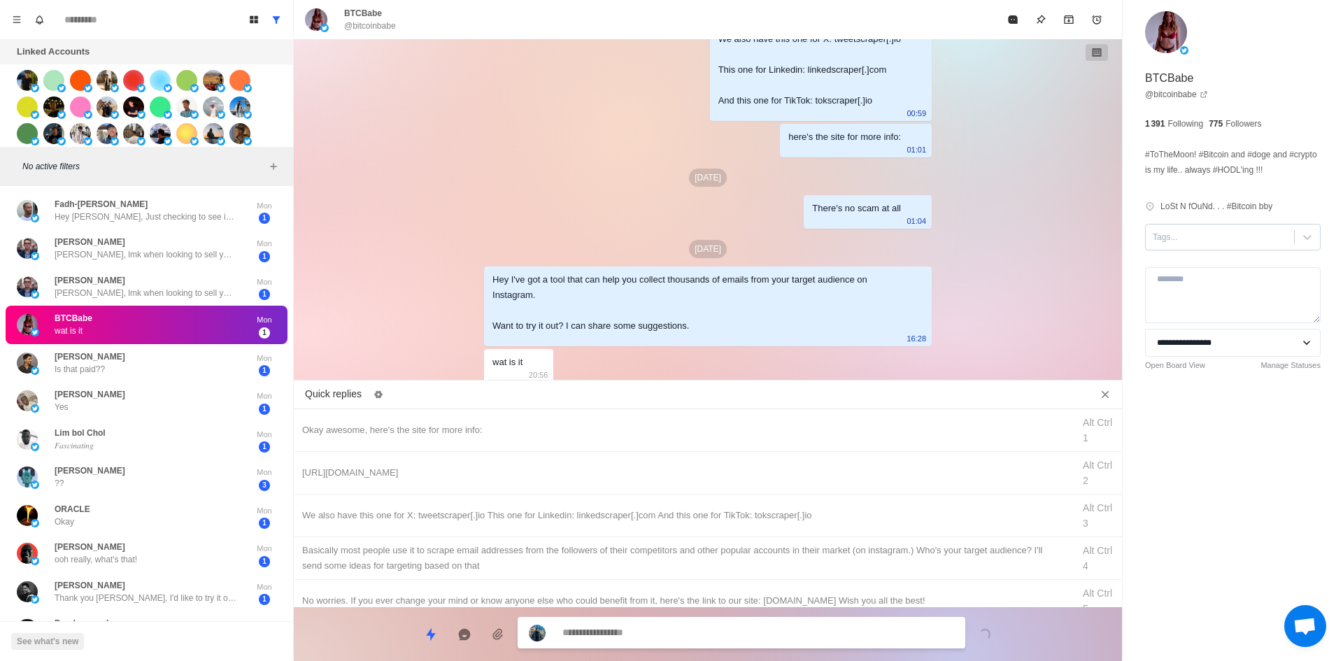
click at [1172, 248] on div "Tags..." at bounding box center [1233, 237] width 176 height 27
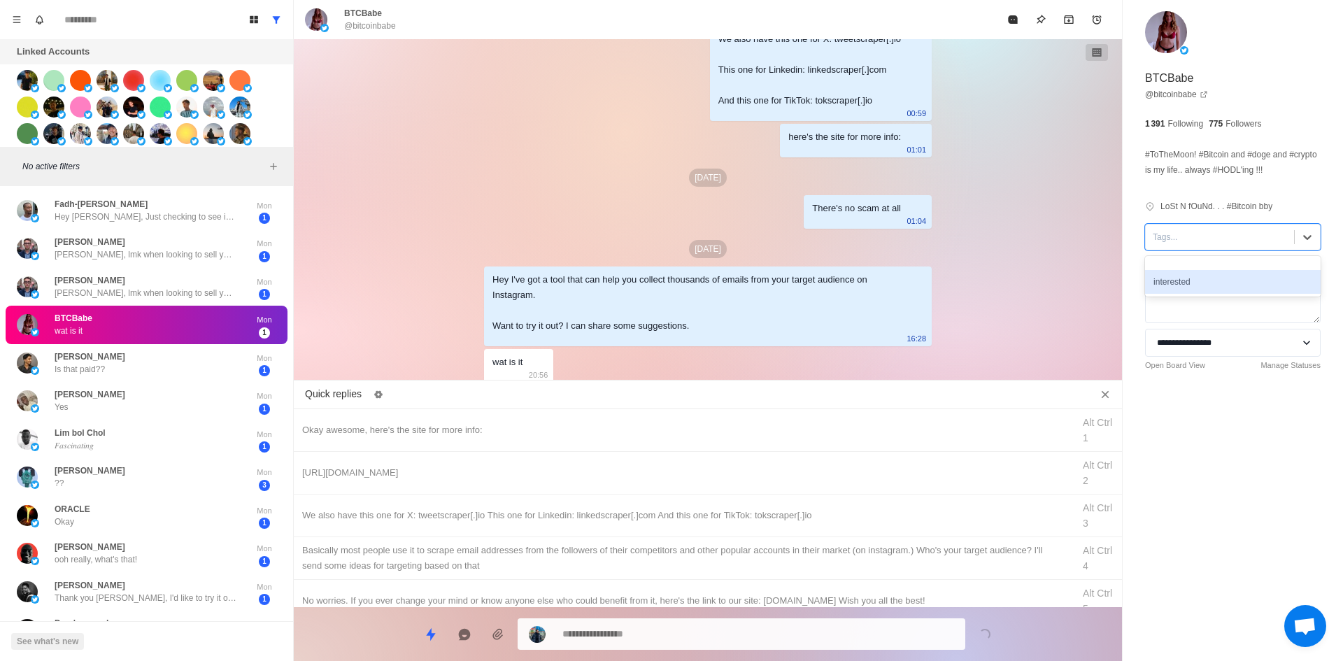
click at [1193, 276] on div "interested" at bounding box center [1233, 282] width 176 height 24
click at [553, 425] on div "Okay awesome, here's the site for more info:" at bounding box center [683, 430] width 762 height 15
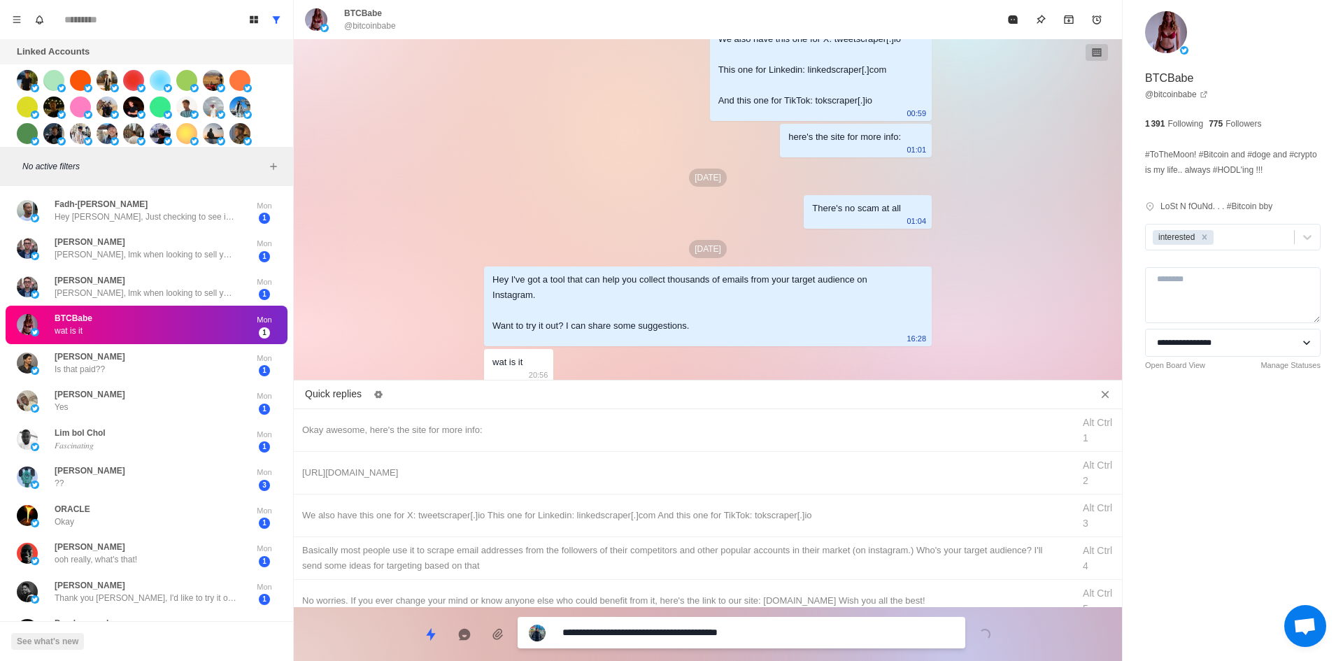
click at [634, 632] on textarea "**********" at bounding box center [758, 633] width 392 height 20
drag, startPoint x: 630, startPoint y: 633, endPoint x: 303, endPoint y: 666, distance: 328.3
click at [303, 660] on html "Board View Tools Archived Chats Mark many as read Keyboard shortcuts Team Setti…" at bounding box center [671, 330] width 1343 height 661
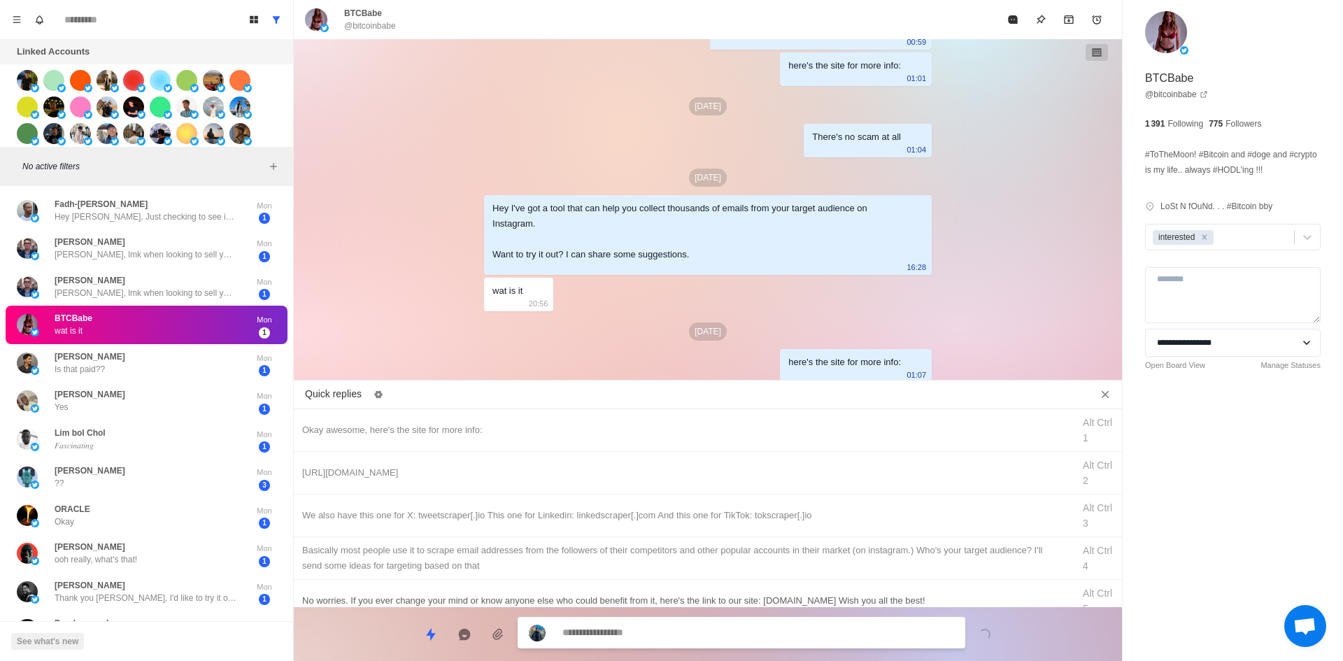
drag, startPoint x: 577, startPoint y: 481, endPoint x: 636, endPoint y: 594, distance: 127.7
click at [578, 483] on div "[URL][DOMAIN_NAME] Alt Ctrl 2" at bounding box center [708, 473] width 828 height 43
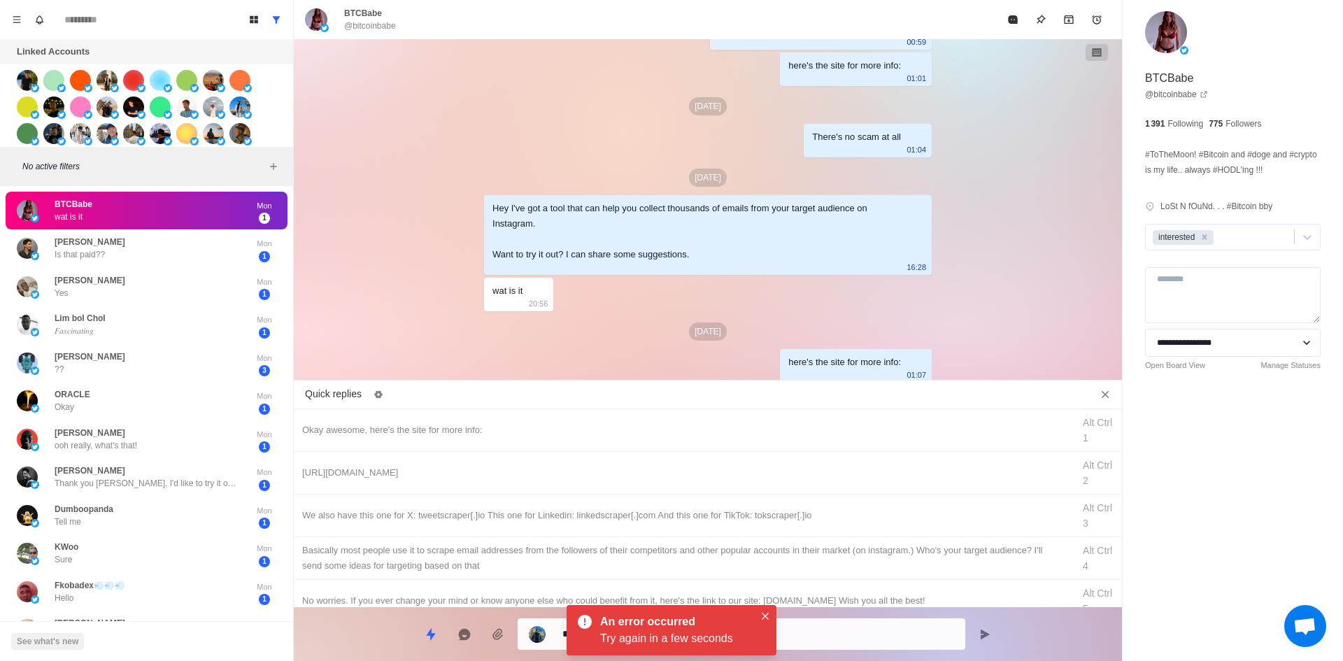
click at [853, 642] on textarea "**********" at bounding box center [758, 634] width 392 height 20
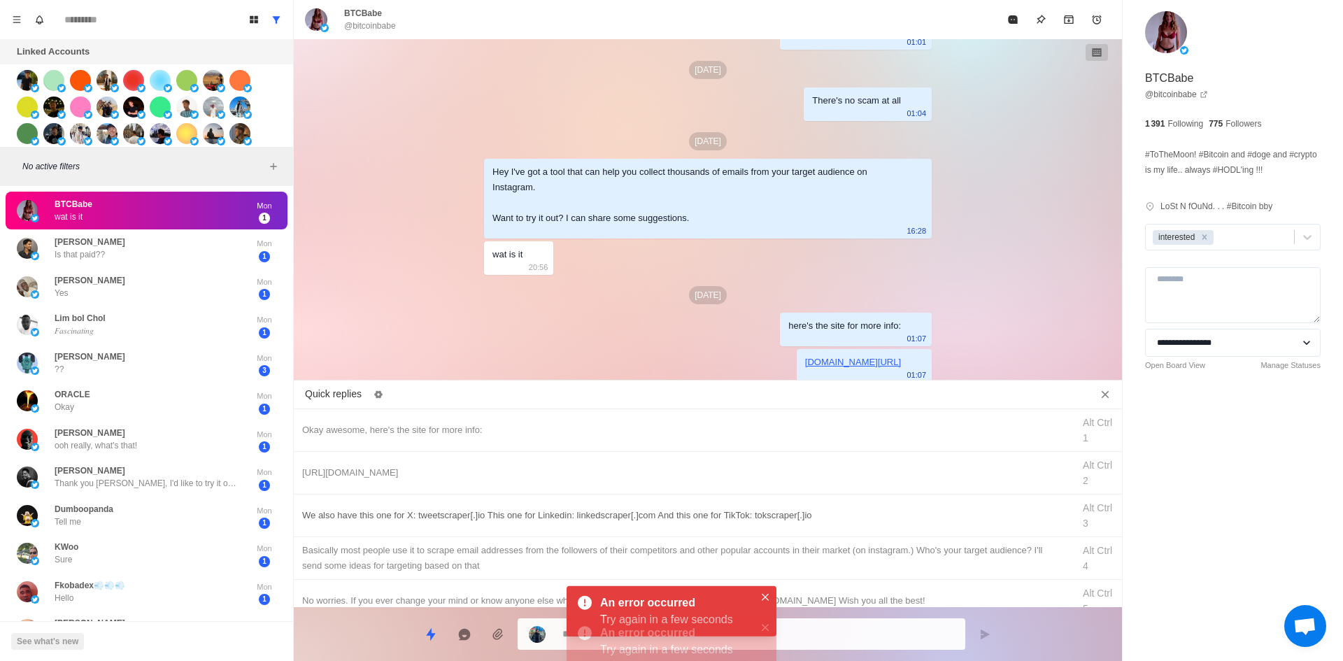
click at [790, 527] on div "We also have this one for X: tweetscraper[.]io This one for Linkedin: linkedscr…" at bounding box center [708, 516] width 828 height 43
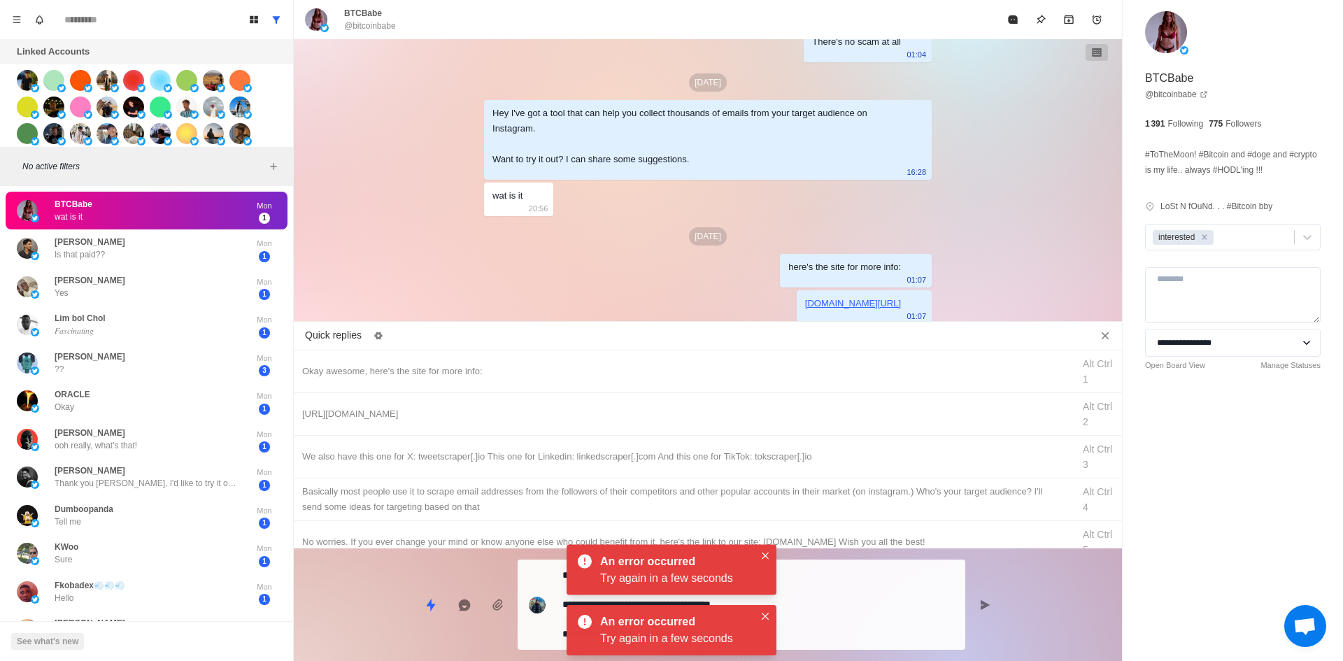
click at [831, 621] on textarea "**********" at bounding box center [758, 604] width 392 height 79
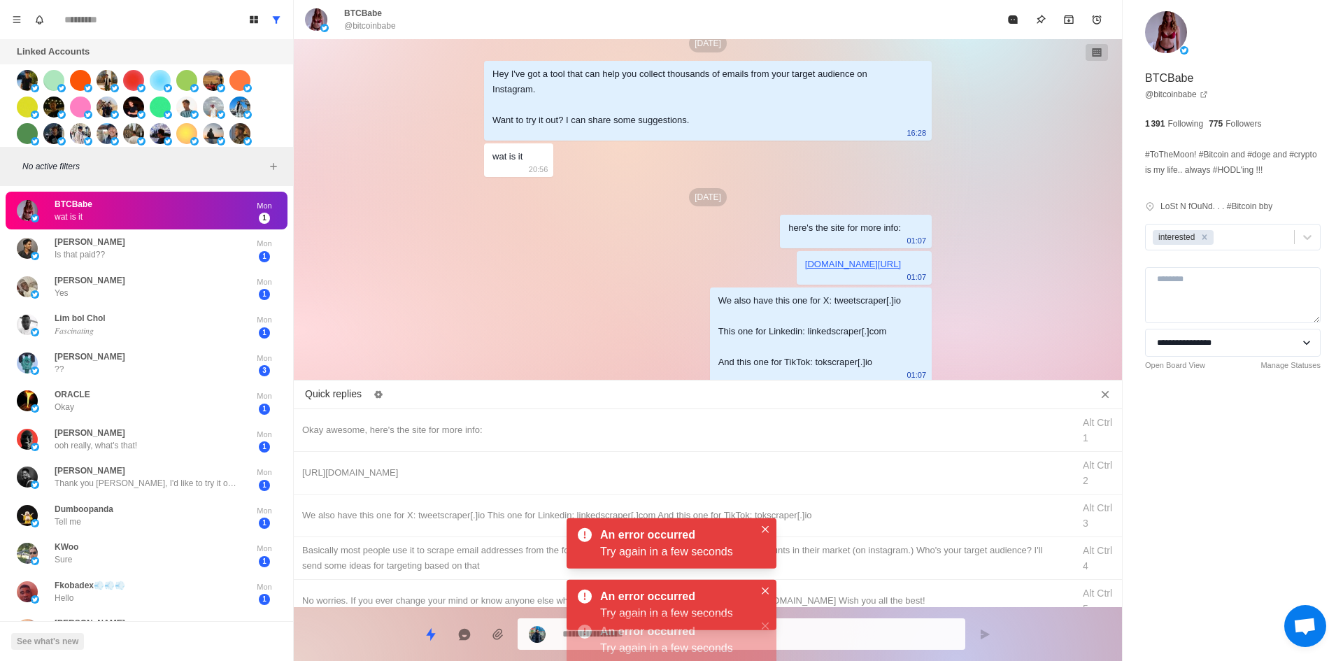
drag, startPoint x: 837, startPoint y: 550, endPoint x: 850, endPoint y: 624, distance: 75.3
click at [837, 553] on div "​​Basically most people use it to scrape email addresses from the followers of …" at bounding box center [683, 558] width 762 height 31
click at [850, 624] on textarea "**********" at bounding box center [758, 634] width 392 height 20
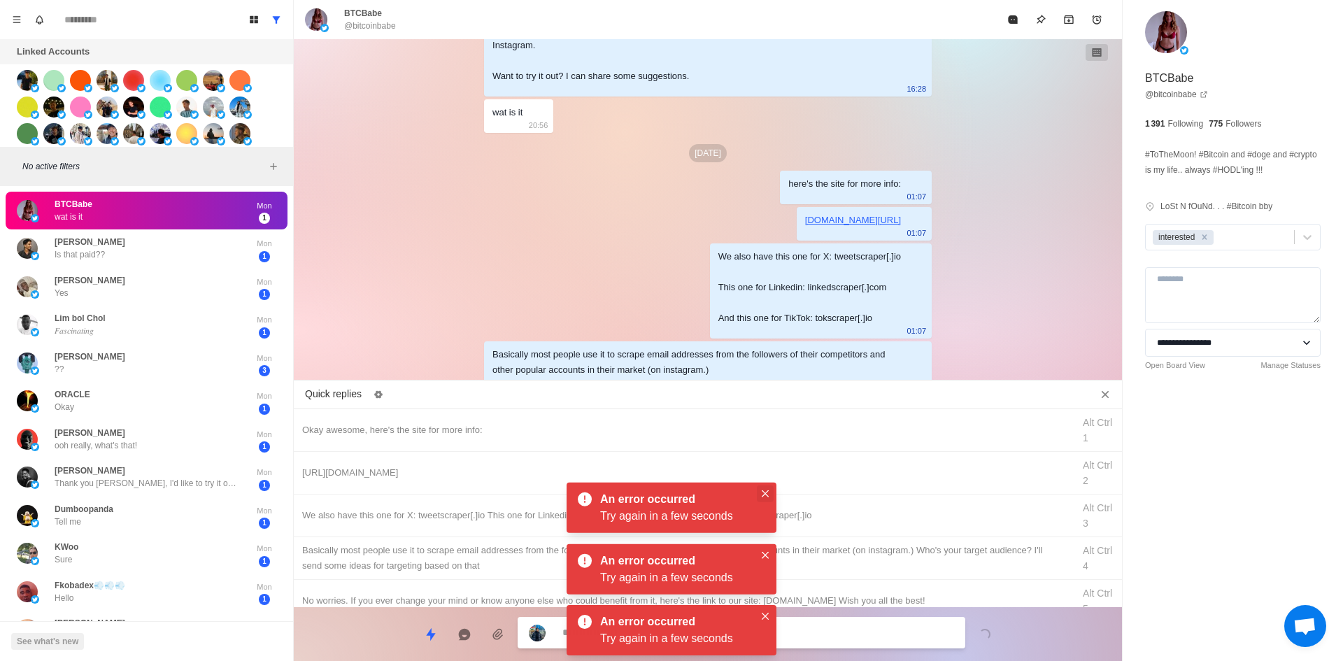
scroll to position [1608, 0]
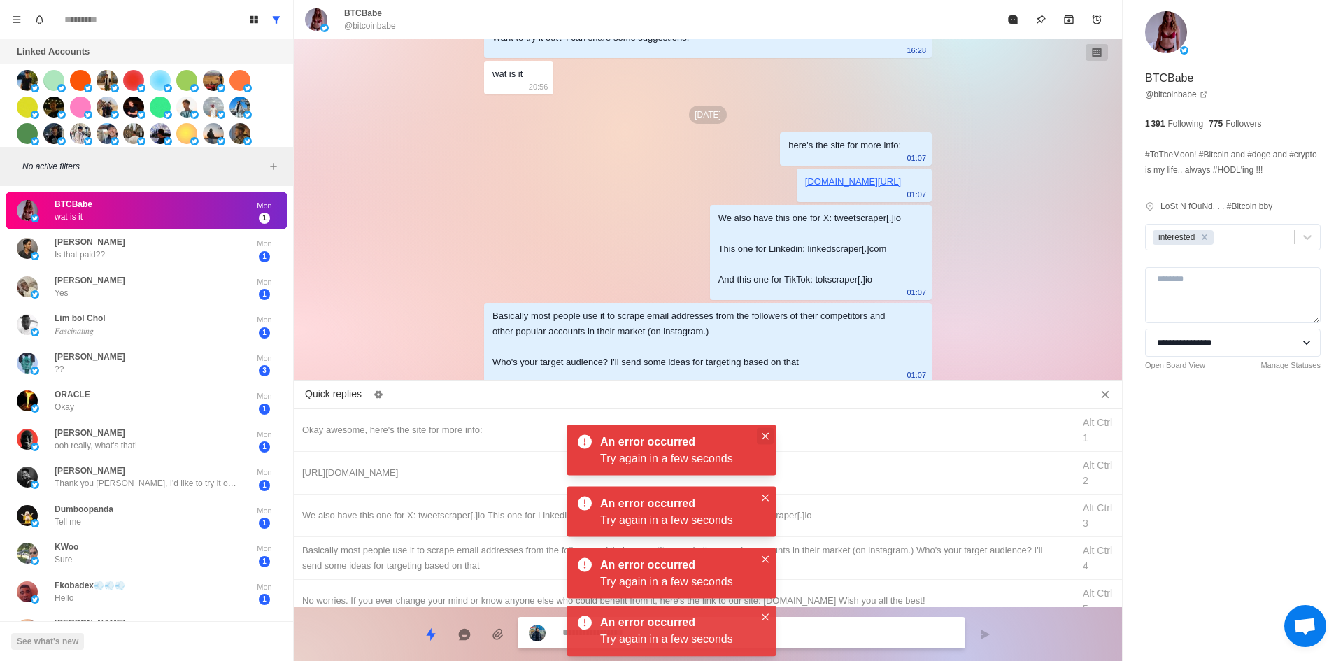
drag, startPoint x: 764, startPoint y: 428, endPoint x: 767, endPoint y: 437, distance: 9.1
click at [764, 429] on button "Close" at bounding box center [765, 436] width 17 height 17
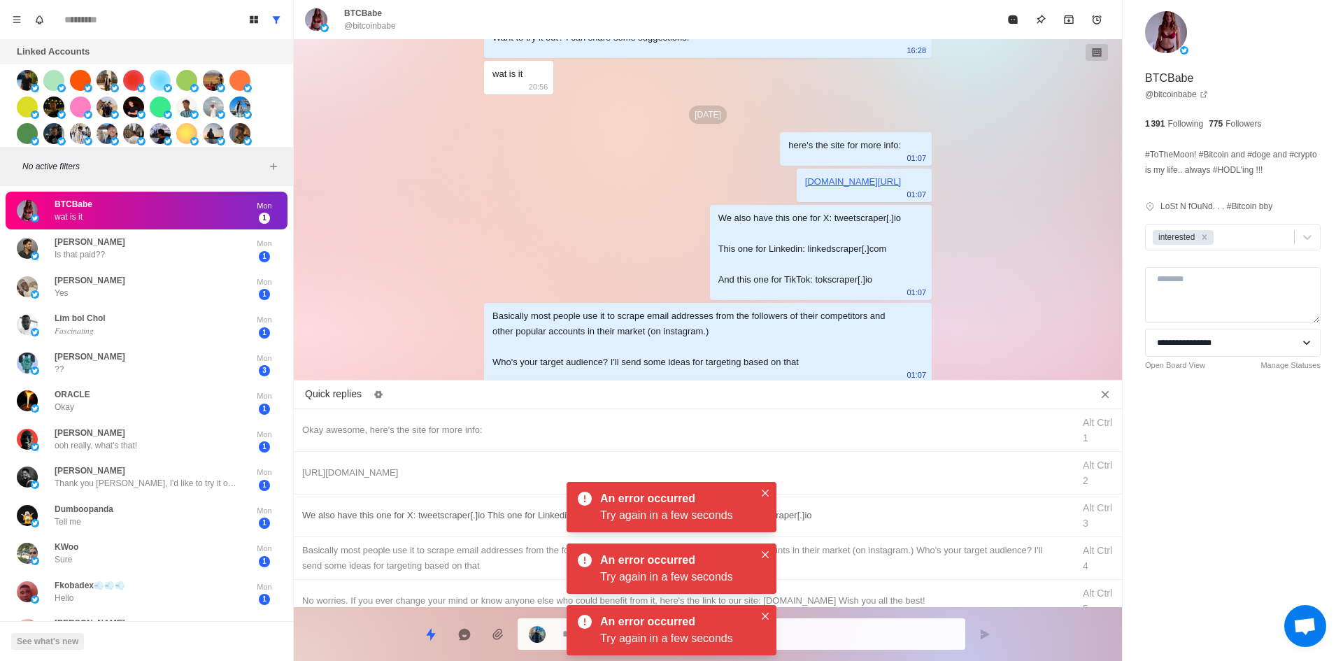
drag, startPoint x: 767, startPoint y: 491, endPoint x: 767, endPoint y: 534, distance: 42.7
click at [767, 493] on icon "Close" at bounding box center [765, 493] width 7 height 7
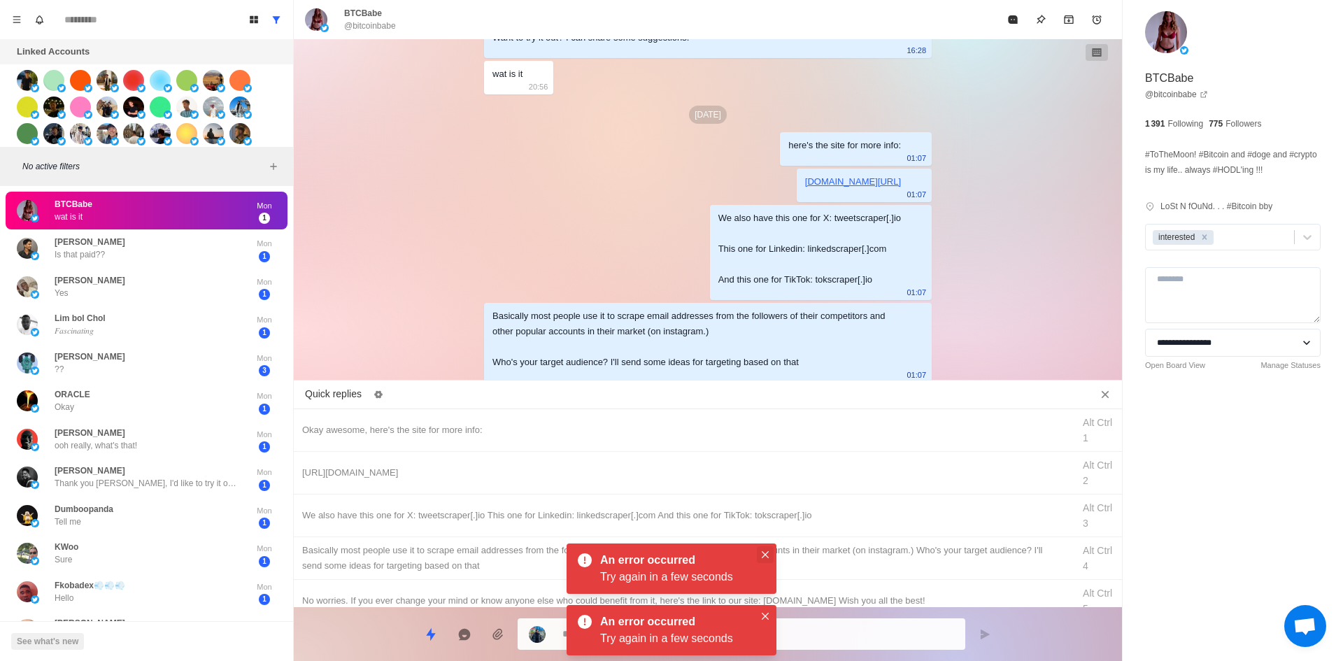
drag, startPoint x: 768, startPoint y: 548, endPoint x: 773, endPoint y: 630, distance: 82.0
click at [768, 550] on button "Close" at bounding box center [765, 554] width 17 height 17
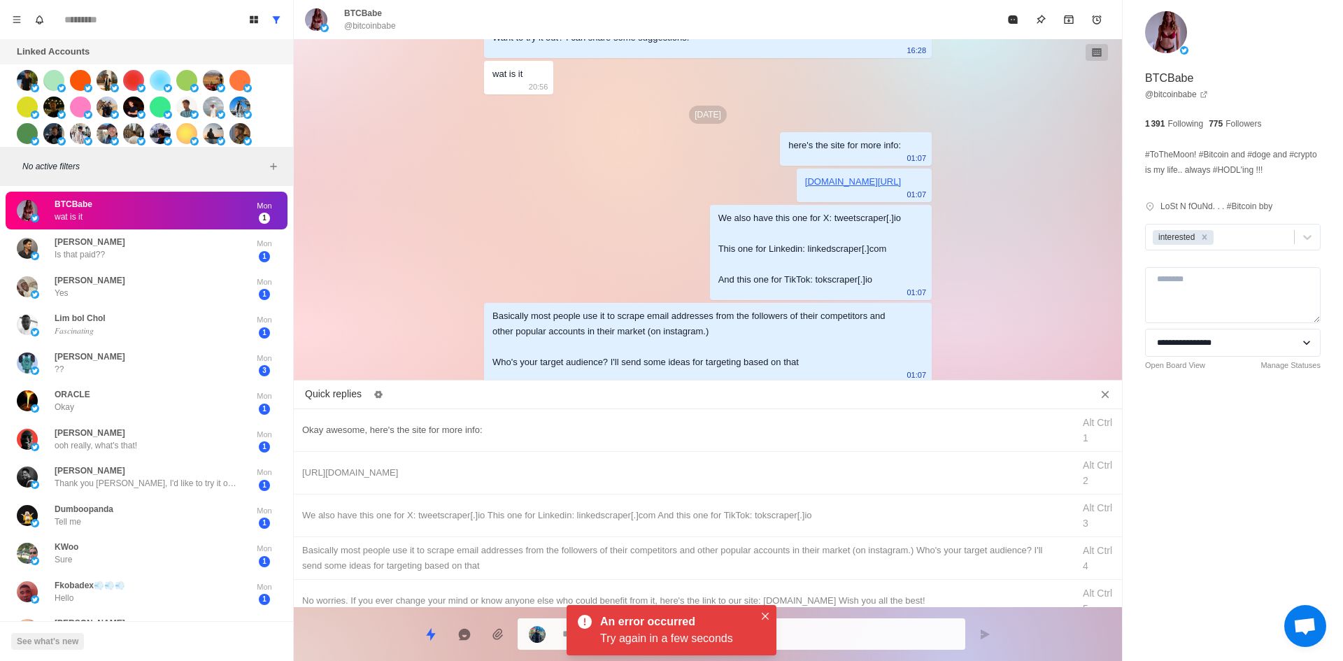
drag, startPoint x: 768, startPoint y: 616, endPoint x: 866, endPoint y: 439, distance: 202.9
click at [768, 616] on icon "Close" at bounding box center [765, 616] width 7 height 7
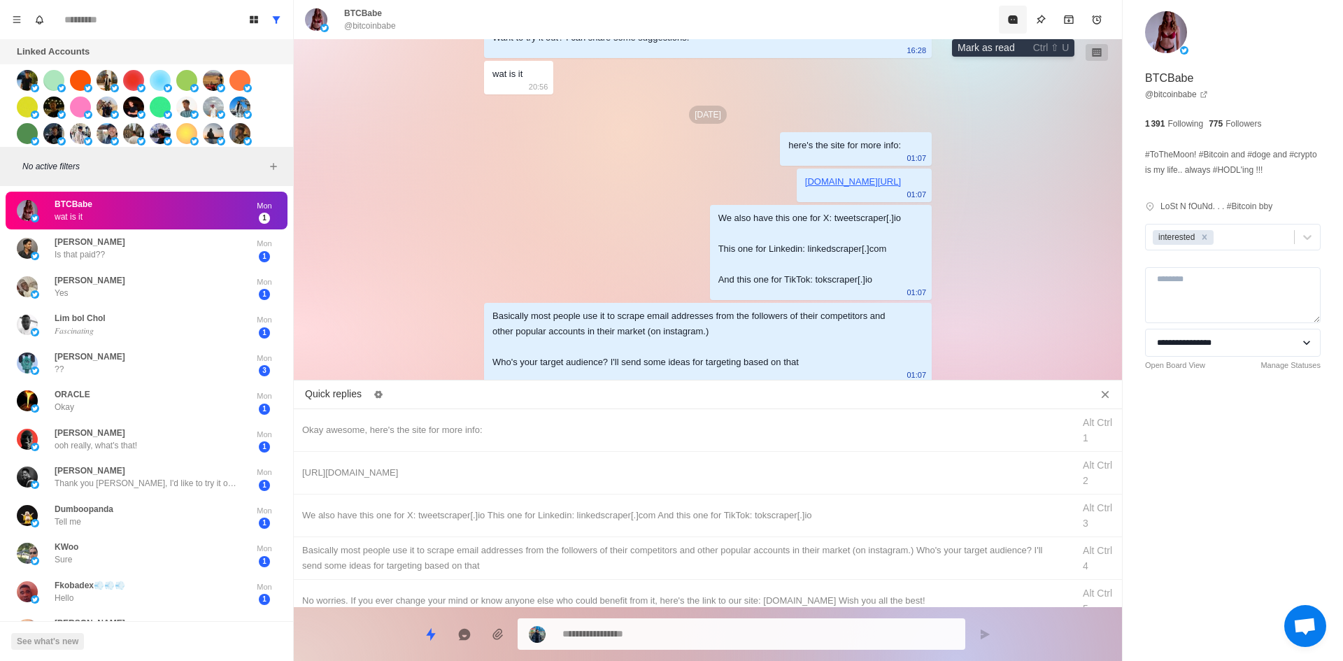
click at [1013, 13] on button "Mark as read" at bounding box center [1013, 20] width 28 height 28
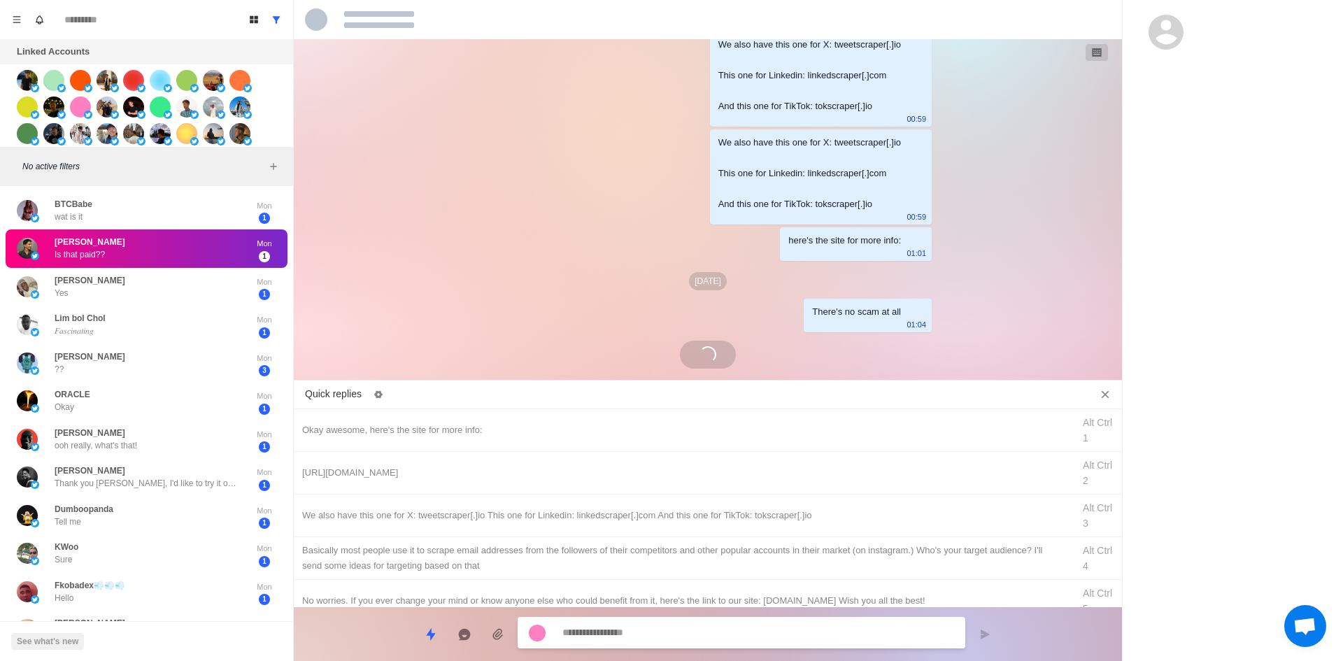
scroll to position [1355, 0]
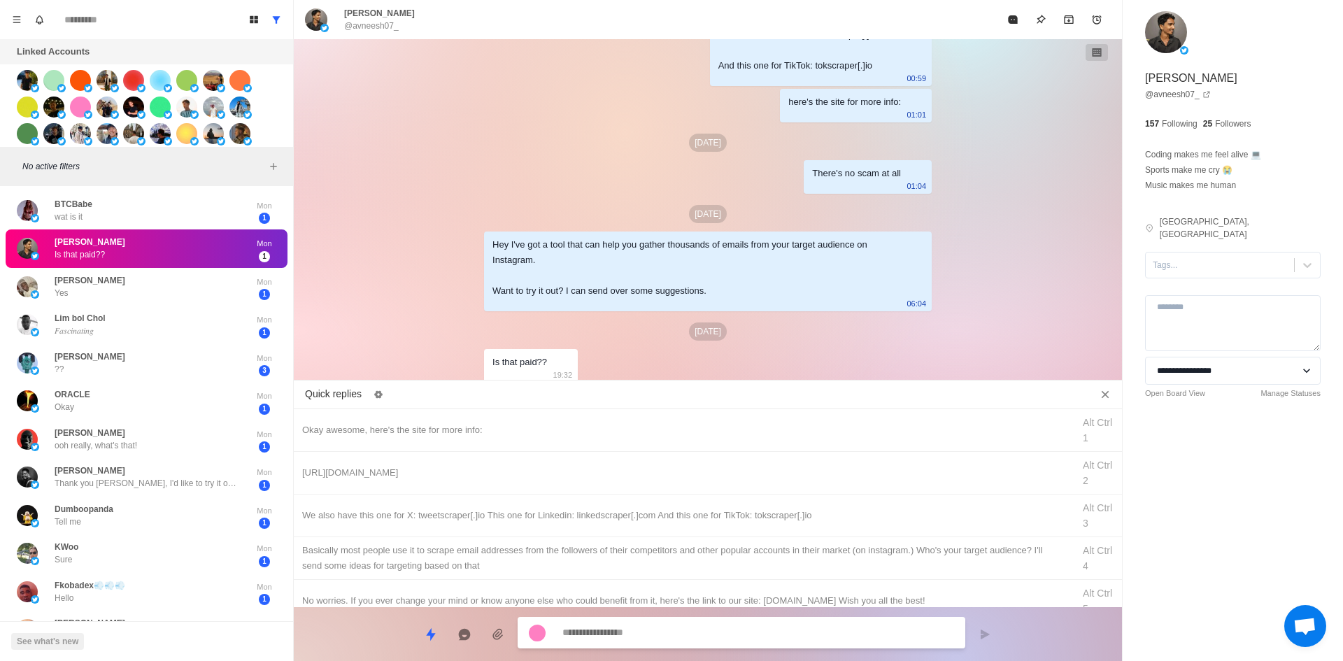
click at [746, 641] on textarea at bounding box center [758, 633] width 392 height 20
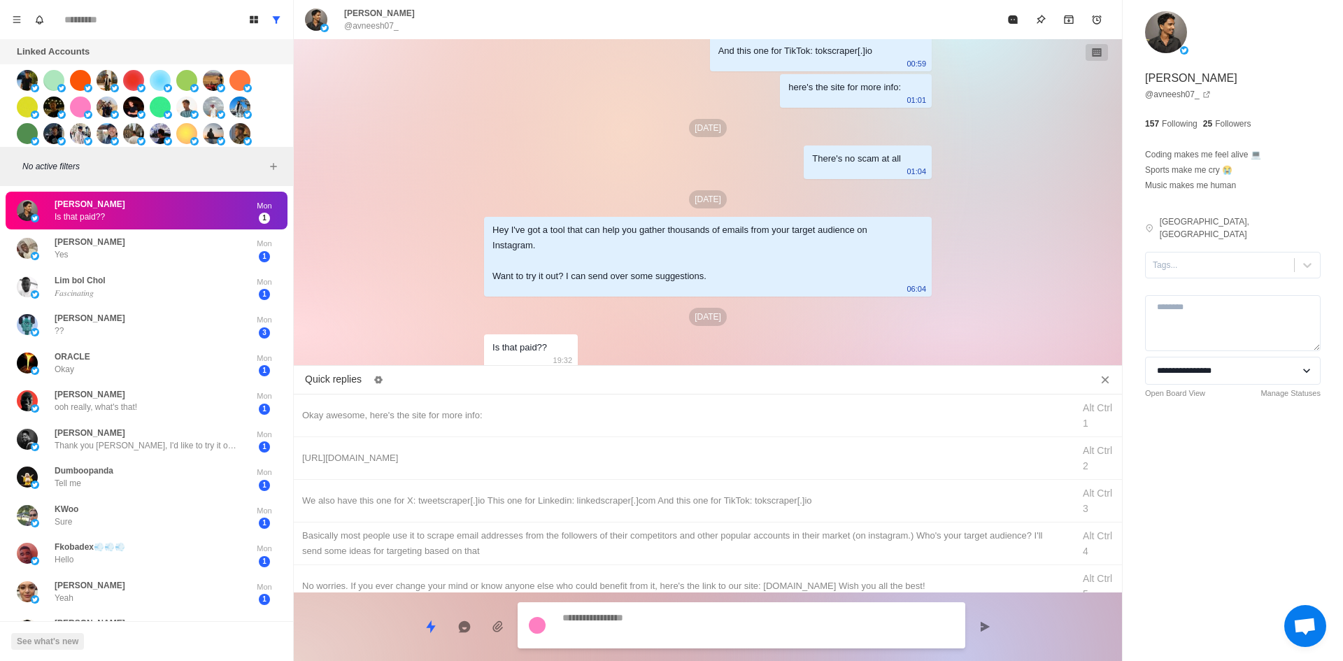
scroll to position [1442, 0]
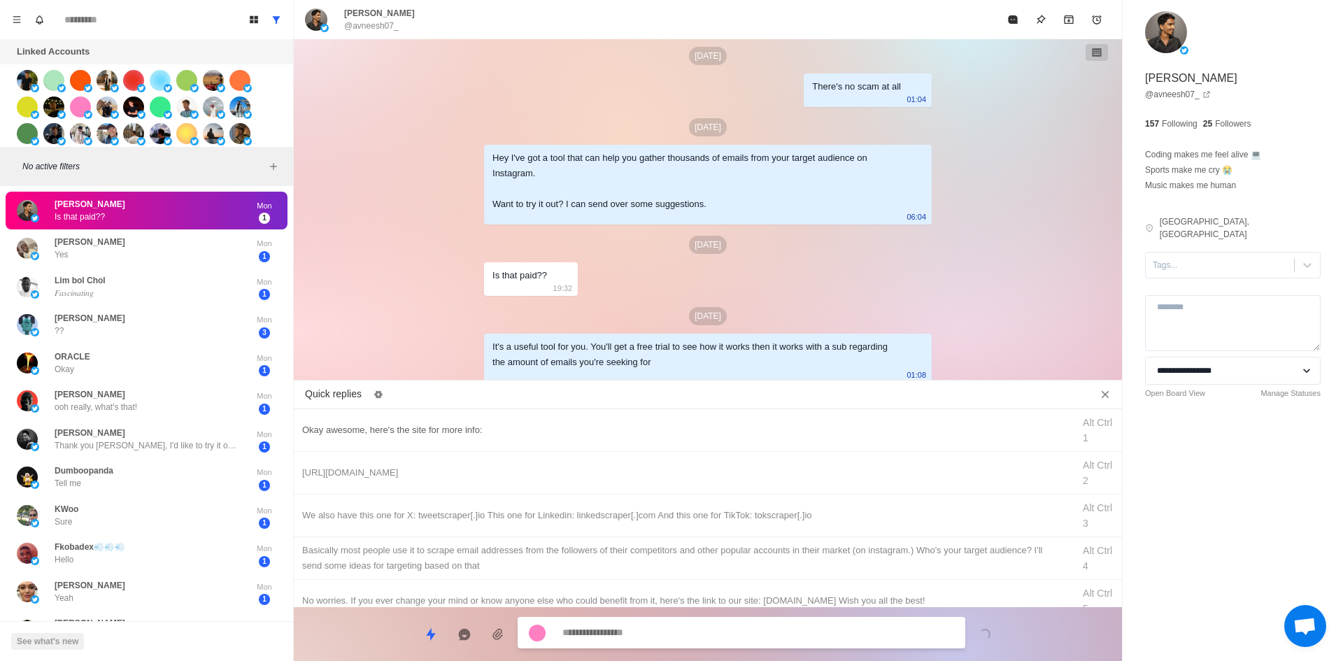
click at [468, 427] on div "Okay awesome, here's the site for more info:" at bounding box center [683, 430] width 762 height 15
drag, startPoint x: 633, startPoint y: 634, endPoint x: 227, endPoint y: 585, distance: 408.8
click at [220, 616] on div "Board View Tools Archived Chats Mark many as read Keyboard shortcuts Team Setti…" at bounding box center [671, 330] width 1343 height 661
drag, startPoint x: 400, startPoint y: 468, endPoint x: 455, endPoint y: 518, distance: 73.8
click at [400, 469] on div "[URL][DOMAIN_NAME]" at bounding box center [683, 472] width 762 height 15
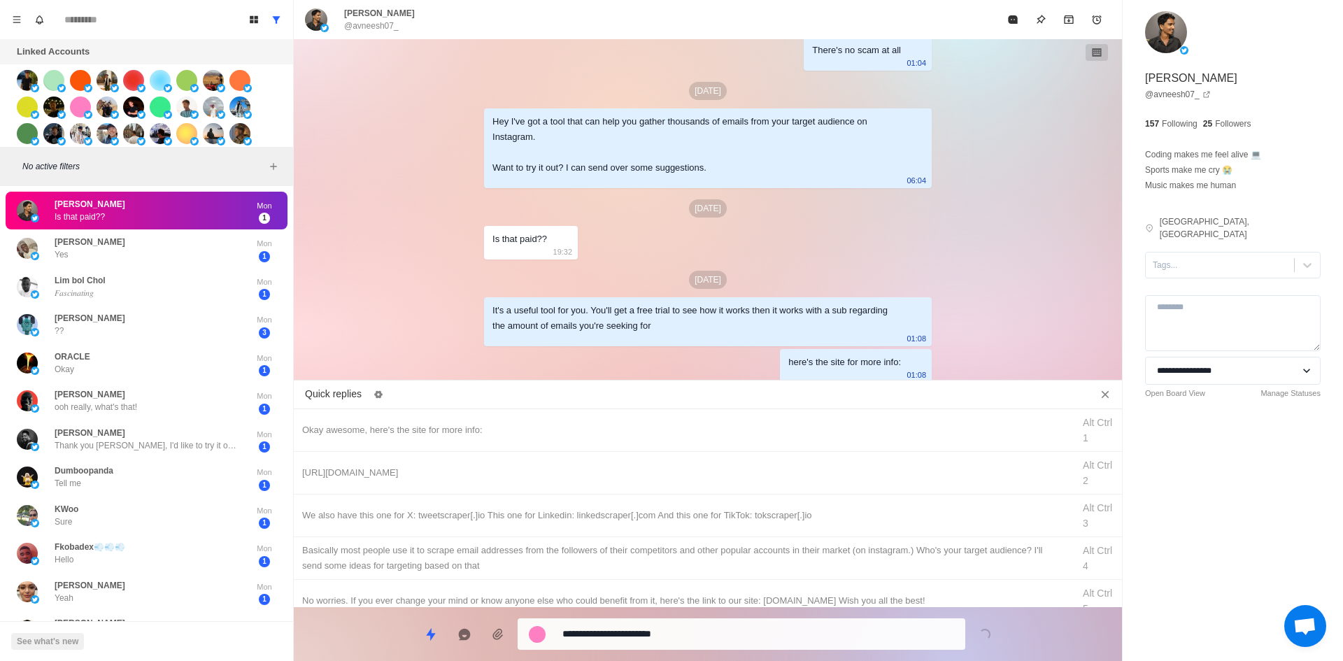
click at [611, 640] on textarea "**********" at bounding box center [758, 634] width 392 height 20
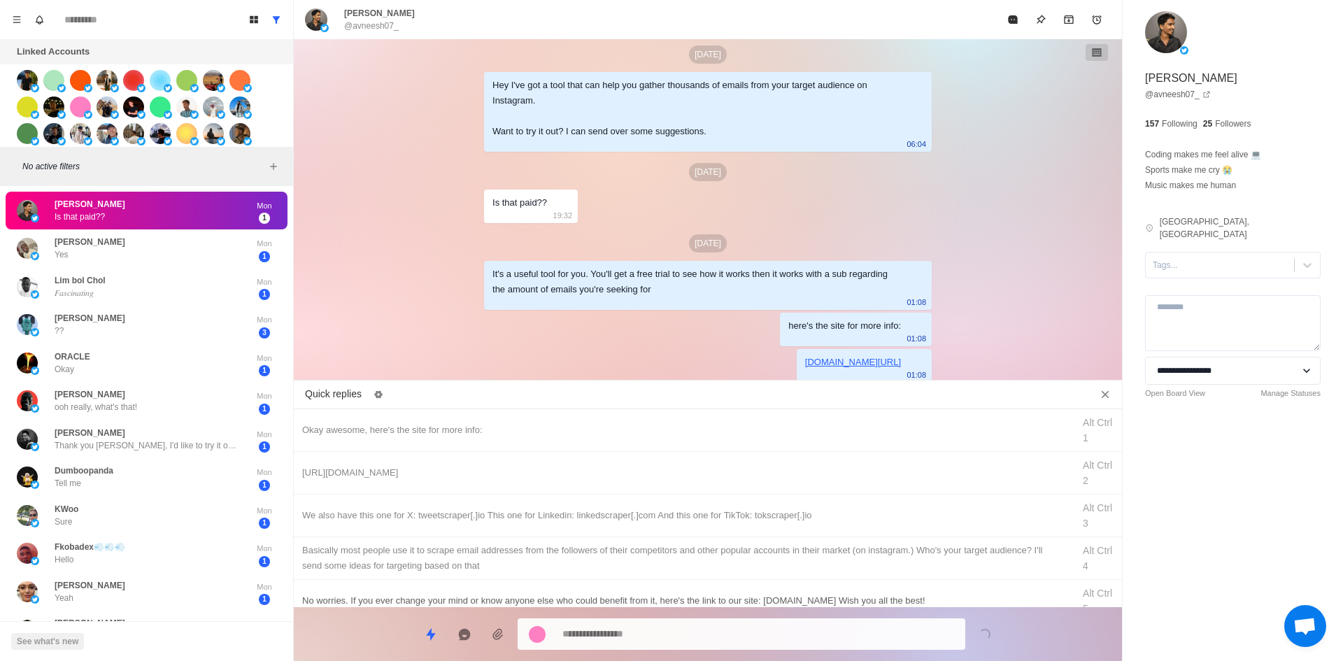
drag, startPoint x: 704, startPoint y: 513, endPoint x: 703, endPoint y: 523, distance: 10.6
click at [704, 513] on div "We also have this one for X: tweetscraper[.]io This one for Linkedin: linkedscr…" at bounding box center [683, 515] width 762 height 15
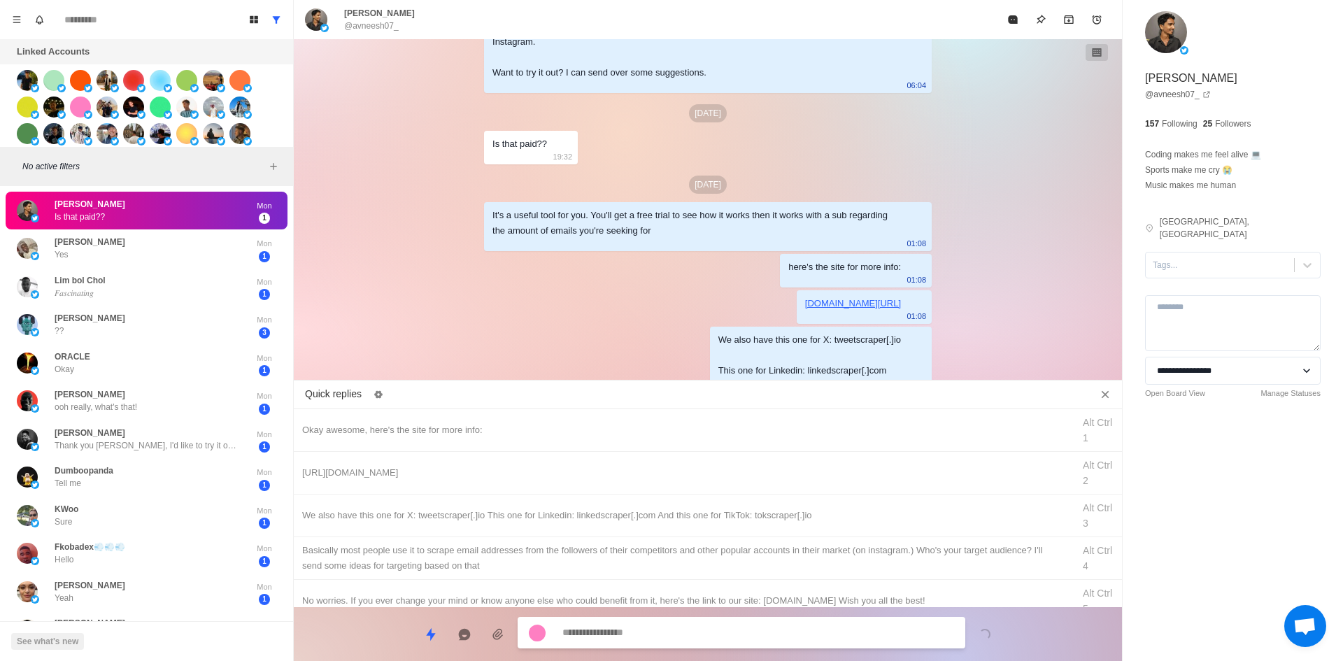
click at [697, 623] on textarea at bounding box center [758, 633] width 392 height 20
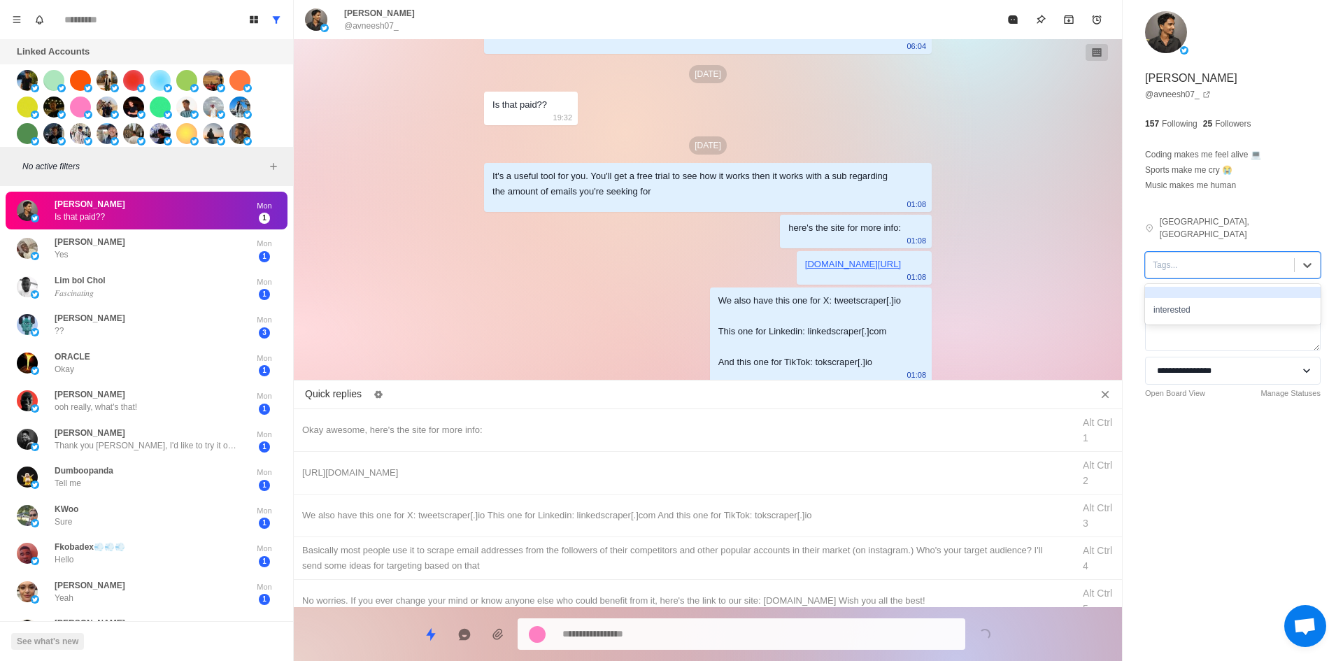
click at [1202, 260] on div at bounding box center [1220, 264] width 134 height 15
drag, startPoint x: 1205, startPoint y: 299, endPoint x: 1008, endPoint y: 48, distance: 319.5
click at [1202, 298] on div "interested" at bounding box center [1233, 310] width 176 height 24
click at [1010, 23] on icon "Mark as read" at bounding box center [1012, 19] width 9 height 8
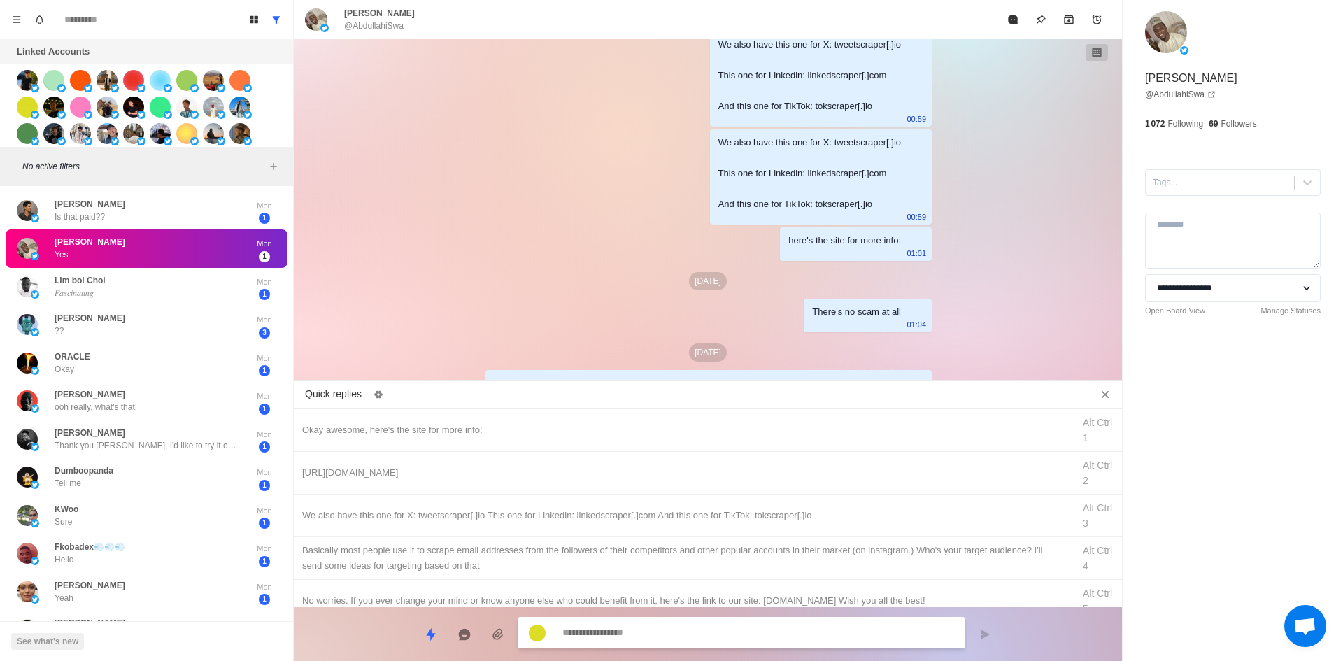
scroll to position [1340, 0]
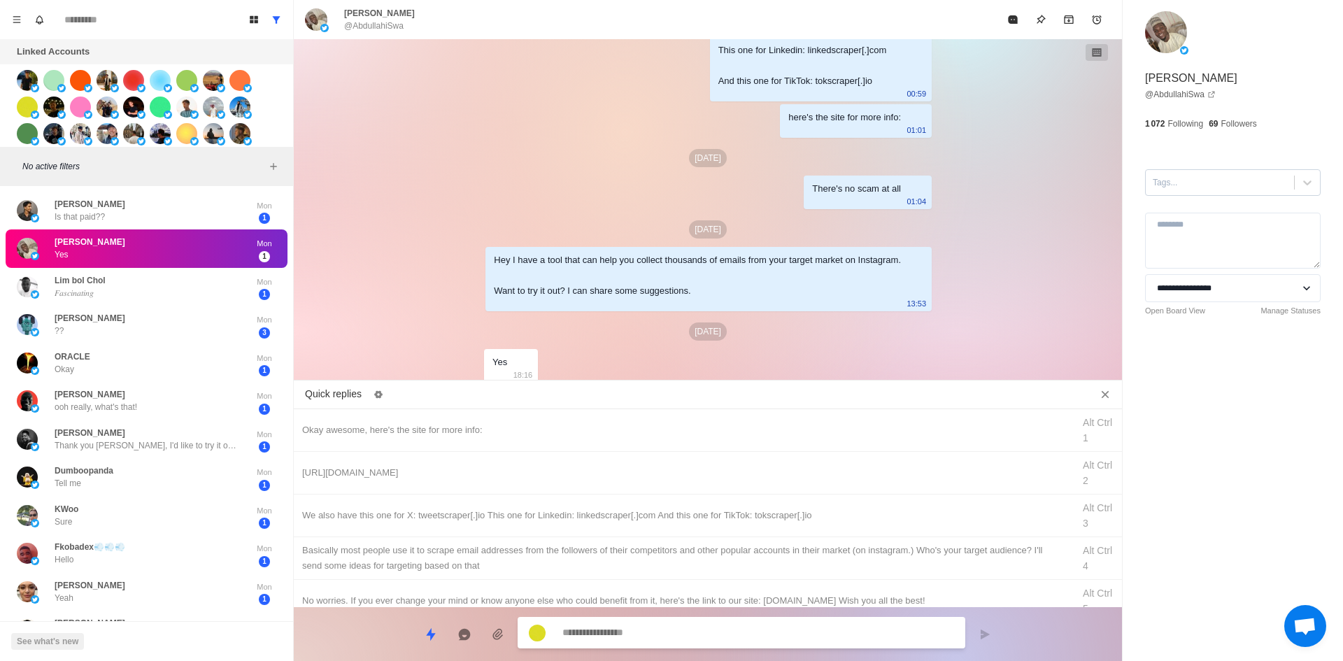
click at [1203, 187] on div at bounding box center [1220, 182] width 134 height 15
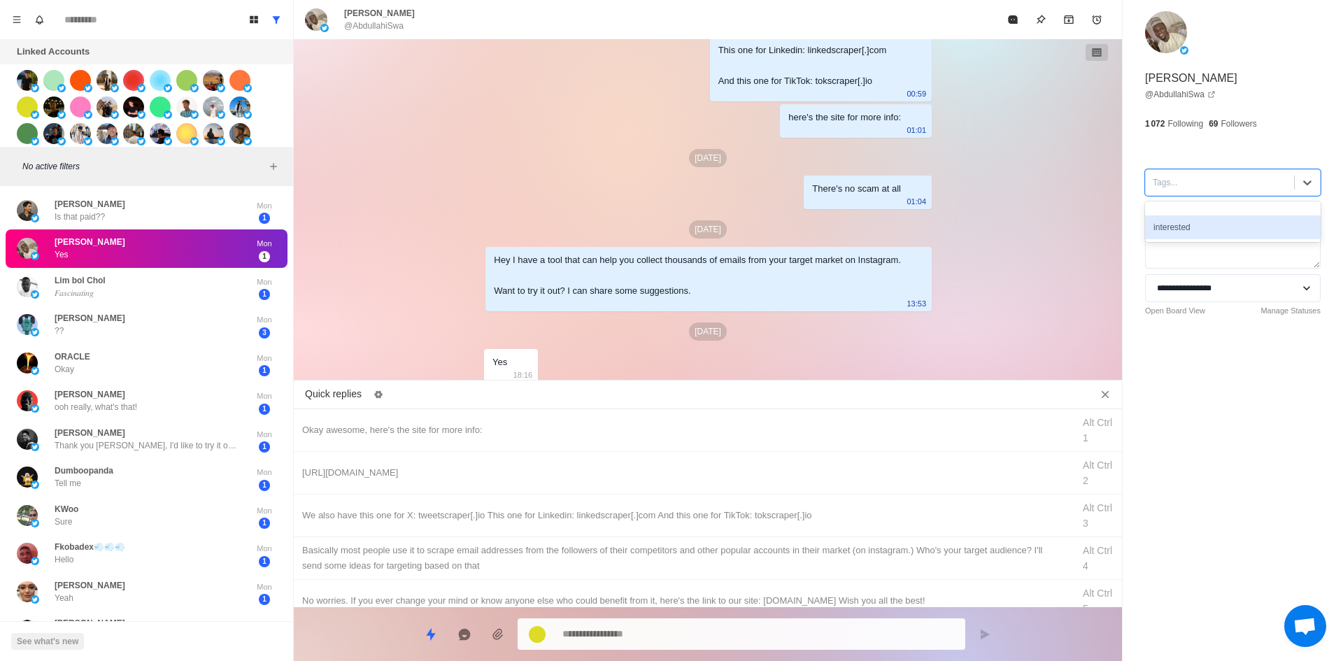
click at [1191, 229] on div "interested" at bounding box center [1233, 227] width 176 height 24
click at [495, 447] on div "Okay awesome, here's the site for more info: Alt Ctrl 1" at bounding box center [708, 430] width 828 height 43
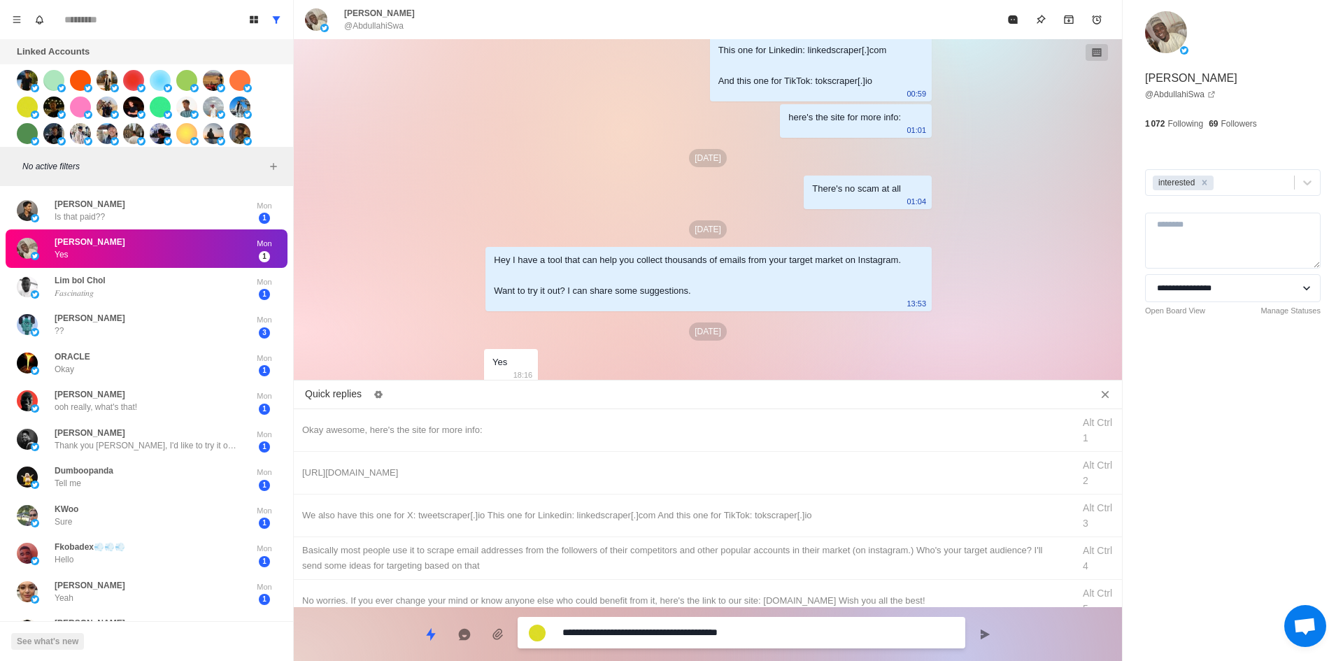
click at [645, 632] on textarea "**********" at bounding box center [758, 633] width 392 height 20
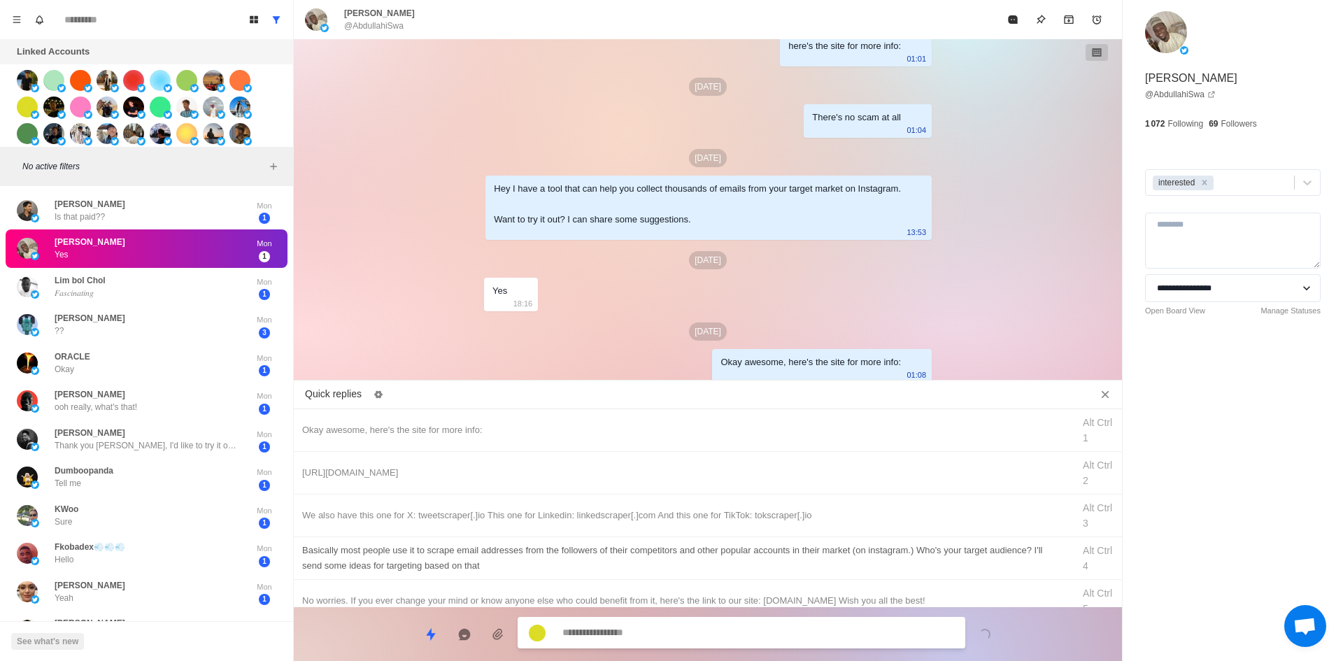
drag, startPoint x: 620, startPoint y: 457, endPoint x: 641, endPoint y: 546, distance: 91.1
click at [623, 467] on div "[URL][DOMAIN_NAME] Alt Ctrl 2" at bounding box center [708, 473] width 828 height 43
drag, startPoint x: 663, startPoint y: 613, endPoint x: 664, endPoint y: 630, distance: 16.1
click at [664, 616] on div "**********" at bounding box center [708, 628] width 828 height 43
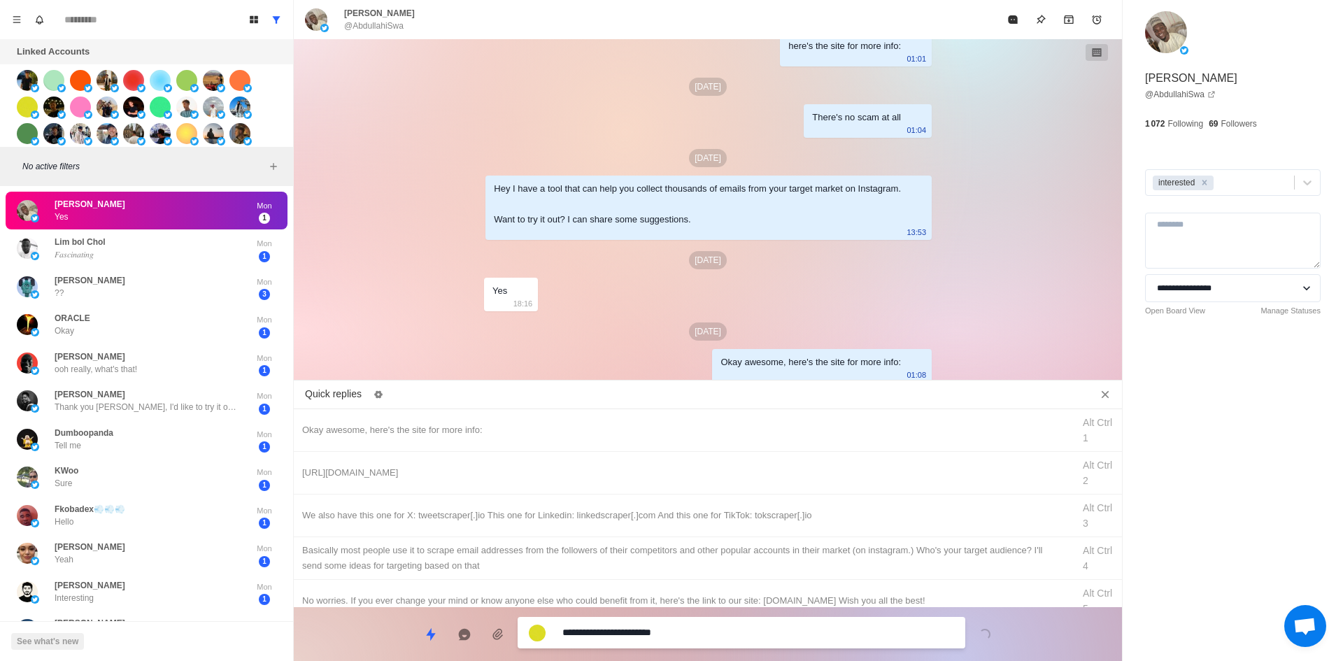
click at [665, 630] on textarea "**********" at bounding box center [758, 633] width 392 height 20
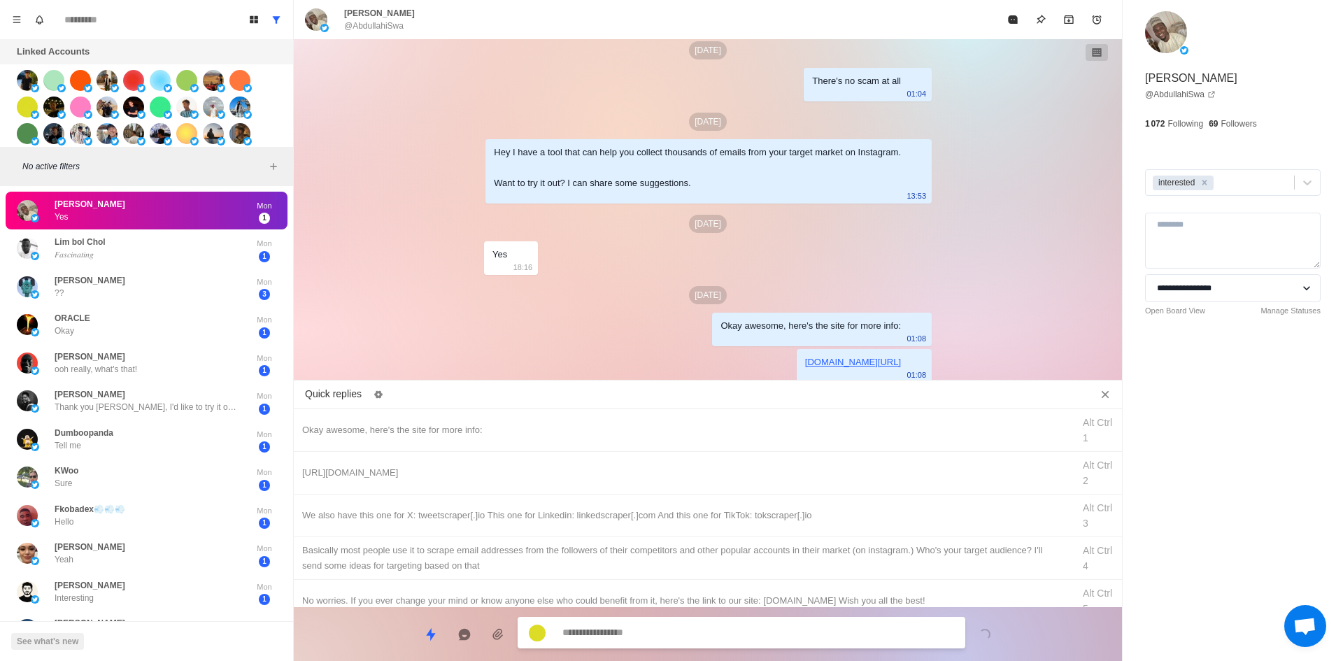
drag, startPoint x: 687, startPoint y: 525, endPoint x: 677, endPoint y: 613, distance: 88.7
click at [687, 527] on div "We also have this one for X: tweetscraper[.]io This one for Linkedin: linkedscr…" at bounding box center [708, 516] width 828 height 43
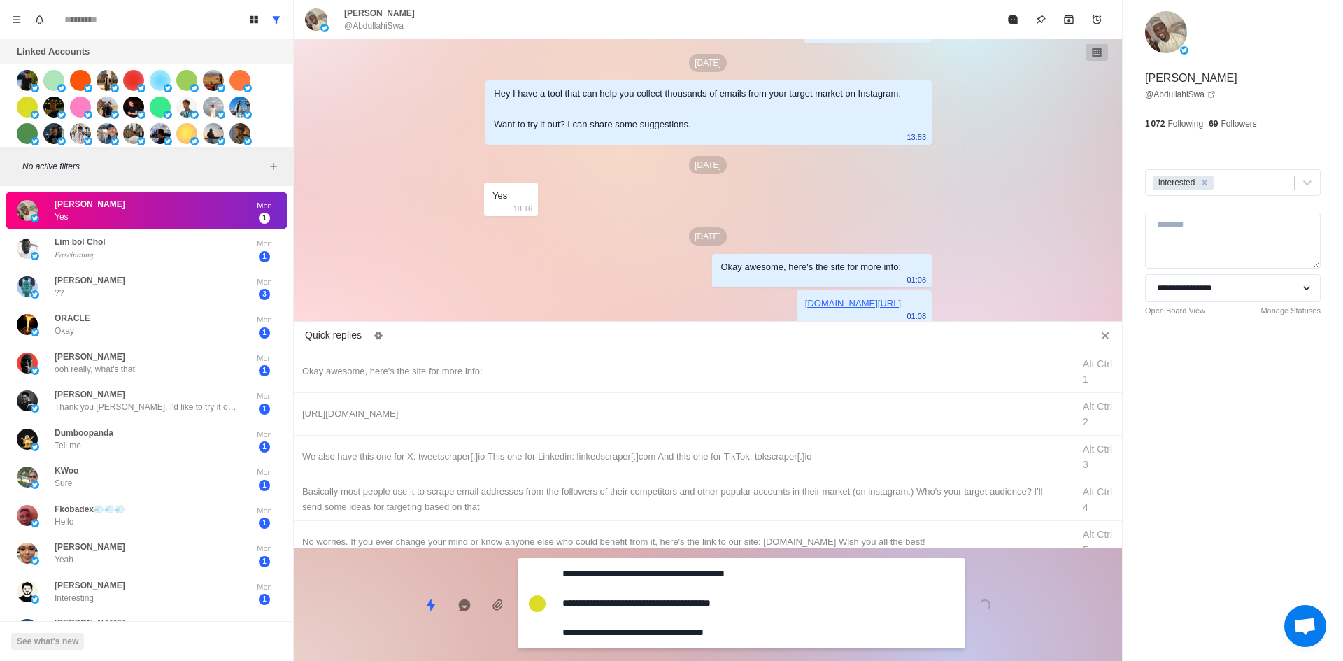
click at [679, 629] on textarea "**********" at bounding box center [758, 603] width 392 height 79
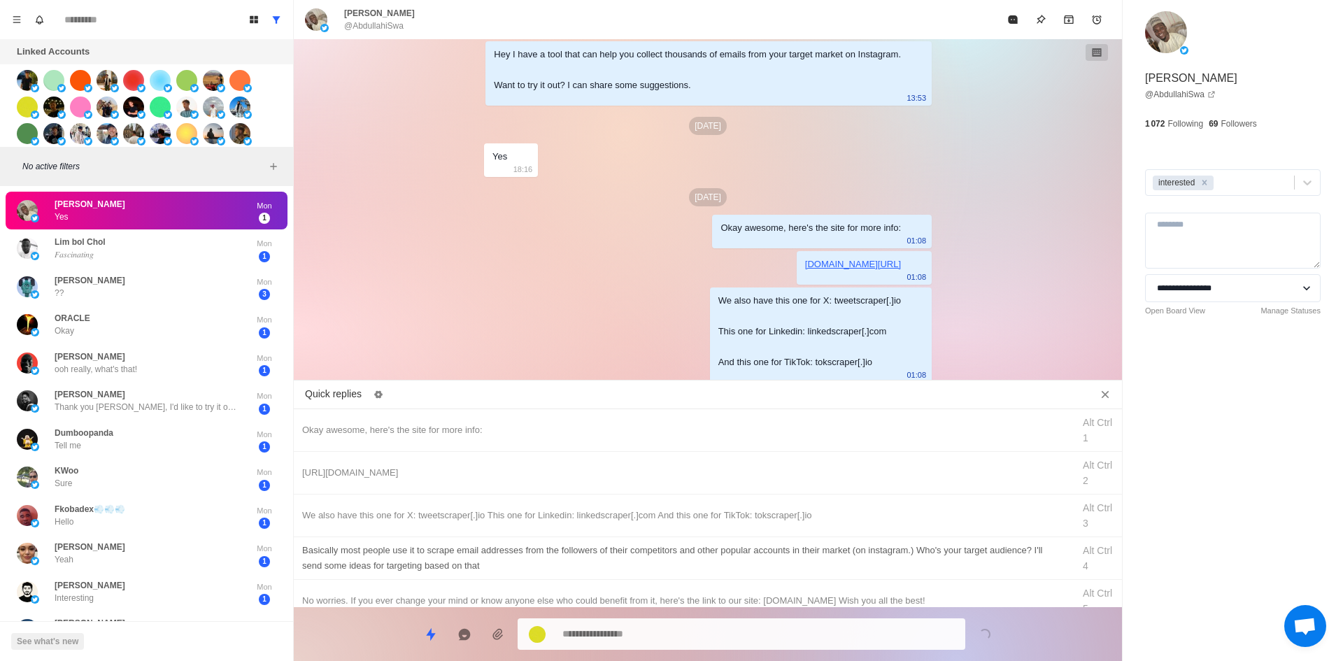
drag, startPoint x: 711, startPoint y: 562, endPoint x: 694, endPoint y: 628, distance: 67.9
click at [711, 562] on div "​​Basically most people use it to scrape email addresses from the followers of …" at bounding box center [683, 558] width 762 height 31
click at [695, 629] on textarea "**********" at bounding box center [758, 634] width 392 height 20
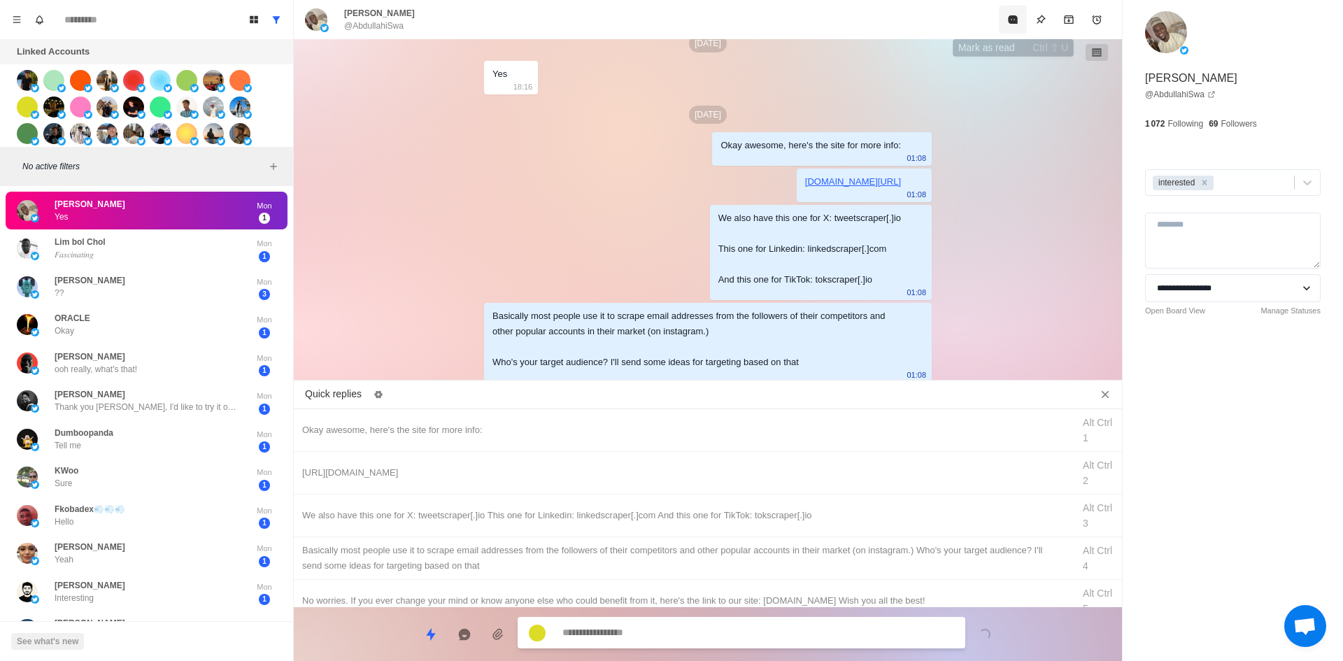
click at [1012, 27] on button "Mark as read" at bounding box center [1013, 20] width 28 height 28
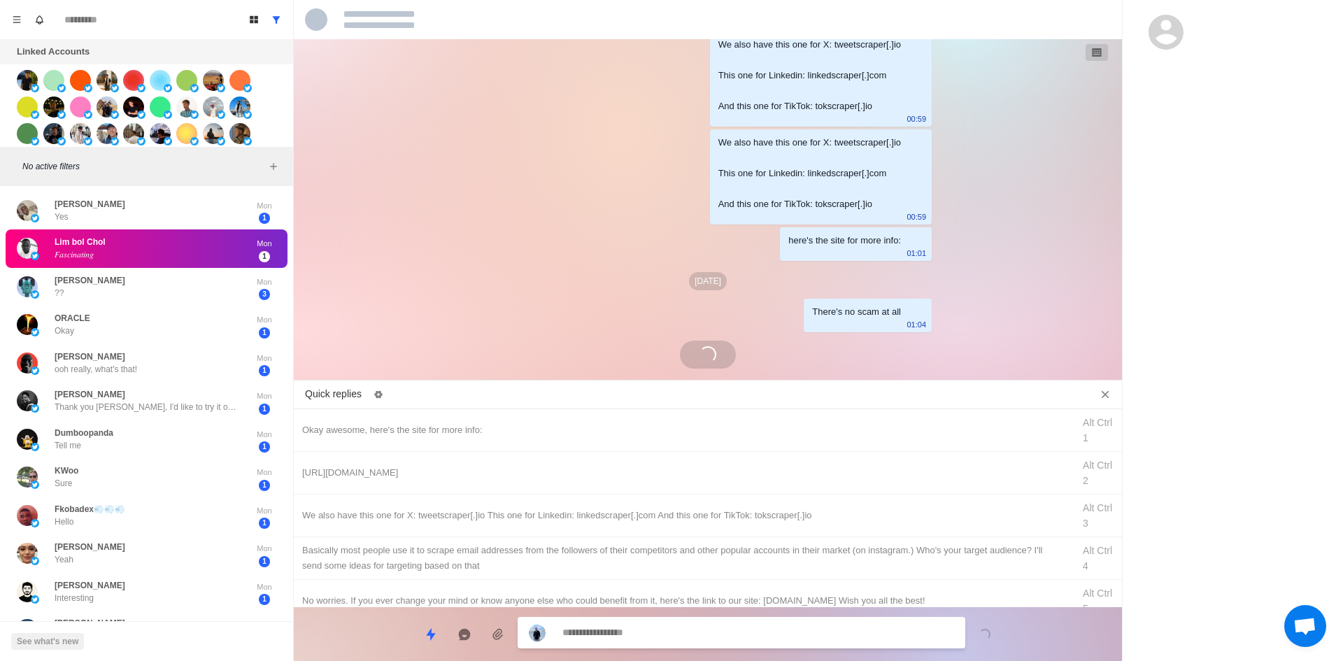
scroll to position [1355, 0]
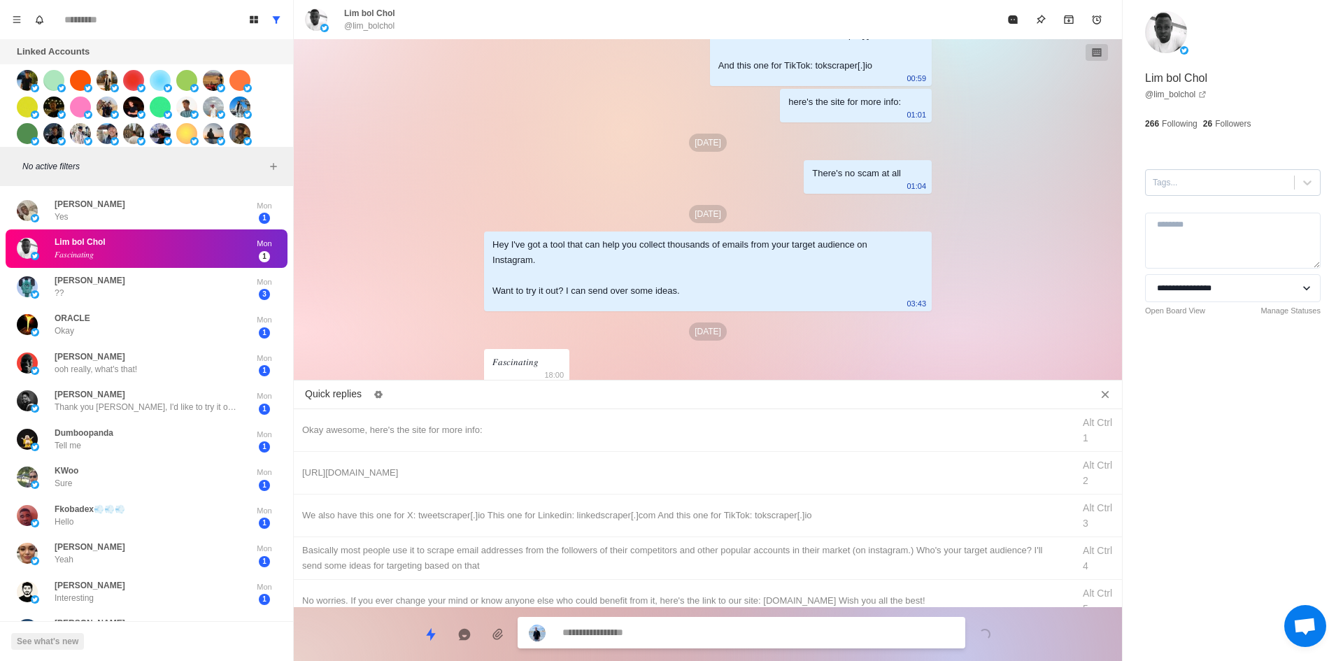
click at [1252, 190] on div "Tags..." at bounding box center [1220, 182] width 148 height 21
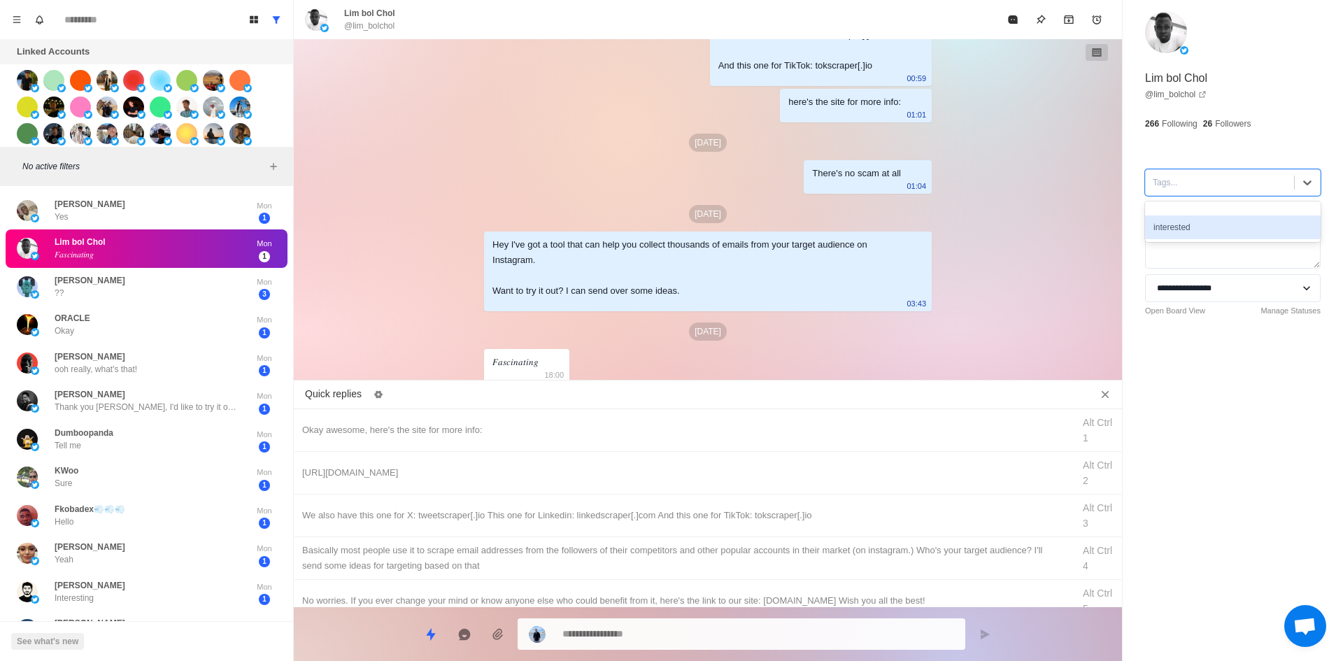
click at [1215, 229] on div "interested" at bounding box center [1233, 227] width 176 height 24
click at [450, 421] on div "Okay awesome, here's the site for more info: Alt Ctrl 1" at bounding box center [708, 430] width 828 height 43
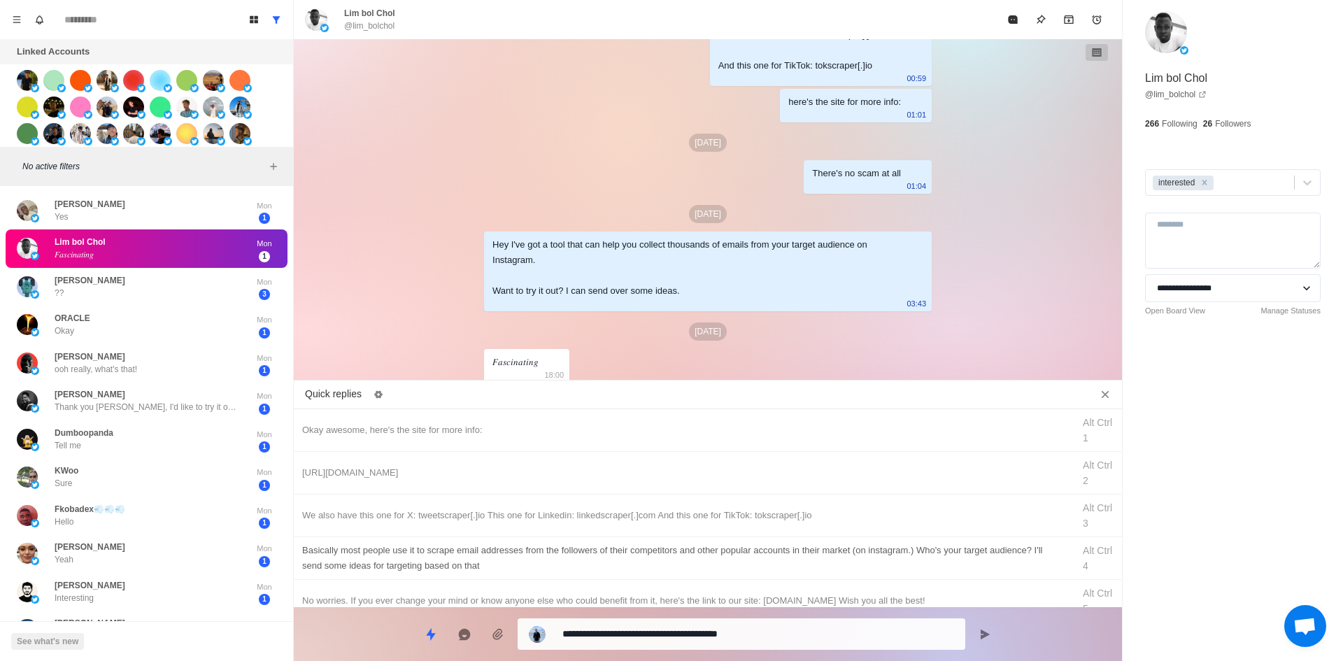
drag, startPoint x: 658, startPoint y: 632, endPoint x: 654, endPoint y: 560, distance: 72.2
click at [659, 632] on textarea "**********" at bounding box center [758, 634] width 392 height 20
drag, startPoint x: 630, startPoint y: 634, endPoint x: 306, endPoint y: 637, distance: 323.9
click at [312, 642] on div "**********" at bounding box center [708, 628] width 828 height 43
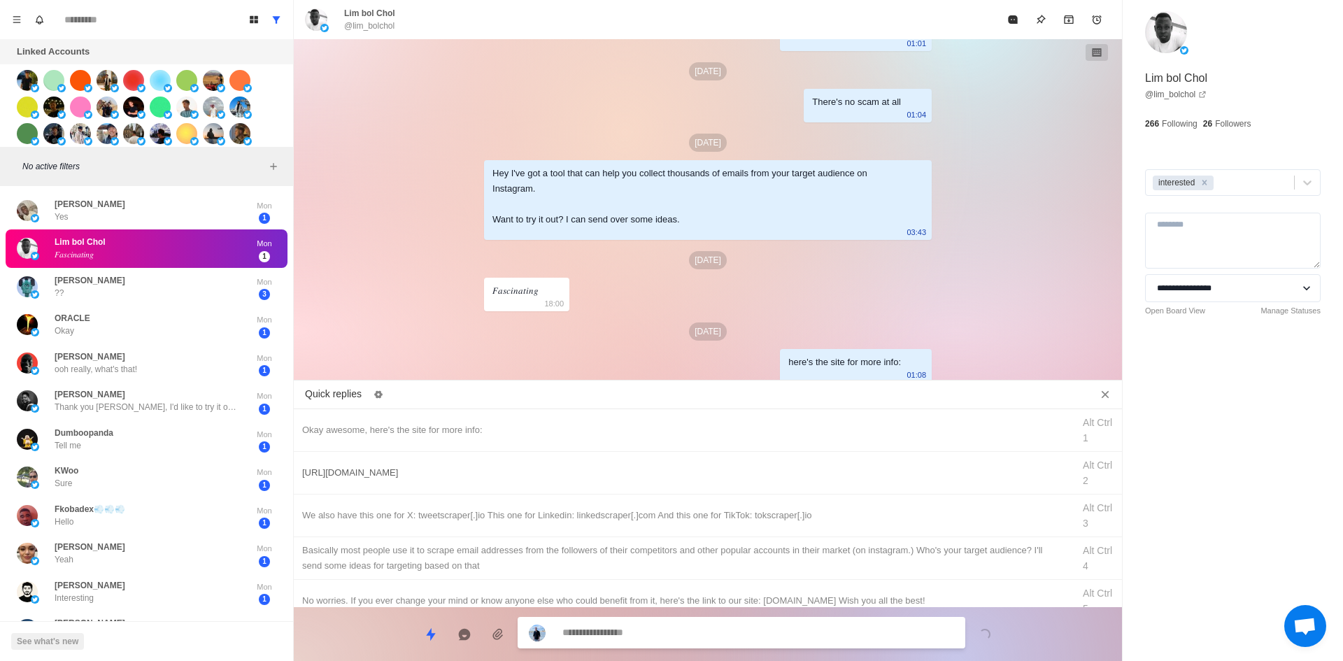
click at [551, 469] on div "[URL][DOMAIN_NAME]" at bounding box center [683, 472] width 762 height 15
drag, startPoint x: 646, startPoint y: 634, endPoint x: 663, endPoint y: 592, distance: 45.9
click at [646, 634] on textarea "**********" at bounding box center [758, 634] width 392 height 20
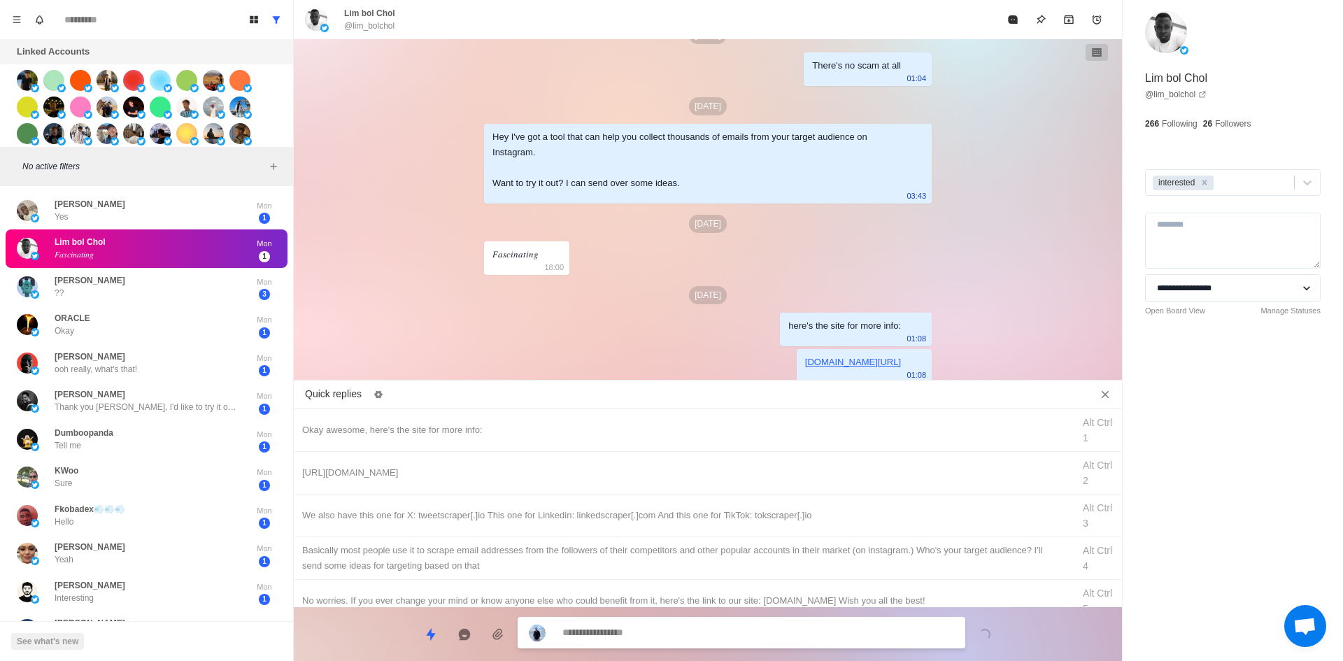
drag, startPoint x: 702, startPoint y: 505, endPoint x: 694, endPoint y: 555, distance: 50.3
click at [702, 507] on div "We also have this one for X: tweetscraper[.]io This one for Linkedin: linkedscr…" at bounding box center [708, 516] width 828 height 43
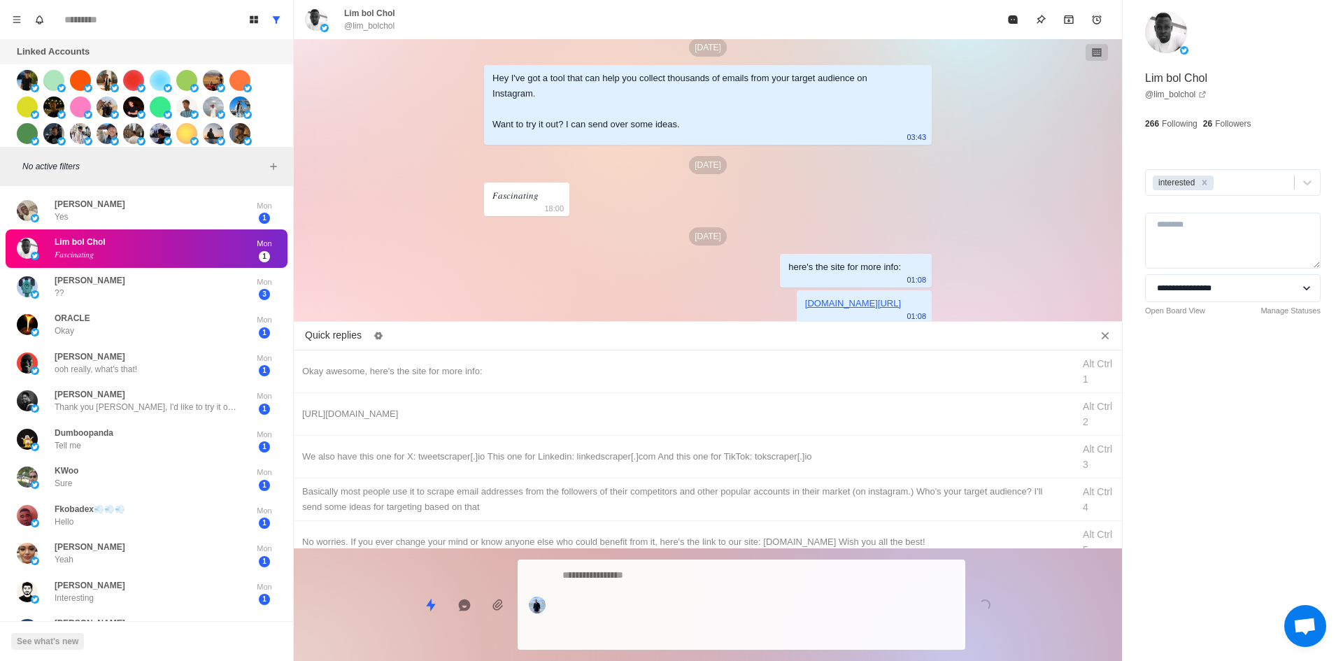
click at [690, 630] on textarea at bounding box center [758, 604] width 392 height 79
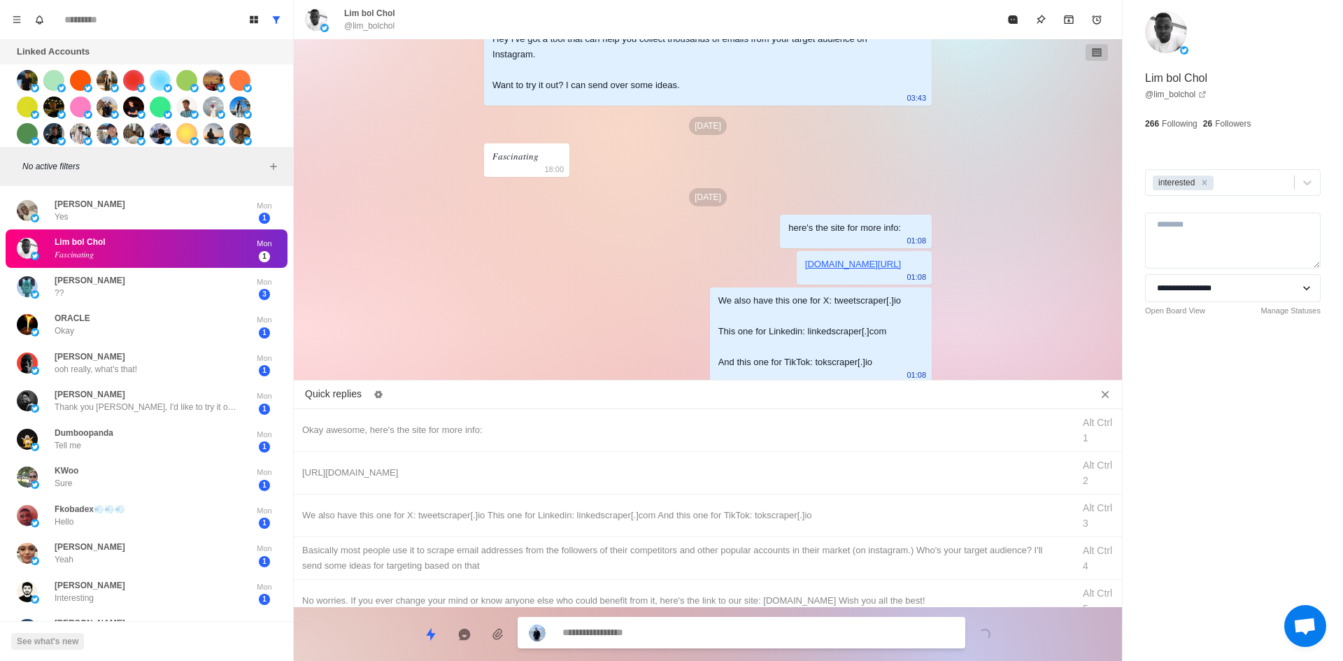
drag, startPoint x: 729, startPoint y: 548, endPoint x: 721, endPoint y: 581, distance: 33.1
click at [729, 556] on div "​​Basically most people use it to scrape email addresses from the followers of …" at bounding box center [683, 558] width 762 height 31
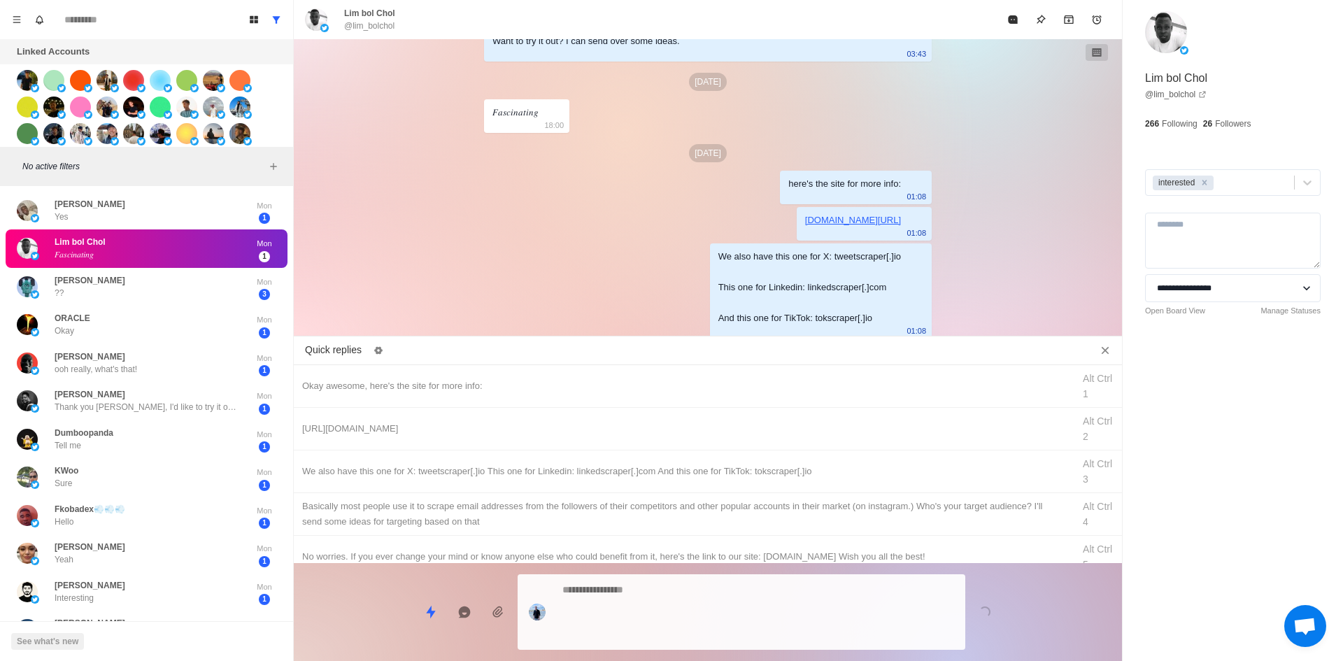
drag, startPoint x: 709, startPoint y: 625, endPoint x: 829, endPoint y: 388, distance: 266.5
click at [709, 624] on textarea at bounding box center [758, 612] width 392 height 64
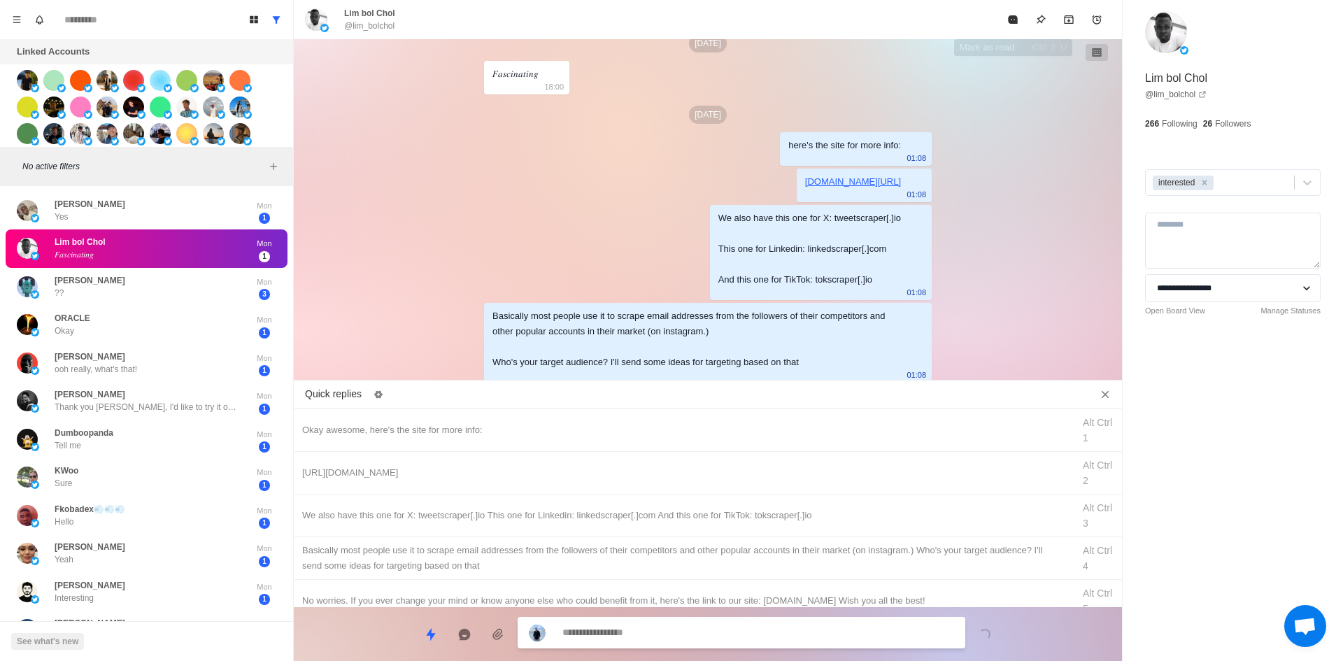
drag, startPoint x: 1009, startPoint y: 31, endPoint x: 994, endPoint y: 118, distance: 87.3
click at [1011, 29] on button "Mark as read" at bounding box center [1013, 20] width 28 height 28
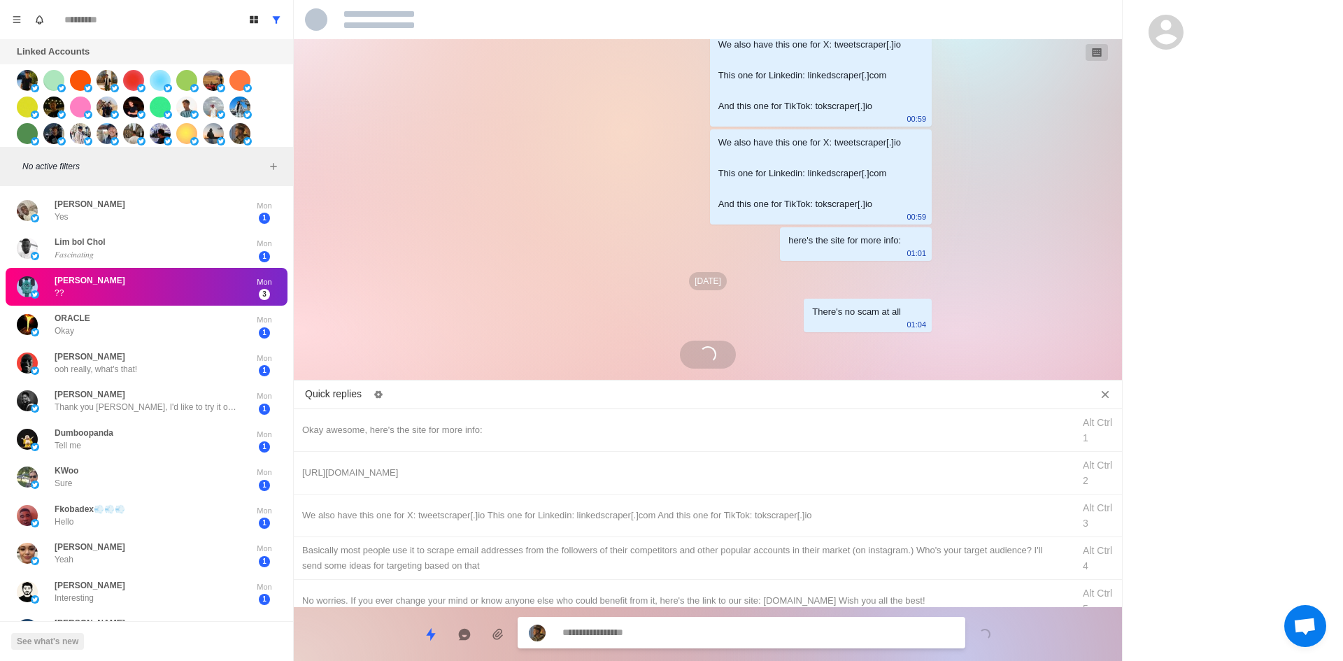
scroll to position [1964, 0]
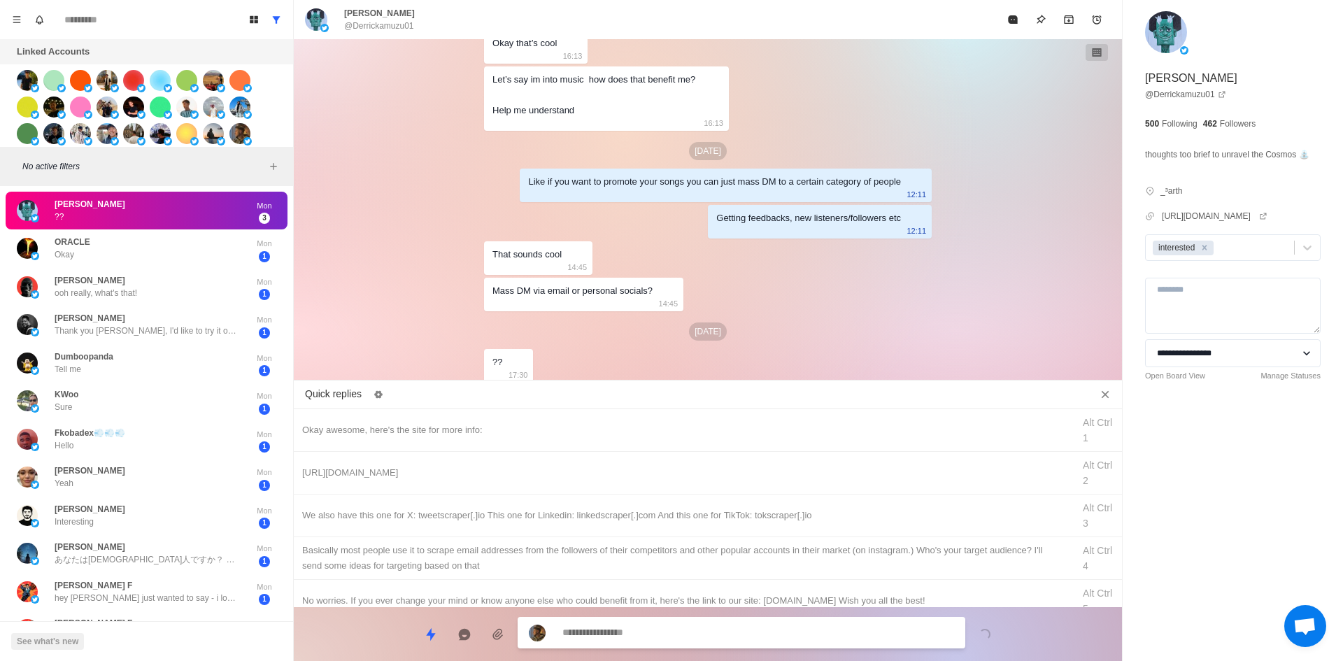
click at [634, 630] on textarea at bounding box center [758, 633] width 392 height 20
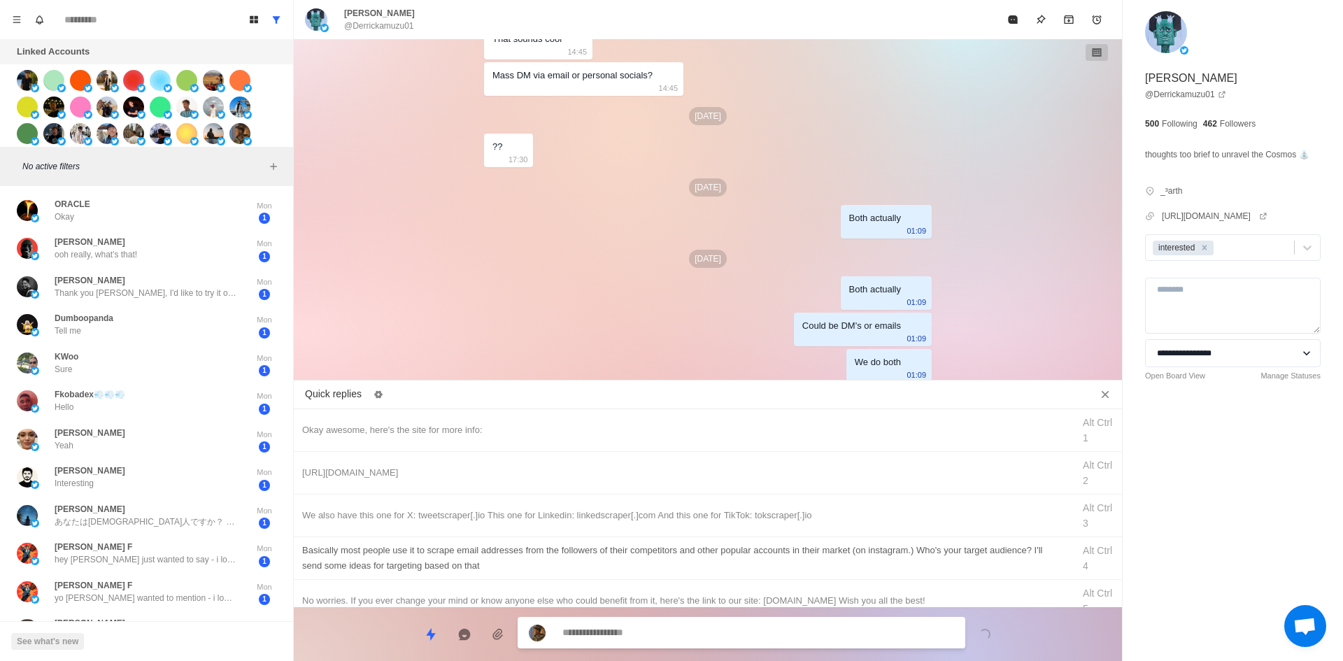
scroll to position [2215, 0]
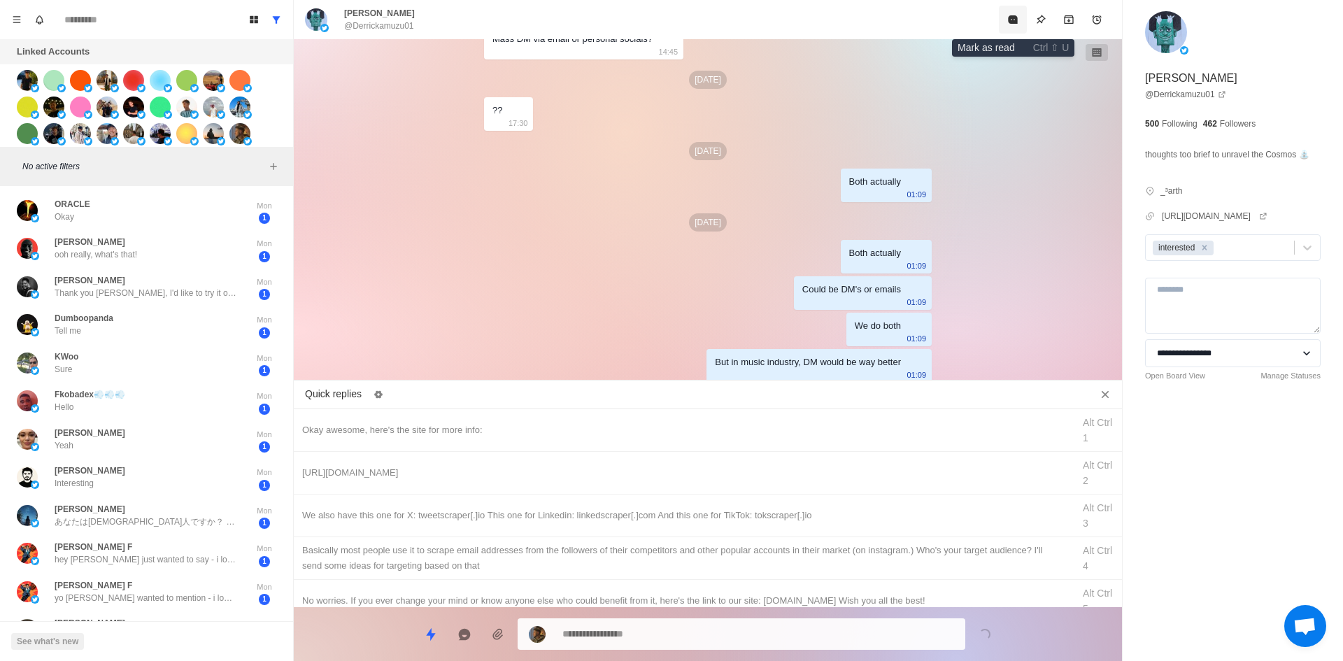
click at [1002, 20] on button "Mark as read" at bounding box center [1013, 20] width 28 height 28
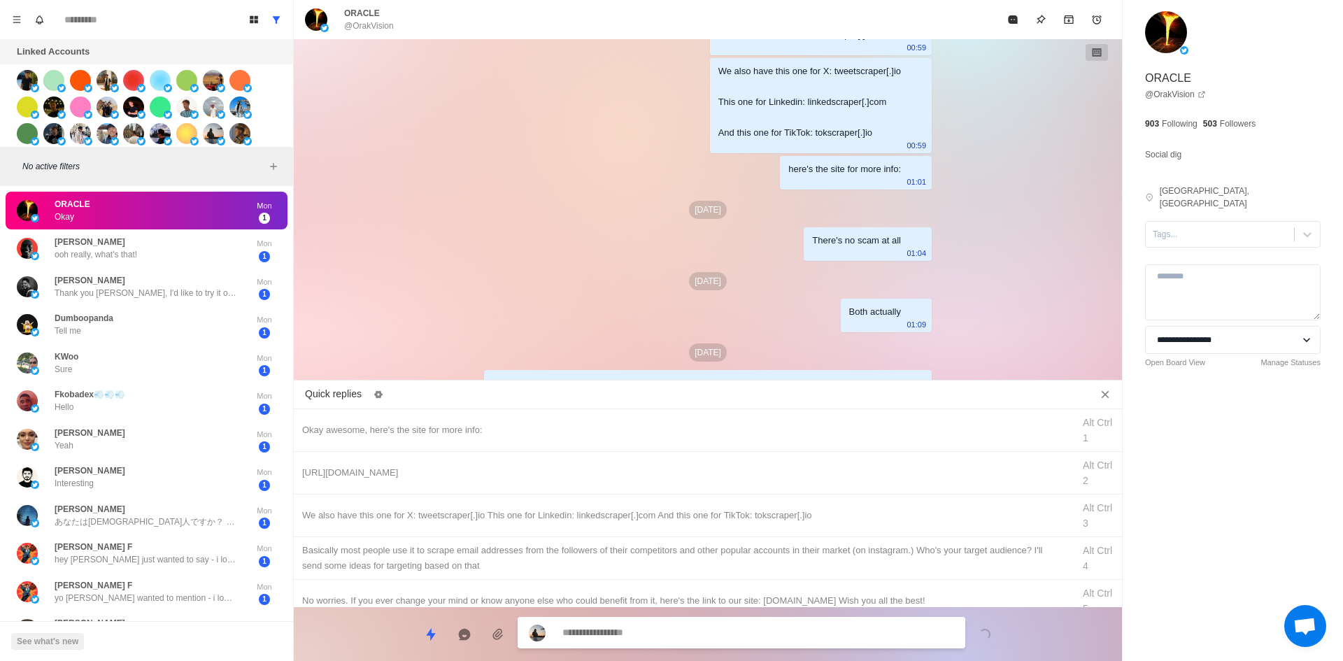
scroll to position [1391, 0]
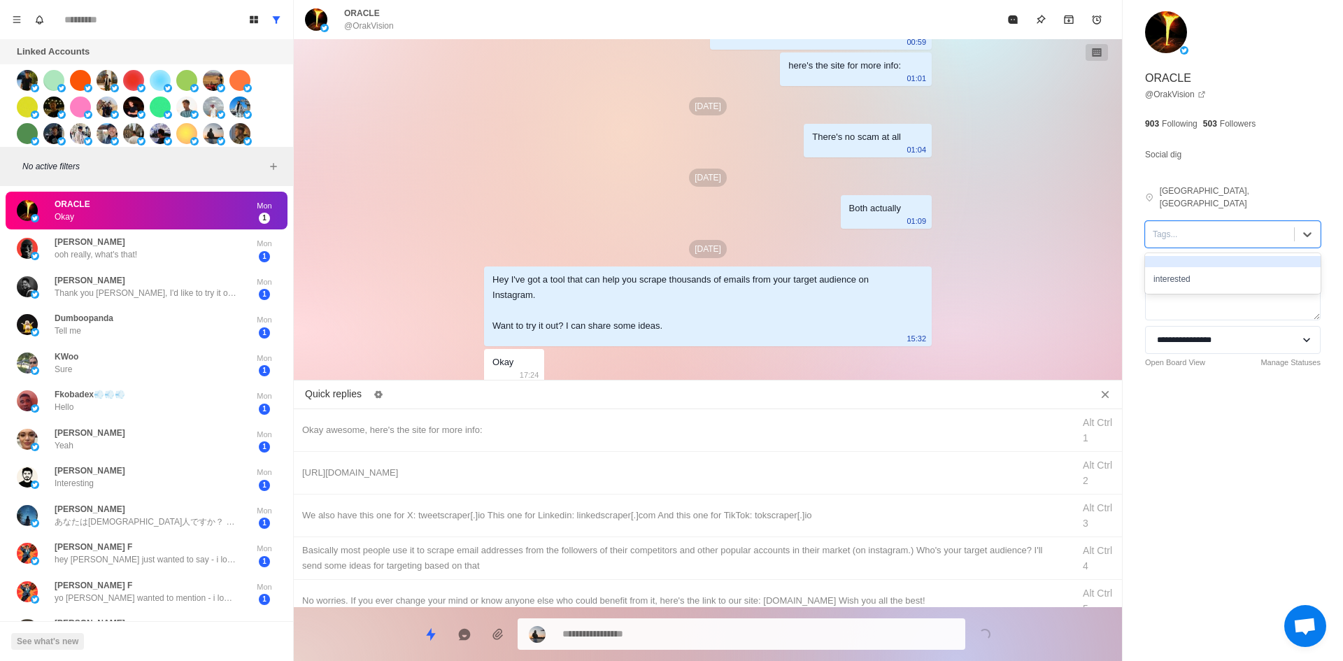
drag, startPoint x: 1194, startPoint y: 226, endPoint x: 1202, endPoint y: 262, distance: 36.6
click at [1194, 227] on div at bounding box center [1220, 234] width 134 height 15
drag, startPoint x: 1202, startPoint y: 262, endPoint x: 903, endPoint y: 366, distance: 317.0
click at [1203, 267] on div "interested" at bounding box center [1233, 279] width 176 height 24
drag, startPoint x: 551, startPoint y: 421, endPoint x: 588, endPoint y: 520, distance: 105.1
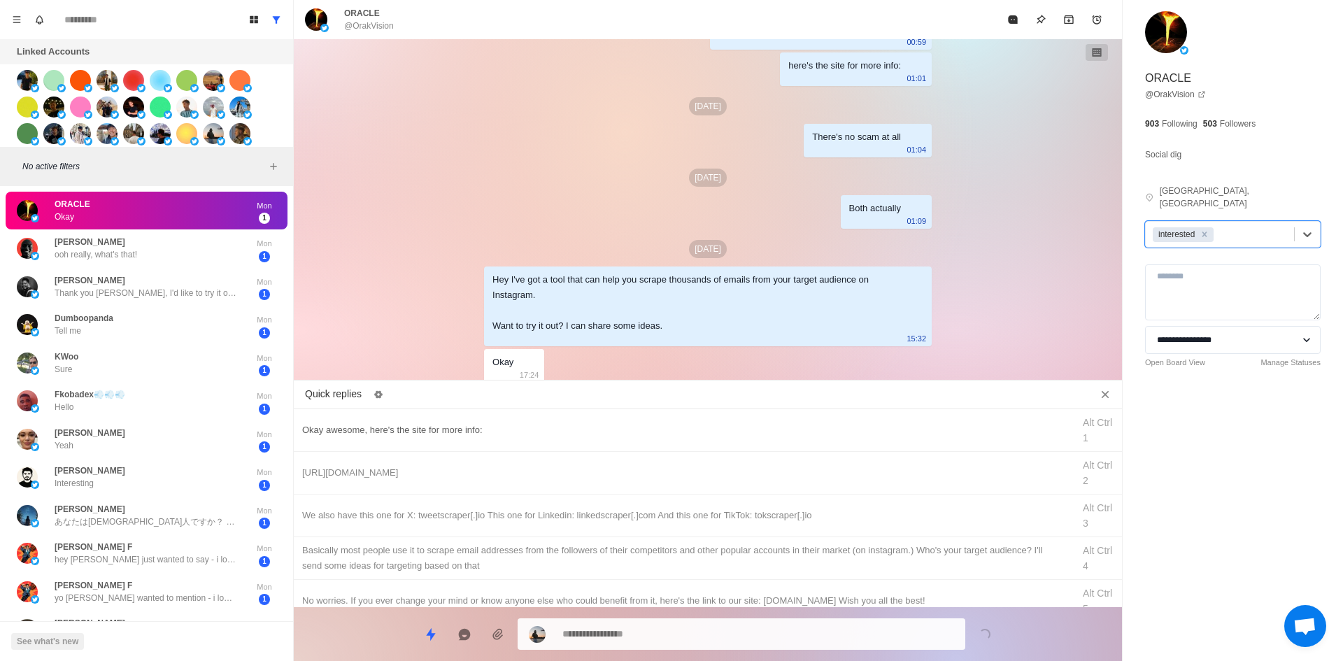
click at [551, 422] on div "Okay awesome, here's the site for more info: Alt Ctrl 1" at bounding box center [708, 430] width 828 height 43
click at [649, 630] on textarea "**********" at bounding box center [758, 634] width 392 height 20
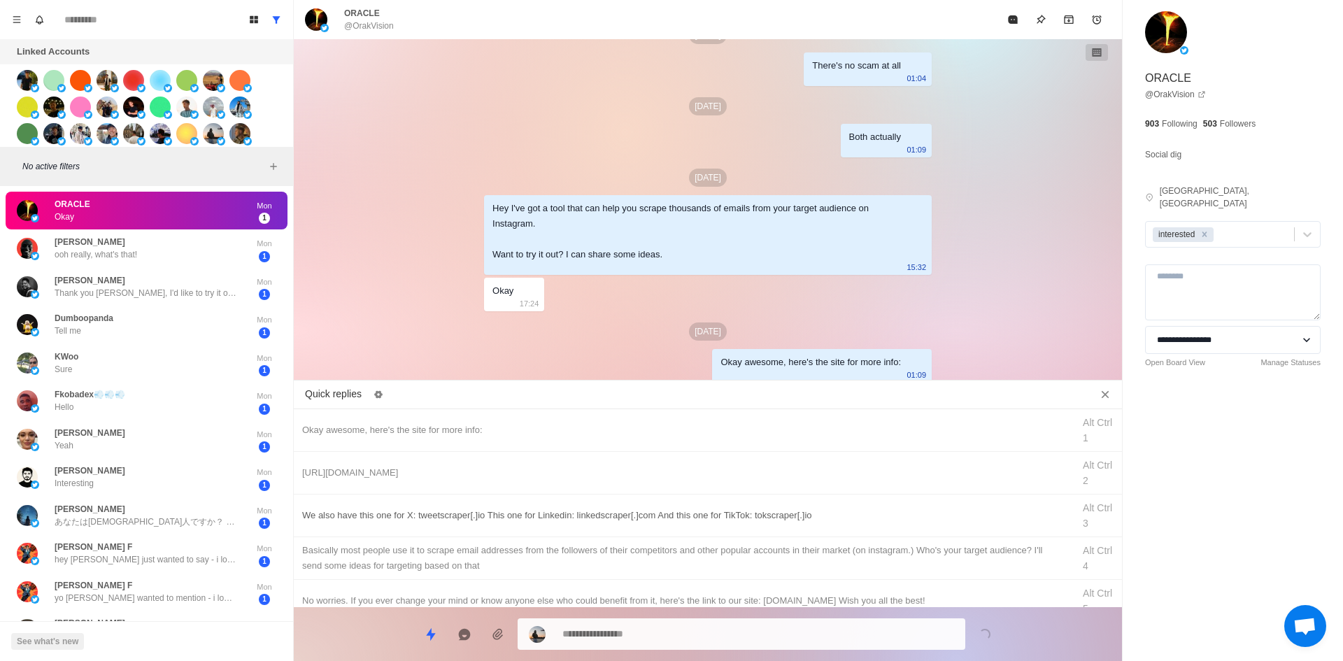
drag, startPoint x: 691, startPoint y: 482, endPoint x: 692, endPoint y: 536, distance: 53.9
click at [693, 482] on div "[URL][DOMAIN_NAME] Alt Ctrl 2" at bounding box center [708, 473] width 828 height 43
click at [686, 634] on textarea "**********" at bounding box center [758, 633] width 392 height 20
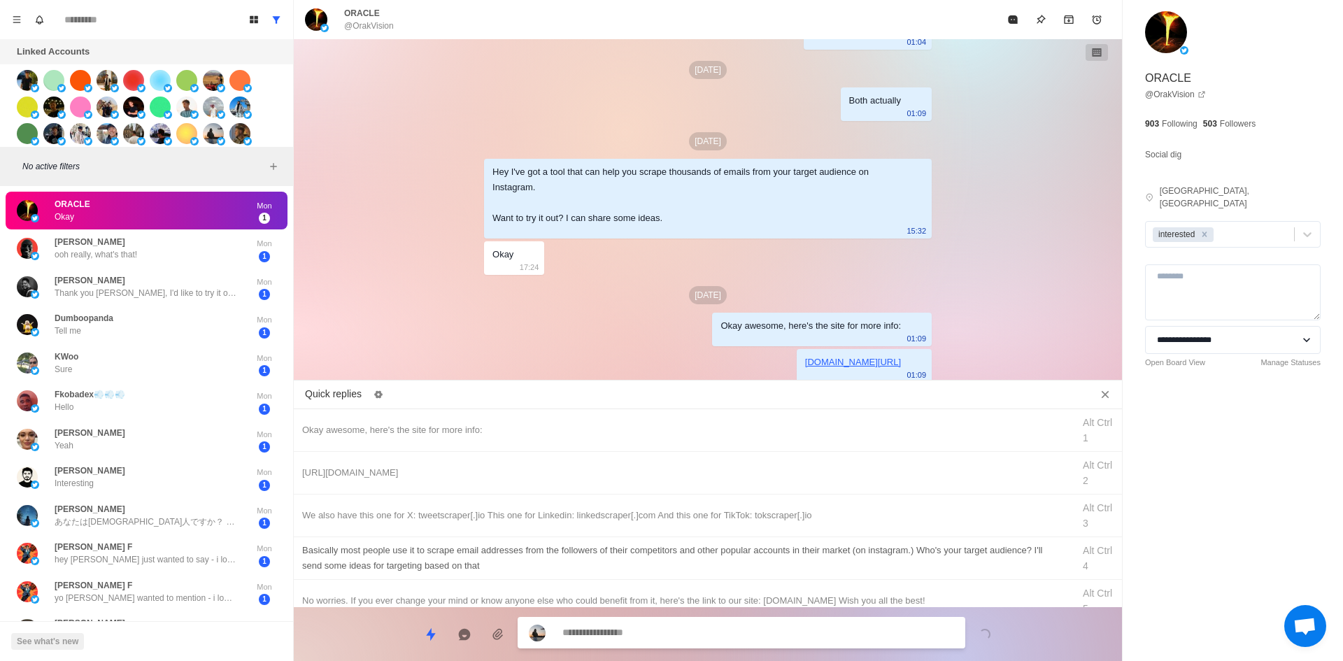
drag, startPoint x: 622, startPoint y: 504, endPoint x: 631, endPoint y: 520, distance: 17.9
click at [625, 511] on div "We also have this one for X: tweetscraper[.]io This one for Linkedin: linkedscr…" at bounding box center [708, 516] width 828 height 43
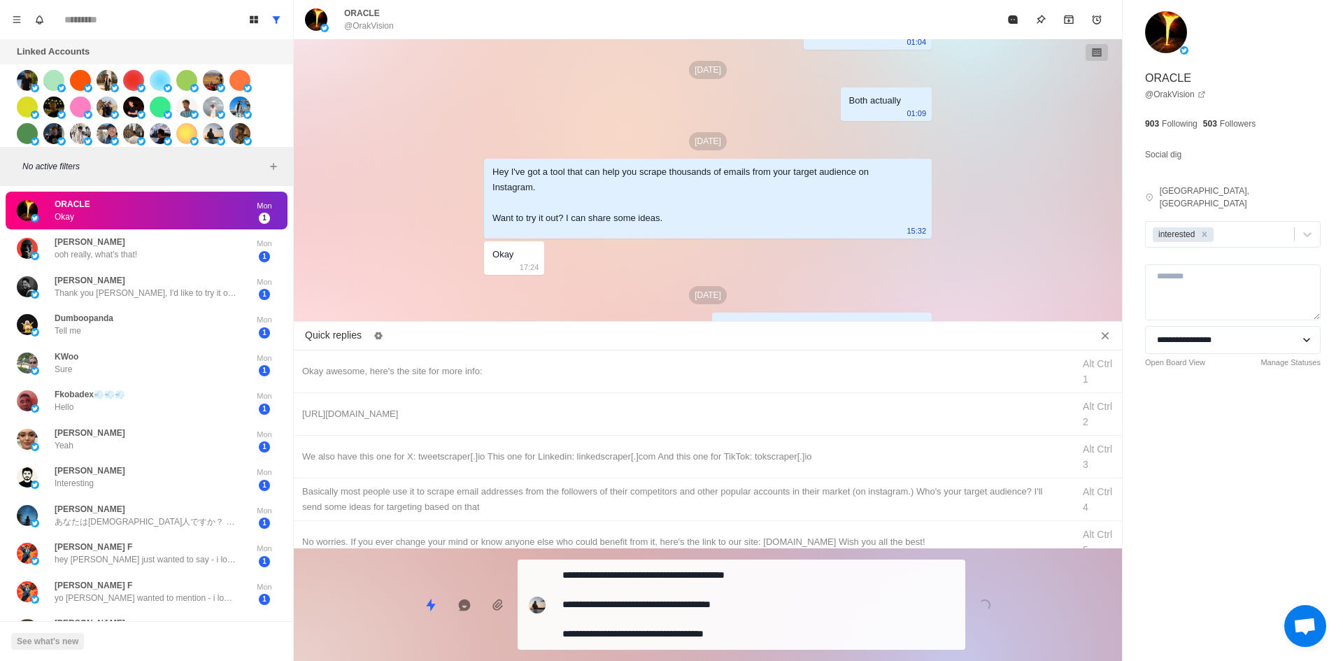
click at [683, 623] on textarea "**********" at bounding box center [758, 604] width 392 height 79
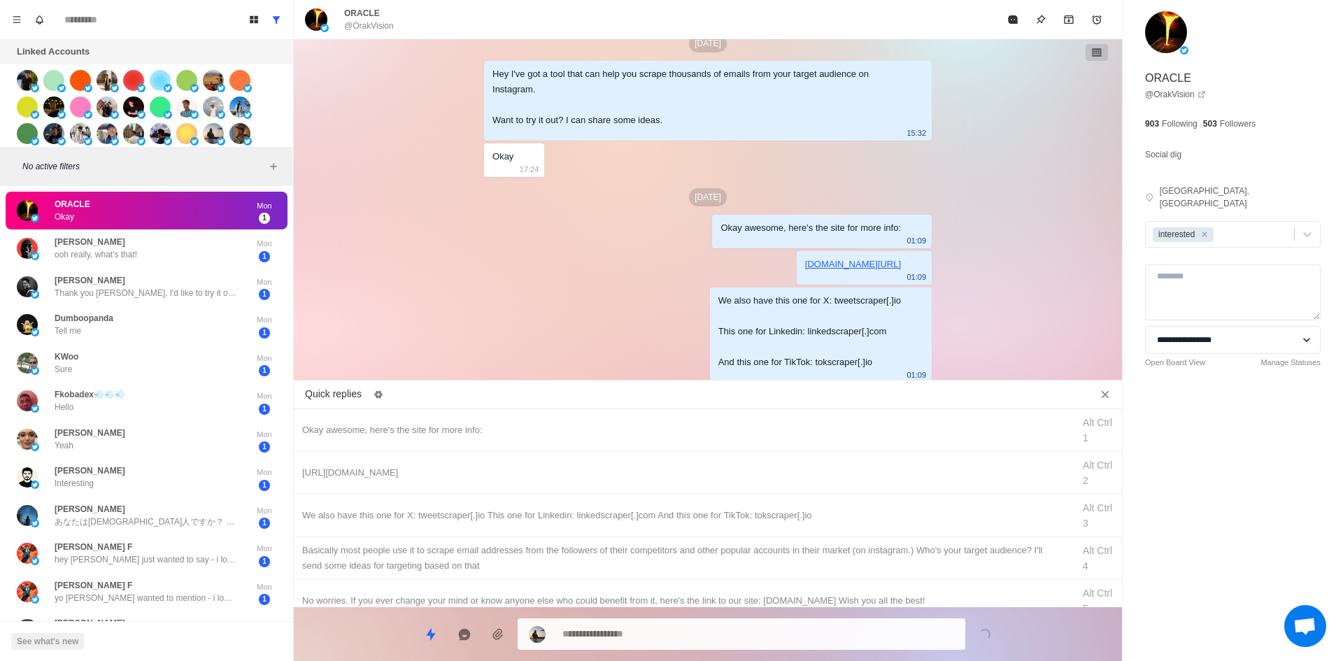
drag, startPoint x: 733, startPoint y: 540, endPoint x: 707, endPoint y: 628, distance: 91.9
click at [733, 541] on div "​​Basically most people use it to scrape email addresses from the followers of …" at bounding box center [708, 558] width 828 height 43
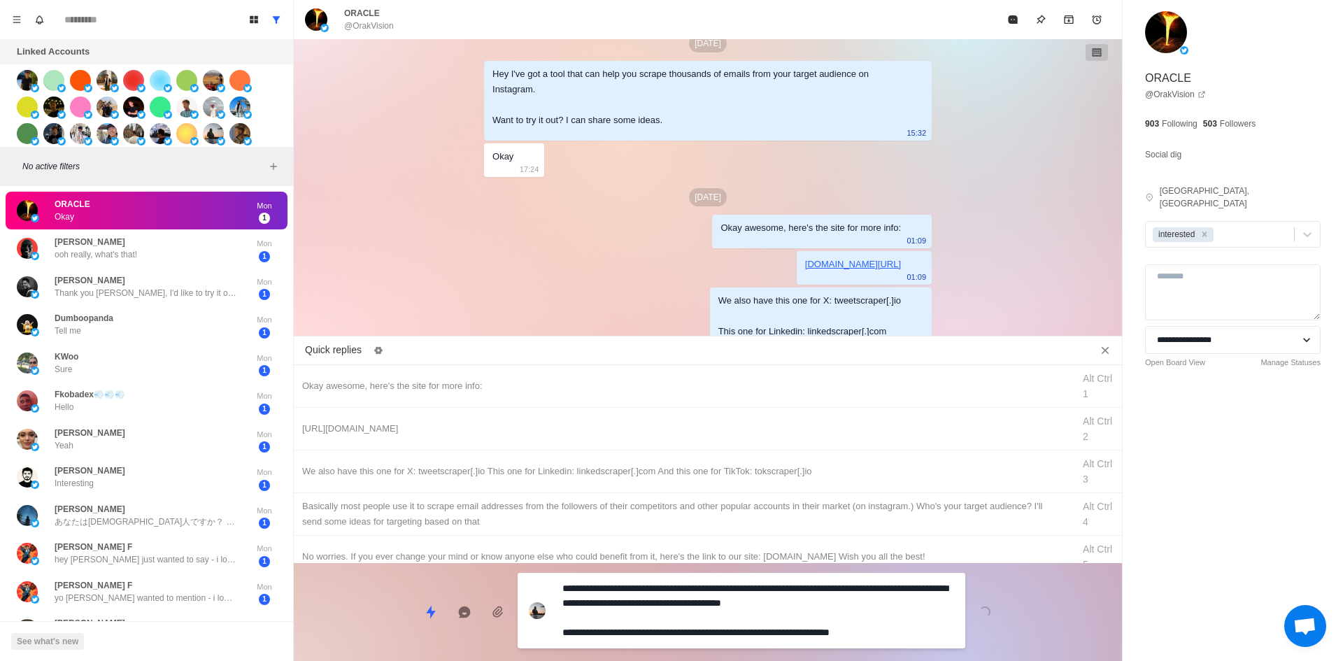
click at [707, 628] on textarea "**********" at bounding box center [758, 611] width 392 height 64
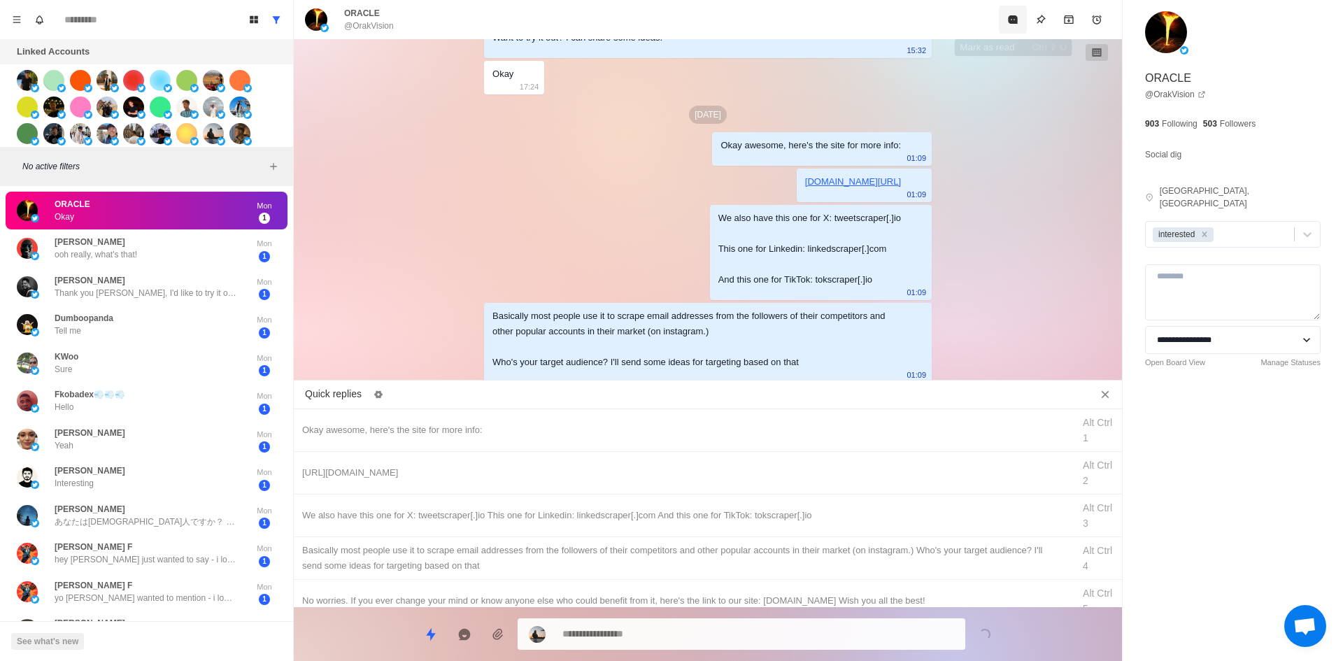
drag, startPoint x: 1025, startPoint y: 1, endPoint x: 1008, endPoint y: 28, distance: 31.4
click at [1008, 27] on div "ORACLE @OrakVision" at bounding box center [708, 19] width 828 height 39
click at [1003, 29] on button "Mark as read" at bounding box center [1013, 20] width 28 height 28
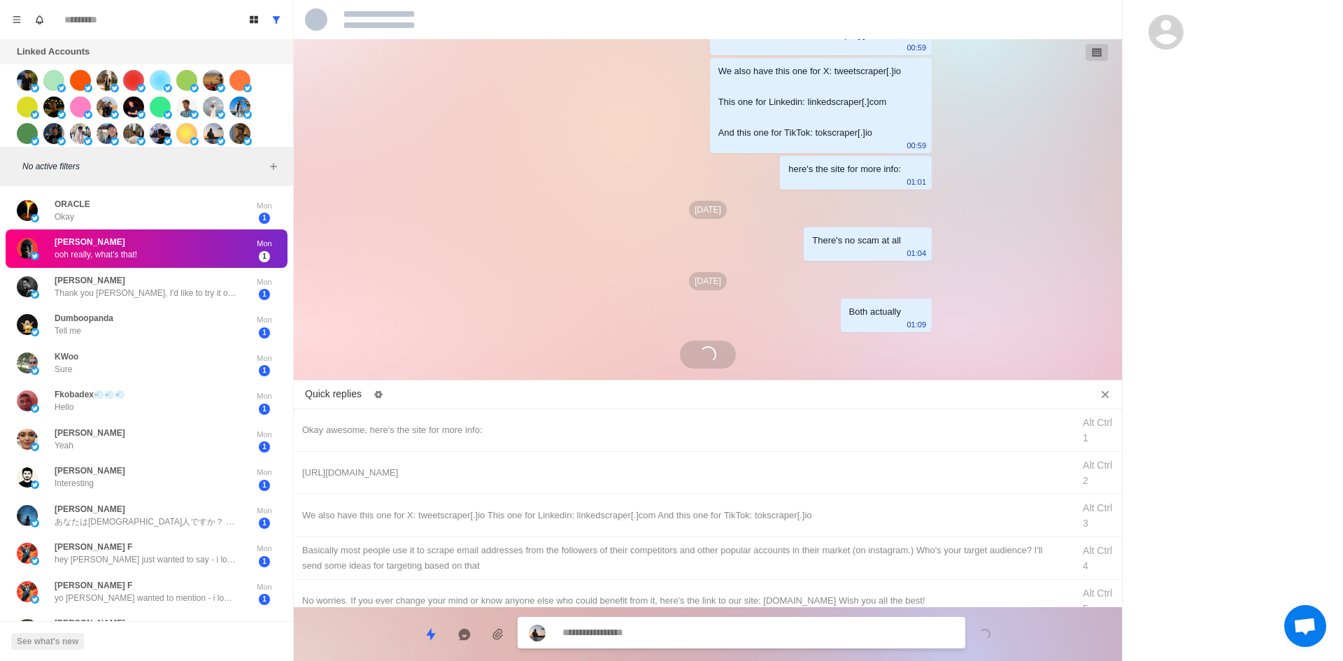
scroll to position [1426, 0]
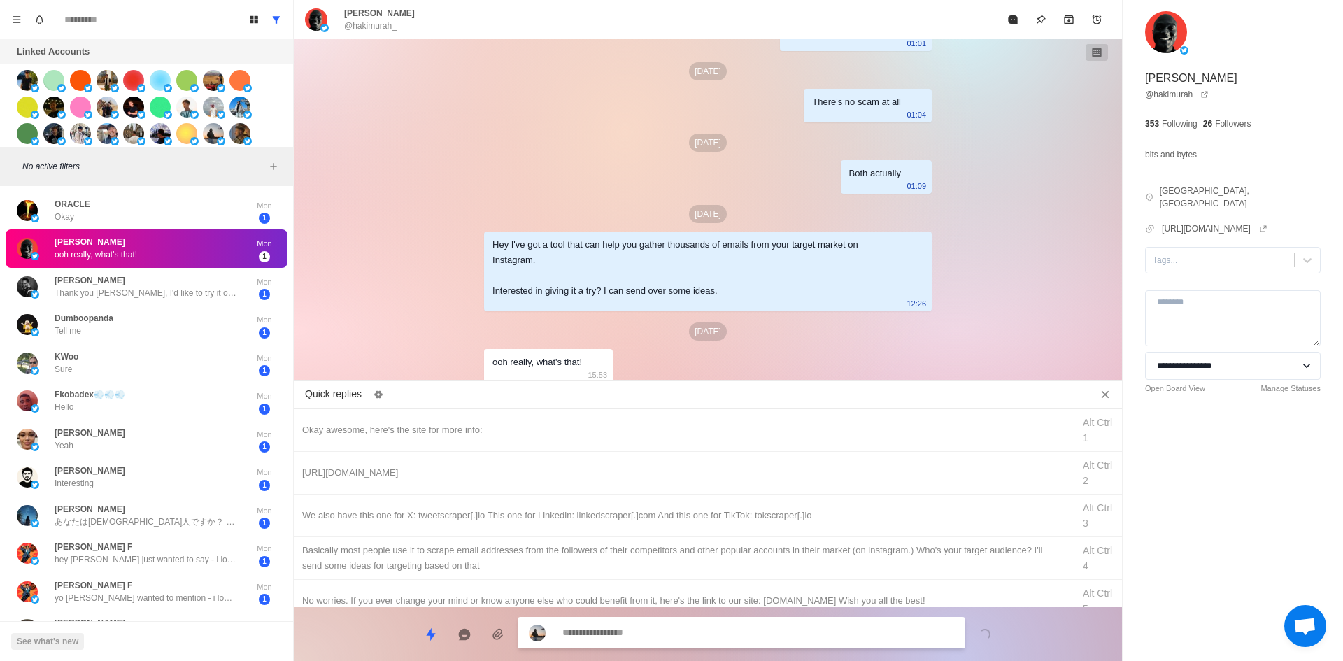
click at [1195, 253] on div at bounding box center [1220, 260] width 134 height 15
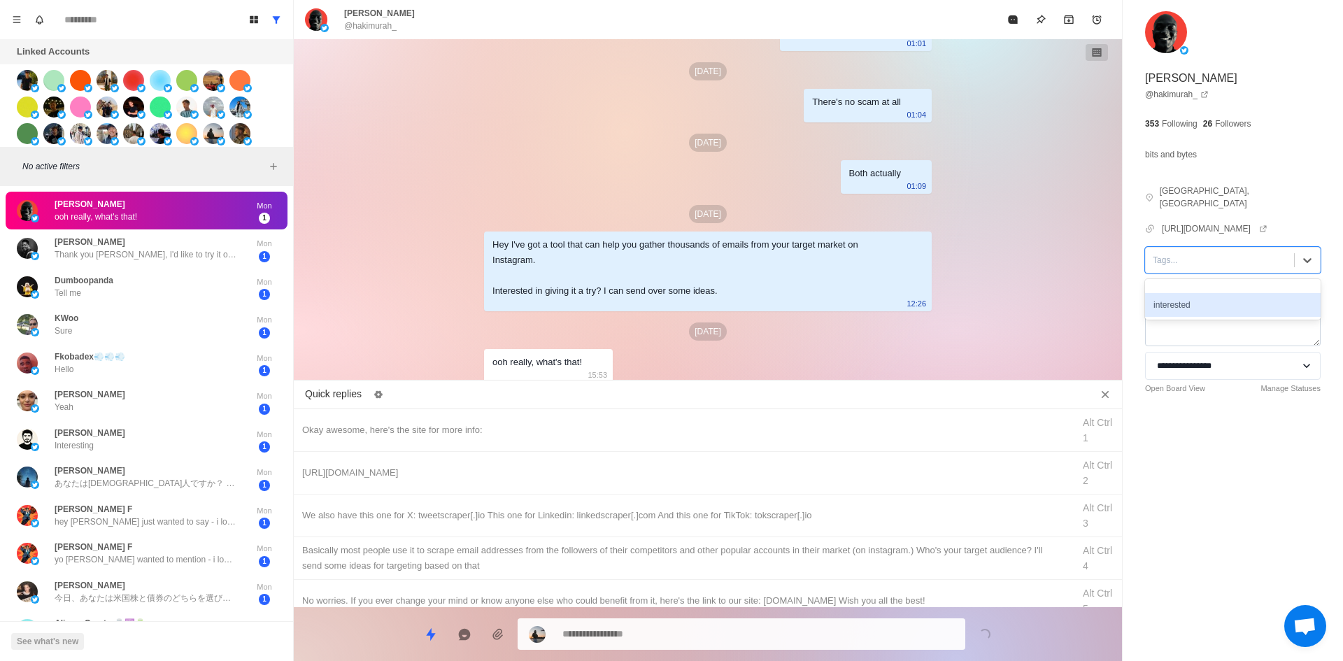
click at [1200, 293] on div "interested" at bounding box center [1233, 305] width 176 height 24
click at [573, 434] on div "Okay awesome, here's the site for more info:" at bounding box center [683, 430] width 762 height 15
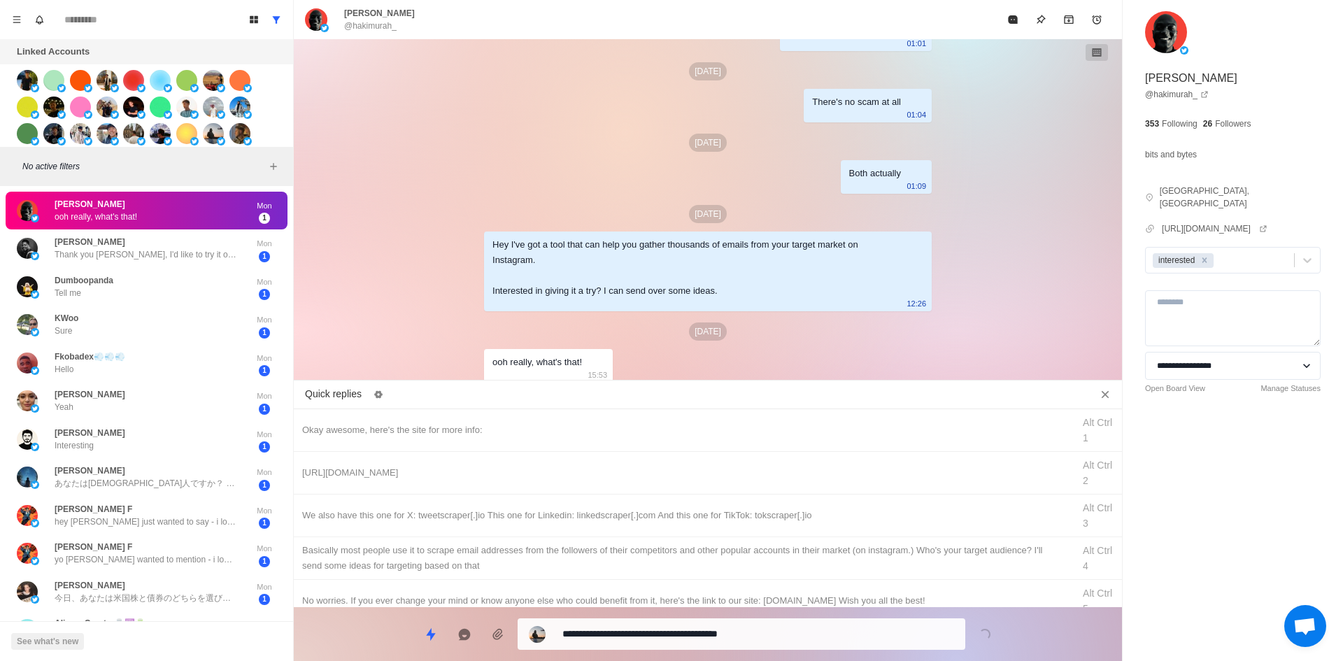
click at [658, 634] on textarea "**********" at bounding box center [758, 634] width 392 height 20
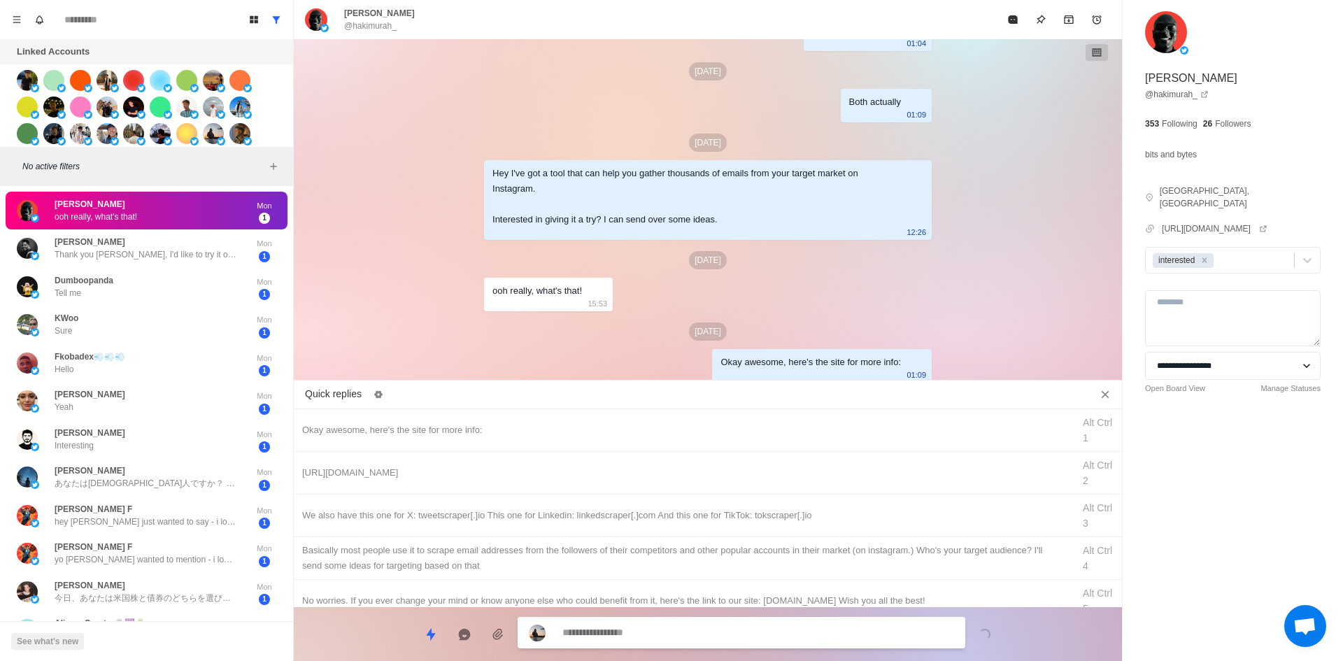
drag, startPoint x: 716, startPoint y: 483, endPoint x: 709, endPoint y: 637, distance: 154.8
click at [716, 483] on div "[URL][DOMAIN_NAME] Alt Ctrl 2" at bounding box center [708, 473] width 828 height 43
click at [709, 626] on textarea "**********" at bounding box center [758, 634] width 392 height 20
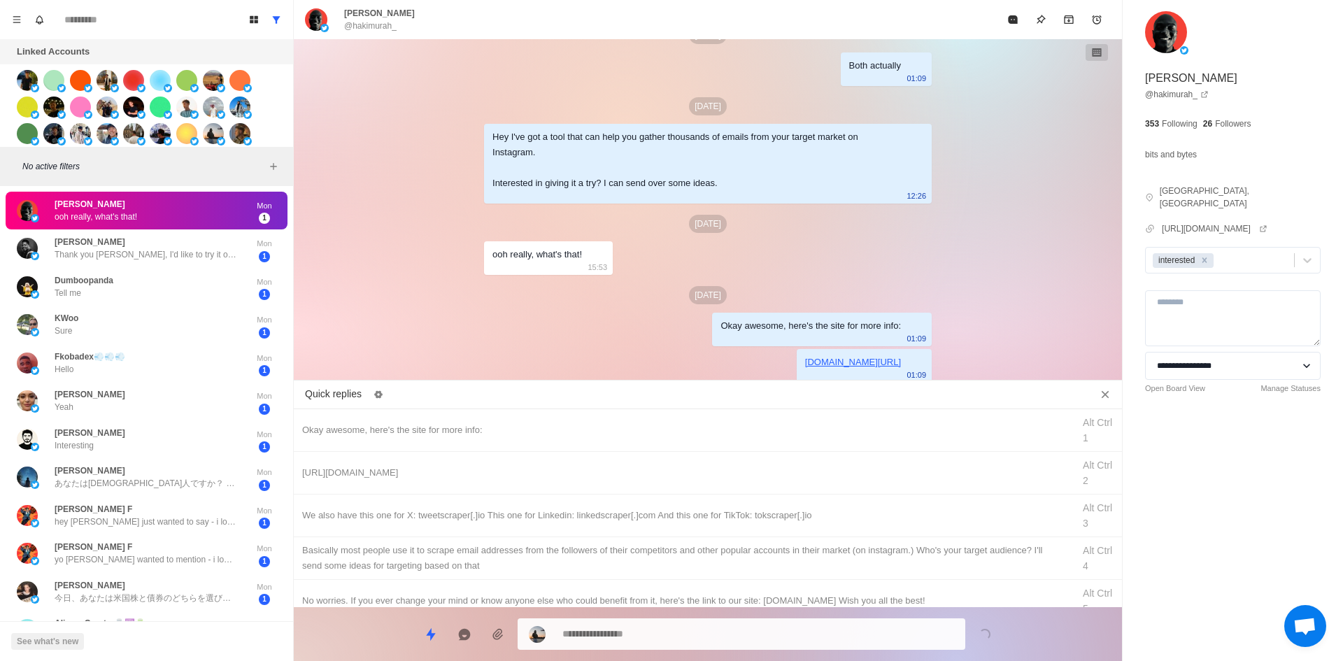
drag, startPoint x: 753, startPoint y: 518, endPoint x: 718, endPoint y: 638, distance: 124.4
click at [753, 520] on div "We also have this one for X: tweetscraper[.]io This one for Linkedin: linkedscr…" at bounding box center [683, 515] width 762 height 15
click at [718, 637] on textarea "**********" at bounding box center [758, 634] width 392 height 20
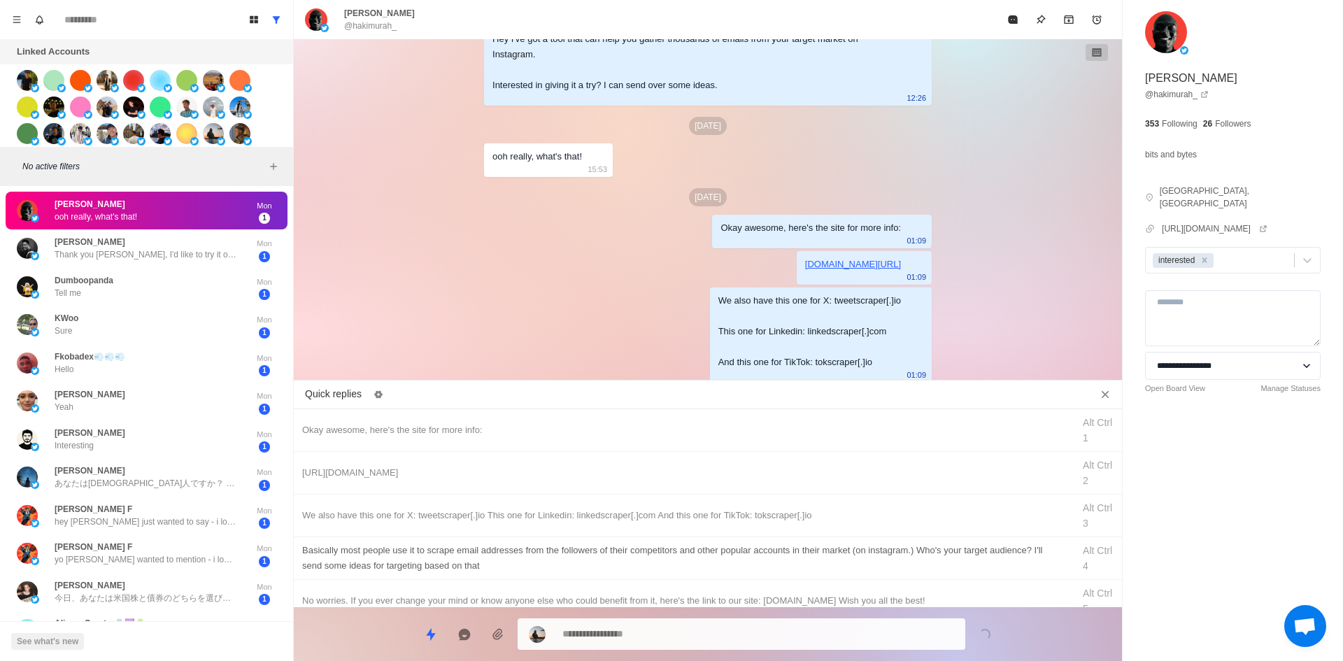
click at [763, 567] on div "​​Basically most people use it to scrape email addresses from the followers of …" at bounding box center [683, 558] width 762 height 31
click at [727, 641] on textarea at bounding box center [758, 634] width 392 height 20
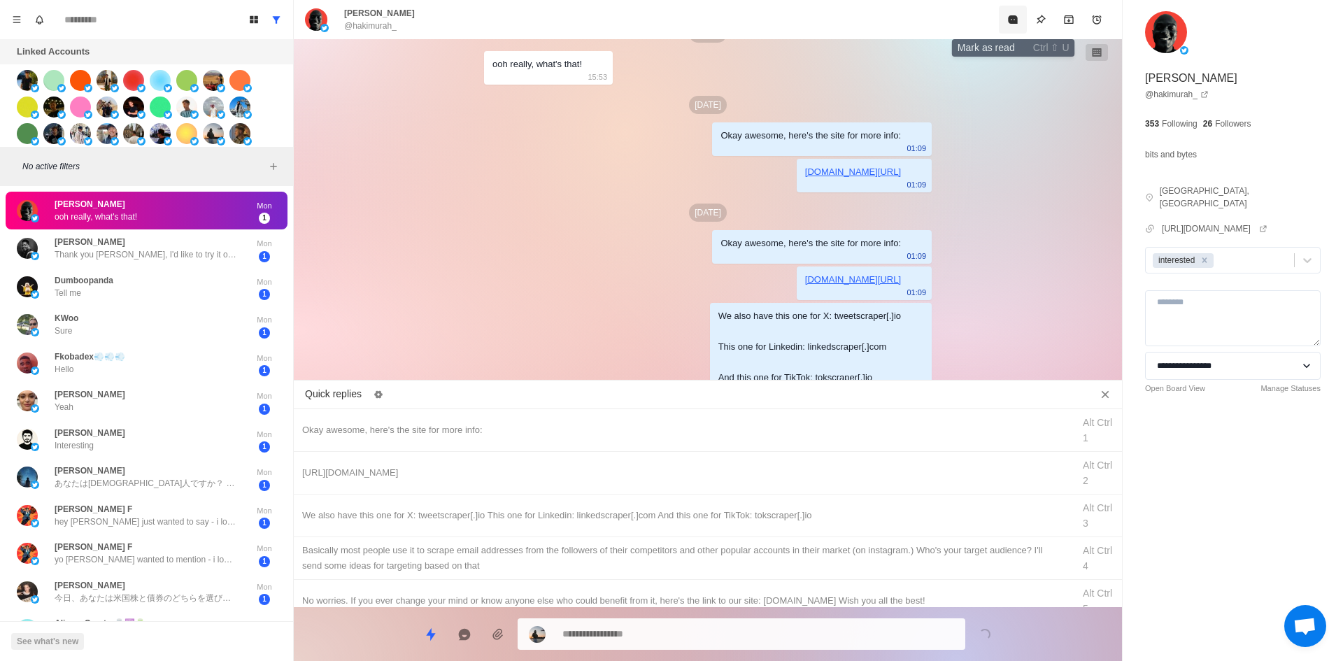
drag, startPoint x: 1010, startPoint y: 25, endPoint x: 904, endPoint y: 270, distance: 266.6
click at [1010, 26] on button "Mark as read" at bounding box center [1013, 20] width 28 height 28
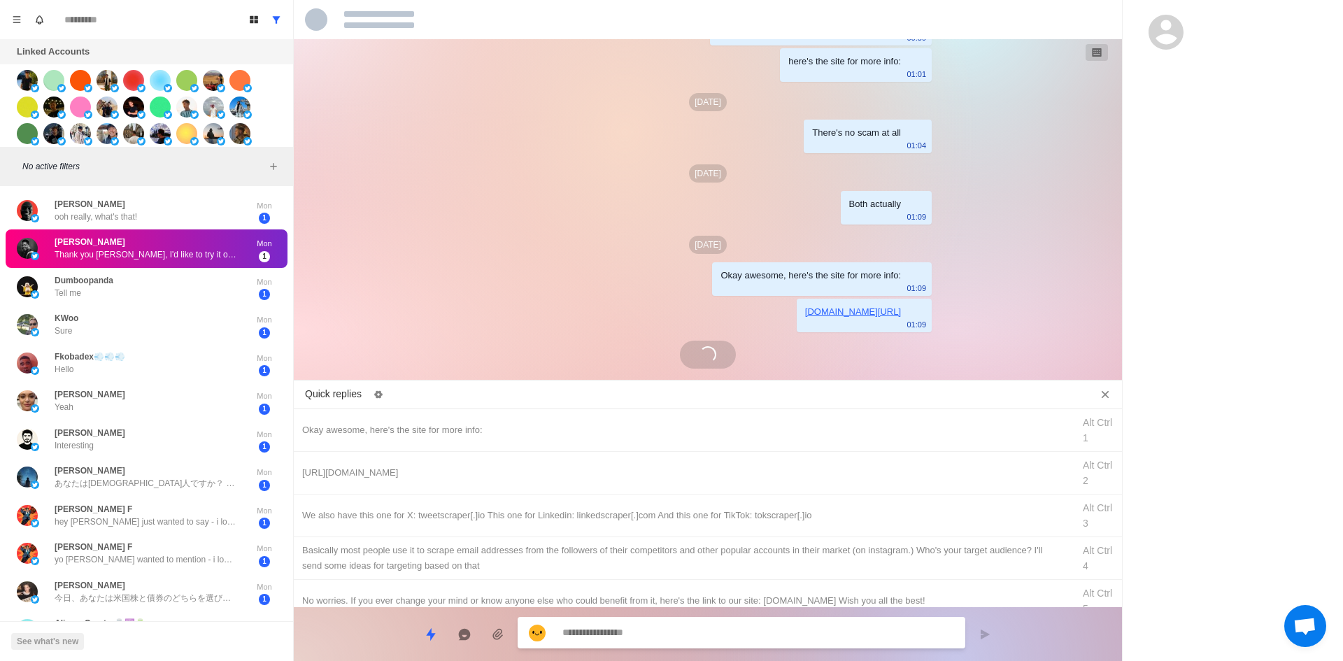
scroll to position [1534, 0]
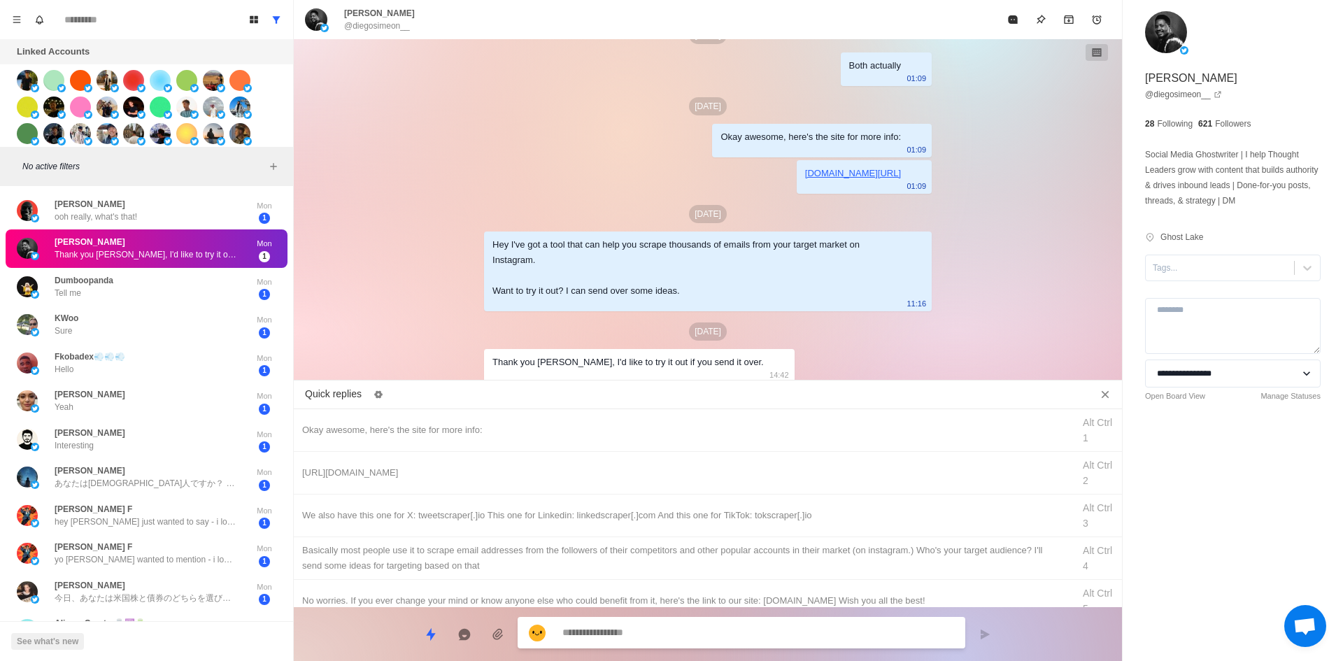
drag, startPoint x: 1175, startPoint y: 272, endPoint x: 1184, endPoint y: 286, distance: 16.7
click at [1177, 274] on div at bounding box center [1220, 267] width 134 height 15
click at [1206, 313] on div "interested" at bounding box center [1233, 313] width 176 height 24
click at [606, 425] on div "Okay awesome, here's the site for more info:" at bounding box center [683, 430] width 762 height 15
click at [664, 632] on textarea "**********" at bounding box center [758, 634] width 392 height 20
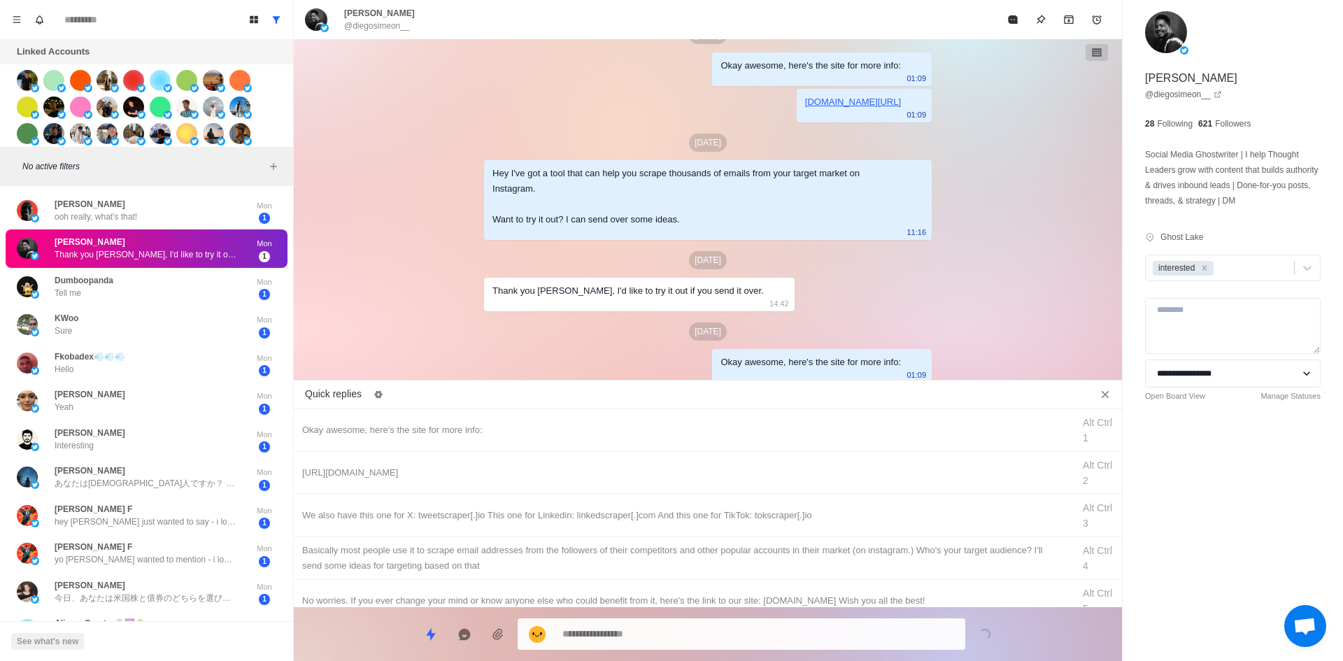
drag, startPoint x: 730, startPoint y: 475, endPoint x: 728, endPoint y: 651, distance: 175.6
click at [730, 479] on div "[URL][DOMAIN_NAME]" at bounding box center [683, 472] width 762 height 15
click at [727, 634] on textarea "**********" at bounding box center [758, 634] width 392 height 20
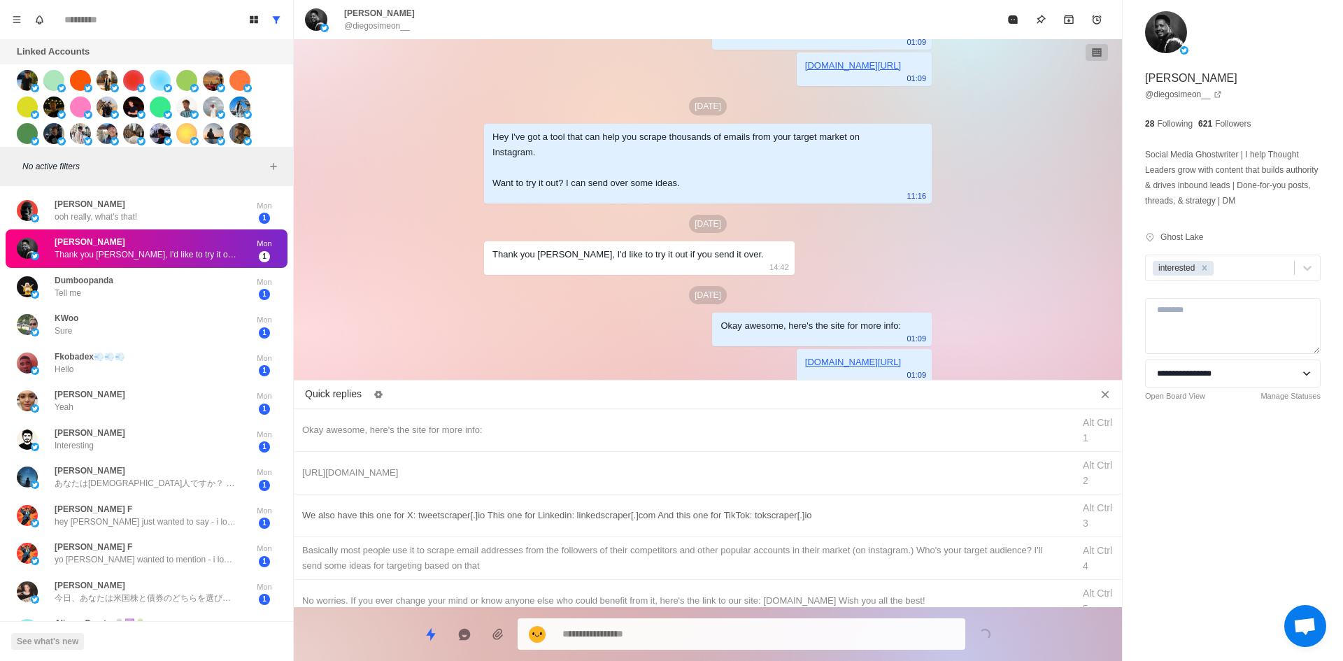
click at [800, 530] on div "We also have this one for X: tweetscraper[.]io This one for Linkedin: linkedscr…" at bounding box center [708, 516] width 828 height 43
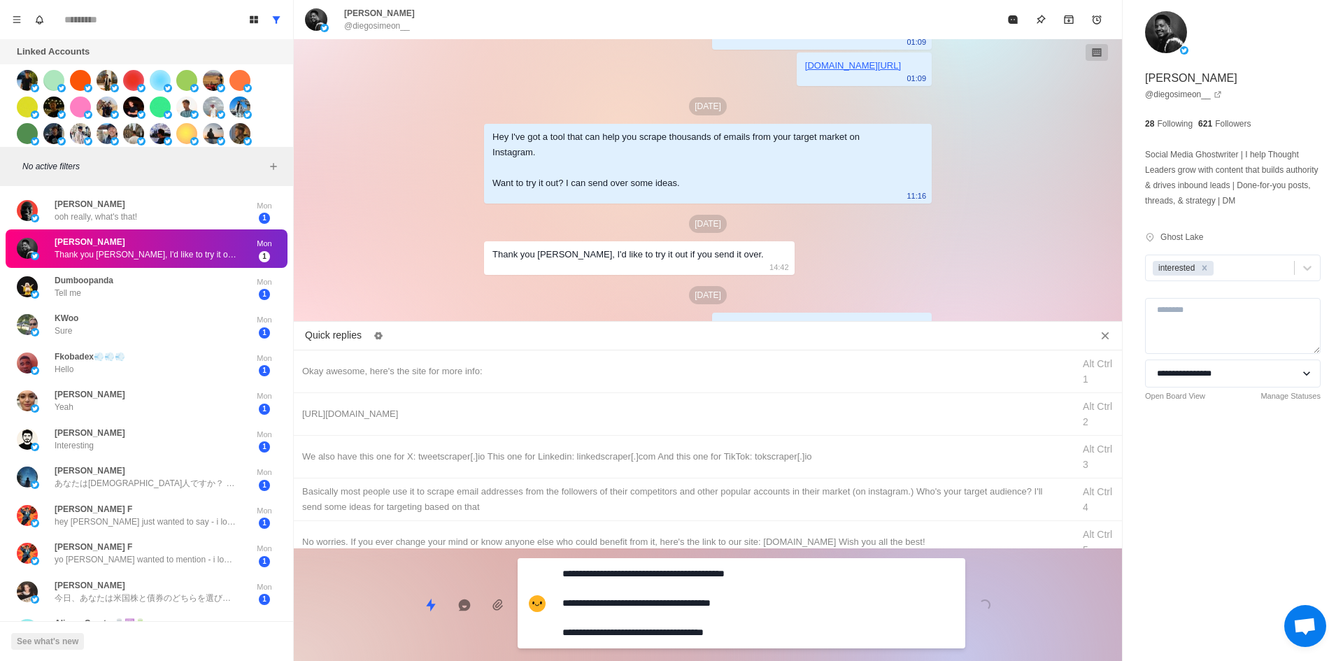
click at [761, 619] on textarea "**********" at bounding box center [758, 603] width 392 height 79
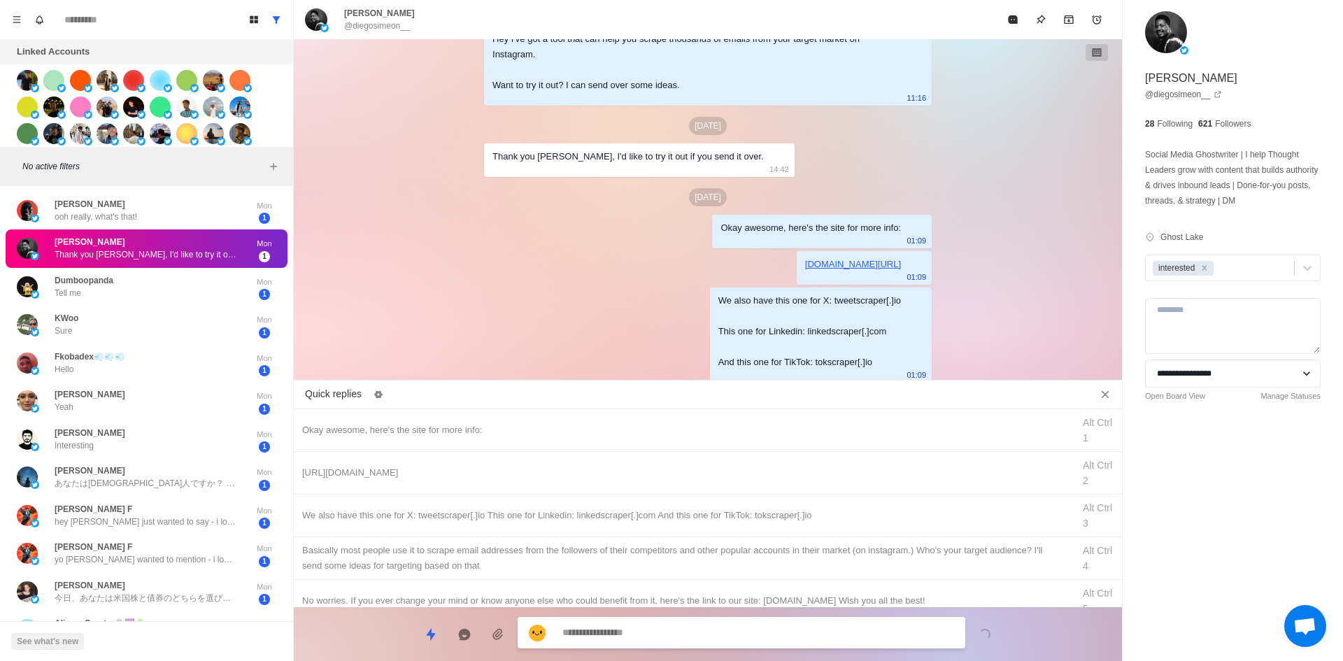
click at [801, 566] on div "​​Basically most people use it to scrape email addresses from the followers of …" at bounding box center [683, 558] width 762 height 31
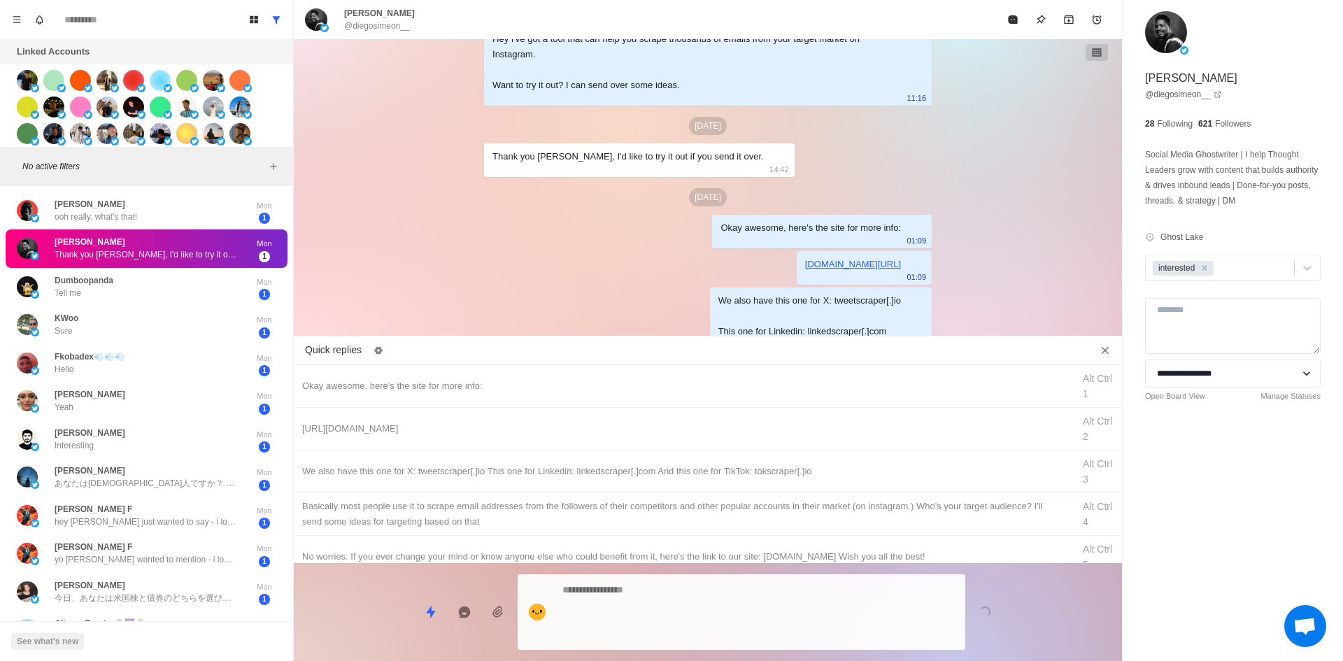
click at [769, 633] on textarea at bounding box center [758, 612] width 392 height 64
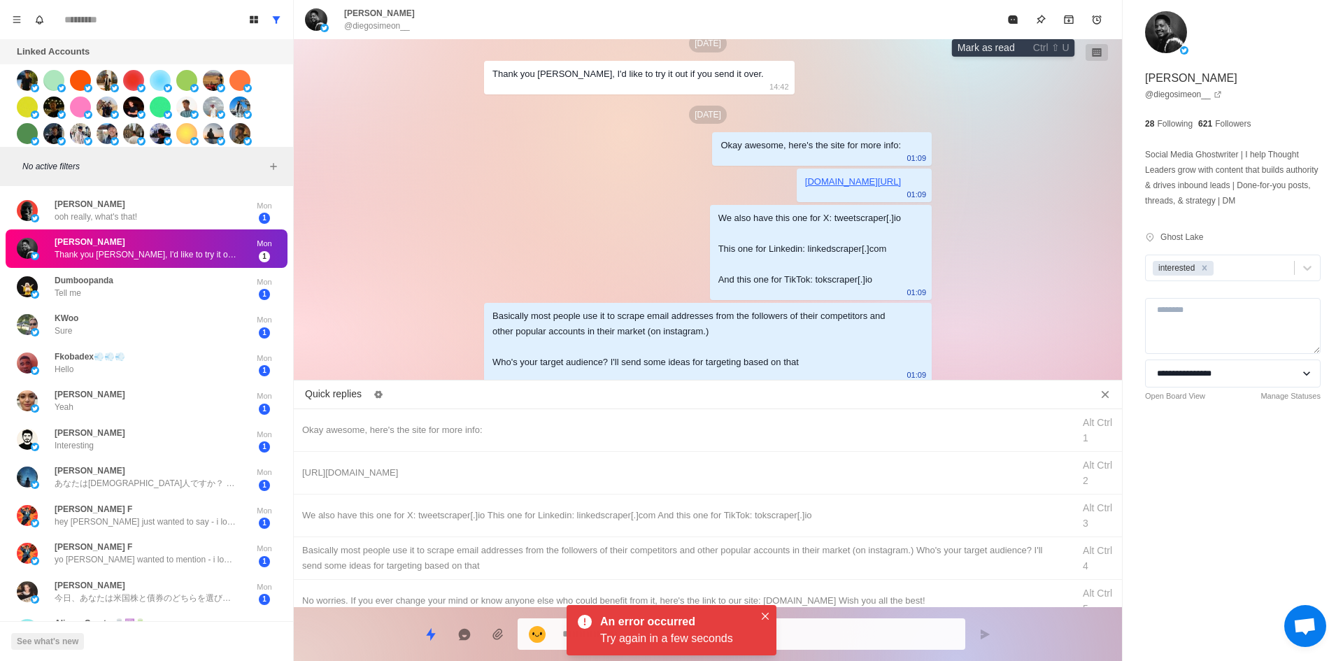
drag, startPoint x: 1000, startPoint y: 28, endPoint x: 995, endPoint y: 38, distance: 11.3
click at [1000, 28] on button "Mark as read" at bounding box center [1013, 20] width 28 height 28
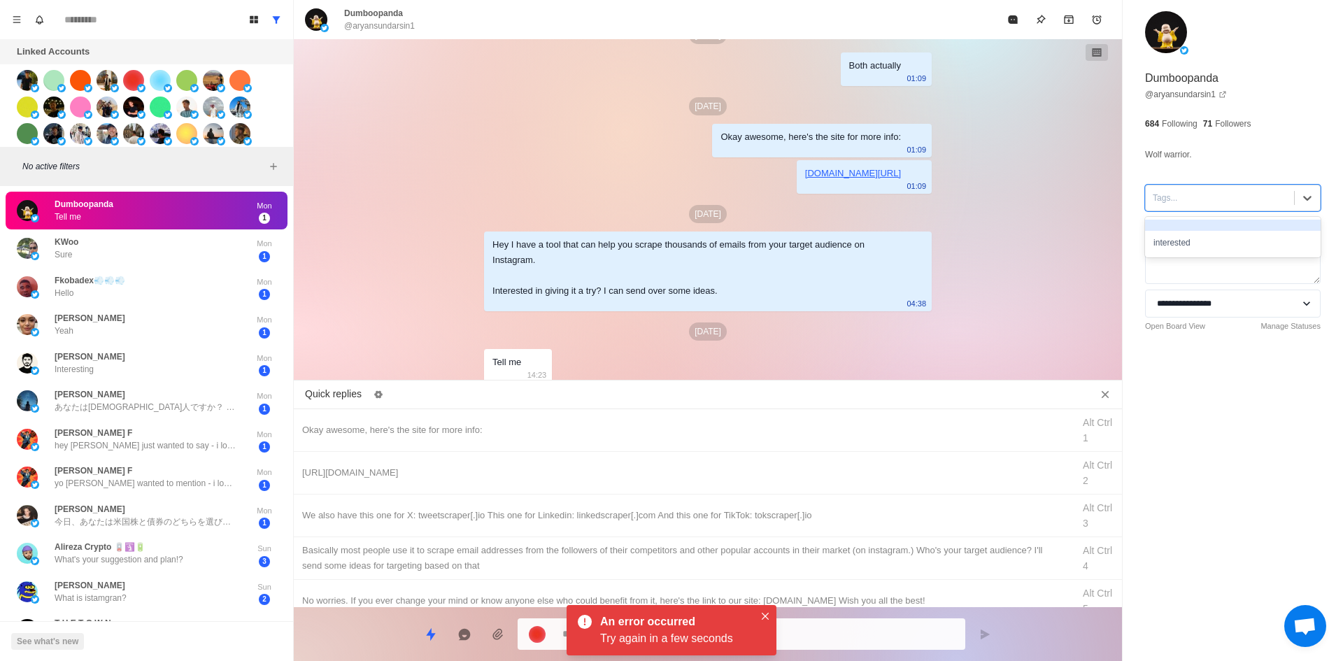
click at [1184, 200] on div at bounding box center [1220, 197] width 134 height 15
click at [1198, 232] on div "interested" at bounding box center [1233, 243] width 176 height 24
drag, startPoint x: 516, startPoint y: 430, endPoint x: 630, endPoint y: 529, distance: 151.2
click at [518, 430] on div "Okay awesome, here's the site for more info:" at bounding box center [683, 430] width 762 height 15
click at [758, 608] on button "Close" at bounding box center [765, 616] width 17 height 17
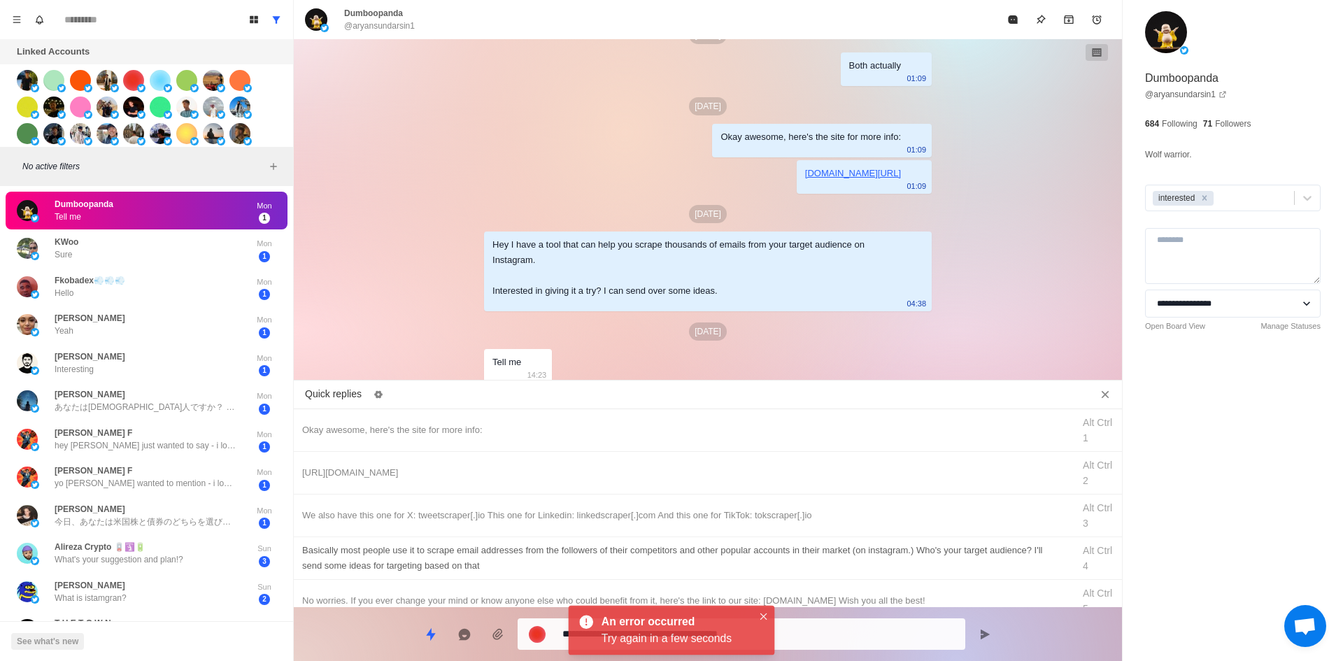
drag, startPoint x: 781, startPoint y: 628, endPoint x: 774, endPoint y: 537, distance: 92.0
click at [781, 627] on textarea "**********" at bounding box center [758, 634] width 392 height 20
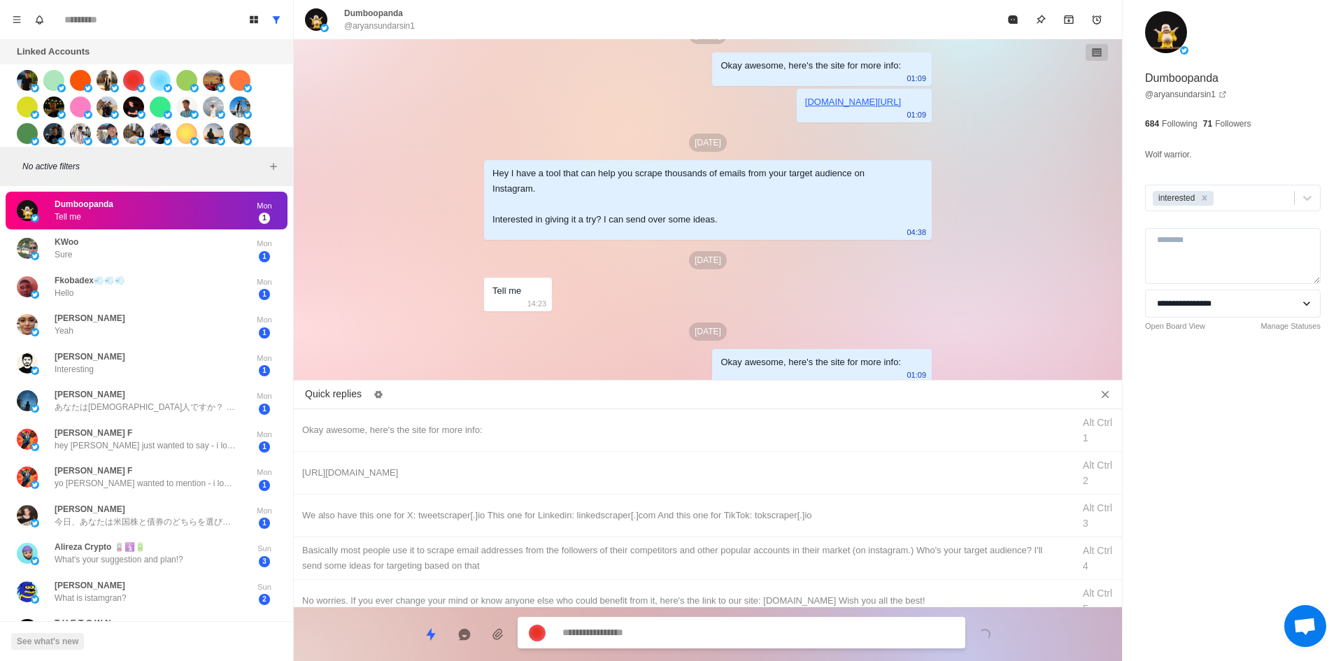
drag, startPoint x: 805, startPoint y: 476, endPoint x: 798, endPoint y: 619, distance: 143.6
click at [806, 483] on div "[URL][DOMAIN_NAME] Alt Ctrl 2" at bounding box center [708, 473] width 828 height 43
click at [801, 627] on textarea "**********" at bounding box center [758, 634] width 392 height 20
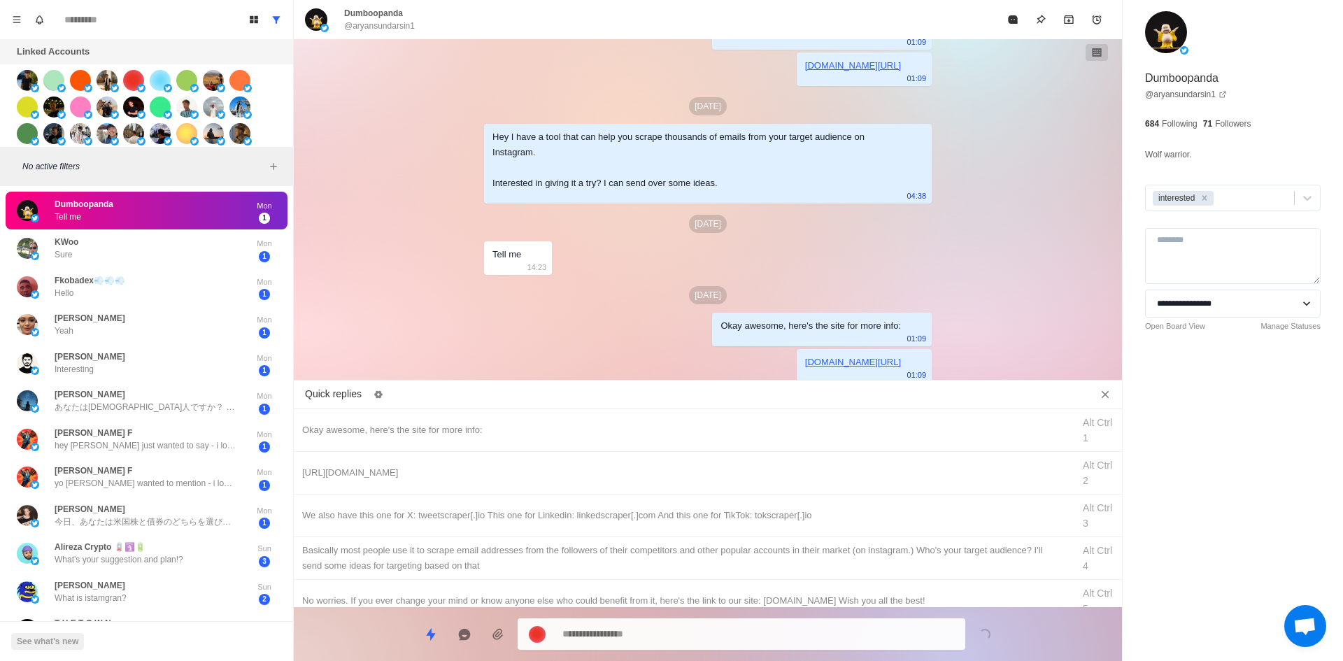
drag, startPoint x: 838, startPoint y: 523, endPoint x: 820, endPoint y: 617, distance: 95.5
click
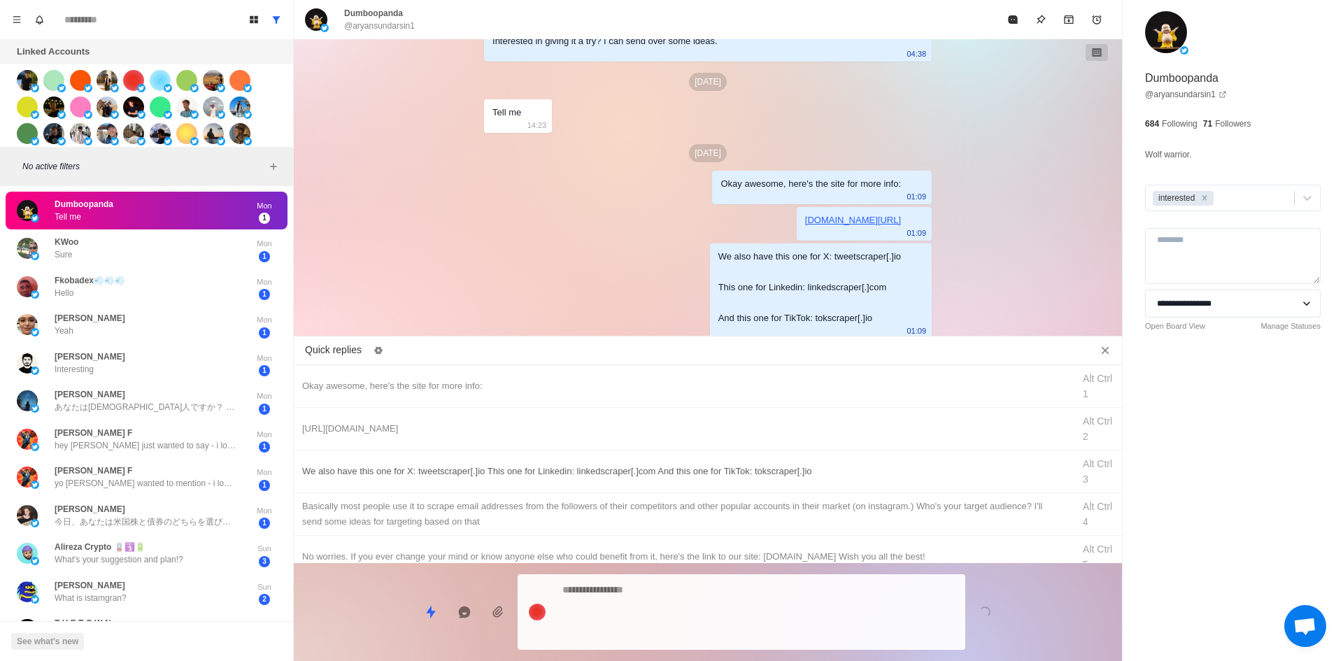
drag, startPoint x: 833, startPoint y: 625, endPoint x: 890, endPoint y: 501, distance: 136.8
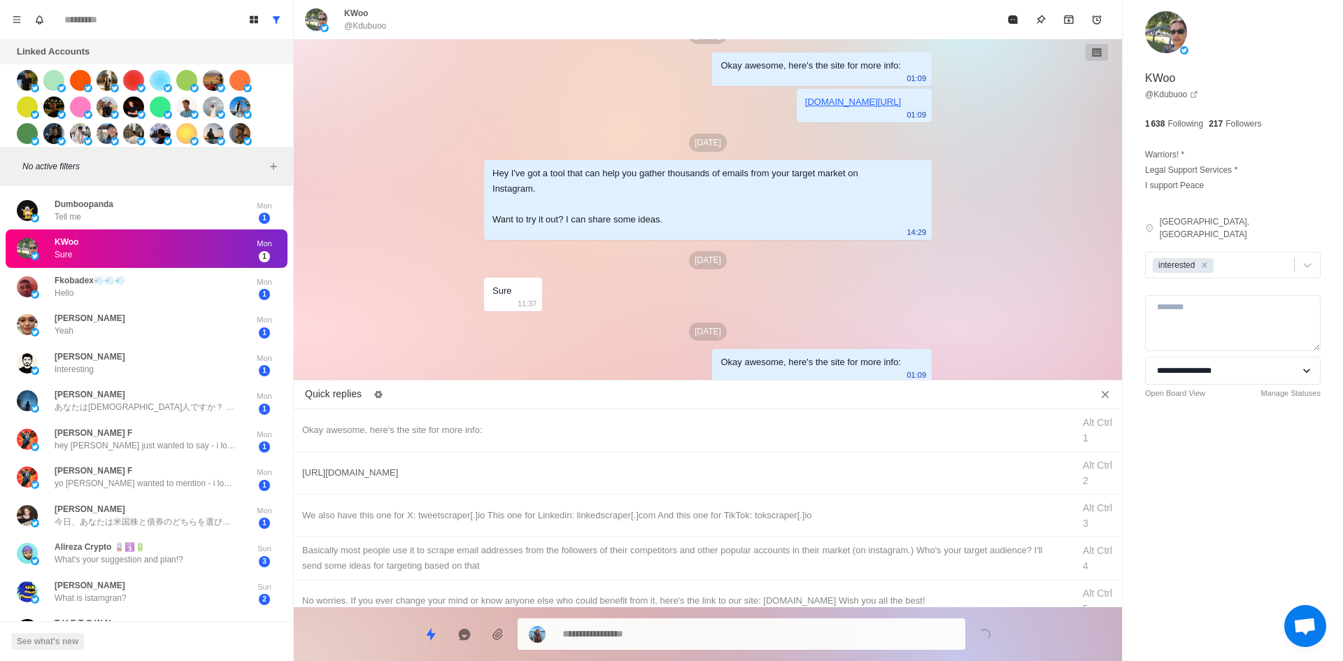
drag, startPoint x: 737, startPoint y: 483, endPoint x: 739, endPoint y: 559, distance: 76.3
drag, startPoint x: 749, startPoint y: 631, endPoint x: 765, endPoint y: 592, distance: 41.4
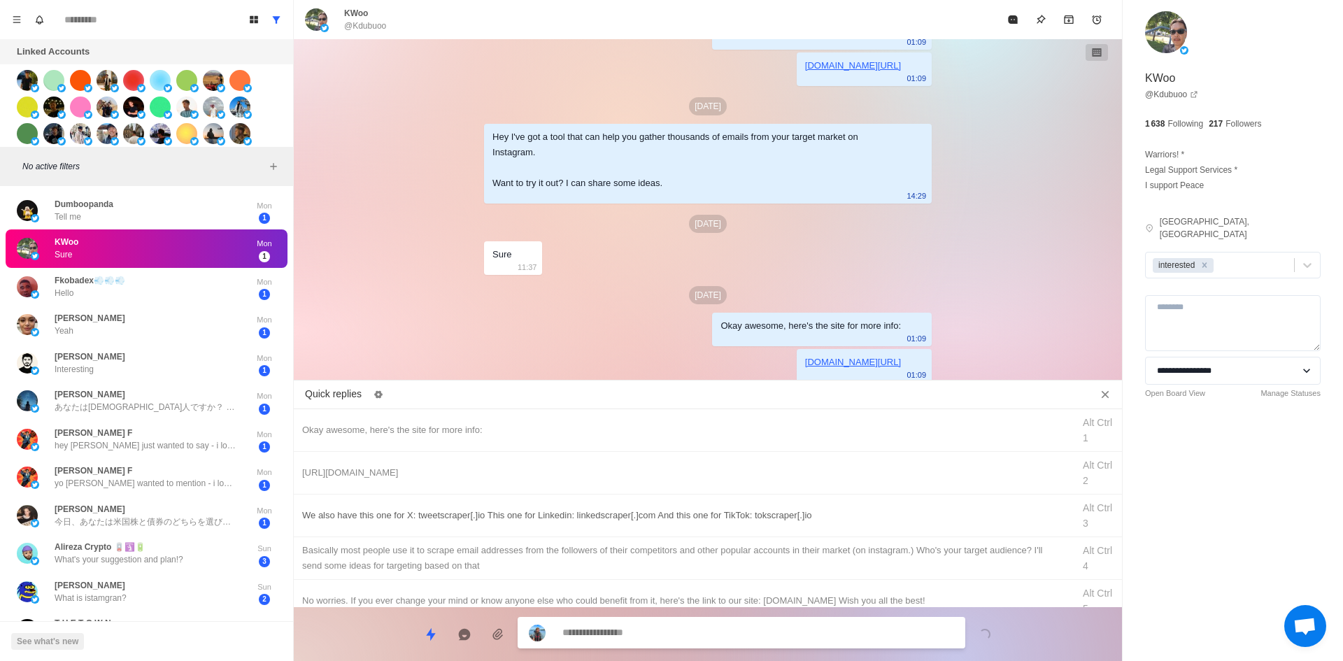
drag, startPoint x: 804, startPoint y: 518, endPoint x: 790, endPoint y: 551, distance: 35.7
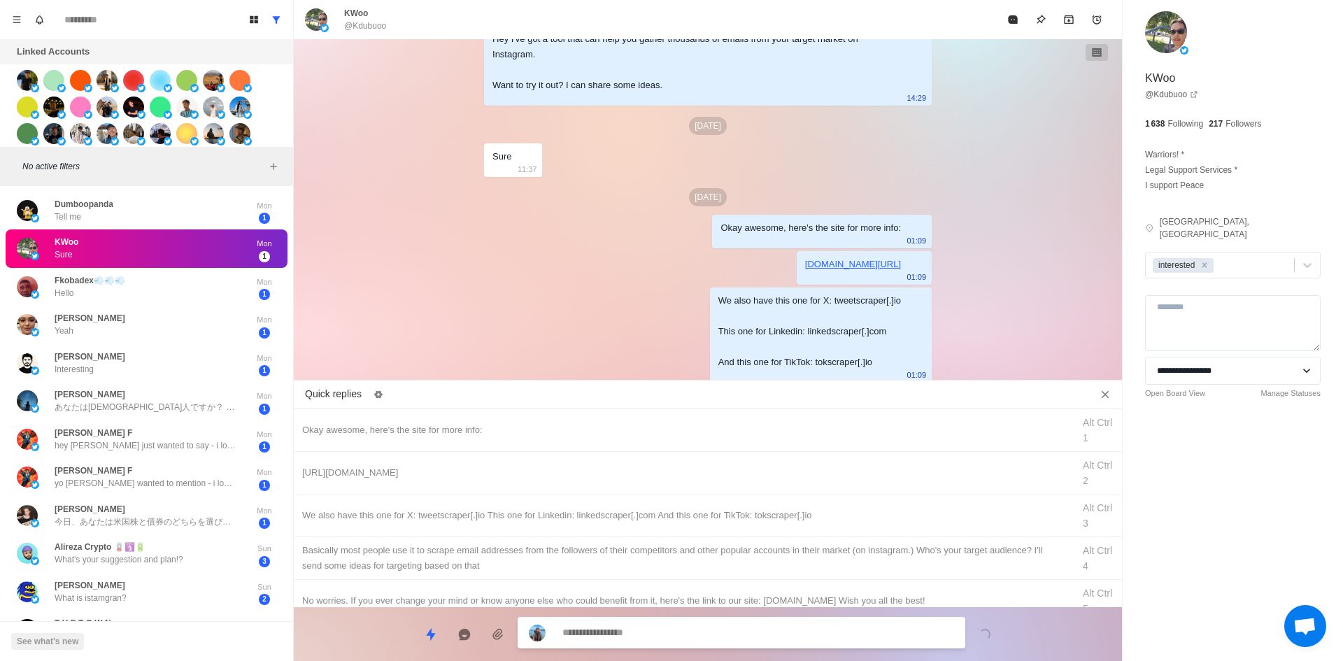
drag, startPoint x: 815, startPoint y: 553, endPoint x: 788, endPoint y: 608, distance: 61.3
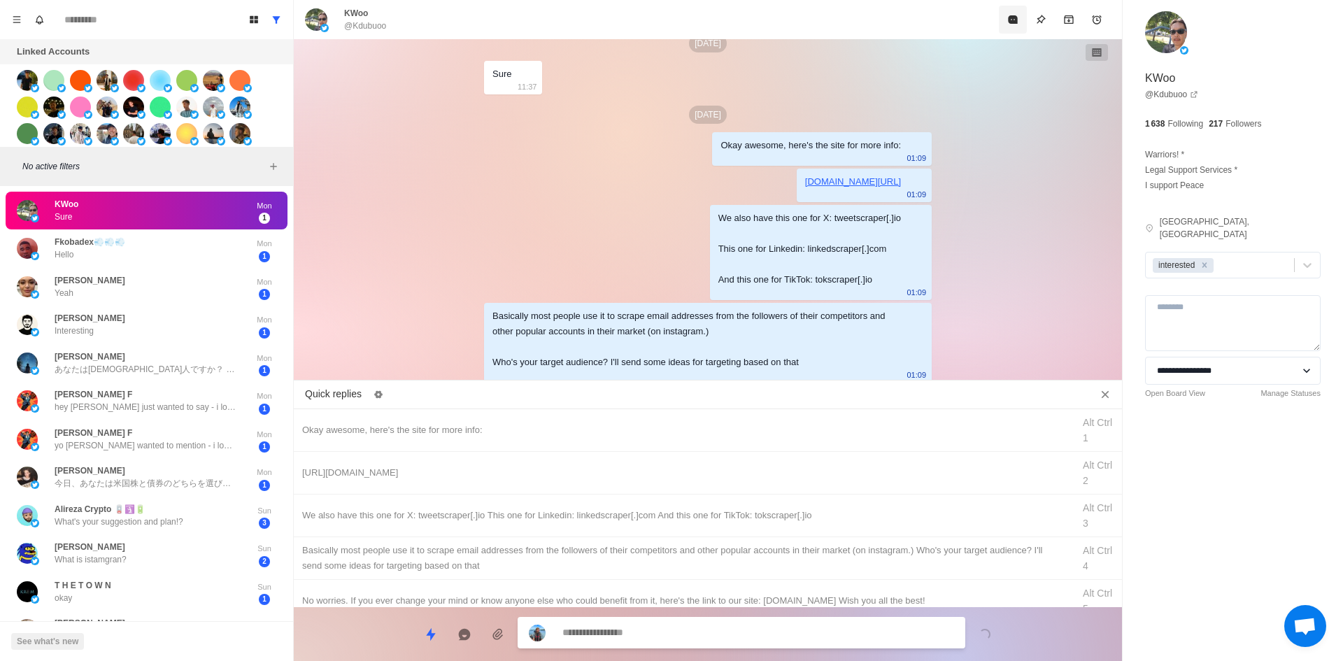
drag, startPoint x: 1012, startPoint y: 23, endPoint x: 953, endPoint y: 181, distance: 168.4
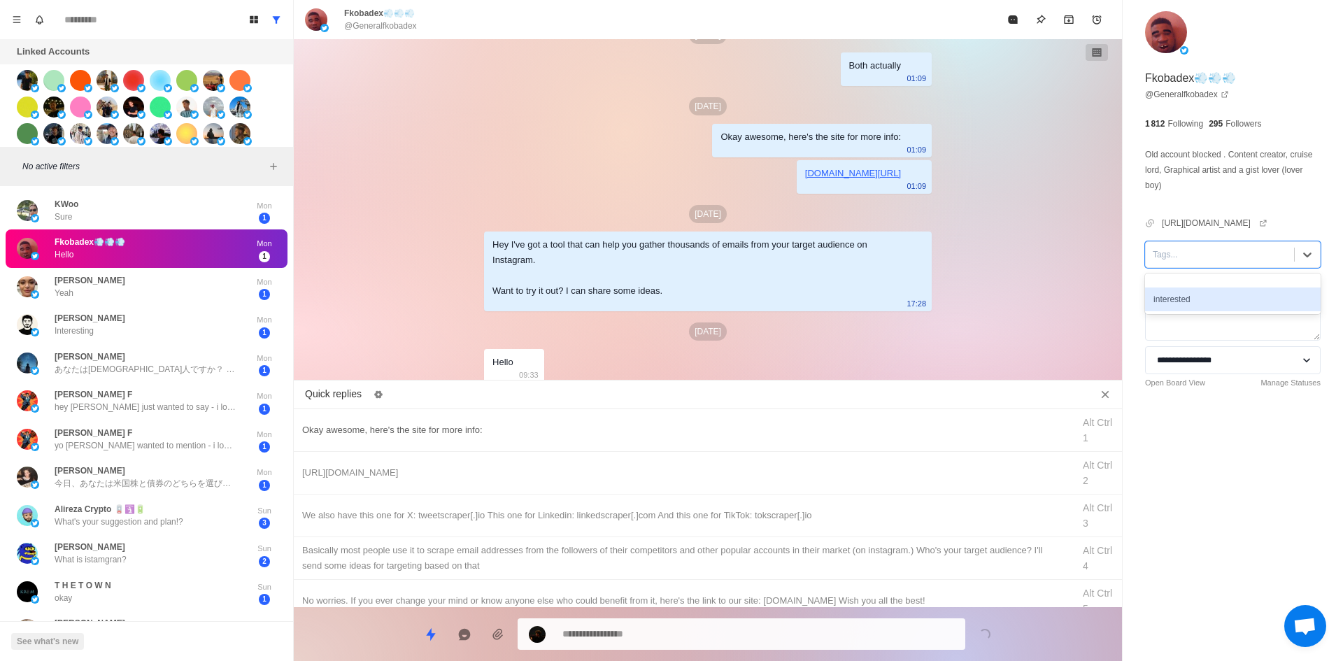
drag, startPoint x: 1198, startPoint y: 283, endPoint x: 721, endPoint y: 426, distance: 498.6
drag, startPoint x: 574, startPoint y: 431, endPoint x: 590, endPoint y: 456, distance: 29.5
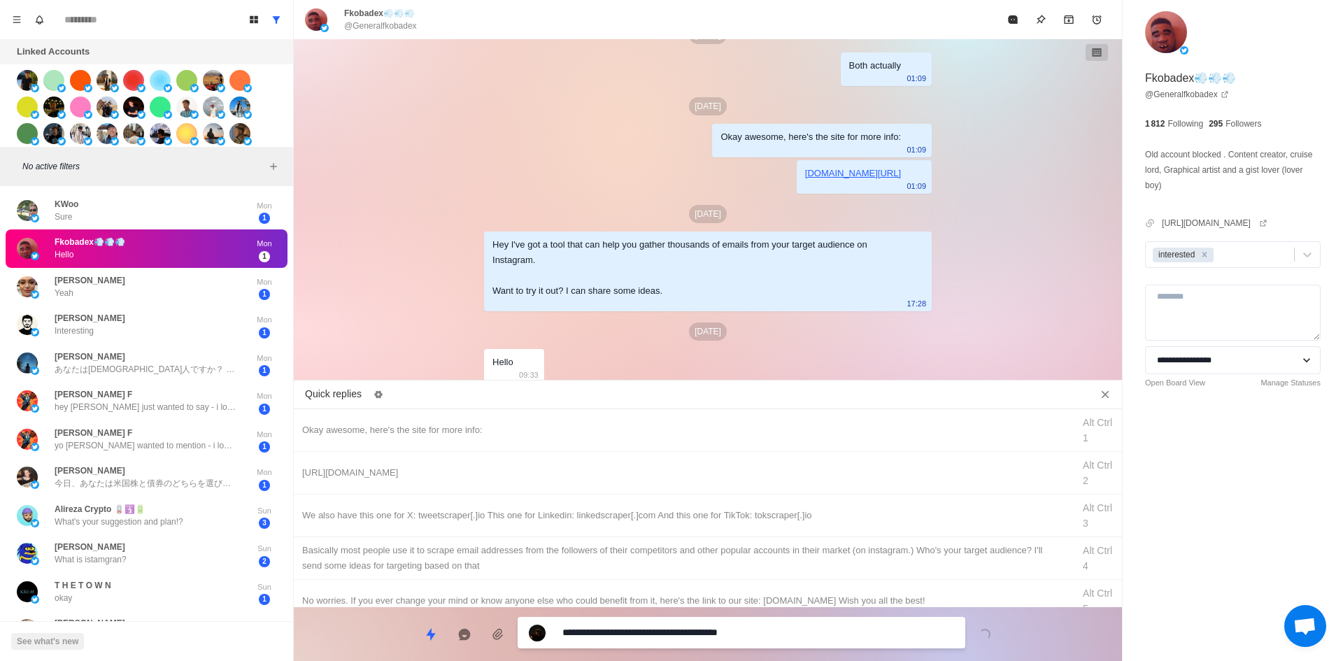
drag, startPoint x: 626, startPoint y: 632, endPoint x: 224, endPoint y: 658, distance: 403.1
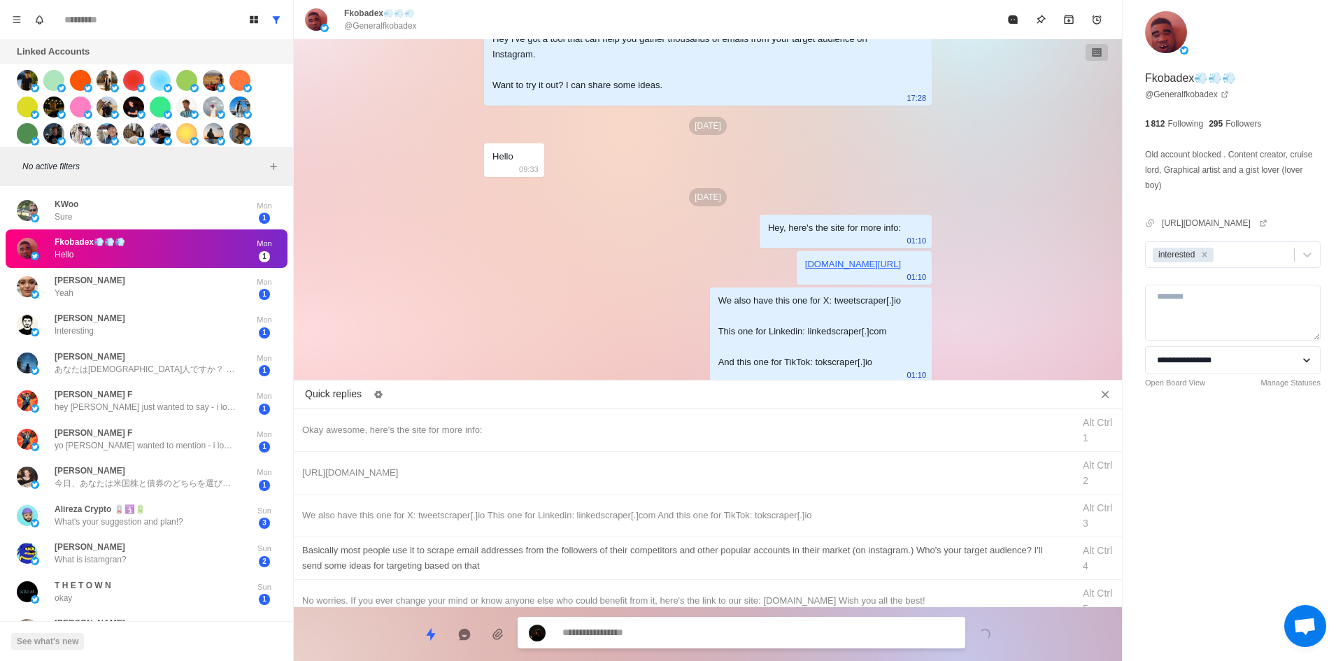
drag, startPoint x: 744, startPoint y: 560, endPoint x: 727, endPoint y: 618, distance: 60.6
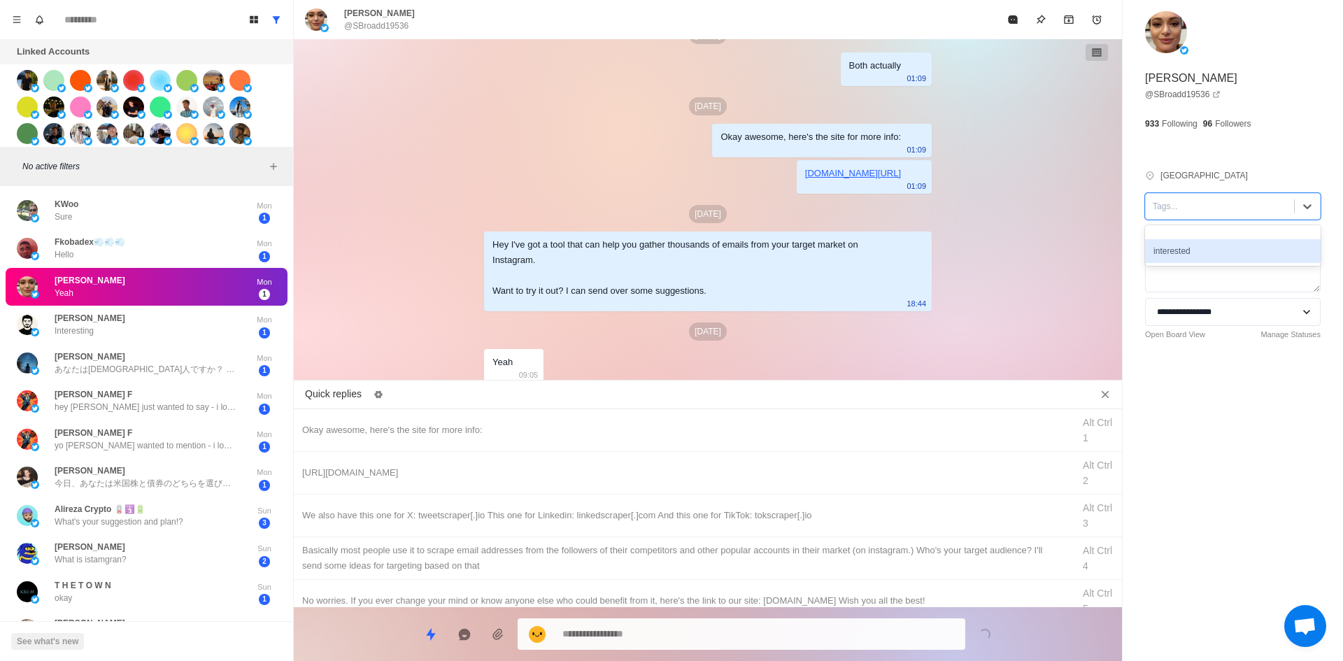
drag, startPoint x: 1200, startPoint y: 241, endPoint x: 745, endPoint y: 371, distance: 473.6
drag, startPoint x: 565, startPoint y: 432, endPoint x: 574, endPoint y: 452, distance: 22.5
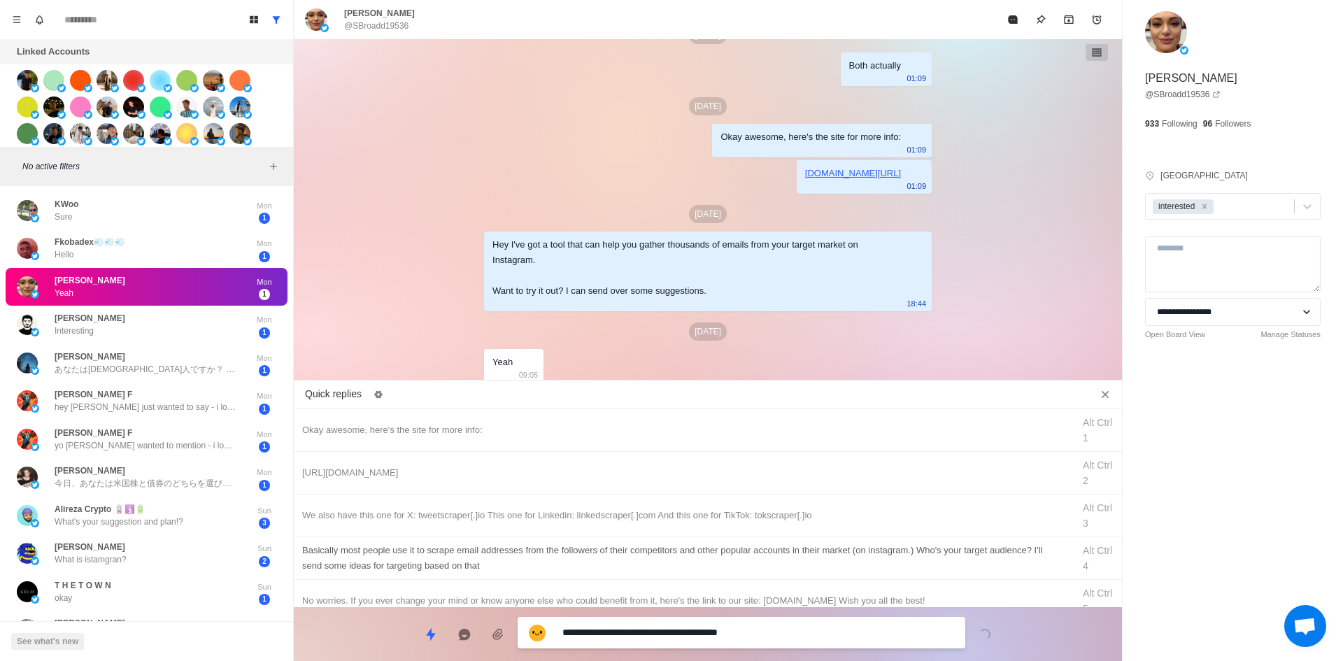
drag, startPoint x: 655, startPoint y: 624, endPoint x: 585, endPoint y: 558, distance: 96.0
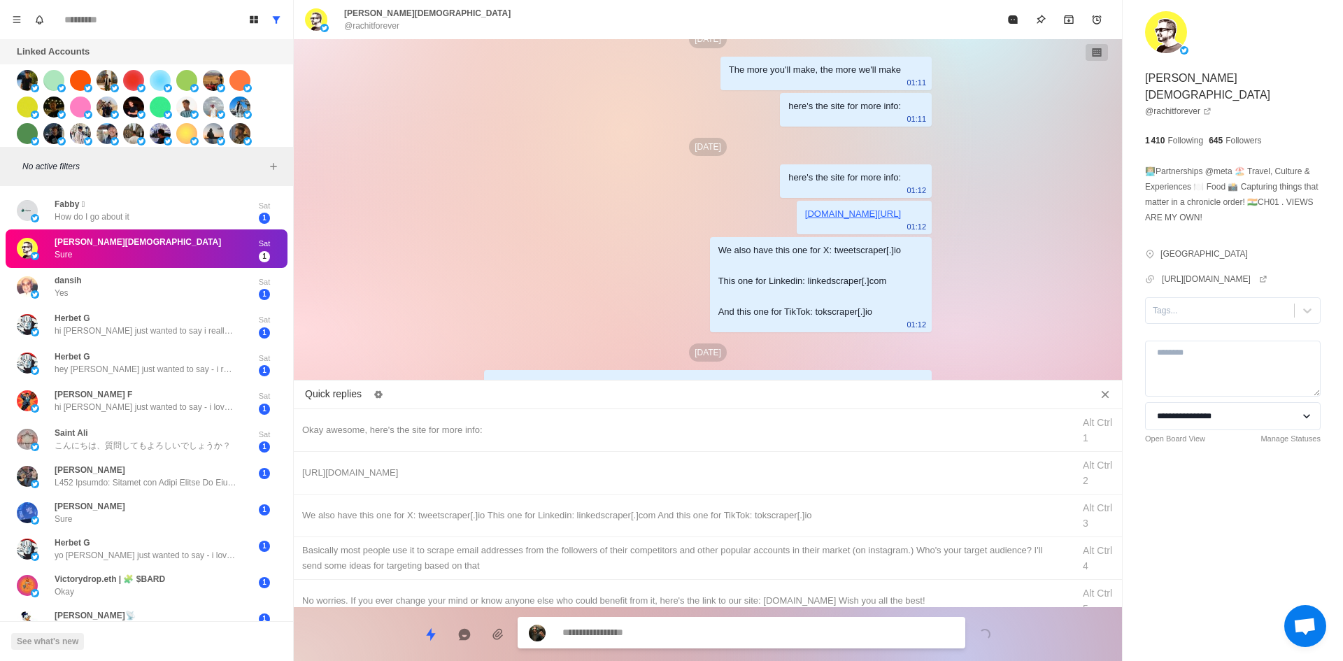
scroll to position [1847, 0]
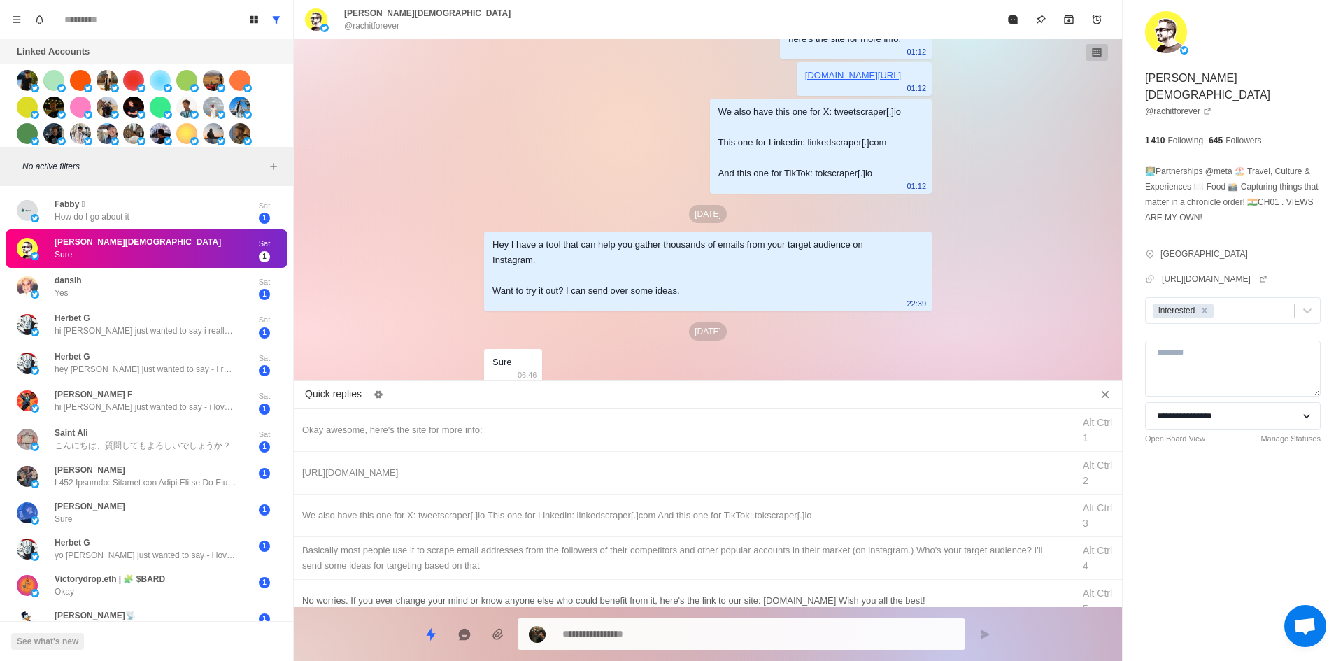
drag, startPoint x: 537, startPoint y: 438, endPoint x: 613, endPoint y: 582, distance: 163.0
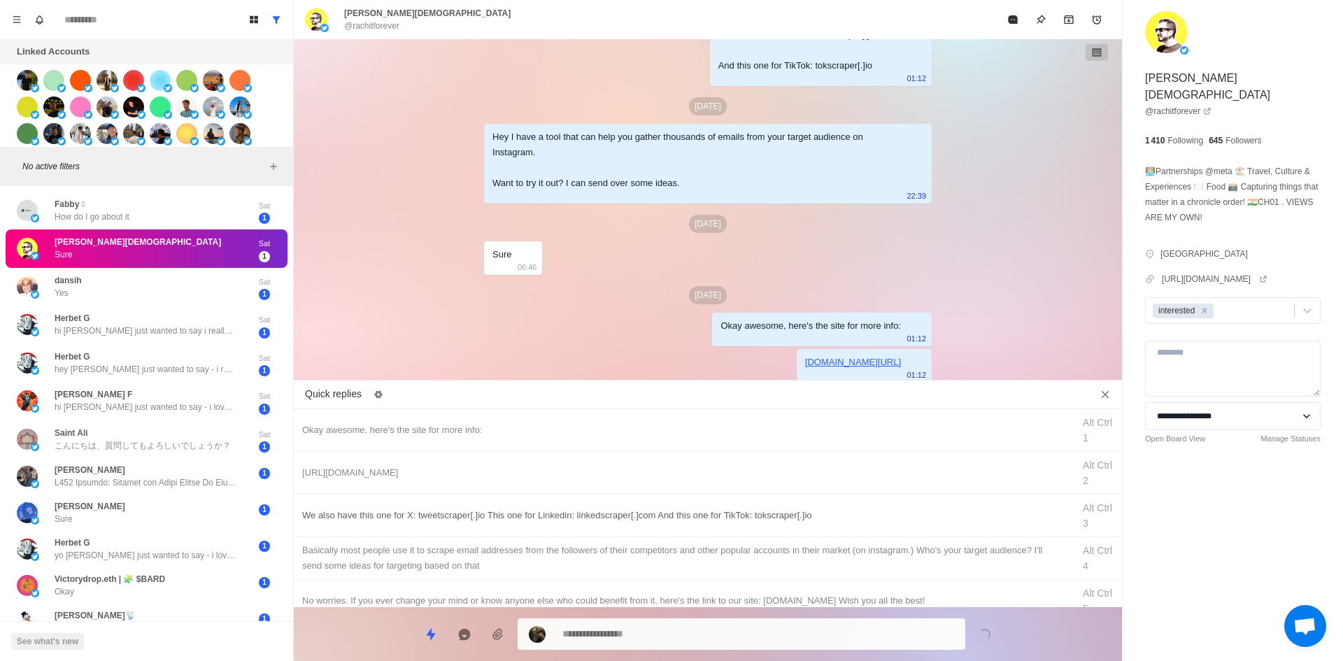
drag, startPoint x: 776, startPoint y: 522, endPoint x: 760, endPoint y: 639, distance: 117.9
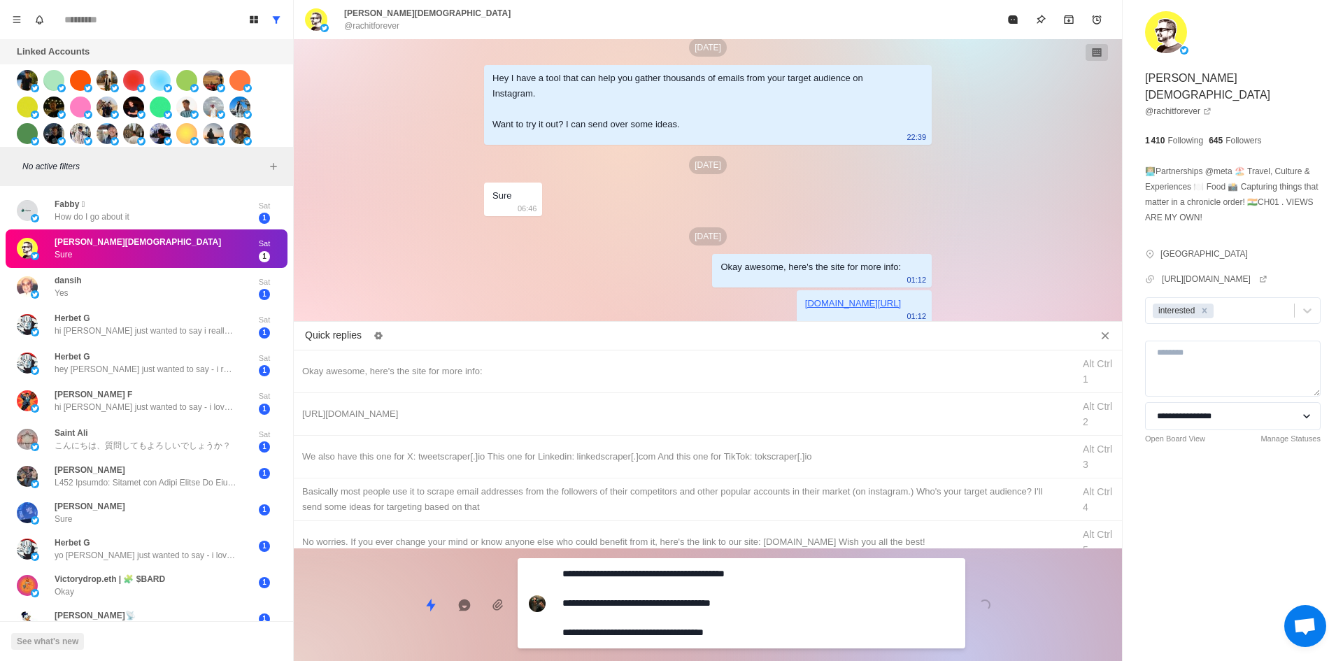
drag, startPoint x: 762, startPoint y: 636, endPoint x: 766, endPoint y: 624, distance: 12.6
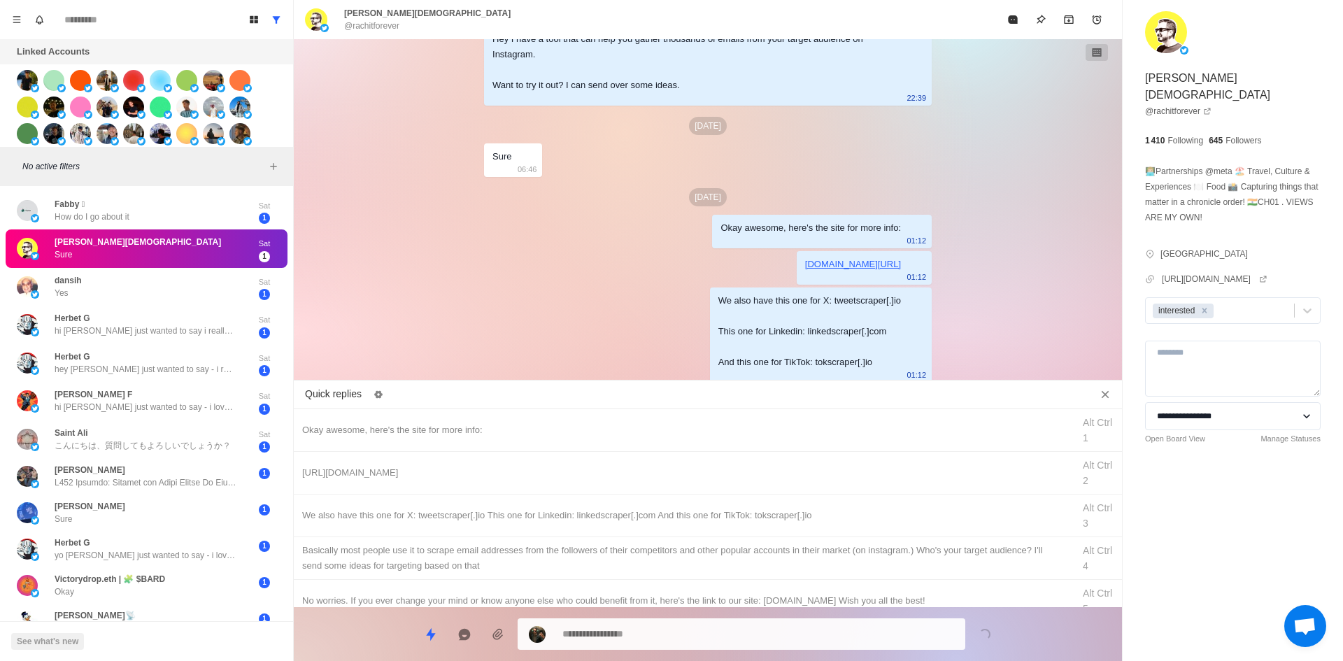
drag, startPoint x: 804, startPoint y: 562, endPoint x: 785, endPoint y: 626, distance: 67.1
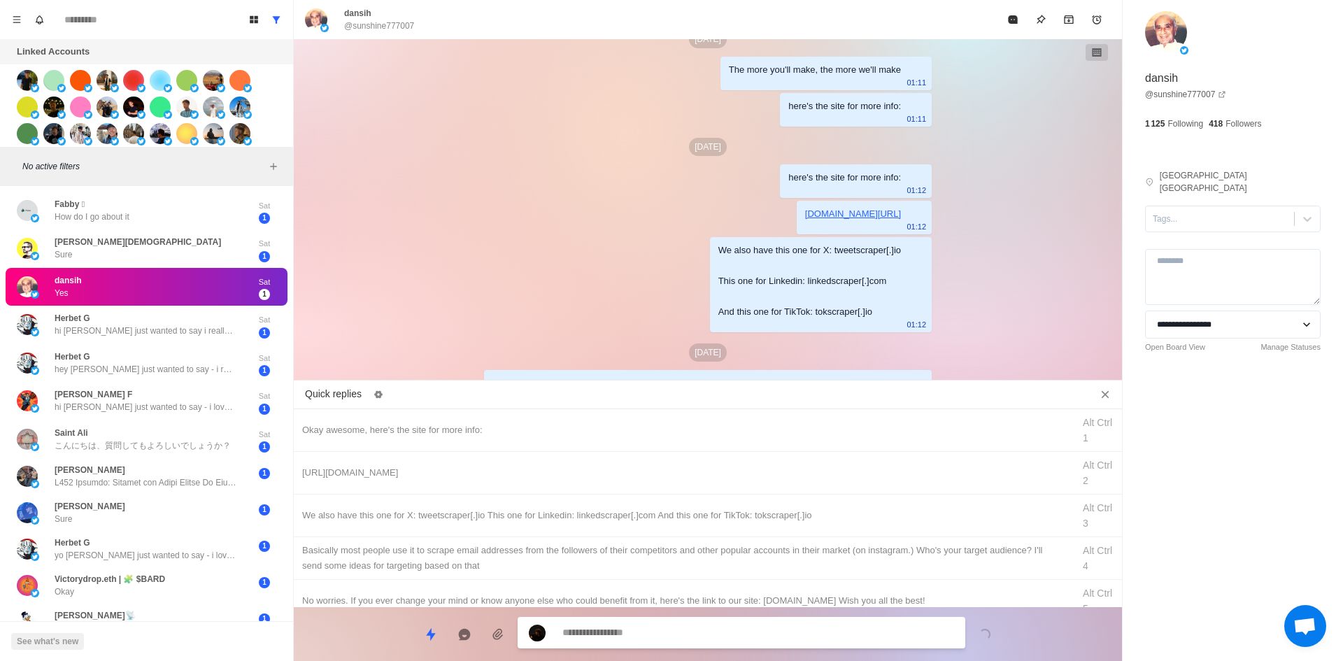
scroll to position [1847, 0]
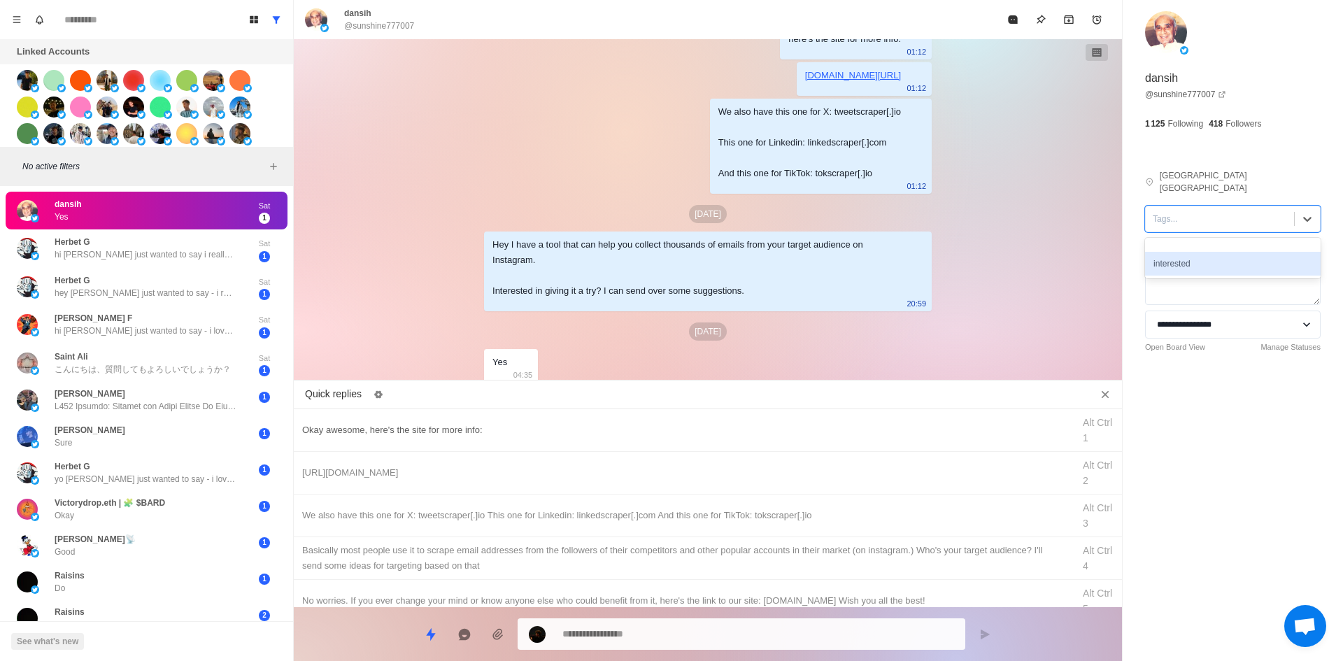
drag, startPoint x: 1209, startPoint y: 225, endPoint x: 626, endPoint y: 416, distance: 614.1
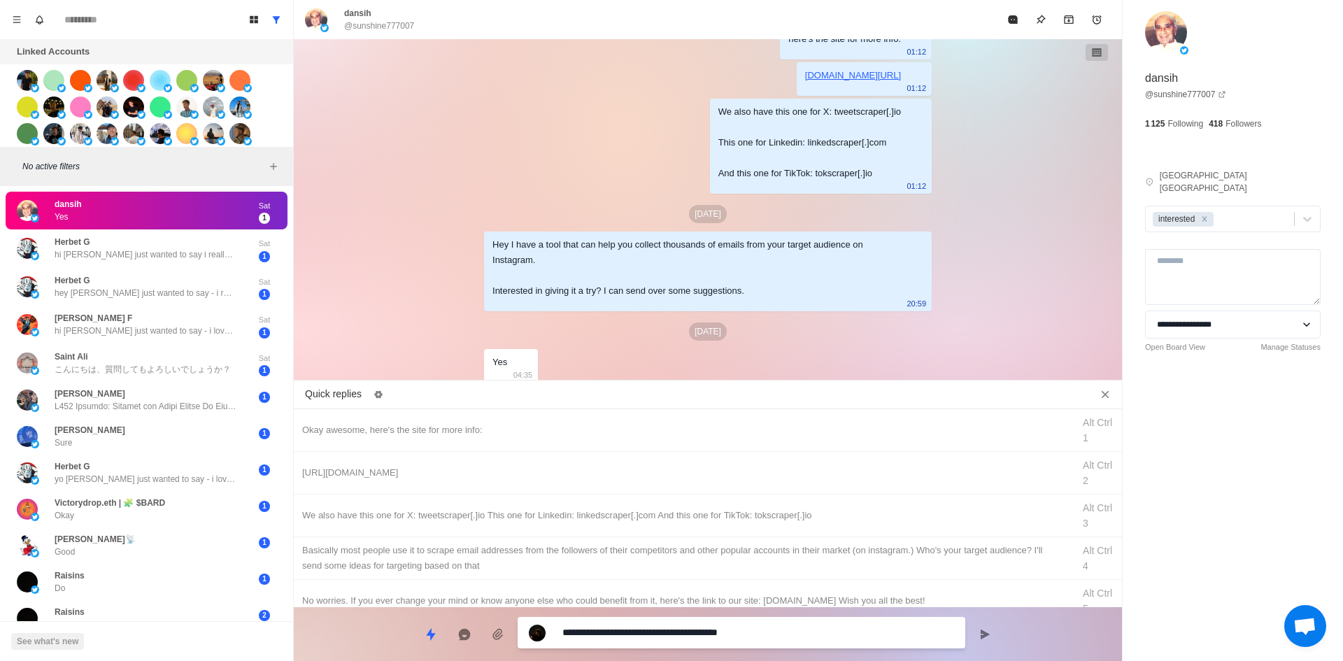
drag, startPoint x: 697, startPoint y: 631, endPoint x: 698, endPoint y: 620, distance: 11.2
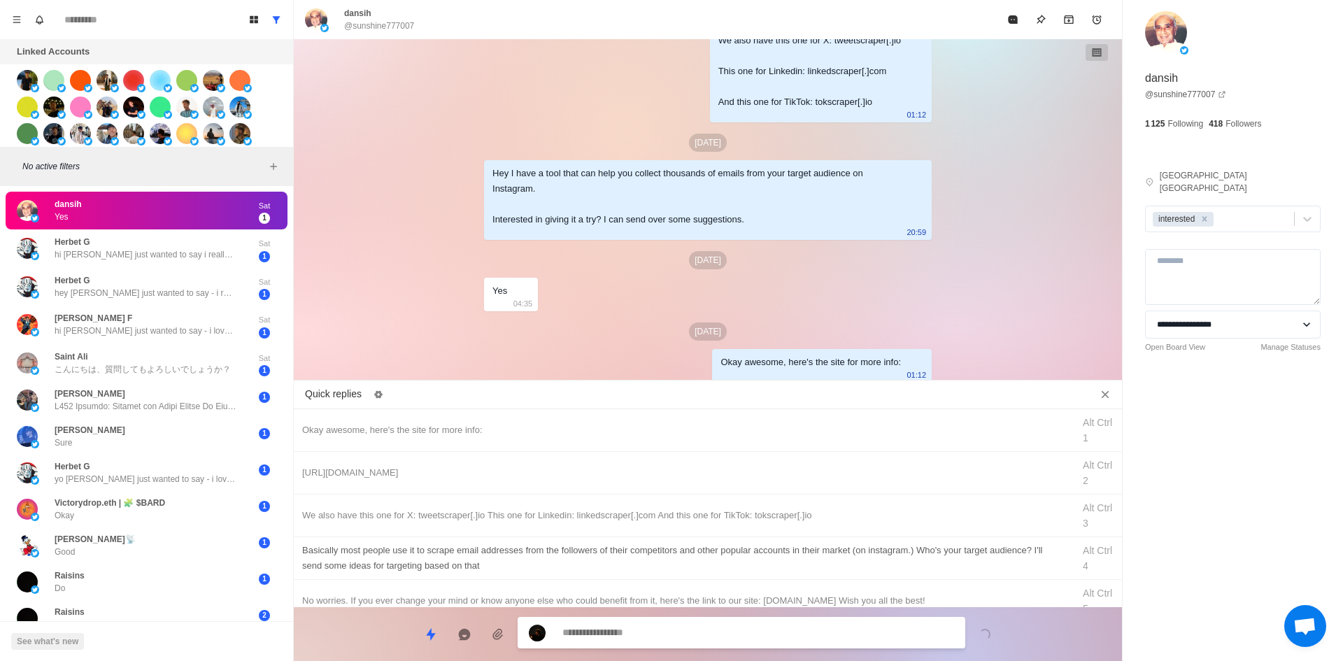
drag, startPoint x: 738, startPoint y: 471, endPoint x: 728, endPoint y: 558, distance: 87.4
drag, startPoint x: 767, startPoint y: 515, endPoint x: 767, endPoint y: 524, distance: 9.1
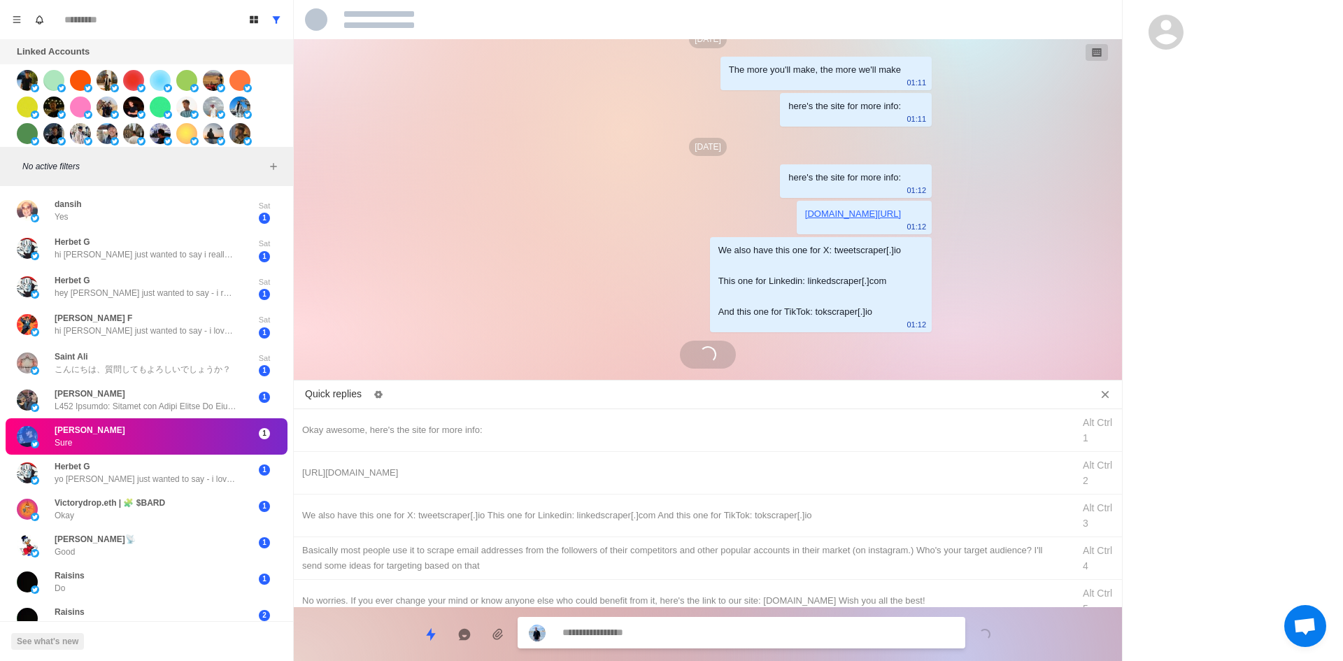
scroll to position [1832, 0]
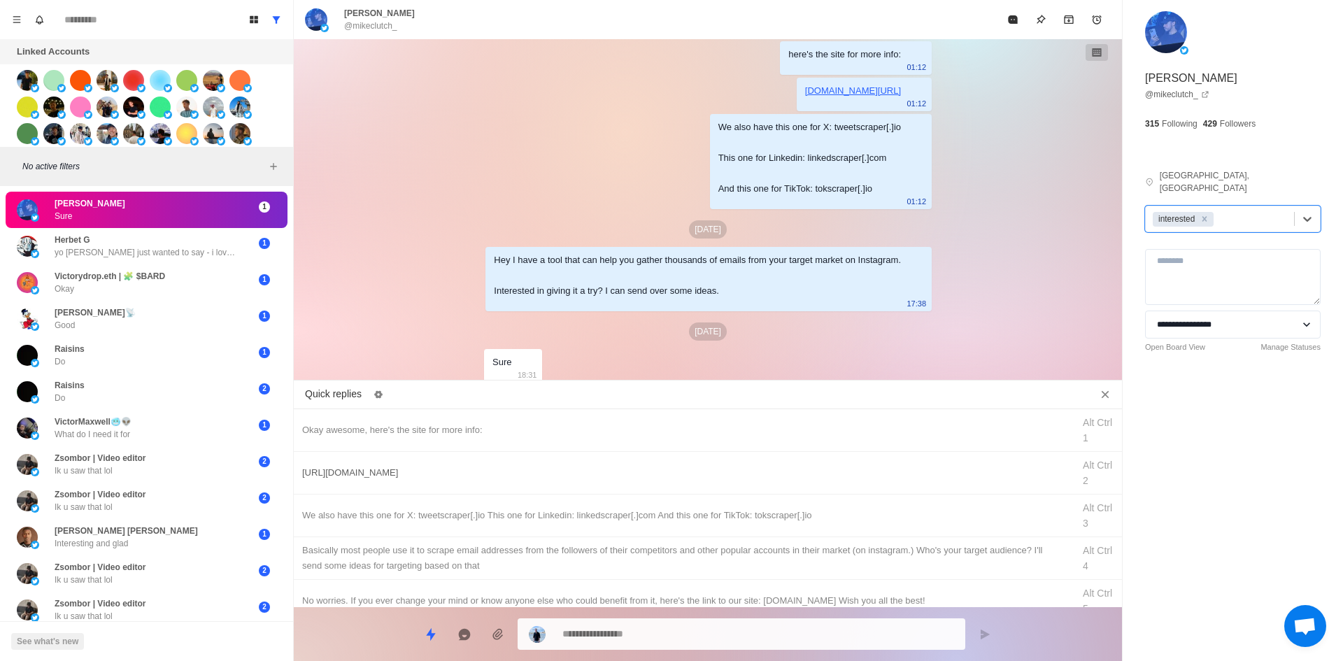
drag, startPoint x: 526, startPoint y: 432, endPoint x: 541, endPoint y: 453, distance: 25.5
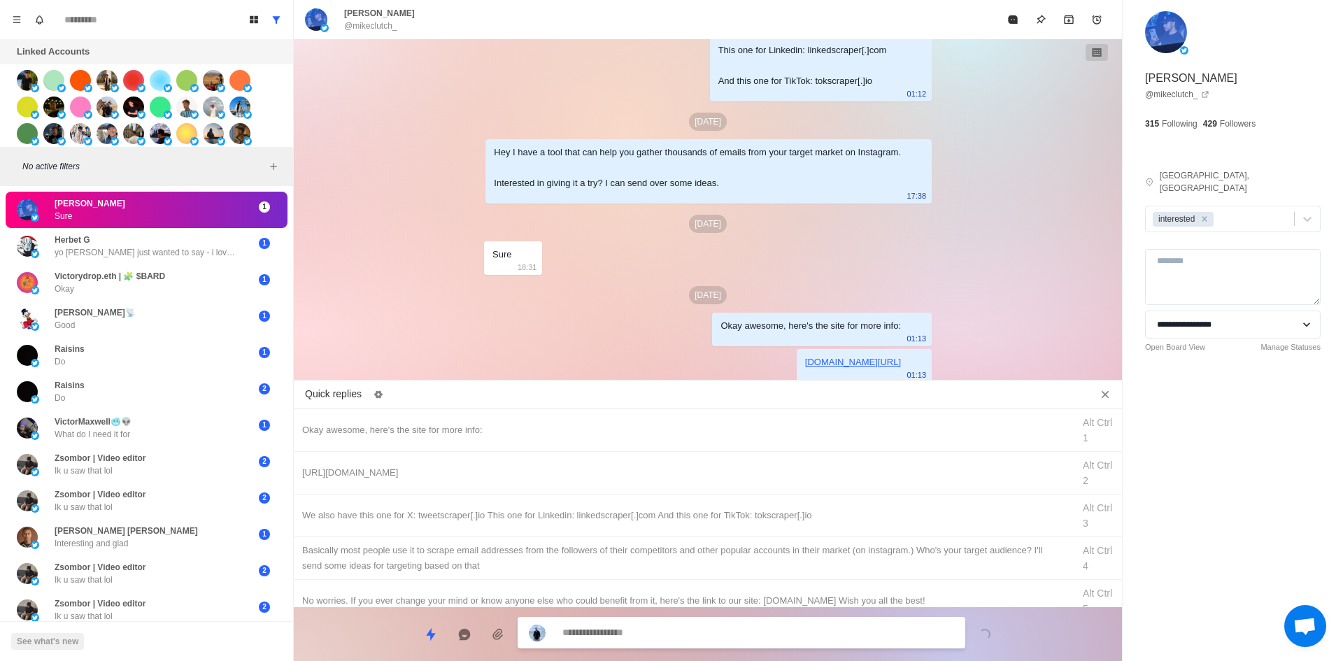
drag, startPoint x: 759, startPoint y: 513, endPoint x: 744, endPoint y: 599, distance: 87.4
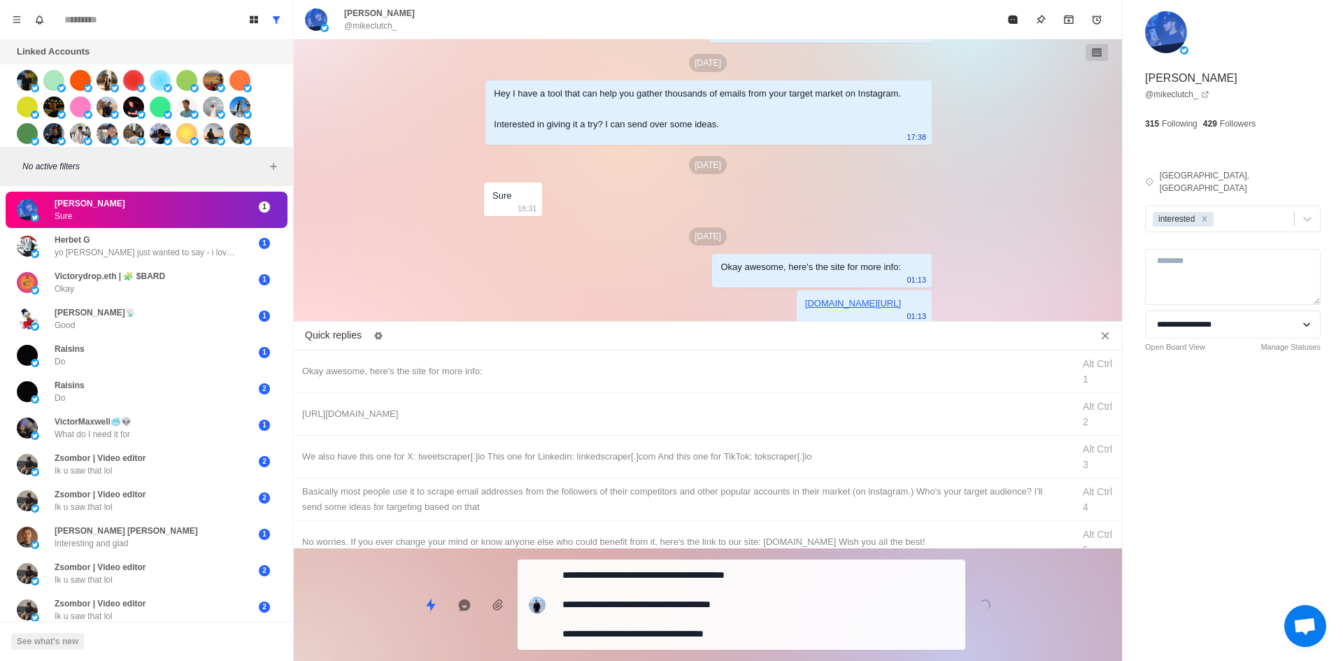
drag, startPoint x: 744, startPoint y: 609, endPoint x: 781, endPoint y: 557, distance: 63.8
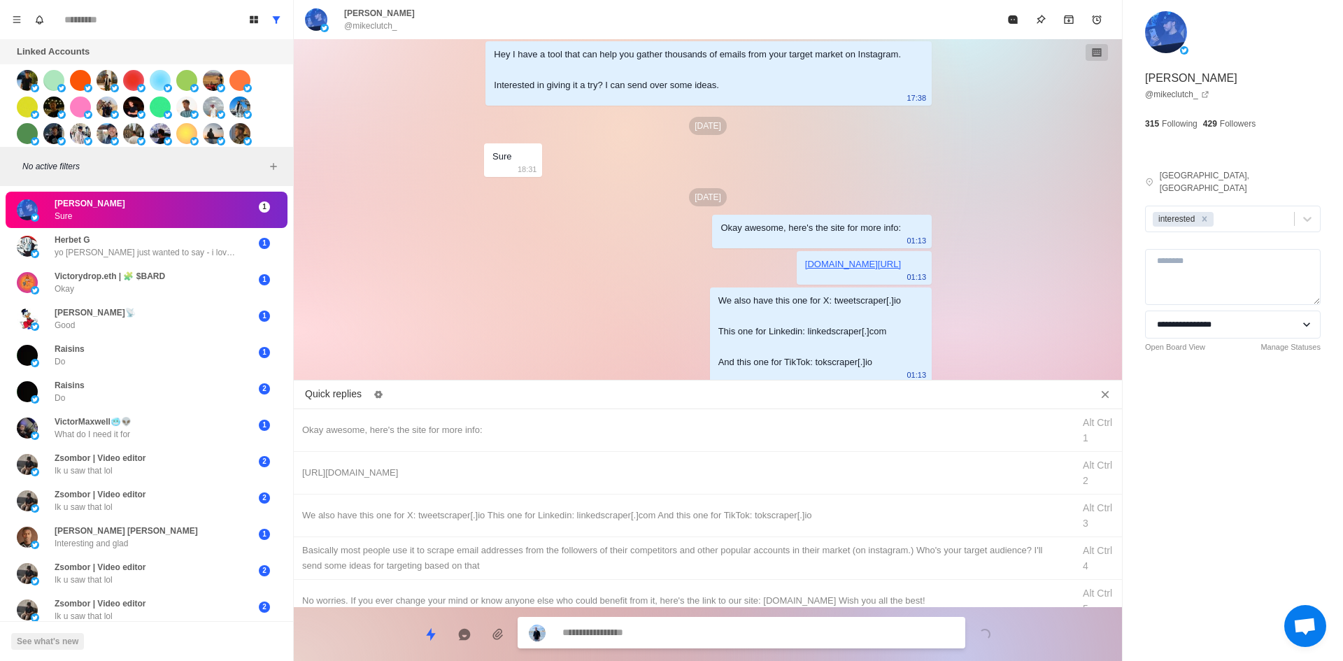
drag, startPoint x: 781, startPoint y: 557, endPoint x: 748, endPoint y: 634, distance: 84.3
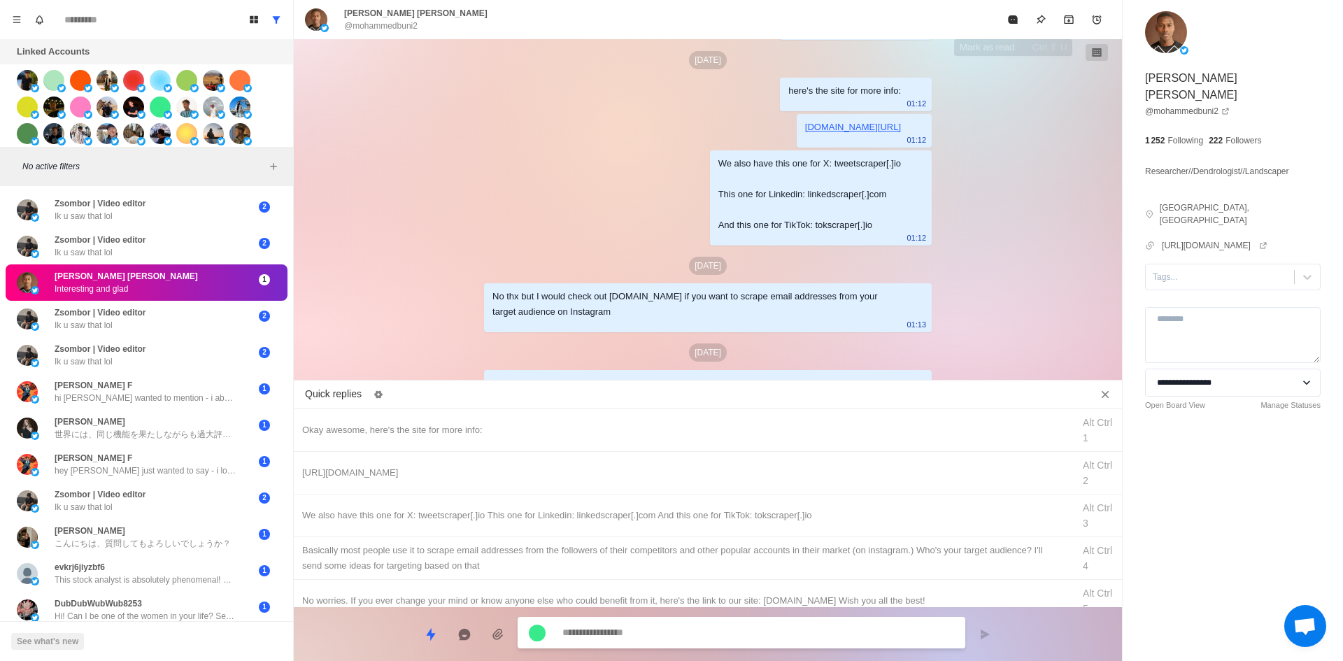
scroll to position [1915, 0]
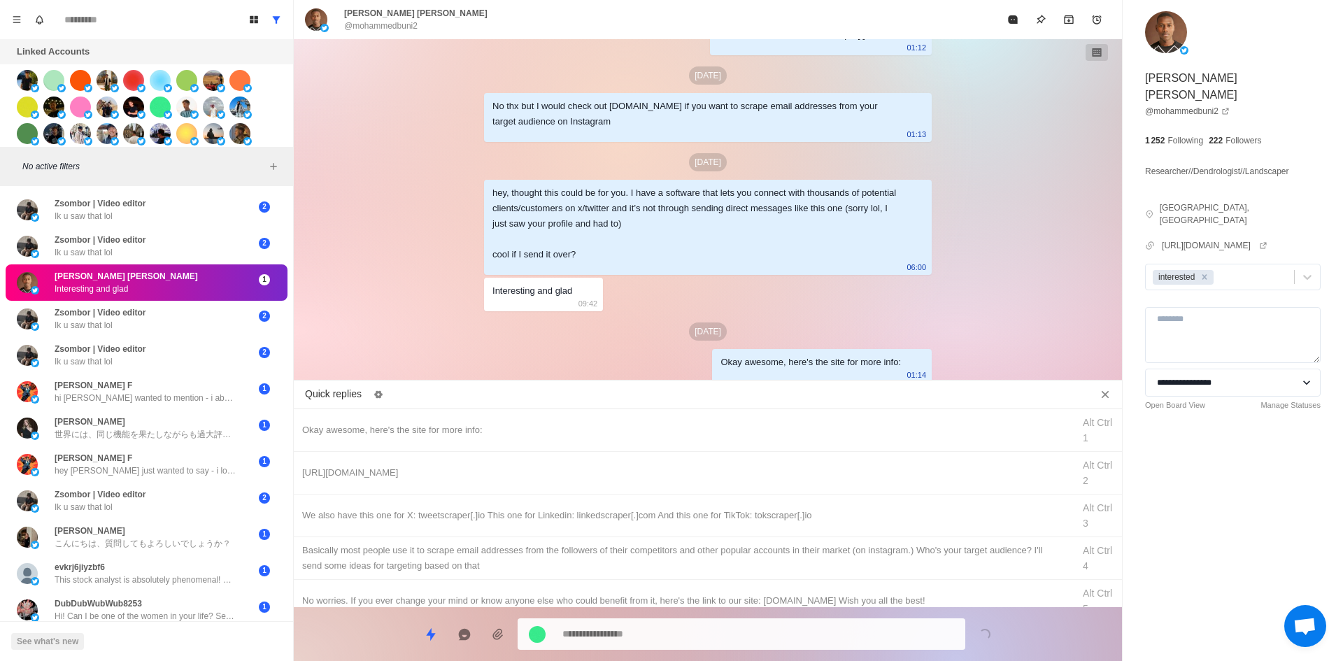
drag, startPoint x: 681, startPoint y: 469, endPoint x: 663, endPoint y: 637, distance: 168.1
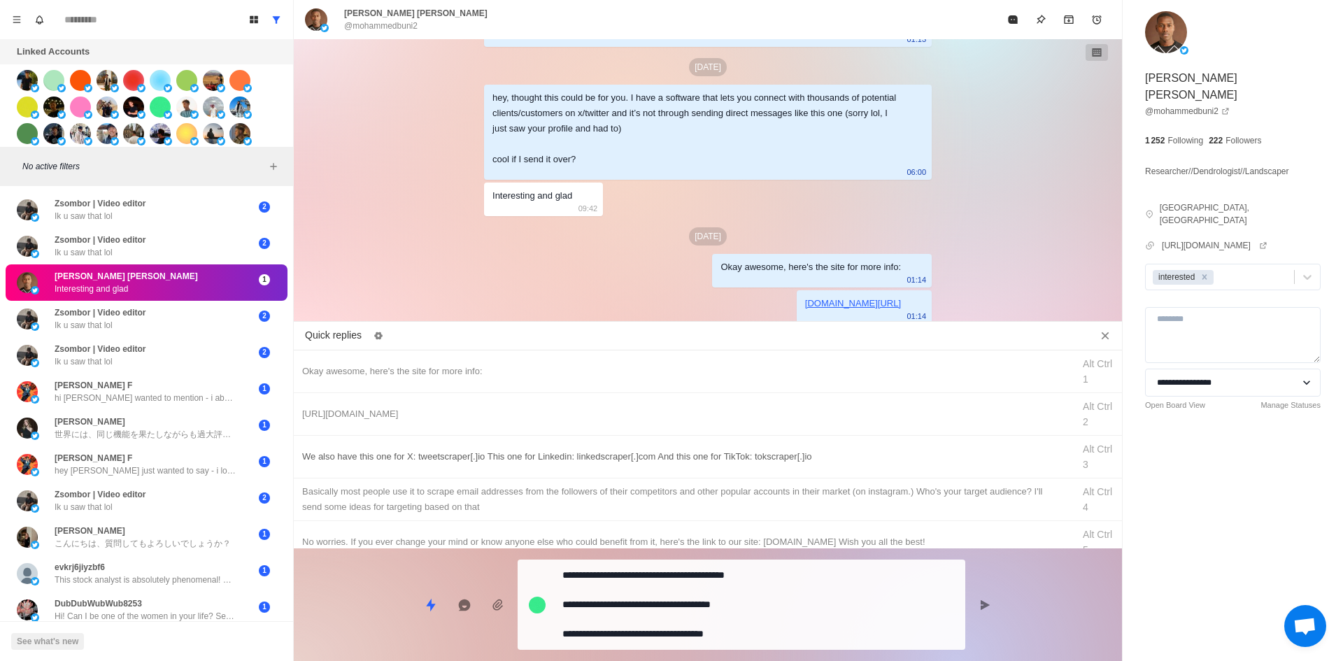
drag, startPoint x: 758, startPoint y: 620, endPoint x: 789, endPoint y: 520, distance: 104.9
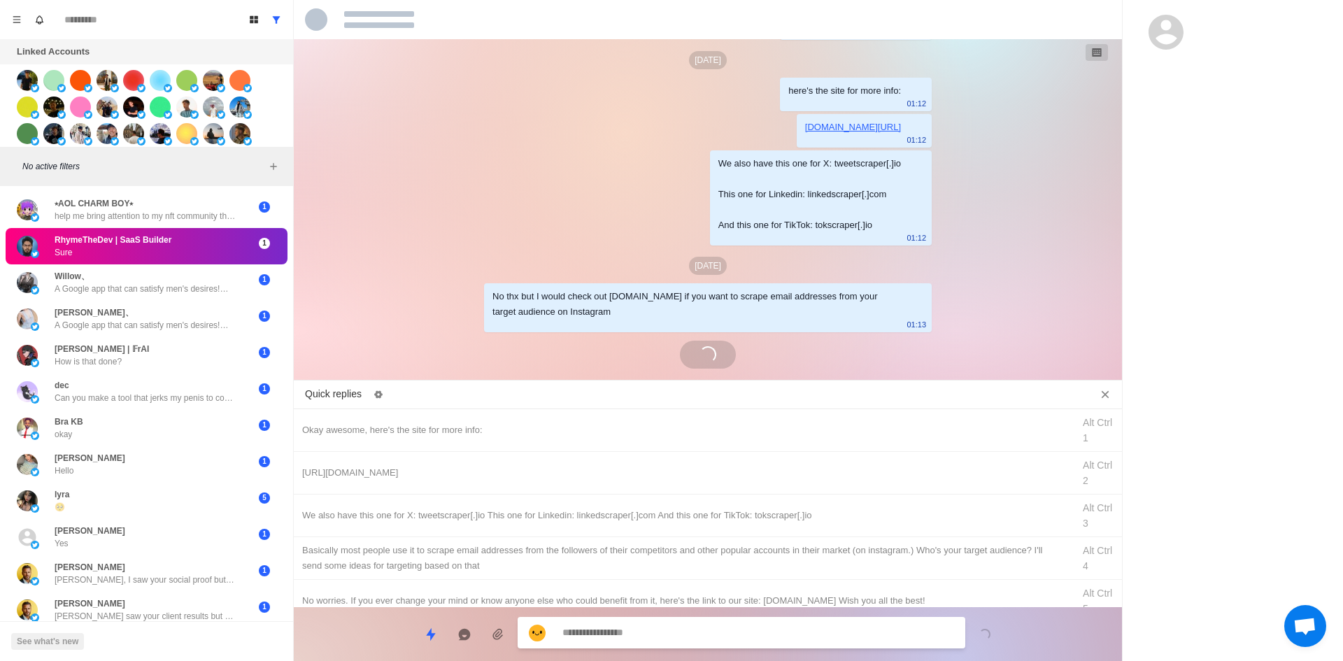
scroll to position [1934, 0]
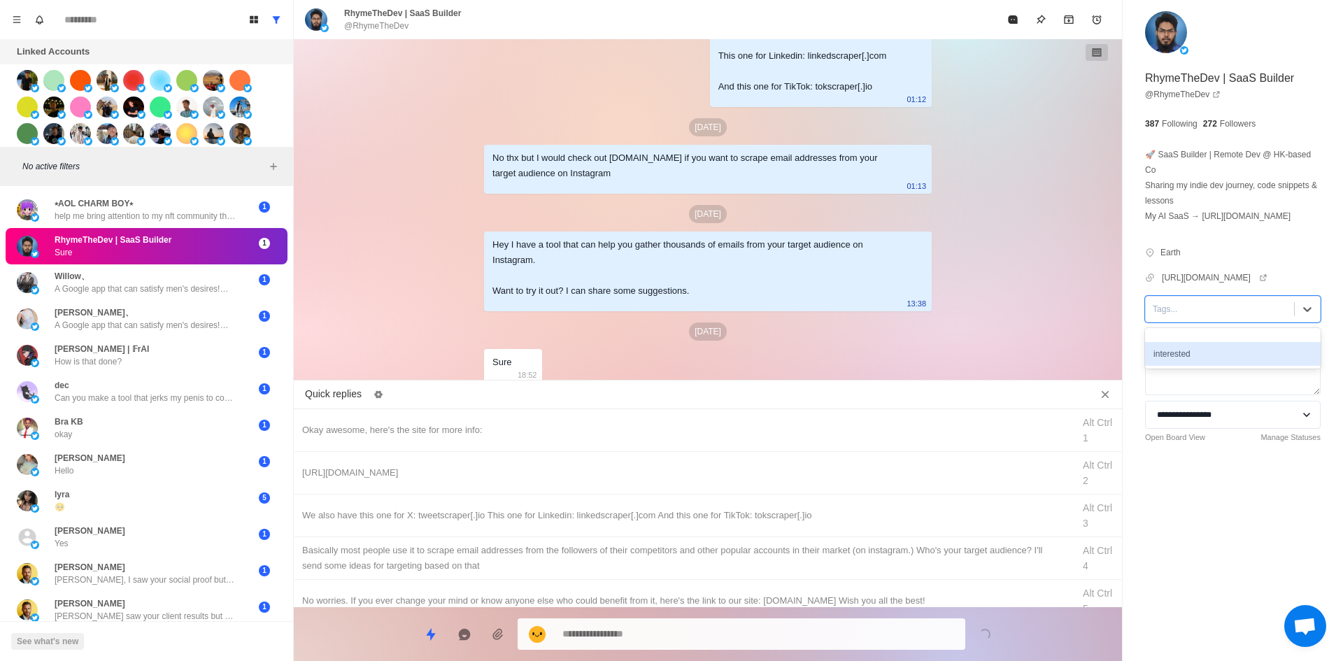
drag, startPoint x: 1200, startPoint y: 368, endPoint x: 722, endPoint y: 406, distance: 479.3
drag, startPoint x: 514, startPoint y: 415, endPoint x: 688, endPoint y: 627, distance: 273.9
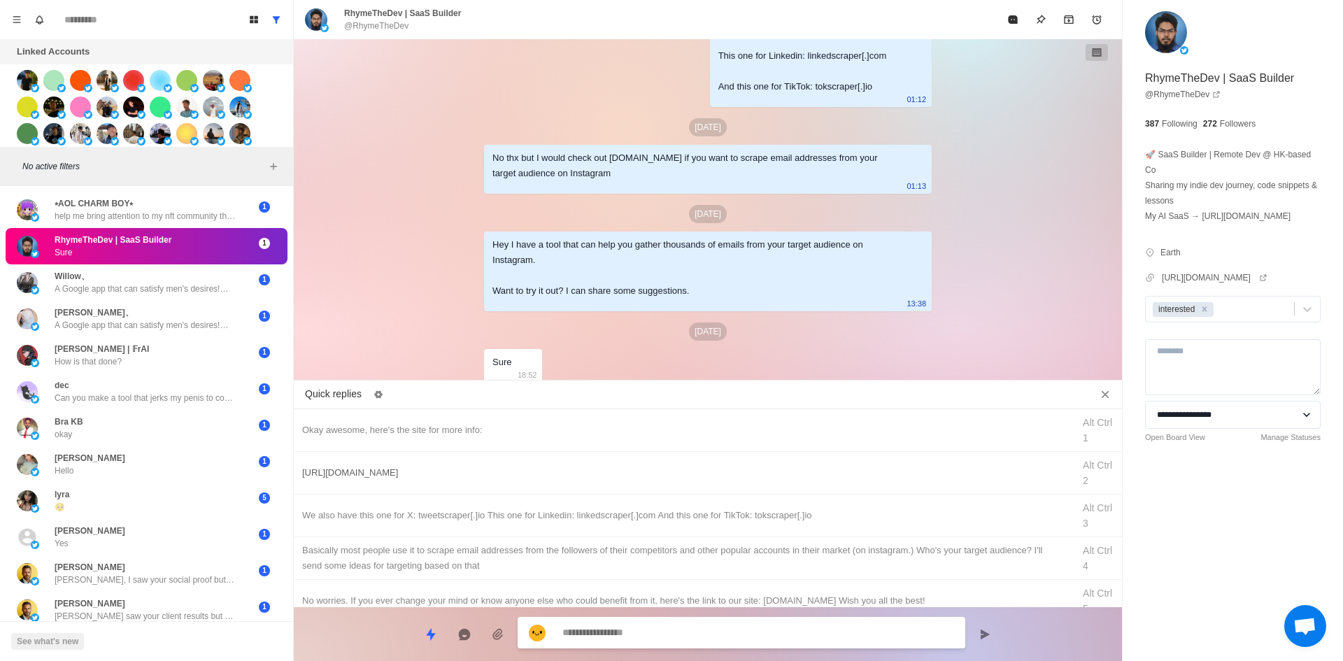
scroll to position [2006, 0]
drag, startPoint x: 694, startPoint y: 474, endPoint x: 707, endPoint y: 526, distance: 54.0
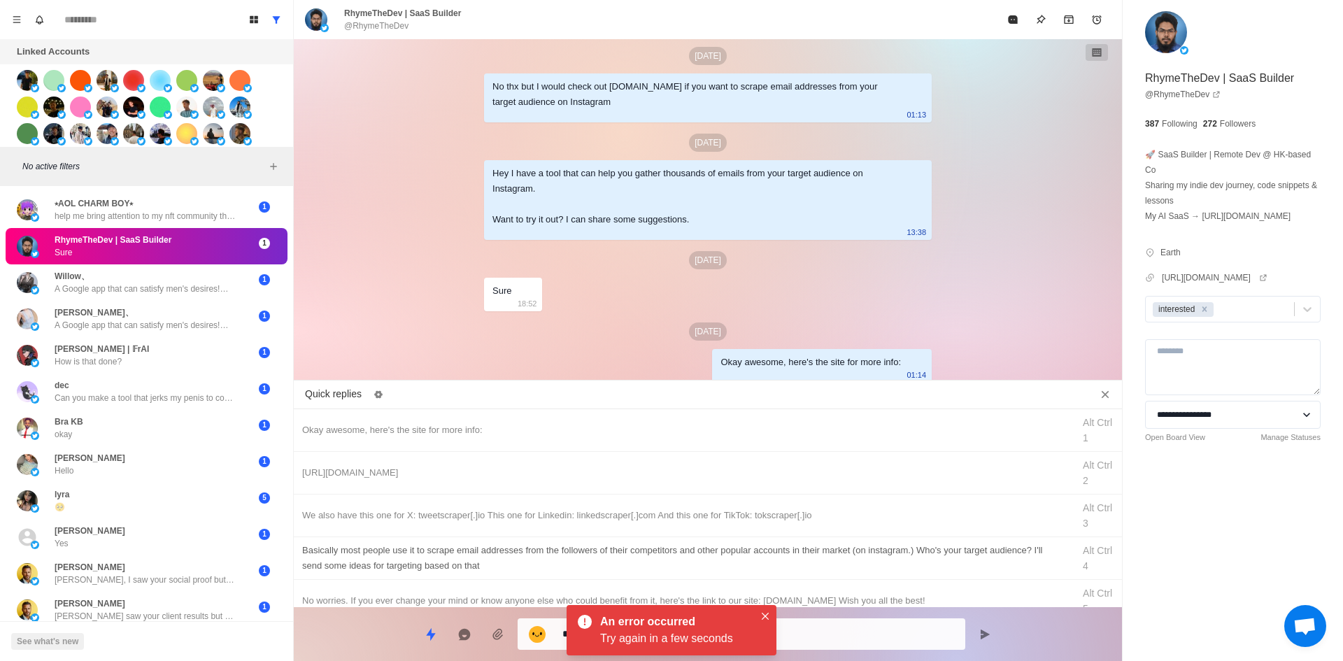
drag, startPoint x: 820, startPoint y: 621, endPoint x: 835, endPoint y: 575, distance: 48.7
drag, startPoint x: 833, startPoint y: 646, endPoint x: 830, endPoint y: 603, distance: 42.8
drag, startPoint x: 819, startPoint y: 645, endPoint x: 818, endPoint y: 632, distance: 12.6
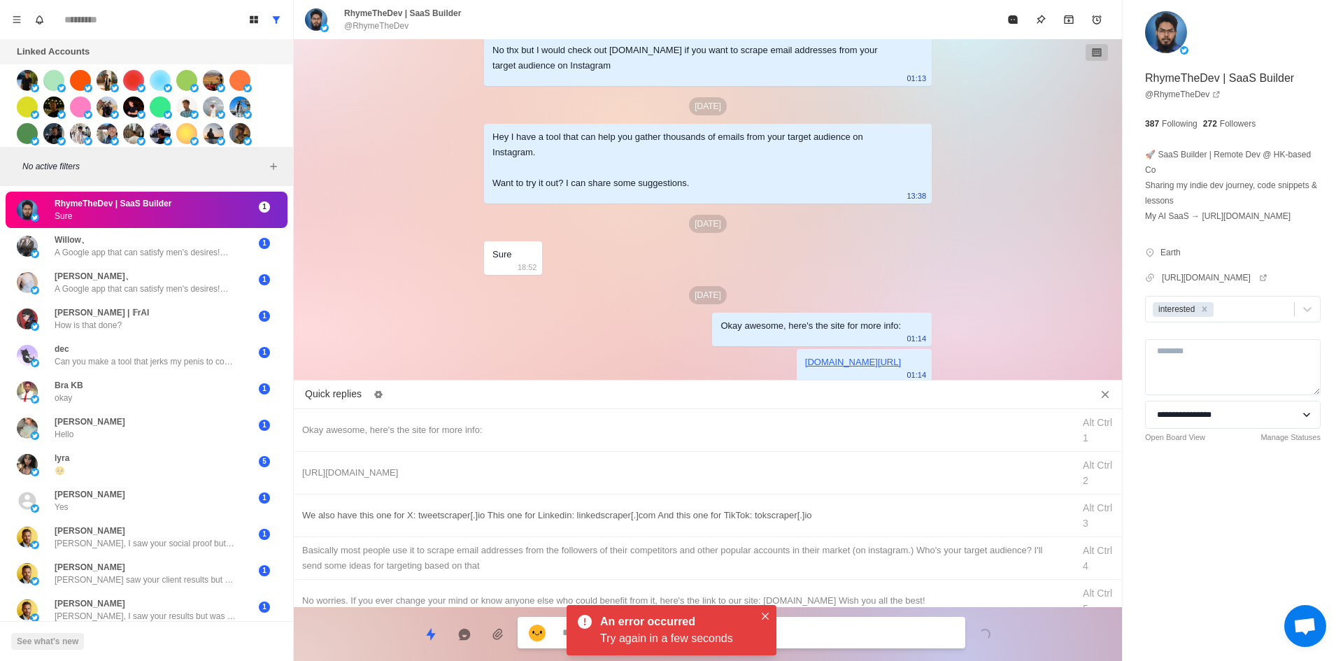
drag, startPoint x: 838, startPoint y: 516, endPoint x: 815, endPoint y: 574, distance: 63.1
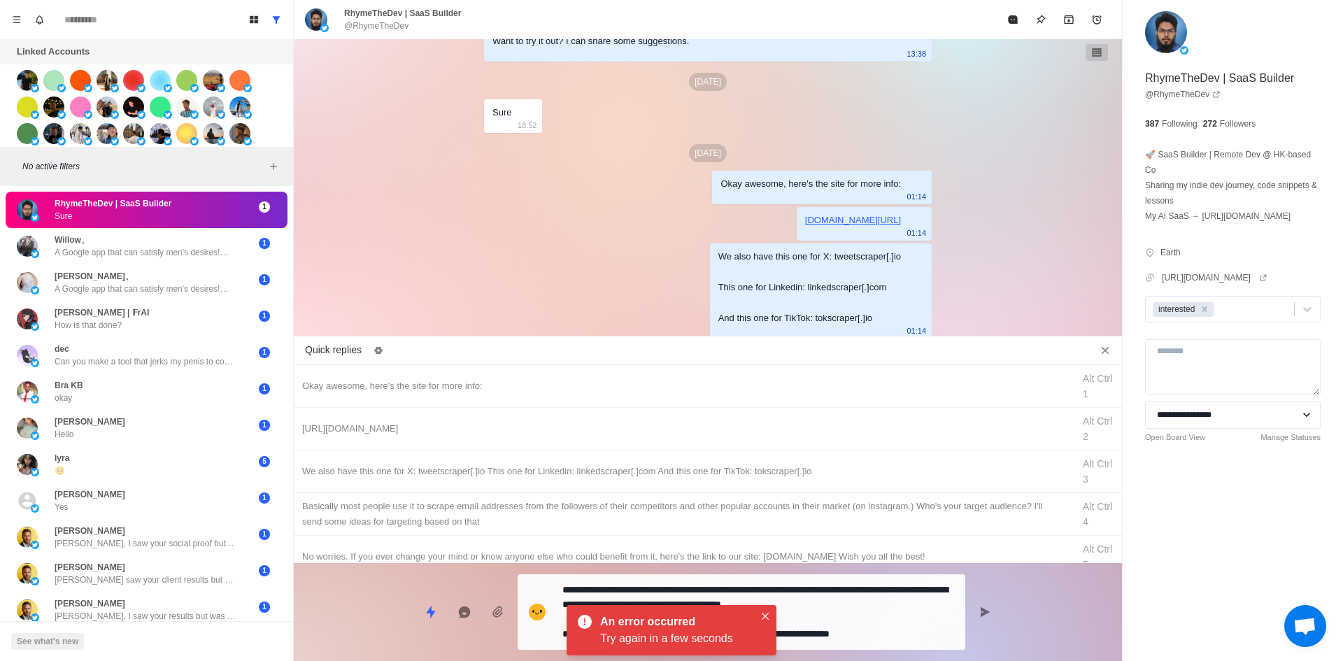
drag, startPoint x: 828, startPoint y: 619, endPoint x: 730, endPoint y: 610, distance: 97.7
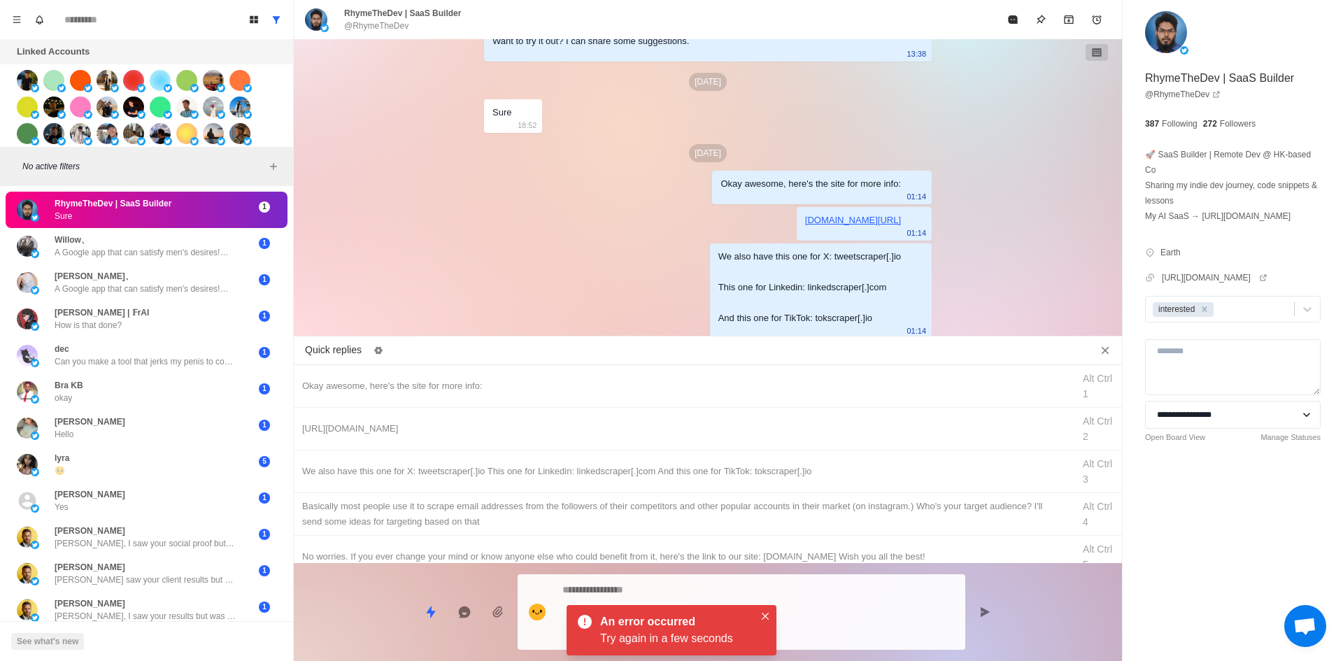
scroll to position [2222, 0]
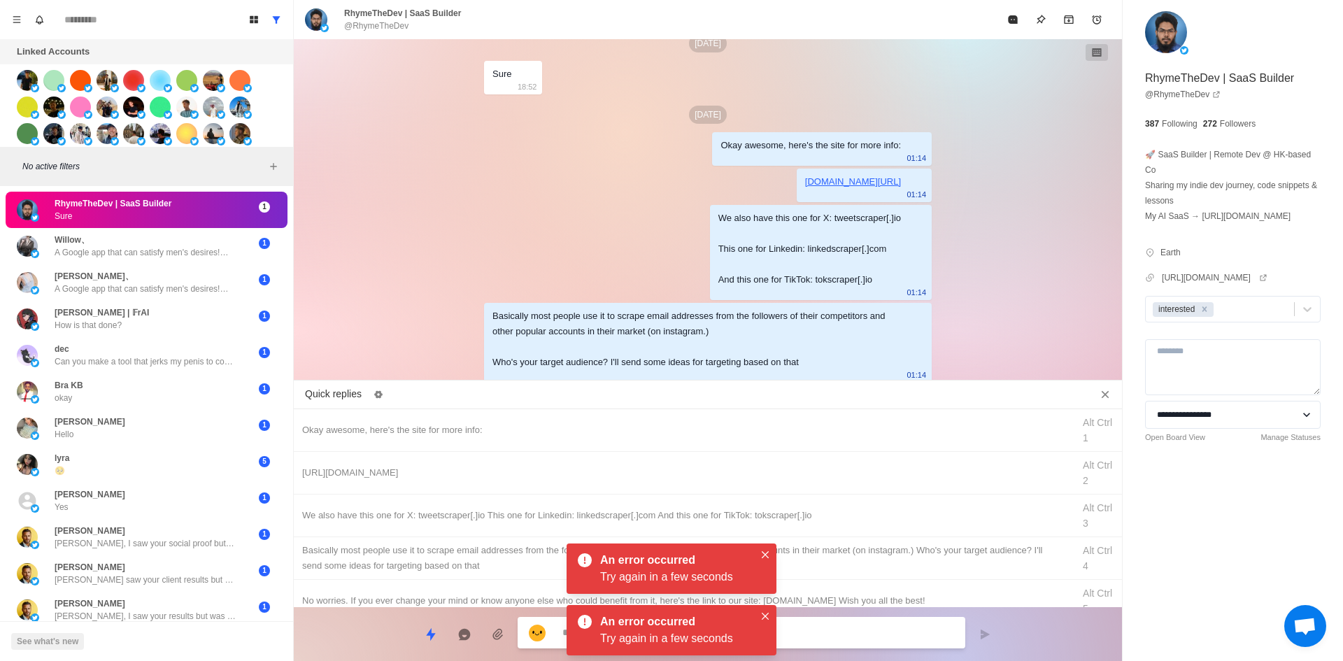
drag, startPoint x: 759, startPoint y: 555, endPoint x: 767, endPoint y: 576, distance: 23.3
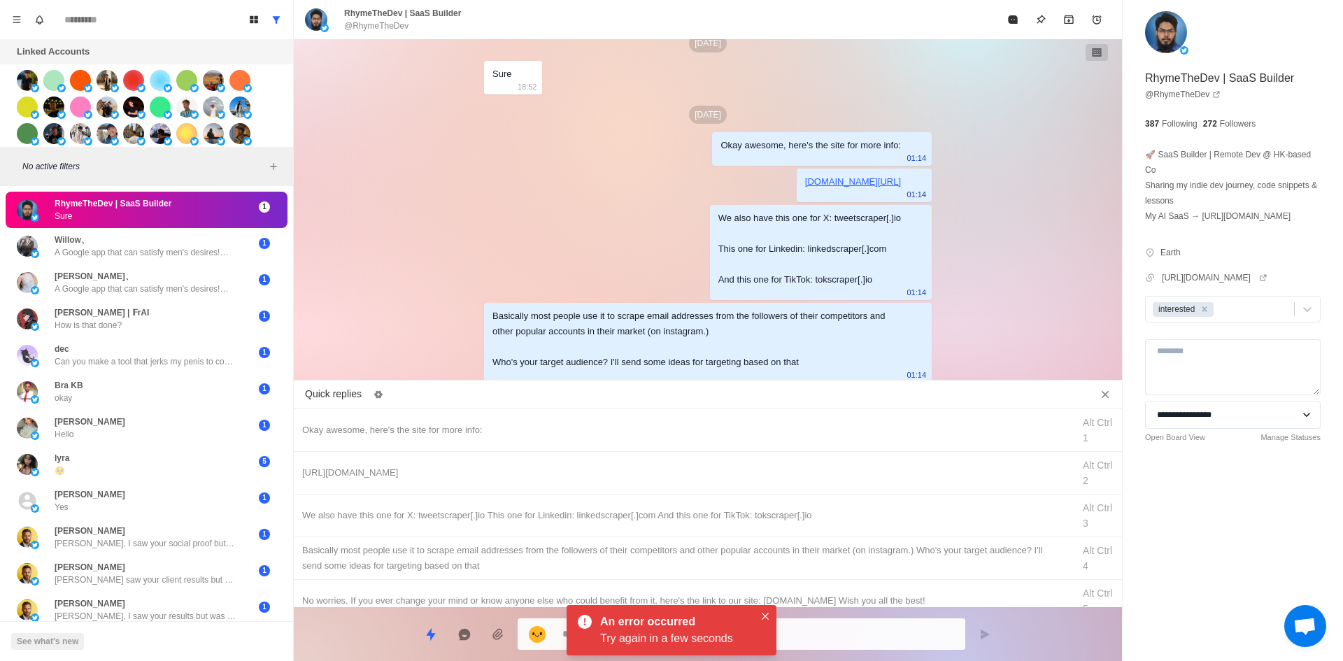
drag, startPoint x: 769, startPoint y: 611, endPoint x: 930, endPoint y: 262, distance: 383.4
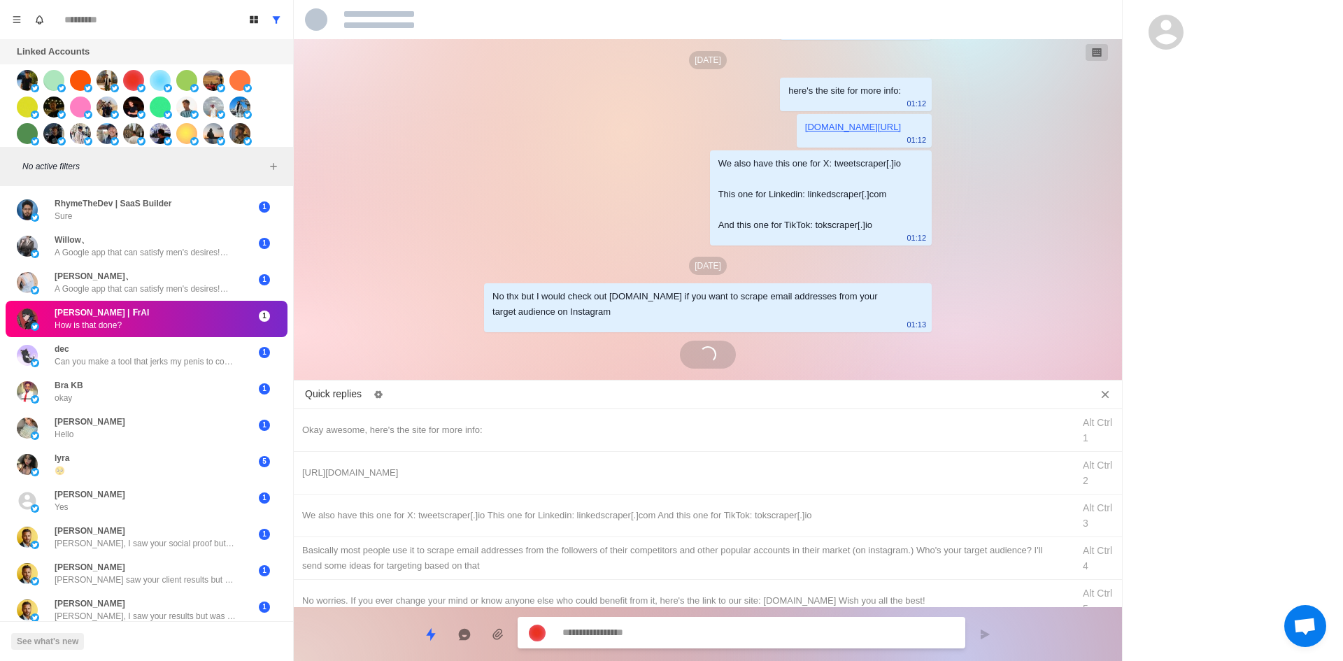
scroll to position [1934, 0]
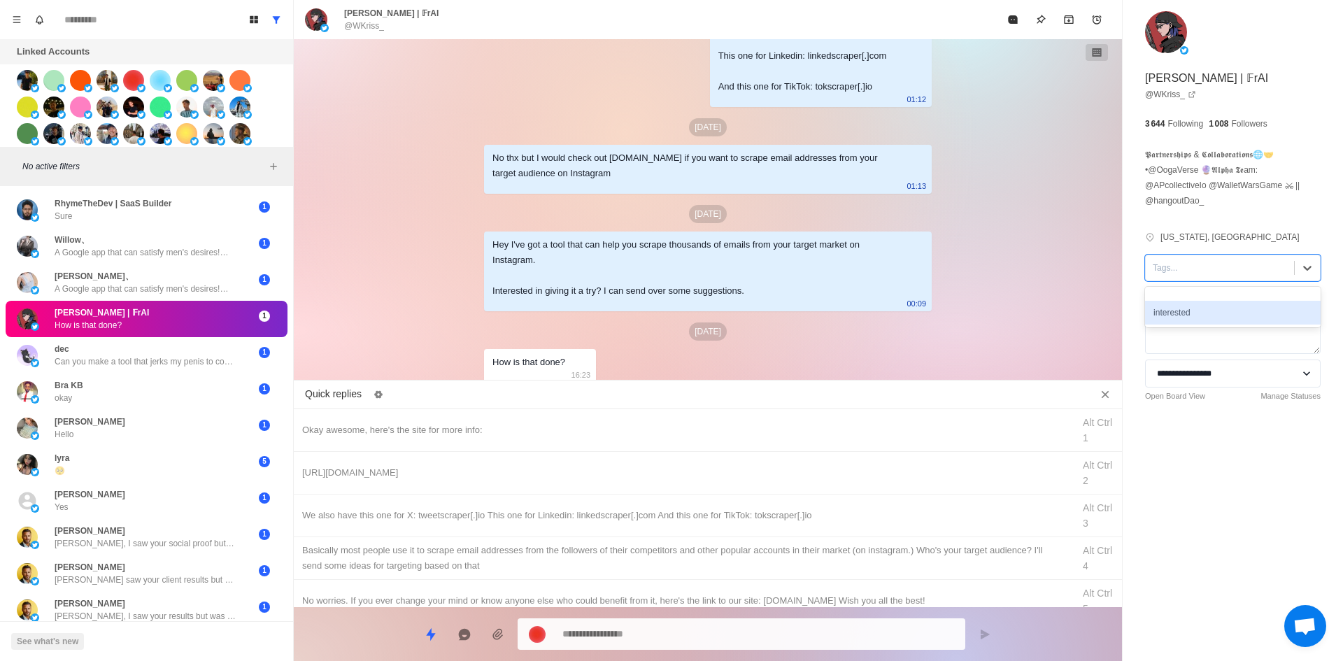
drag, startPoint x: 1179, startPoint y: 316, endPoint x: 1031, endPoint y: 371, distance: 158.0
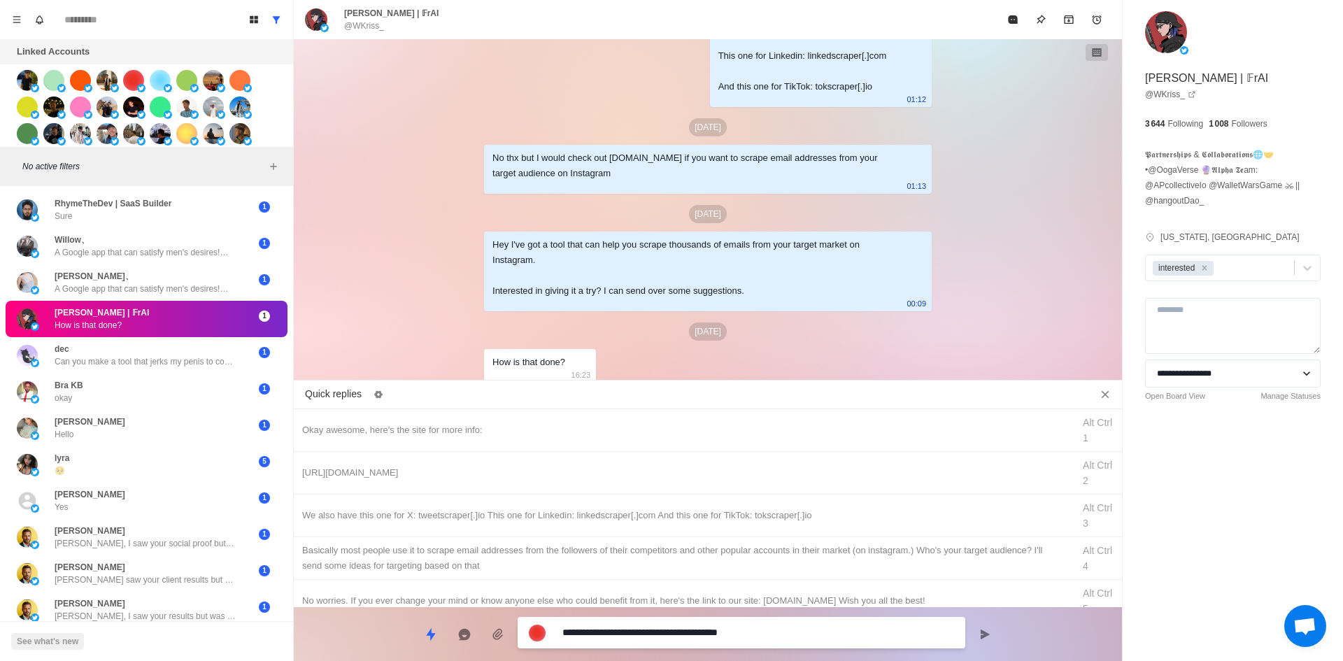
drag, startPoint x: 634, startPoint y: 633, endPoint x: 302, endPoint y: 634, distance: 331.6
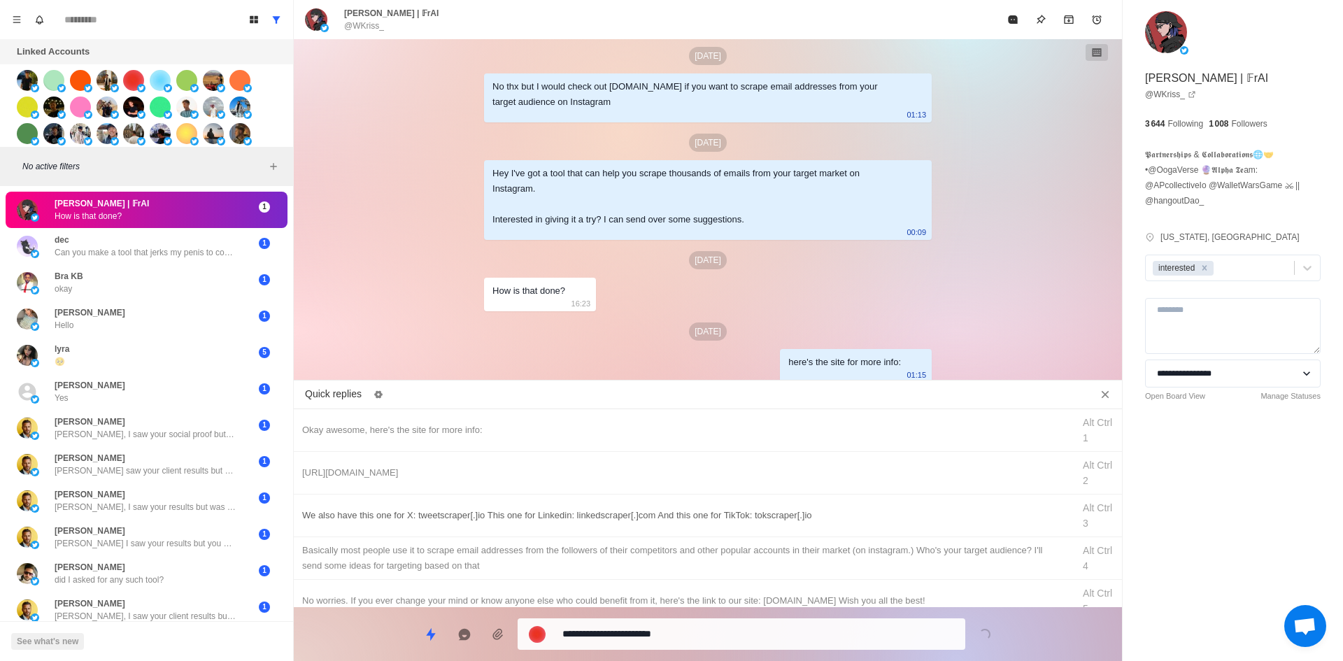
drag, startPoint x: 616, startPoint y: 626, endPoint x: 700, endPoint y: 507, distance: 145.6
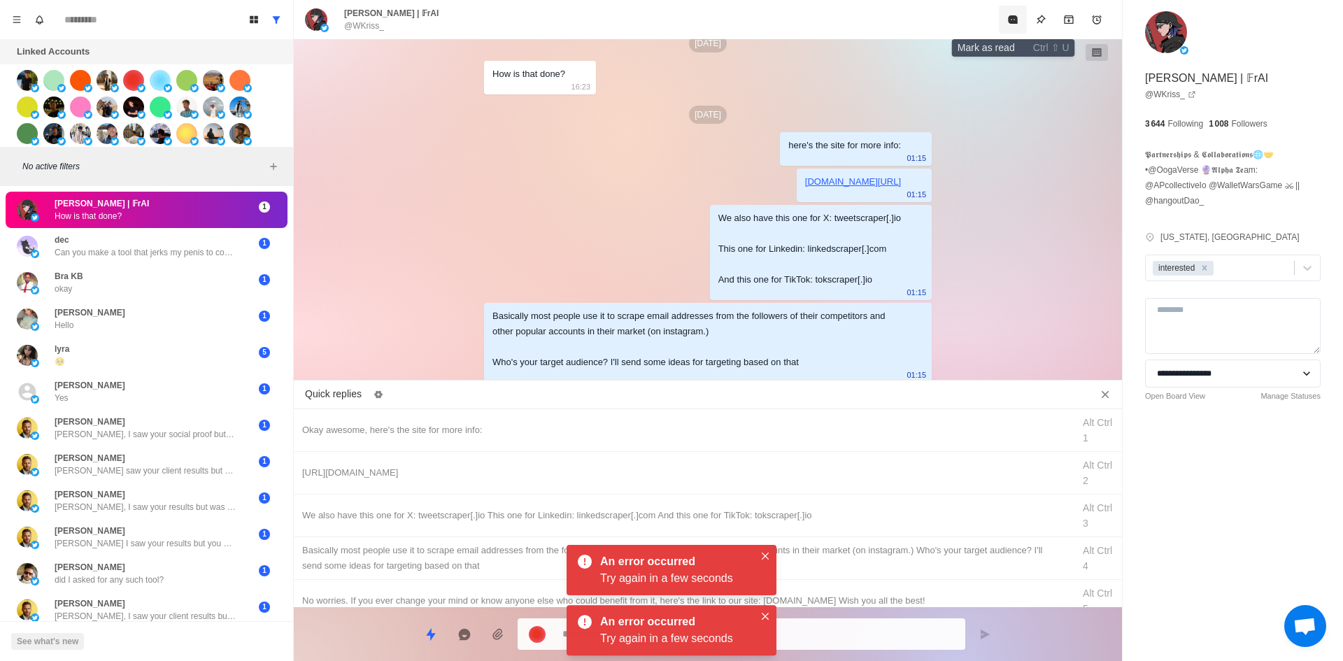
drag, startPoint x: 1012, startPoint y: 13, endPoint x: 756, endPoint y: 448, distance: 505.1
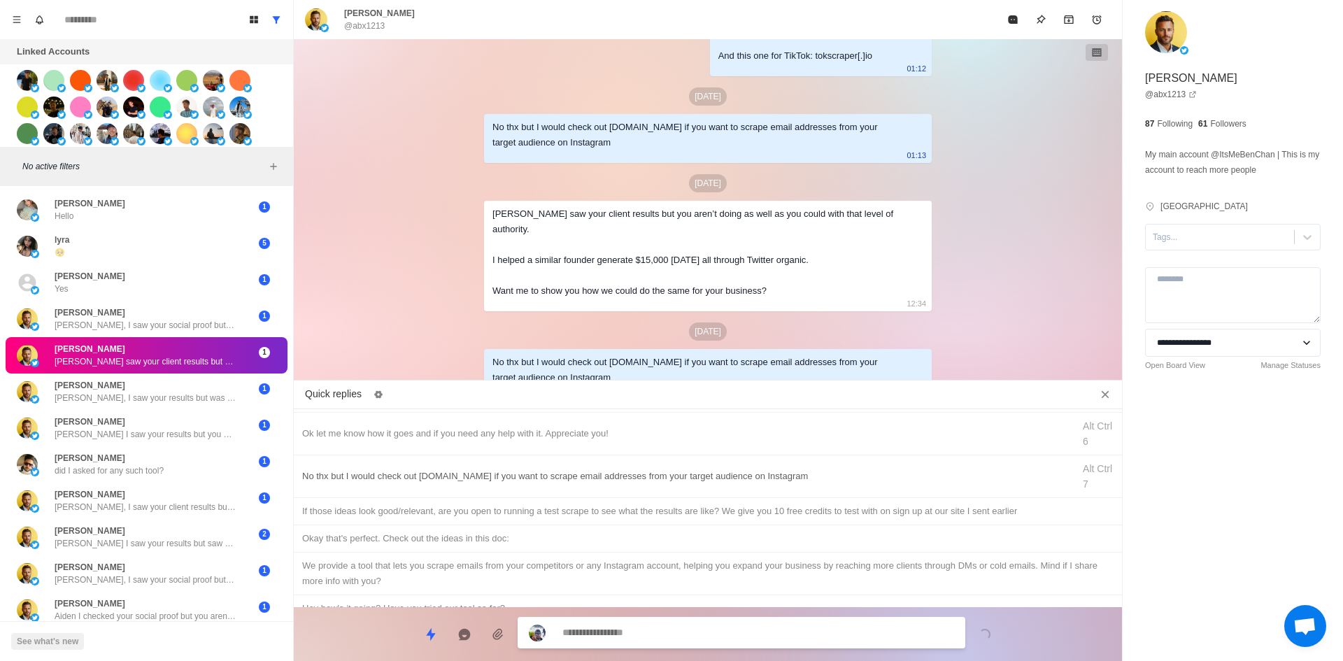
scroll to position [0, 0]
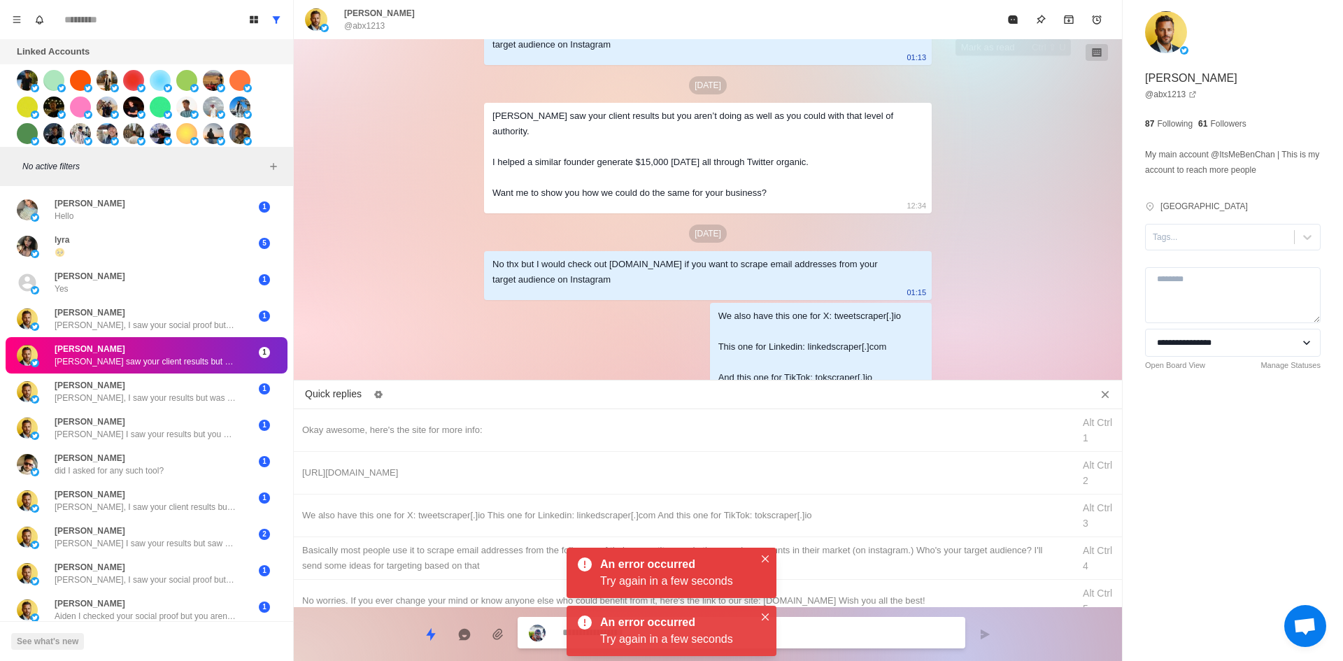
drag, startPoint x: 1012, startPoint y: 14, endPoint x: 907, endPoint y: 150, distance: 171.1
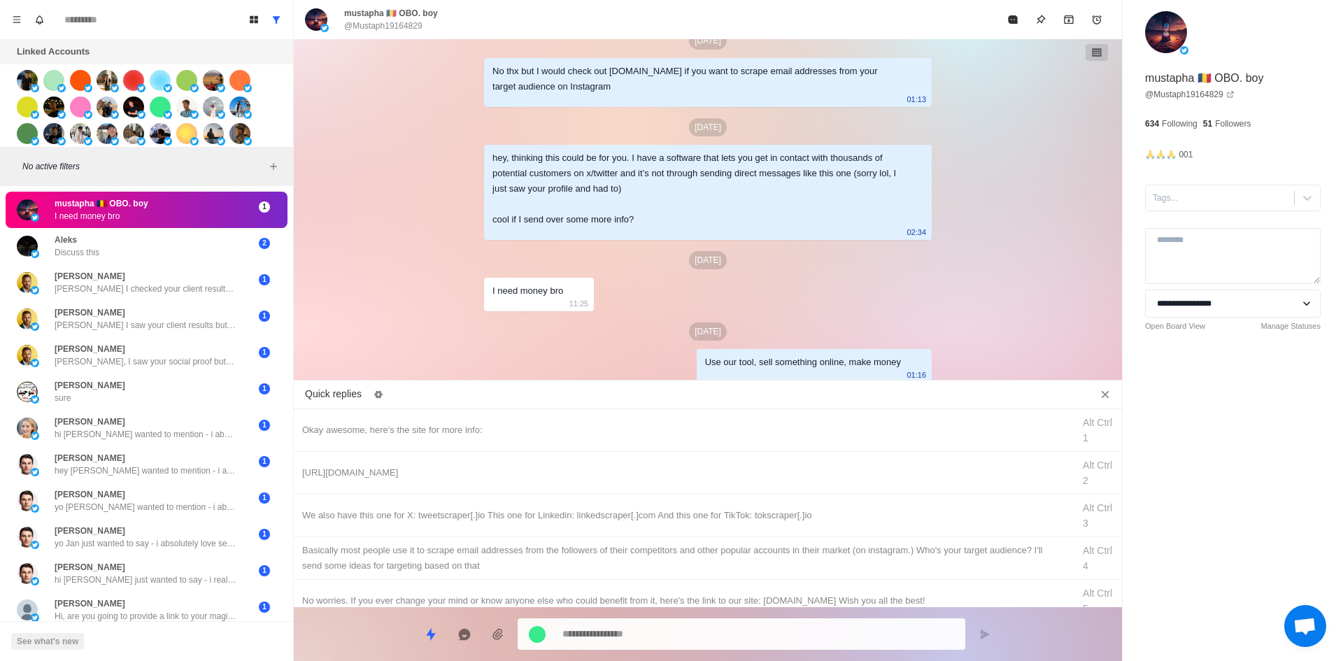
drag, startPoint x: 608, startPoint y: 438, endPoint x: 646, endPoint y: 660, distance: 225.6
drag, startPoint x: 634, startPoint y: 627, endPoint x: 387, endPoint y: 627, distance: 246.9
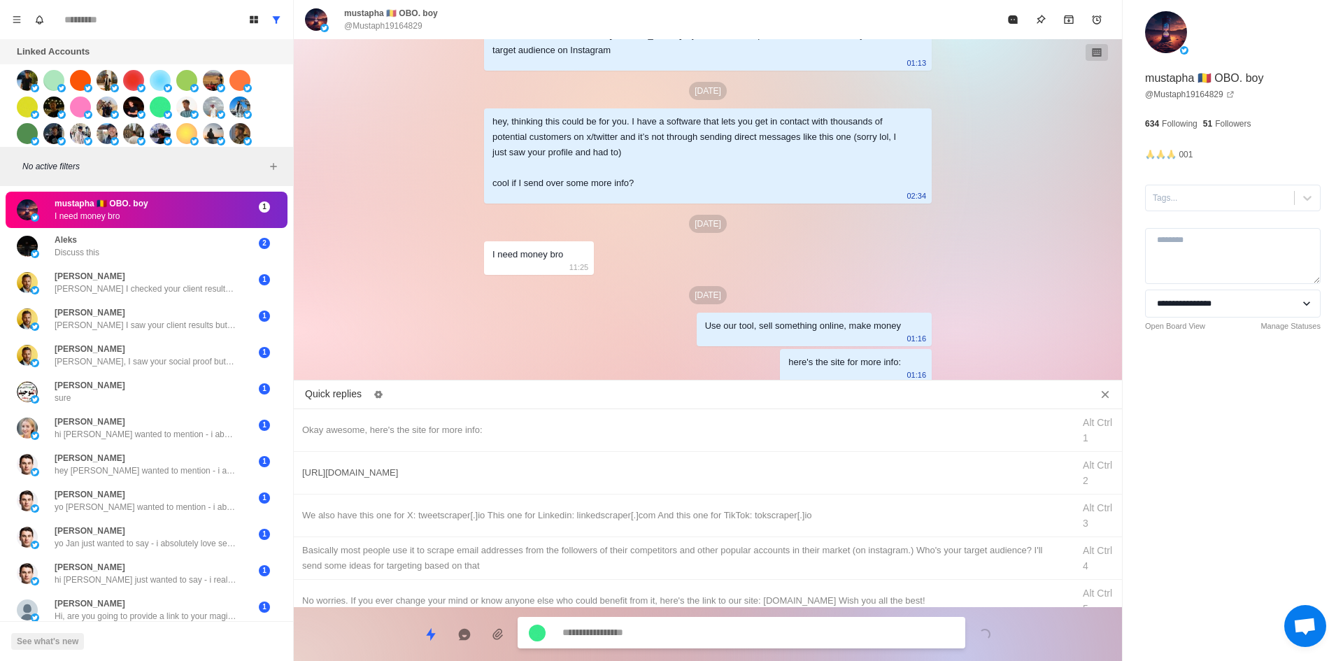
drag, startPoint x: 397, startPoint y: 459, endPoint x: 425, endPoint y: 494, distance: 45.2
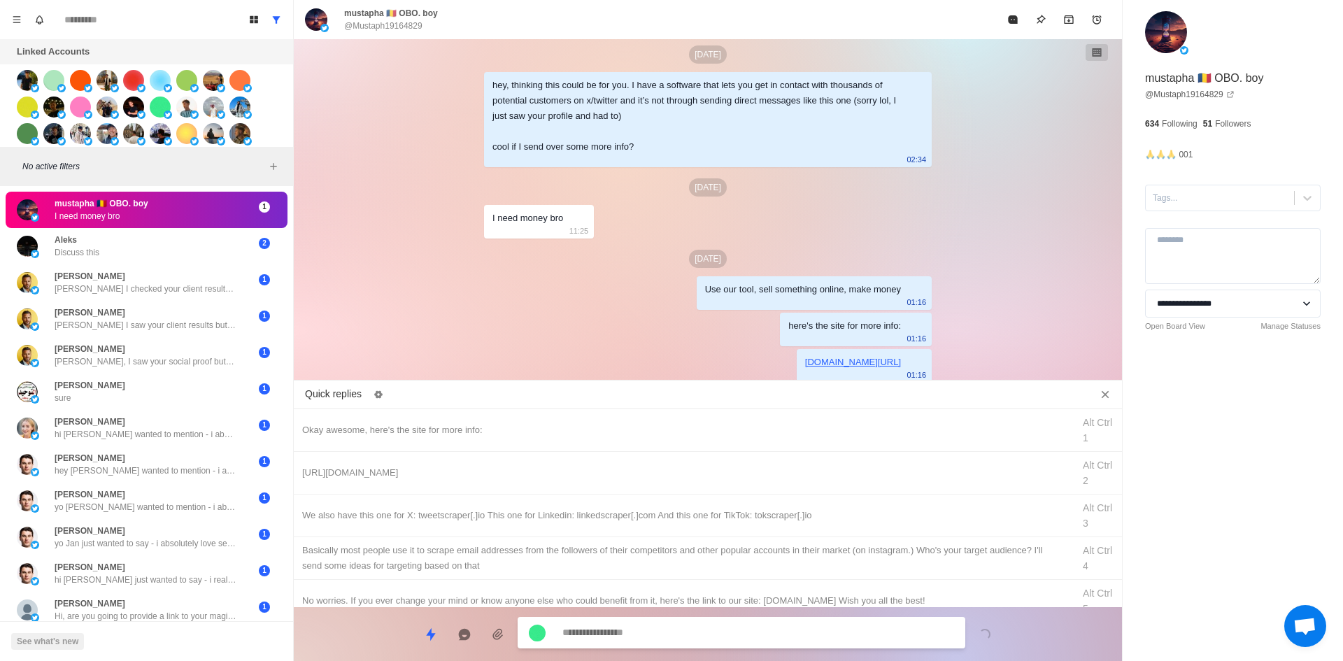
drag, startPoint x: 637, startPoint y: 505, endPoint x: 636, endPoint y: 590, distance: 85.3
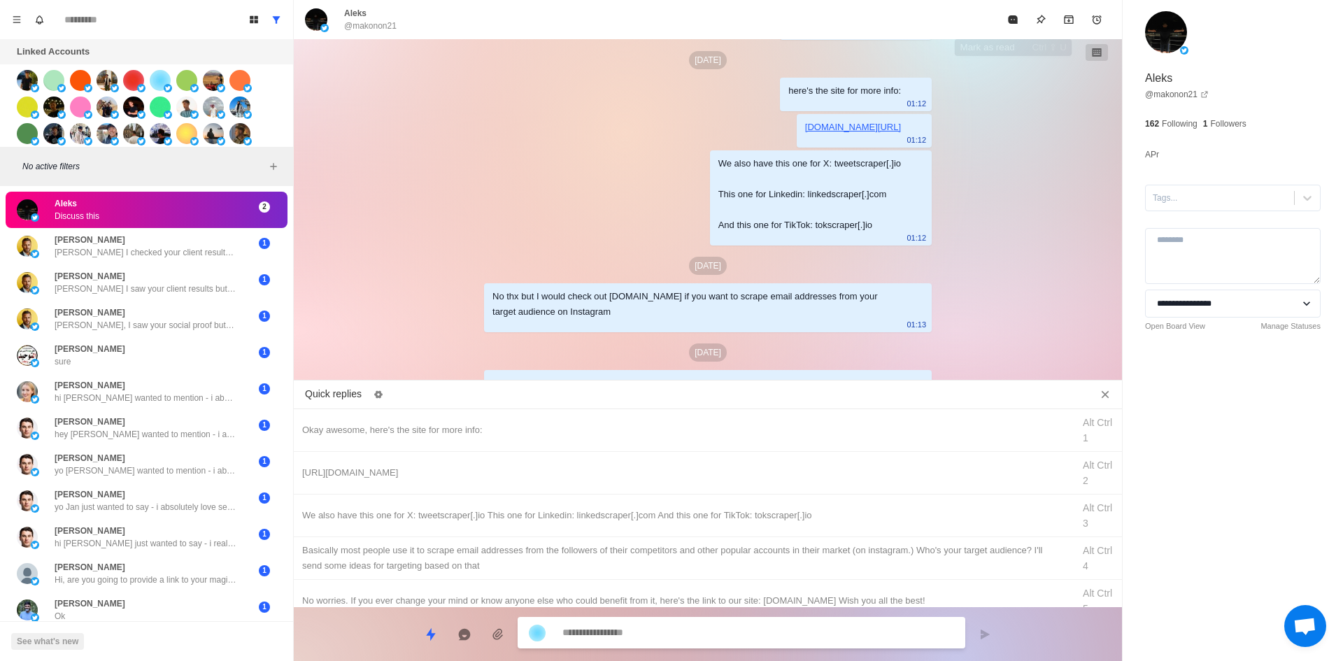
scroll to position [1971, 0]
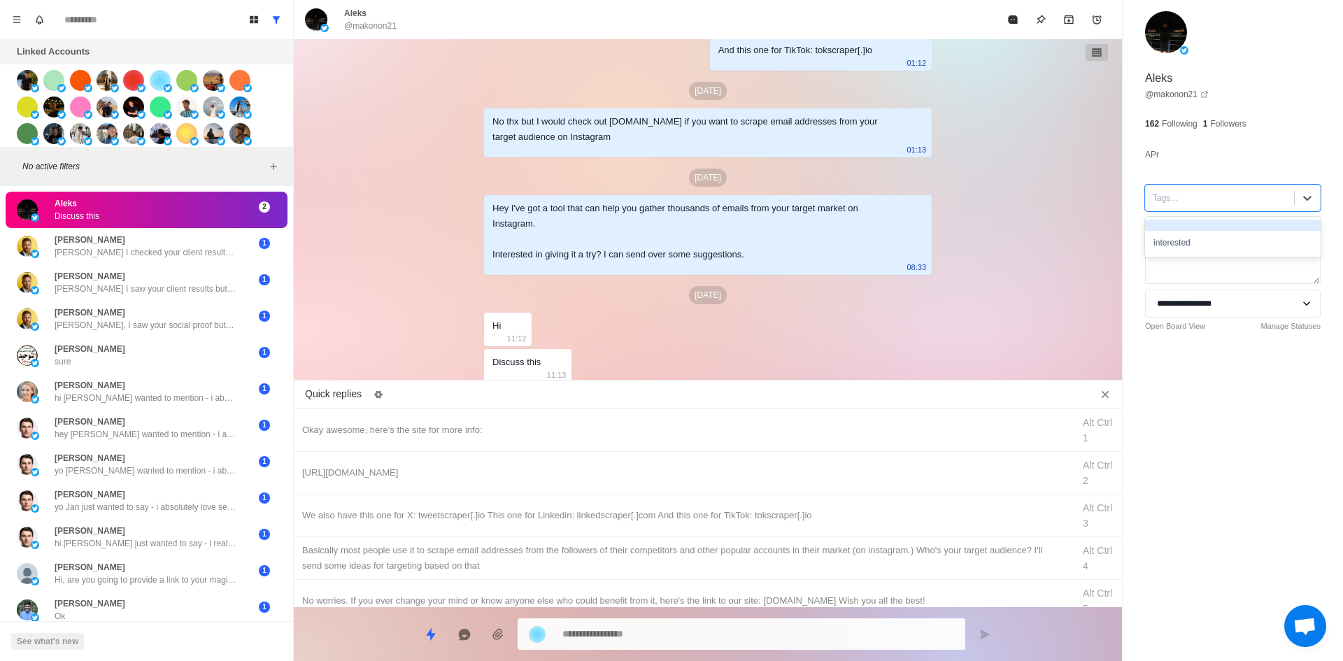
drag, startPoint x: 1188, startPoint y: 230, endPoint x: 1198, endPoint y: 234, distance: 11.3
drag, startPoint x: 1198, startPoint y: 234, endPoint x: 451, endPoint y: 450, distance: 777.5
drag, startPoint x: 471, startPoint y: 426, endPoint x: 643, endPoint y: 642, distance: 276.3
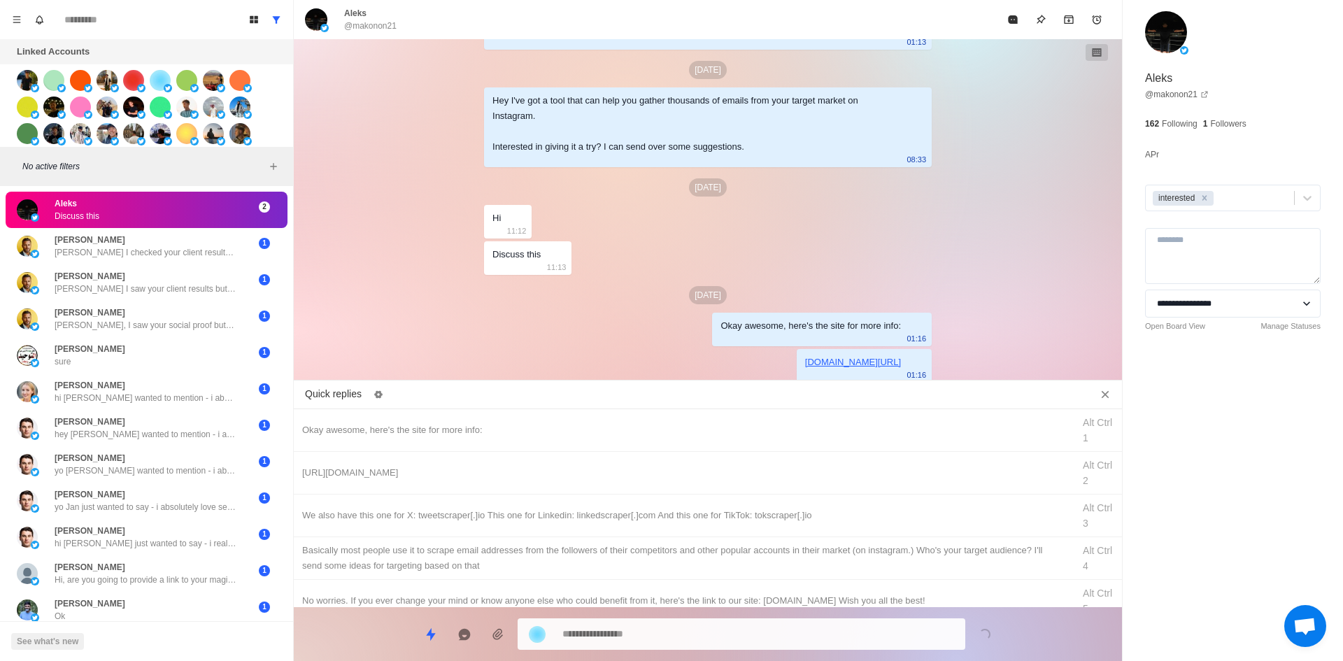
drag, startPoint x: 751, startPoint y: 520, endPoint x: 716, endPoint y: 628, distance: 113.3
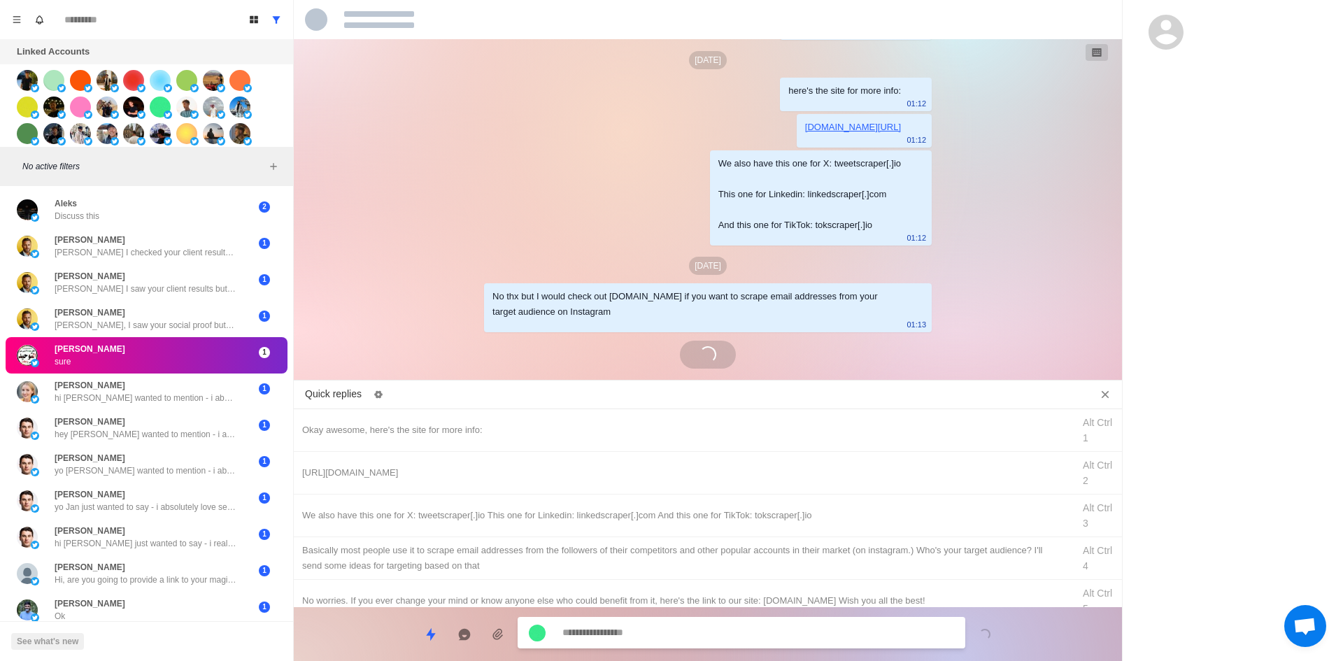
scroll to position [1950, 0]
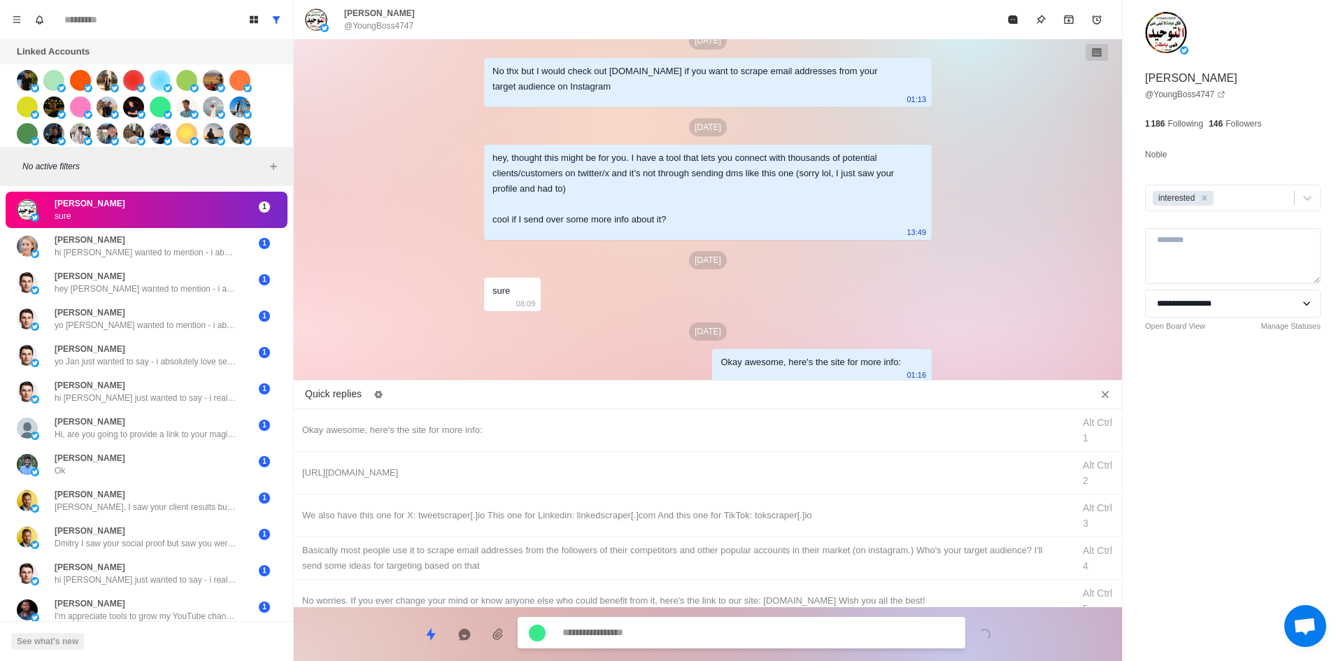
drag, startPoint x: 664, startPoint y: 464, endPoint x: 644, endPoint y: 617, distance: 153.8
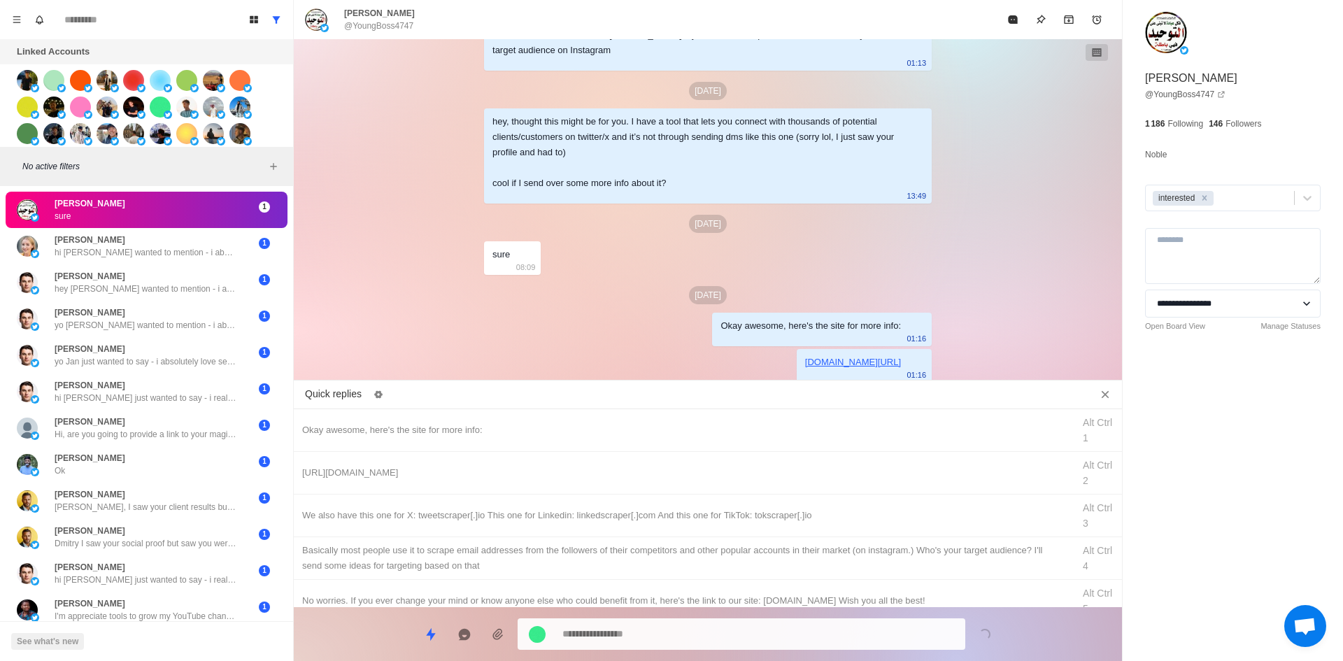
drag, startPoint x: 737, startPoint y: 526, endPoint x: 709, endPoint y: 622, distance: 99.8
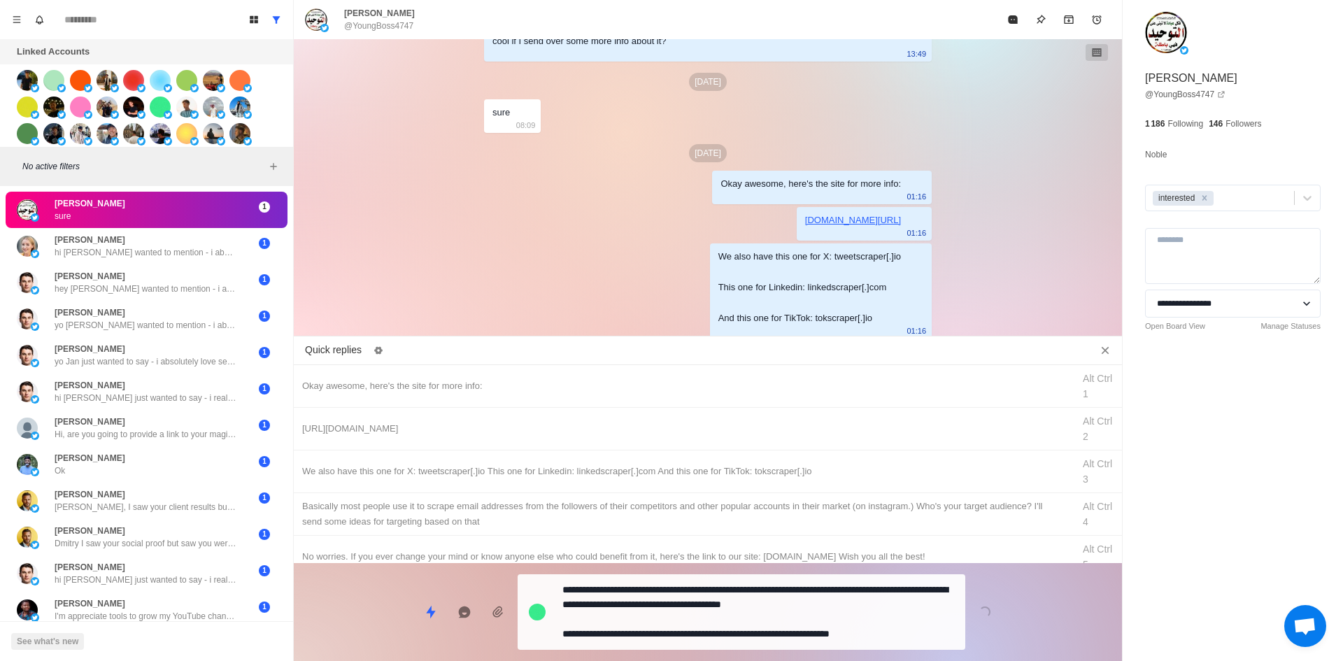
drag, startPoint x: 703, startPoint y: 641, endPoint x: 723, endPoint y: 602, distance: 44.4
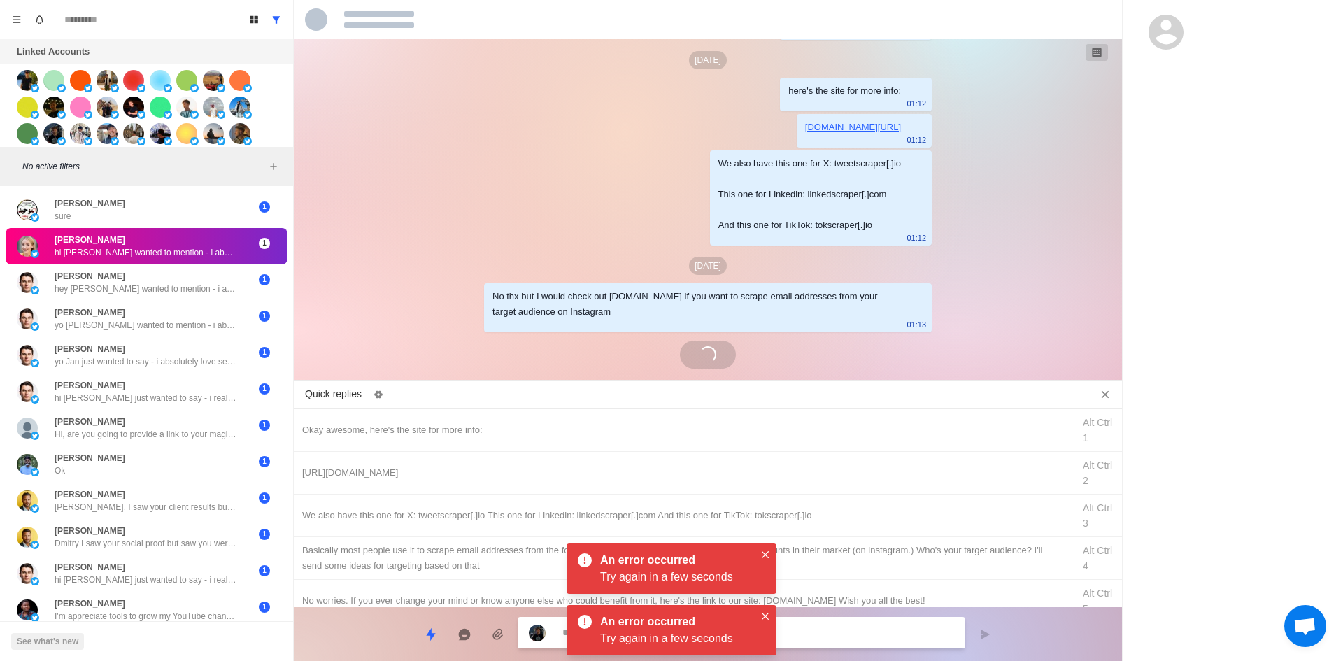
drag, startPoint x: 1019, startPoint y: 20, endPoint x: 960, endPoint y: 129, distance: 124.6
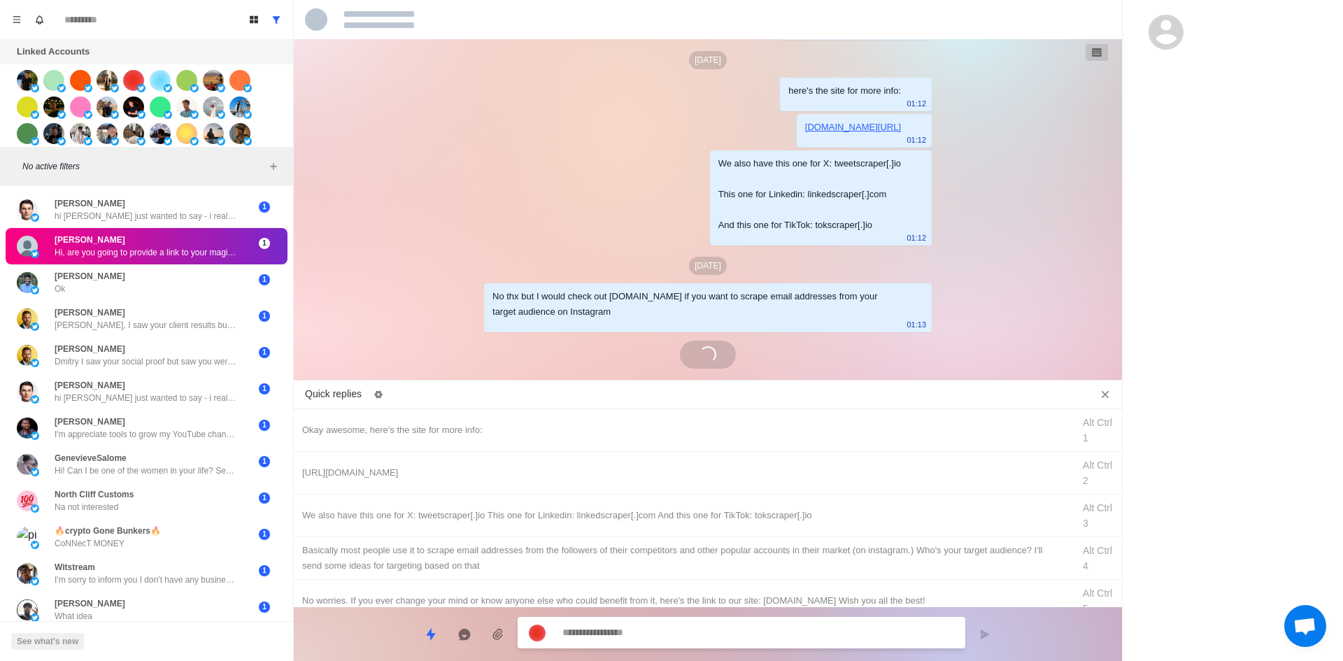
scroll to position [1919, 0]
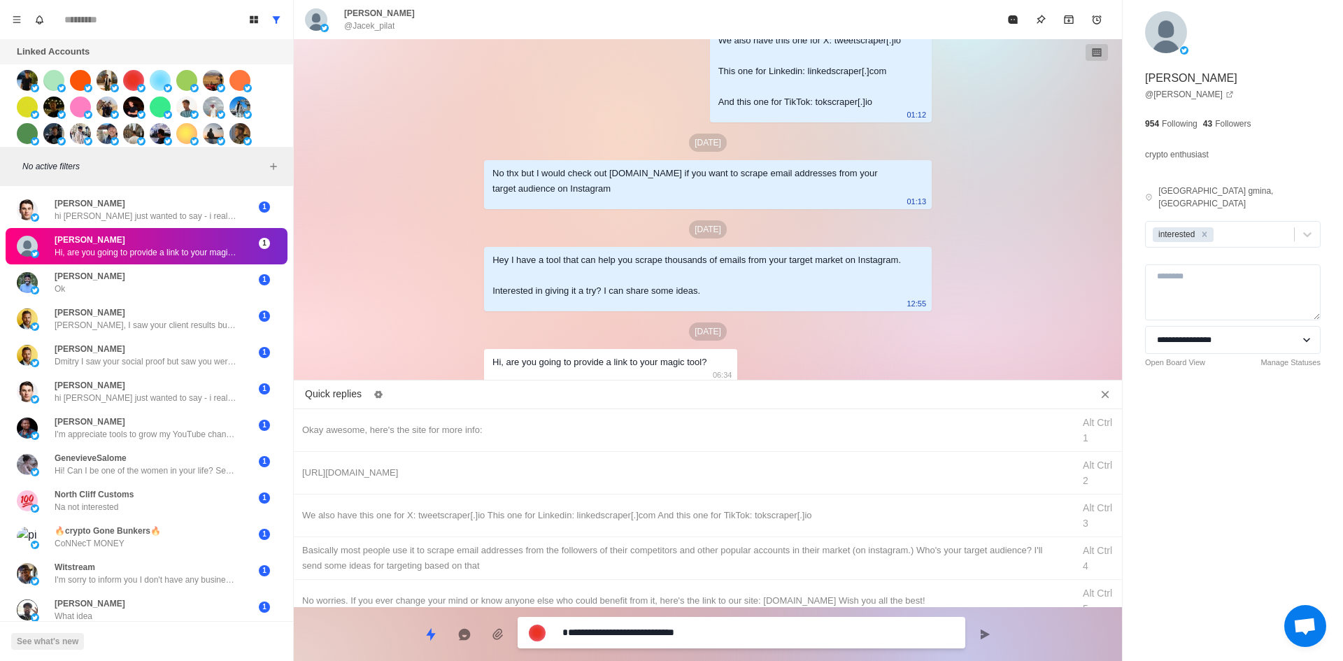
drag, startPoint x: 631, startPoint y: 634, endPoint x: 143, endPoint y: 633, distance: 488.3
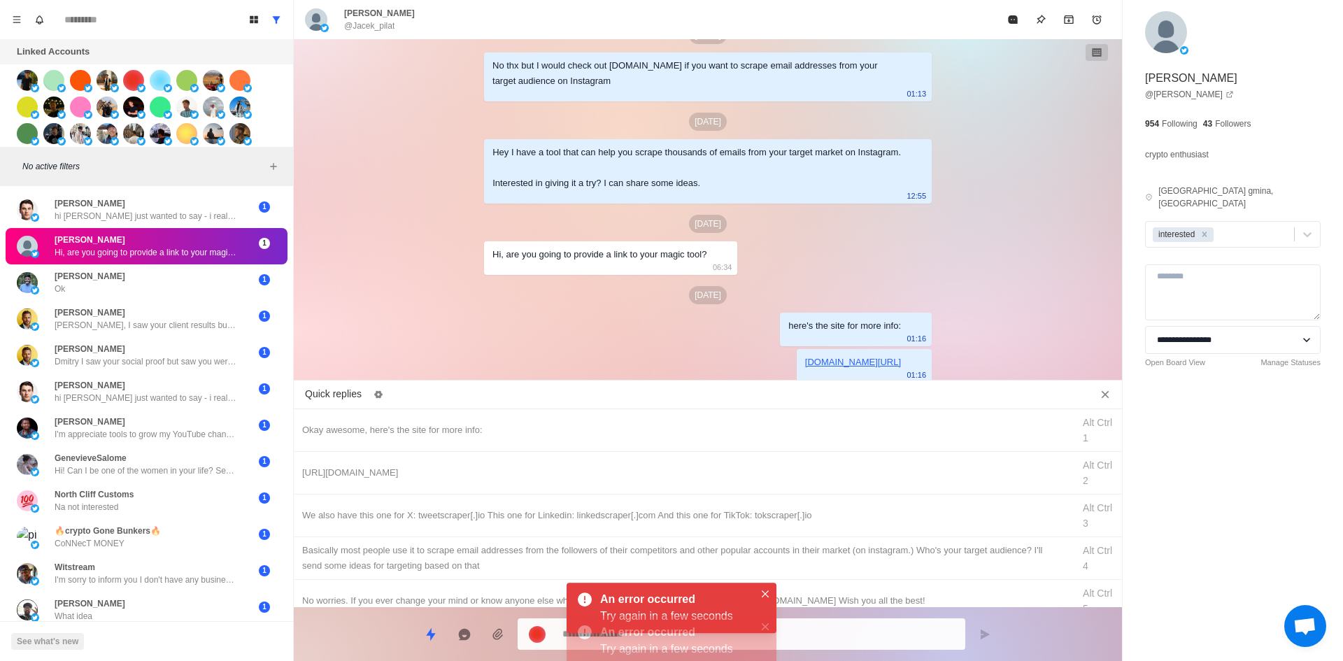
drag, startPoint x: 852, startPoint y: 513, endPoint x: 832, endPoint y: 623, distance: 111.7
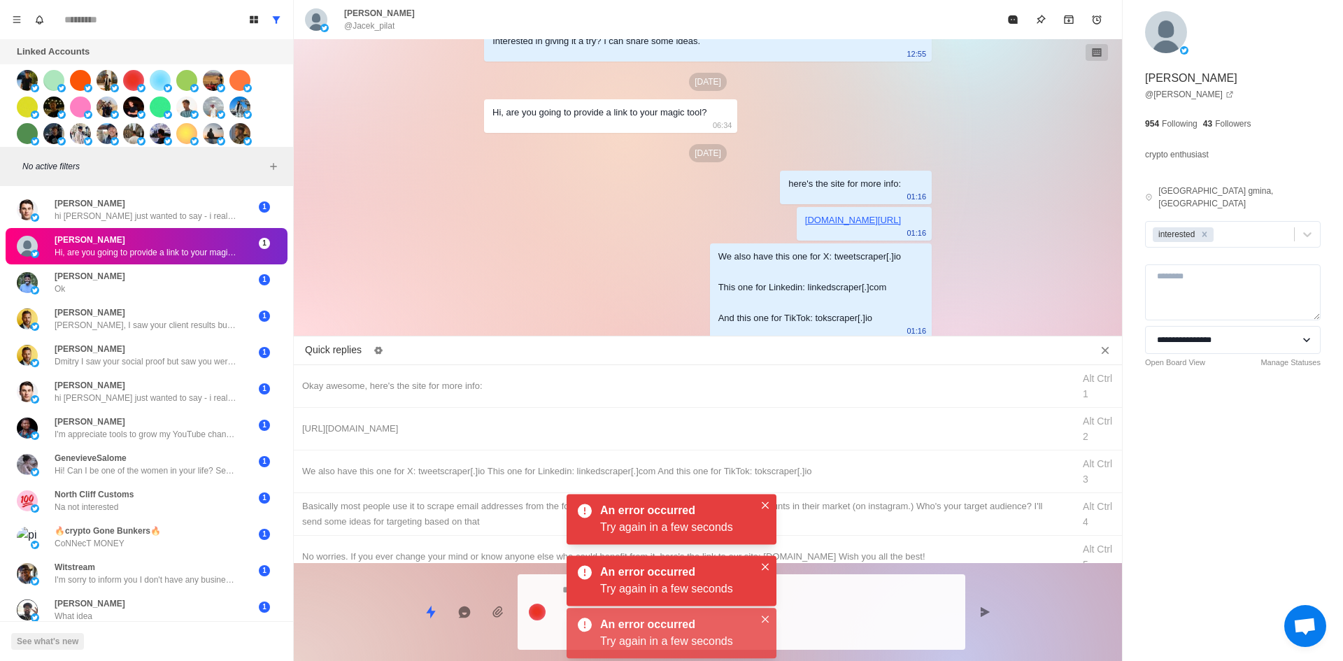
scroll to position [2207, 0]
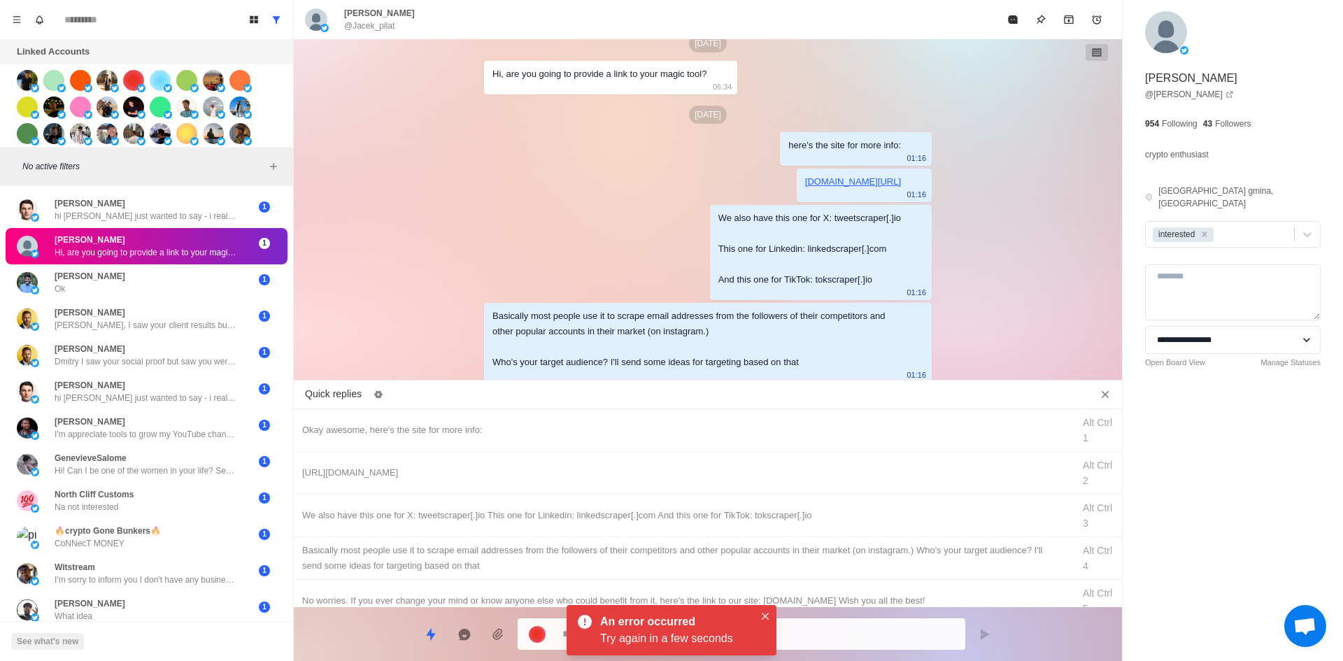
drag, startPoint x: 767, startPoint y: 609, endPoint x: 1044, endPoint y: 97, distance: 582.2
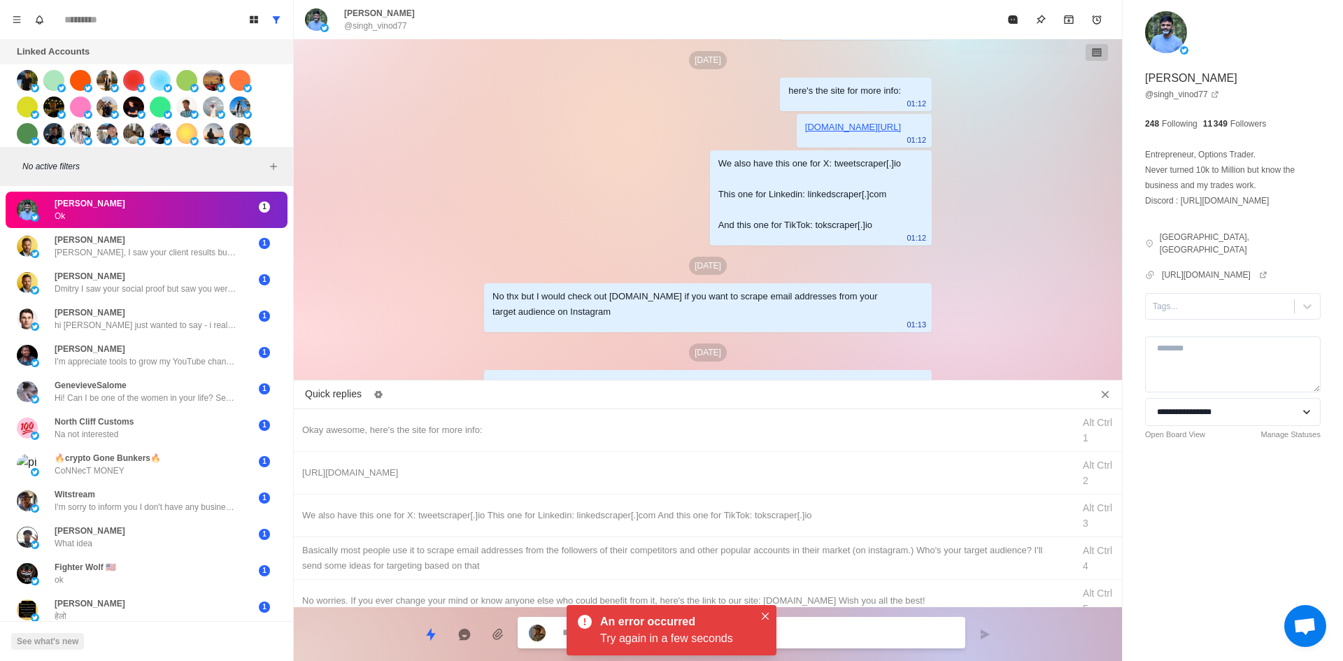
scroll to position [1903, 0]
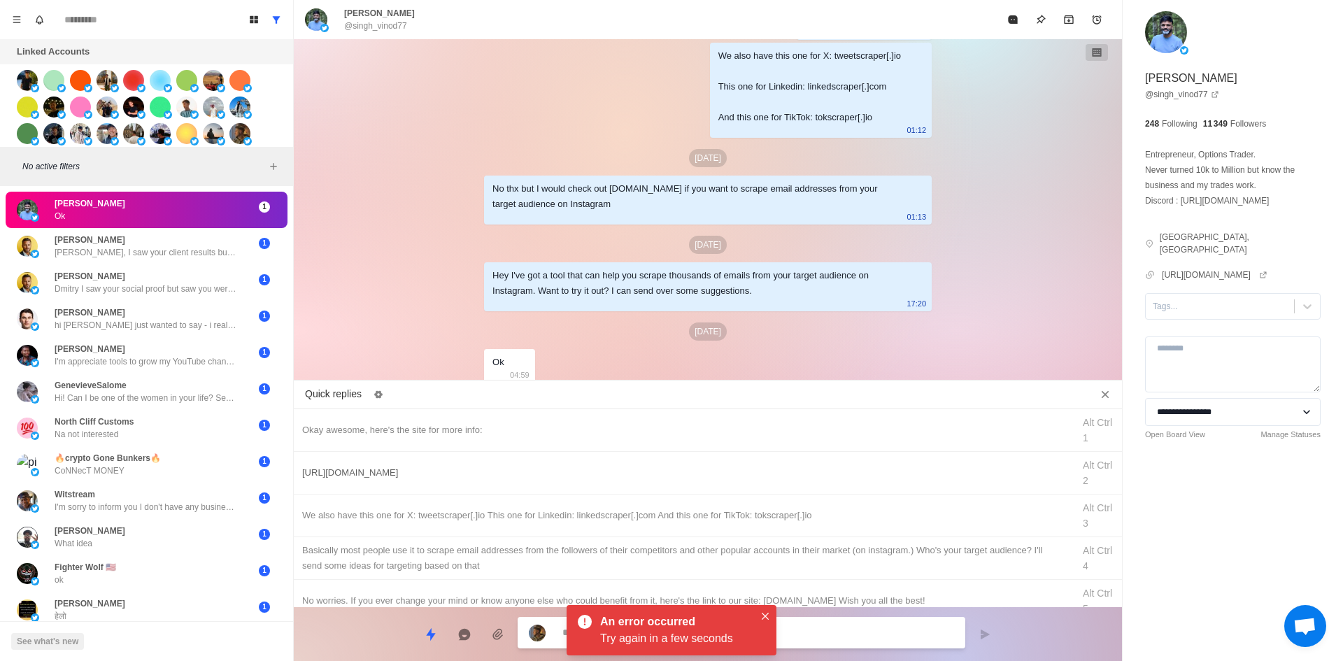
drag, startPoint x: 766, startPoint y: 609, endPoint x: 972, endPoint y: 462, distance: 252.7
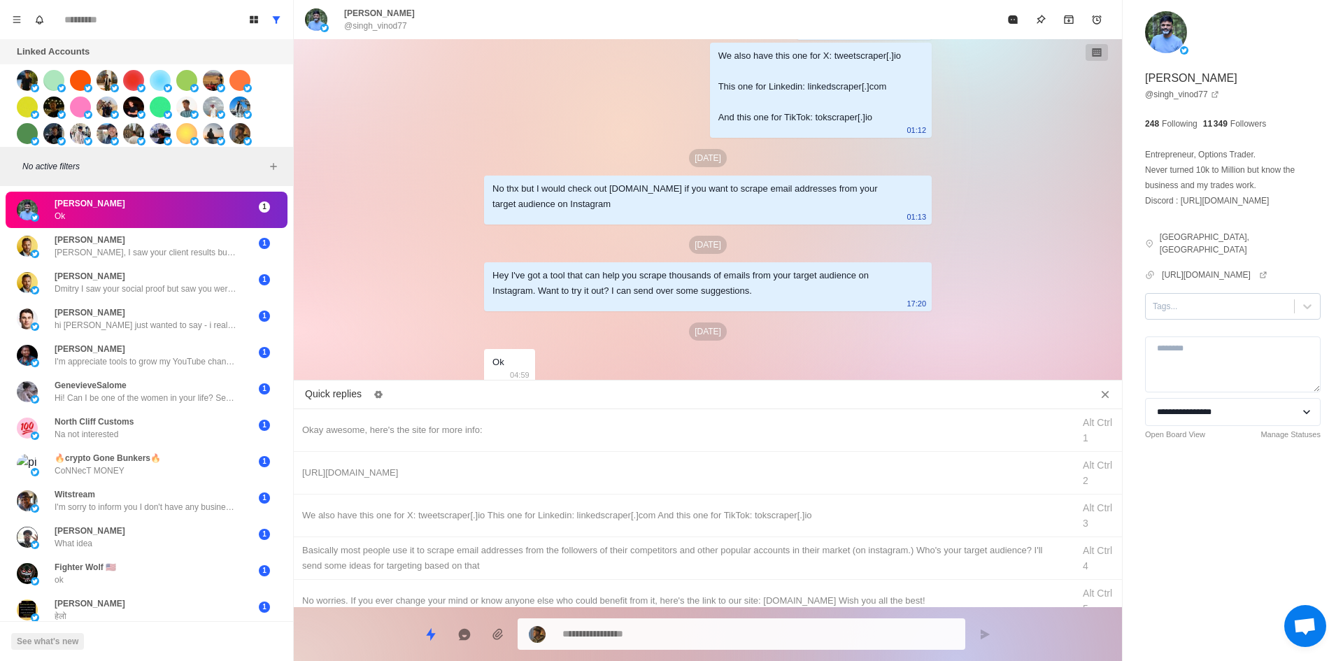
drag, startPoint x: 1197, startPoint y: 285, endPoint x: 1193, endPoint y: 301, distance: 16.0
drag, startPoint x: 1183, startPoint y: 336, endPoint x: 623, endPoint y: 423, distance: 567.1
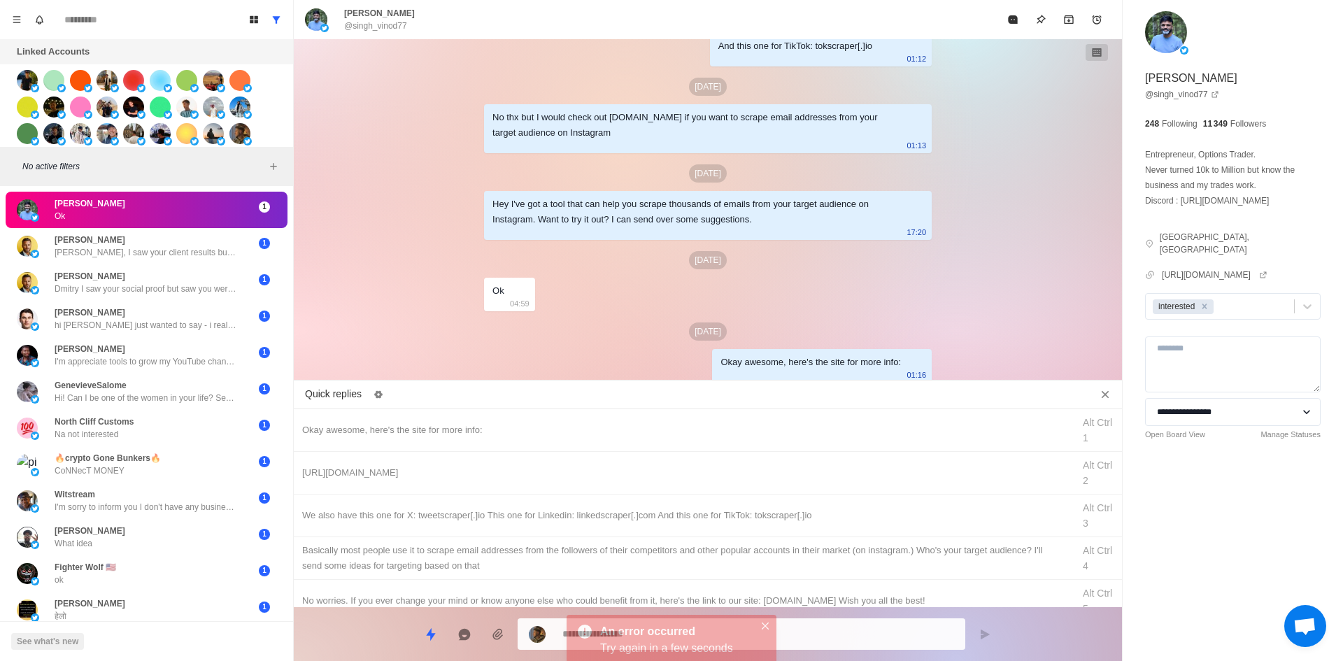
drag, startPoint x: 712, startPoint y: 476, endPoint x: 688, endPoint y: 639, distance: 164.7
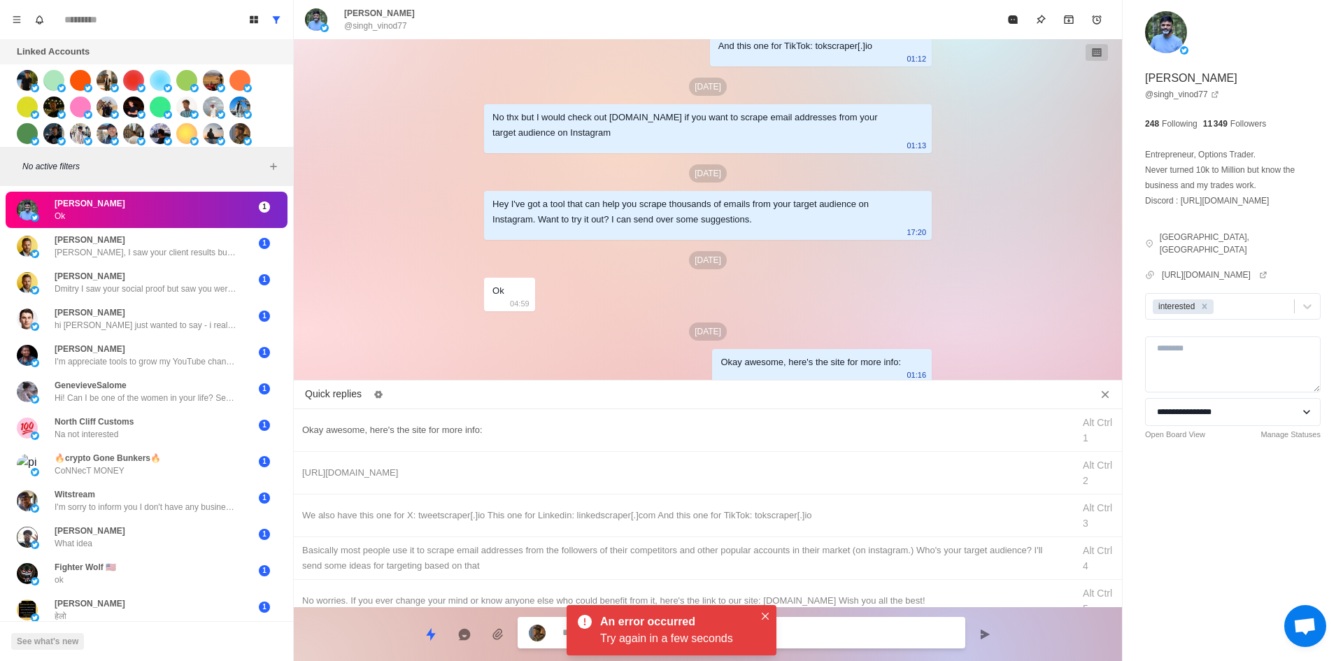
scroll to position [2011, 0]
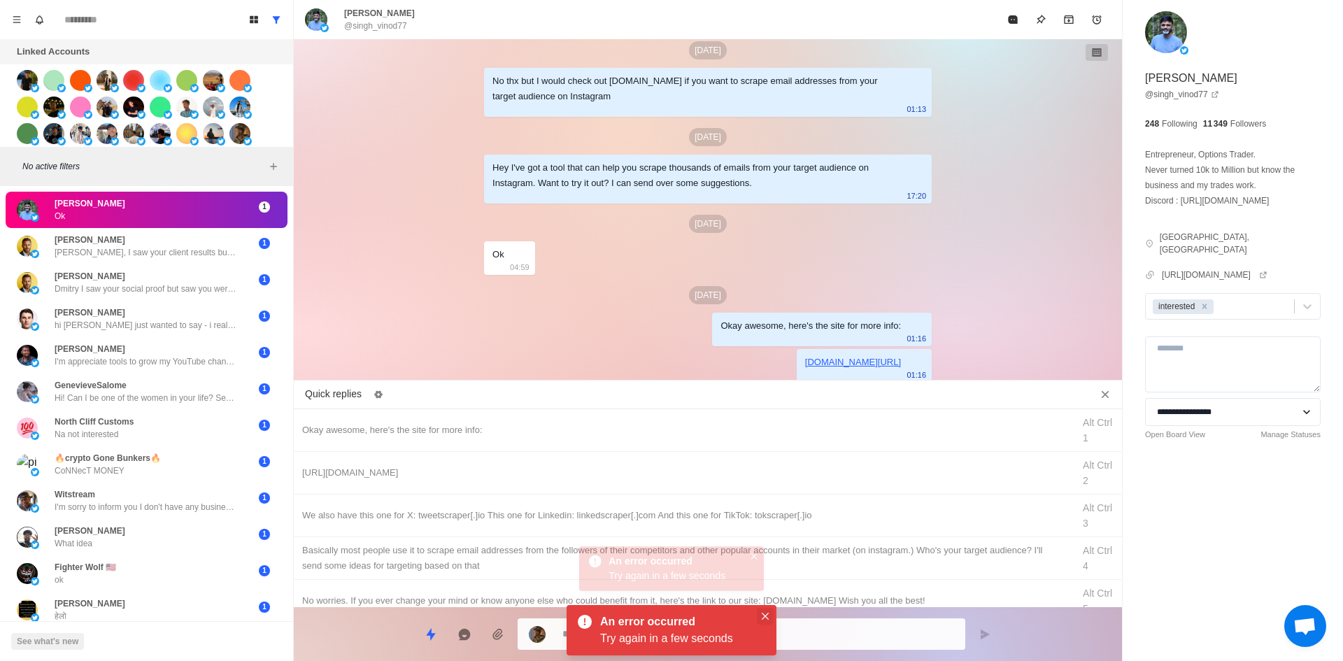
drag, startPoint x: 765, startPoint y: 614, endPoint x: 883, endPoint y: 358, distance: 282.0
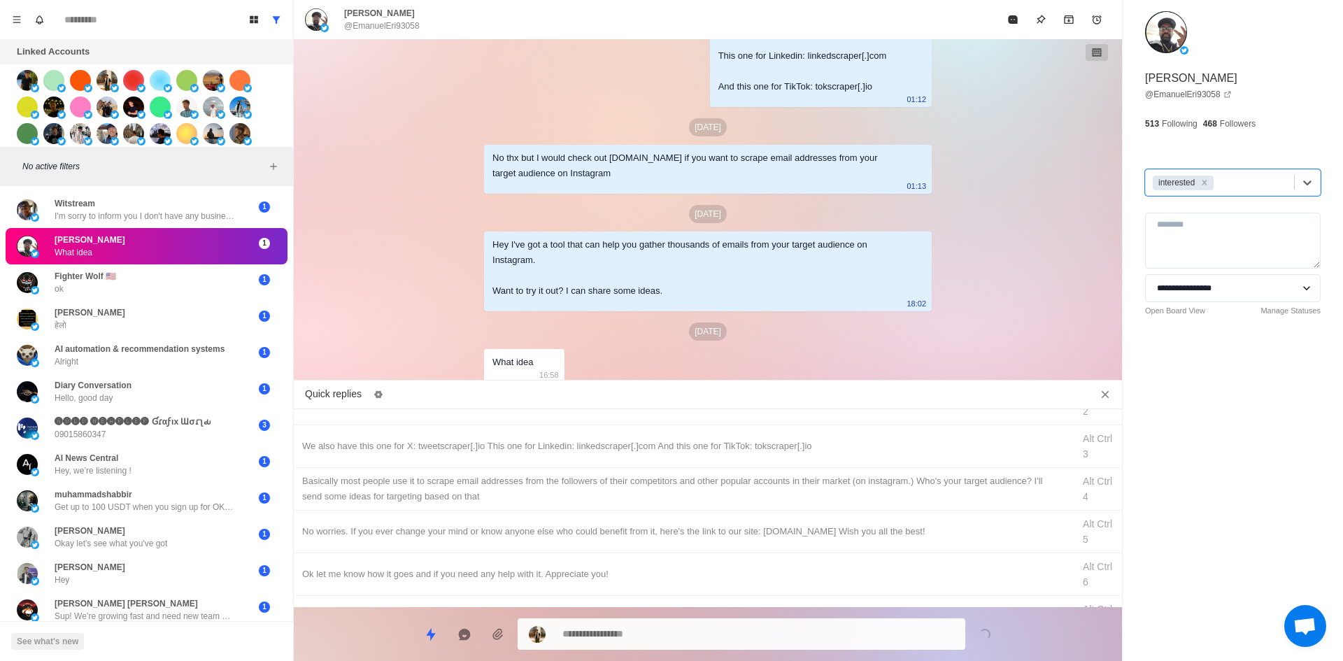
scroll to position [0, 0]
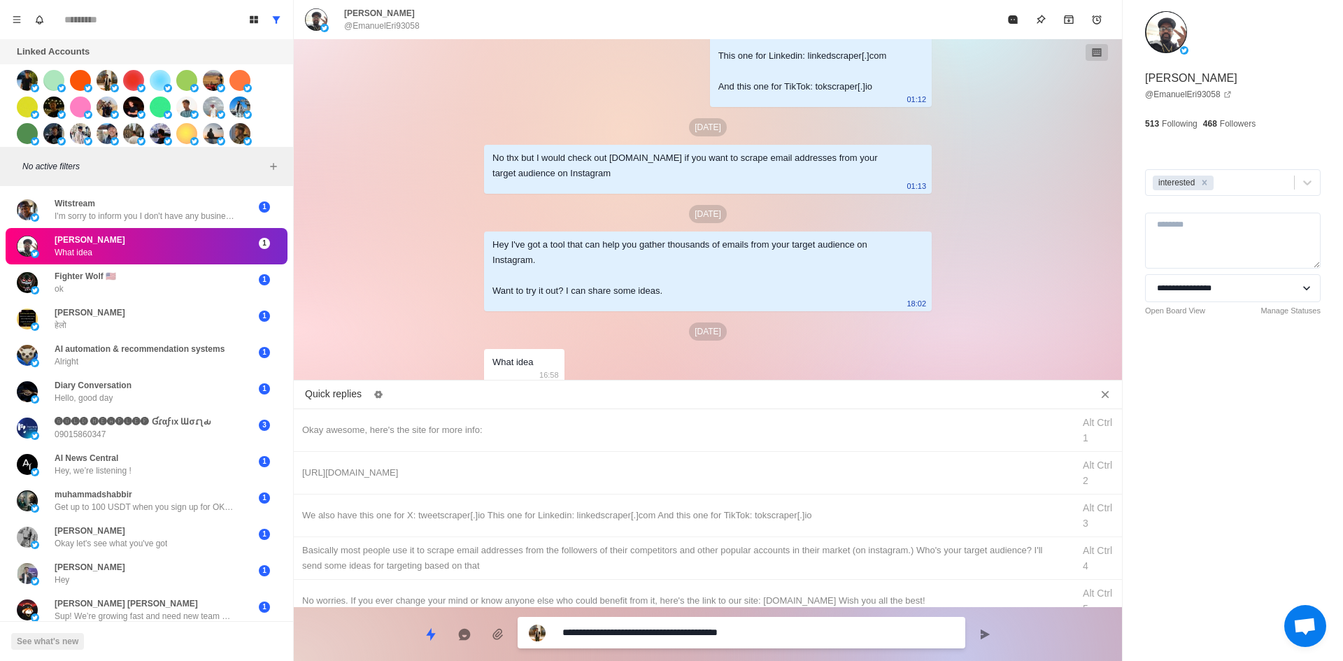
drag, startPoint x: 633, startPoint y: 639, endPoint x: 232, endPoint y: 648, distance: 401.6
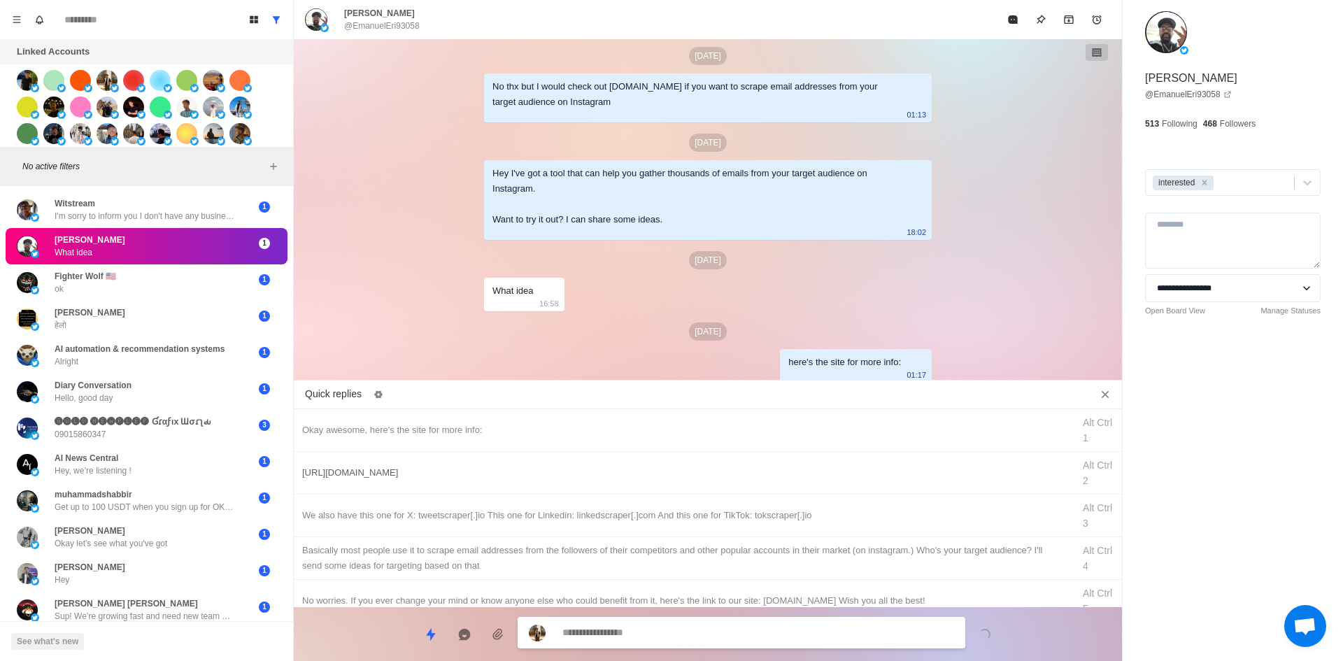
drag, startPoint x: 400, startPoint y: 474, endPoint x: 406, endPoint y: 477, distance: 7.2
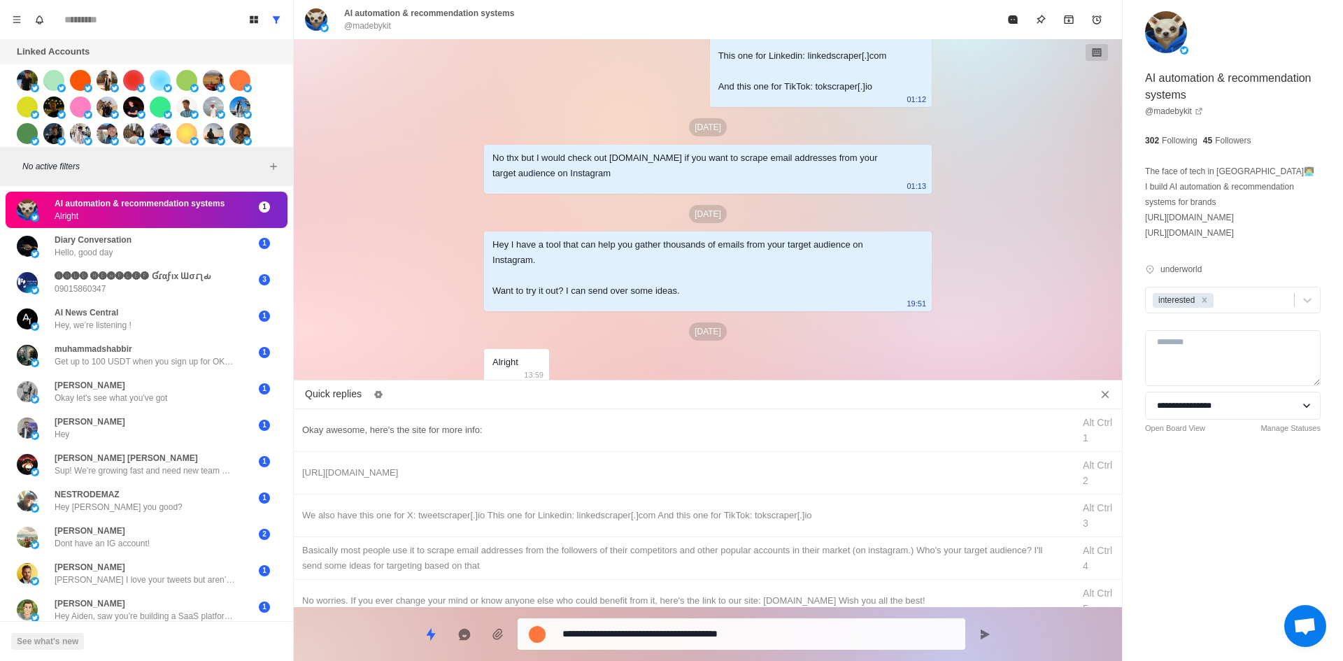
scroll to position [1934, 0]
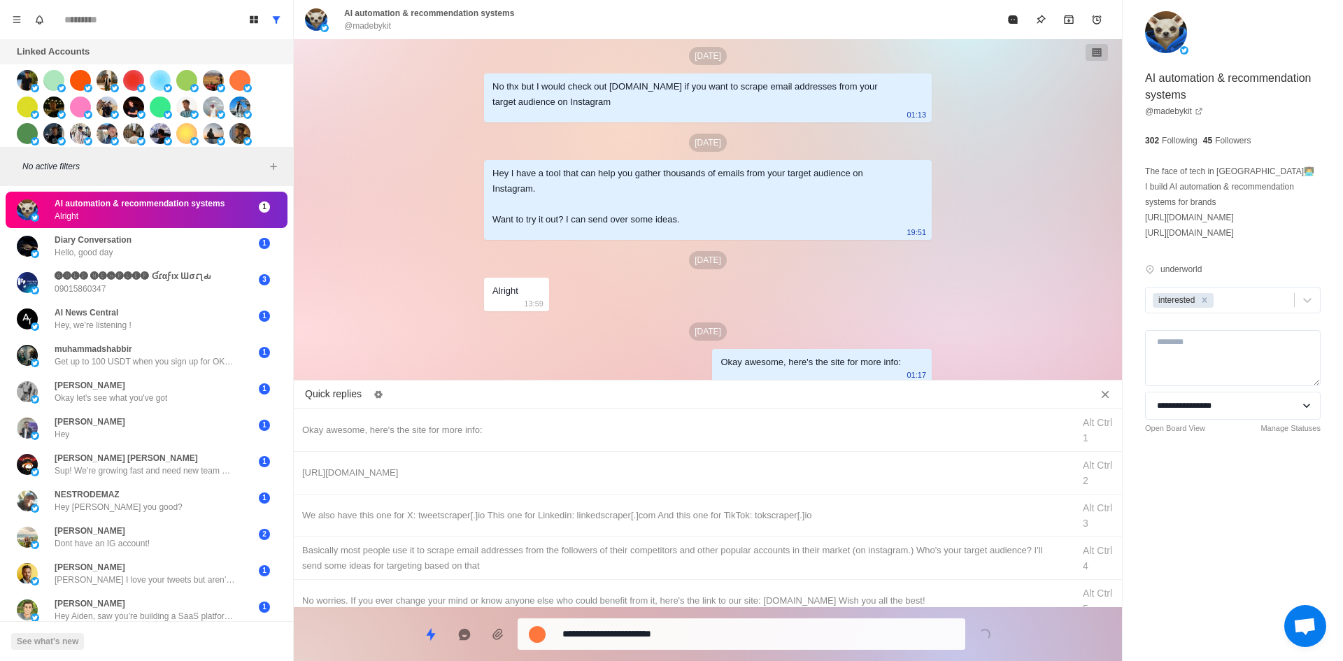
drag, startPoint x: 686, startPoint y: 638, endPoint x: 745, endPoint y: 510, distance: 140.9
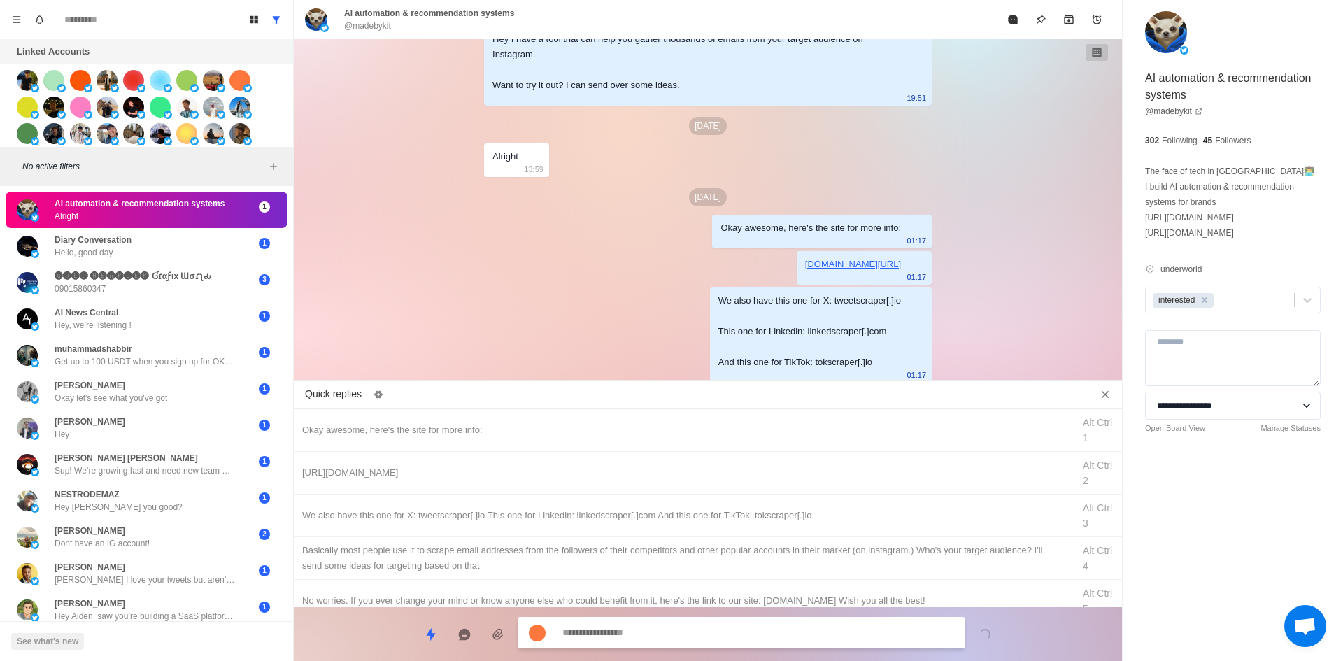
drag, startPoint x: 774, startPoint y: 567, endPoint x: 765, endPoint y: 592, distance: 26.5
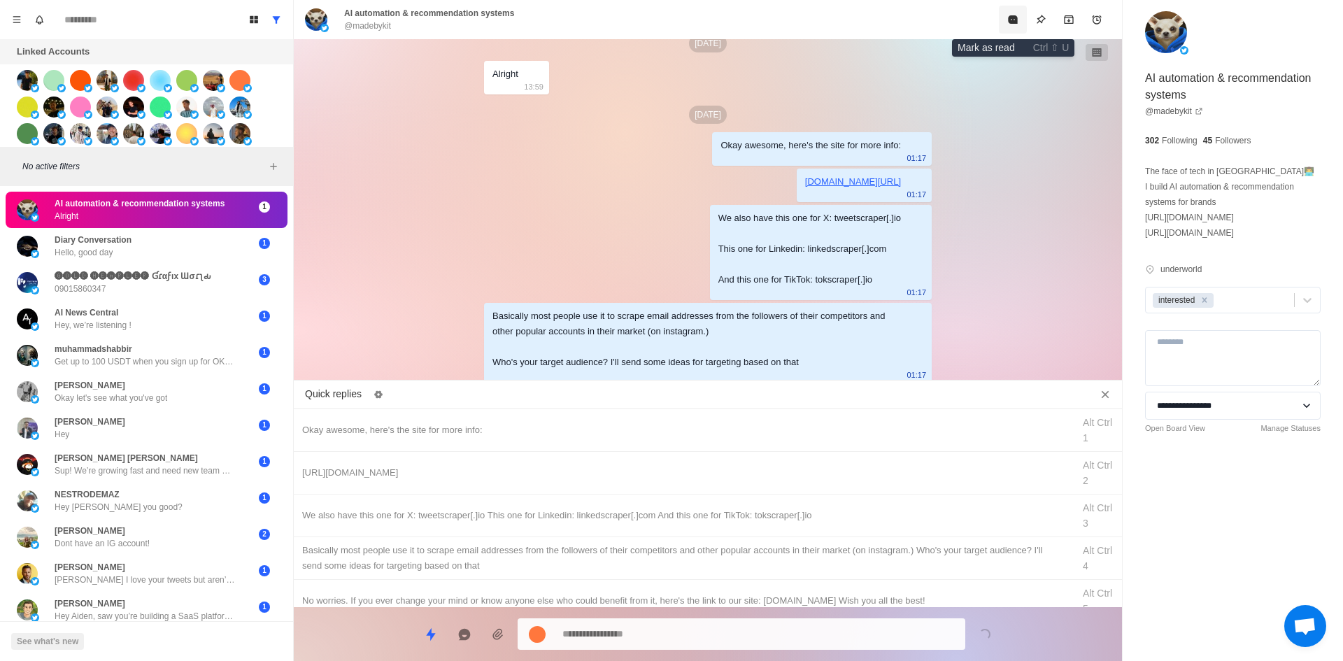
drag, startPoint x: 1012, startPoint y: 15, endPoint x: 1003, endPoint y: 38, distance: 25.5
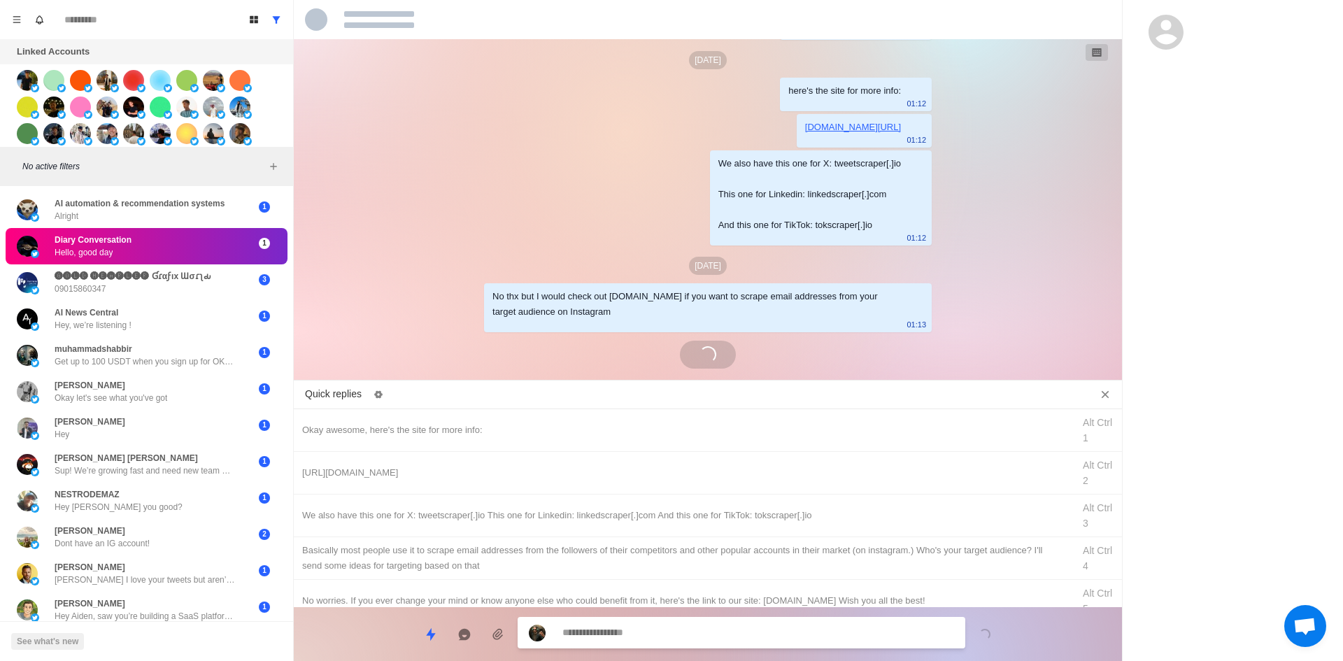
scroll to position [1884, 0]
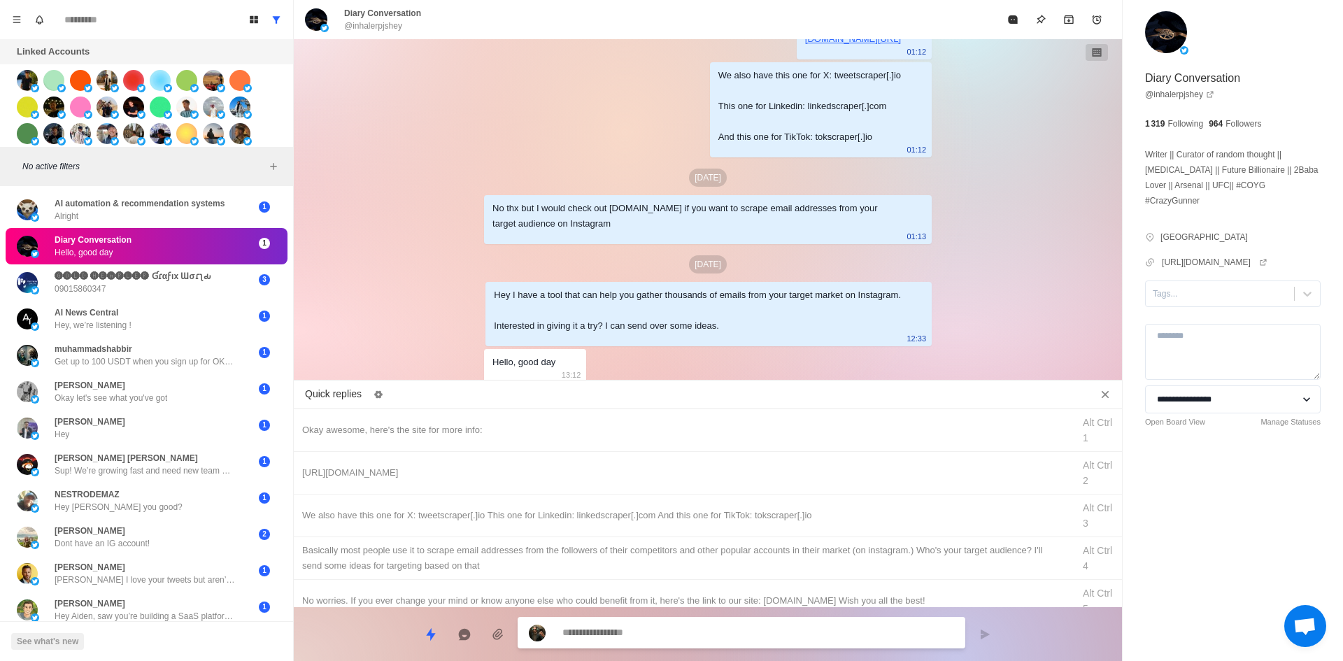
drag, startPoint x: 1185, startPoint y: 301, endPoint x: 1192, endPoint y: 321, distance: 21.5
drag, startPoint x: 621, startPoint y: 635, endPoint x: 324, endPoint y: 619, distance: 297.7
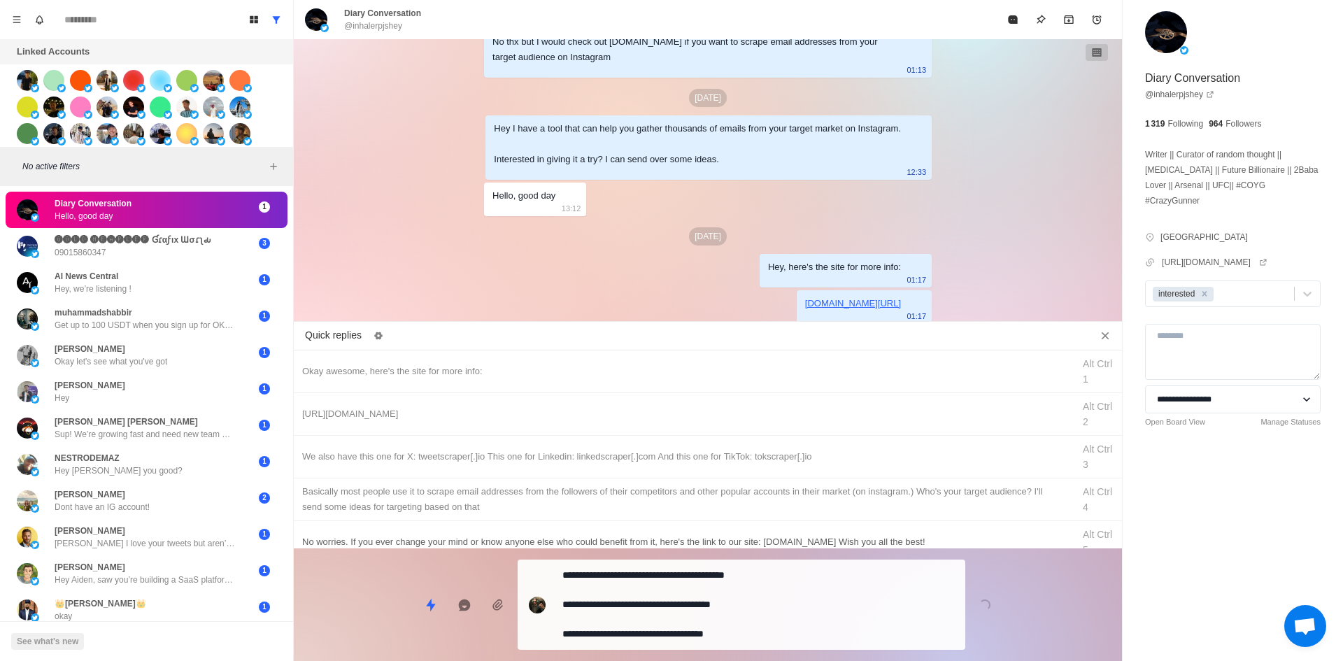
drag, startPoint x: 698, startPoint y: 616, endPoint x: 722, endPoint y: 583, distance: 40.6
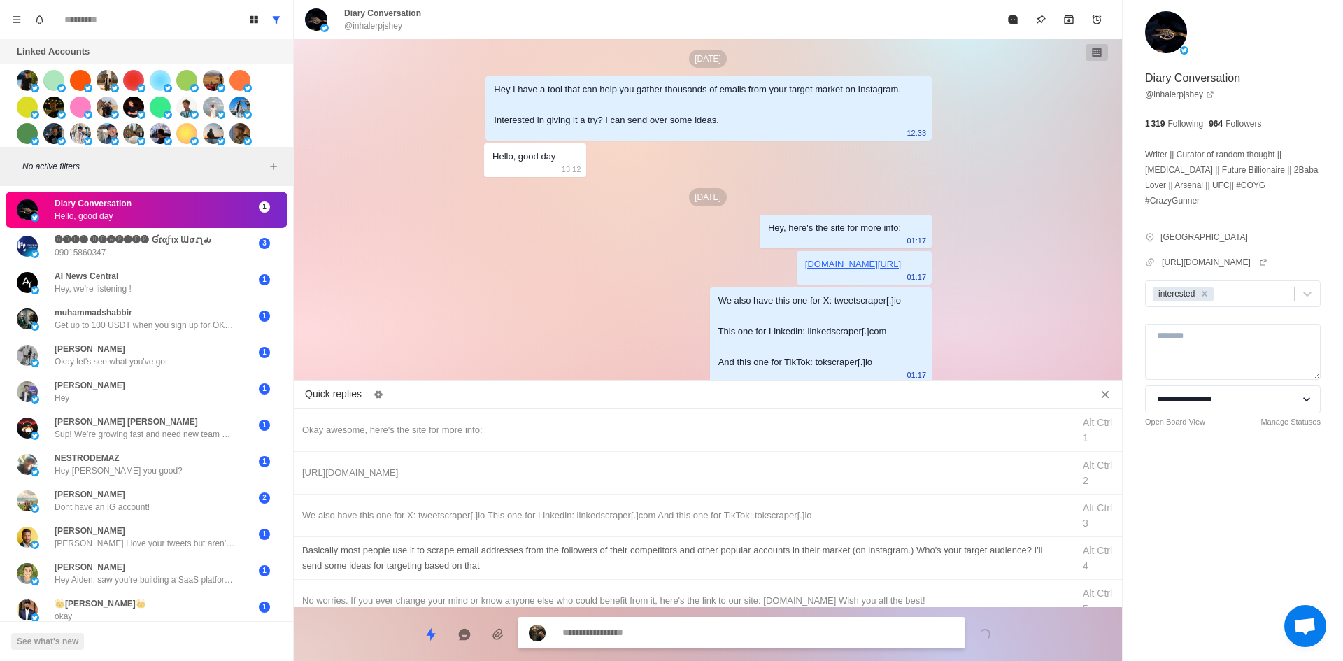
drag, startPoint x: 729, startPoint y: 572, endPoint x: 714, endPoint y: 614, distance: 44.5
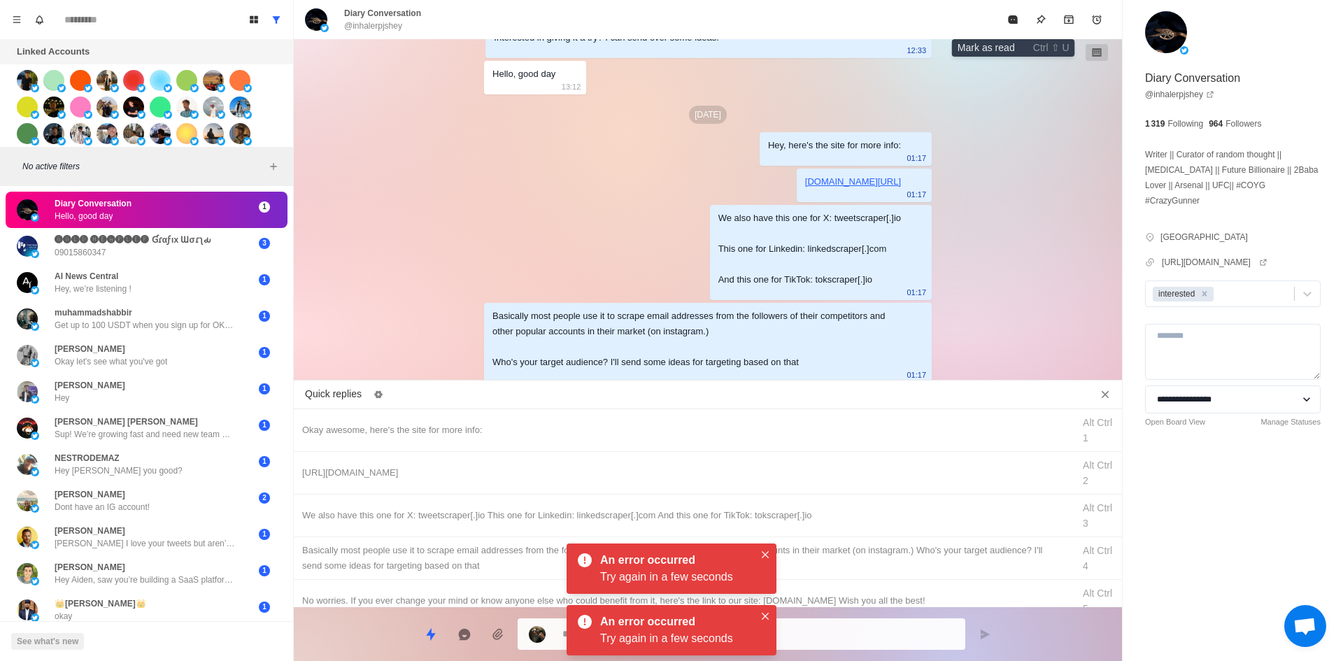
drag, startPoint x: 1012, startPoint y: 9, endPoint x: 904, endPoint y: 192, distance: 212.6
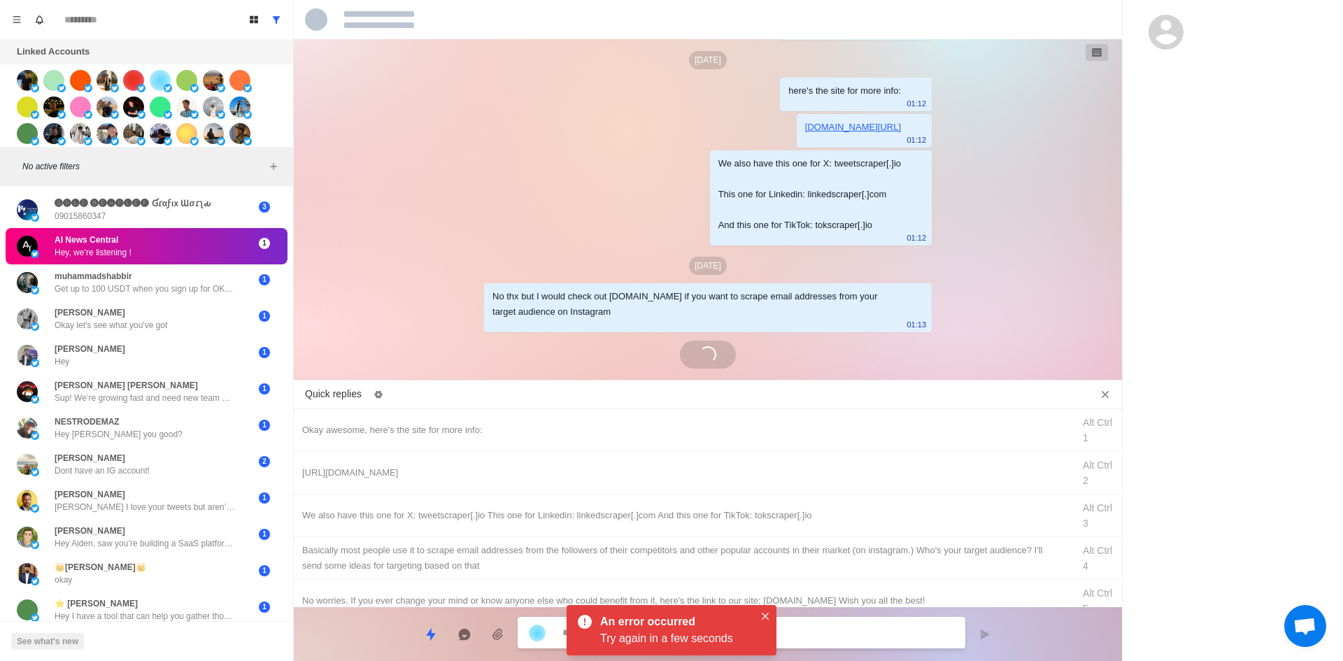
scroll to position [1934, 0]
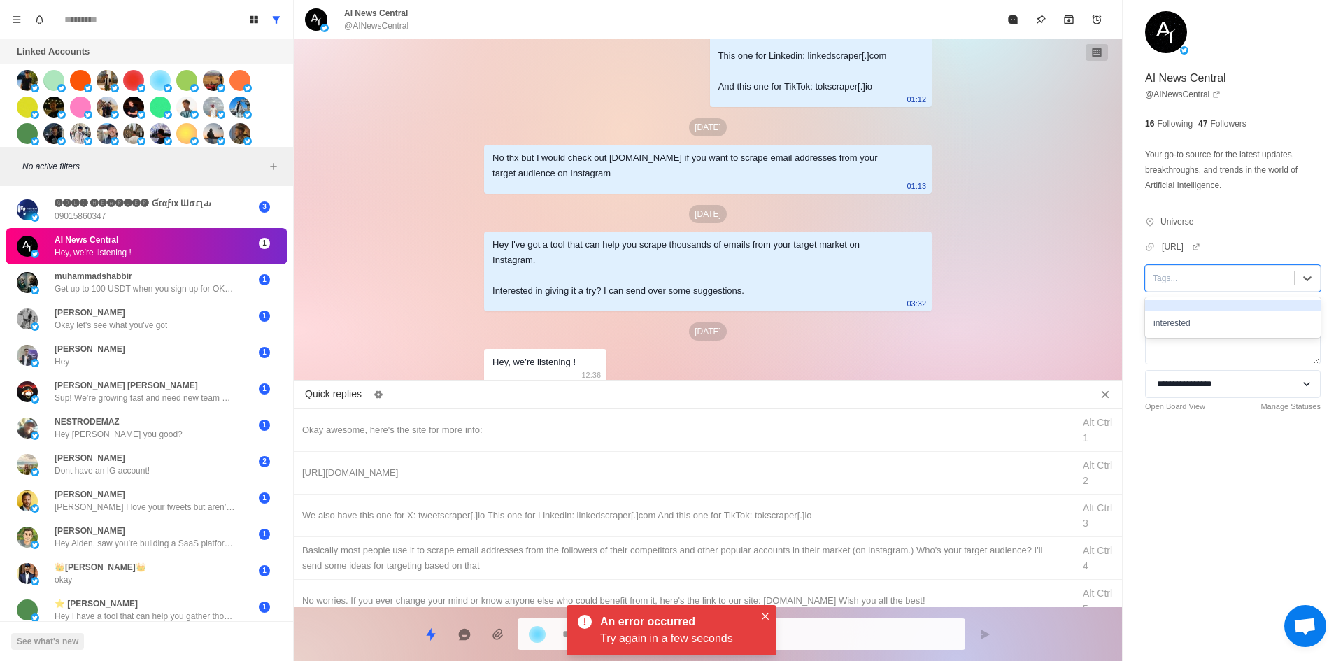
drag, startPoint x: 1183, startPoint y: 281, endPoint x: 1198, endPoint y: 325, distance: 47.3
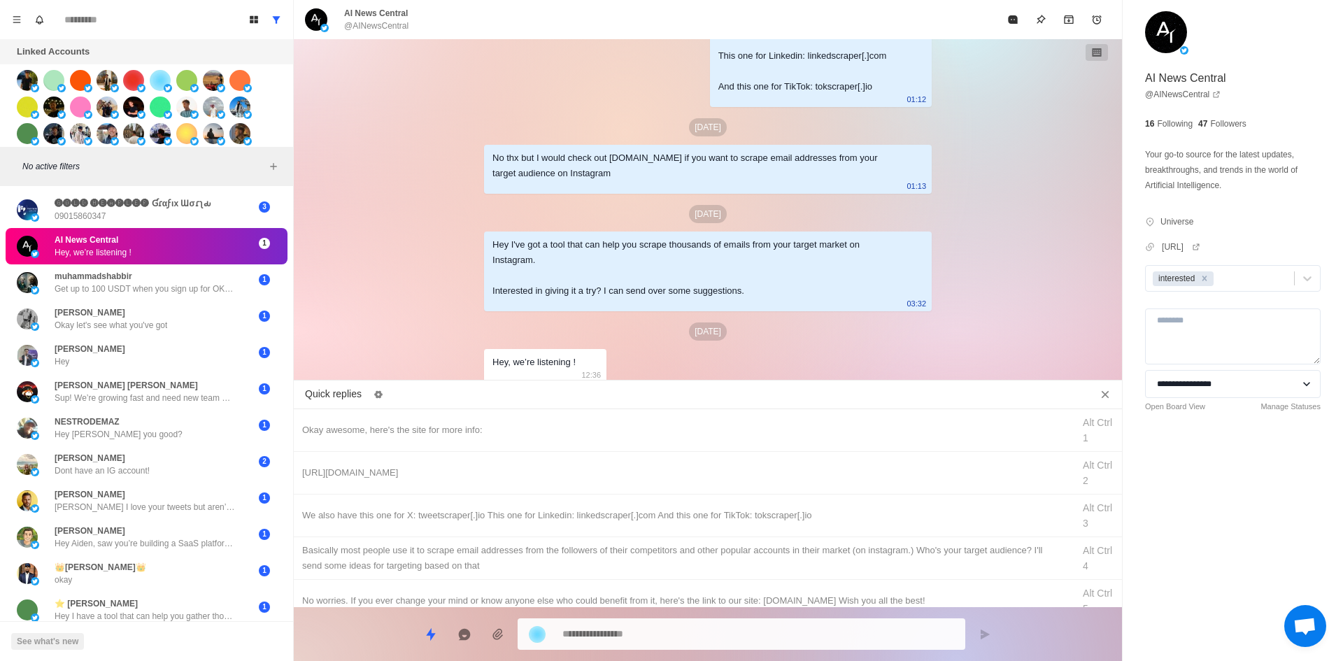
drag, startPoint x: 699, startPoint y: 418, endPoint x: 712, endPoint y: 625, distance: 208.2
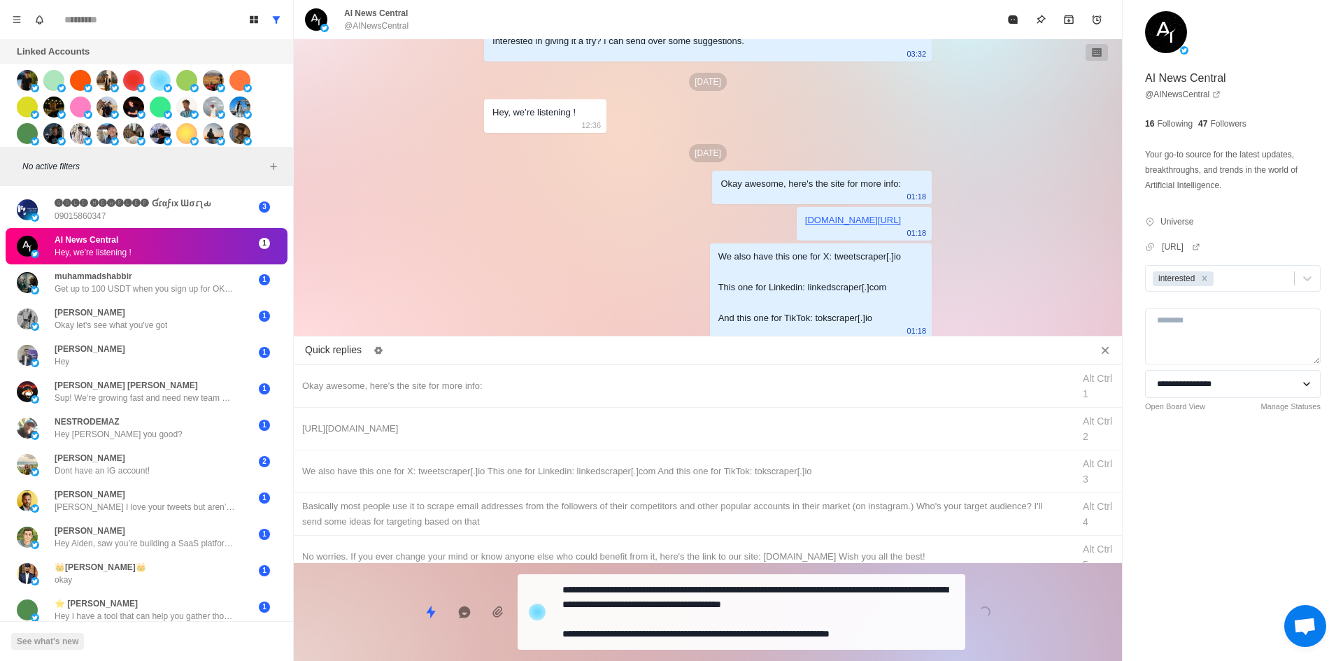
drag, startPoint x: 800, startPoint y: 618, endPoint x: 983, endPoint y: 242, distance: 418.0
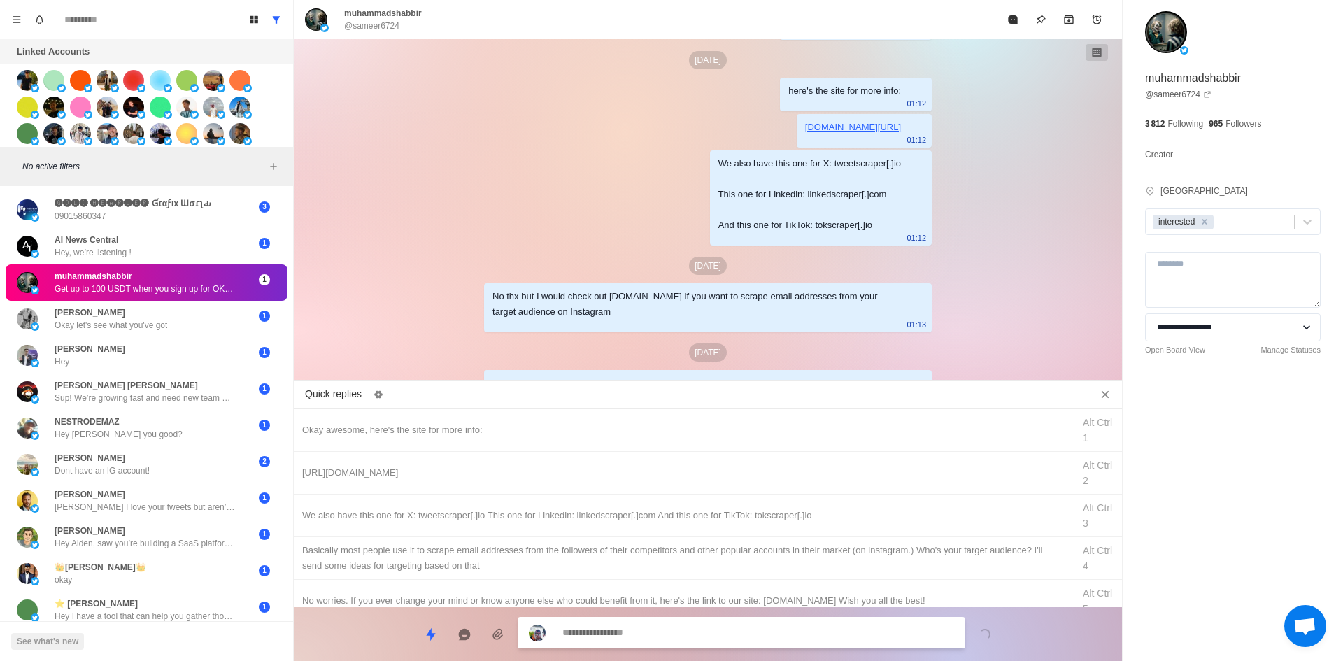
scroll to position [2627, 0]
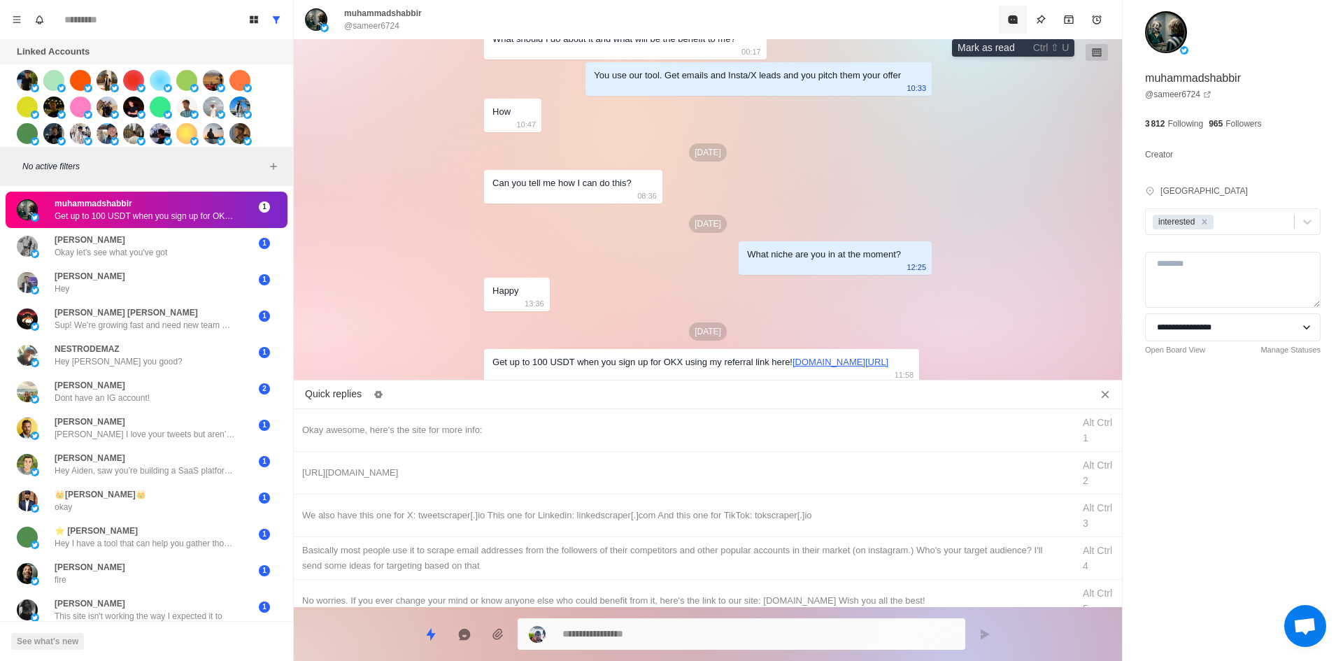
drag, startPoint x: 1007, startPoint y: 22, endPoint x: 1002, endPoint y: 28, distance: 7.4
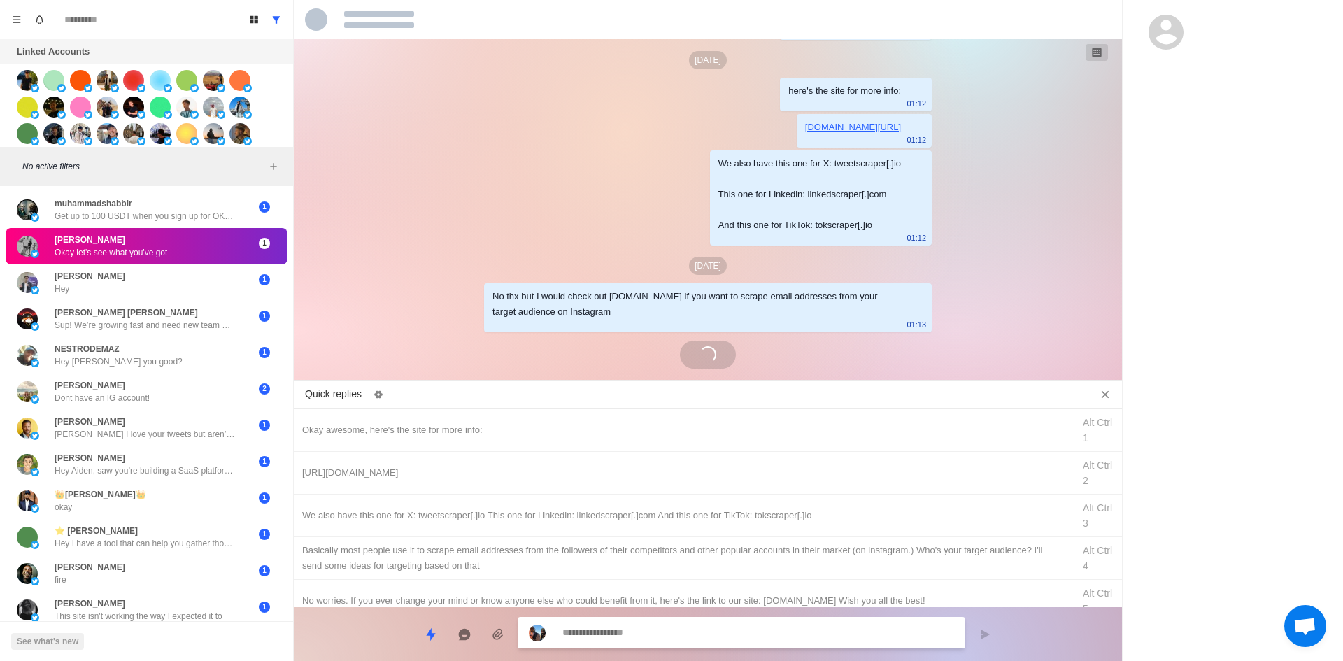
scroll to position [1934, 0]
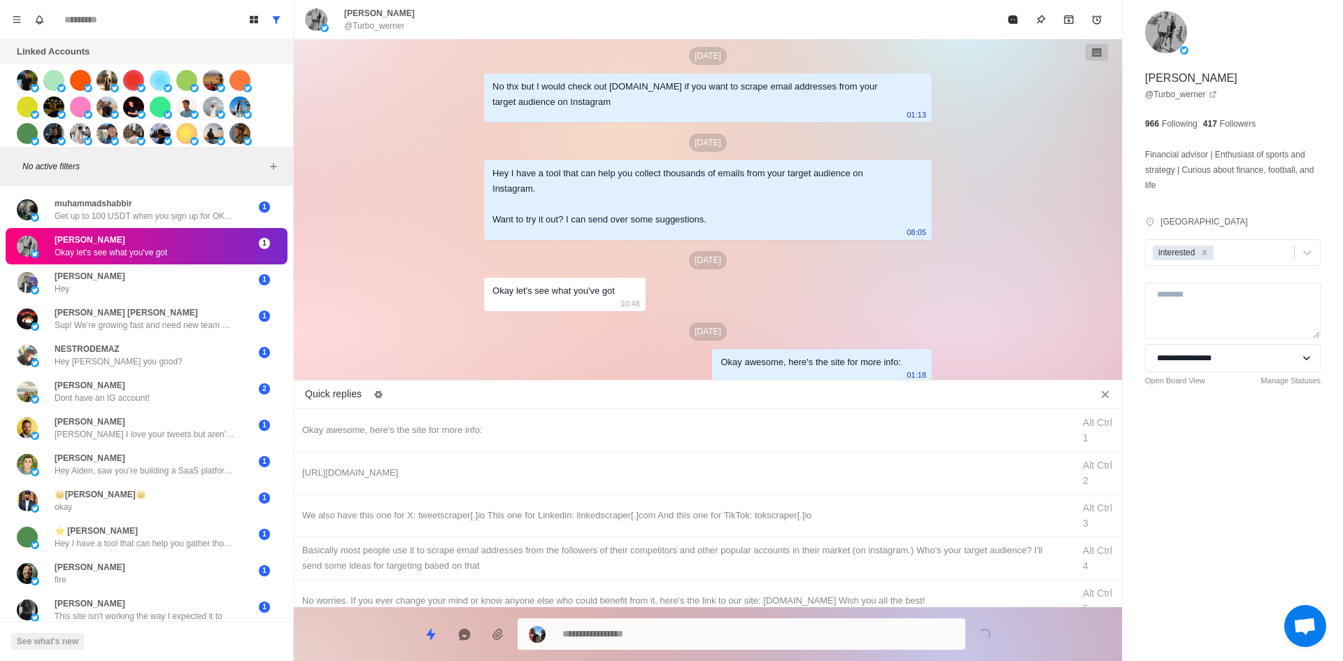
drag, startPoint x: 747, startPoint y: 467, endPoint x: 738, endPoint y: 615, distance: 148.6
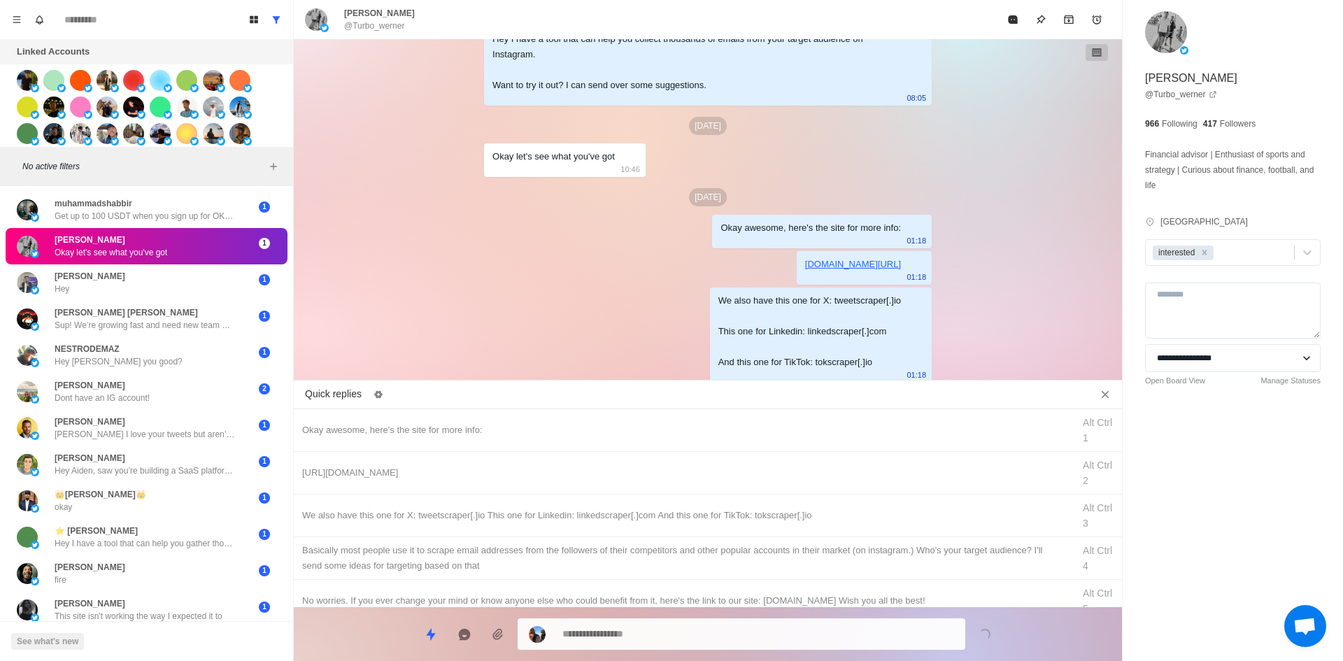
drag, startPoint x: 797, startPoint y: 540, endPoint x: 780, endPoint y: 612, distance: 74.0
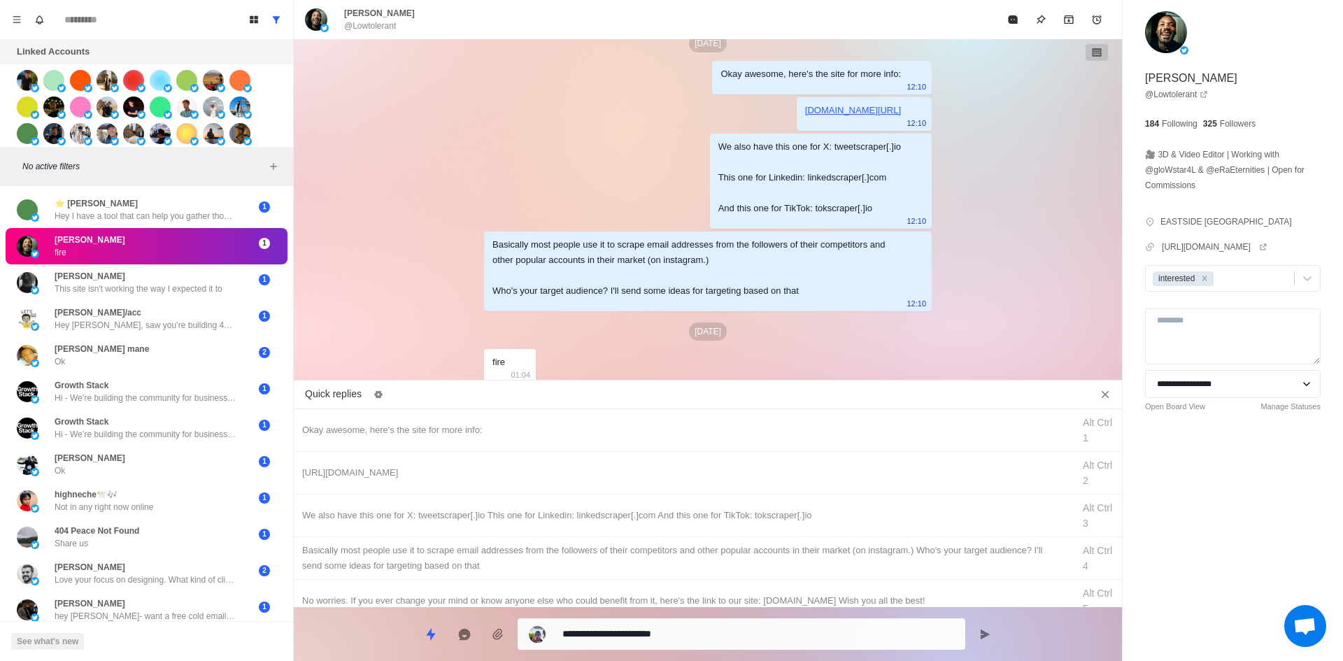
scroll to position [279, 0]
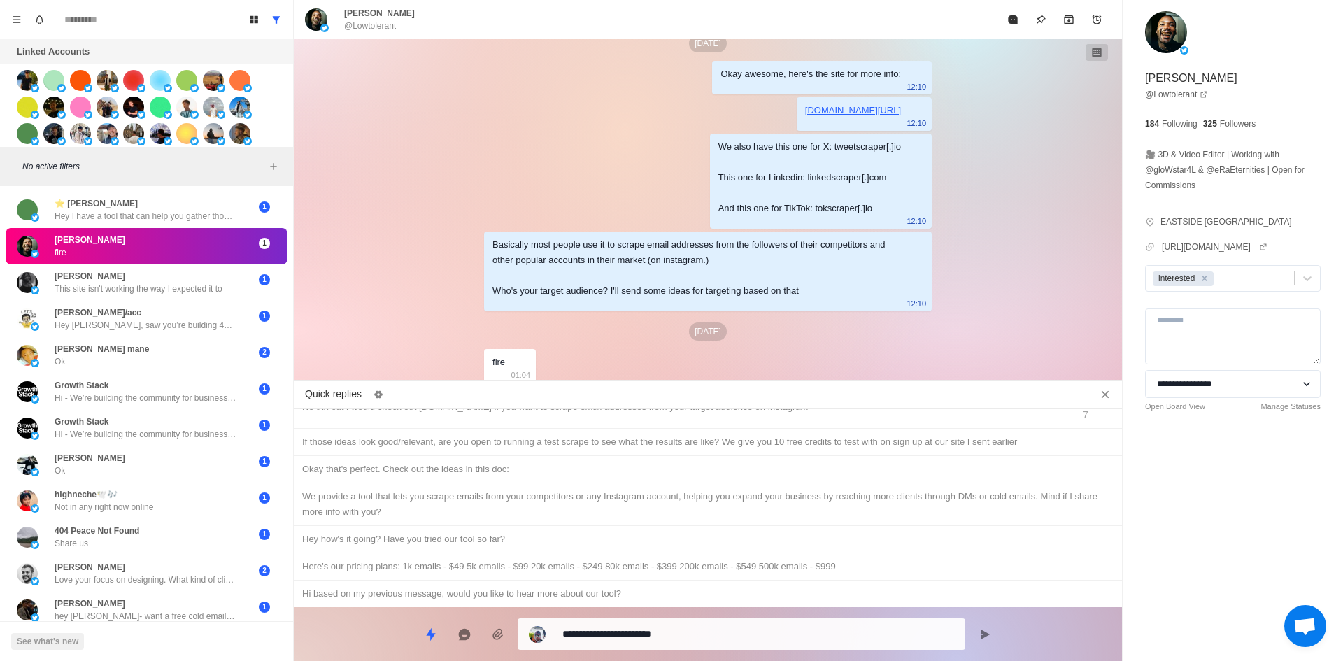
drag, startPoint x: 691, startPoint y: 631, endPoint x: 255, endPoint y: 648, distance: 436.2
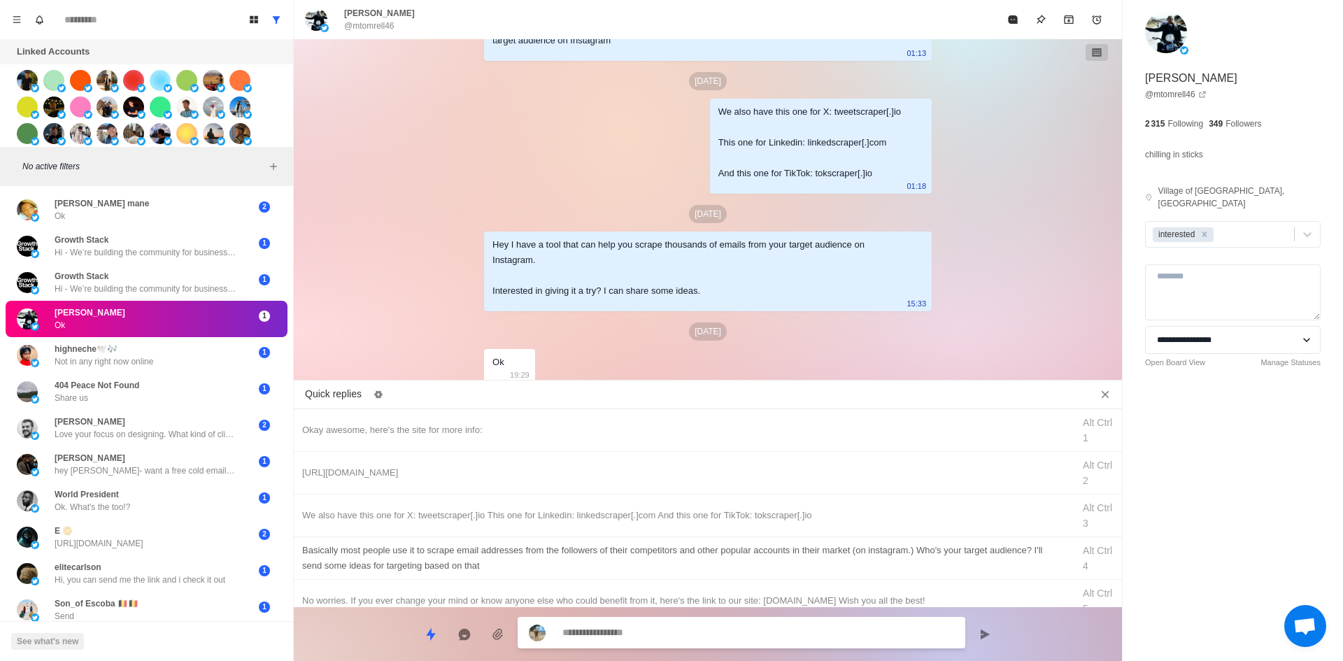
scroll to position [2138, 0]
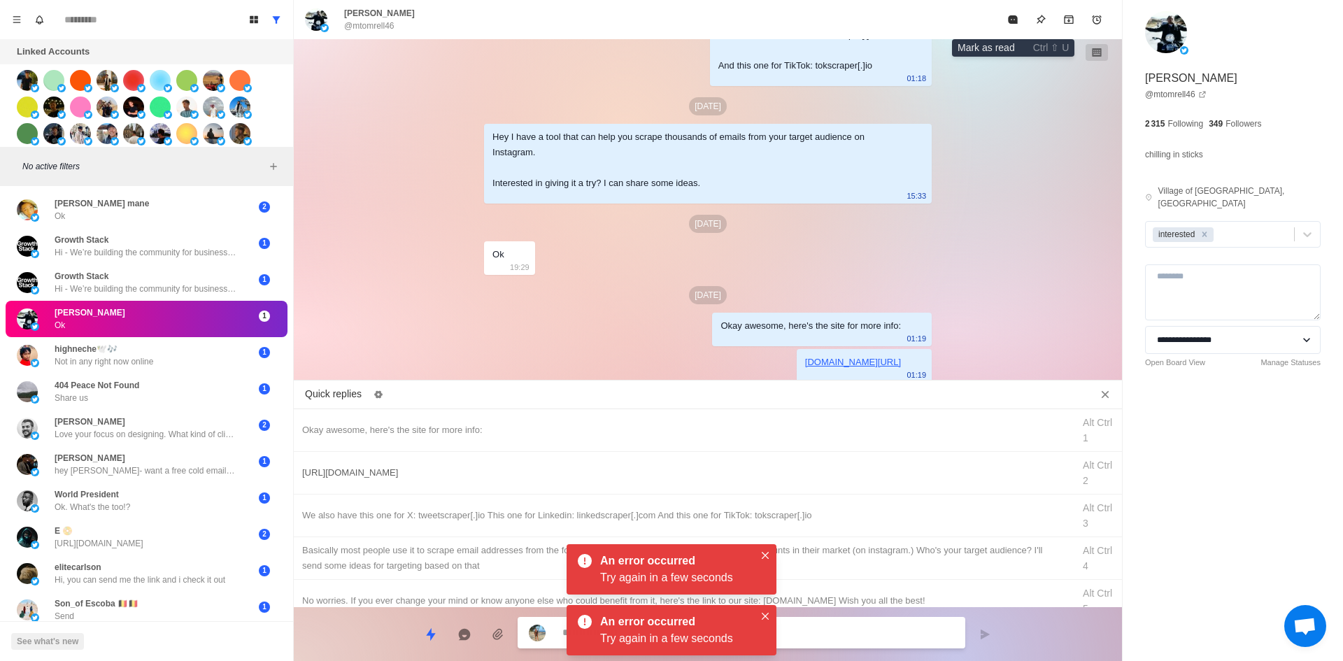
drag, startPoint x: 1014, startPoint y: 9, endPoint x: 796, endPoint y: 453, distance: 494.0
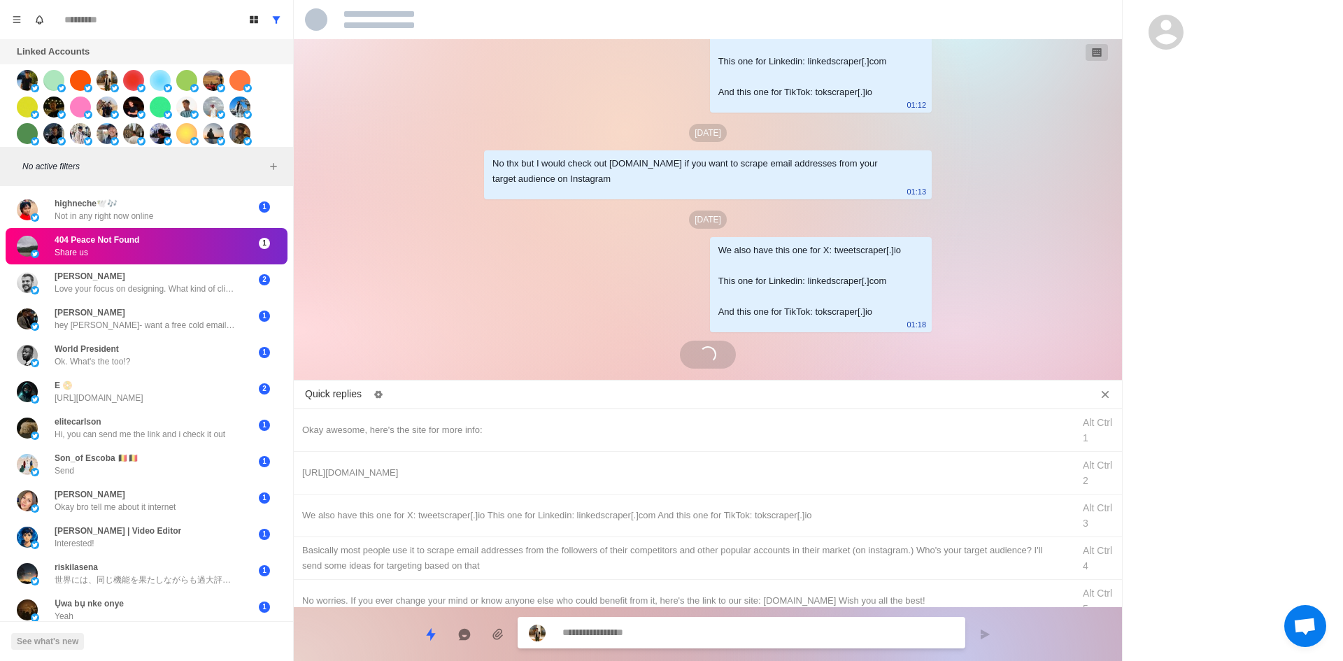
scroll to position [2082, 0]
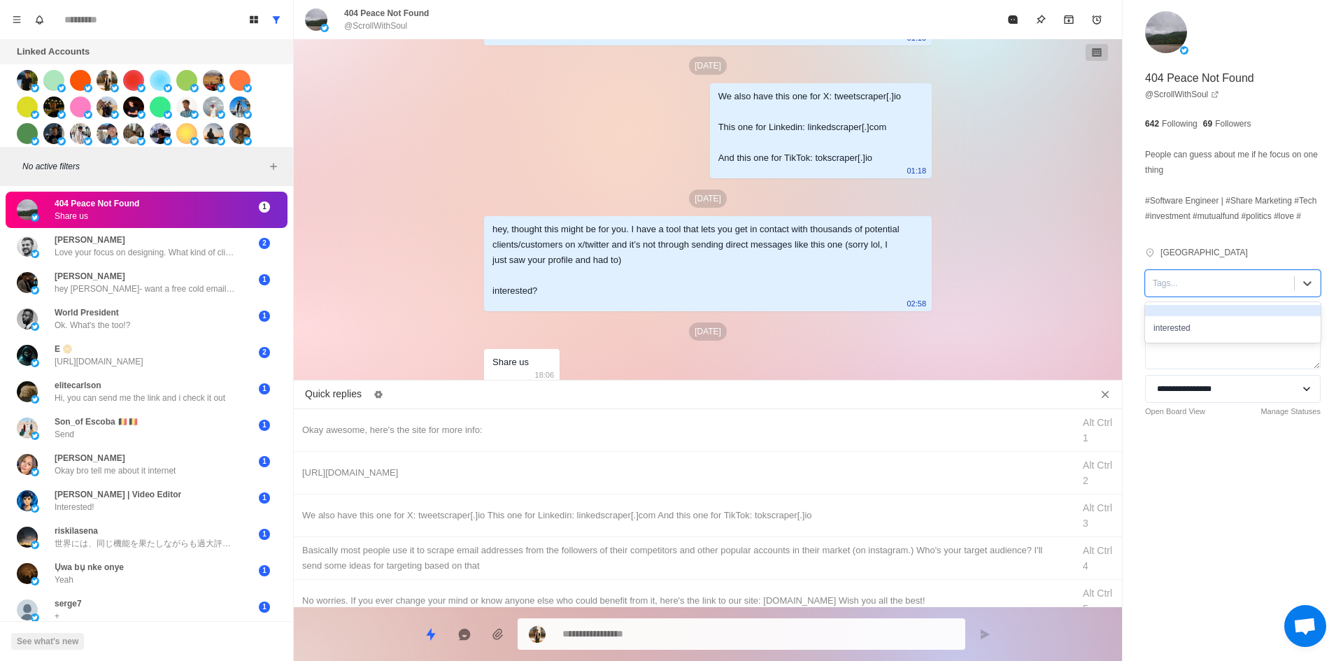
drag, startPoint x: 1219, startPoint y: 301, endPoint x: 1199, endPoint y: 339, distance: 43.2
drag, startPoint x: 1200, startPoint y: 341, endPoint x: 1175, endPoint y: 348, distance: 25.5
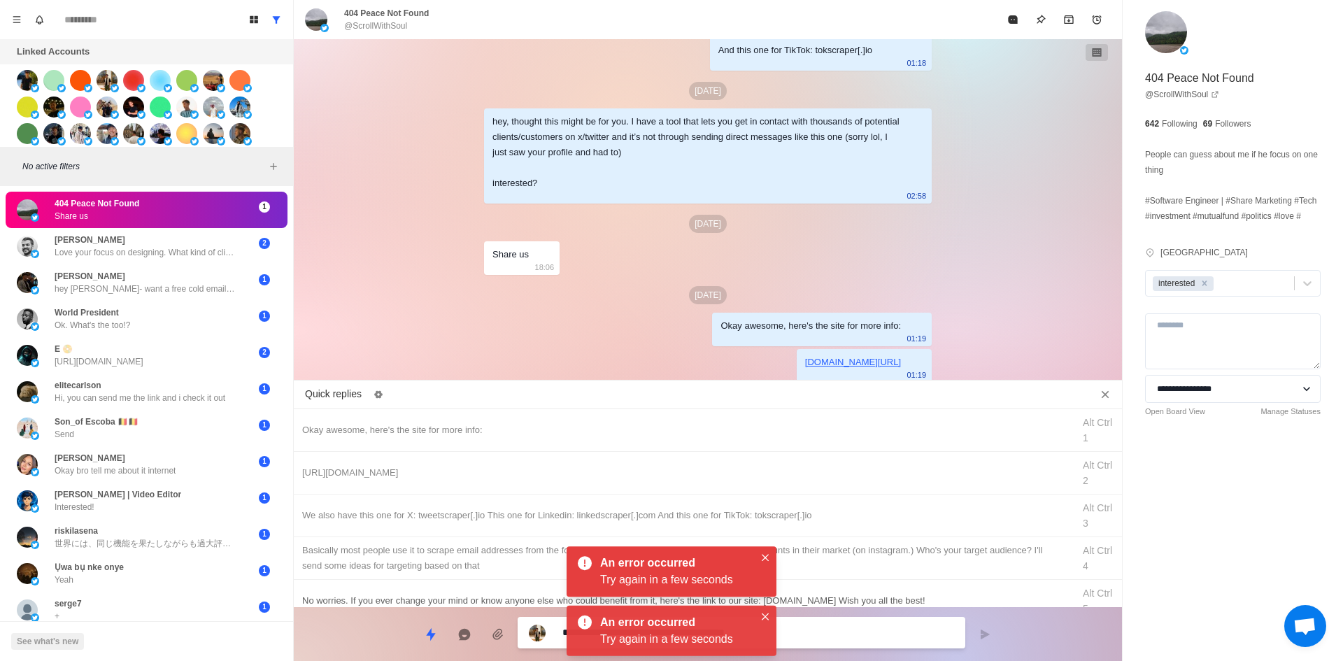
scroll to position [2249, 0]
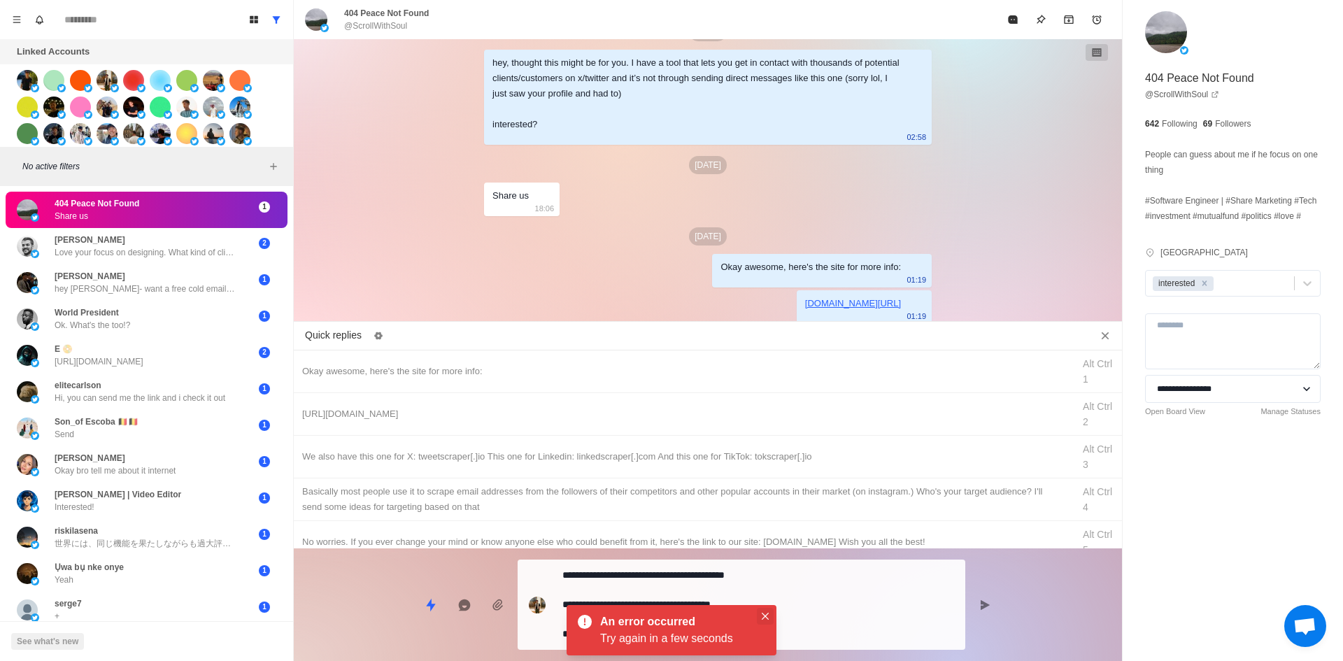
drag, startPoint x: 762, startPoint y: 613, endPoint x: 1006, endPoint y: 66, distance: 598.7
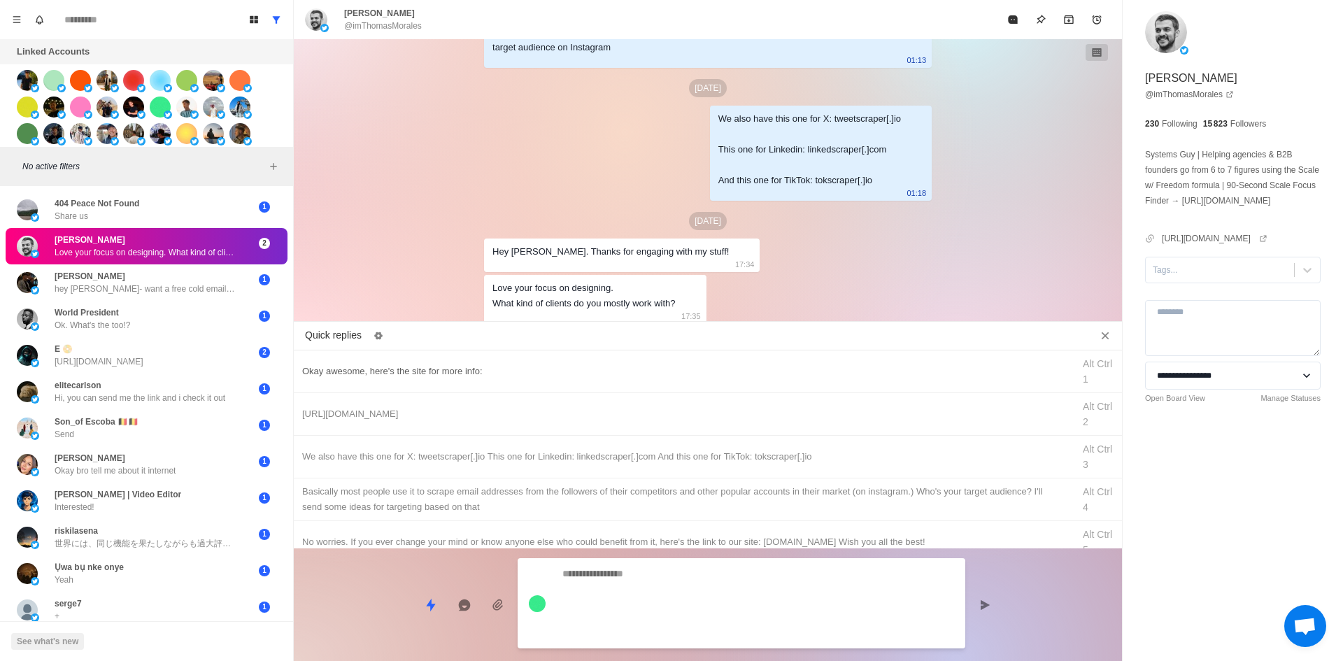
drag, startPoint x: 768, startPoint y: 636, endPoint x: 323, endPoint y: 450, distance: 482.2
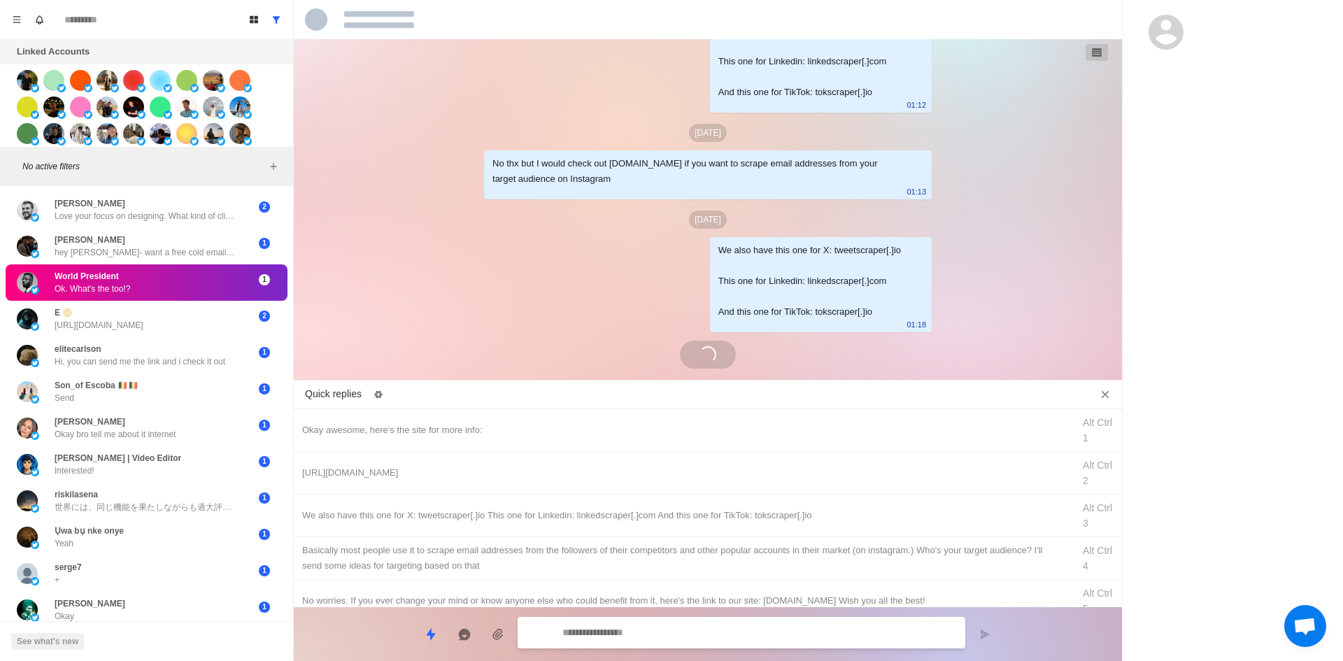
scroll to position [2067, 0]
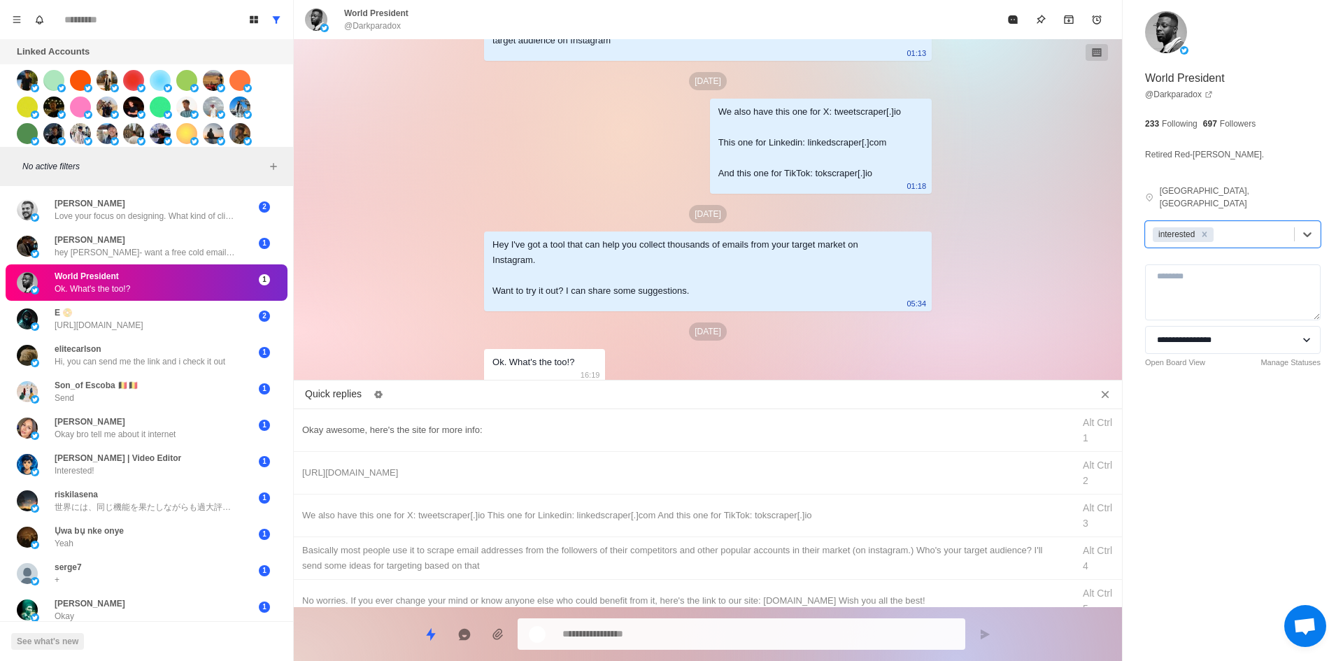
drag, startPoint x: 576, startPoint y: 404, endPoint x: 593, endPoint y: 420, distance: 23.8
drag, startPoint x: 702, startPoint y: 625, endPoint x: 746, endPoint y: 479, distance: 152.7
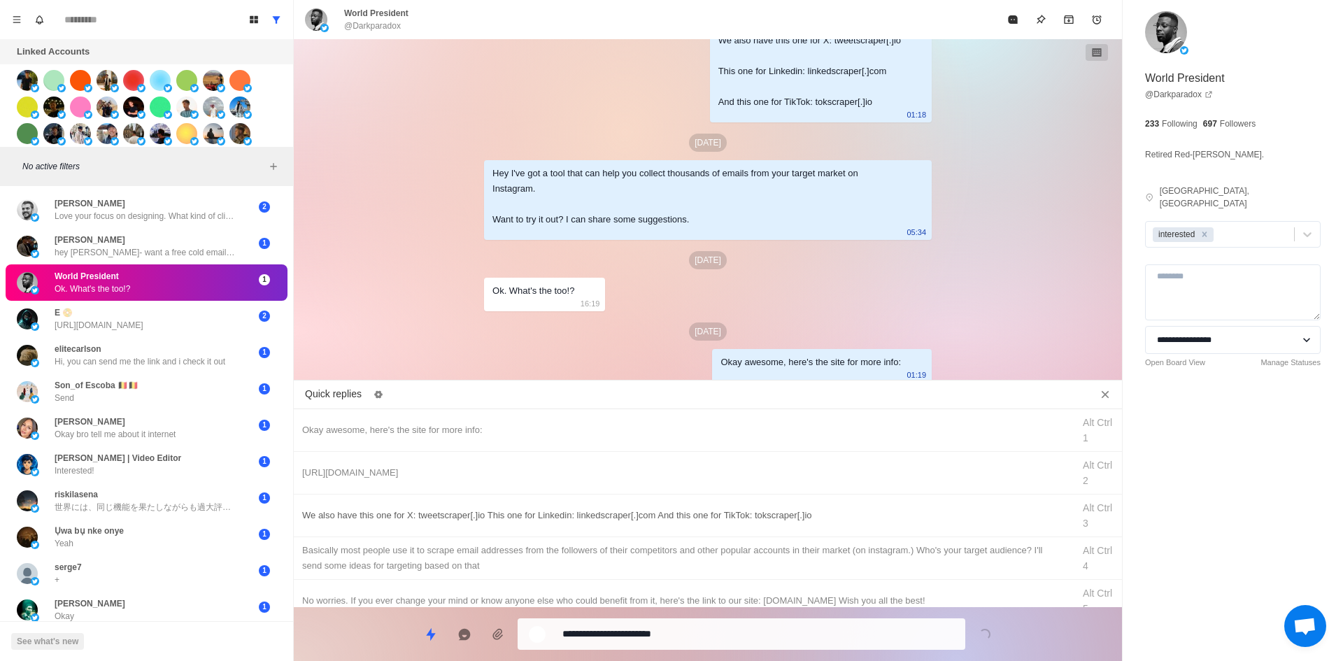
drag, startPoint x: 735, startPoint y: 641, endPoint x: 787, endPoint y: 530, distance: 123.0
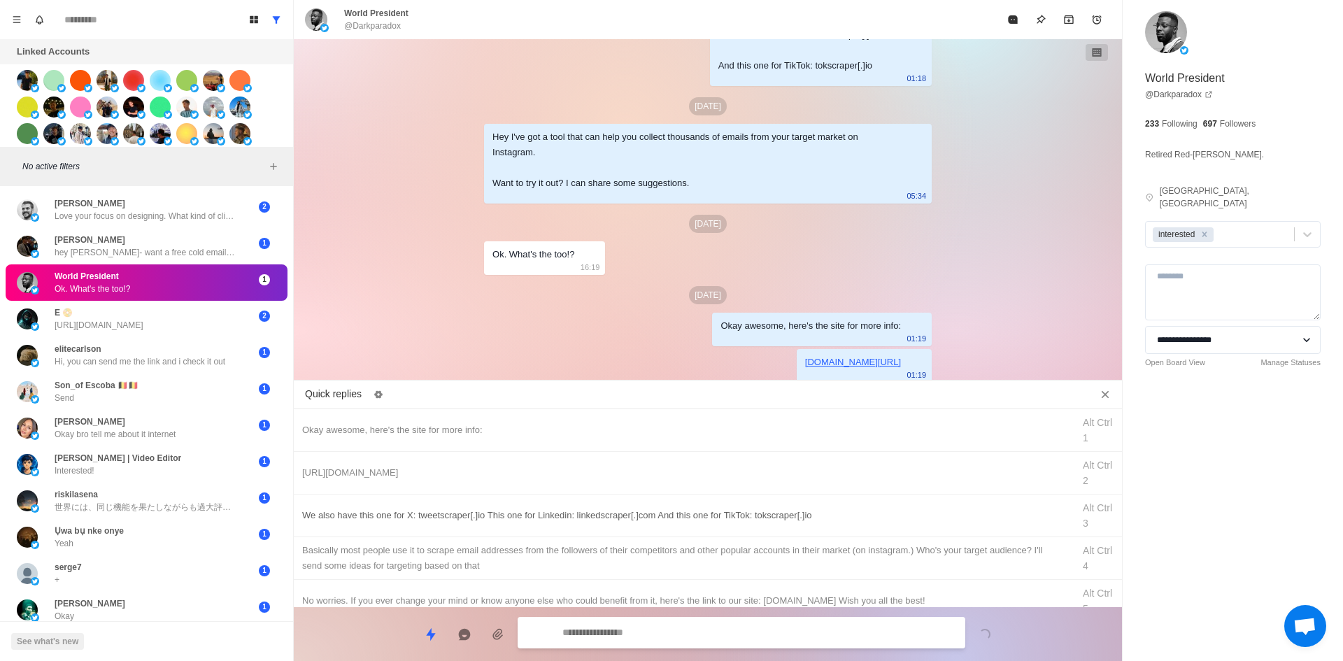
drag, startPoint x: 795, startPoint y: 514, endPoint x: 771, endPoint y: 622, distance: 110.3
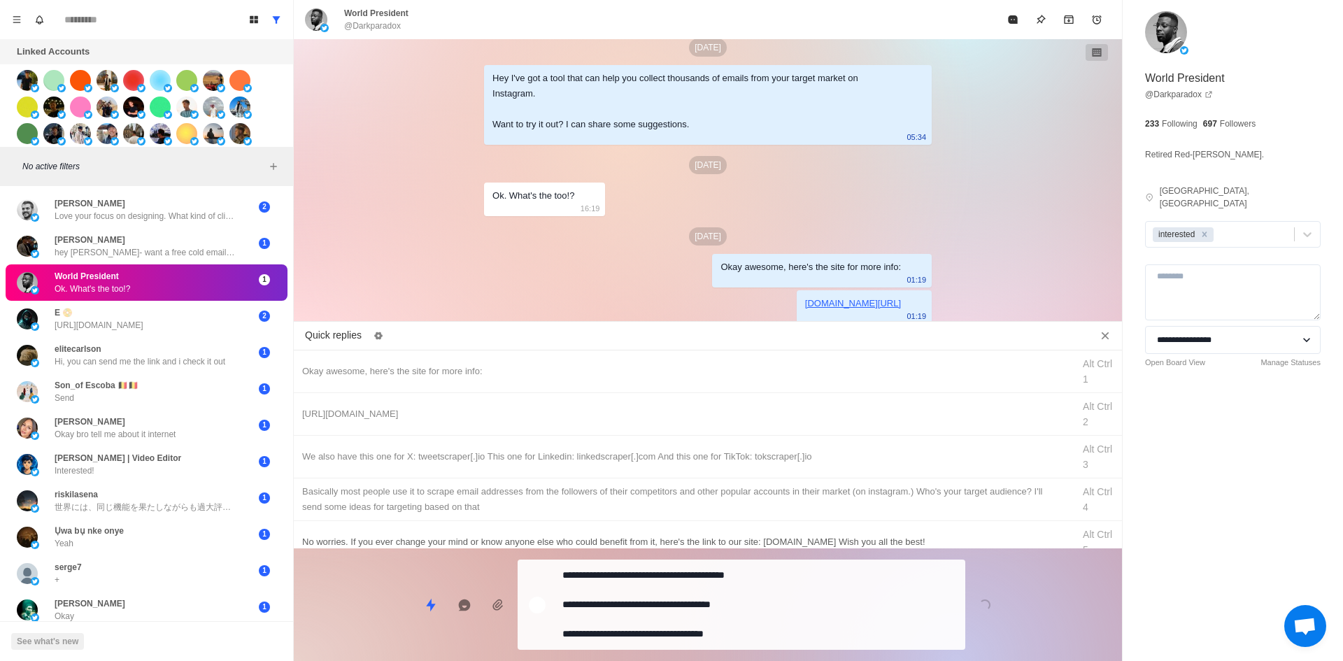
drag, startPoint x: 771, startPoint y: 623, endPoint x: 795, endPoint y: 583, distance: 46.4
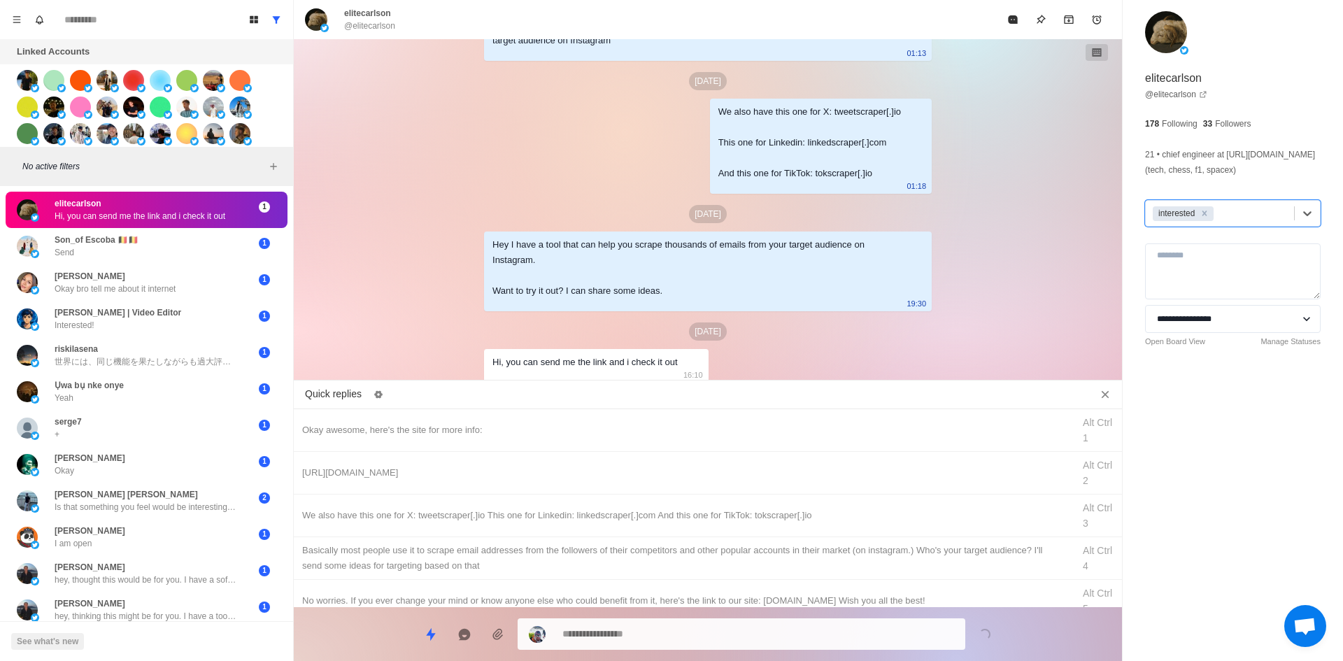
drag, startPoint x: 613, startPoint y: 427, endPoint x: 633, endPoint y: 633, distance: 206.7
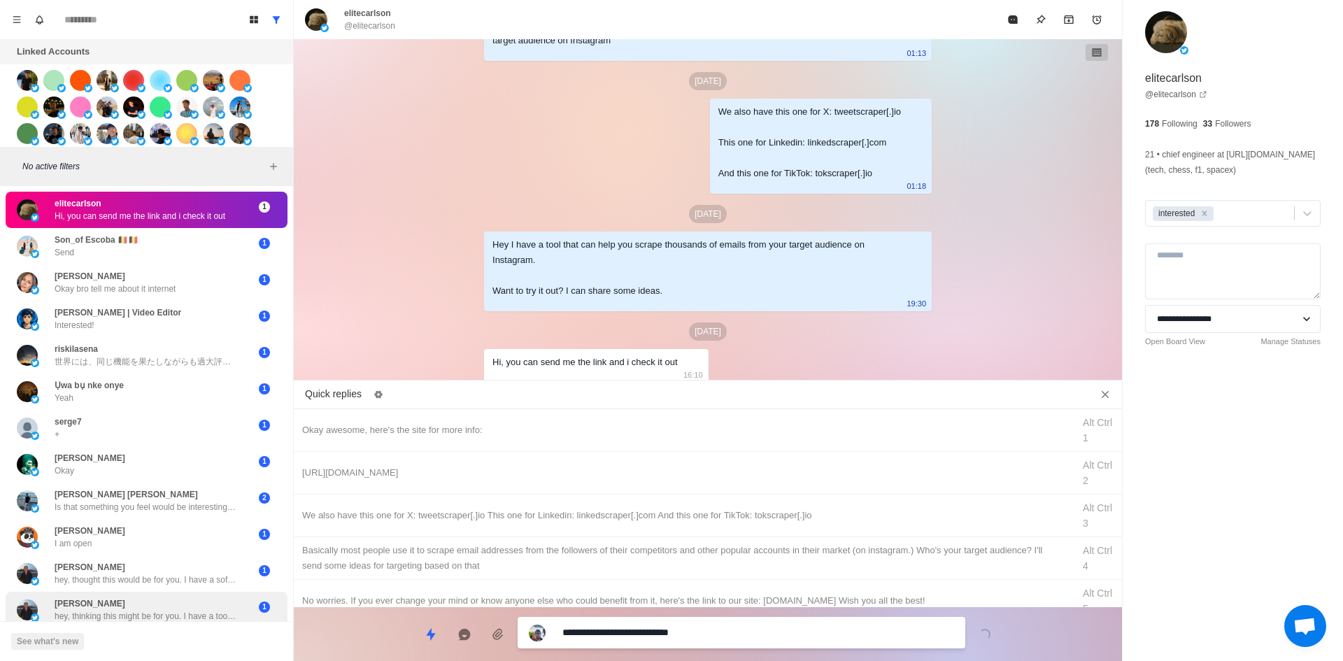
drag, startPoint x: 634, startPoint y: 633, endPoint x: 275, endPoint y: 600, distance: 360.4
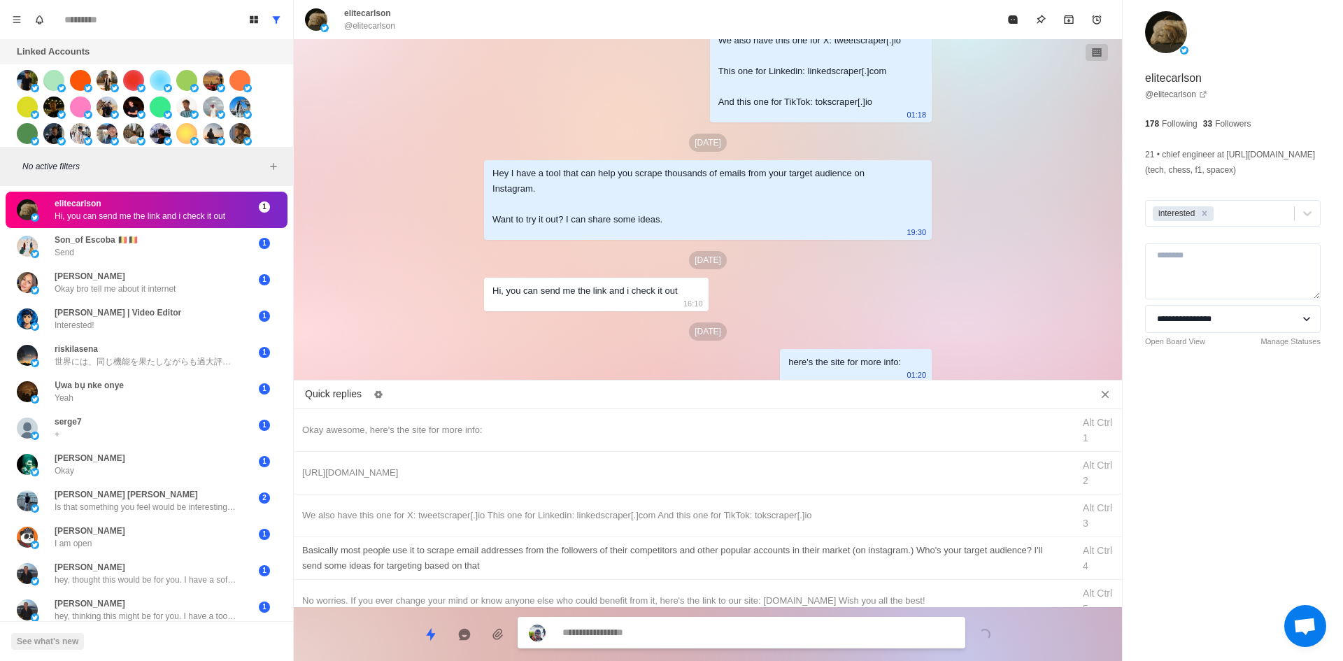
drag, startPoint x: 449, startPoint y: 460, endPoint x: 577, endPoint y: 576, distance: 172.8
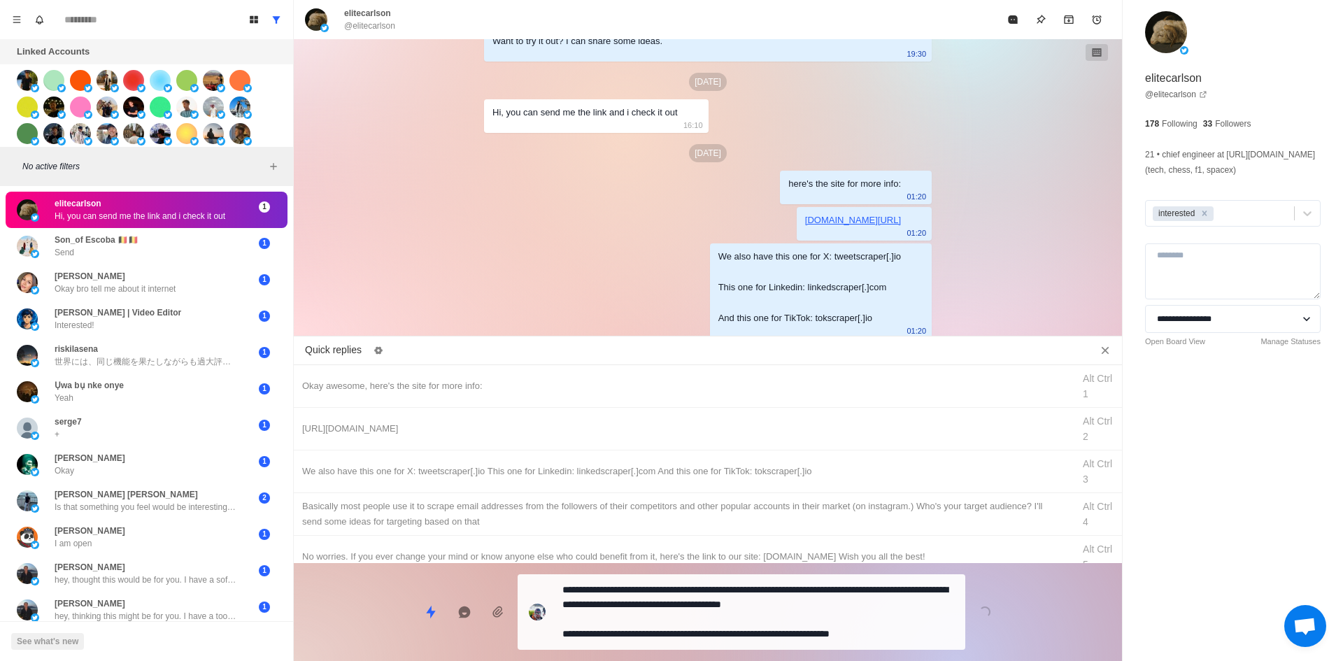
drag, startPoint x: 737, startPoint y: 630, endPoint x: 1095, endPoint y: 94, distance: 644.5
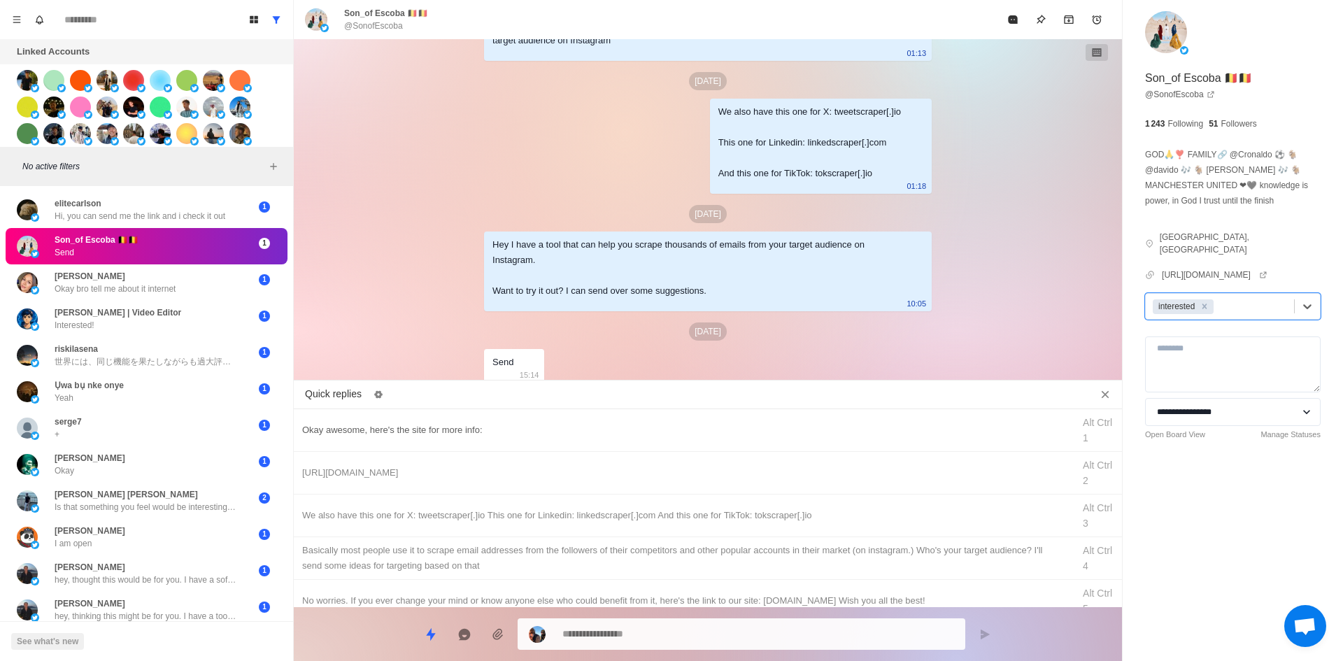
drag, startPoint x: 516, startPoint y: 430, endPoint x: 553, endPoint y: 502, distance: 81.4
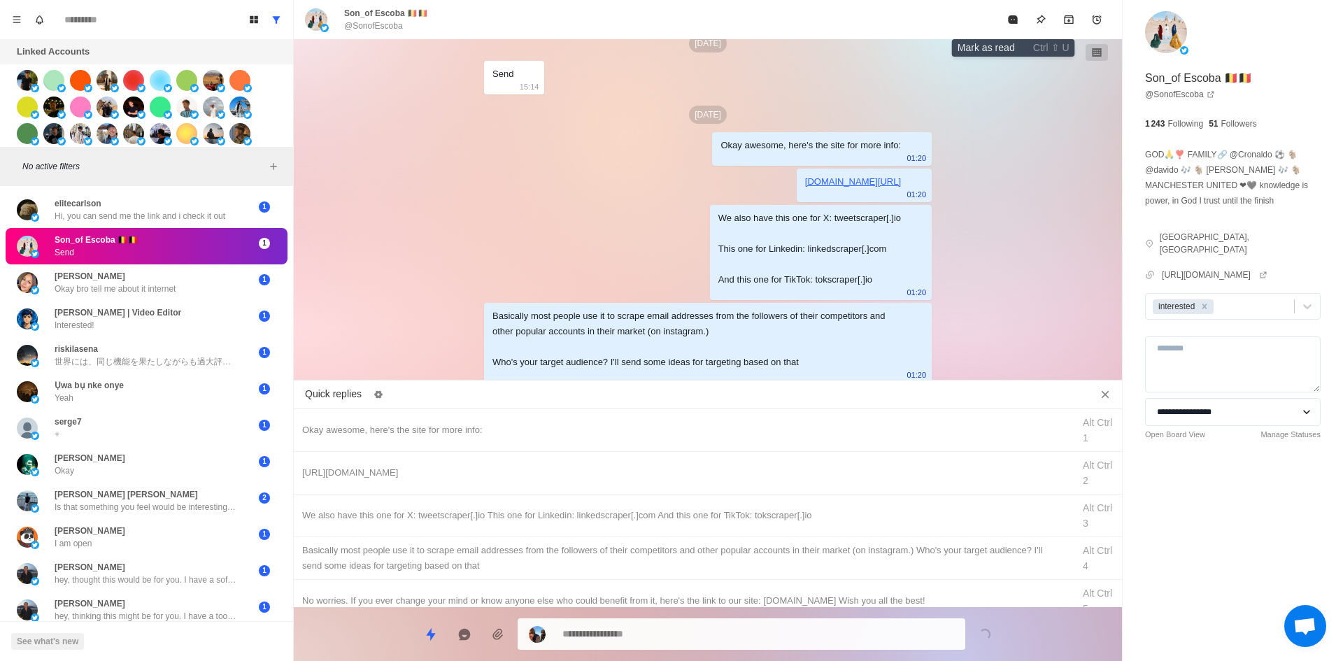
drag, startPoint x: 1003, startPoint y: 9, endPoint x: 1005, endPoint y: 34, distance: 24.6
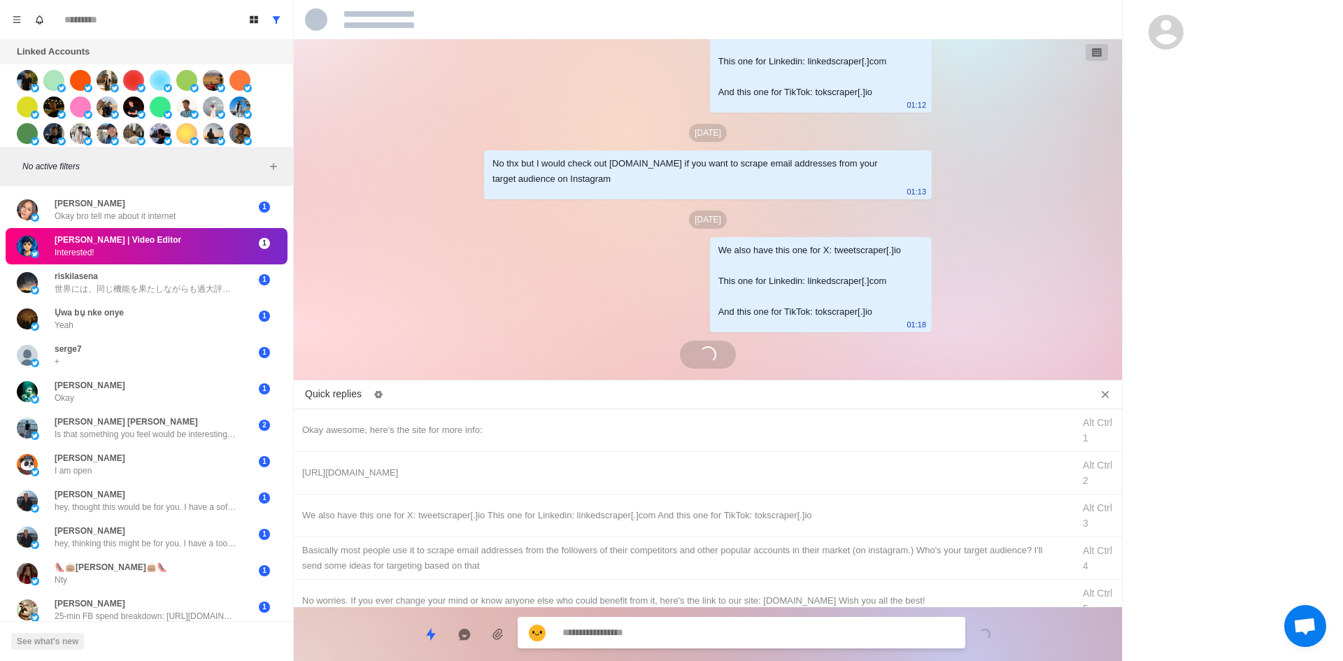
scroll to position [2032, 0]
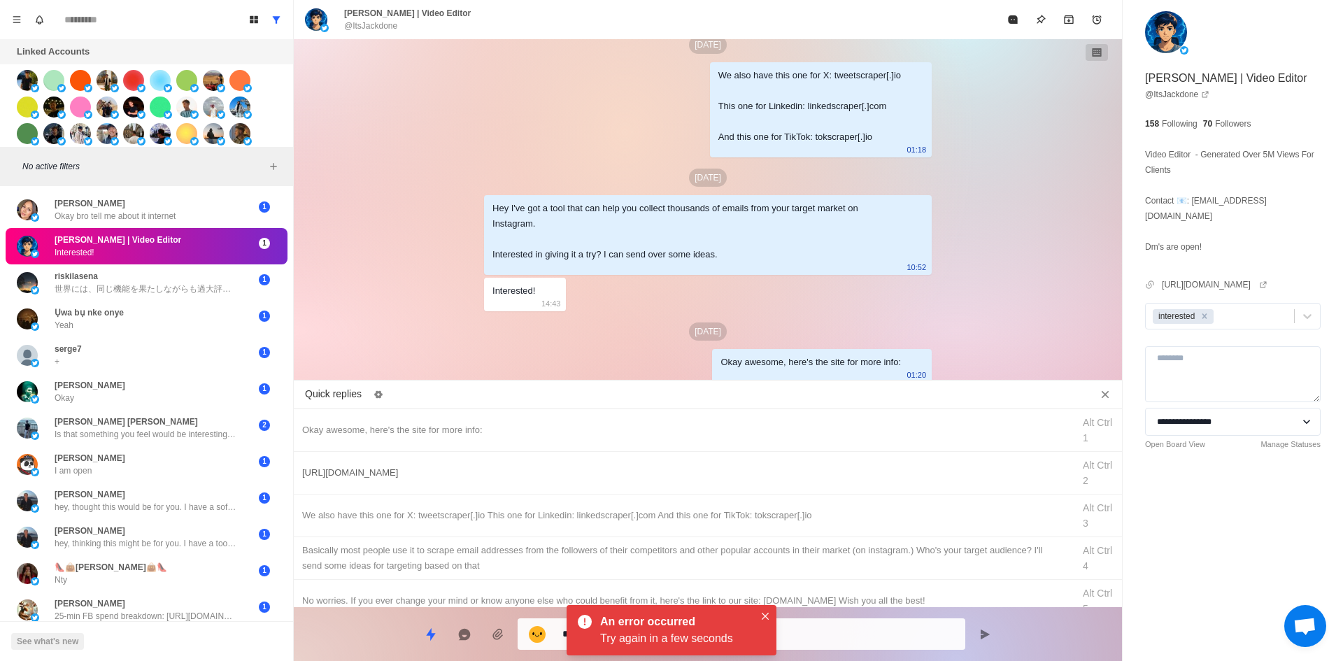
drag, startPoint x: 809, startPoint y: 632, endPoint x: 816, endPoint y: 460, distance: 172.2
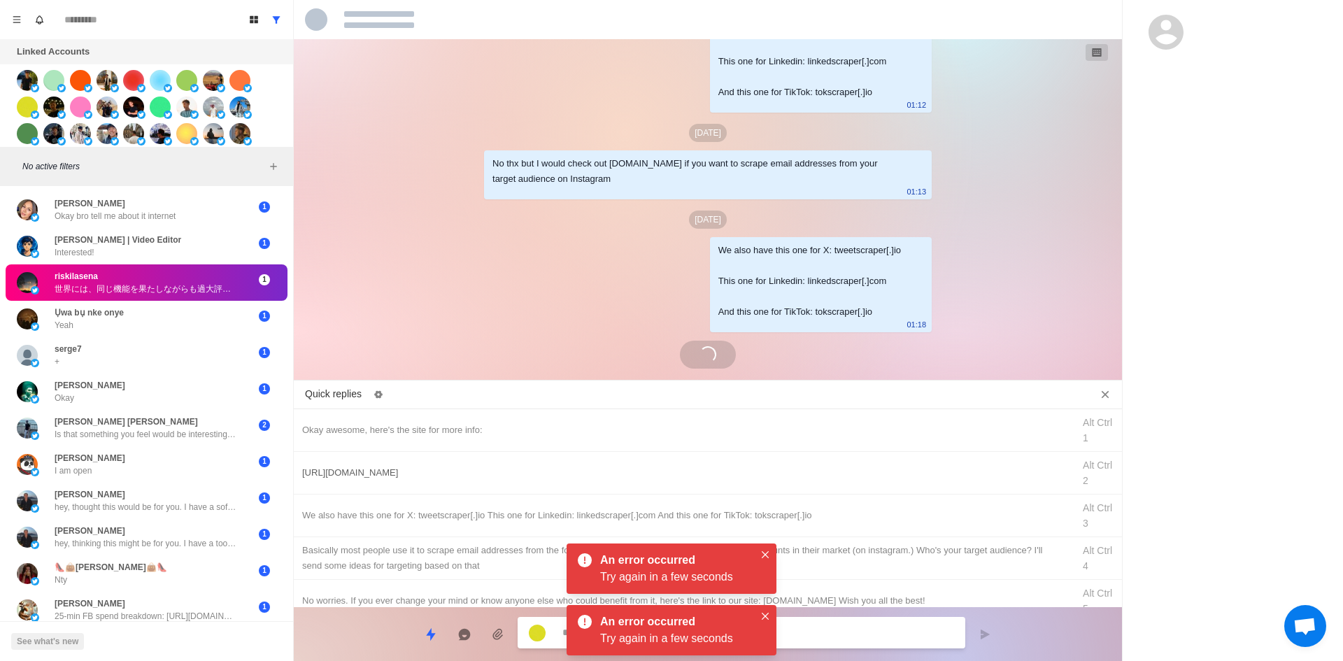
scroll to position [1965, 0]
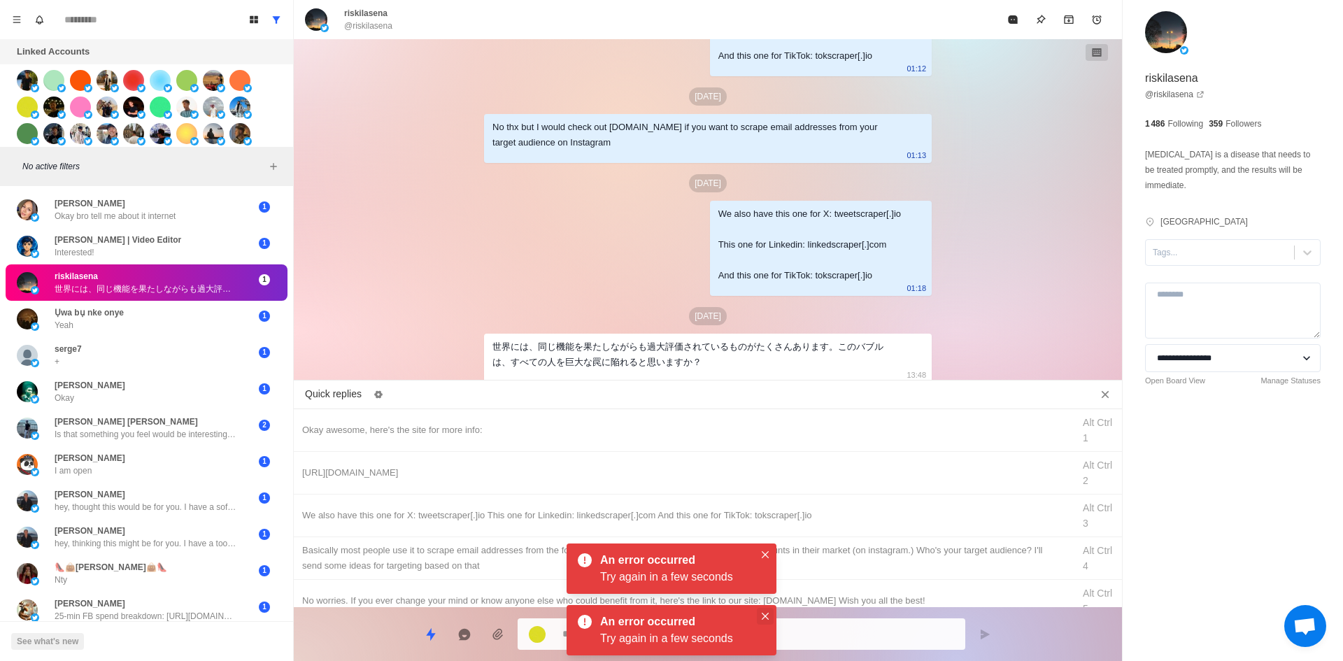
drag, startPoint x: 765, startPoint y: 558, endPoint x: 765, endPoint y: 608, distance: 49.7
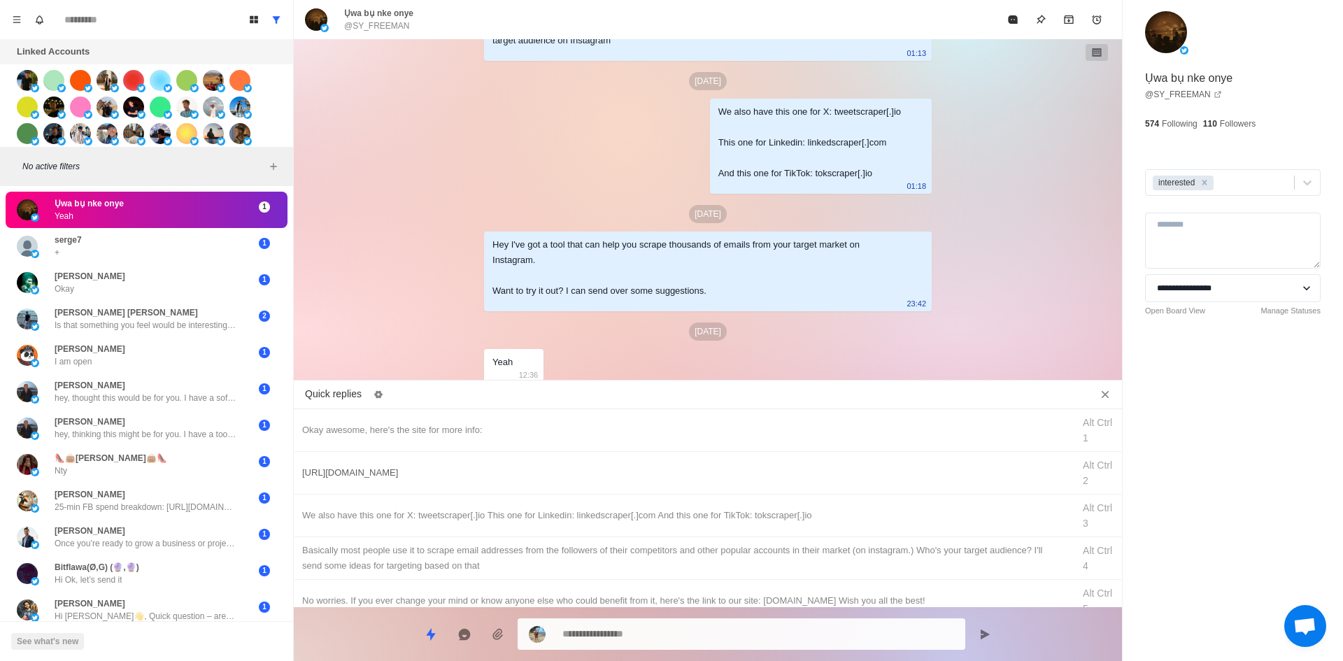
scroll to position [2138, 0]
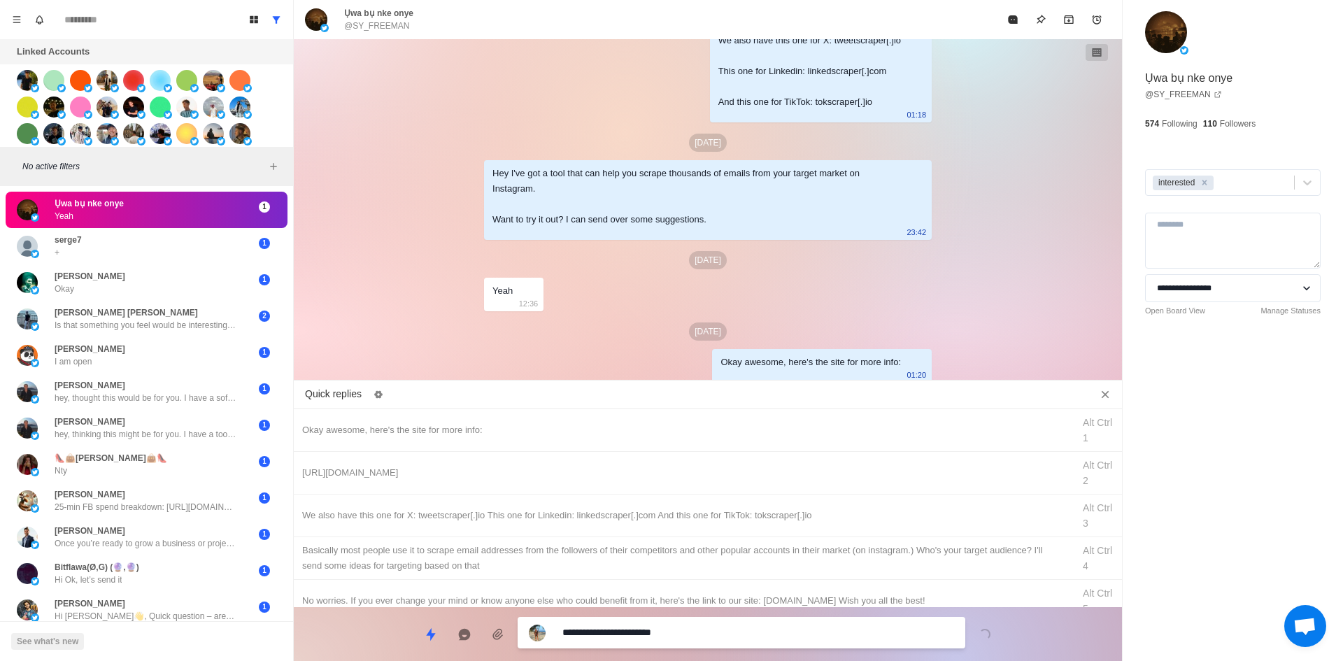
drag, startPoint x: 726, startPoint y: 634, endPoint x: 795, endPoint y: 511, distance: 141.3
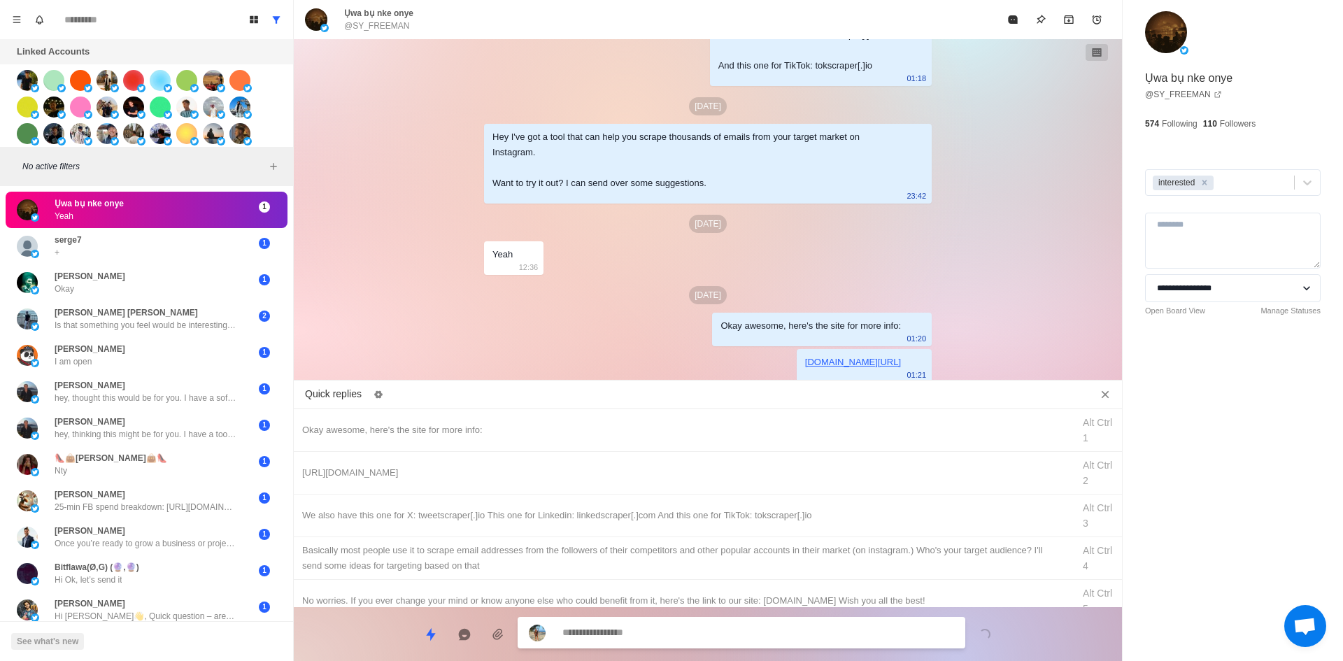
drag, startPoint x: 795, startPoint y: 511, endPoint x: 746, endPoint y: 630, distance: 129.3
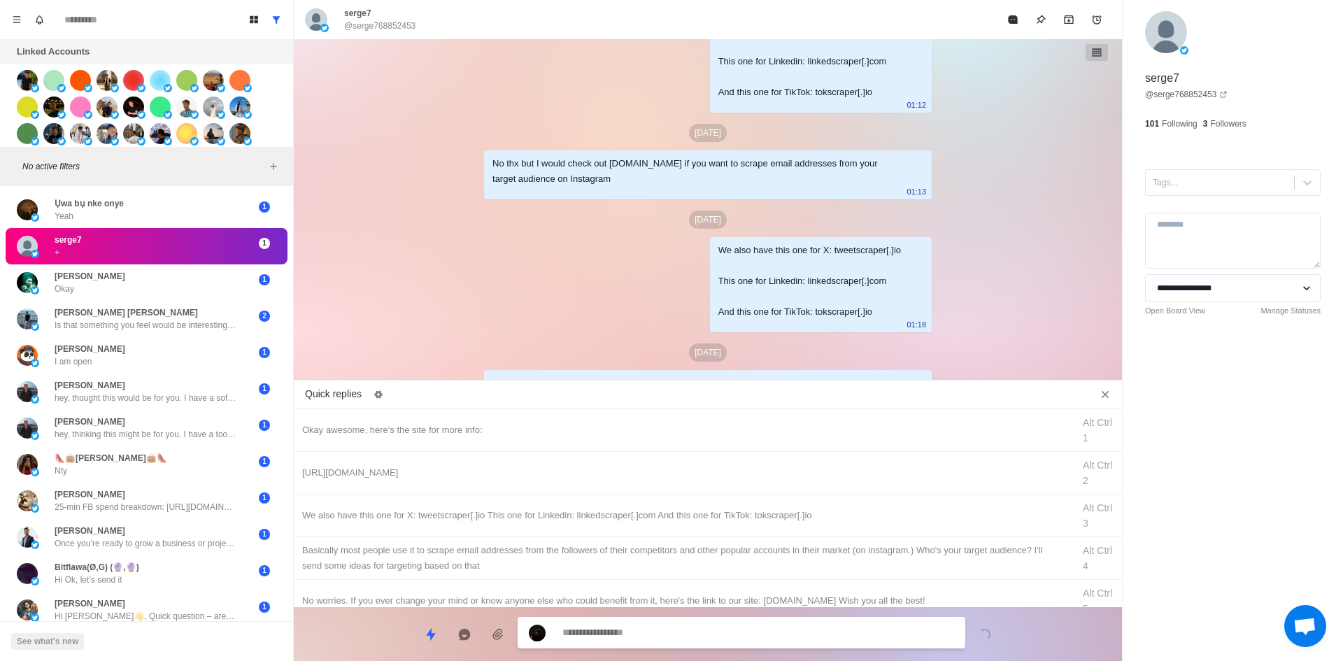
scroll to position [2067, 0]
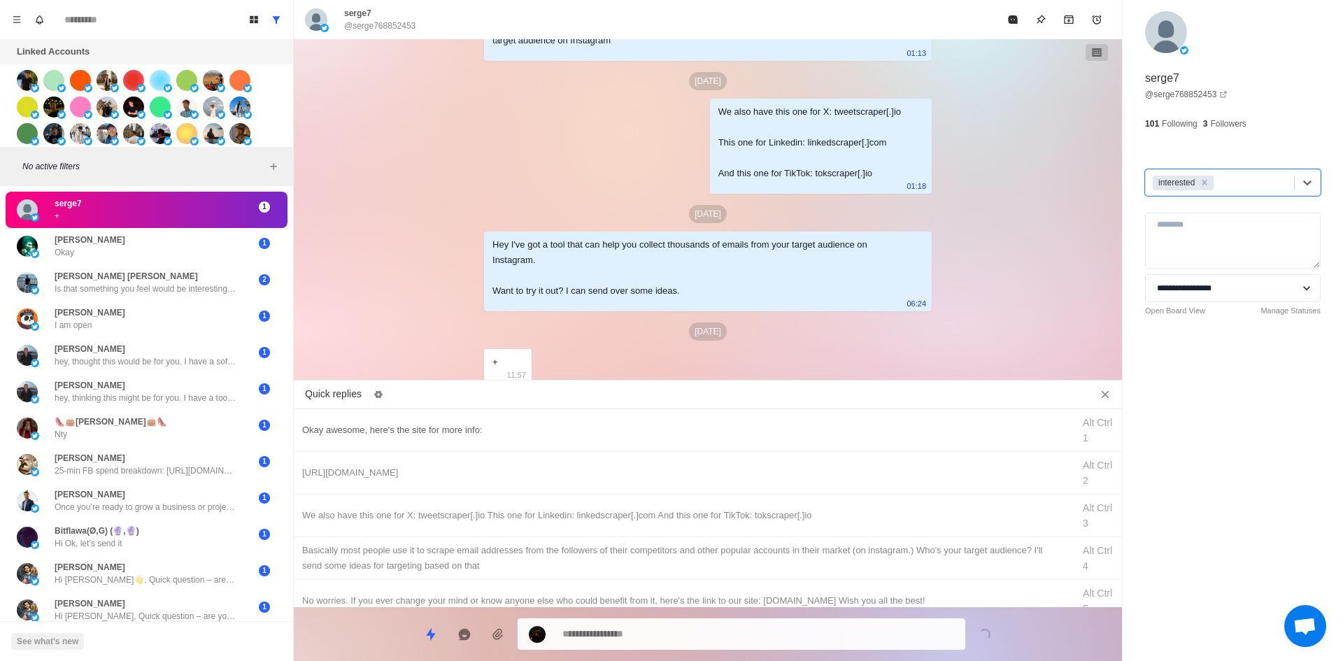
drag, startPoint x: 510, startPoint y: 418, endPoint x: 515, endPoint y: 432, distance: 15.5
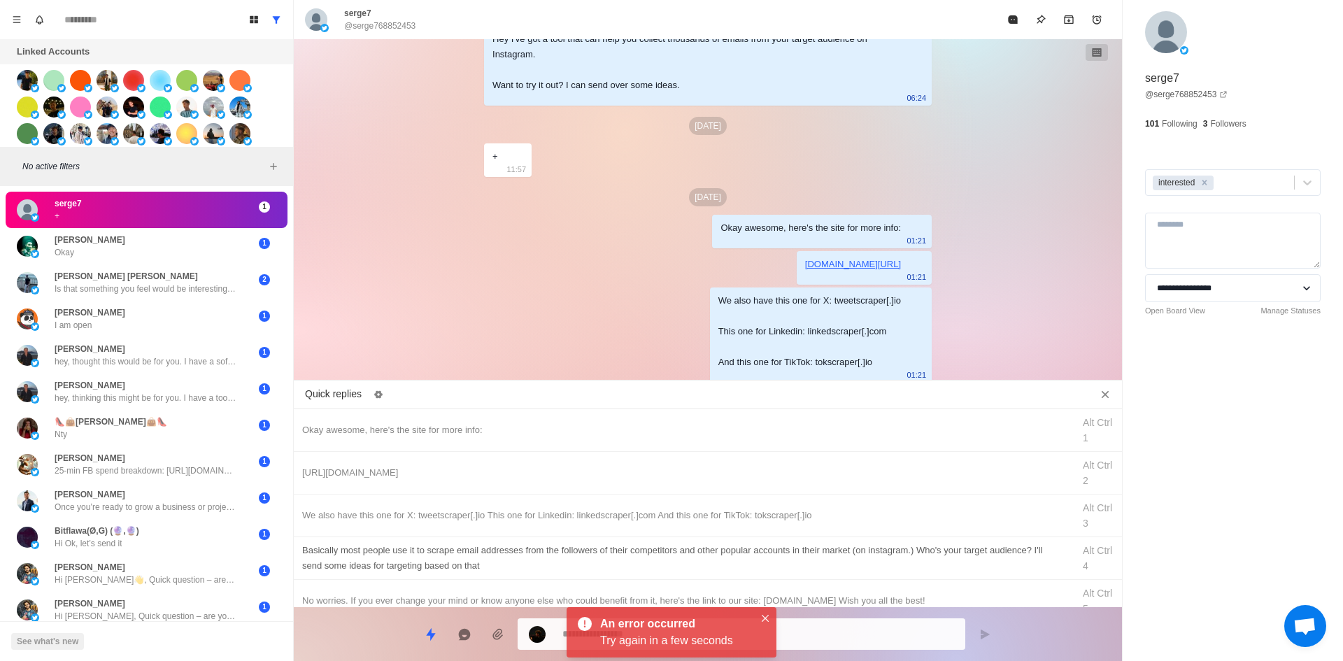
drag, startPoint x: 731, startPoint y: 555, endPoint x: 726, endPoint y: 625, distance: 70.1
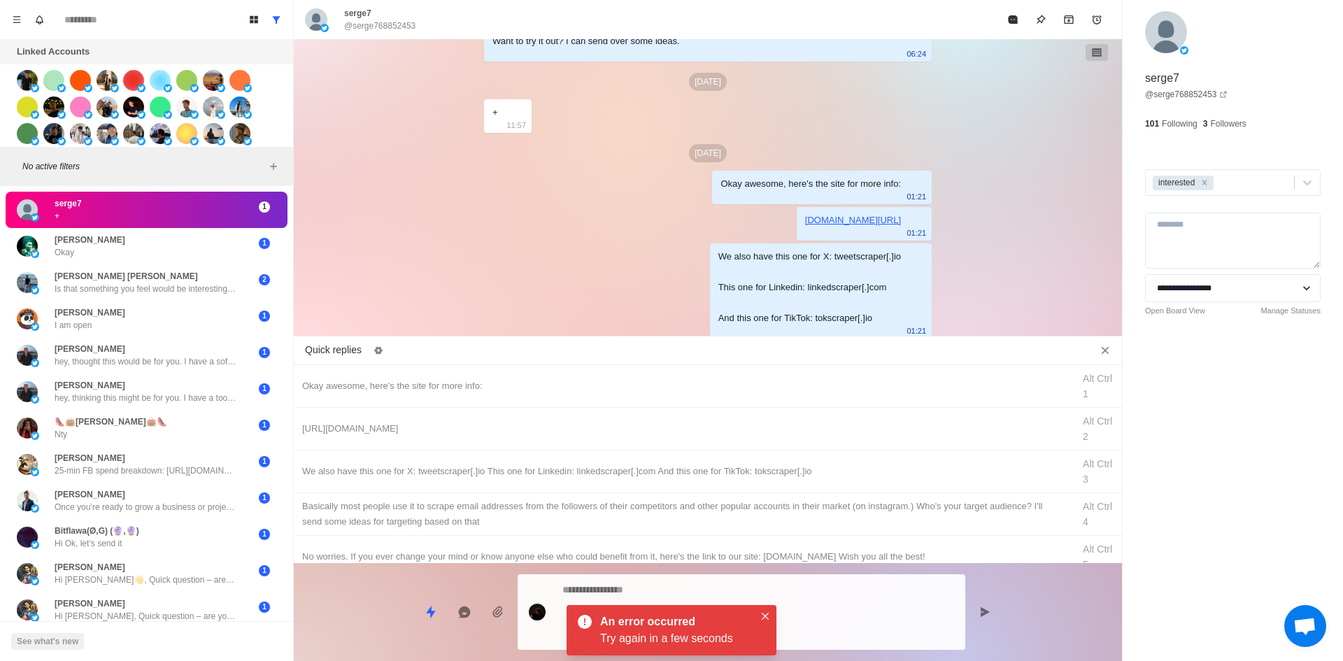
drag, startPoint x: 850, startPoint y: 618, endPoint x: 935, endPoint y: 406, distance: 228.2
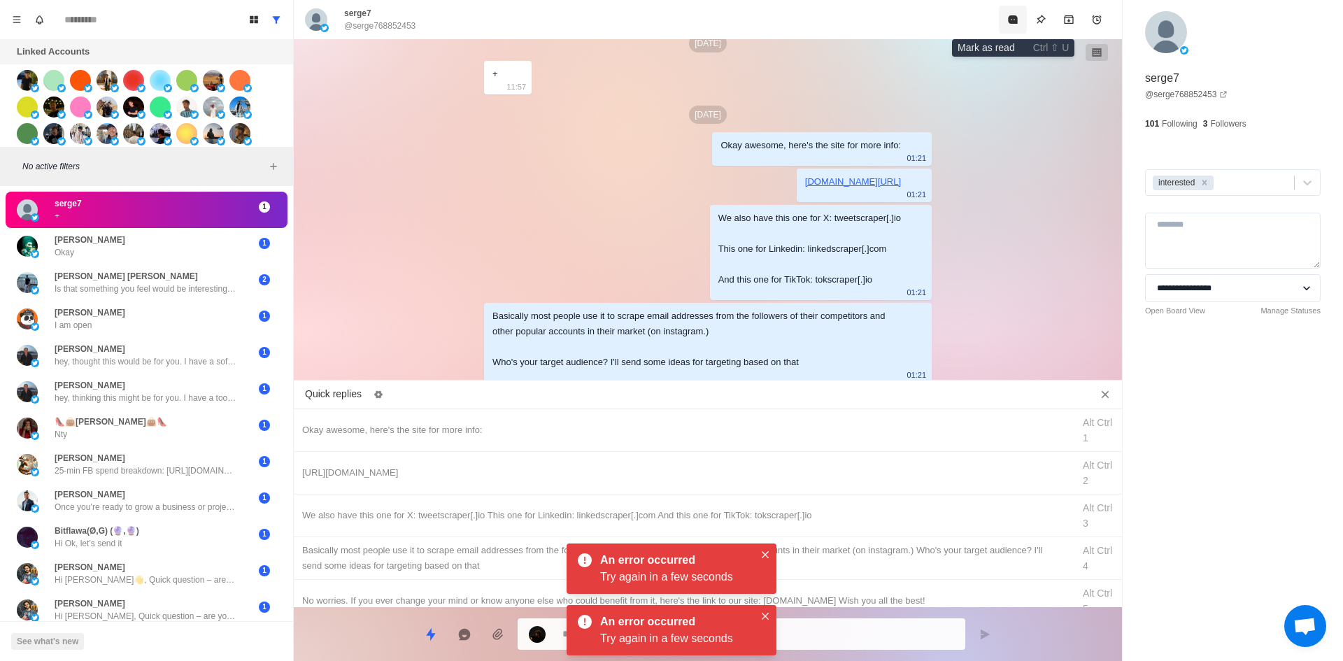
drag, startPoint x: 1016, startPoint y: 15, endPoint x: 914, endPoint y: 194, distance: 206.5
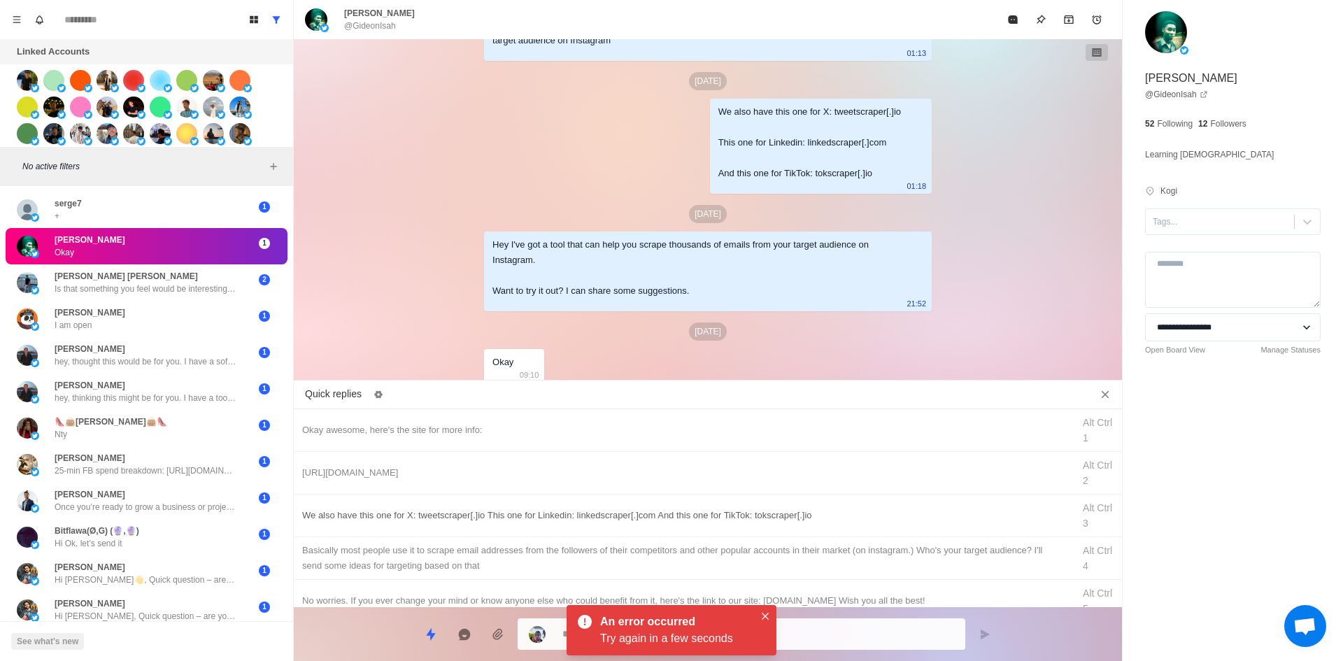
drag, startPoint x: 764, startPoint y: 622, endPoint x: 946, endPoint y: 509, distance: 214.9
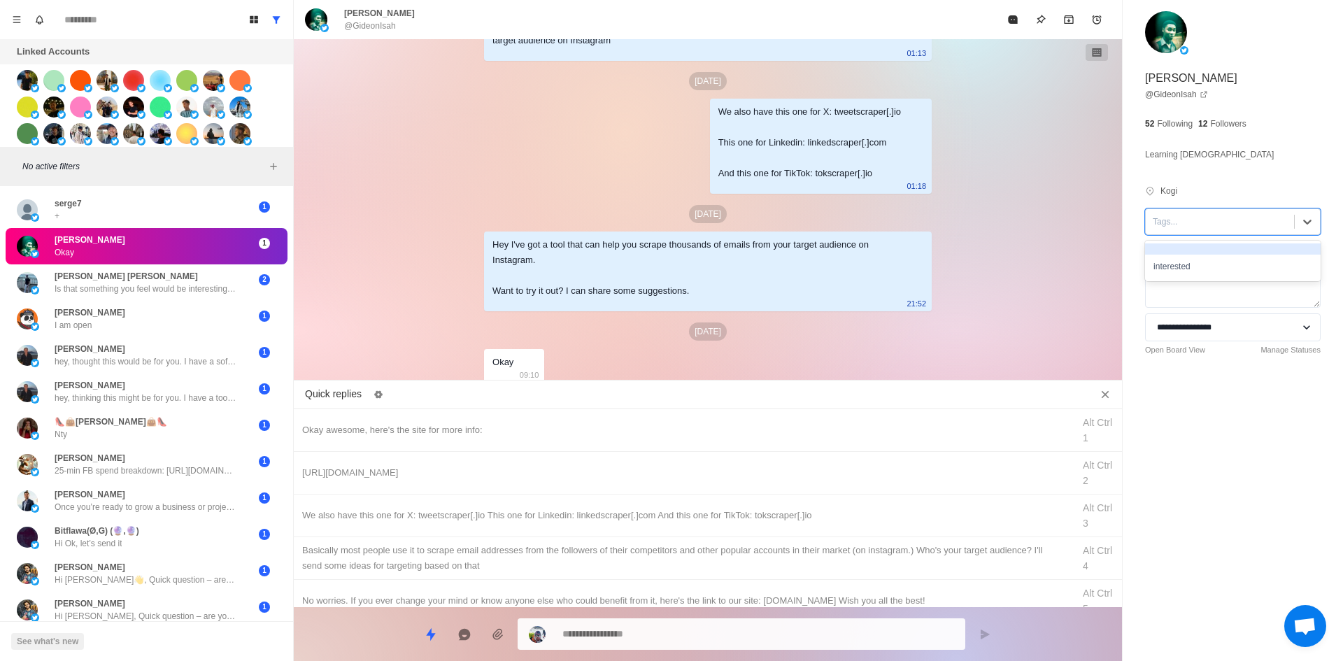
drag, startPoint x: 1163, startPoint y: 221, endPoint x: 1168, endPoint y: 232, distance: 12.2
drag, startPoint x: 634, startPoint y: 420, endPoint x: 642, endPoint y: 447, distance: 27.9
drag, startPoint x: 674, startPoint y: 619, endPoint x: 681, endPoint y: 621, distance: 7.3
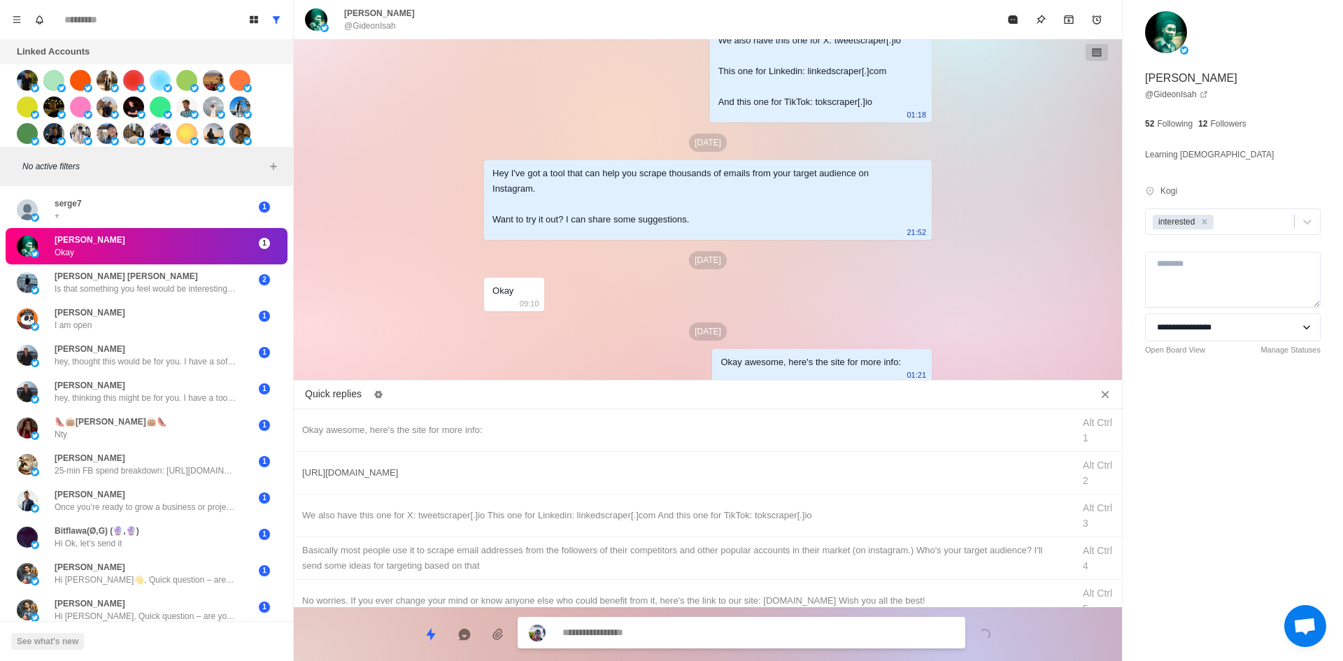
drag, startPoint x: 735, startPoint y: 483, endPoint x: 737, endPoint y: 520, distance: 37.1
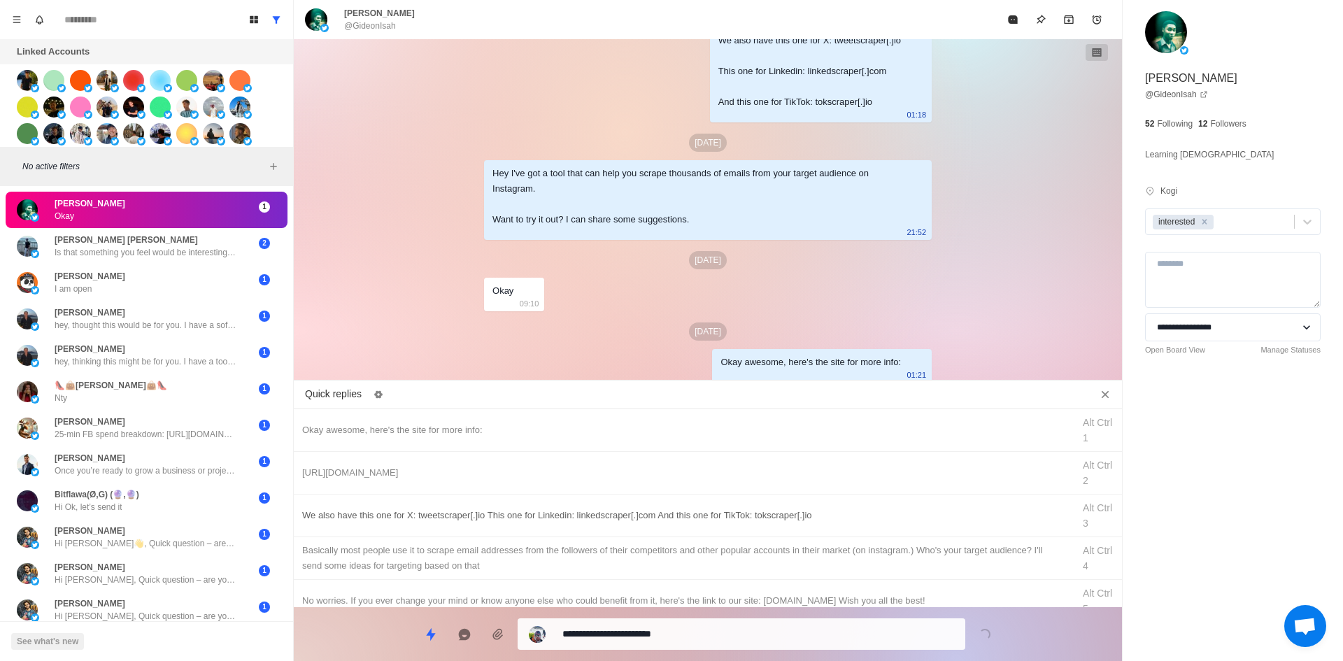
drag, startPoint x: 744, startPoint y: 633, endPoint x: 781, endPoint y: 523, distance: 115.9
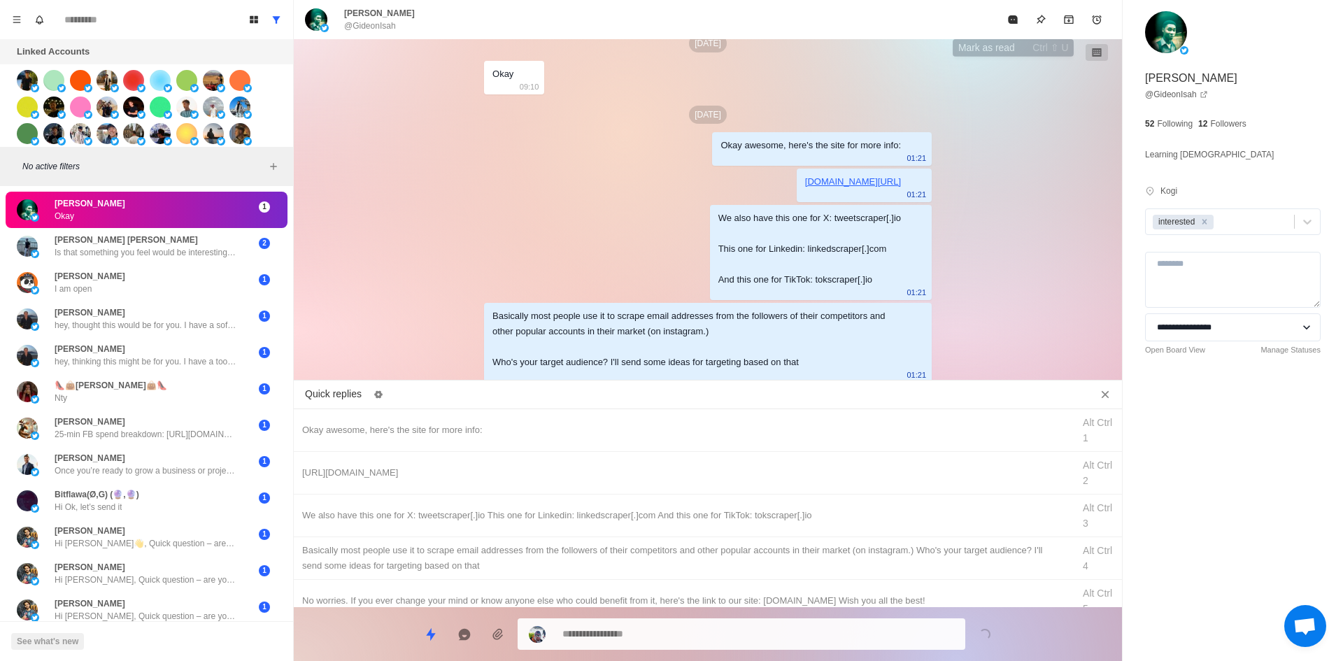
drag, startPoint x: 1009, startPoint y: 22, endPoint x: 986, endPoint y: 80, distance: 62.5
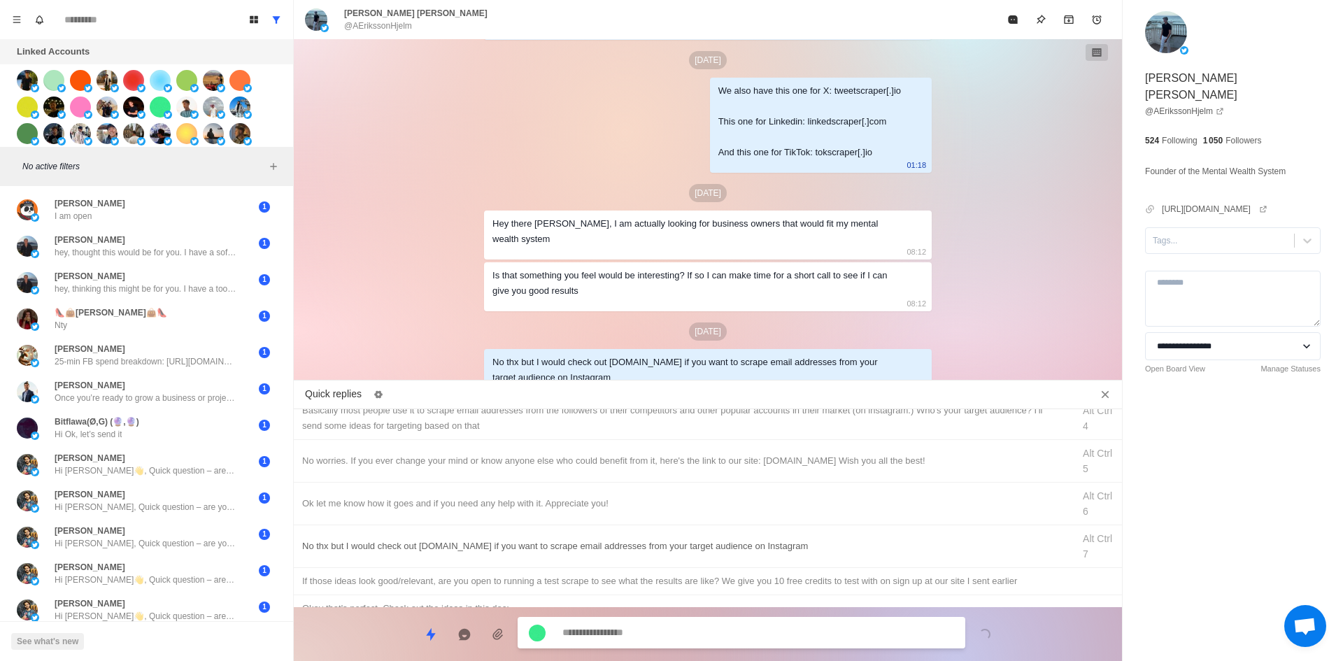
scroll to position [0, 0]
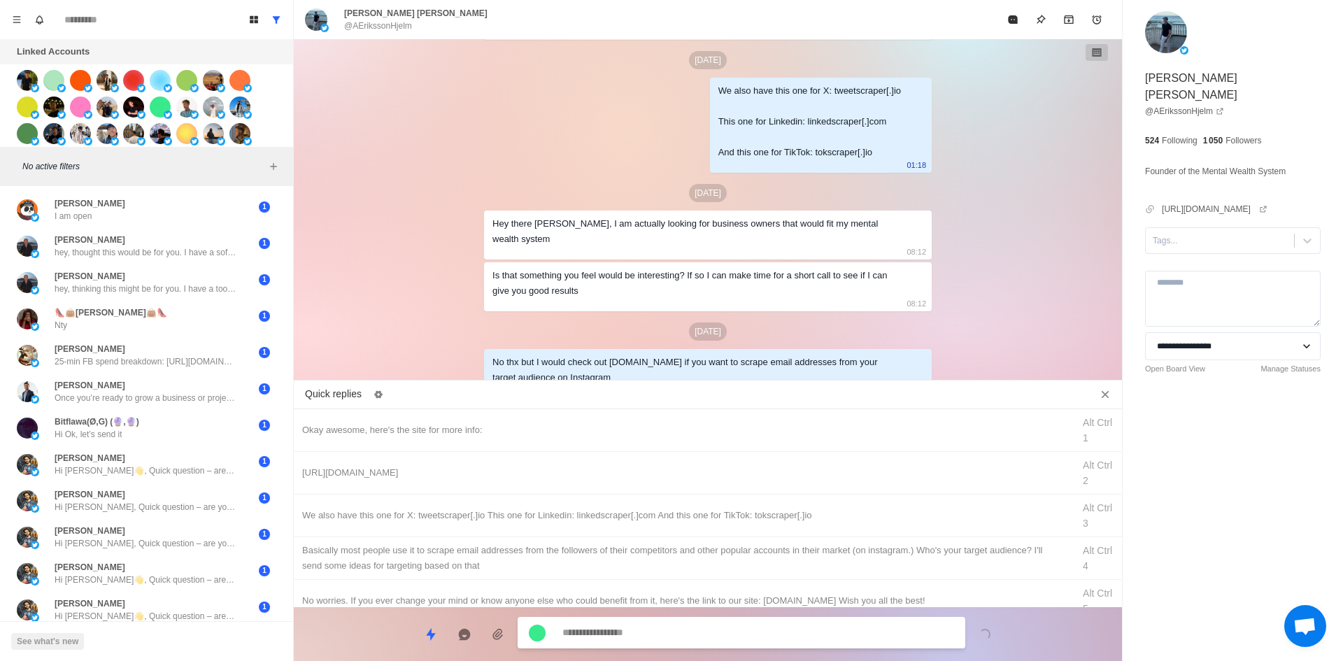
drag, startPoint x: 696, startPoint y: 511, endPoint x: 721, endPoint y: 595, distance: 88.3
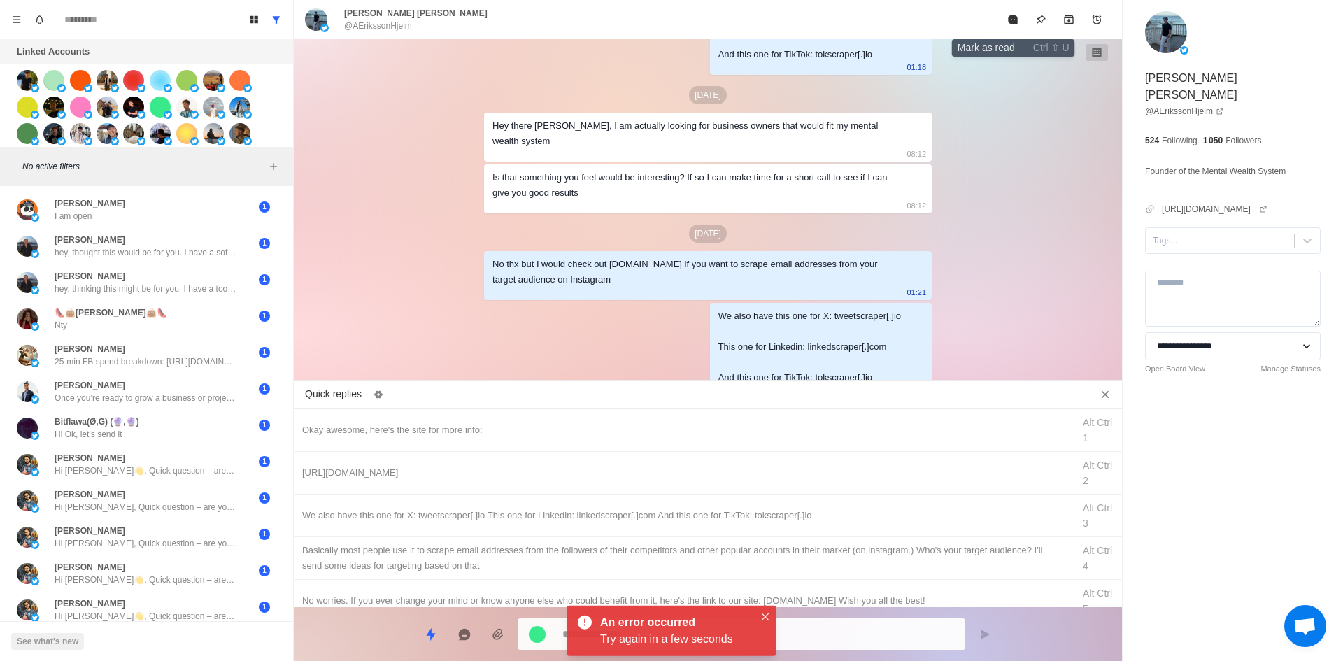
drag, startPoint x: 1018, startPoint y: 22, endPoint x: 993, endPoint y: 58, distance: 43.7
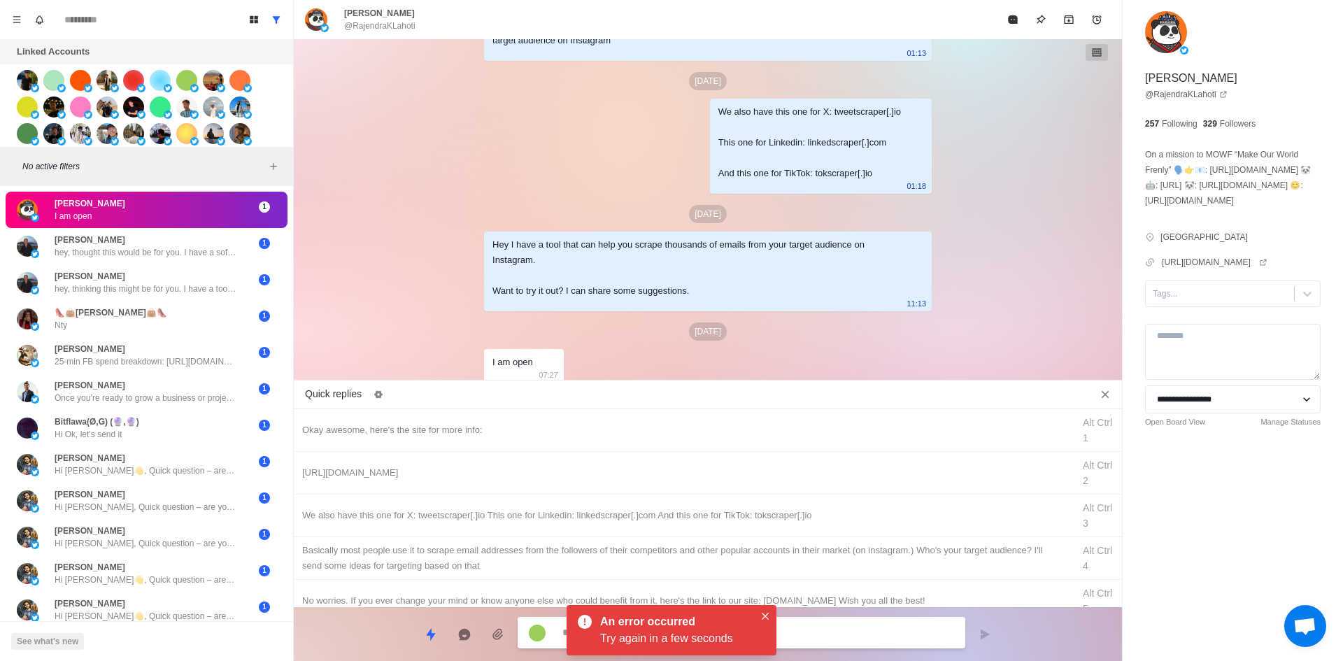
scroll to position [2067, 0]
drag, startPoint x: 1210, startPoint y: 306, endPoint x: 1212, endPoint y: 325, distance: 18.2
drag, startPoint x: 761, startPoint y: 612, endPoint x: 748, endPoint y: 592, distance: 23.7
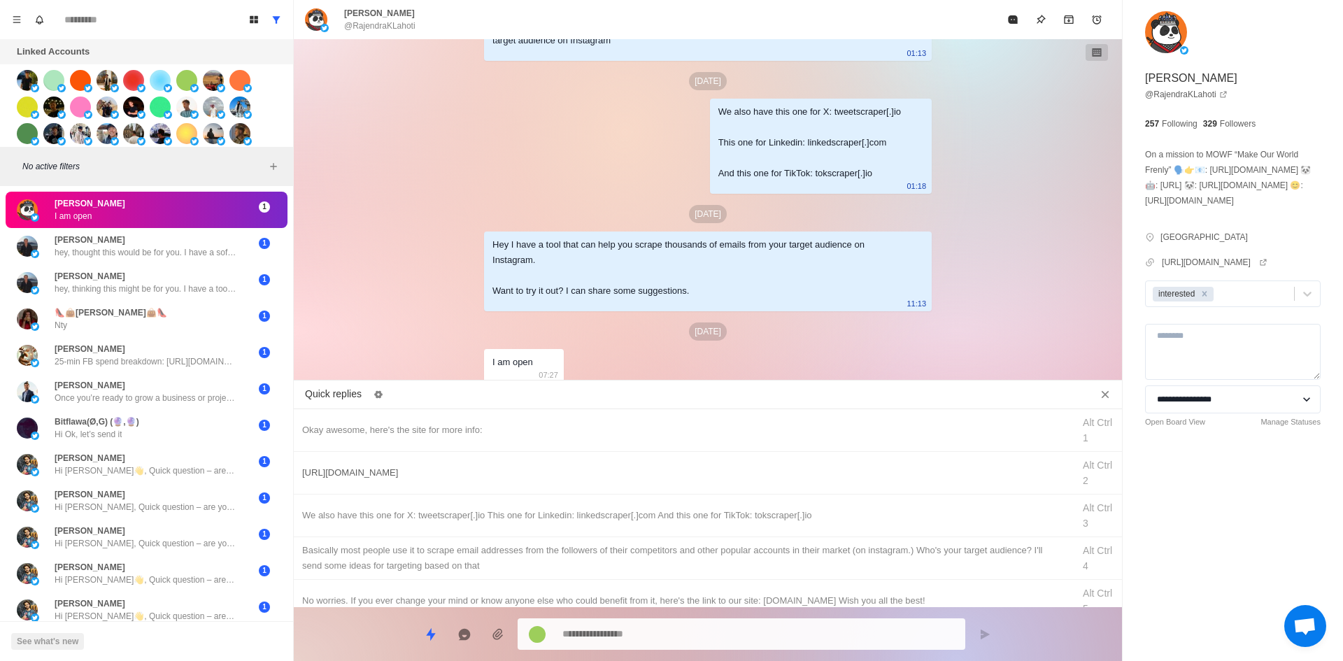
drag, startPoint x: 688, startPoint y: 418, endPoint x: 700, endPoint y: 465, distance: 48.5
drag, startPoint x: 726, startPoint y: 633, endPoint x: 781, endPoint y: 488, distance: 155.0
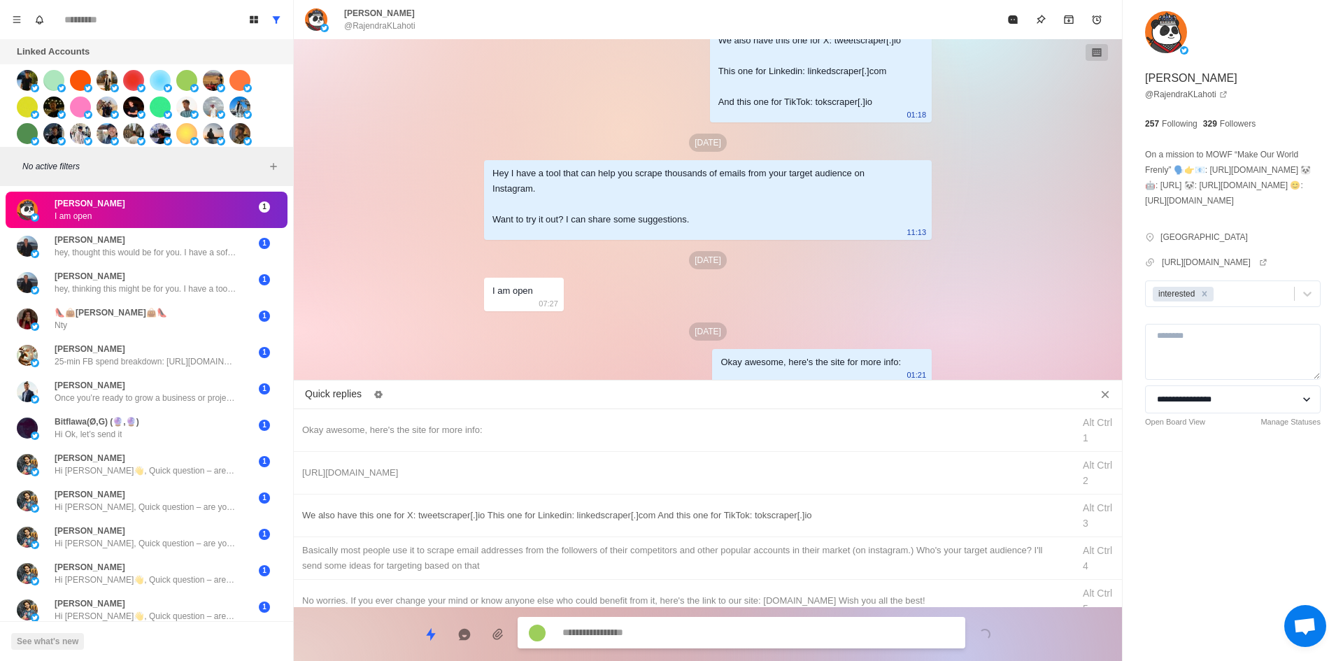
drag, startPoint x: 790, startPoint y: 474, endPoint x: 780, endPoint y: 506, distance: 33.6
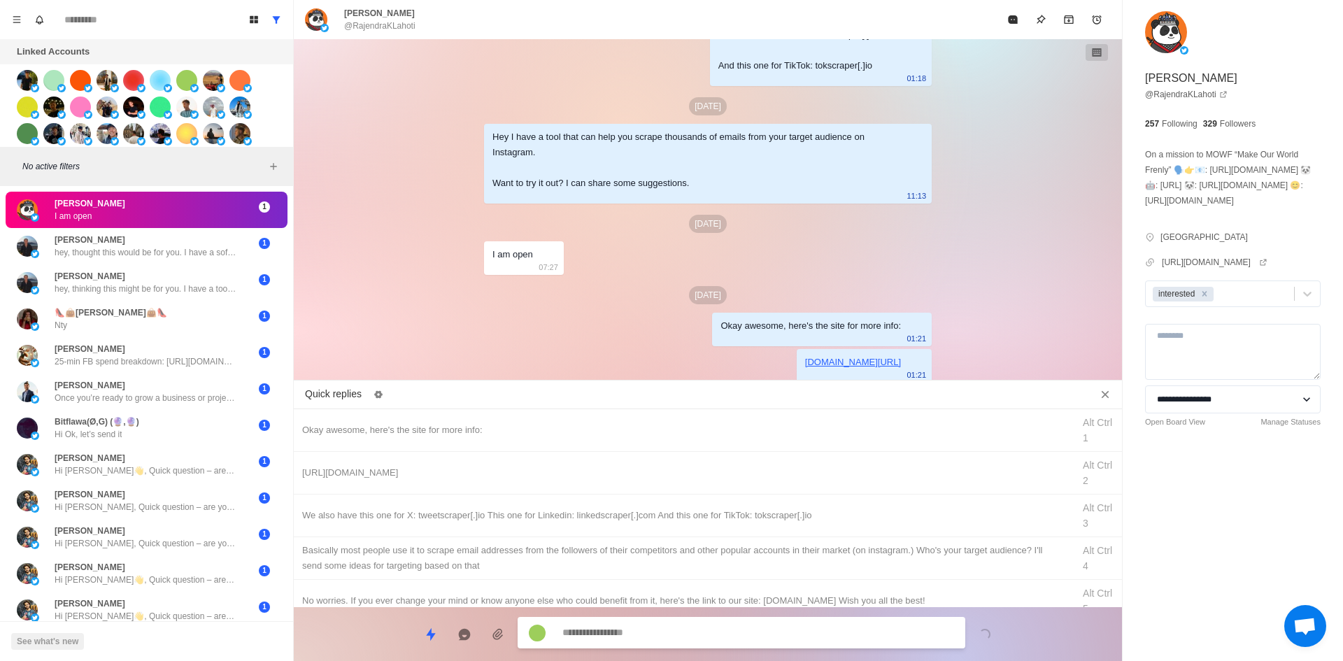
drag, startPoint x: 792, startPoint y: 516, endPoint x: 780, endPoint y: 616, distance: 100.7
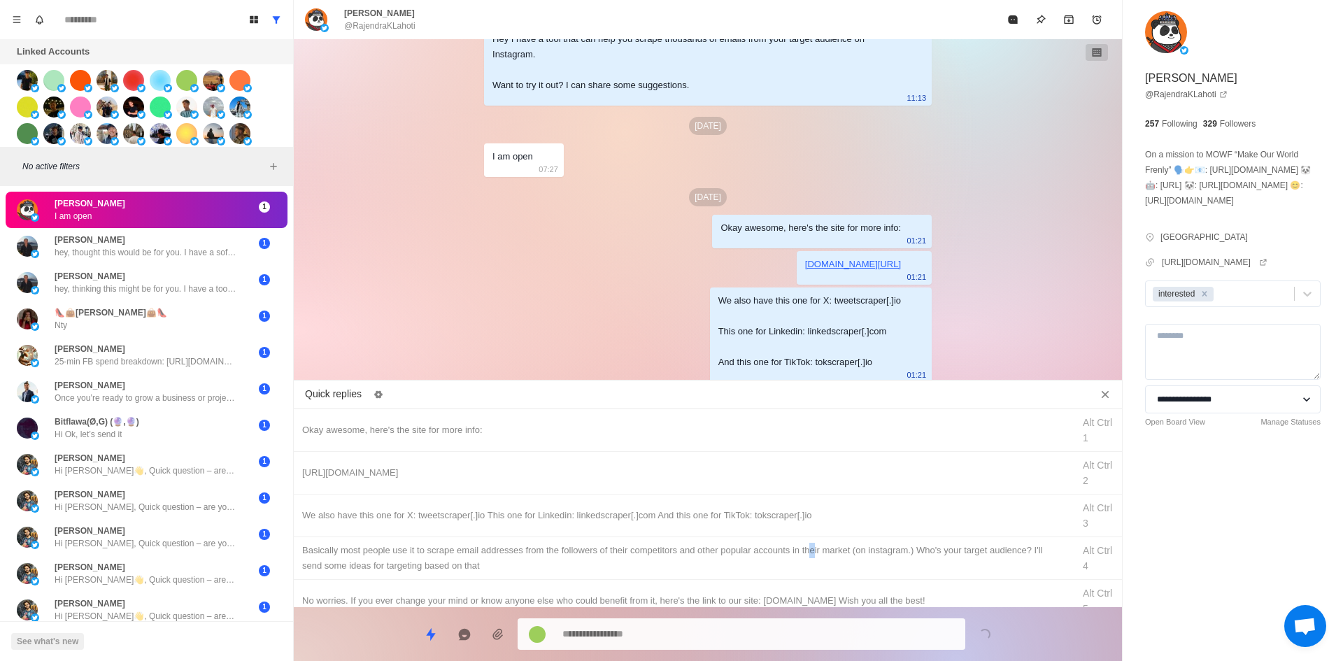
drag, startPoint x: 812, startPoint y: 555, endPoint x: 797, endPoint y: 616, distance: 62.1
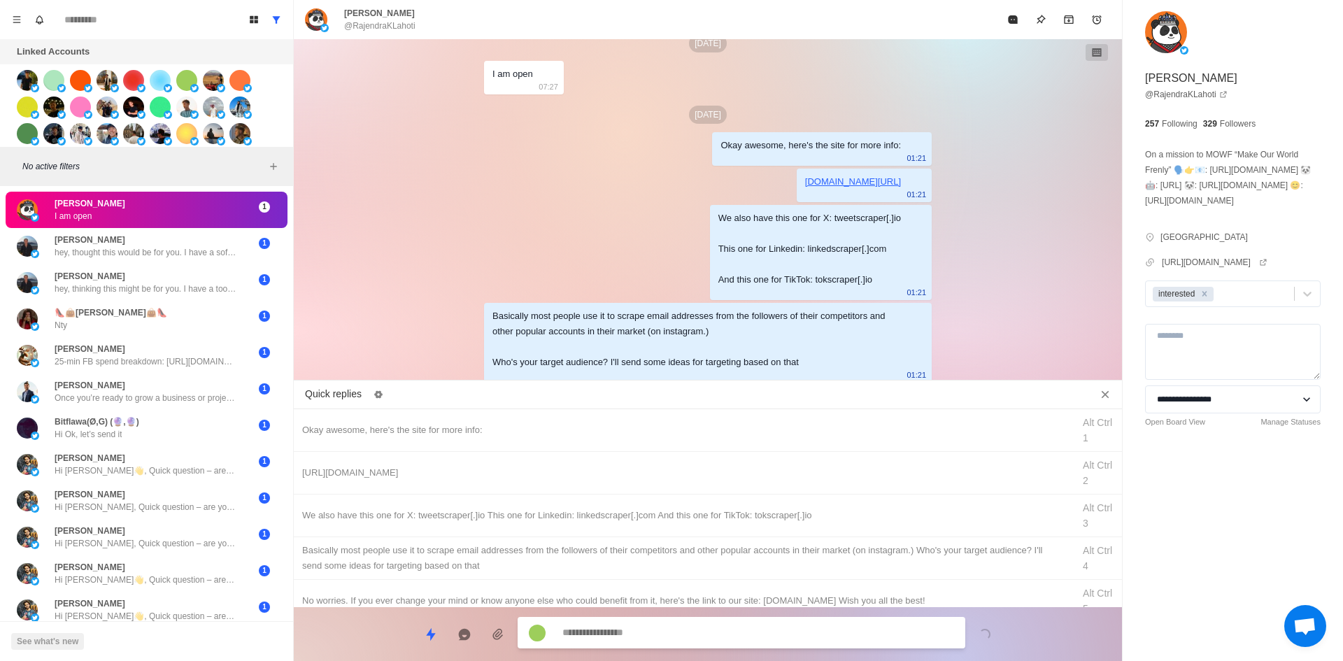
drag, startPoint x: 1021, startPoint y: 29, endPoint x: 1009, endPoint y: 46, distance: 20.8
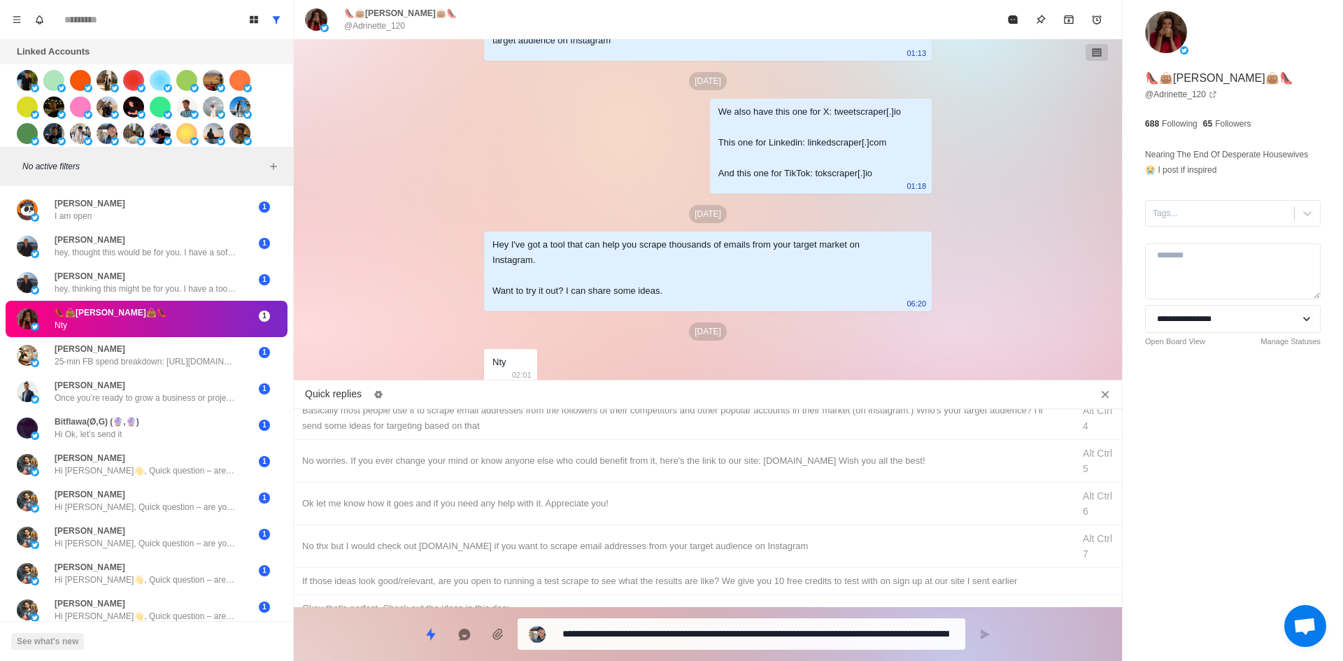
scroll to position [2111, 0]
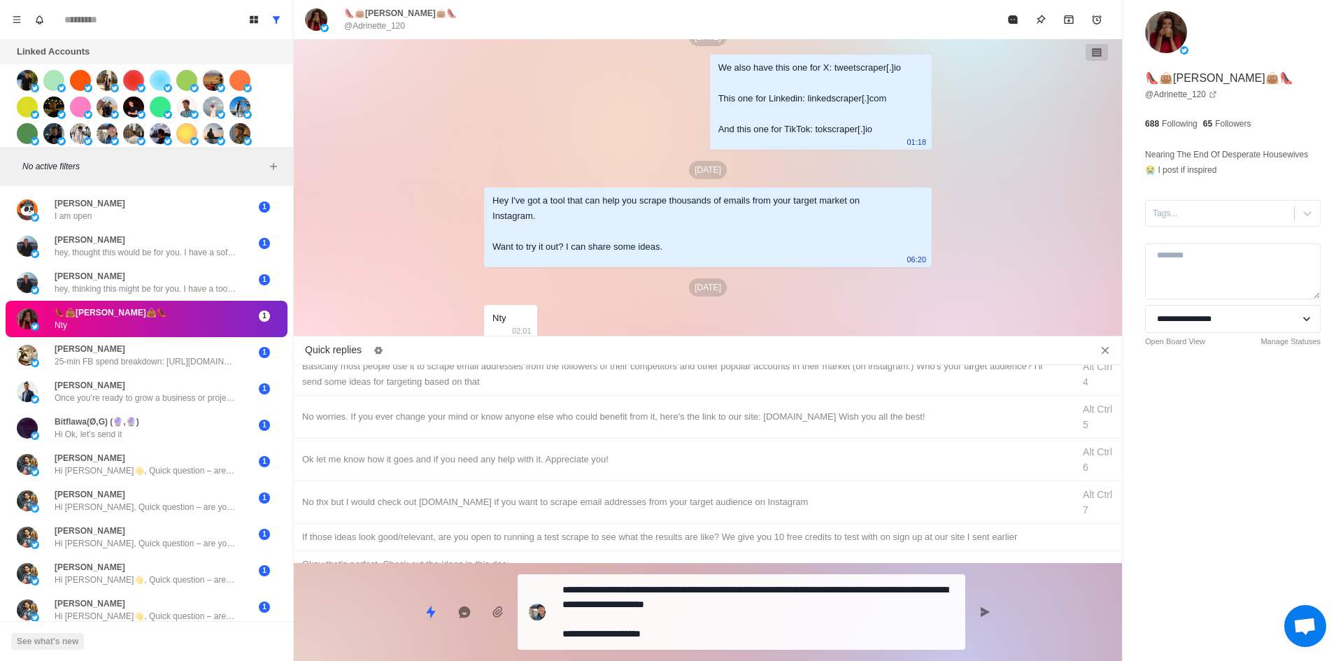
drag, startPoint x: 618, startPoint y: 623, endPoint x: 643, endPoint y: 569, distance: 58.5
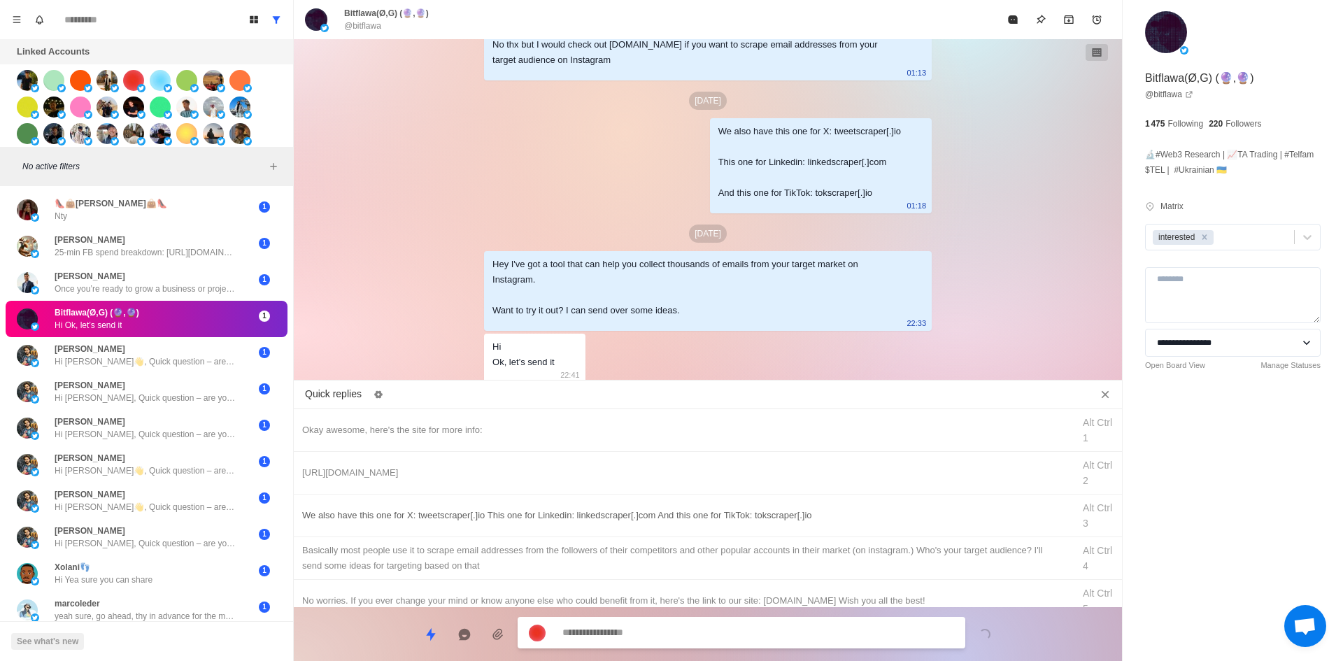
scroll to position [2119, 0]
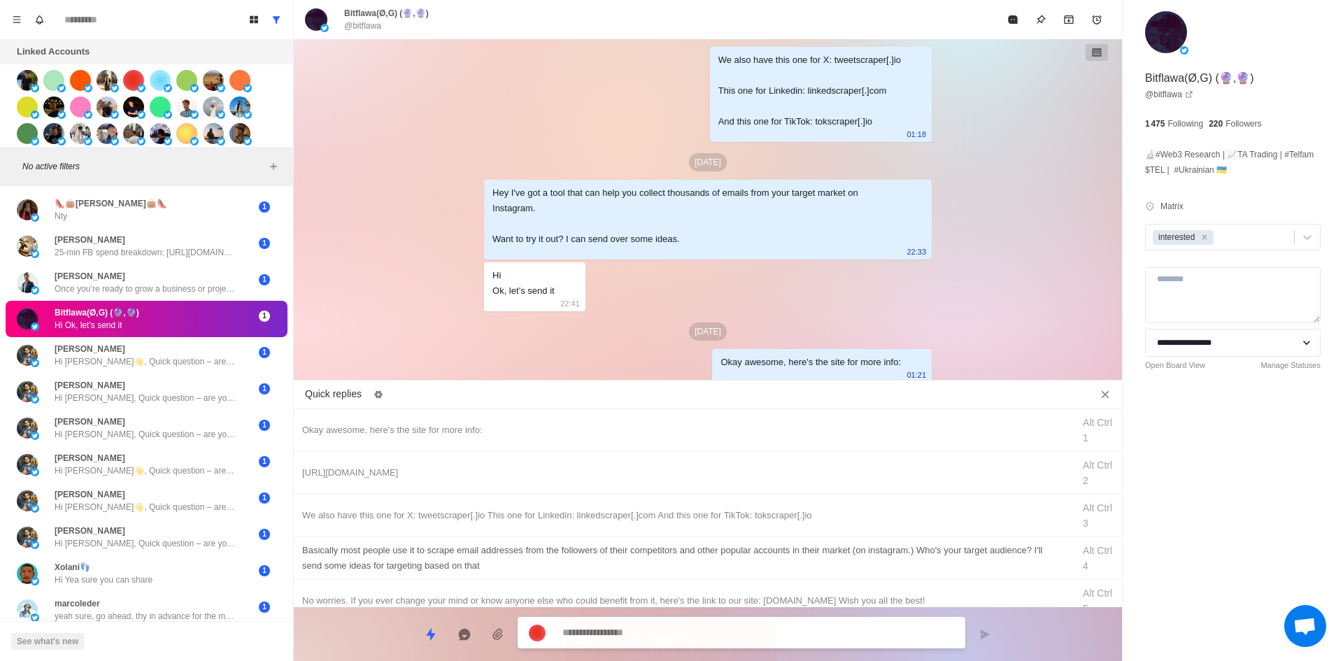
drag, startPoint x: 737, startPoint y: 477, endPoint x: 726, endPoint y: 556, distance: 79.8
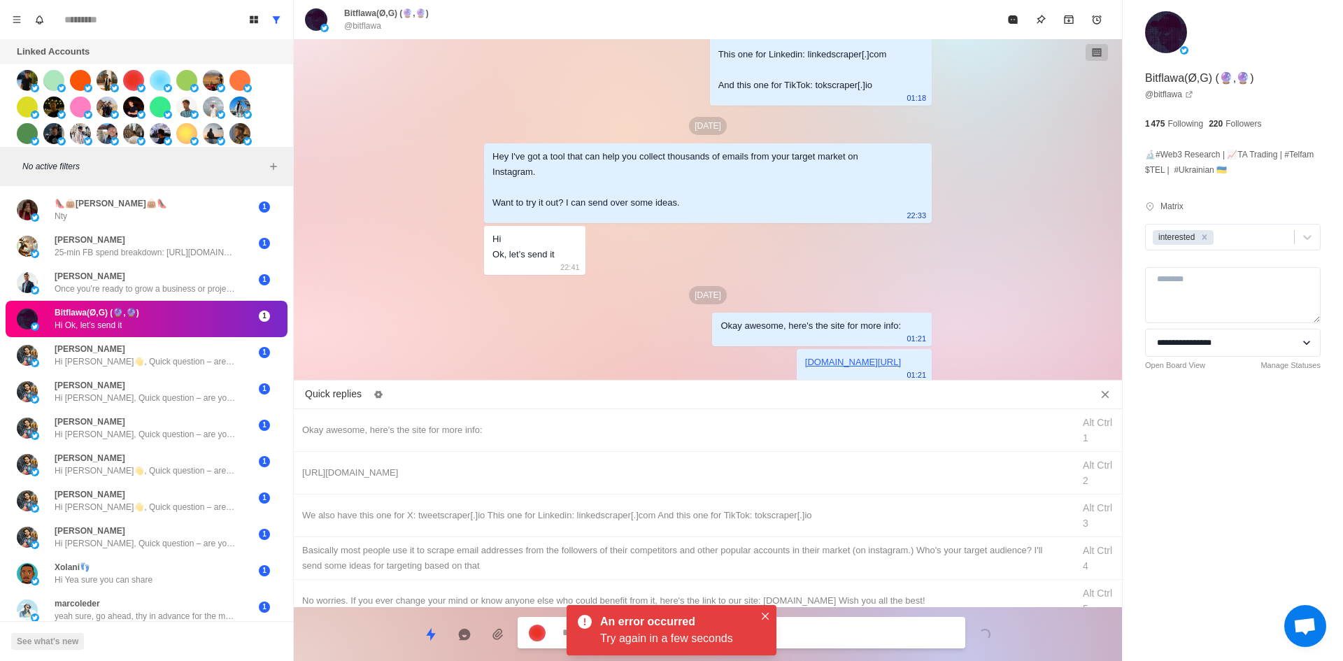
drag, startPoint x: 854, startPoint y: 507, endPoint x: 842, endPoint y: 555, distance: 49.7
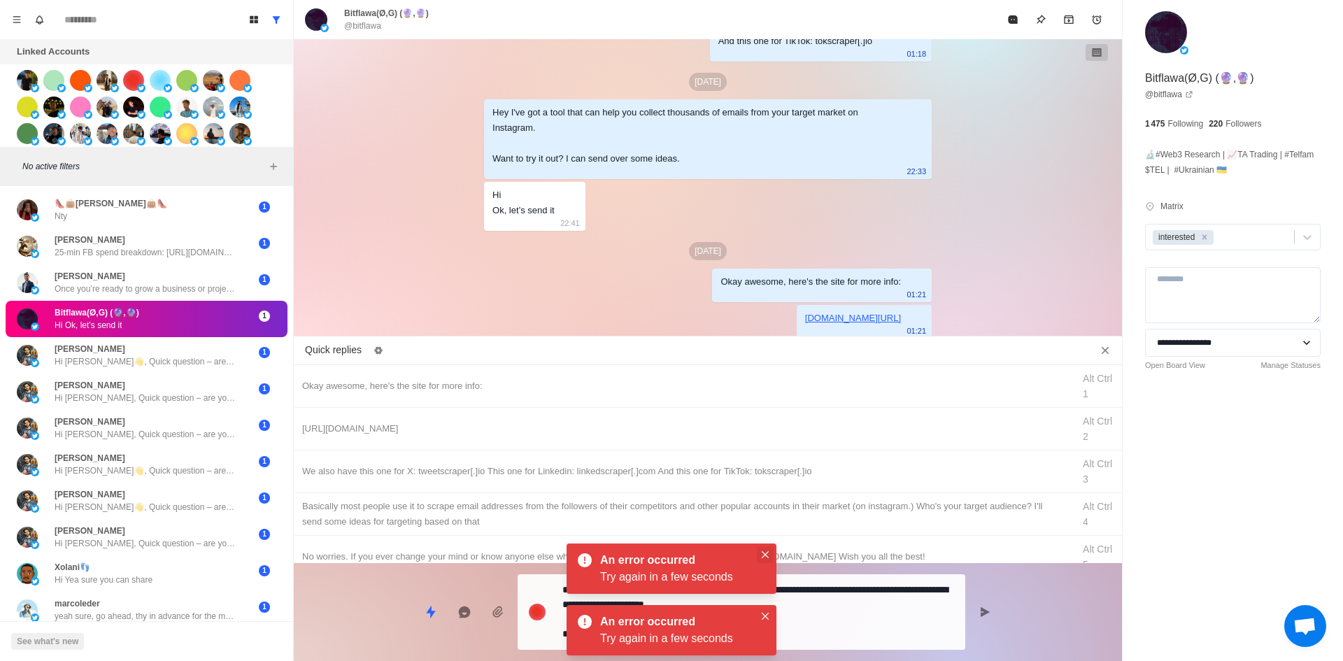
scroll to position [2199, 0]
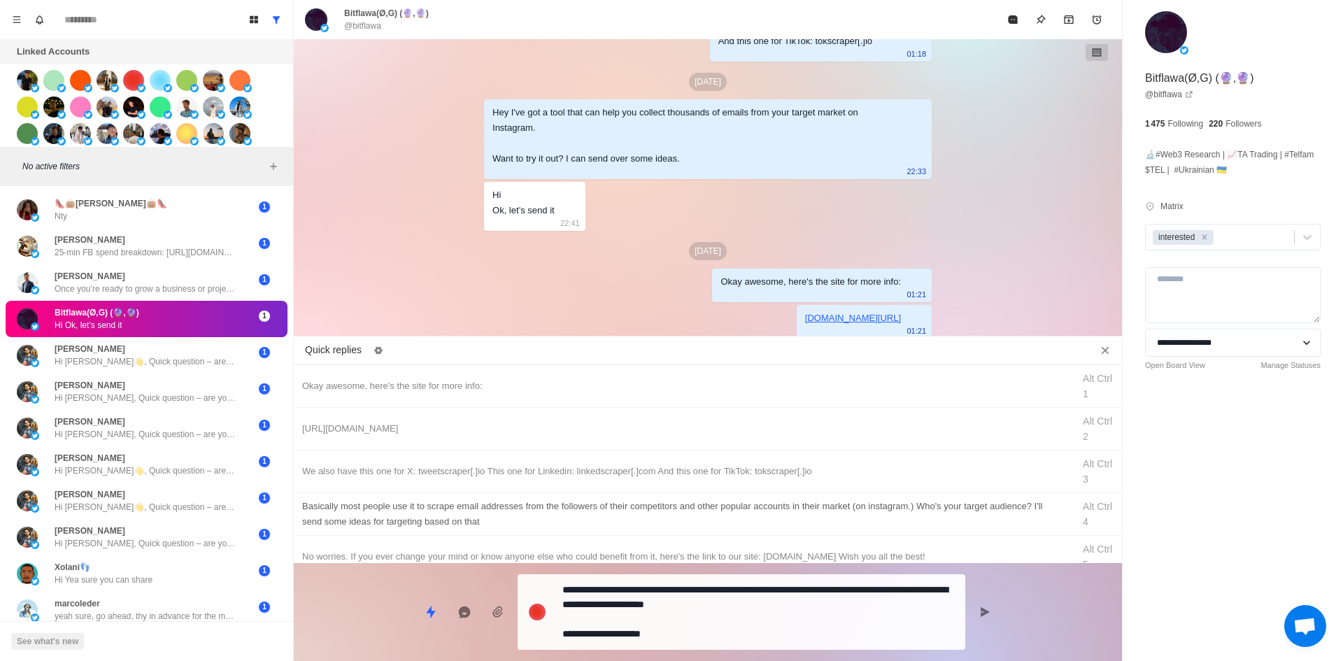
drag, startPoint x: 792, startPoint y: 632, endPoint x: 394, endPoint y: 520, distance: 413.5
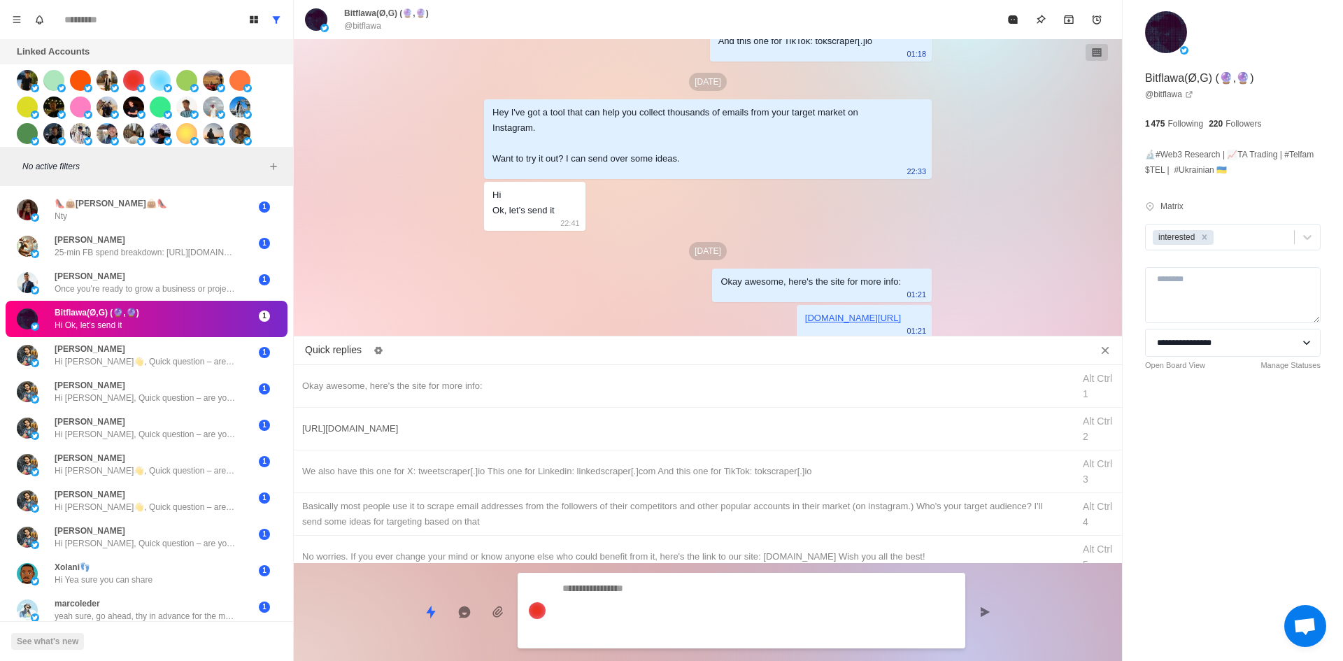
scroll to position [2155, 0]
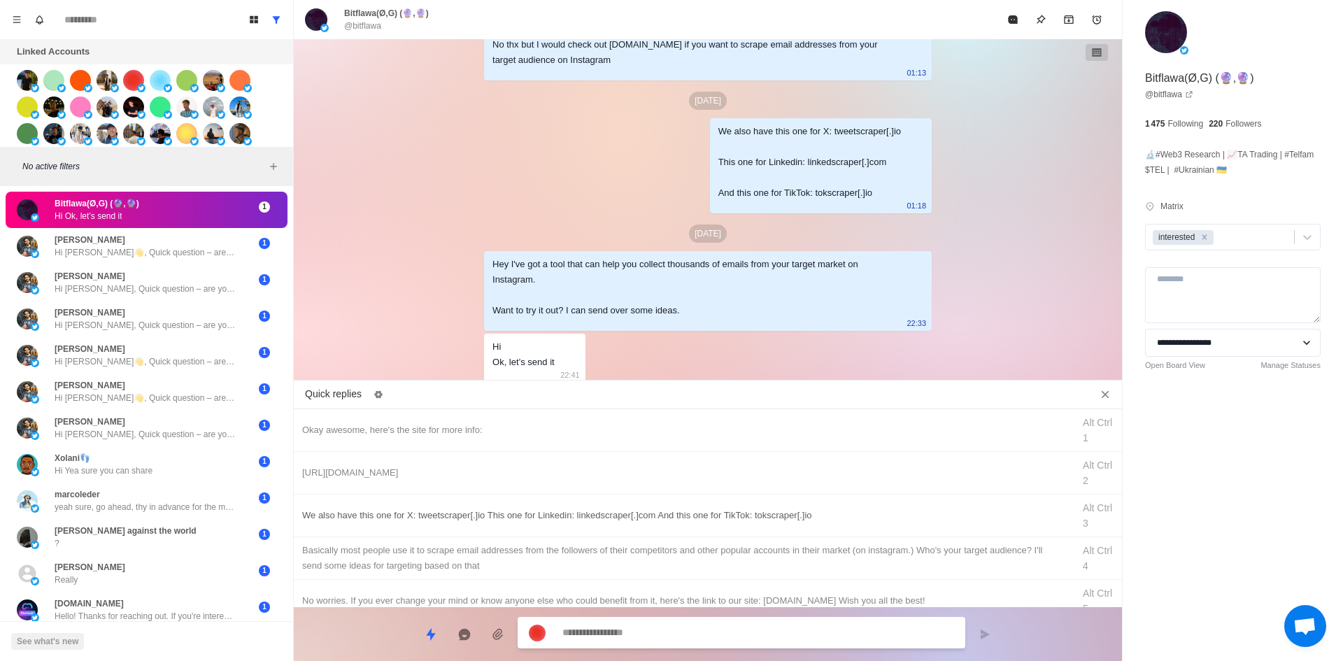
drag, startPoint x: 617, startPoint y: 504, endPoint x: 625, endPoint y: 516, distance: 14.0
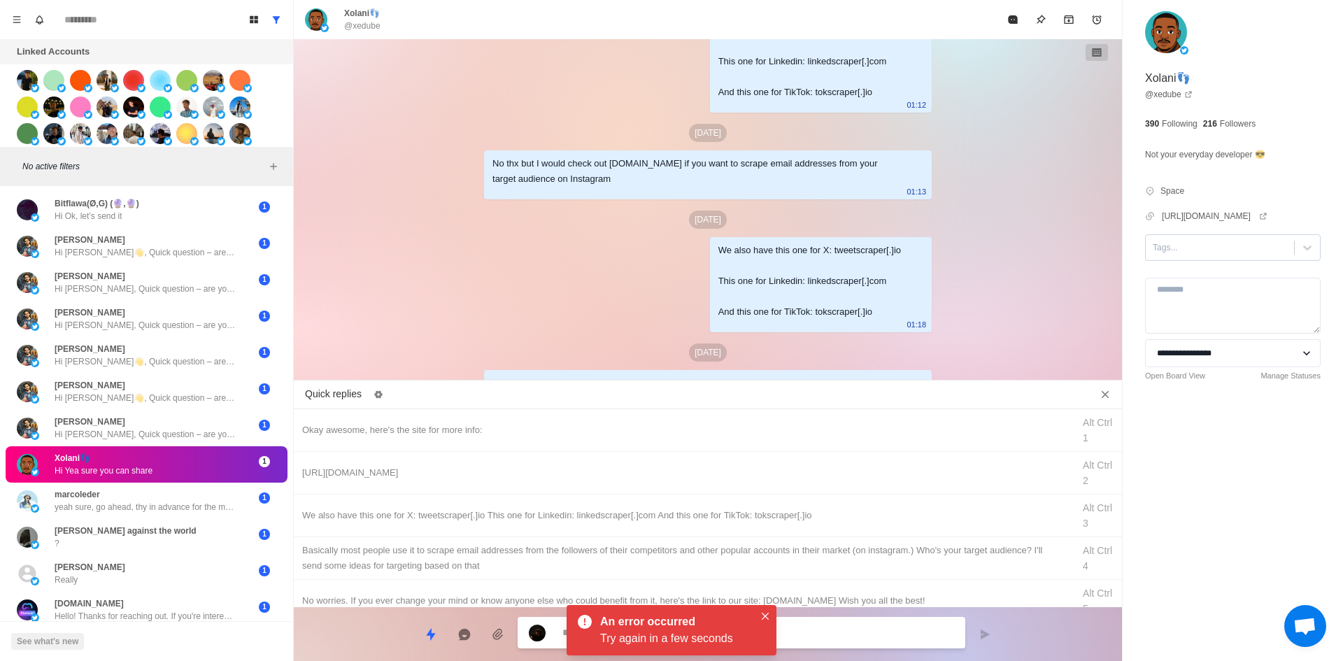
scroll to position [2067, 0]
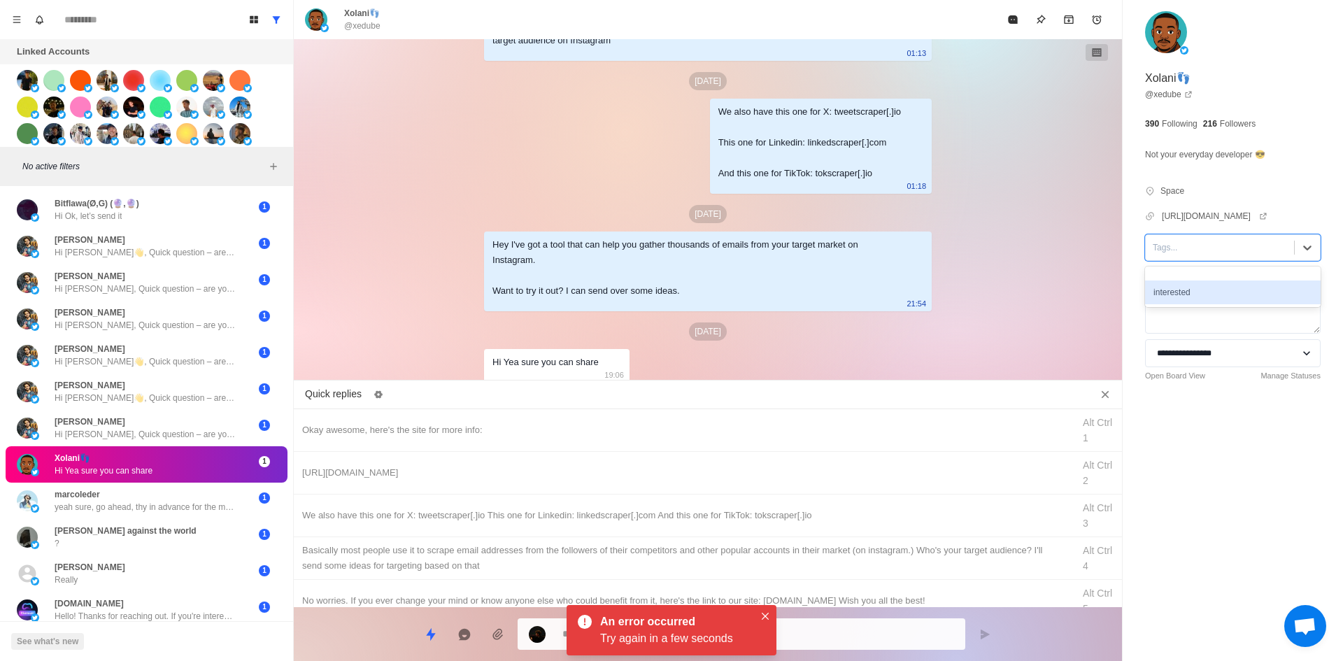
drag, startPoint x: 1214, startPoint y: 266, endPoint x: 813, endPoint y: 490, distance: 459.1
drag, startPoint x: 764, startPoint y: 618, endPoint x: 755, endPoint y: 597, distance: 23.5
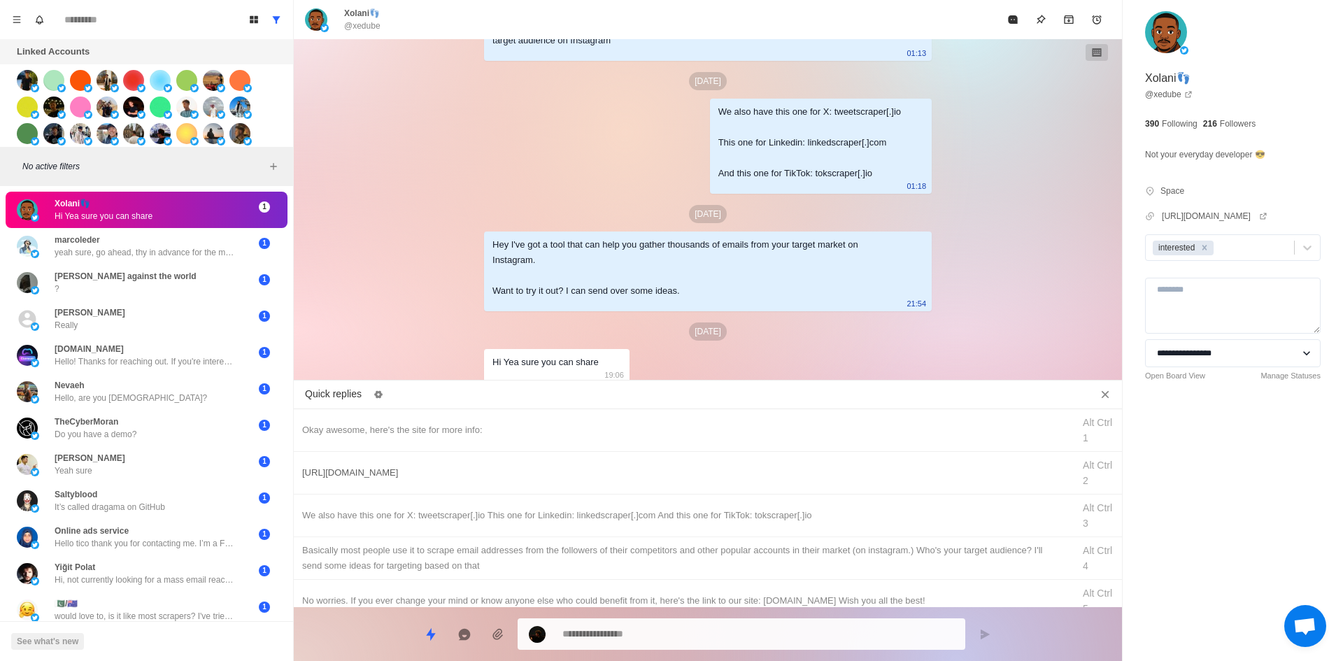
drag, startPoint x: 742, startPoint y: 424, endPoint x: 752, endPoint y: 485, distance: 62.3
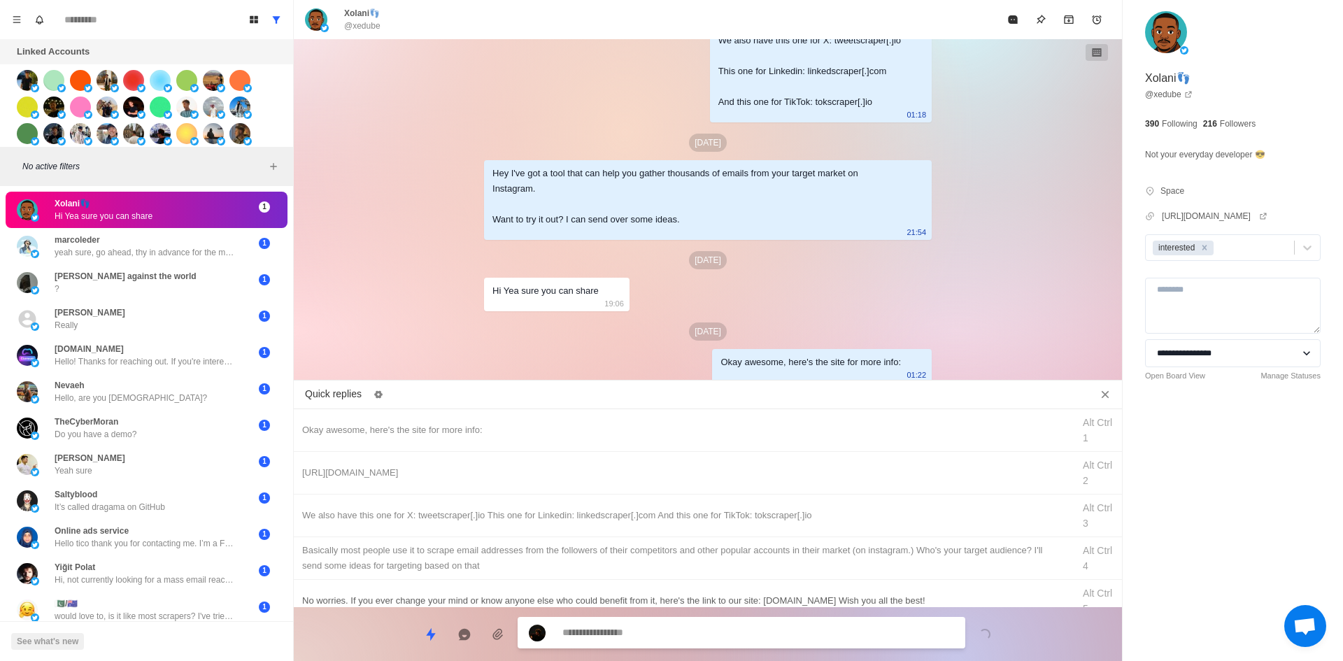
drag, startPoint x: 840, startPoint y: 461, endPoint x: 807, endPoint y: 603, distance: 145.8
drag, startPoint x: 806, startPoint y: 643, endPoint x: 824, endPoint y: 586, distance: 59.5
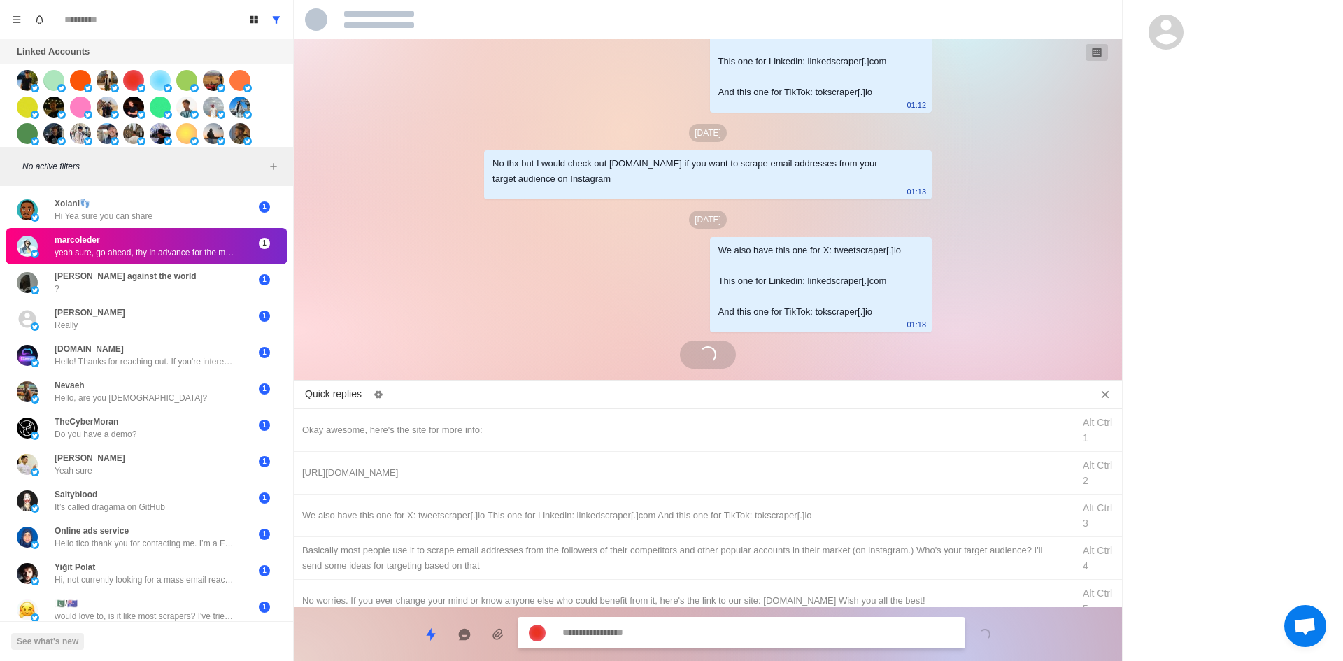
scroll to position [2017, 0]
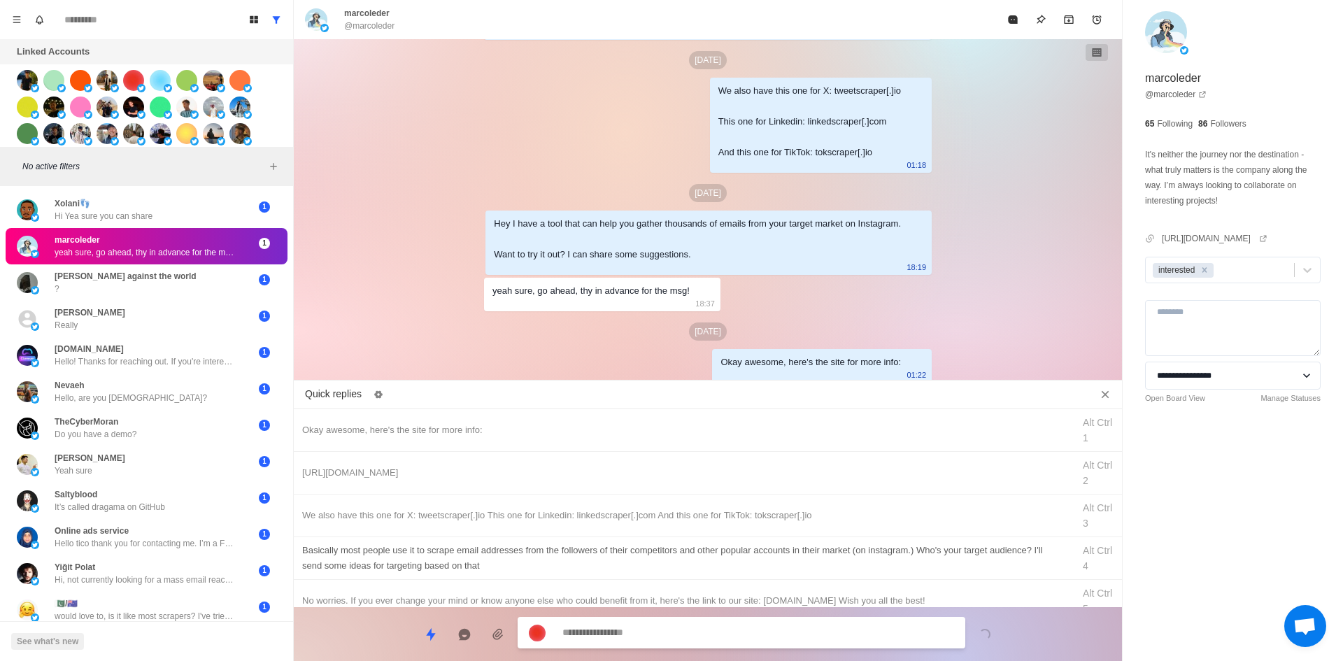
drag, startPoint x: 707, startPoint y: 467, endPoint x: 721, endPoint y: 553, distance: 87.2
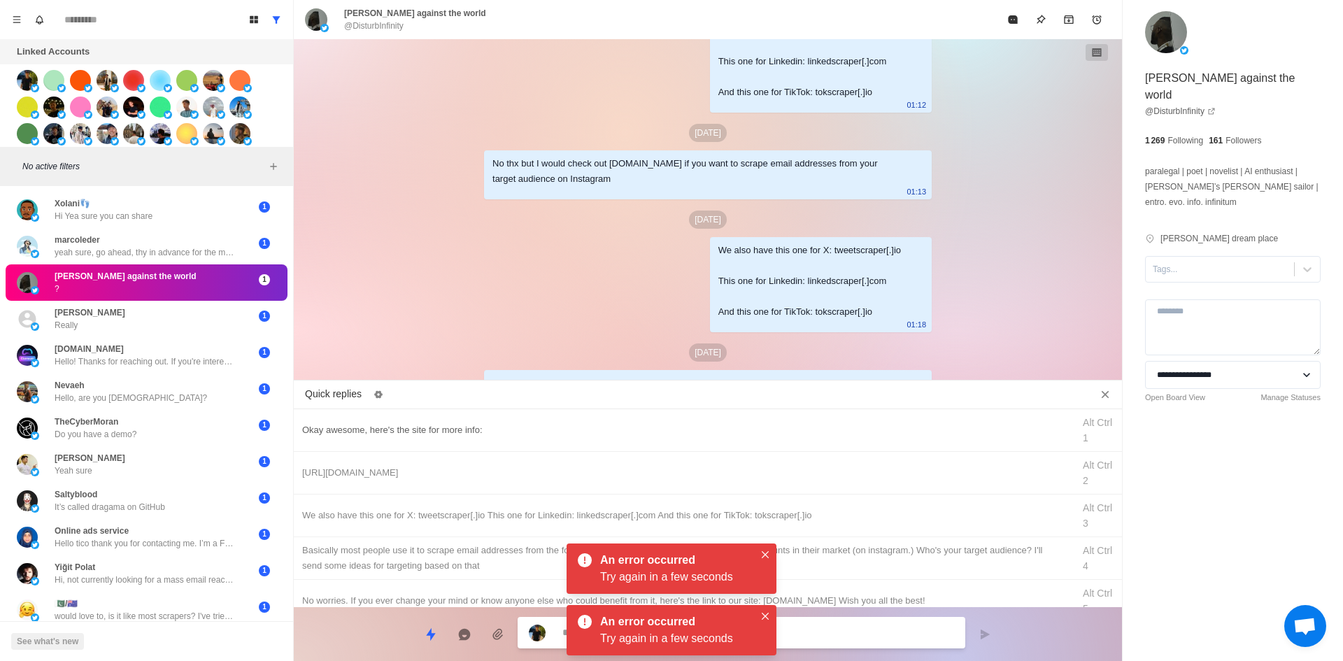
scroll to position [2246, 0]
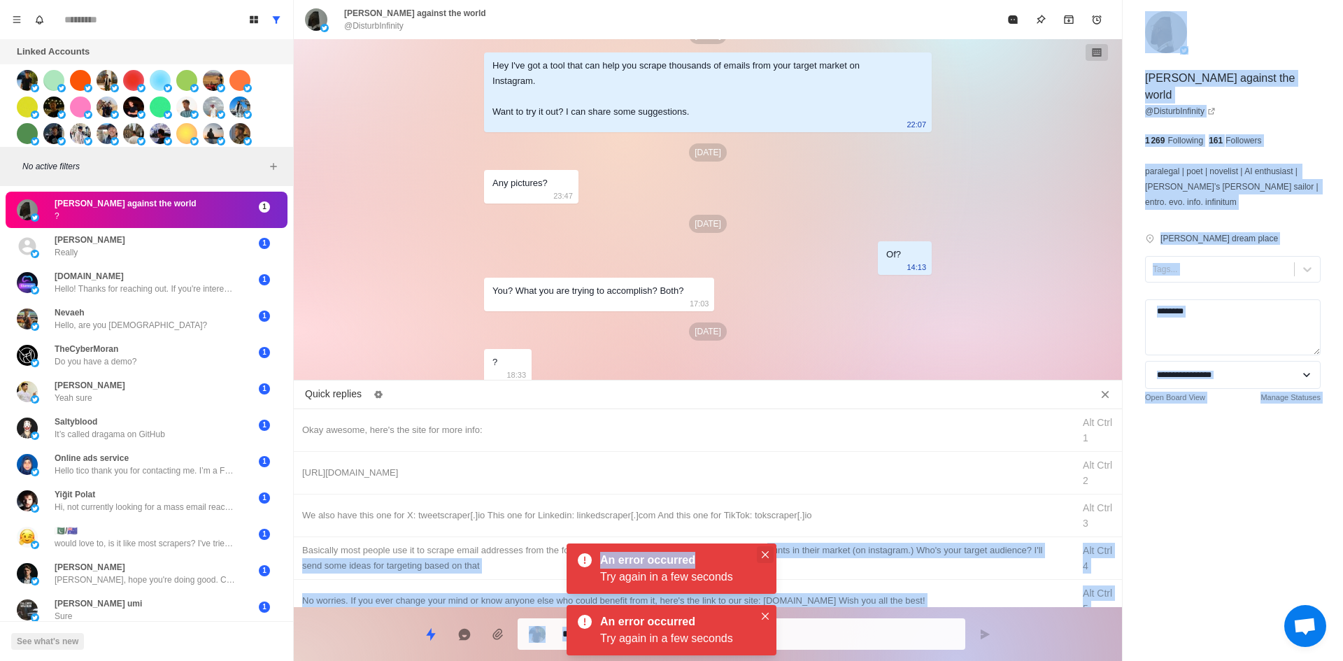
drag, startPoint x: 767, startPoint y: 542, endPoint x: 761, endPoint y: 558, distance: 16.4
drag, startPoint x: 765, startPoint y: 616, endPoint x: 766, endPoint y: 550, distance: 65.8
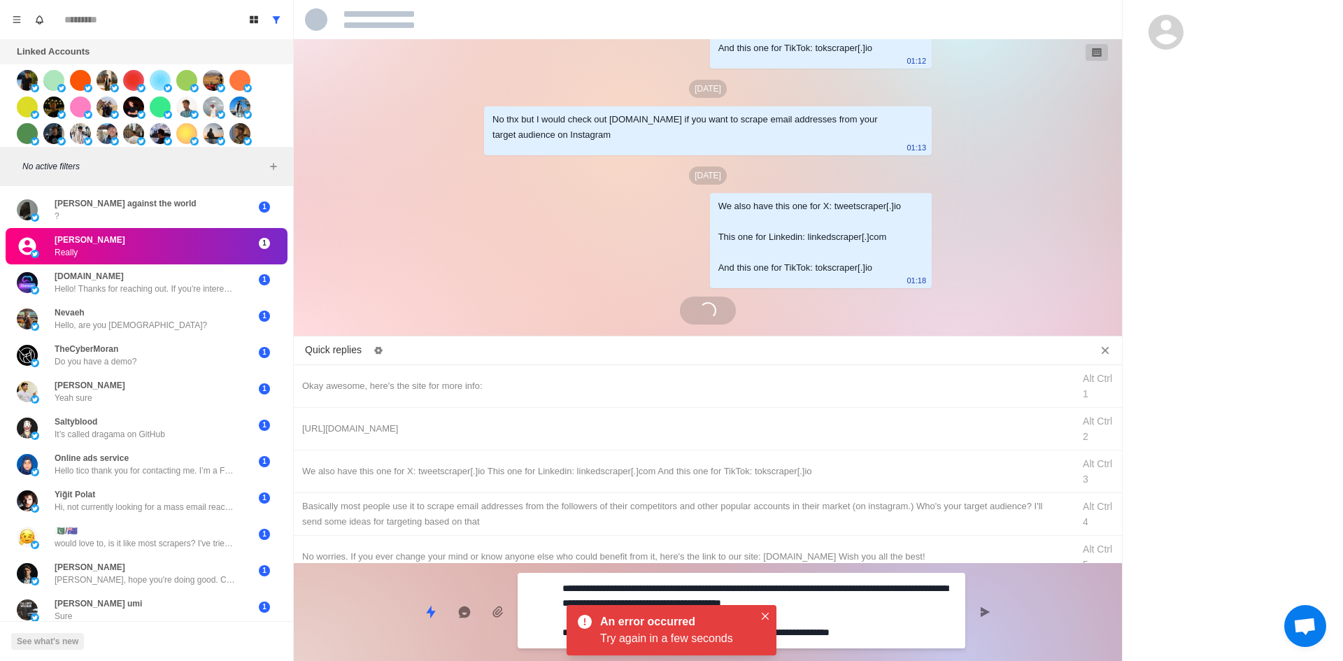
scroll to position [2096, 0]
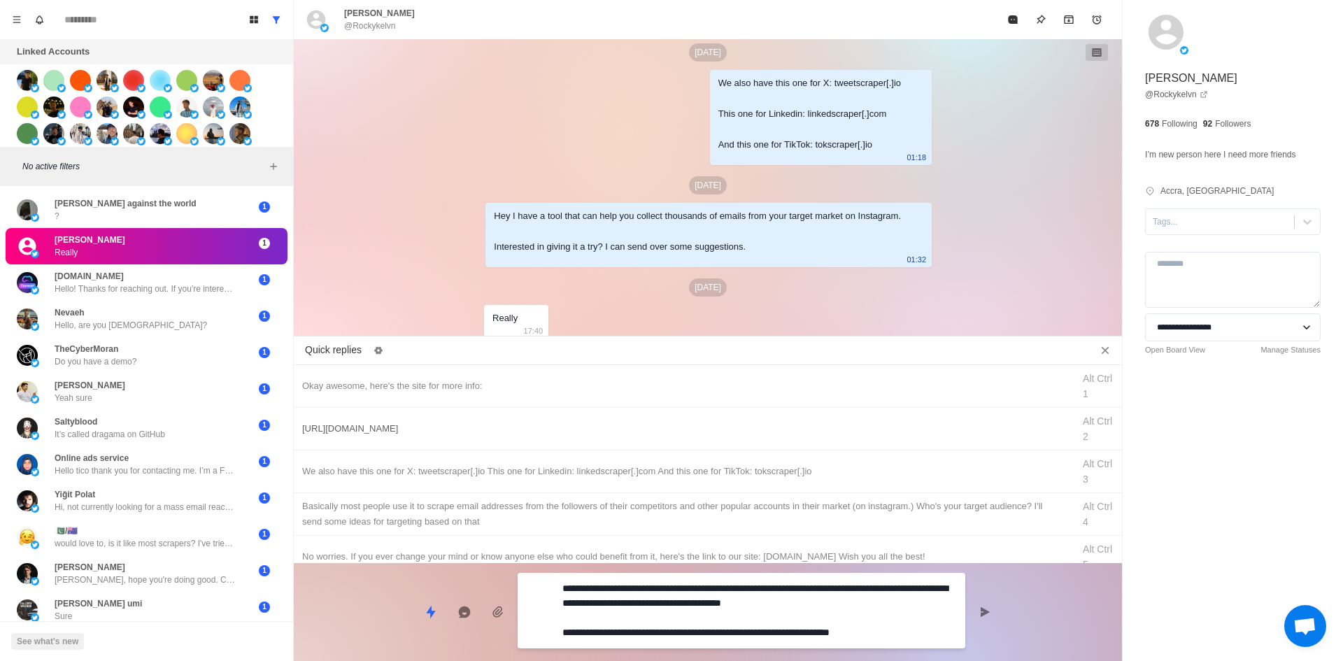
drag, startPoint x: 908, startPoint y: 627, endPoint x: 302, endPoint y: 482, distance: 622.9
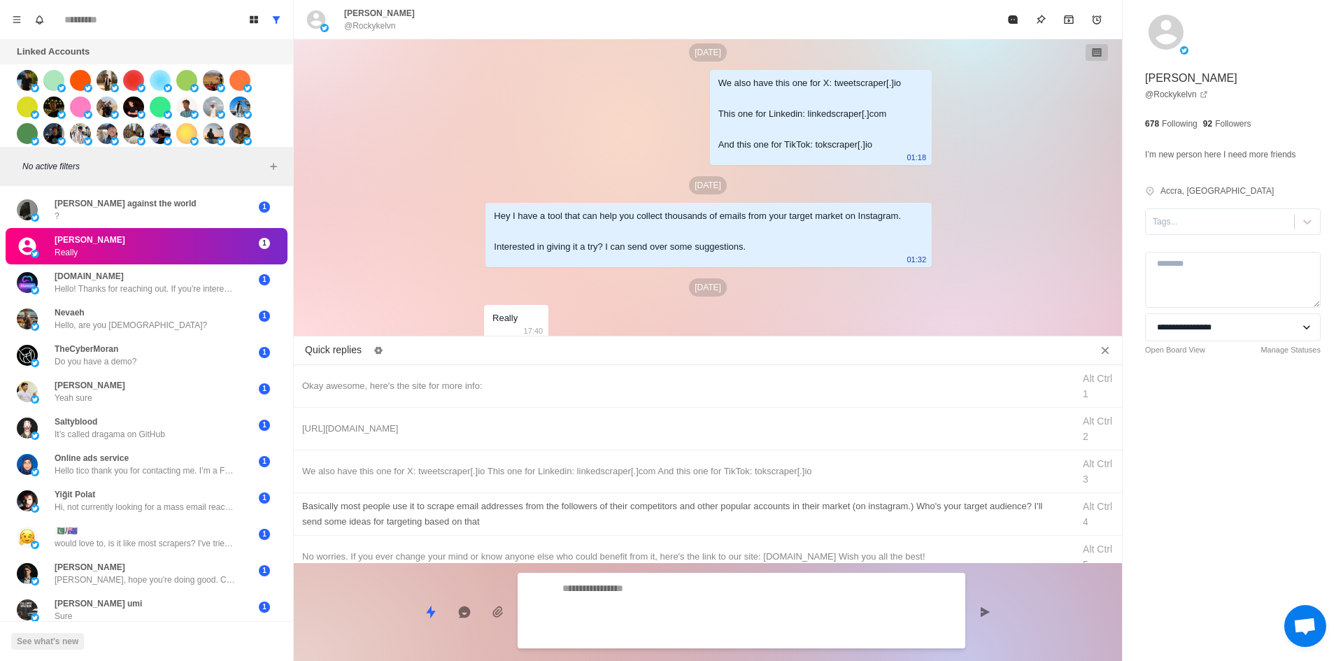
scroll to position [2052, 0]
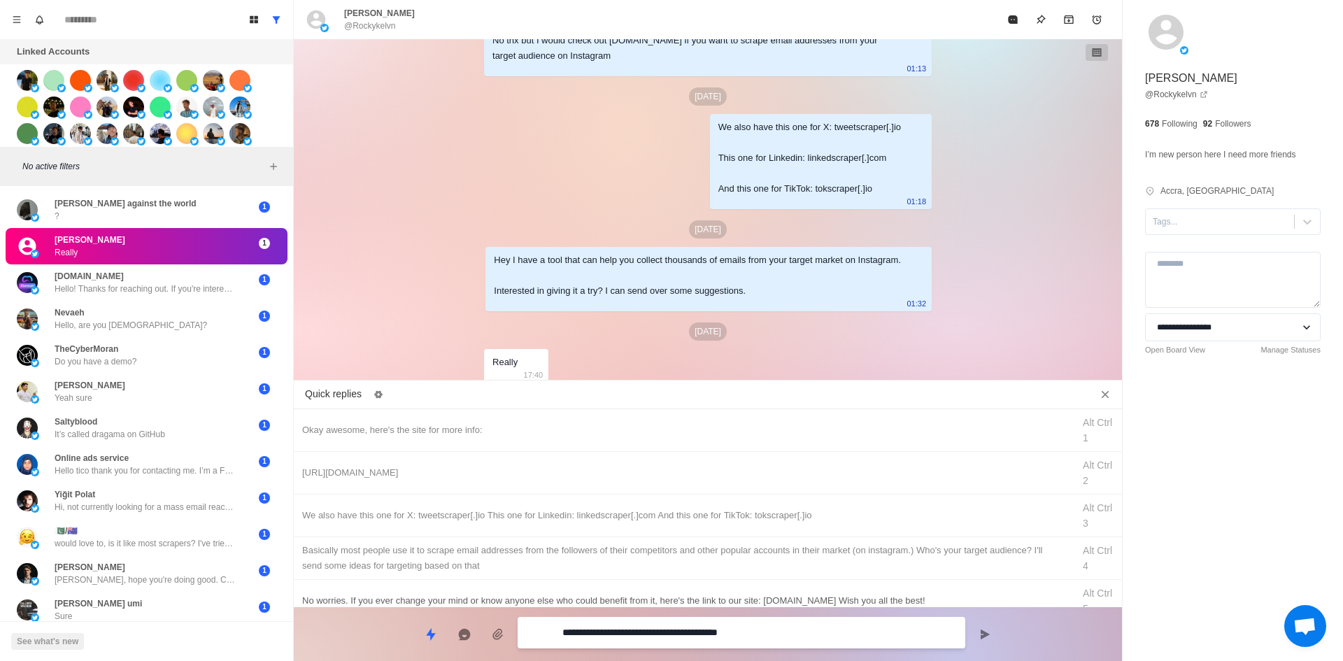
drag, startPoint x: 635, startPoint y: 631, endPoint x: 325, endPoint y: 603, distance: 311.8
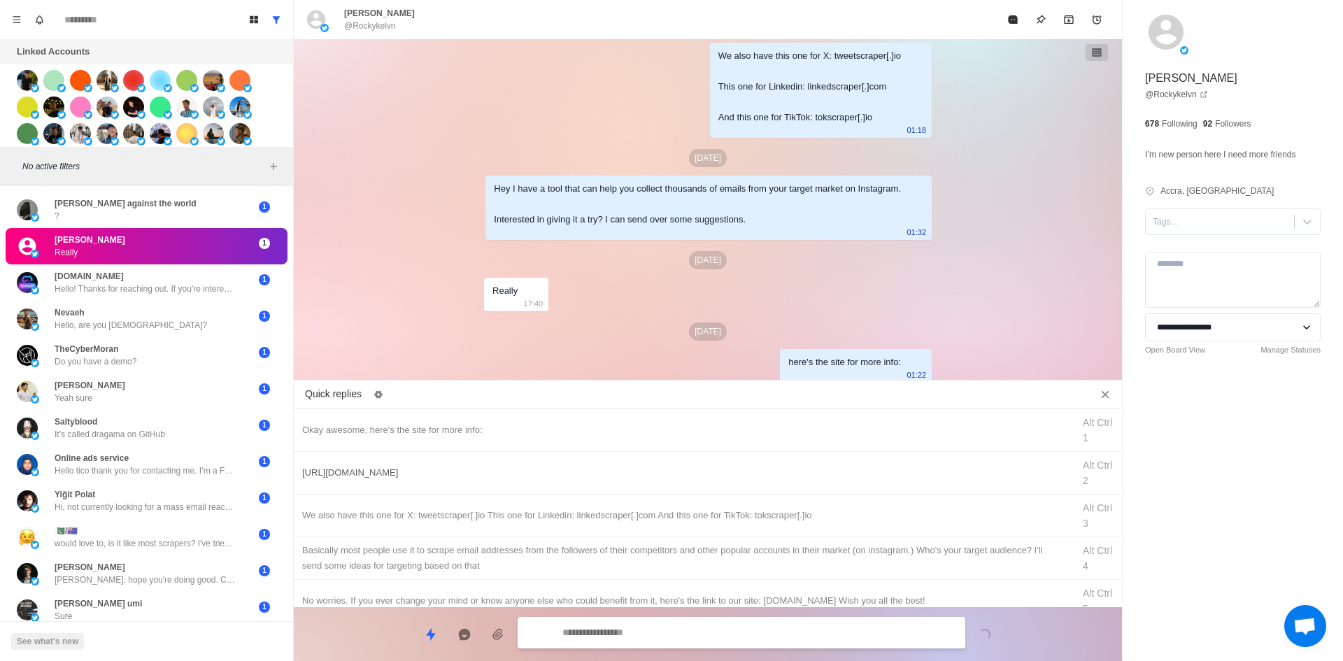
drag, startPoint x: 491, startPoint y: 473, endPoint x: 511, endPoint y: 486, distance: 24.3
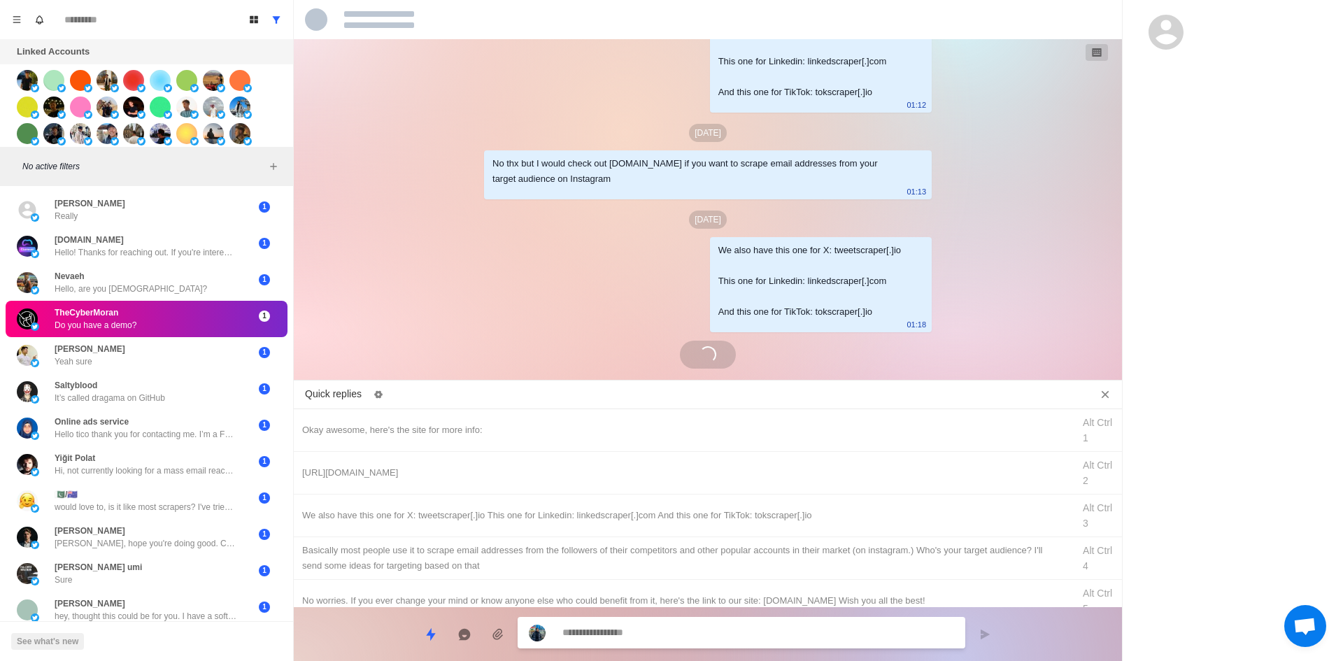
scroll to position [2067, 0]
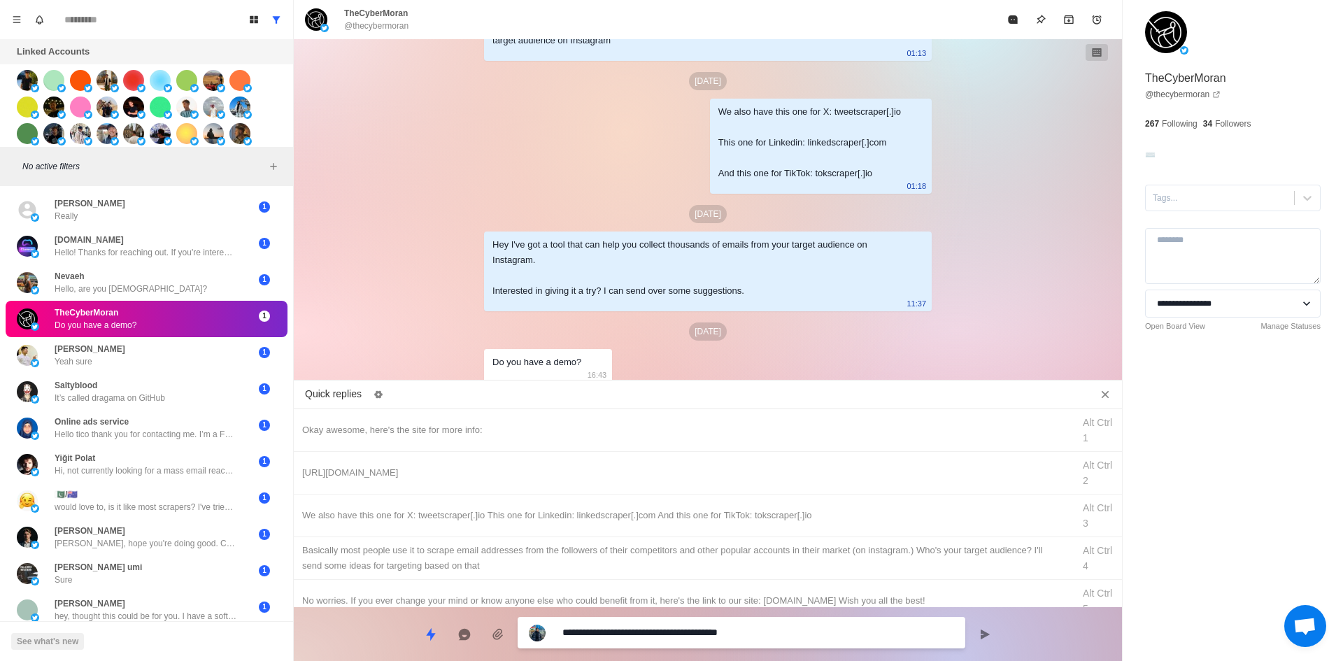
drag, startPoint x: 632, startPoint y: 638, endPoint x: 275, endPoint y: 598, distance: 359.0
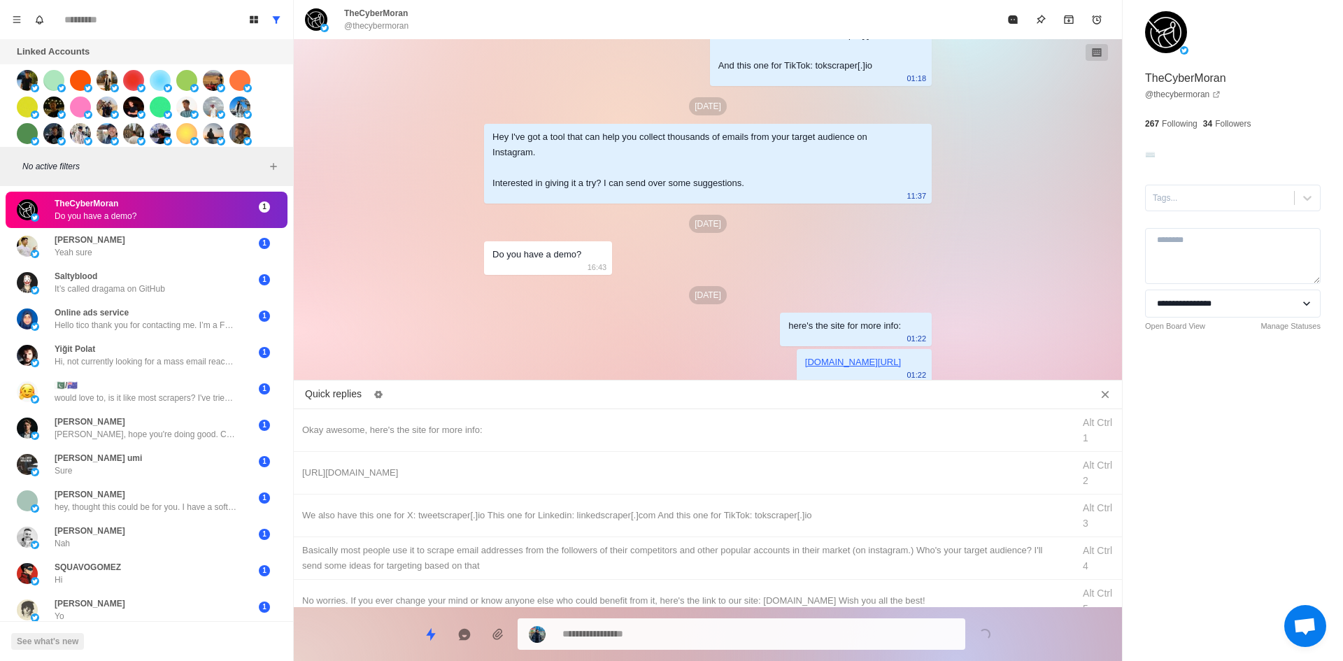
drag, startPoint x: 688, startPoint y: 511, endPoint x: 690, endPoint y: 620, distance: 109.1
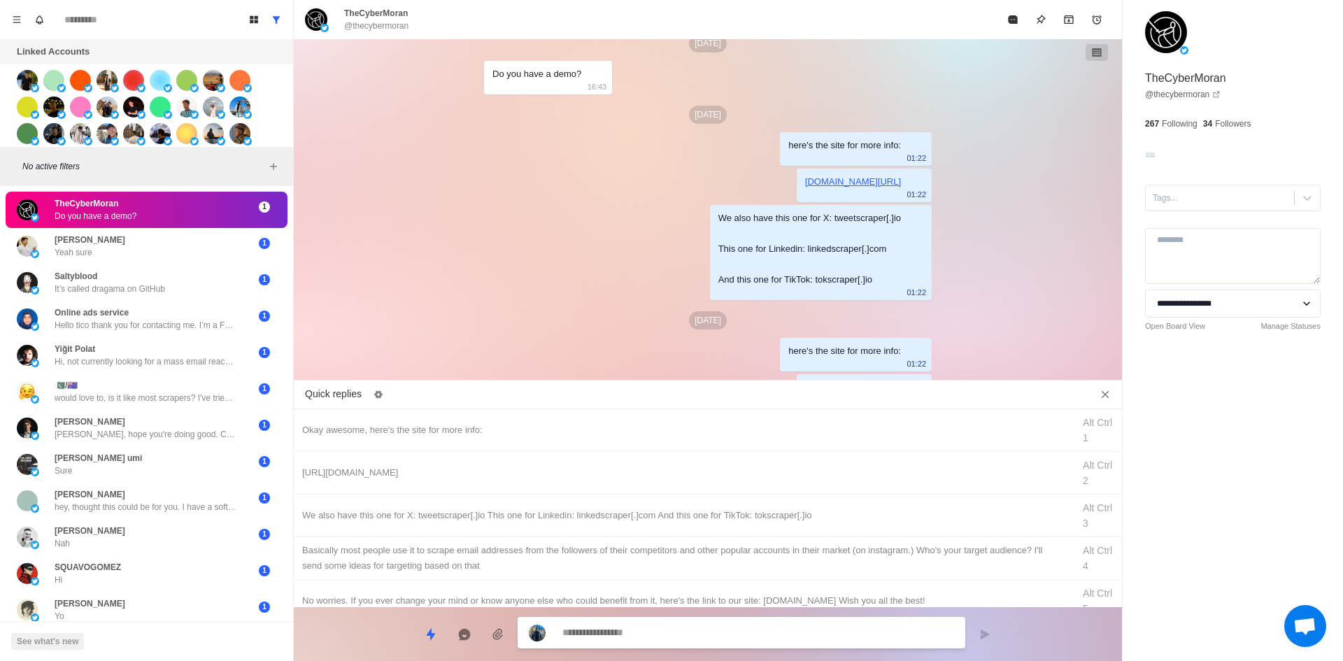
scroll to position [2561, 0]
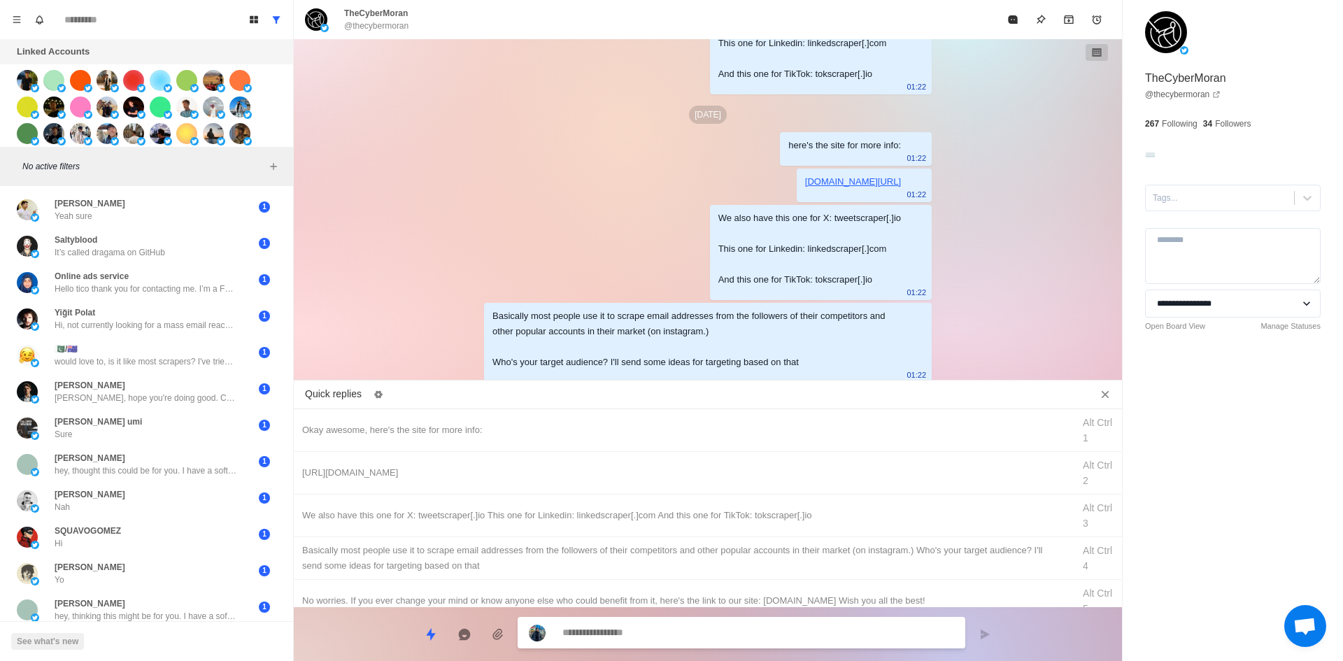
paste textarea "**********"
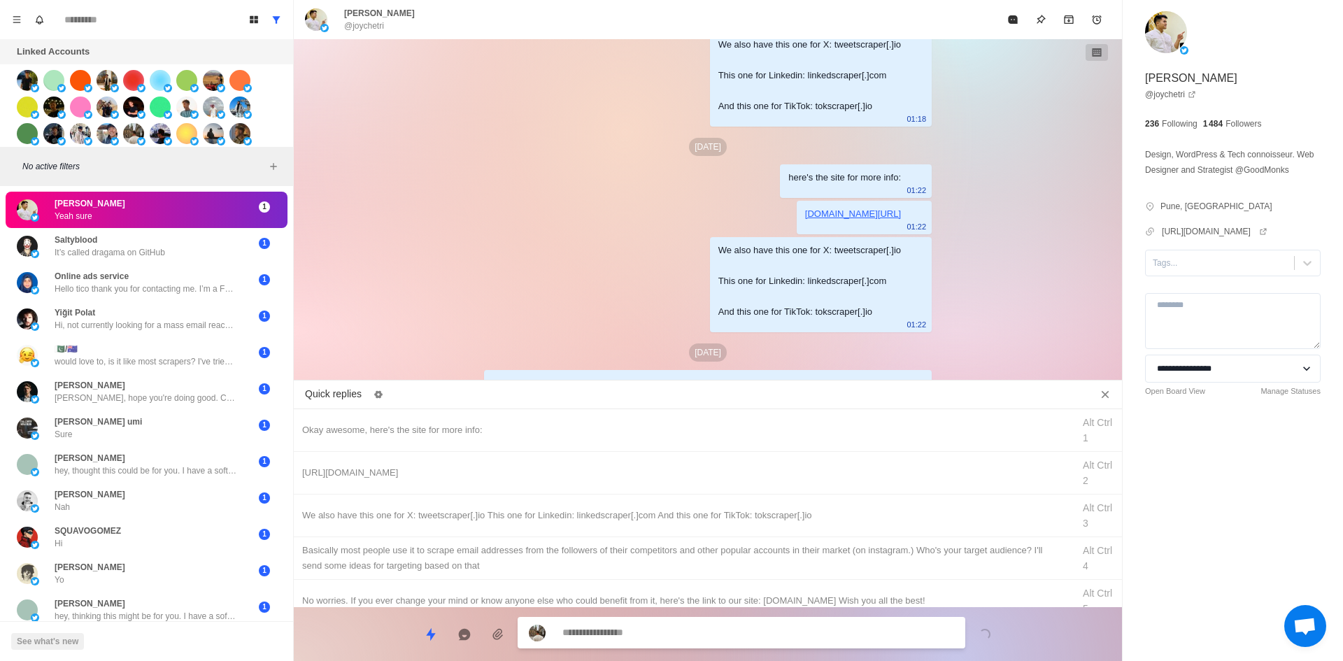
scroll to position [2273, 0]
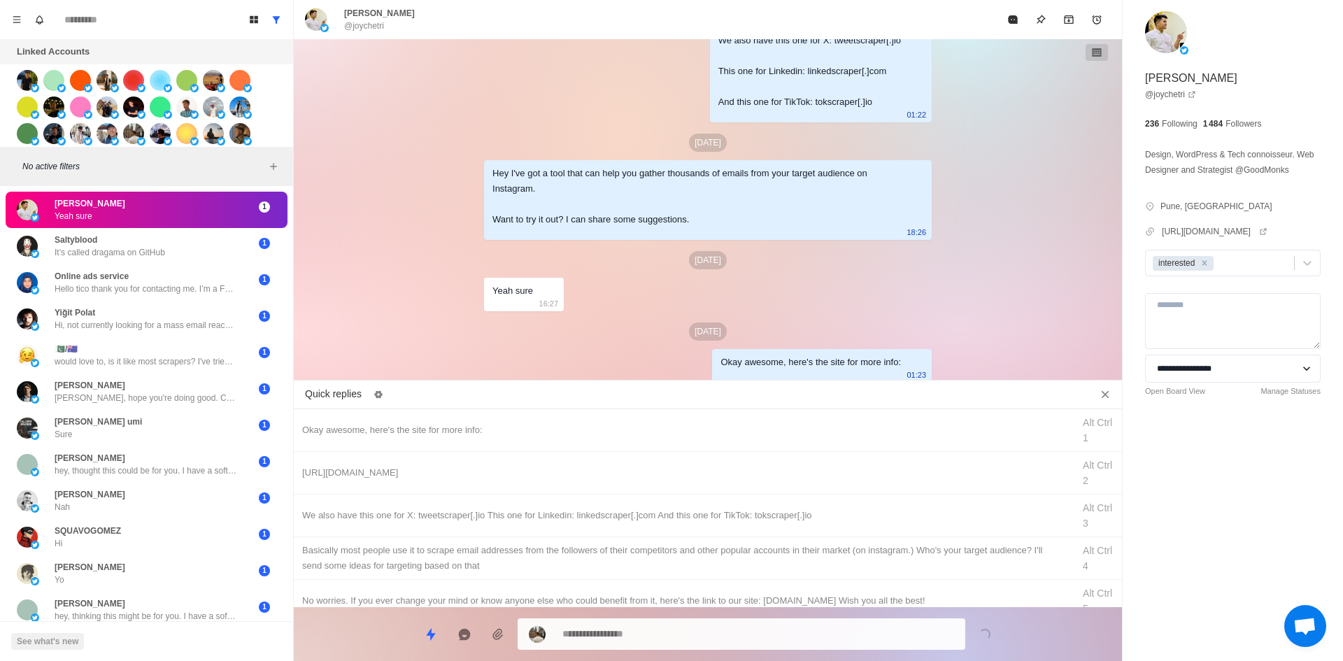
drag, startPoint x: 735, startPoint y: 481, endPoint x: 739, endPoint y: 660, distance: 179.1
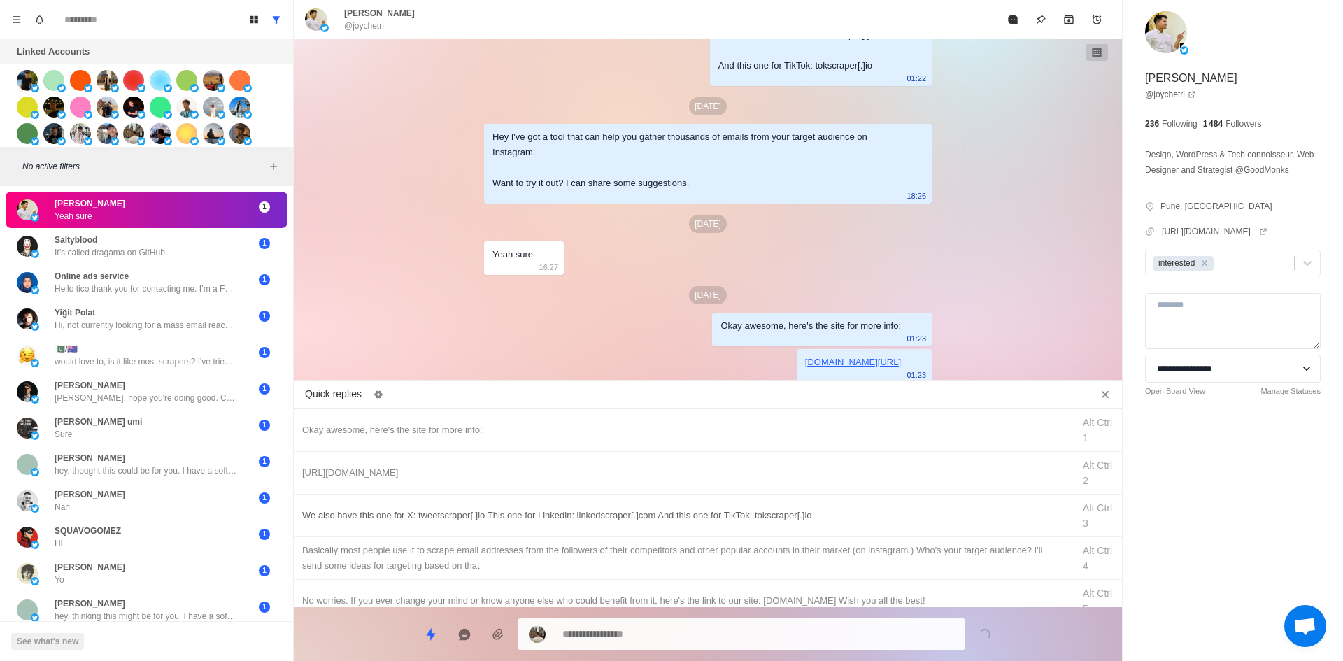
drag, startPoint x: 793, startPoint y: 523, endPoint x: 767, endPoint y: 613, distance: 93.9
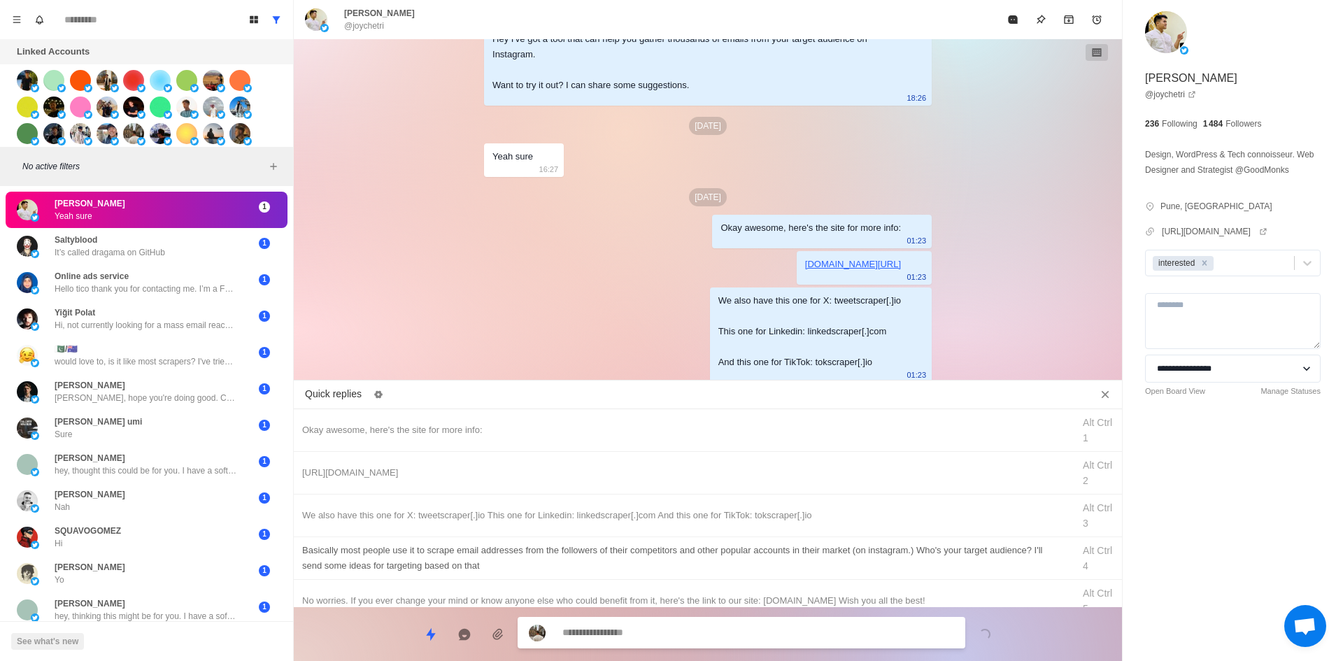
drag, startPoint x: 804, startPoint y: 556, endPoint x: 795, endPoint y: 574, distance: 20.0
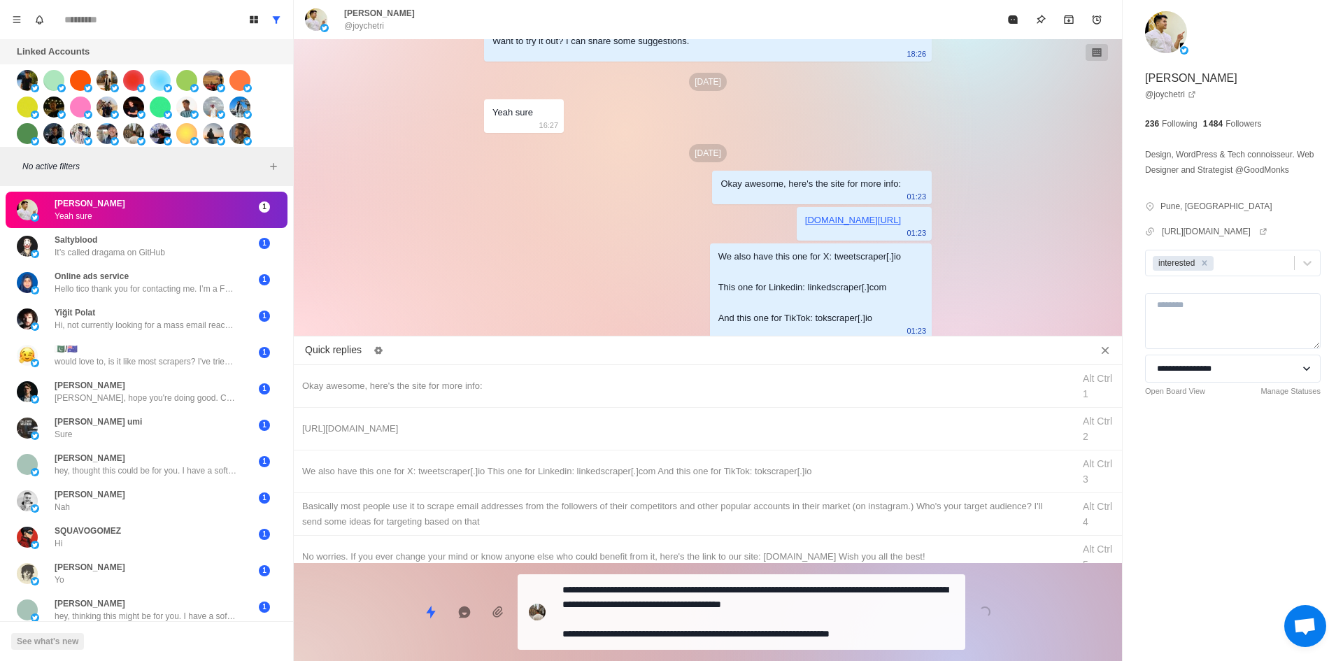
drag, startPoint x: 774, startPoint y: 621, endPoint x: 848, endPoint y: 381, distance: 251.8
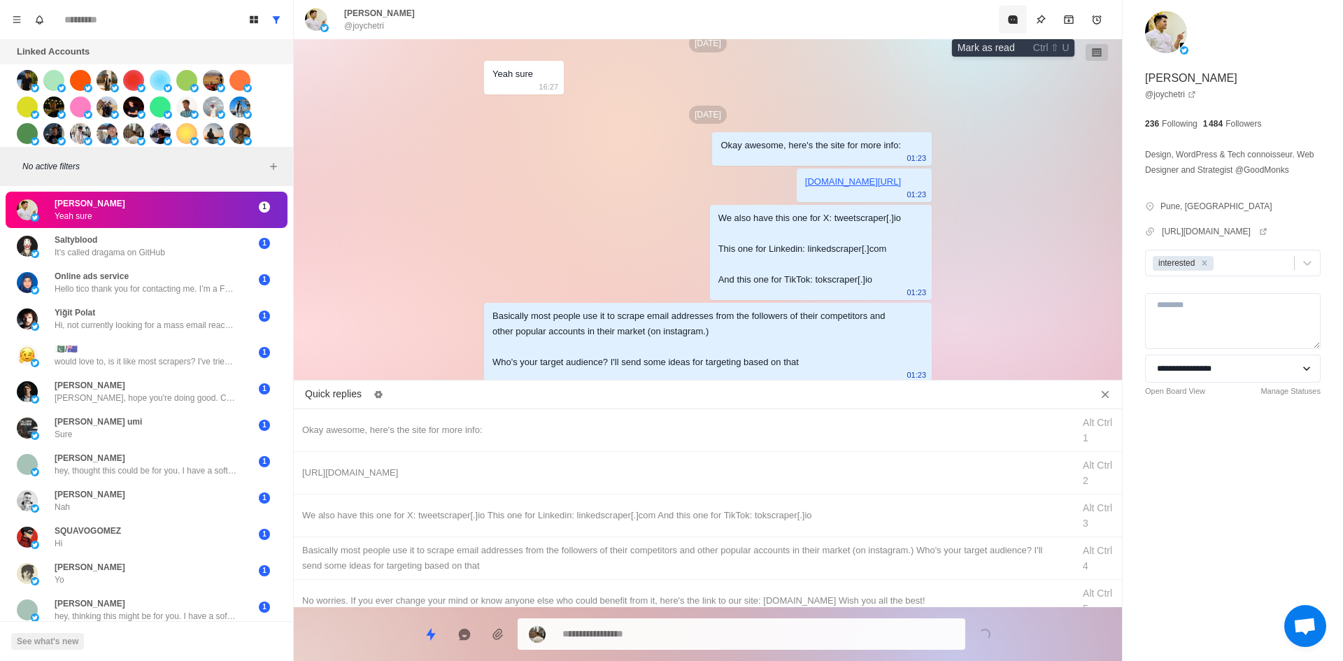
drag, startPoint x: 1015, startPoint y: 19, endPoint x: 122, endPoint y: 586, distance: 1058.2
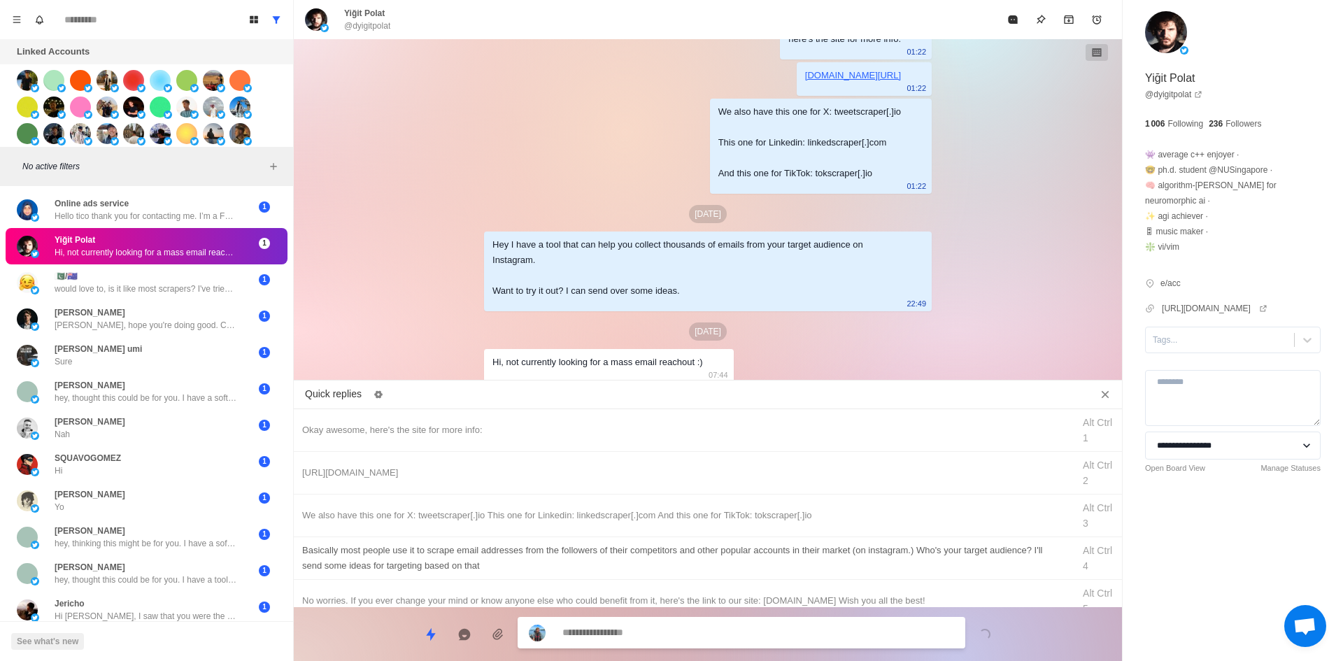
scroll to position [70, 0]
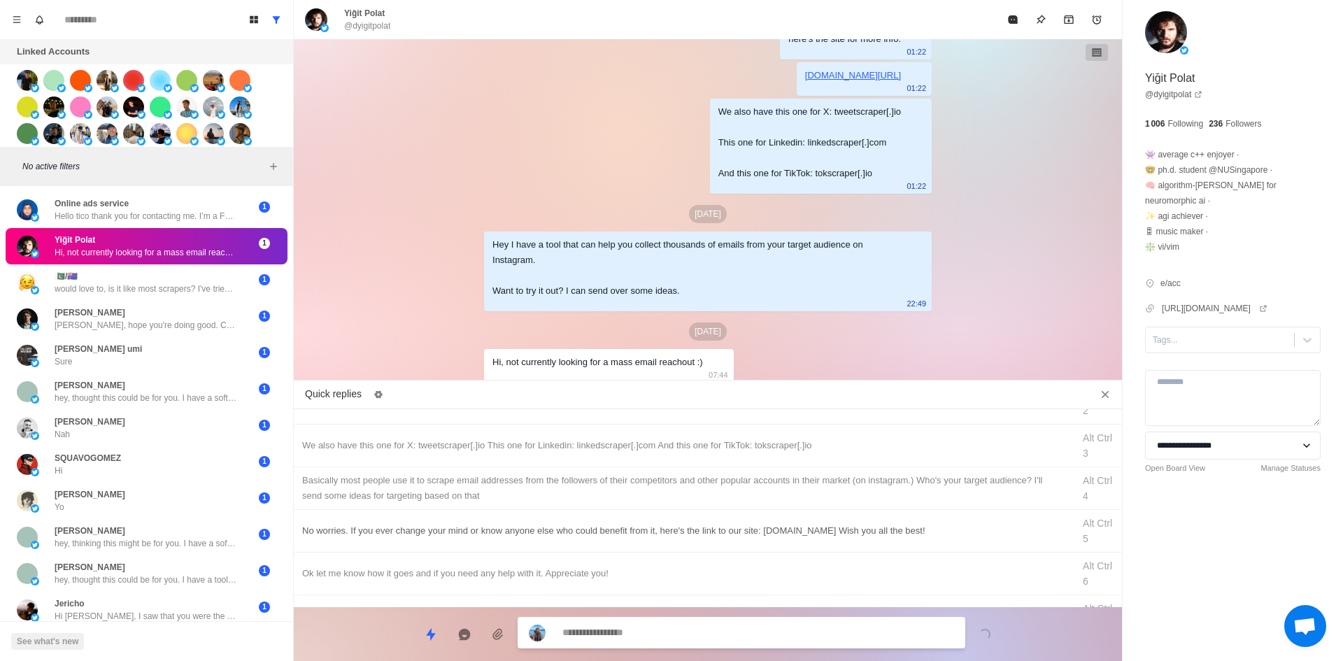
drag, startPoint x: 507, startPoint y: 532, endPoint x: 553, endPoint y: 581, distance: 66.8
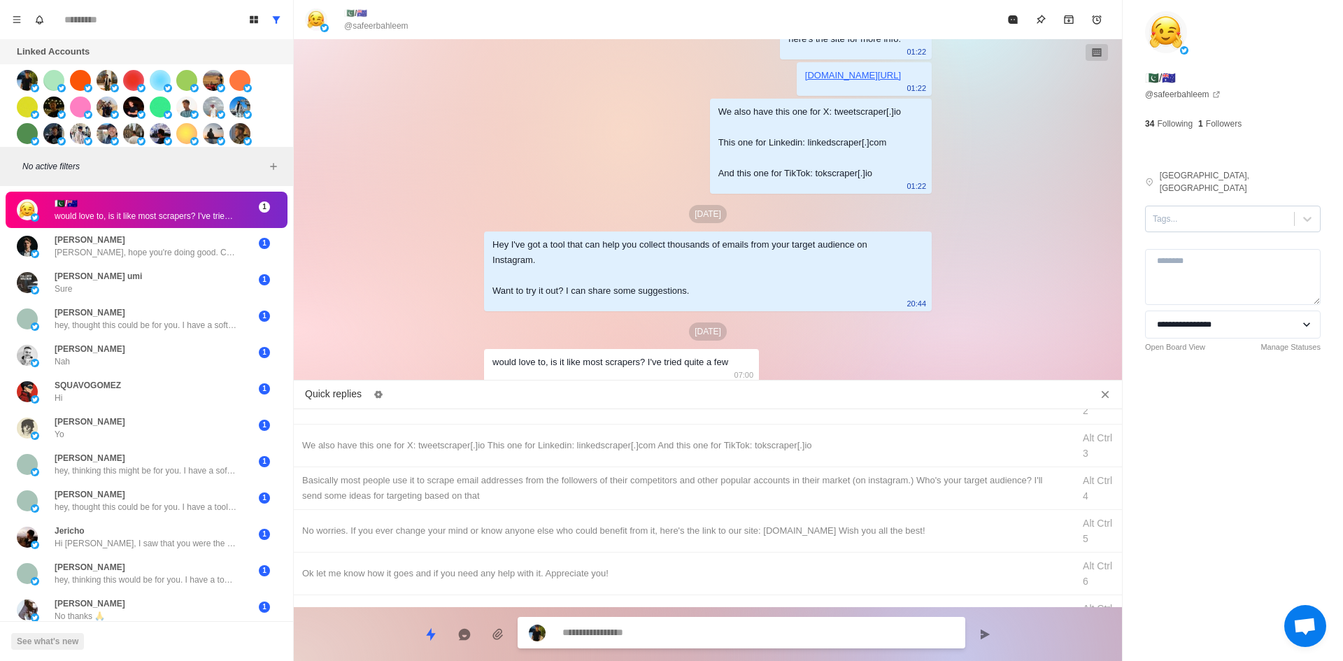
scroll to position [2344, 0]
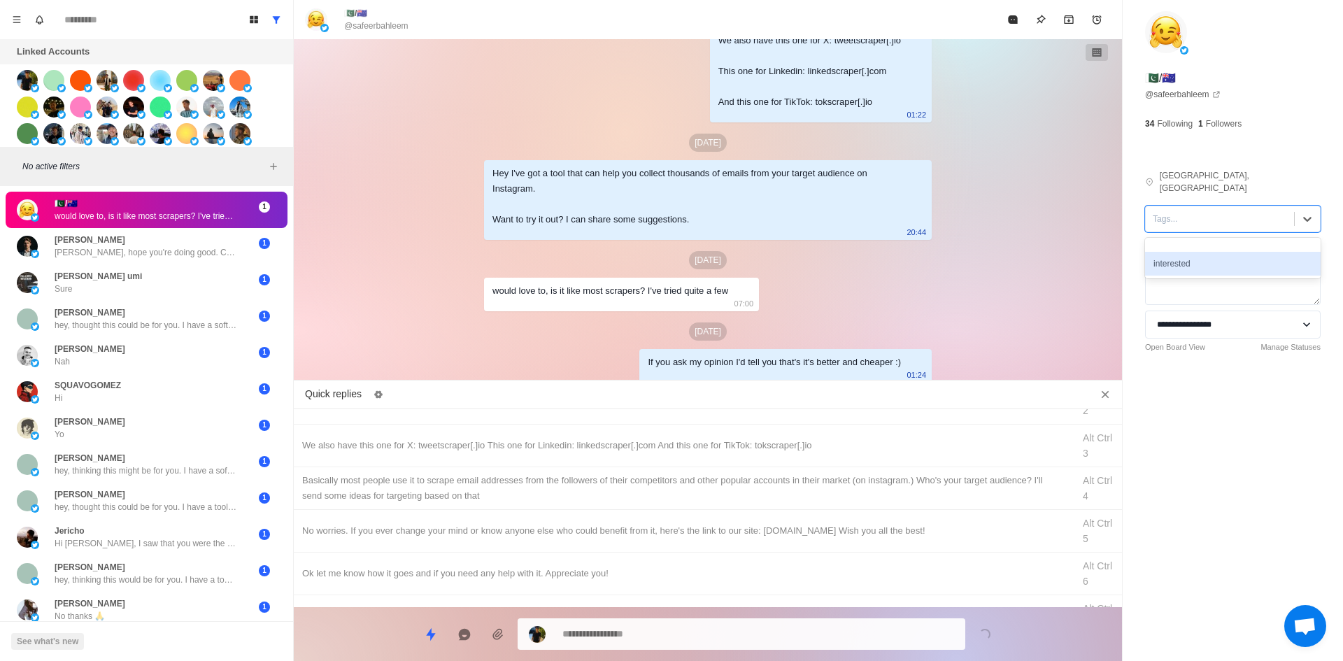
drag, startPoint x: 1205, startPoint y: 246, endPoint x: 446, endPoint y: 421, distance: 778.3
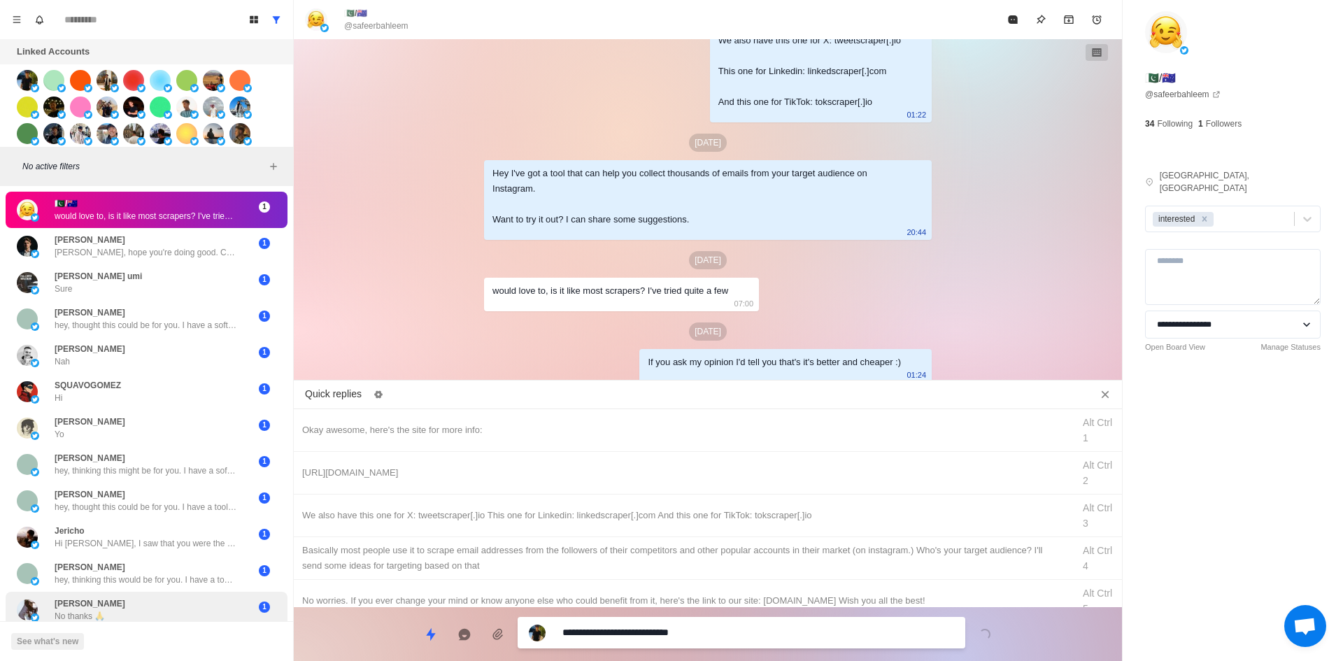
drag, startPoint x: 632, startPoint y: 634, endPoint x: 157, endPoint y: 616, distance: 474.6
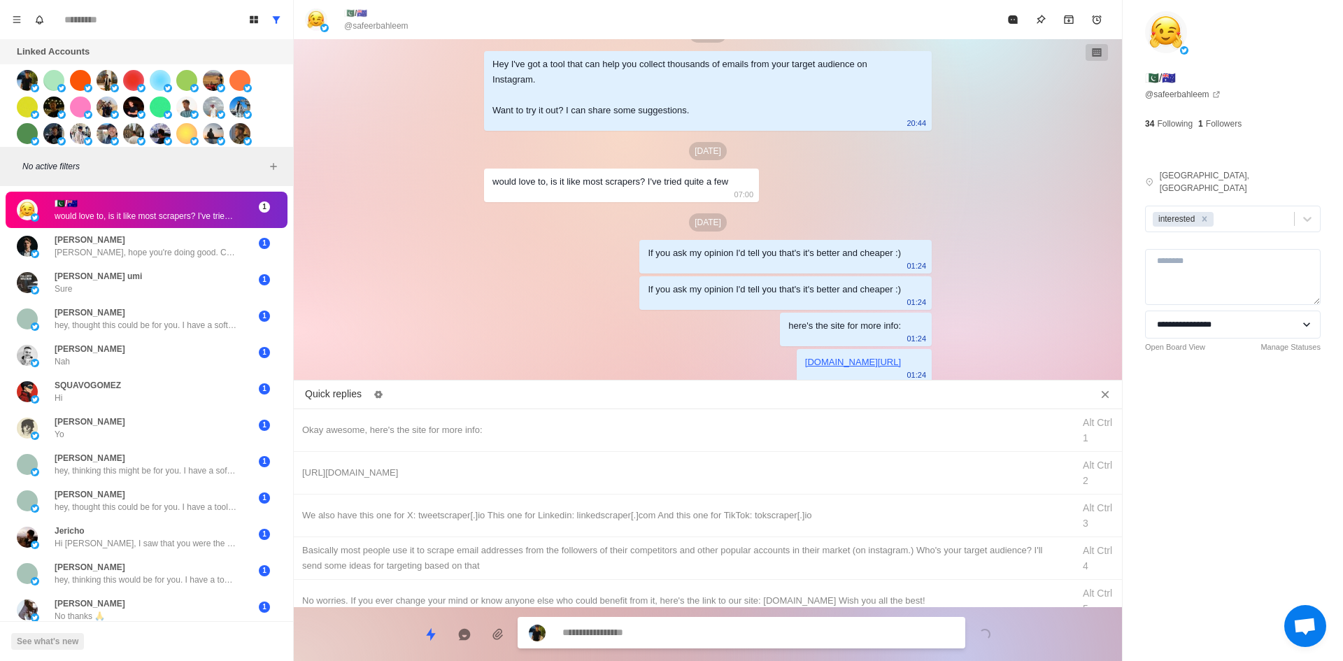
drag, startPoint x: 739, startPoint y: 511, endPoint x: 719, endPoint y: 606, distance: 97.8
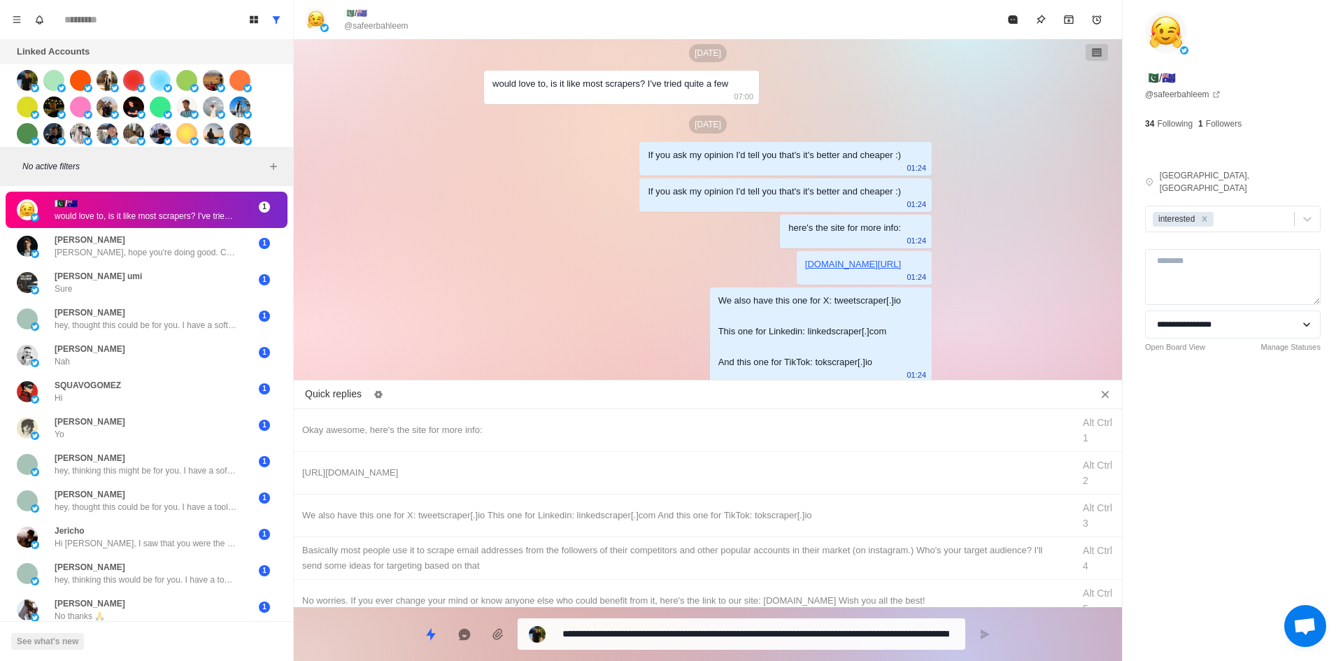
scroll to position [2595, 0]
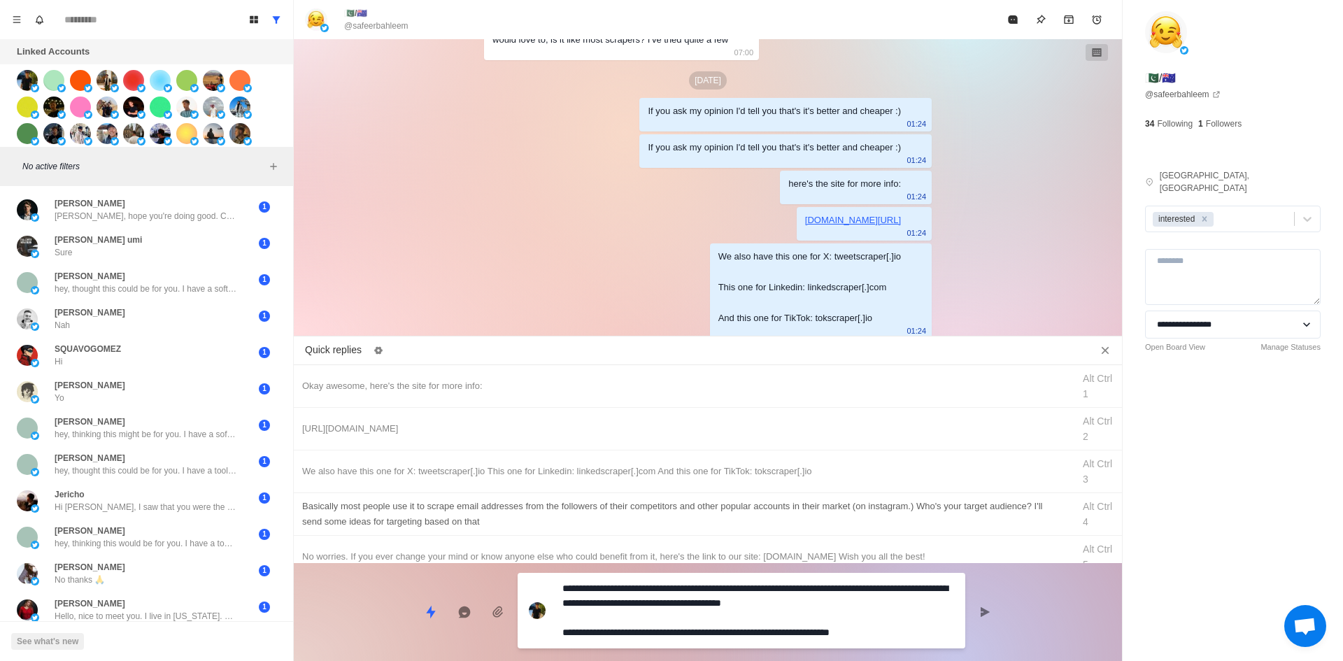
drag, startPoint x: 905, startPoint y: 632, endPoint x: 363, endPoint y: 530, distance: 551.7
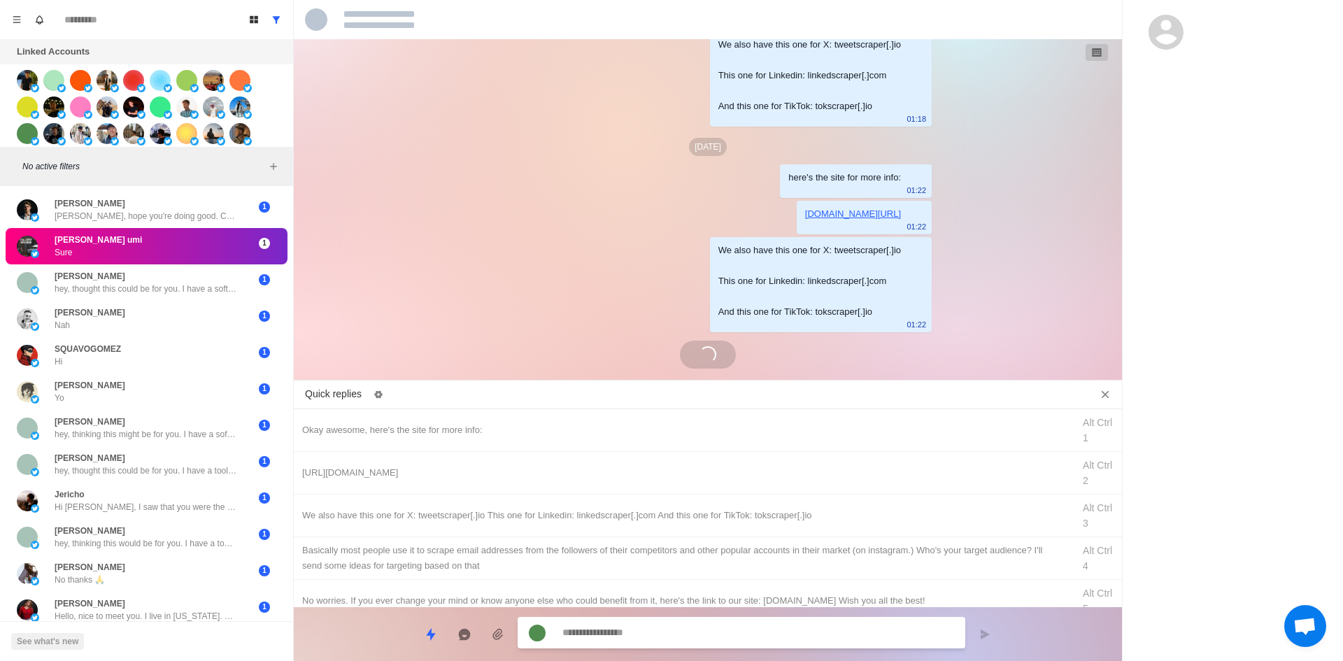
scroll to position [2273, 0]
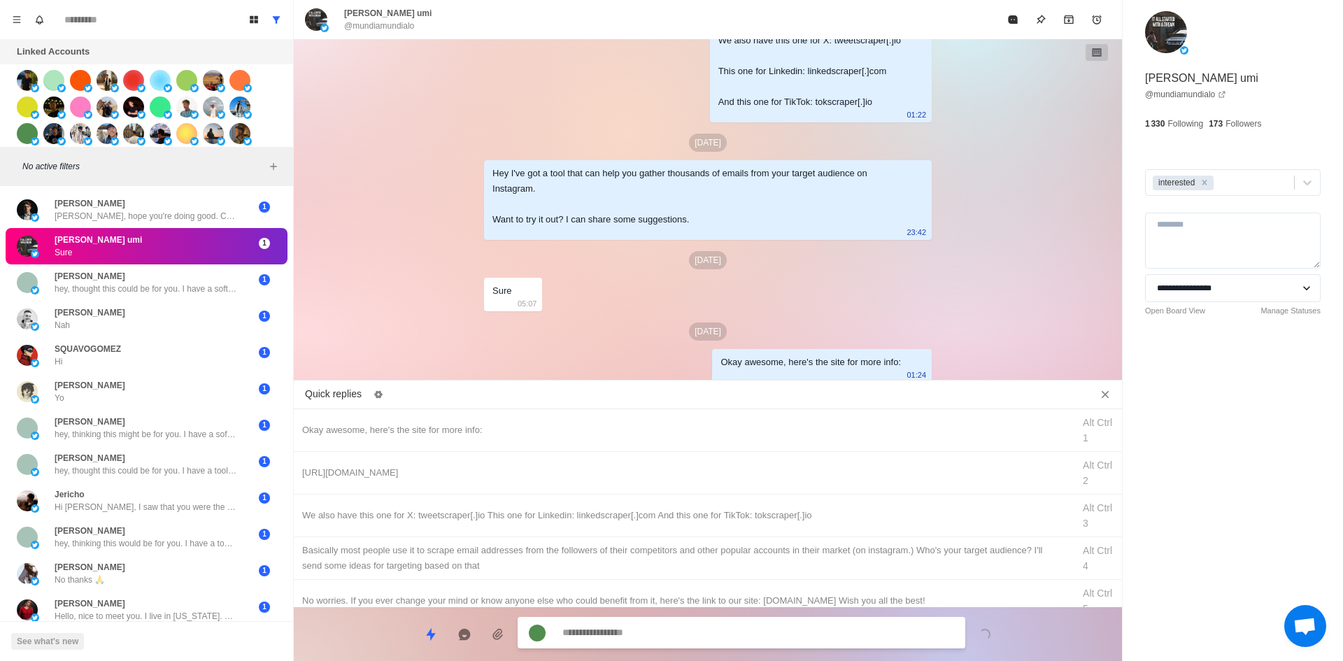
drag, startPoint x: 711, startPoint y: 474, endPoint x: 717, endPoint y: 652, distance: 178.5
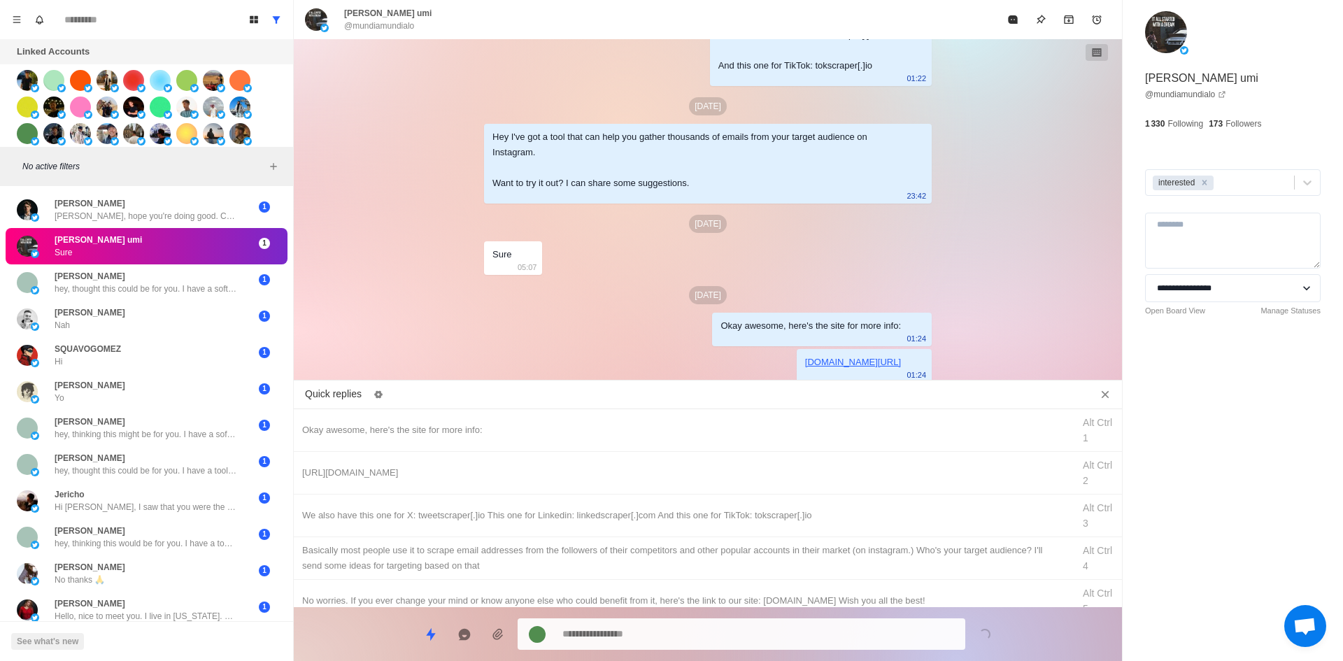
drag, startPoint x: 768, startPoint y: 511, endPoint x: 739, endPoint y: 616, distance: 108.3
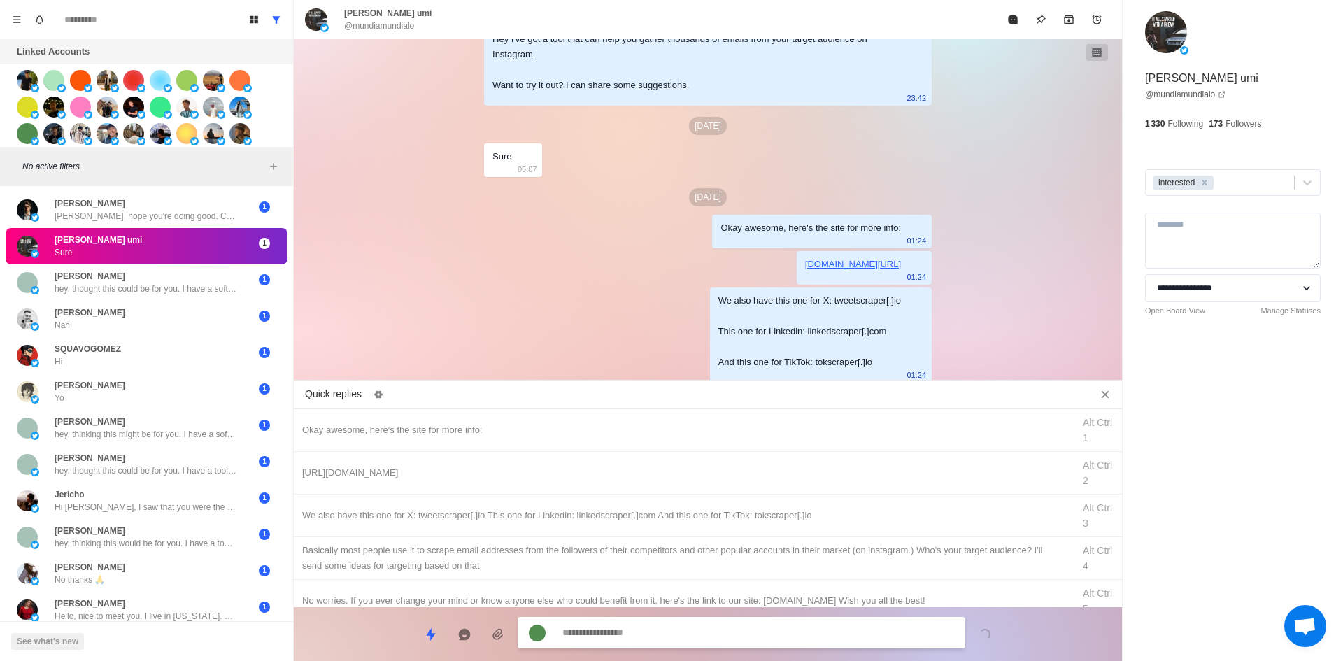
drag, startPoint x: 782, startPoint y: 555, endPoint x: 769, endPoint y: 592, distance: 39.4
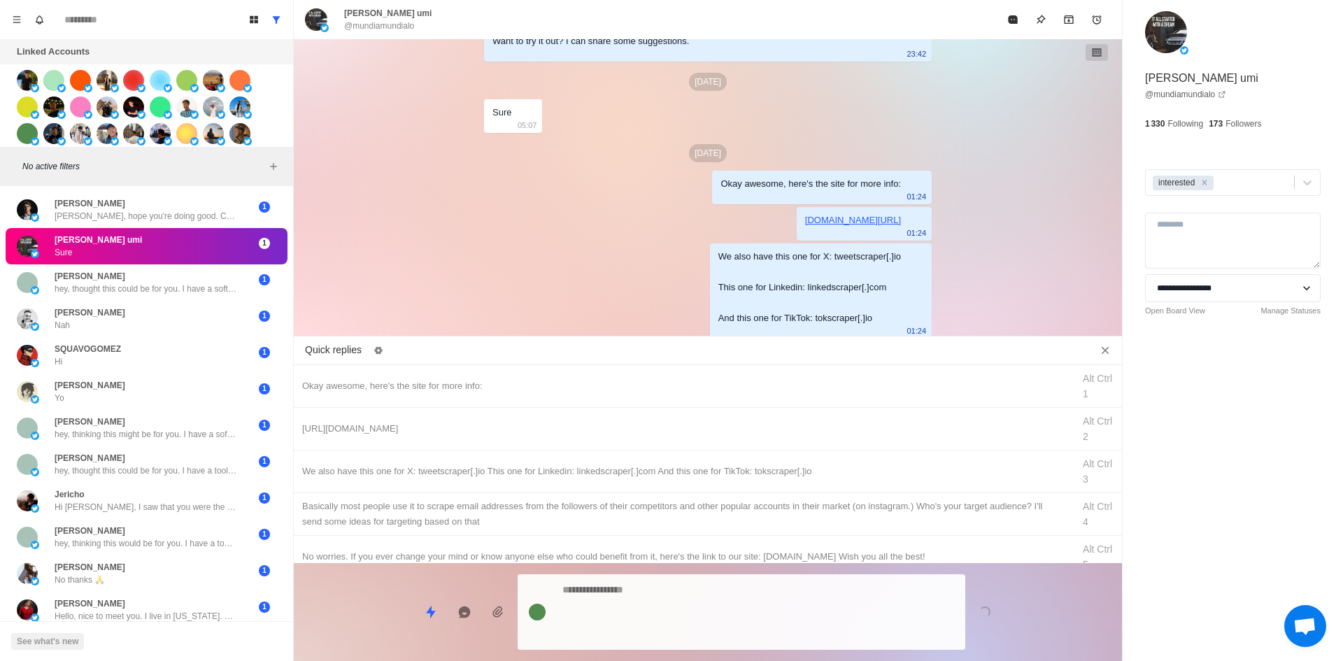
drag, startPoint x: 758, startPoint y: 616, endPoint x: 873, endPoint y: 384, distance: 259.3
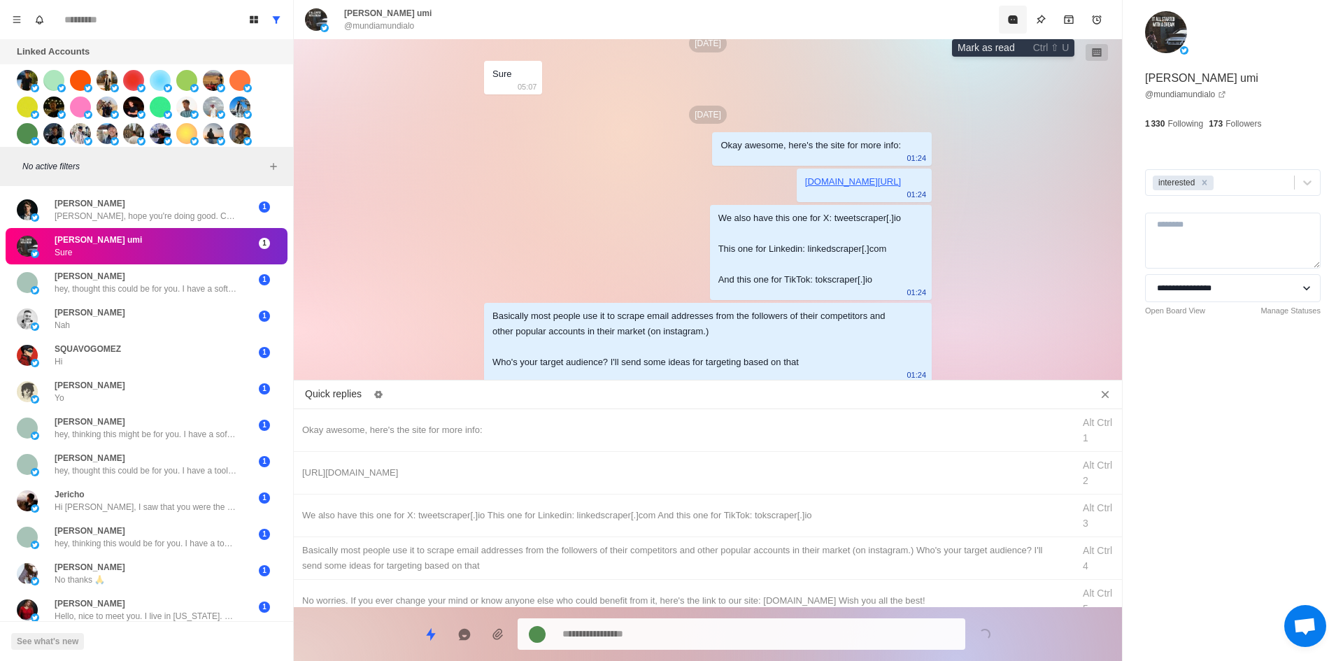
drag, startPoint x: 1005, startPoint y: 22, endPoint x: 1003, endPoint y: 40, distance: 18.3
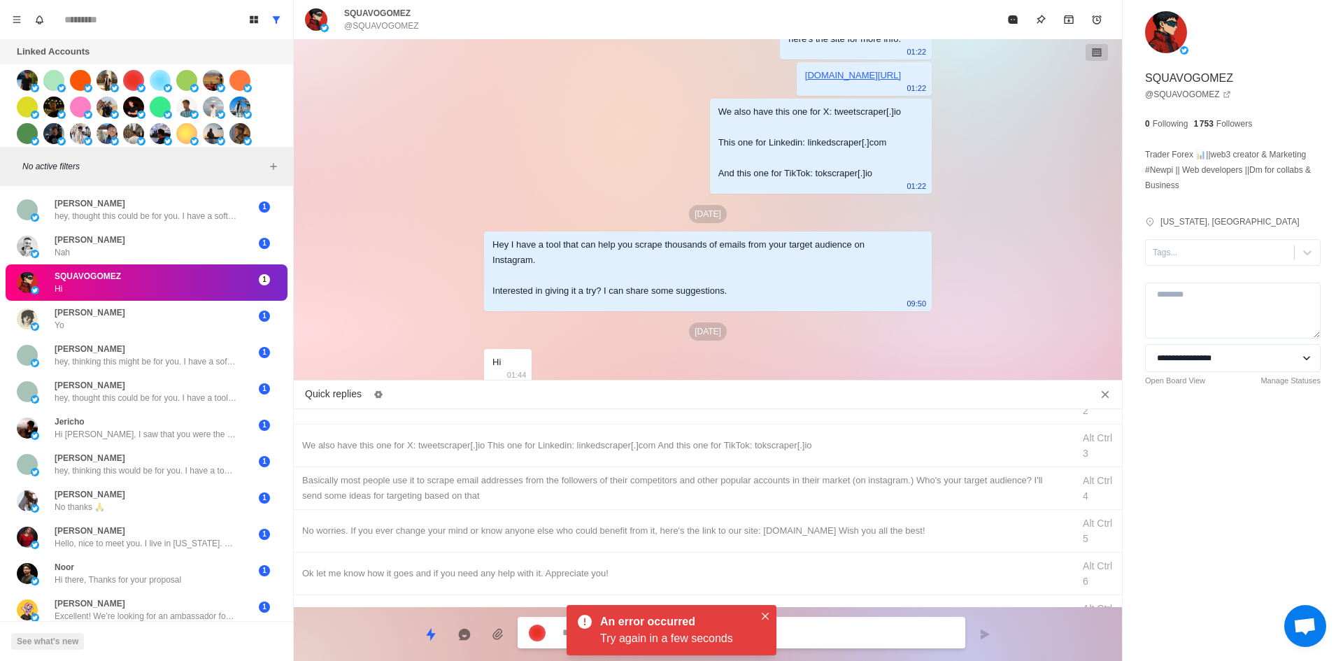
drag, startPoint x: 1172, startPoint y: 258, endPoint x: 1177, endPoint y: 269, distance: 11.3
drag, startPoint x: 1191, startPoint y: 299, endPoint x: 1055, endPoint y: 350, distance: 145.0
drag, startPoint x: 769, startPoint y: 601, endPoint x: 659, endPoint y: 603, distance: 110.5
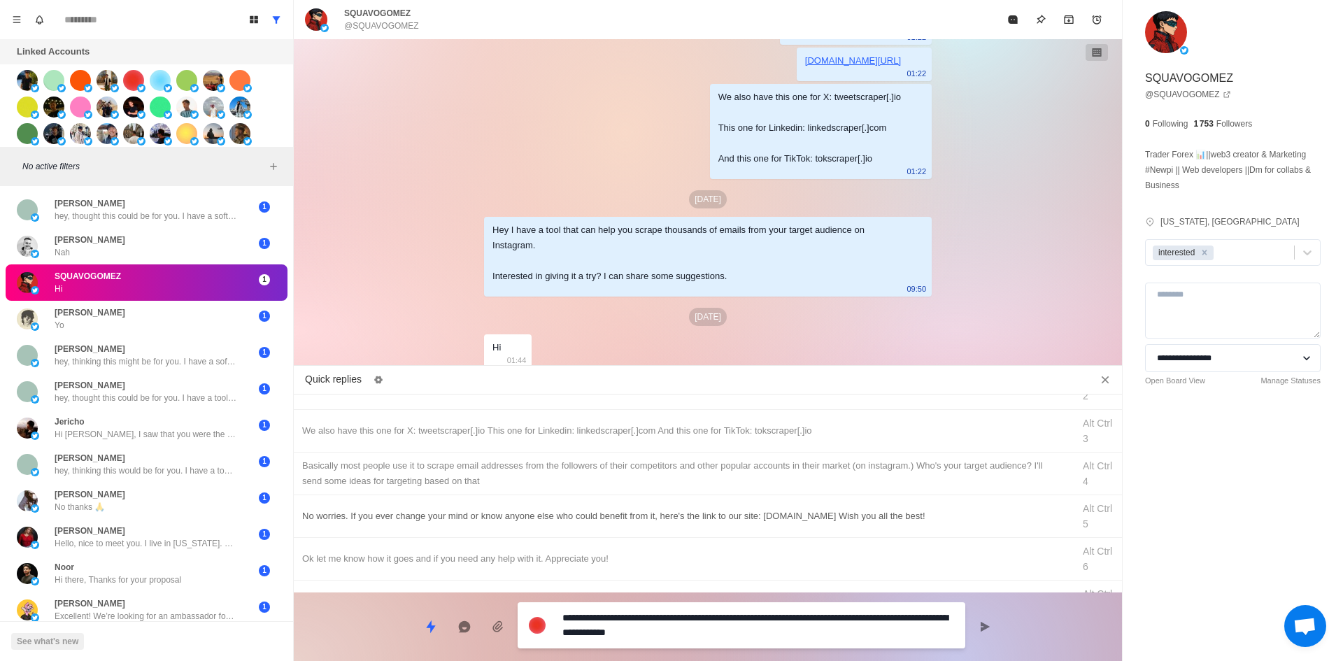
drag, startPoint x: 779, startPoint y: 637, endPoint x: 393, endPoint y: 520, distance: 403.0
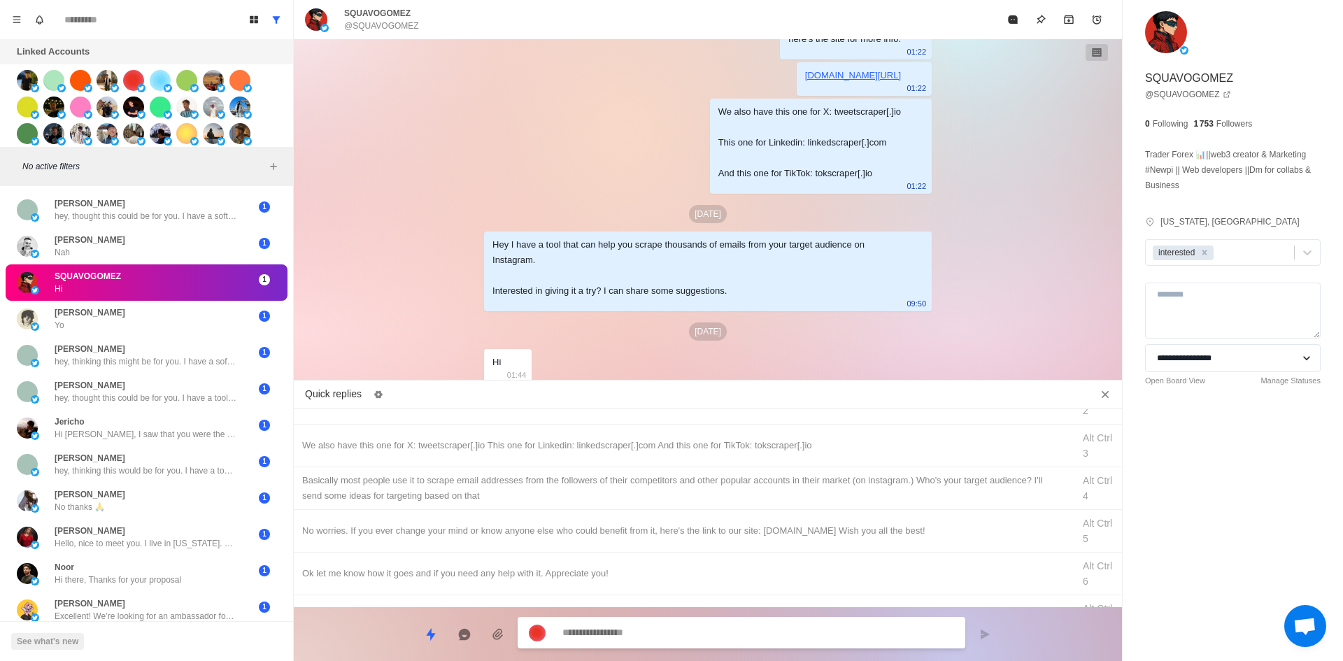
scroll to position [0, 0]
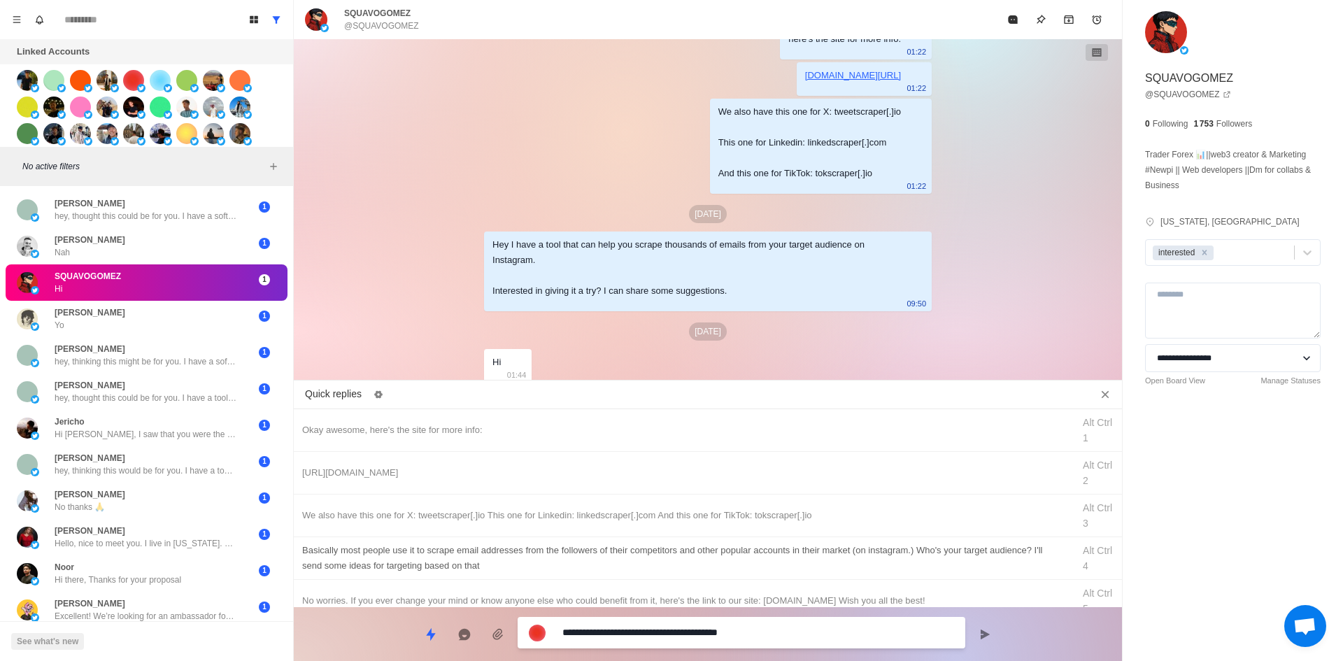
drag, startPoint x: 504, startPoint y: 626, endPoint x: 474, endPoint y: 574, distance: 59.9
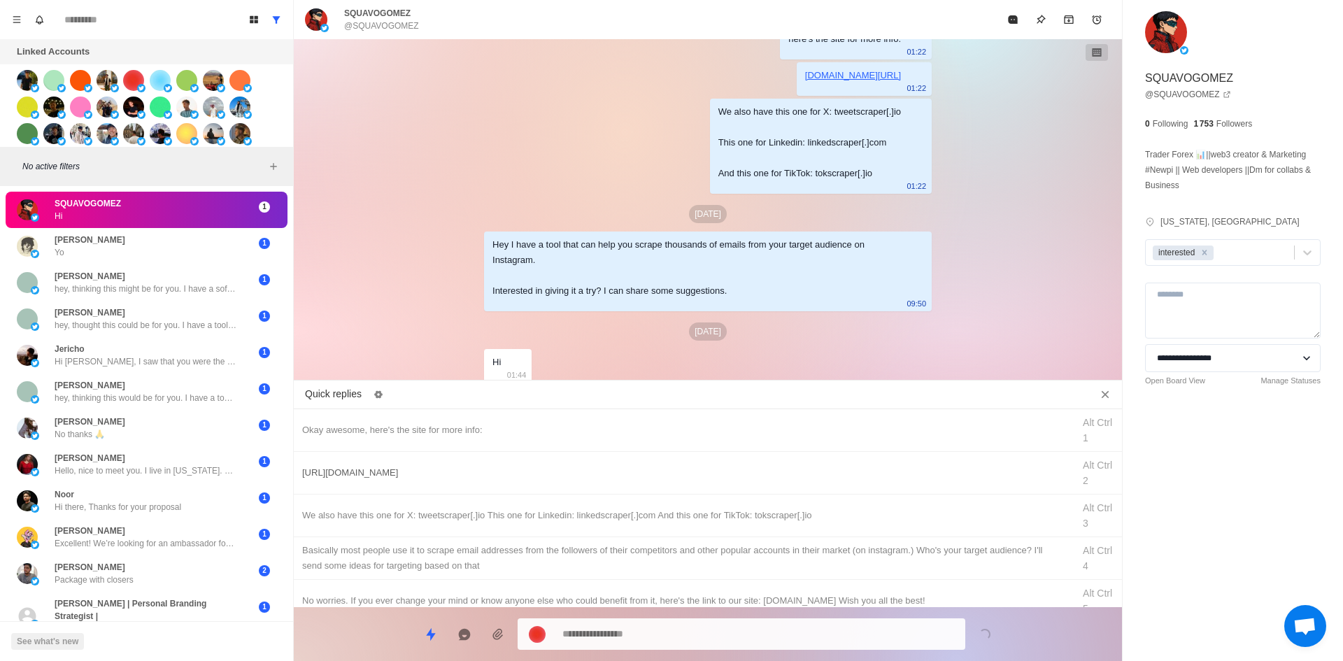
scroll to position [2344, 0]
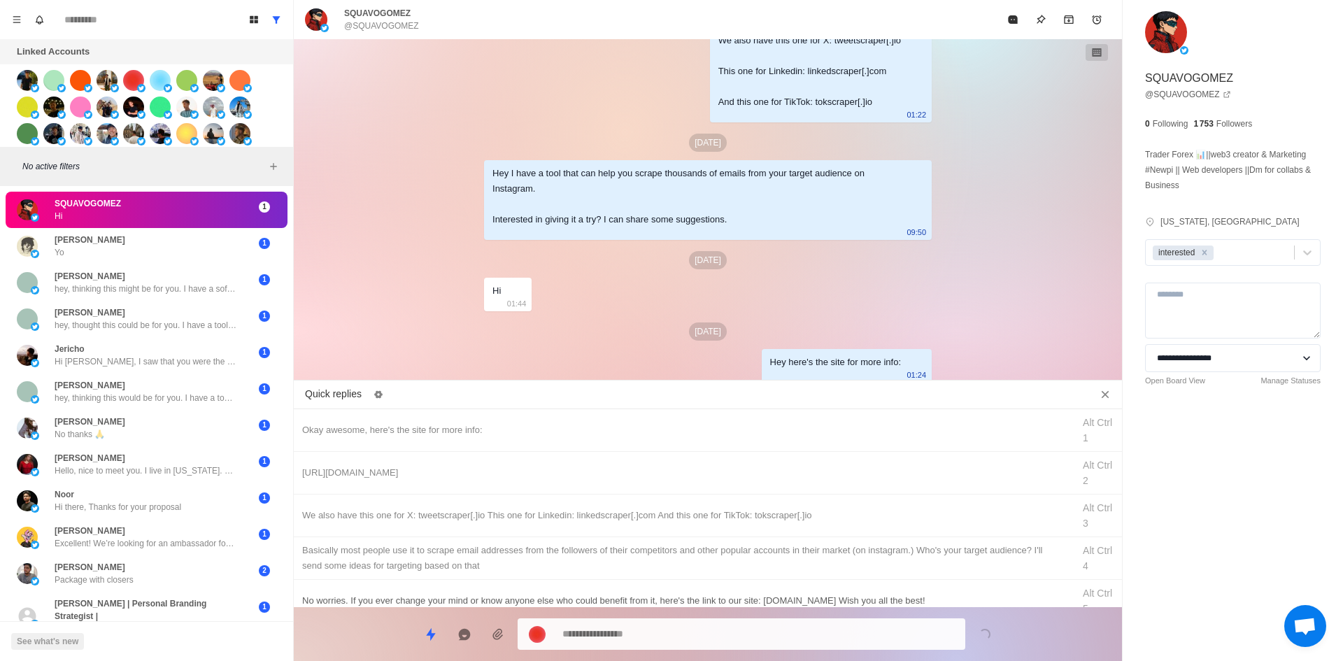
drag, startPoint x: 581, startPoint y: 469, endPoint x: 646, endPoint y: 586, distance: 134.7
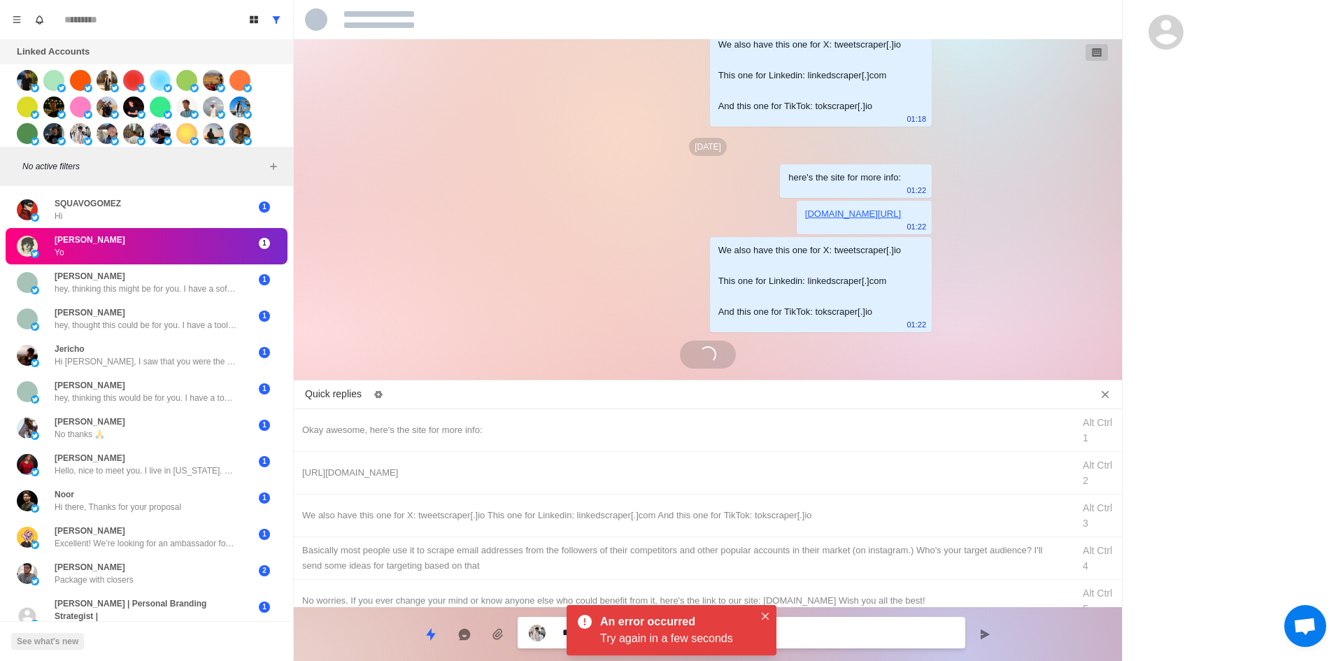
scroll to position [2273, 0]
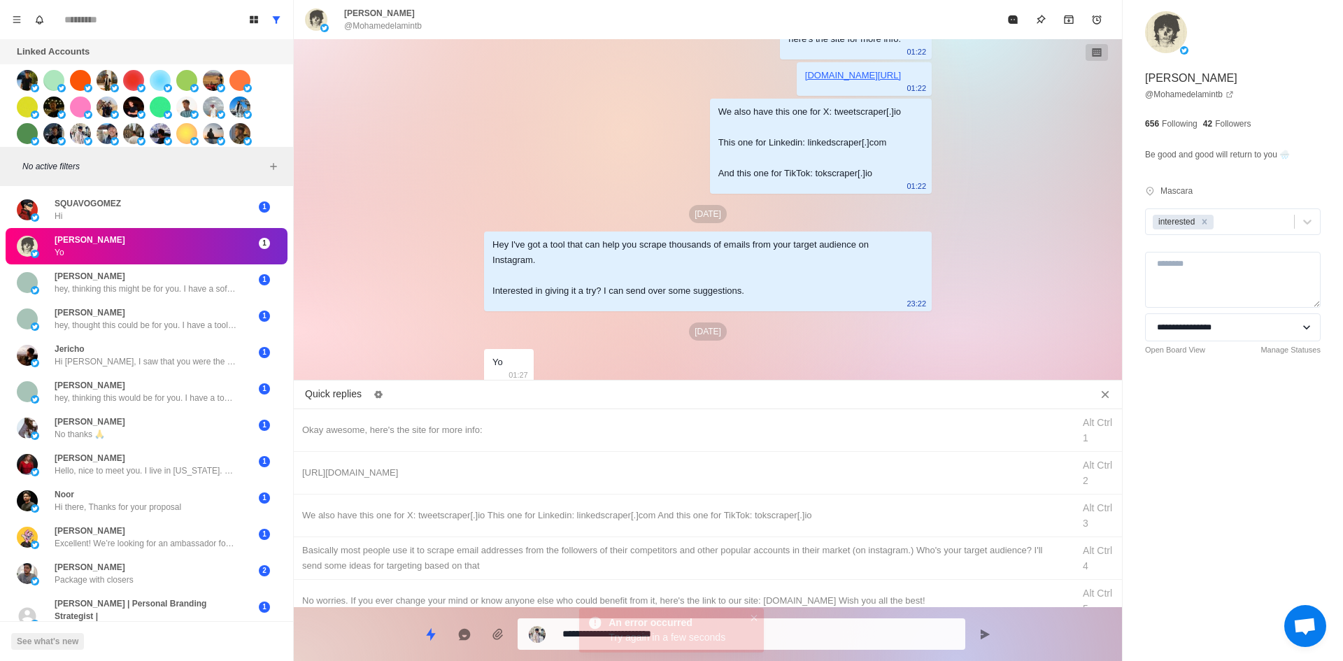
drag, startPoint x: 758, startPoint y: 647, endPoint x: 767, endPoint y: 630, distance: 19.1
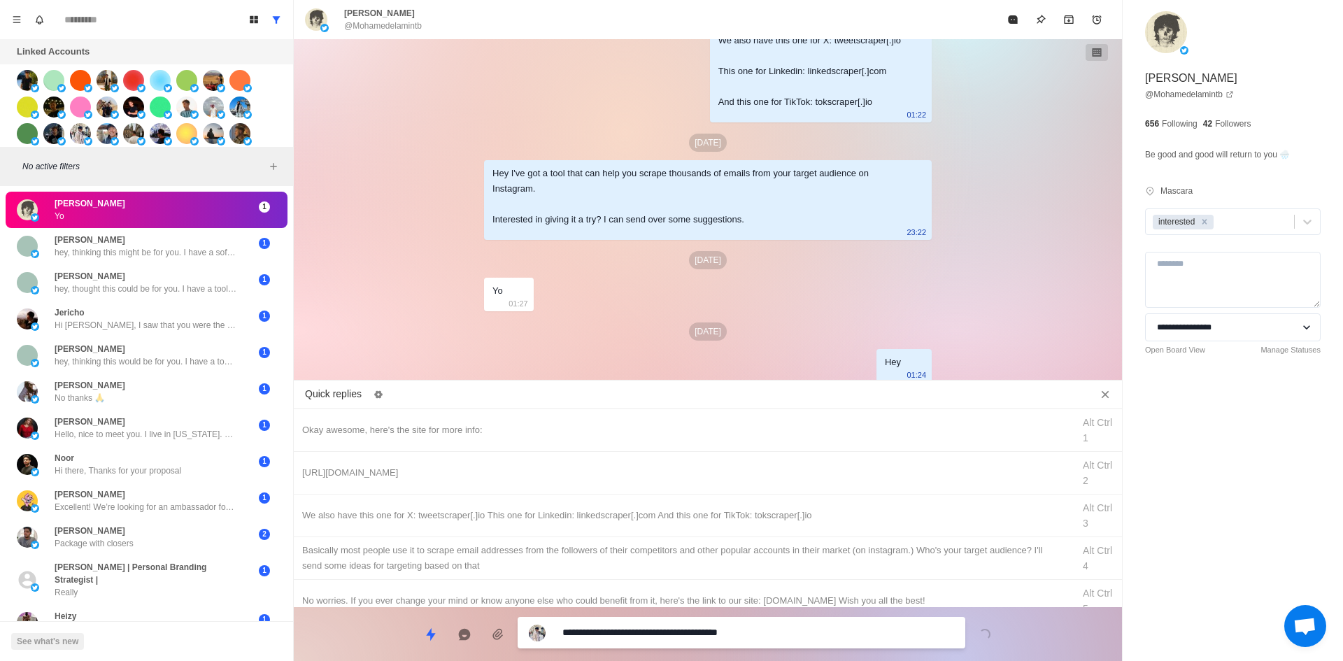
drag, startPoint x: 634, startPoint y: 634, endPoint x: 252, endPoint y: 621, distance: 382.1
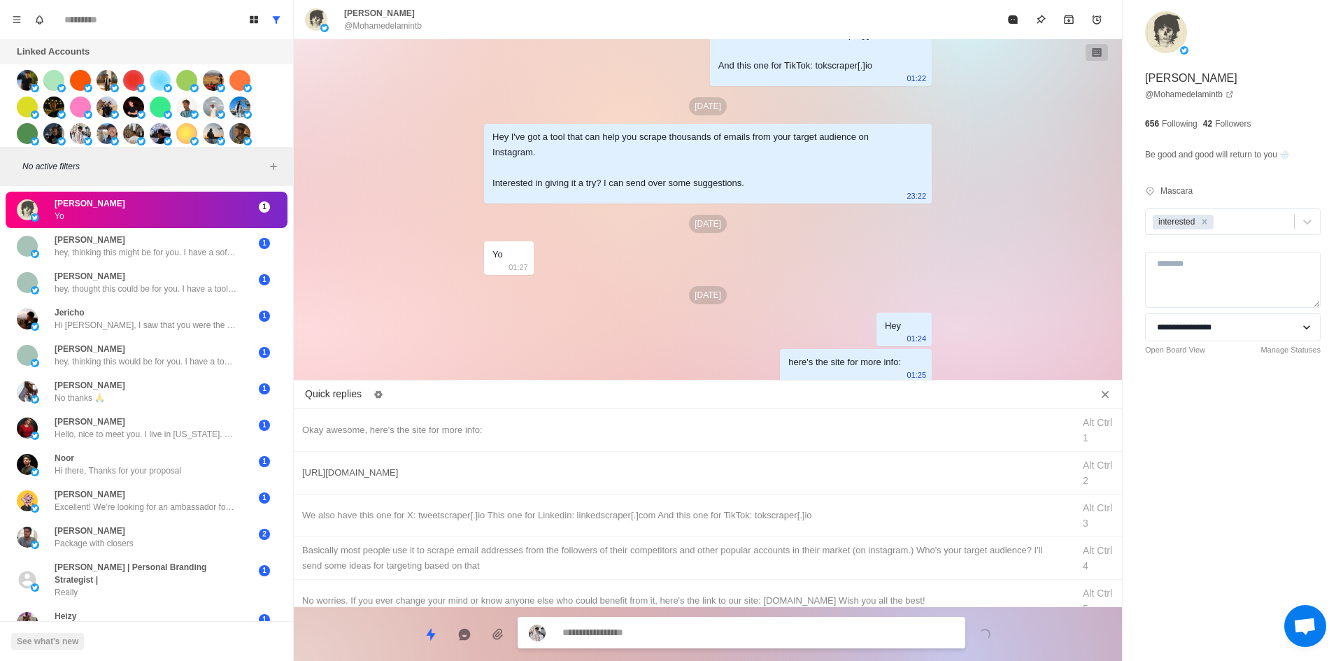
drag, startPoint x: 695, startPoint y: 480, endPoint x: 731, endPoint y: 648, distance: 171.8
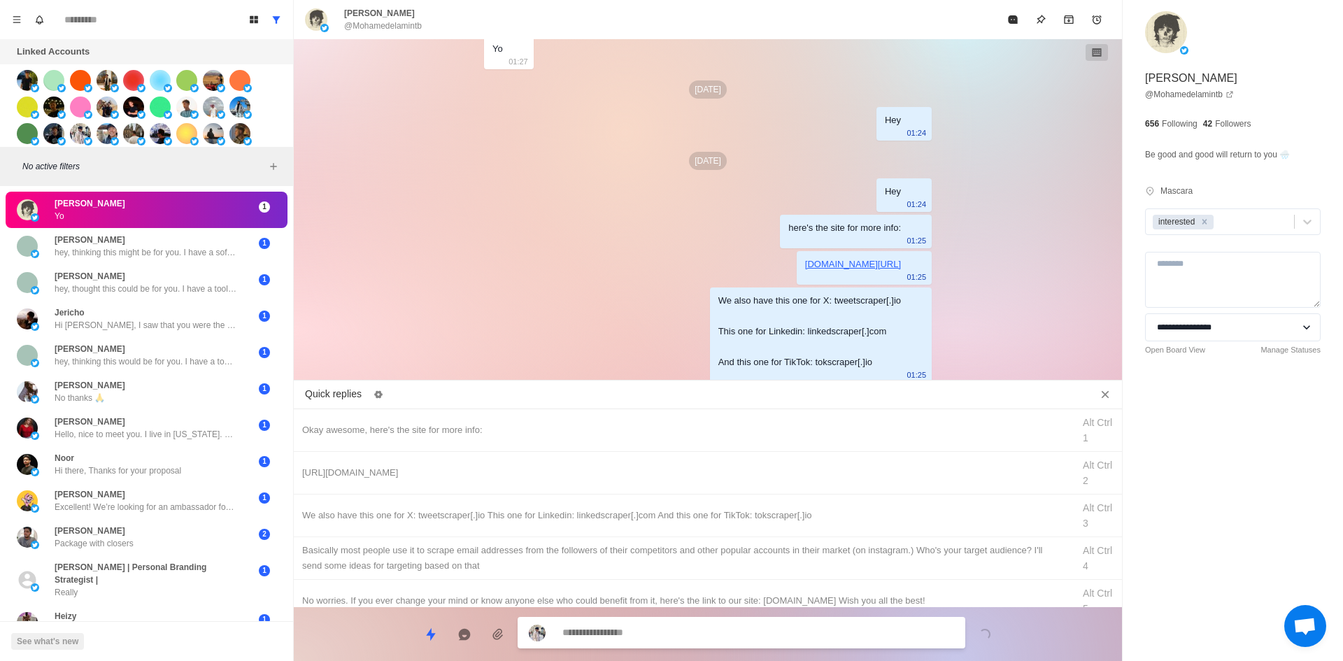
drag, startPoint x: 802, startPoint y: 548, endPoint x: 771, endPoint y: 615, distance: 73.9
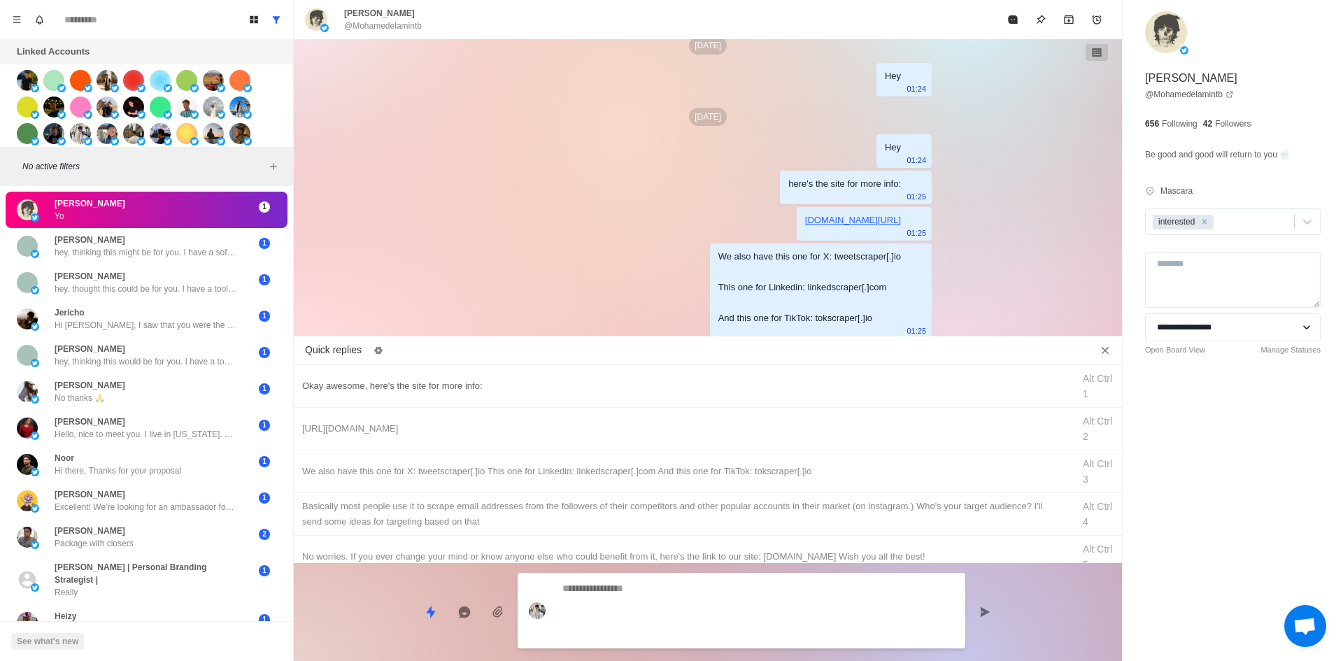
drag, startPoint x: 771, startPoint y: 615, endPoint x: 882, endPoint y: 414, distance: 229.5
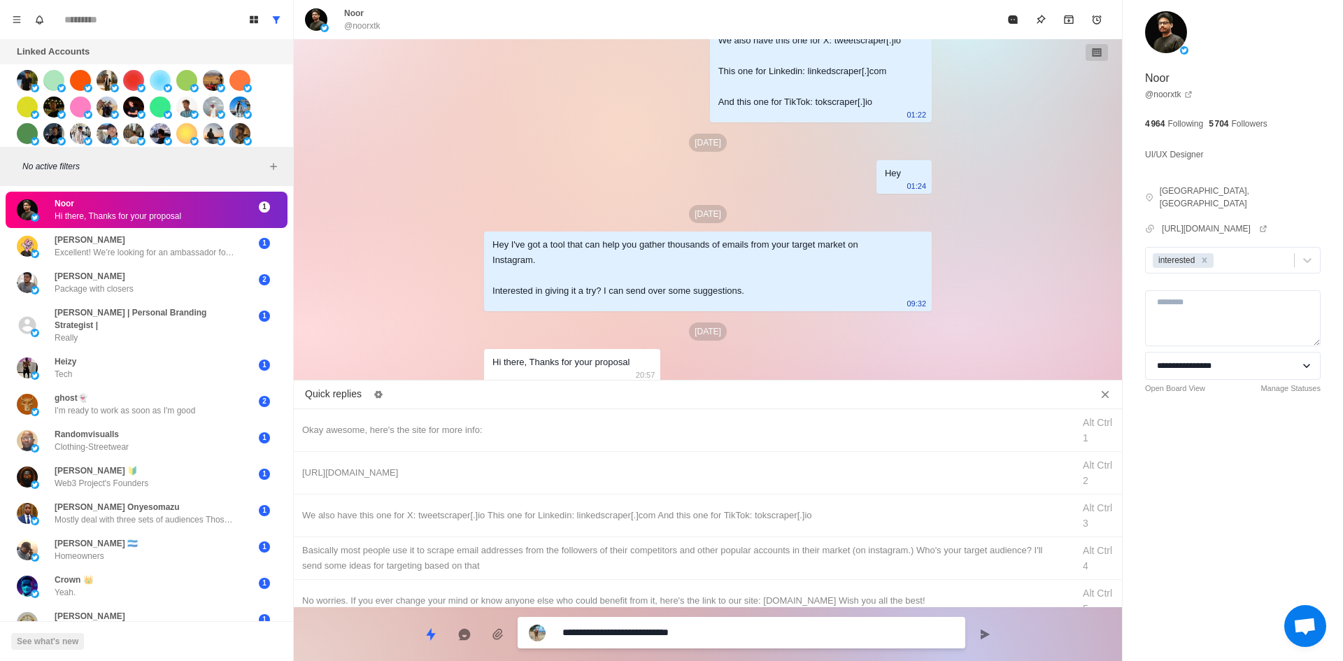
drag, startPoint x: 632, startPoint y: 634, endPoint x: 75, endPoint y: 628, distance: 556.9
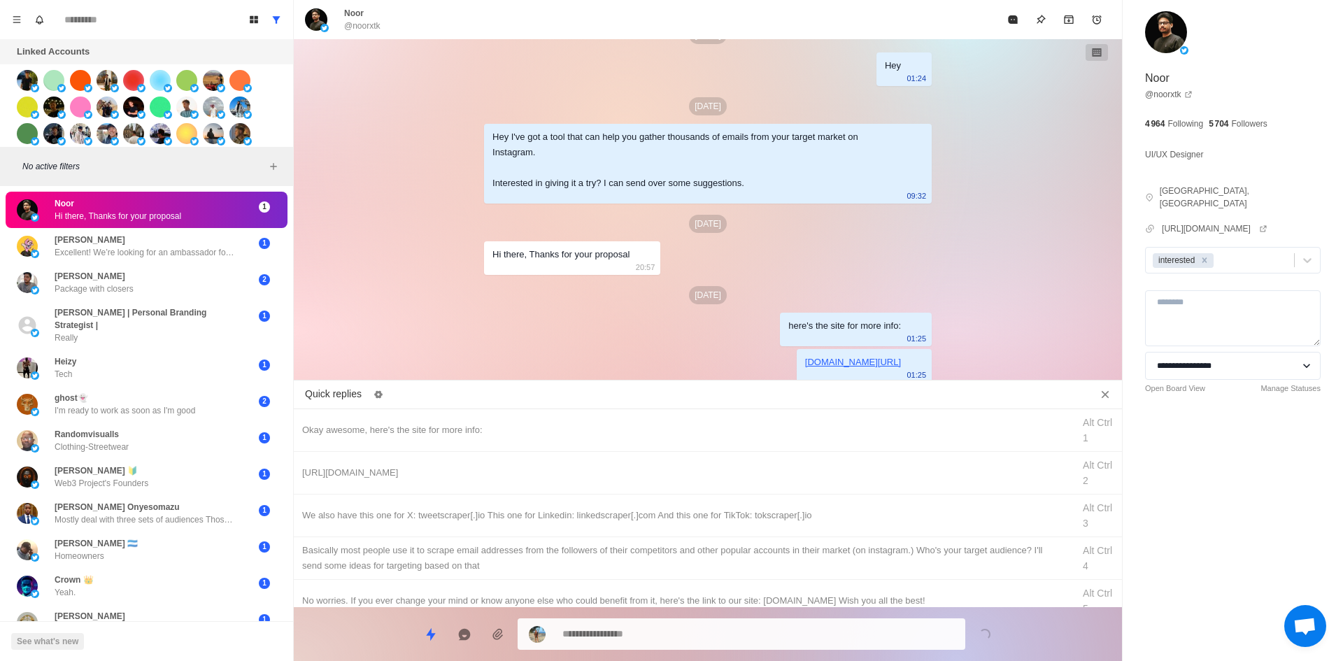
drag, startPoint x: 679, startPoint y: 506, endPoint x: 700, endPoint y: 609, distance: 104.9
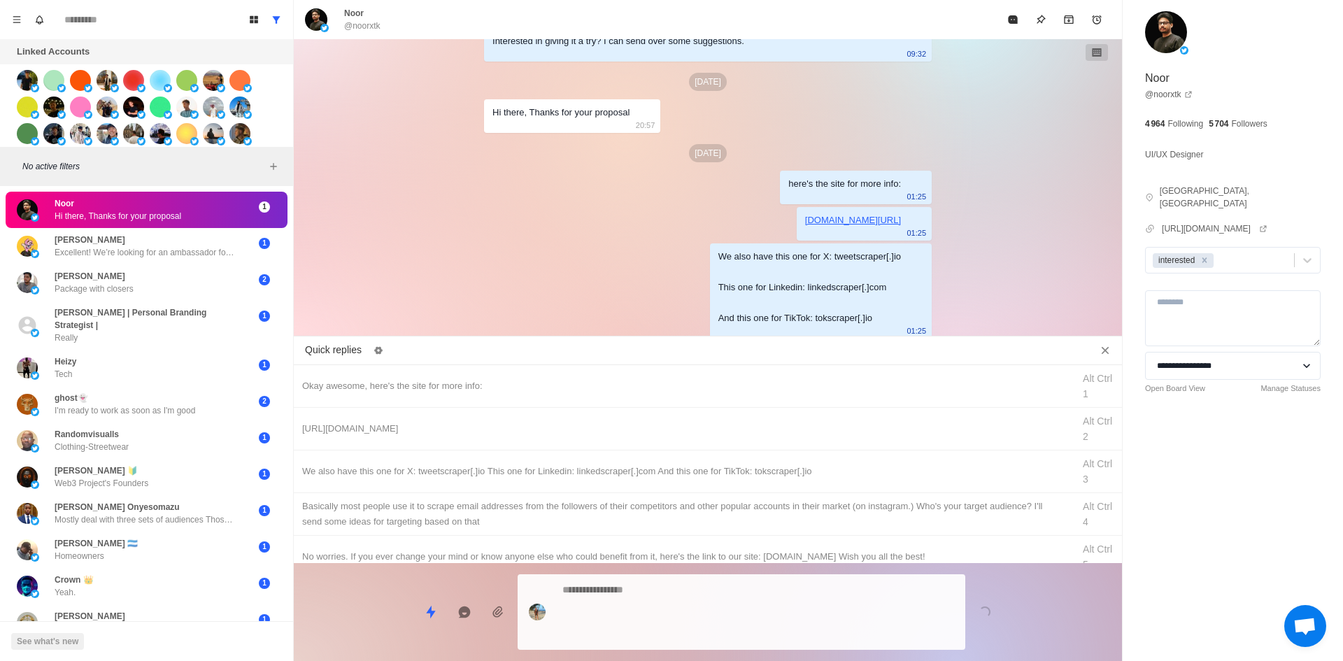
drag, startPoint x: 724, startPoint y: 602, endPoint x: 940, endPoint y: 271, distance: 395.2
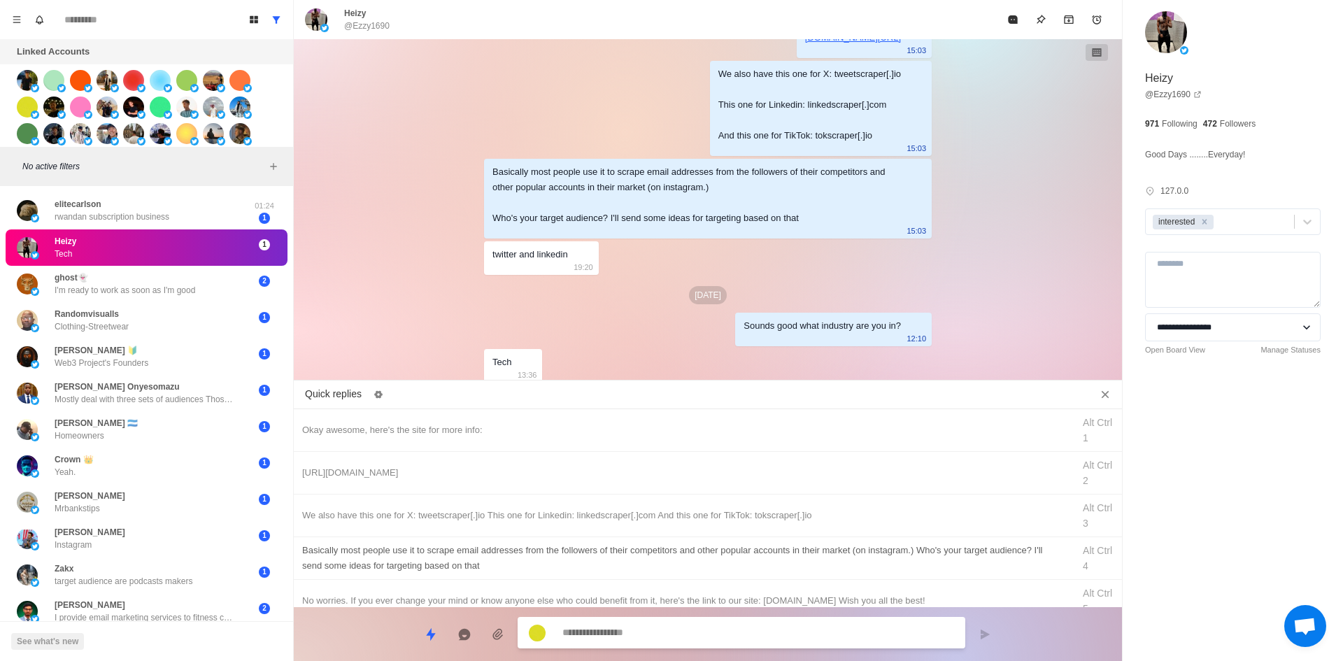
scroll to position [210, 0]
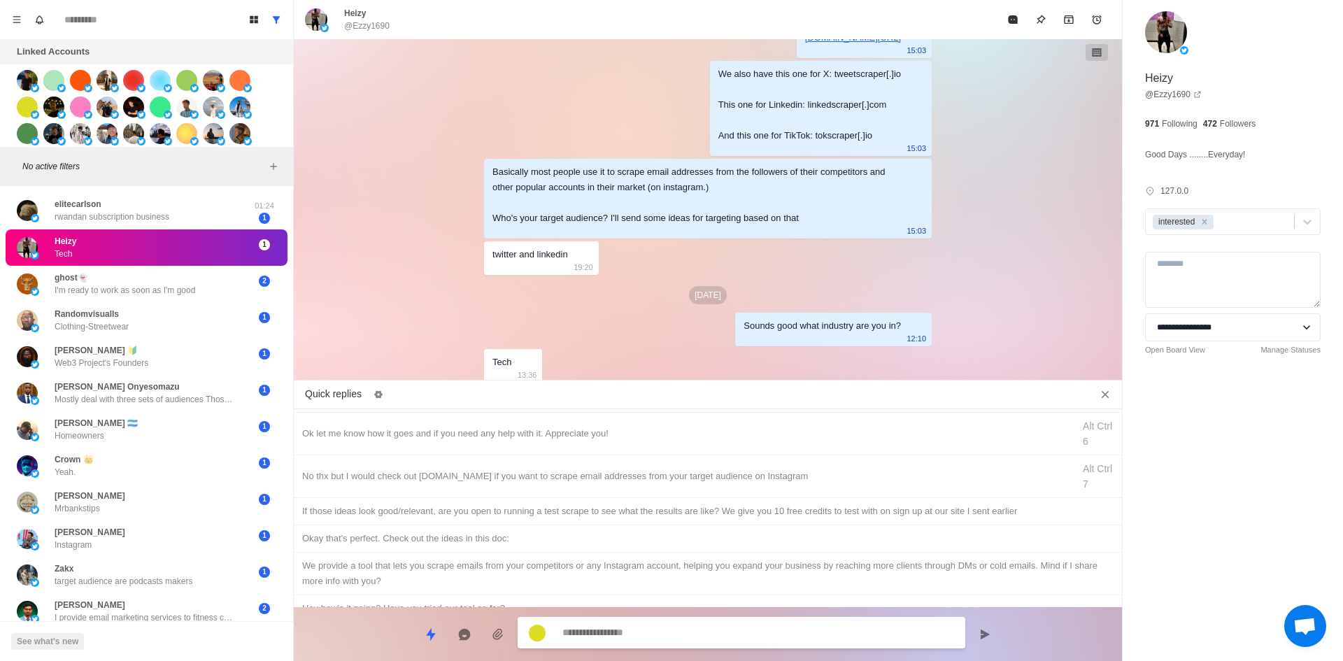
paste textarea "**********"
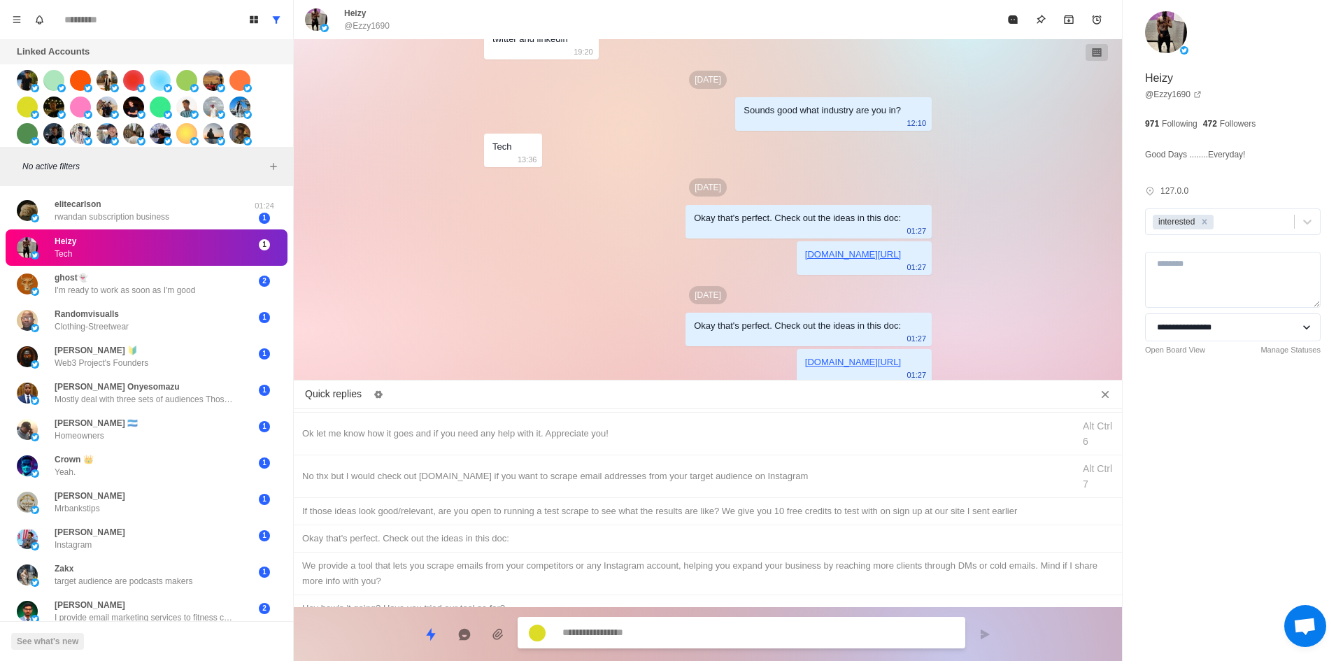
scroll to position [3100, 0]
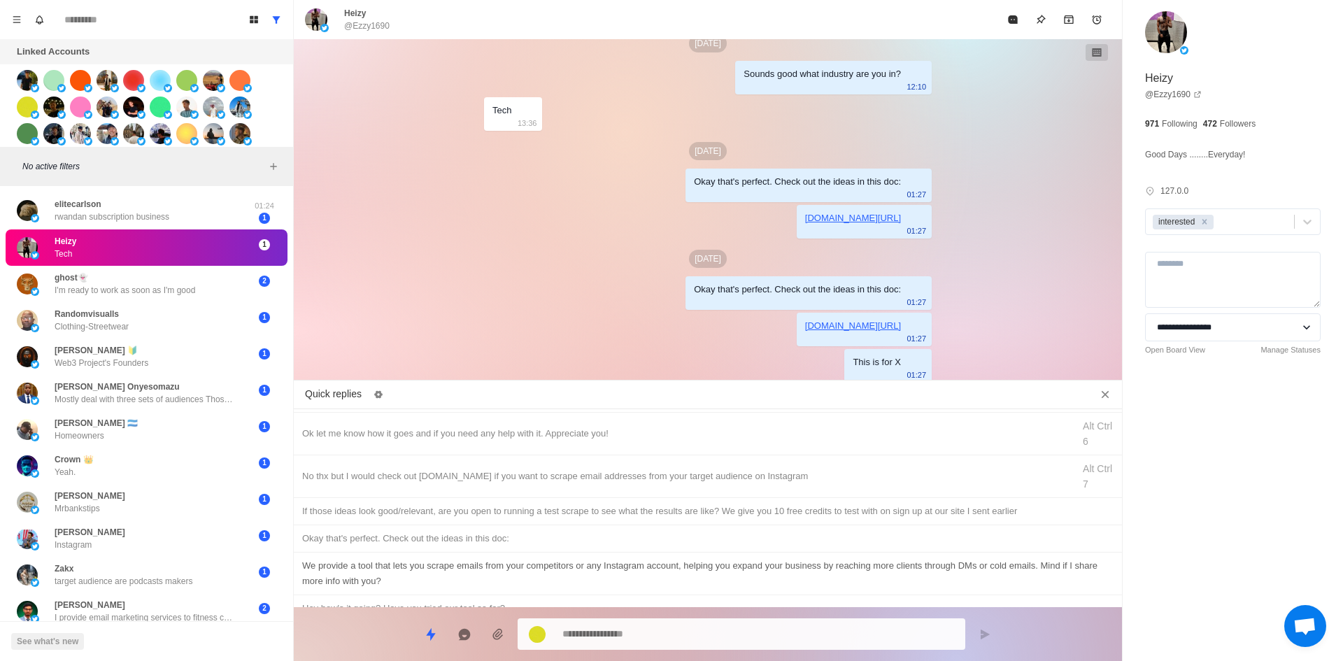
drag, startPoint x: 510, startPoint y: 510, endPoint x: 625, endPoint y: 567, distance: 128.6
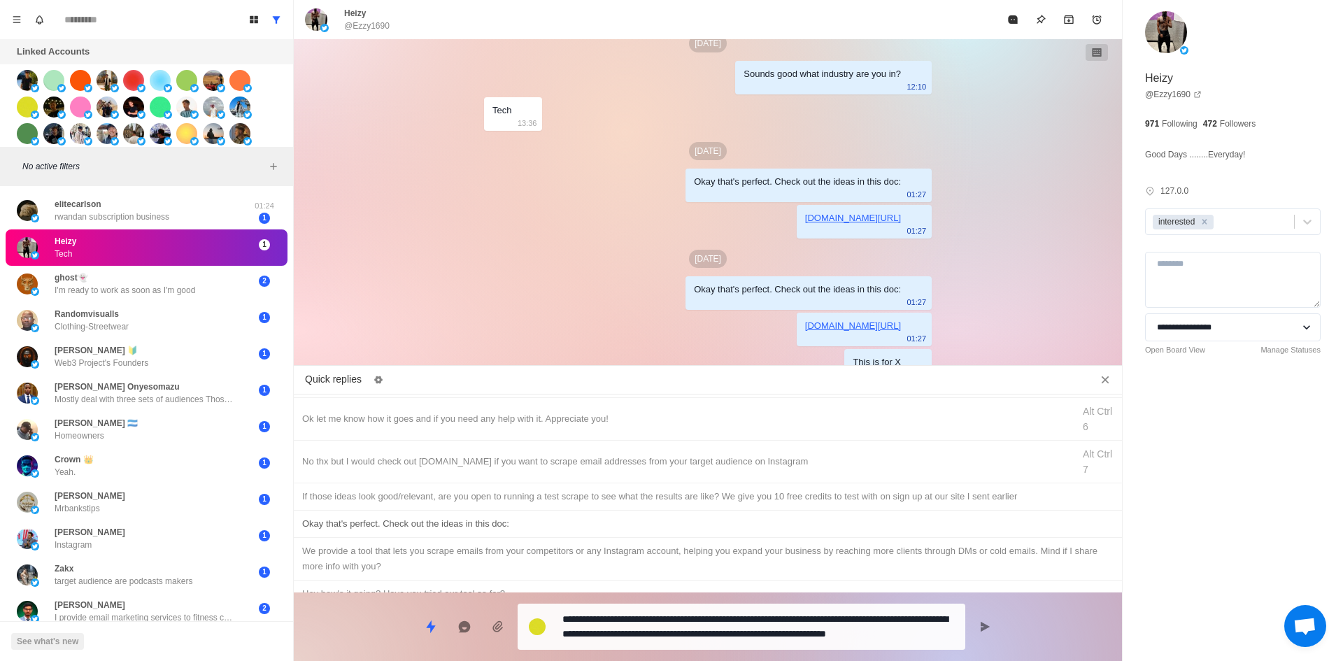
drag, startPoint x: 709, startPoint y: 639, endPoint x: 791, endPoint y: 545, distance: 125.0
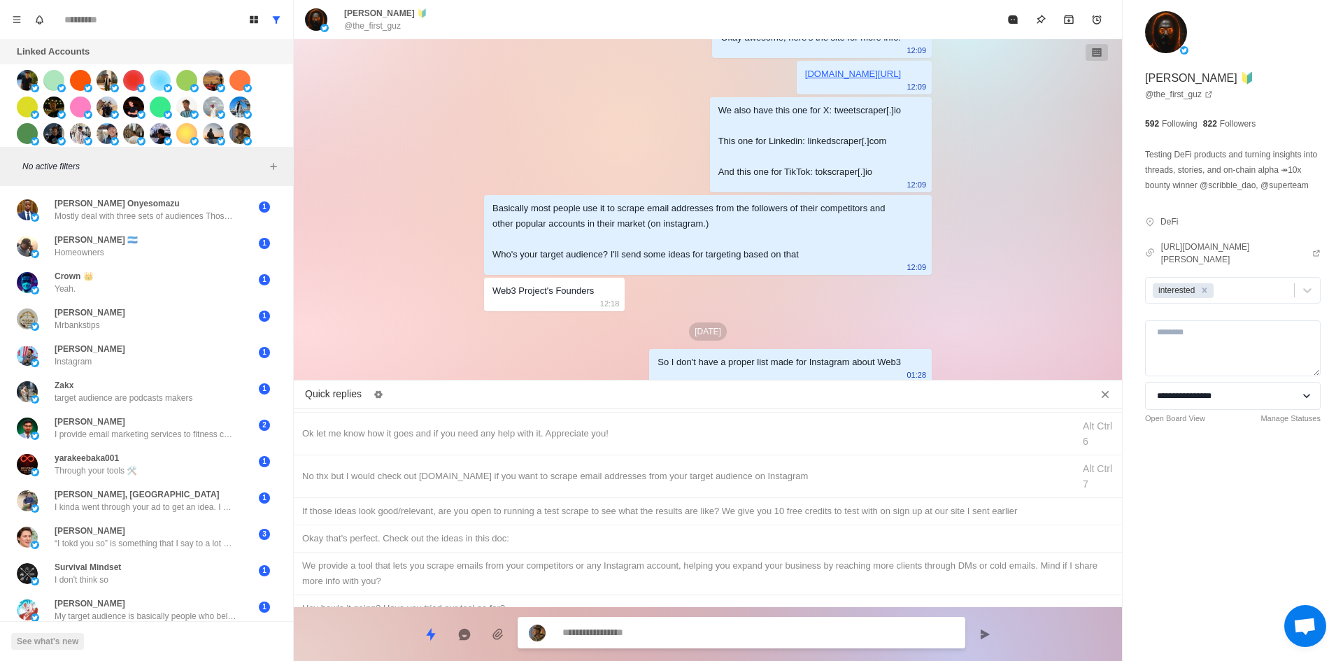
scroll to position [2890, 0]
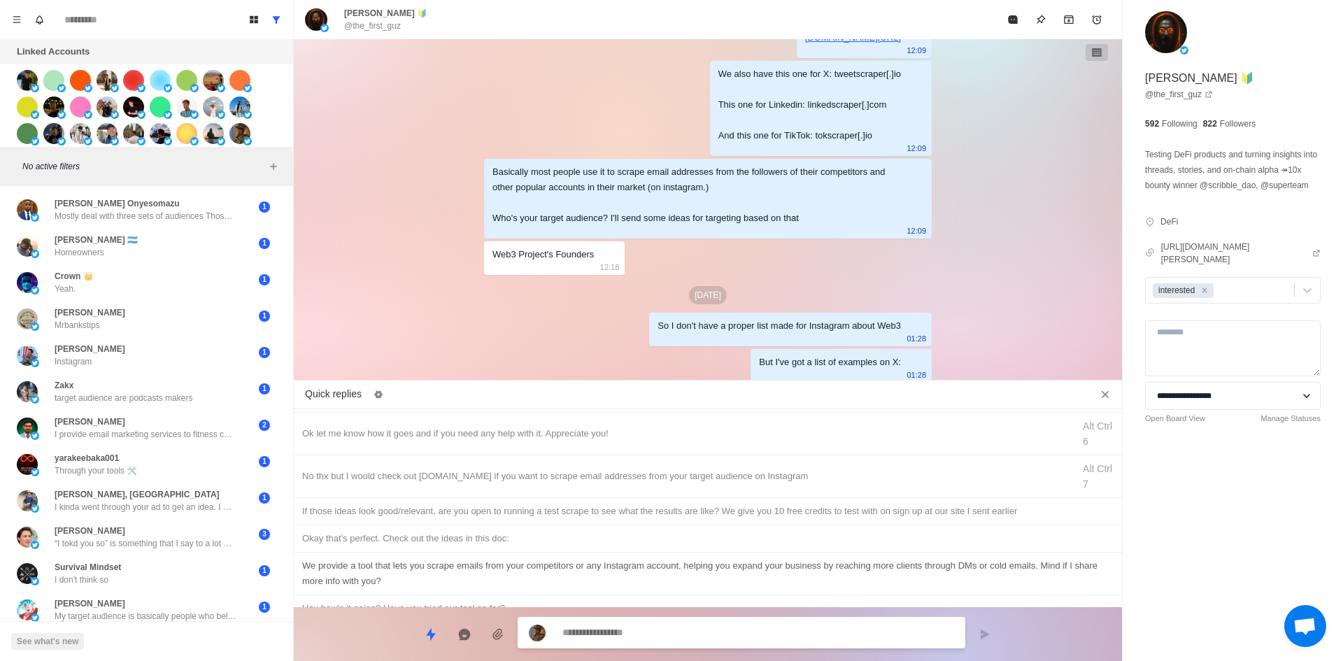
paste textarea "**********"
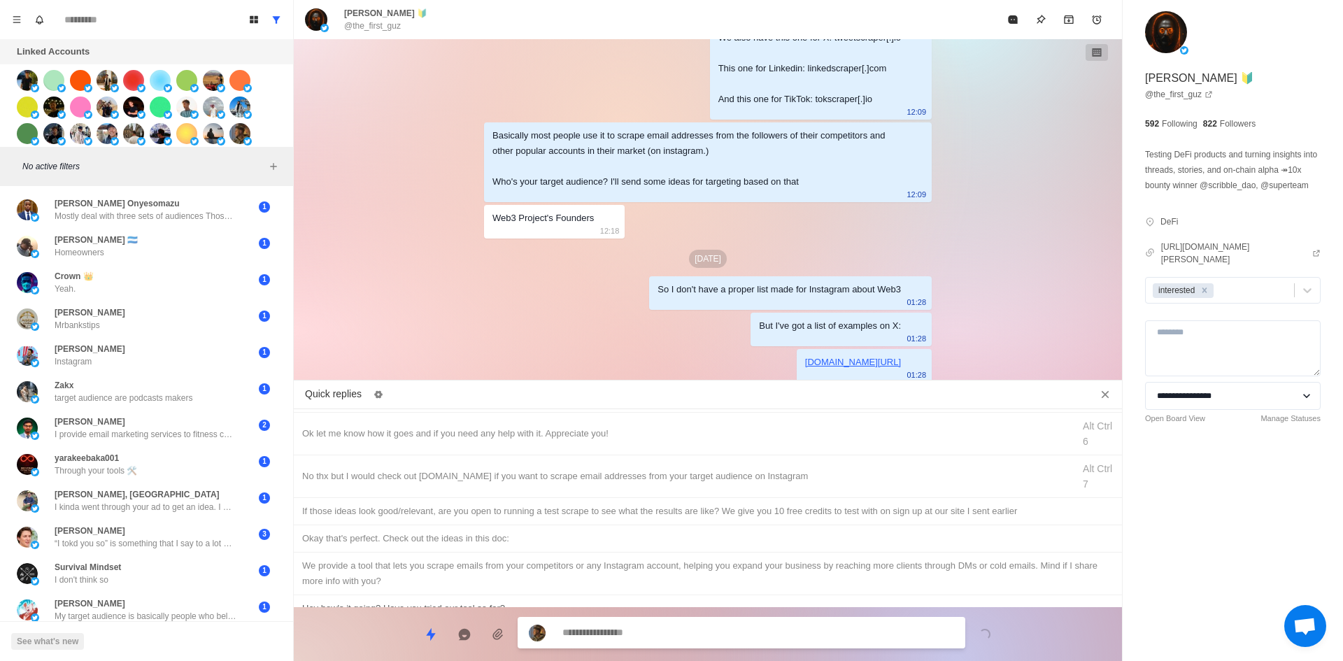
scroll to position [279, 0]
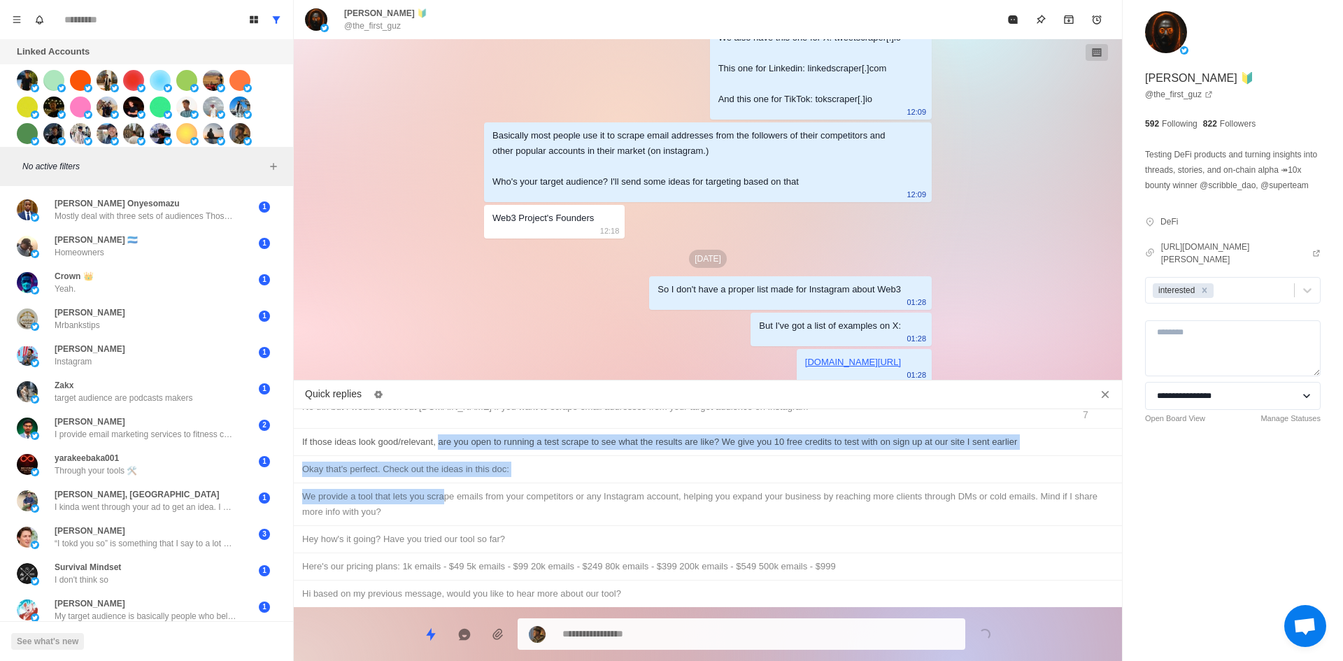
drag, startPoint x: 442, startPoint y: 491, endPoint x: 439, endPoint y: 450, distance: 41.4
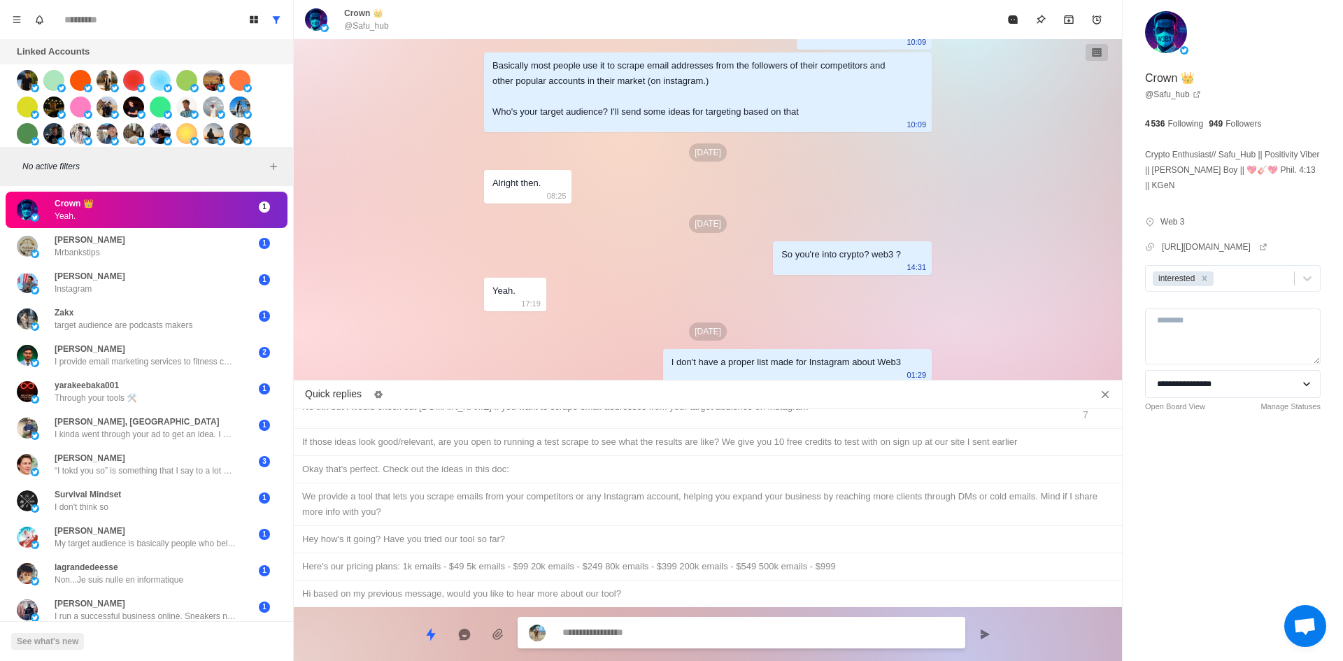
scroll to position [3000, 0]
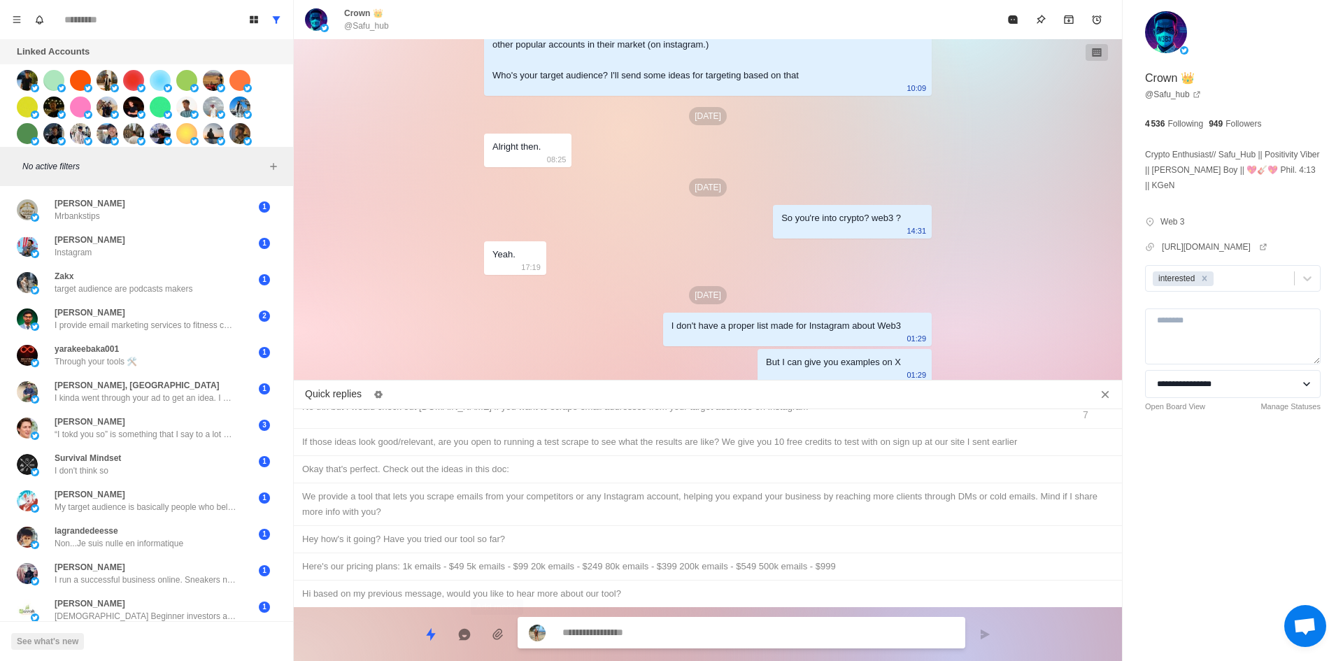
paste textarea "**********"
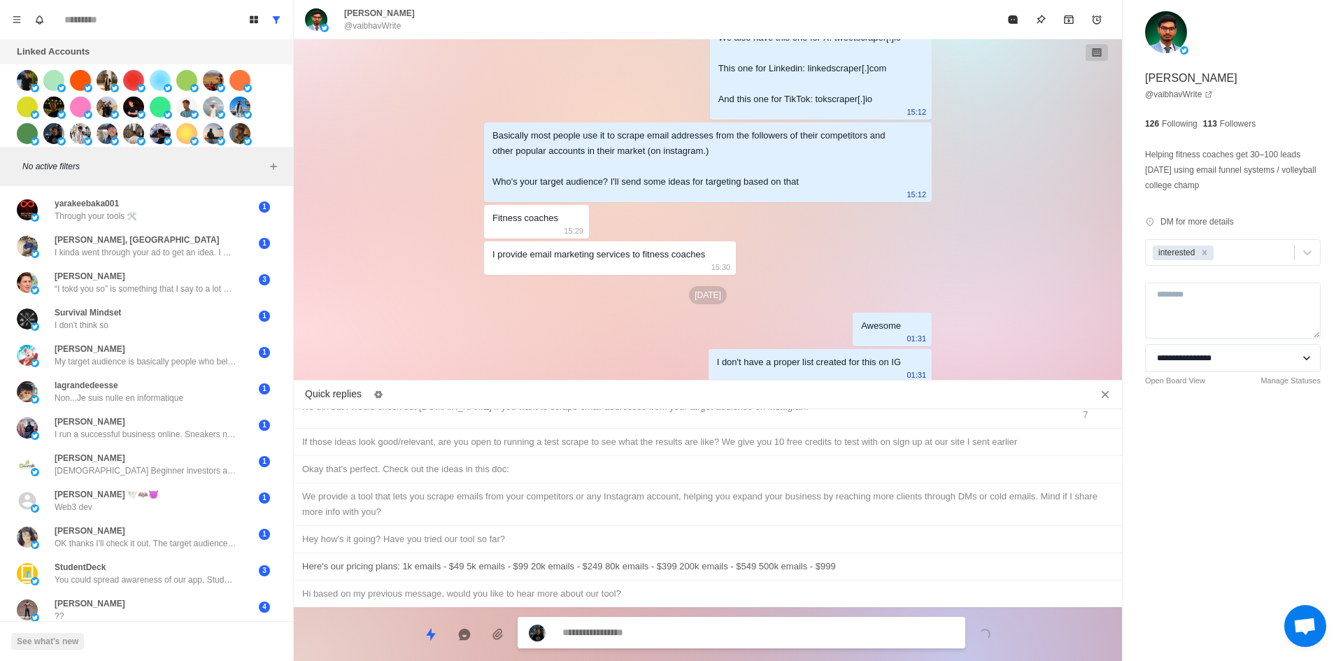
scroll to position [3259, 0]
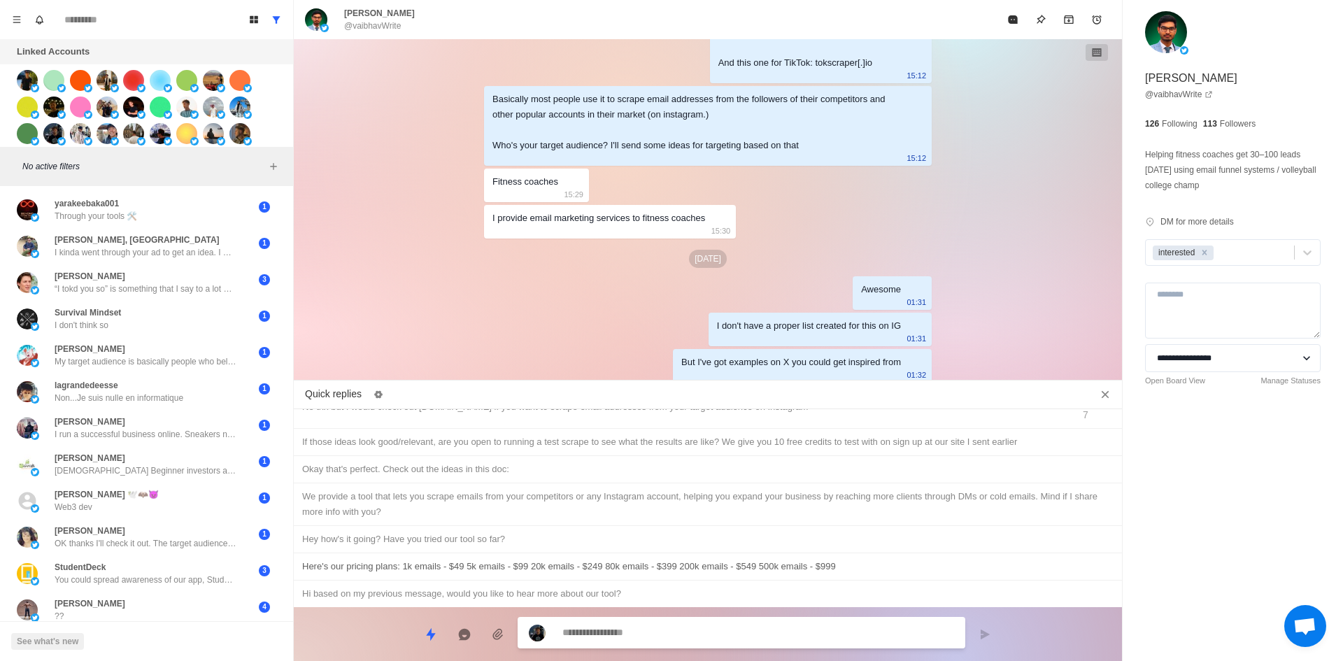
paste textarea "**********"
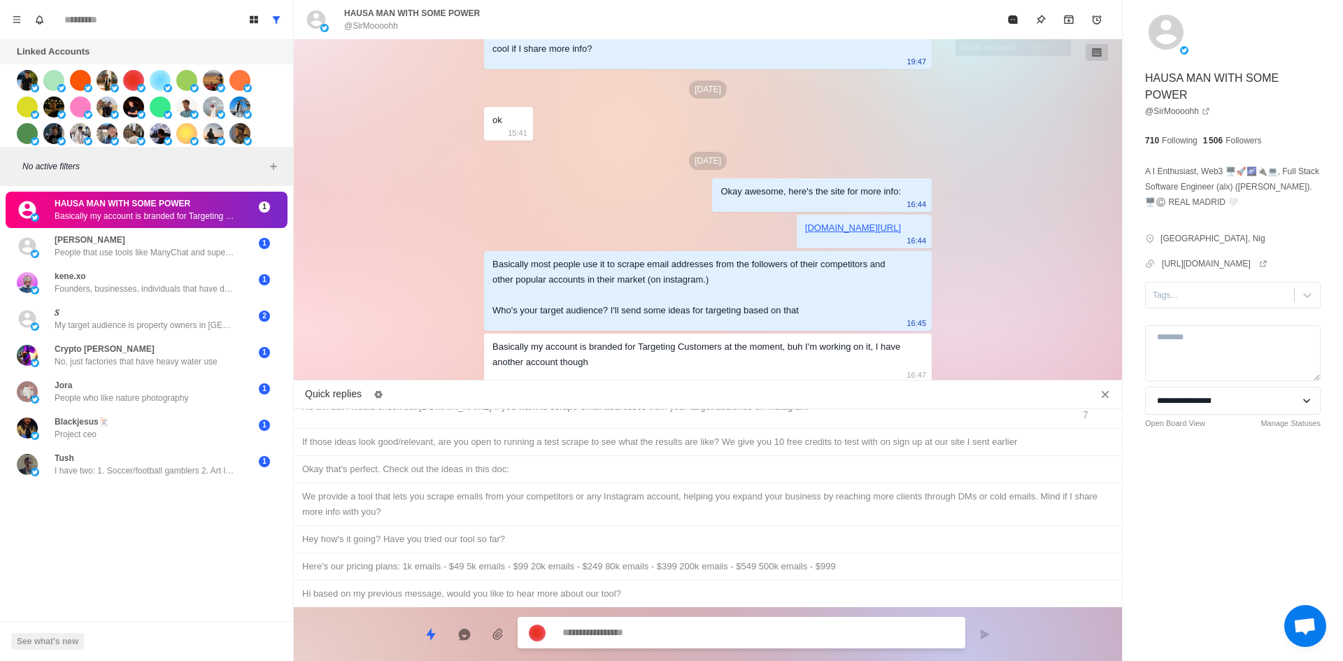
scroll to position [2781, 0]
